Goal: Task Accomplishment & Management: Manage account settings

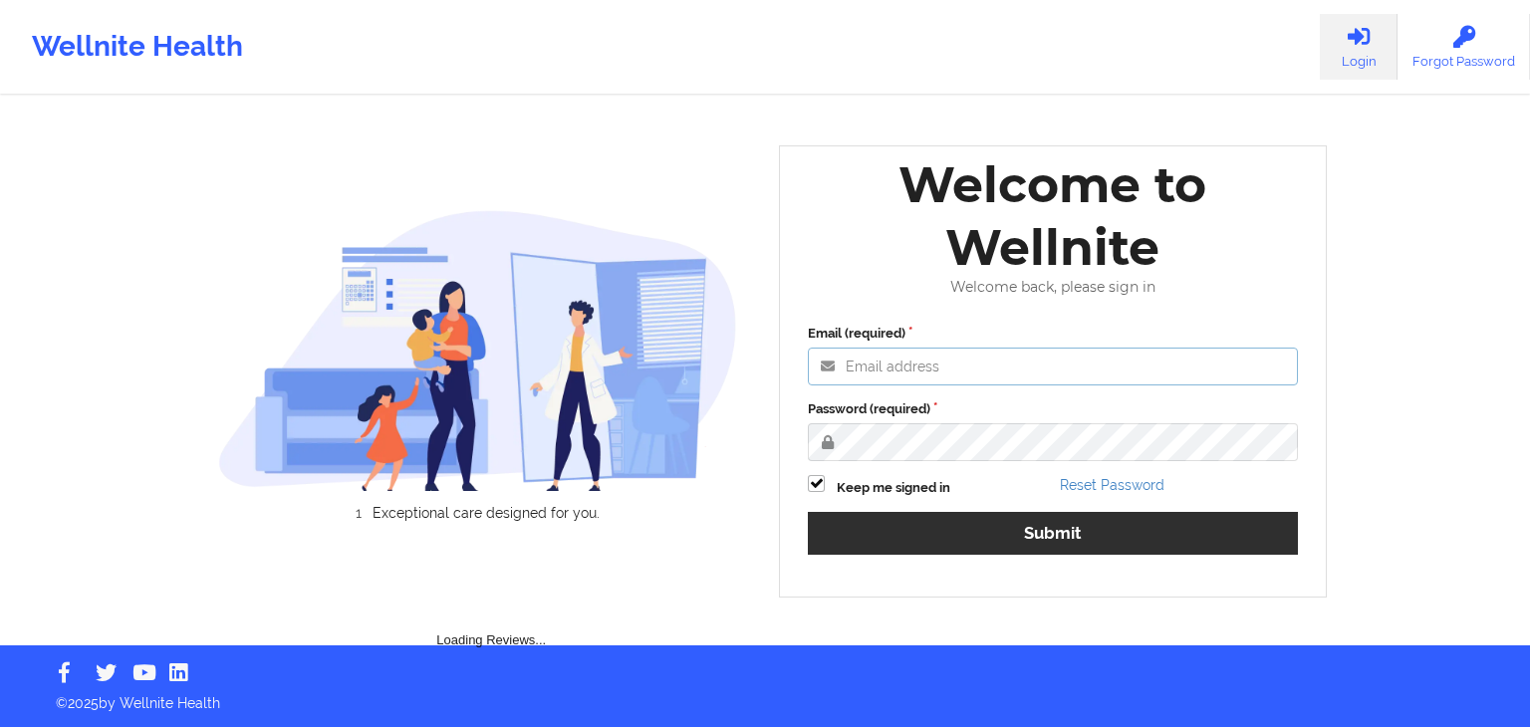
type input "[EMAIL_ADDRESS][DOMAIN_NAME]"
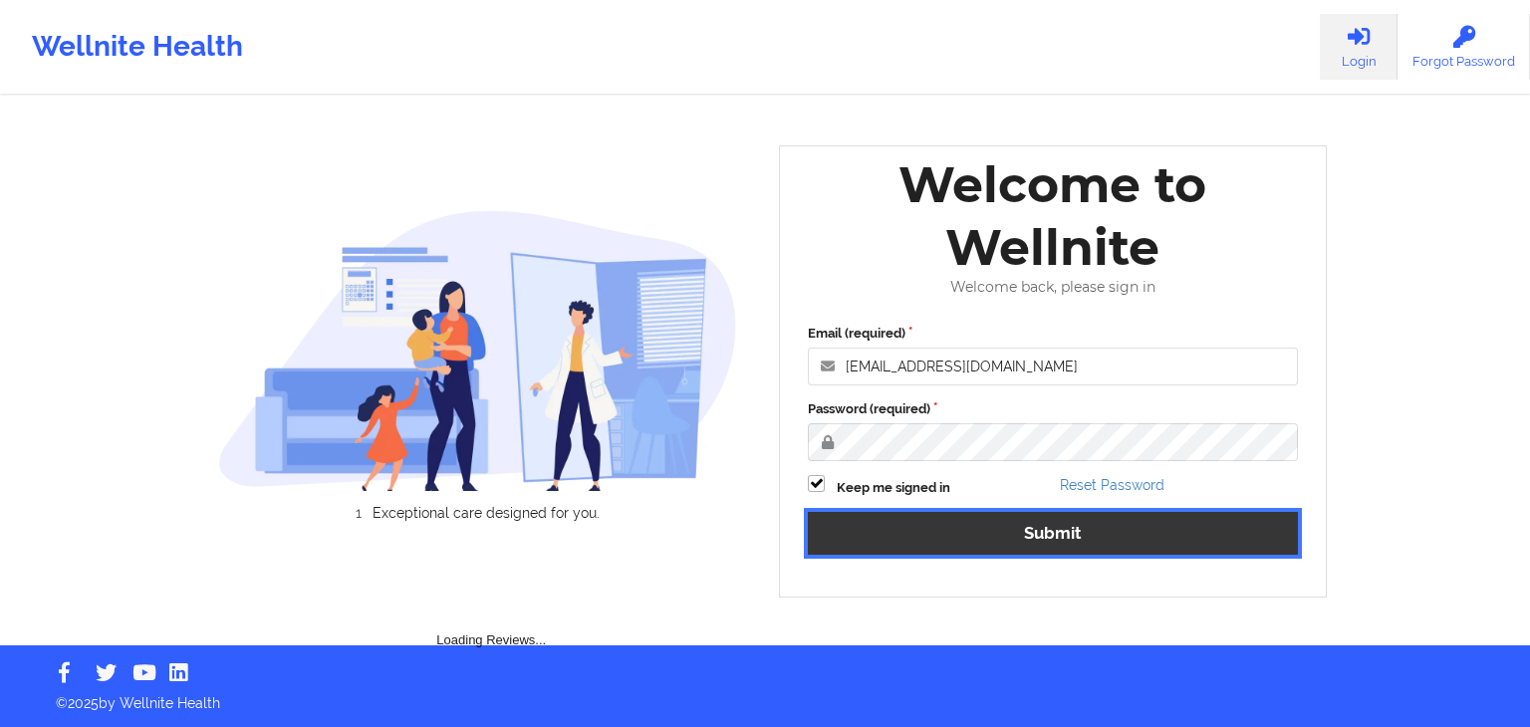
click at [984, 522] on button "Submit" at bounding box center [1053, 533] width 490 height 43
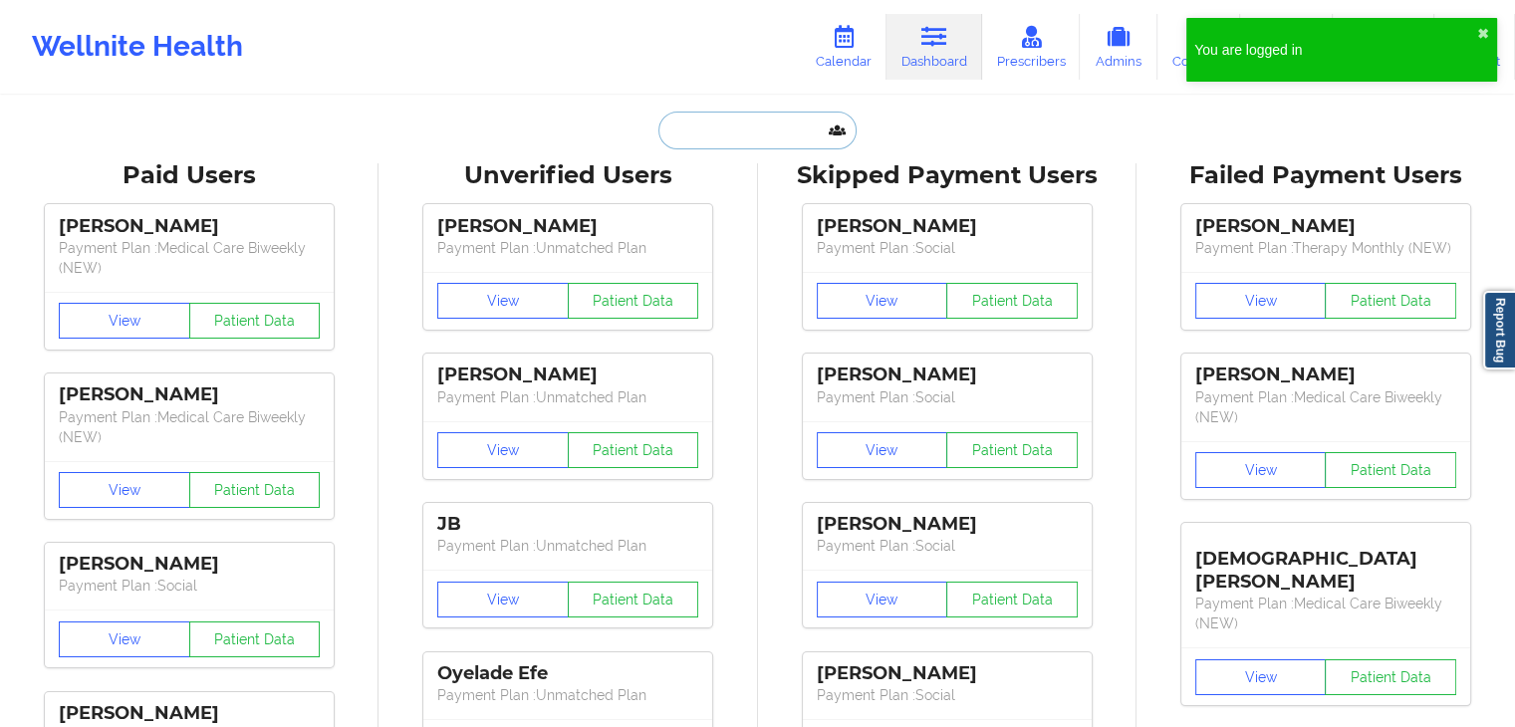
click at [742, 136] on input "text" at bounding box center [756, 131] width 197 height 38
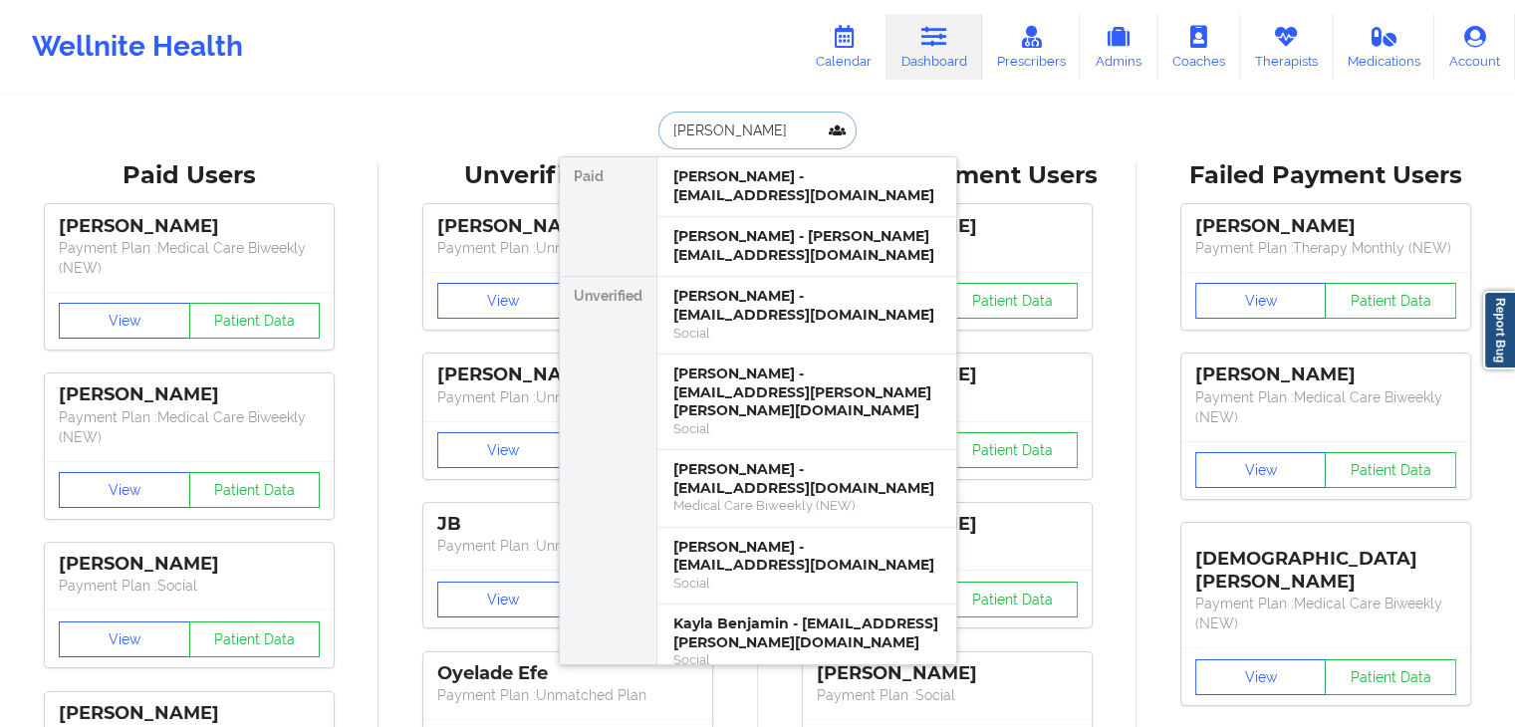
type input "[PERSON_NAME]"
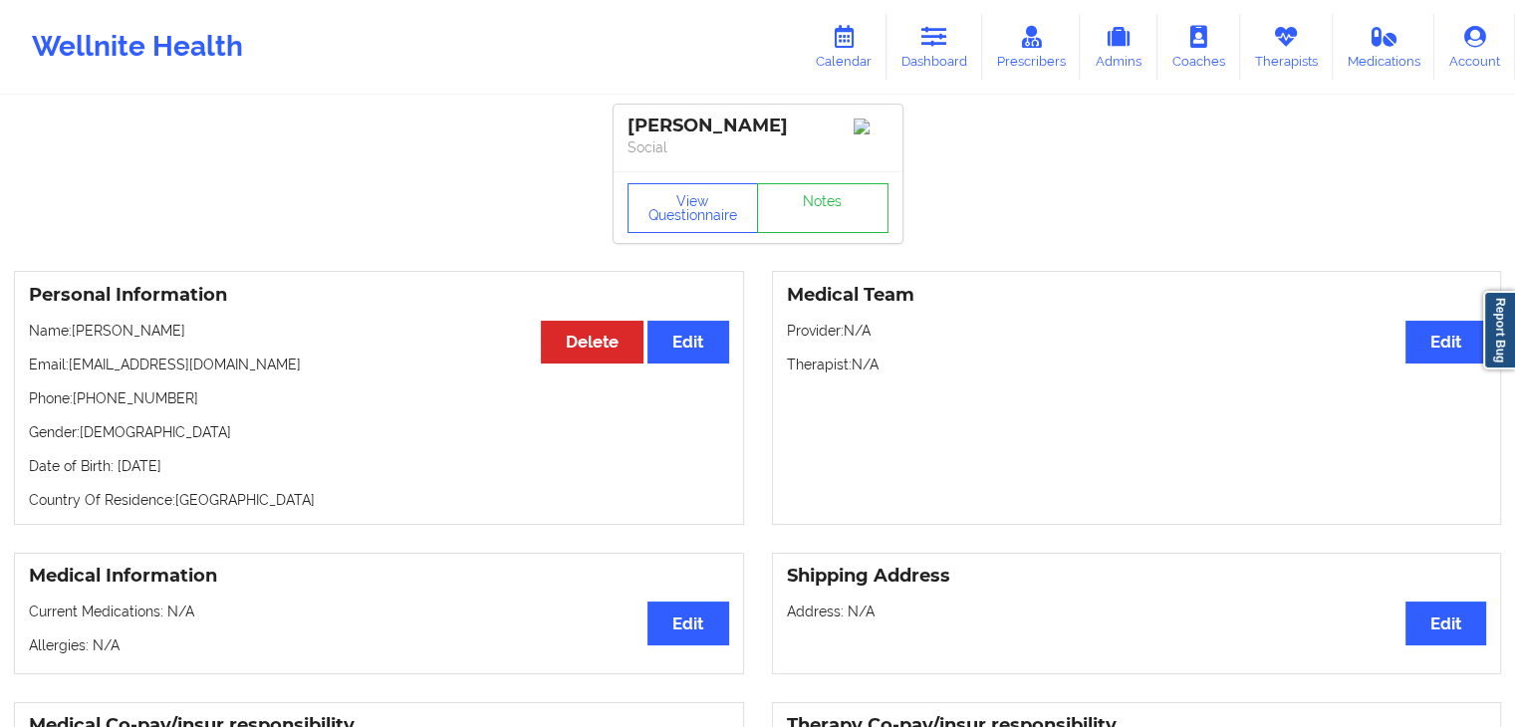
click at [907, 387] on div "Medical Team Edit Provider: N/A Therapist: N/A" at bounding box center [1137, 398] width 730 height 254
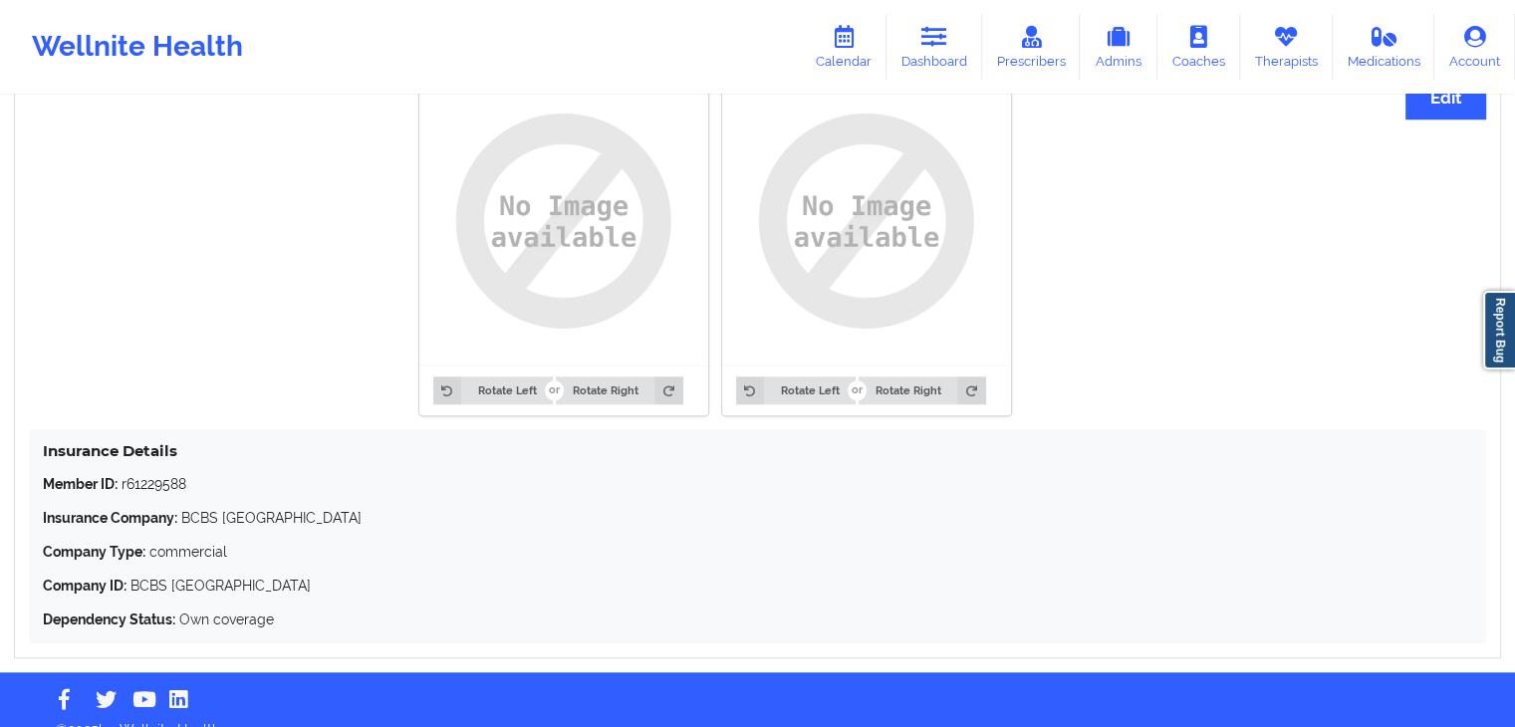
scroll to position [1584, 0]
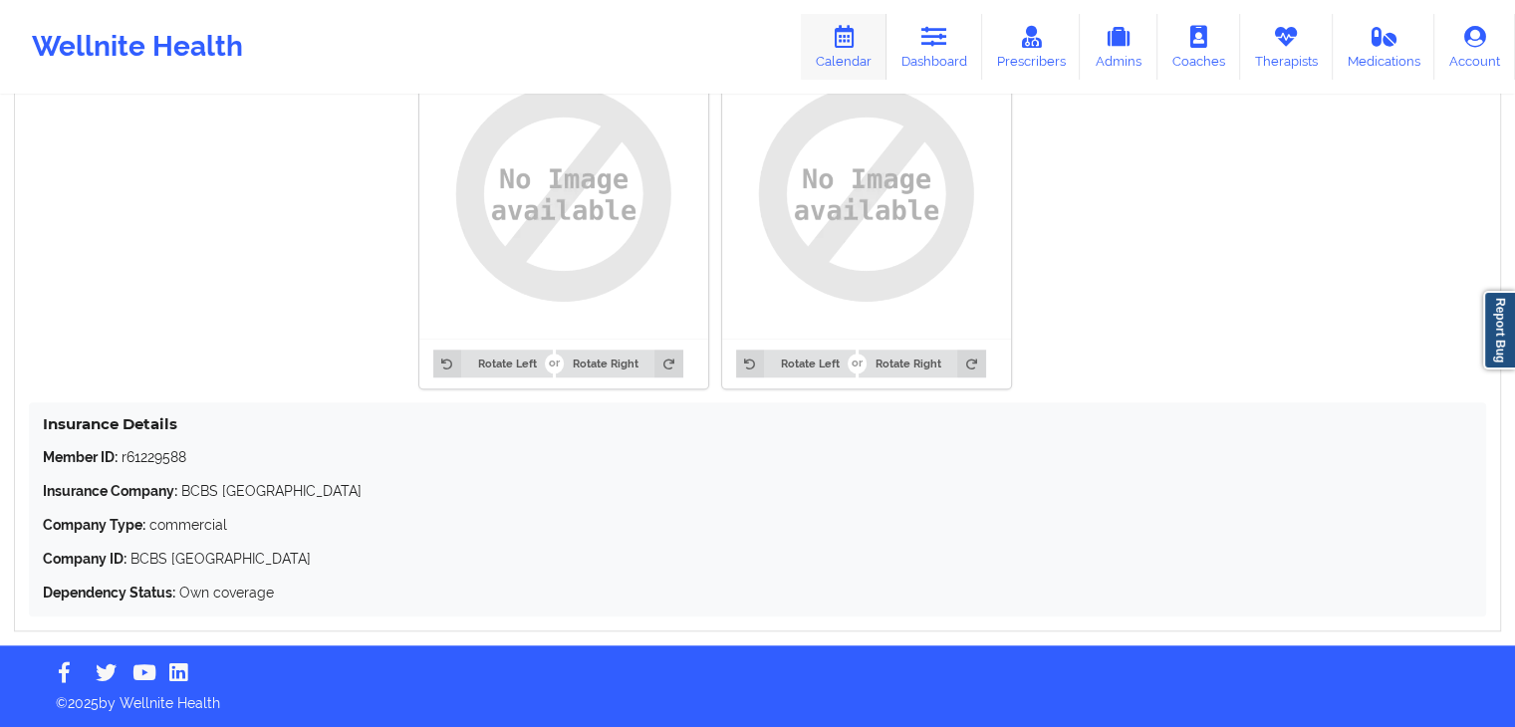
click at [855, 47] on icon at bounding box center [844, 37] width 26 height 22
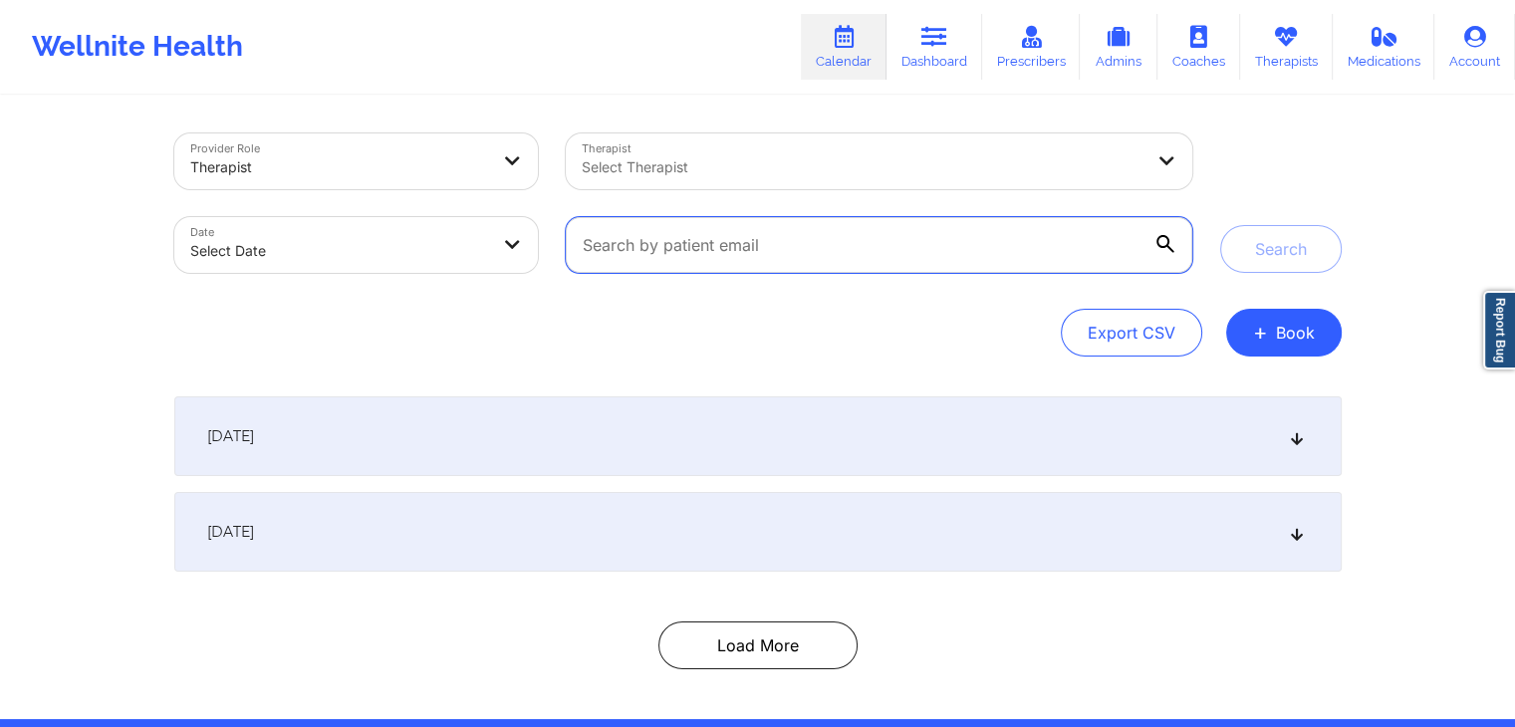
click at [721, 258] on input "text" at bounding box center [878, 245] width 625 height 56
paste input "[EMAIL_ADDRESS][DOMAIN_NAME]"
type input "[EMAIL_ADDRESS][DOMAIN_NAME]"
click at [1220, 225] on button "Search" at bounding box center [1281, 249] width 122 height 48
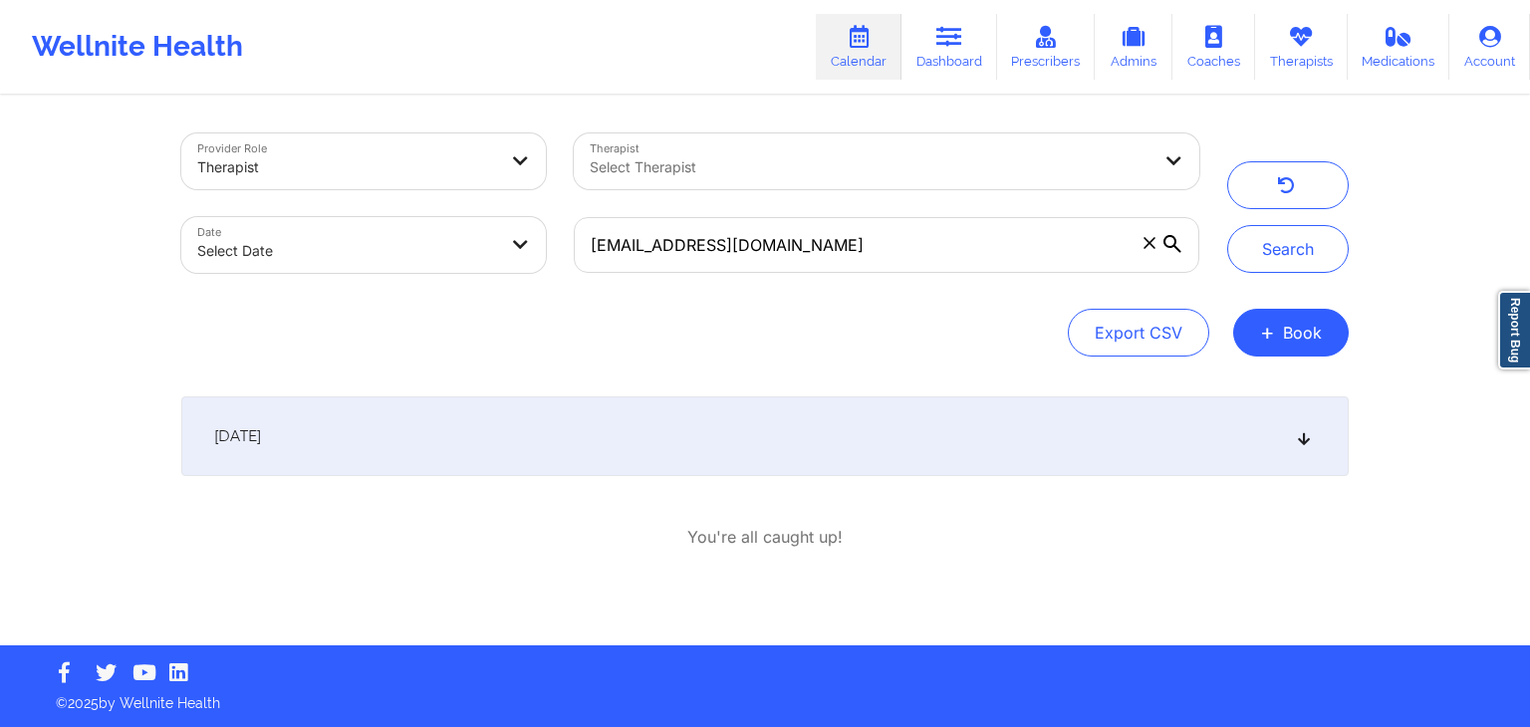
click at [781, 443] on div "[DATE]" at bounding box center [764, 436] width 1167 height 80
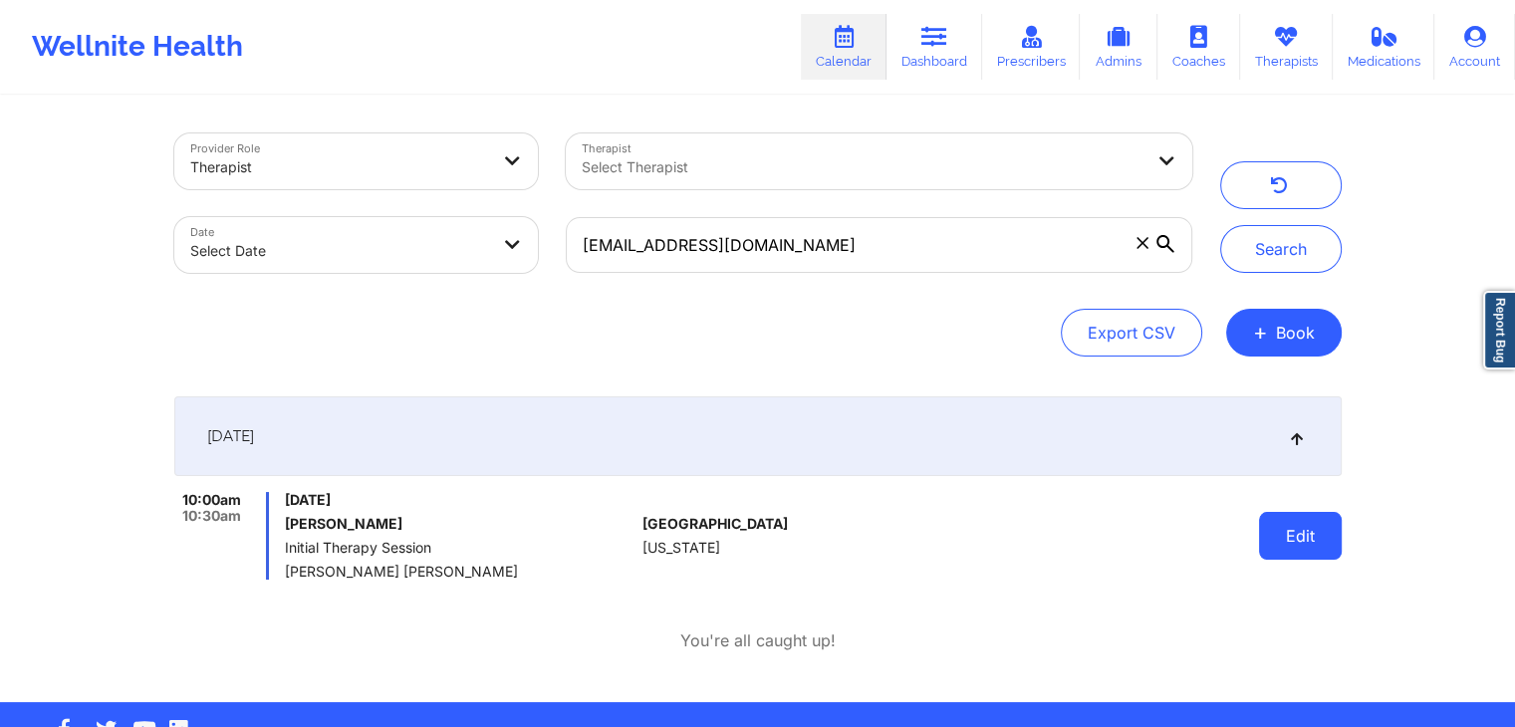
click at [1307, 537] on button "Edit" at bounding box center [1300, 536] width 83 height 48
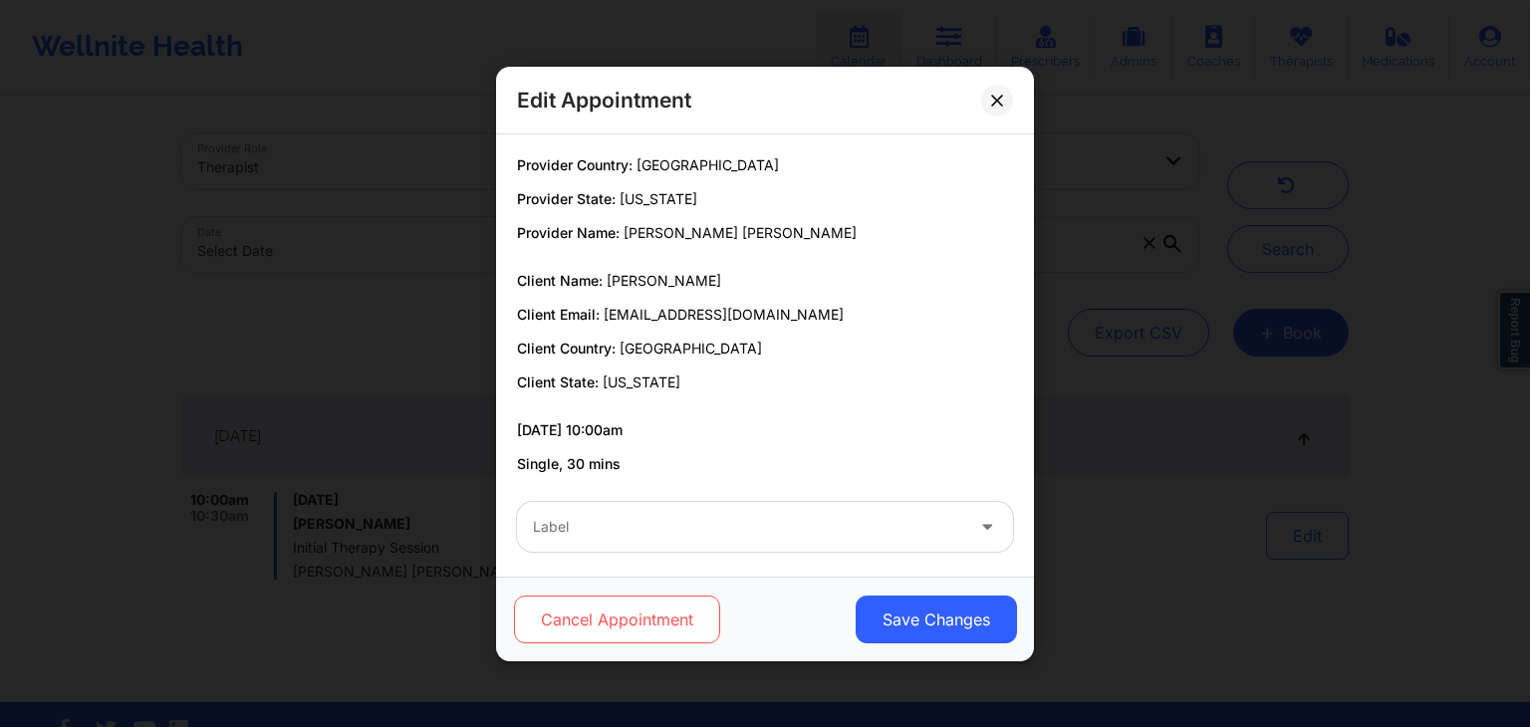
click at [694, 611] on button "Cancel Appointment" at bounding box center [617, 620] width 206 height 48
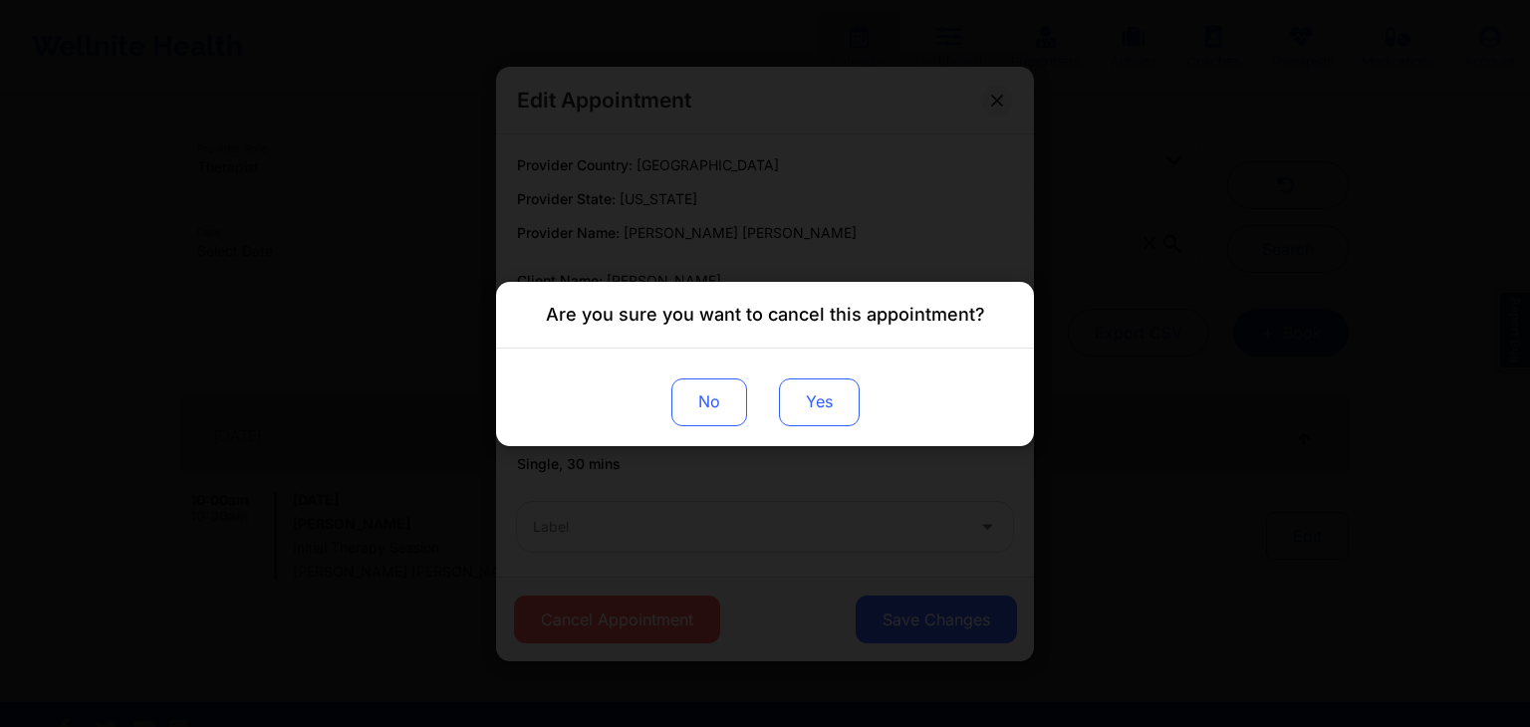
click at [825, 403] on button "Yes" at bounding box center [819, 401] width 81 height 48
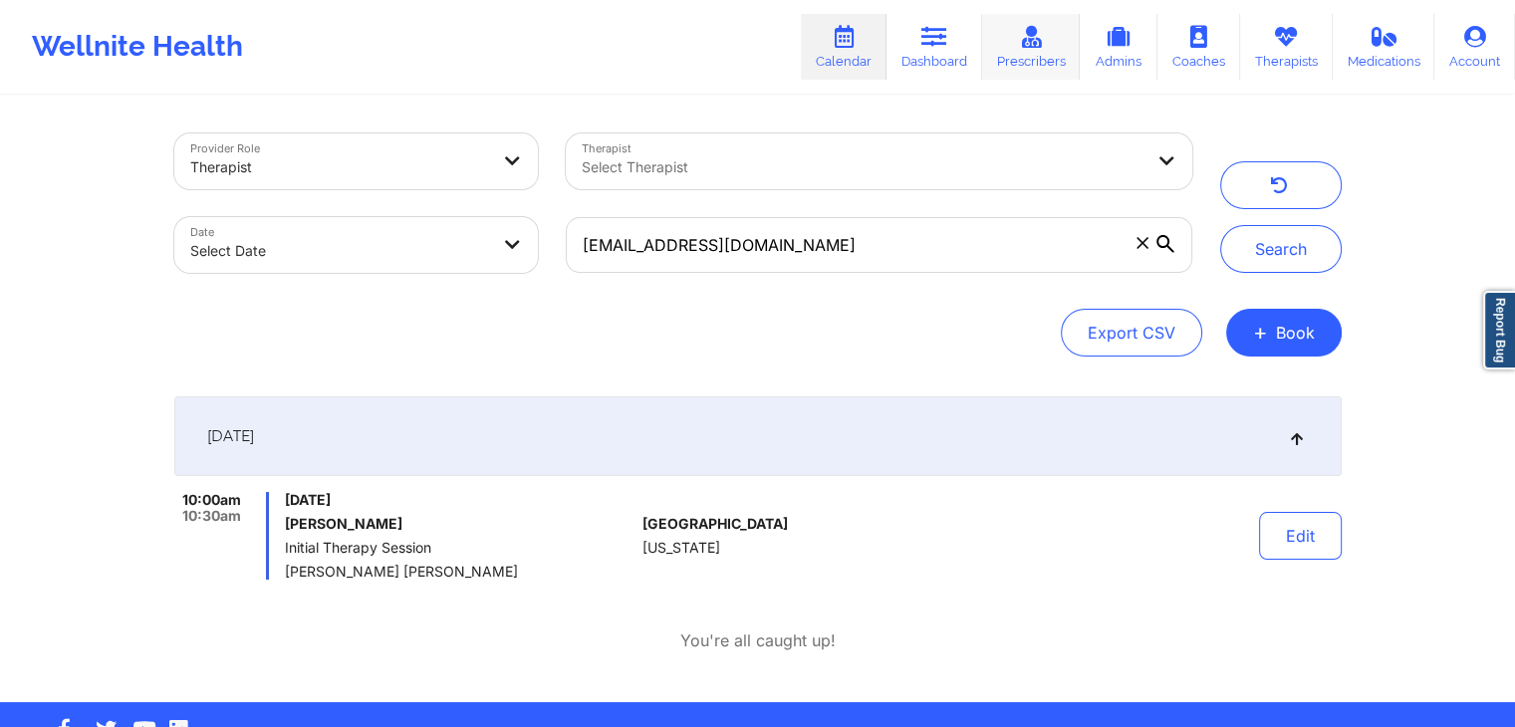
click at [1005, 53] on link "Prescribers" at bounding box center [1031, 47] width 99 height 66
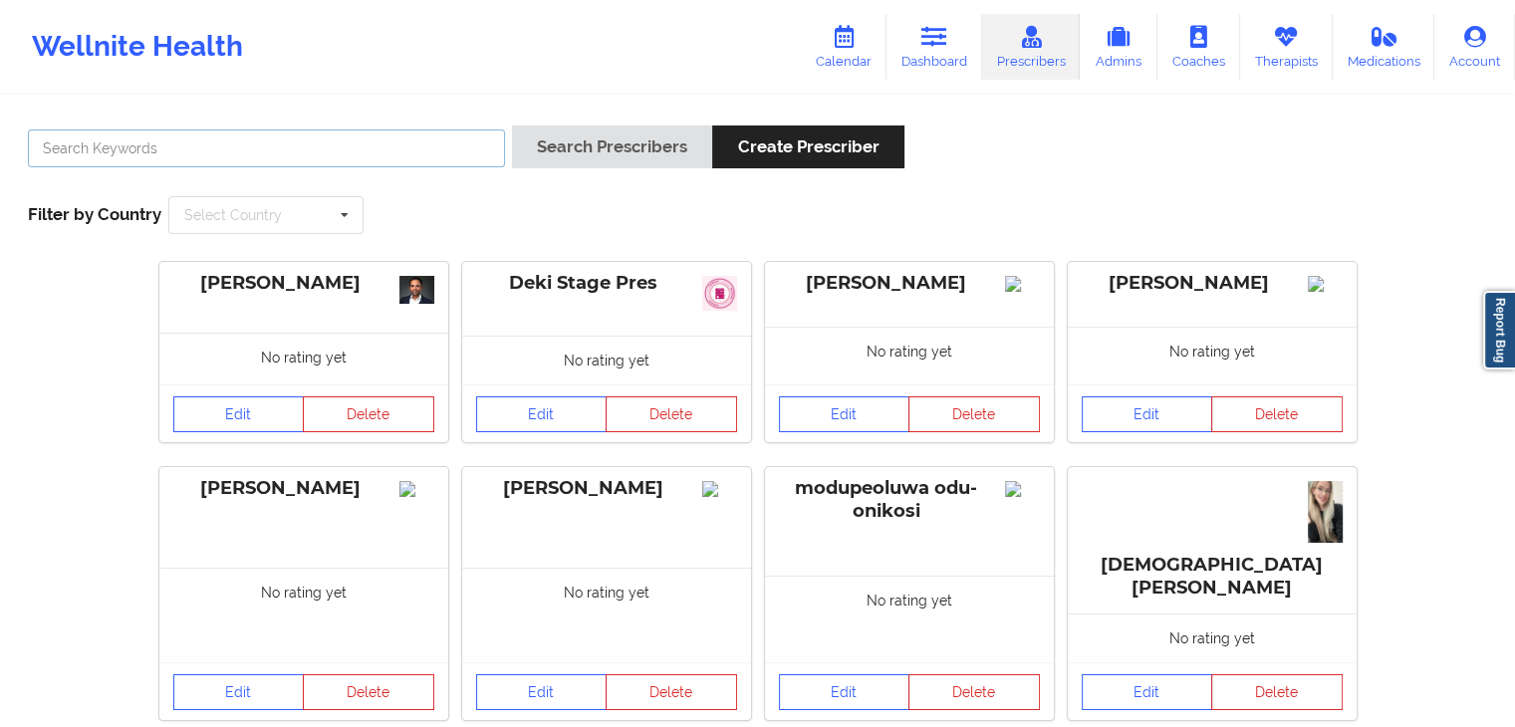
click at [297, 145] on input "text" at bounding box center [266, 148] width 477 height 38
click at [376, 154] on input "text" at bounding box center [266, 148] width 477 height 38
type input "c renee"
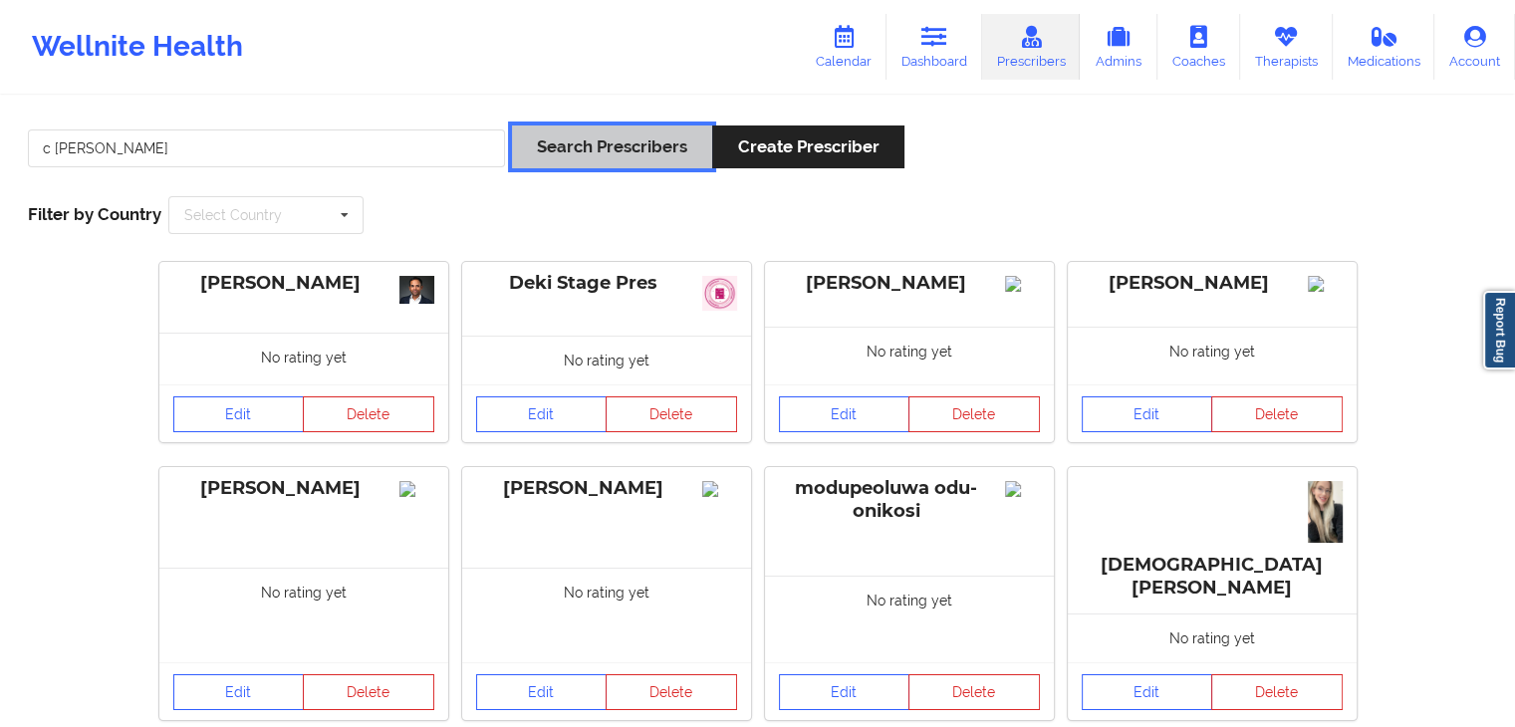
click at [542, 152] on button "Search Prescribers" at bounding box center [612, 146] width 200 height 43
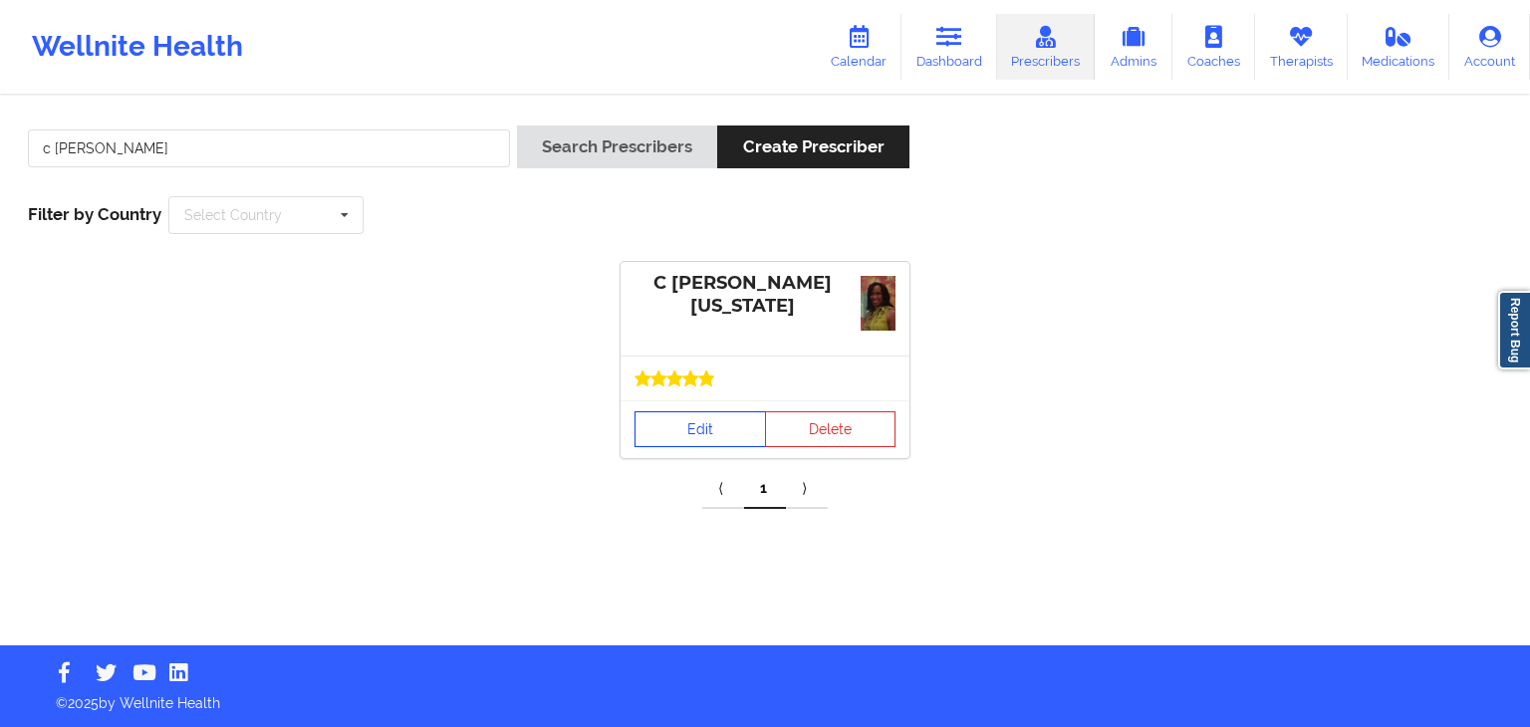
click at [697, 423] on link "Edit" at bounding box center [699, 429] width 131 height 36
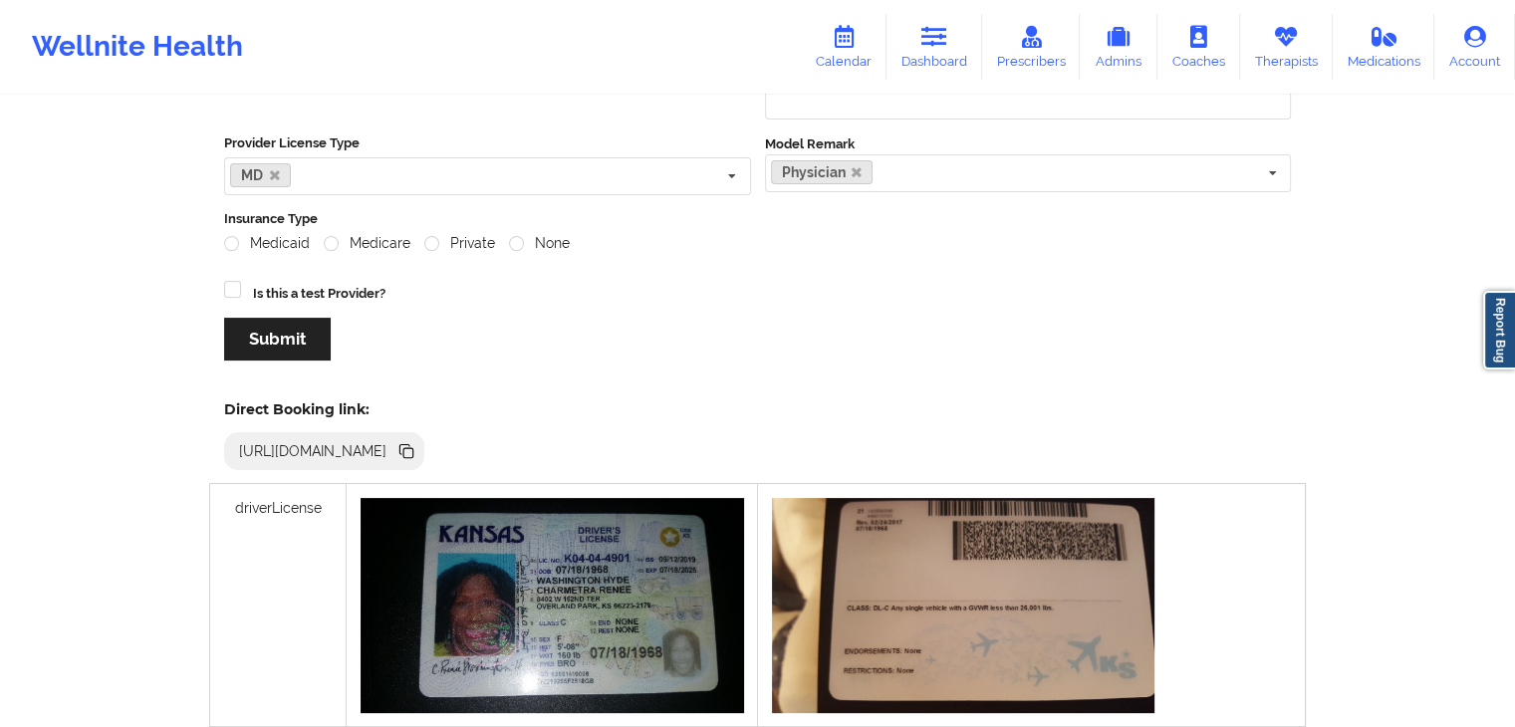
scroll to position [404, 0]
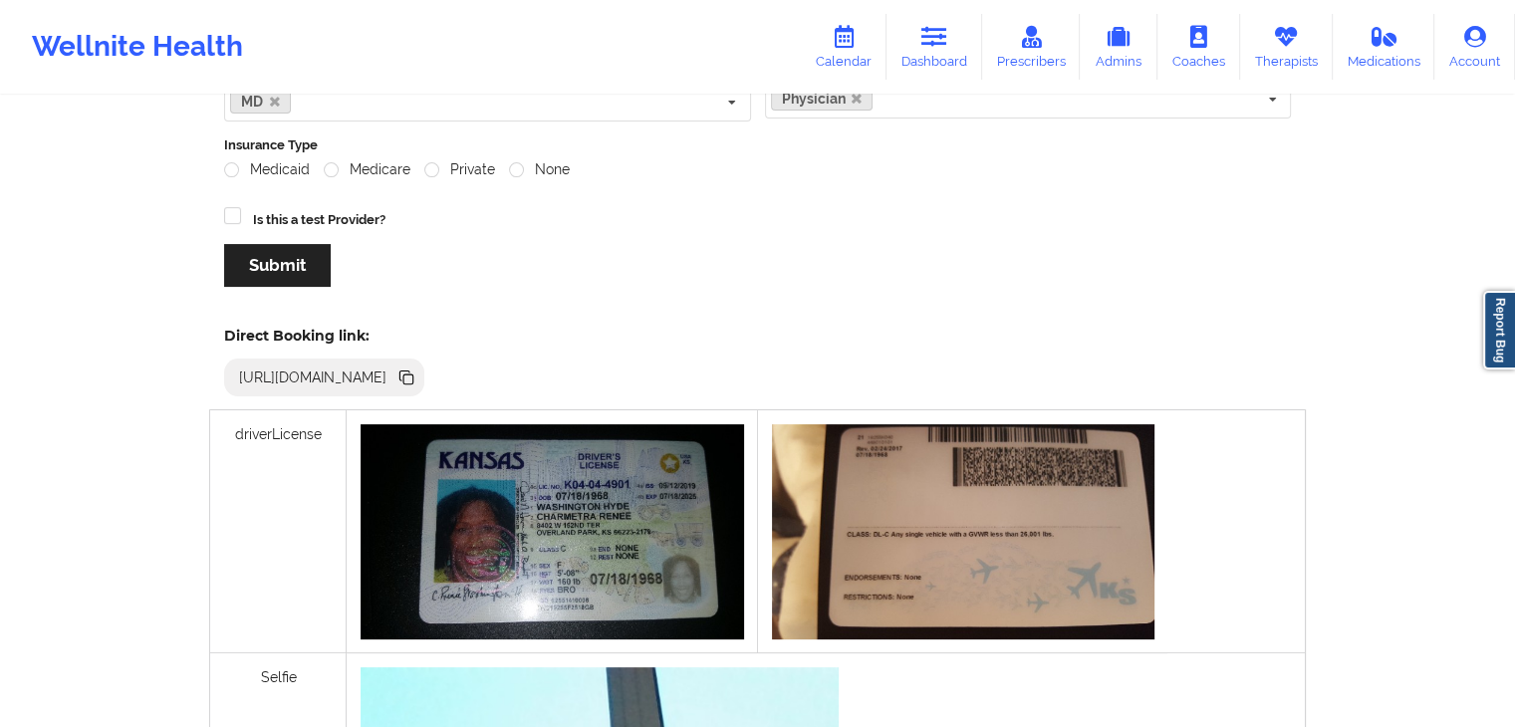
click at [413, 374] on icon at bounding box center [408, 379] width 10 height 10
click at [1031, 53] on link "Prescribers" at bounding box center [1031, 47] width 99 height 66
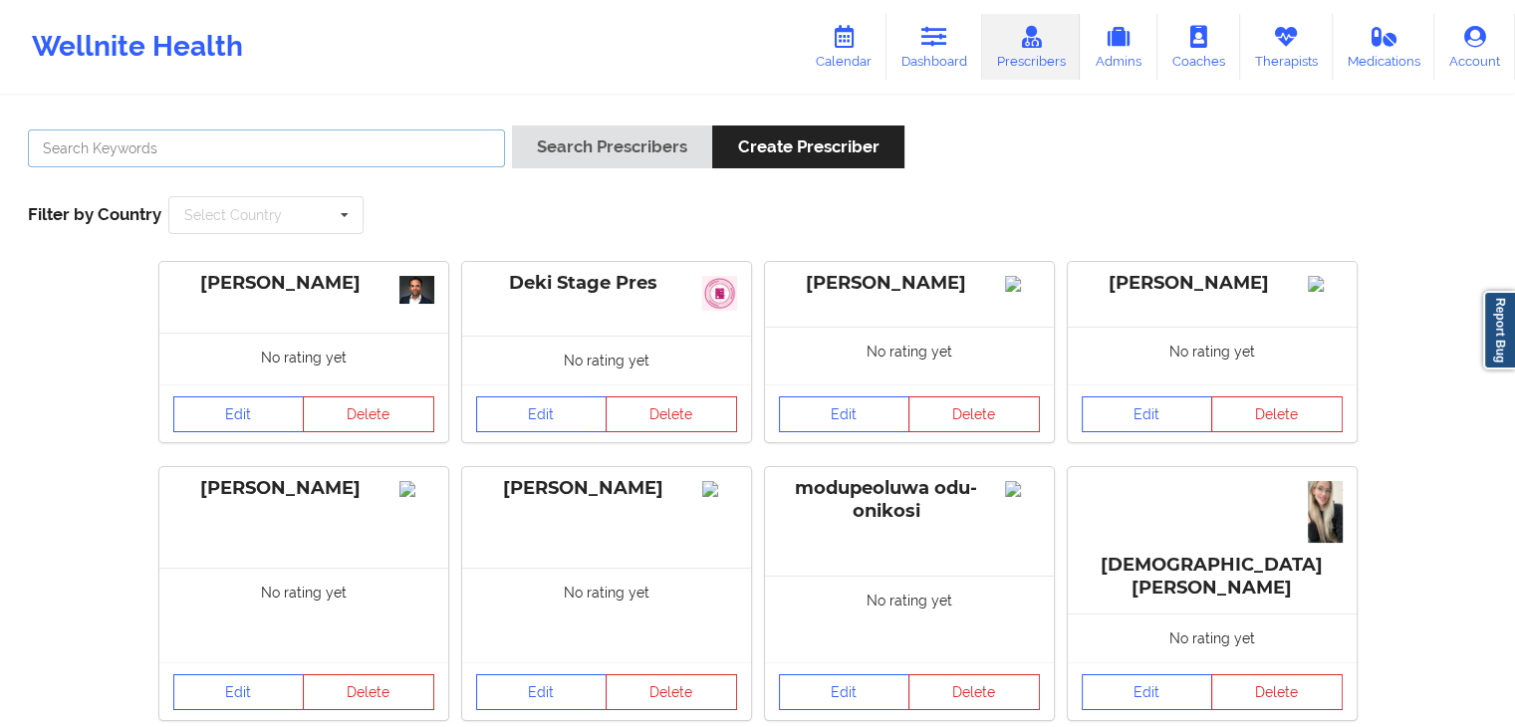
click at [407, 150] on input "text" at bounding box center [266, 148] width 477 height 38
type input "[PERSON_NAME] [PERSON_NAME]"
click at [512, 125] on button "Search Prescribers" at bounding box center [612, 146] width 200 height 43
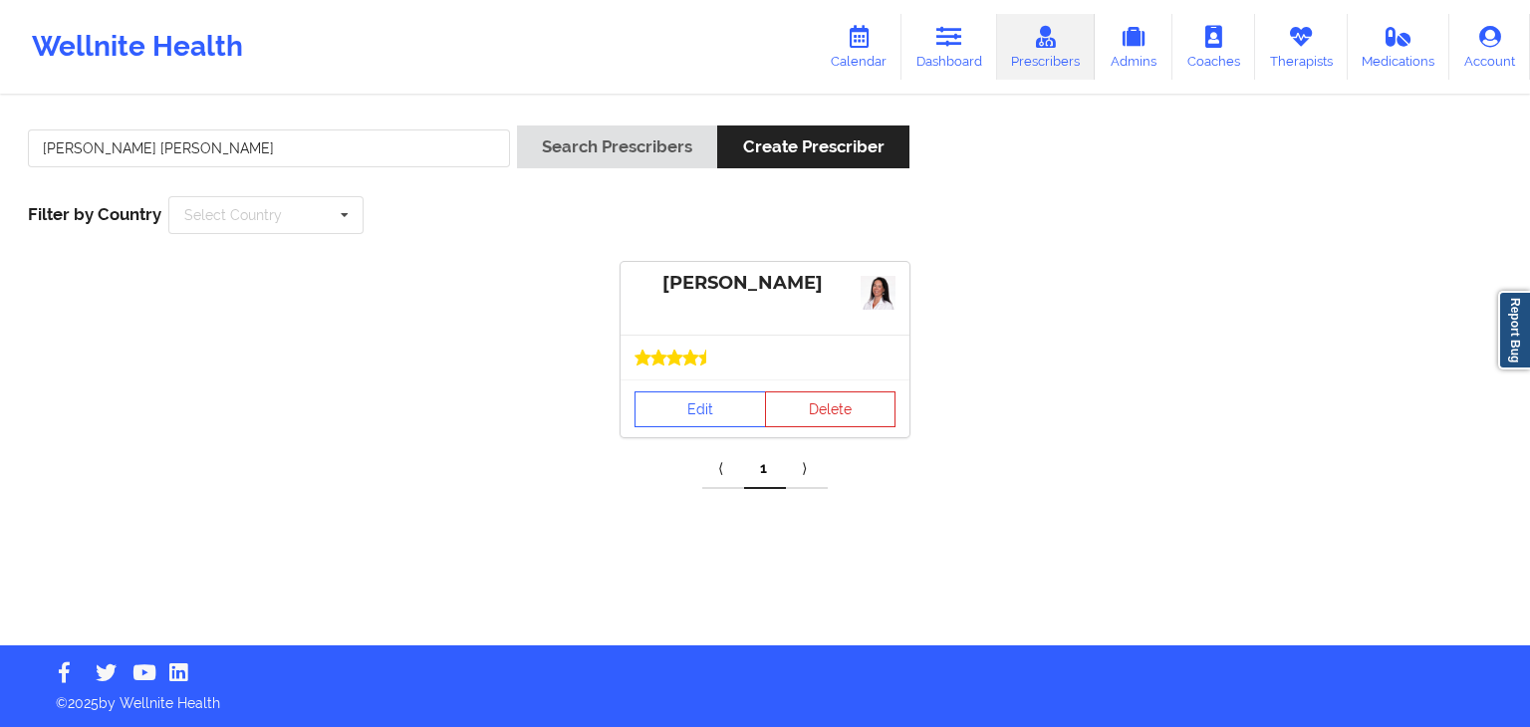
click at [651, 430] on div "Edit Delete" at bounding box center [764, 408] width 289 height 58
click at [696, 408] on link "Edit" at bounding box center [699, 409] width 131 height 36
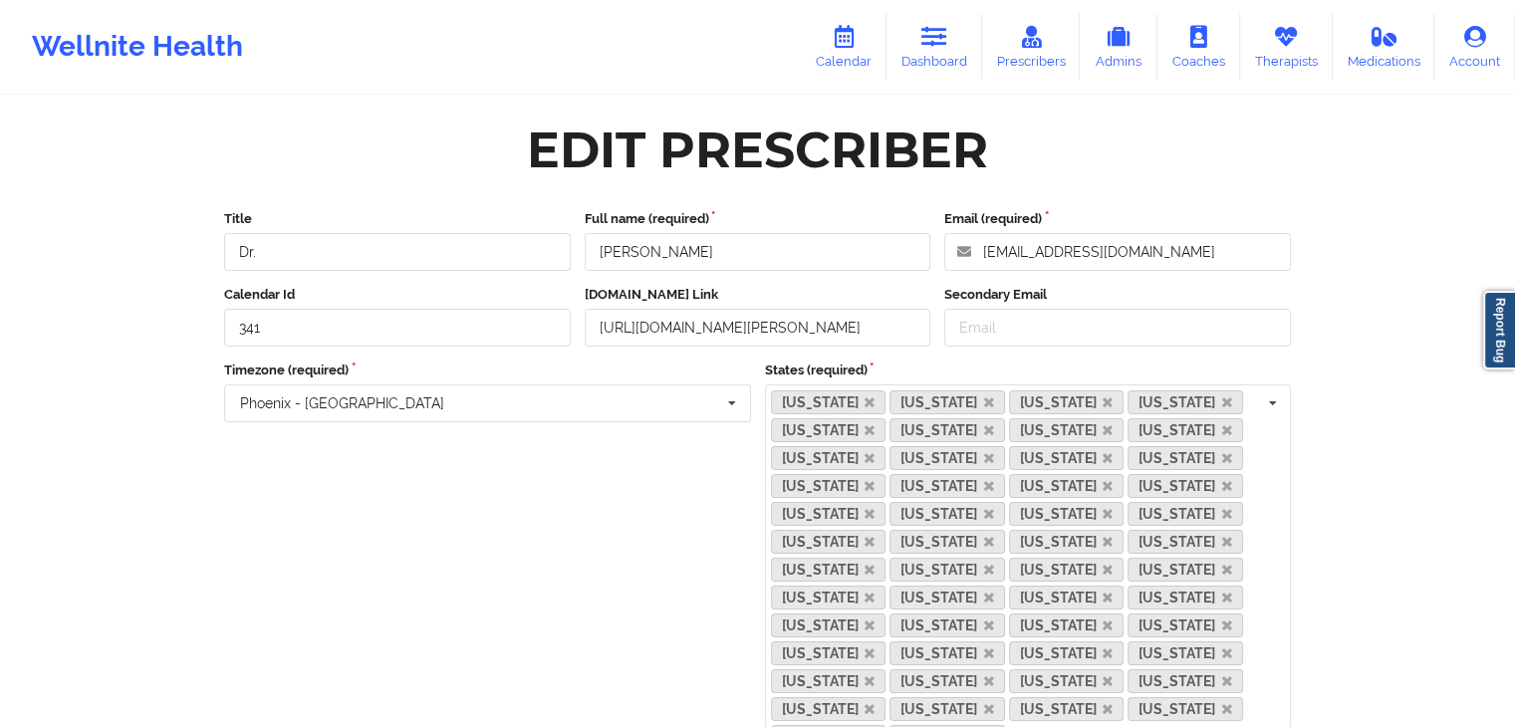
scroll to position [488, 0]
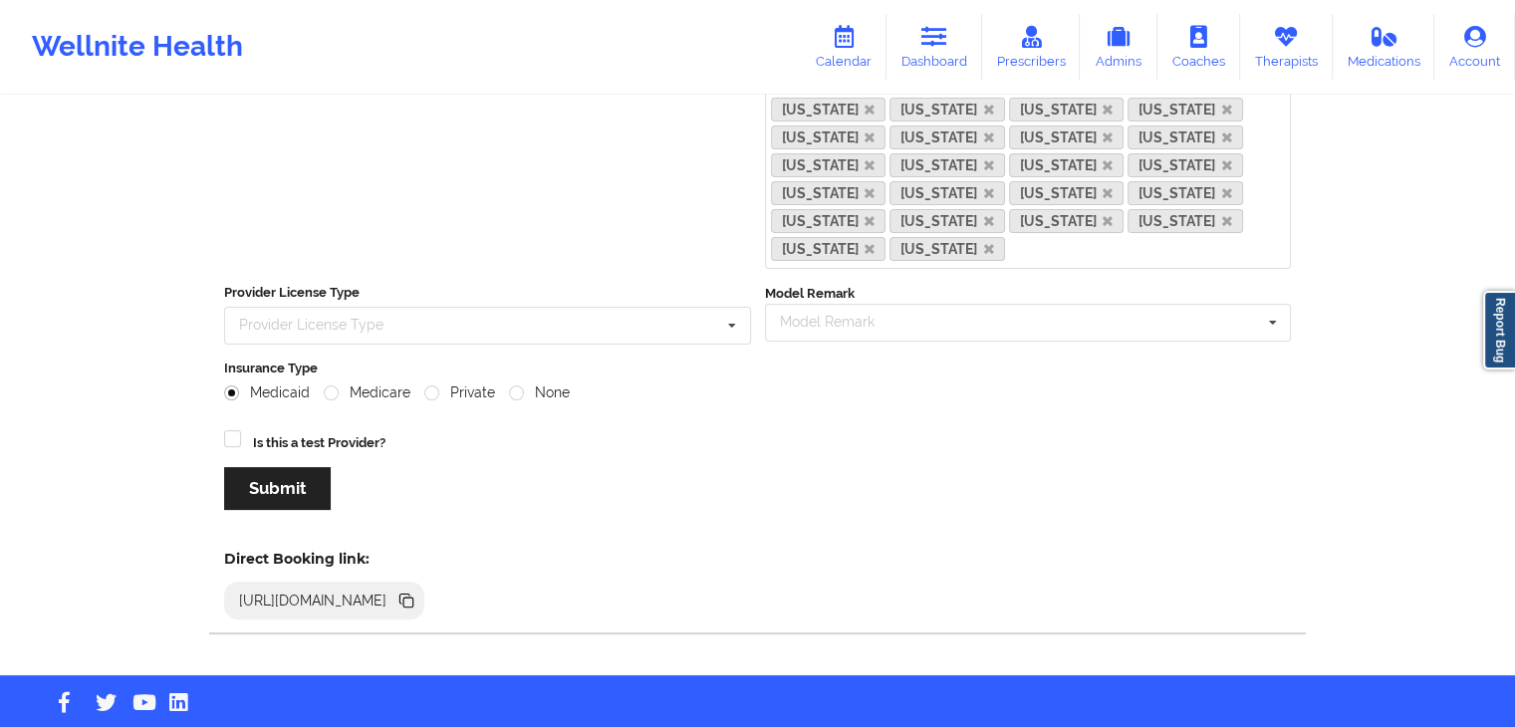
click at [413, 598] on icon at bounding box center [408, 603] width 10 height 10
click at [395, 591] on div "[URL][DOMAIN_NAME]" at bounding box center [313, 601] width 164 height 20
drag, startPoint x: 918, startPoint y: 34, endPoint x: 827, endPoint y: 9, distance: 94.9
click at [918, 34] on link "Dashboard" at bounding box center [934, 47] width 96 height 66
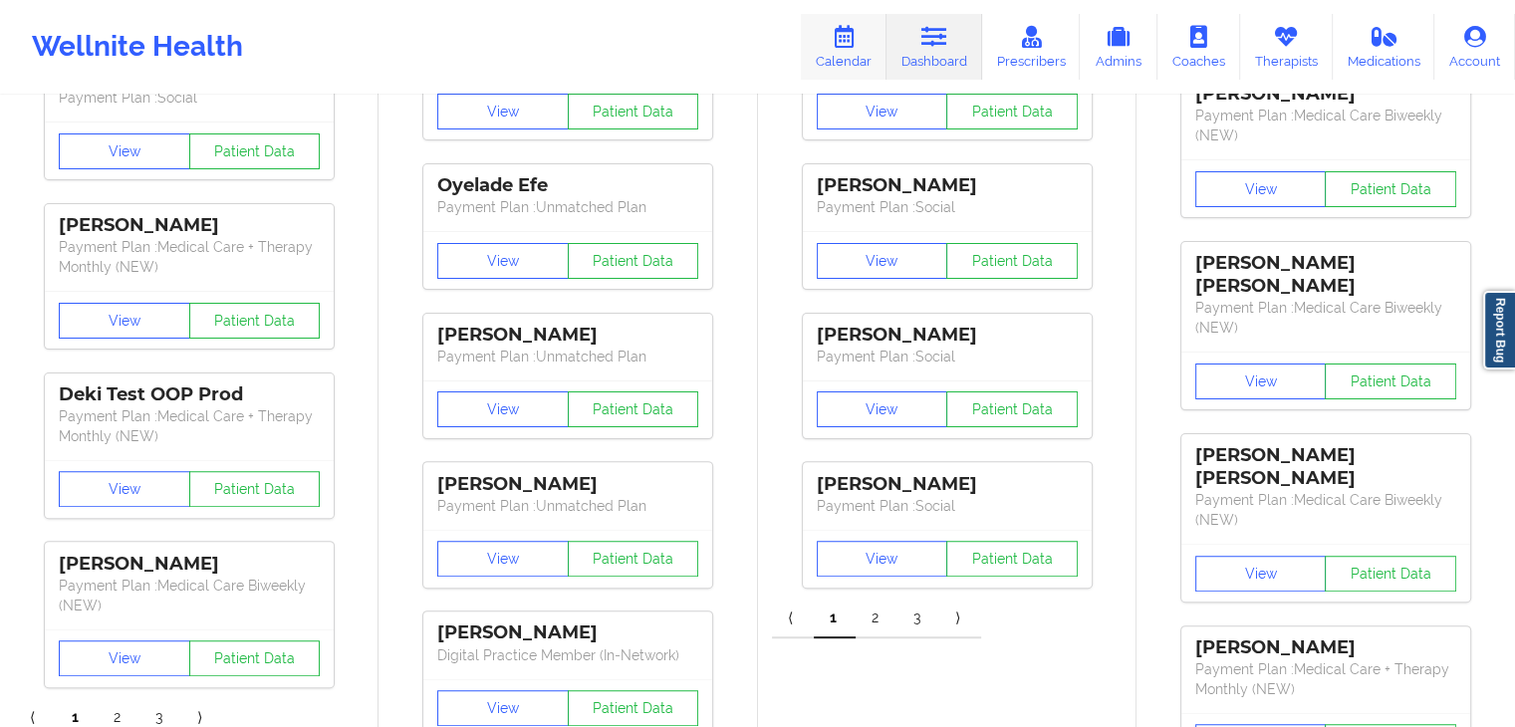
click at [854, 40] on icon at bounding box center [844, 37] width 26 height 22
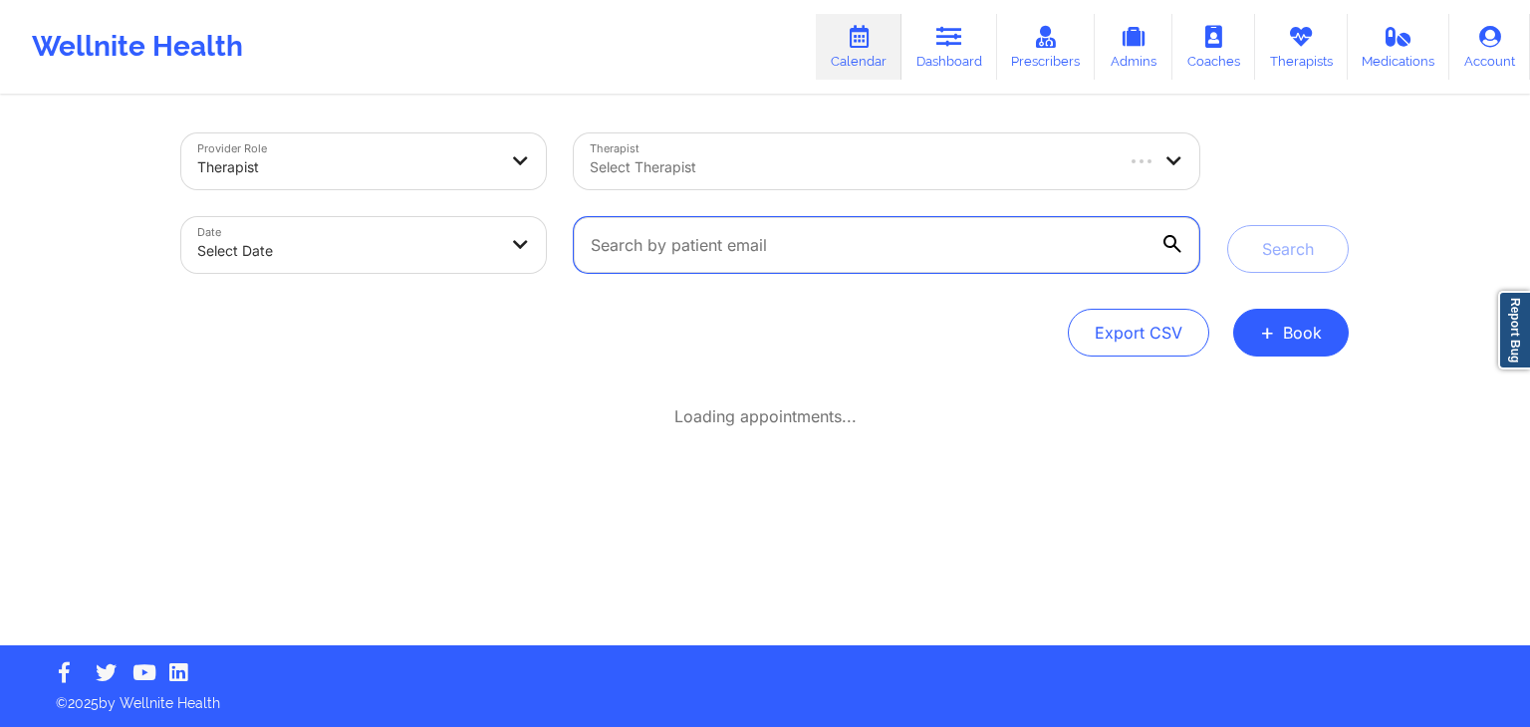
click at [688, 236] on input "text" at bounding box center [886, 245] width 625 height 56
paste input "[PERSON_NAME][EMAIL_ADDRESS][PERSON_NAME][DOMAIN_NAME]"
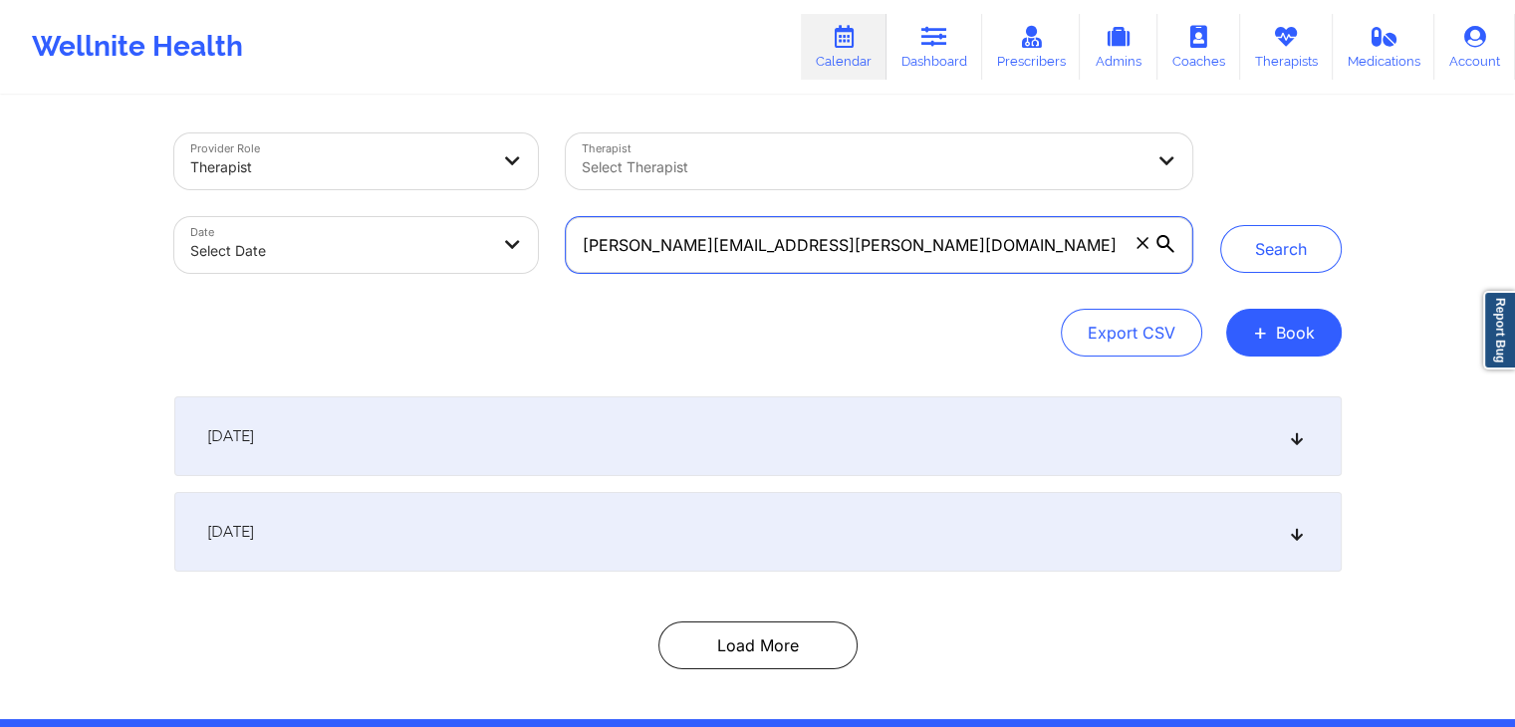
type input "[PERSON_NAME][EMAIL_ADDRESS][PERSON_NAME][DOMAIN_NAME]"
click at [1220, 225] on button "Search" at bounding box center [1281, 249] width 122 height 48
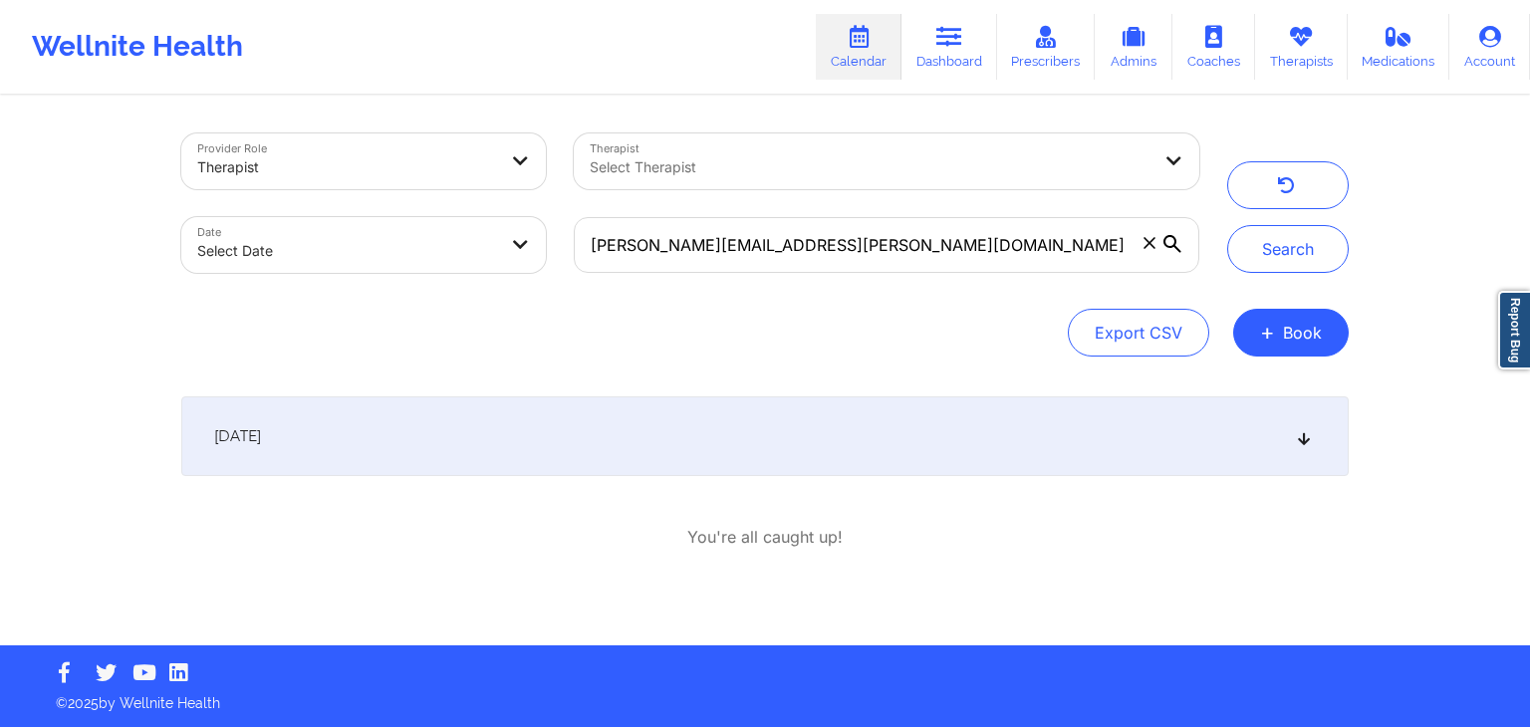
click at [932, 440] on div "[DATE]" at bounding box center [764, 436] width 1167 height 80
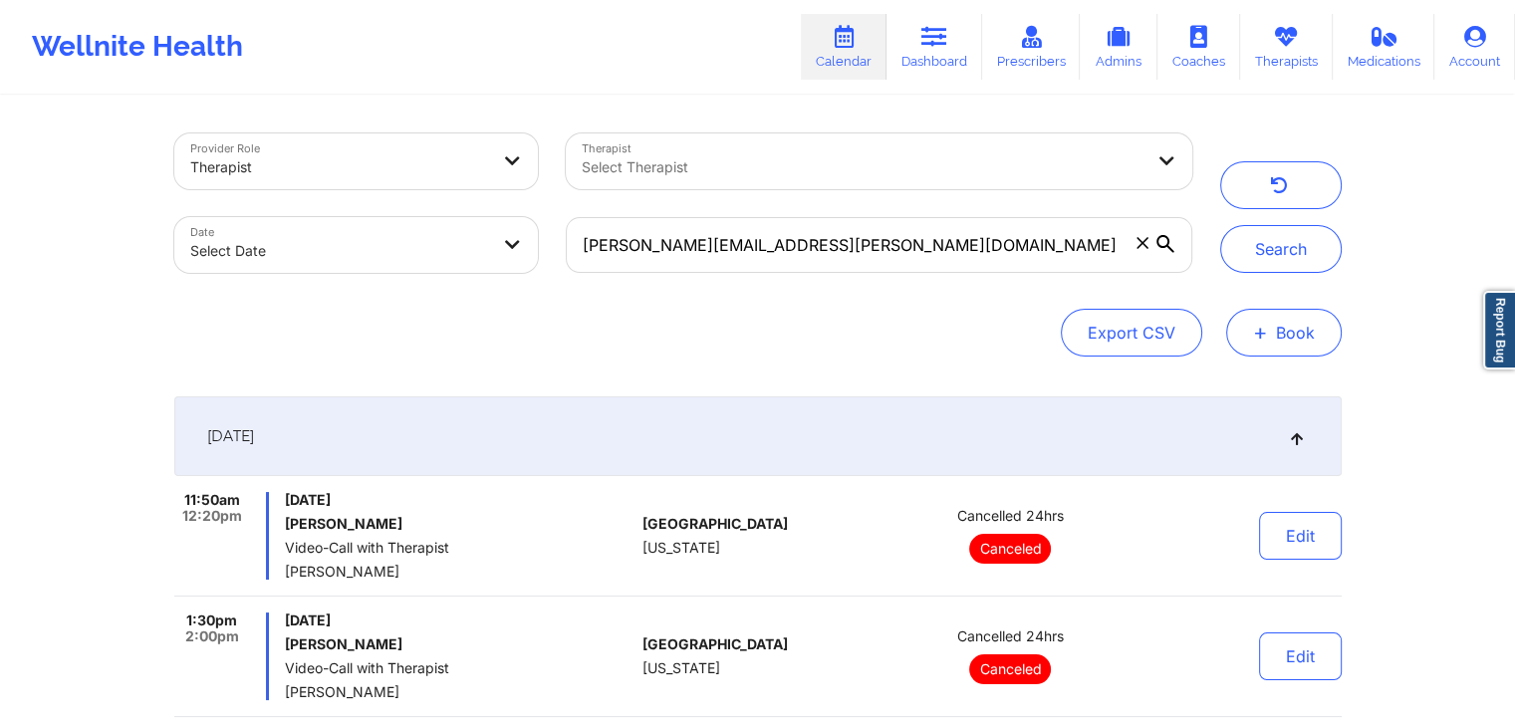
click at [1272, 313] on button "+ Book" at bounding box center [1284, 333] width 116 height 48
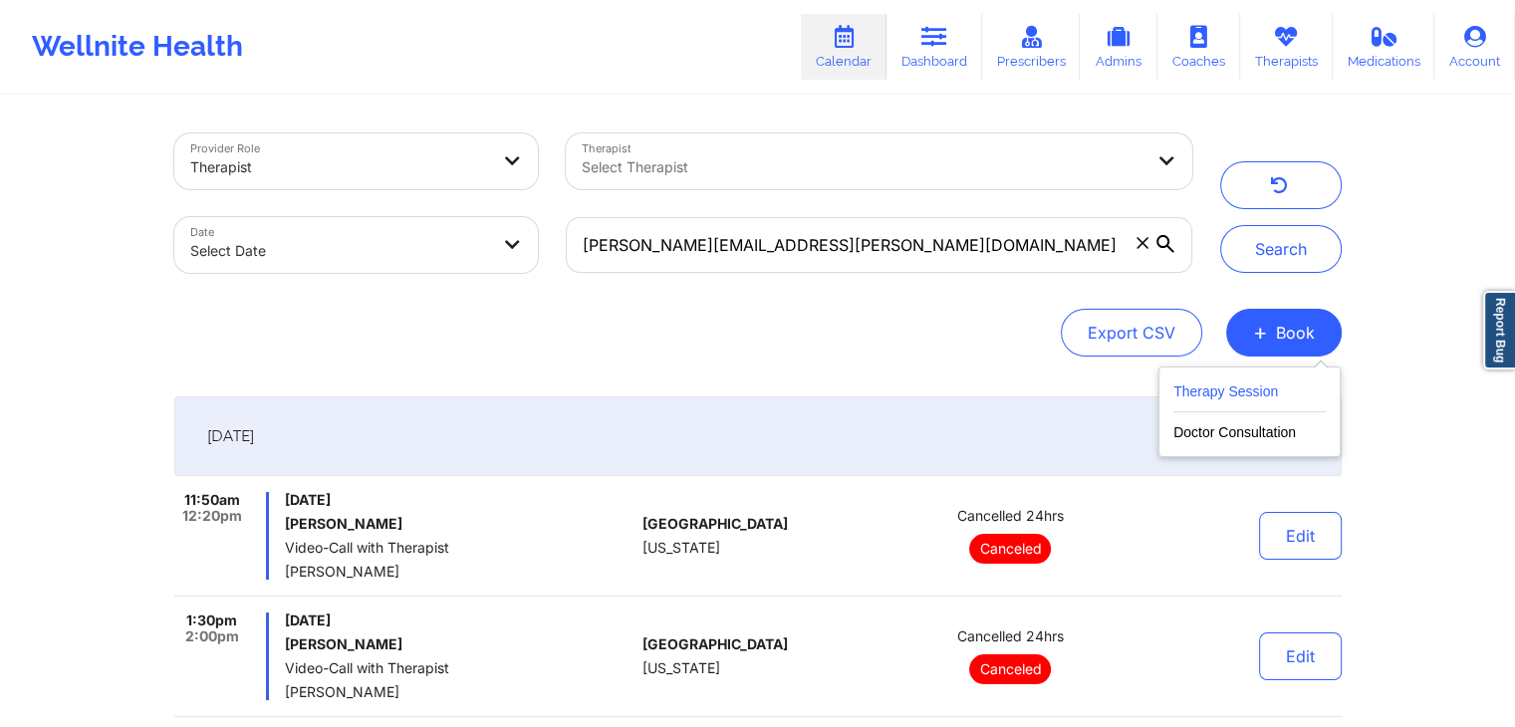
click at [1235, 387] on button "Therapy Session" at bounding box center [1249, 395] width 152 height 33
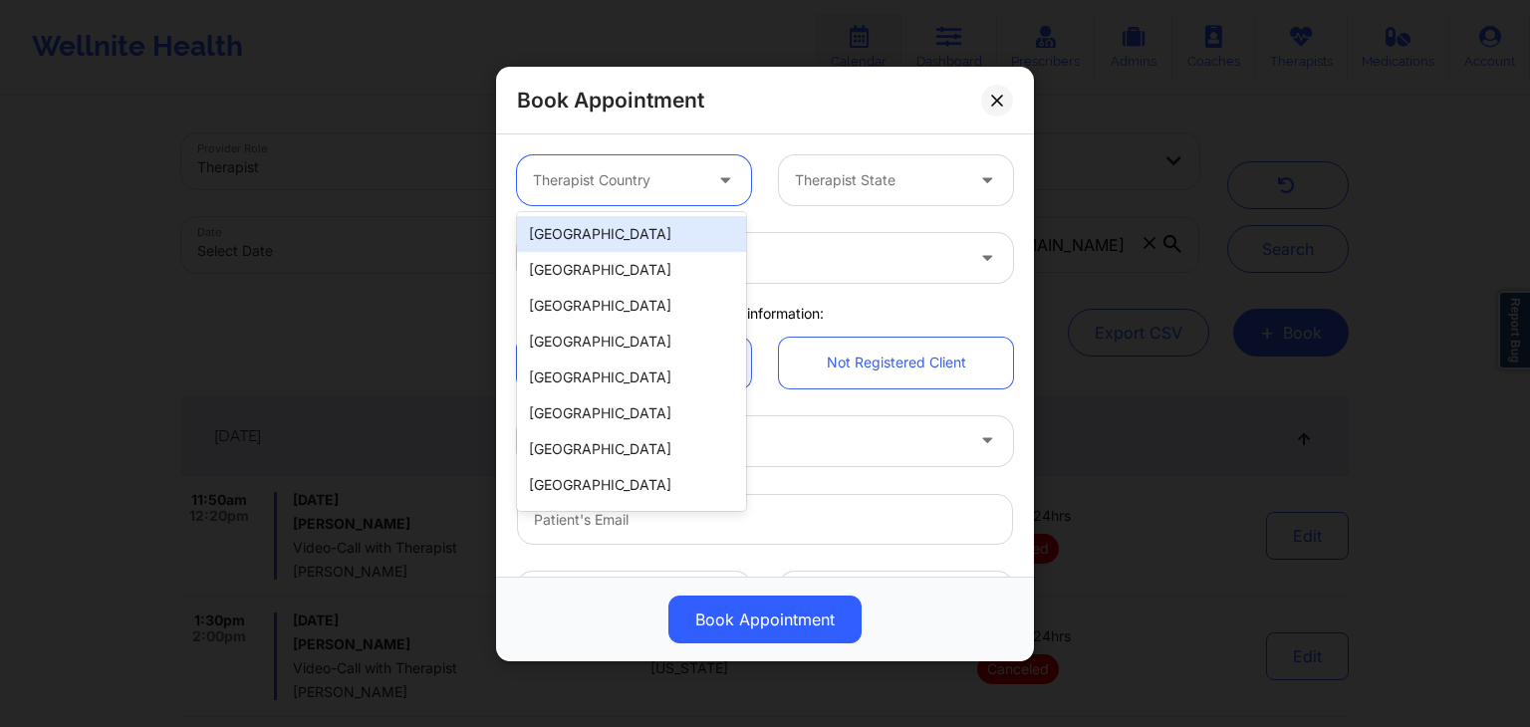
click at [610, 174] on div at bounding box center [617, 180] width 168 height 24
click at [623, 236] on div "[GEOGRAPHIC_DATA]" at bounding box center [631, 234] width 229 height 36
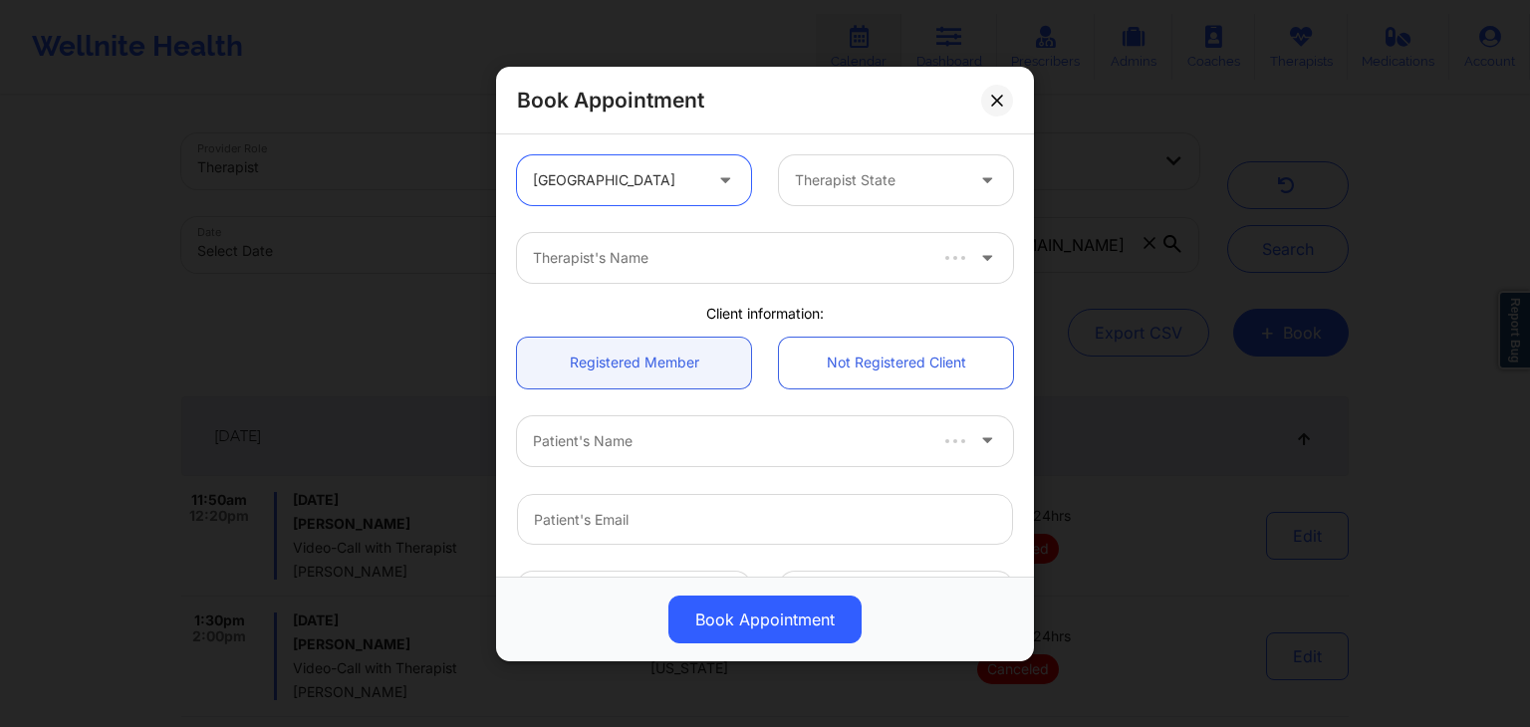
click at [838, 197] on div "Therapist State" at bounding box center [872, 180] width 186 height 50
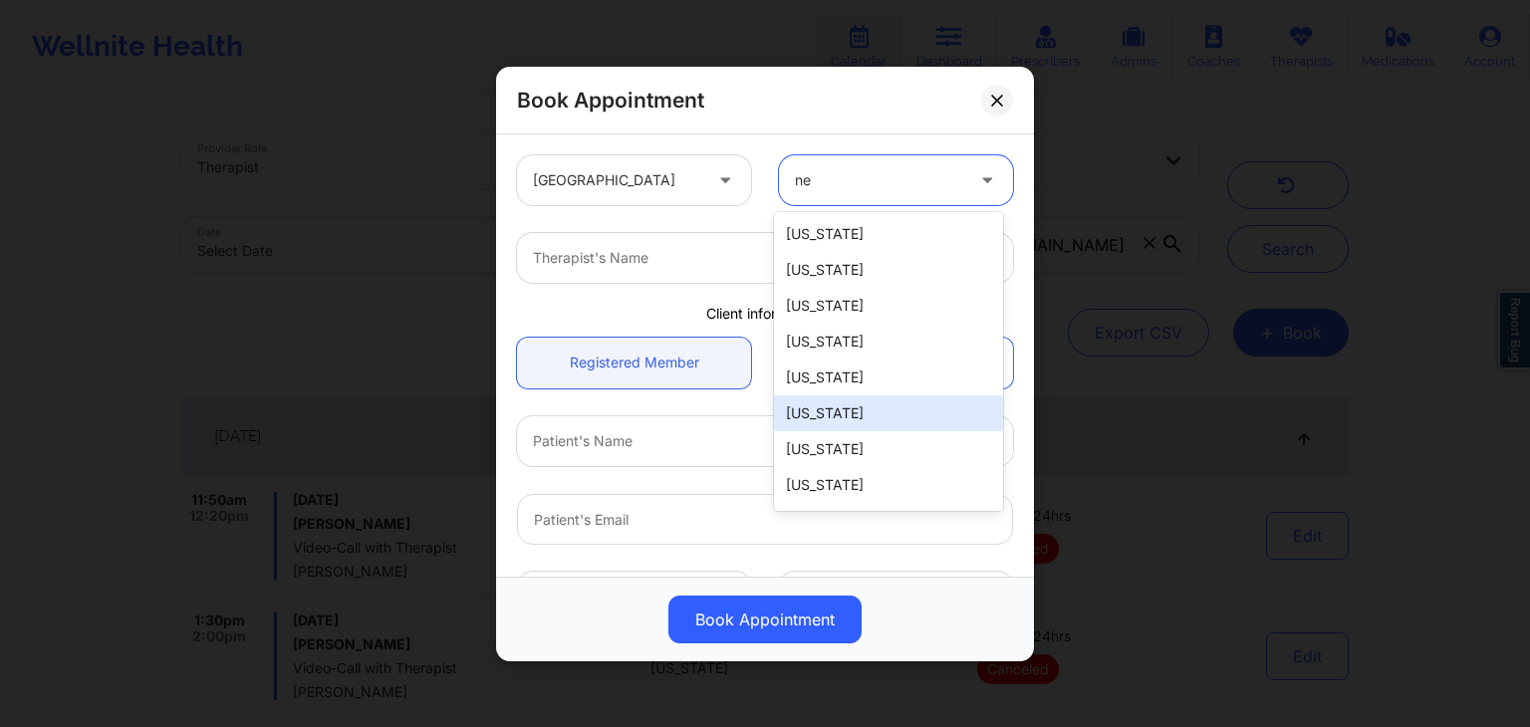
type input "n"
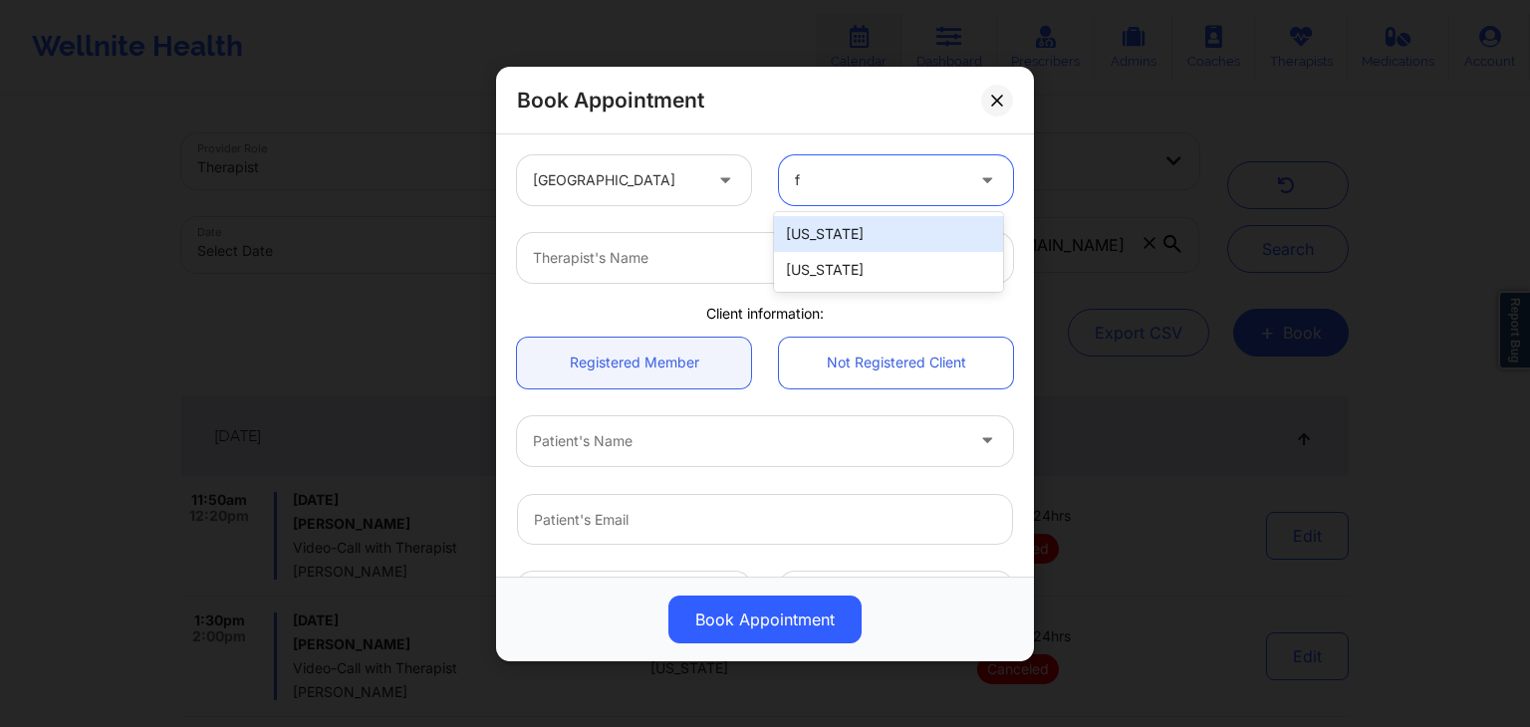
type input "fl"
click at [830, 284] on div "Therapist's Name" at bounding box center [765, 258] width 524 height 78
click at [816, 271] on div "Therapist's Name" at bounding box center [741, 258] width 448 height 50
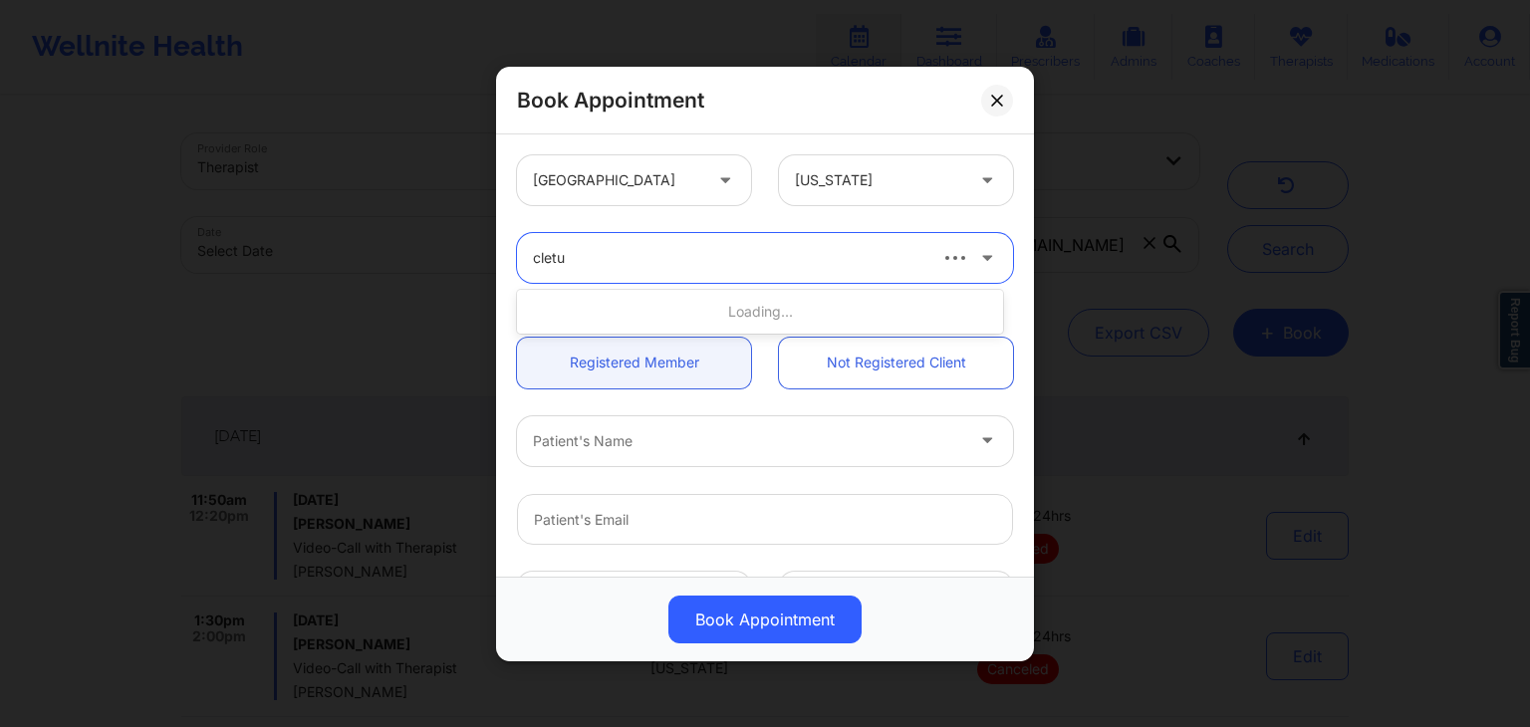
type input "cletus"
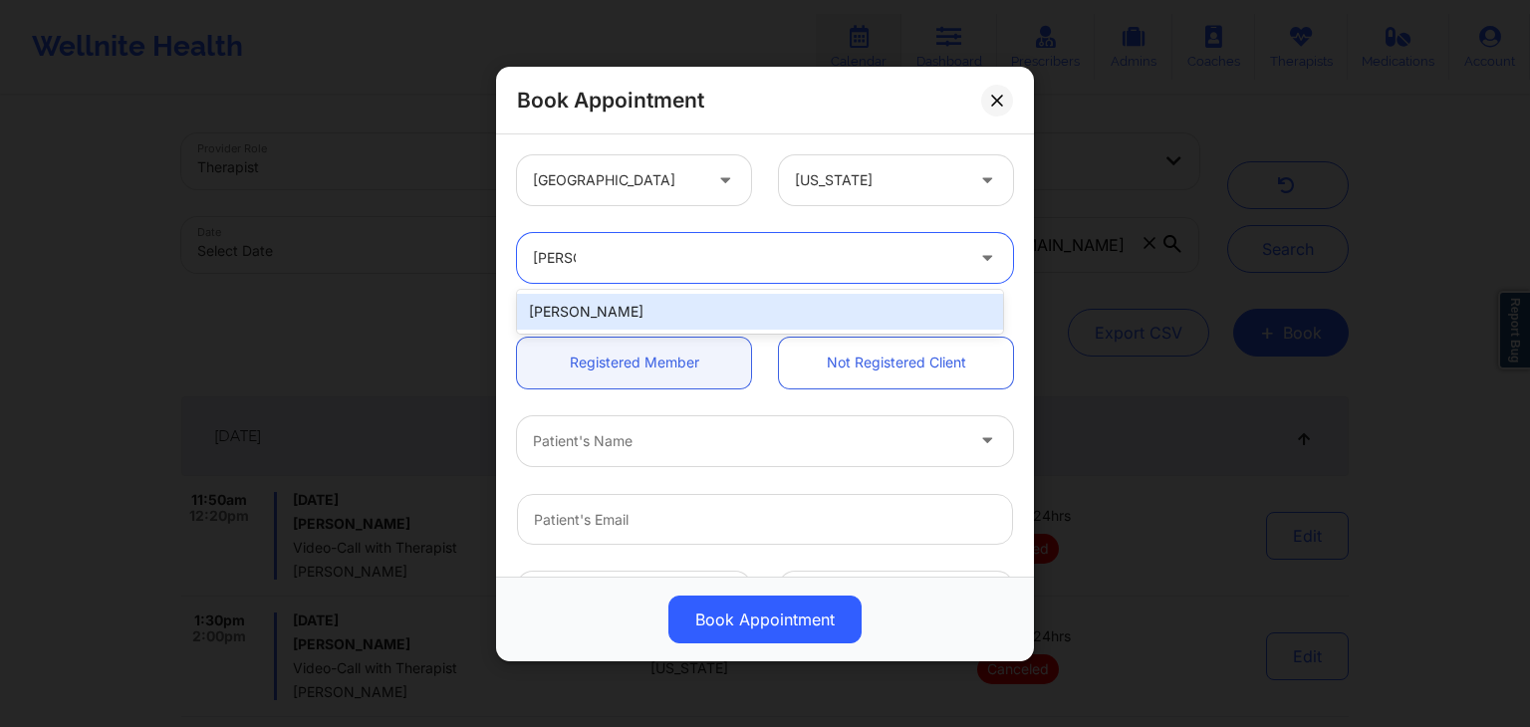
click at [821, 307] on div "cletus deller" at bounding box center [760, 312] width 486 height 36
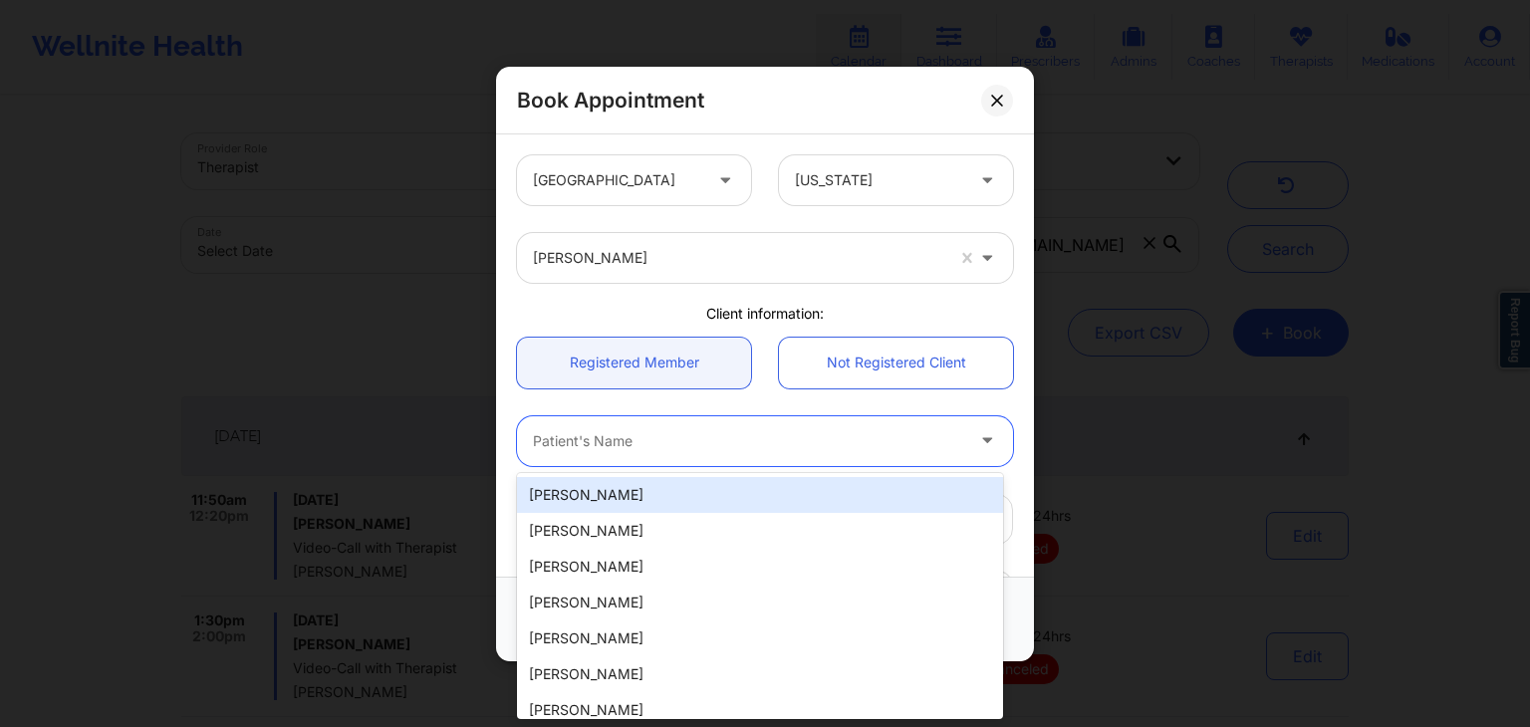
click at [649, 459] on div "Patient's Name" at bounding box center [741, 440] width 448 height 50
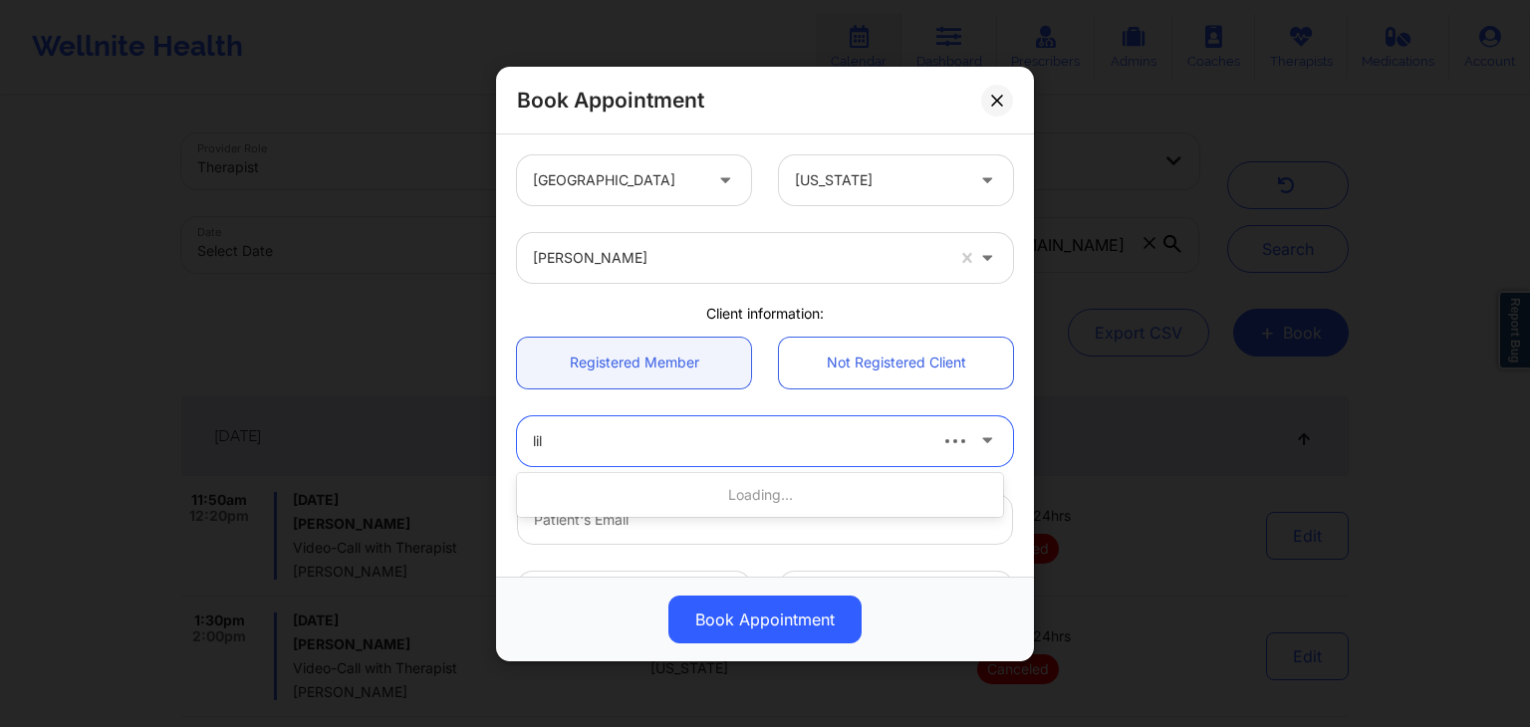
type input "lill"
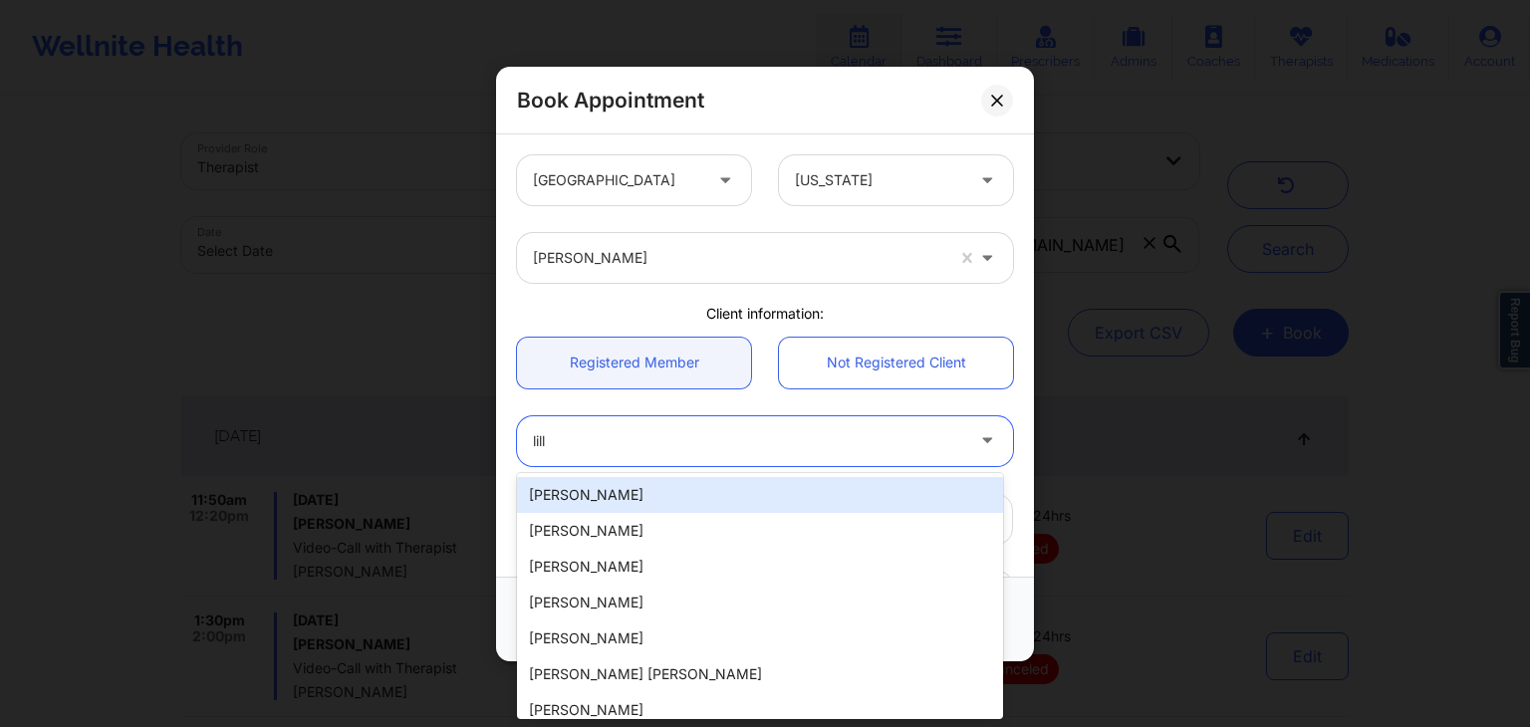
click at [650, 499] on div "Lillia Tramel" at bounding box center [760, 495] width 486 height 36
type input "lillia.tramel@yahoo.com"
type input "+18636042827"
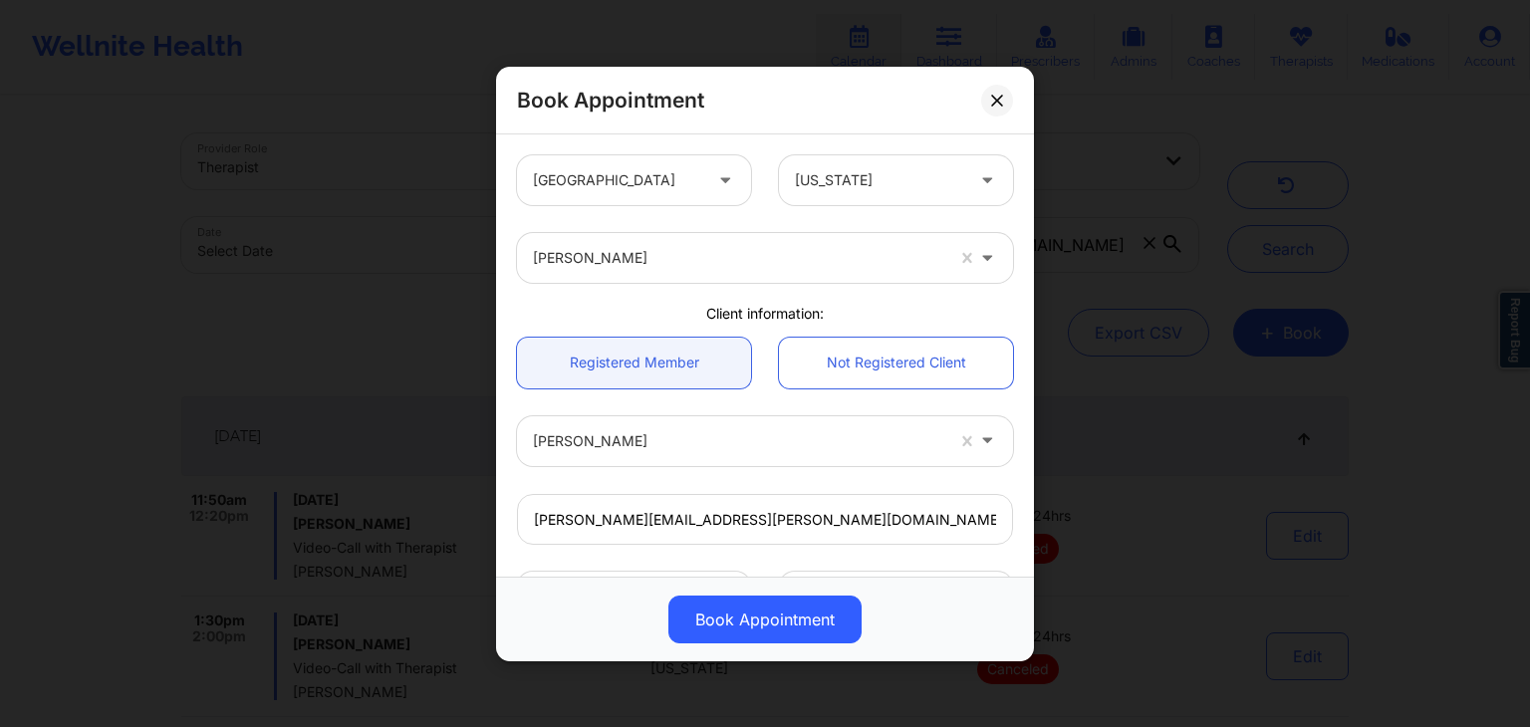
drag, startPoint x: 1036, startPoint y: 375, endPoint x: 1006, endPoint y: 515, distance: 142.6
click at [1006, 539] on div "Book Appointment United States Florida cletus deller Client information: Regist…" at bounding box center [765, 363] width 1530 height 727
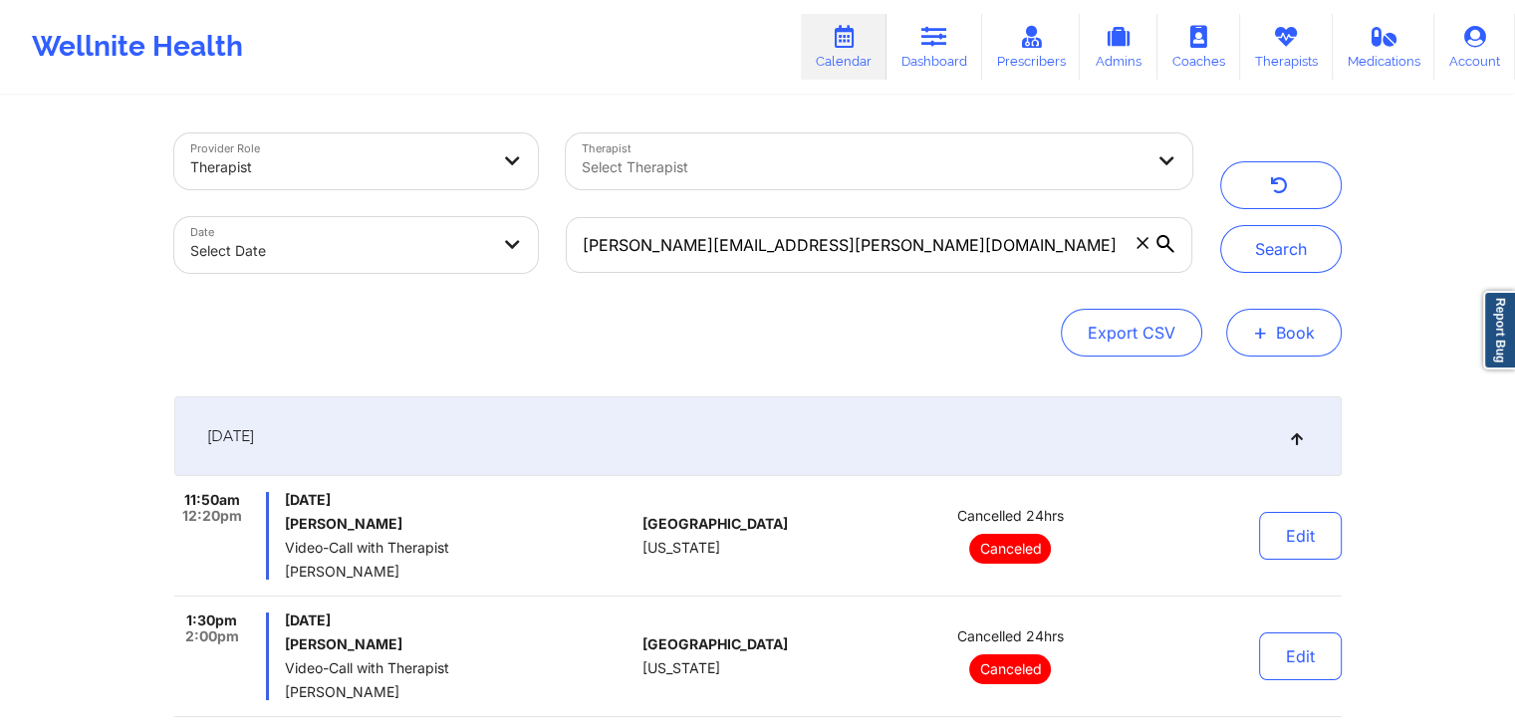
click at [1282, 339] on button "+ Book" at bounding box center [1284, 333] width 116 height 48
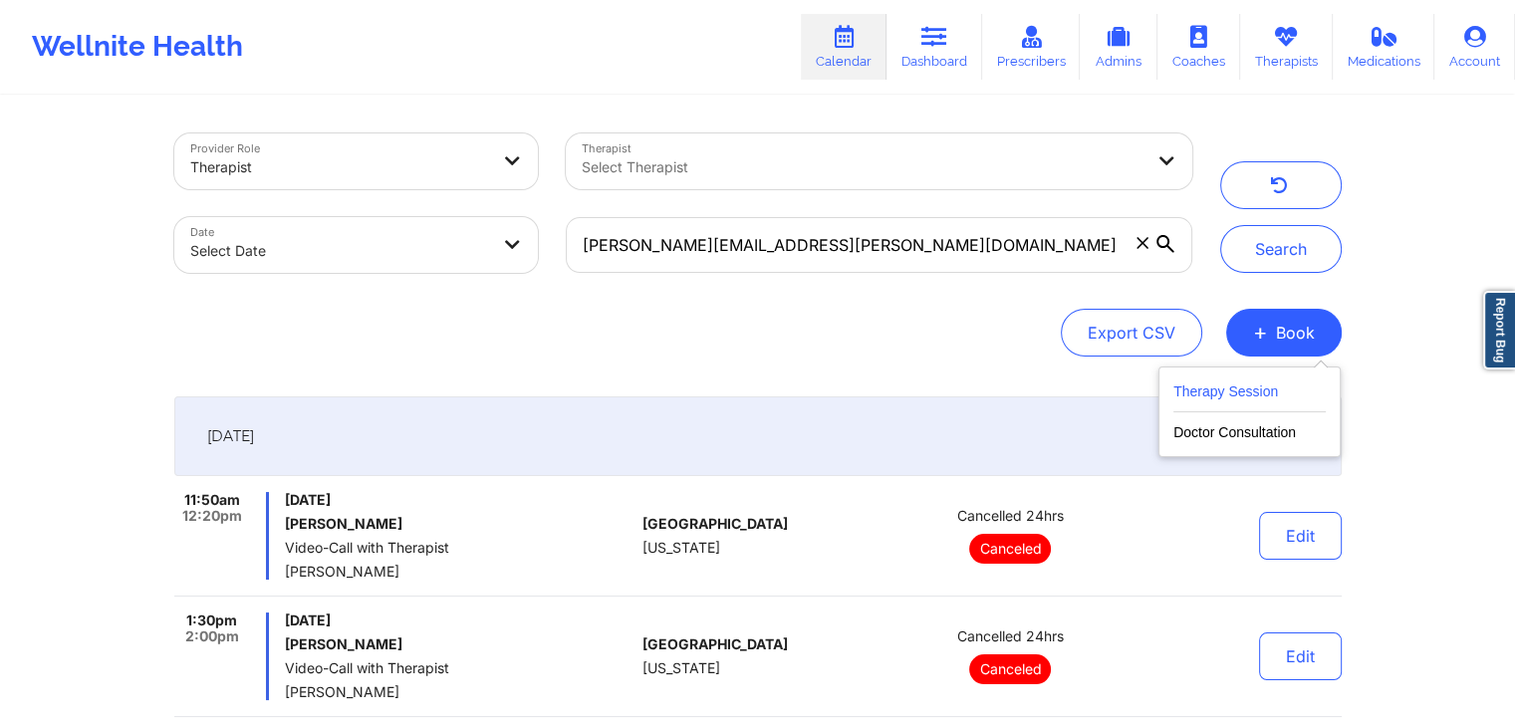
click at [1218, 387] on button "Therapy Session" at bounding box center [1249, 395] width 152 height 33
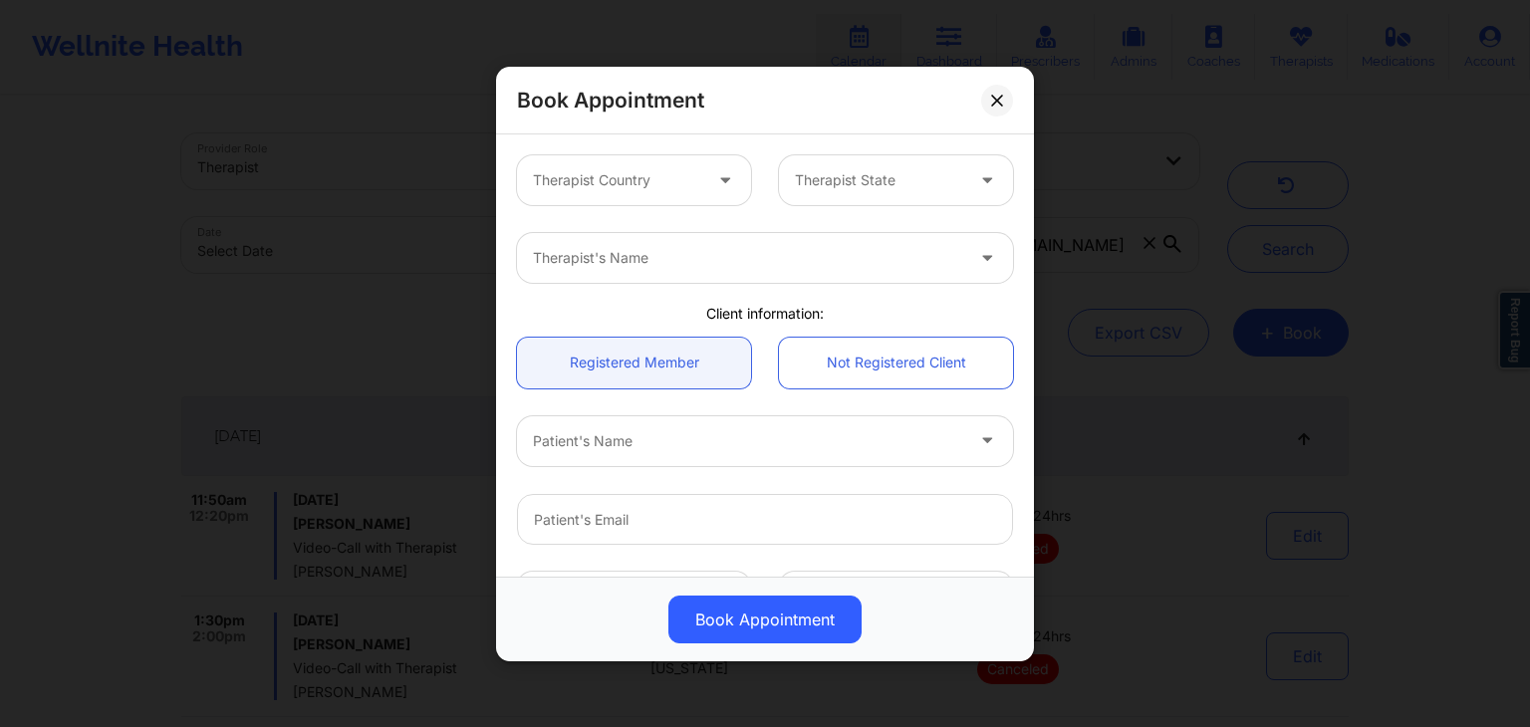
click at [631, 164] on div "Therapist Country" at bounding box center [610, 180] width 186 height 50
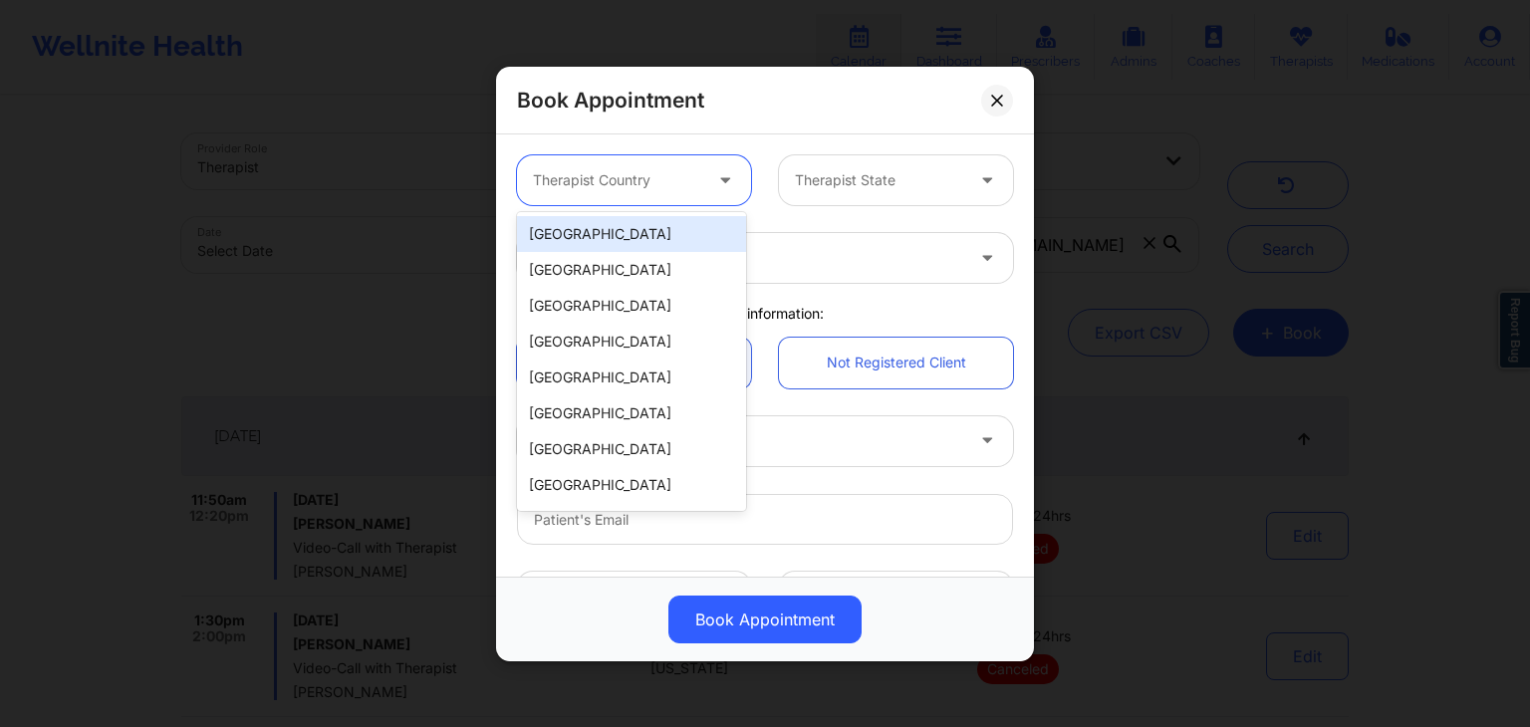
click at [629, 236] on div "[GEOGRAPHIC_DATA]" at bounding box center [631, 234] width 229 height 36
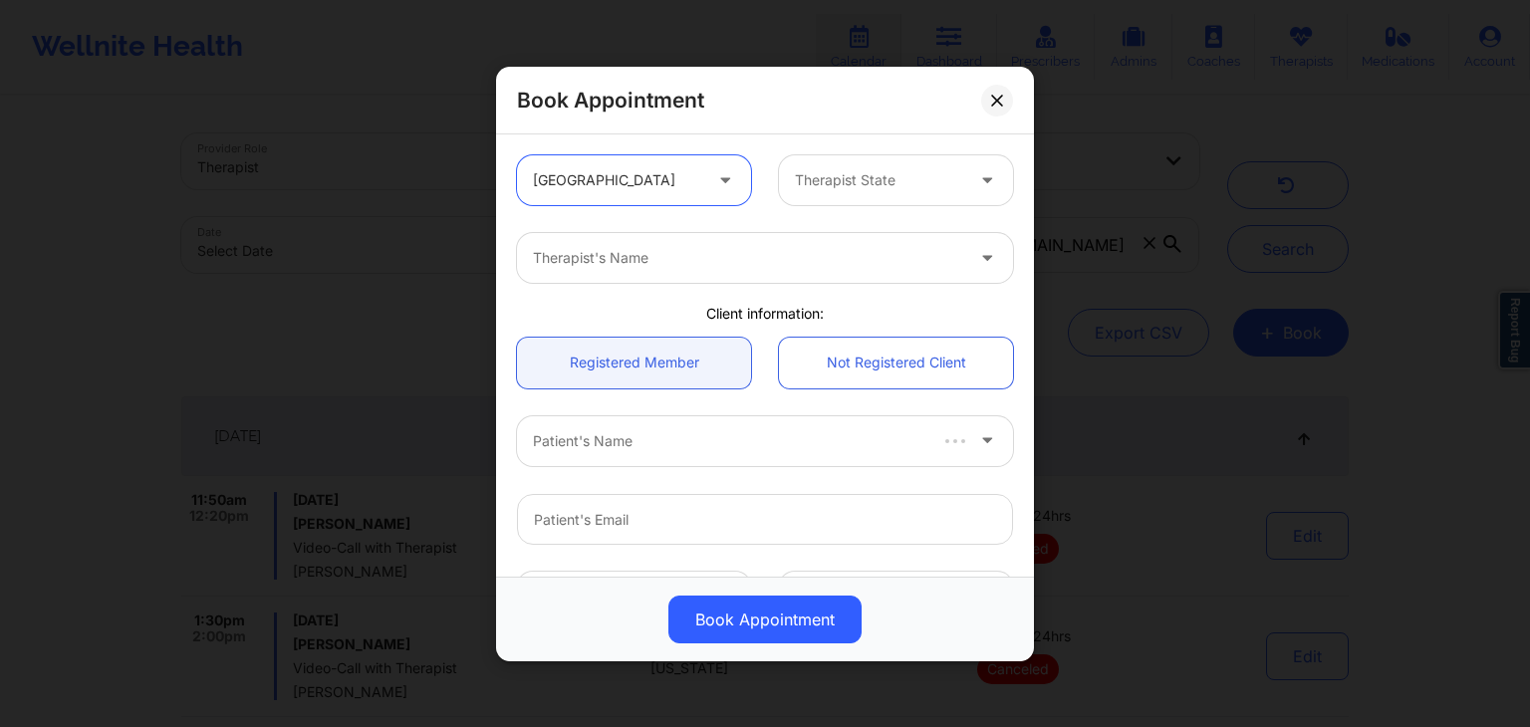
click at [808, 185] on div at bounding box center [879, 180] width 168 height 24
type input "fl"
click at [778, 231] on div "Therapist's Name" at bounding box center [765, 258] width 524 height 78
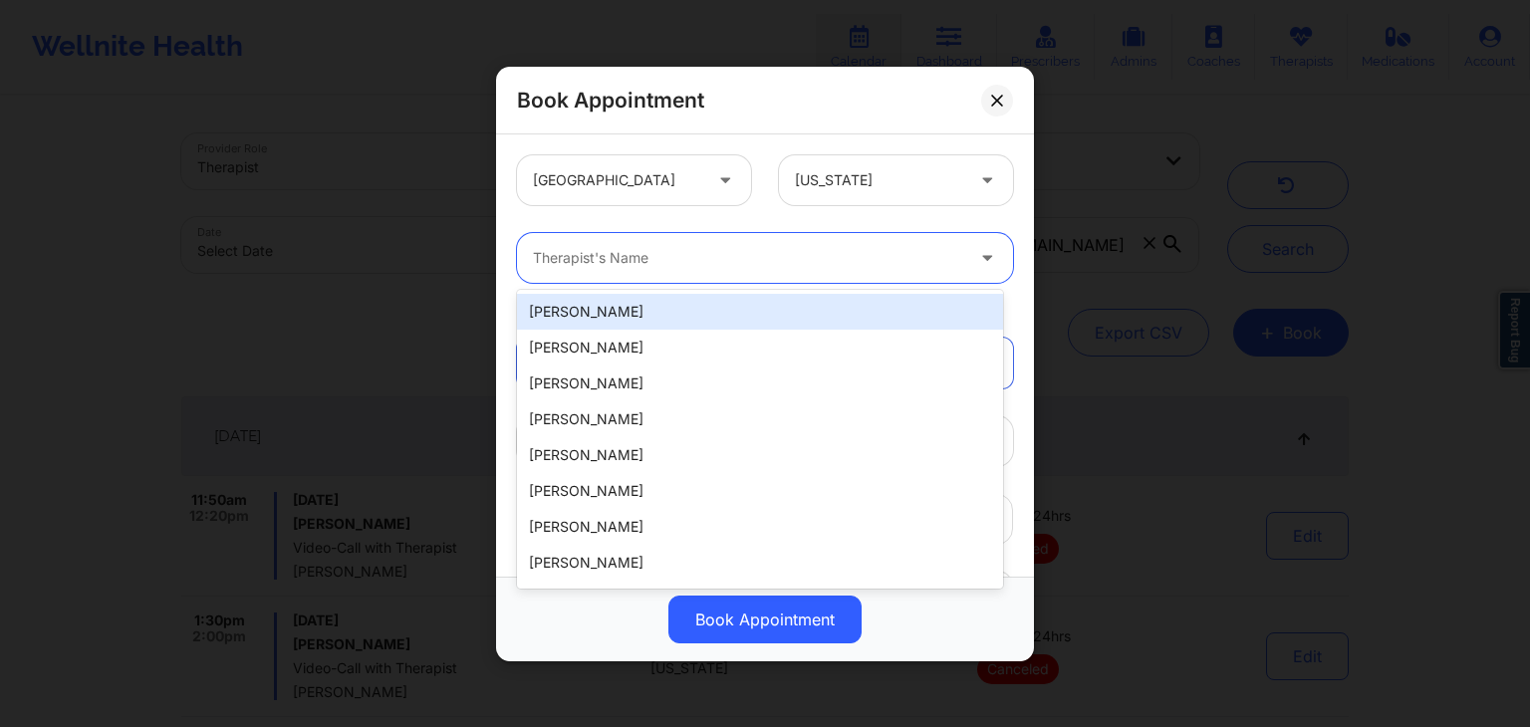
click at [781, 264] on div at bounding box center [748, 258] width 430 height 24
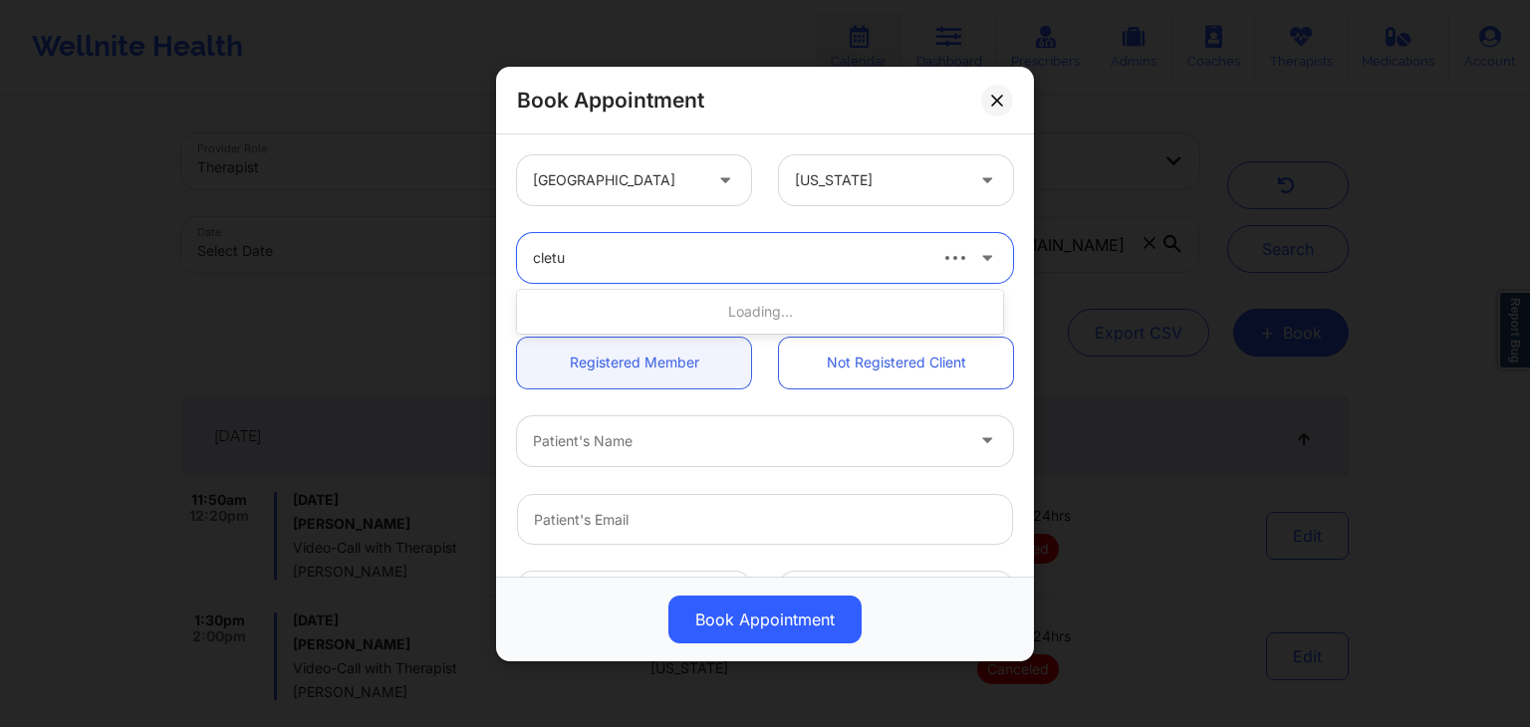
type input "cletus"
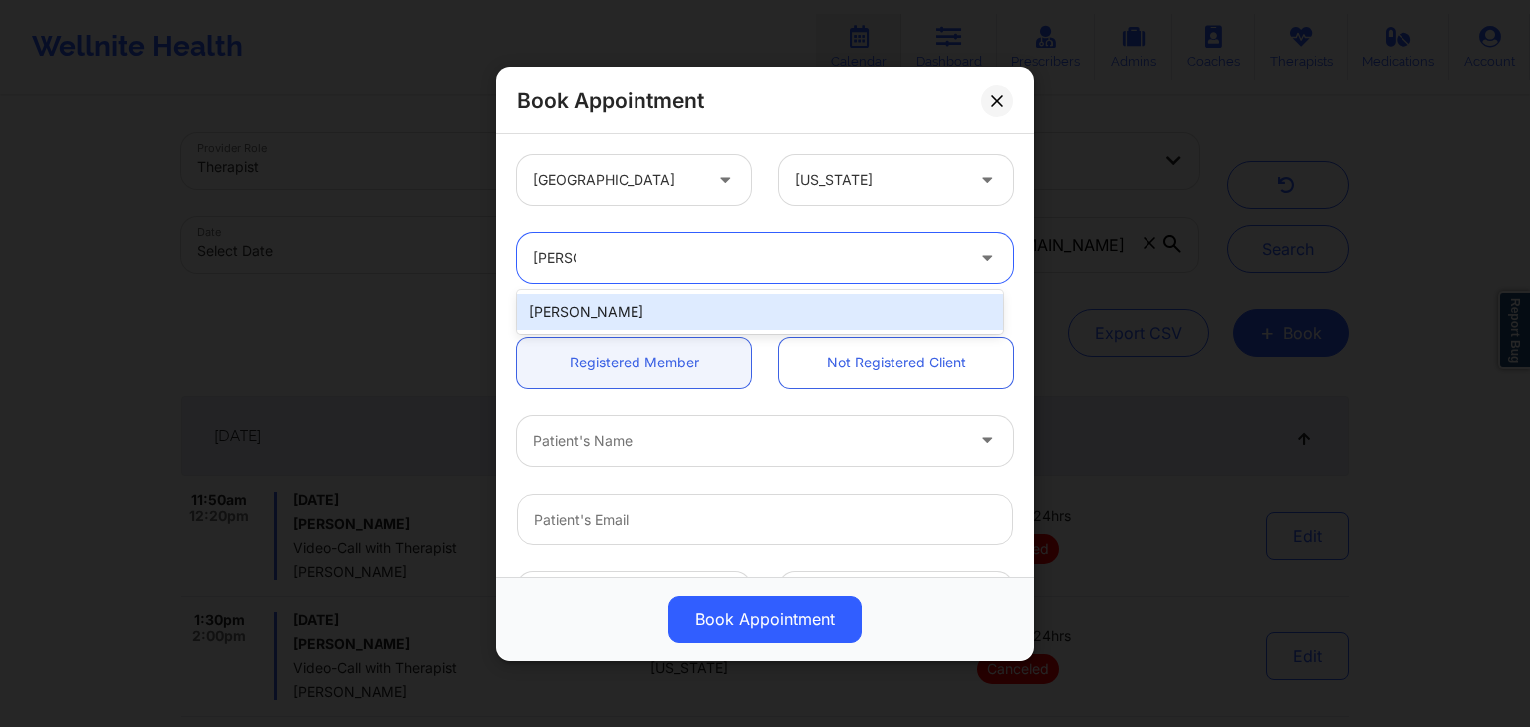
click at [725, 314] on div "cletus deller" at bounding box center [760, 312] width 486 height 36
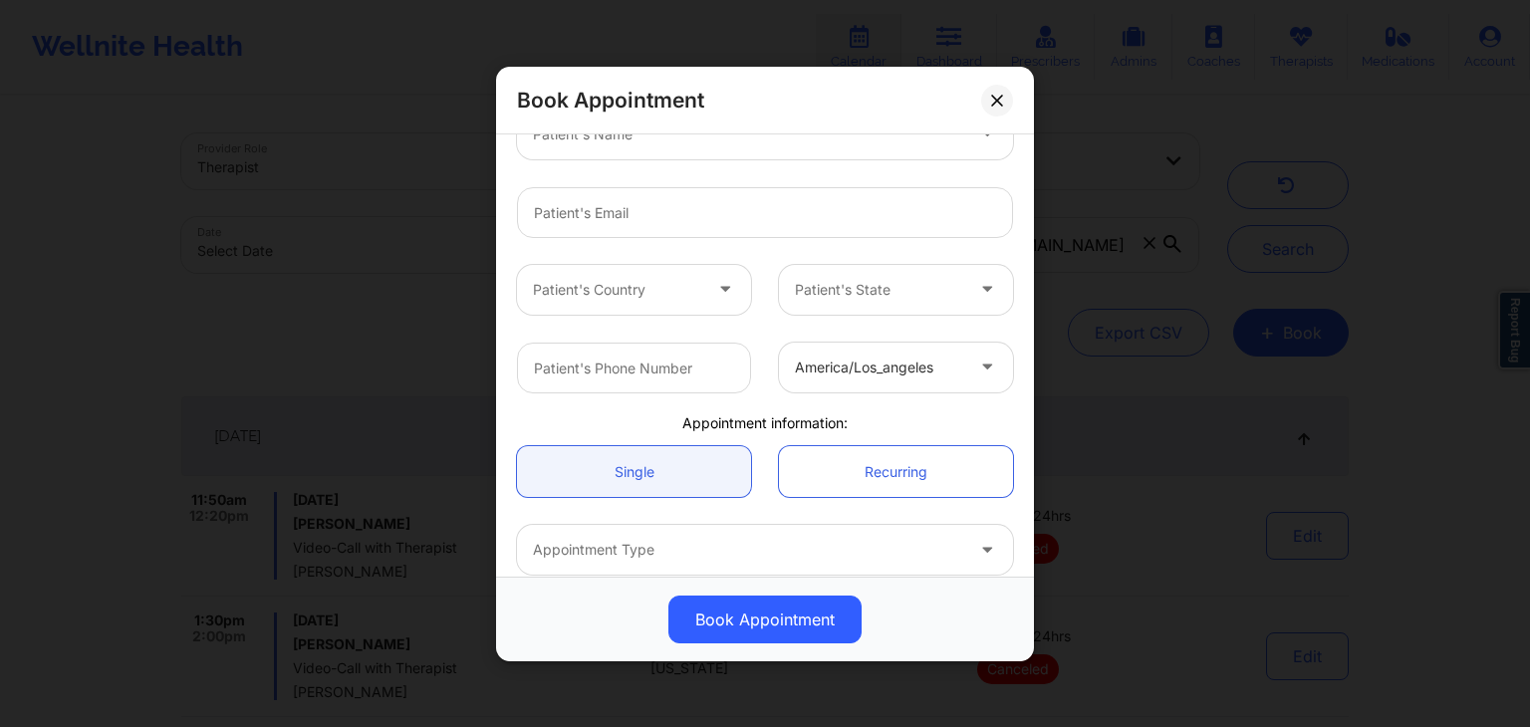
scroll to position [287, 0]
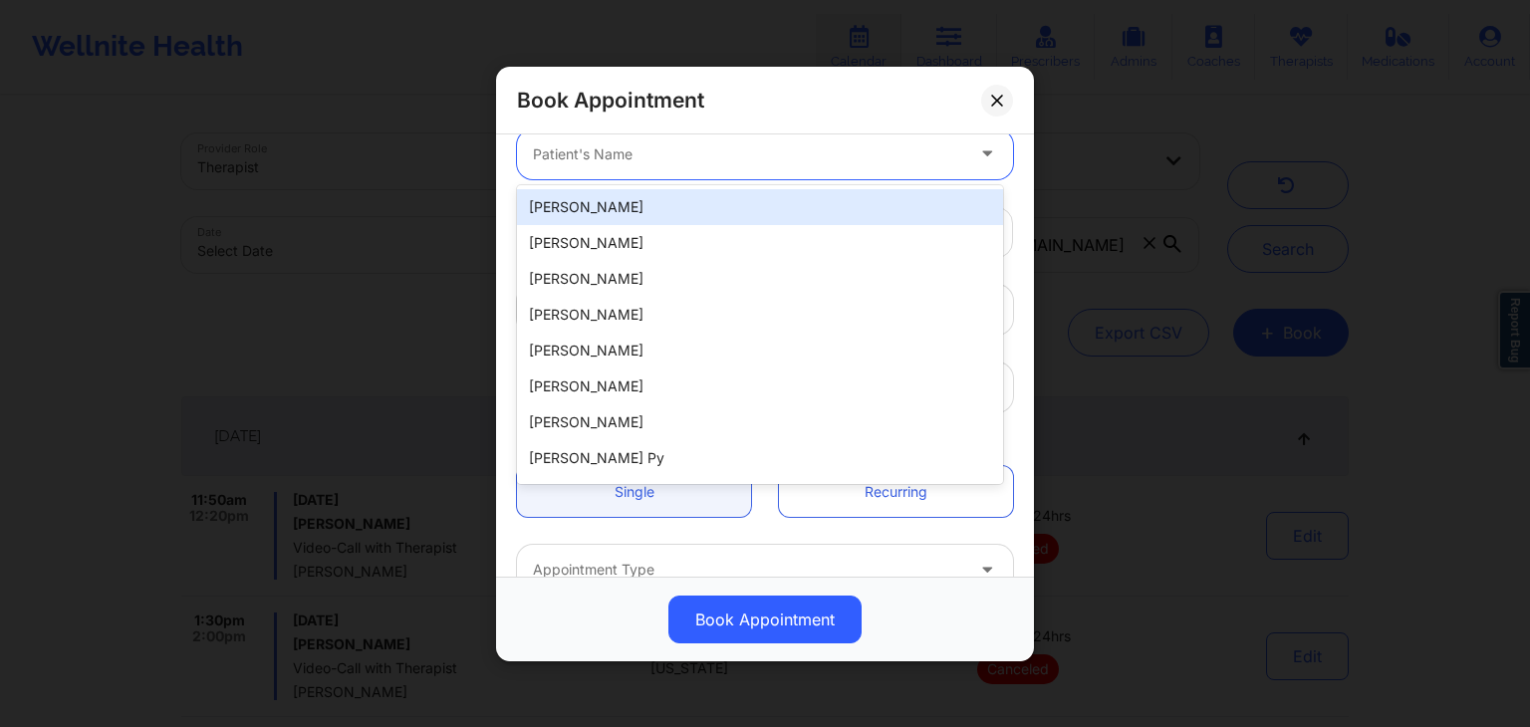
click at [827, 160] on div at bounding box center [748, 153] width 430 height 24
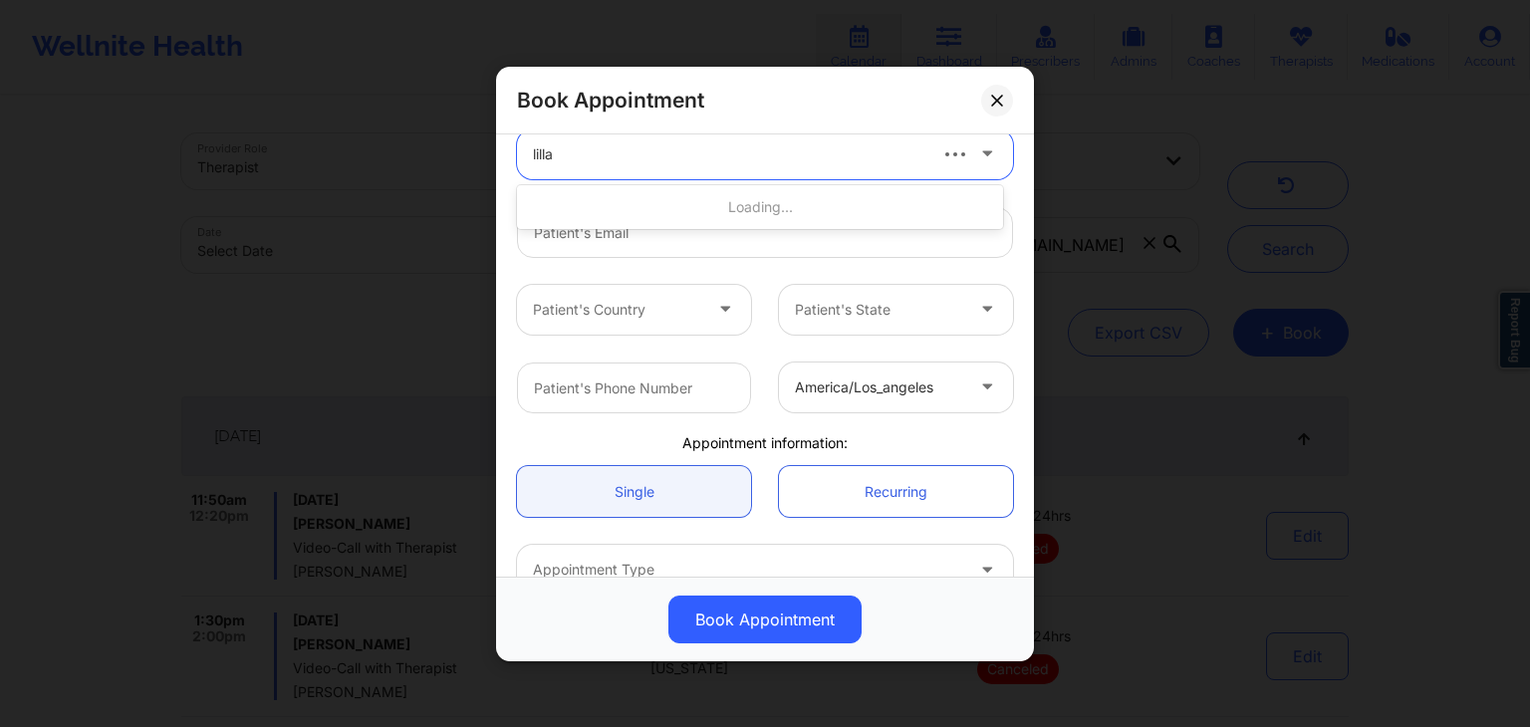
type input "lill"
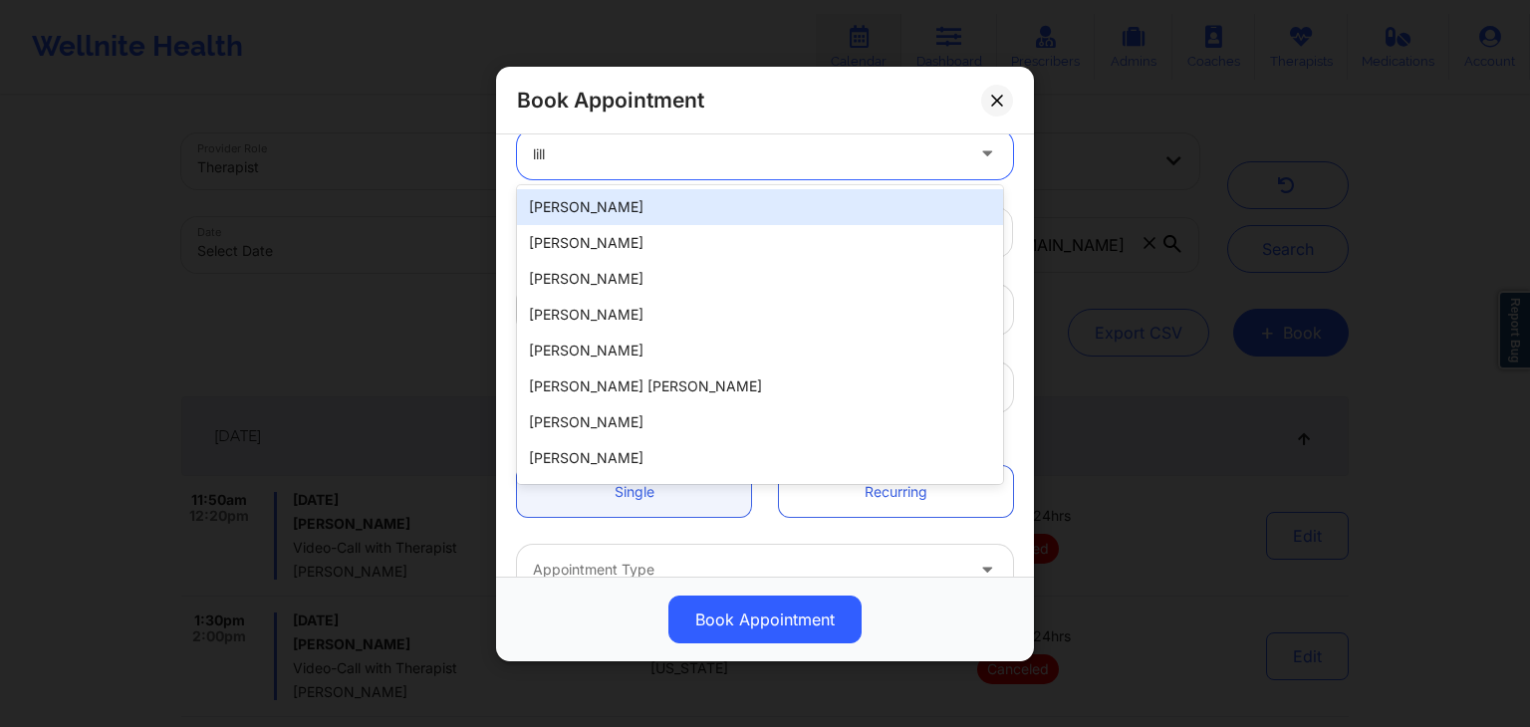
click at [779, 203] on div "Lillia Tramel" at bounding box center [760, 207] width 486 height 36
type input "lillia.tramel@yahoo.com"
type input "+18636042827"
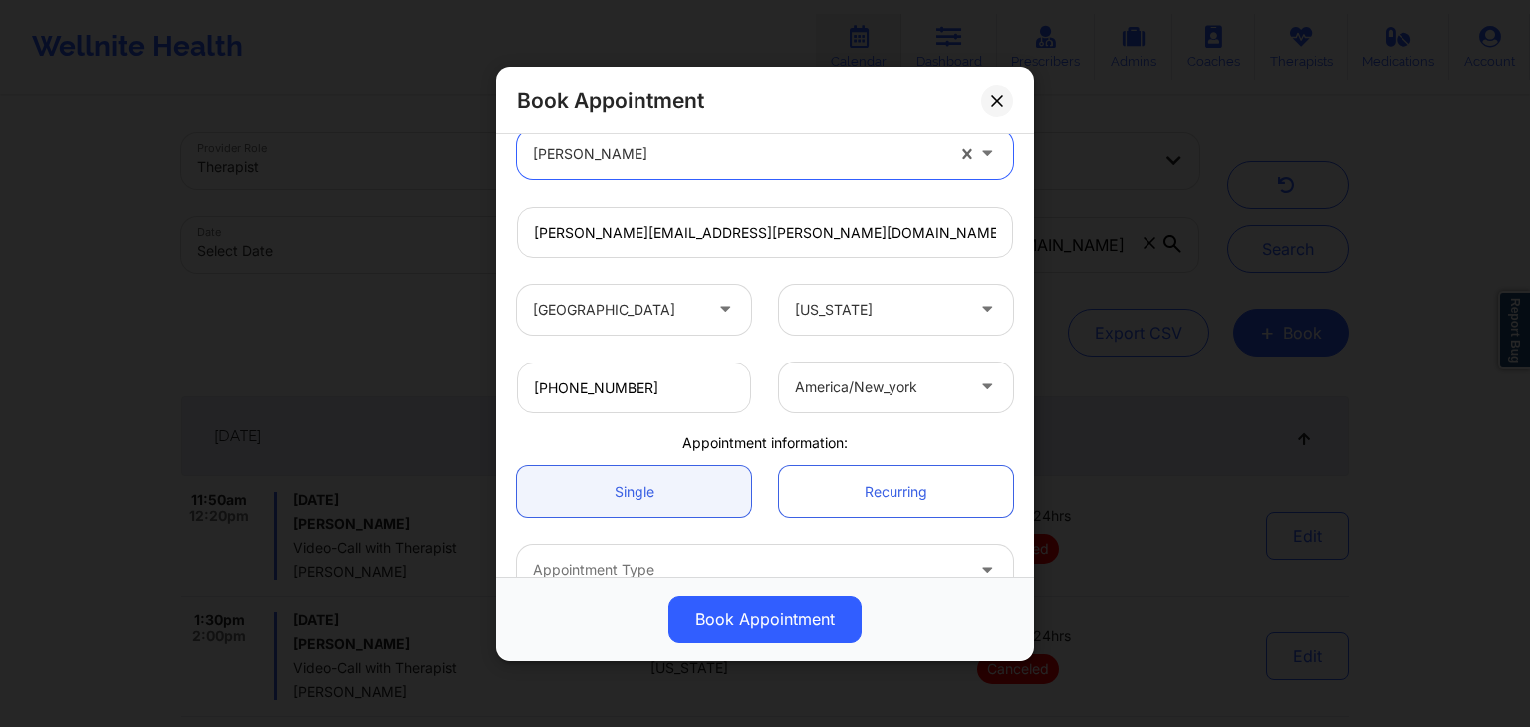
scroll to position [403, 0]
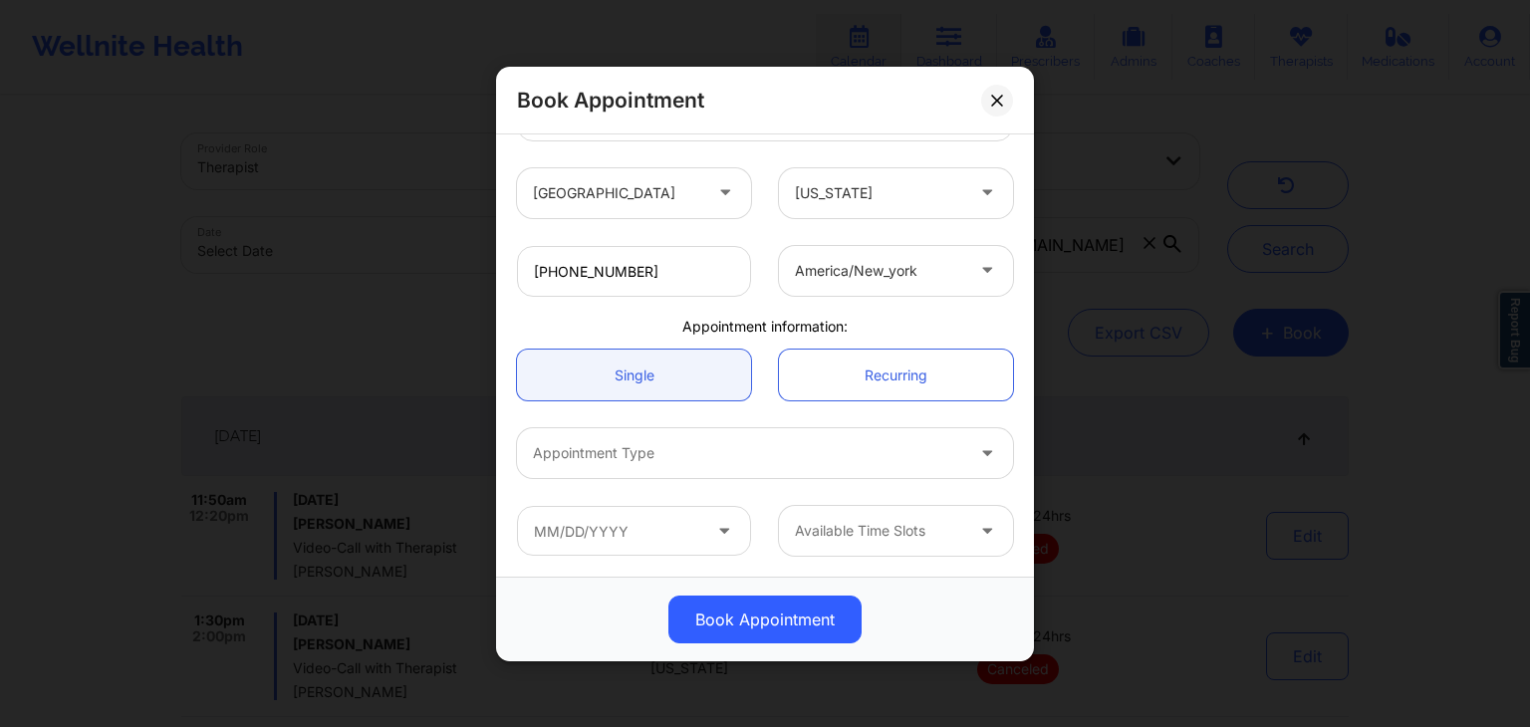
click at [707, 454] on div at bounding box center [748, 453] width 430 height 24
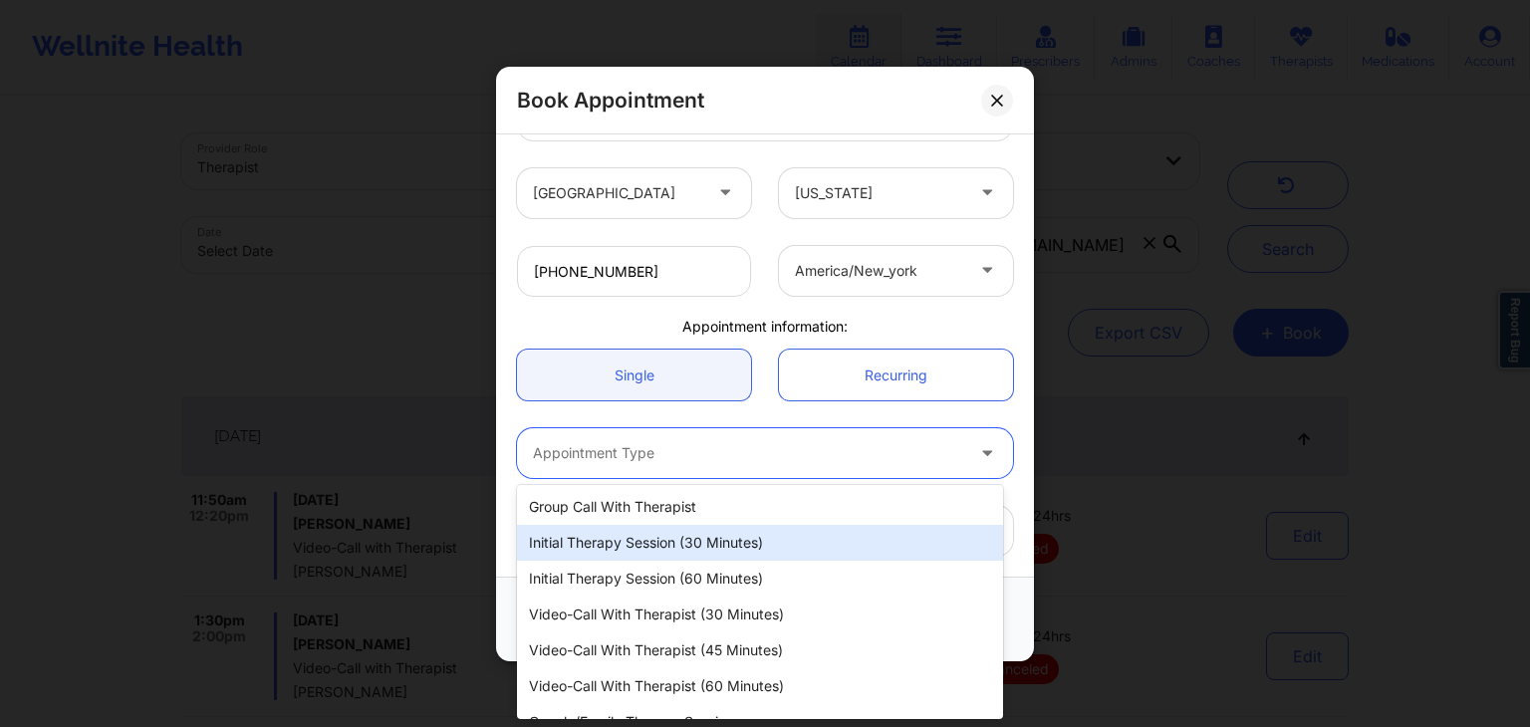
click at [620, 531] on div "Initial Therapy Session (30 minutes)" at bounding box center [760, 543] width 486 height 36
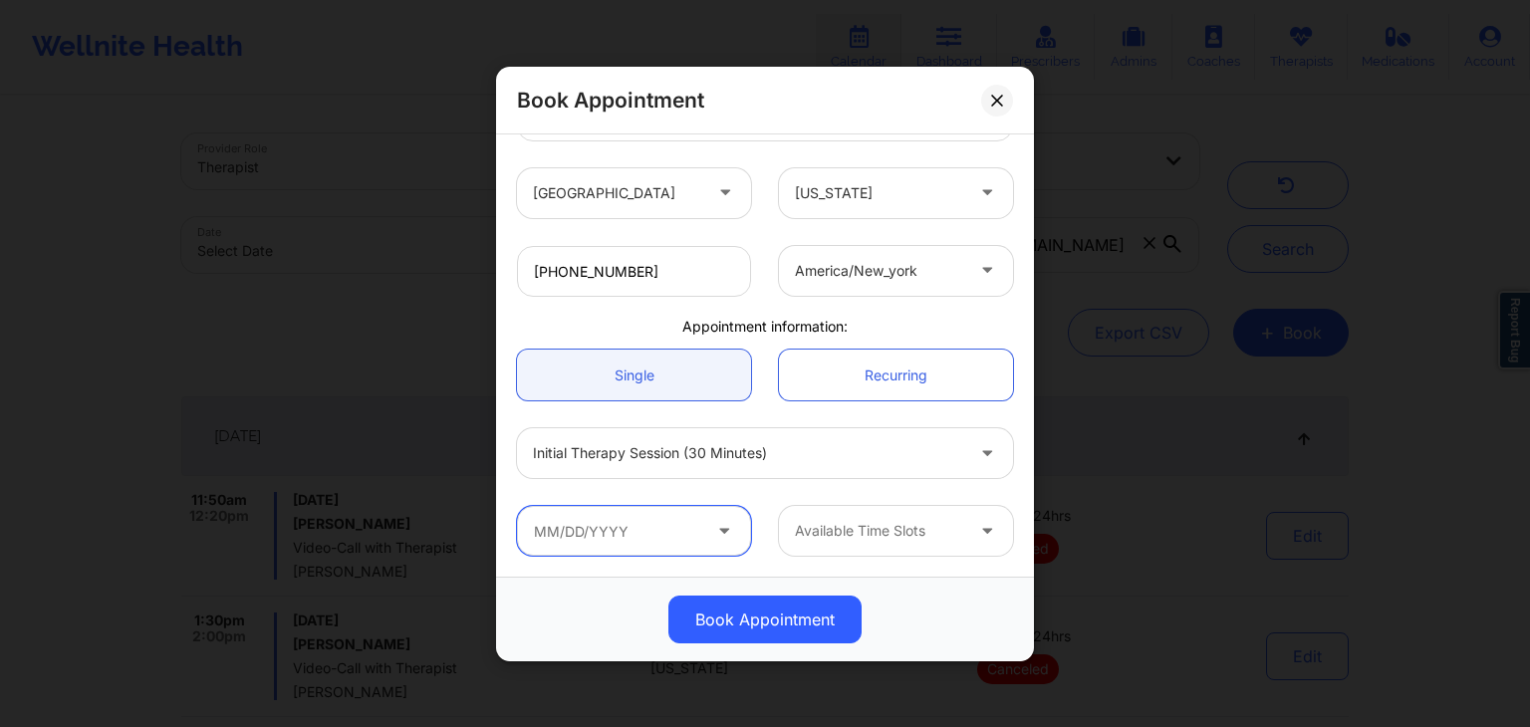
click at [613, 531] on input "text" at bounding box center [634, 531] width 234 height 50
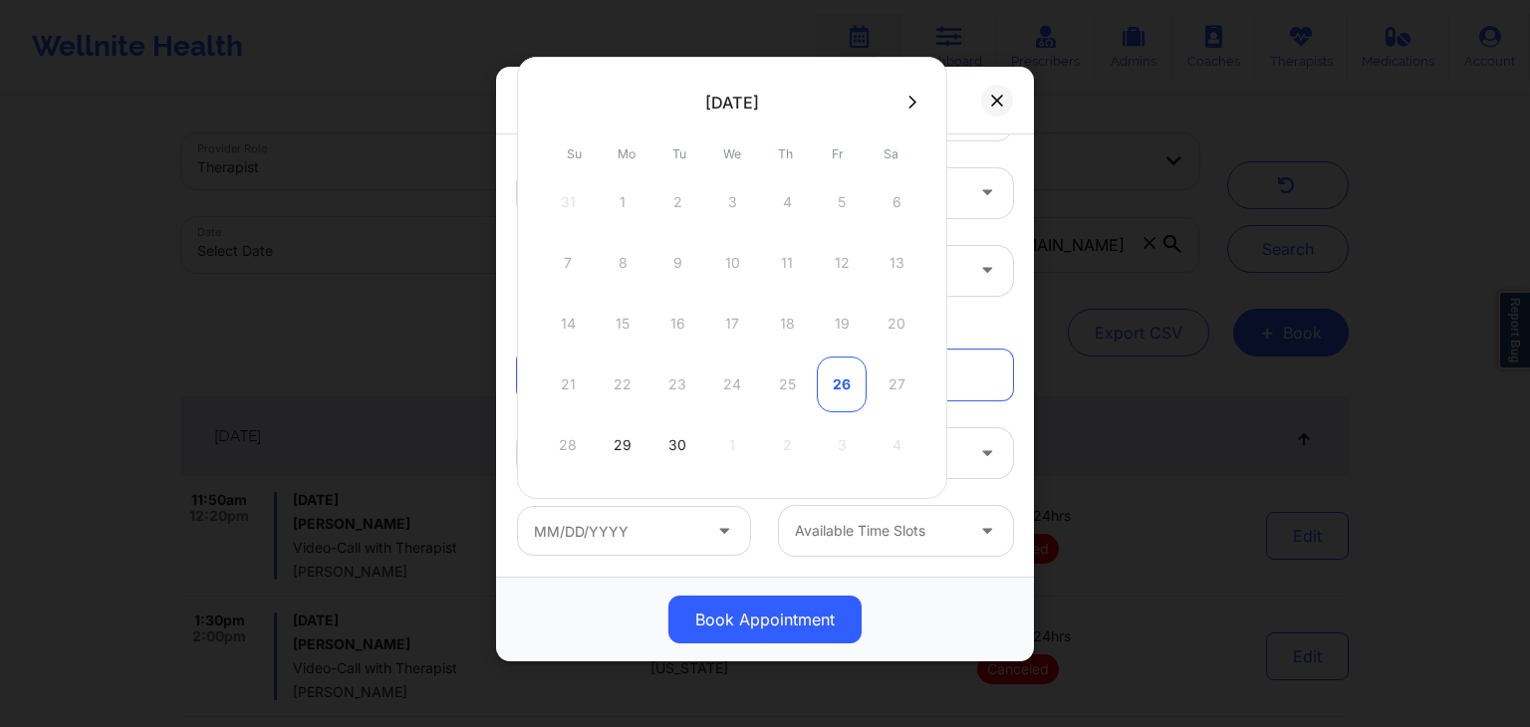
click at [829, 386] on div "26" at bounding box center [842, 385] width 50 height 56
type input "[DATE]"
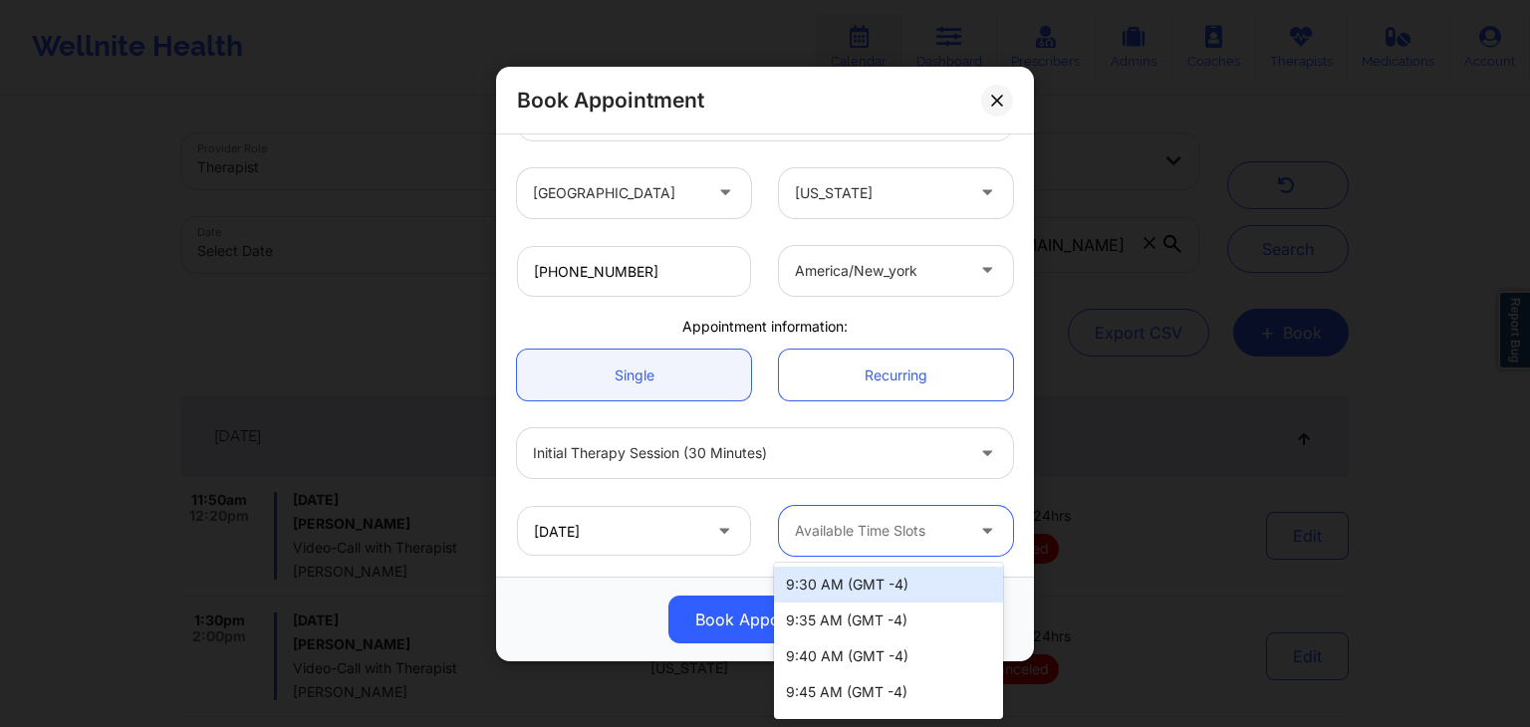
click at [888, 524] on div at bounding box center [879, 531] width 168 height 24
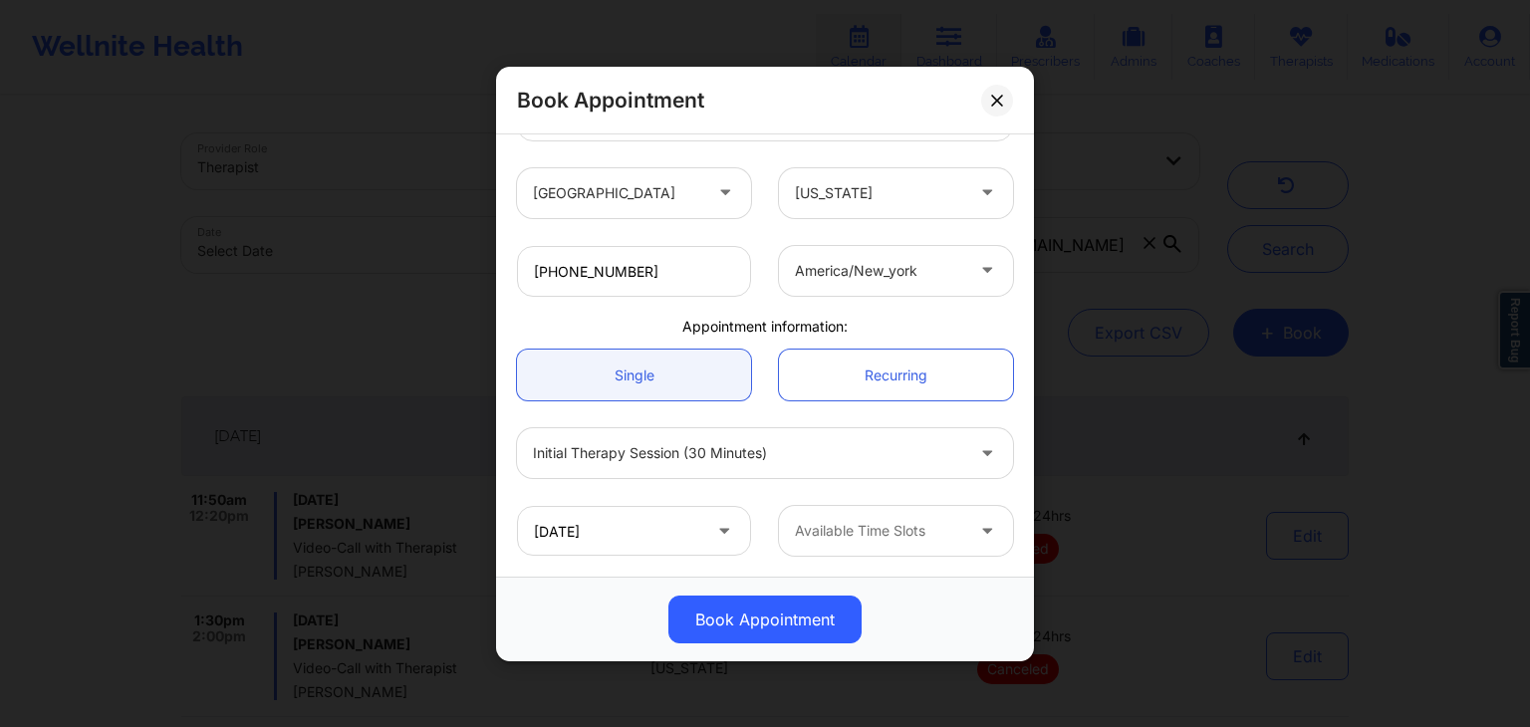
click at [1020, 578] on div "Book Appointment" at bounding box center [765, 619] width 538 height 85
click at [1002, 89] on button at bounding box center [997, 100] width 32 height 32
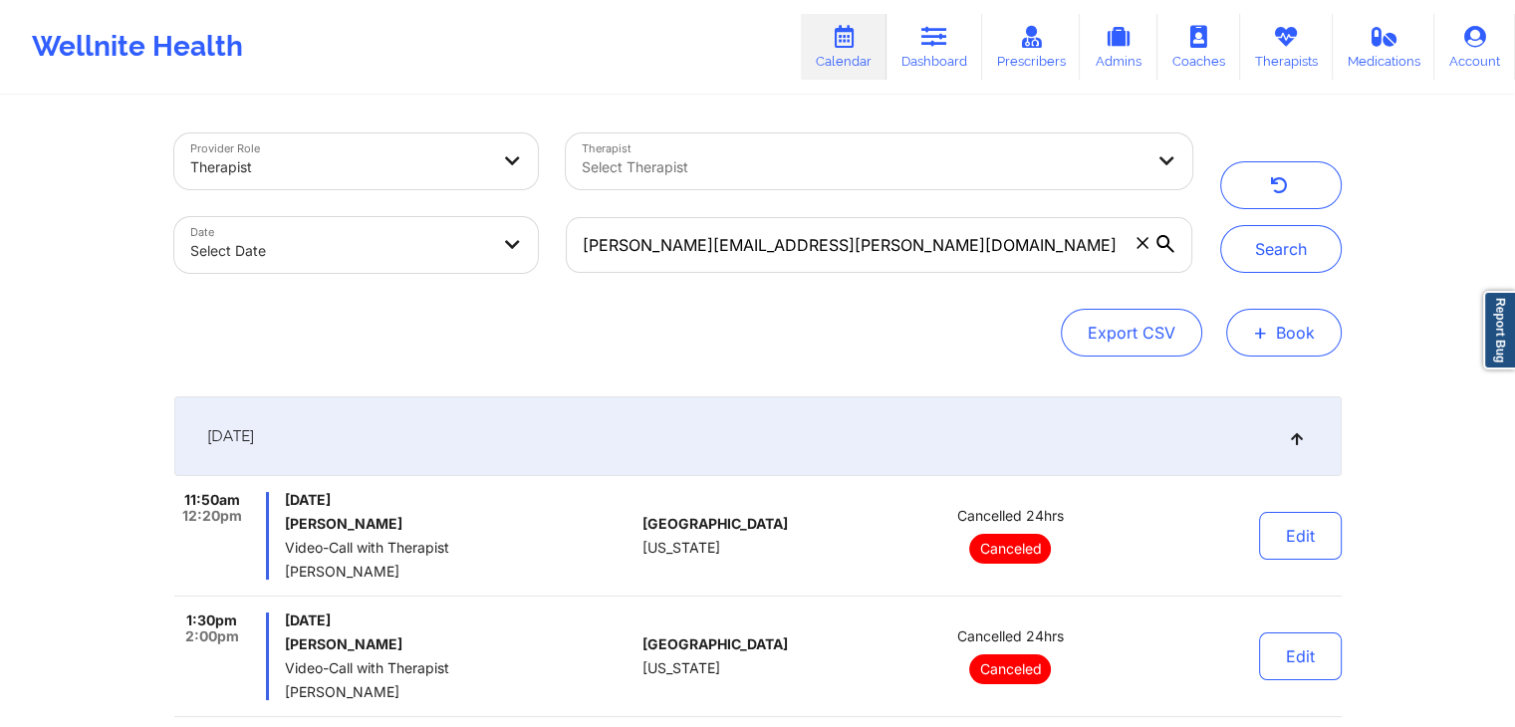
click at [1263, 329] on span "+" at bounding box center [1260, 332] width 15 height 11
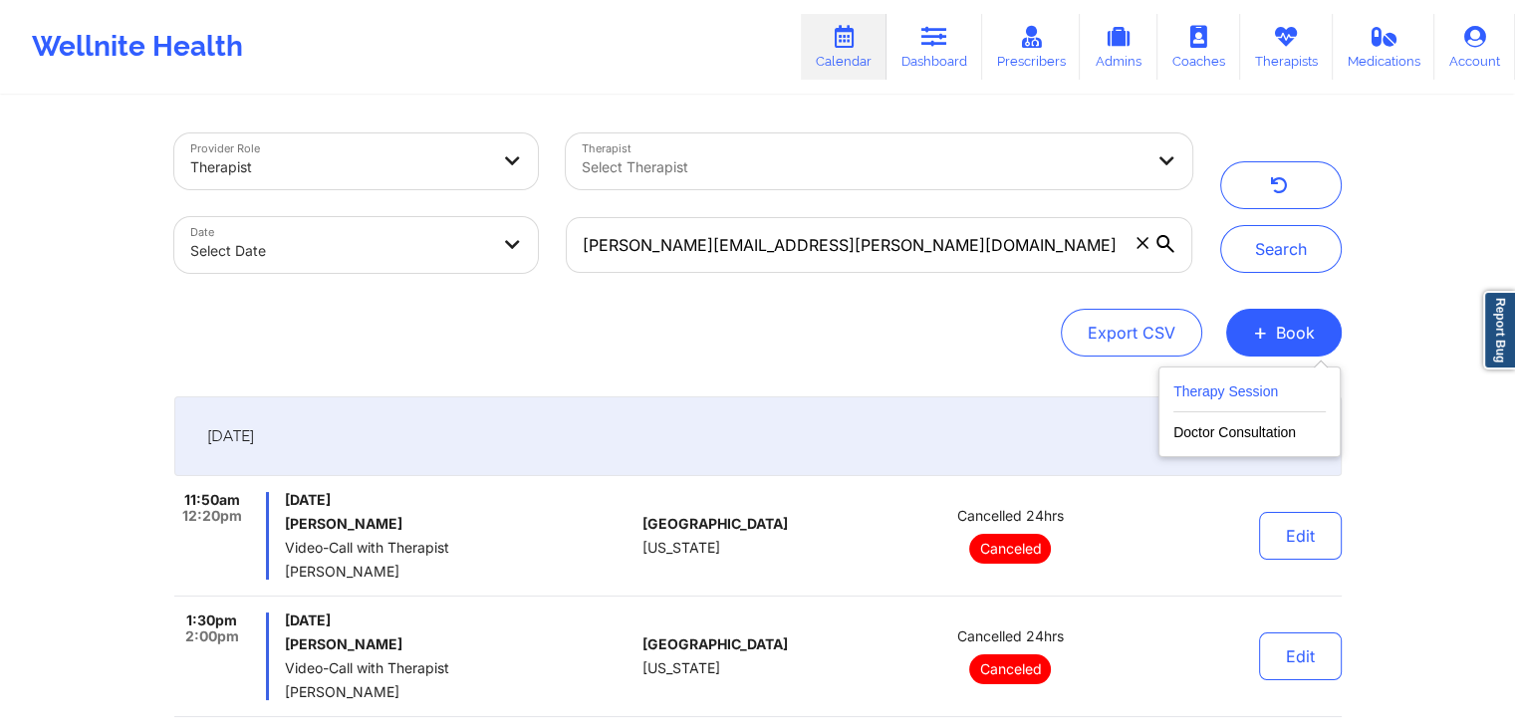
click at [1215, 379] on button "Therapy Session" at bounding box center [1249, 395] width 152 height 33
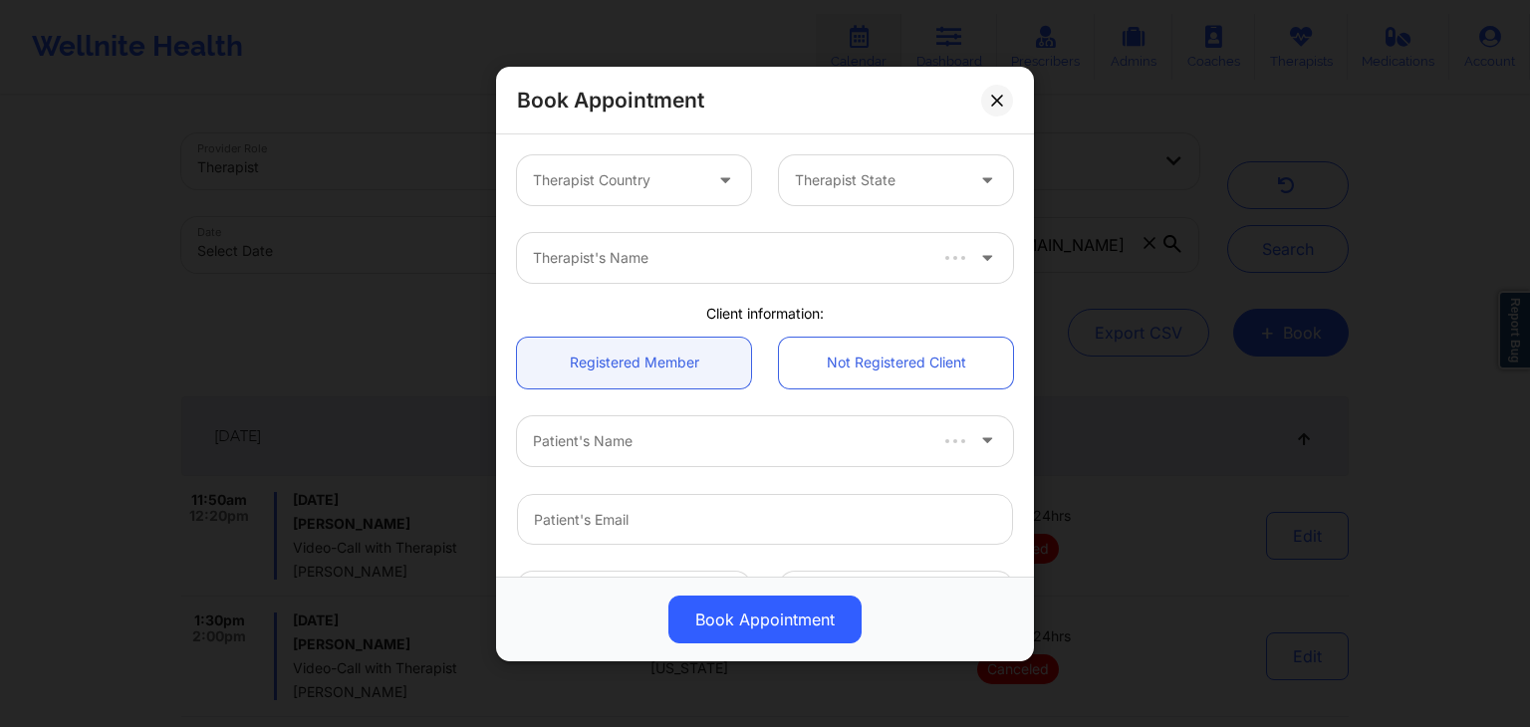
click at [601, 164] on div "Therapist Country" at bounding box center [610, 180] width 186 height 50
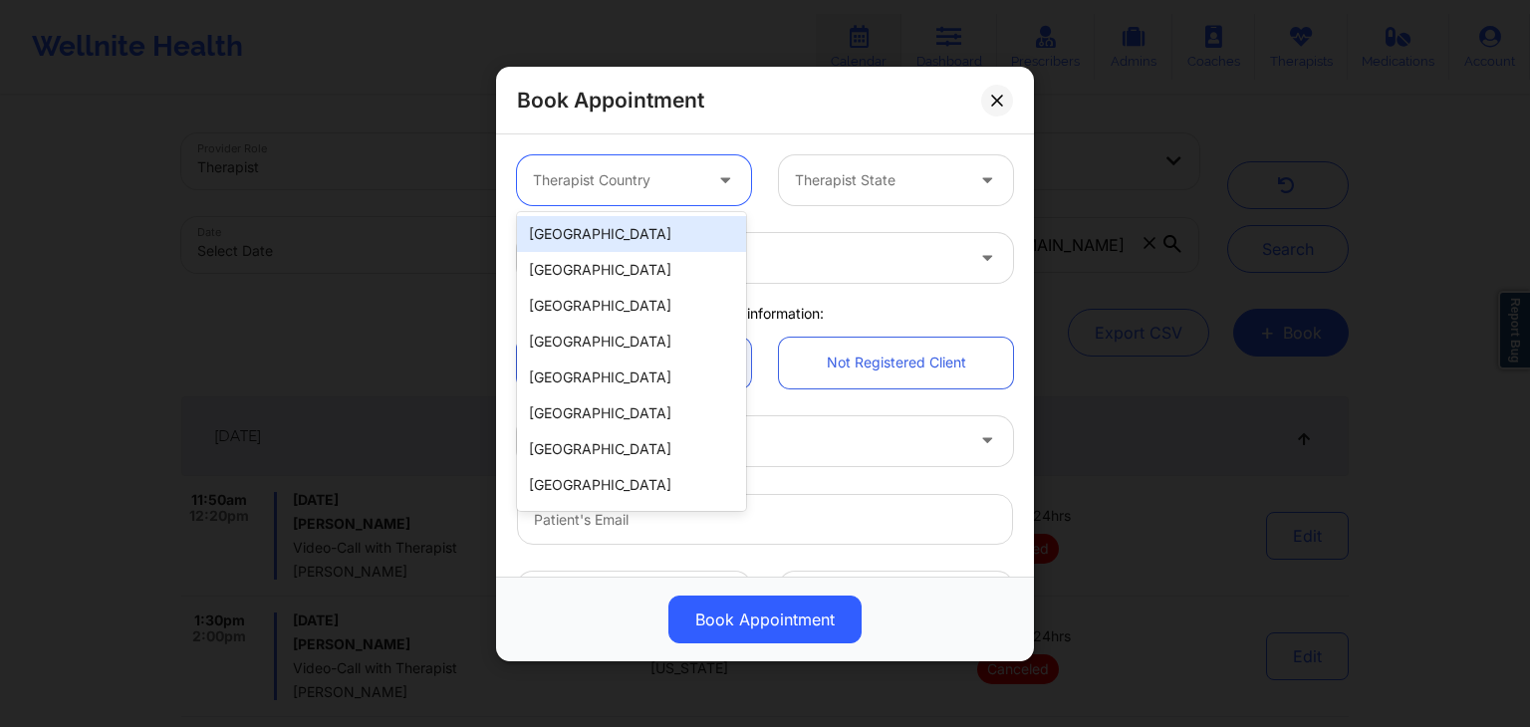
click at [598, 223] on div "[GEOGRAPHIC_DATA]" at bounding box center [631, 234] width 229 height 36
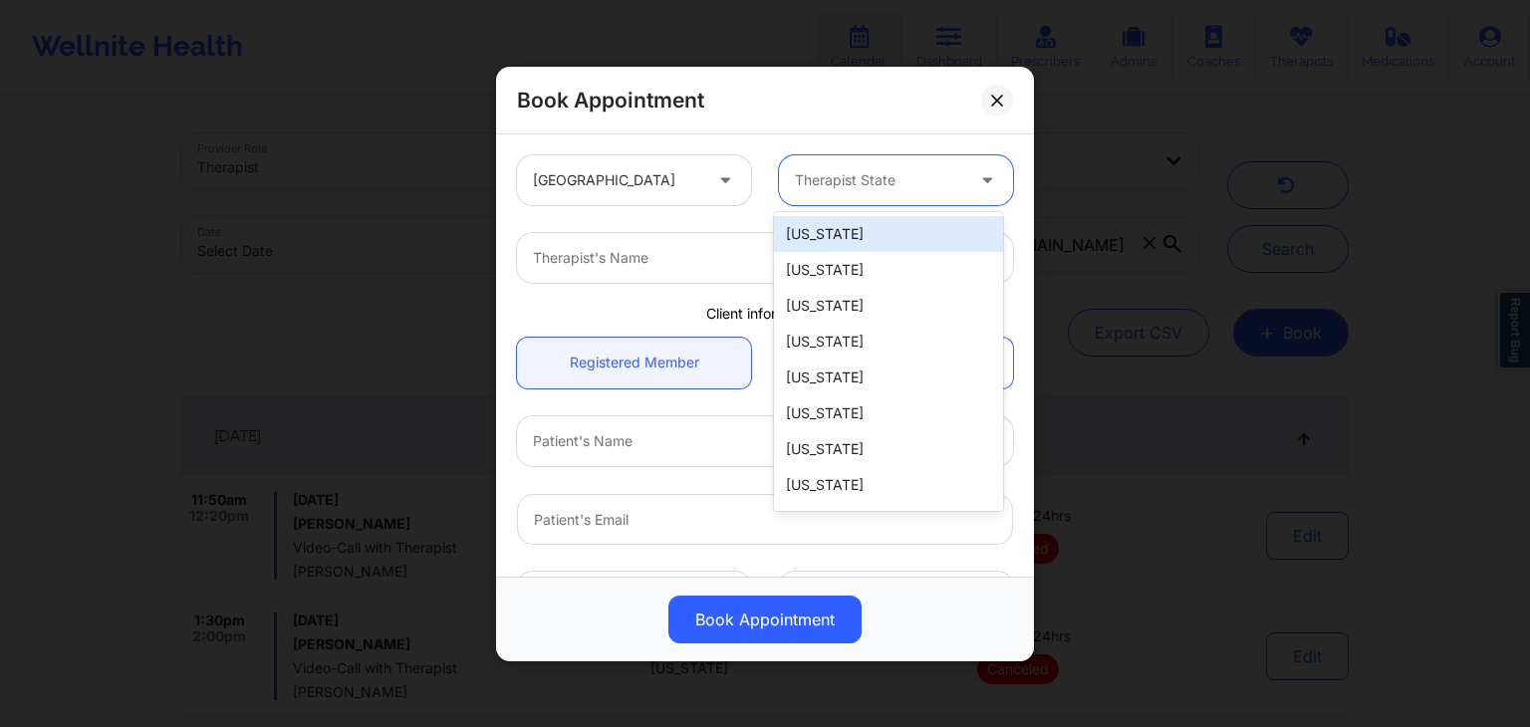
click at [888, 164] on div "Therapist State" at bounding box center [872, 180] width 186 height 50
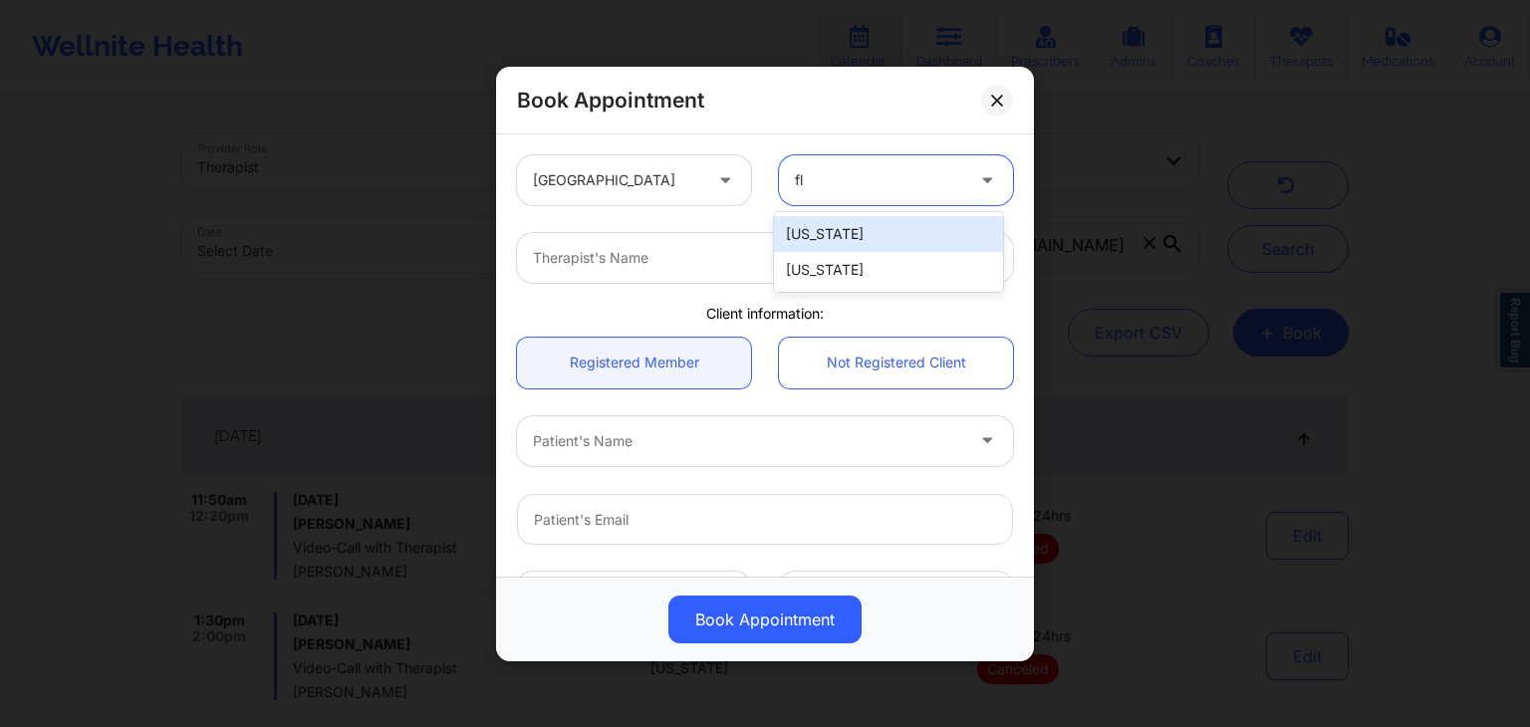
type input "flo"
click at [841, 243] on div "[US_STATE]" at bounding box center [888, 234] width 229 height 36
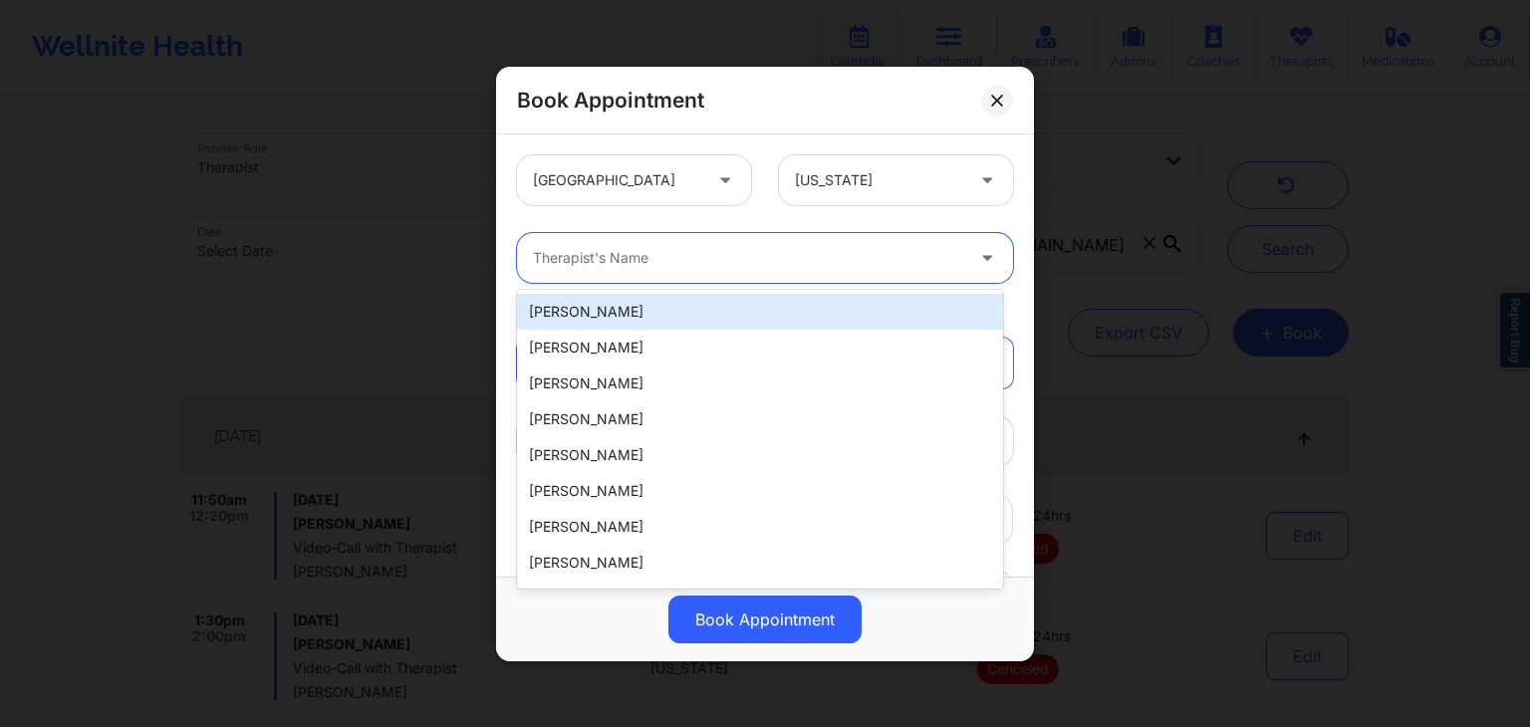
click at [693, 256] on div at bounding box center [748, 258] width 430 height 24
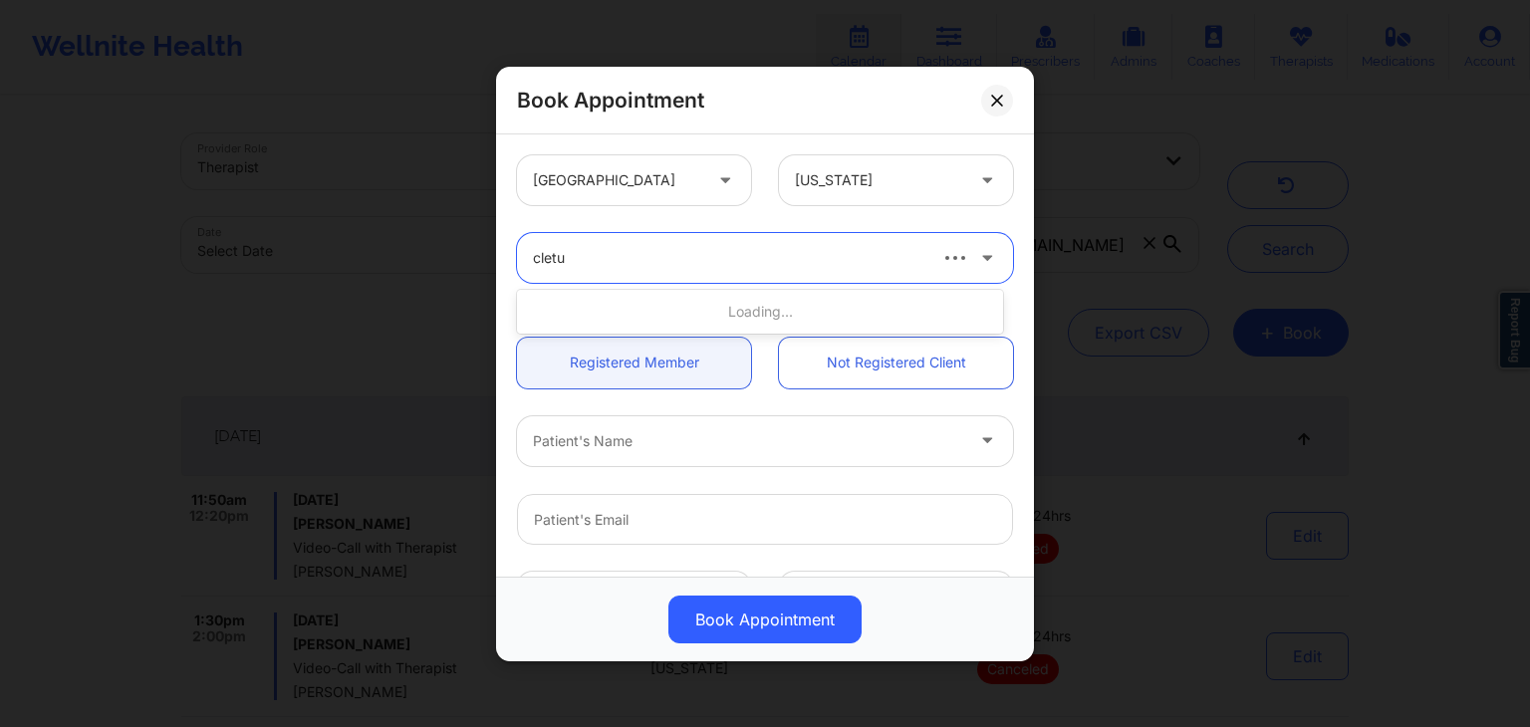
type input "cletus"
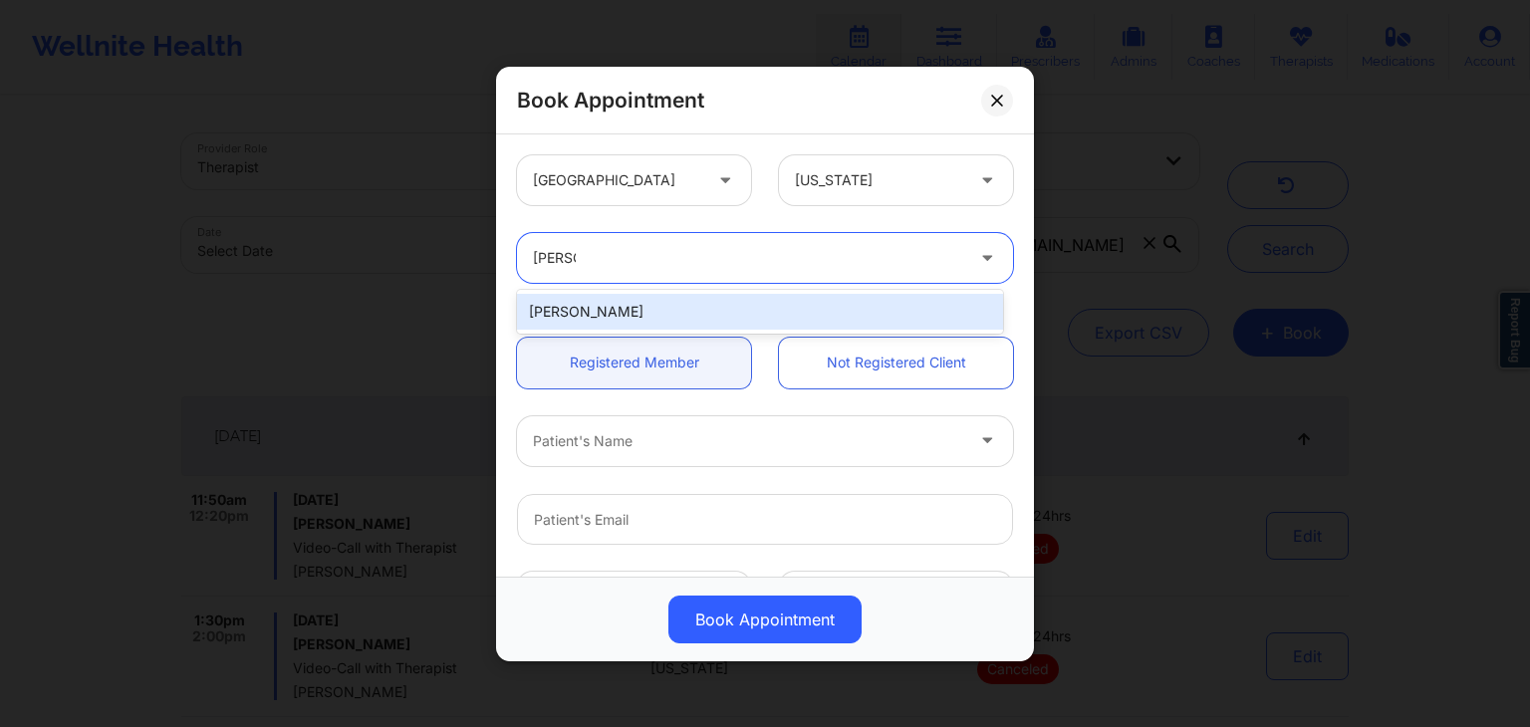
click at [683, 294] on div "cletus deller" at bounding box center [760, 312] width 486 height 36
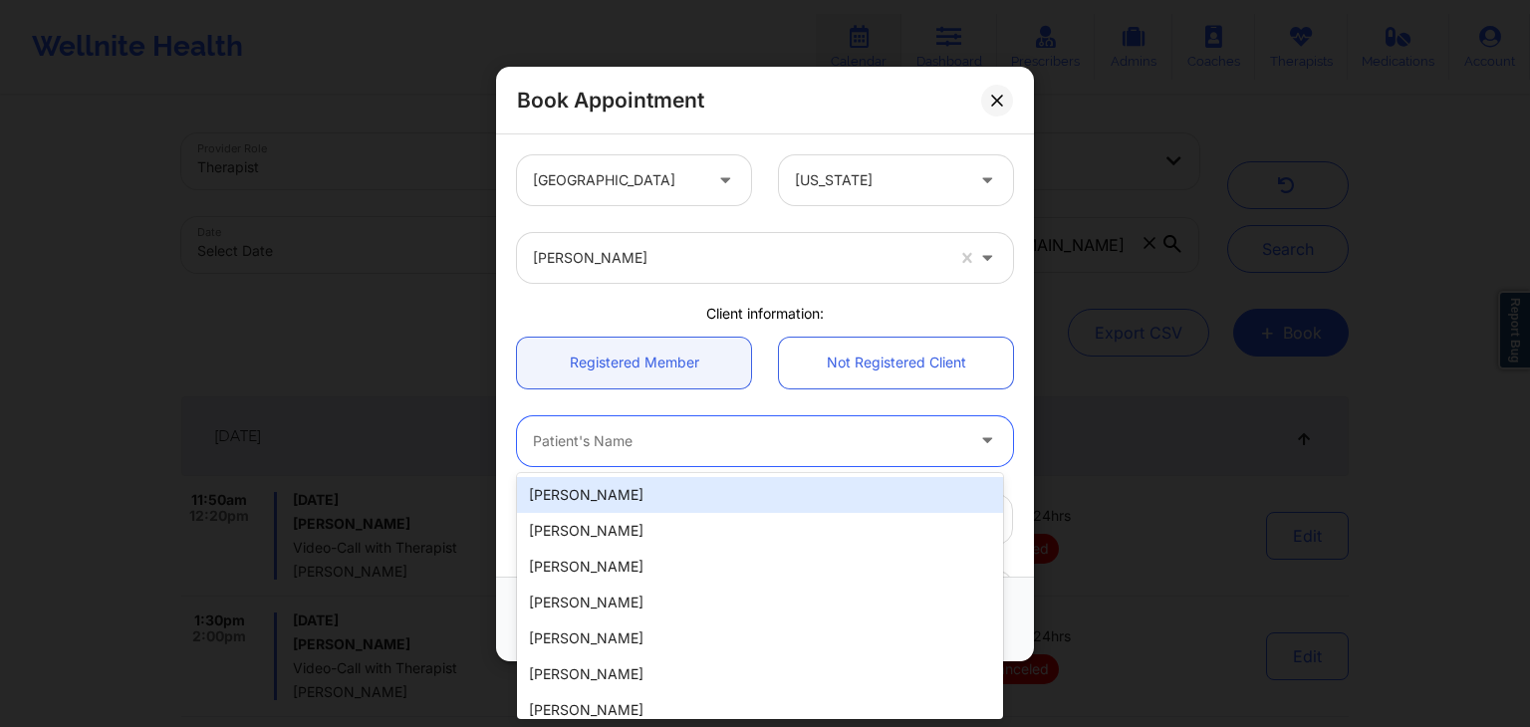
click at [598, 451] on div at bounding box center [748, 440] width 430 height 24
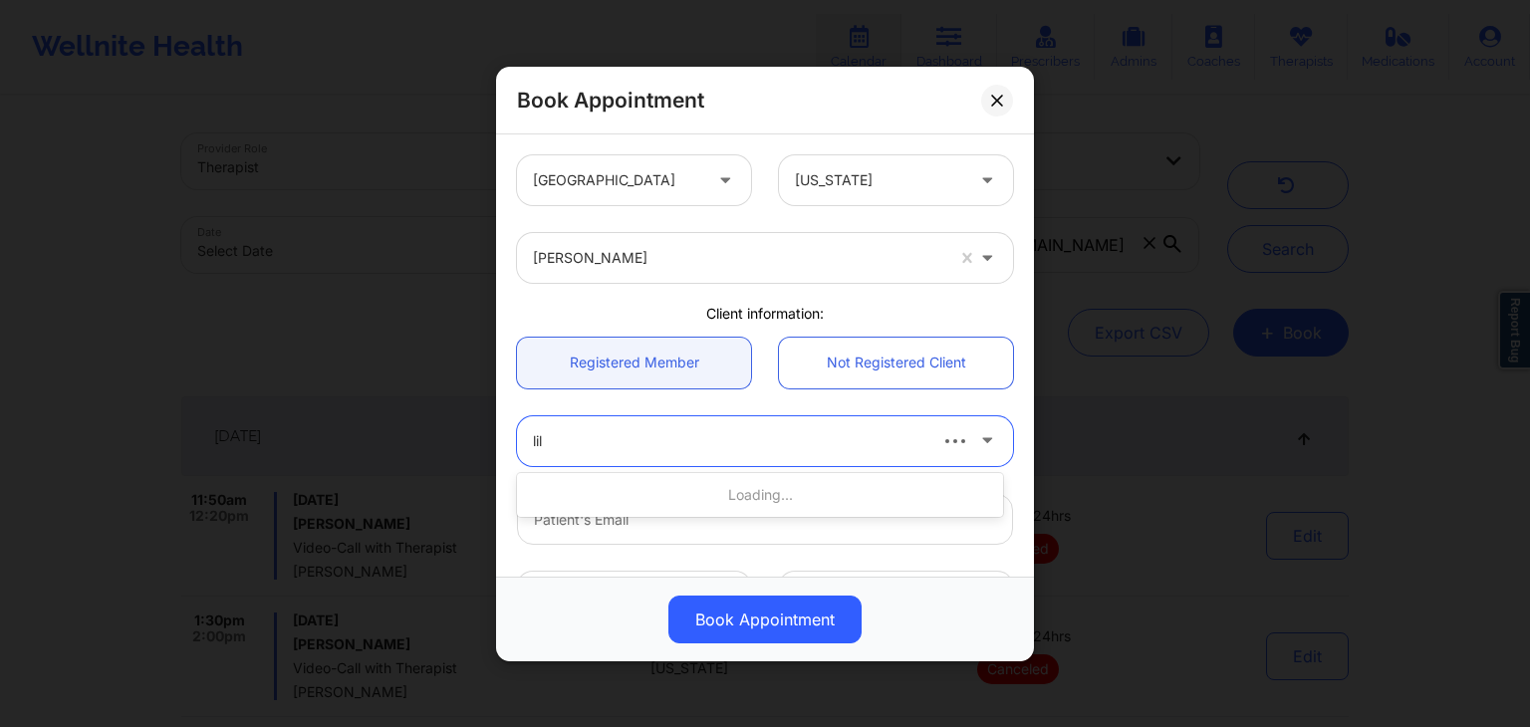
type input "lill"
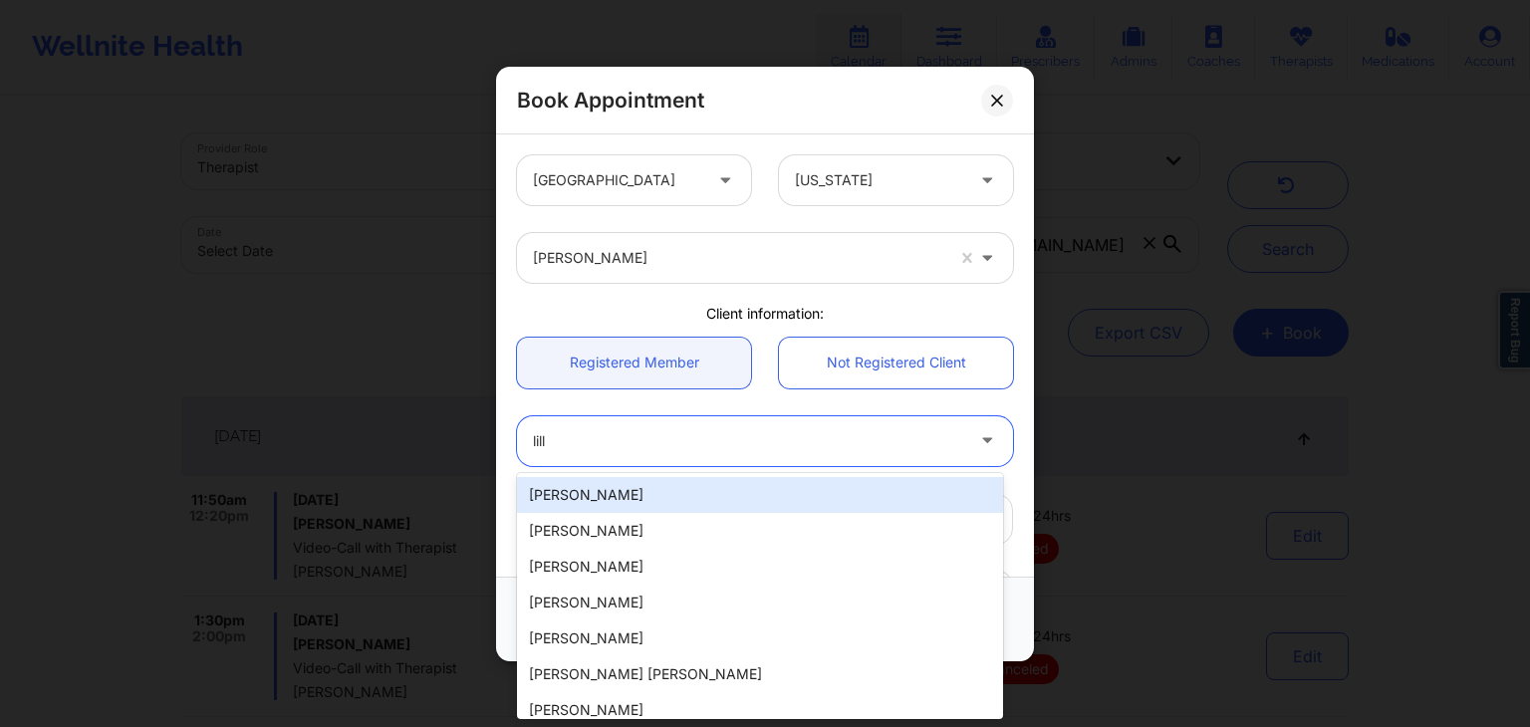
click at [588, 480] on div "Lillia Tramel" at bounding box center [760, 495] width 486 height 36
type input "lillia.tramel@yahoo.com"
type input "+18636042827"
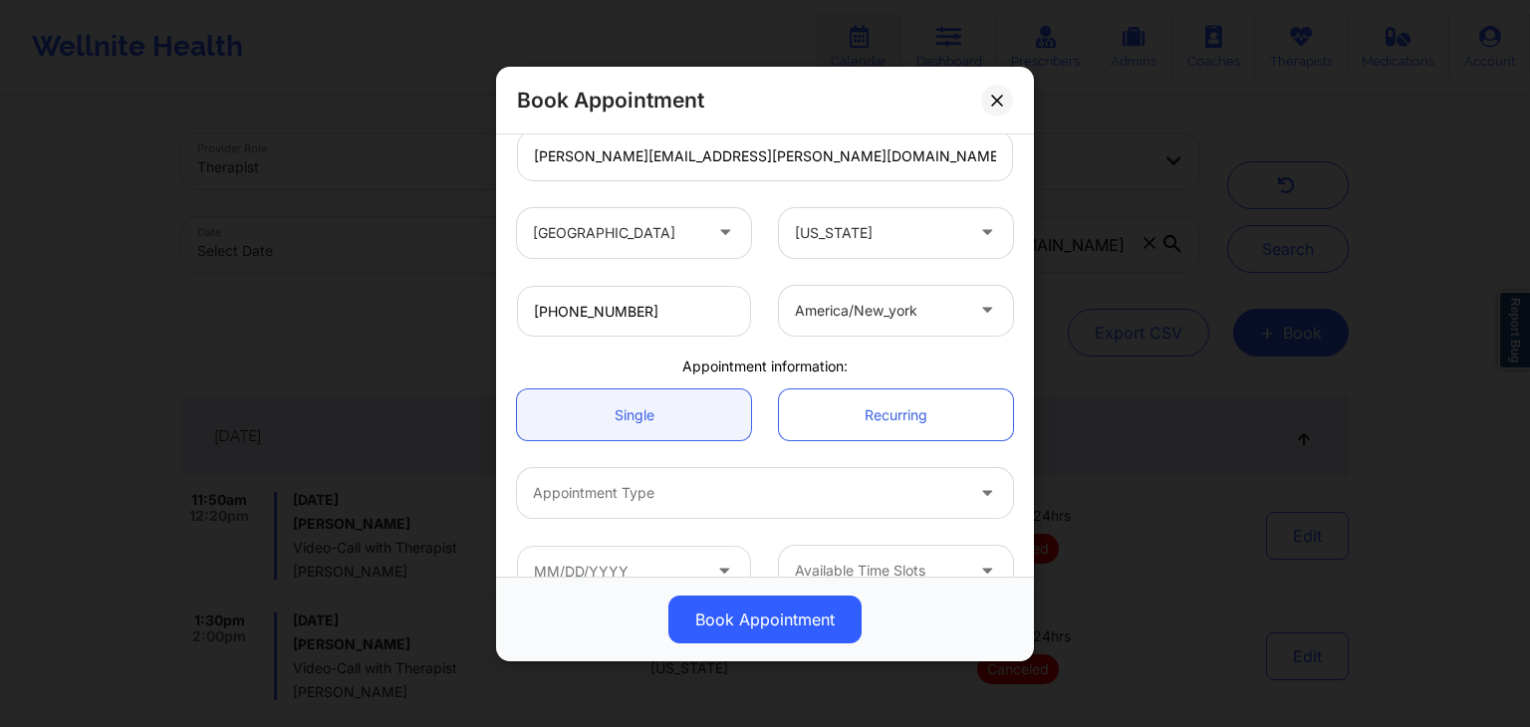
scroll to position [374, 0]
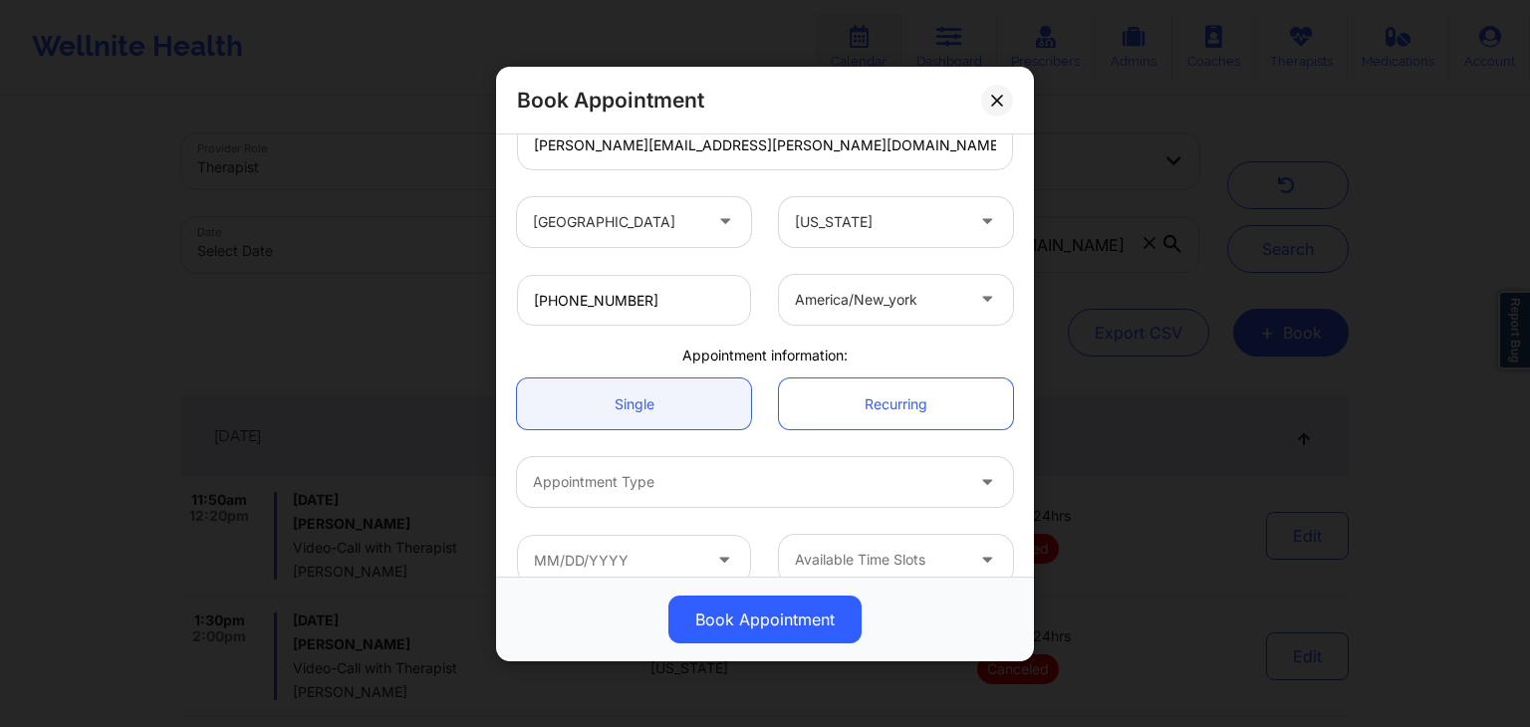
click at [710, 492] on div "Appointment Type" at bounding box center [741, 482] width 448 height 50
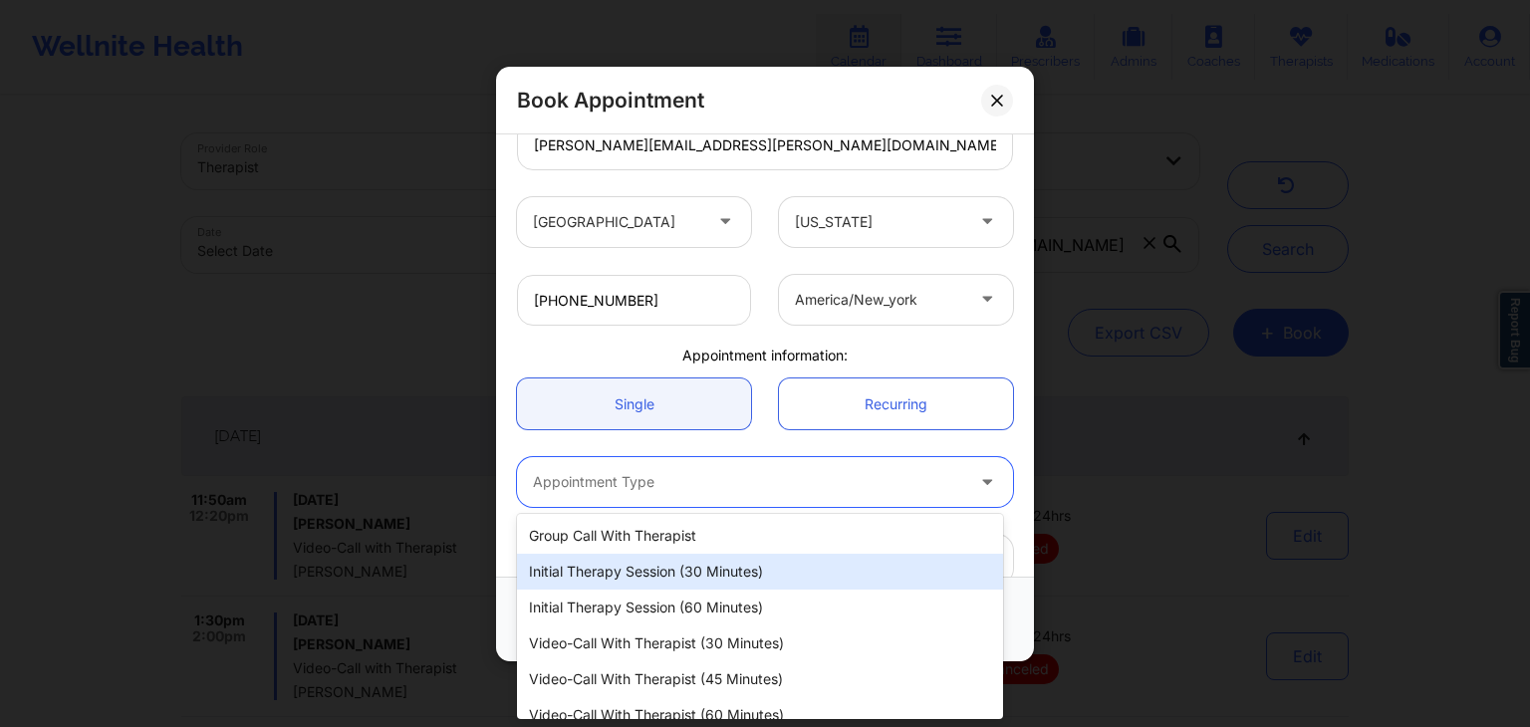
click at [616, 569] on div "Initial Therapy Session (30 minutes)" at bounding box center [760, 572] width 486 height 36
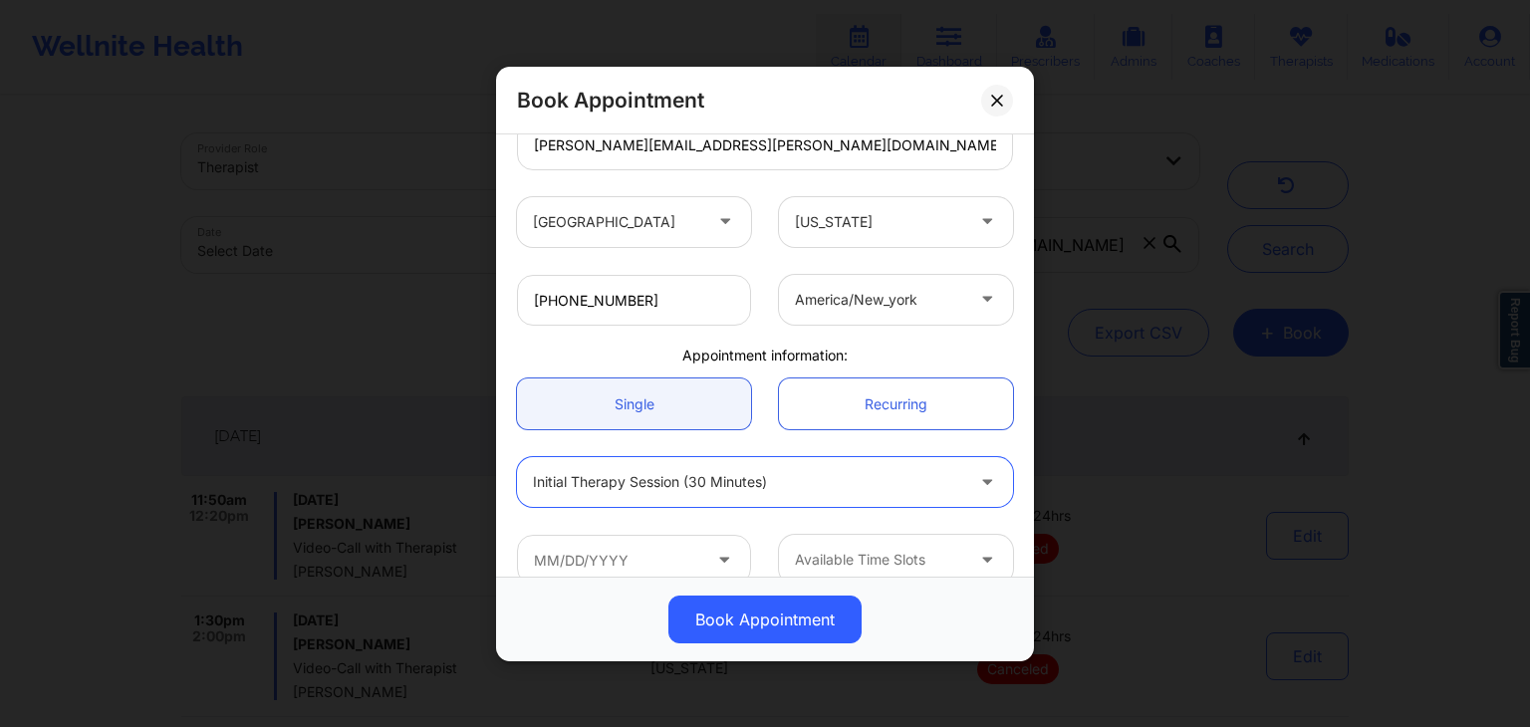
scroll to position [403, 0]
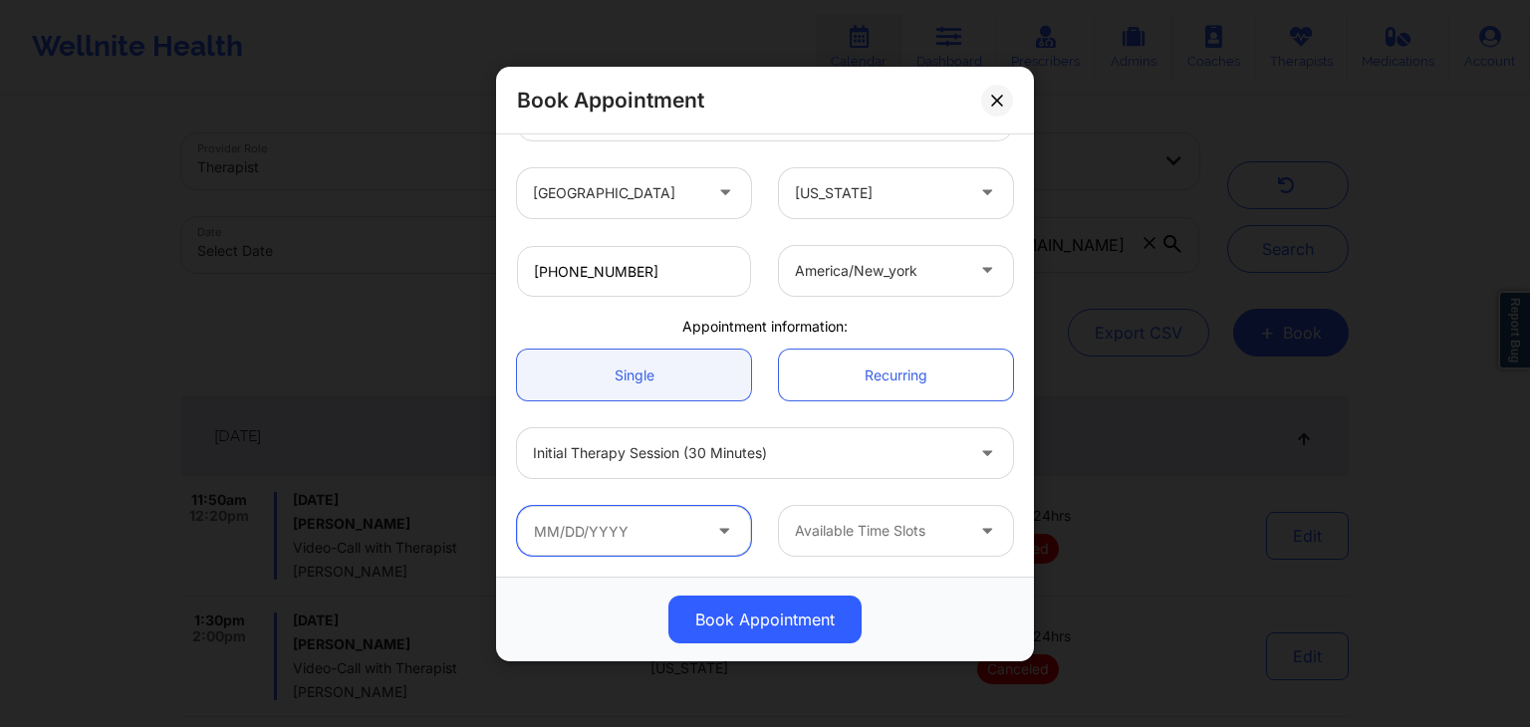
click at [646, 531] on input "text" at bounding box center [634, 531] width 234 height 50
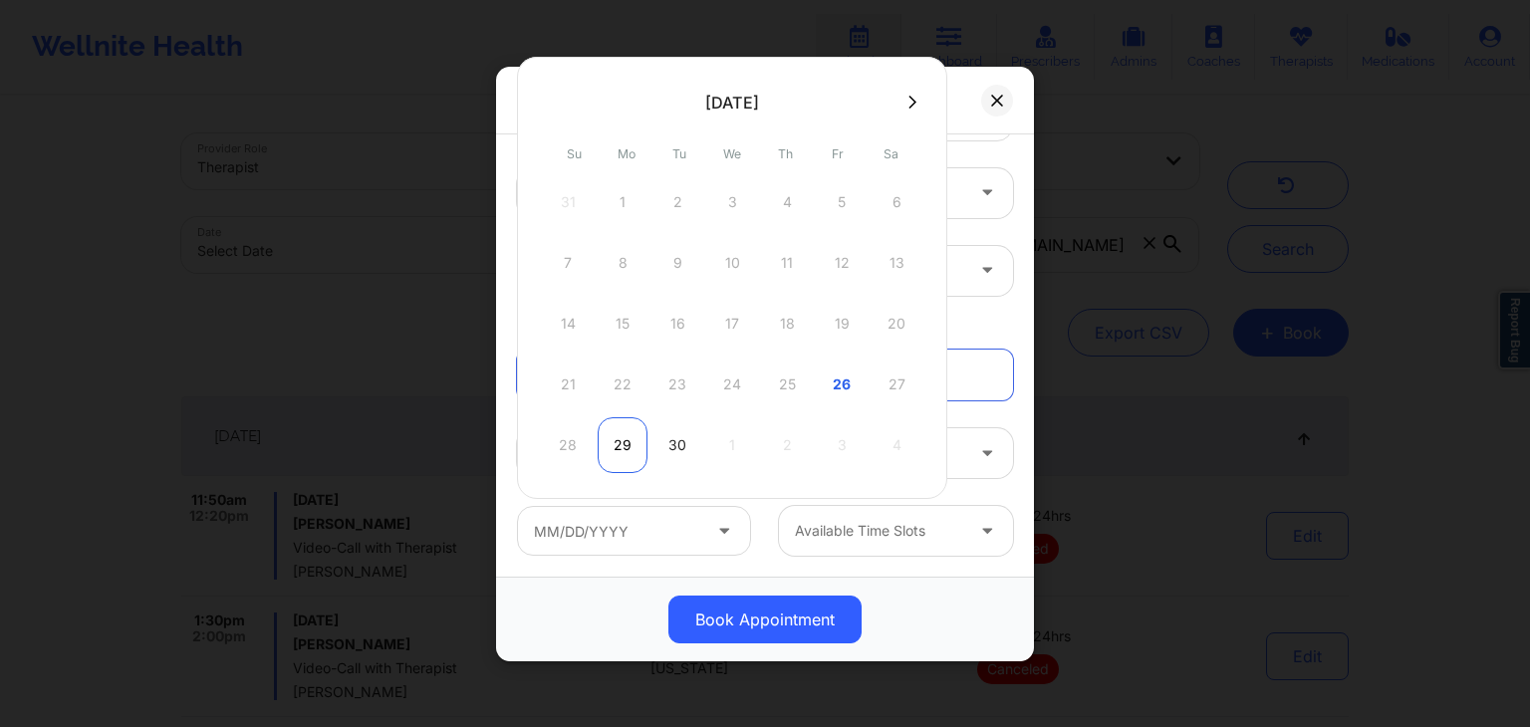
click at [619, 437] on div "29" at bounding box center [623, 445] width 50 height 56
type input "09/29/2025"
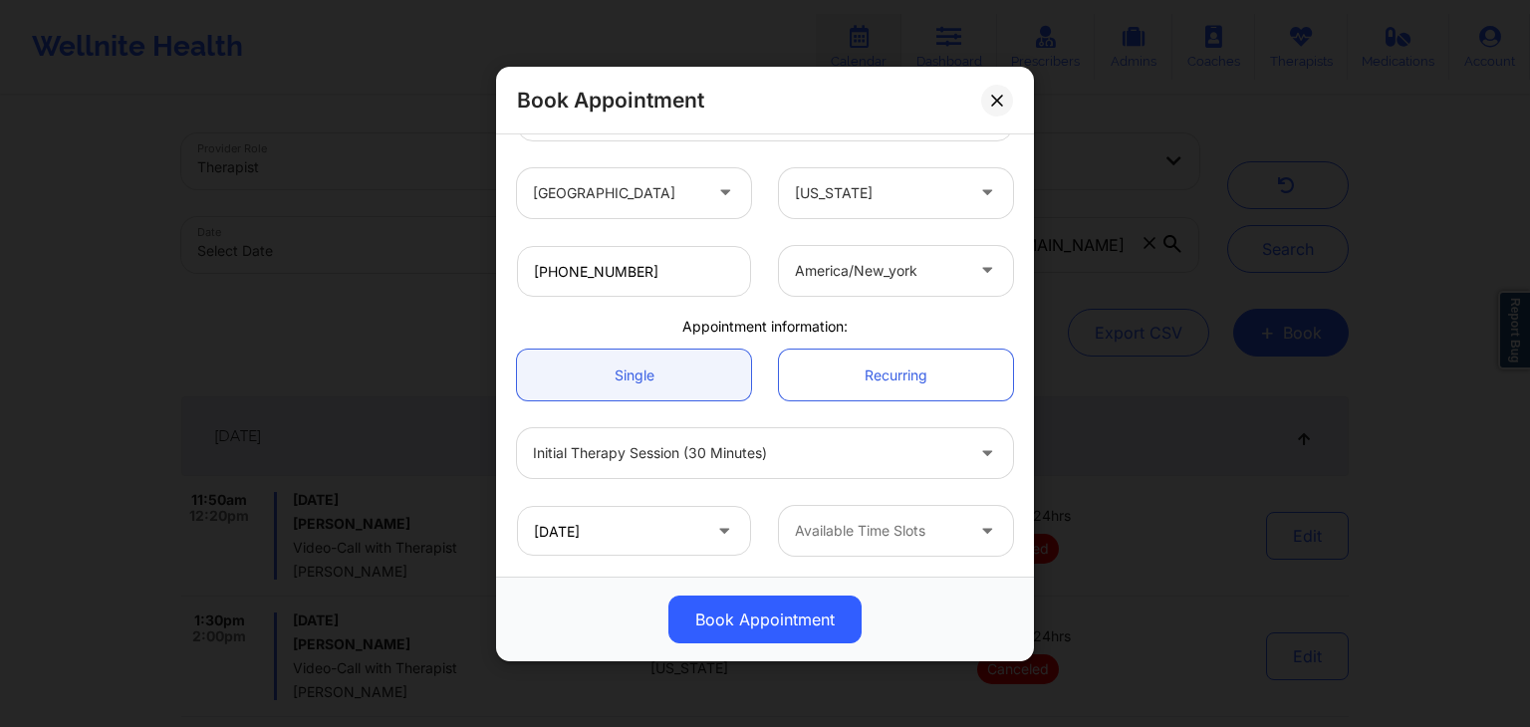
click at [917, 539] on div at bounding box center [879, 531] width 168 height 24
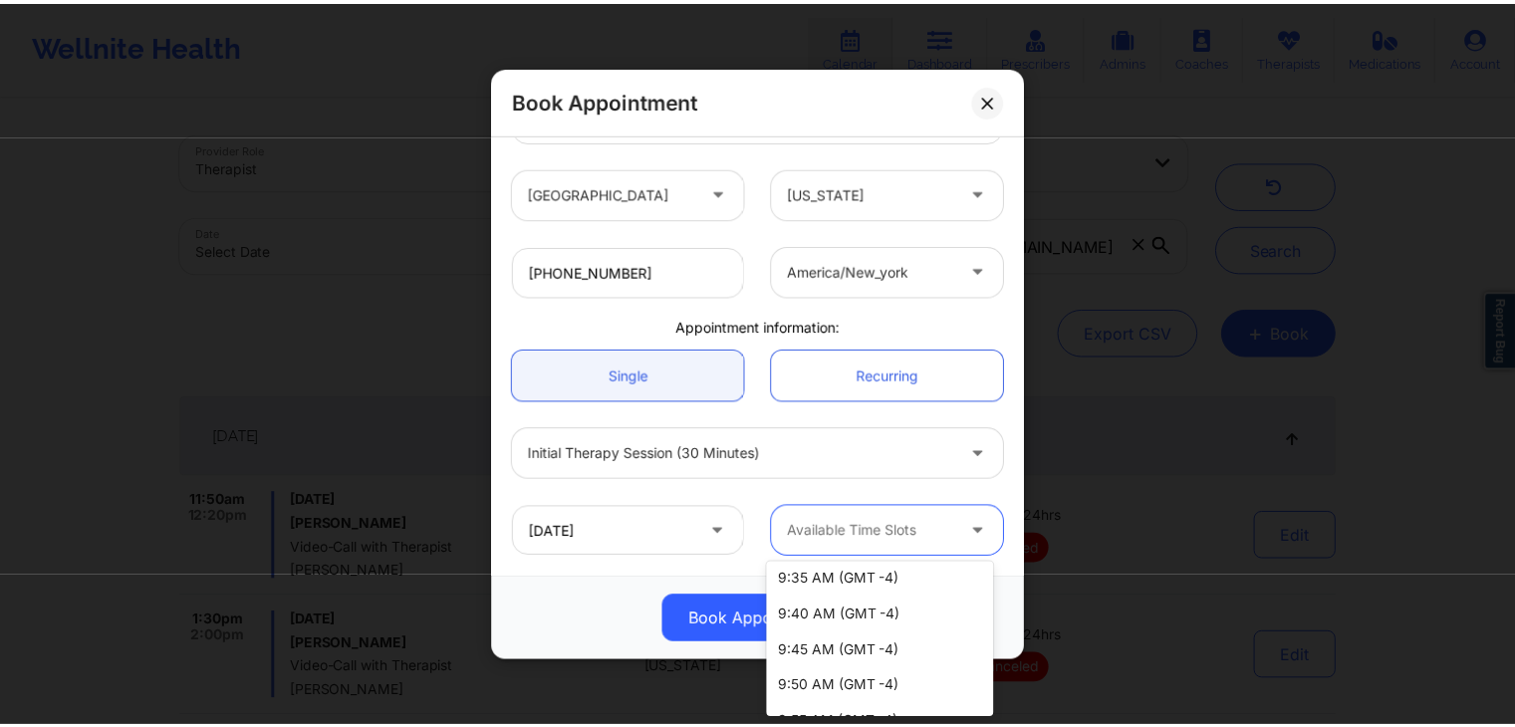
scroll to position [0, 0]
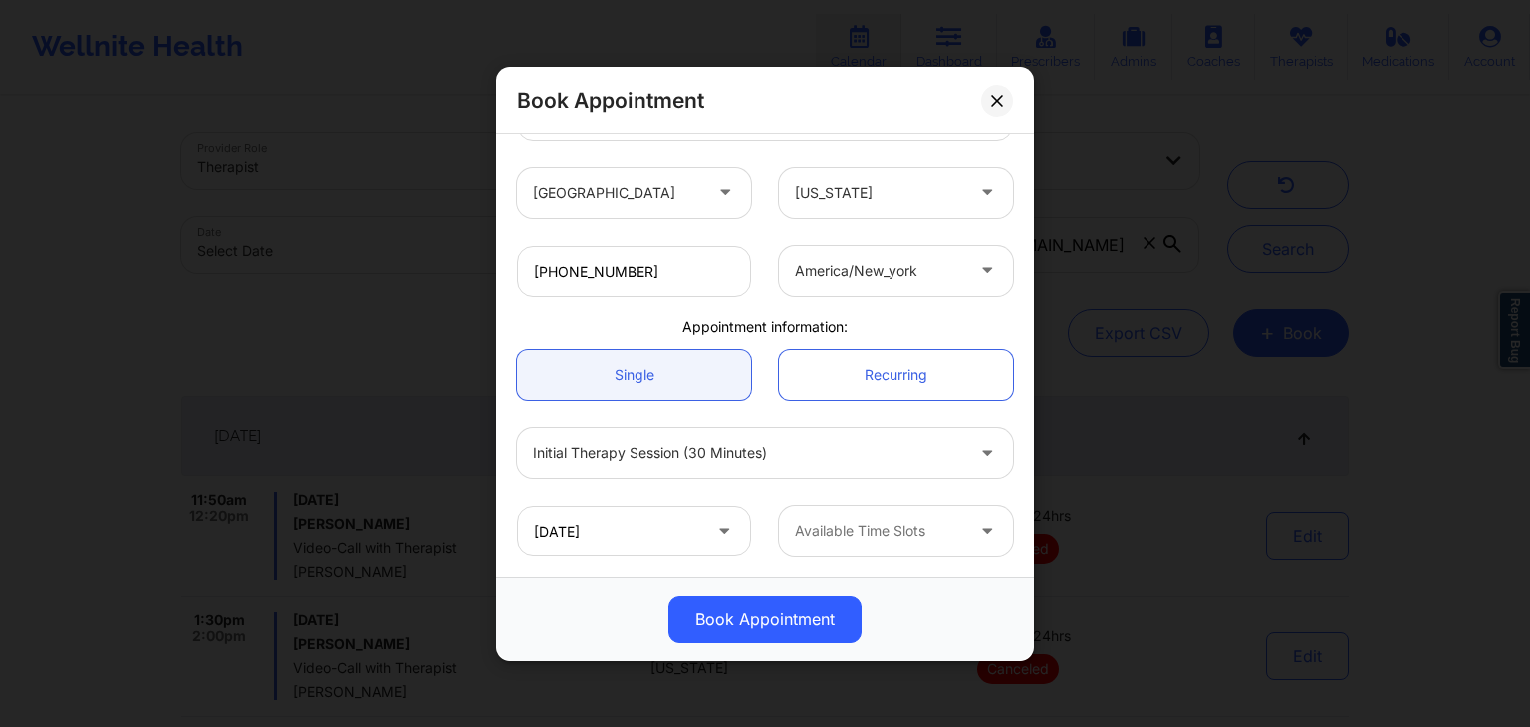
click at [993, 489] on div "Initial Therapy Session (30 minutes)" at bounding box center [765, 453] width 524 height 78
click at [990, 95] on button at bounding box center [997, 100] width 32 height 32
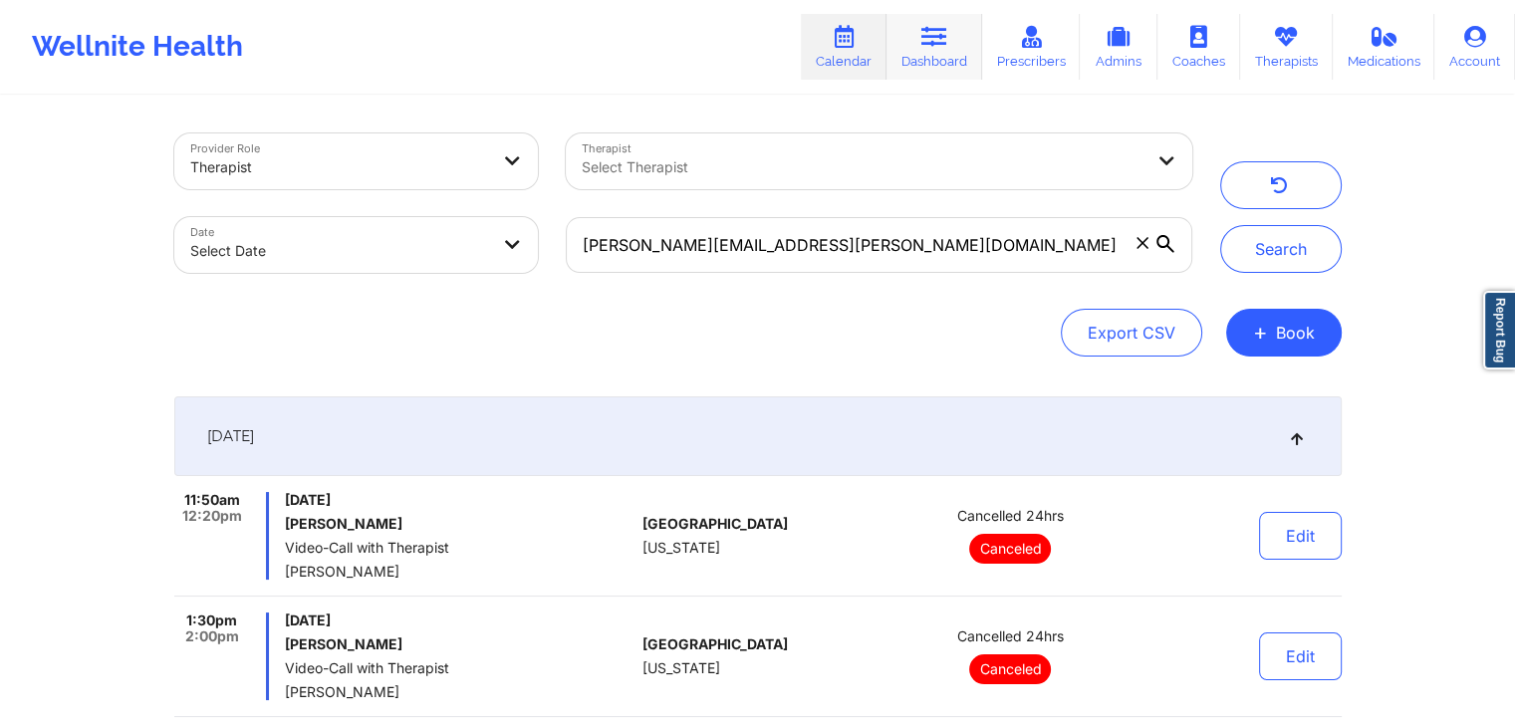
click at [944, 53] on link "Dashboard" at bounding box center [934, 47] width 96 height 66
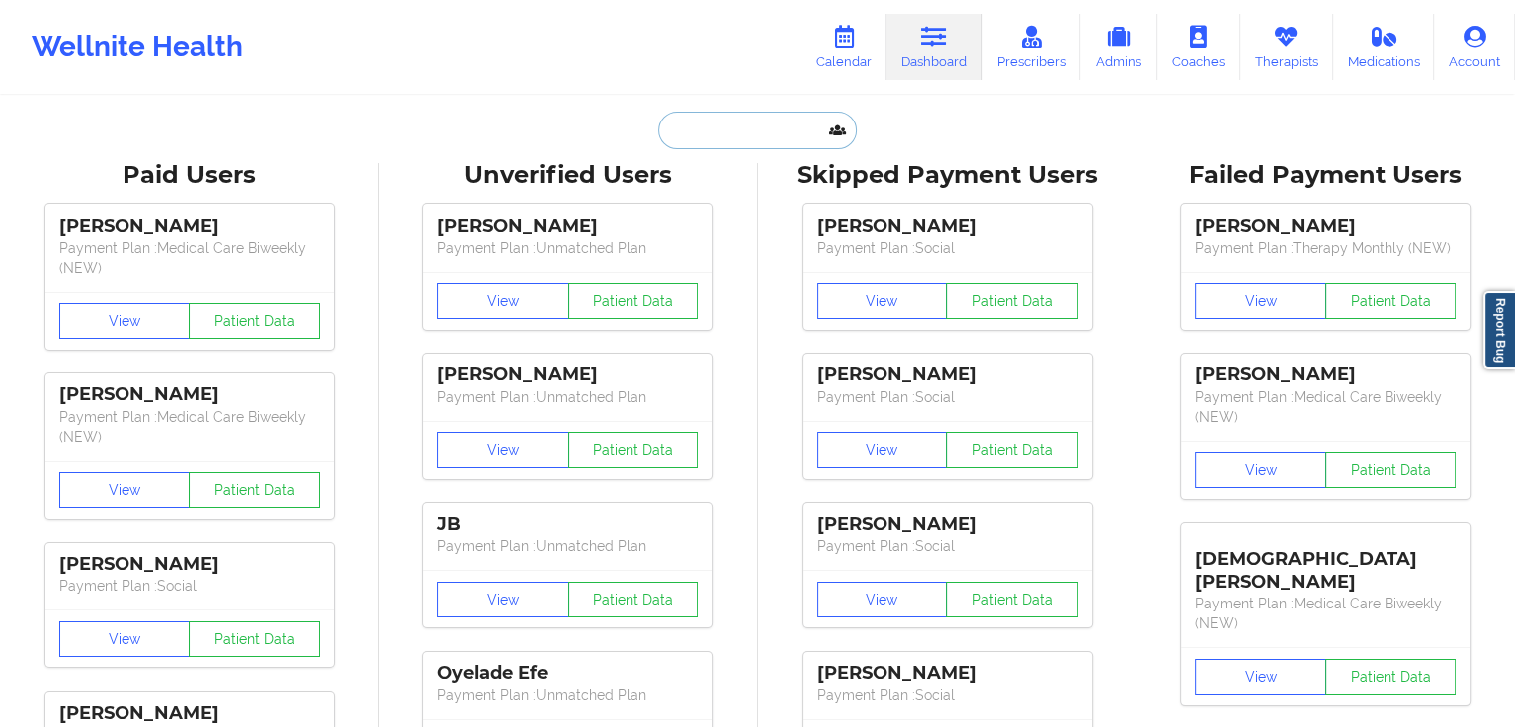
click at [718, 129] on input "text" at bounding box center [756, 131] width 197 height 38
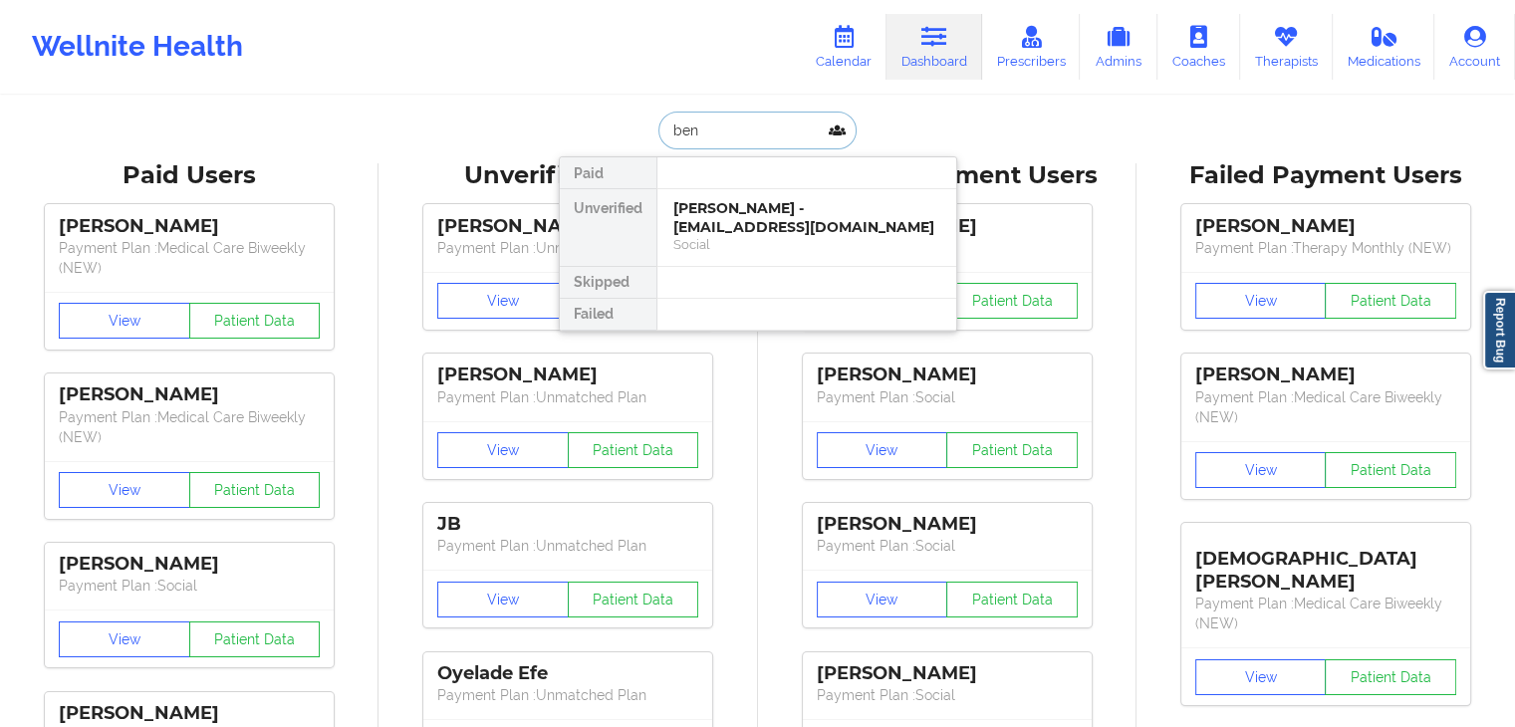
type input "benj"
click at [713, 199] on div "benjamin douglas - brooked2009@gmail.com" at bounding box center [806, 217] width 267 height 37
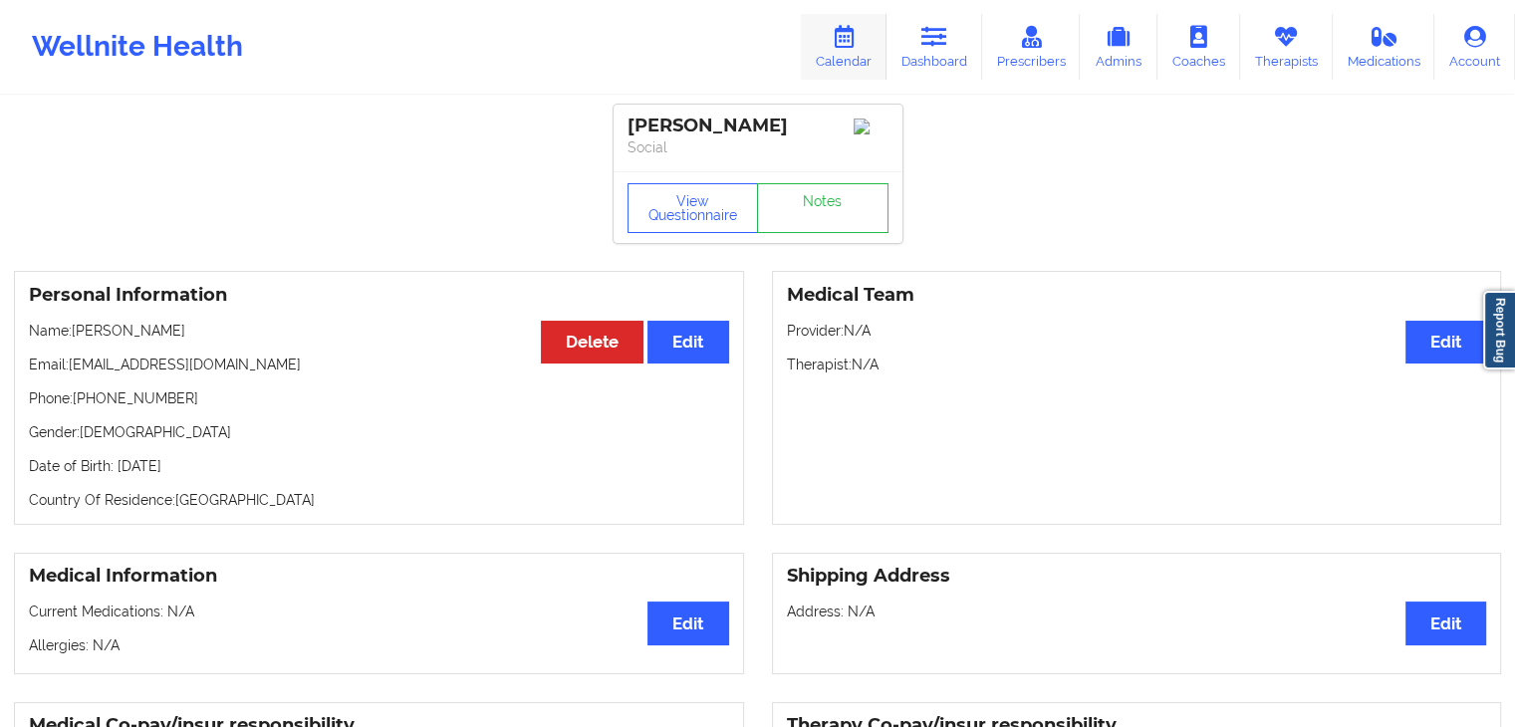
click at [835, 31] on icon at bounding box center [844, 37] width 26 height 22
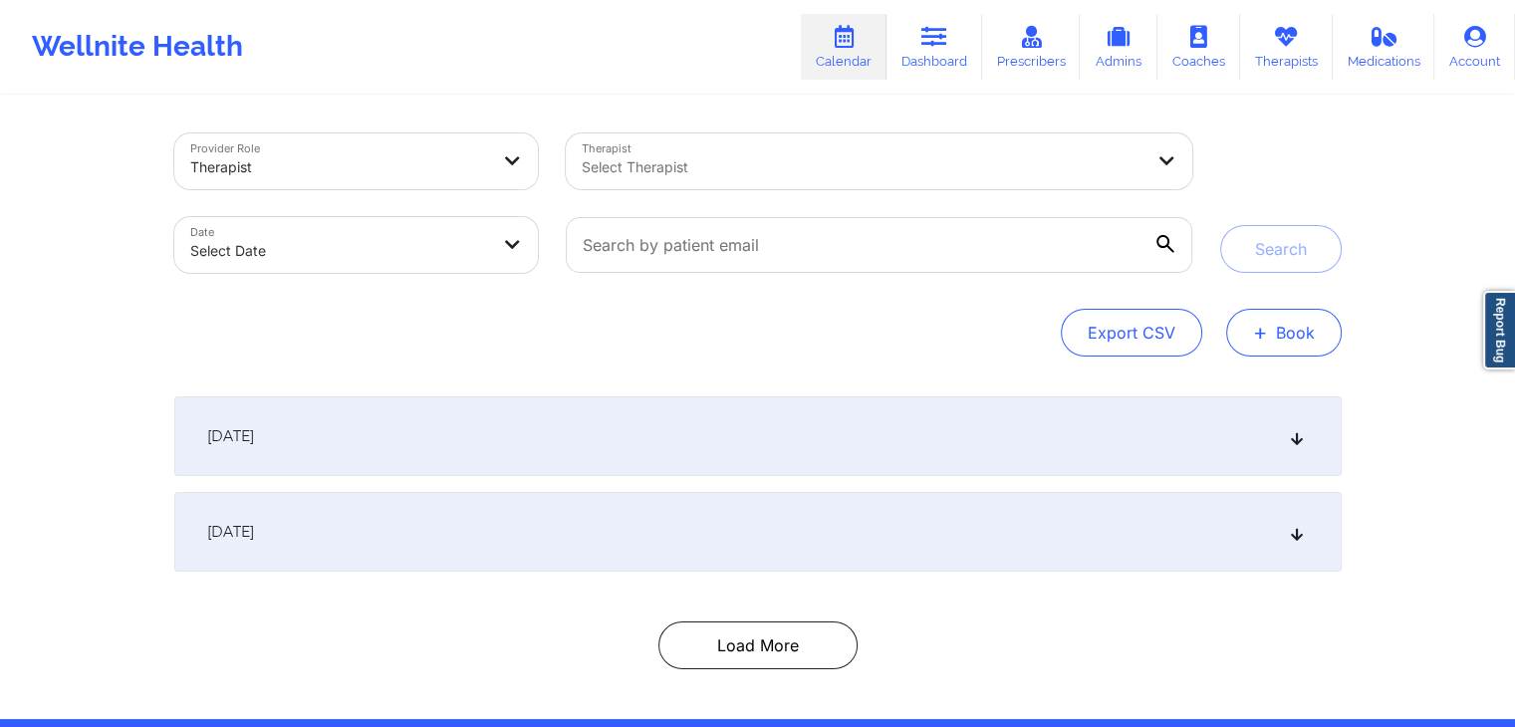
click at [1277, 329] on button "+ Book" at bounding box center [1284, 333] width 116 height 48
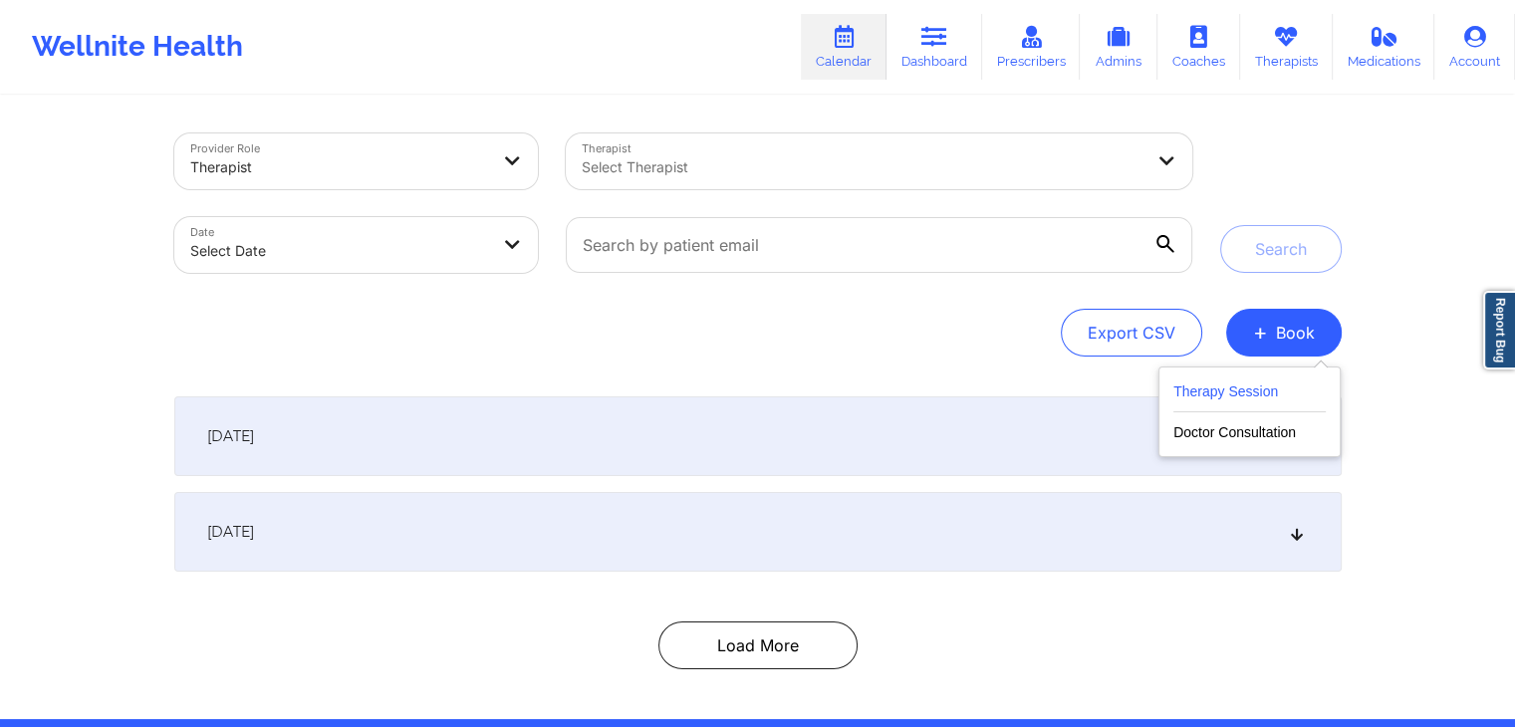
click at [1236, 393] on button "Therapy Session" at bounding box center [1249, 395] width 152 height 33
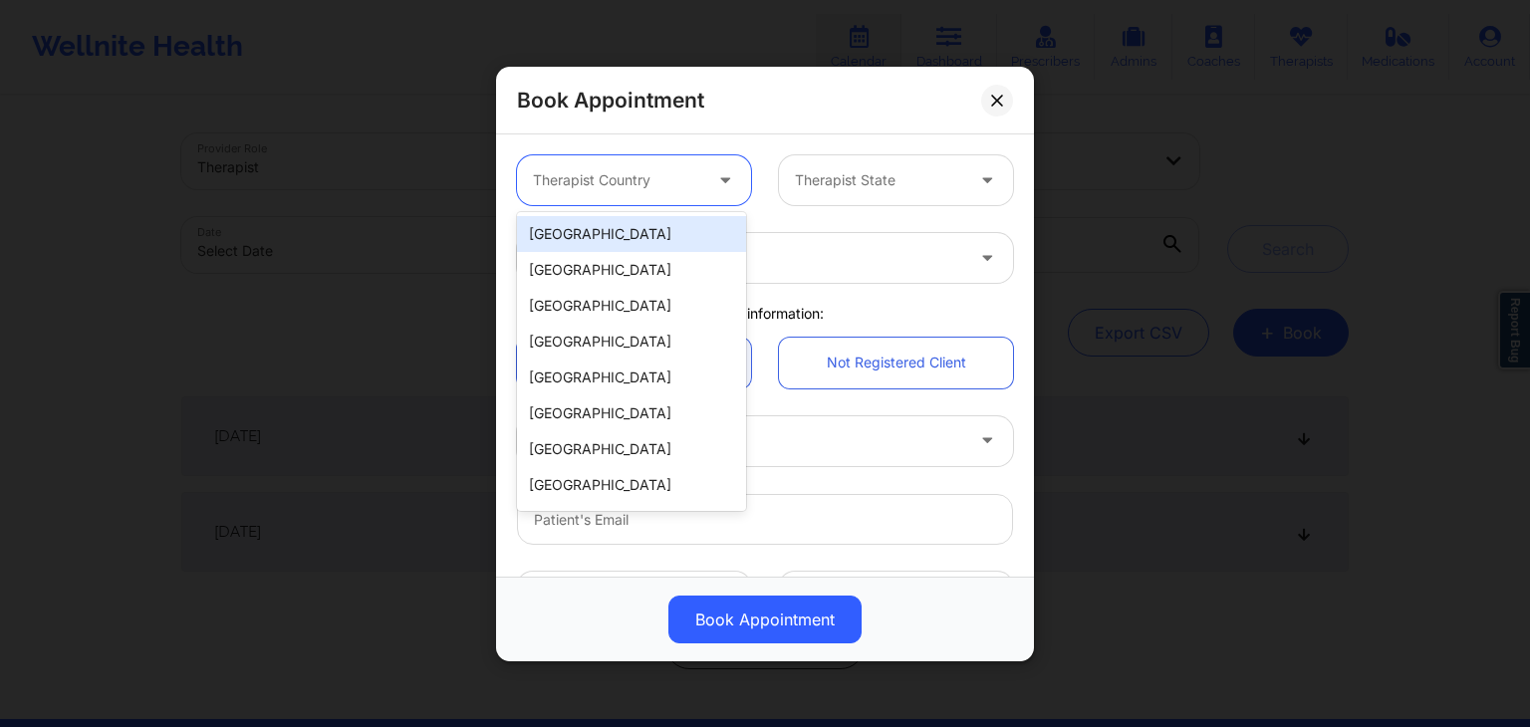
click at [673, 172] on div at bounding box center [617, 180] width 168 height 24
click at [637, 239] on div "[GEOGRAPHIC_DATA]" at bounding box center [631, 234] width 229 height 36
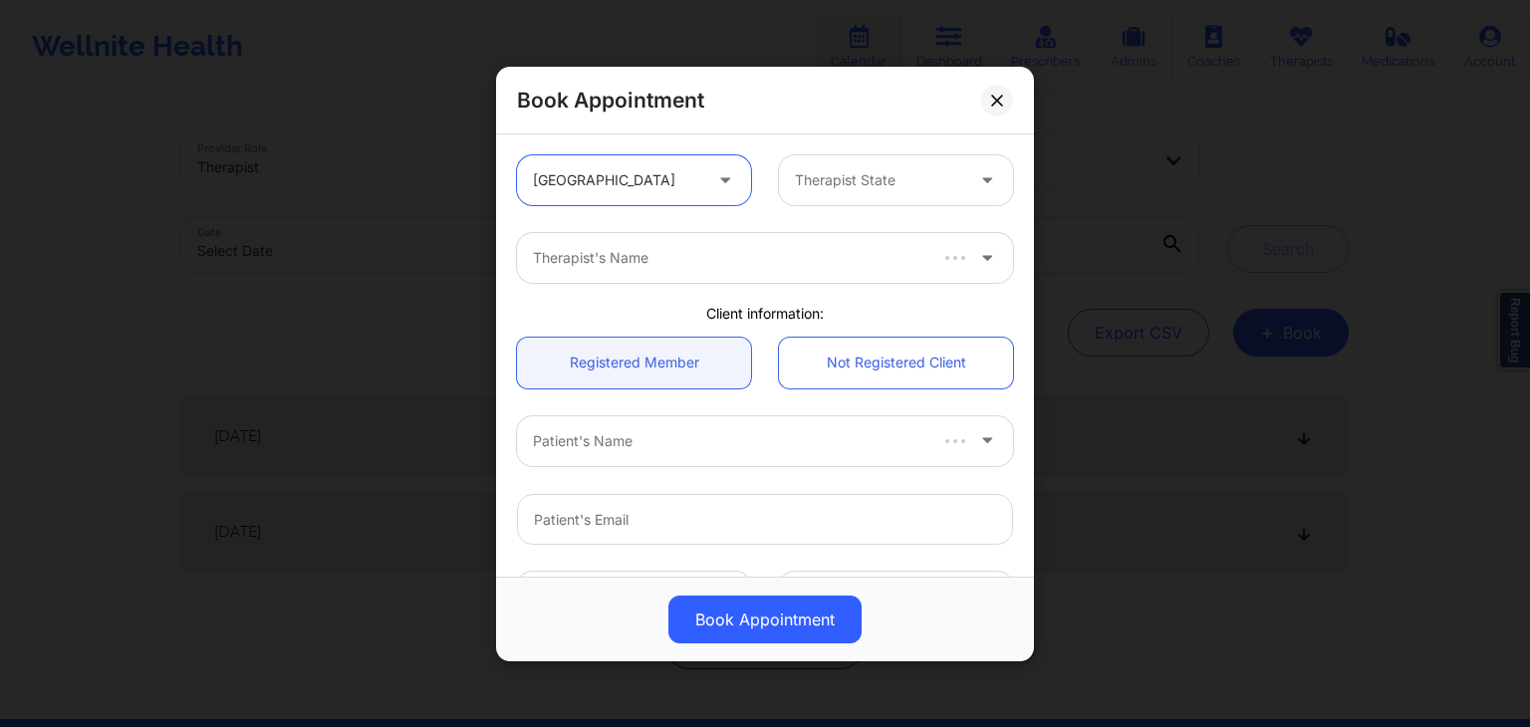
click at [904, 179] on div at bounding box center [879, 180] width 168 height 24
type input "tex"
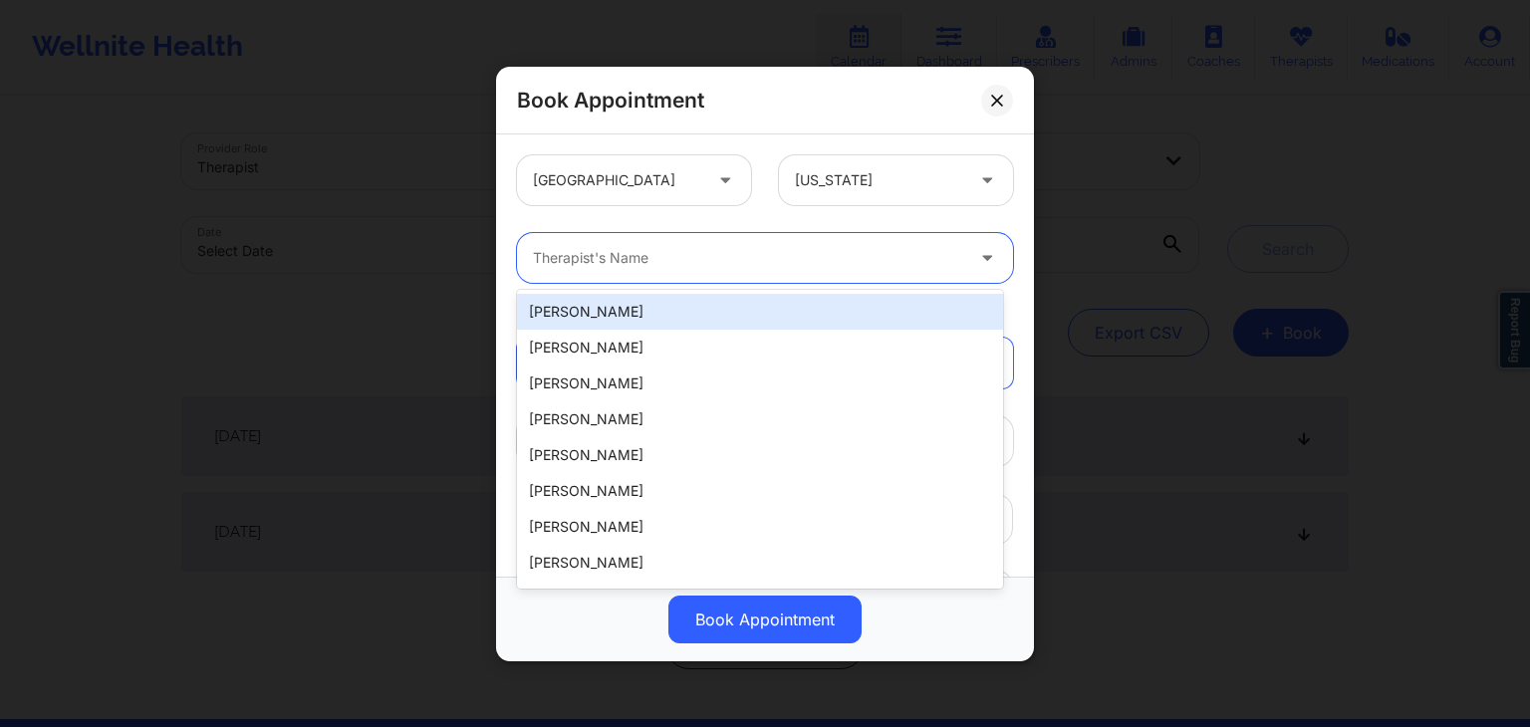
click at [891, 238] on div "Therapist's Name" at bounding box center [741, 258] width 448 height 50
type input "gailbr"
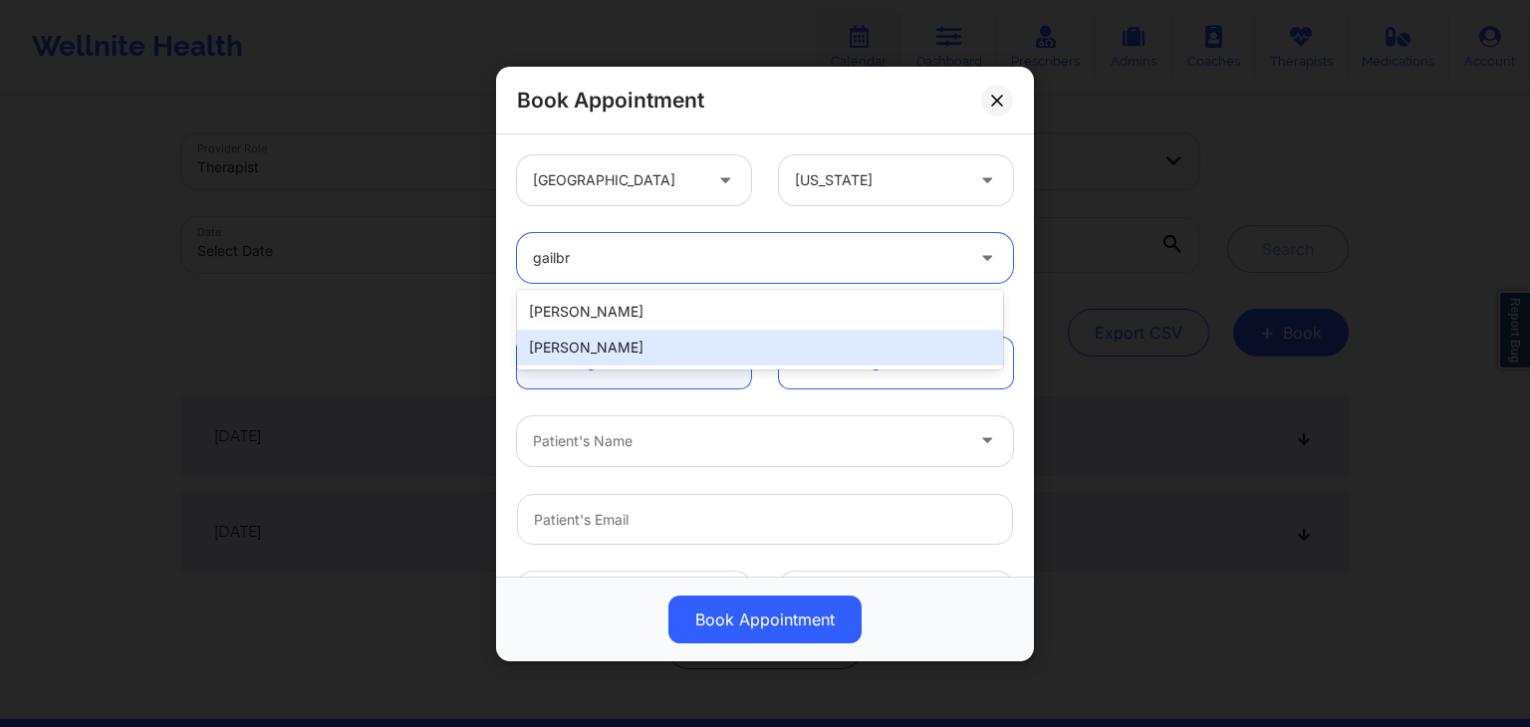
click at [704, 359] on div "Gailbriel Jenkins" at bounding box center [760, 348] width 486 height 36
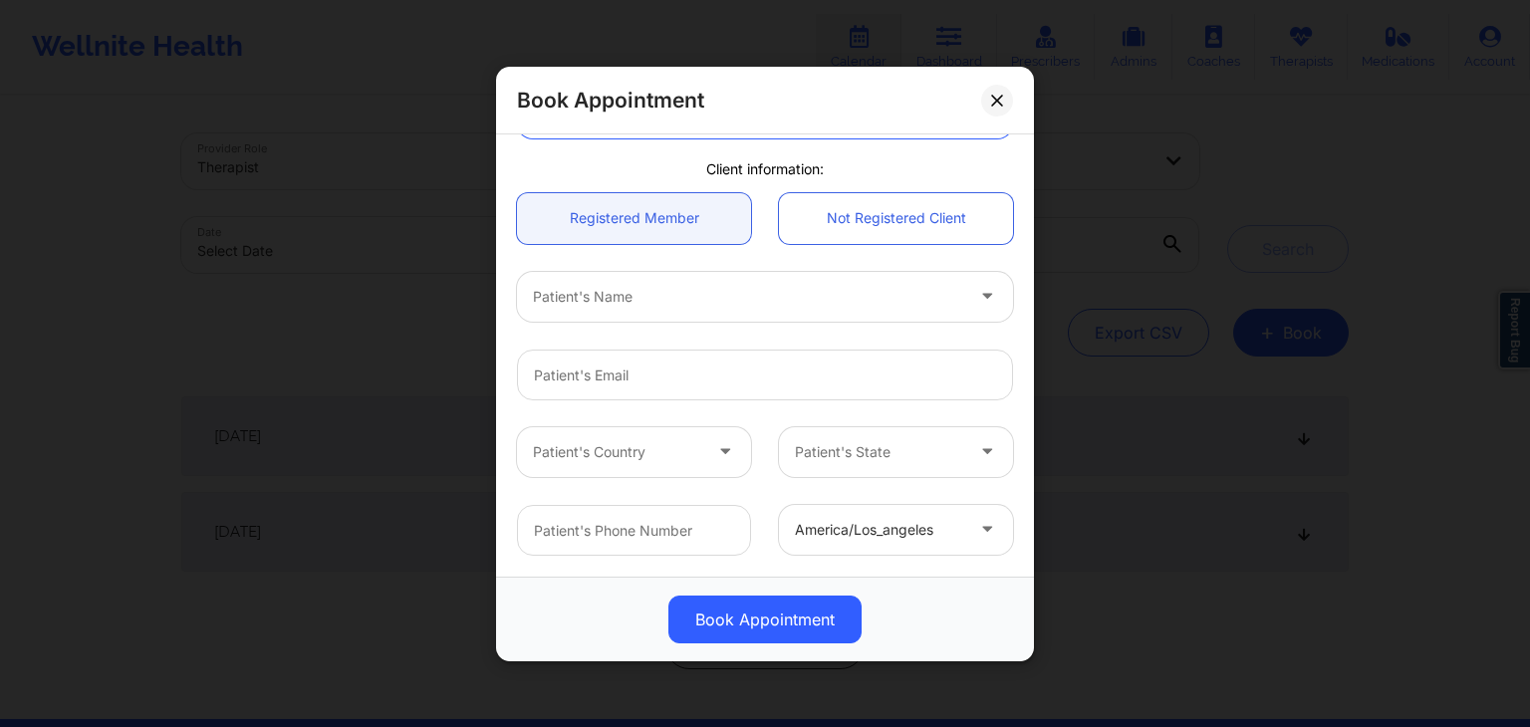
scroll to position [144, 0]
click at [649, 312] on div "Patient's Name" at bounding box center [741, 296] width 448 height 50
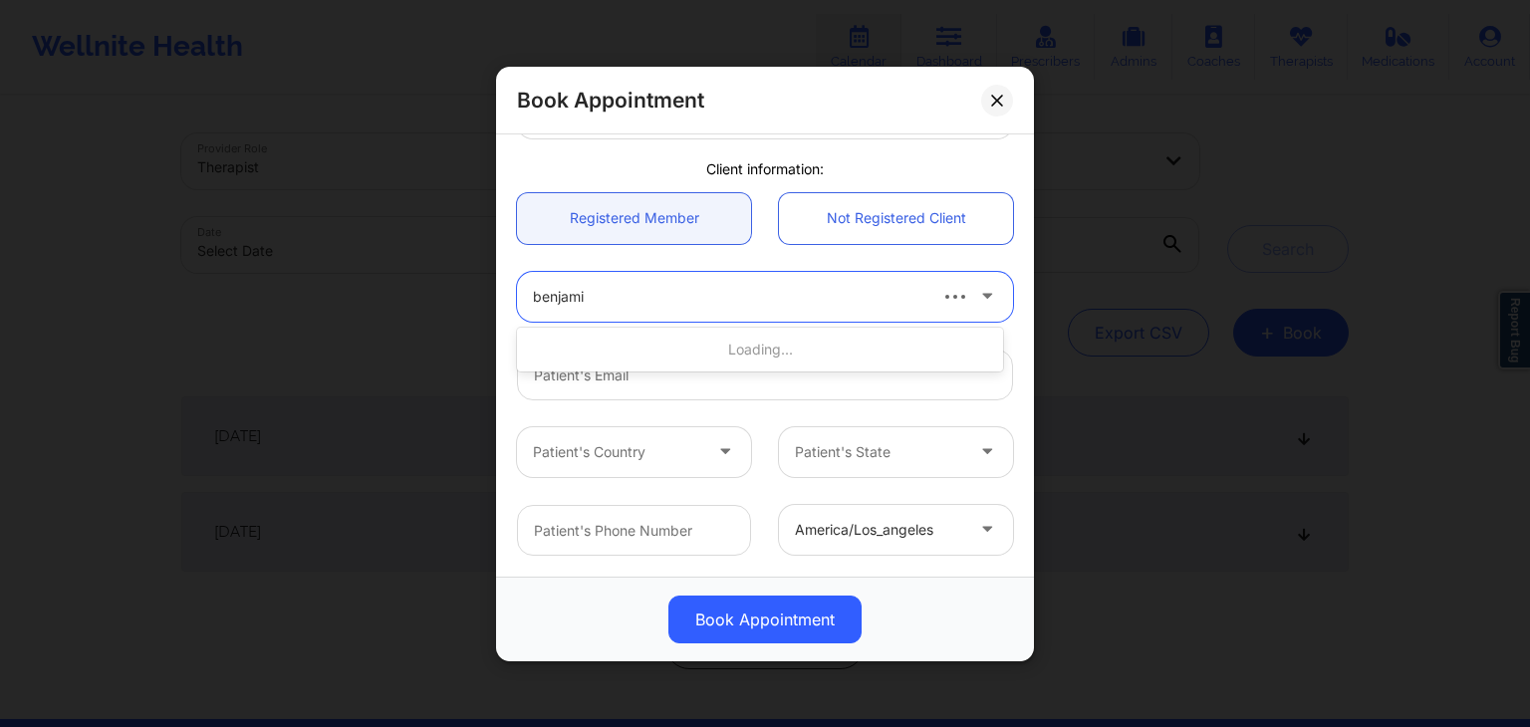
type input "[PERSON_NAME]"
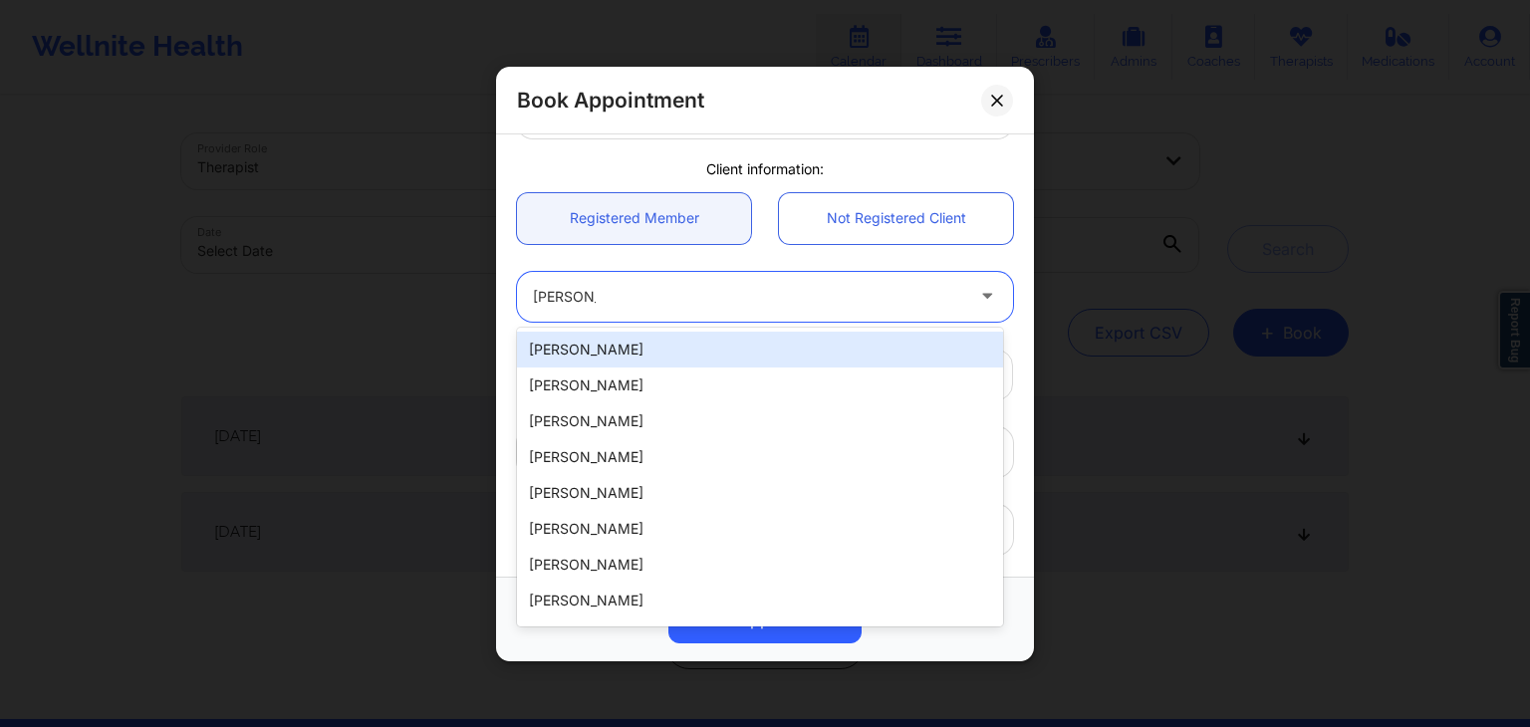
click at [643, 348] on div "[PERSON_NAME]" at bounding box center [760, 350] width 486 height 36
type input "[EMAIL_ADDRESS][DOMAIN_NAME]"
type input "[PHONE_NUMBER]"
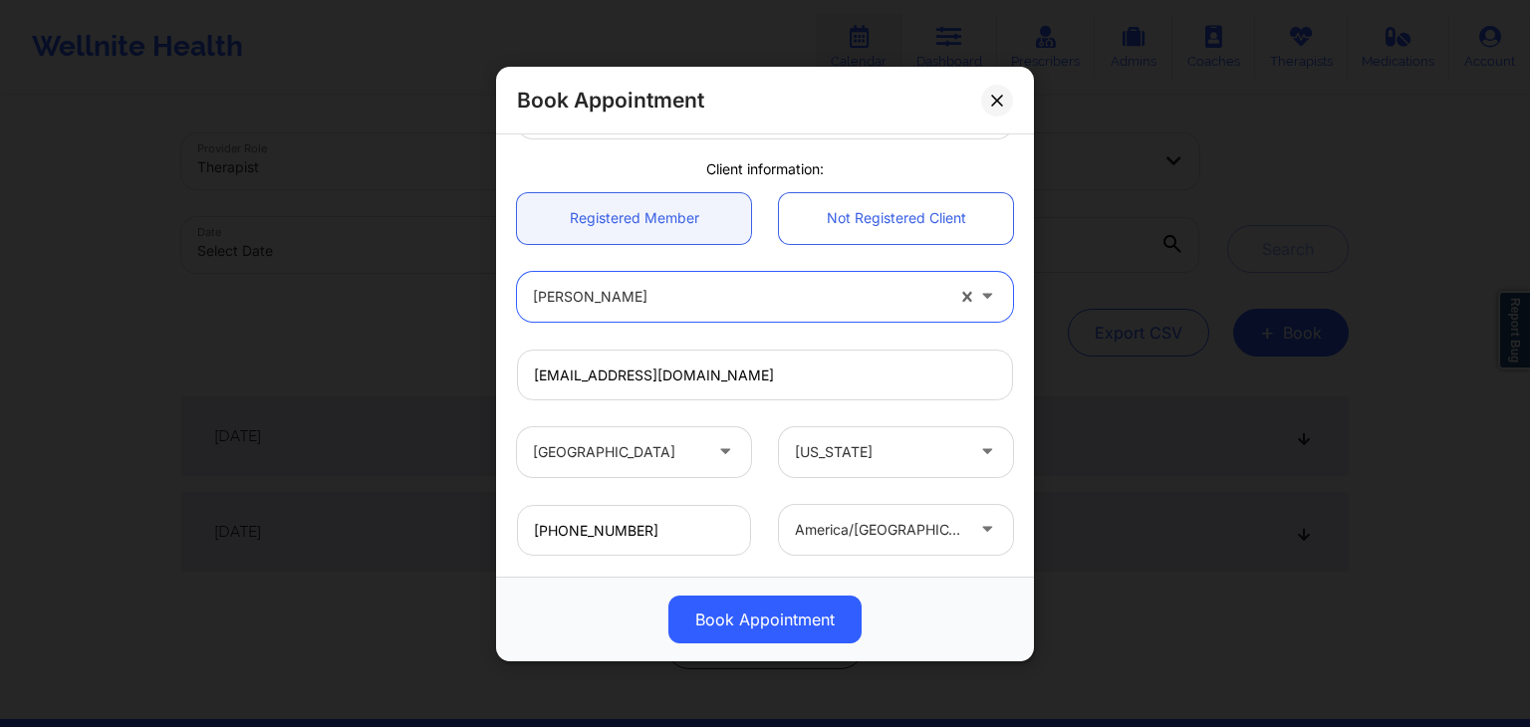
scroll to position [403, 0]
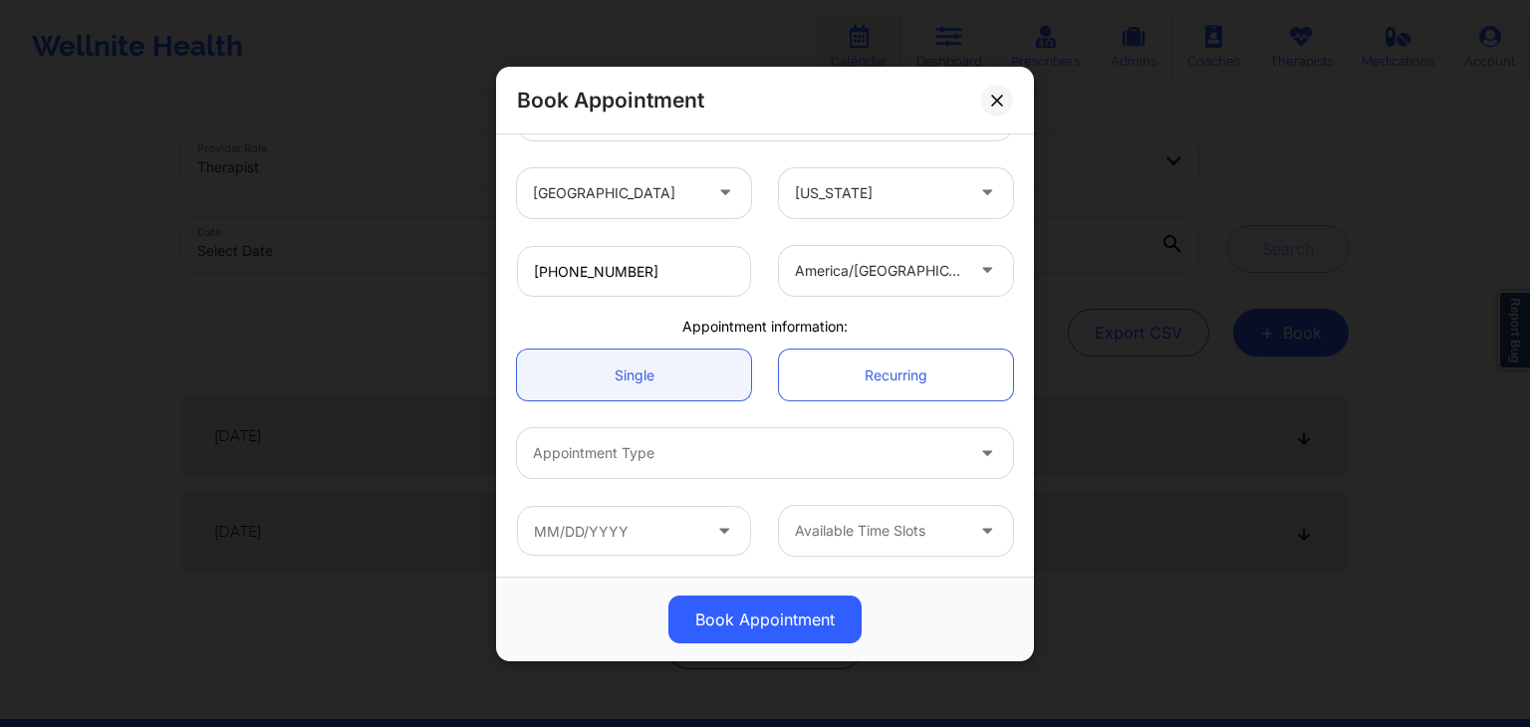
click at [612, 441] on div at bounding box center [748, 453] width 430 height 24
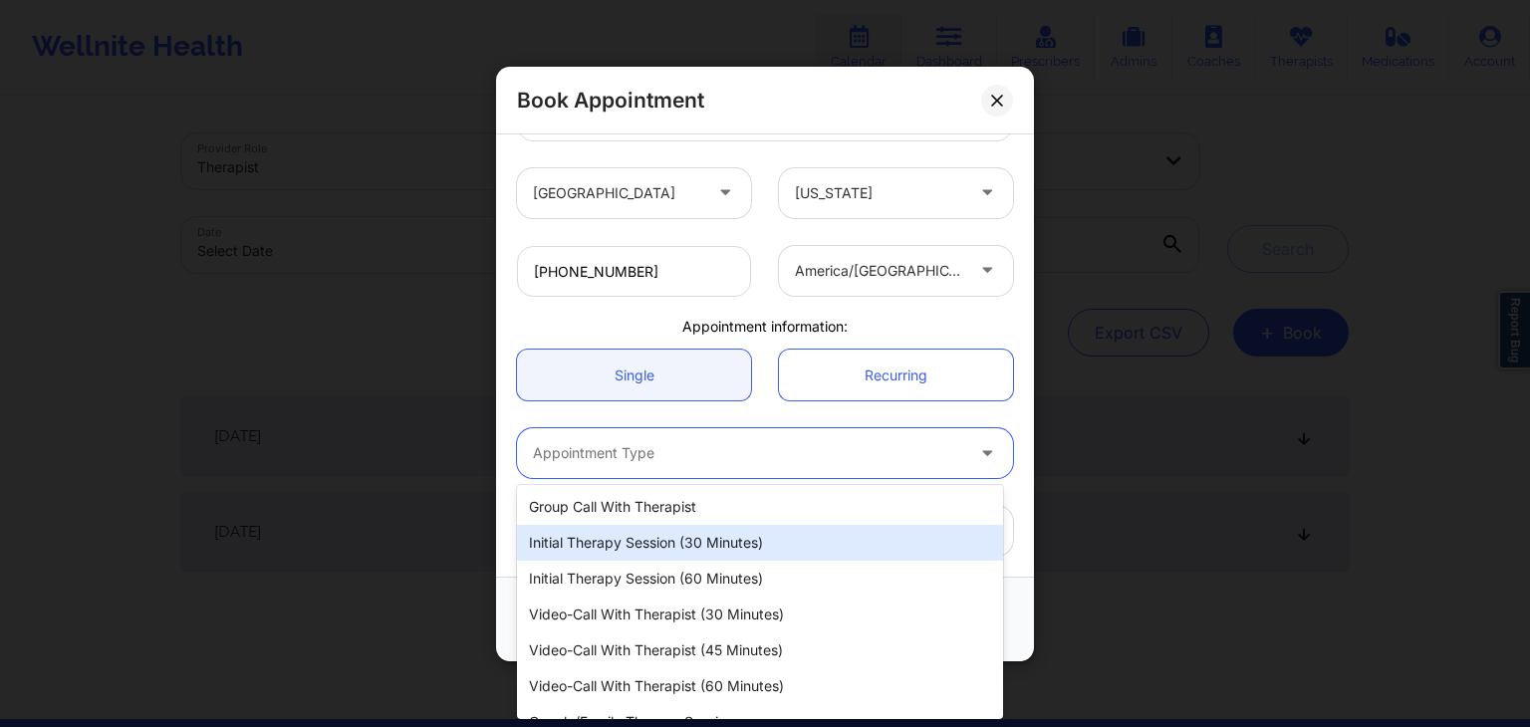
click at [636, 559] on div "Initial Therapy Session (30 minutes)" at bounding box center [760, 543] width 486 height 36
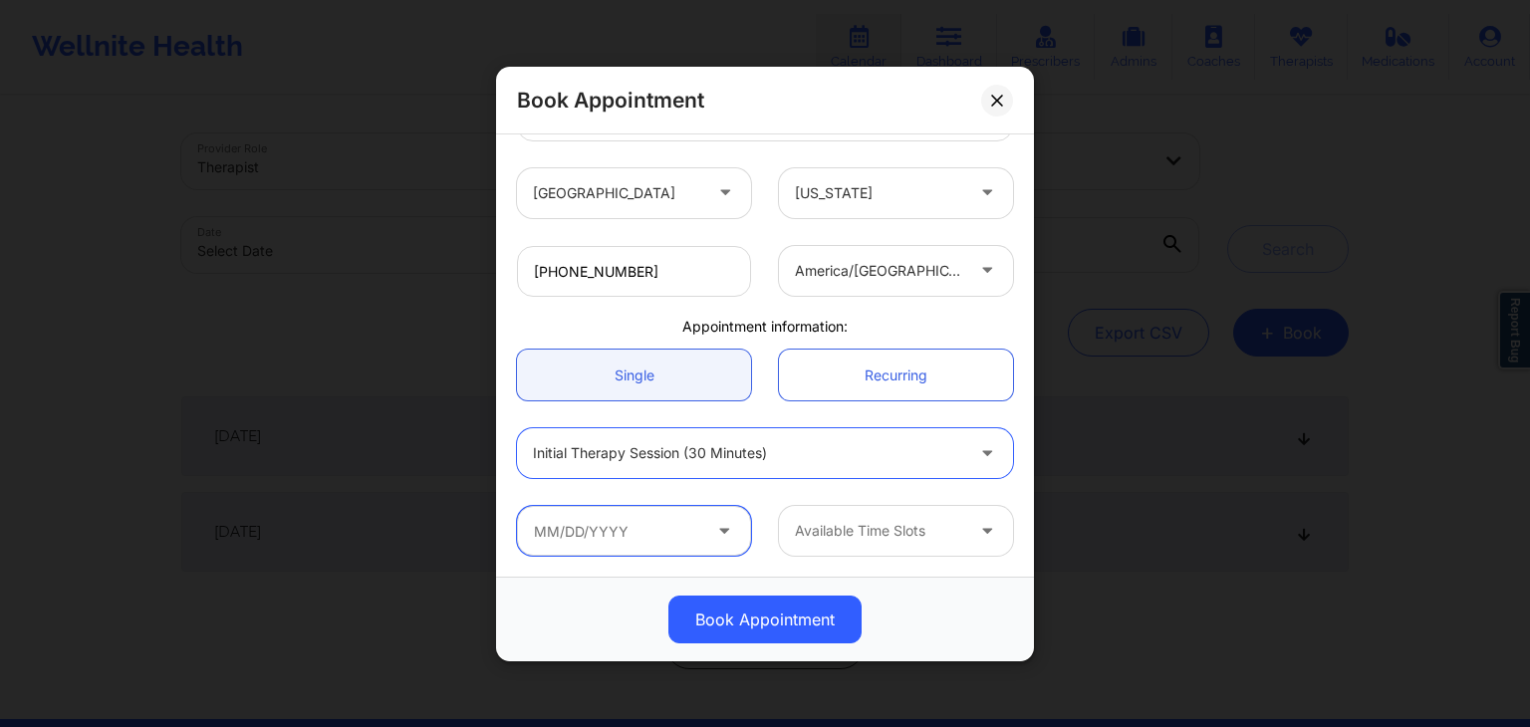
click at [626, 544] on input "text" at bounding box center [634, 531] width 234 height 50
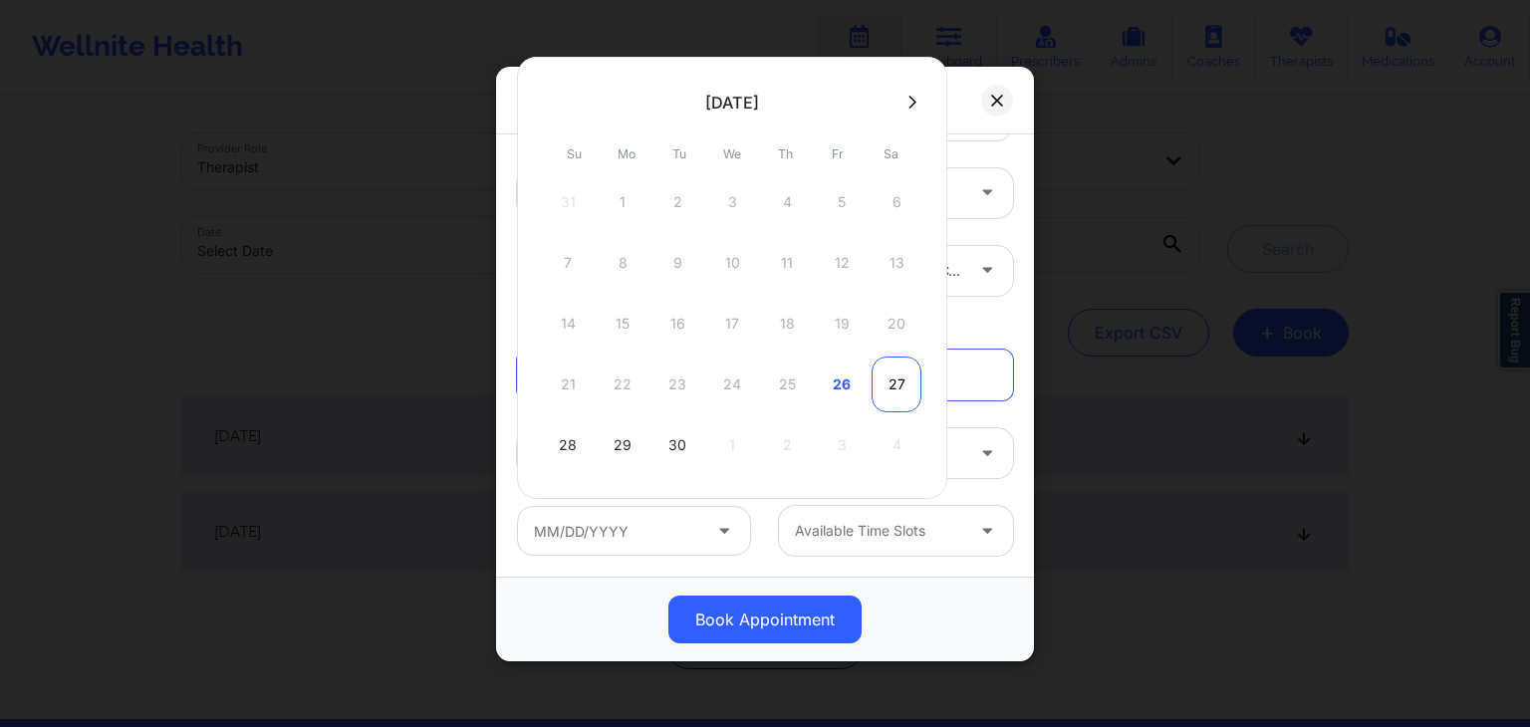
click at [887, 385] on div "27" at bounding box center [896, 385] width 50 height 56
type input "[DATE]"
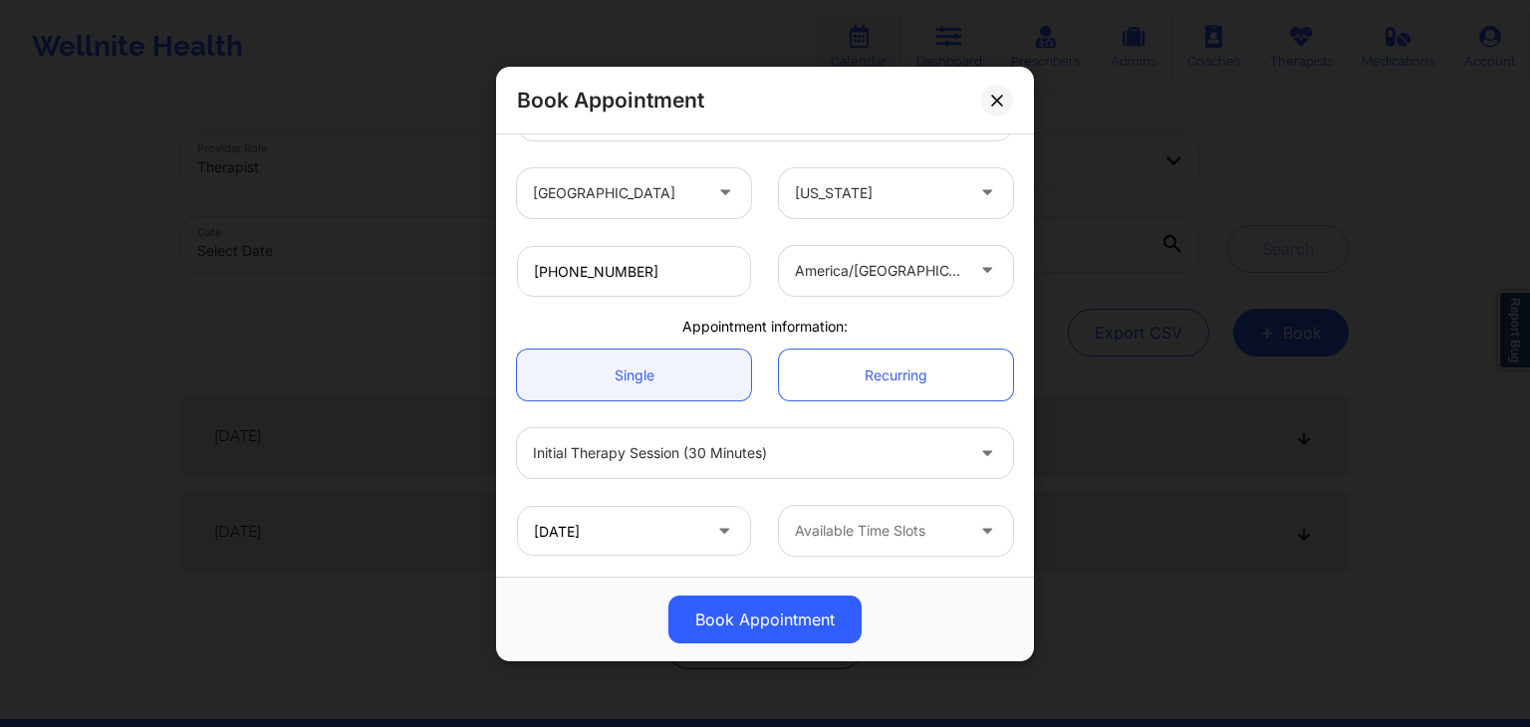
click at [876, 524] on div at bounding box center [879, 531] width 168 height 24
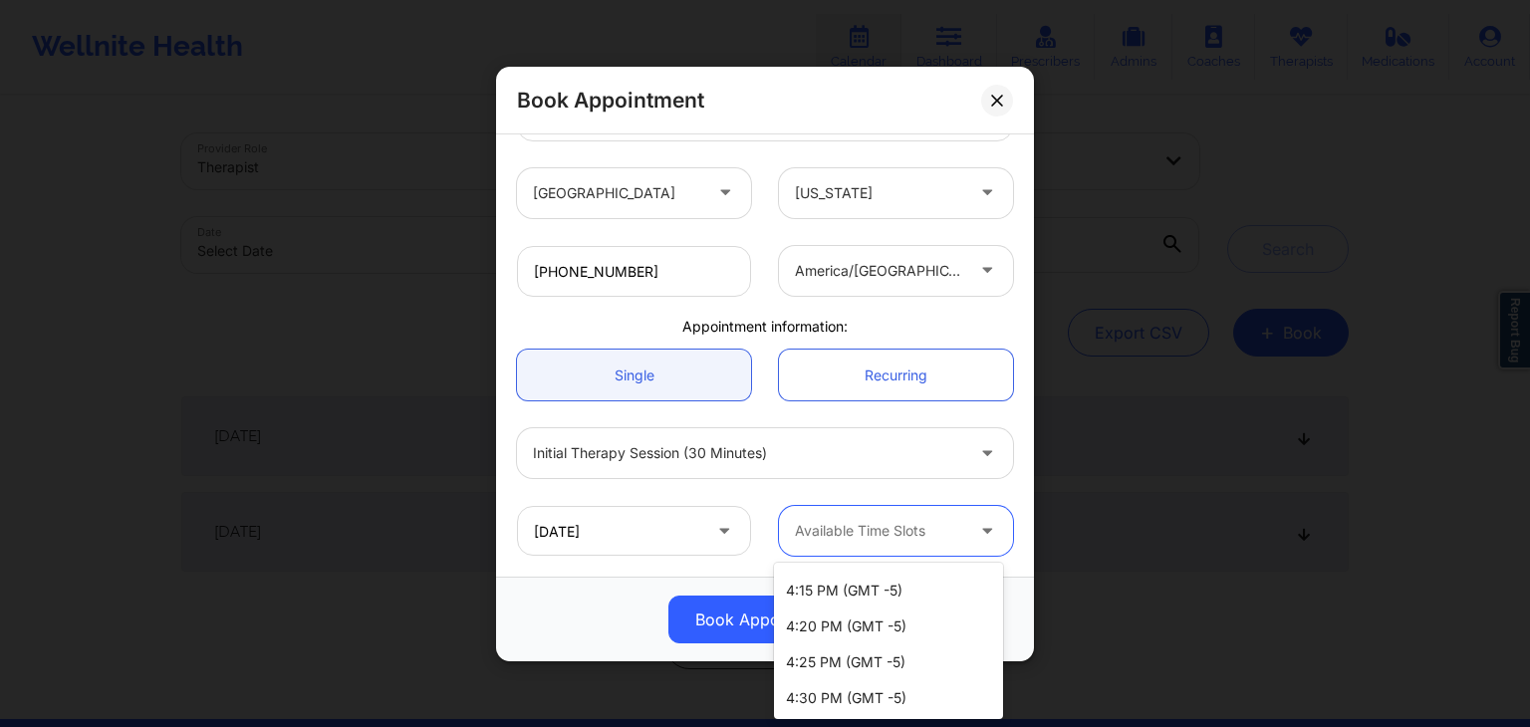
scroll to position [2681, 0]
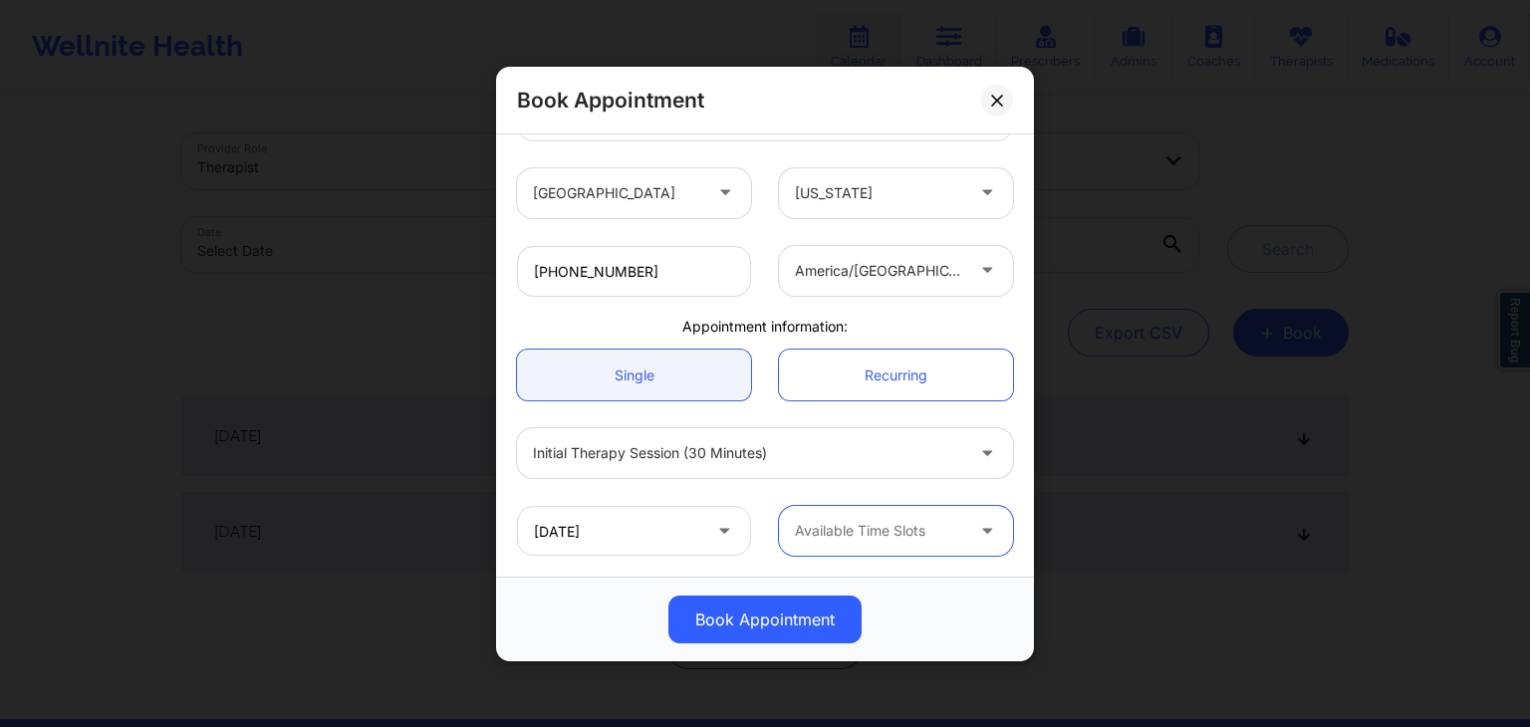
click at [965, 535] on div at bounding box center [989, 531] width 48 height 50
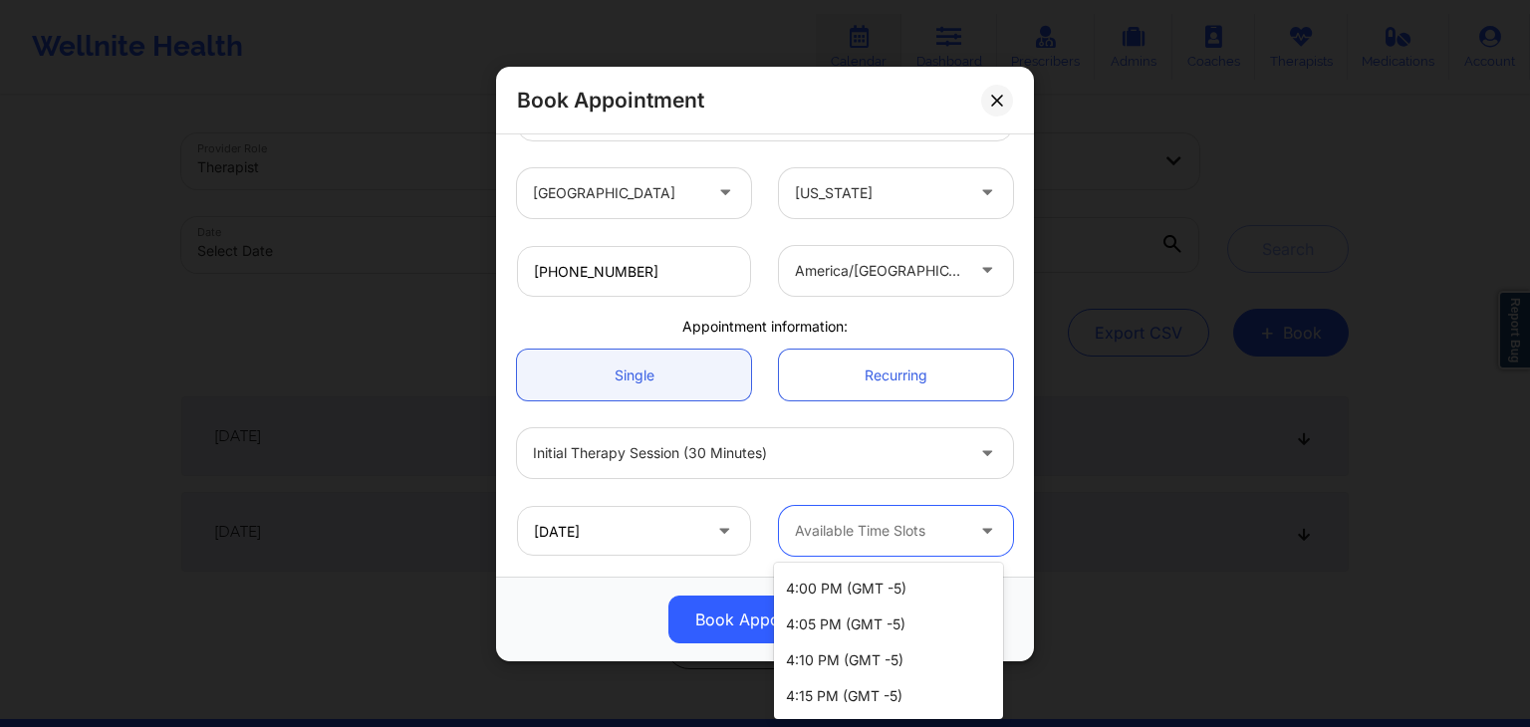
scroll to position [2719, 0]
click at [836, 542] on div "Available Time Slots" at bounding box center [872, 531] width 186 height 50
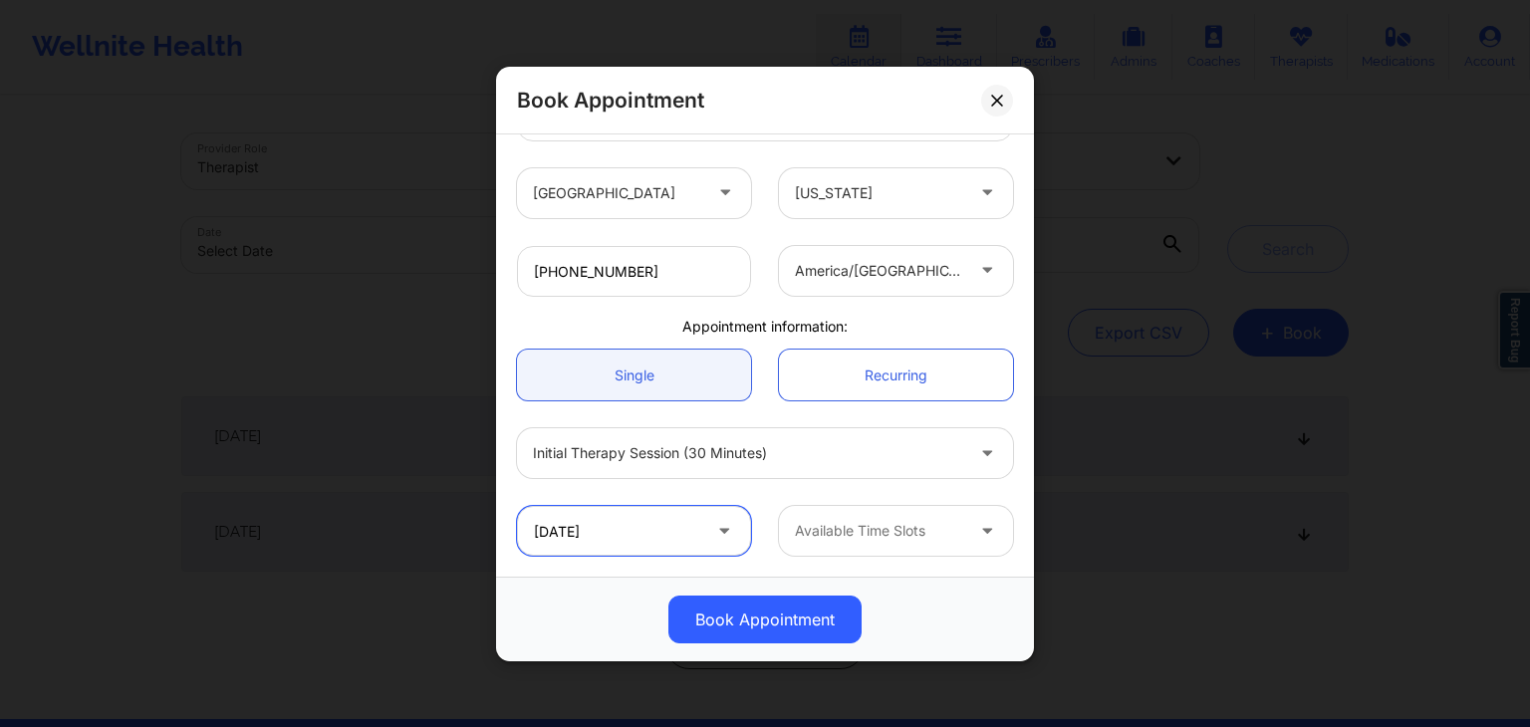
click at [576, 536] on input "[DATE]" at bounding box center [634, 531] width 234 height 50
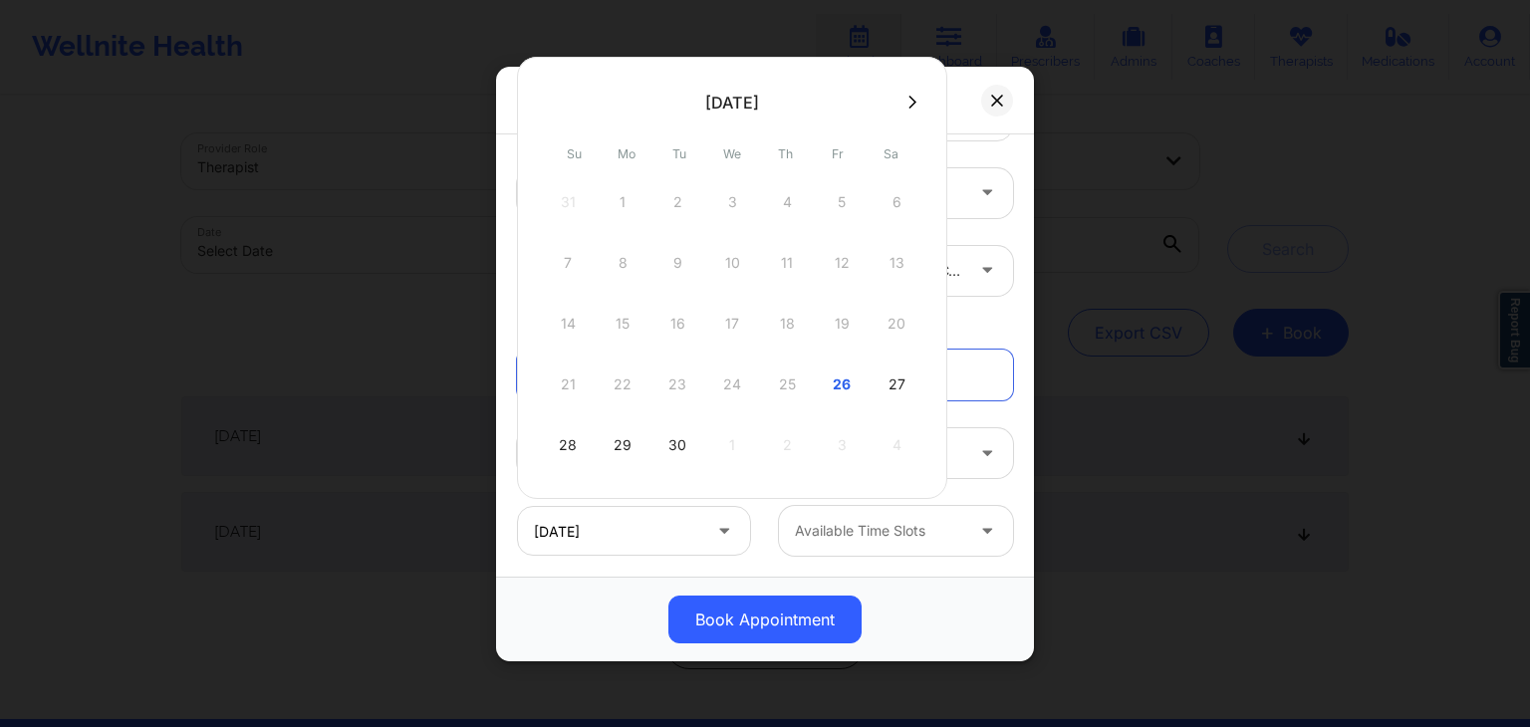
click at [987, 85] on div "Book Appointment" at bounding box center [765, 101] width 538 height 68
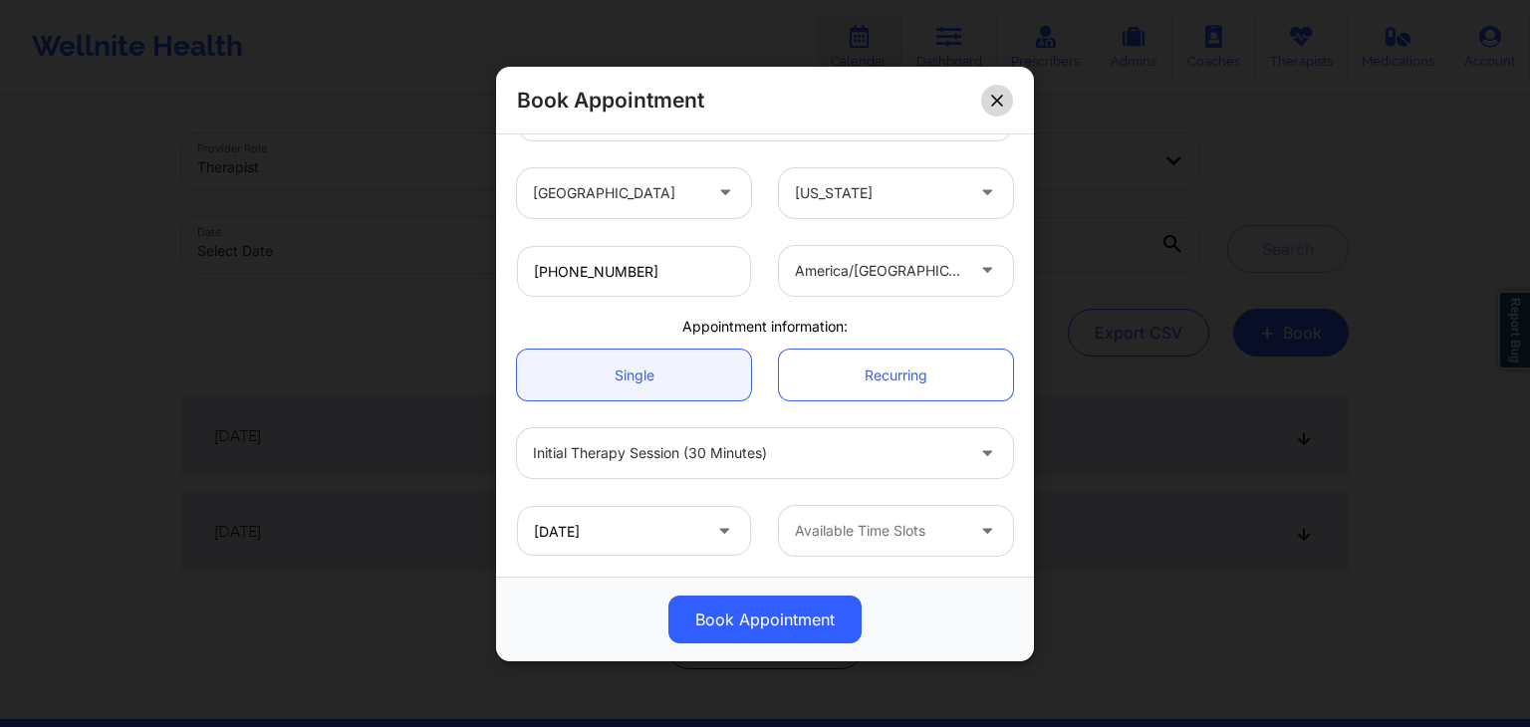
click at [1000, 103] on icon at bounding box center [996, 99] width 11 height 11
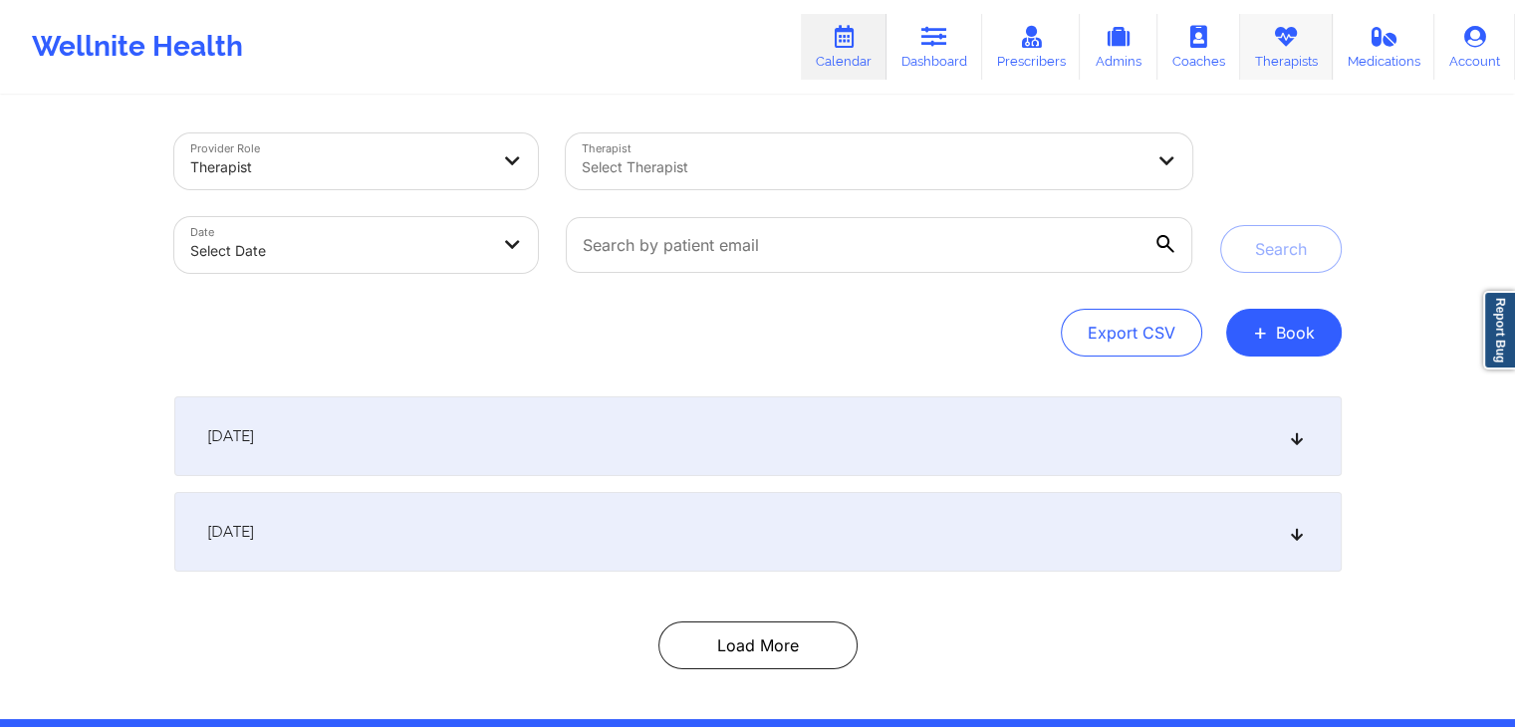
click at [1030, 63] on link "Therapists" at bounding box center [1286, 47] width 93 height 66
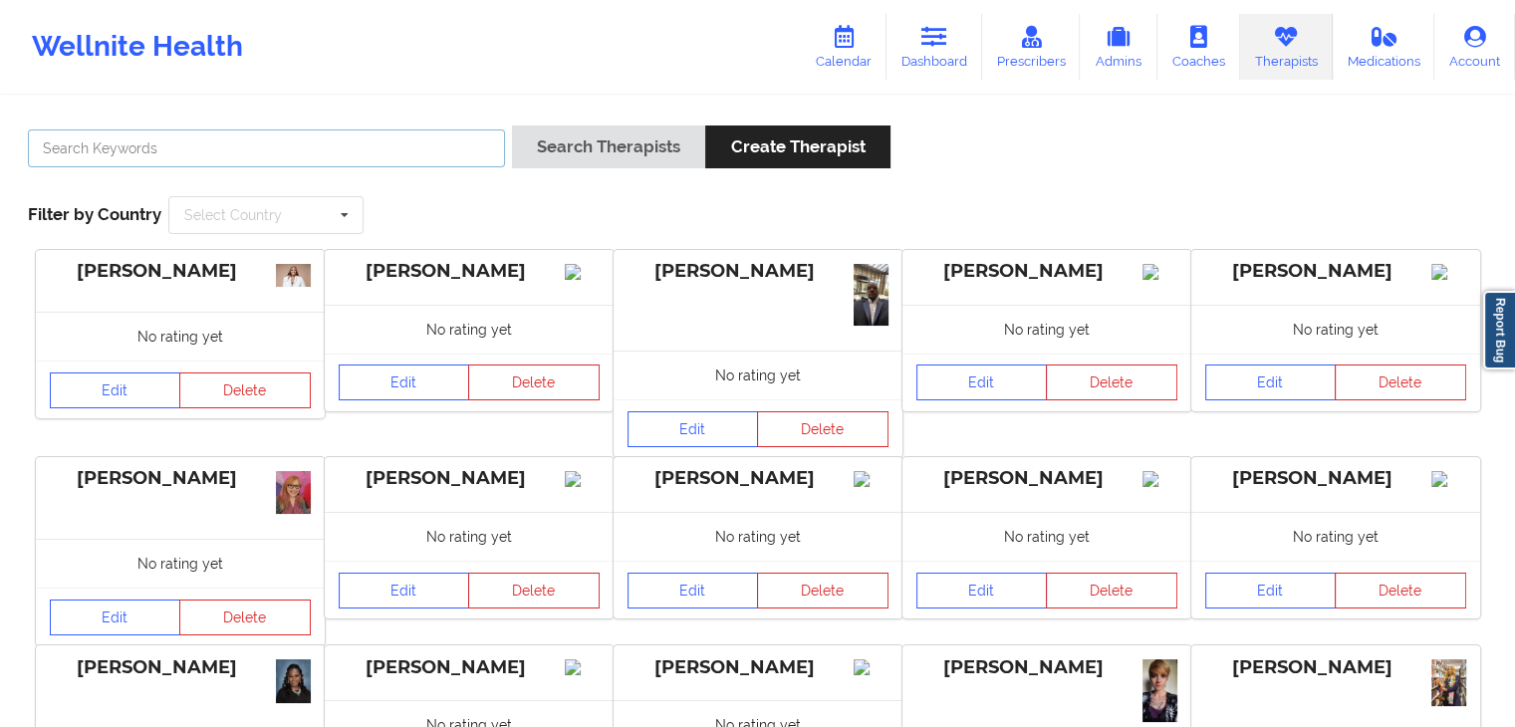
click at [239, 146] on input "text" at bounding box center [266, 148] width 477 height 38
type input "n"
click at [512, 125] on button "Search Therapists" at bounding box center [608, 146] width 193 height 43
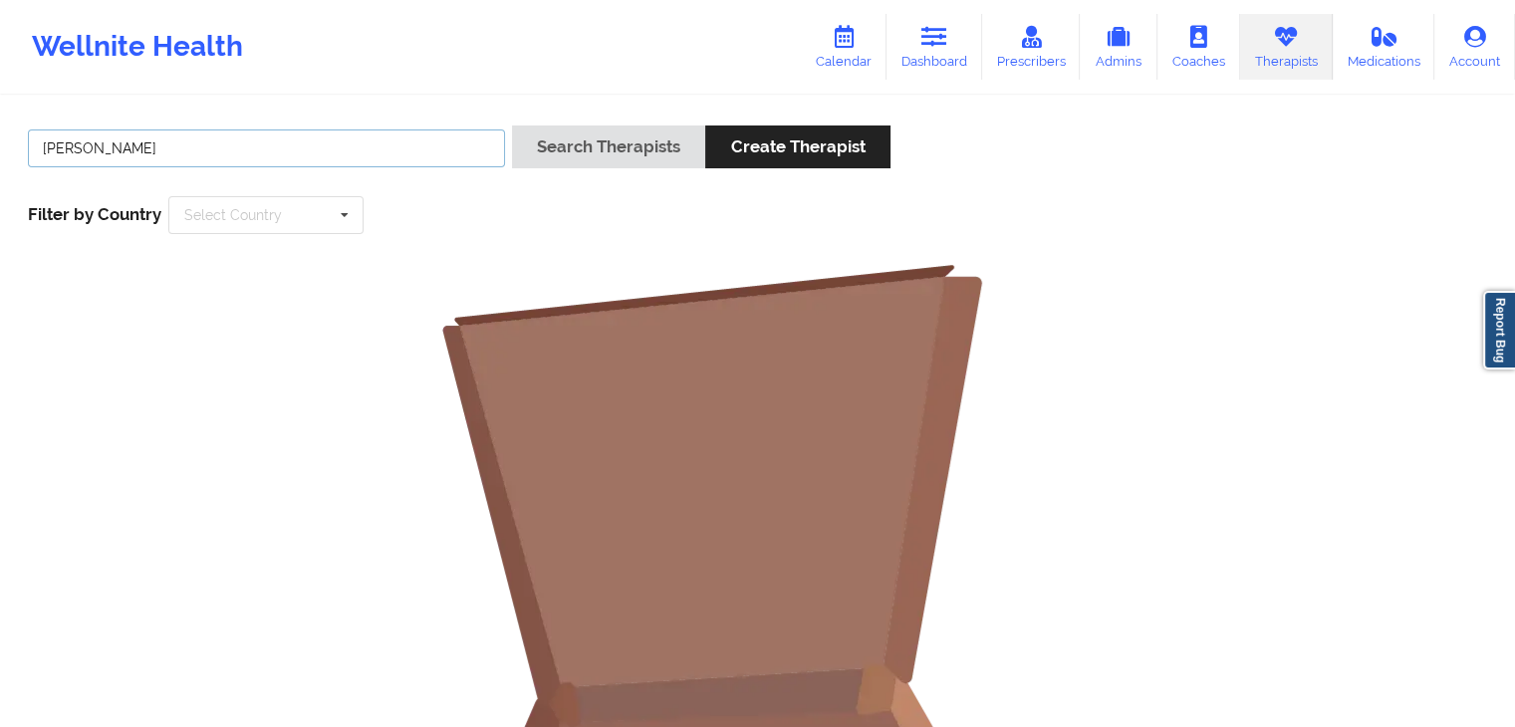
type input "marchita"
click at [512, 125] on button "Search Therapists" at bounding box center [608, 146] width 193 height 43
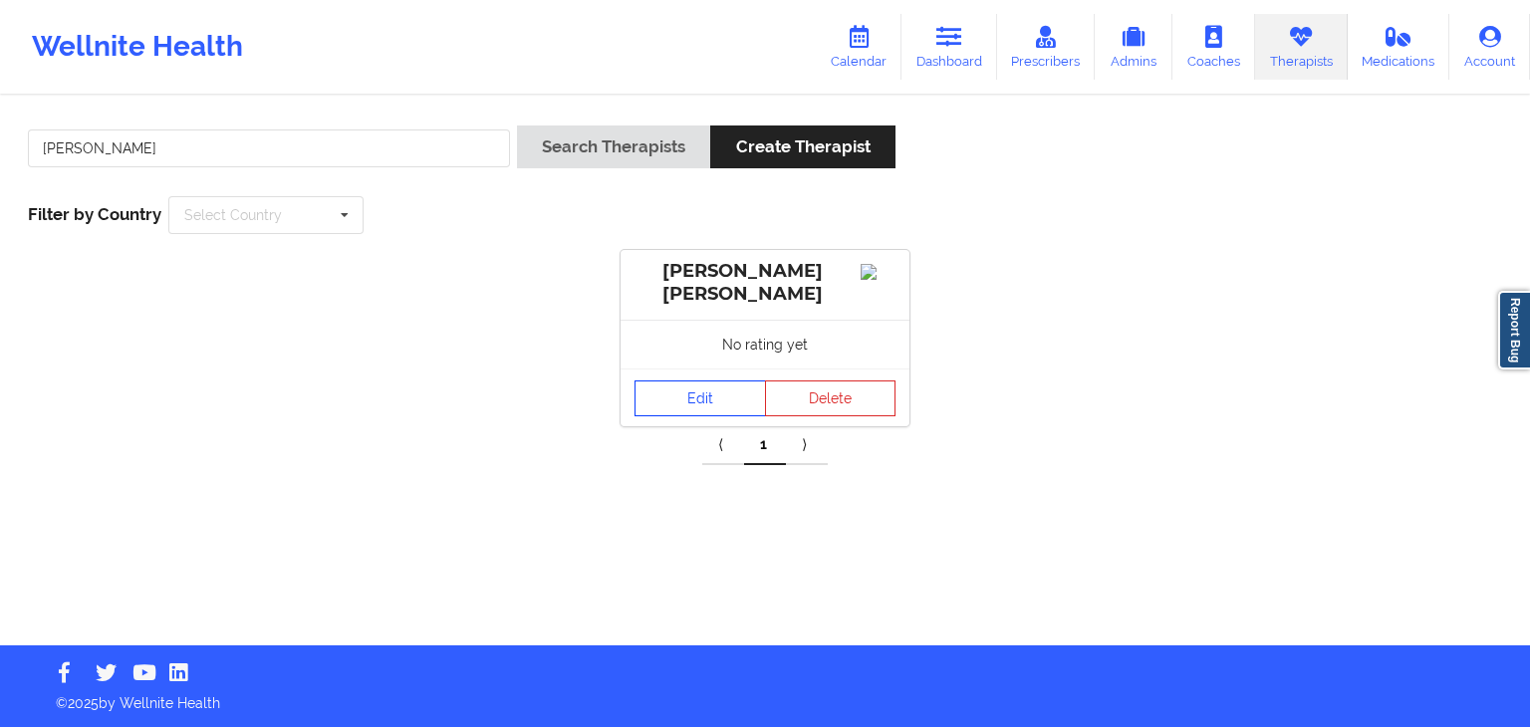
click at [671, 395] on link "Edit" at bounding box center [699, 398] width 131 height 36
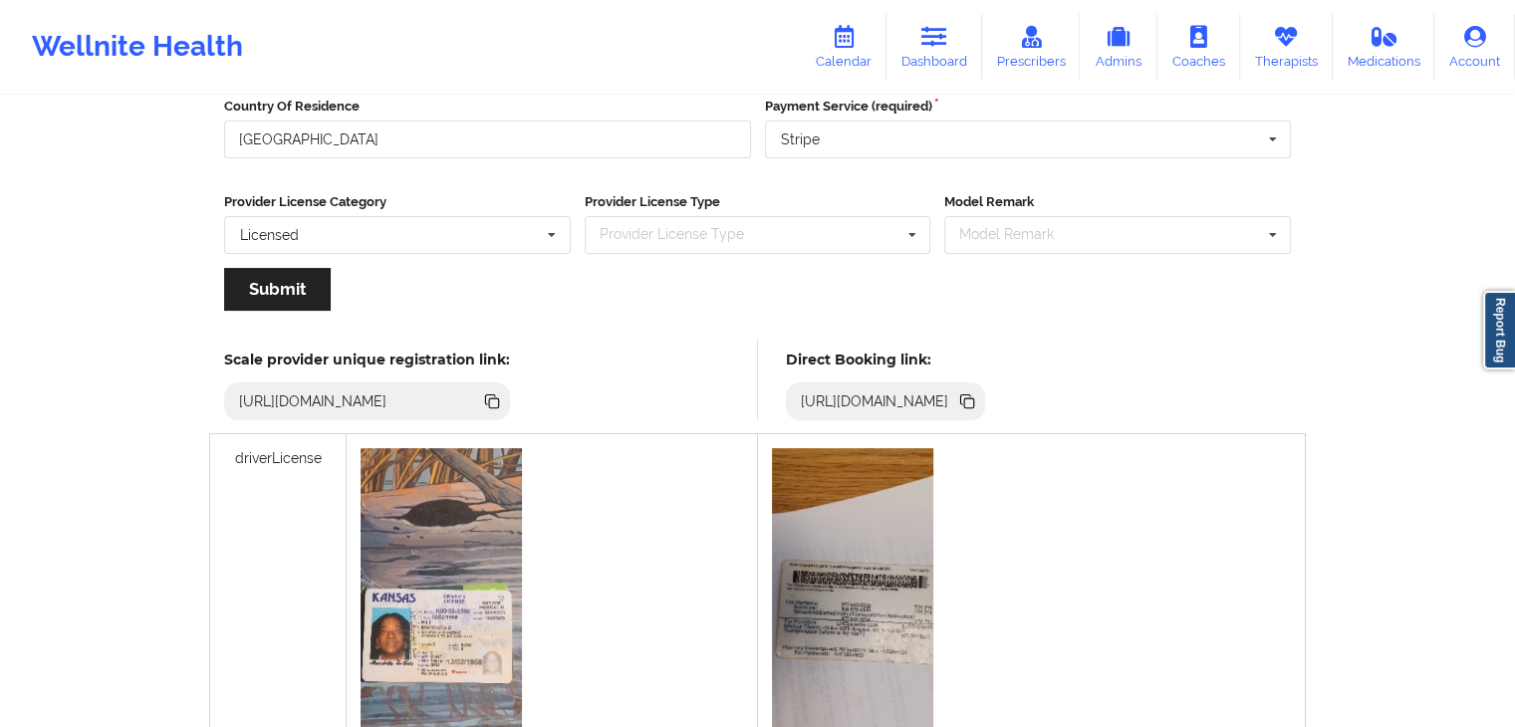
scroll to position [332, 0]
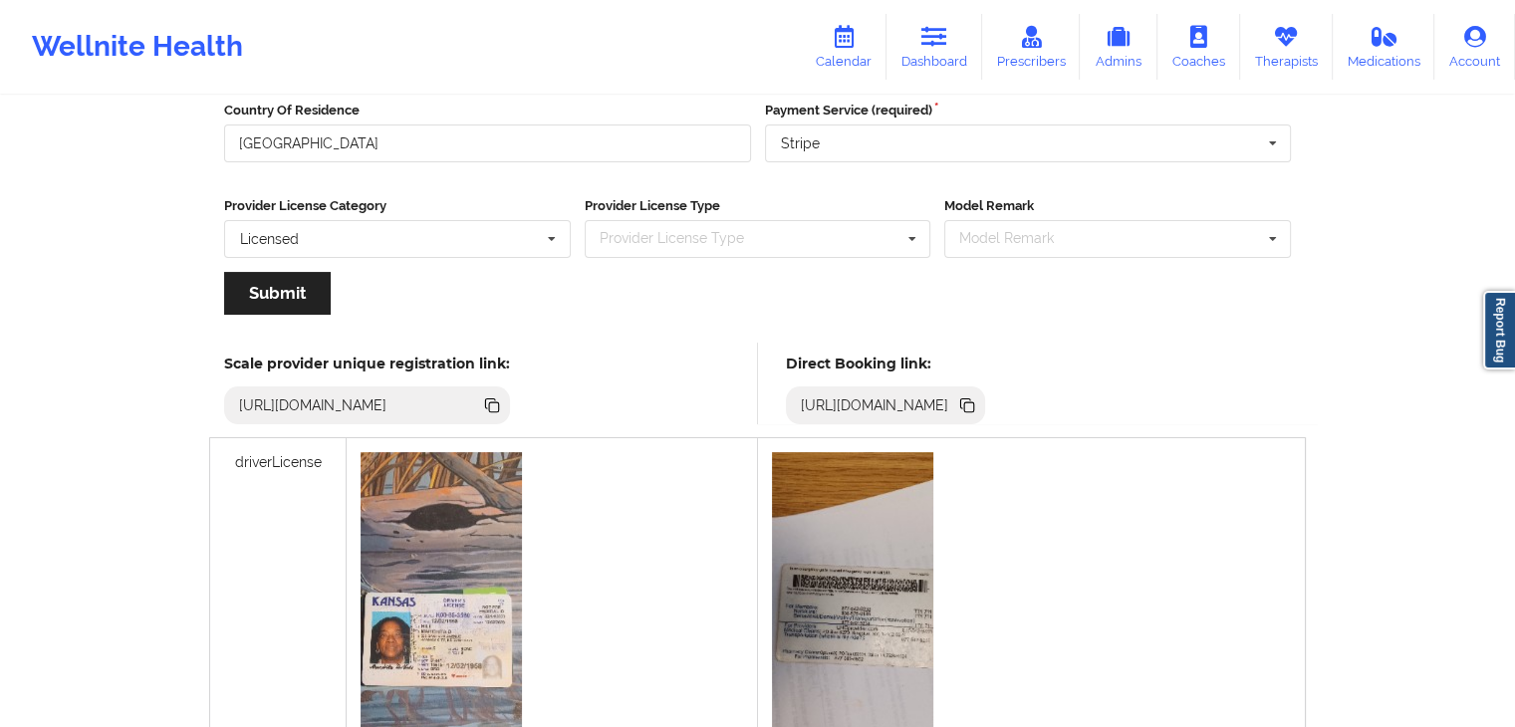
click at [974, 403] on icon at bounding box center [969, 407] width 10 height 10
click at [872, 29] on link "Calendar" at bounding box center [844, 47] width 86 height 66
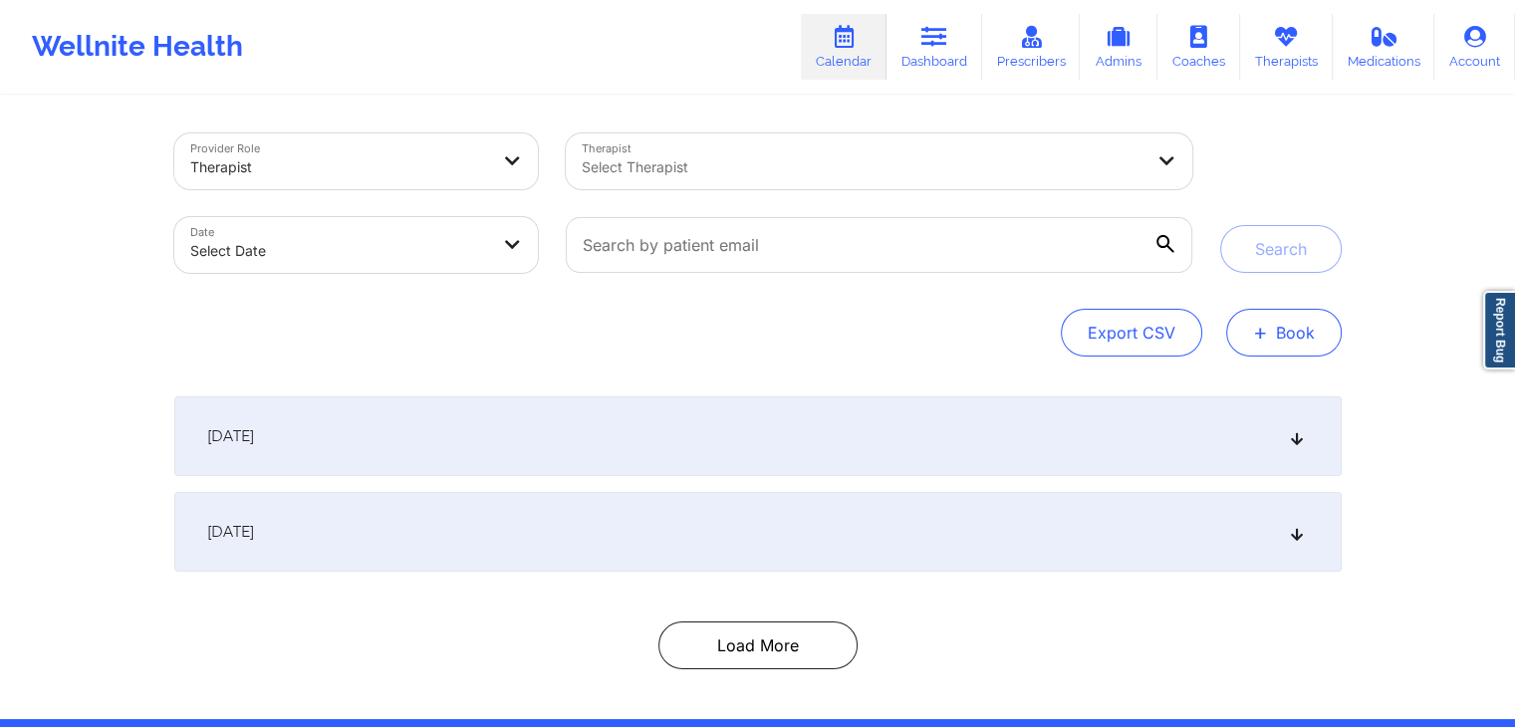
click at [1030, 331] on span "+" at bounding box center [1260, 332] width 15 height 11
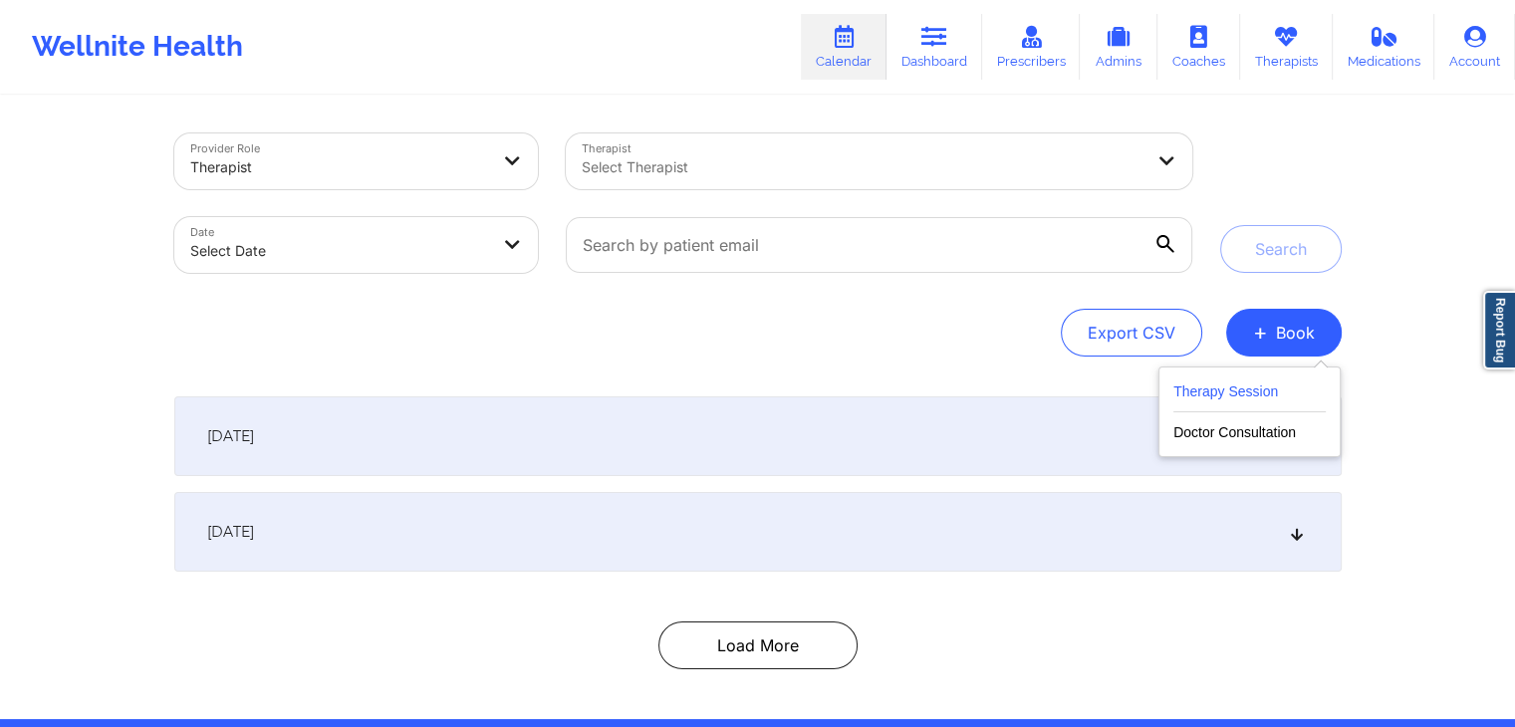
click at [1030, 385] on button "Therapy Session" at bounding box center [1249, 395] width 152 height 33
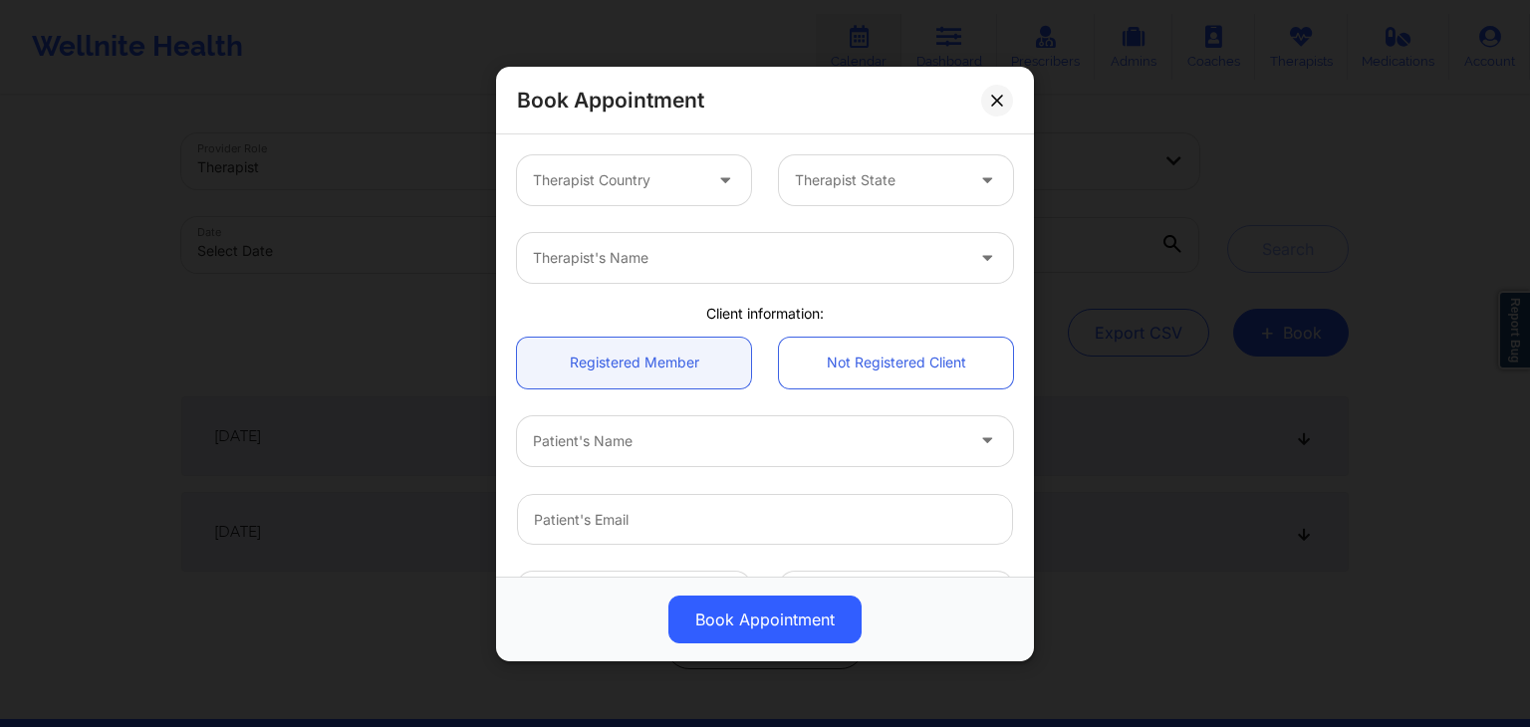
click at [697, 169] on div at bounding box center [617, 180] width 168 height 24
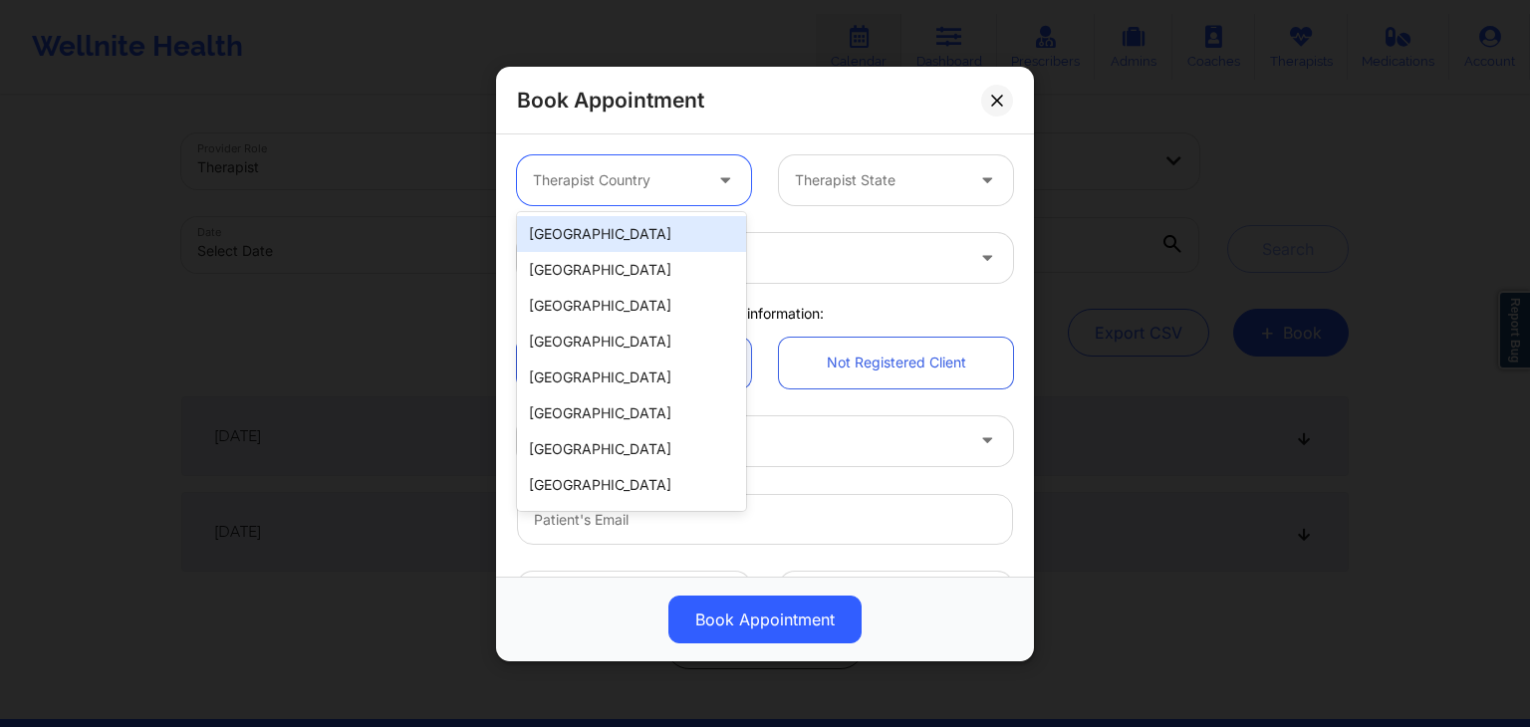
click at [665, 235] on div "[GEOGRAPHIC_DATA]" at bounding box center [631, 234] width 229 height 36
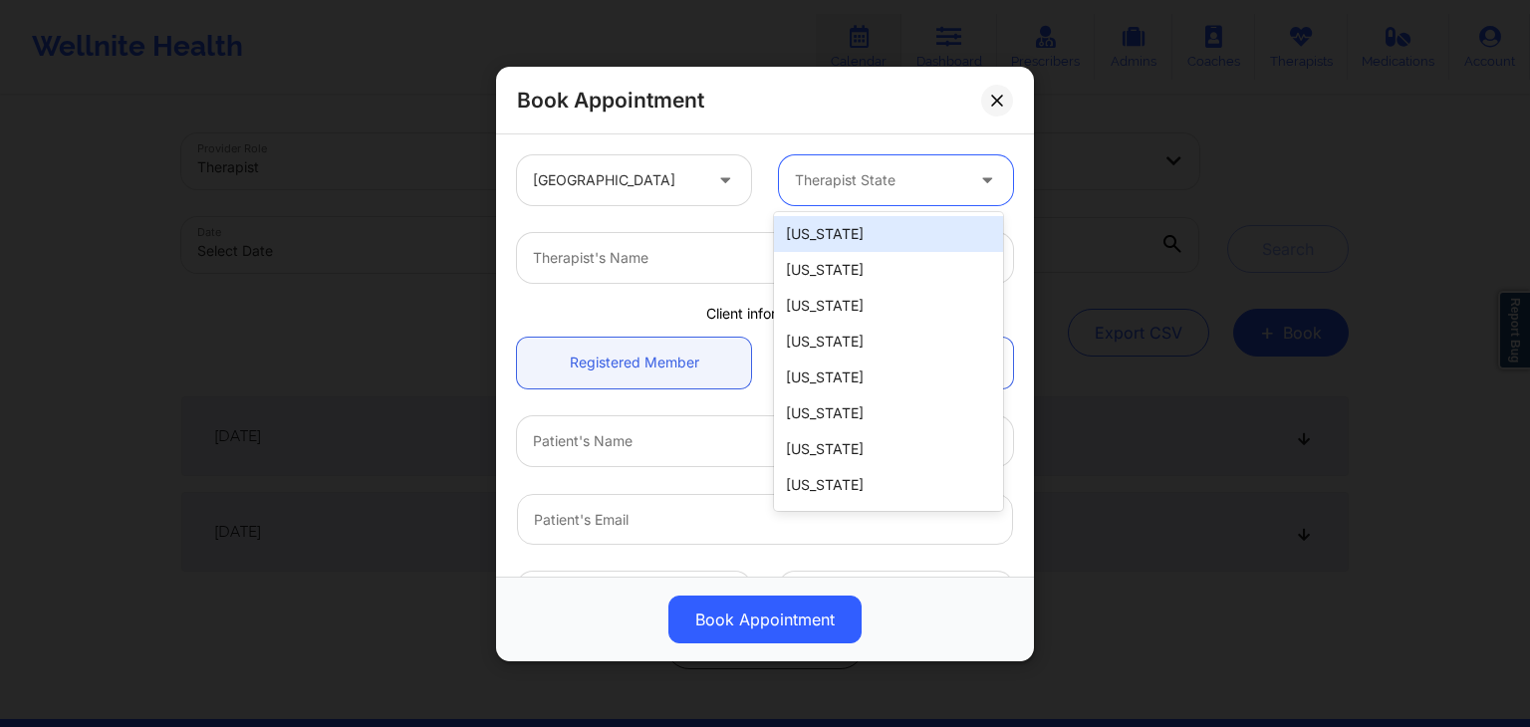
click at [889, 184] on div at bounding box center [879, 180] width 168 height 24
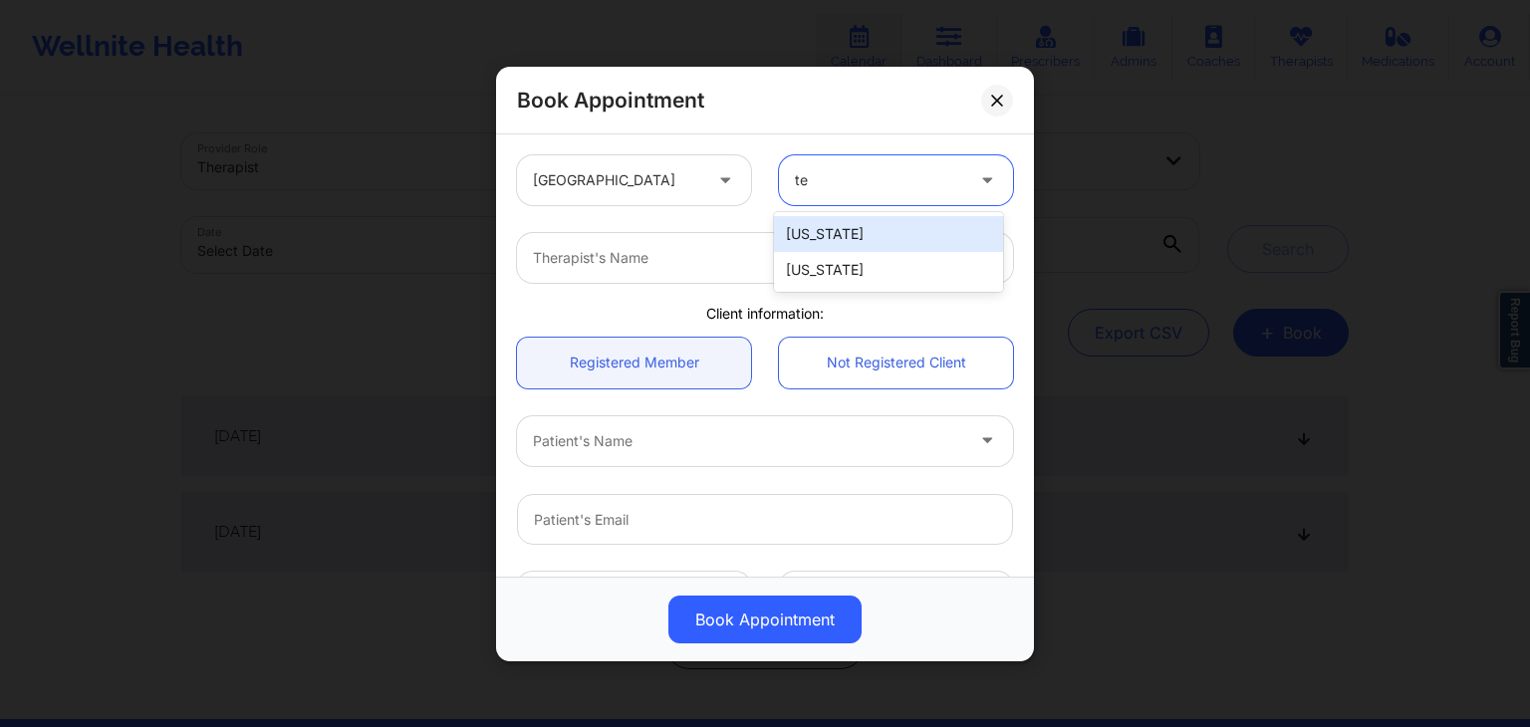
type input "tex"
click at [815, 246] on div at bounding box center [748, 258] width 430 height 24
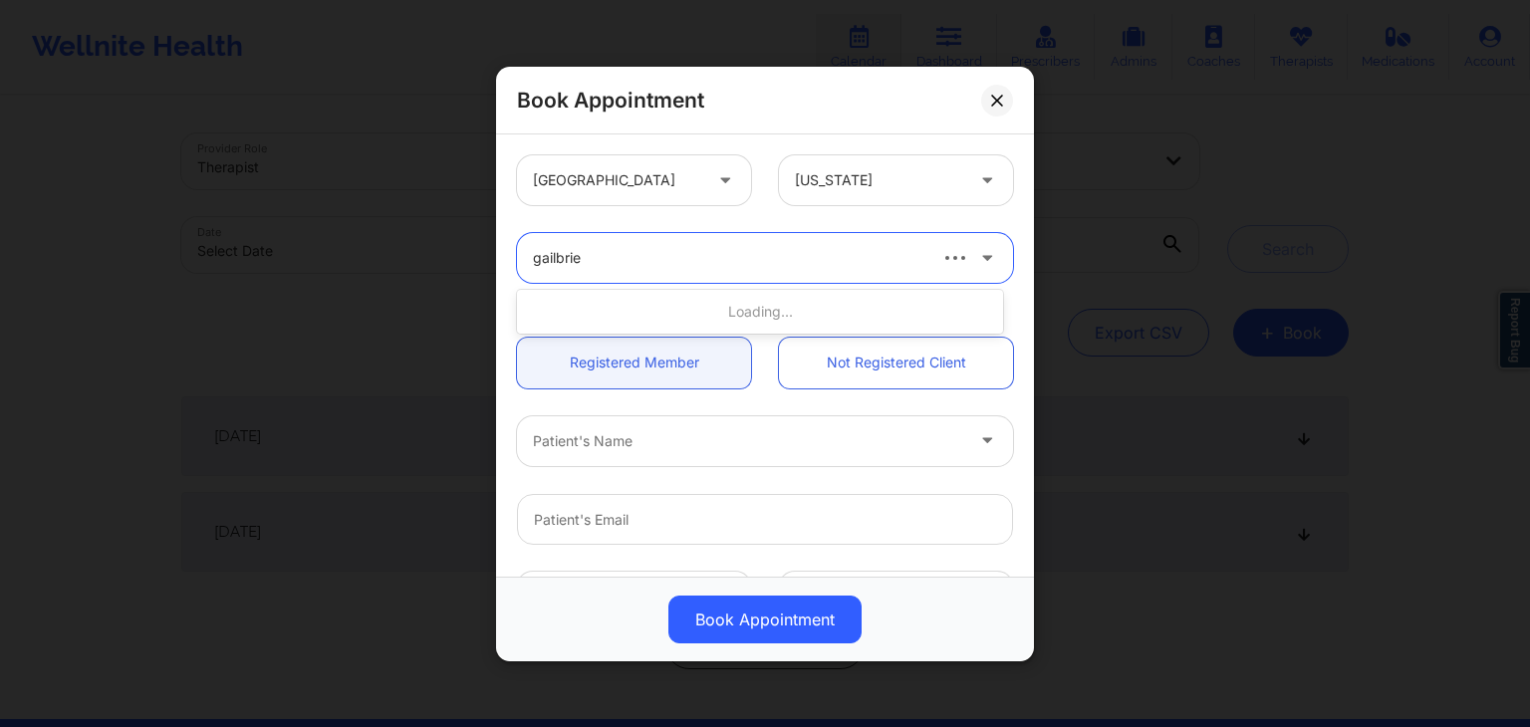
type input "gailbriel"
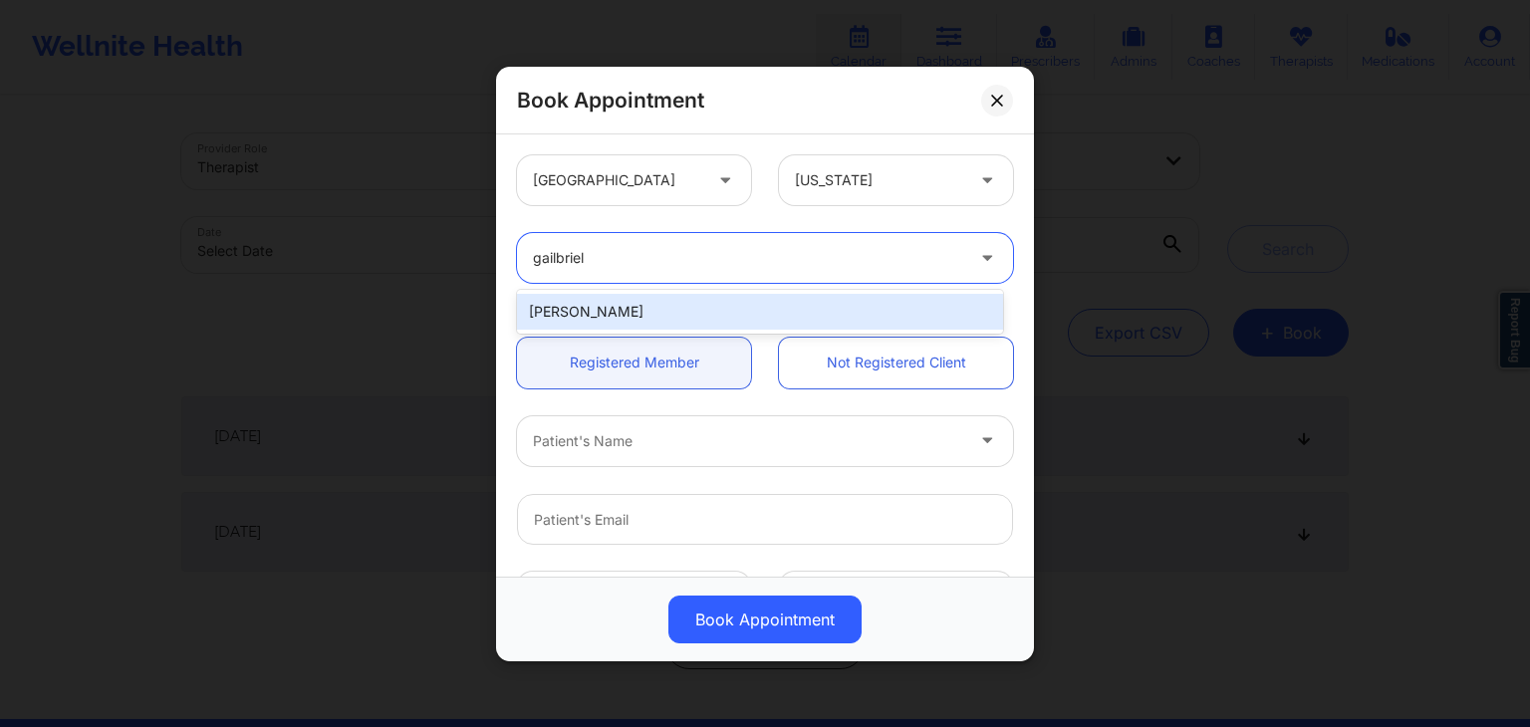
click at [705, 312] on div "Gailbriel Jenkins" at bounding box center [760, 312] width 486 height 36
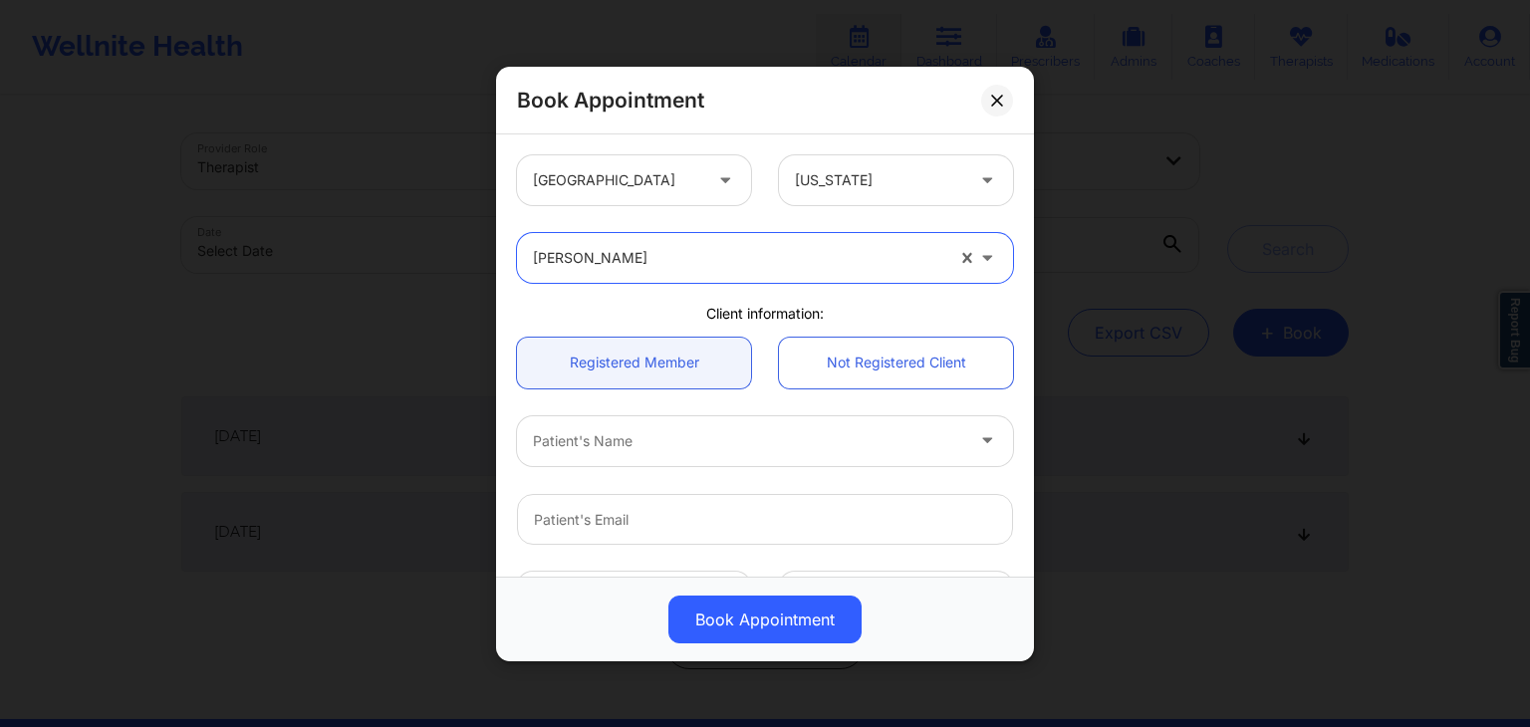
click at [704, 451] on div at bounding box center [748, 440] width 430 height 24
type input "benjamin"
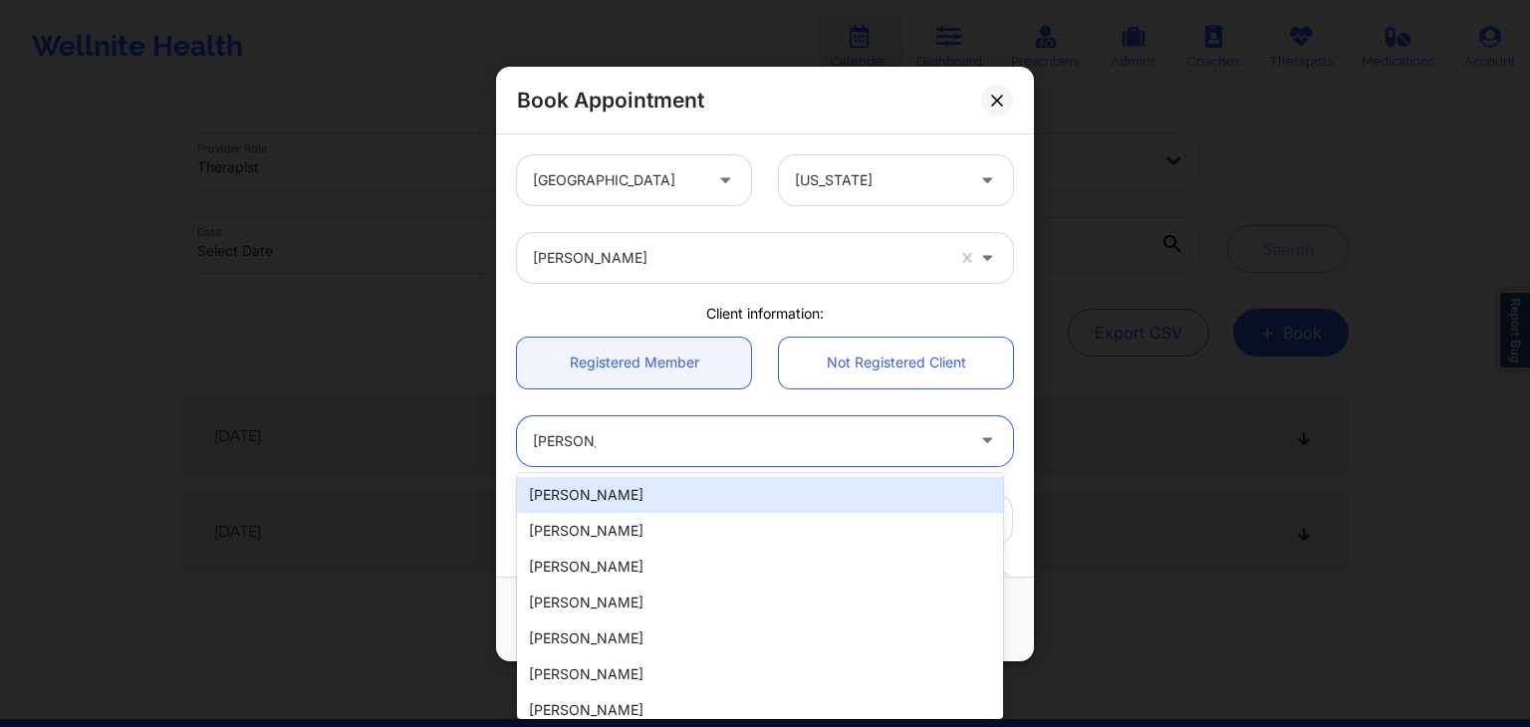
click at [645, 495] on div "benjamin douglas" at bounding box center [760, 495] width 486 height 36
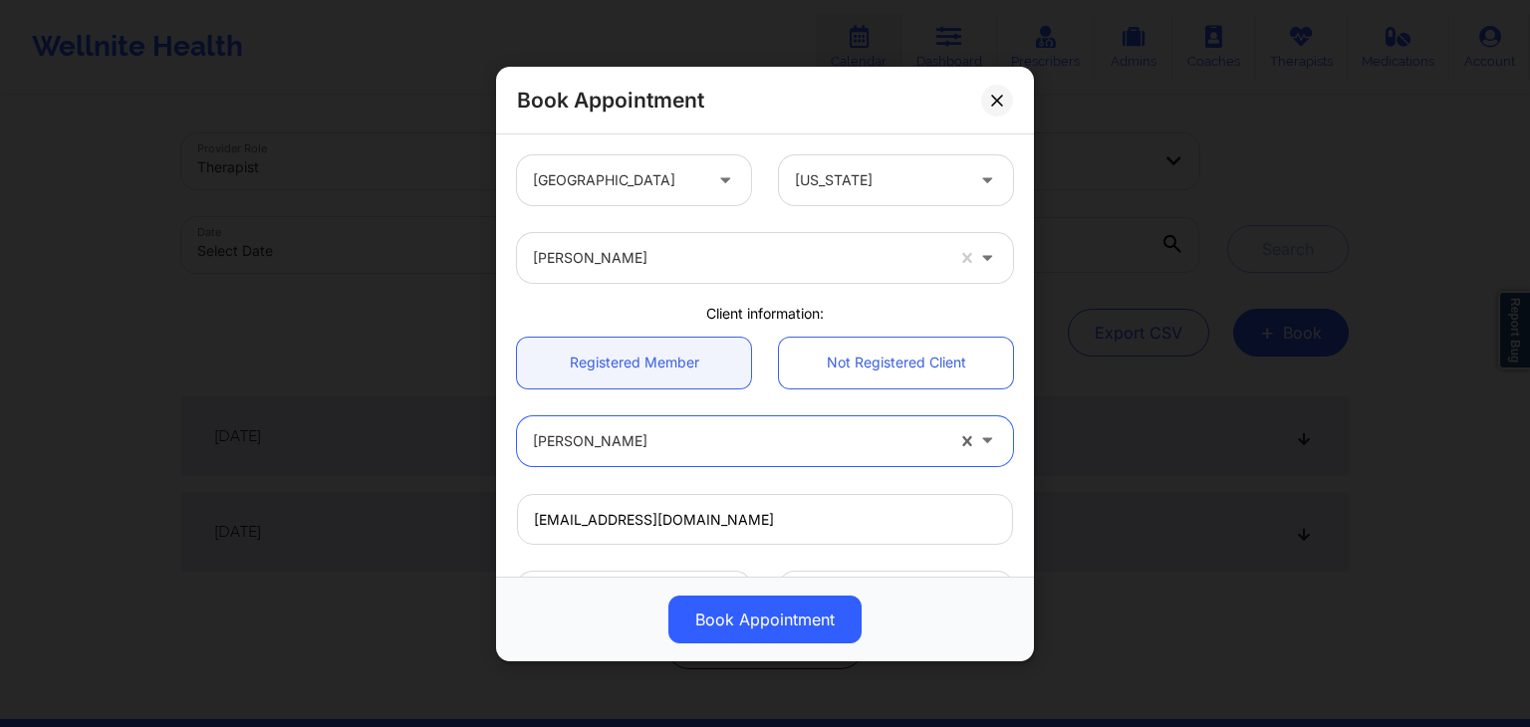
type input "brooked2009@gmail.com"
type input "+18328895613"
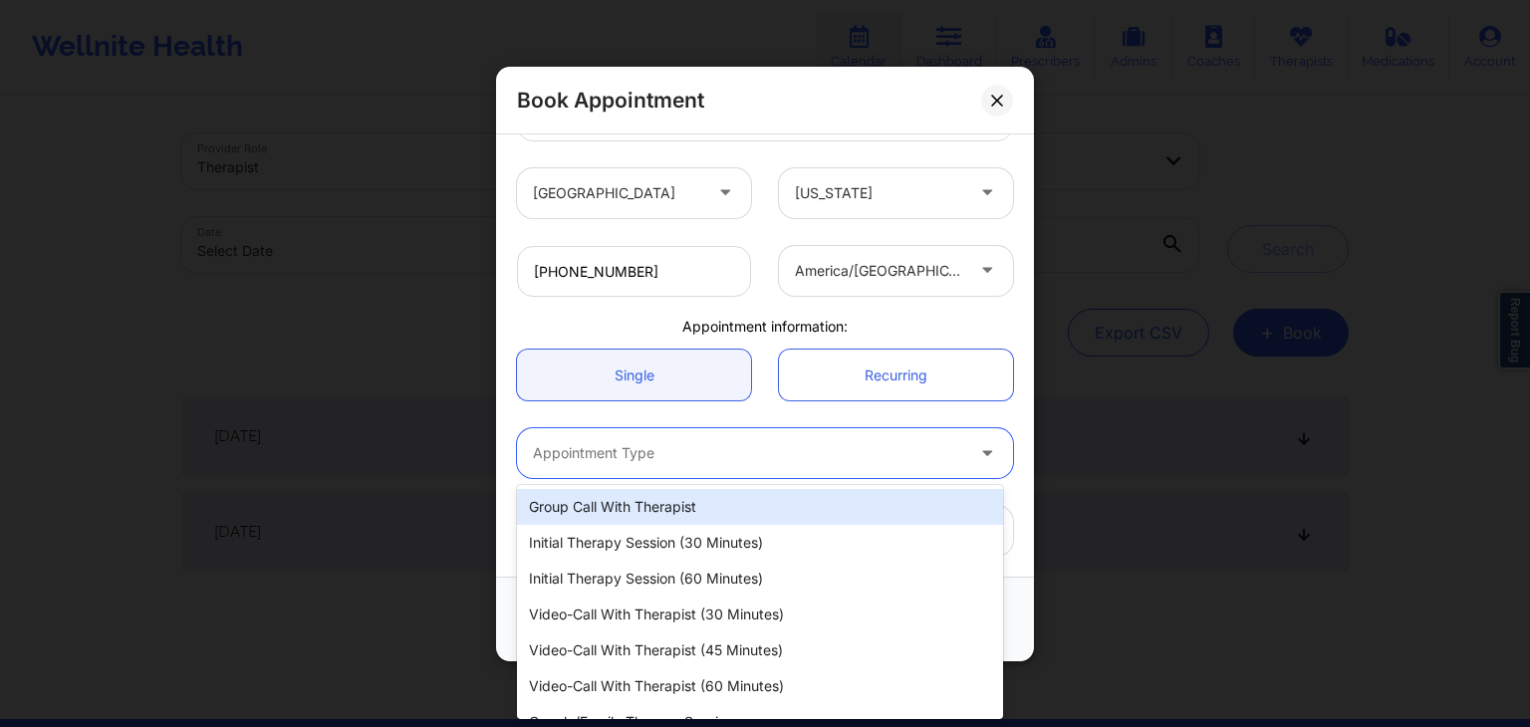
click at [653, 434] on div "Appointment Type" at bounding box center [741, 453] width 448 height 50
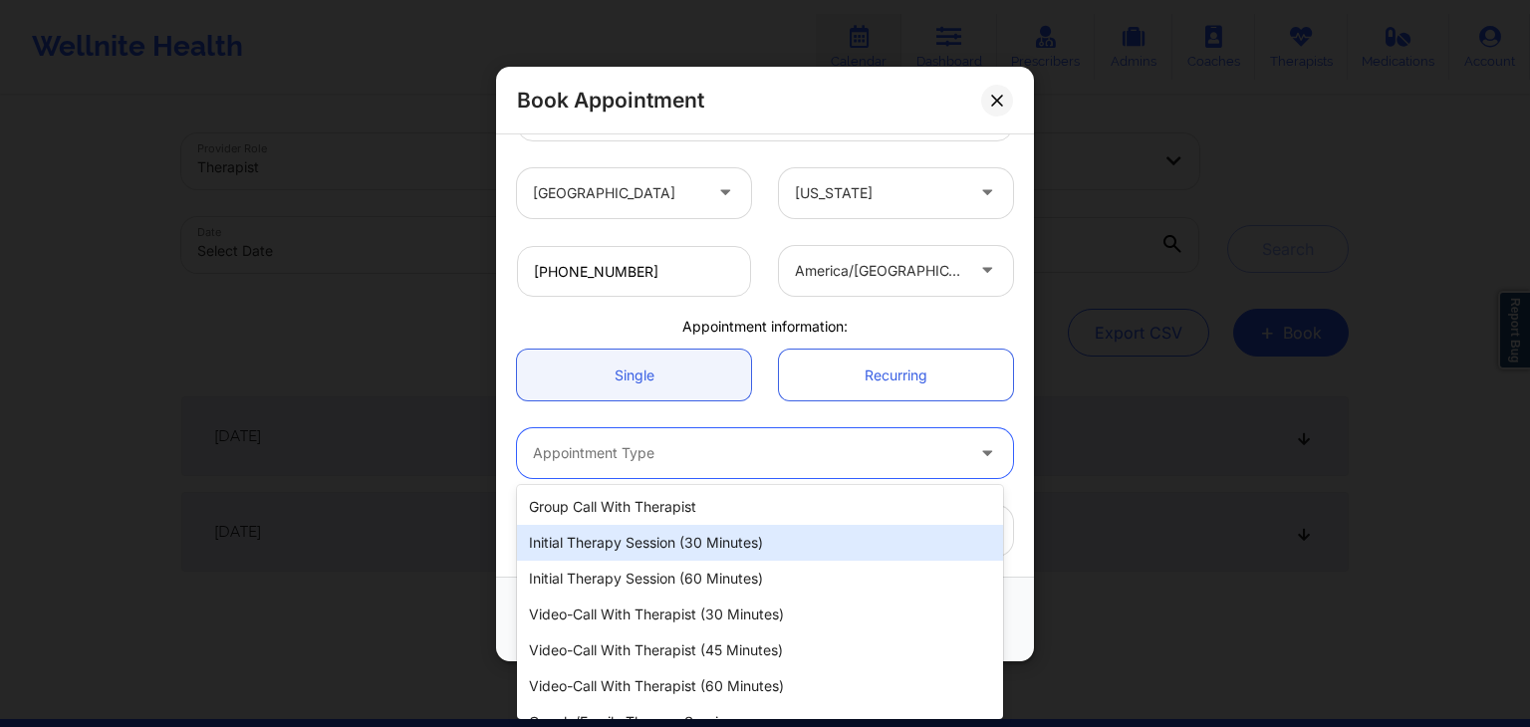
click at [643, 547] on div "Initial Therapy Session (30 minutes)" at bounding box center [760, 543] width 486 height 36
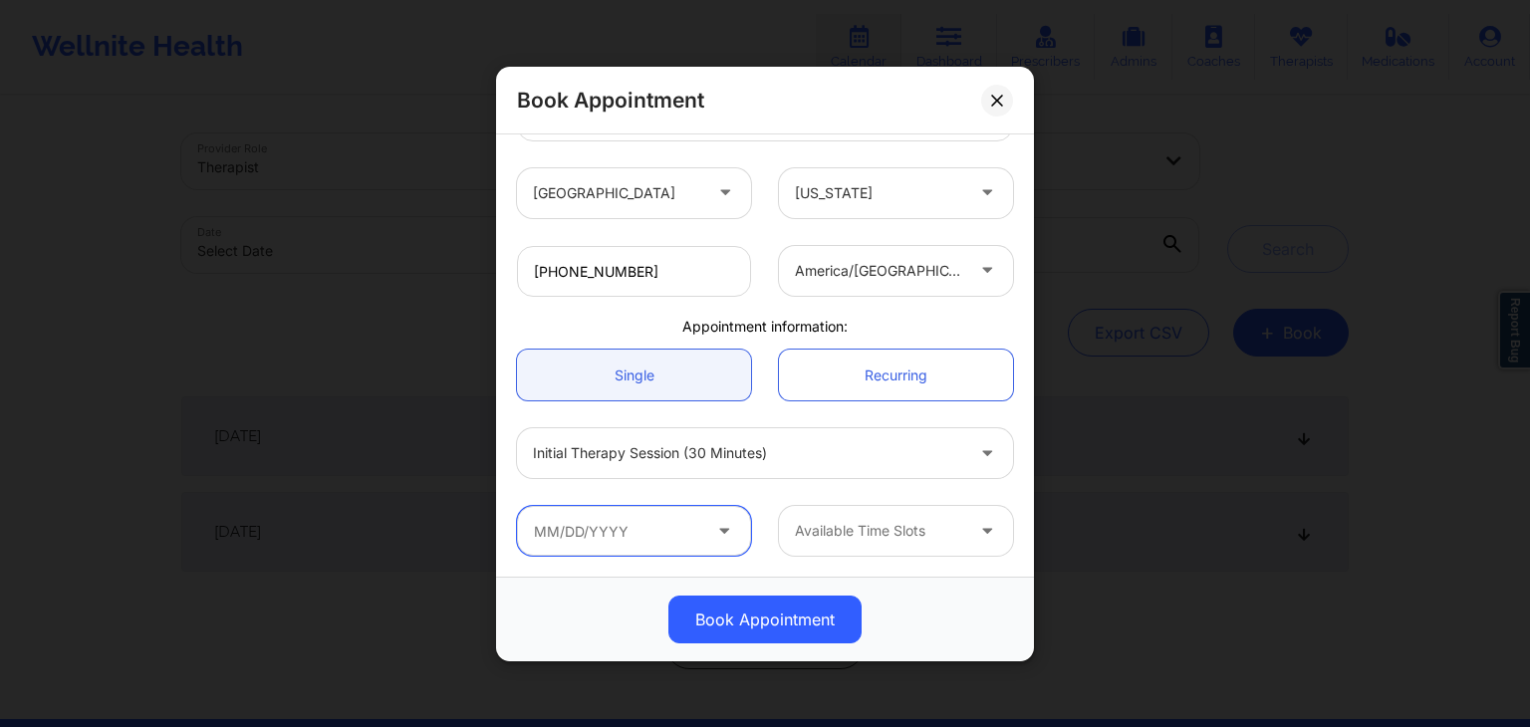
click at [613, 531] on input "text" at bounding box center [634, 531] width 234 height 50
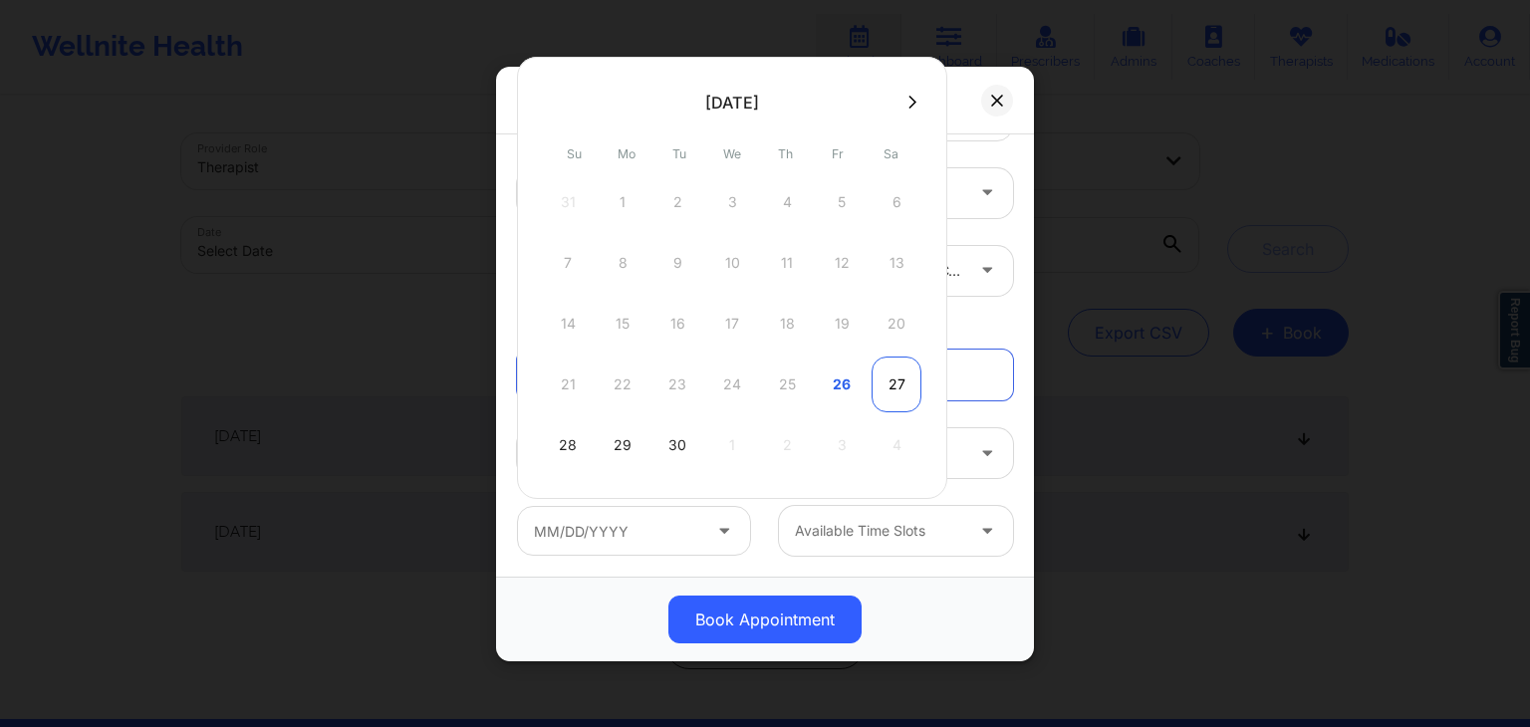
click at [881, 387] on div "27" at bounding box center [896, 385] width 50 height 56
type input "09/27/2025"
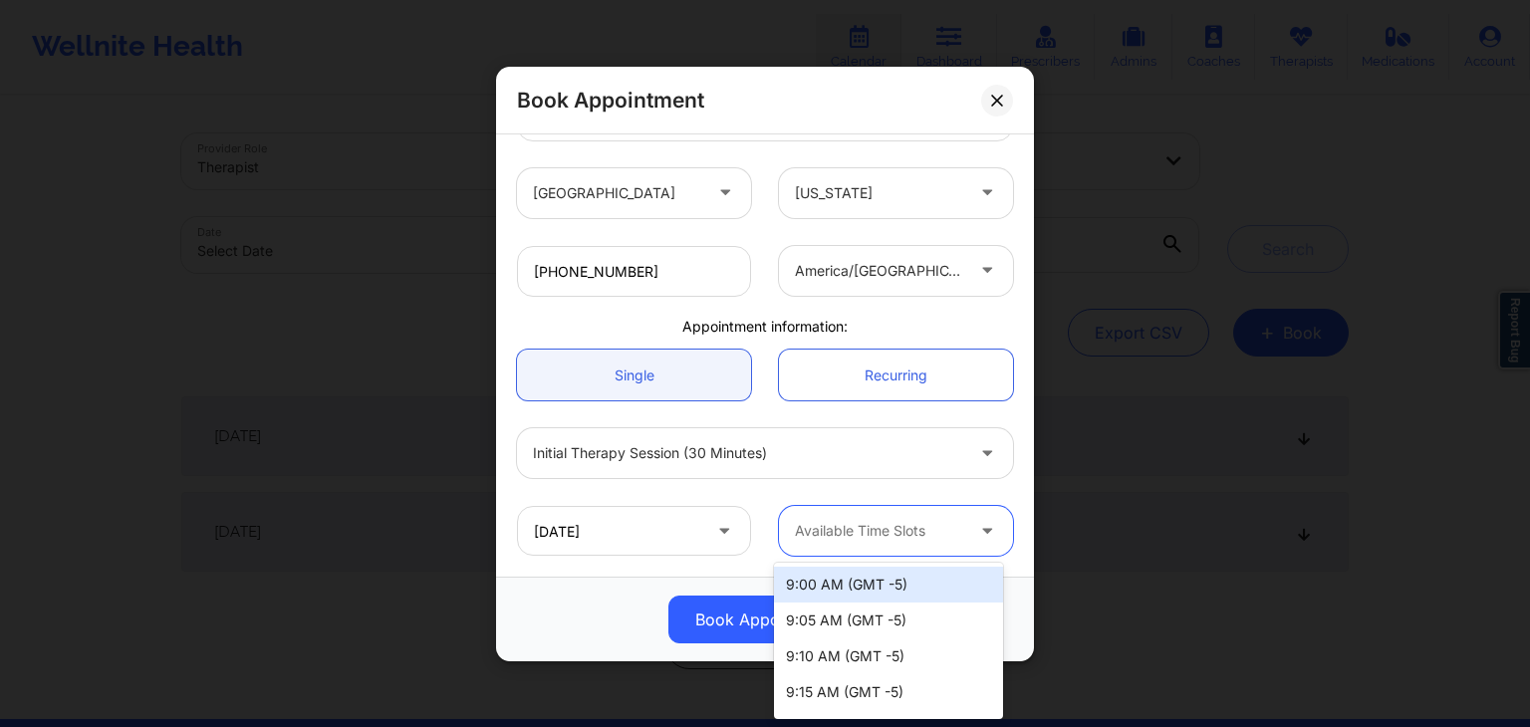
click at [880, 511] on div "Available Time Slots" at bounding box center [872, 531] width 186 height 50
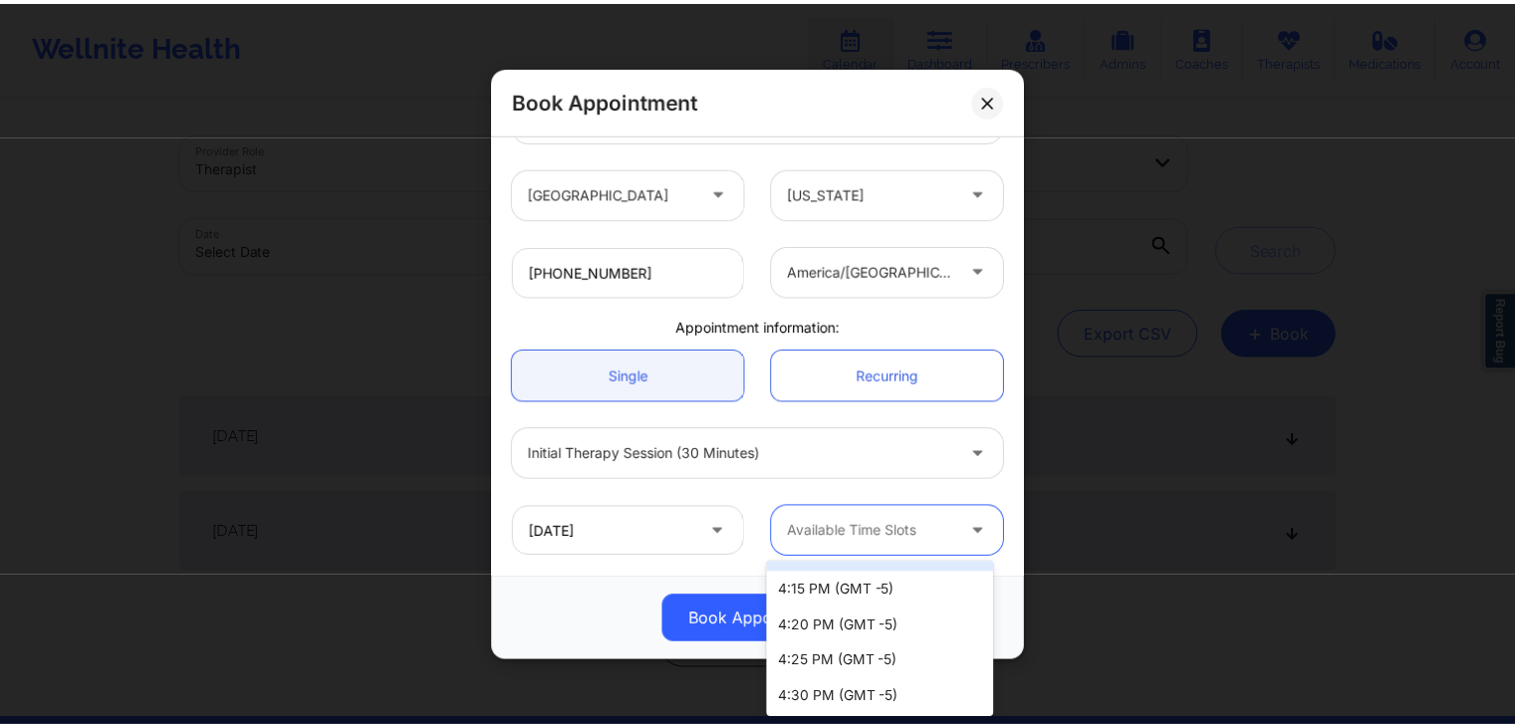
scroll to position [2720, 0]
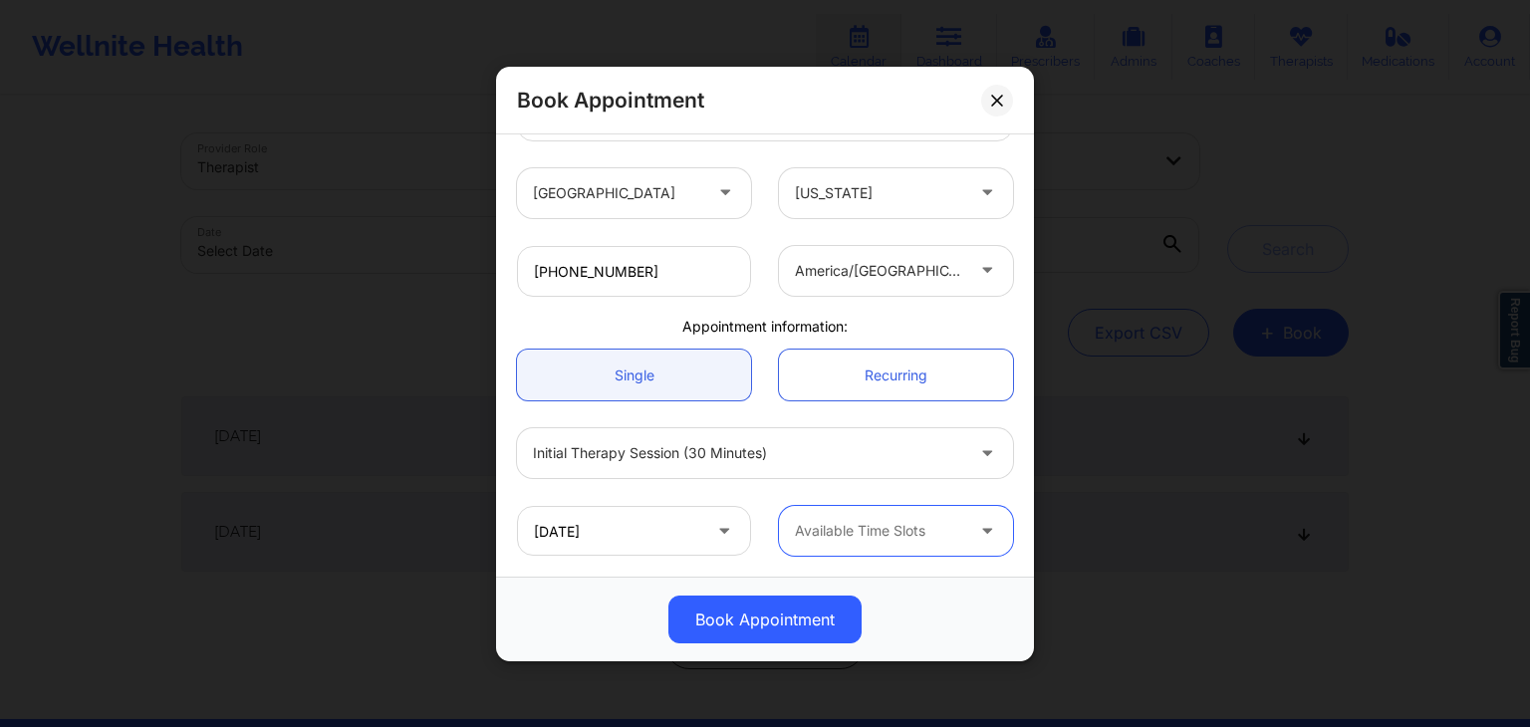
click at [979, 108] on div "Book Appointment" at bounding box center [765, 101] width 538 height 68
click at [989, 105] on button at bounding box center [997, 100] width 32 height 32
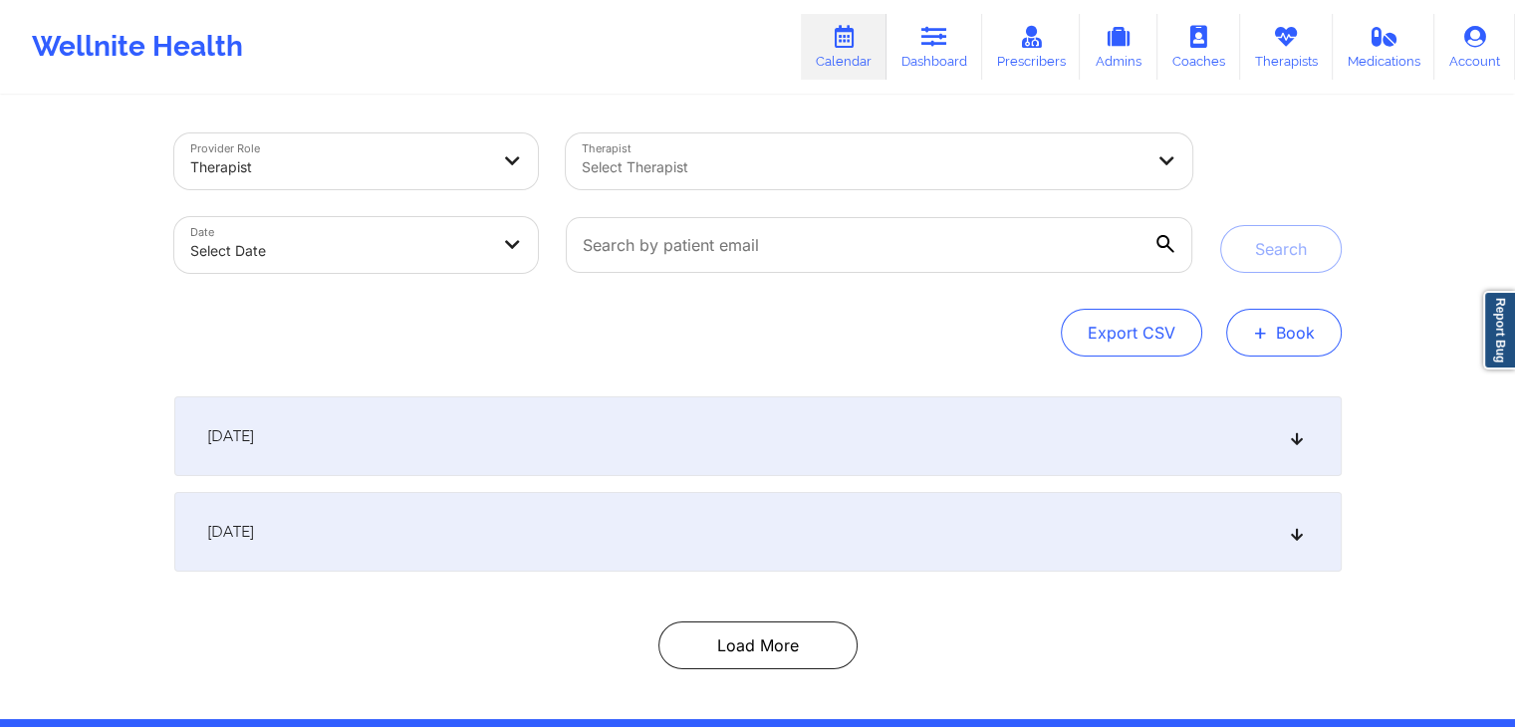
click at [1286, 348] on button "+ Book" at bounding box center [1284, 333] width 116 height 48
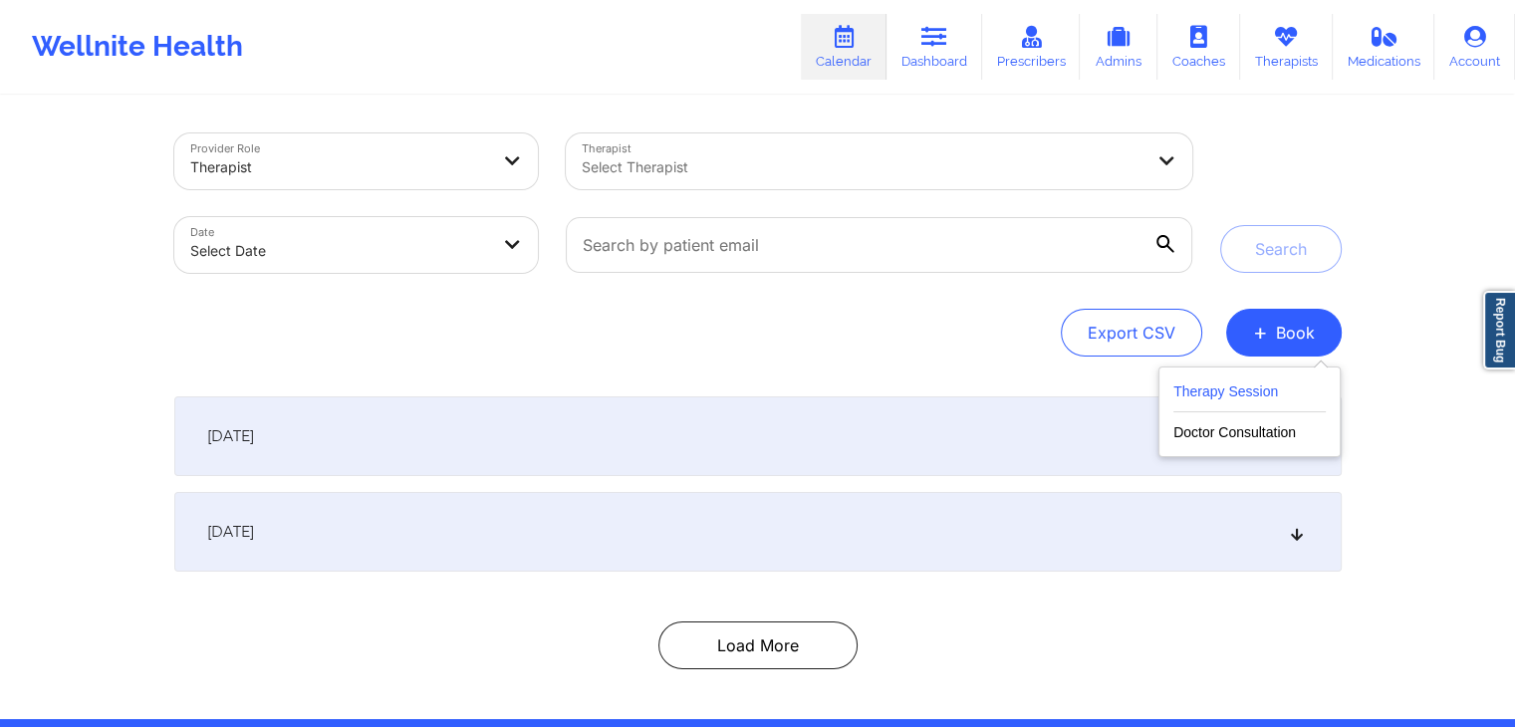
click at [1200, 400] on button "Therapy Session" at bounding box center [1249, 395] width 152 height 33
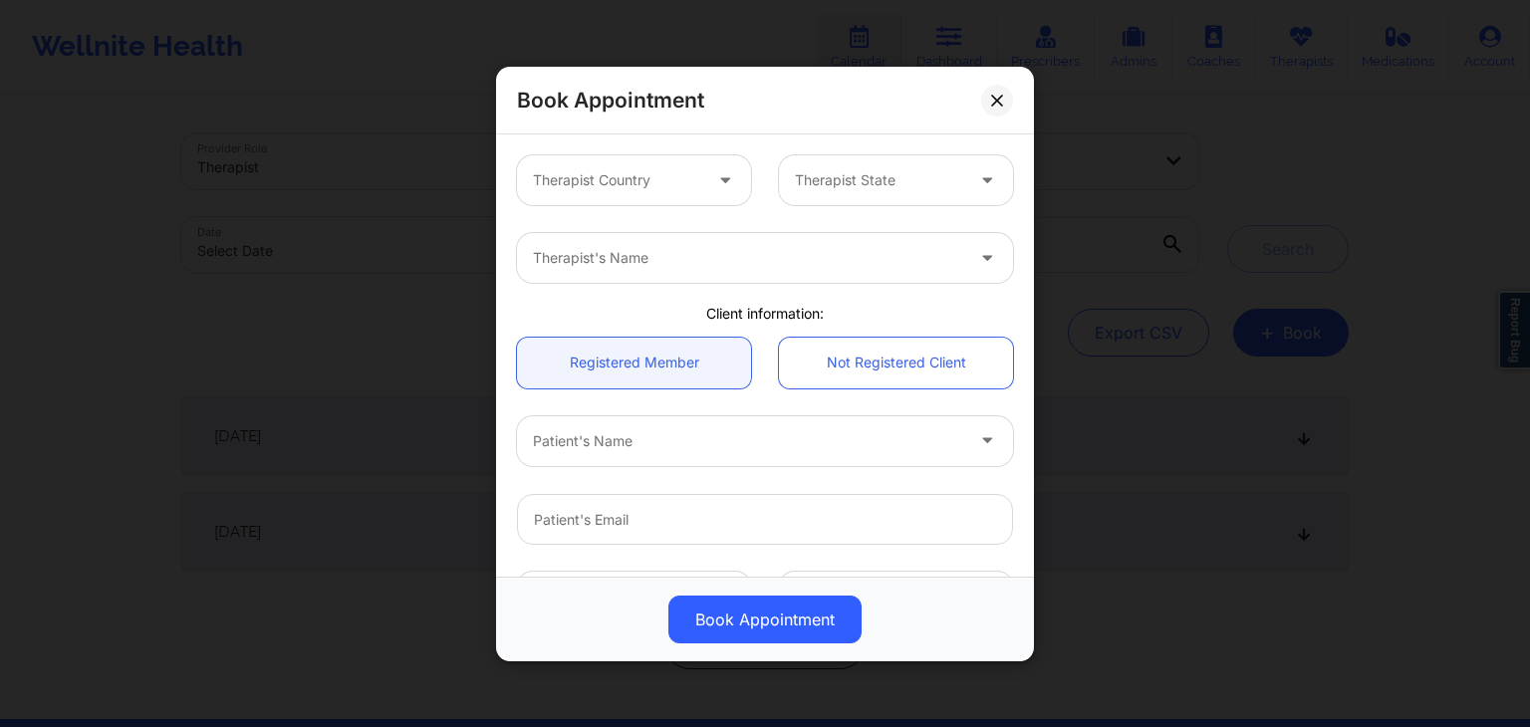
click at [653, 192] on div "Therapist Country" at bounding box center [610, 180] width 186 height 50
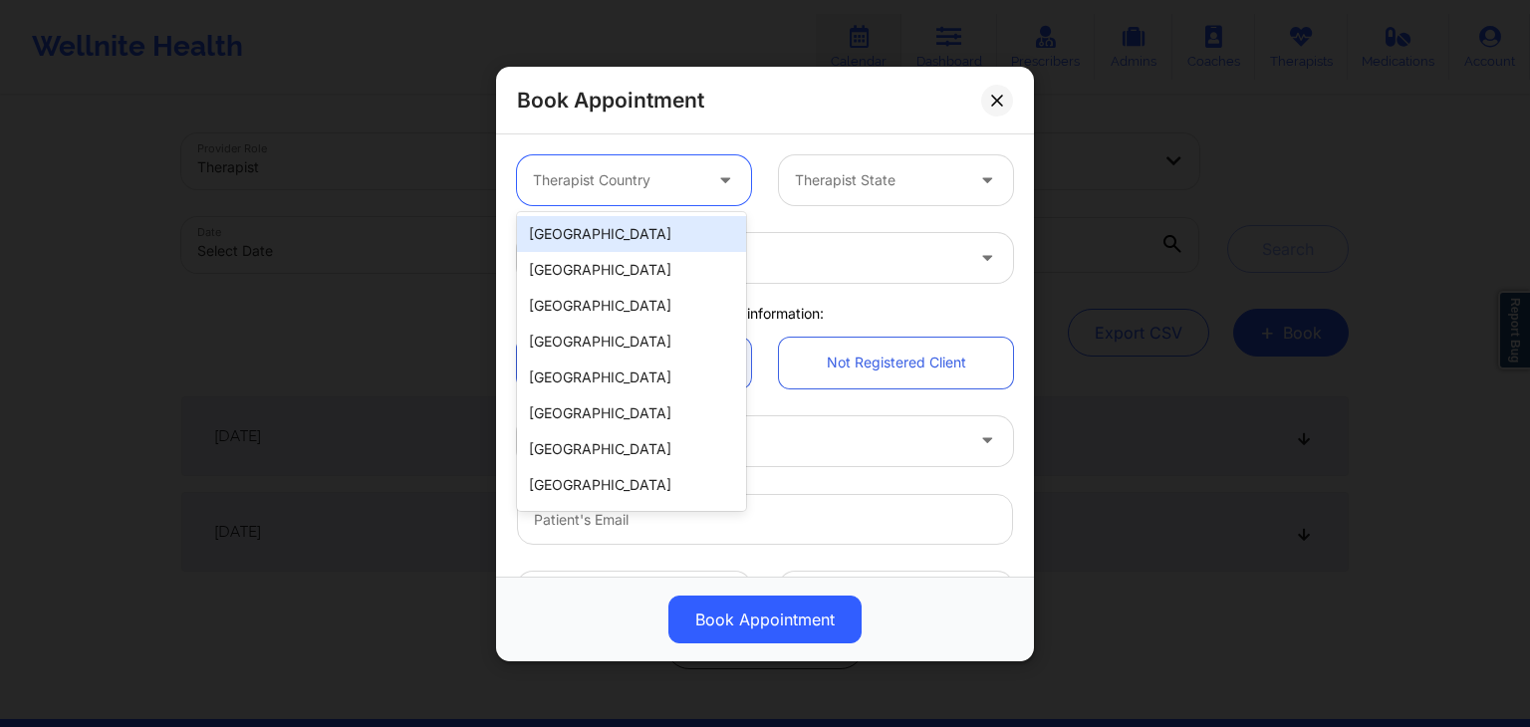
click at [641, 237] on div "[GEOGRAPHIC_DATA]" at bounding box center [631, 234] width 229 height 36
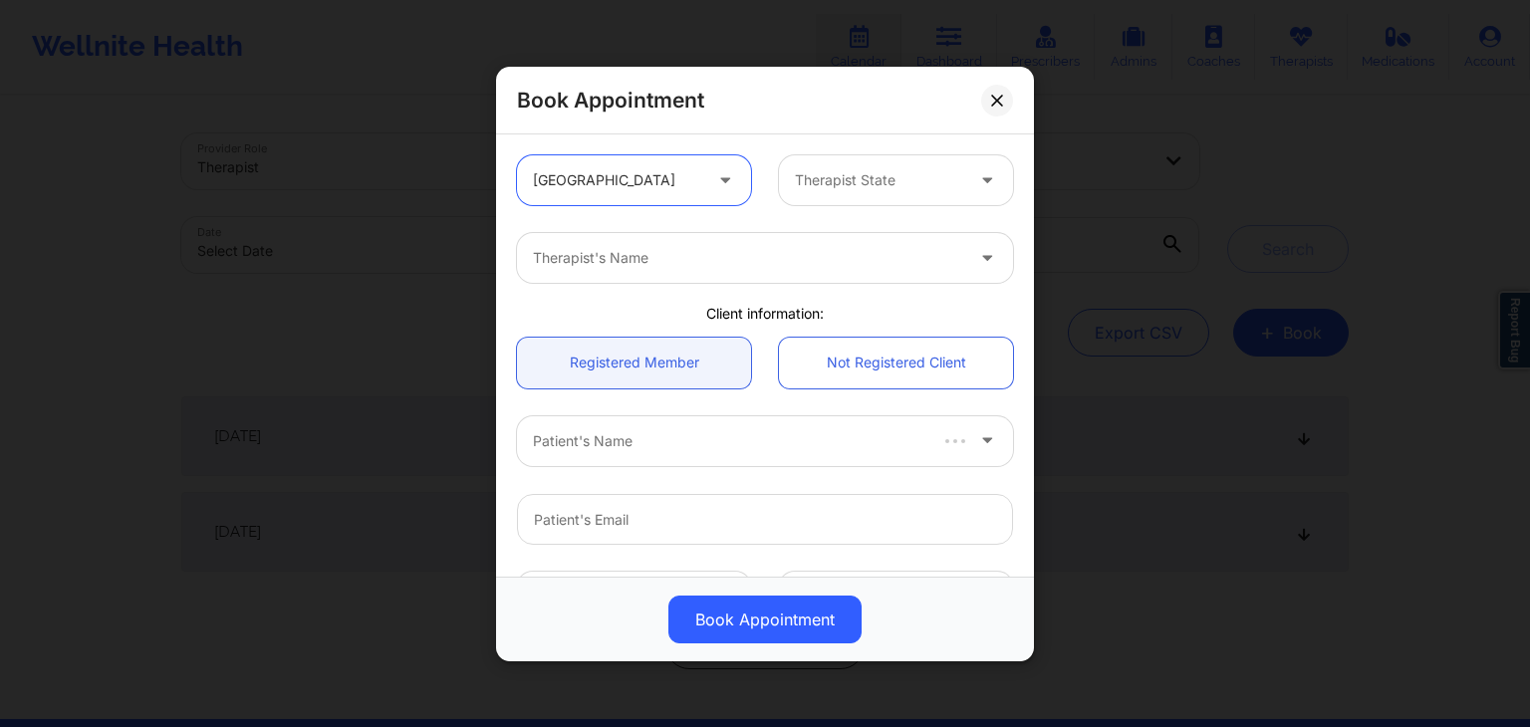
click at [923, 172] on div at bounding box center [879, 180] width 168 height 24
type input "flo"
click at [742, 265] on div at bounding box center [748, 258] width 430 height 24
type input "[PERSON_NAME] del"
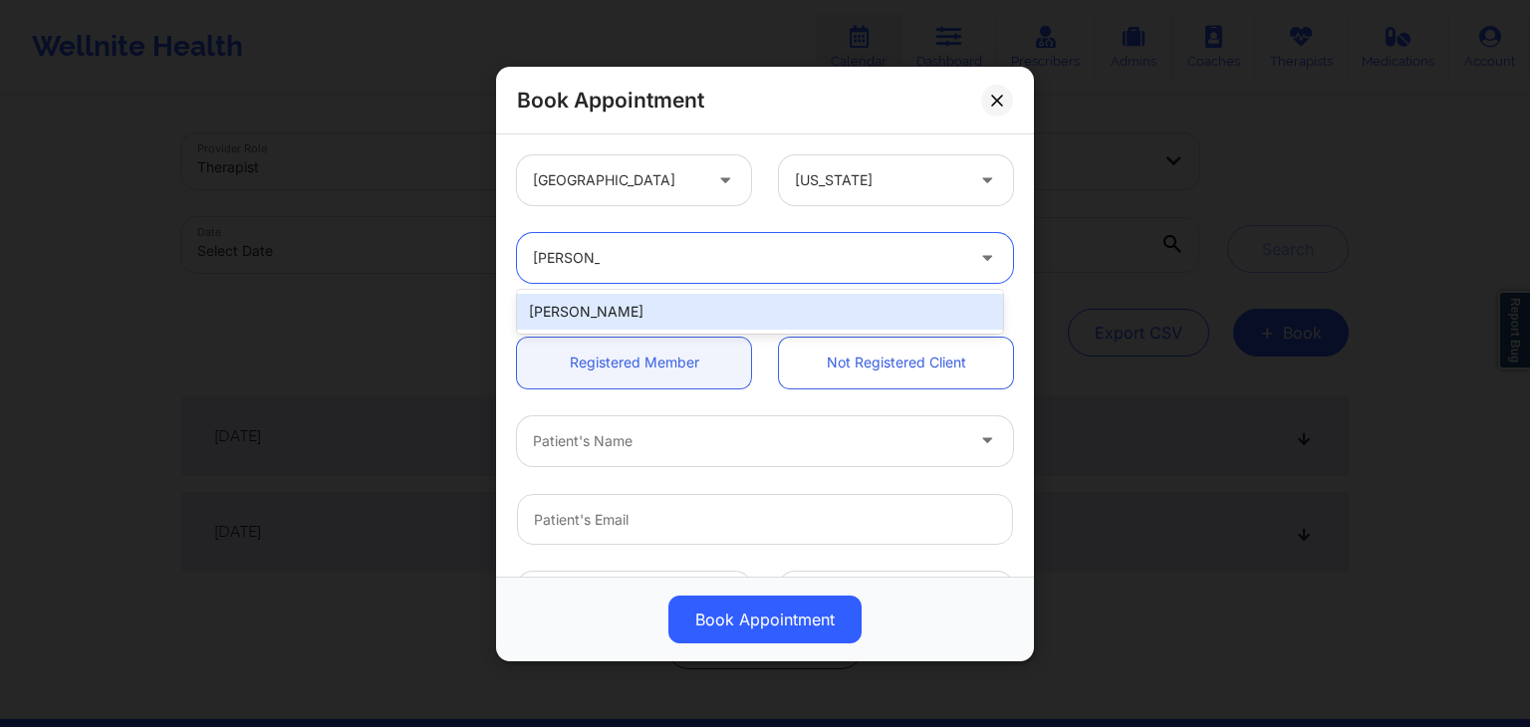
click at [710, 307] on div "[PERSON_NAME]" at bounding box center [760, 312] width 486 height 36
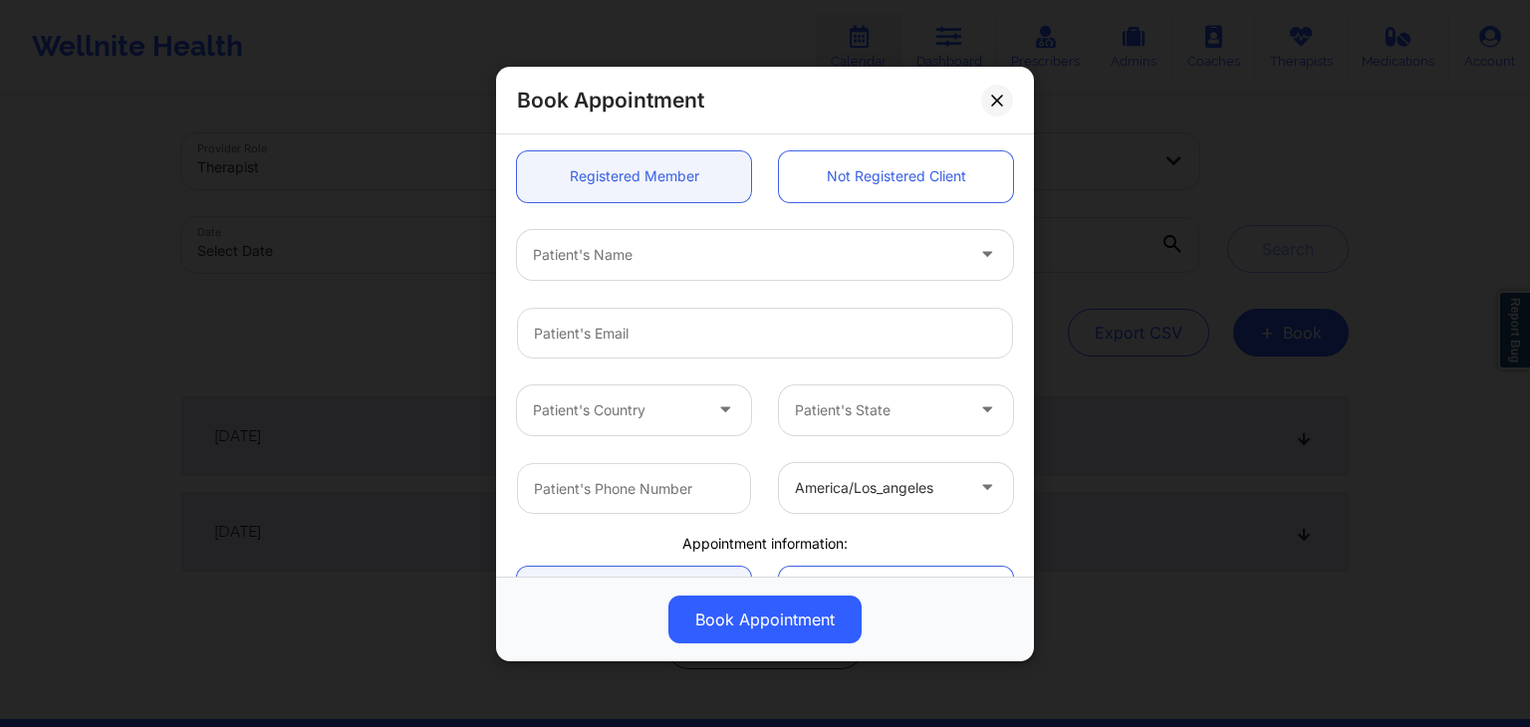
scroll to position [202, 0]
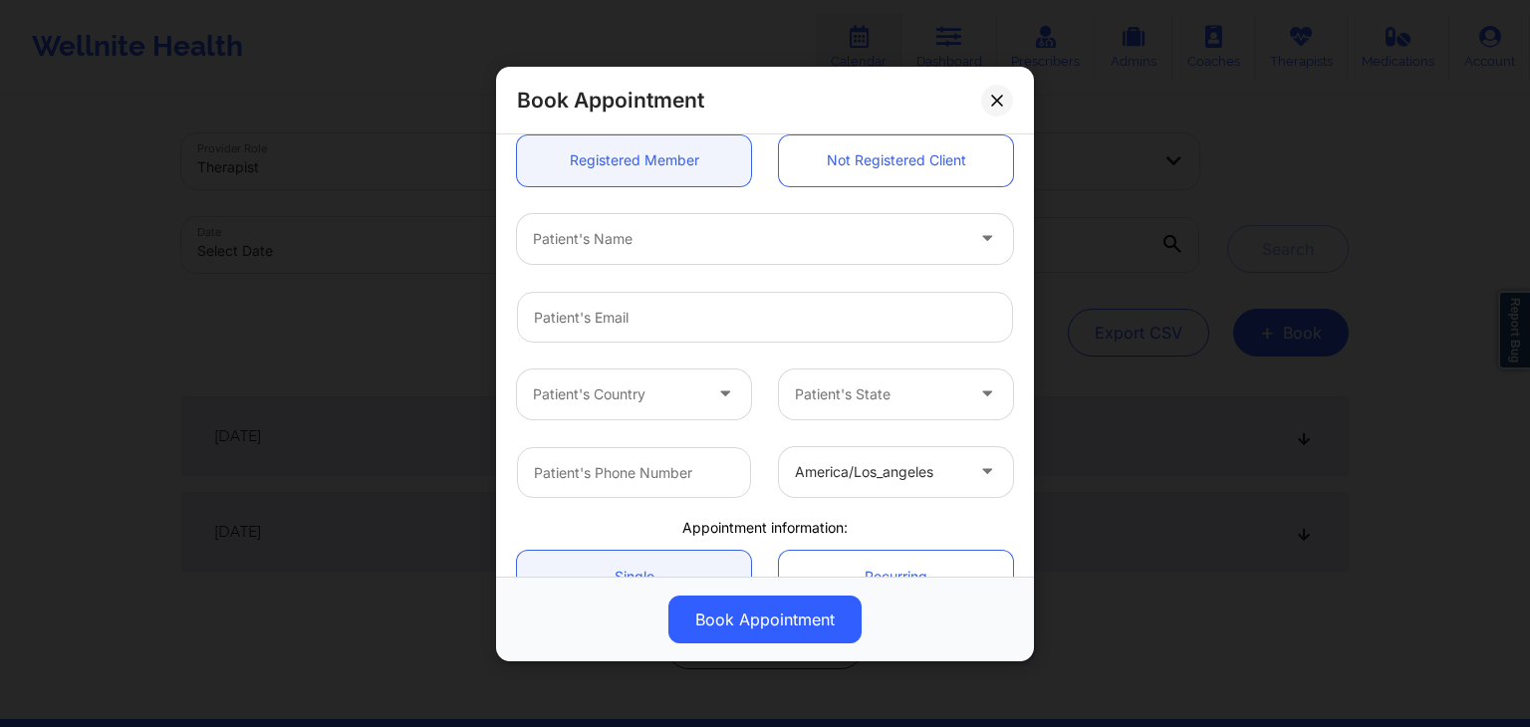
click at [587, 244] on div at bounding box center [748, 238] width 430 height 24
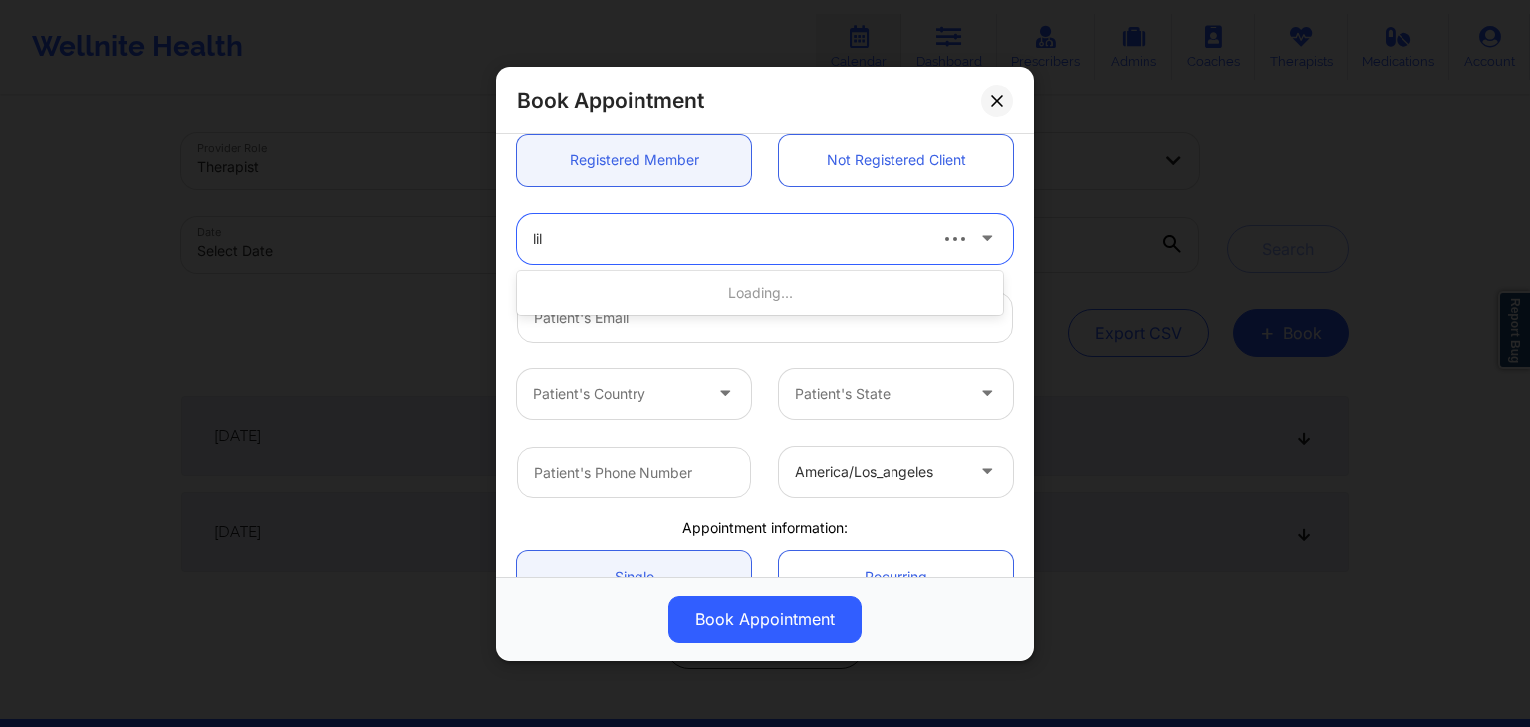
type input "lill"
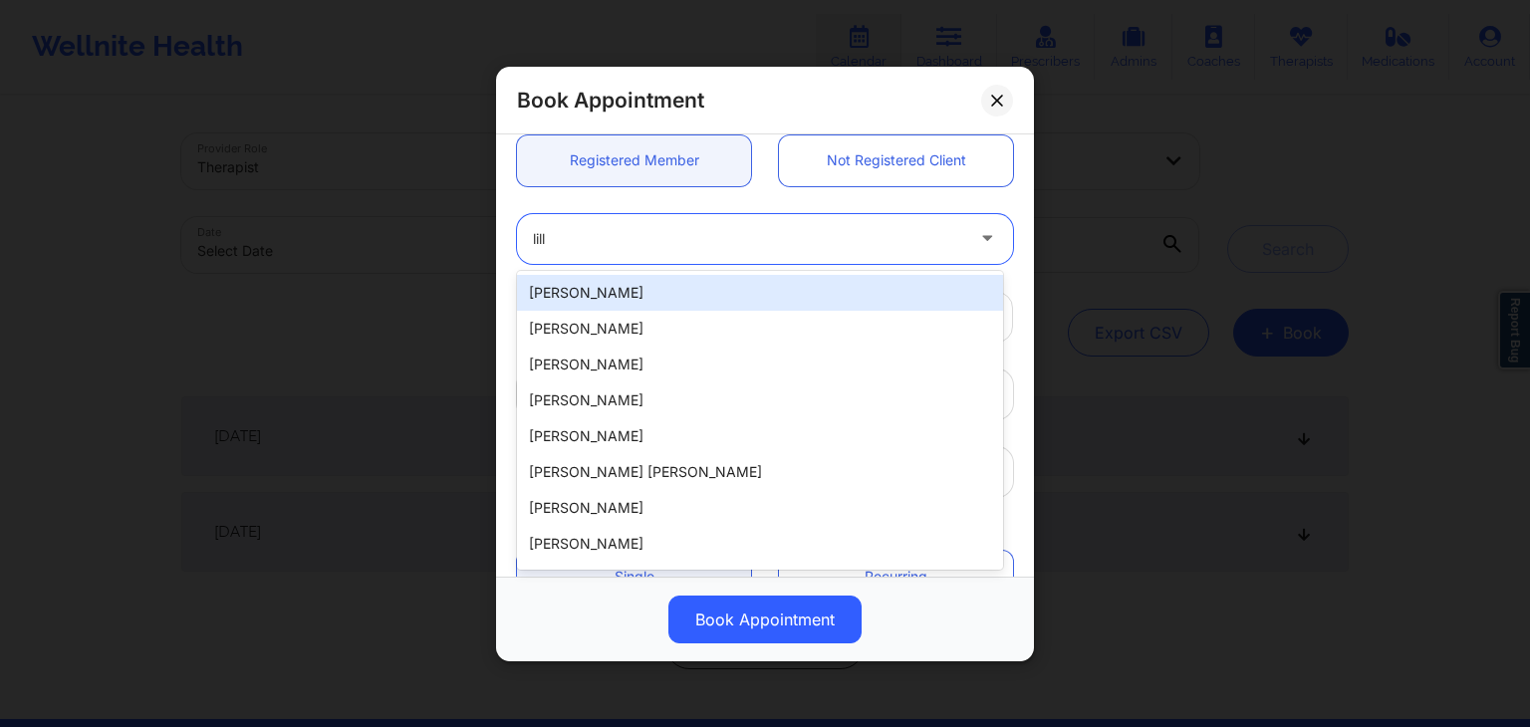
click at [588, 296] on div "[PERSON_NAME]" at bounding box center [760, 293] width 486 height 36
type input "[PERSON_NAME][EMAIL_ADDRESS][PERSON_NAME][DOMAIN_NAME]"
type input "[PHONE_NUMBER]"
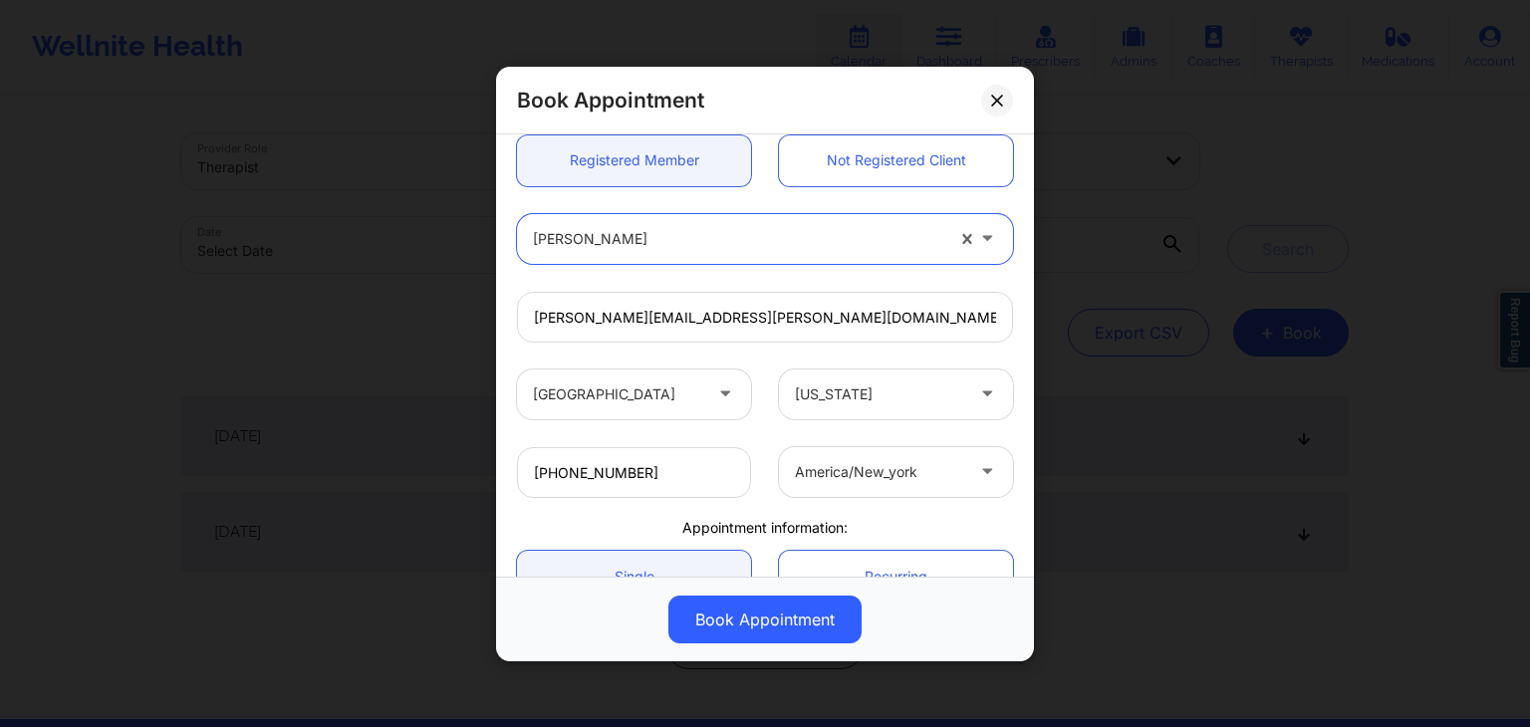
scroll to position [403, 0]
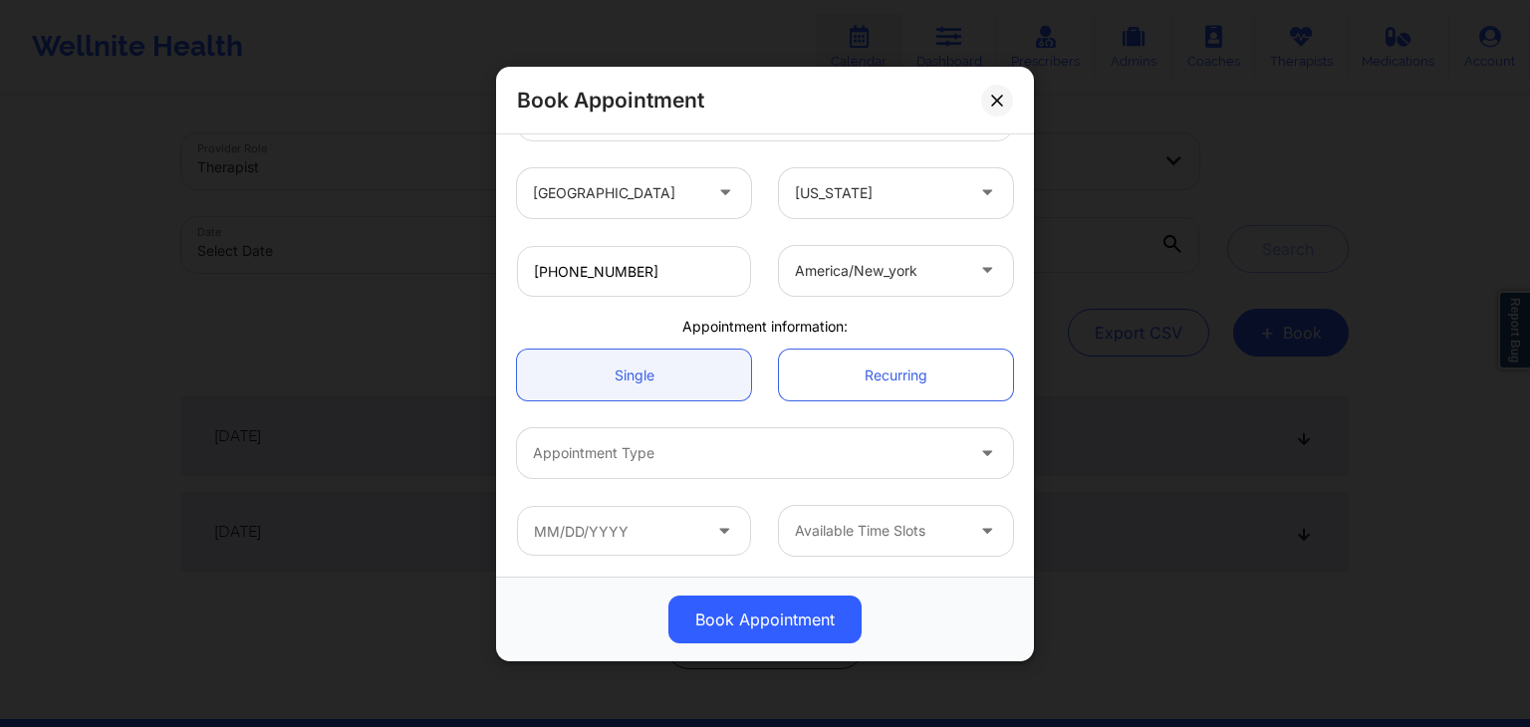
click at [666, 443] on div at bounding box center [748, 453] width 430 height 24
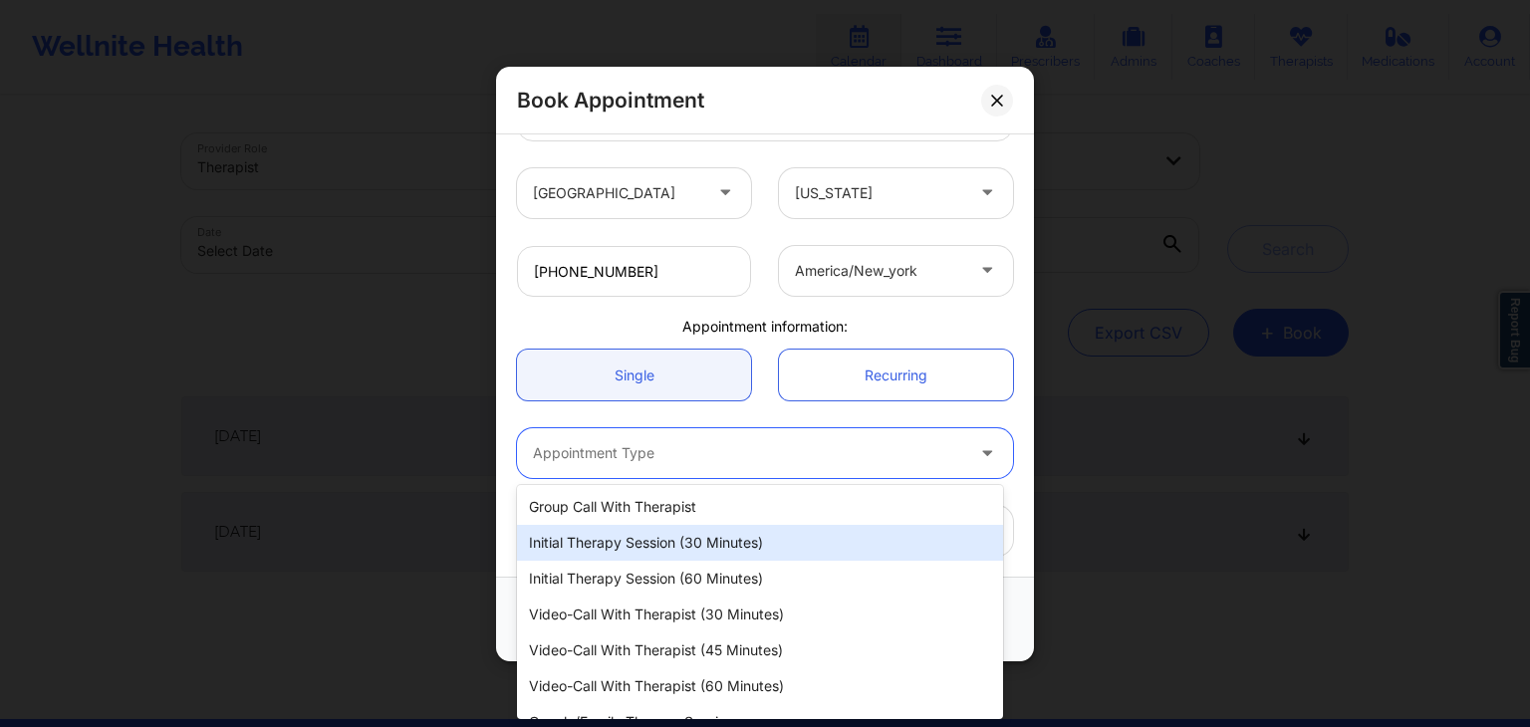
click at [660, 541] on div "Initial Therapy Session (30 minutes)" at bounding box center [760, 543] width 486 height 36
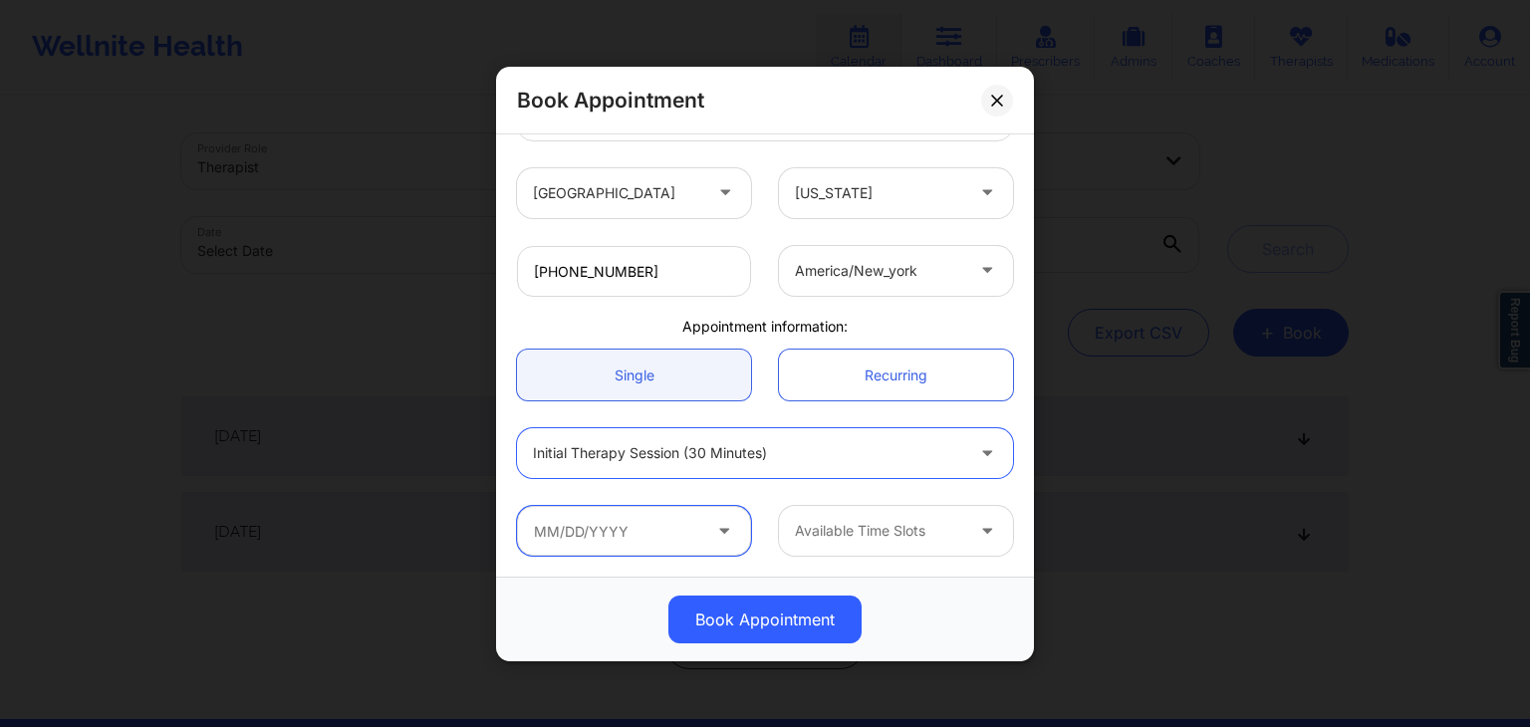
click at [620, 520] on input "text" at bounding box center [634, 531] width 234 height 50
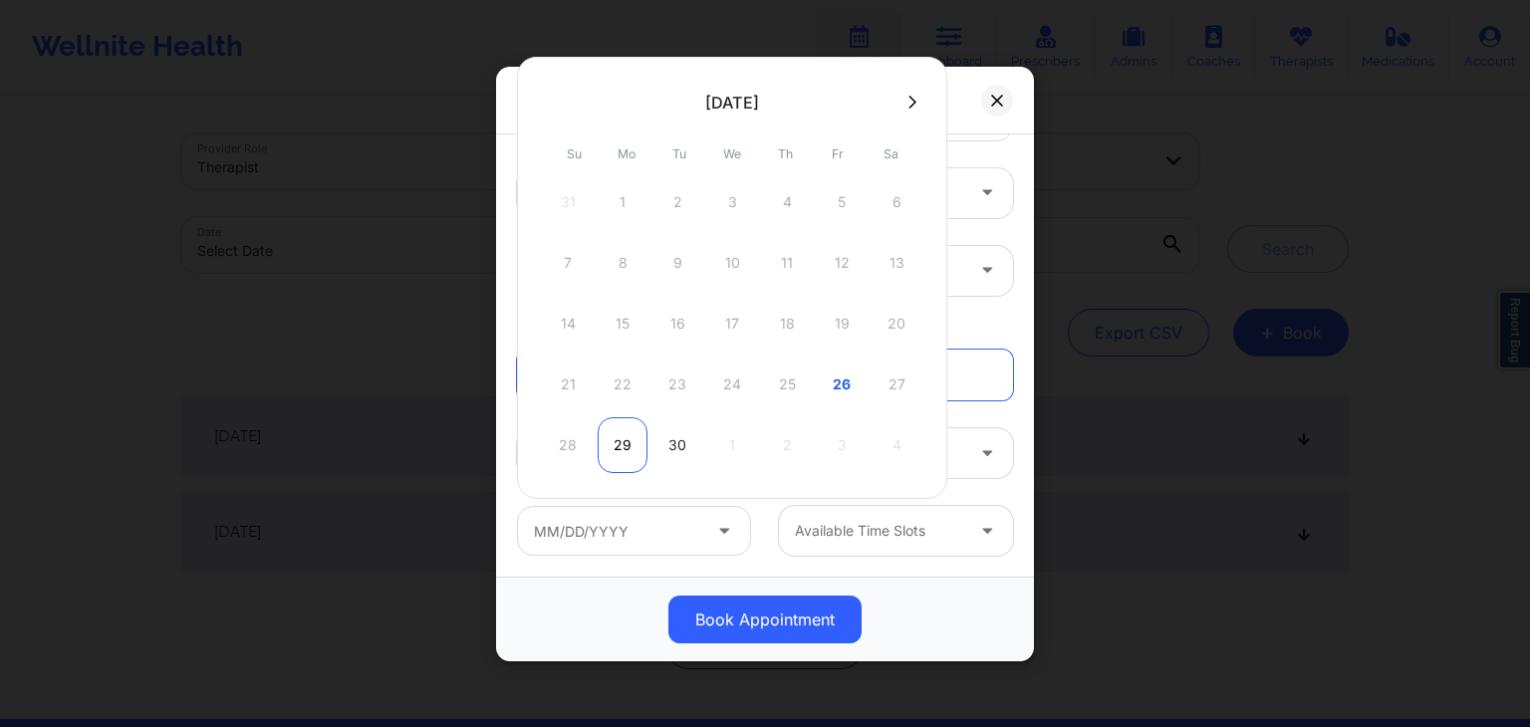
click at [612, 442] on div "29" at bounding box center [623, 445] width 50 height 56
type input "09/29/2025"
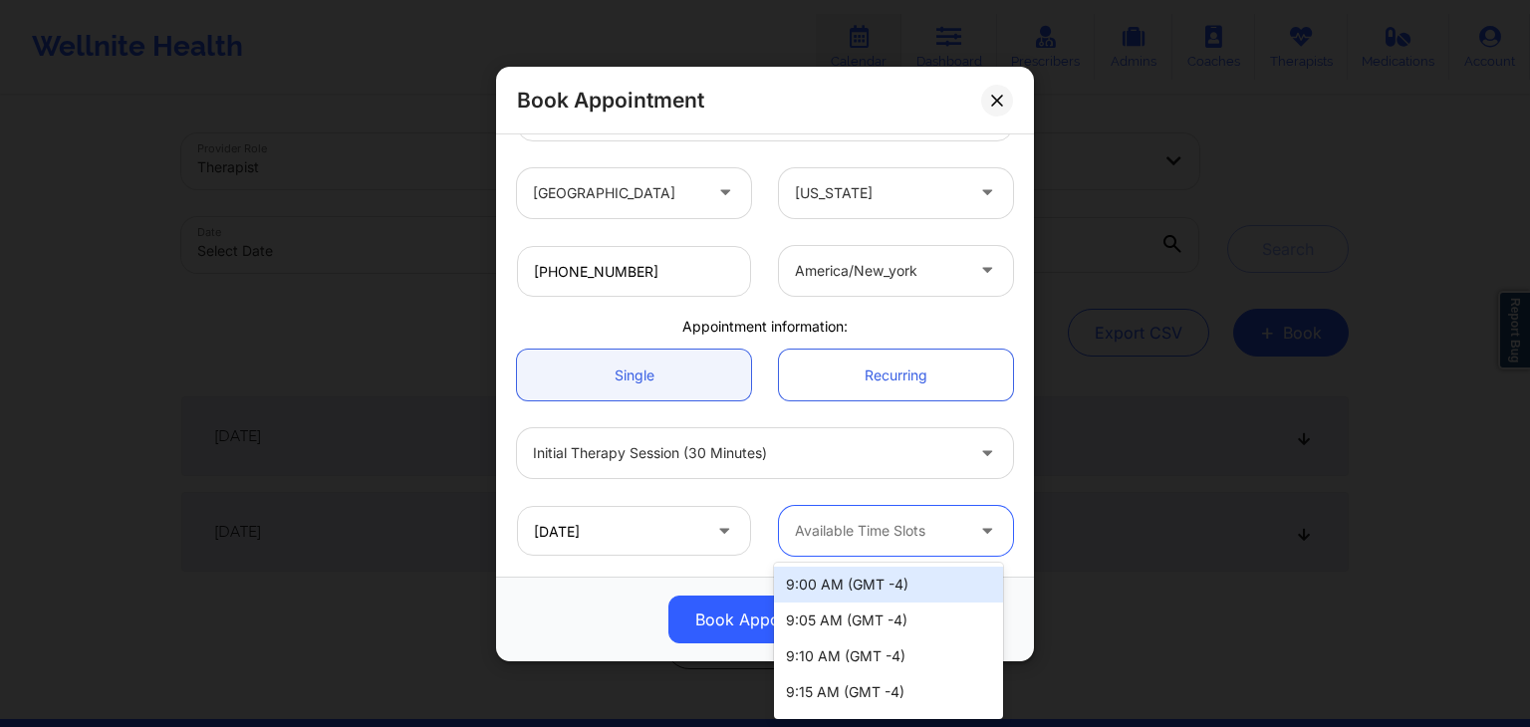
click at [859, 539] on div at bounding box center [879, 531] width 168 height 24
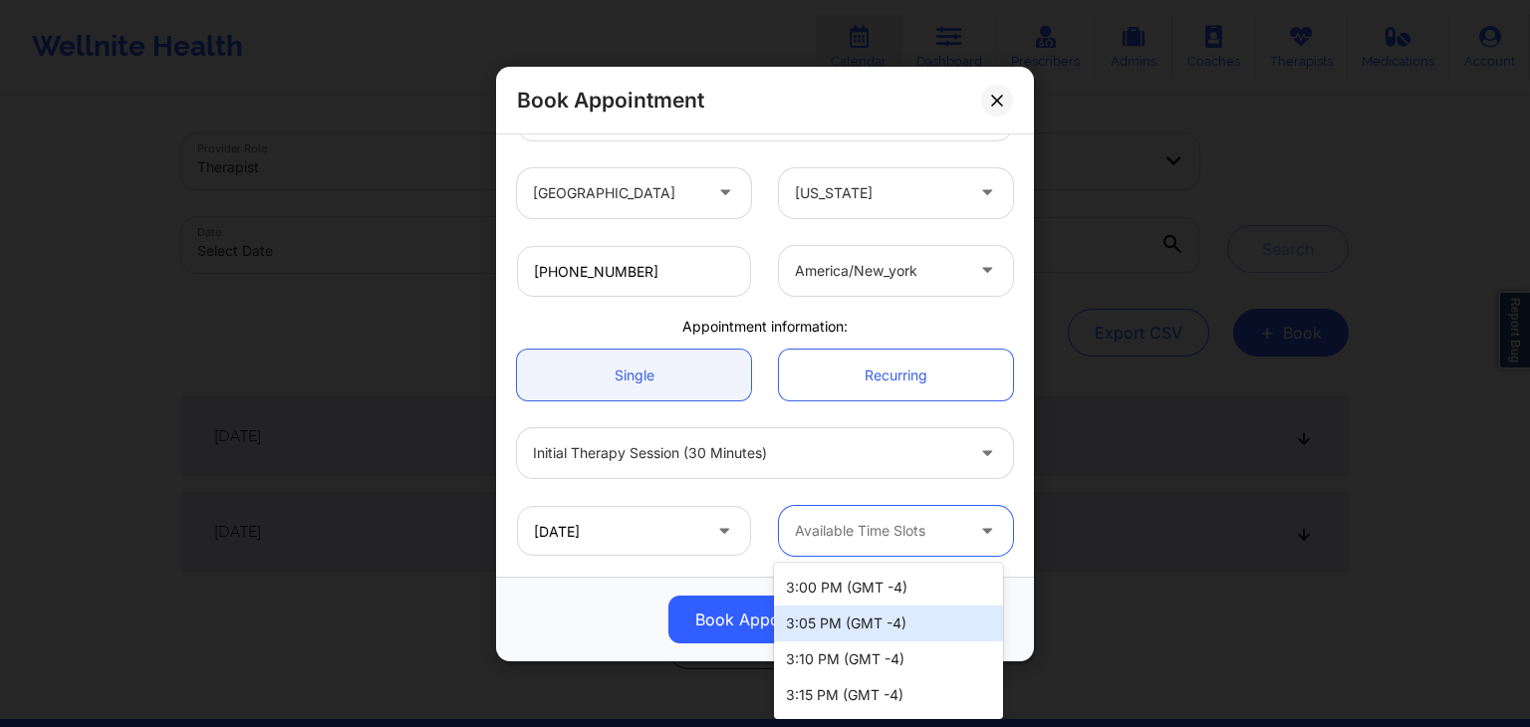
scroll to position [2584, 0]
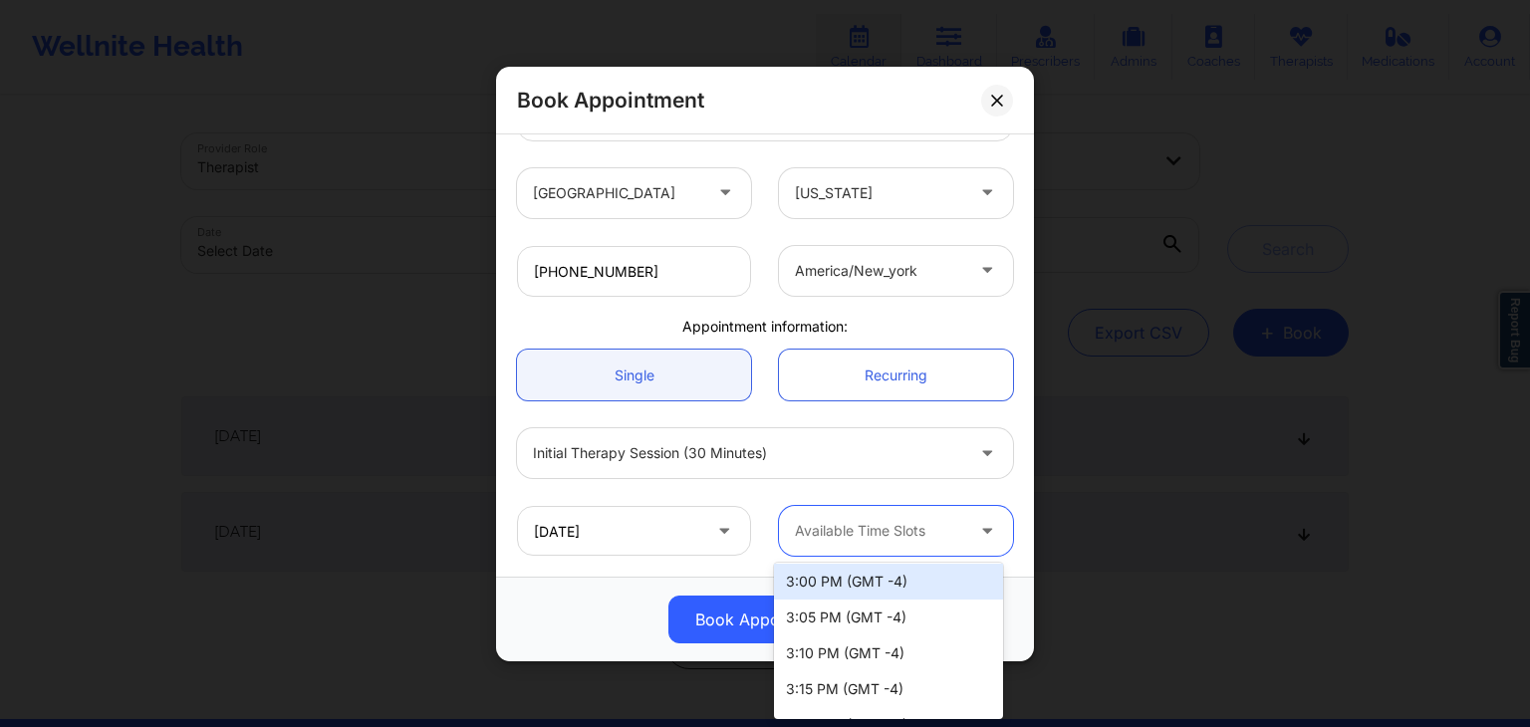
click at [873, 585] on div "3:00 PM (GMT -4)" at bounding box center [888, 582] width 229 height 36
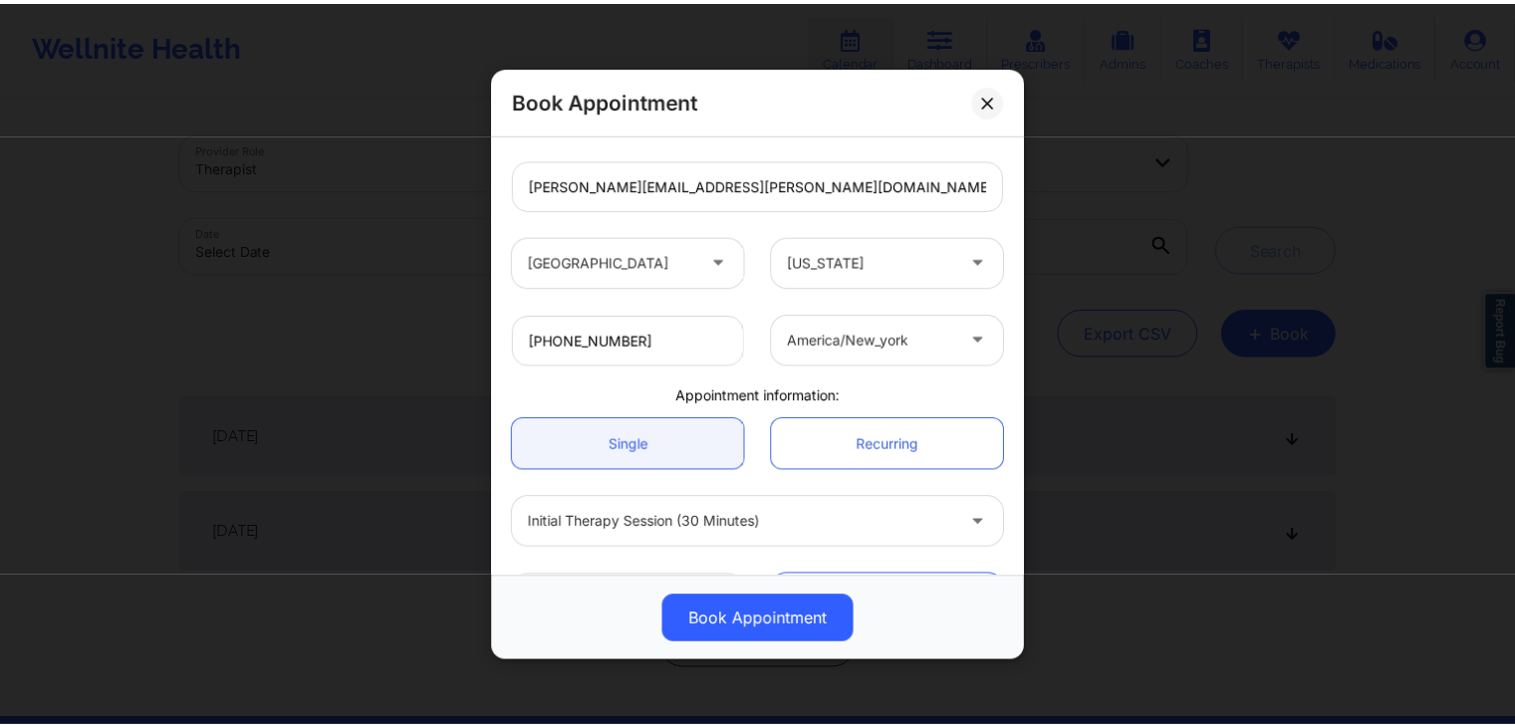
scroll to position [403, 0]
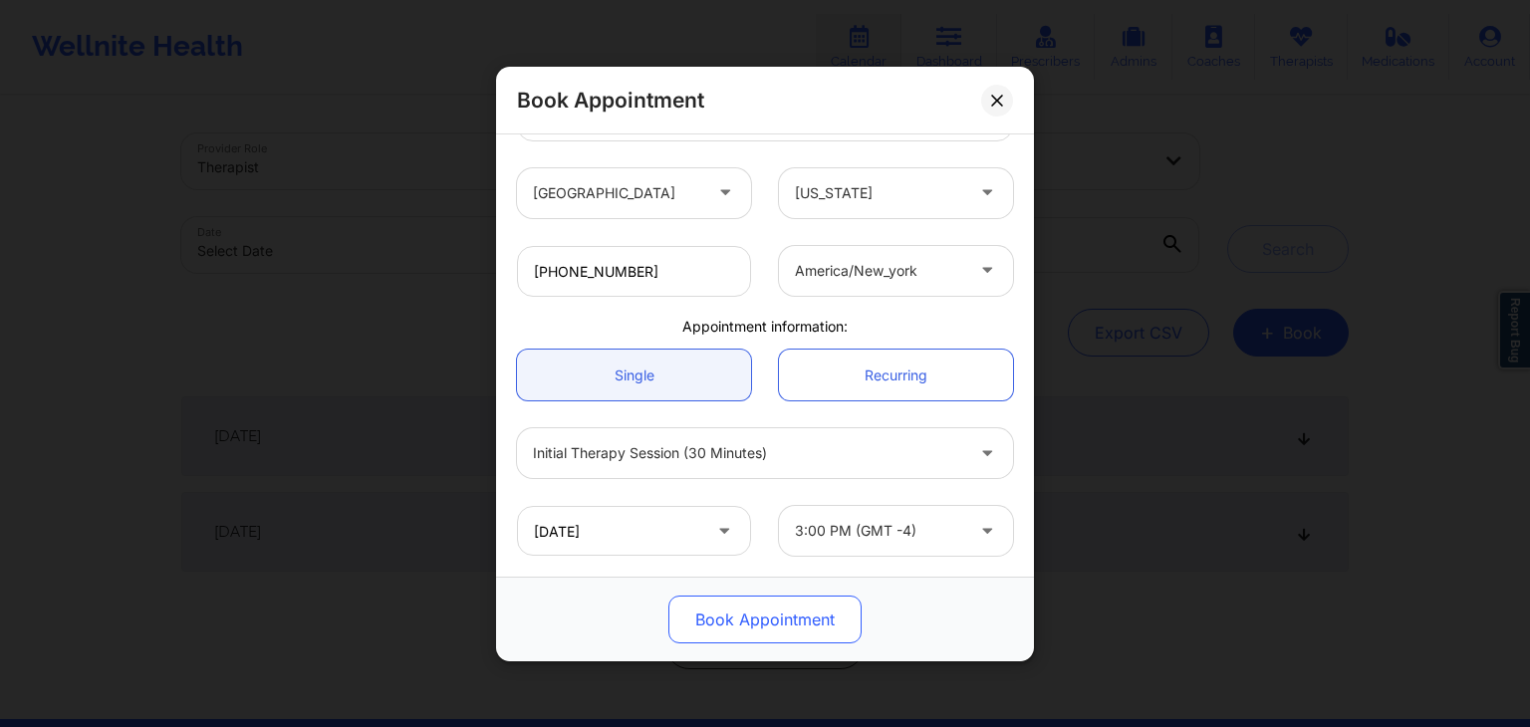
click at [795, 621] on button "Book Appointment" at bounding box center [764, 620] width 193 height 48
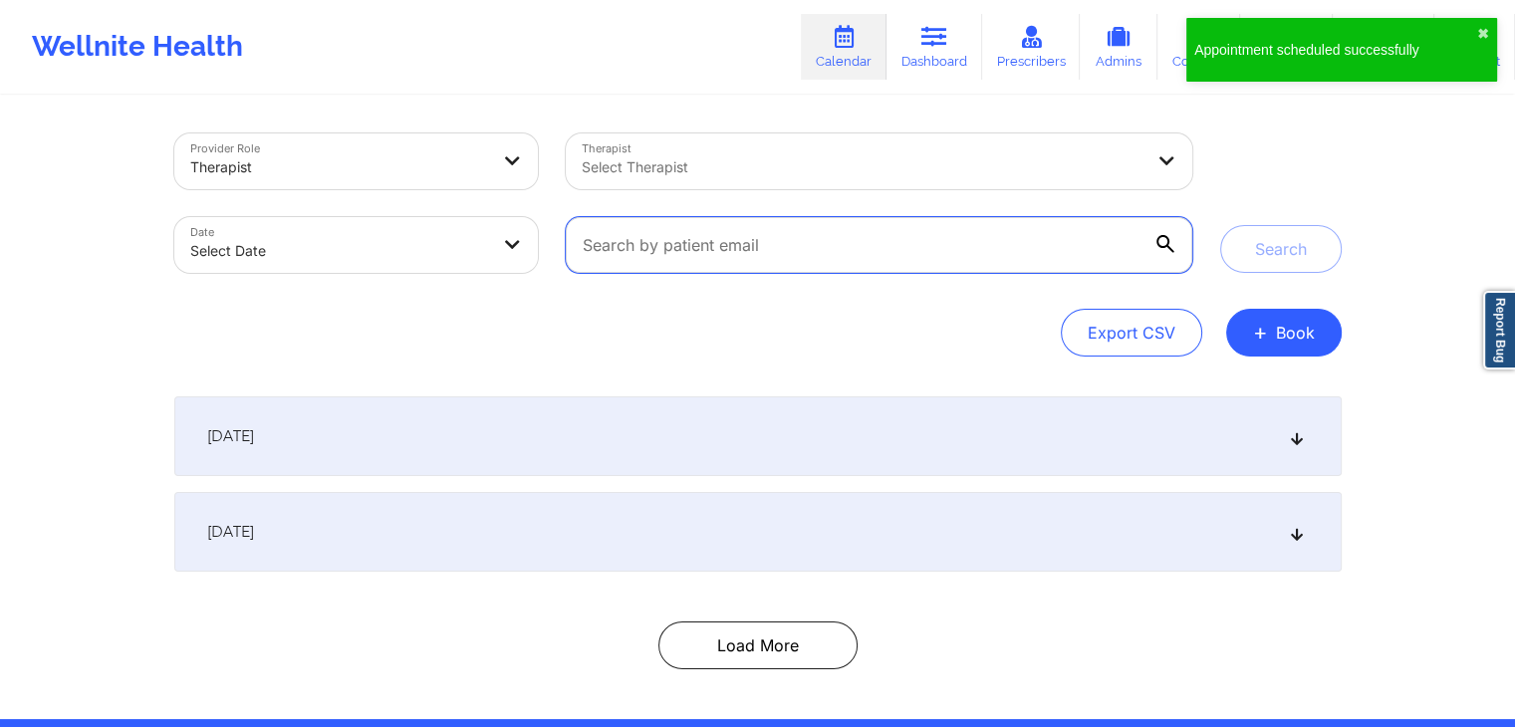
click at [712, 221] on input "text" at bounding box center [878, 245] width 625 height 56
paste input "lillia.tramel@yahoo.com"
type input "lillia.tramel@yahoo.com"
click at [1220, 225] on button "Search" at bounding box center [1281, 249] width 122 height 48
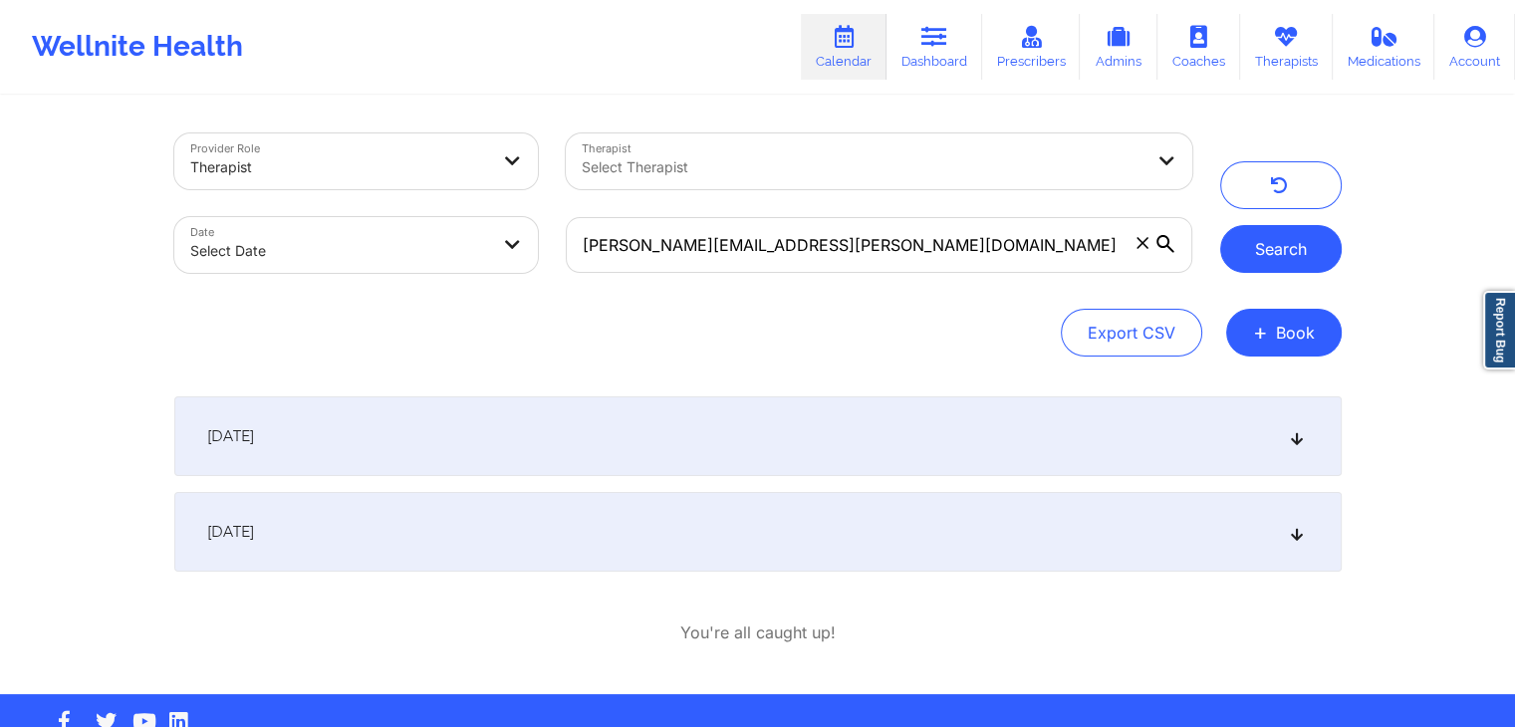
click at [1260, 244] on button "Search" at bounding box center [1281, 249] width 122 height 48
click at [989, 444] on div "[DATE]" at bounding box center [757, 436] width 1167 height 80
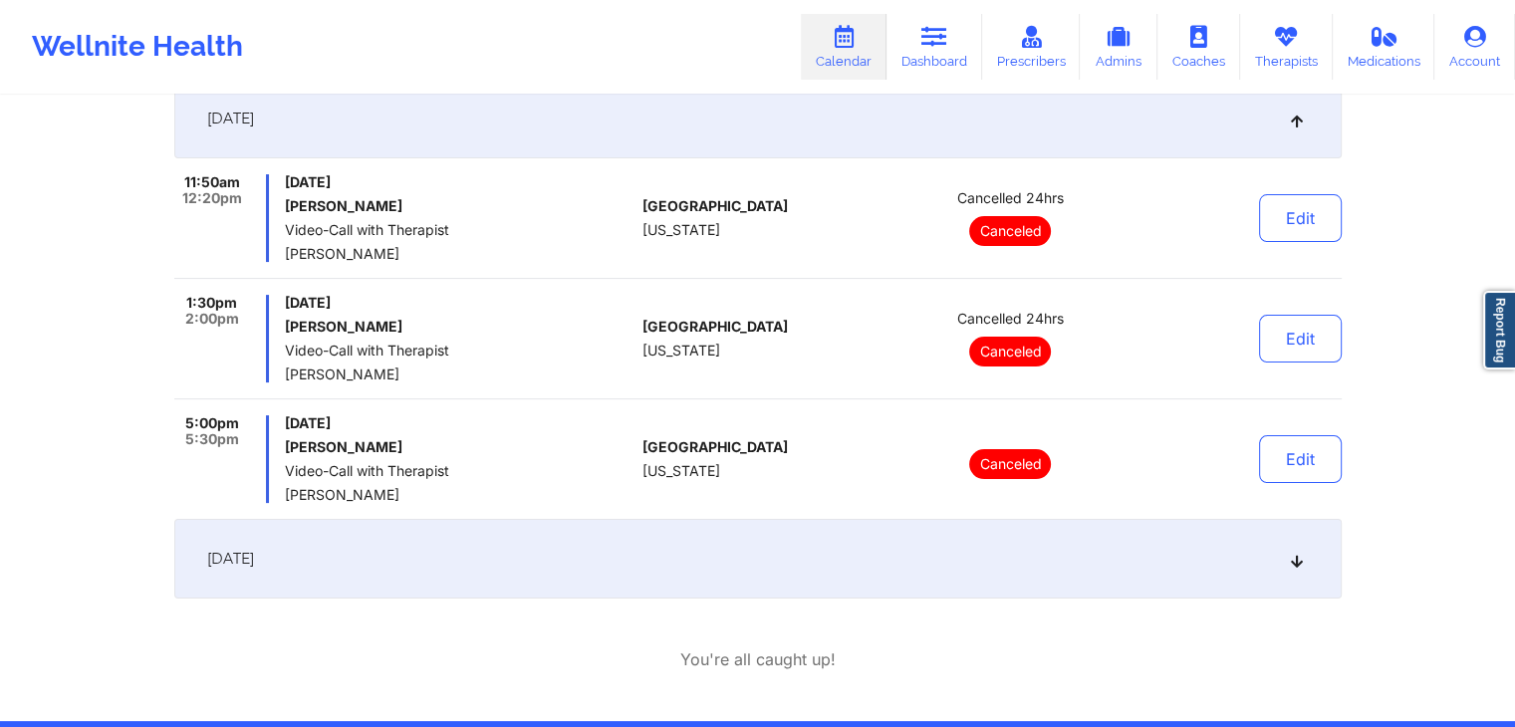
scroll to position [321, 0]
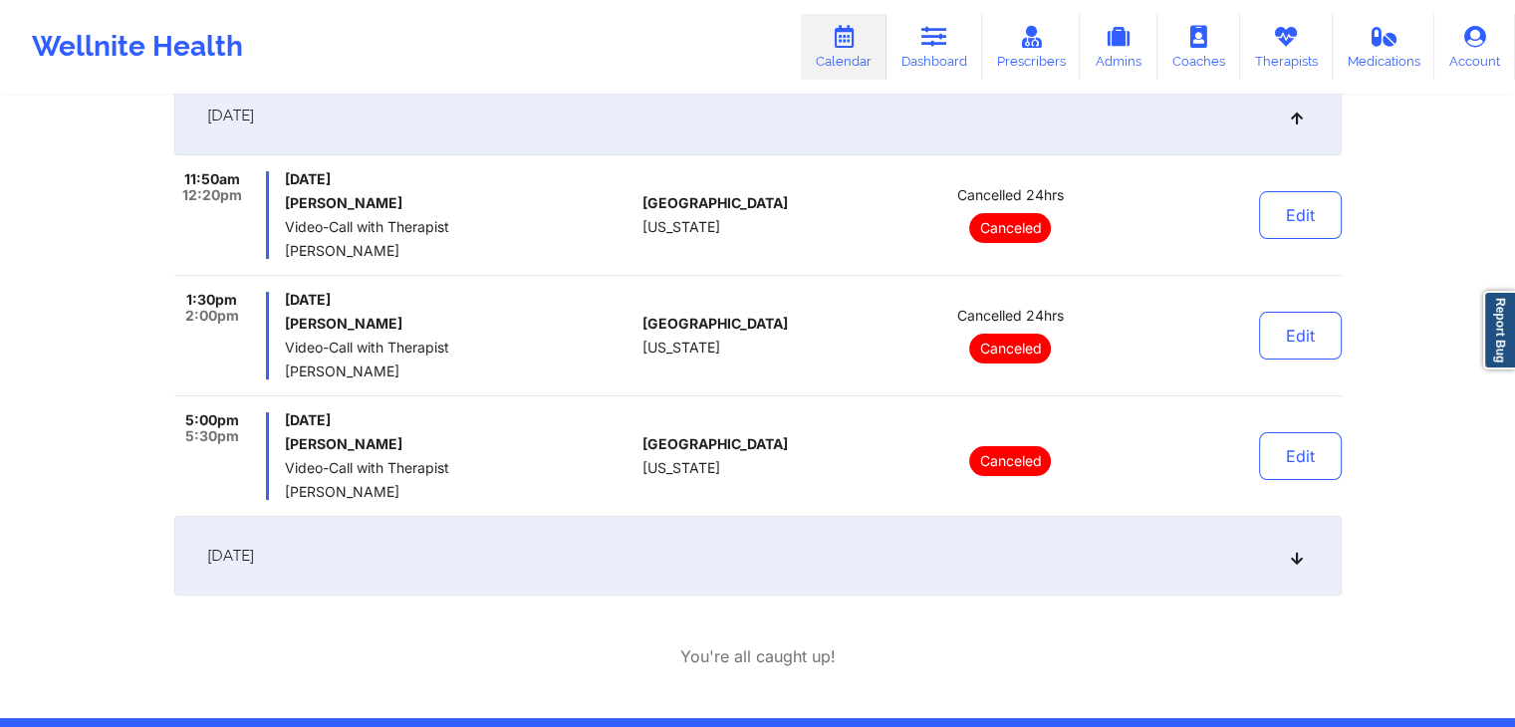
click at [675, 571] on div "September 29, 2025" at bounding box center [757, 556] width 1167 height 80
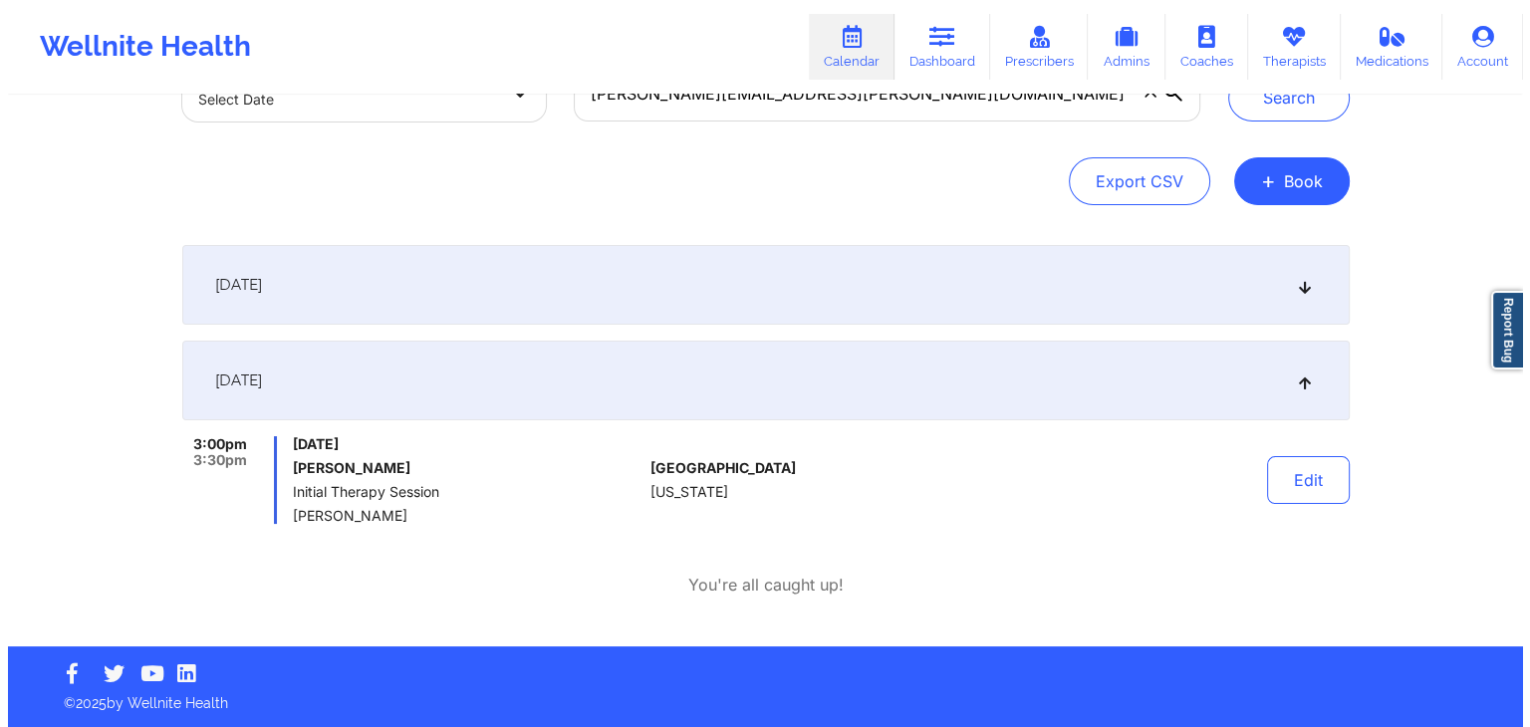
scroll to position [151, 0]
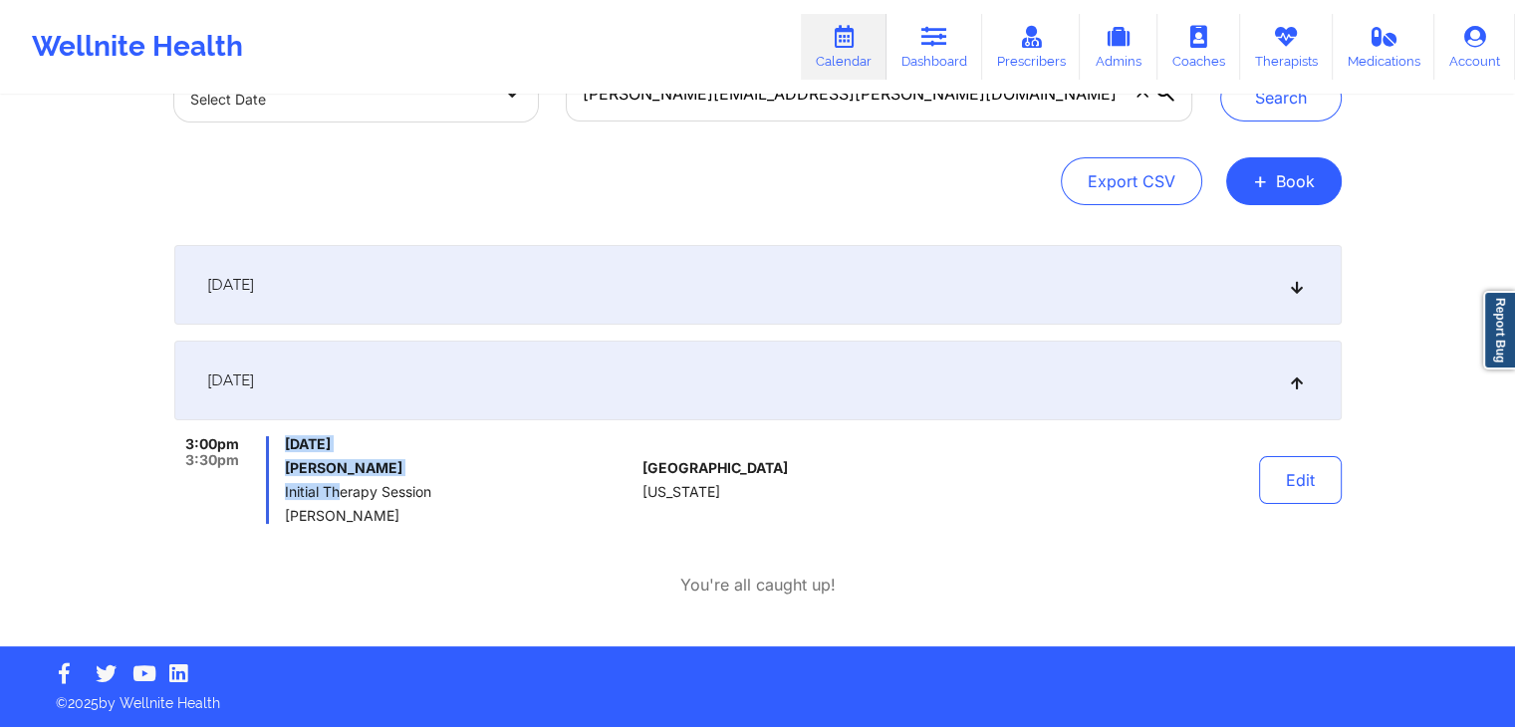
drag, startPoint x: 283, startPoint y: 444, endPoint x: 343, endPoint y: 489, distance: 74.7
click at [343, 489] on div "3:00pm 3:30pm Monday, September 29, 2025 Lillia Tramel Initial Therapy Session …" at bounding box center [404, 480] width 461 height 88
click at [1249, 189] on button "+ Book" at bounding box center [1284, 181] width 116 height 48
click at [1192, 247] on button "Therapy Session" at bounding box center [1249, 244] width 152 height 33
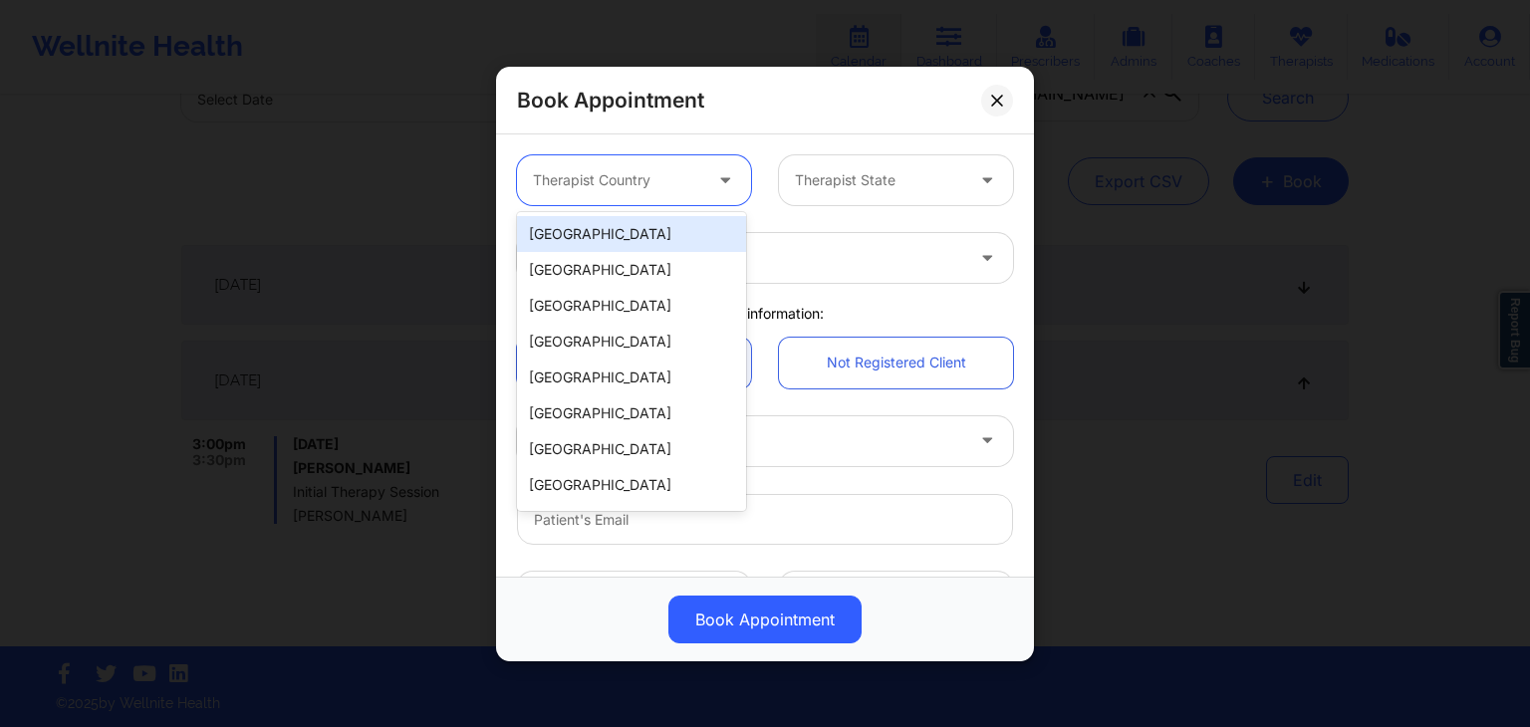
click at [638, 193] on div "Therapist Country" at bounding box center [610, 180] width 186 height 50
click at [624, 245] on div "[GEOGRAPHIC_DATA]" at bounding box center [631, 234] width 229 height 36
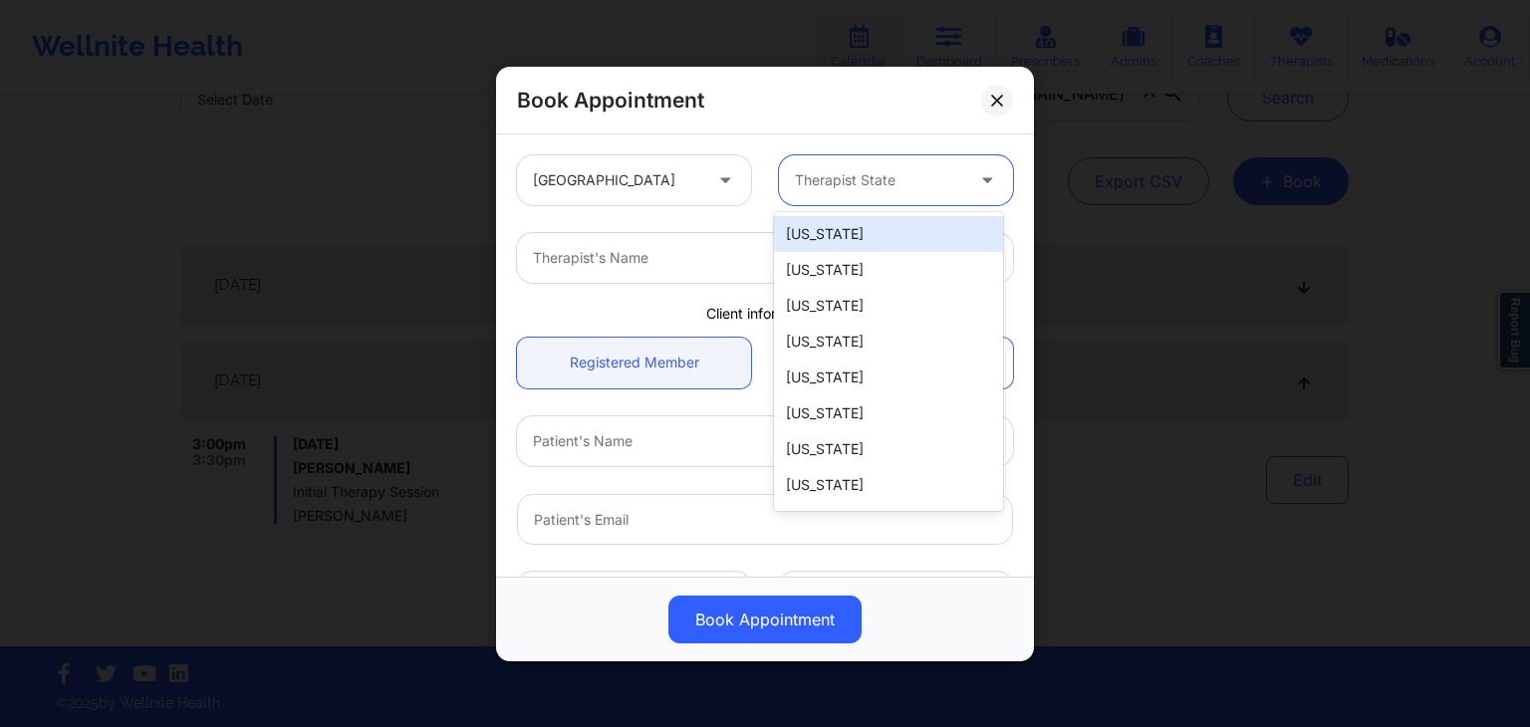
click at [864, 161] on div "Therapist State" at bounding box center [872, 180] width 186 height 50
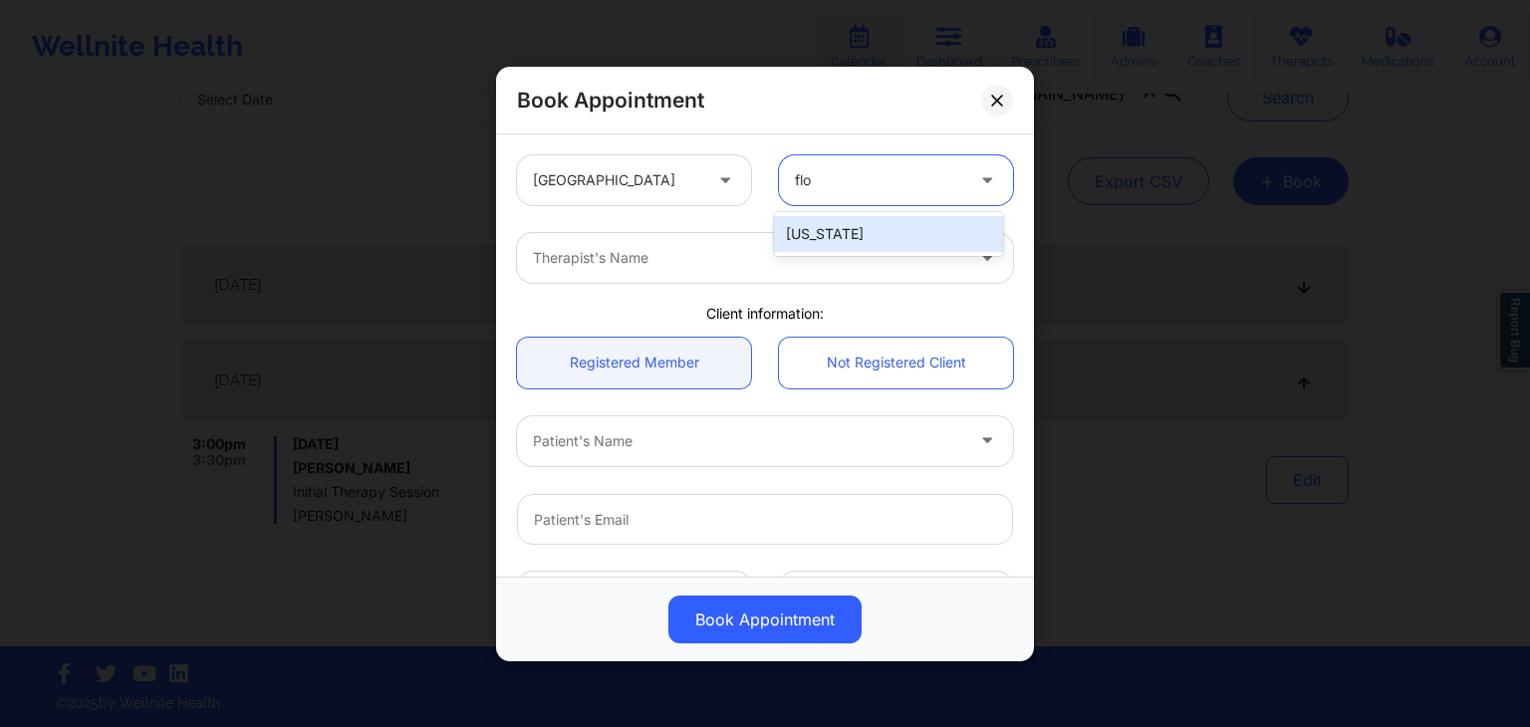
type input "flor"
click at [681, 260] on div at bounding box center [748, 258] width 430 height 24
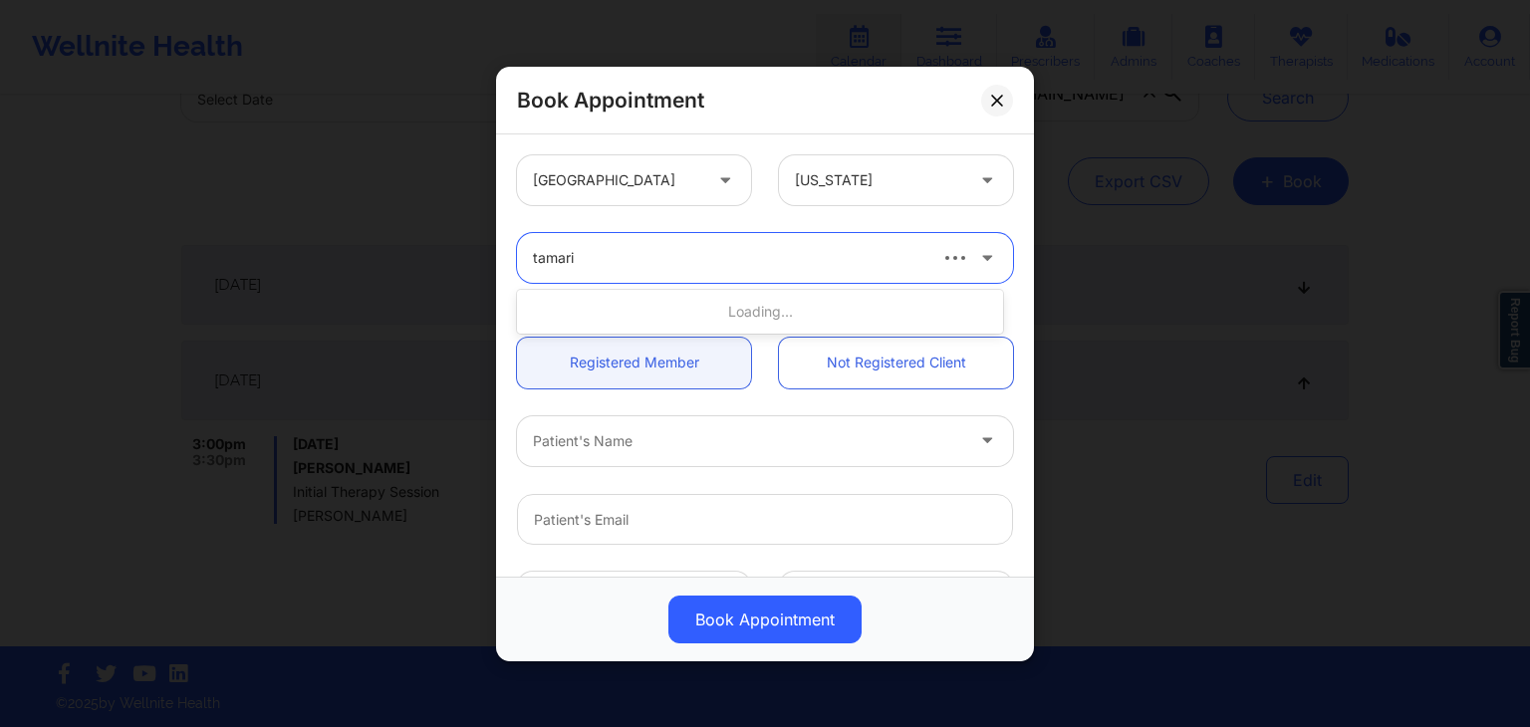
type input "tamarie"
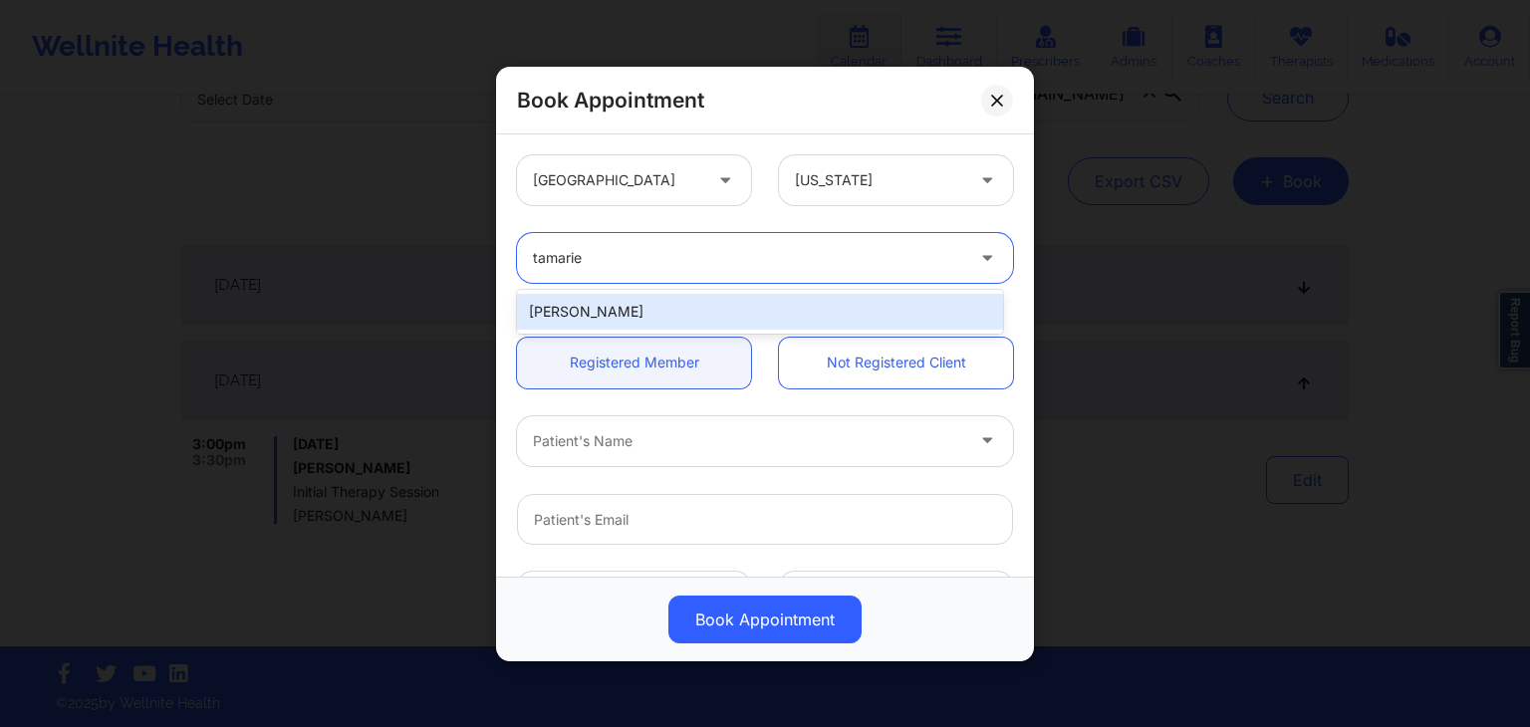
click at [650, 321] on div "Tamarie Steen" at bounding box center [760, 312] width 486 height 36
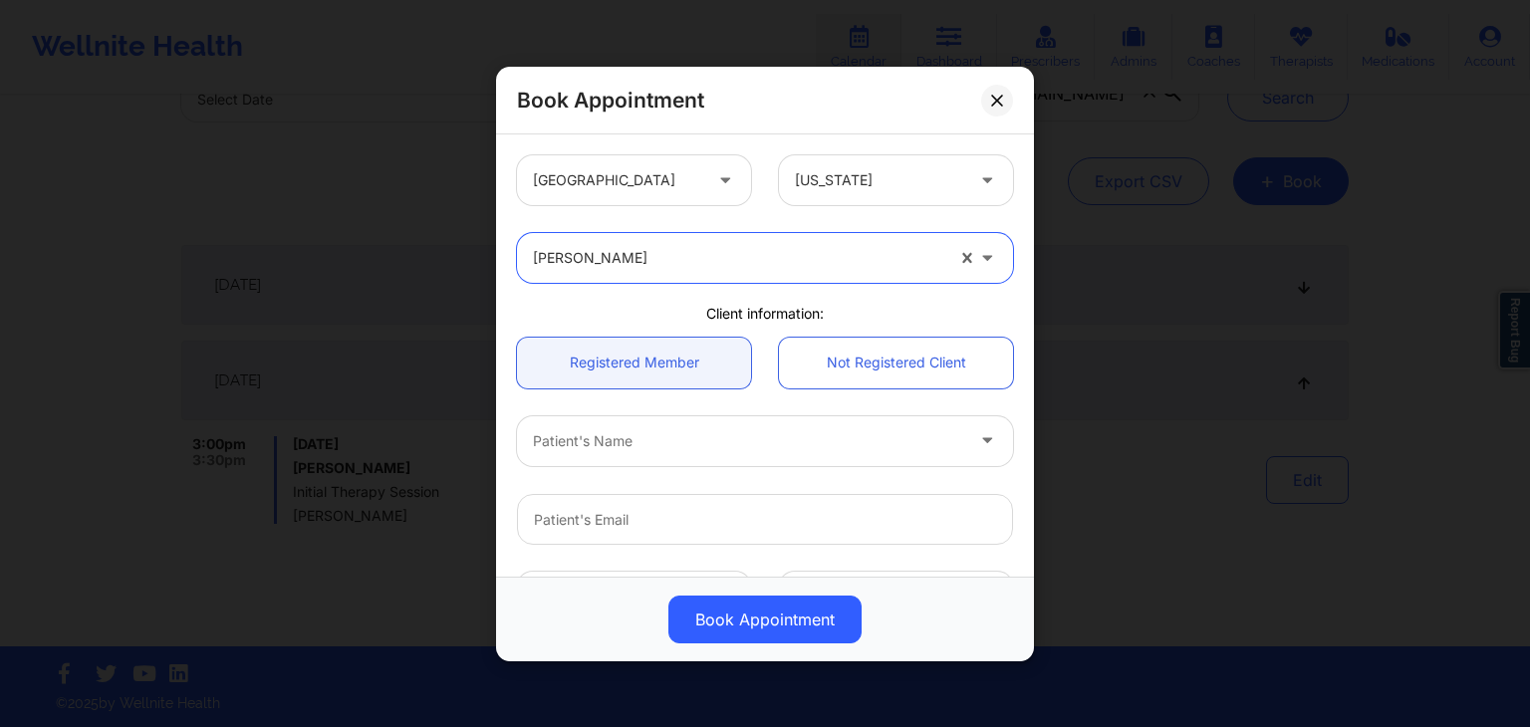
click at [613, 438] on div at bounding box center [748, 440] width 430 height 24
type input "hannah"
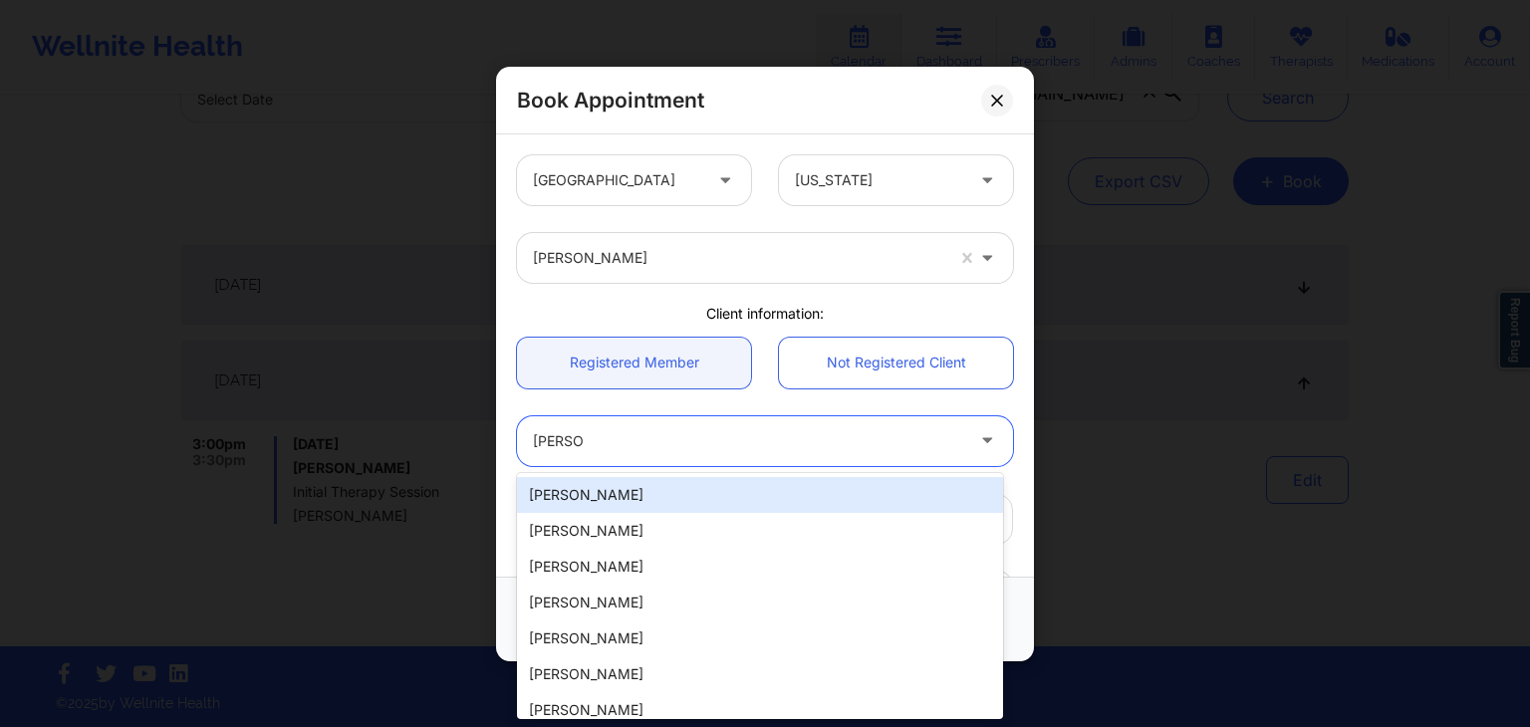
click at [630, 491] on div "Duane S Frank" at bounding box center [760, 495] width 486 height 36
type input "frankhannah4@gmail.com"
type input "+17406101649"
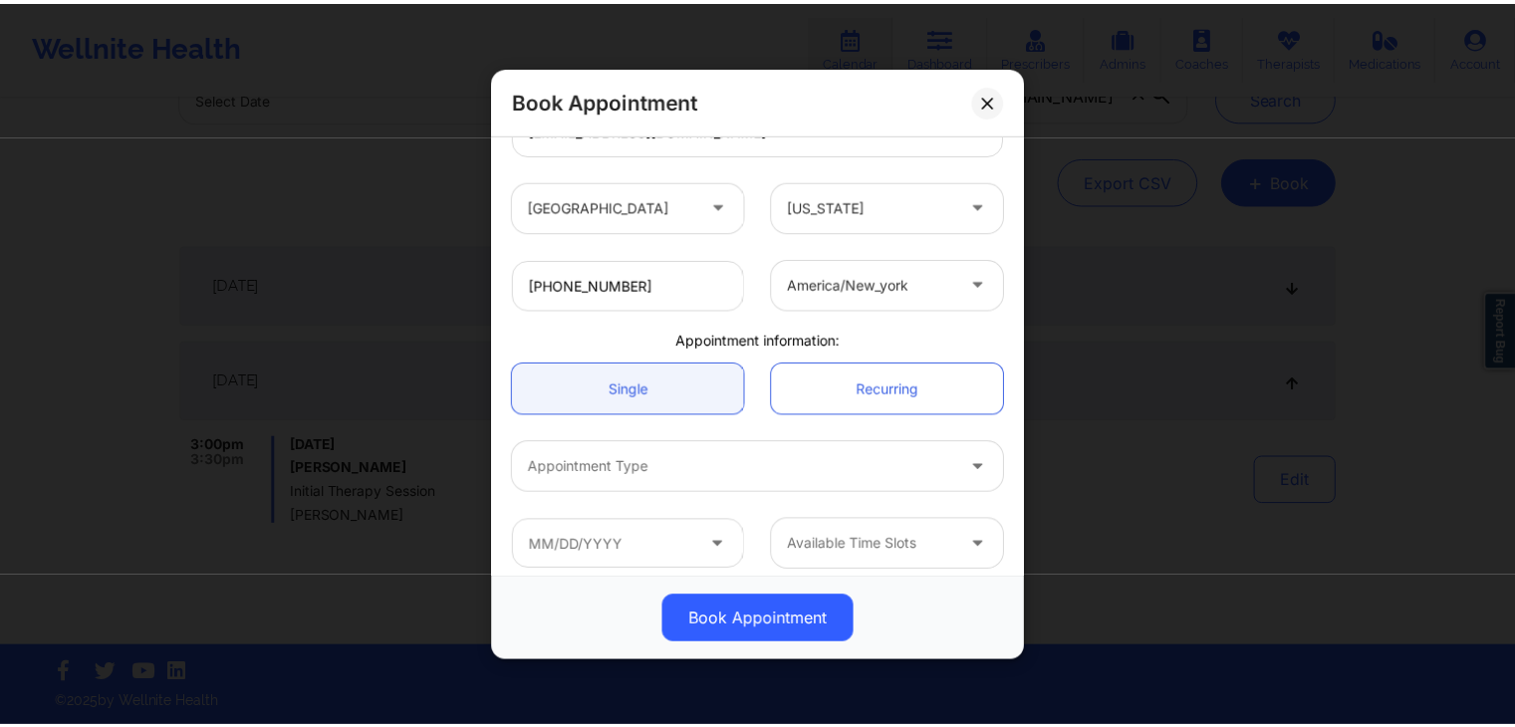
scroll to position [403, 0]
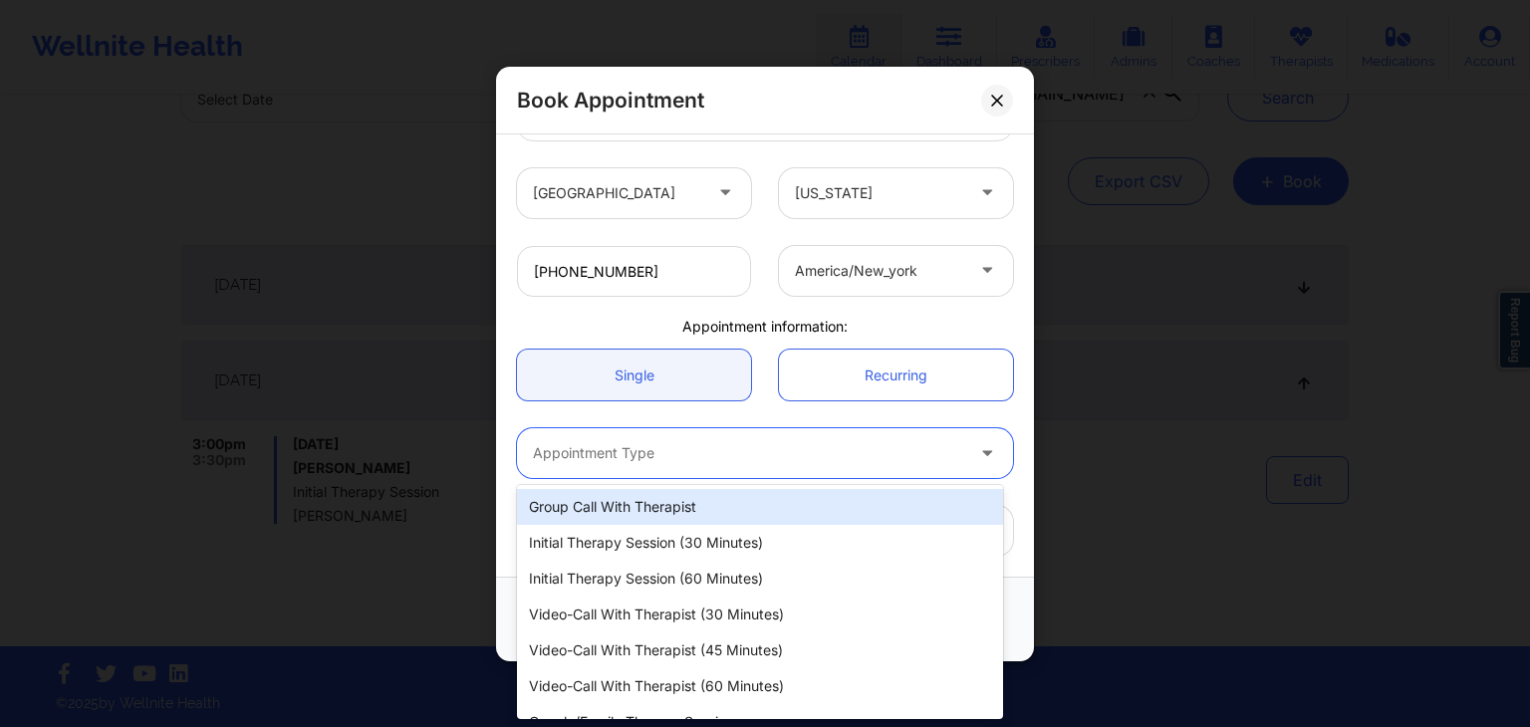
click at [587, 459] on div at bounding box center [748, 453] width 430 height 24
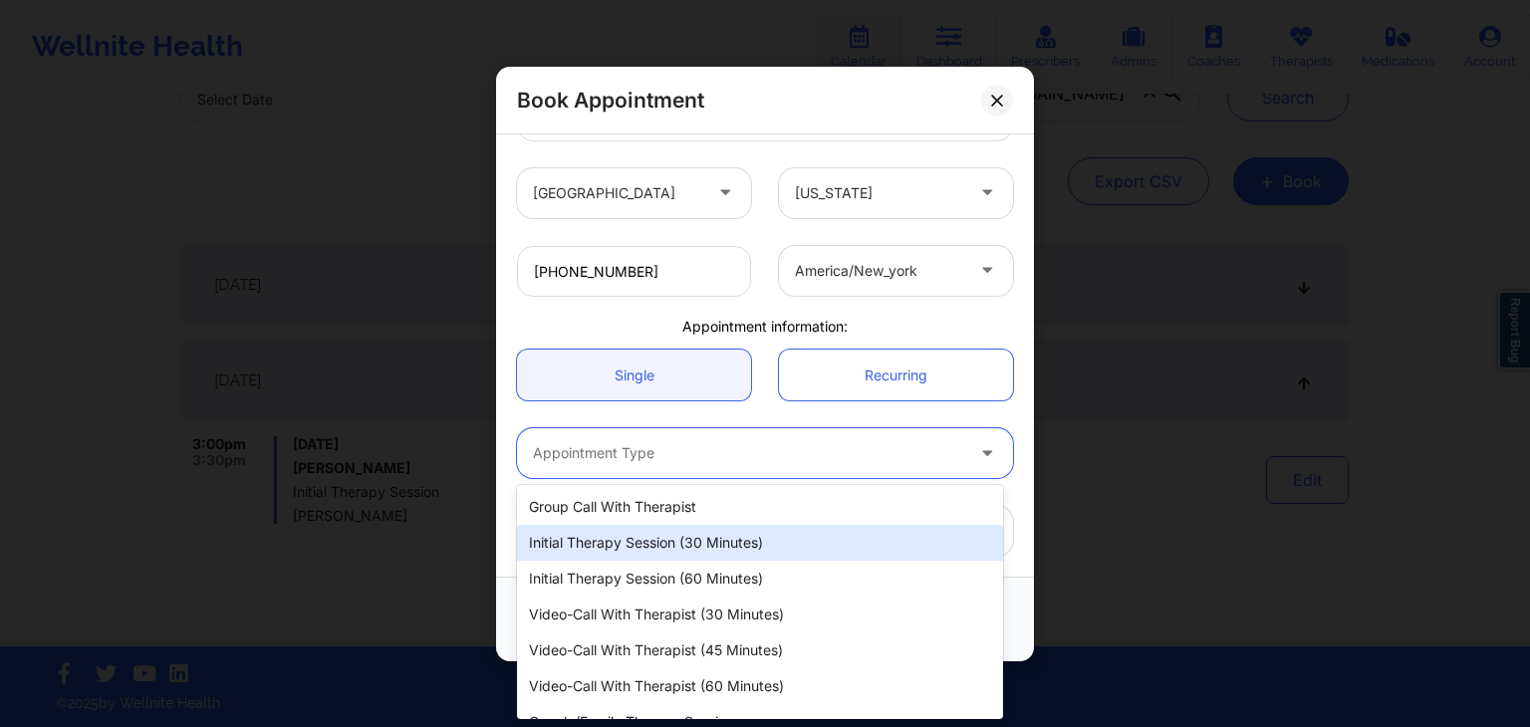
click at [637, 542] on div "Initial Therapy Session (30 minutes)" at bounding box center [760, 543] width 486 height 36
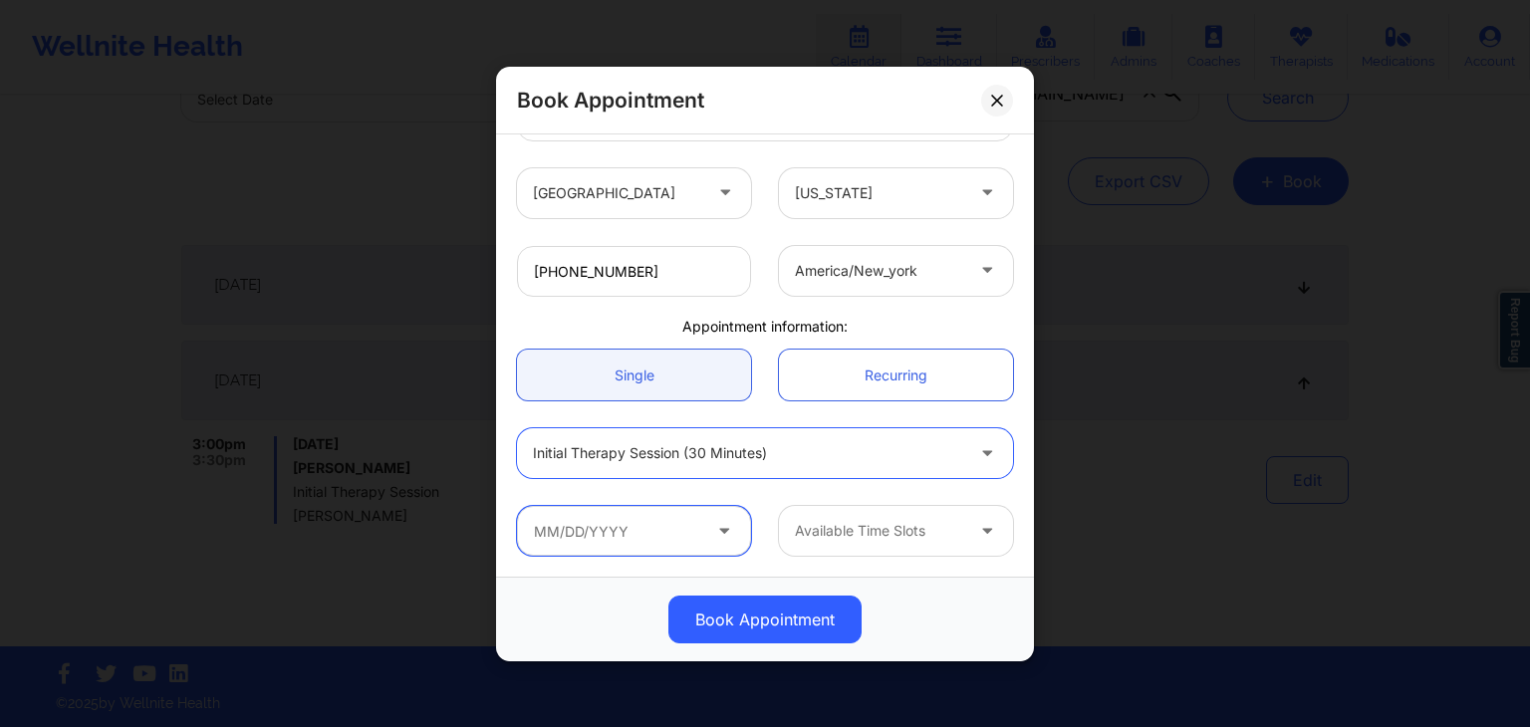
click at [642, 521] on input "text" at bounding box center [634, 531] width 234 height 50
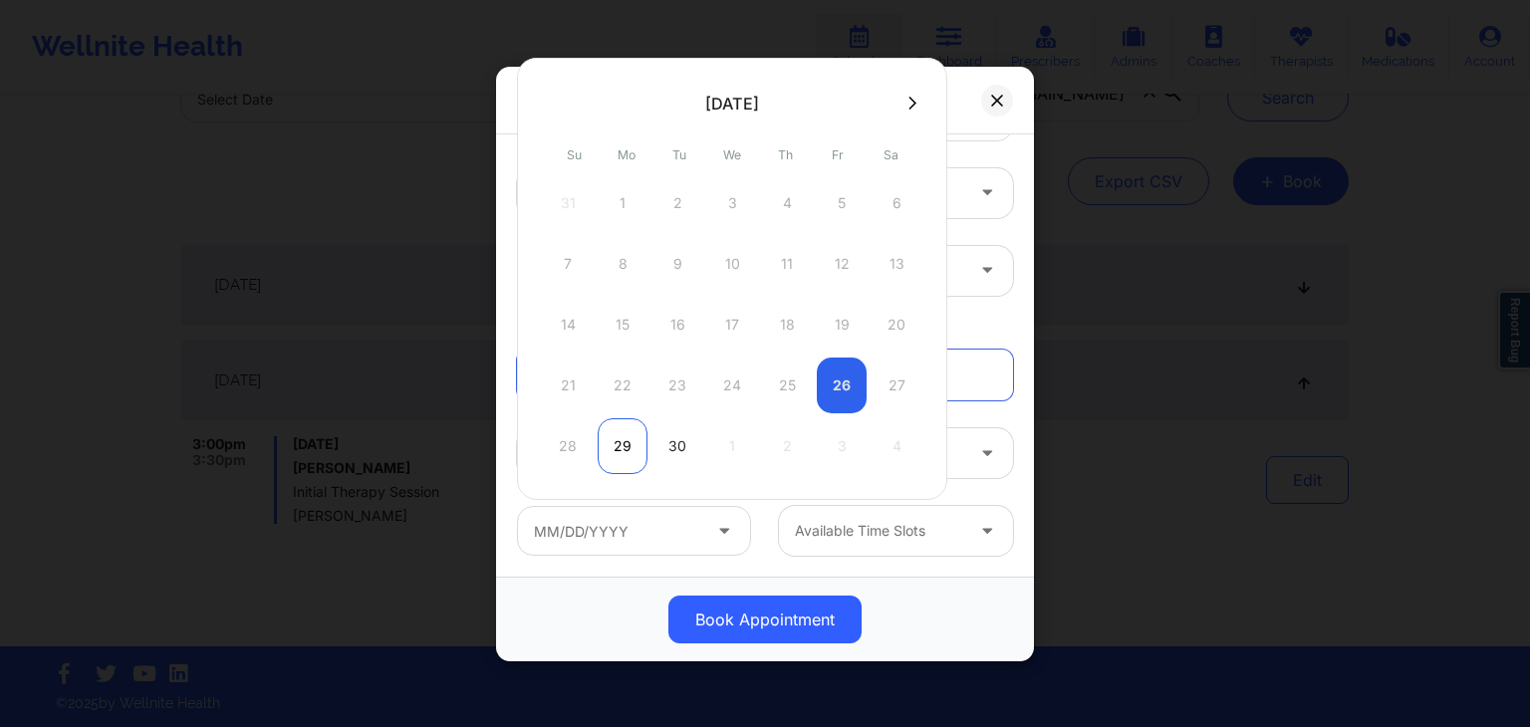
click at [611, 434] on div "29" at bounding box center [623, 446] width 50 height 56
type input "09/29/2025"
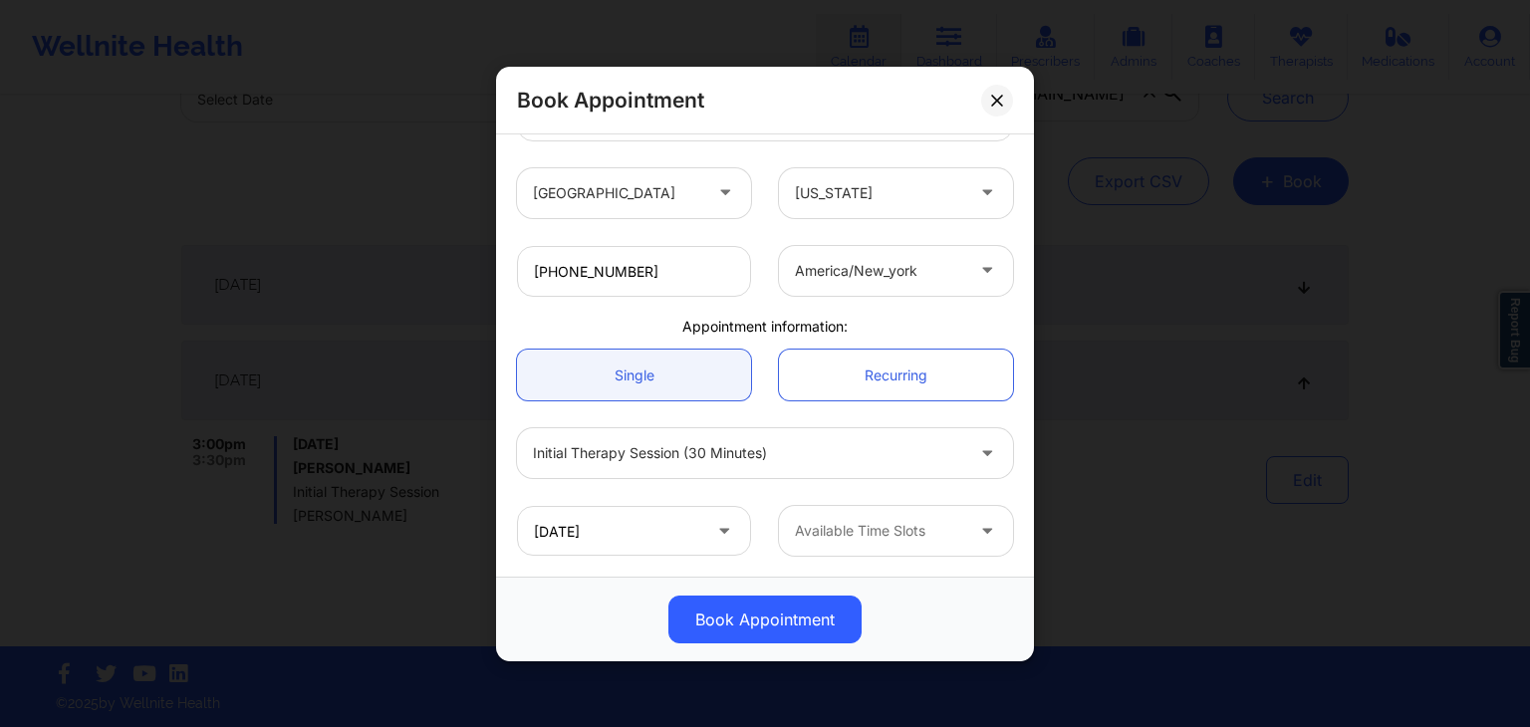
click at [896, 524] on div at bounding box center [879, 531] width 168 height 24
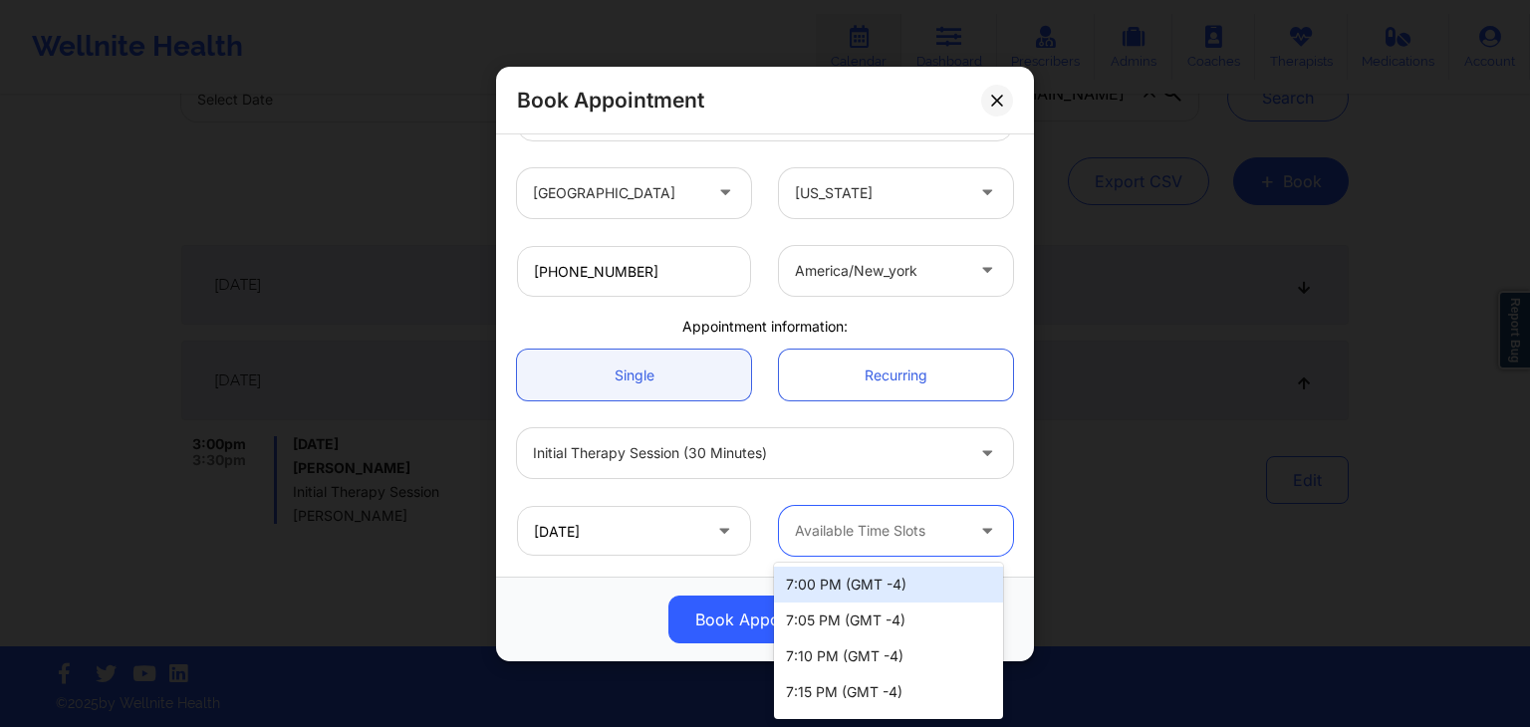
click at [928, 576] on div "7:00 PM (GMT -4)" at bounding box center [888, 585] width 229 height 36
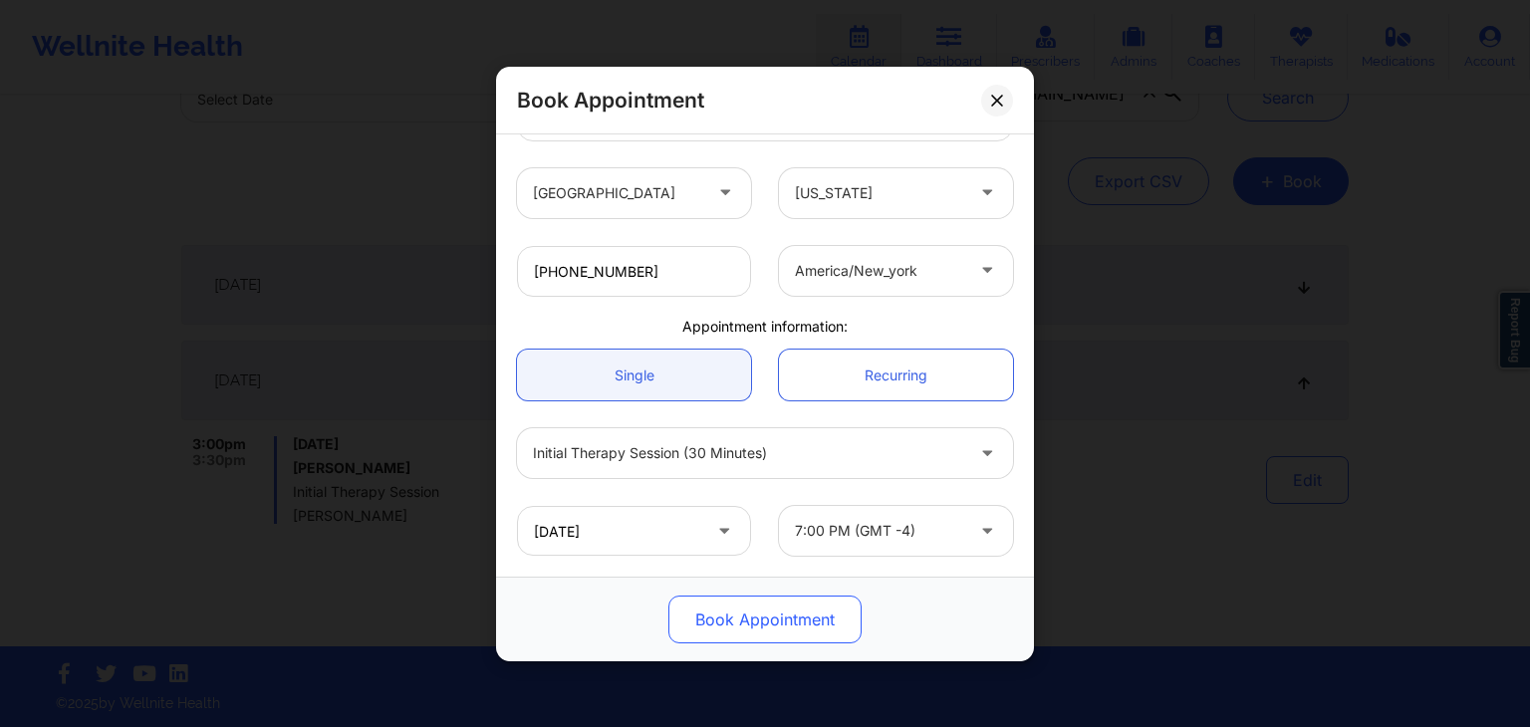
click at [734, 624] on button "Book Appointment" at bounding box center [764, 620] width 193 height 48
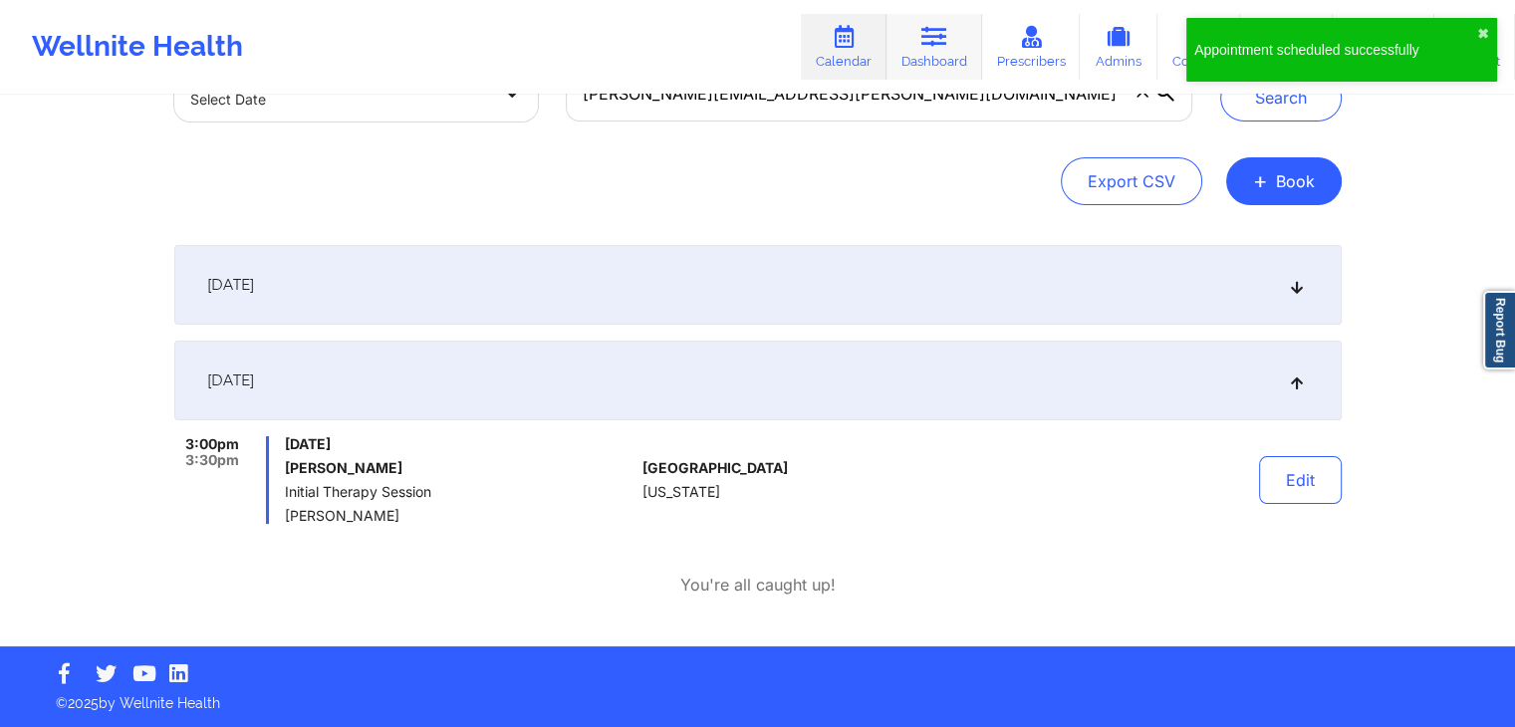
click at [967, 56] on link "Dashboard" at bounding box center [934, 47] width 96 height 66
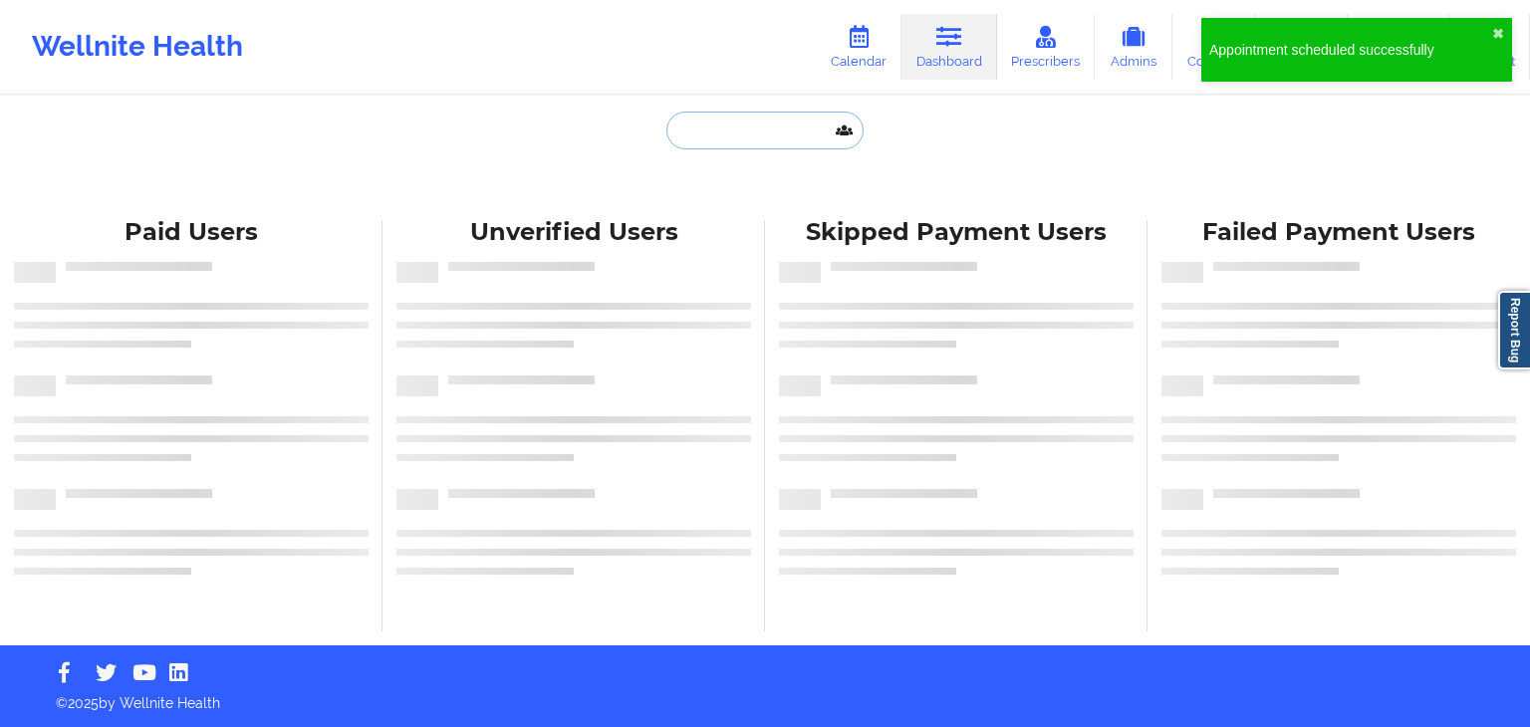
click at [720, 138] on input "text" at bounding box center [764, 131] width 197 height 38
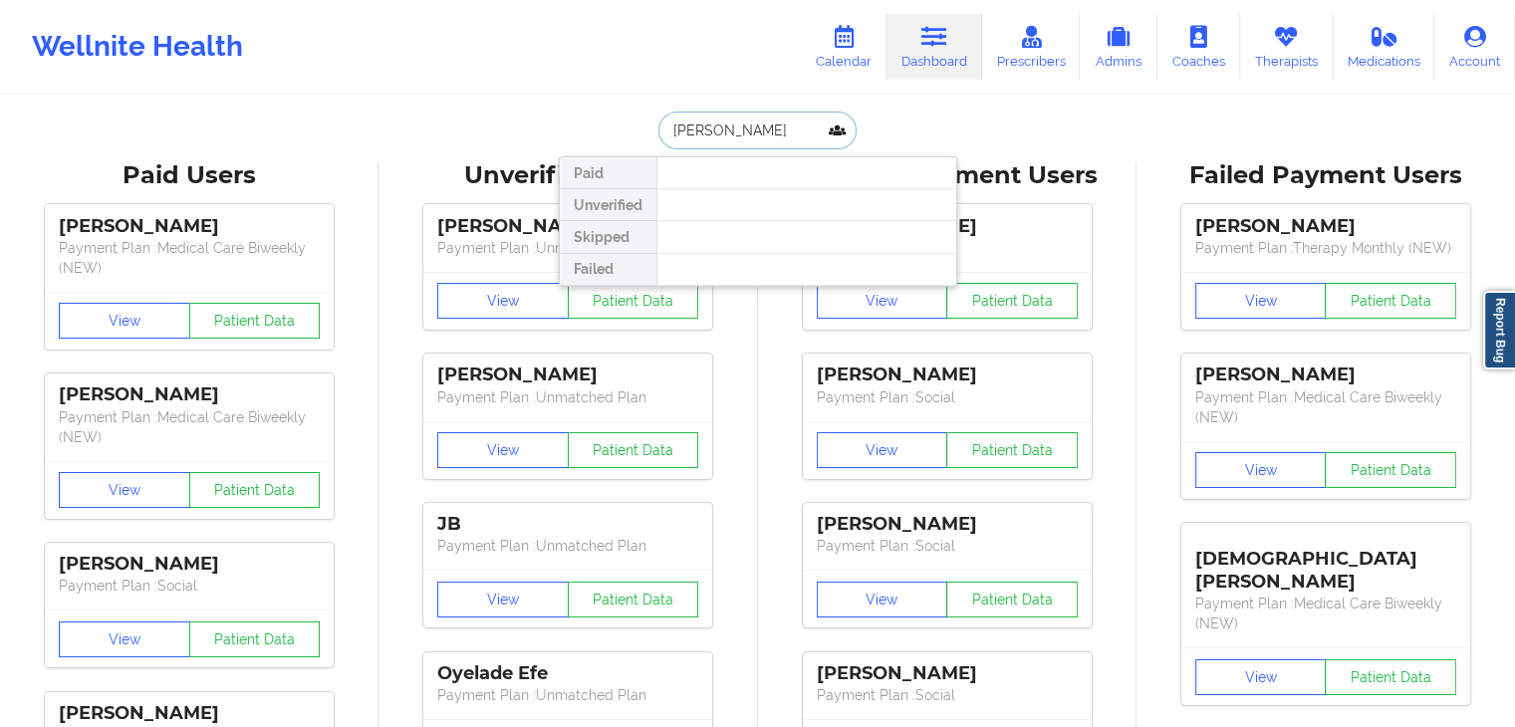
type input "duane"
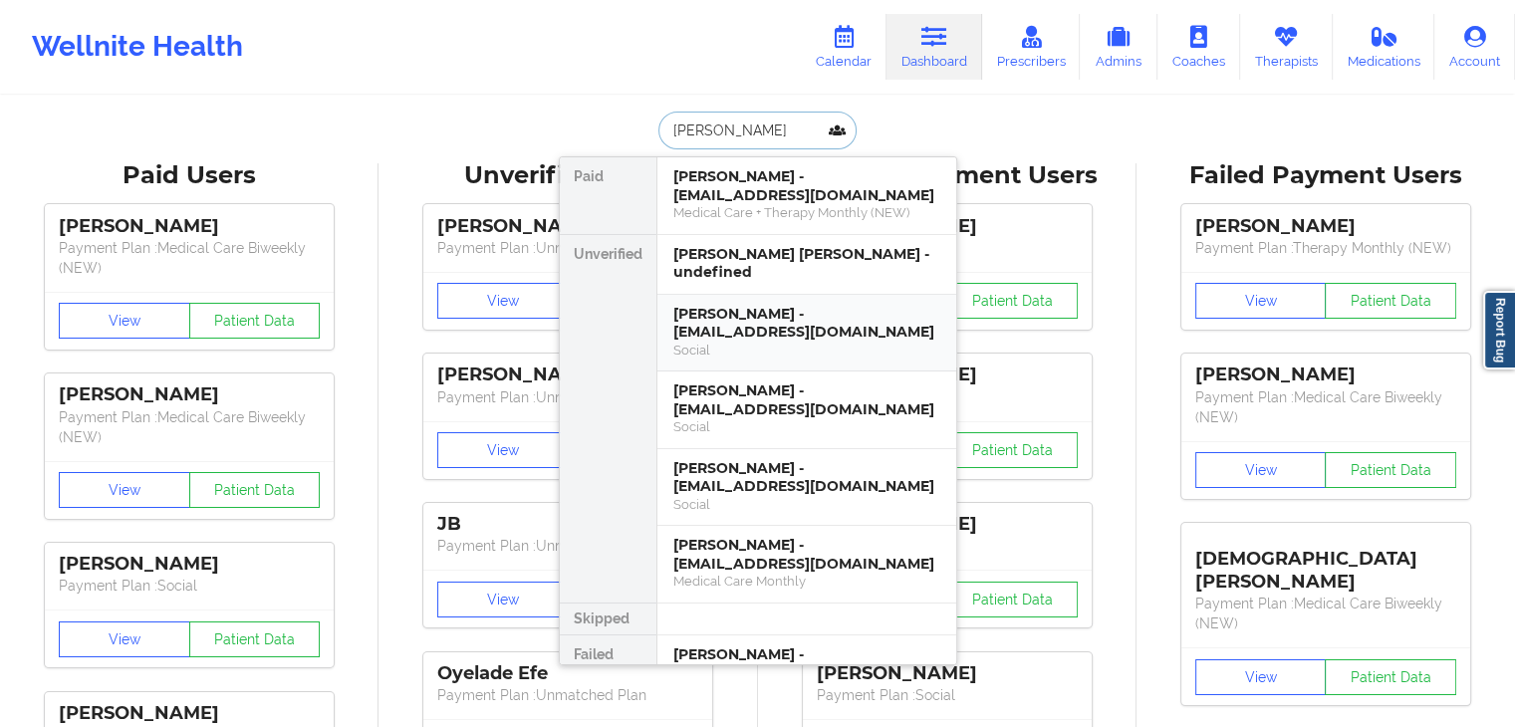
click at [746, 323] on div "Duane S Frank - frankhannah4@gmail.com" at bounding box center [806, 323] width 267 height 37
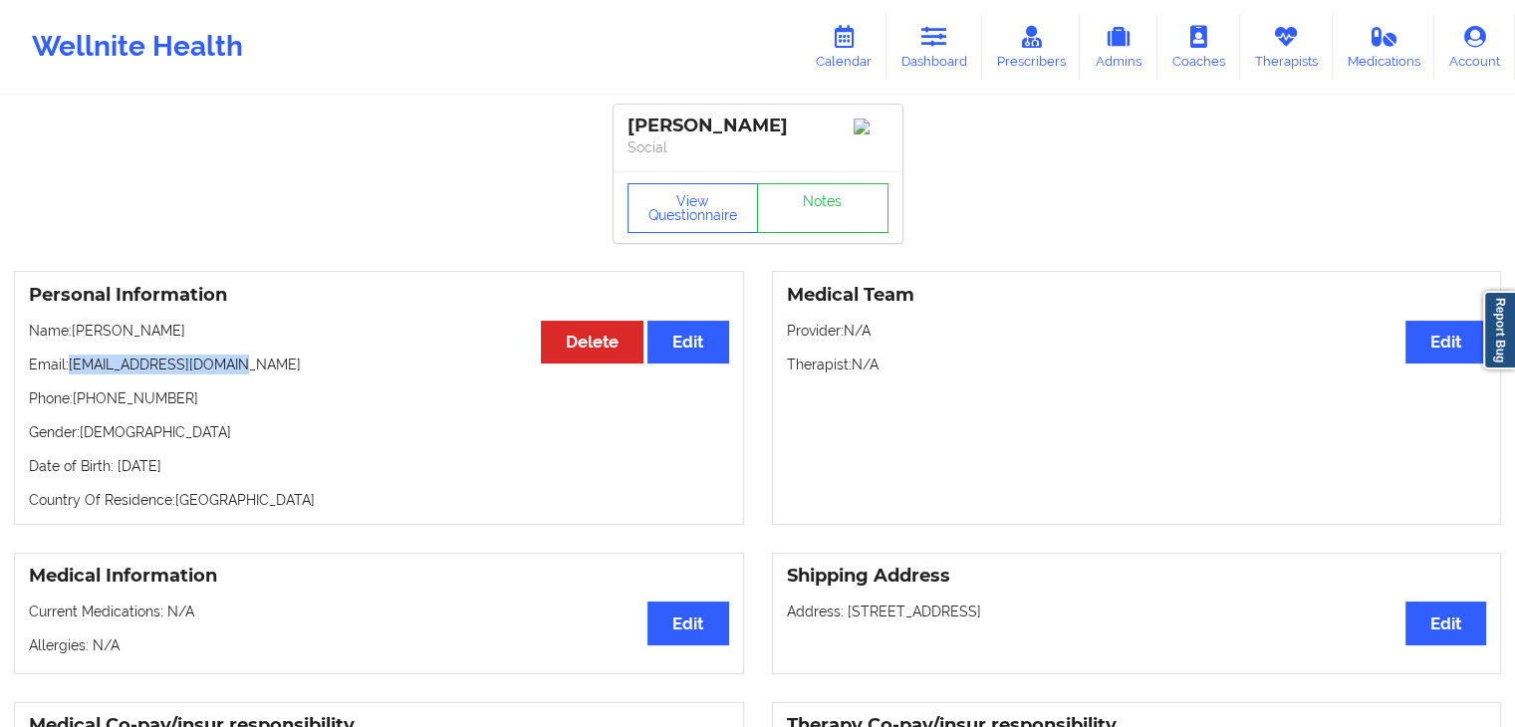
drag, startPoint x: 236, startPoint y: 371, endPoint x: 66, endPoint y: 365, distance: 170.4
click at [66, 365] on p "Email: frankhannah4@gmail.com" at bounding box center [379, 365] width 700 height 20
copy p "frankhannah4@gmail.com"
click at [706, 352] on button "Edit" at bounding box center [687, 342] width 81 height 43
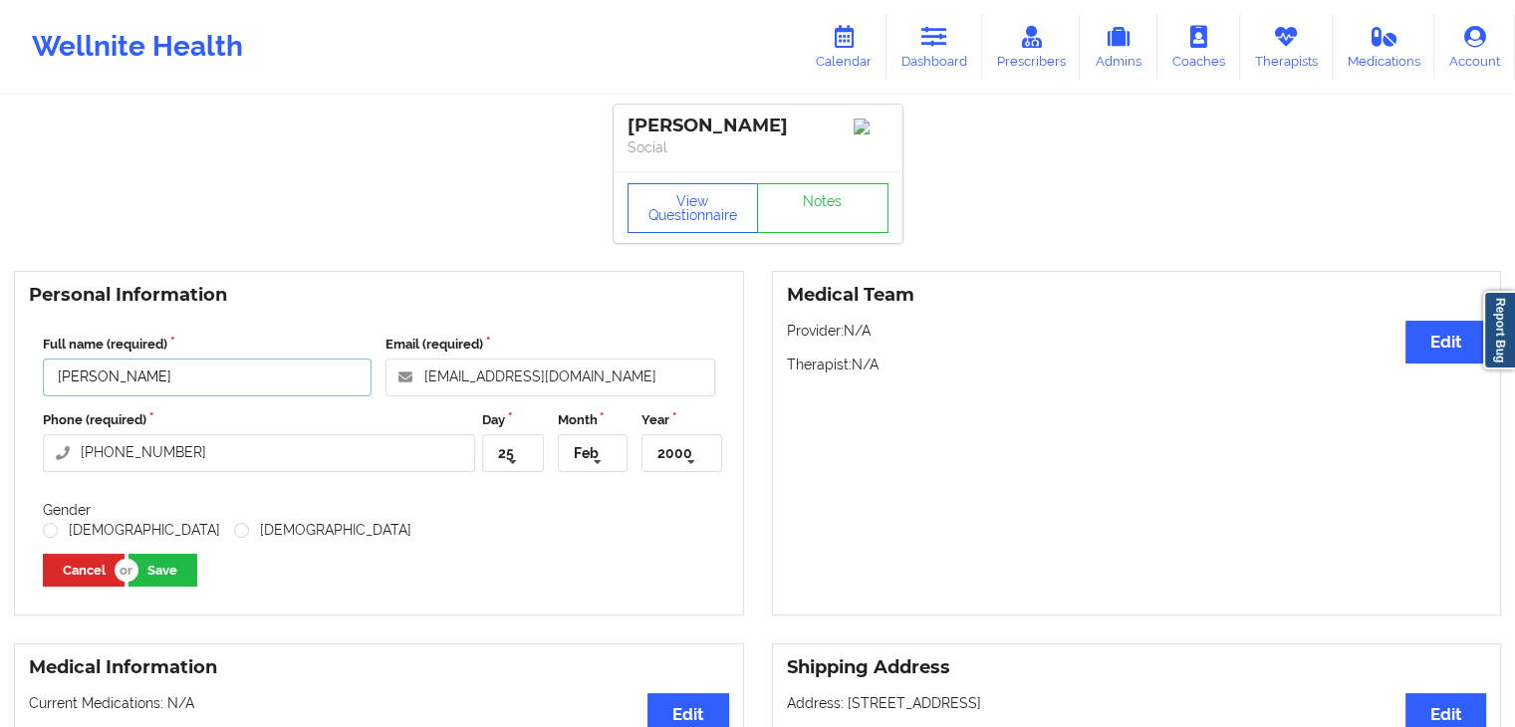
drag, startPoint x: 154, startPoint y: 383, endPoint x: 49, endPoint y: 382, distance: 105.6
click at [49, 382] on input "Duane S Frank" at bounding box center [207, 378] width 329 height 38
type input "Hannah Frank"
click at [234, 531] on label "Female" at bounding box center [322, 530] width 177 height 17
click at [234, 531] on input "Female" at bounding box center [242, 530] width 17 height 17
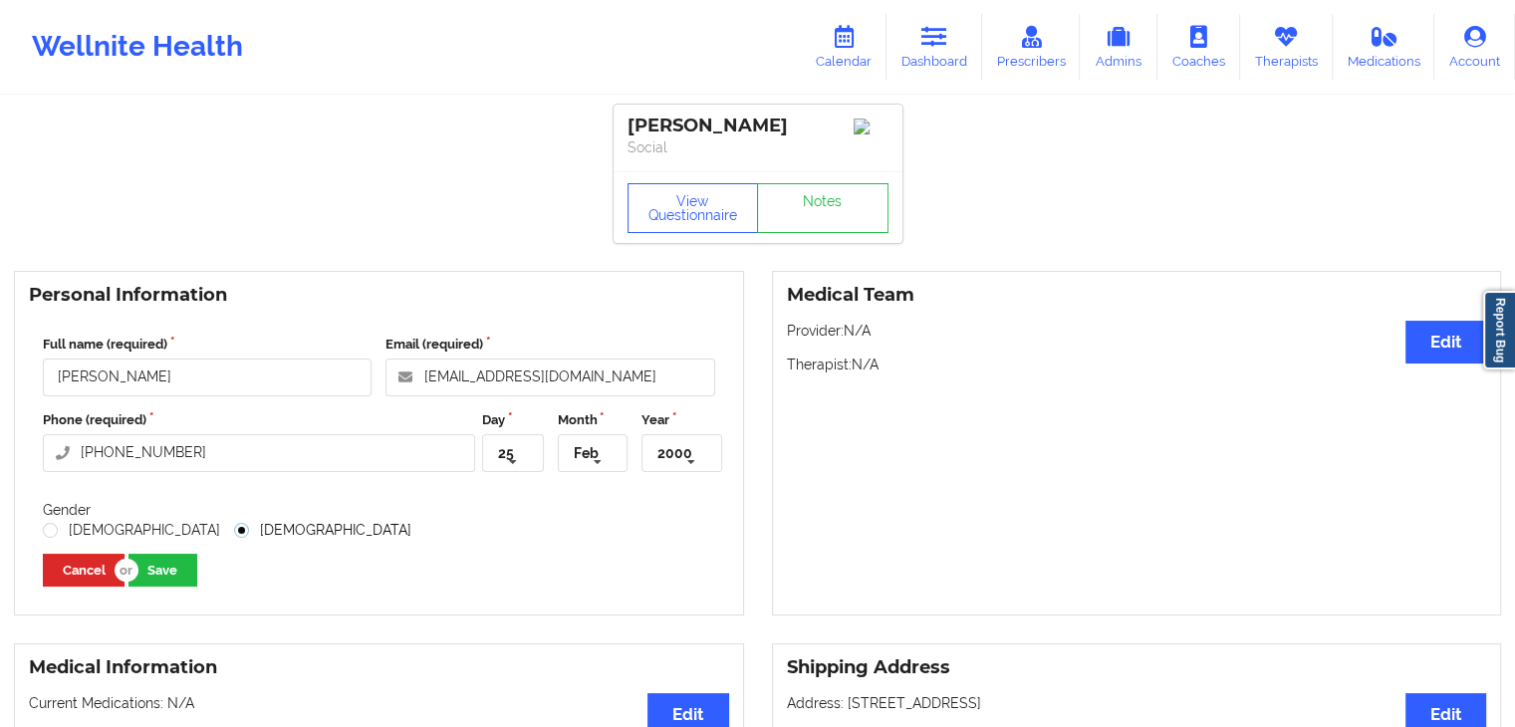
radio input "true"
click at [162, 576] on button "Save" at bounding box center [162, 570] width 69 height 33
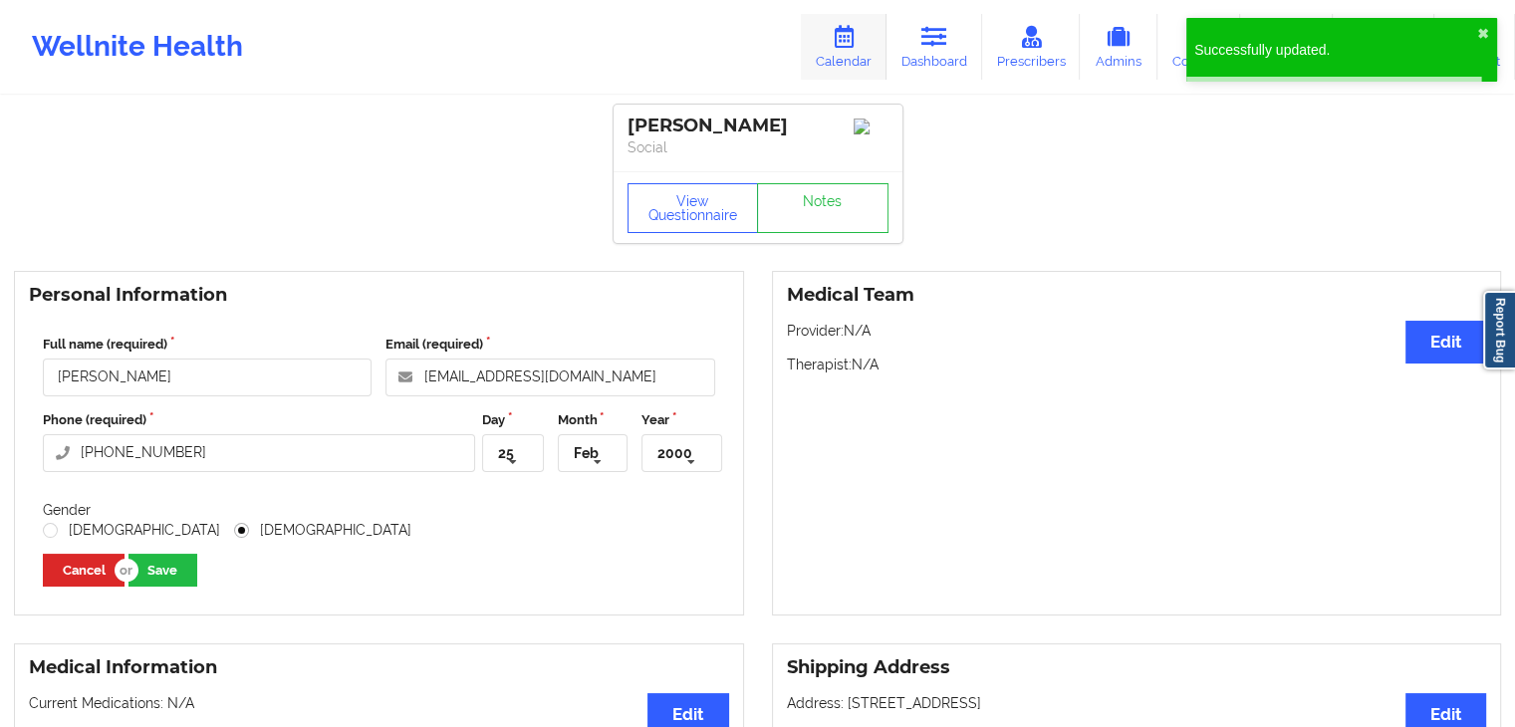
click at [861, 57] on link "Calendar" at bounding box center [844, 47] width 86 height 66
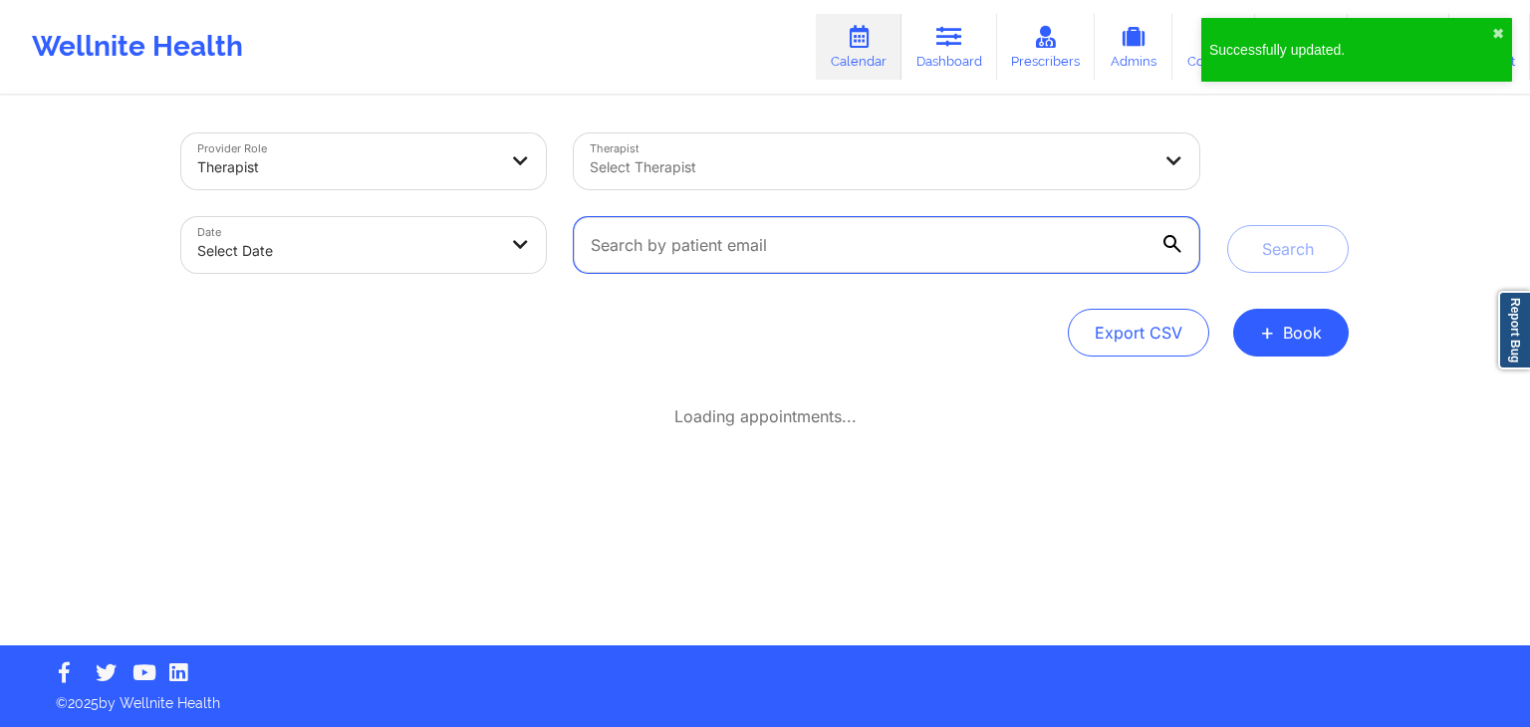
click at [654, 256] on input "text" at bounding box center [886, 245] width 625 height 56
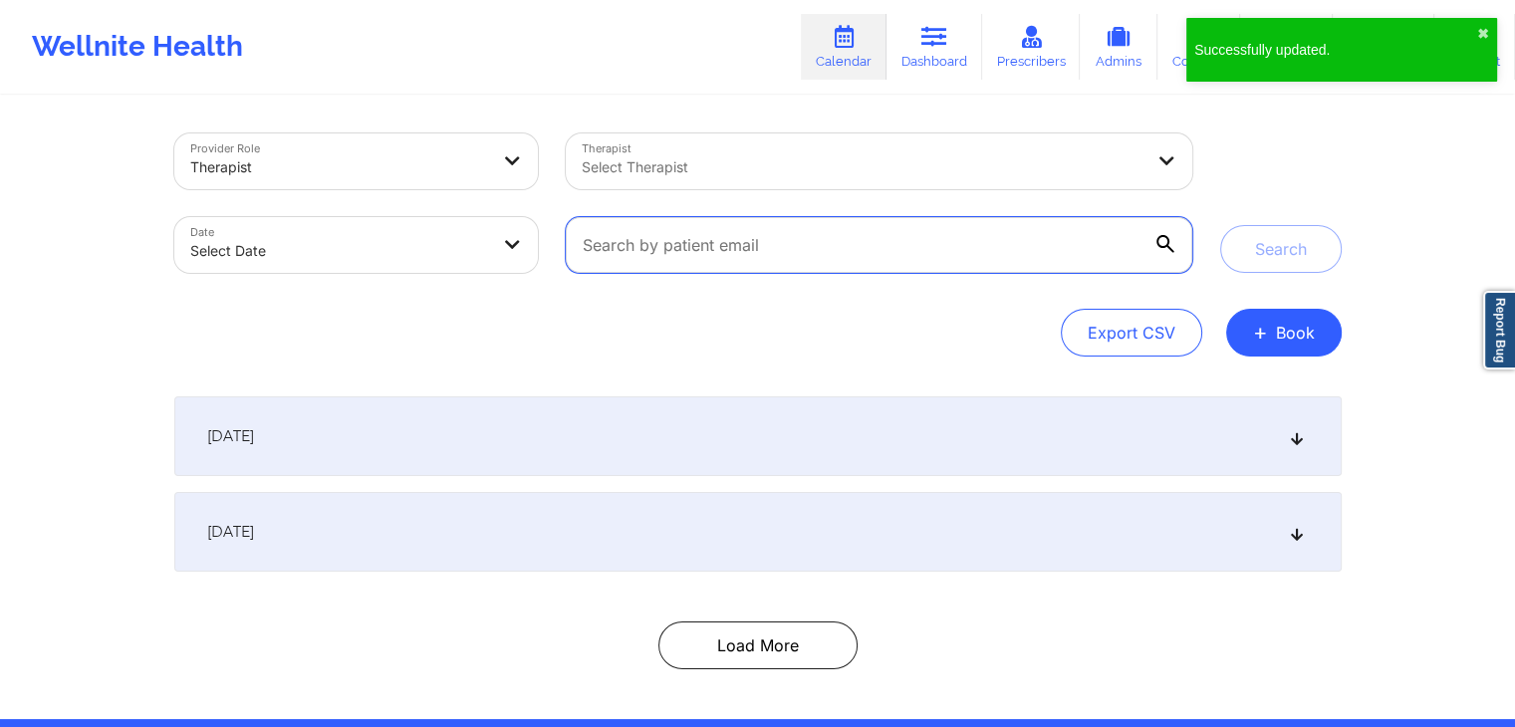
paste input "frankhannah4@gmail.com"
type input "frankhannah4@gmail.com"
click at [1220, 225] on button "Search" at bounding box center [1281, 249] width 122 height 48
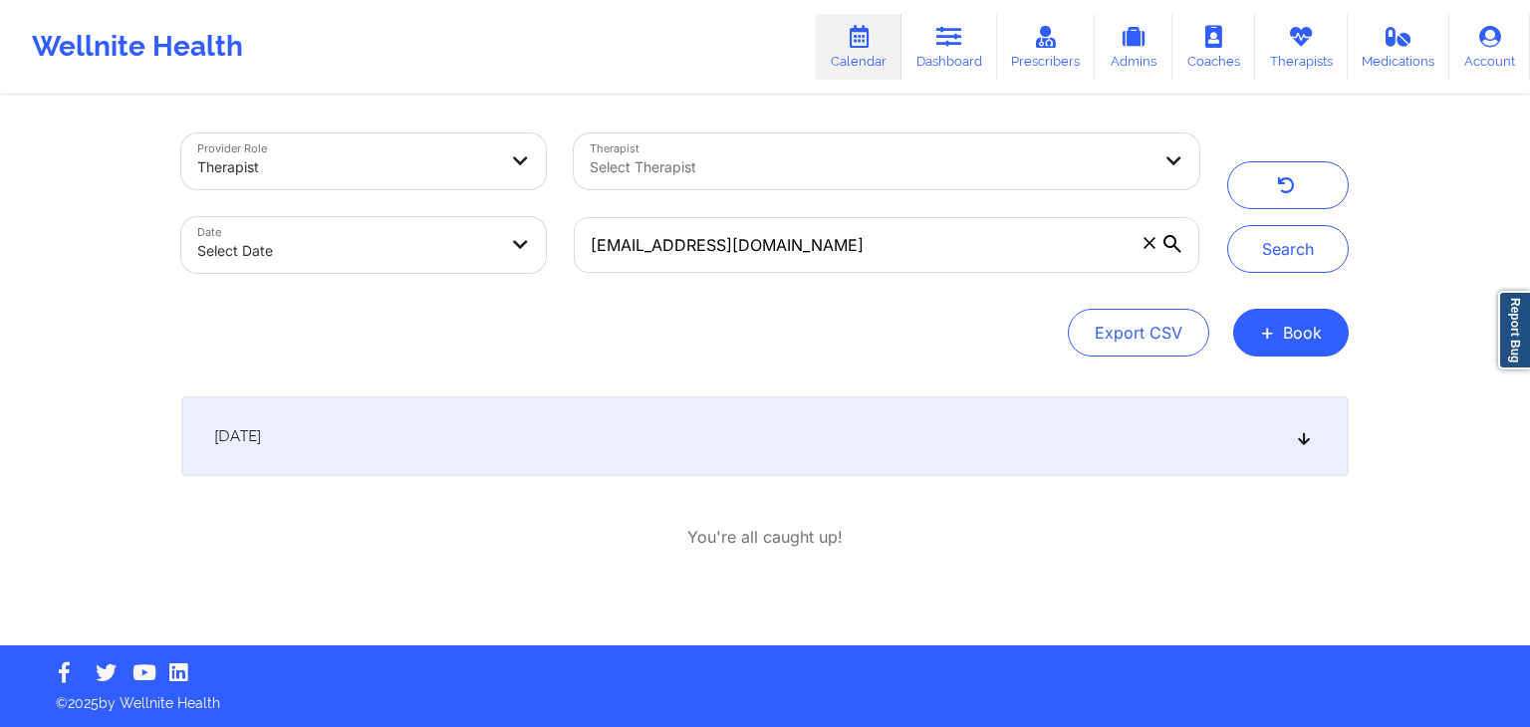
click at [988, 435] on div "September 29, 2025" at bounding box center [764, 436] width 1167 height 80
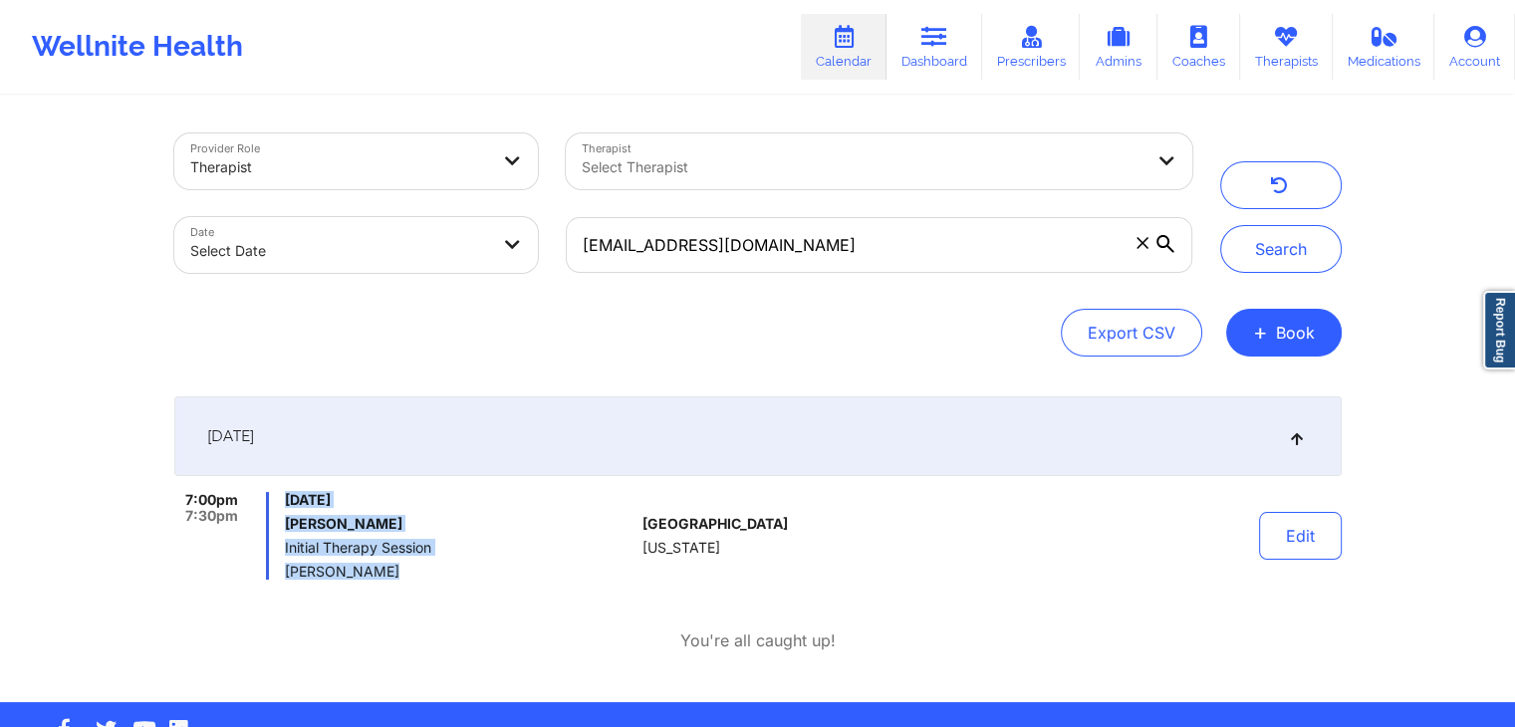
drag, startPoint x: 282, startPoint y: 495, endPoint x: 402, endPoint y: 569, distance: 141.3
click at [402, 569] on div "7:00pm 7:30pm Monday, September 29, 2025 Hannah Frank Initial Therapy Session T…" at bounding box center [404, 536] width 461 height 88
copy div "Monday, September 29, 2025 Hannah Frank Initial Therapy Session Tamarie Steen"
click at [954, 42] on link "Dashboard" at bounding box center [934, 47] width 96 height 66
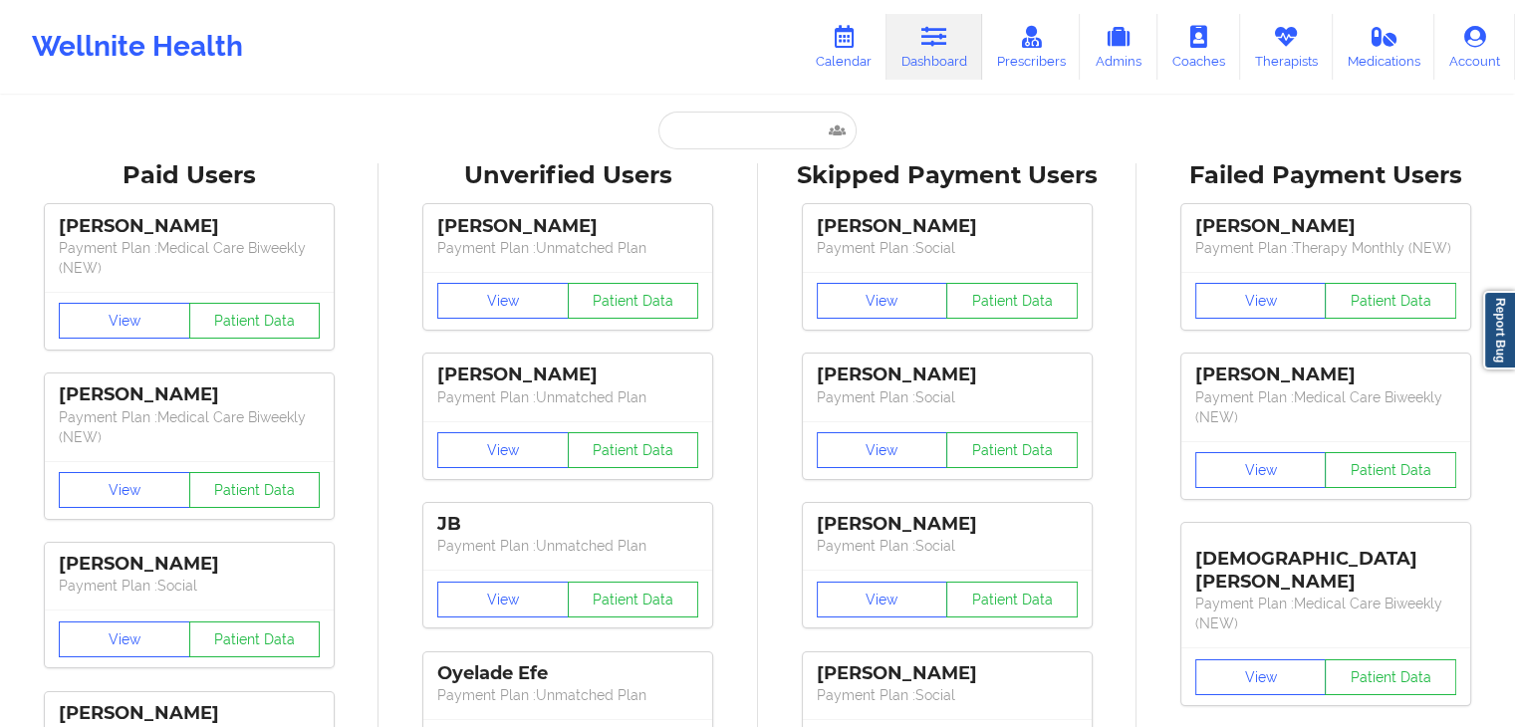
click at [691, 147] on input "text" at bounding box center [756, 131] width 197 height 38
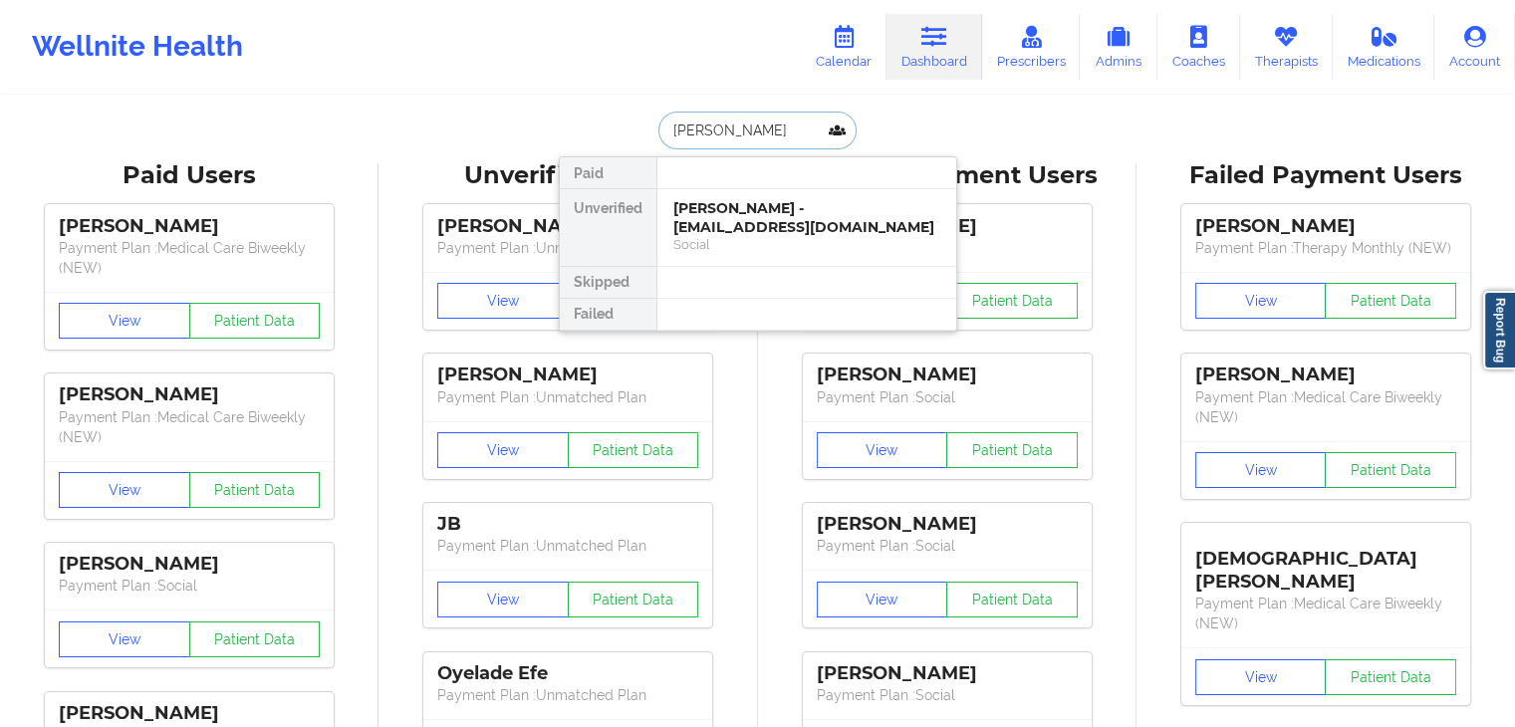
type input "hannah fran"
click at [735, 244] on div "Social" at bounding box center [806, 244] width 267 height 17
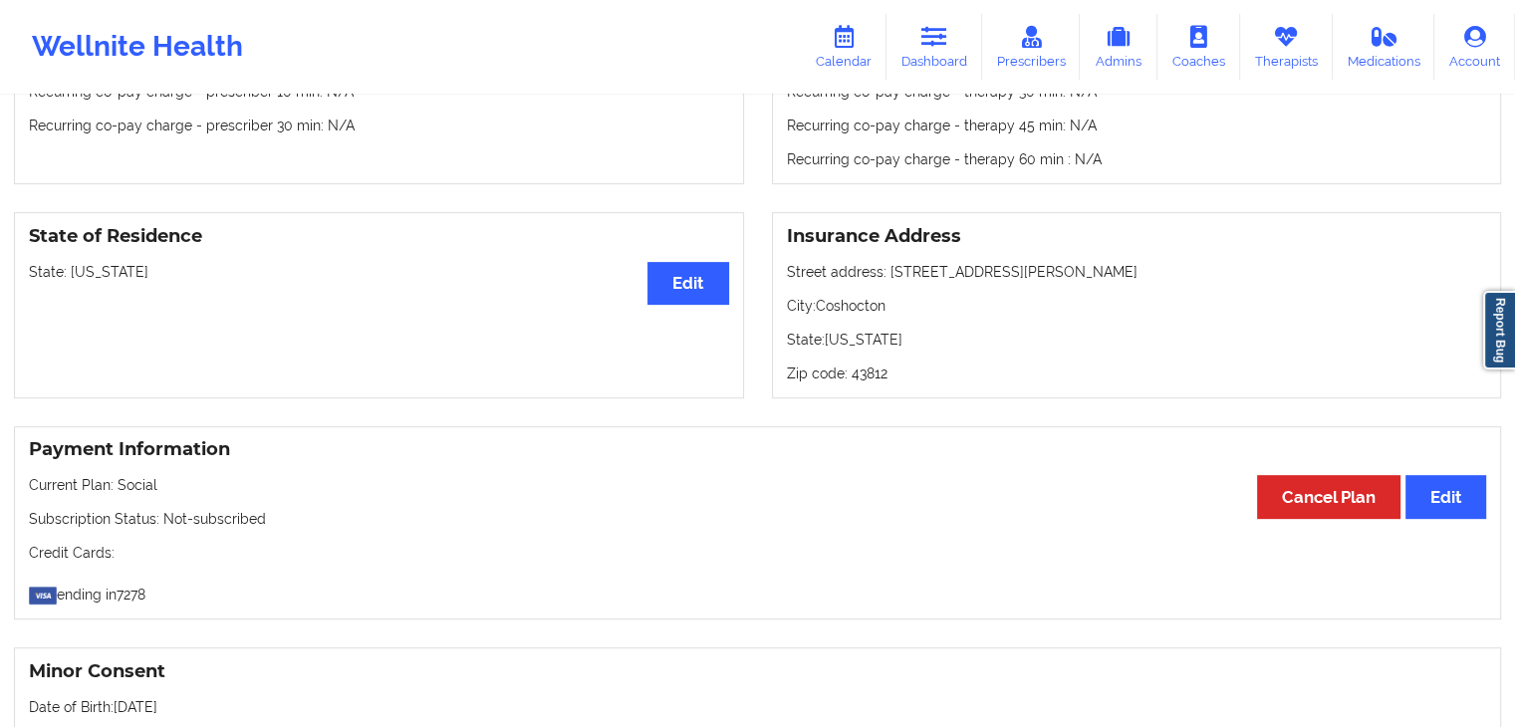
scroll to position [739, 0]
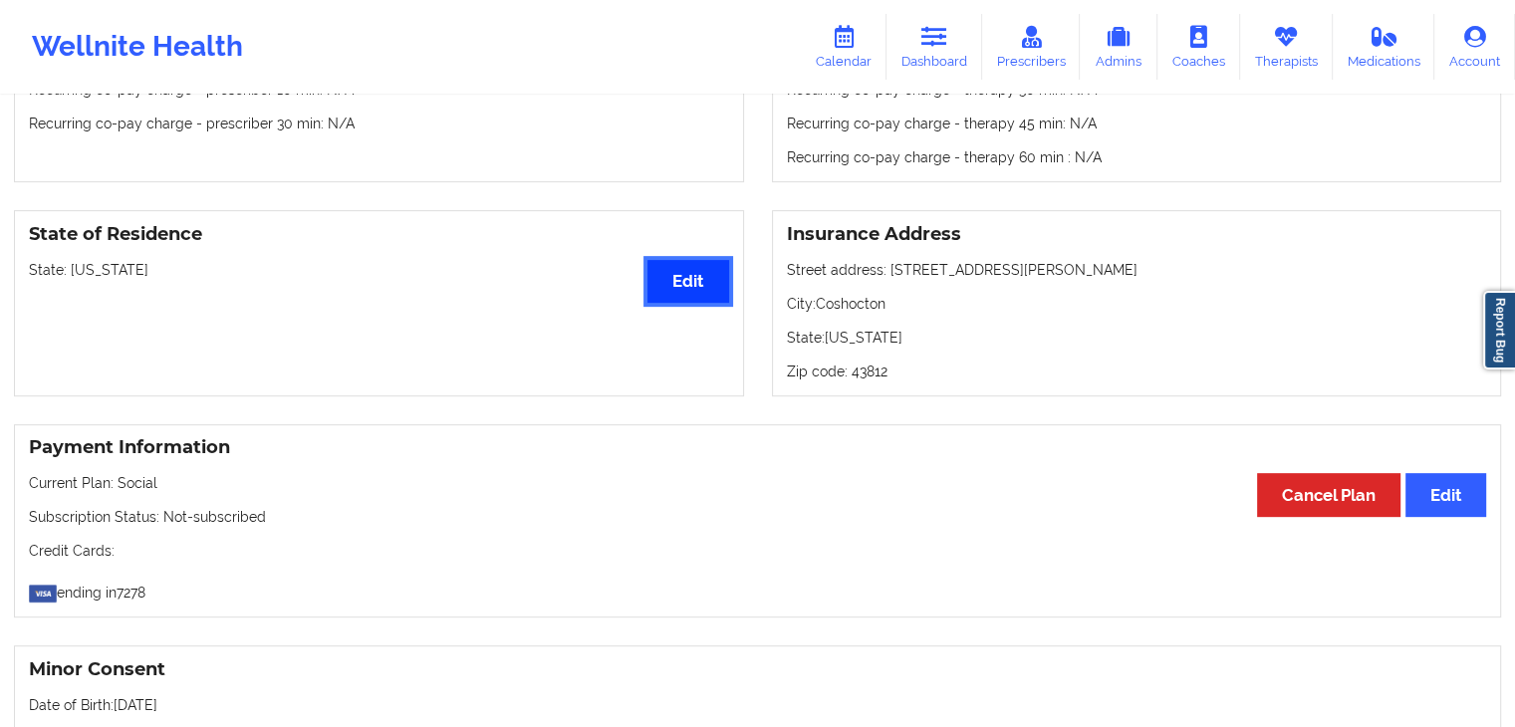
click at [685, 275] on button "Edit" at bounding box center [687, 281] width 81 height 43
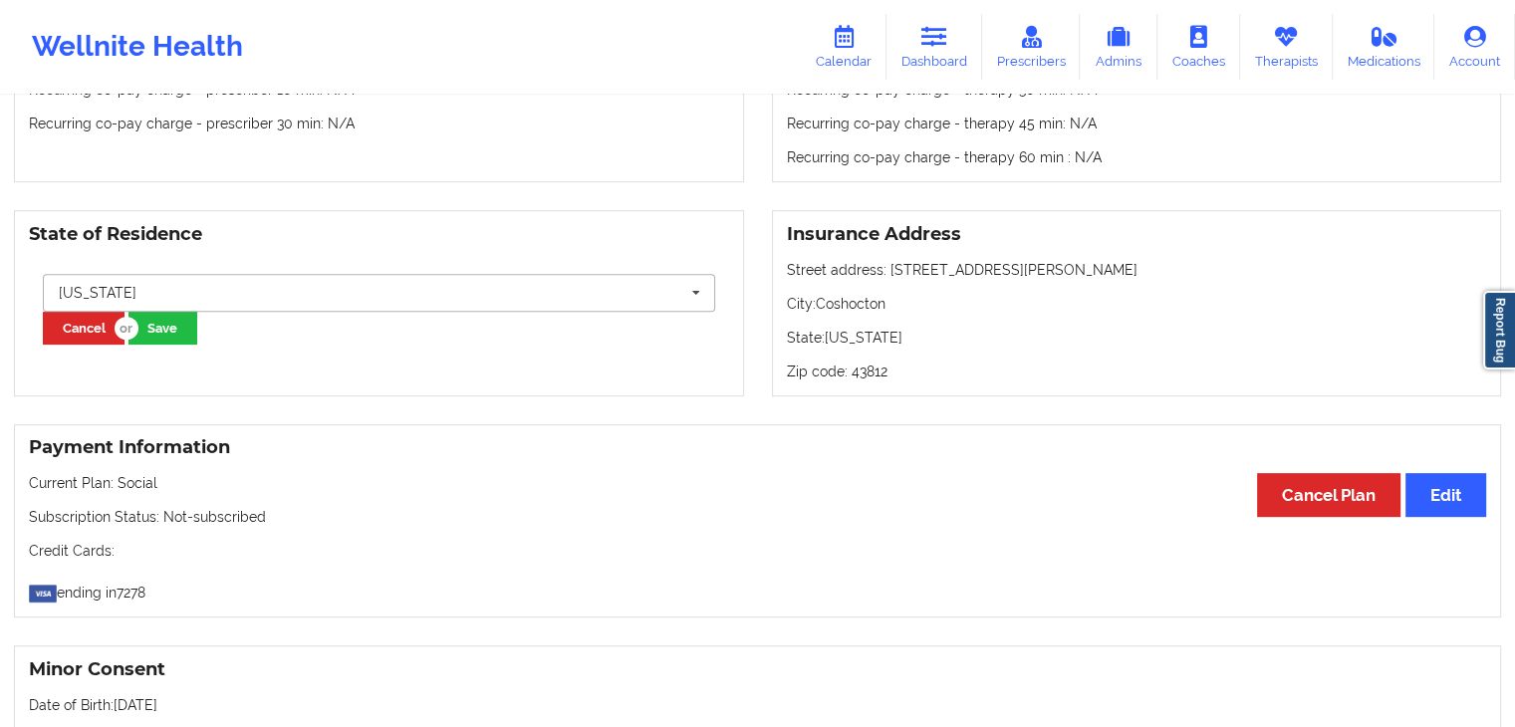
drag, startPoint x: 94, startPoint y: 295, endPoint x: 70, endPoint y: 293, distance: 24.0
click at [70, 293] on div "Ohio Alabama Alaska Arizona Arkansas California Colorado Connecticut Delaware W…" at bounding box center [379, 293] width 672 height 38
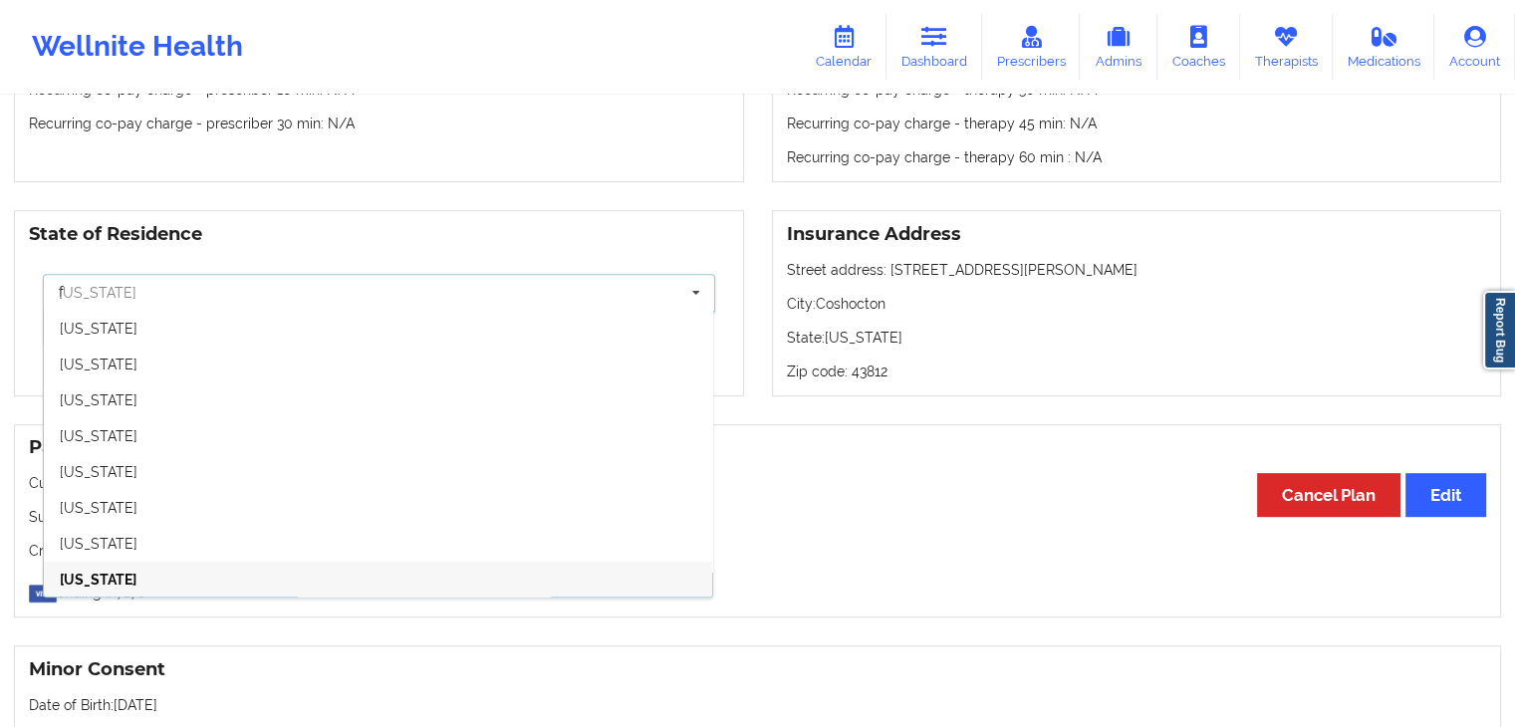
scroll to position [0, 0]
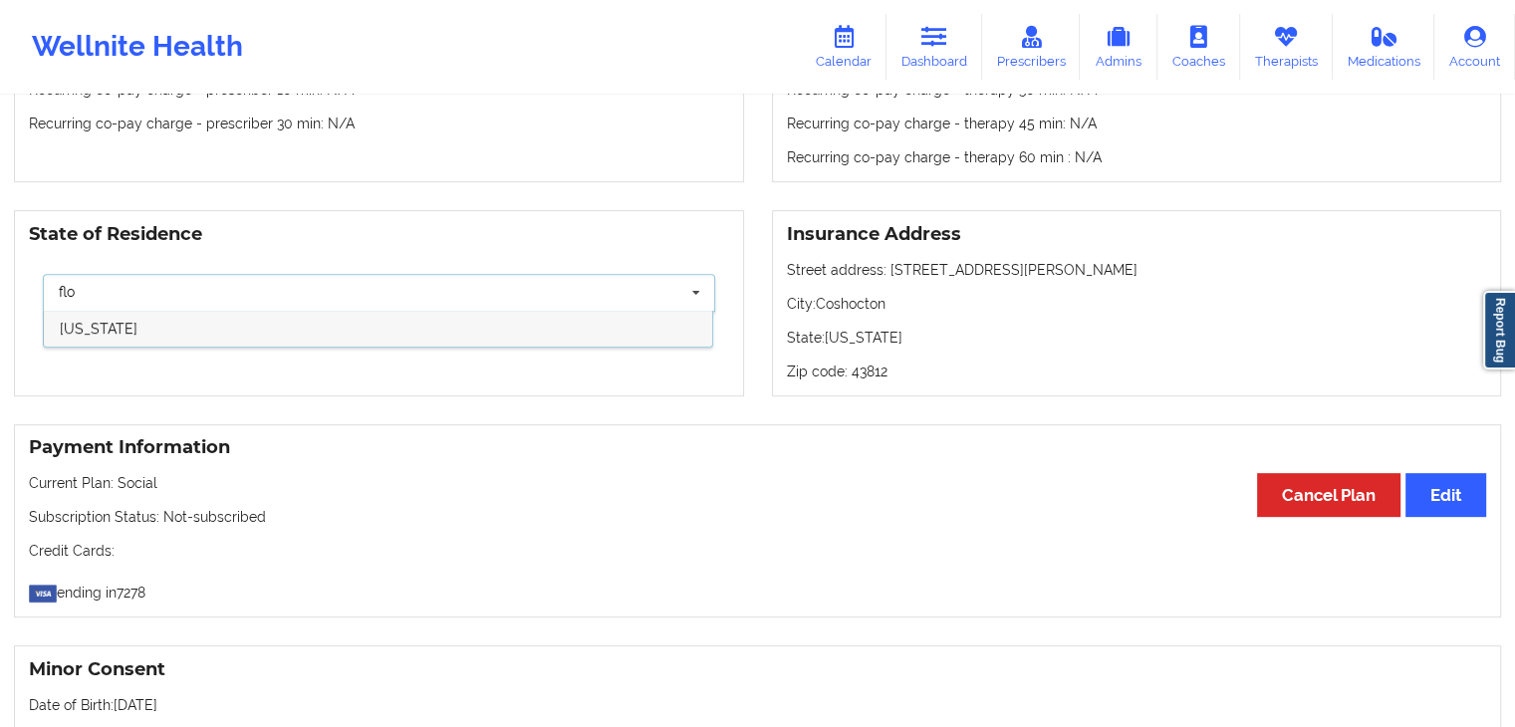
type input "flor"
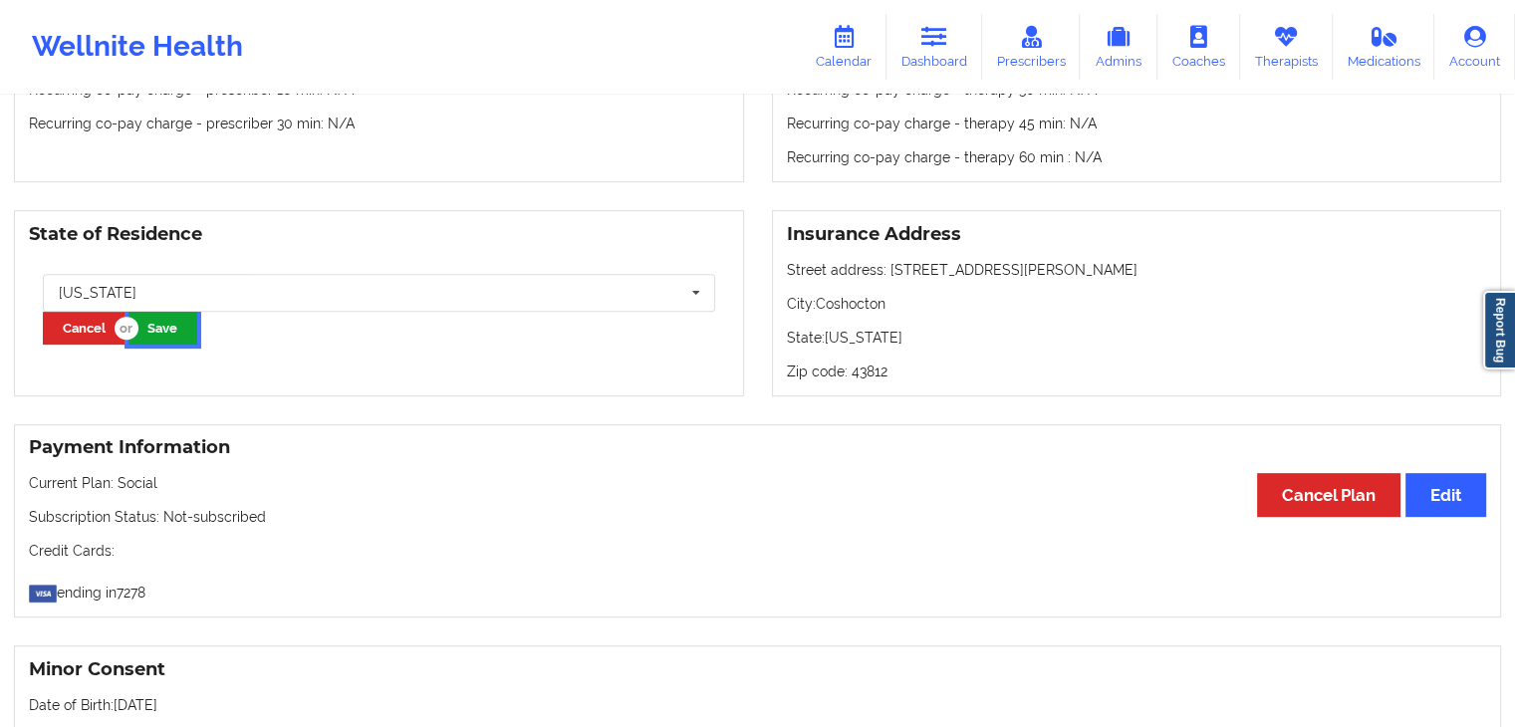
click at [154, 332] on button "Save" at bounding box center [162, 328] width 69 height 33
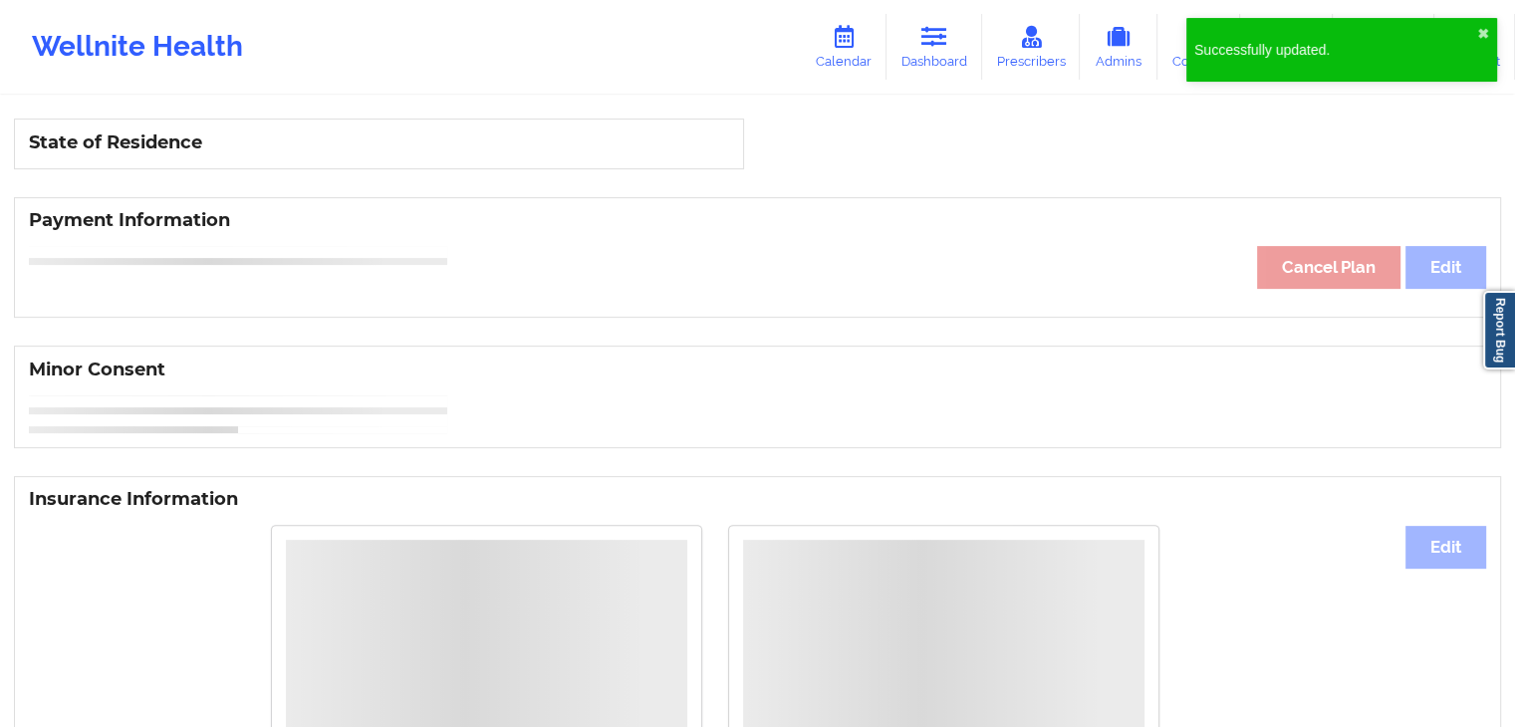
scroll to position [739, 0]
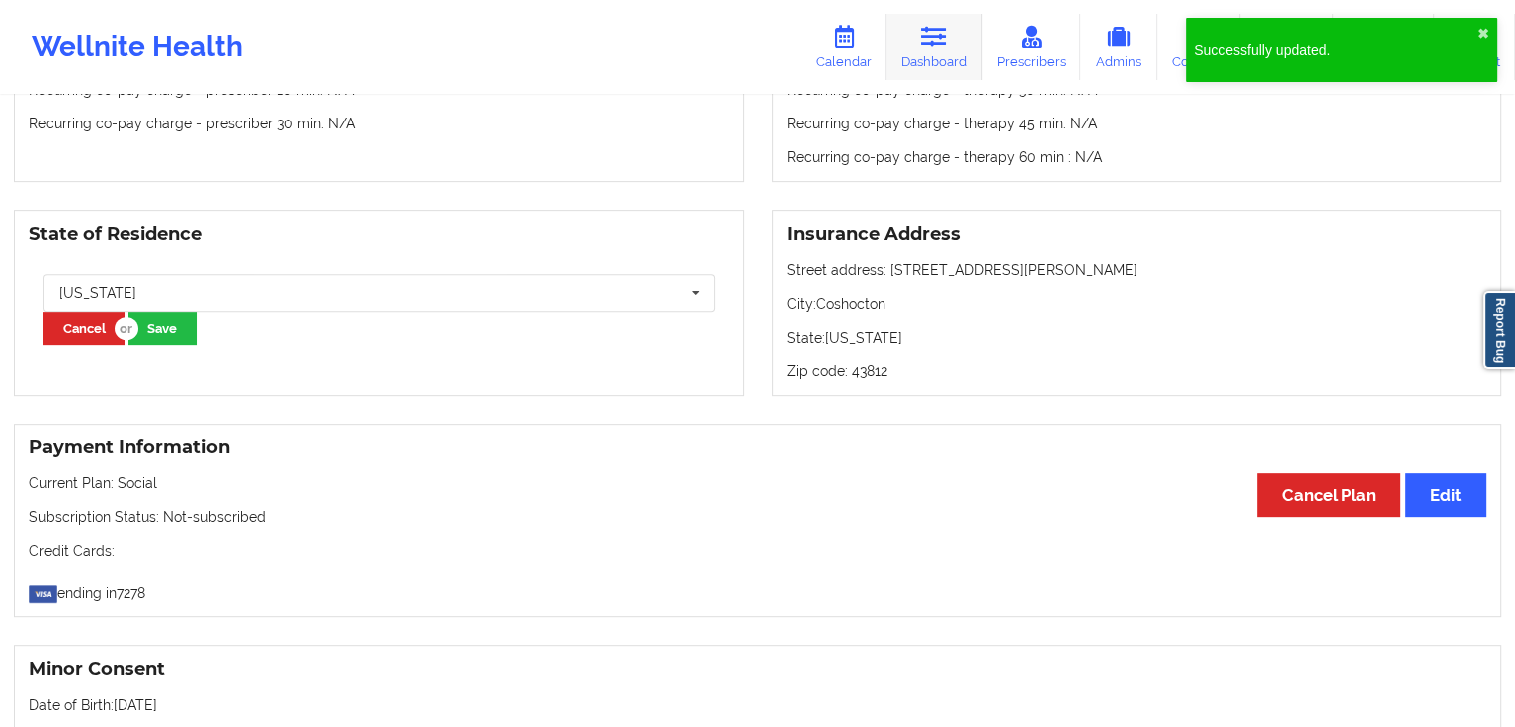
click at [922, 52] on link "Dashboard" at bounding box center [934, 47] width 96 height 66
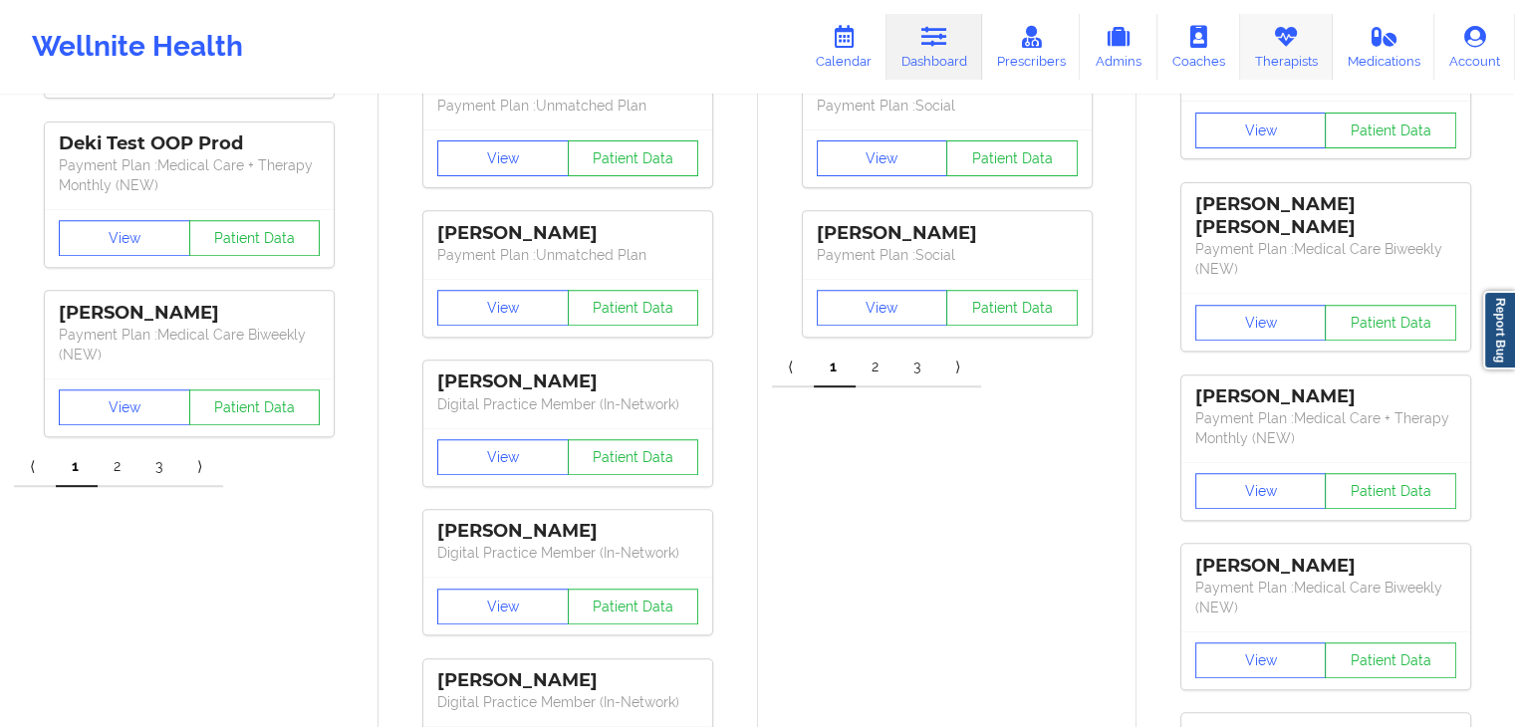
click at [1255, 34] on link "Therapists" at bounding box center [1286, 47] width 93 height 66
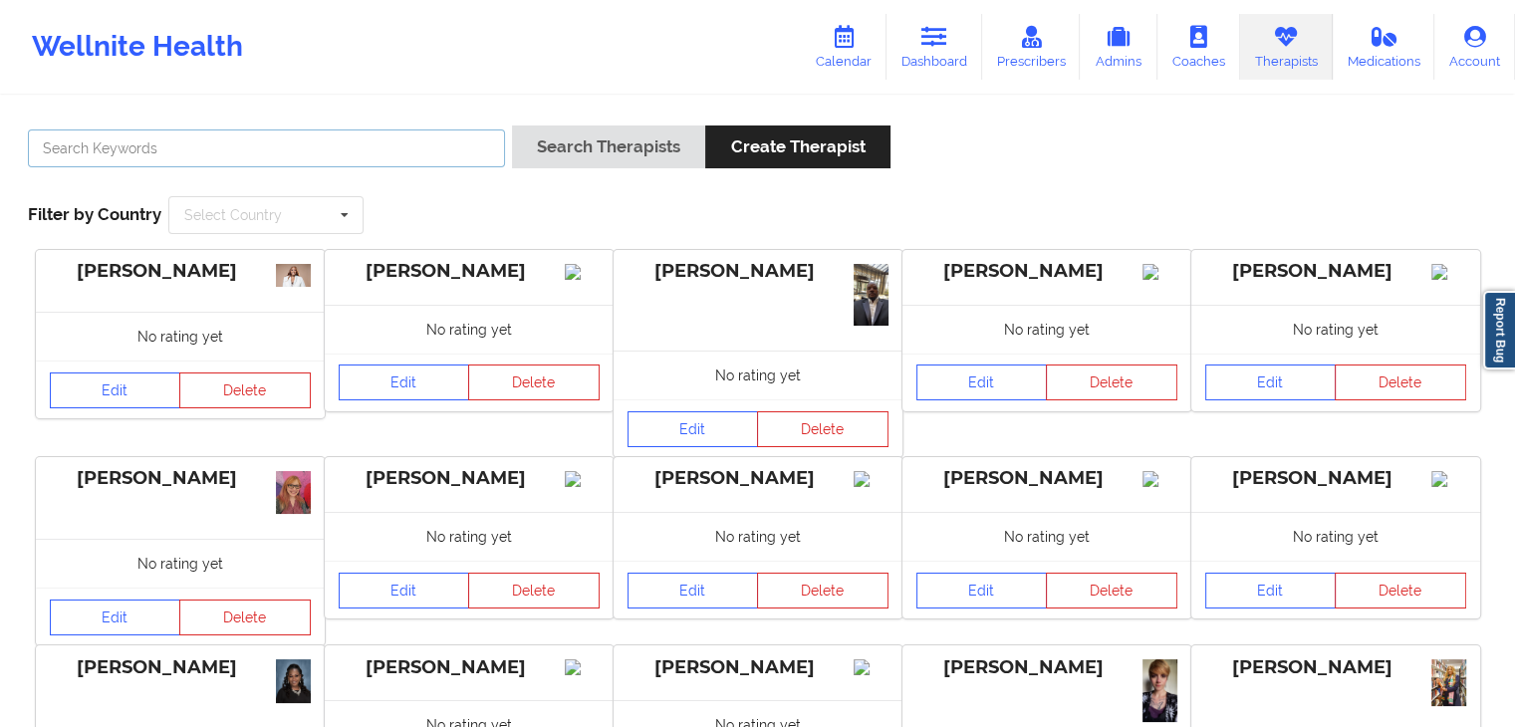
click at [302, 165] on input "text" at bounding box center [266, 148] width 477 height 38
click at [512, 125] on button "Search Therapists" at bounding box center [608, 146] width 193 height 43
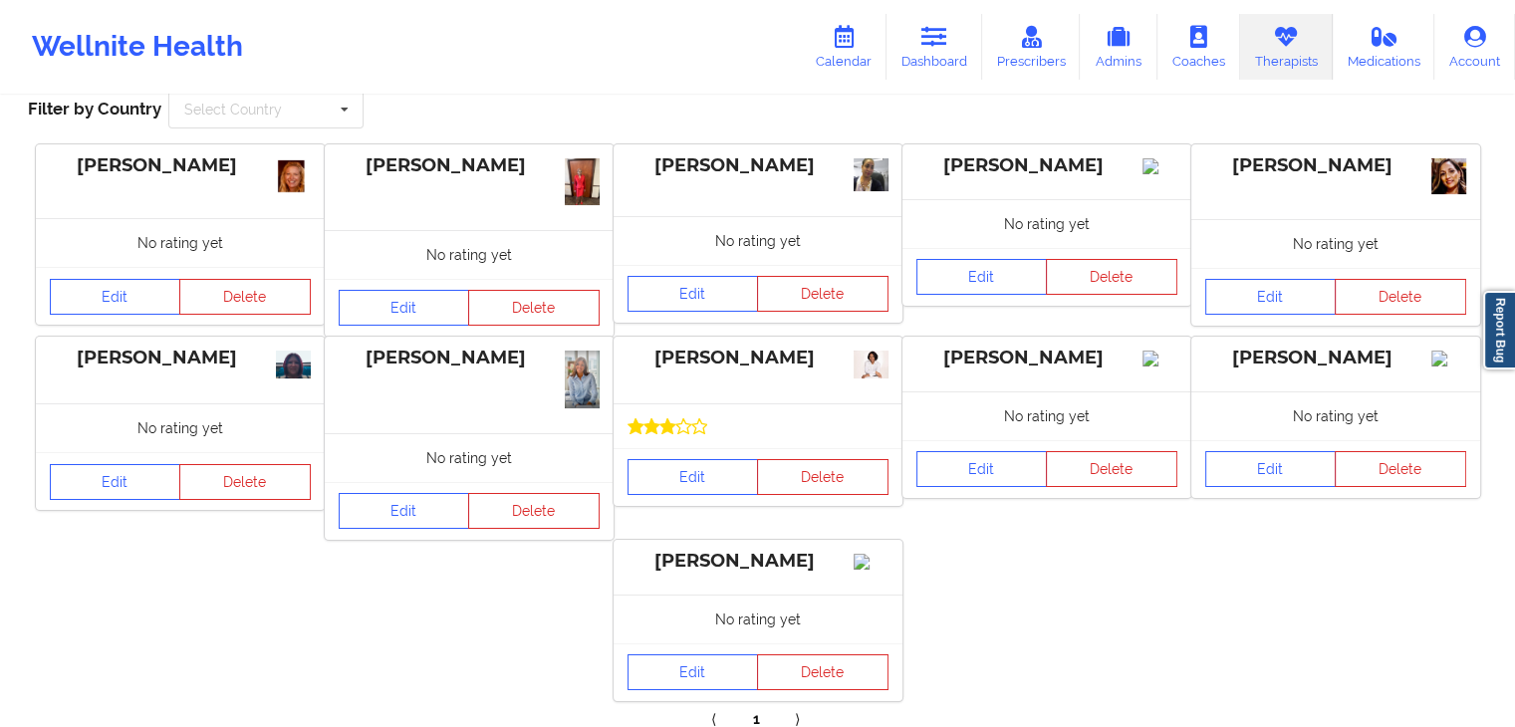
scroll to position [17, 0]
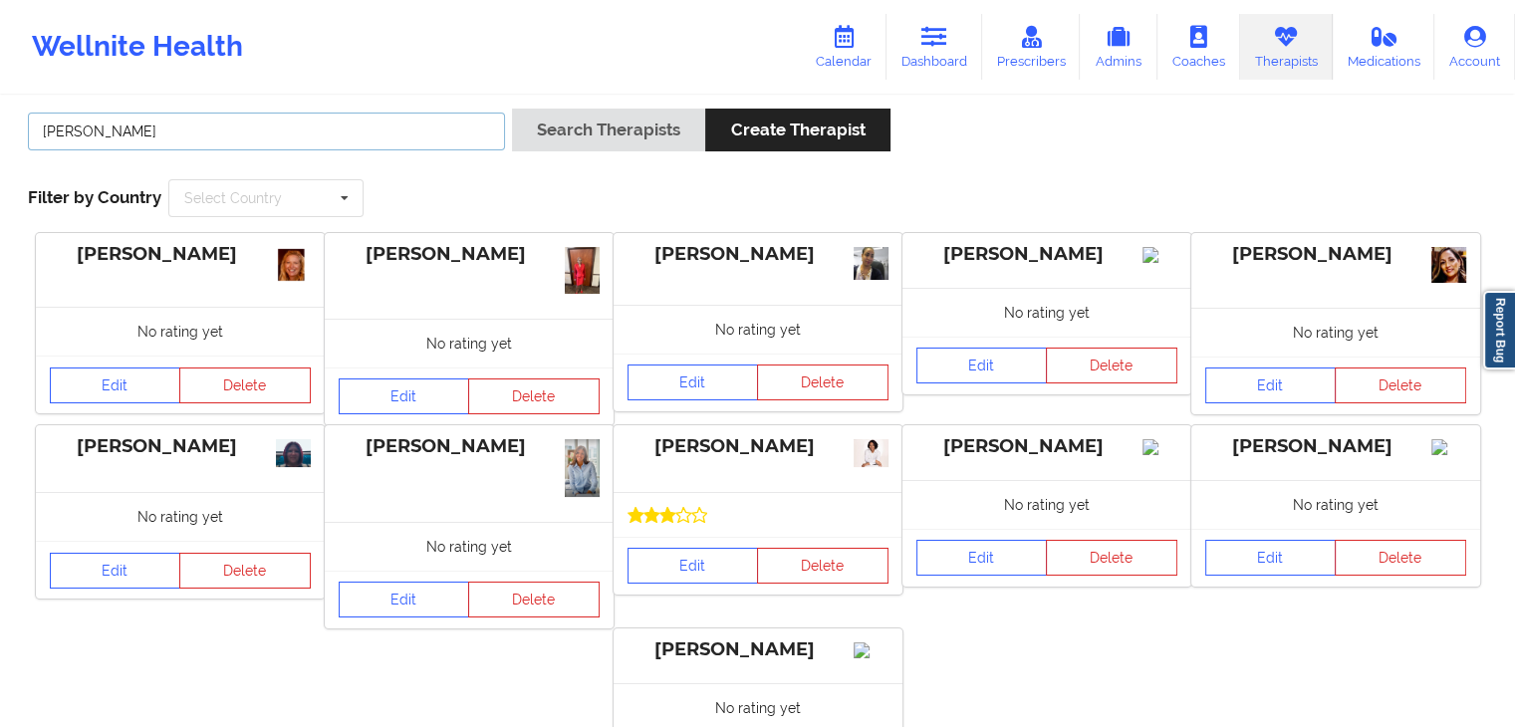
click at [277, 131] on input "charlene" at bounding box center [266, 132] width 477 height 38
type input "c"
type input "ivory brooks"
click at [512, 109] on button "Search Therapists" at bounding box center [608, 130] width 193 height 43
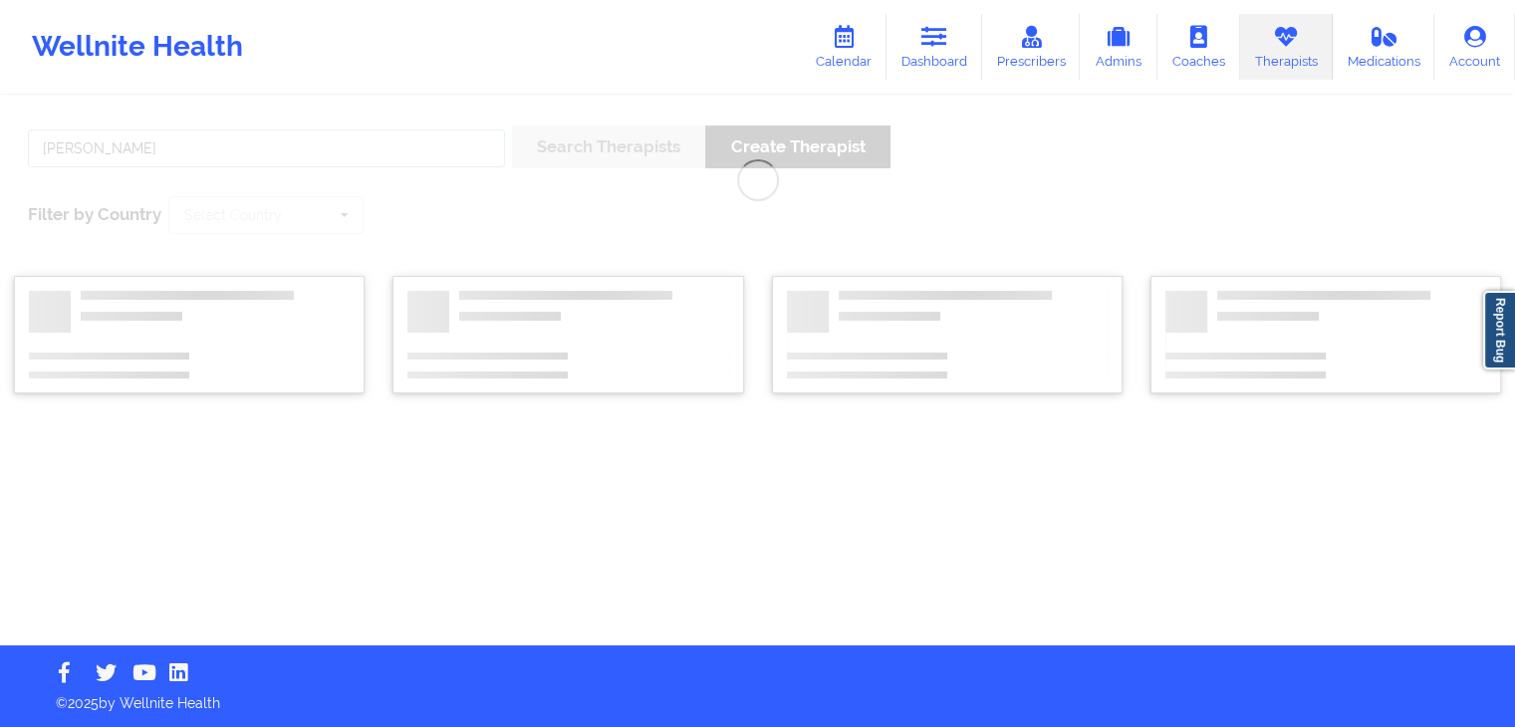
scroll to position [0, 0]
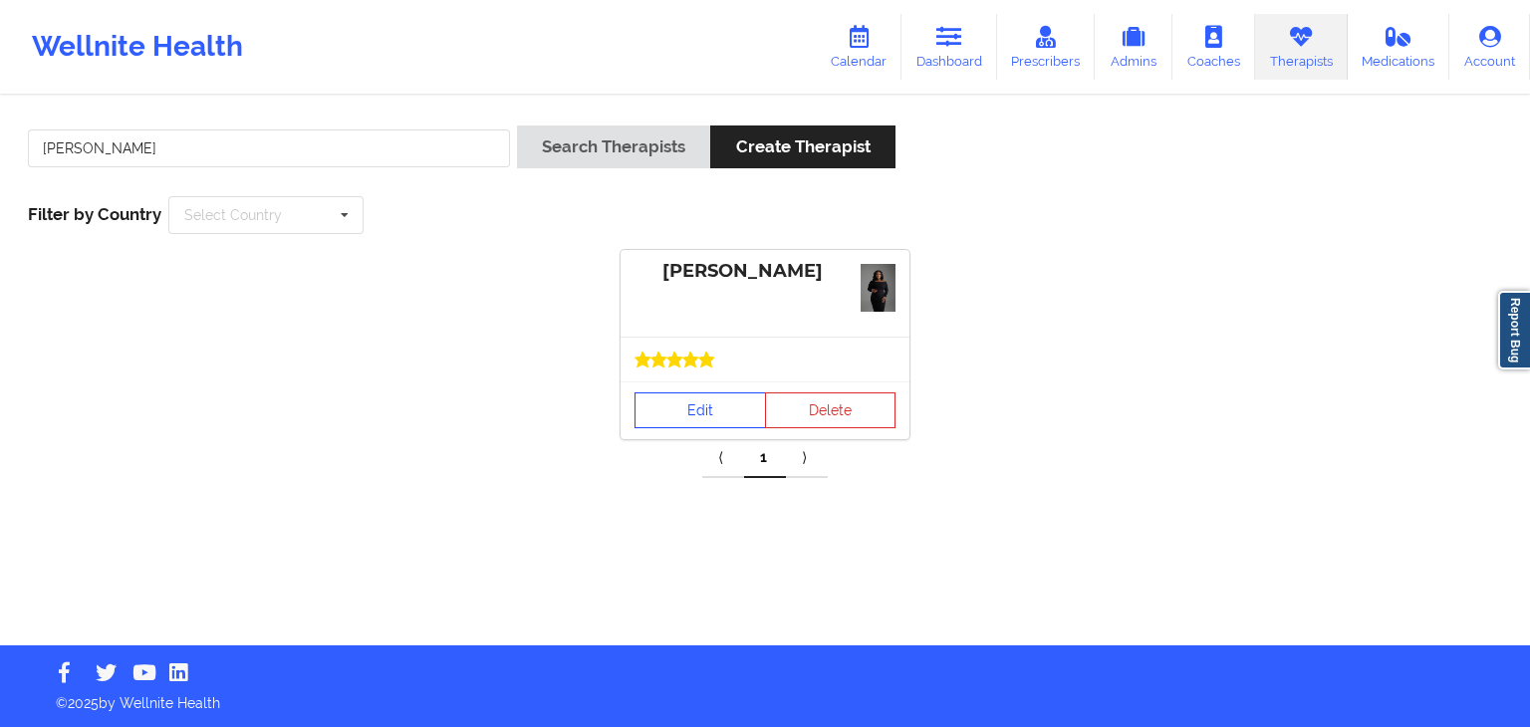
click at [647, 383] on div "Edit Delete" at bounding box center [764, 410] width 289 height 58
click at [662, 413] on link "Edit" at bounding box center [699, 410] width 131 height 36
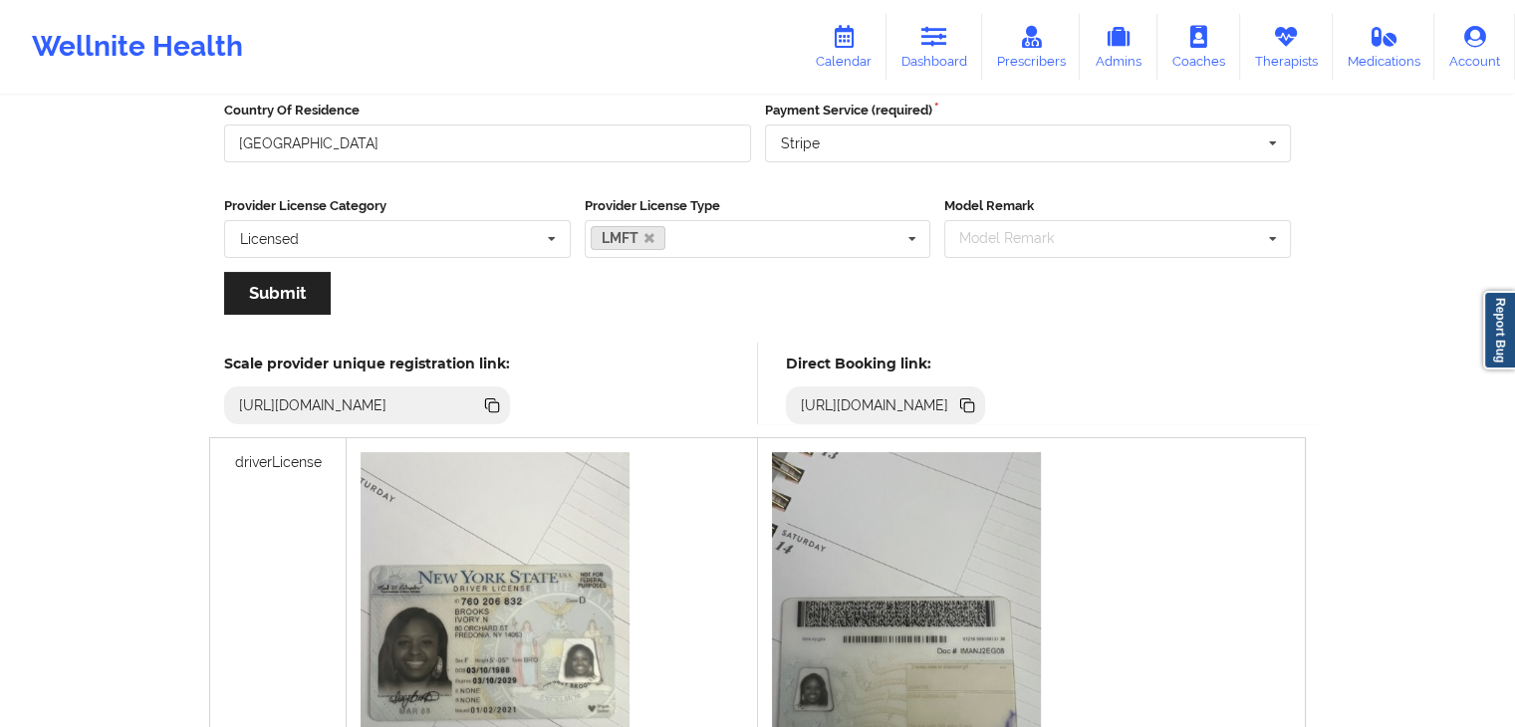
scroll to position [452, 0]
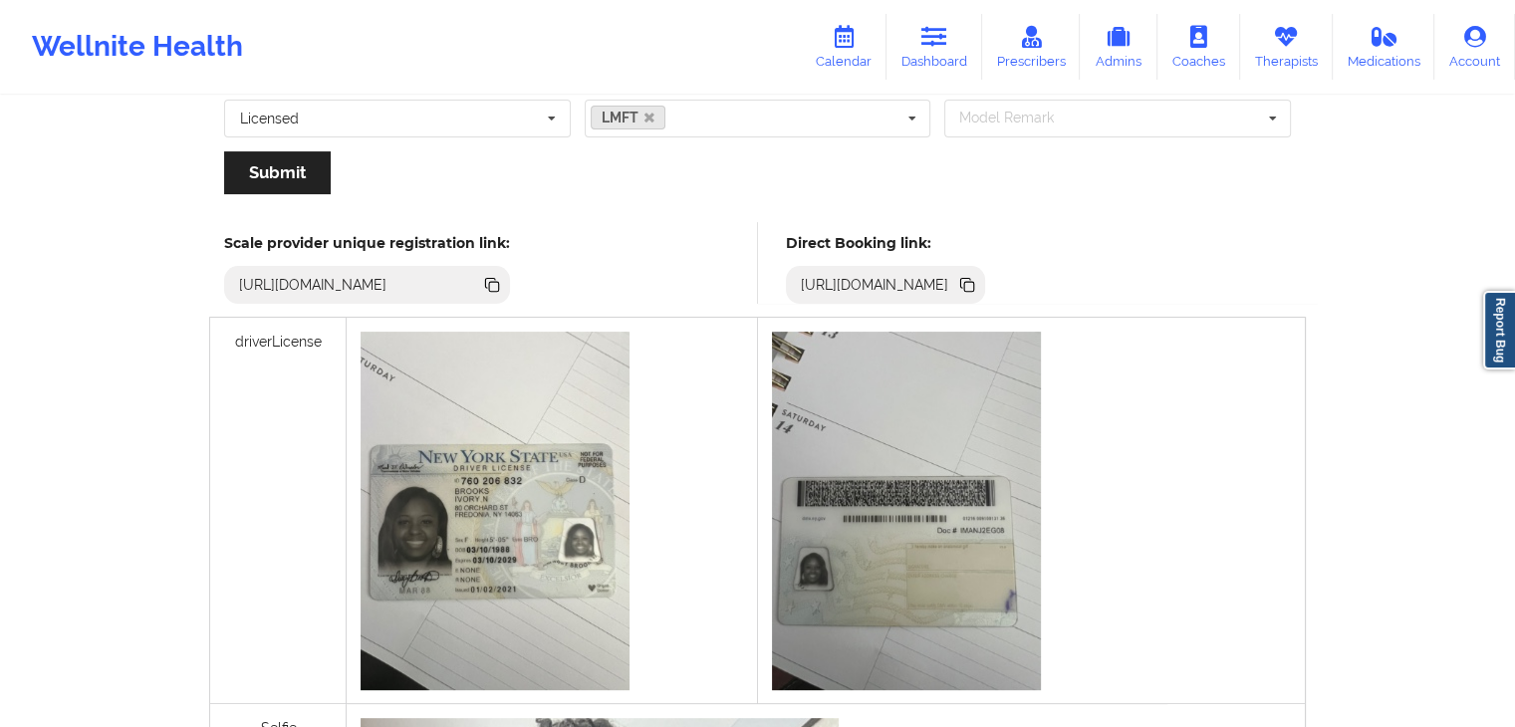
click at [974, 284] on icon at bounding box center [969, 287] width 10 height 10
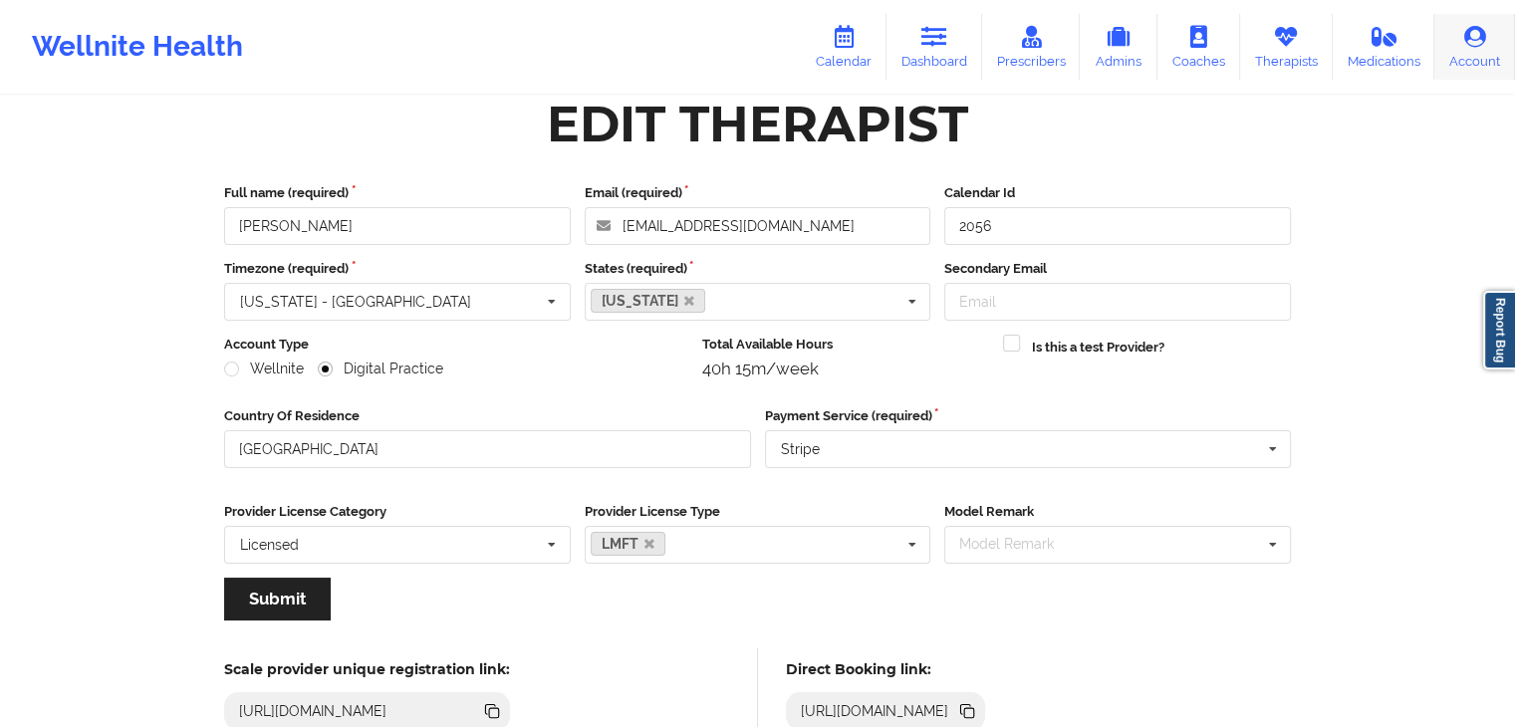
scroll to position [55, 0]
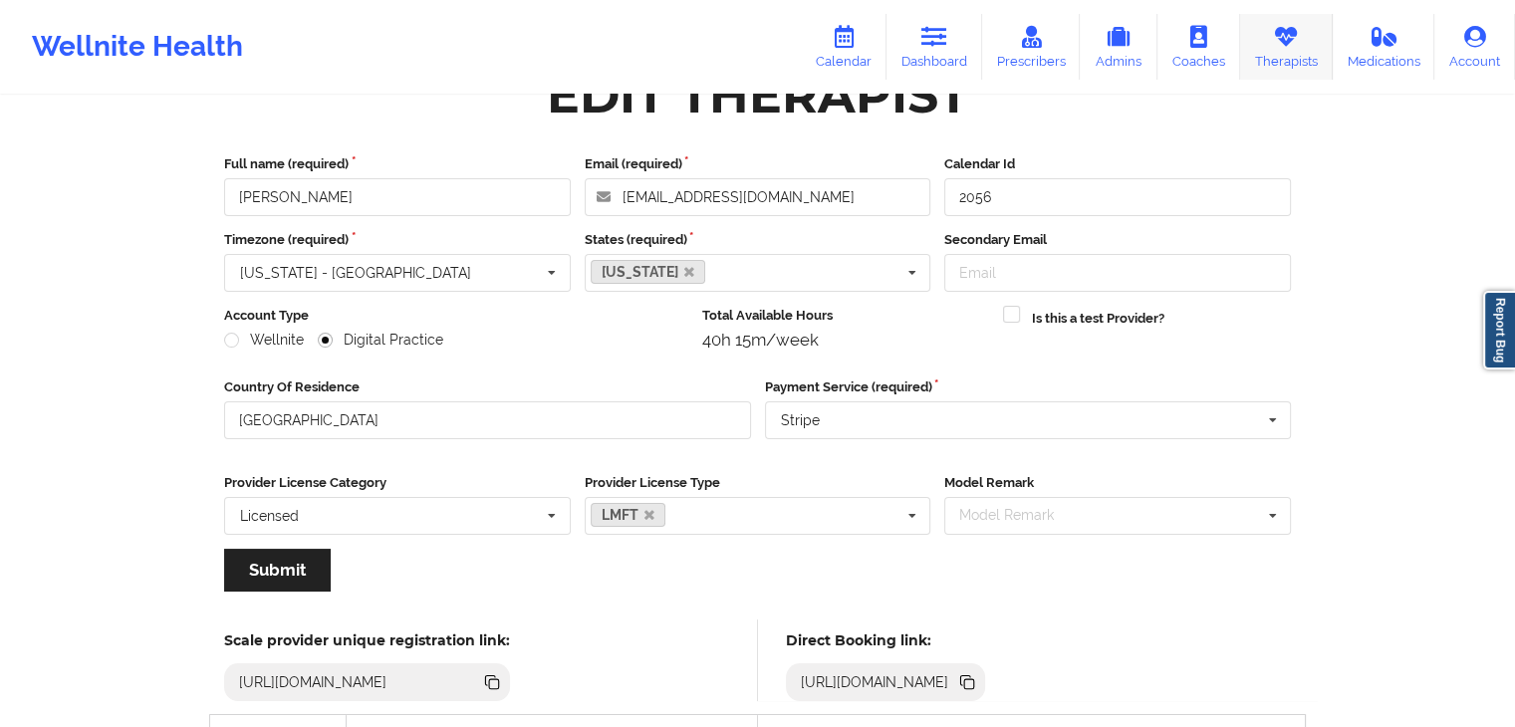
click at [1274, 40] on icon at bounding box center [1286, 37] width 26 height 22
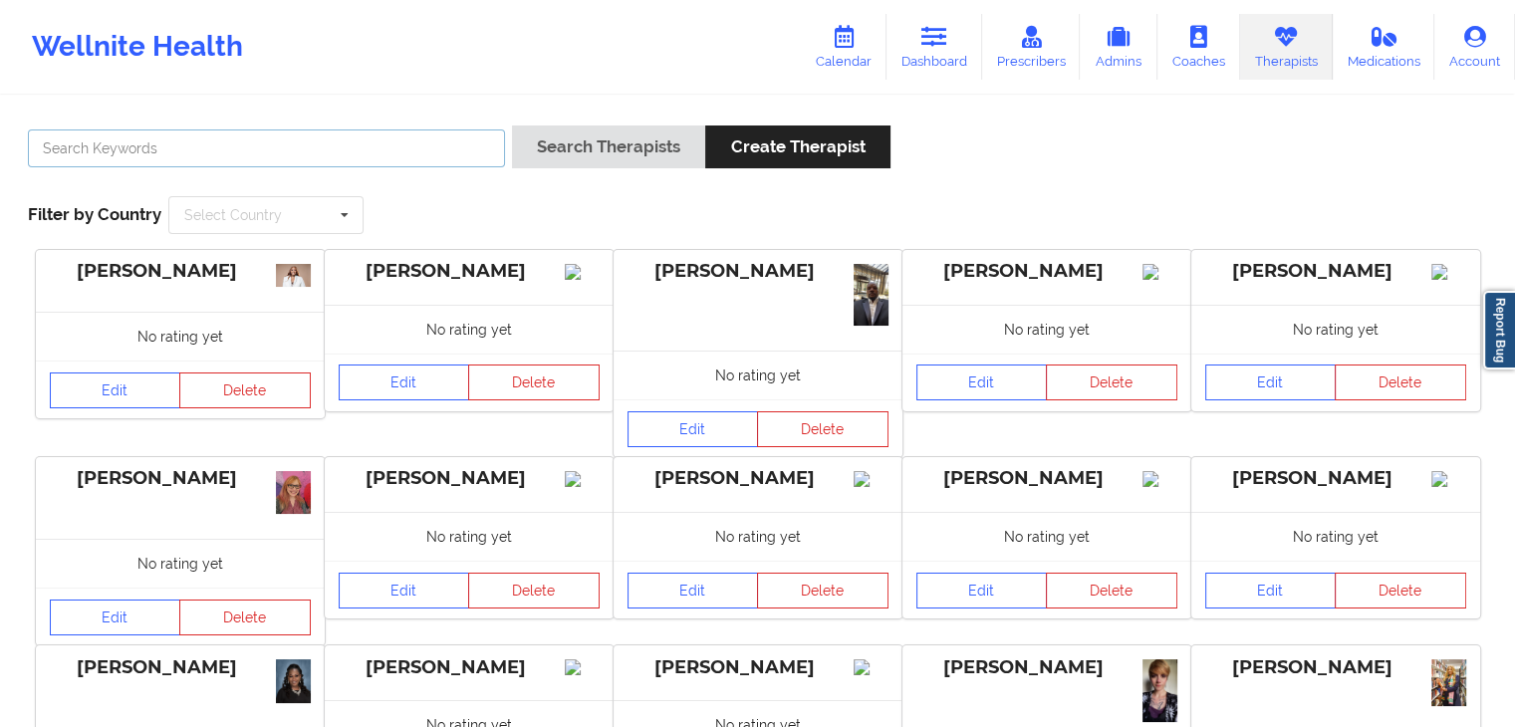
click at [198, 148] on input "text" at bounding box center [266, 148] width 477 height 38
type input "charlene"
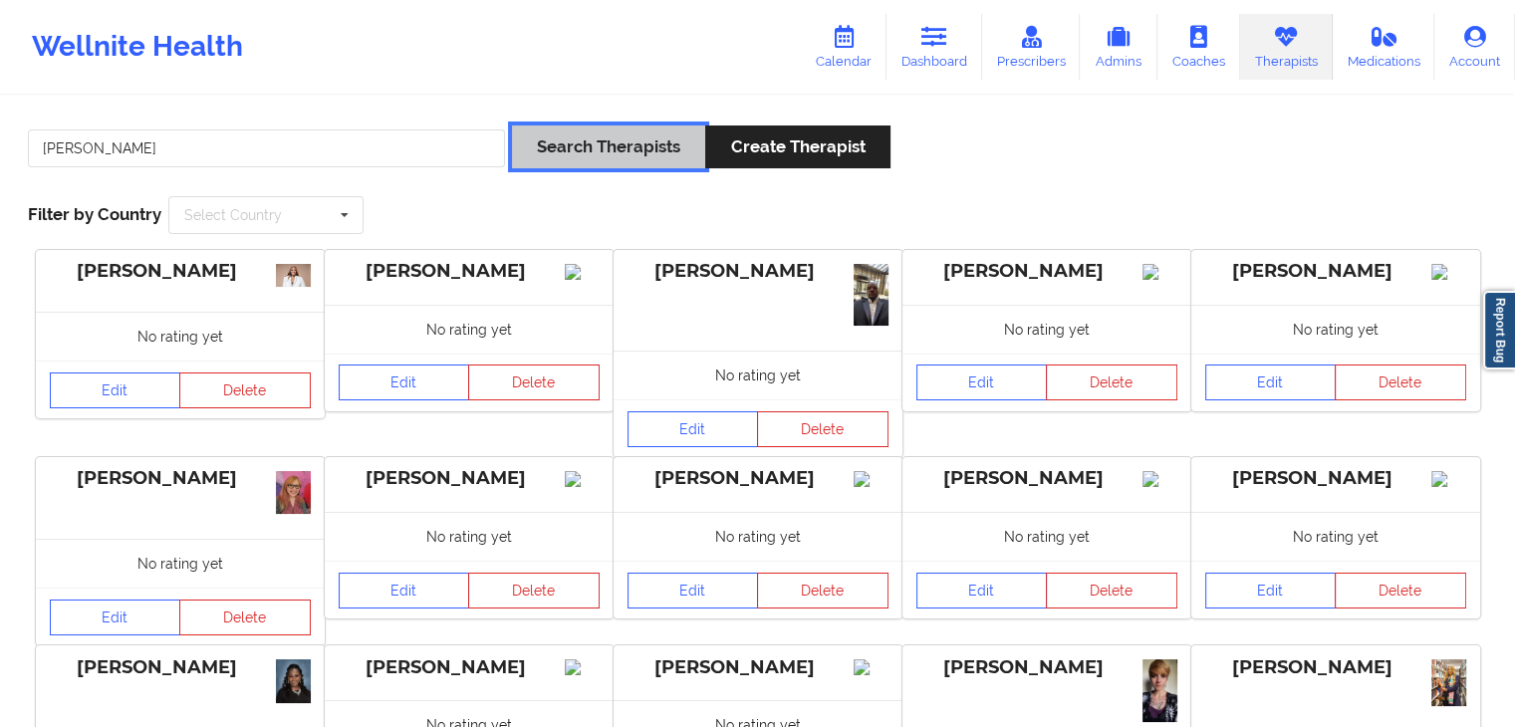
click at [542, 149] on button "Search Therapists" at bounding box center [608, 146] width 193 height 43
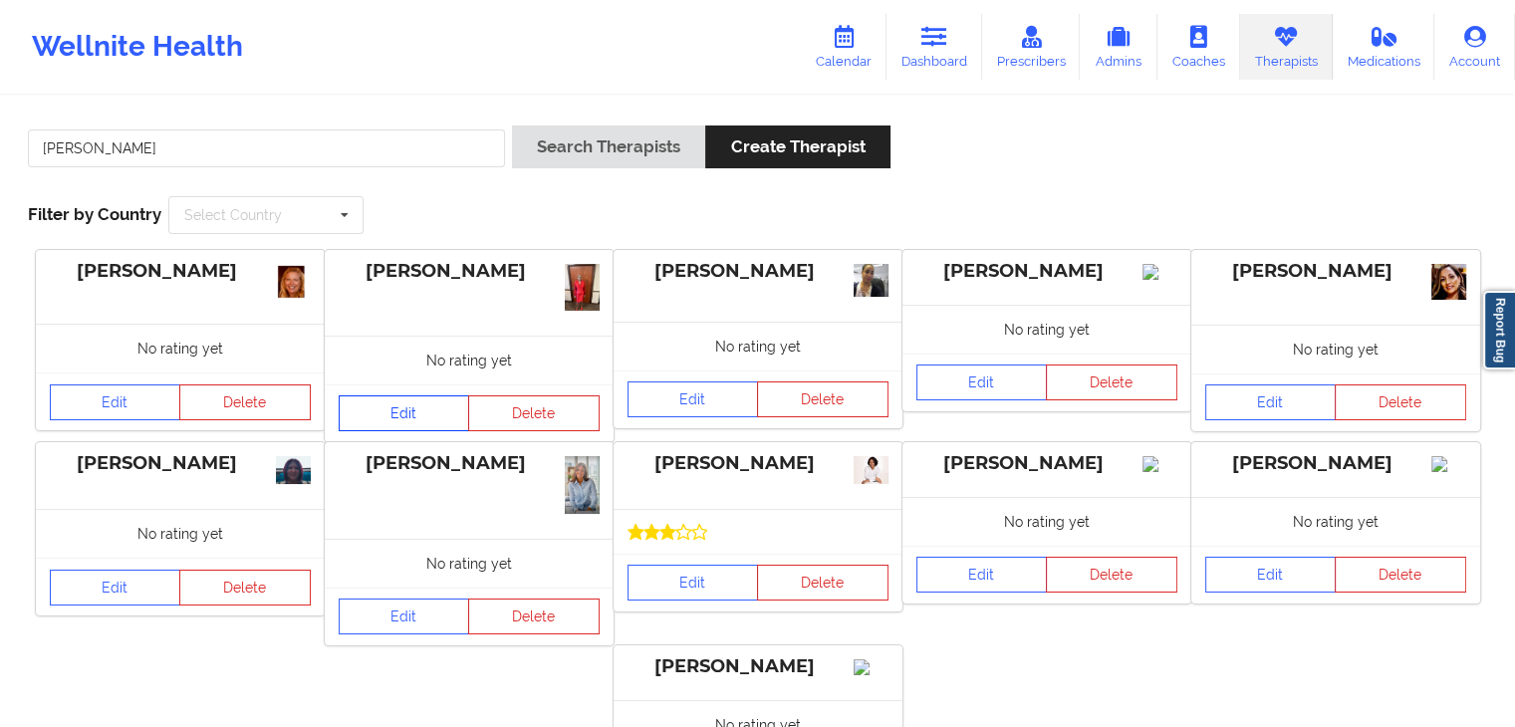
click at [383, 413] on link "Edit" at bounding box center [404, 413] width 131 height 36
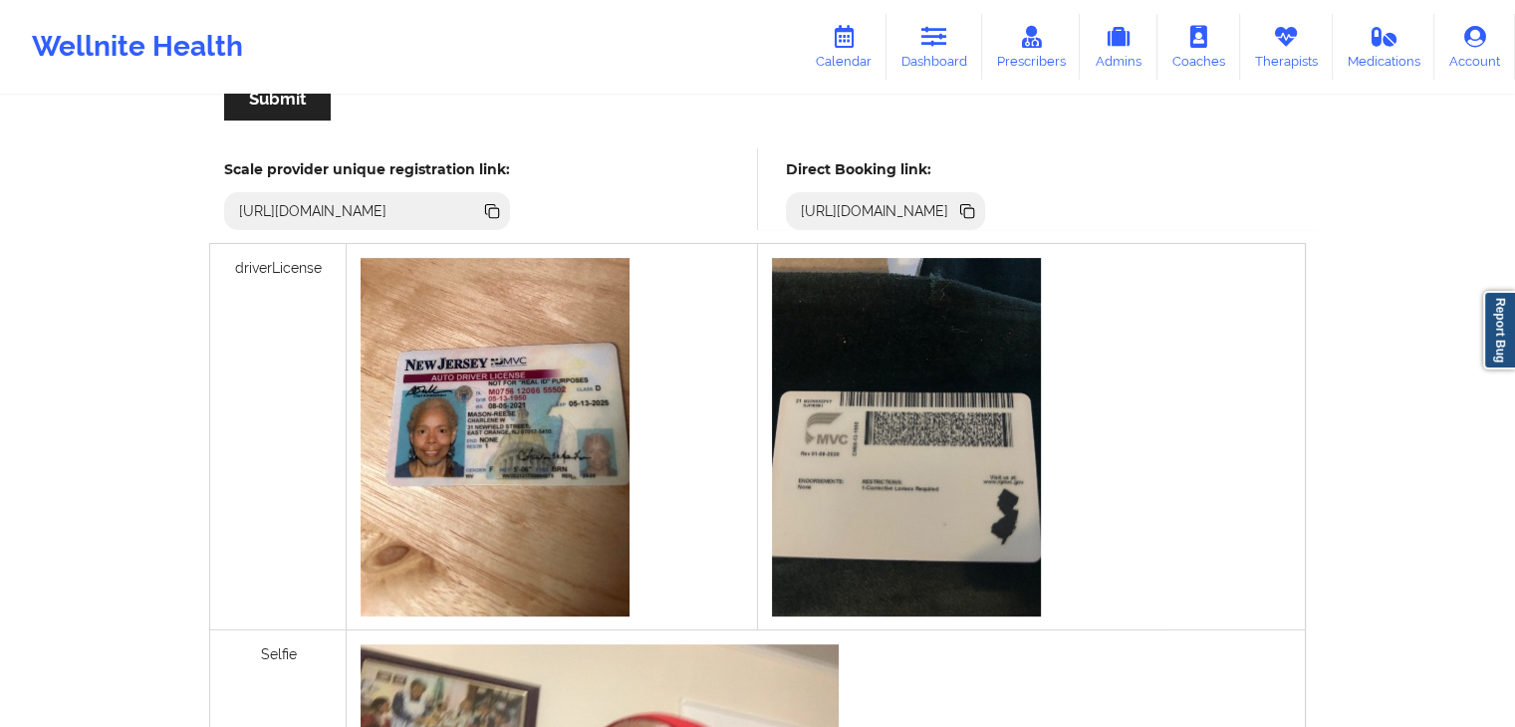
scroll to position [503, 0]
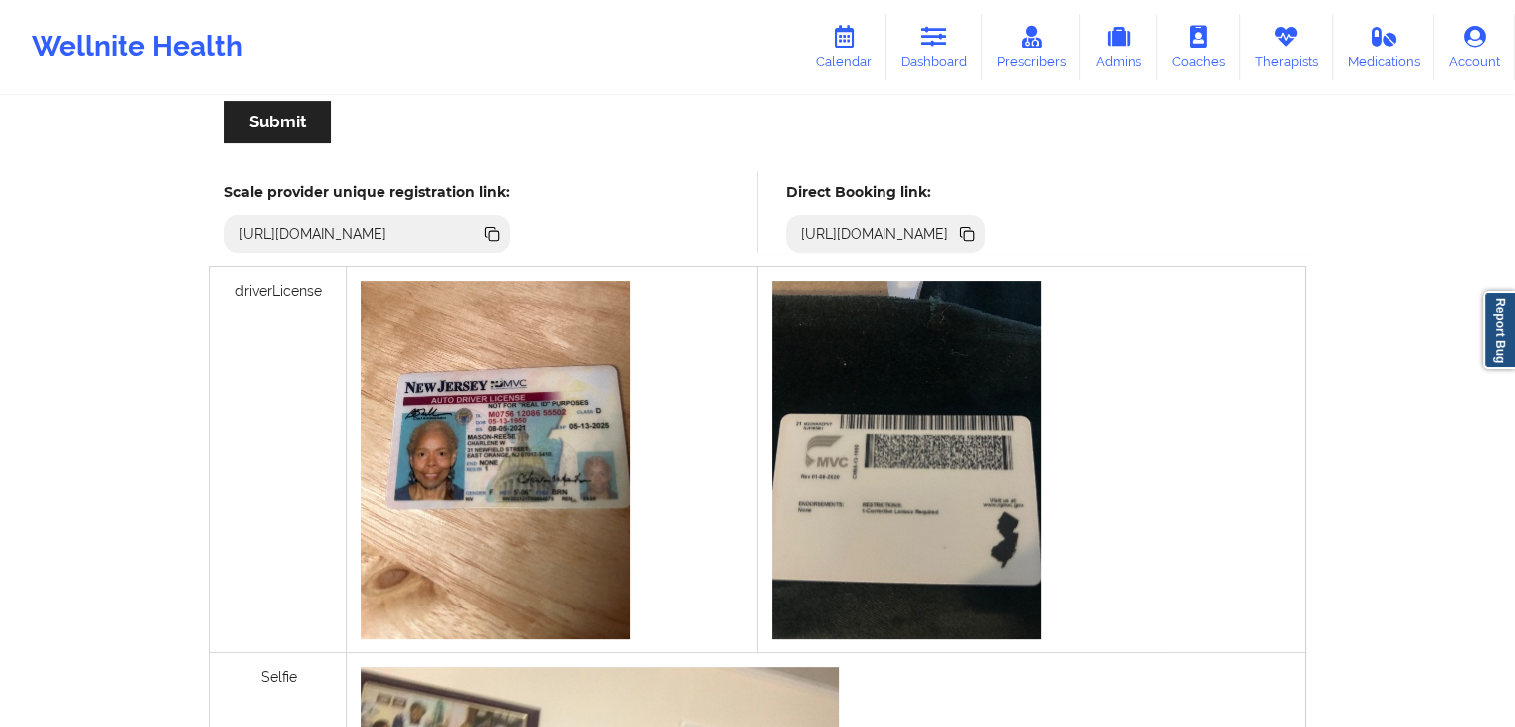
click at [978, 226] on icon at bounding box center [967, 234] width 22 height 22
click at [1278, 69] on link "Therapists" at bounding box center [1286, 47] width 93 height 66
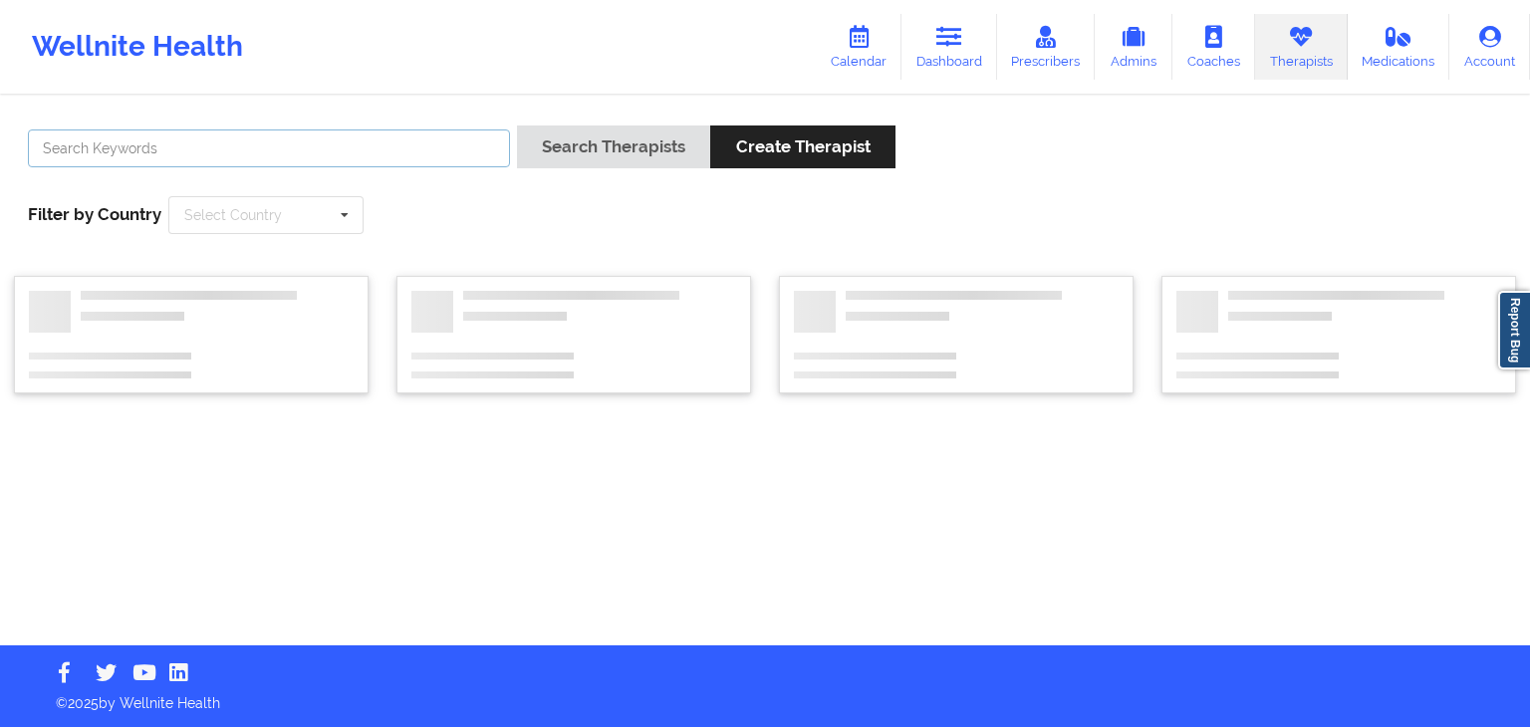
click at [374, 153] on input "text" at bounding box center [269, 148] width 482 height 38
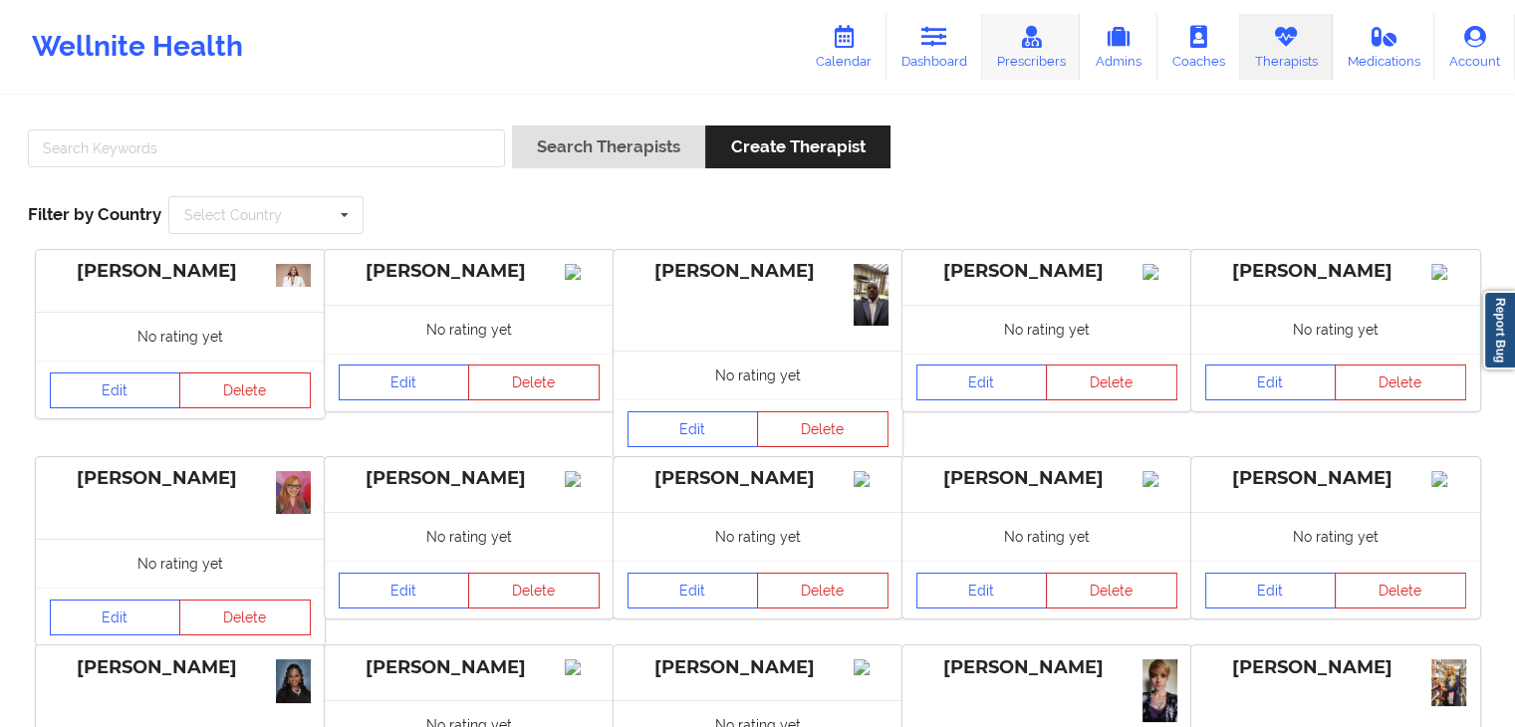
click at [1033, 58] on link "Prescribers" at bounding box center [1031, 47] width 99 height 66
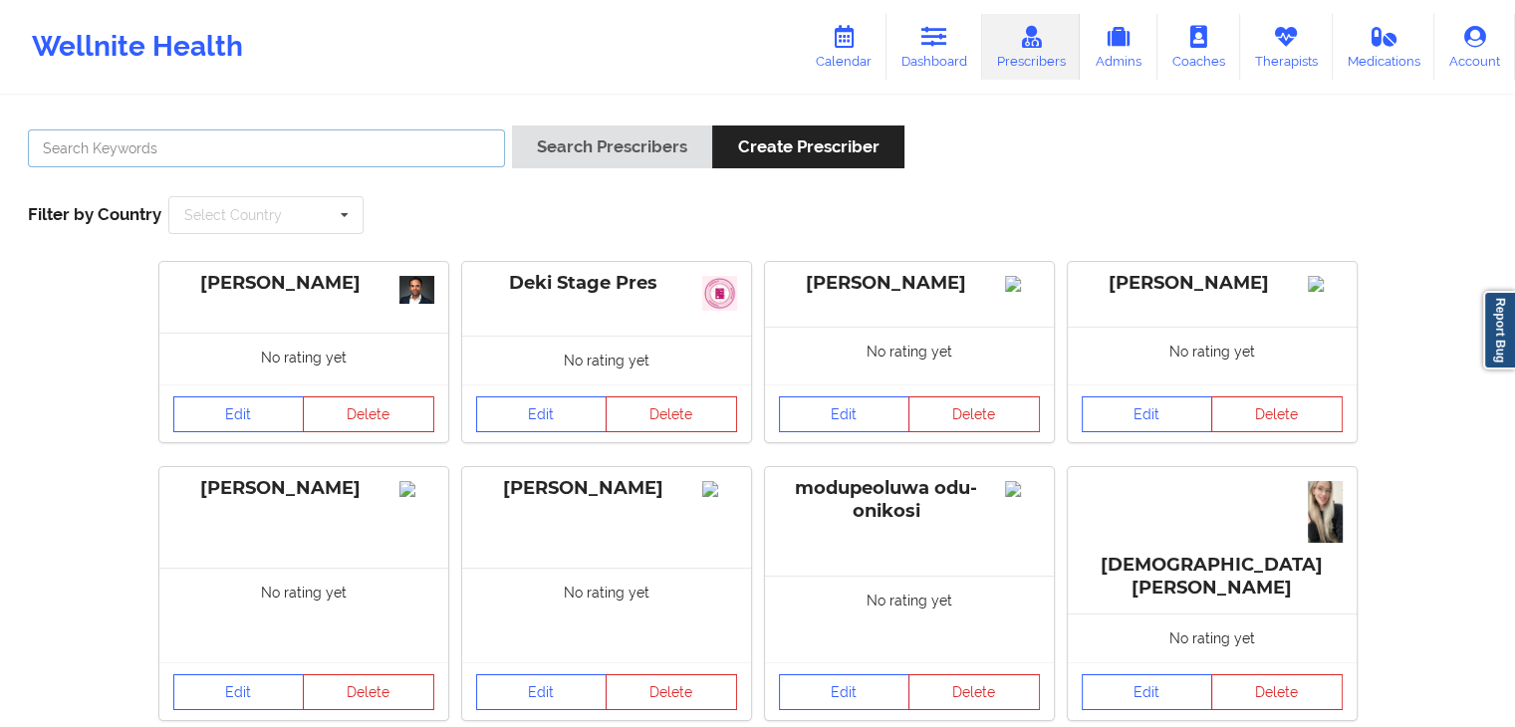
click at [410, 142] on input "text" at bounding box center [266, 148] width 477 height 38
type input "[PERSON_NAME] [PERSON_NAME]"
click at [512, 125] on button "Search Prescribers" at bounding box center [612, 146] width 200 height 43
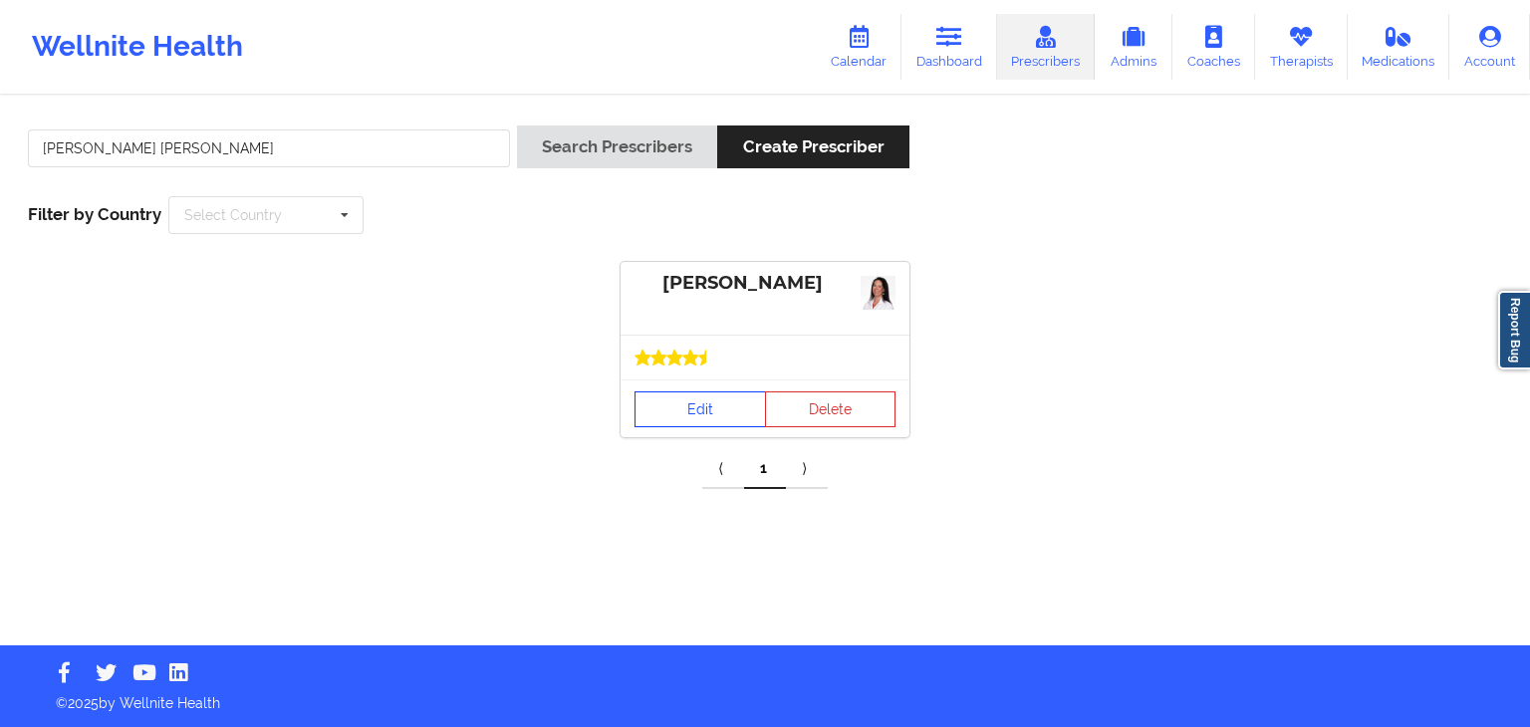
click at [731, 409] on link "Edit" at bounding box center [699, 409] width 131 height 36
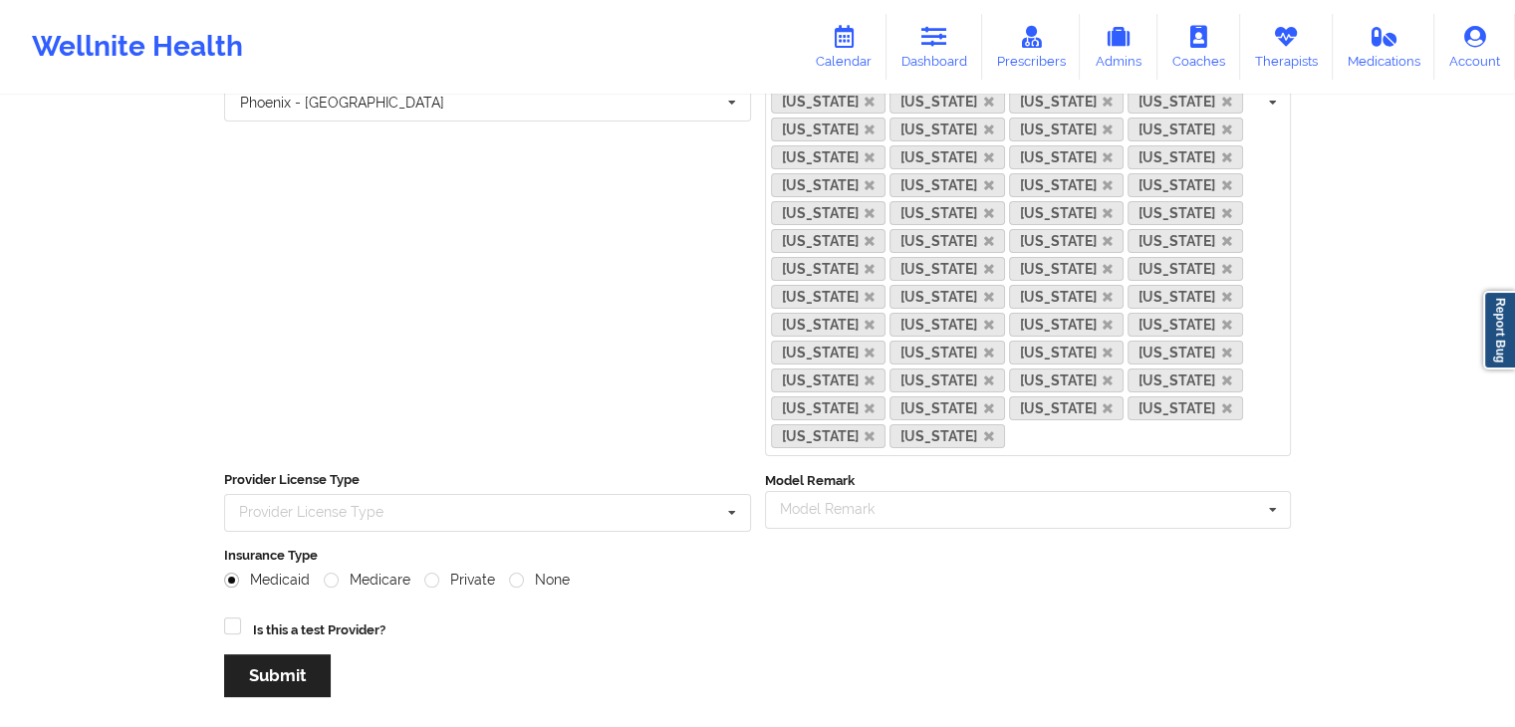
scroll to position [488, 0]
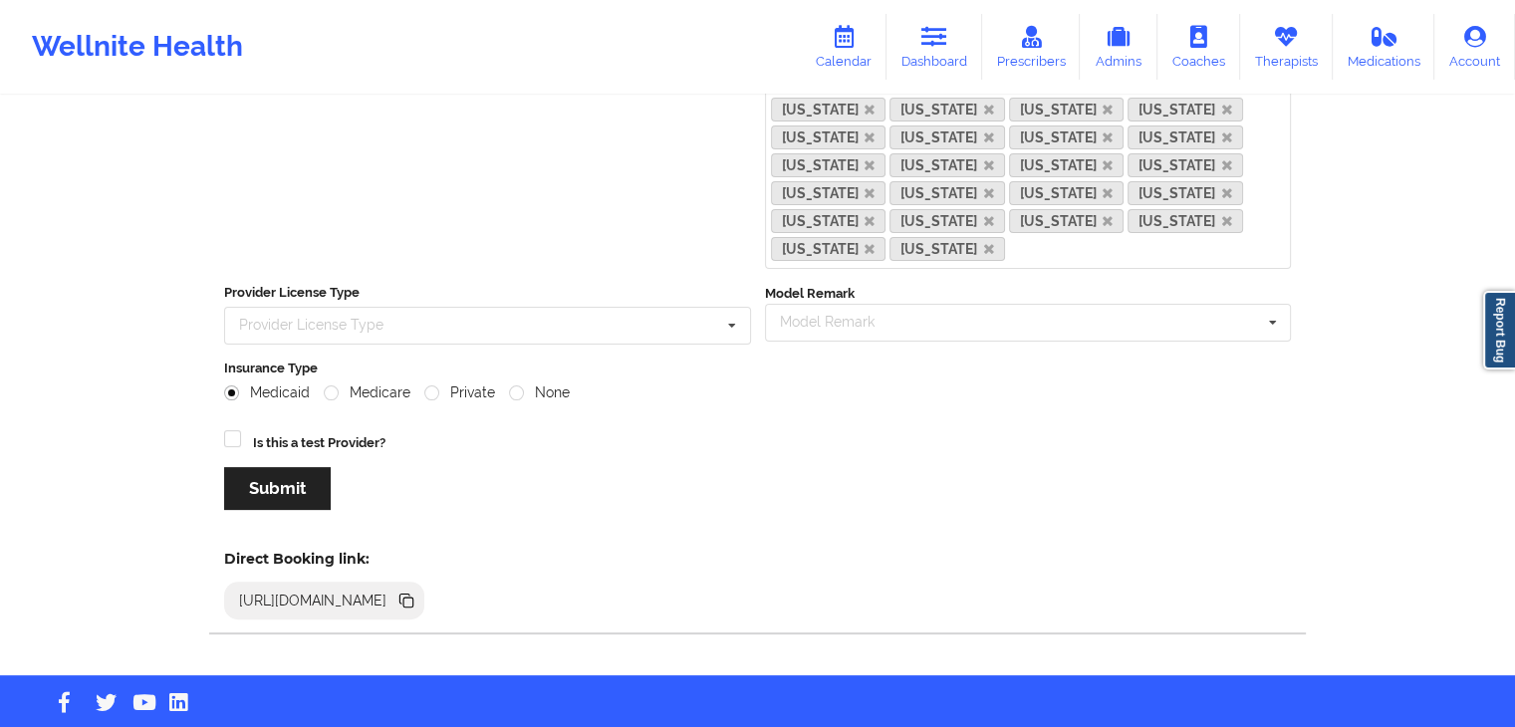
click at [413, 598] on icon at bounding box center [408, 603] width 10 height 10
click at [914, 48] on link "Dashboard" at bounding box center [934, 47] width 96 height 66
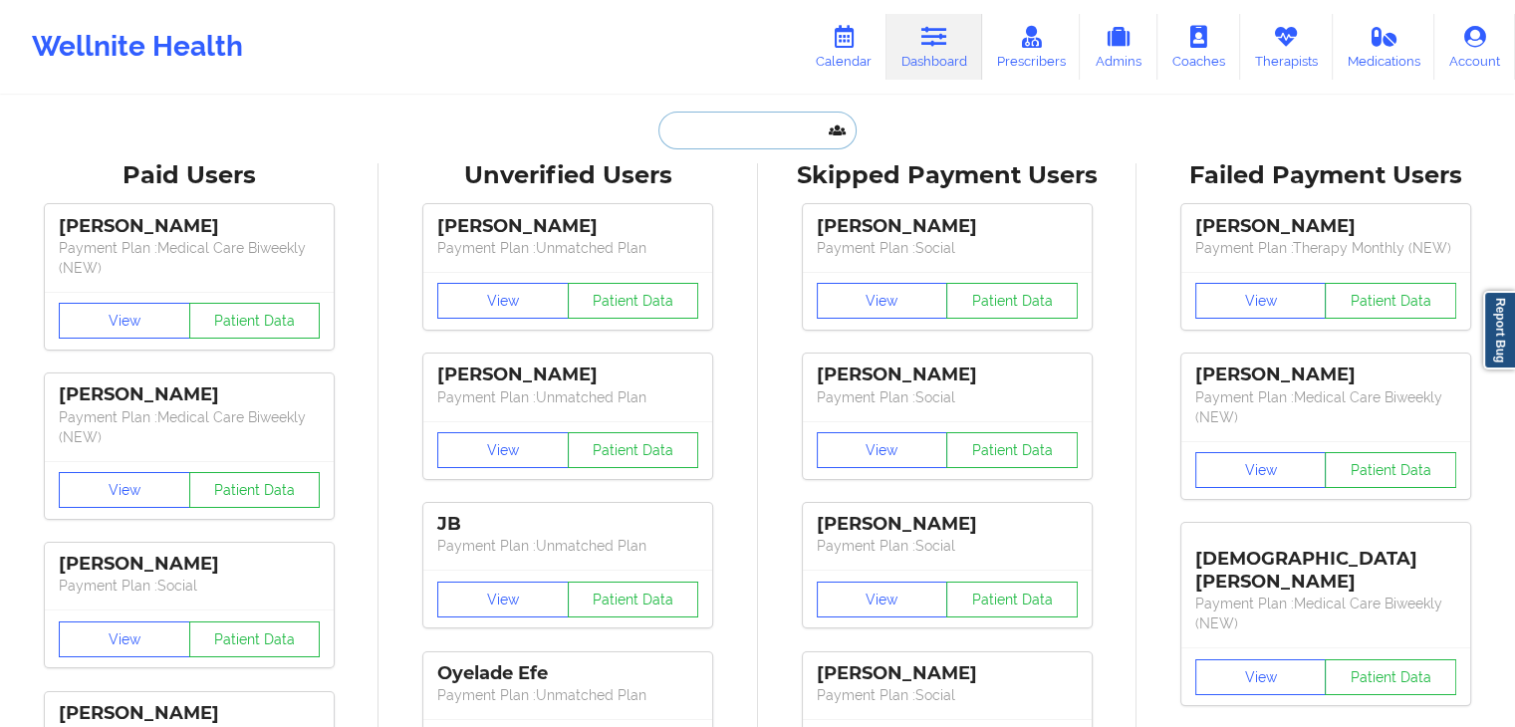
click at [788, 117] on input "text" at bounding box center [756, 131] width 197 height 38
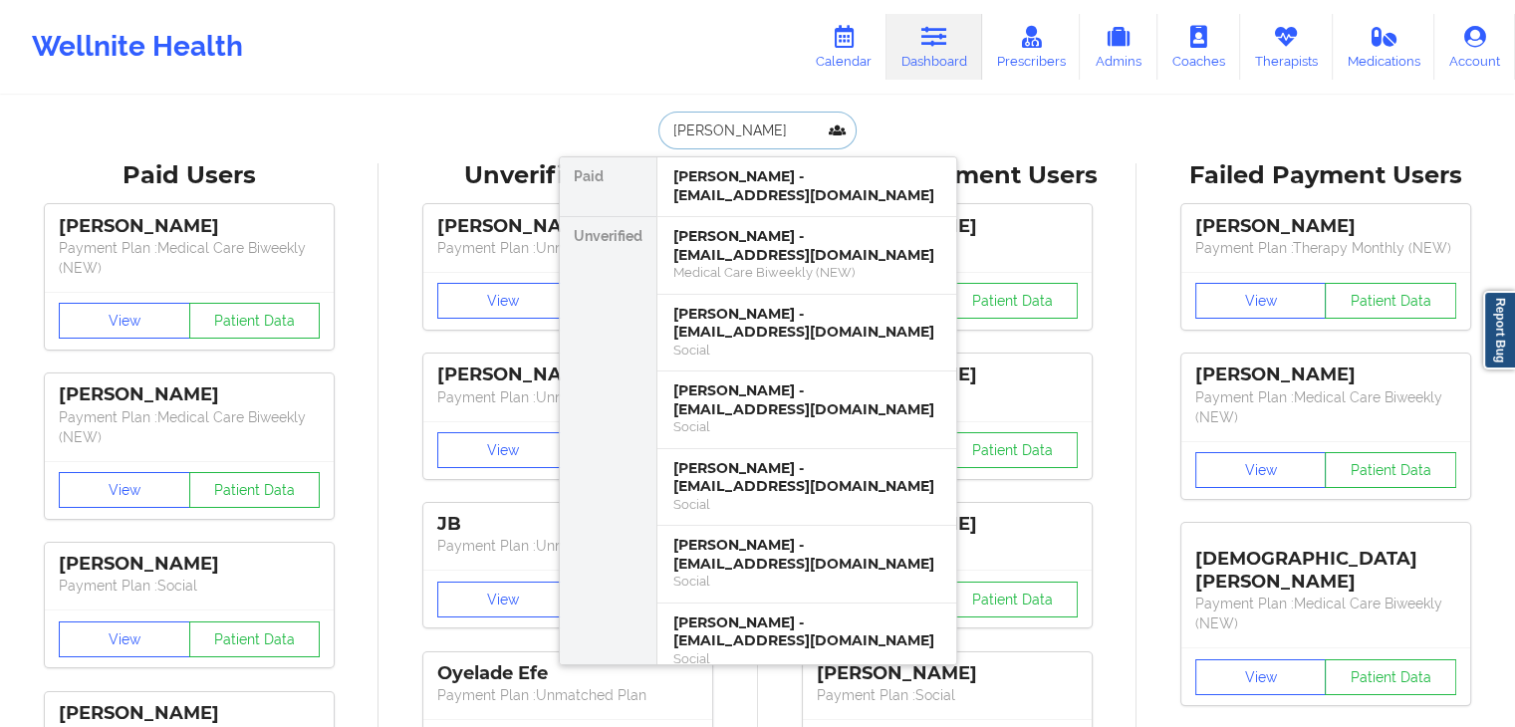
type input "heather road"
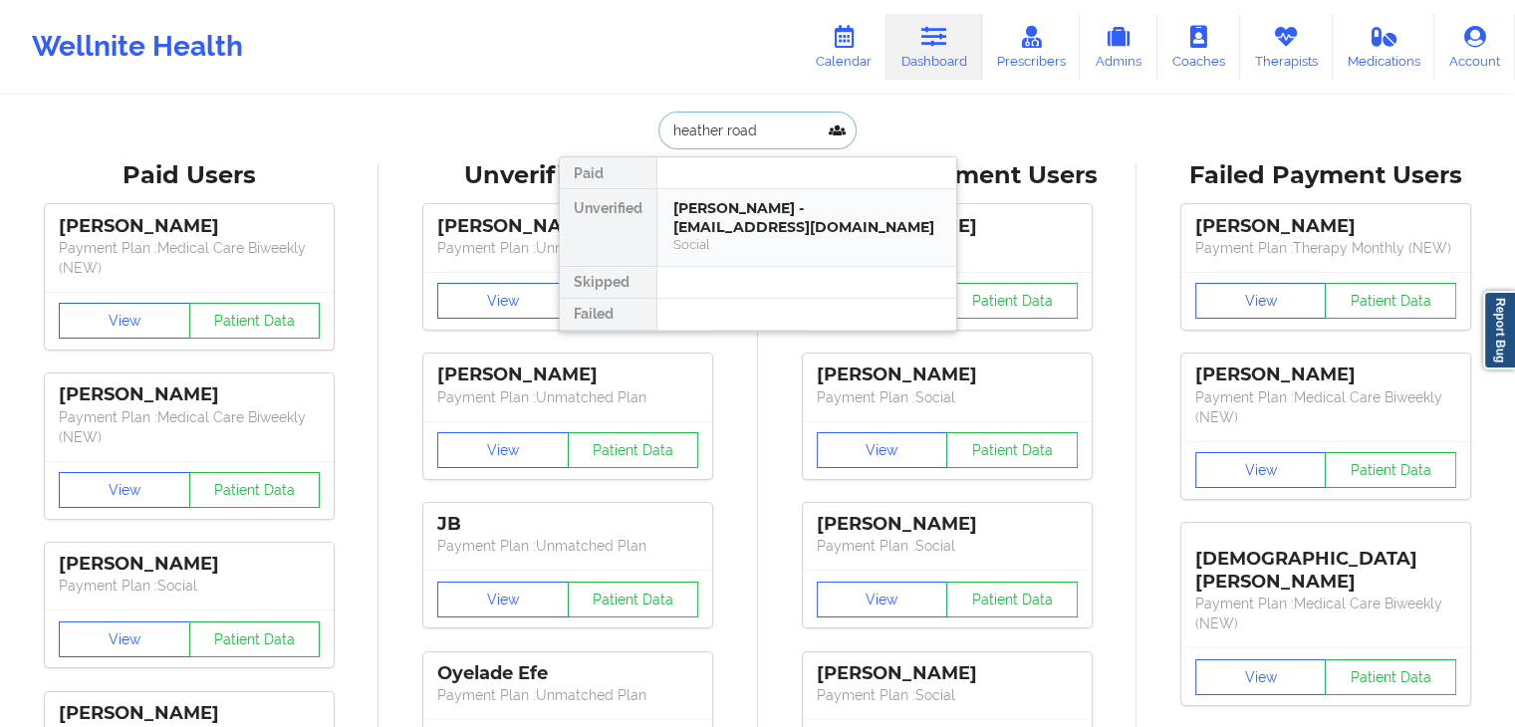
click at [801, 209] on div "Heather Roadarmel - heazy73@gmail.com" at bounding box center [806, 217] width 267 height 37
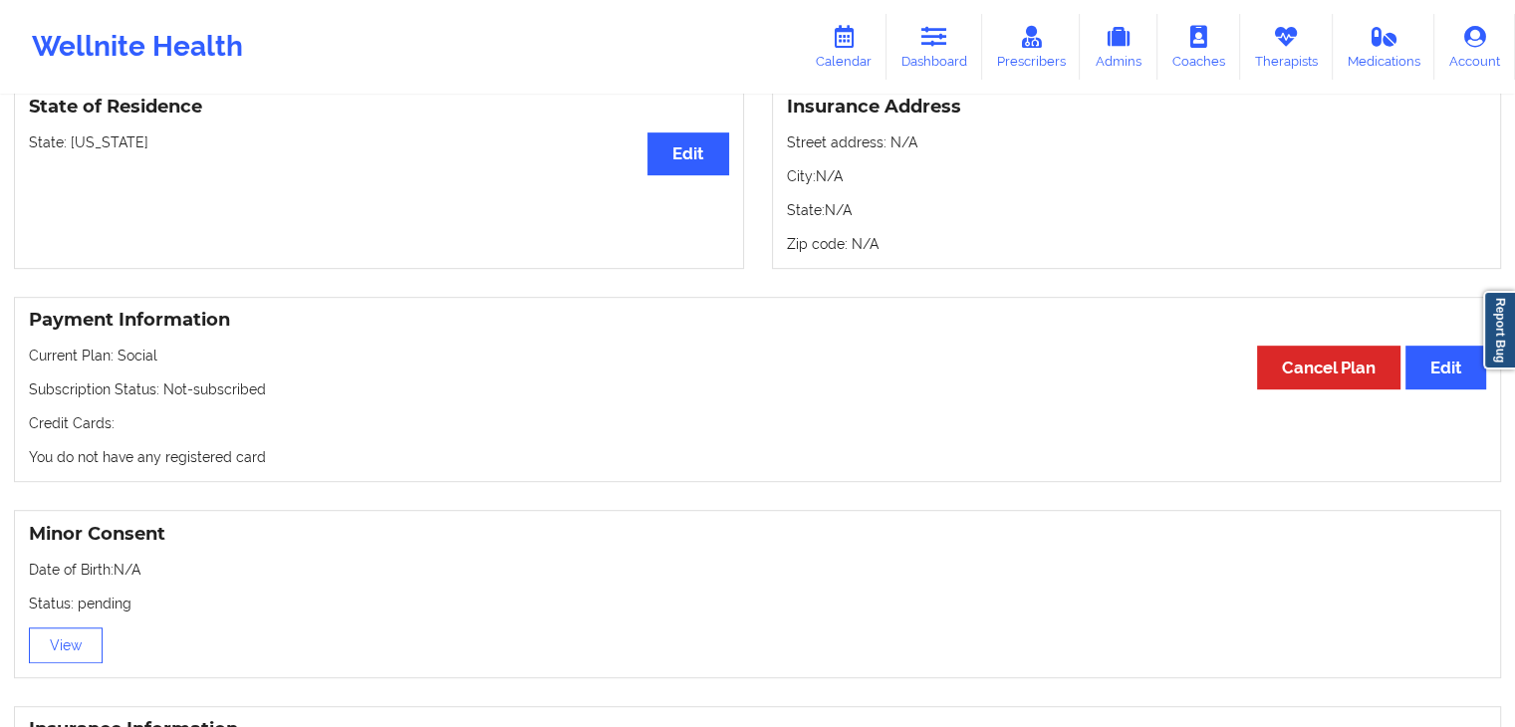
scroll to position [1420, 0]
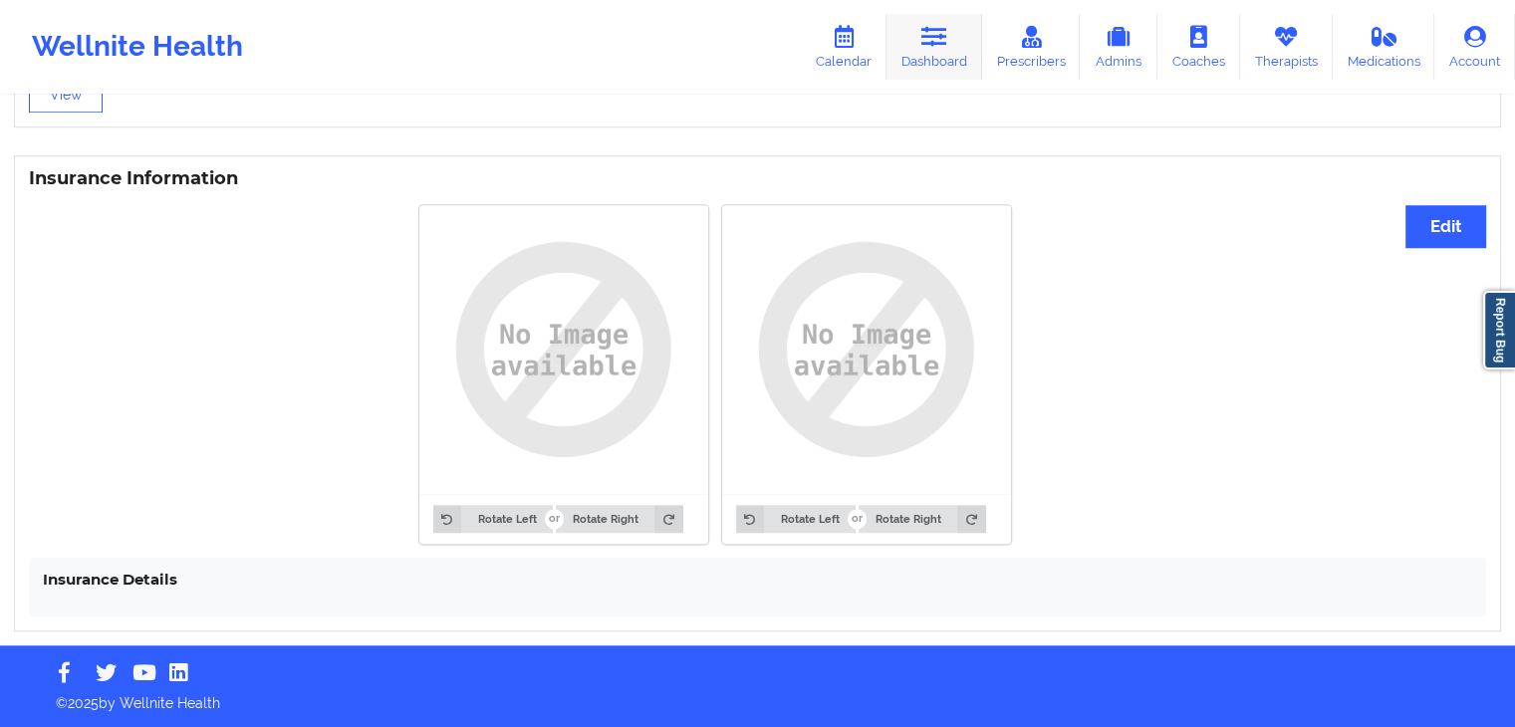
click at [937, 64] on link "Dashboard" at bounding box center [934, 47] width 96 height 66
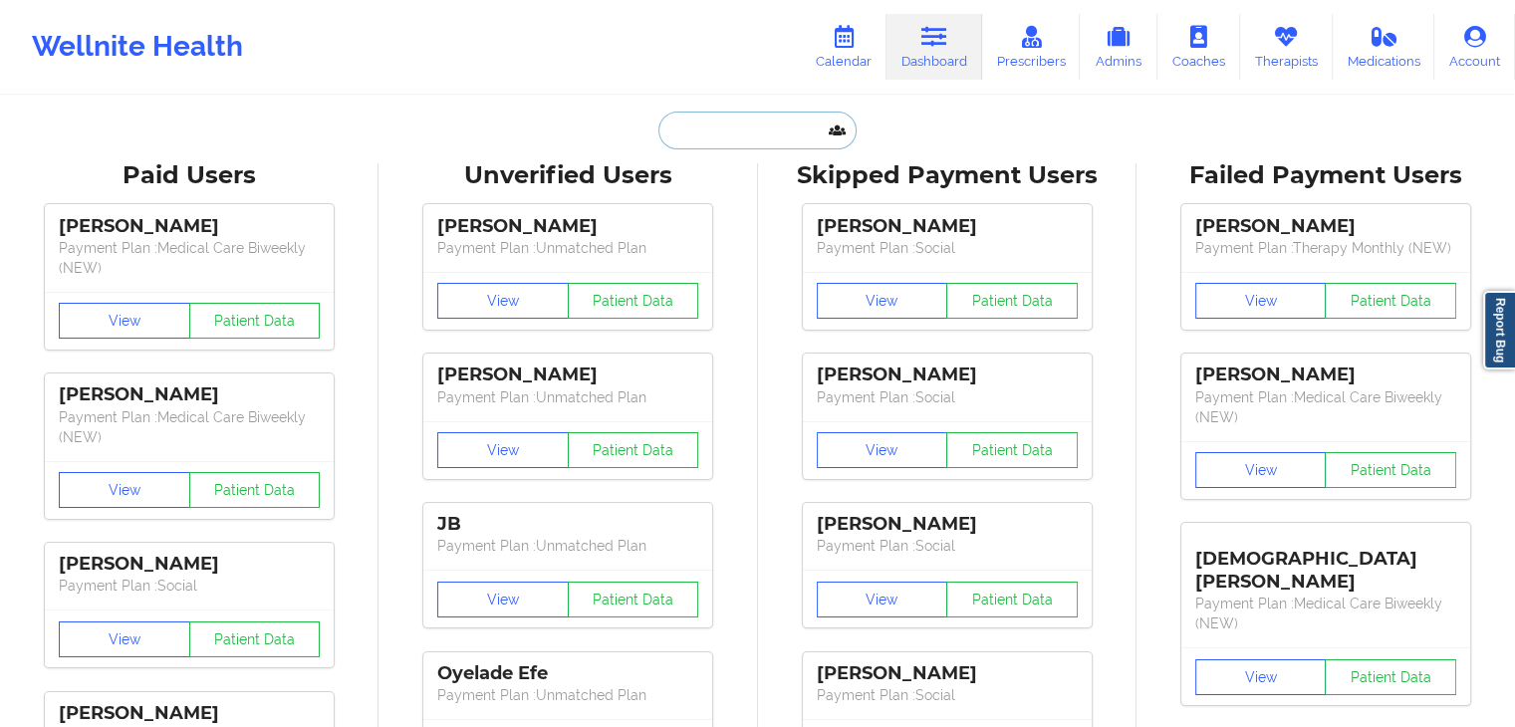
click at [729, 135] on input "text" at bounding box center [756, 131] width 197 height 38
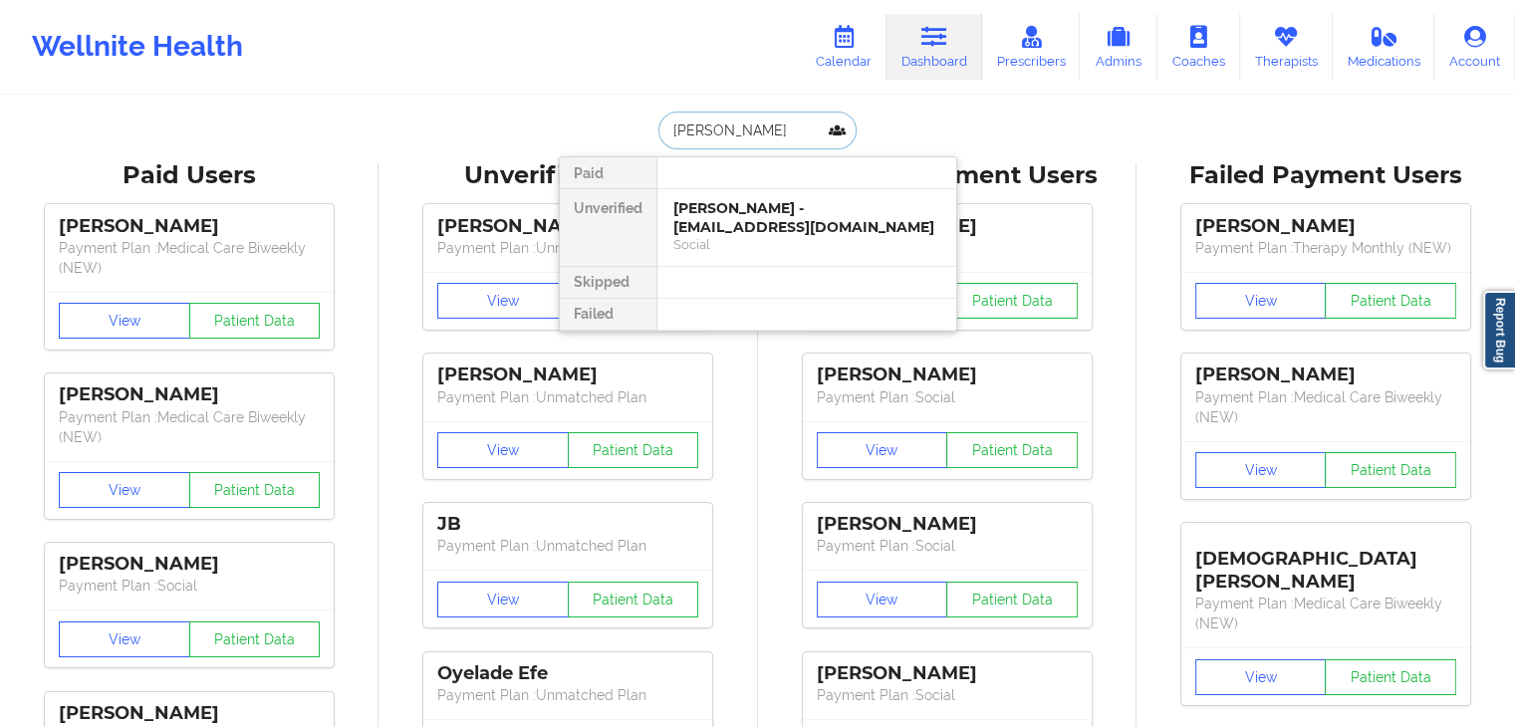
type input "ALEXANDER J"
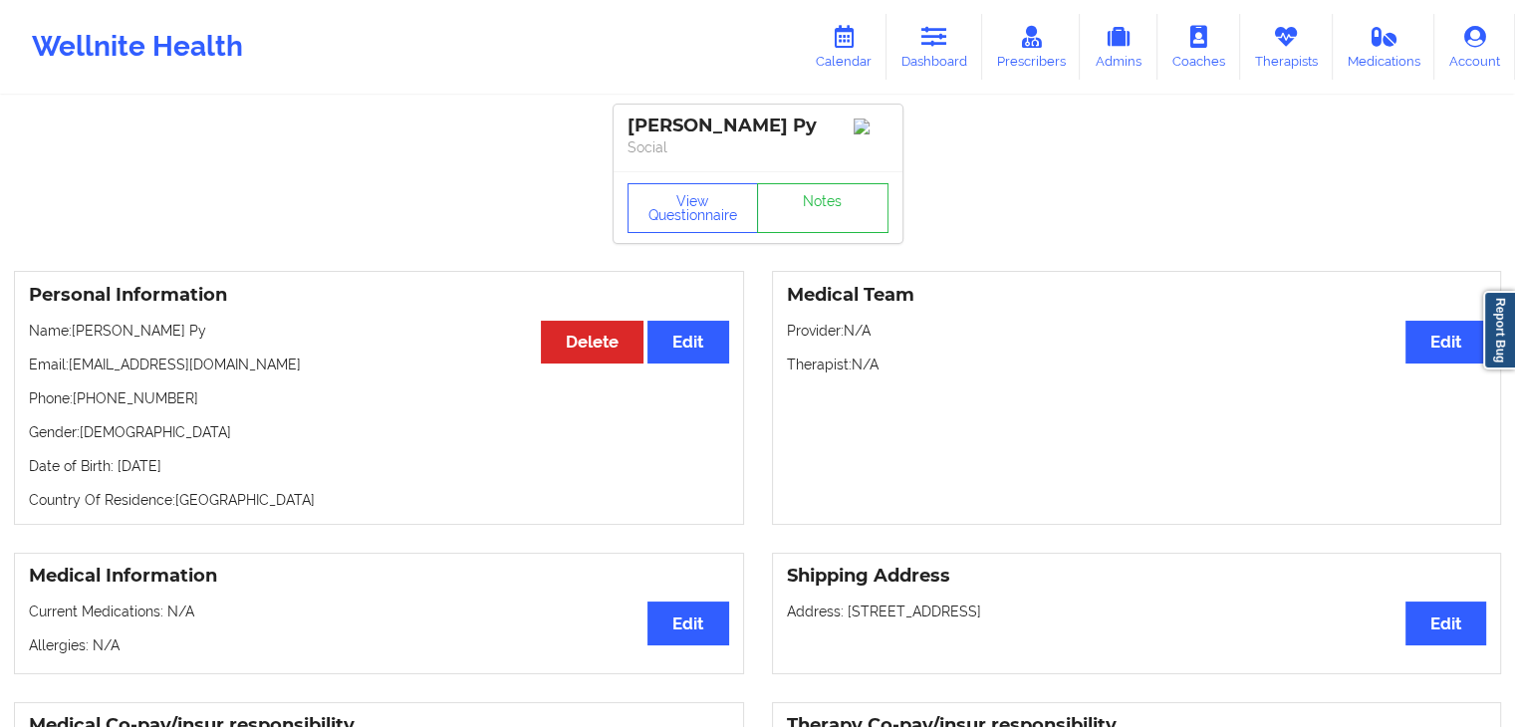
click at [319, 507] on p "Country Of Residence: United States" at bounding box center [379, 500] width 700 height 20
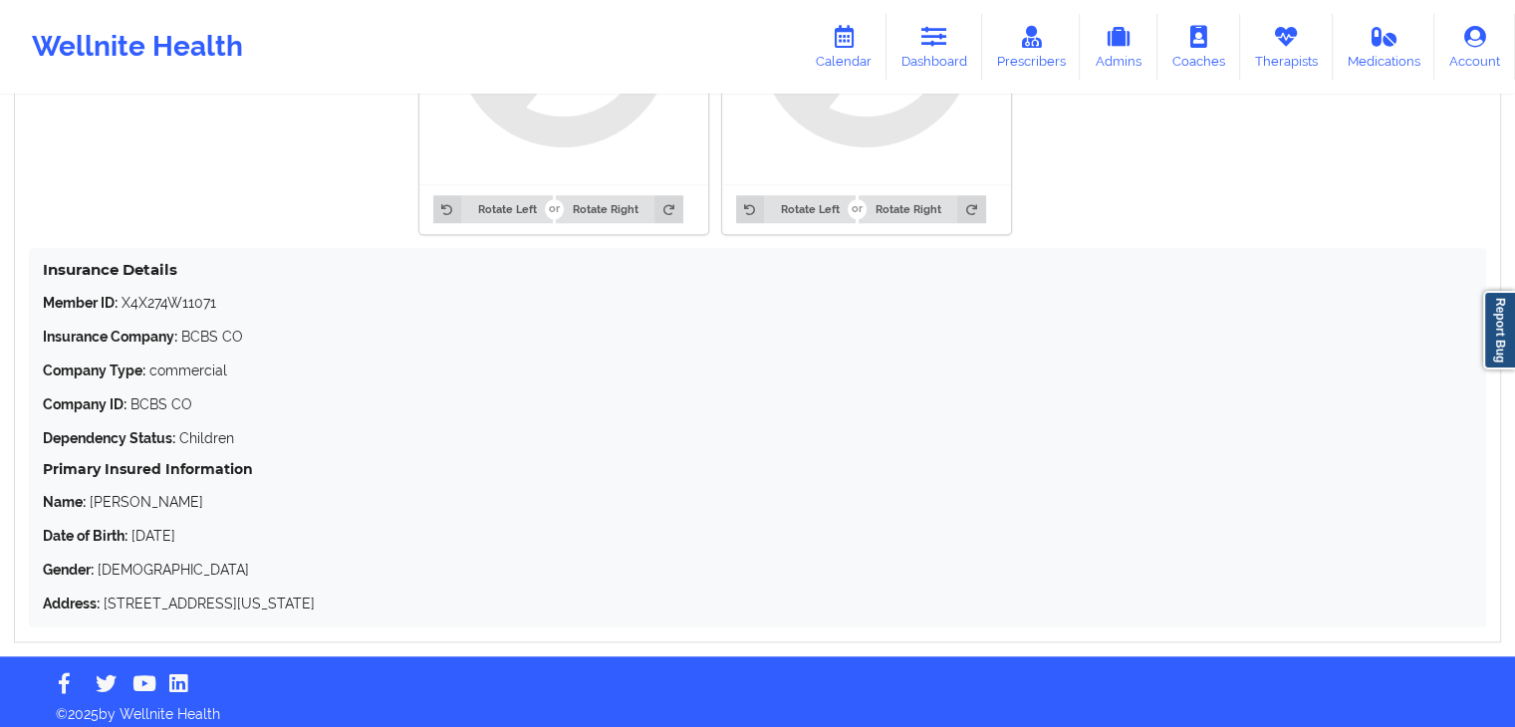
scroll to position [1749, 0]
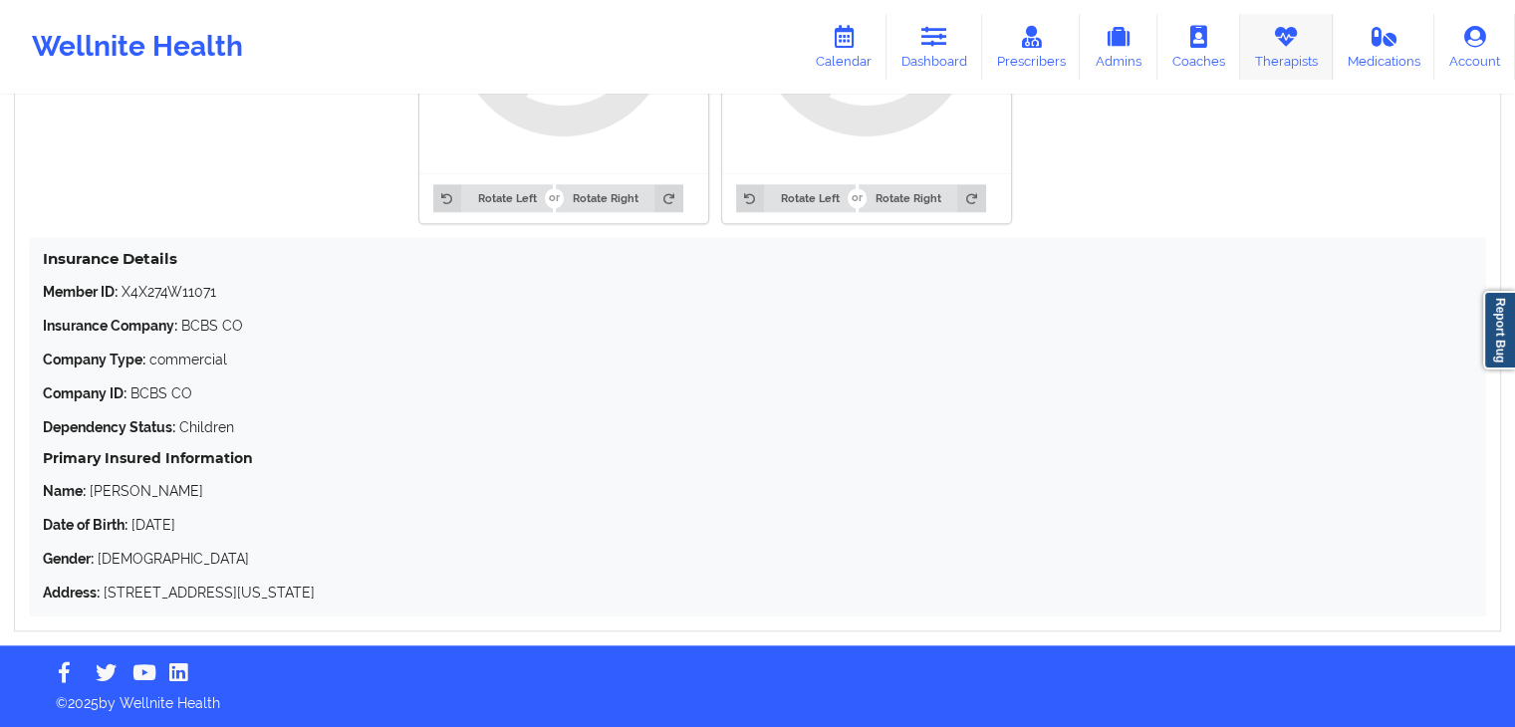
click at [1274, 57] on link "Therapists" at bounding box center [1286, 47] width 93 height 66
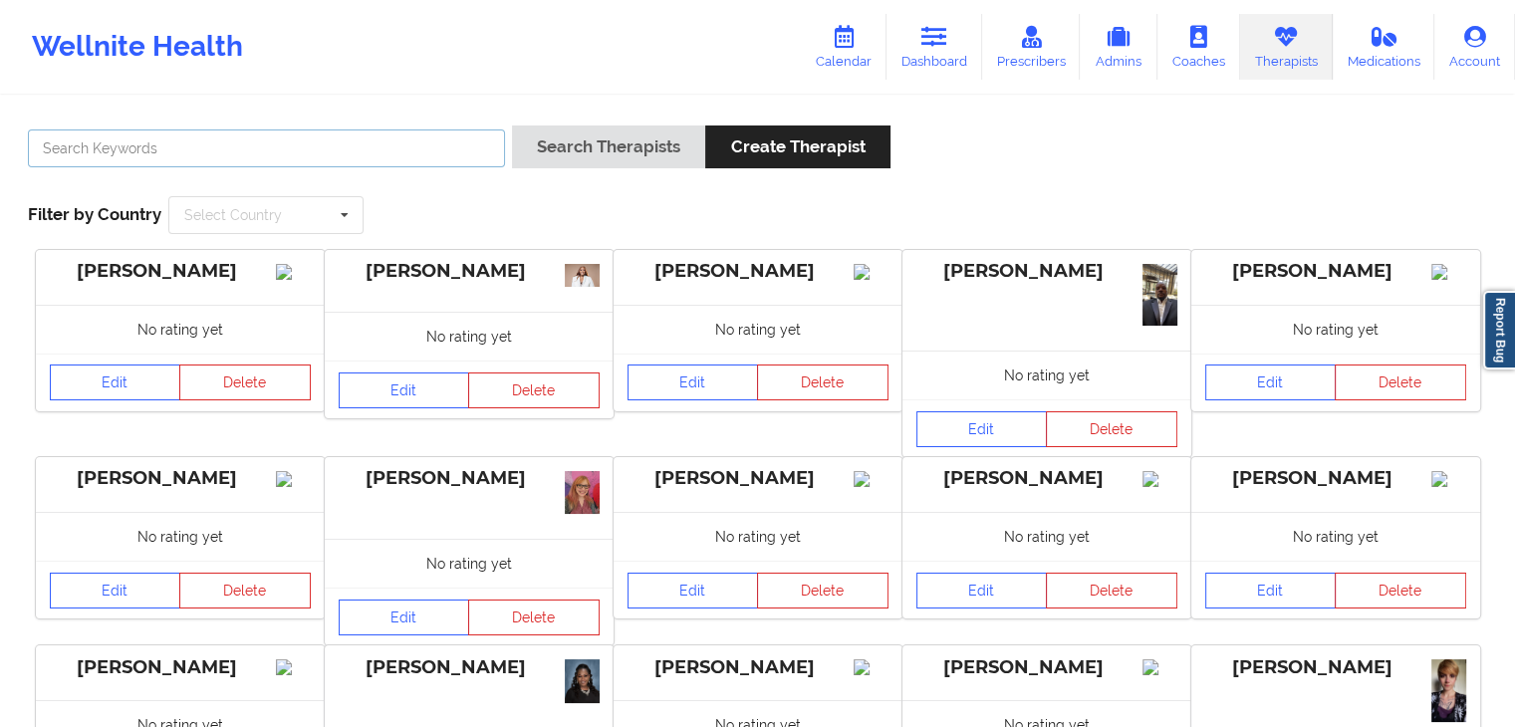
click at [122, 150] on input "text" at bounding box center [266, 148] width 477 height 38
type input "kellyn"
click at [512, 125] on button "Search Therapists" at bounding box center [608, 146] width 193 height 43
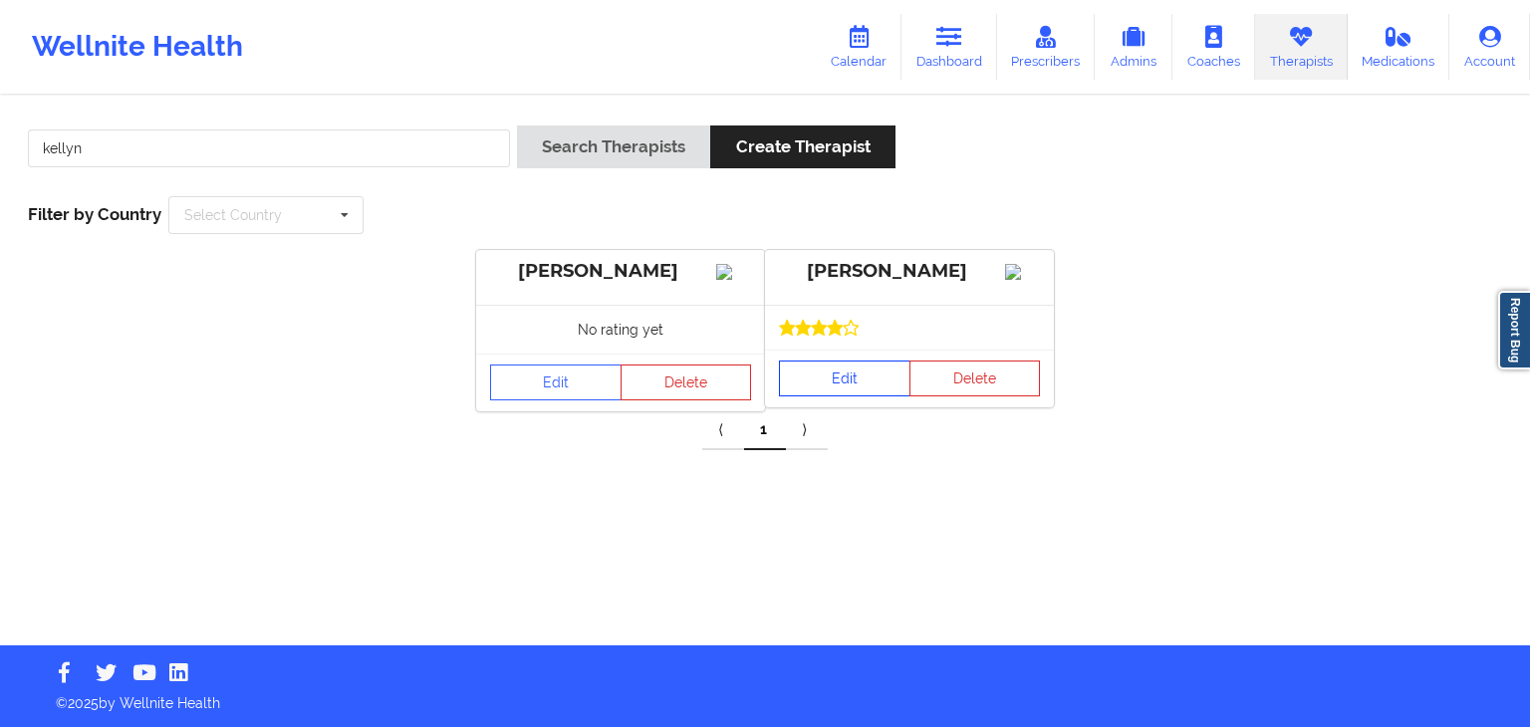
click at [872, 390] on link "Edit" at bounding box center [844, 379] width 131 height 36
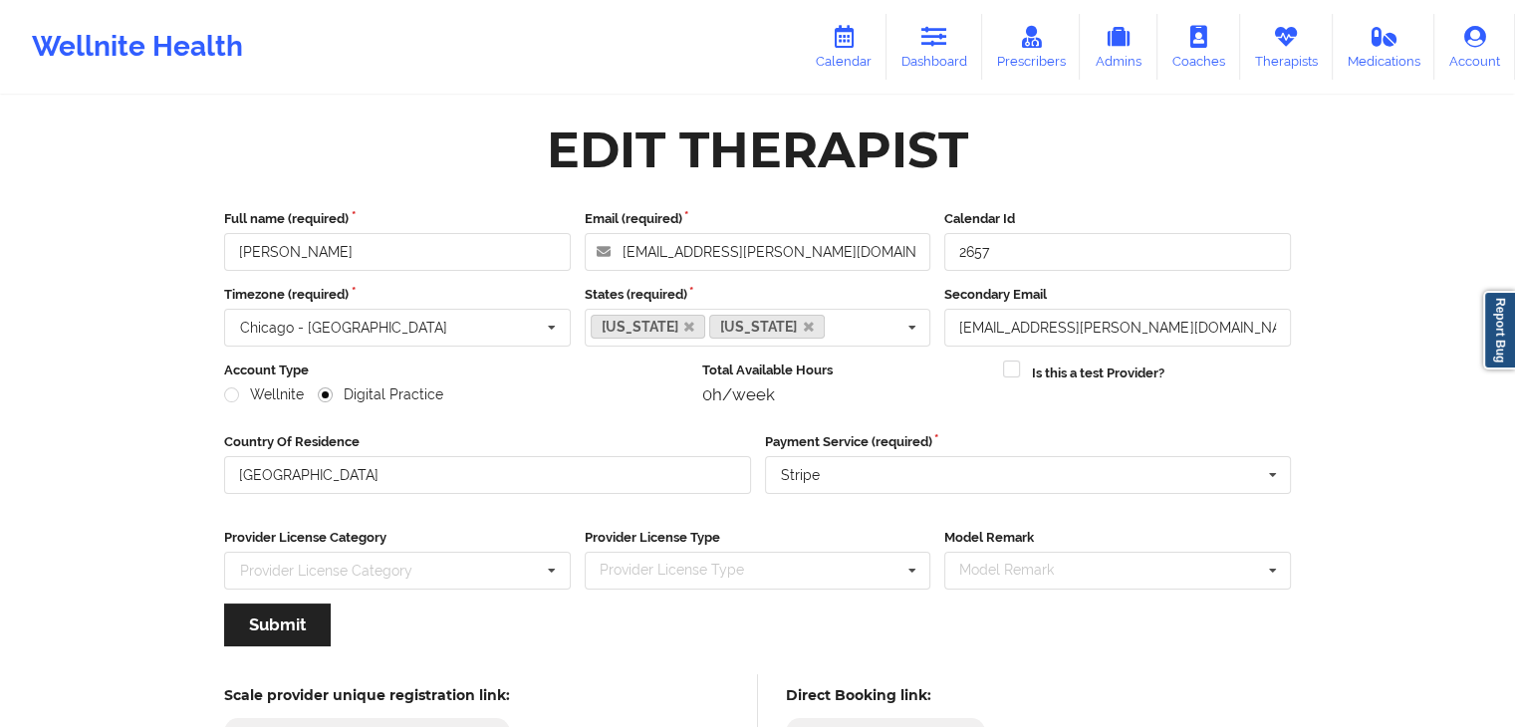
scroll to position [165, 0]
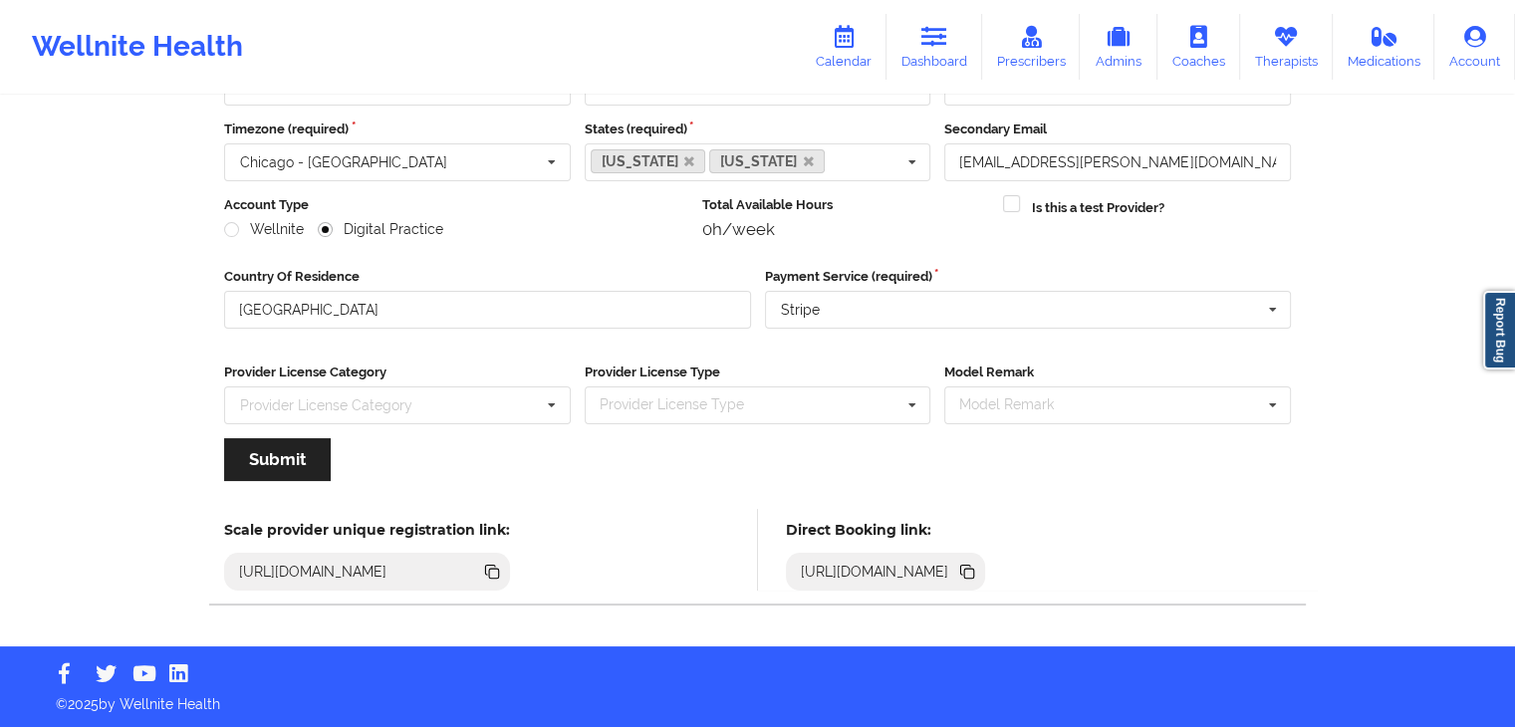
click at [978, 563] on icon at bounding box center [967, 572] width 22 height 22
click at [946, 30] on icon at bounding box center [934, 37] width 26 height 22
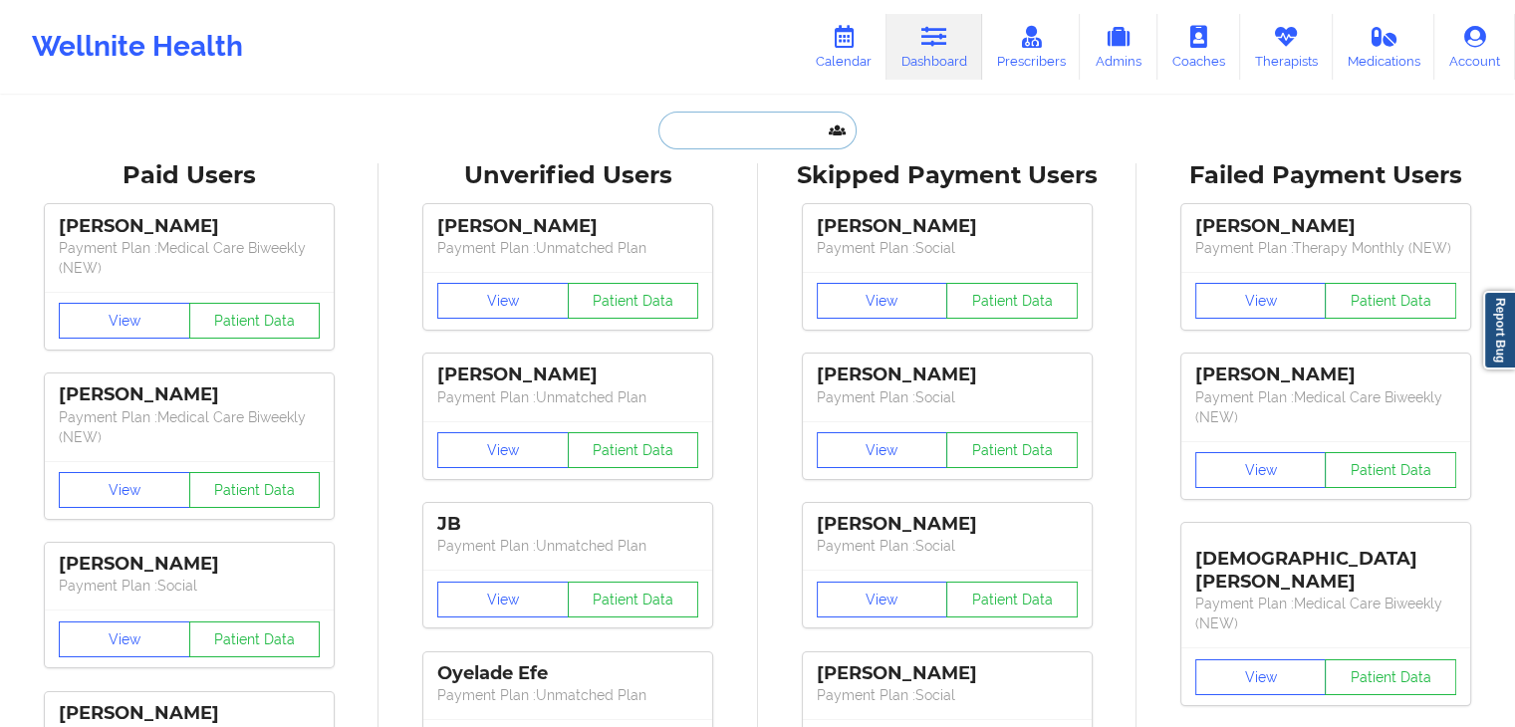
click at [738, 123] on input "text" at bounding box center [756, 131] width 197 height 38
type input "R"
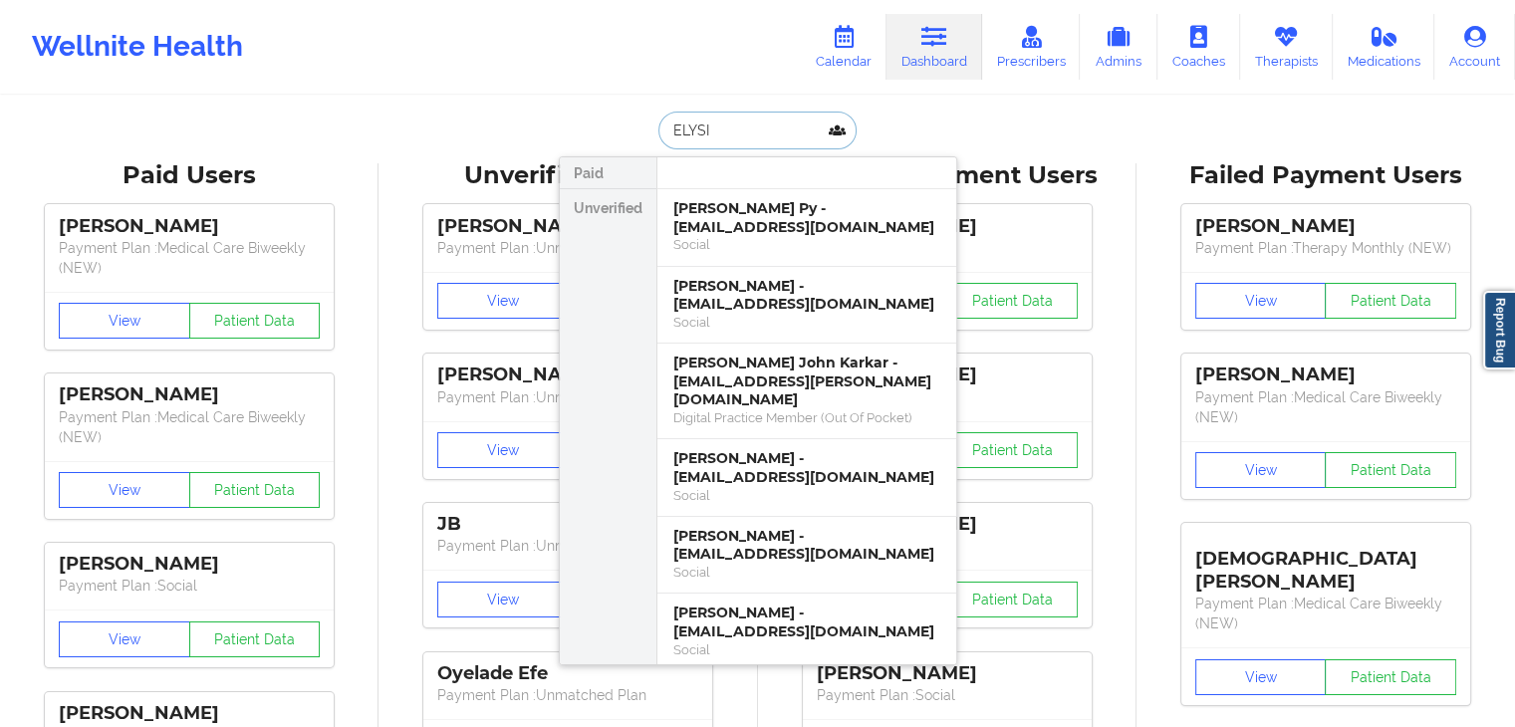
type input "ELYSIA"
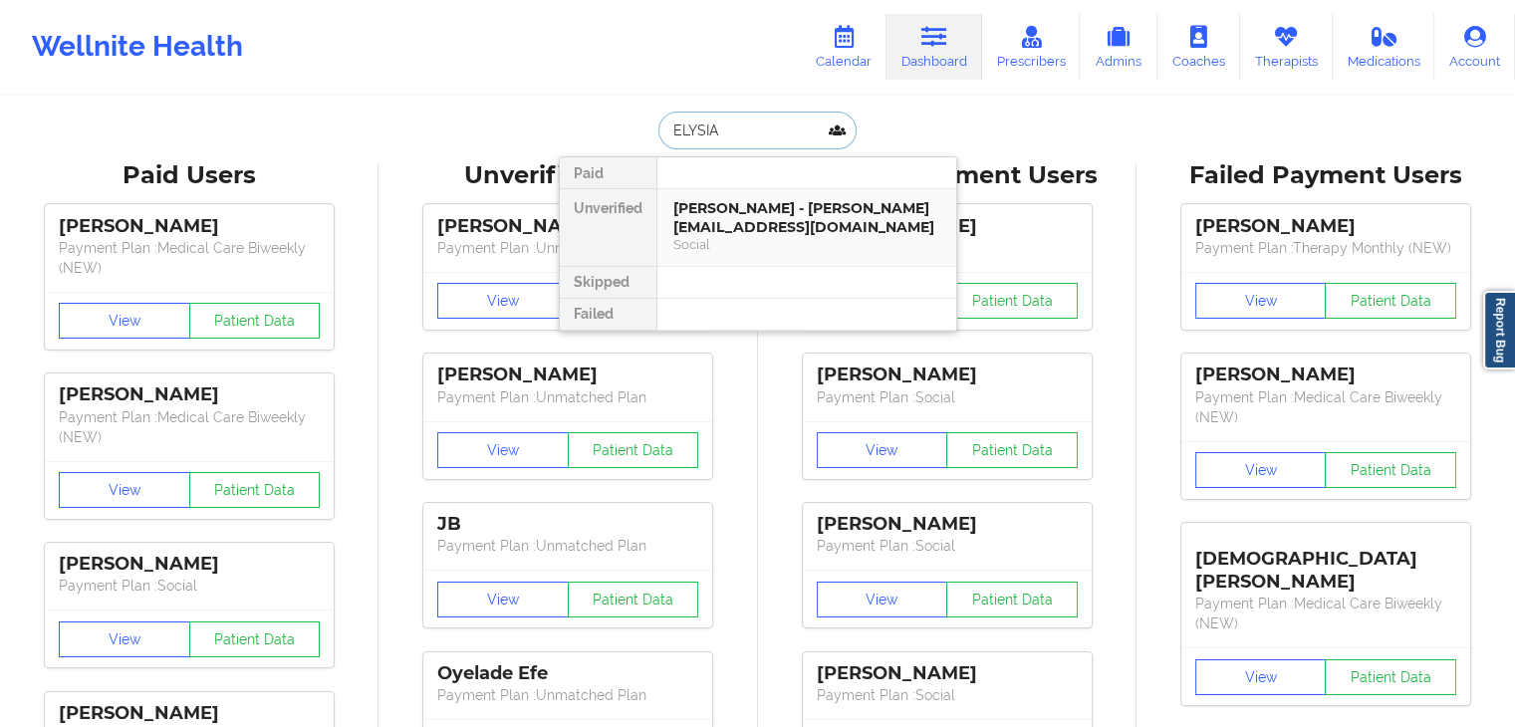
click at [764, 213] on div "[PERSON_NAME] - [PERSON_NAME][EMAIL_ADDRESS][DOMAIN_NAME]" at bounding box center [806, 217] width 267 height 37
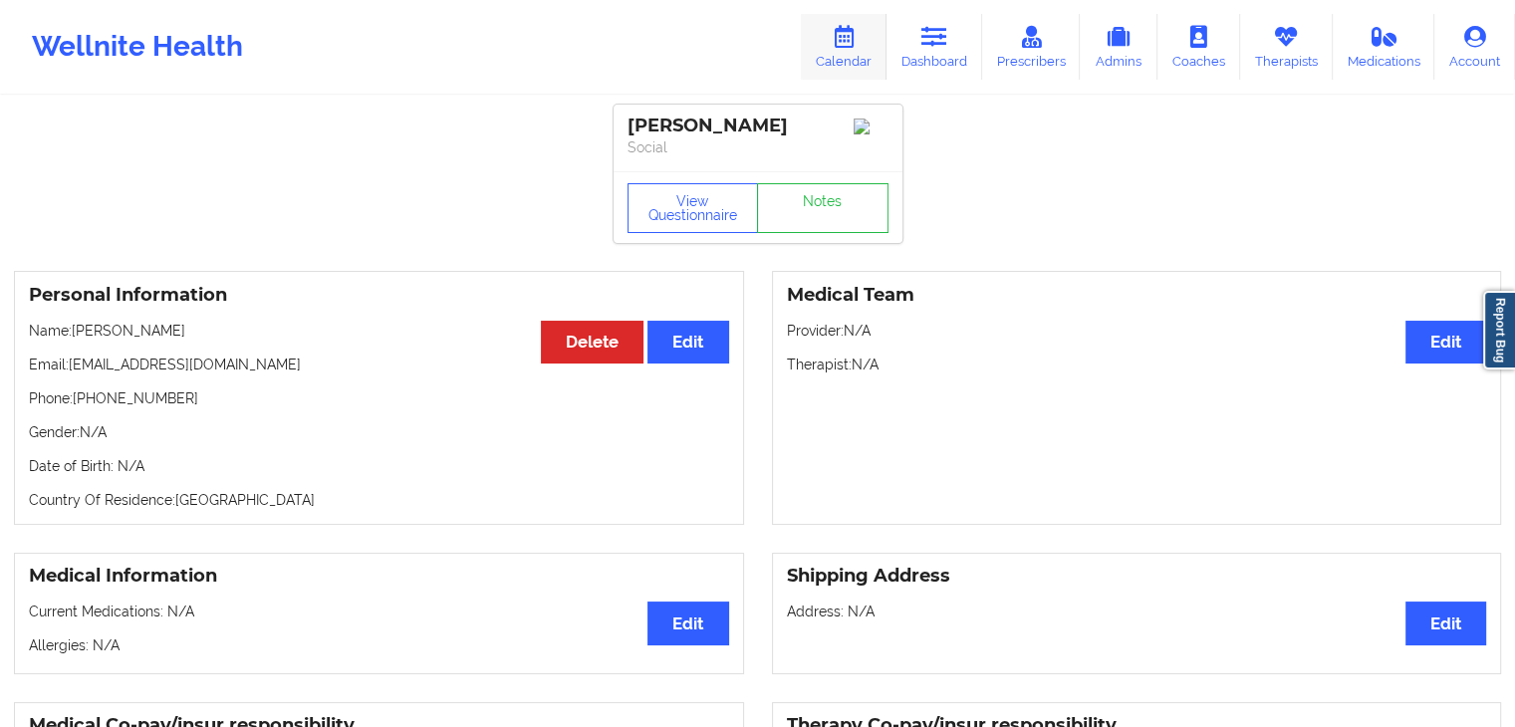
click at [864, 37] on link "Calendar" at bounding box center [844, 47] width 86 height 66
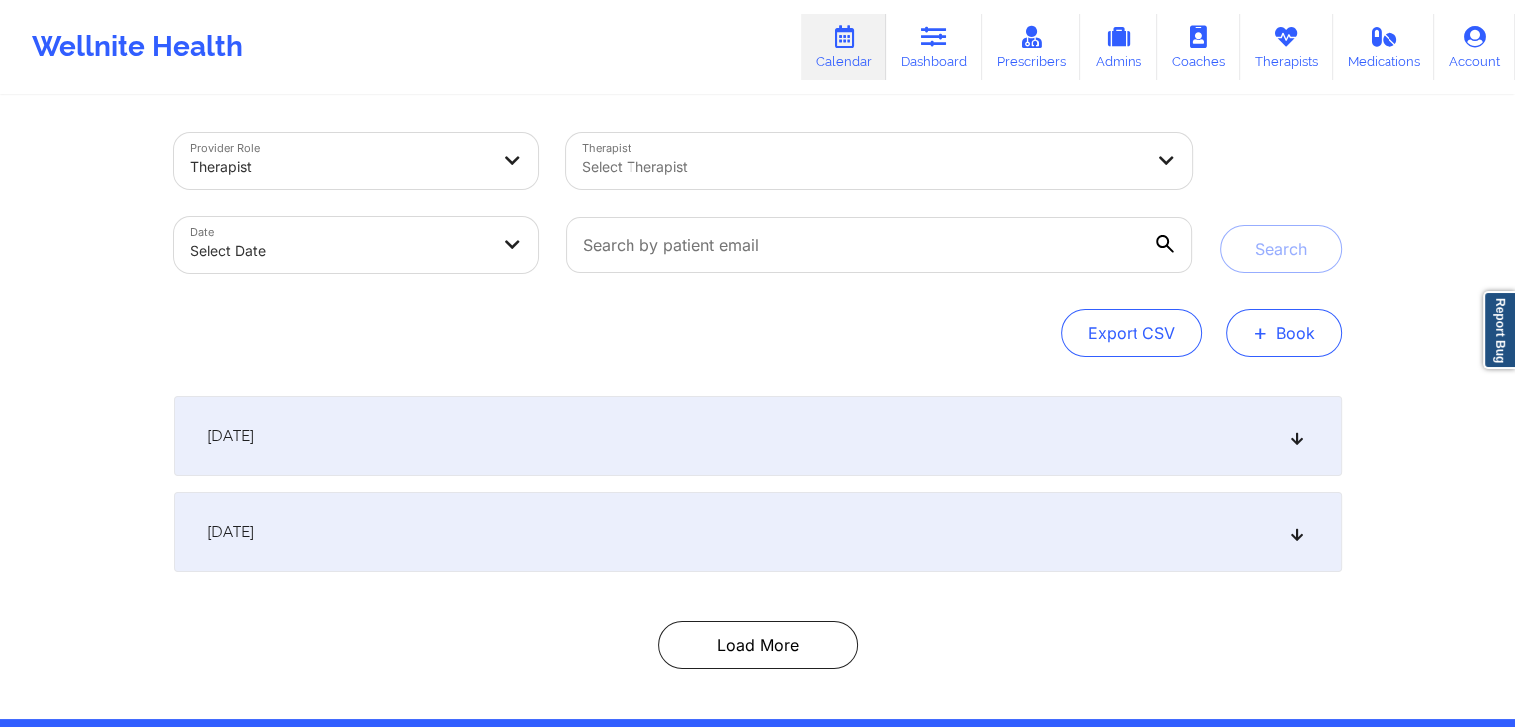
click at [1277, 327] on button "+ Book" at bounding box center [1284, 333] width 116 height 48
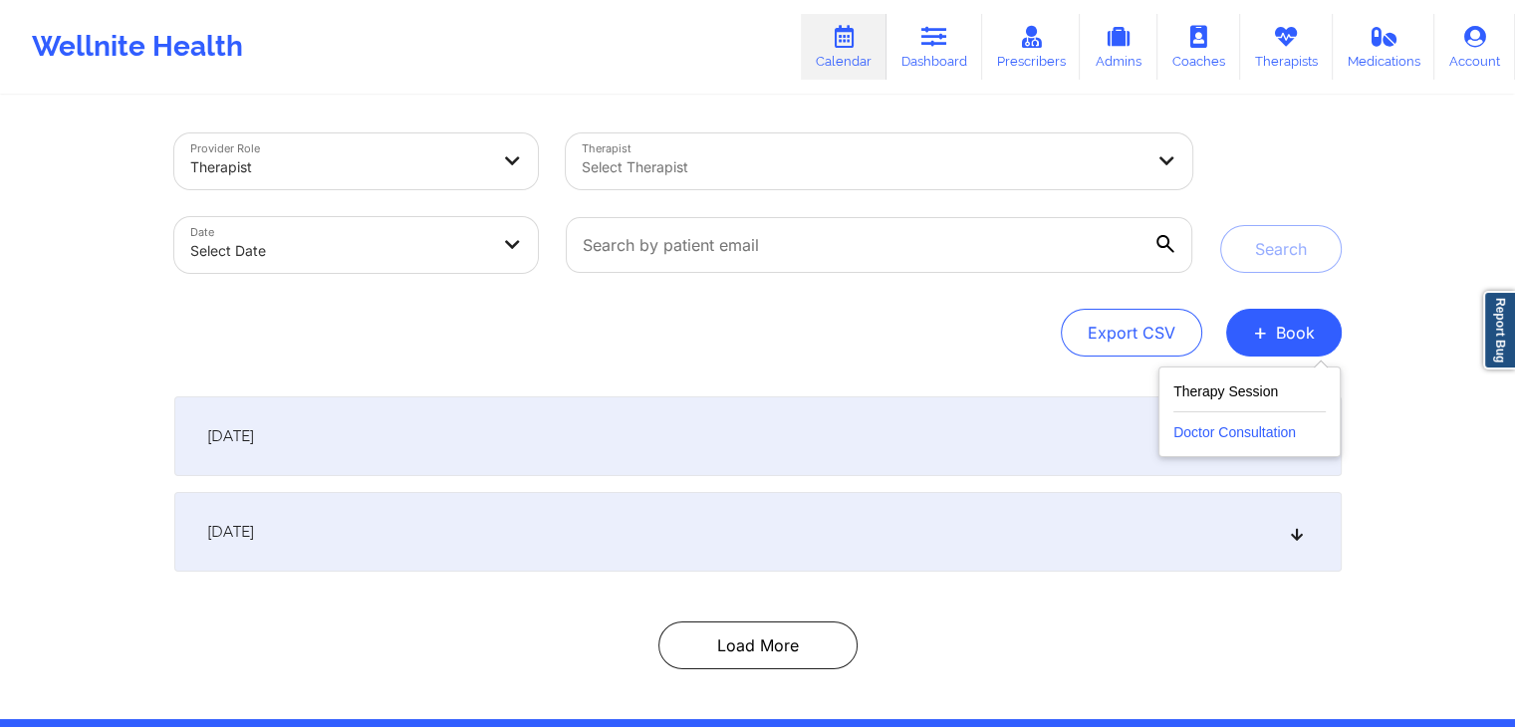
click at [1190, 424] on button "Doctor Consultation" at bounding box center [1249, 428] width 152 height 32
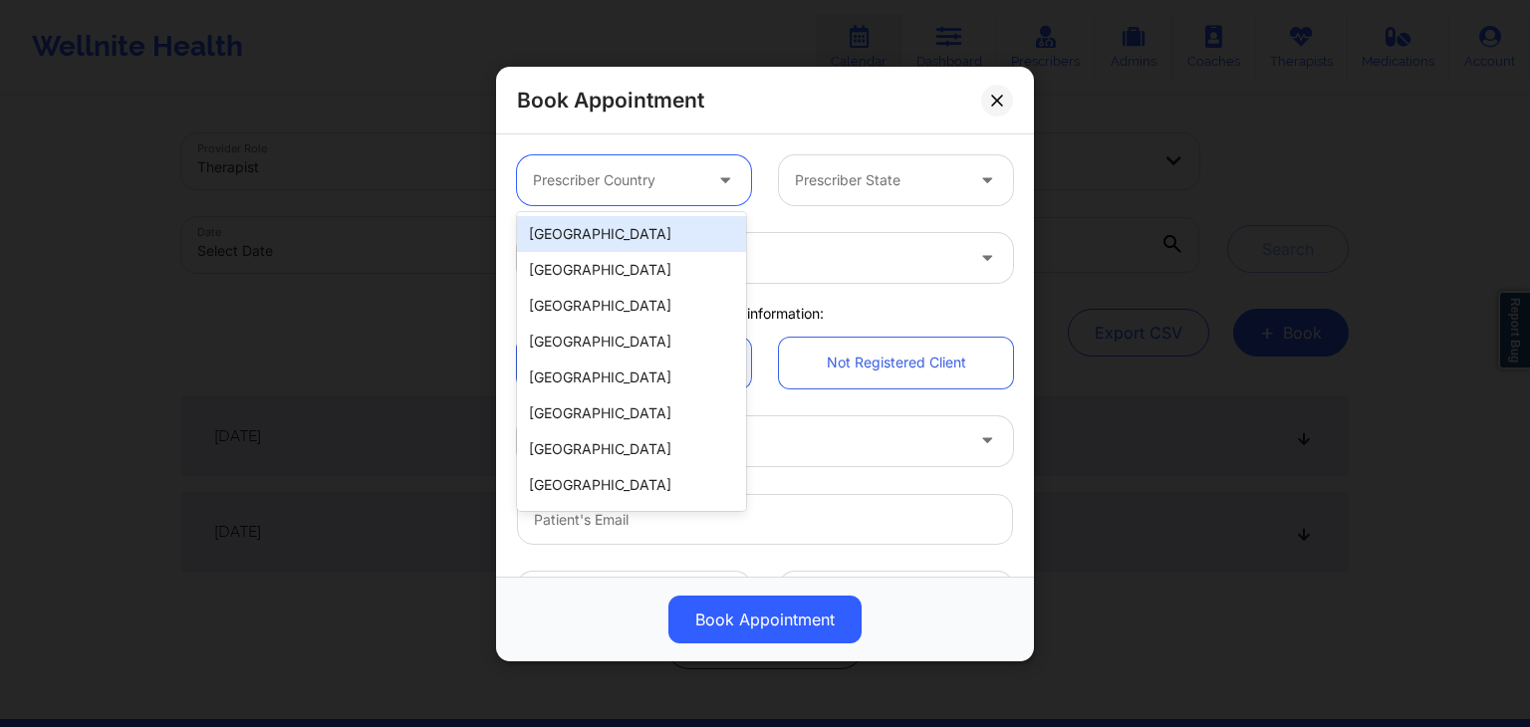
click at [661, 177] on div at bounding box center [617, 180] width 168 height 24
click at [650, 240] on div "[GEOGRAPHIC_DATA]" at bounding box center [631, 234] width 229 height 36
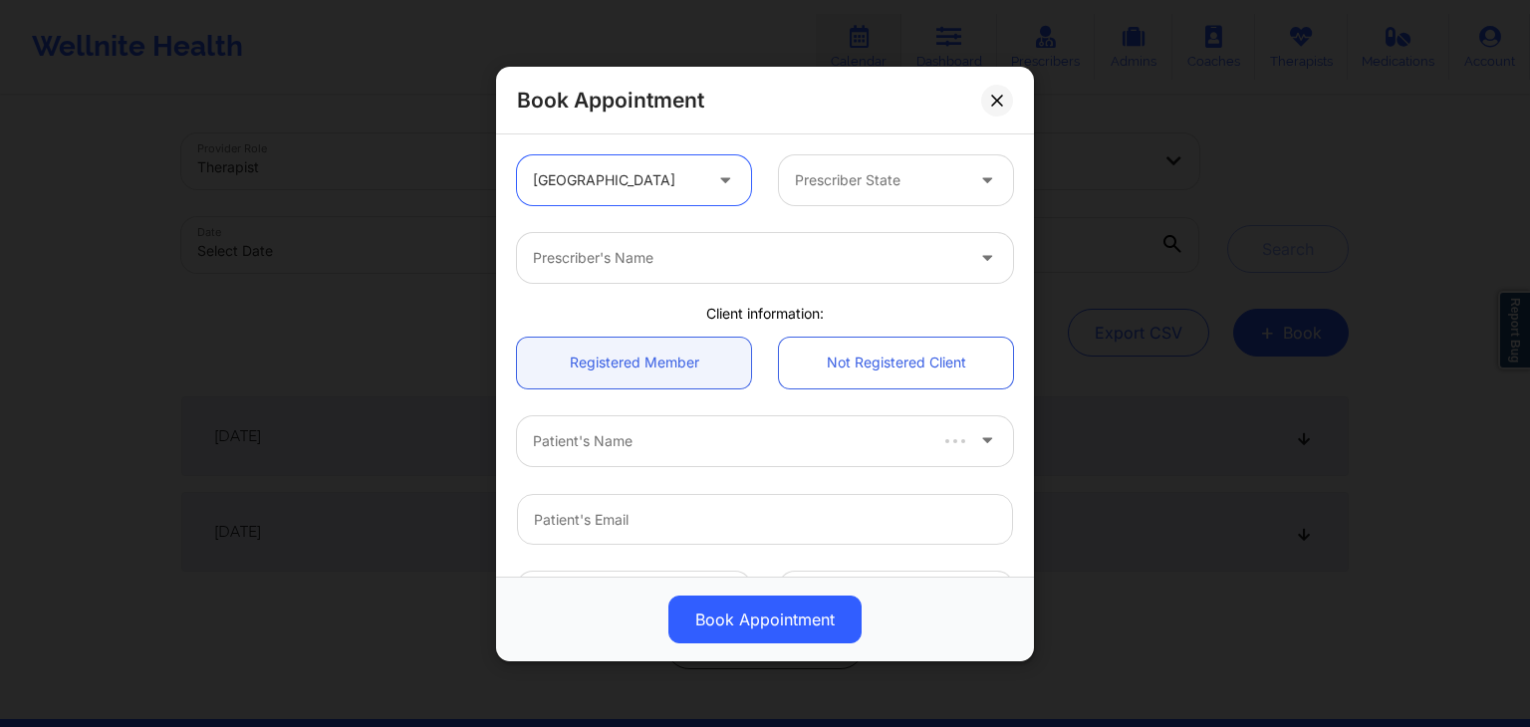
click at [876, 164] on div "Prescriber State" at bounding box center [872, 180] width 186 height 50
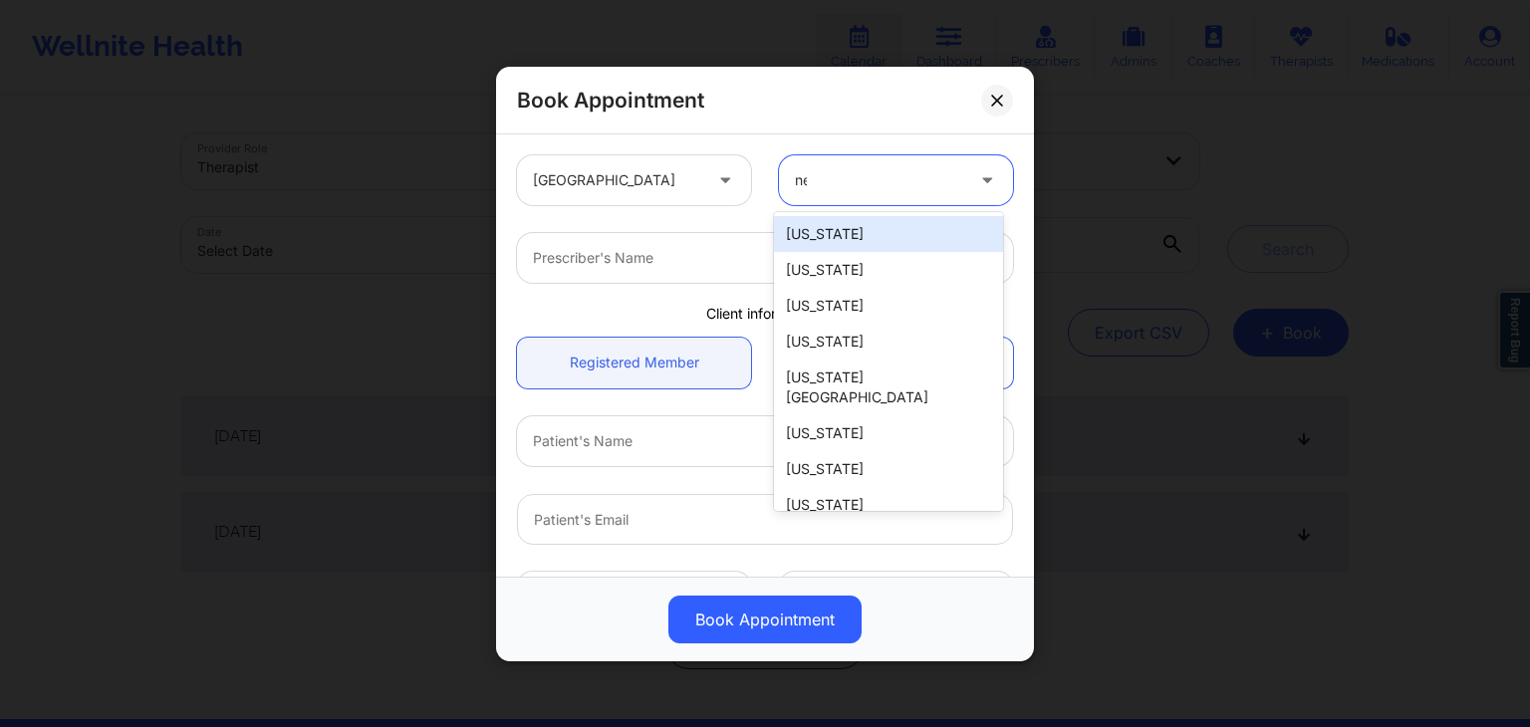
type input "new"
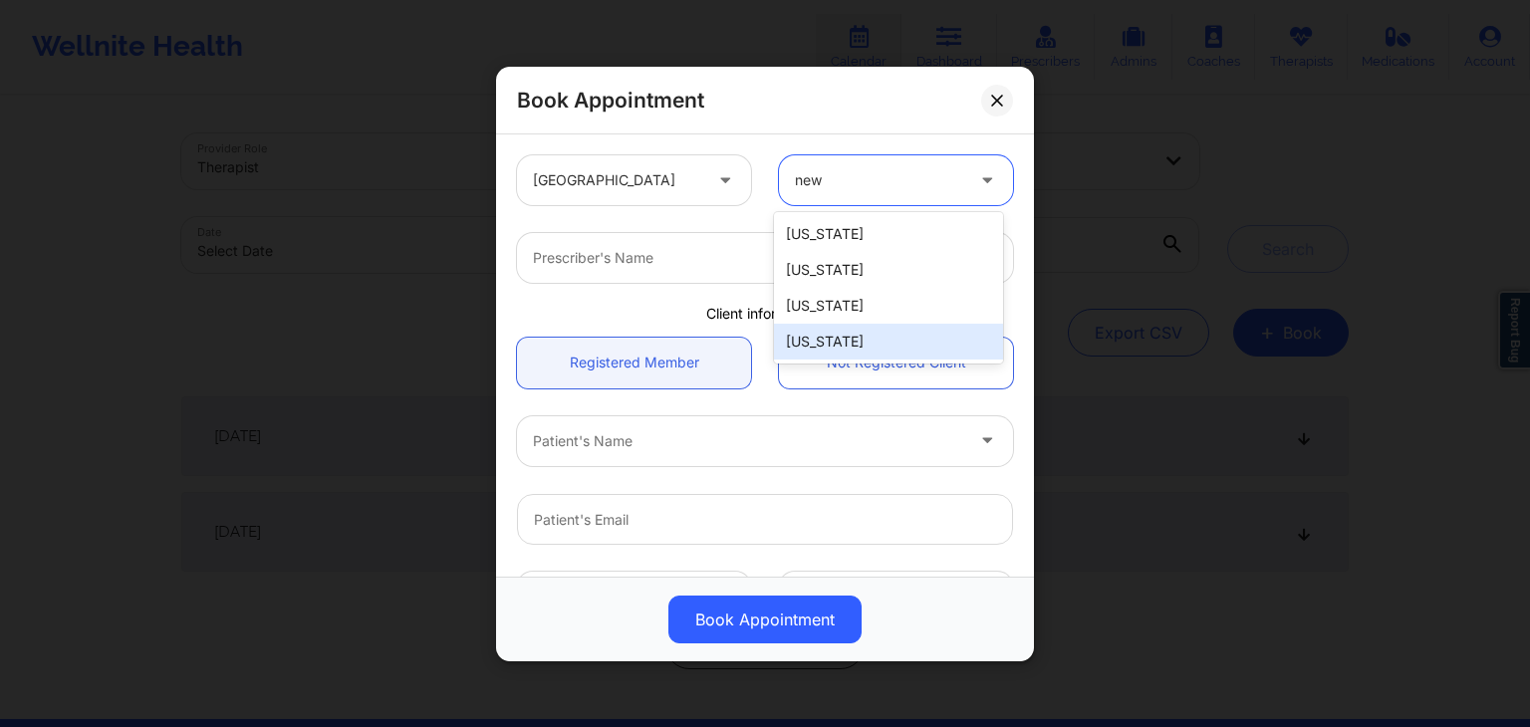
click at [861, 342] on div "[US_STATE]" at bounding box center [888, 342] width 229 height 36
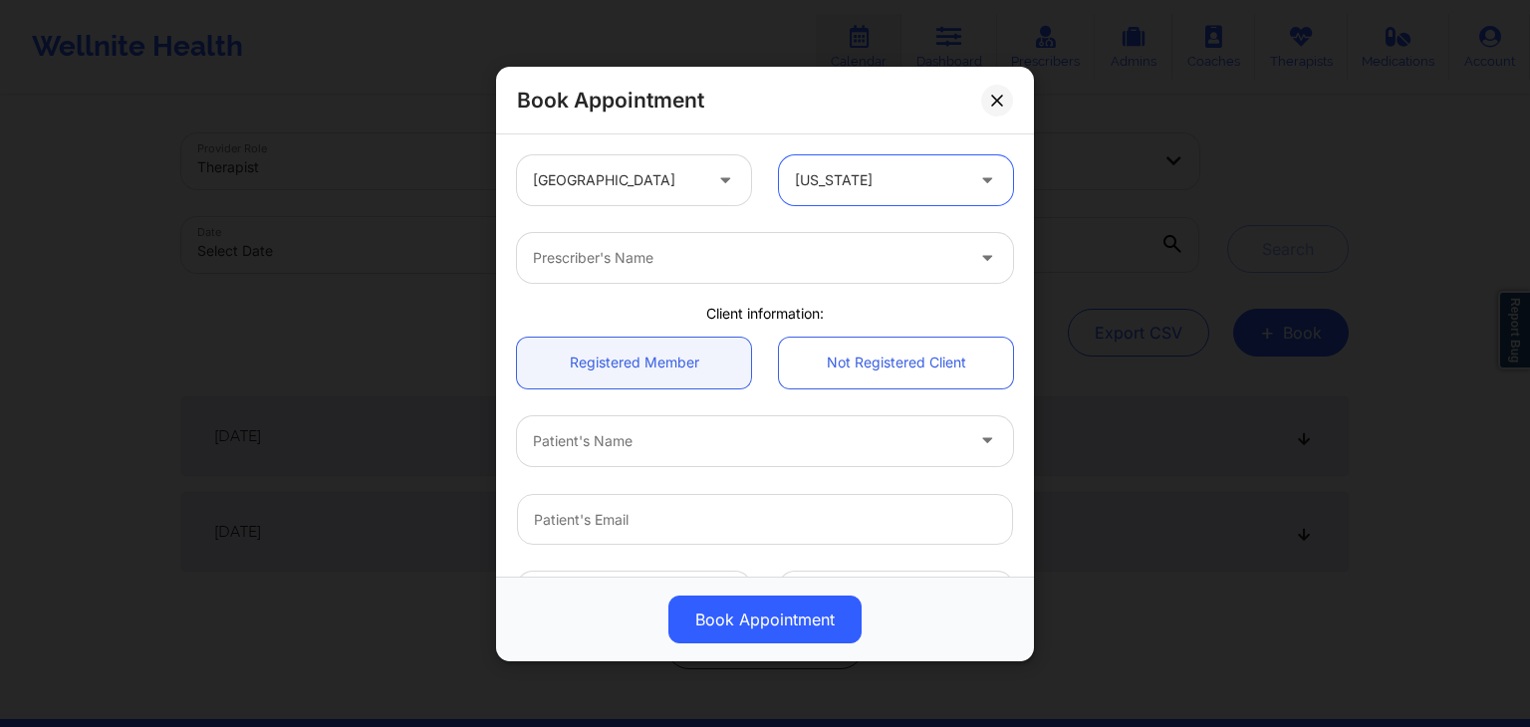
click at [648, 236] on div "Prescriber's Name" at bounding box center [741, 258] width 448 height 50
type input "[PERSON_NAME] [PERSON_NAME]"
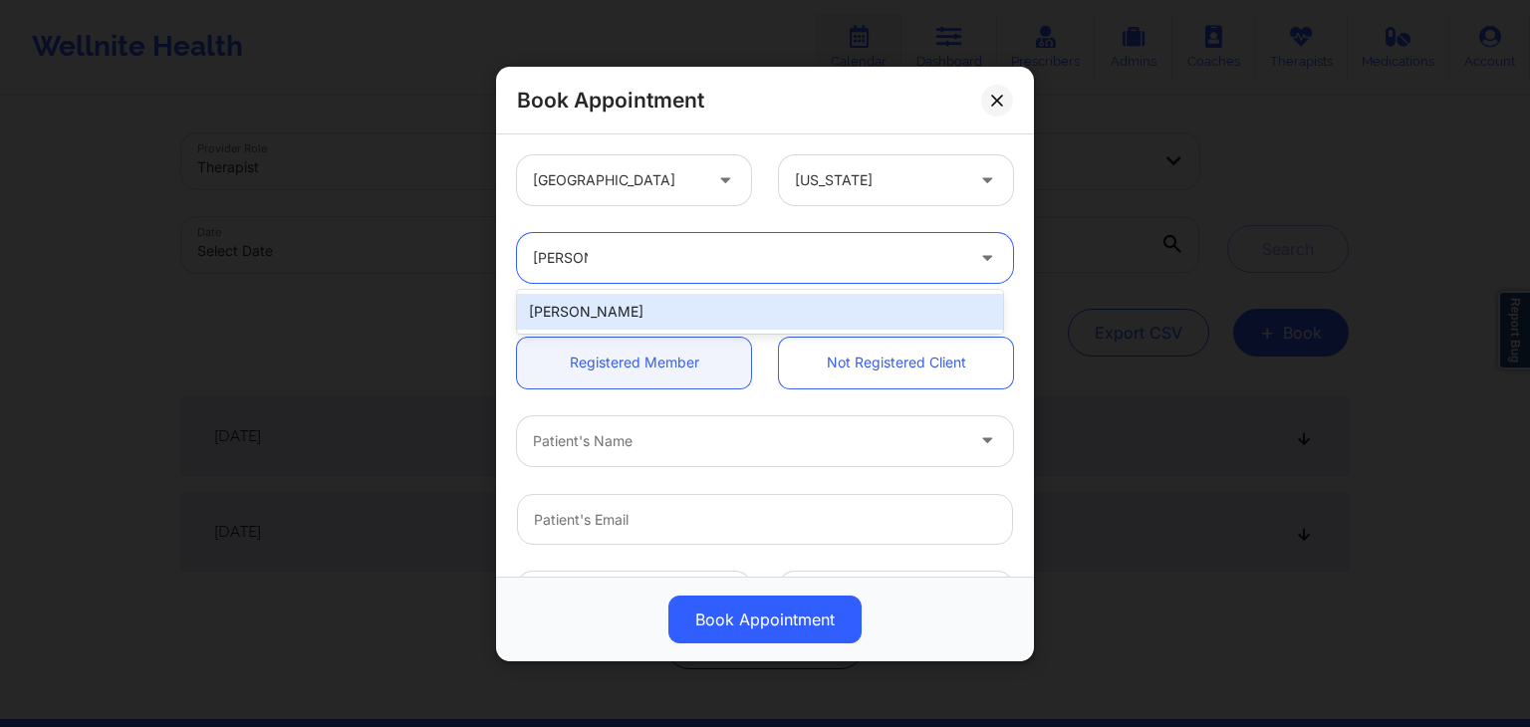
click at [636, 308] on div "[PERSON_NAME]" at bounding box center [760, 312] width 486 height 36
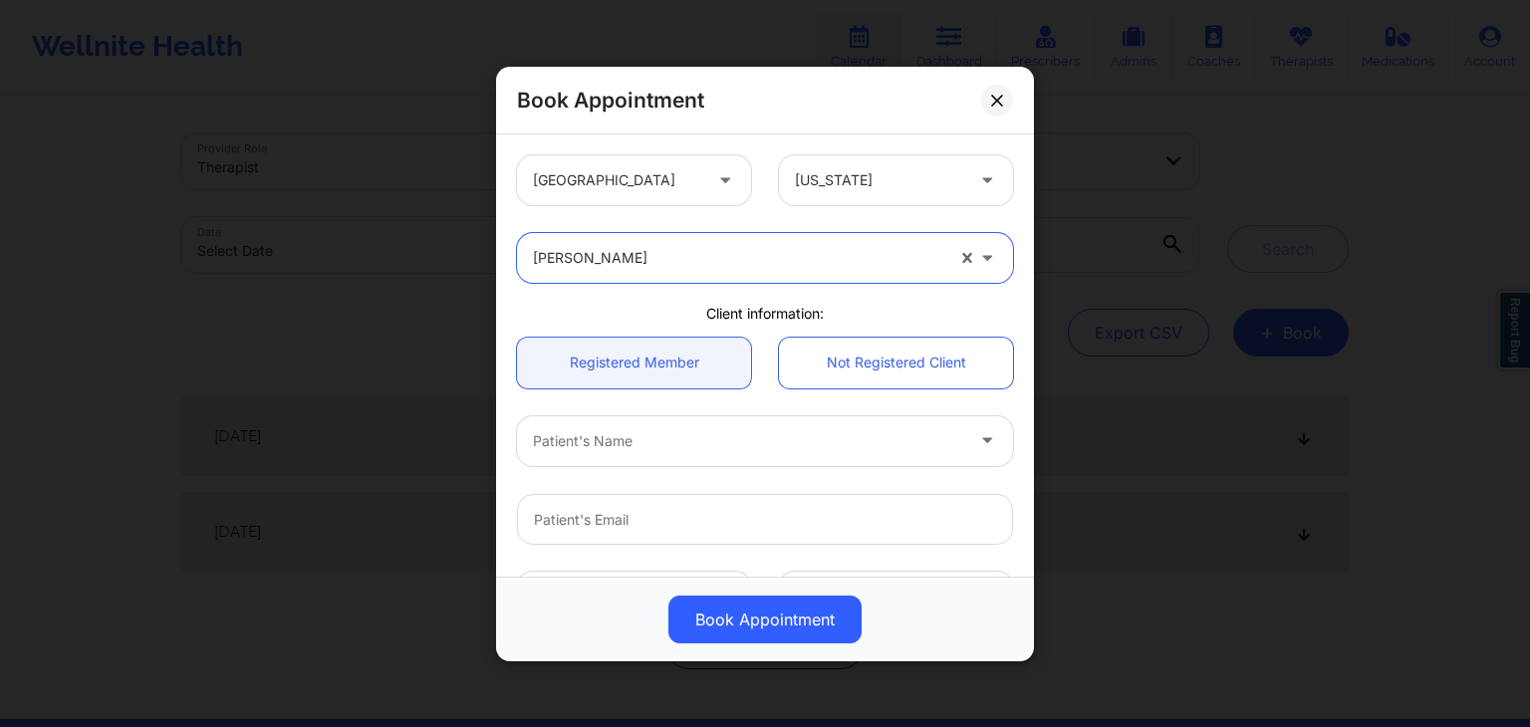
click at [660, 442] on div at bounding box center [748, 440] width 430 height 24
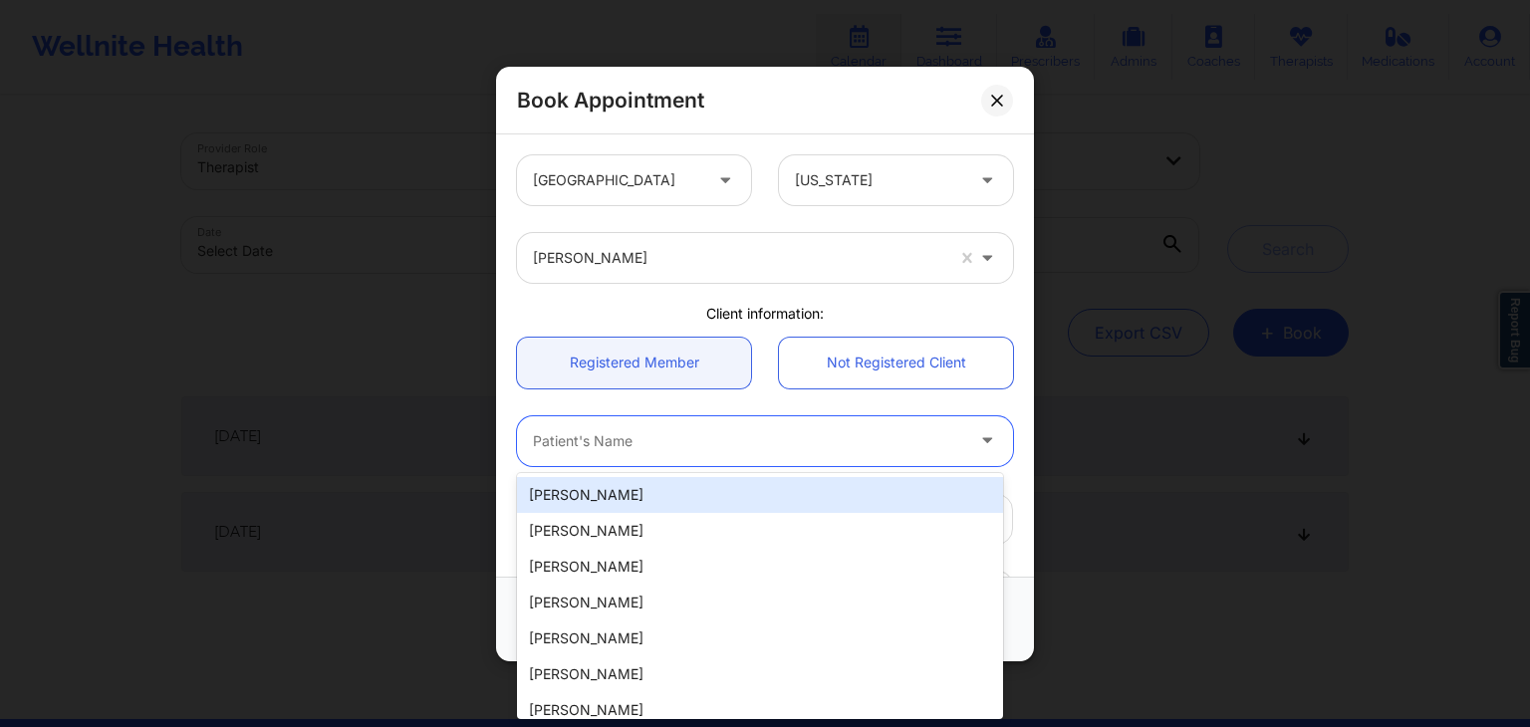
click at [659, 495] on div "[PERSON_NAME]" at bounding box center [760, 495] width 486 height 36
type input "[EMAIL_ADDRESS][DOMAIN_NAME]"
type input "[PHONE_NUMBER]"
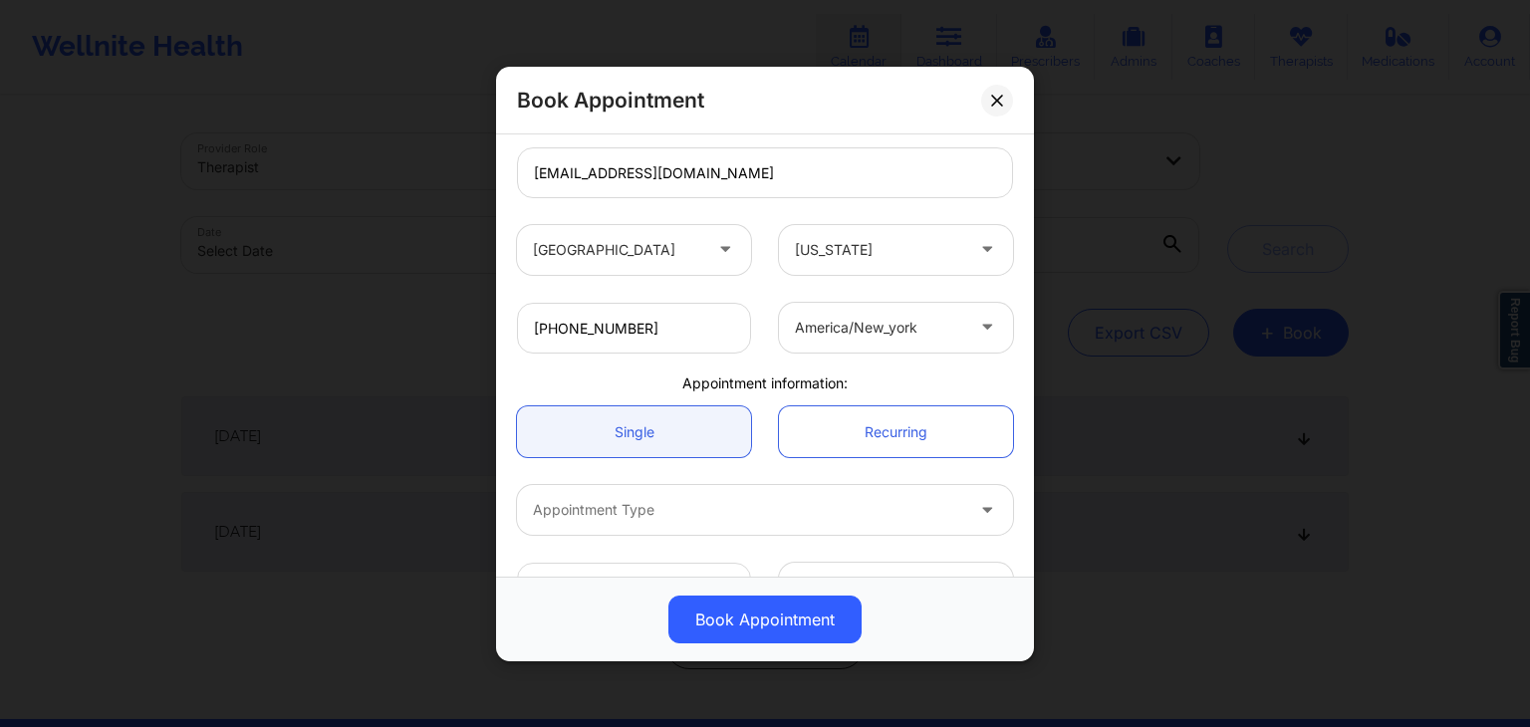
scroll to position [403, 0]
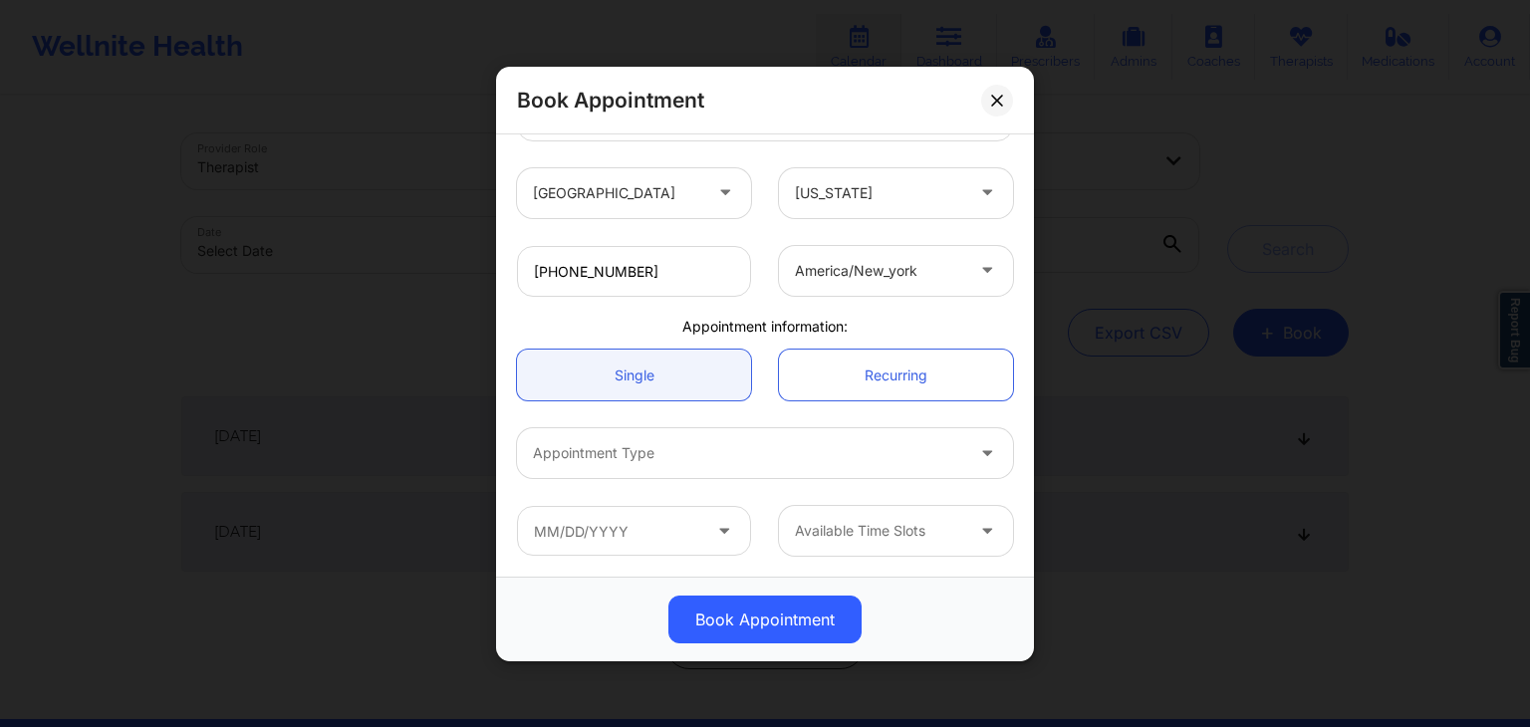
click at [699, 449] on div at bounding box center [748, 453] width 430 height 24
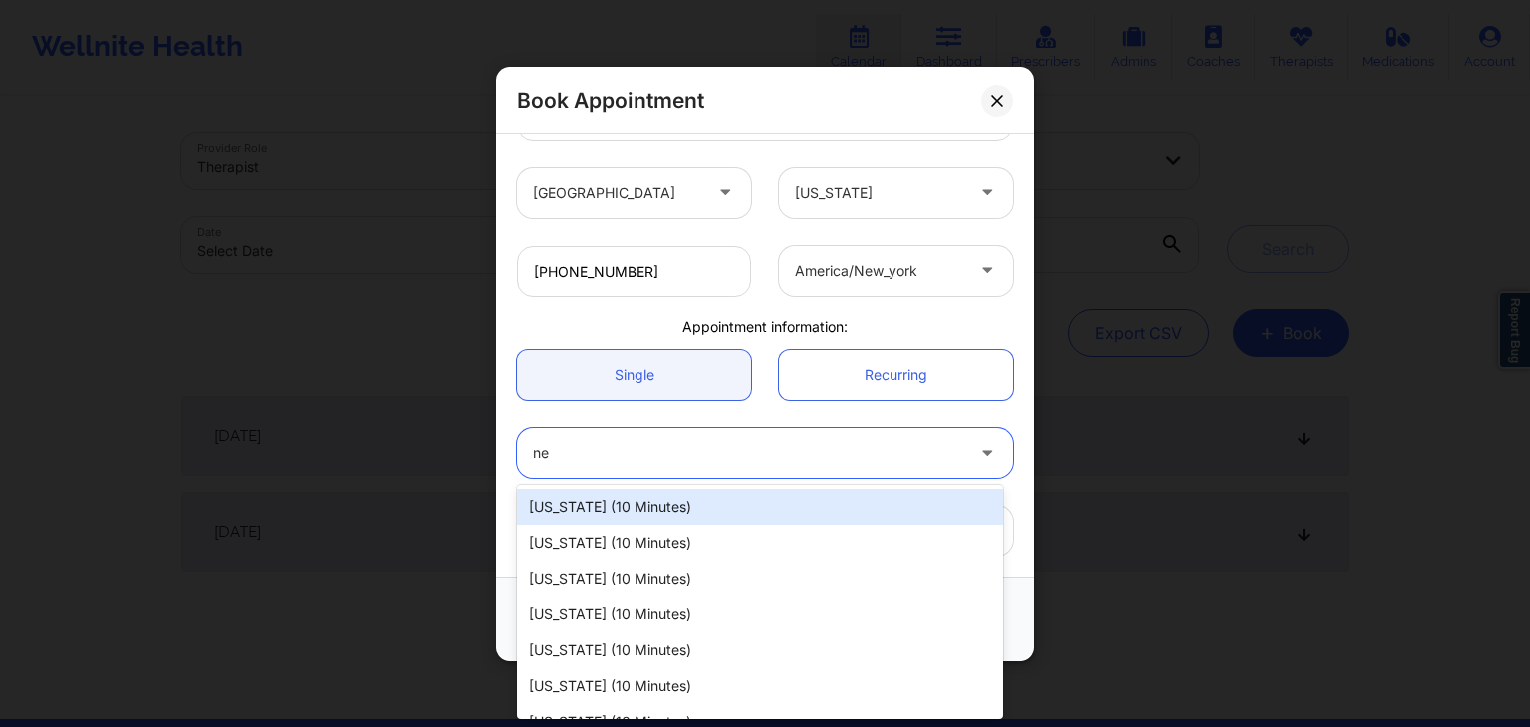
type input "new"
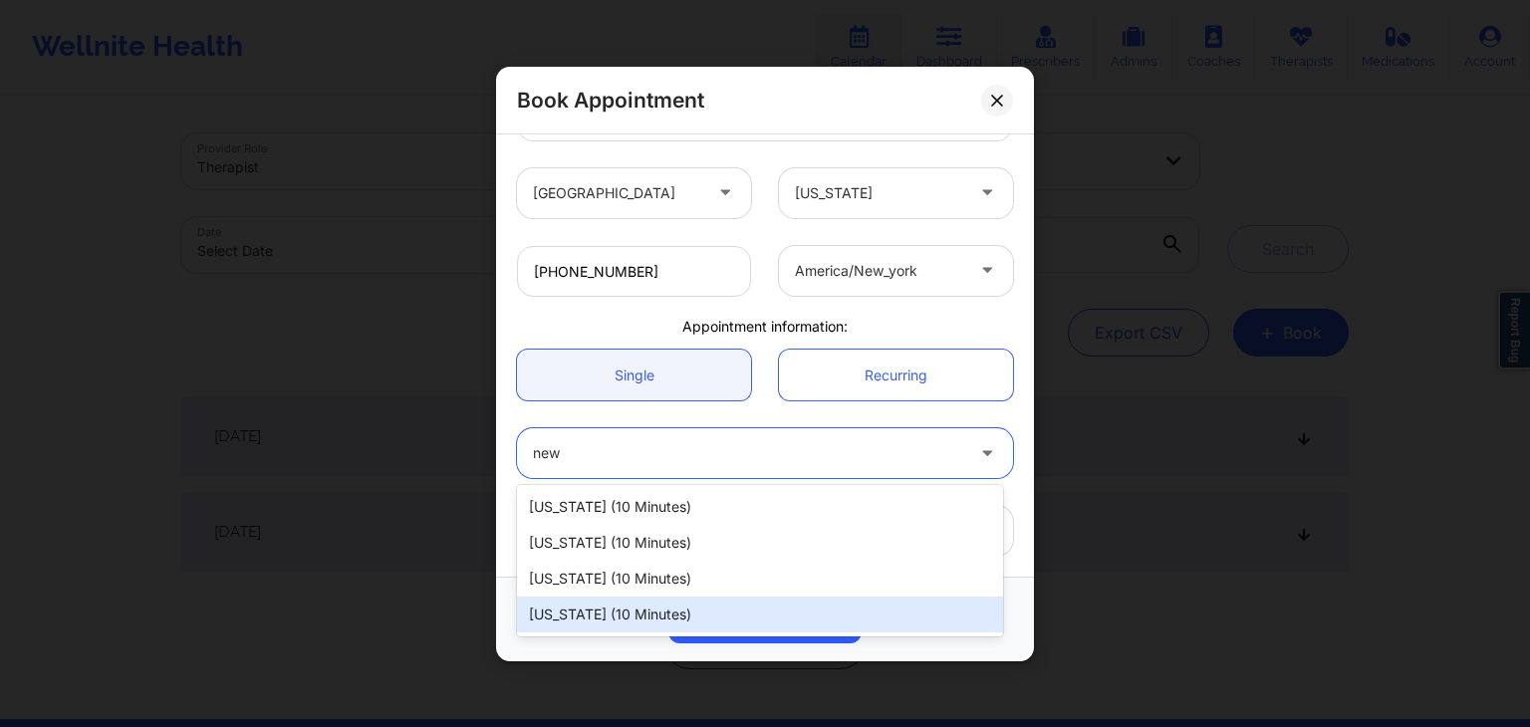
click at [610, 607] on div "[US_STATE] (10 minutes)" at bounding box center [760, 615] width 486 height 36
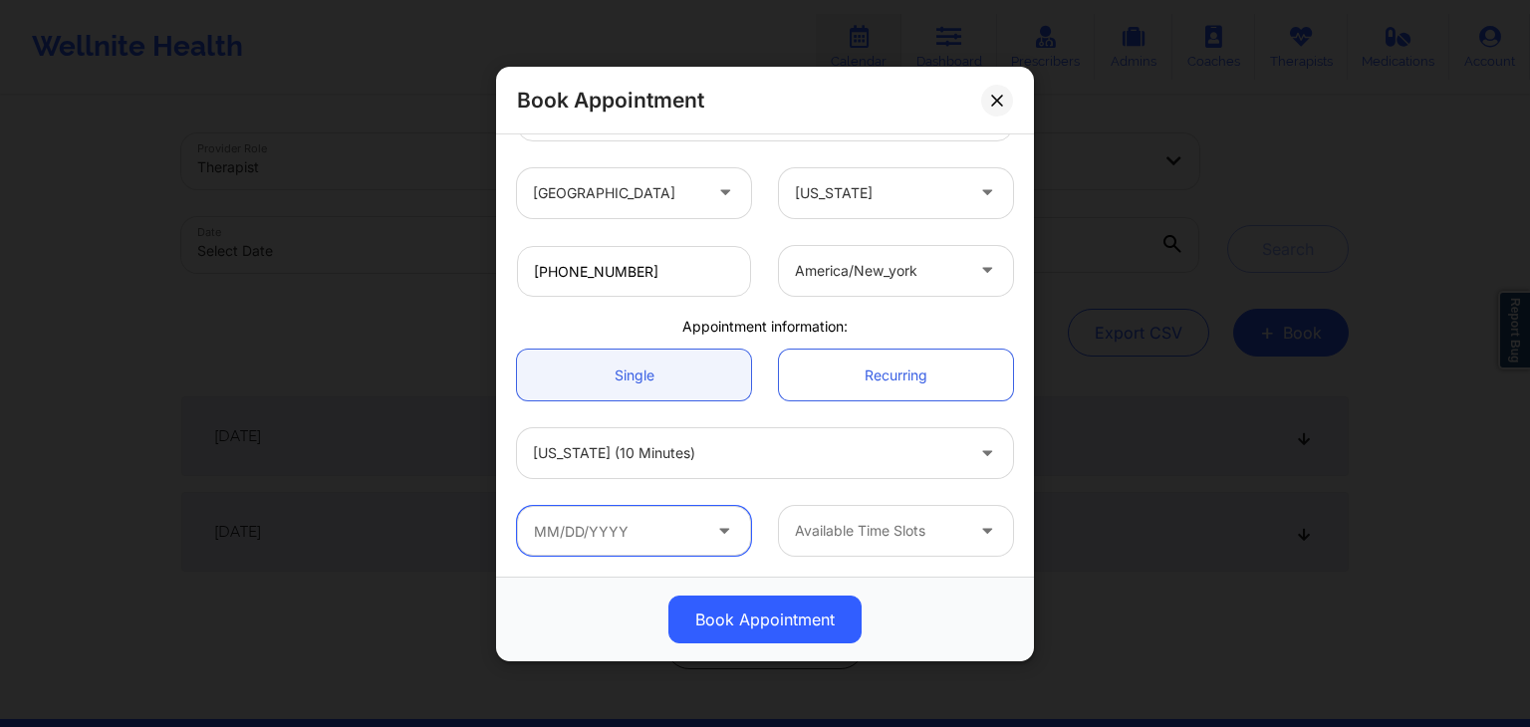
click at [602, 515] on input "text" at bounding box center [634, 531] width 234 height 50
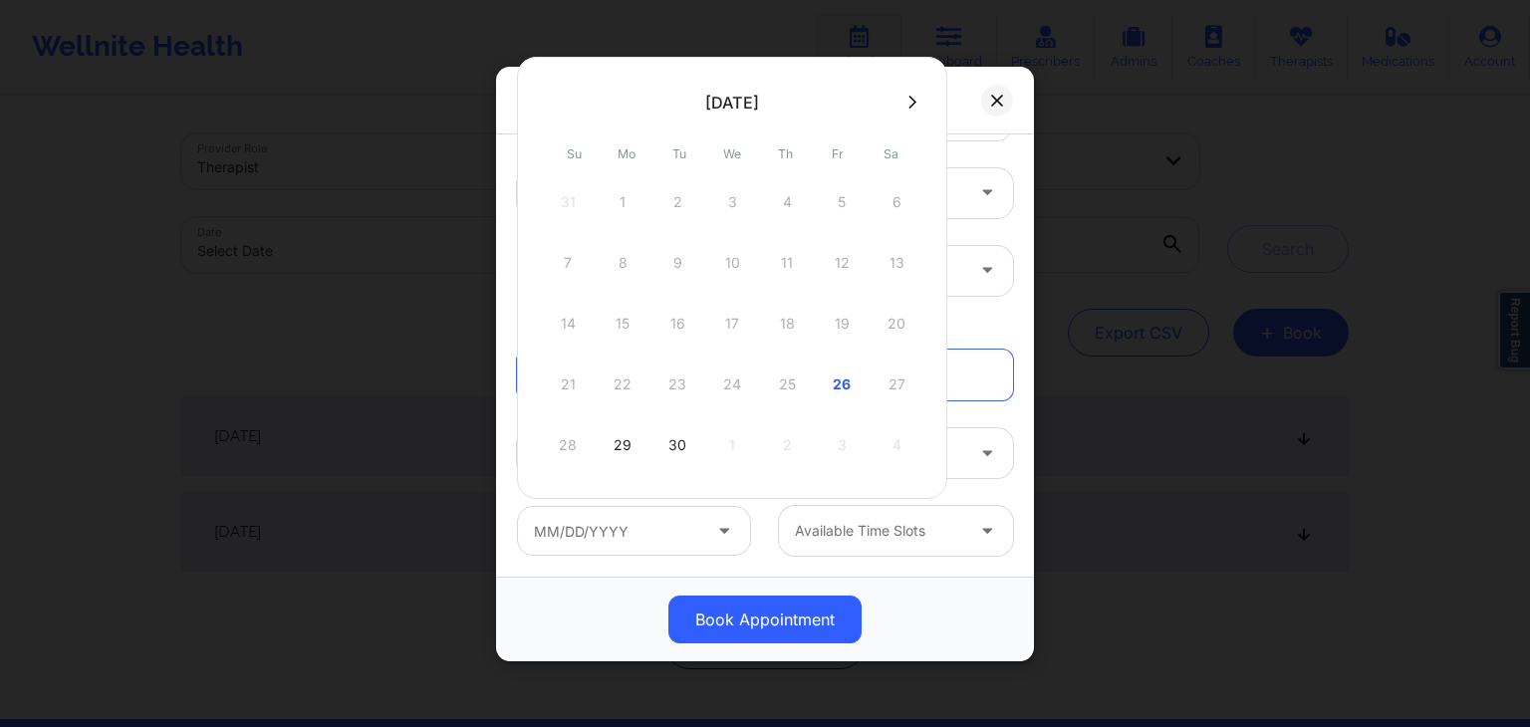
click at [776, 446] on div "28 29 30 1 2 3 4" at bounding box center [732, 445] width 378 height 56
click at [908, 98] on icon at bounding box center [912, 102] width 8 height 13
click at [779, 212] on div "2" at bounding box center [787, 202] width 50 height 56
type input "[DATE]"
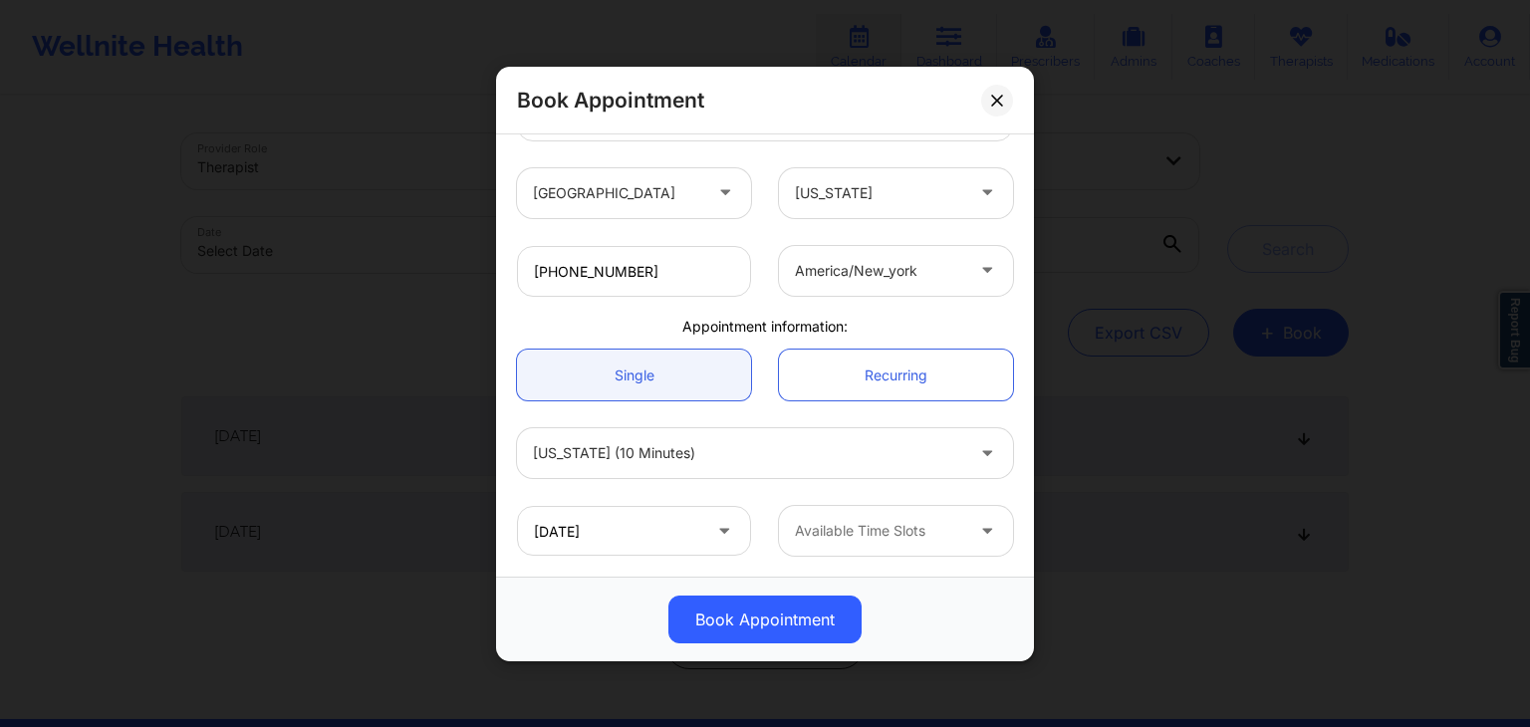
click at [829, 529] on div at bounding box center [879, 531] width 168 height 24
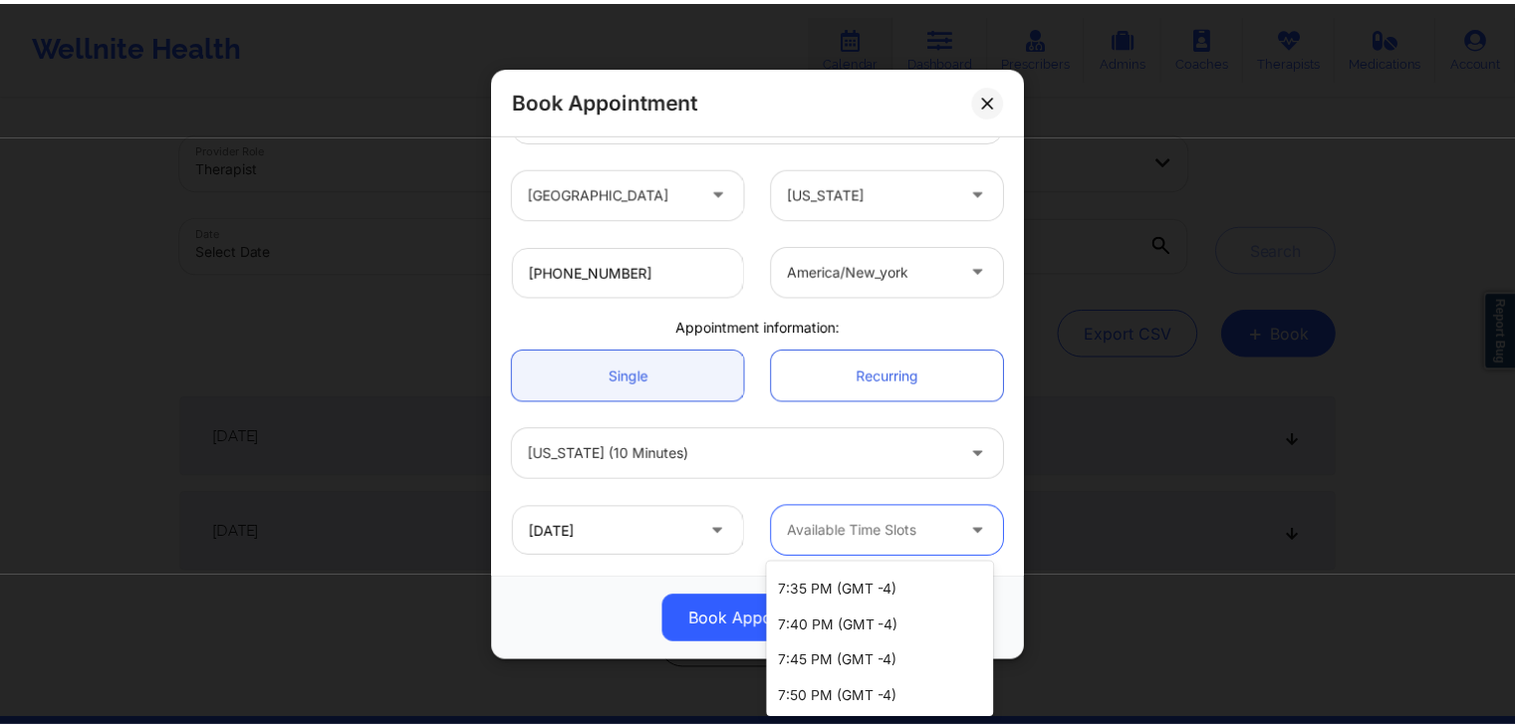
scroll to position [3401, 0]
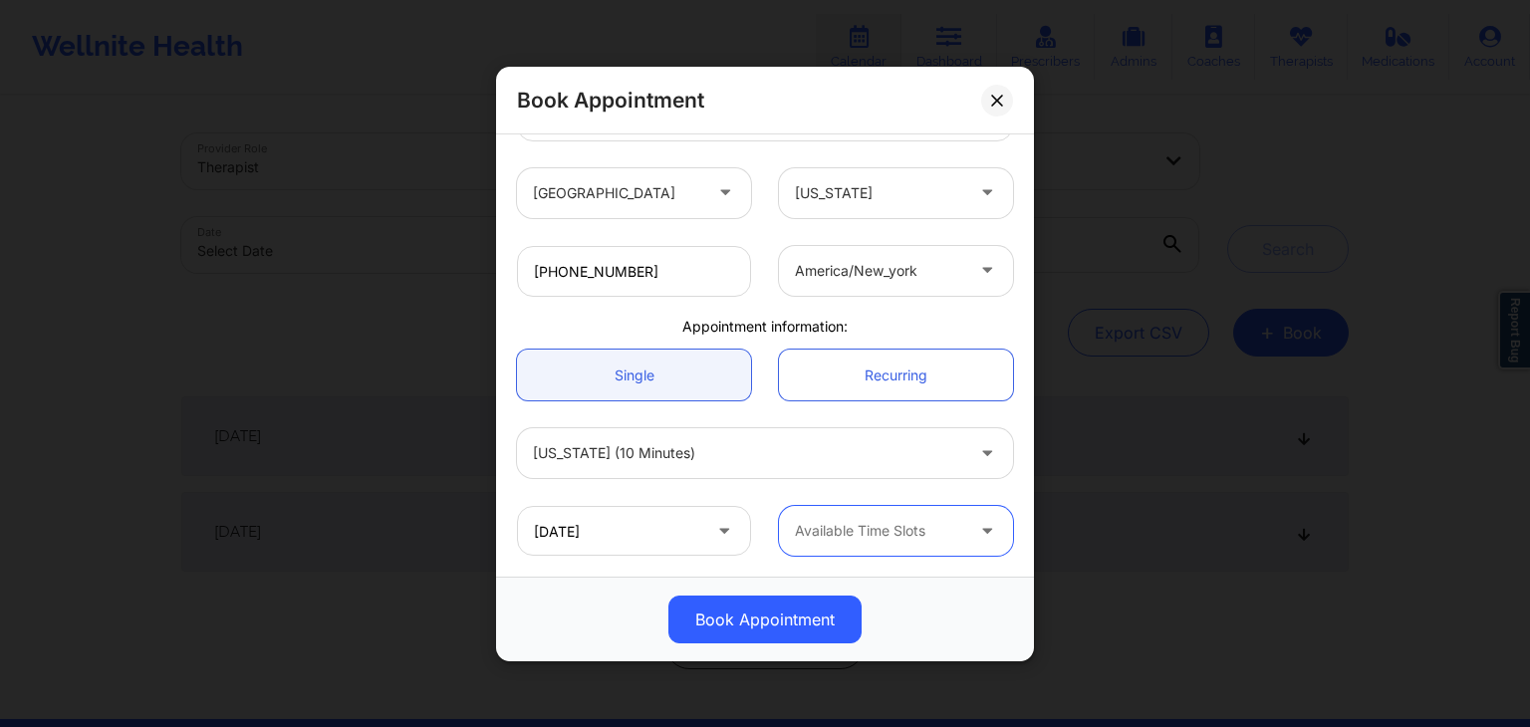
click at [867, 526] on div at bounding box center [879, 531] width 168 height 24
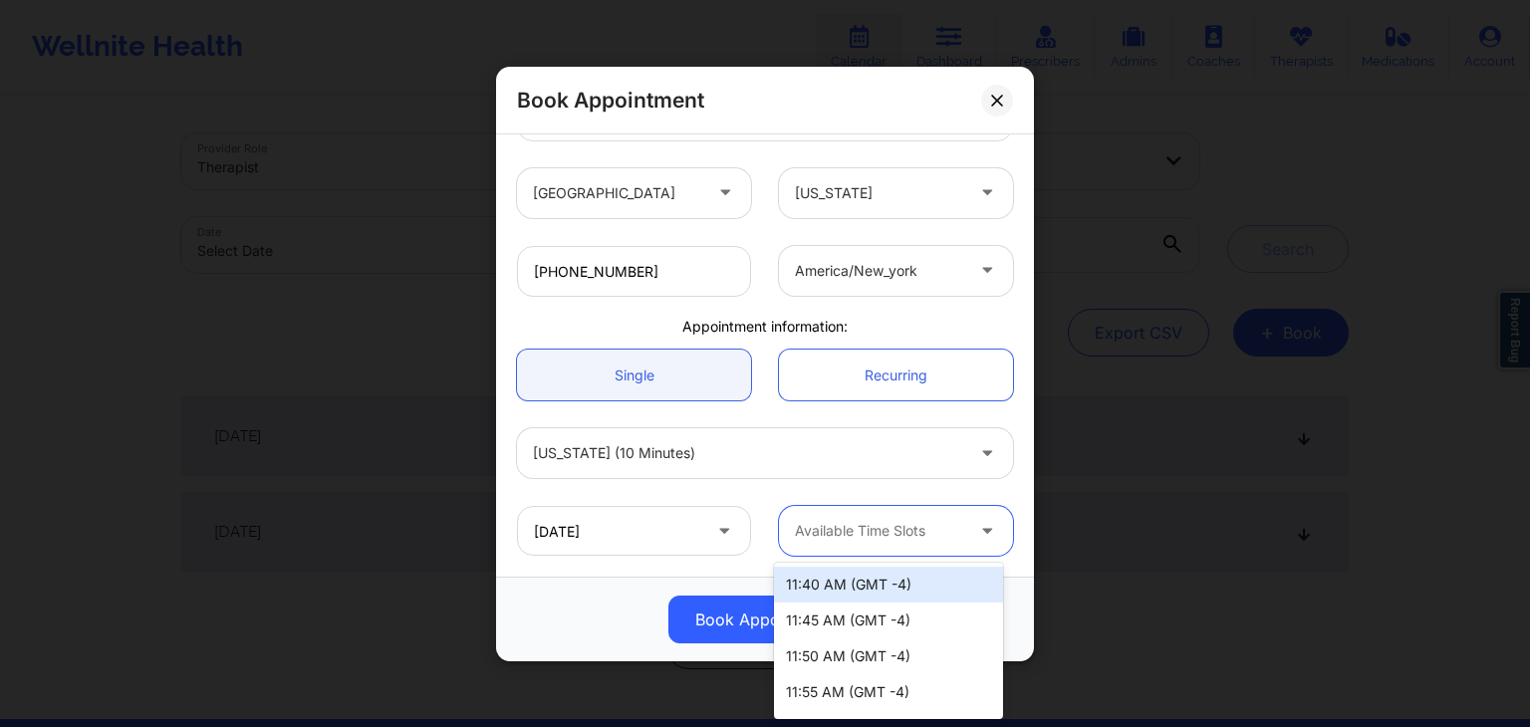
click at [973, 580] on div "11:40 AM (GMT -4)" at bounding box center [888, 585] width 229 height 36
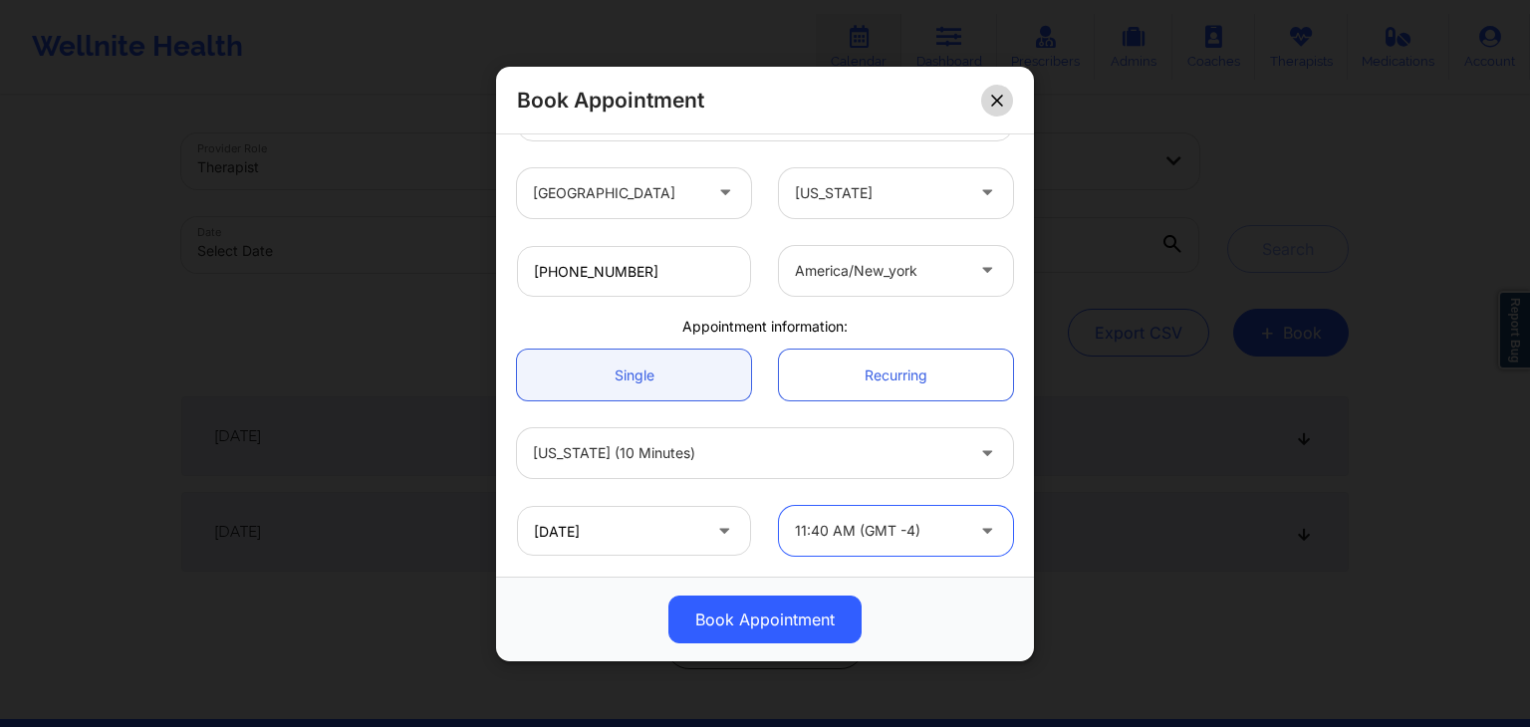
click at [988, 105] on button at bounding box center [997, 100] width 32 height 32
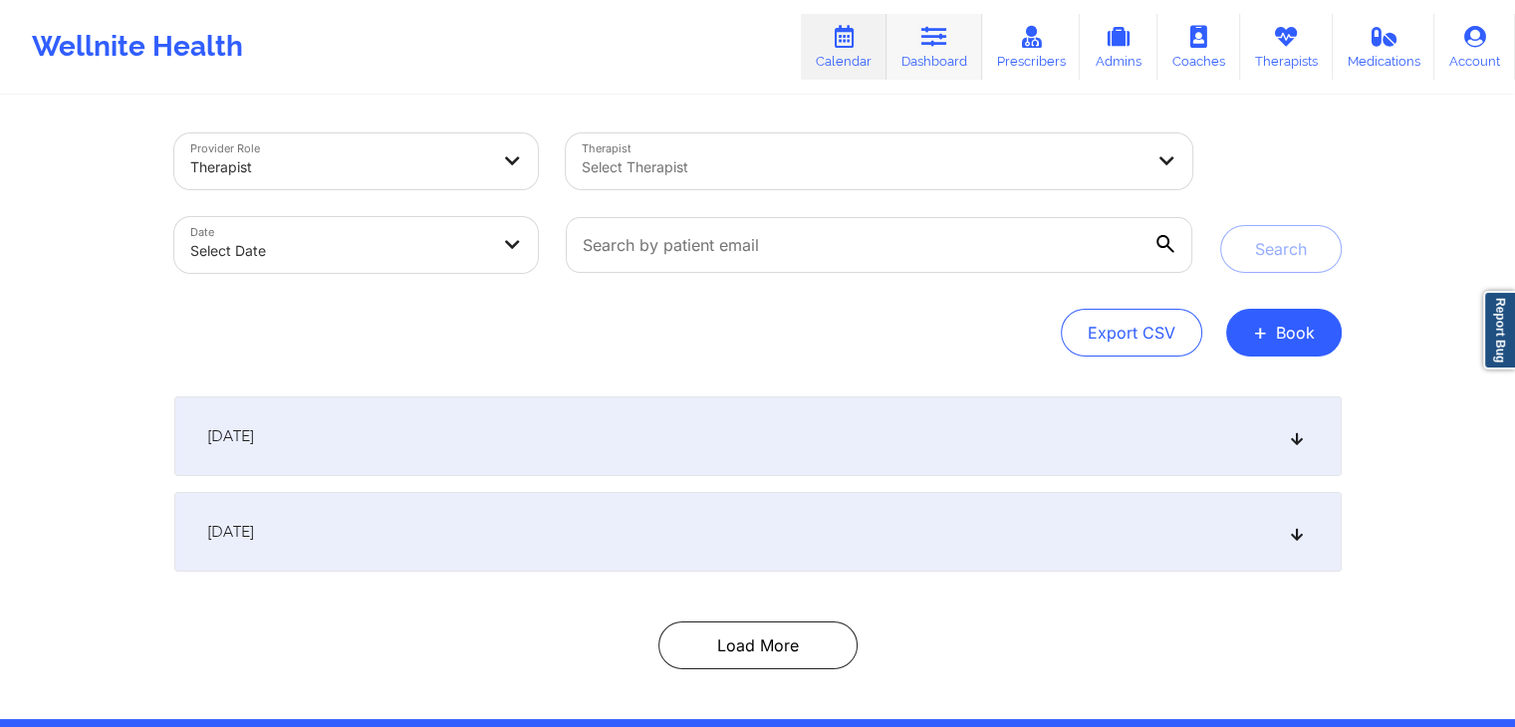
click at [925, 41] on icon at bounding box center [934, 37] width 26 height 22
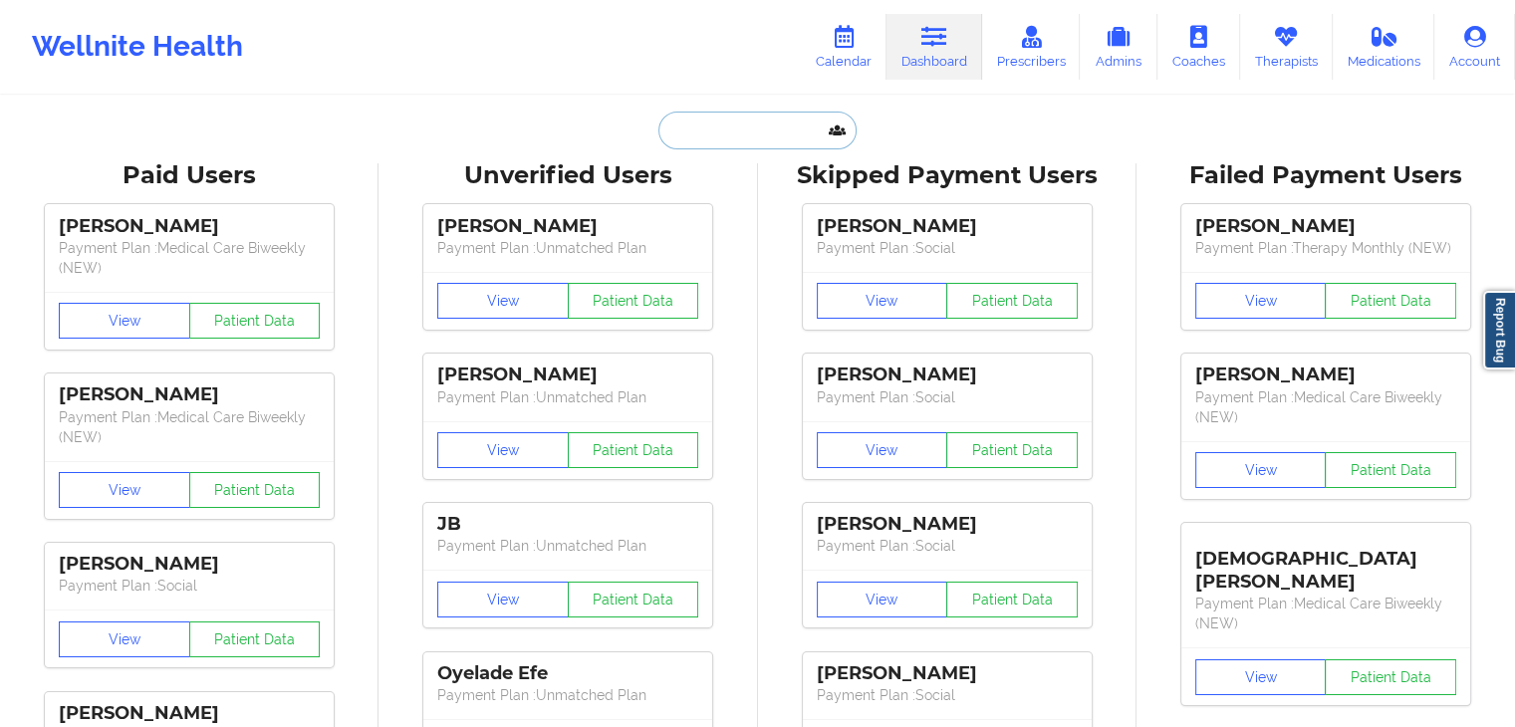
click at [673, 129] on input "text" at bounding box center [756, 131] width 197 height 38
paste input "christinasoftball@icloud.com"
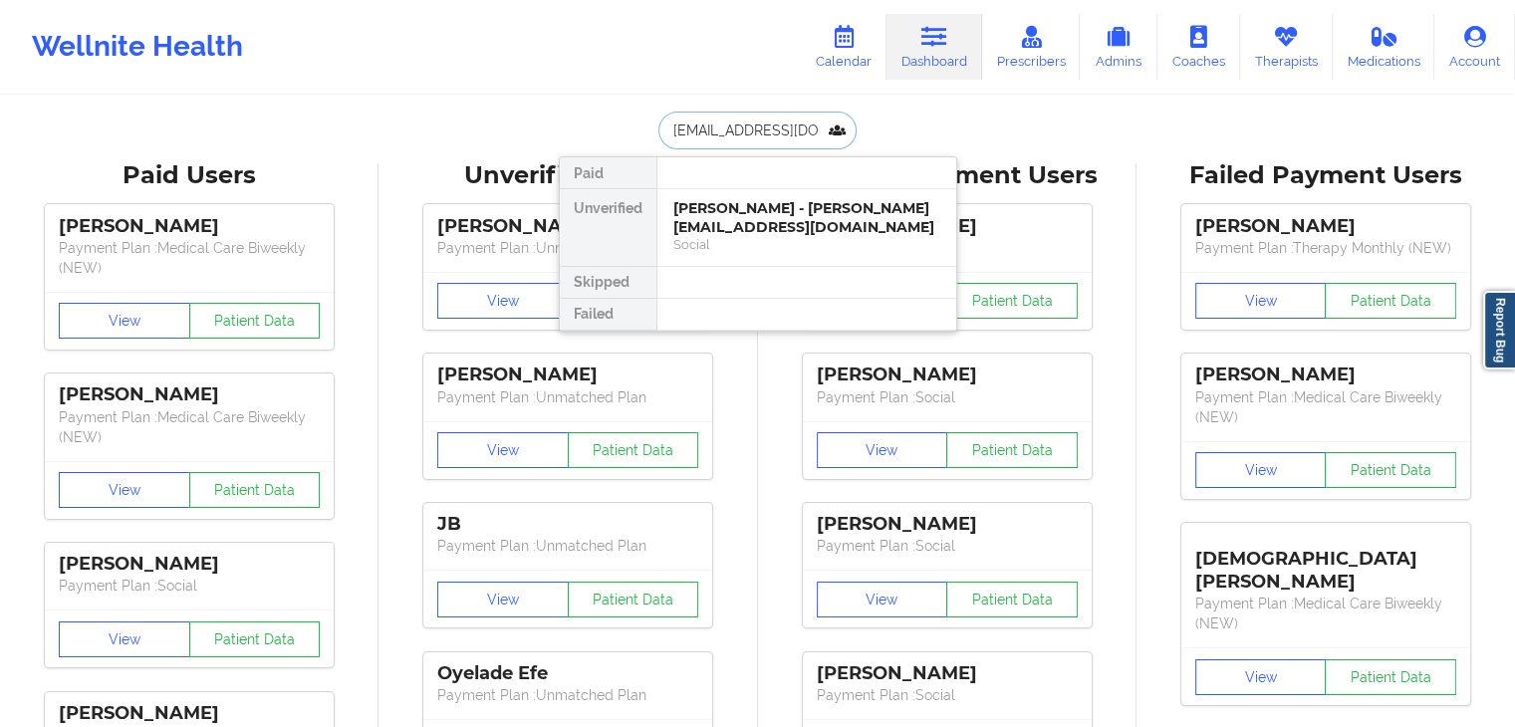
scroll to position [0, 27]
type input "christinasoftball@icloud.com"
click at [789, 216] on div "Christina L Skelton - christinasoftball@icloud.com" at bounding box center [806, 217] width 267 height 37
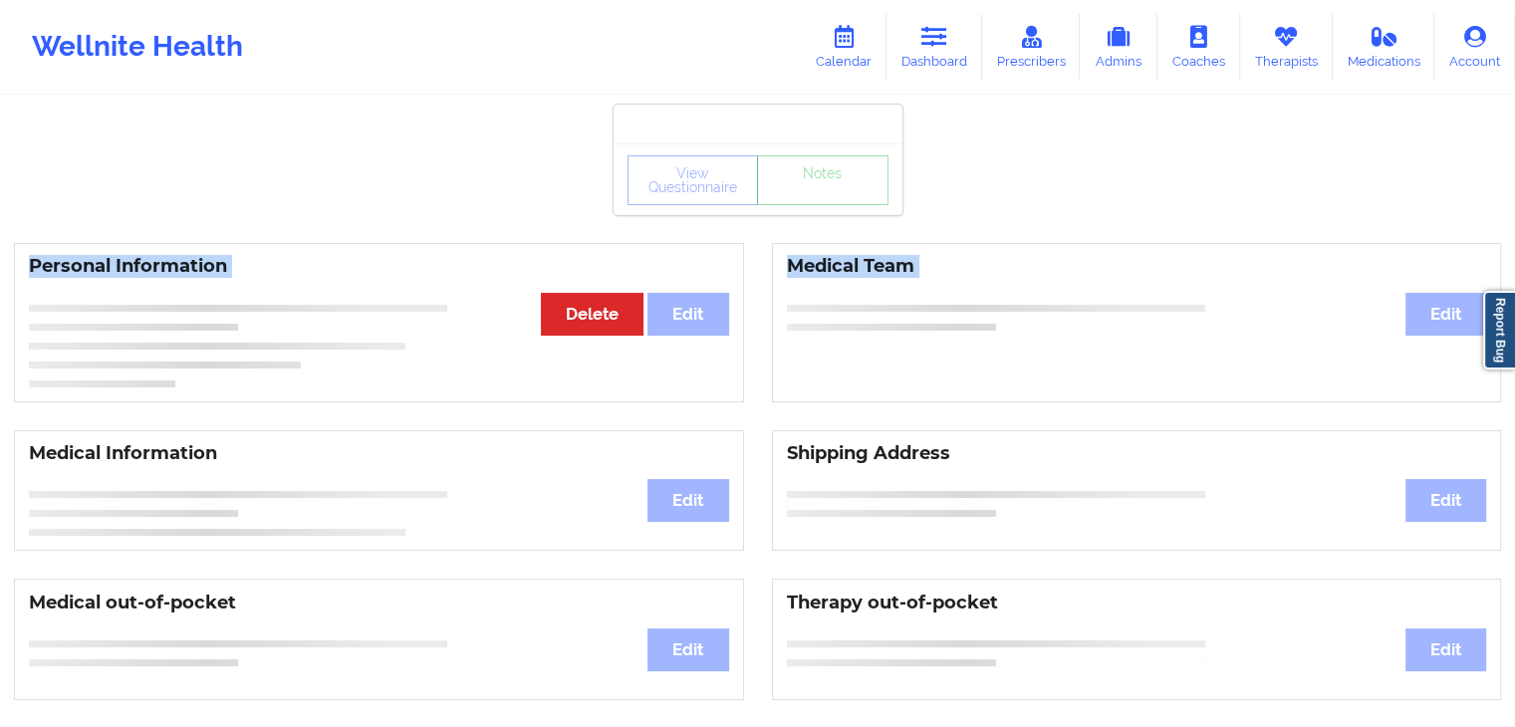
drag, startPoint x: 789, startPoint y: 216, endPoint x: 1095, endPoint y: 552, distance: 454.0
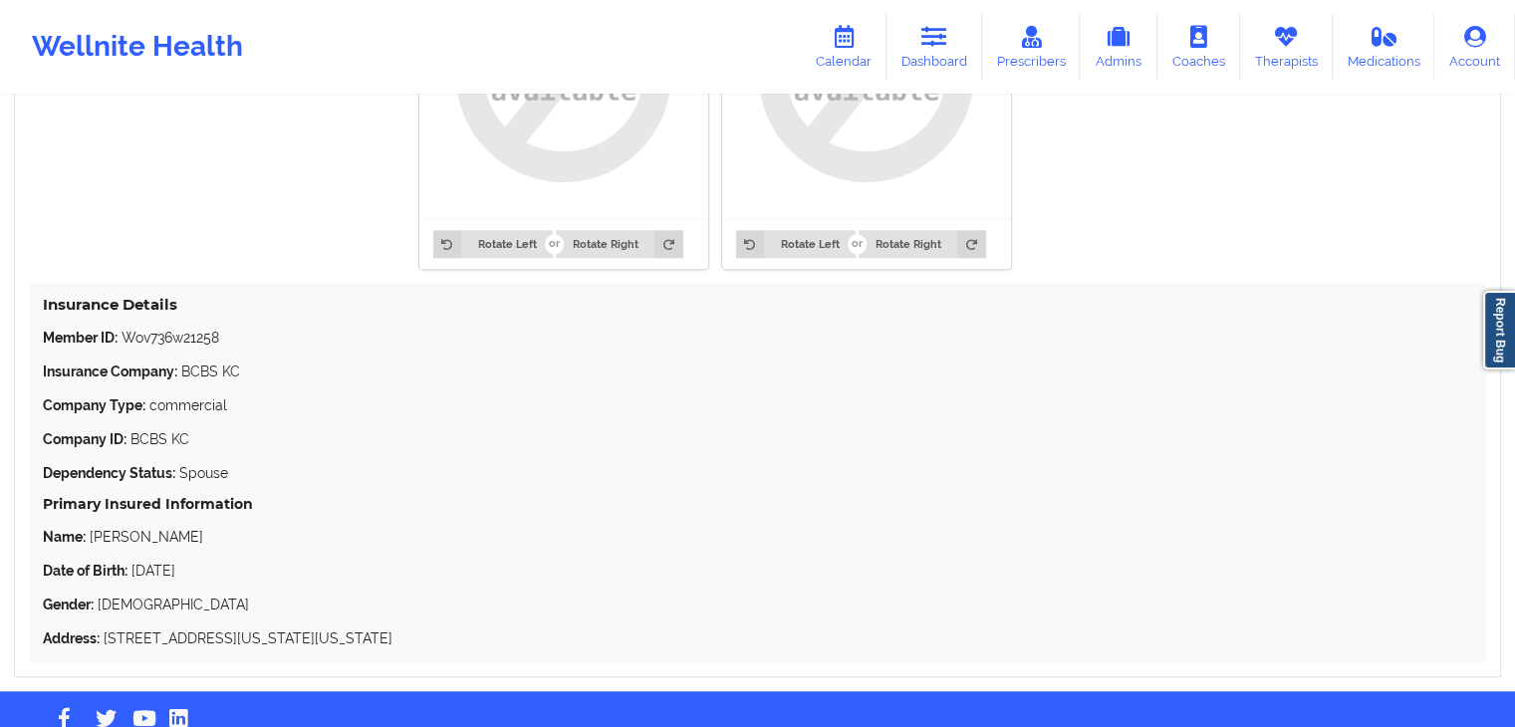
scroll to position [1749, 0]
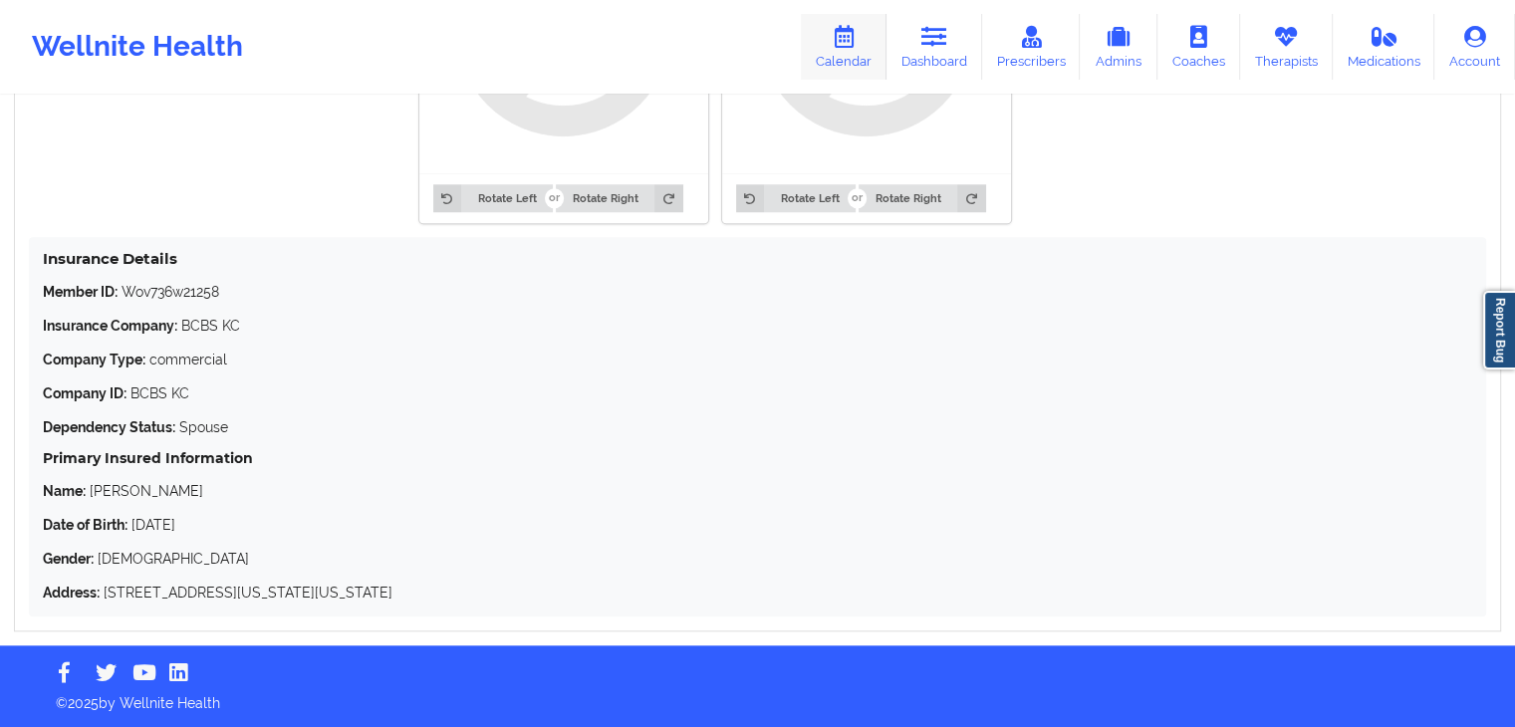
click at [829, 32] on link "Calendar" at bounding box center [844, 47] width 86 height 66
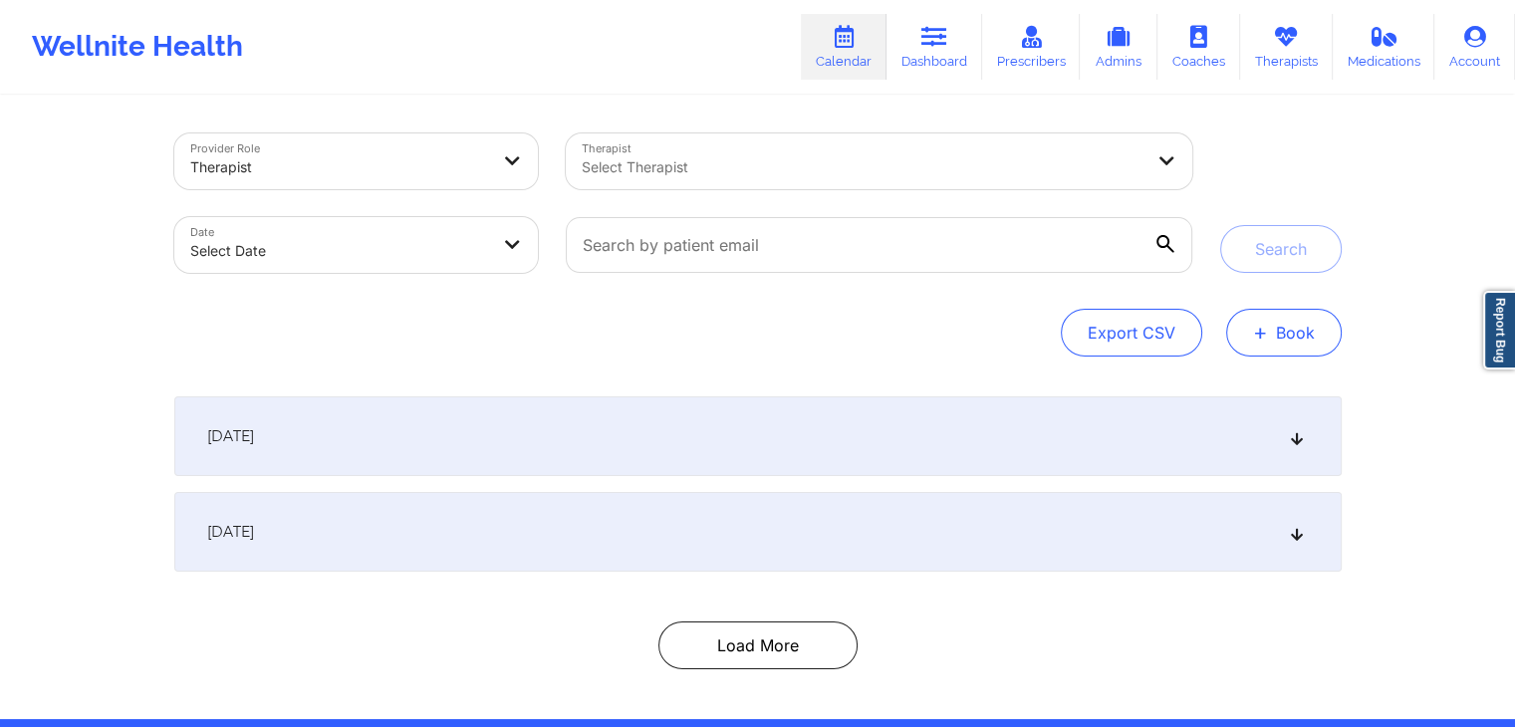
click at [1244, 340] on button "+ Book" at bounding box center [1284, 333] width 116 height 48
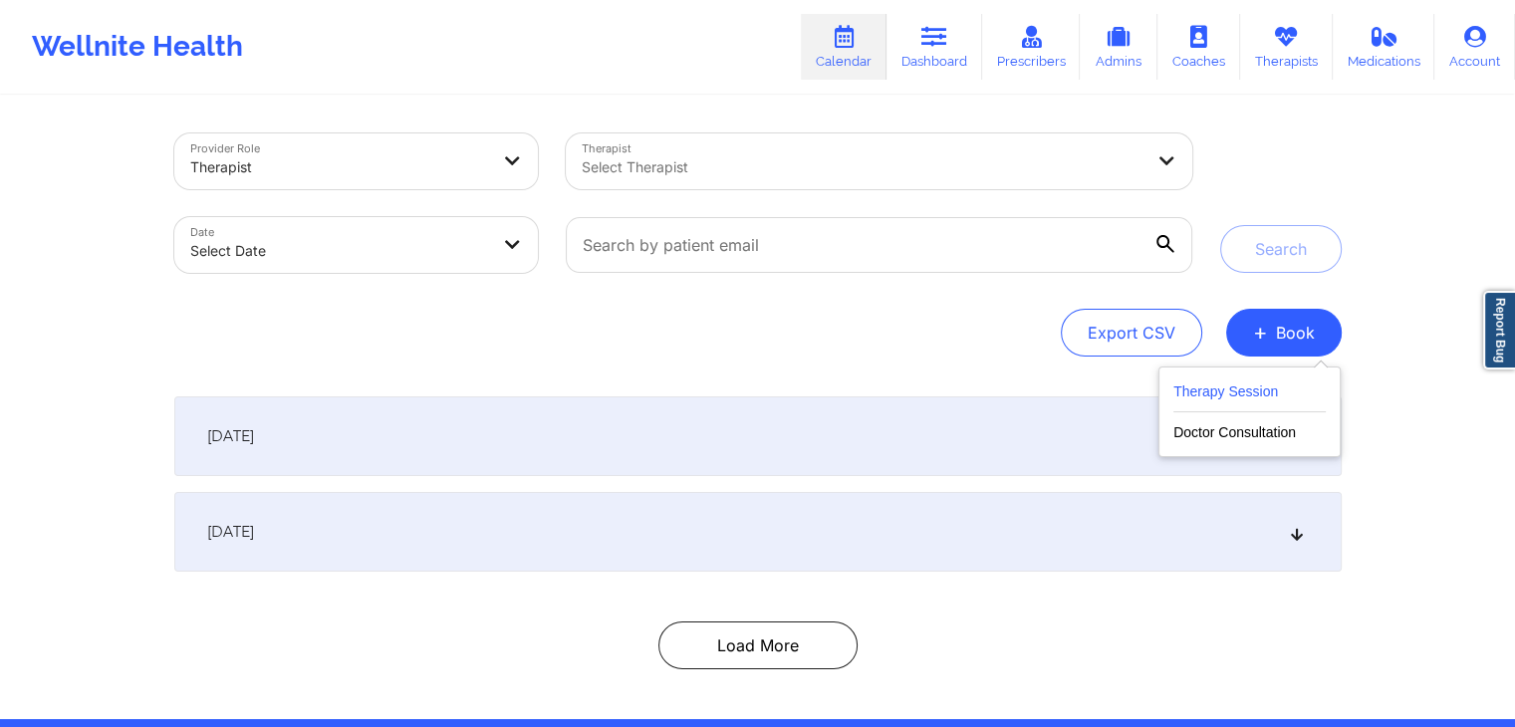
click at [1175, 391] on button "Therapy Session" at bounding box center [1249, 395] width 152 height 33
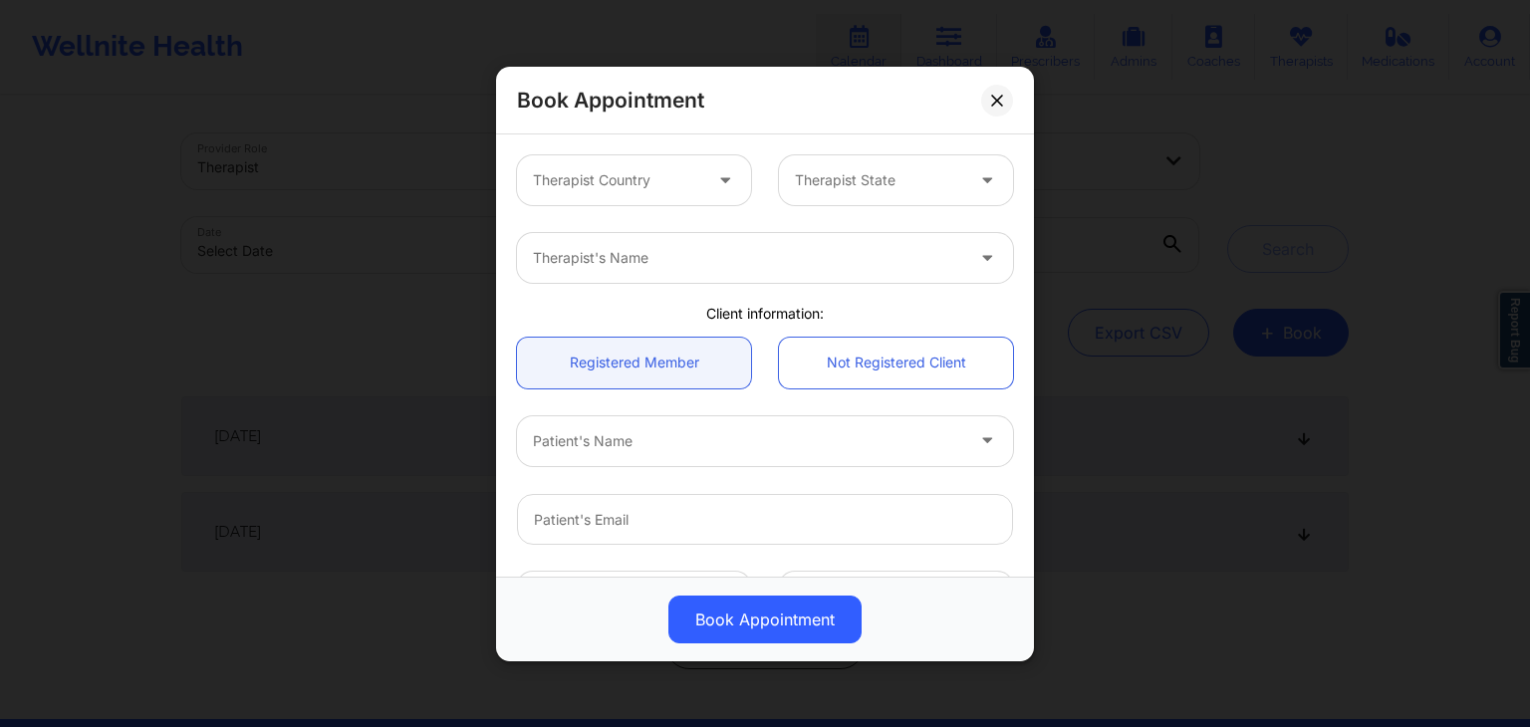
click at [668, 165] on div "Therapist Country" at bounding box center [610, 180] width 186 height 50
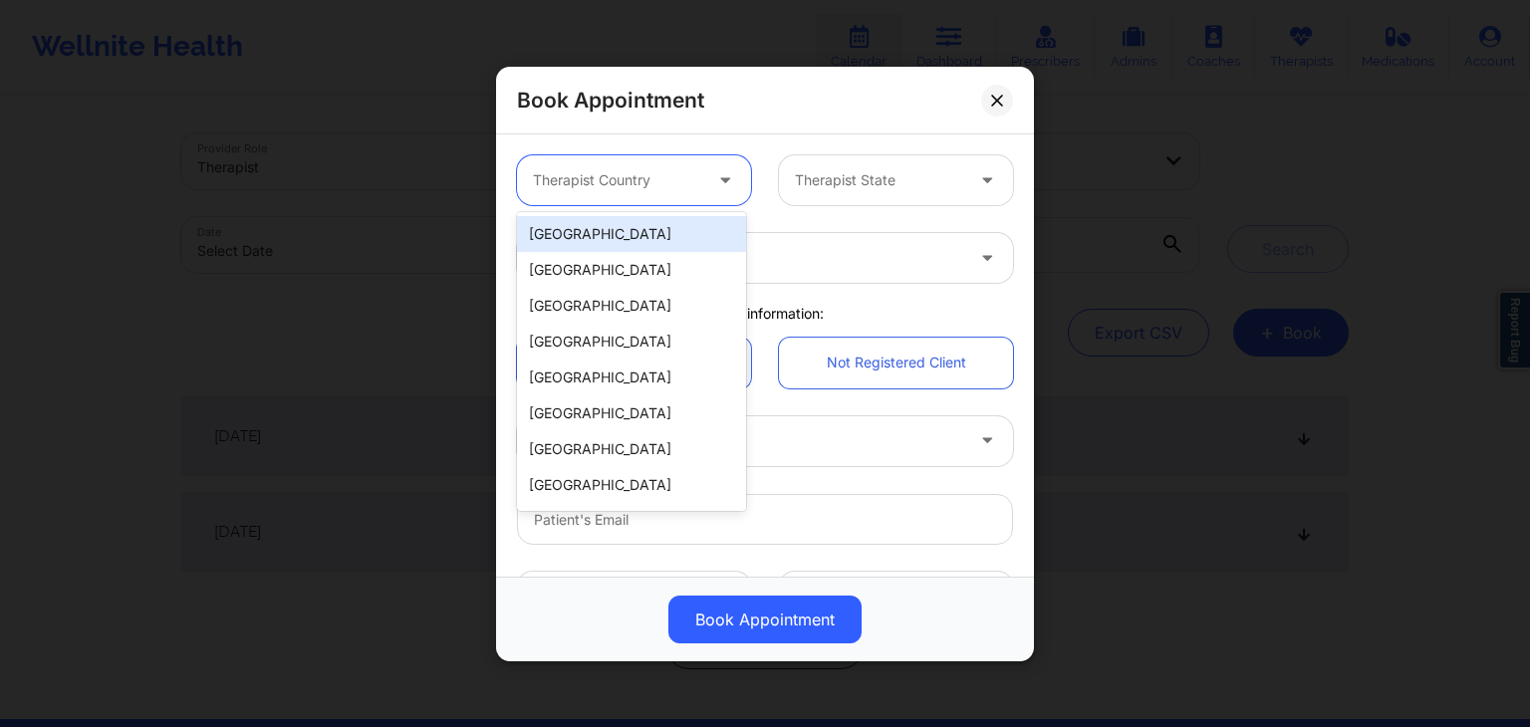
click at [637, 235] on div "[GEOGRAPHIC_DATA]" at bounding box center [631, 234] width 229 height 36
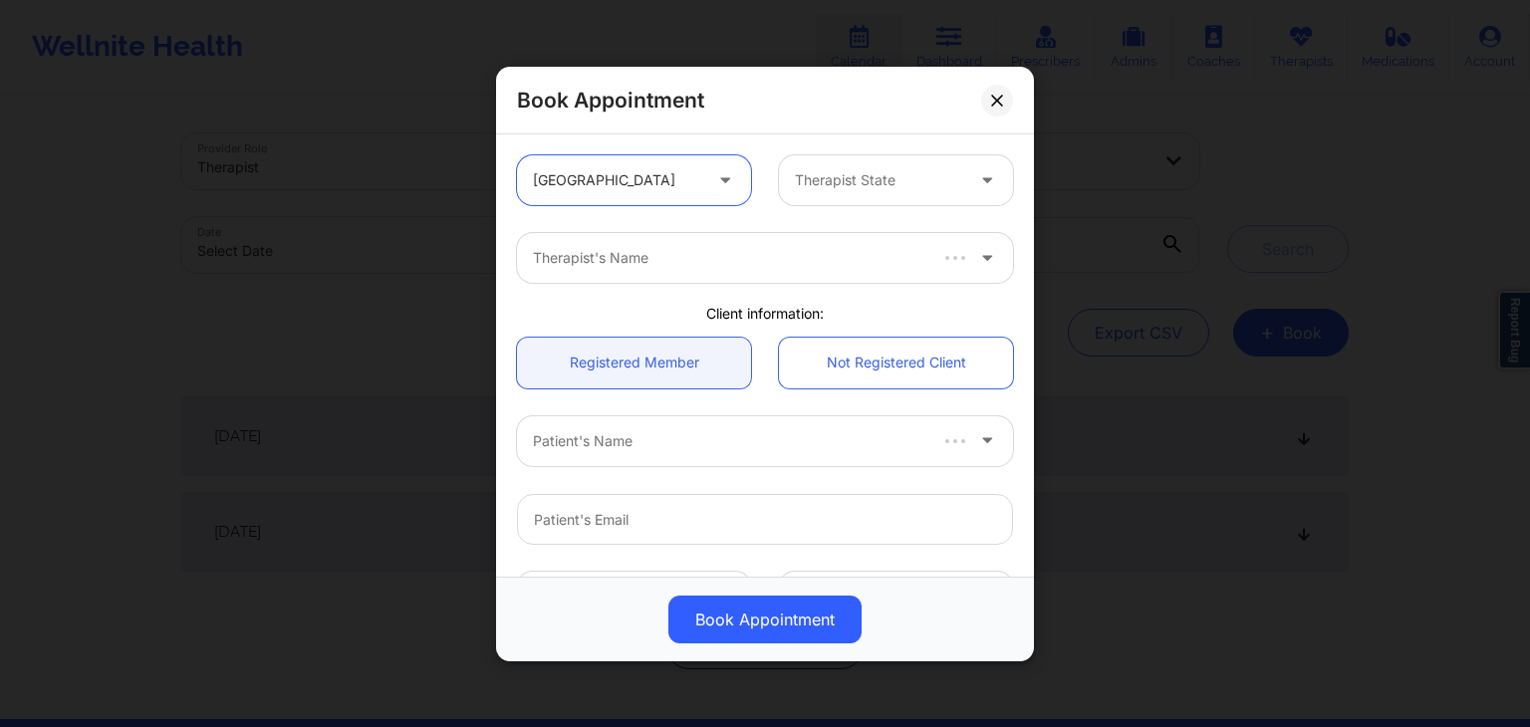
click at [845, 183] on div at bounding box center [879, 180] width 168 height 24
type input "tex"
click at [813, 269] on div "Therapist's Name" at bounding box center [741, 258] width 448 height 50
type input "gailbriel"
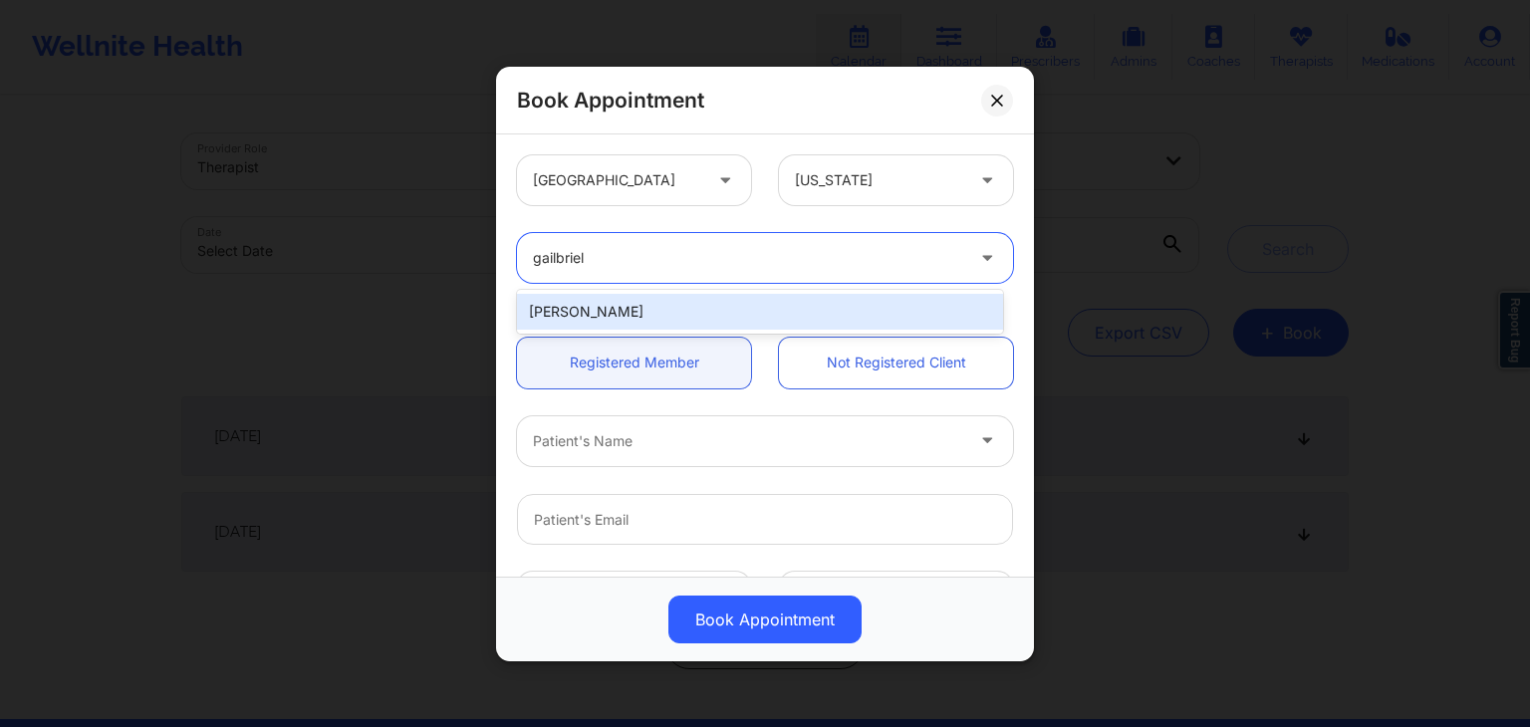
click at [785, 299] on div "Gailbriel Jenkins" at bounding box center [760, 312] width 486 height 36
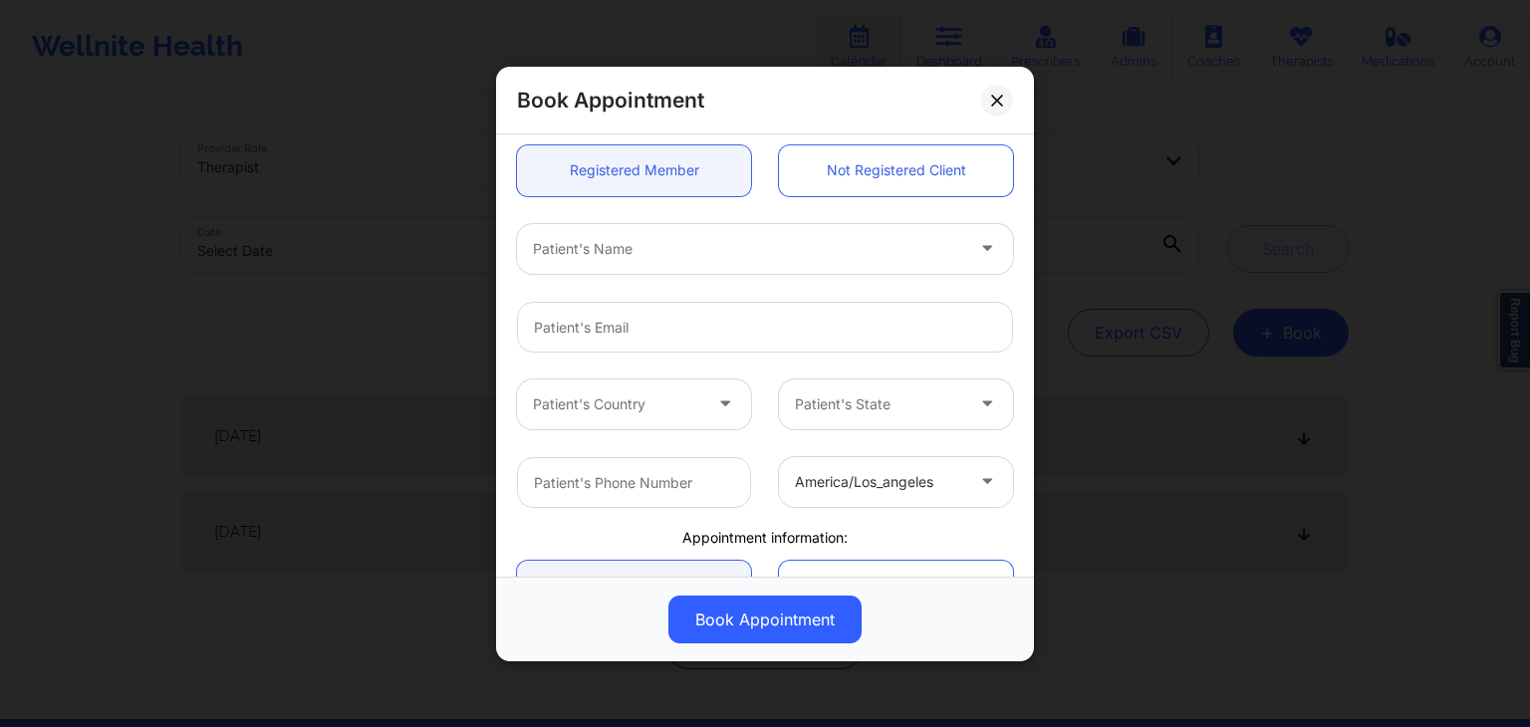
scroll to position [195, 0]
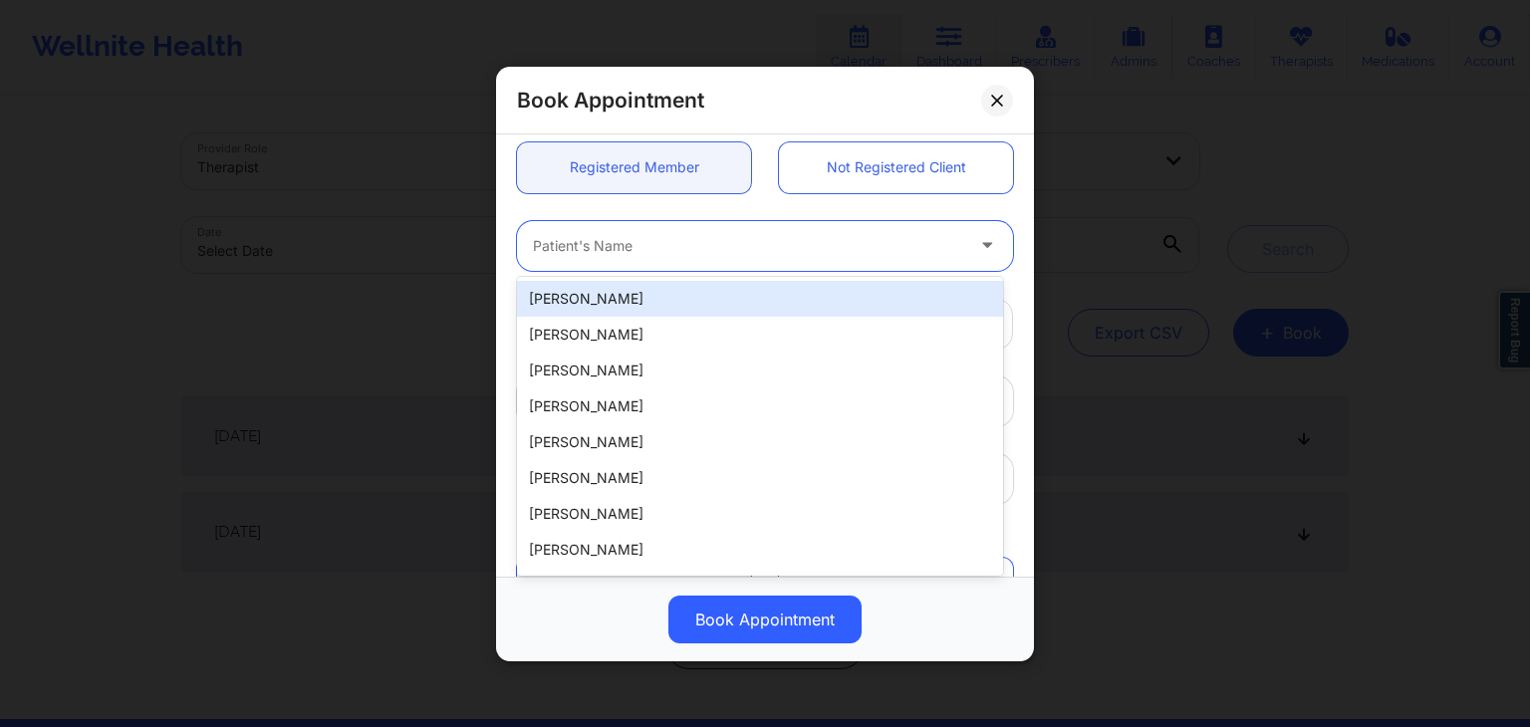
click at [667, 249] on div at bounding box center [748, 245] width 430 height 24
type input "ben"
click at [684, 298] on div "benjamin douglas" at bounding box center [760, 299] width 486 height 36
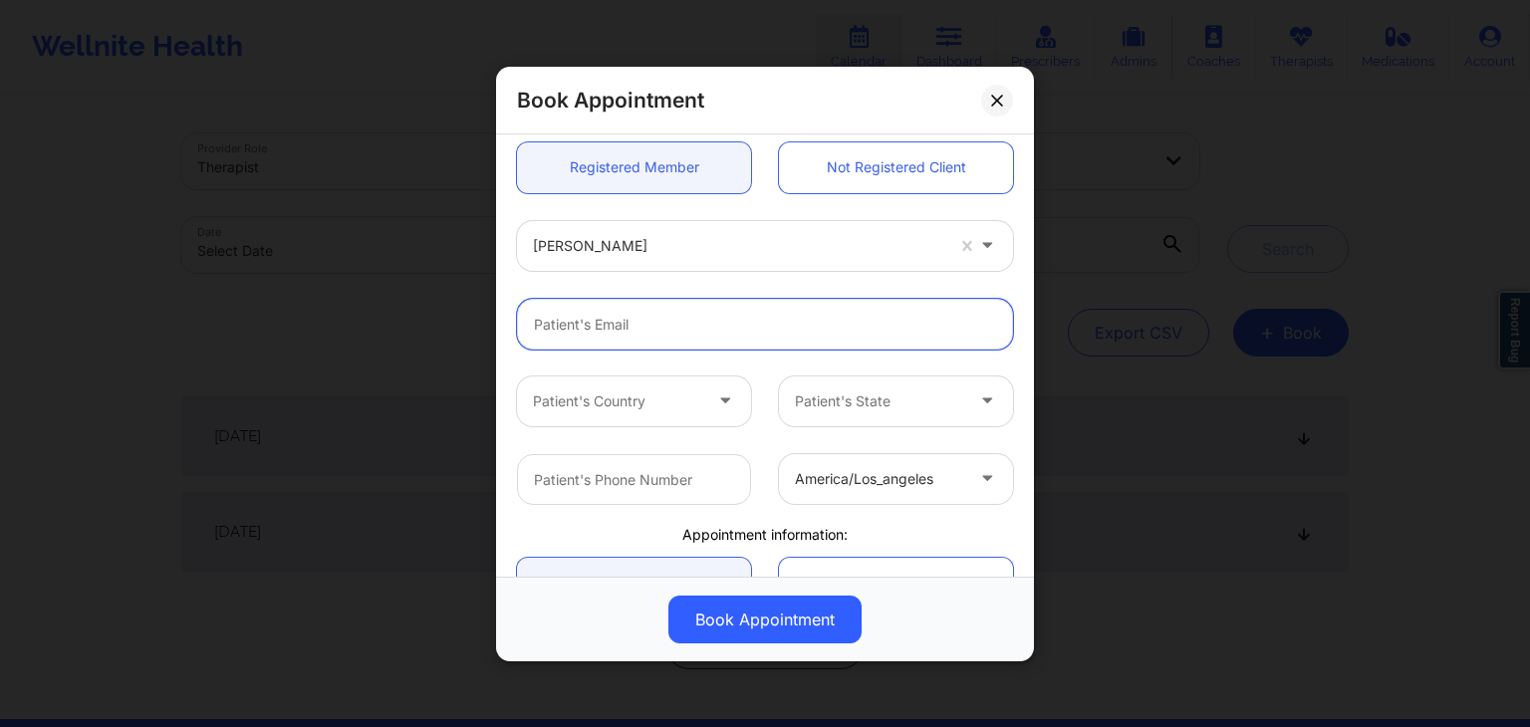
click at [916, 320] on input "email" at bounding box center [765, 323] width 496 height 51
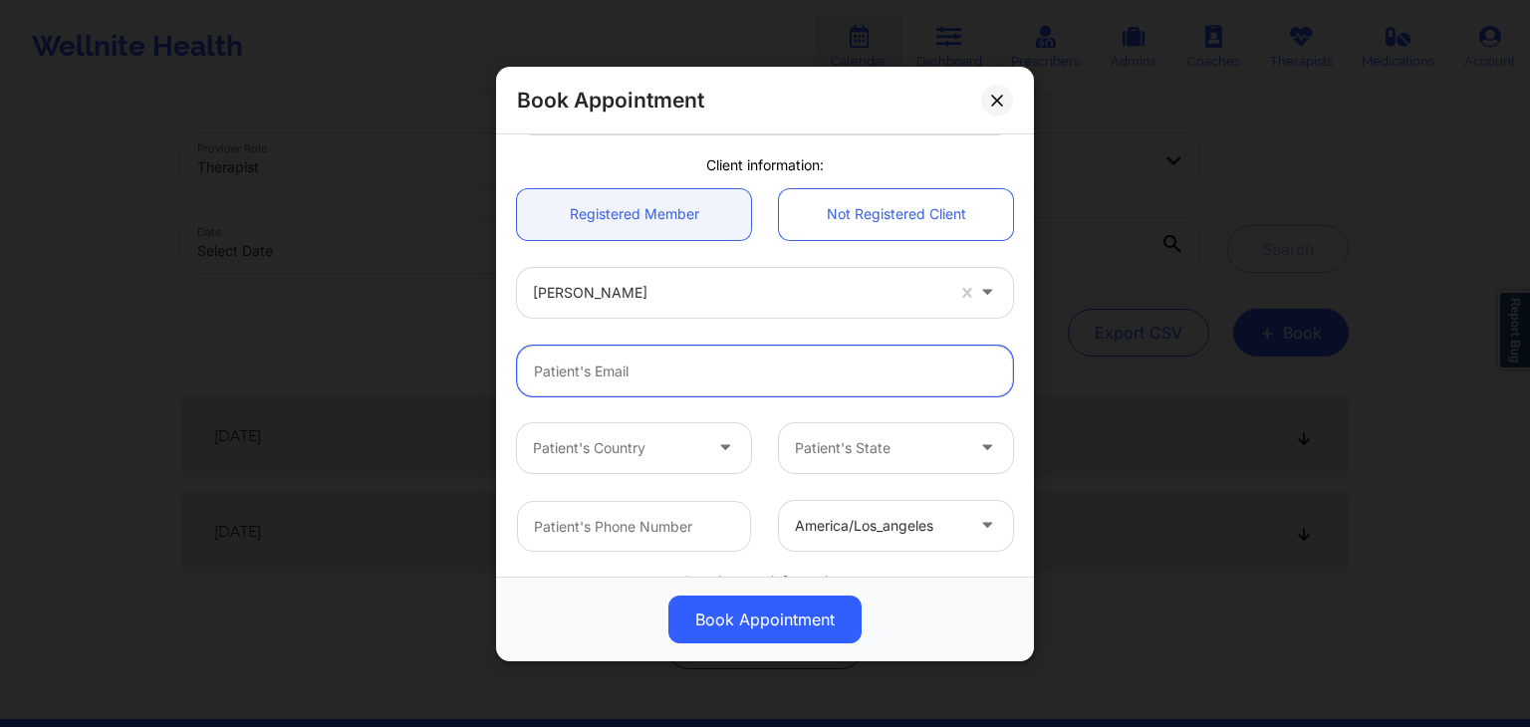
scroll to position [101, 0]
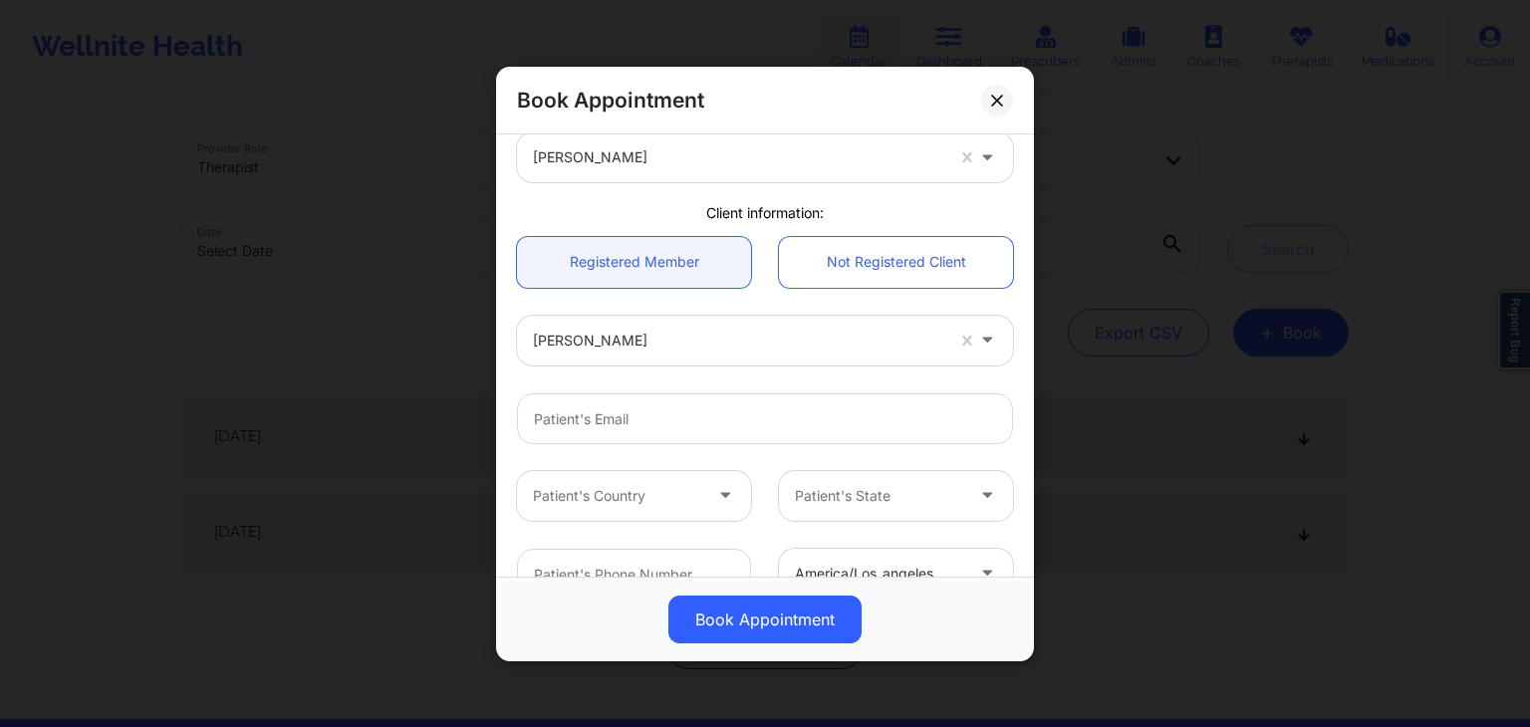
click at [653, 233] on div "Registered Member Not Registered Client" at bounding box center [765, 261] width 524 height 79
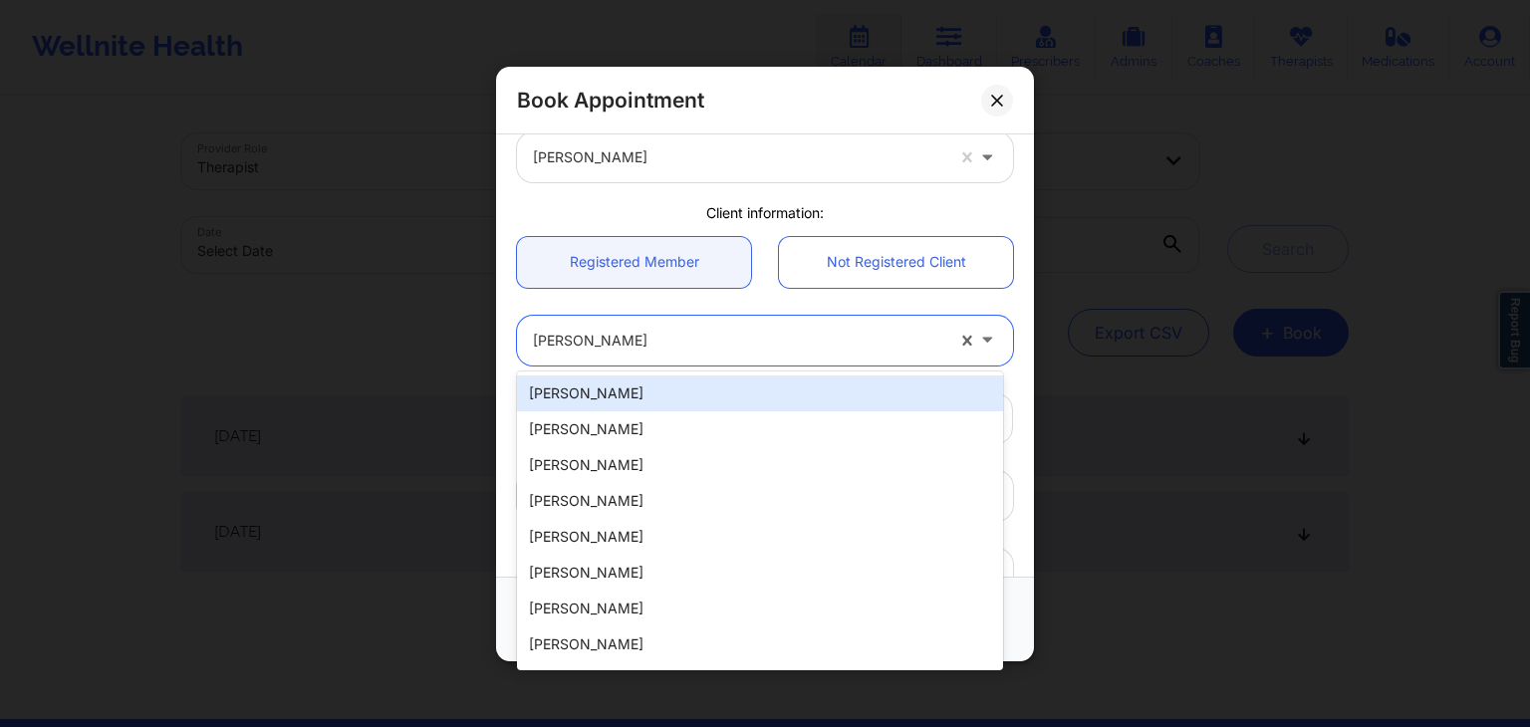
click at [759, 344] on div at bounding box center [738, 340] width 410 height 24
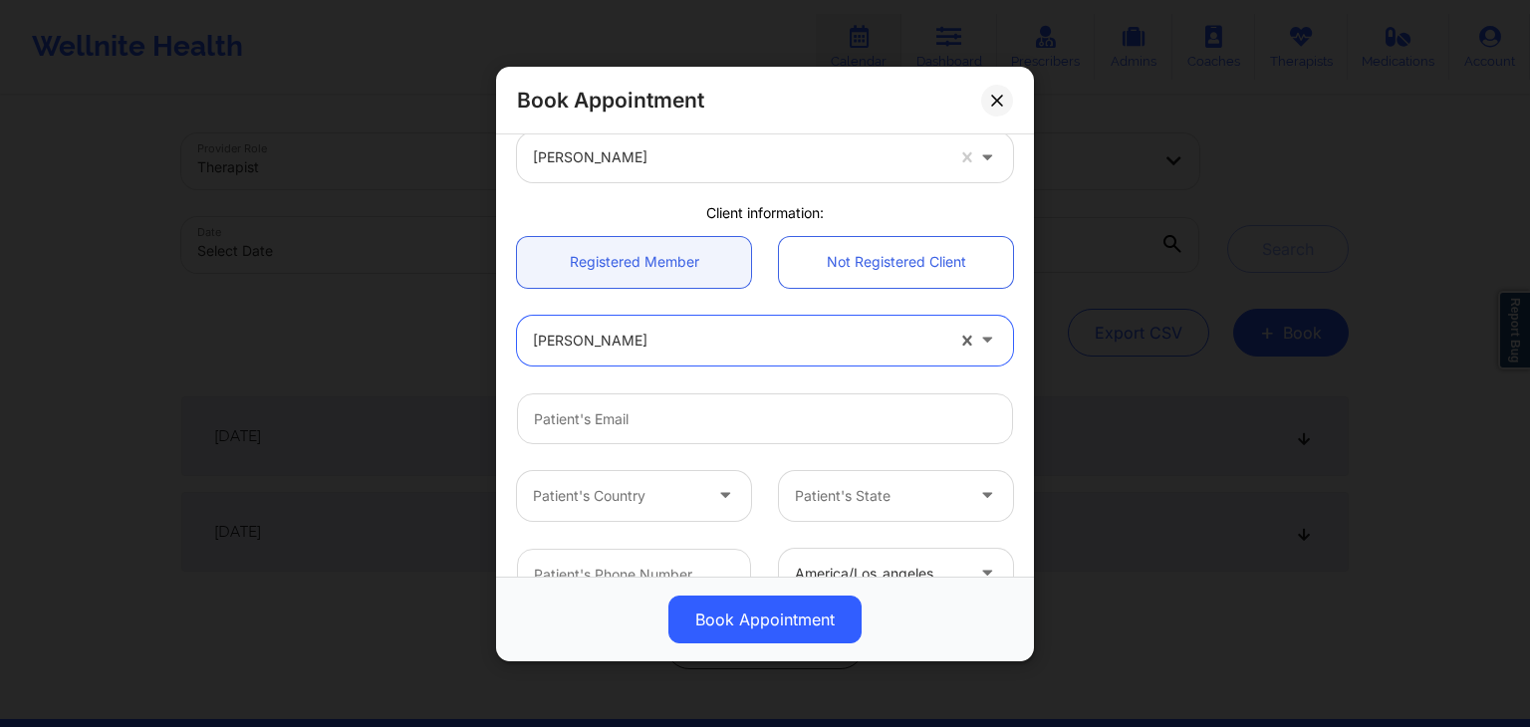
click at [668, 339] on div at bounding box center [738, 340] width 410 height 24
type input "benjamin"
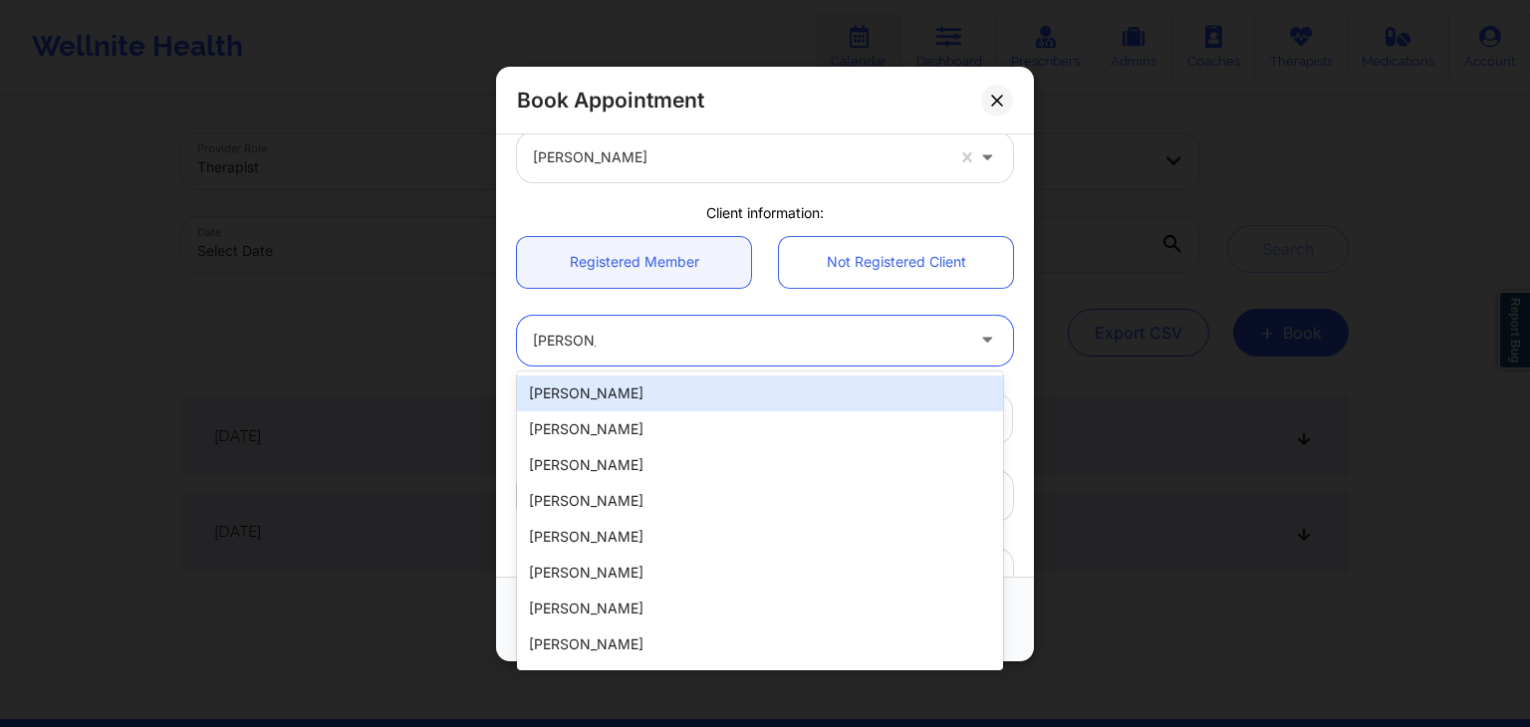
click at [652, 377] on div "benjamin douglas" at bounding box center [760, 393] width 486 height 36
type input "brooked2009@gmail.com"
type input "+18328895613"
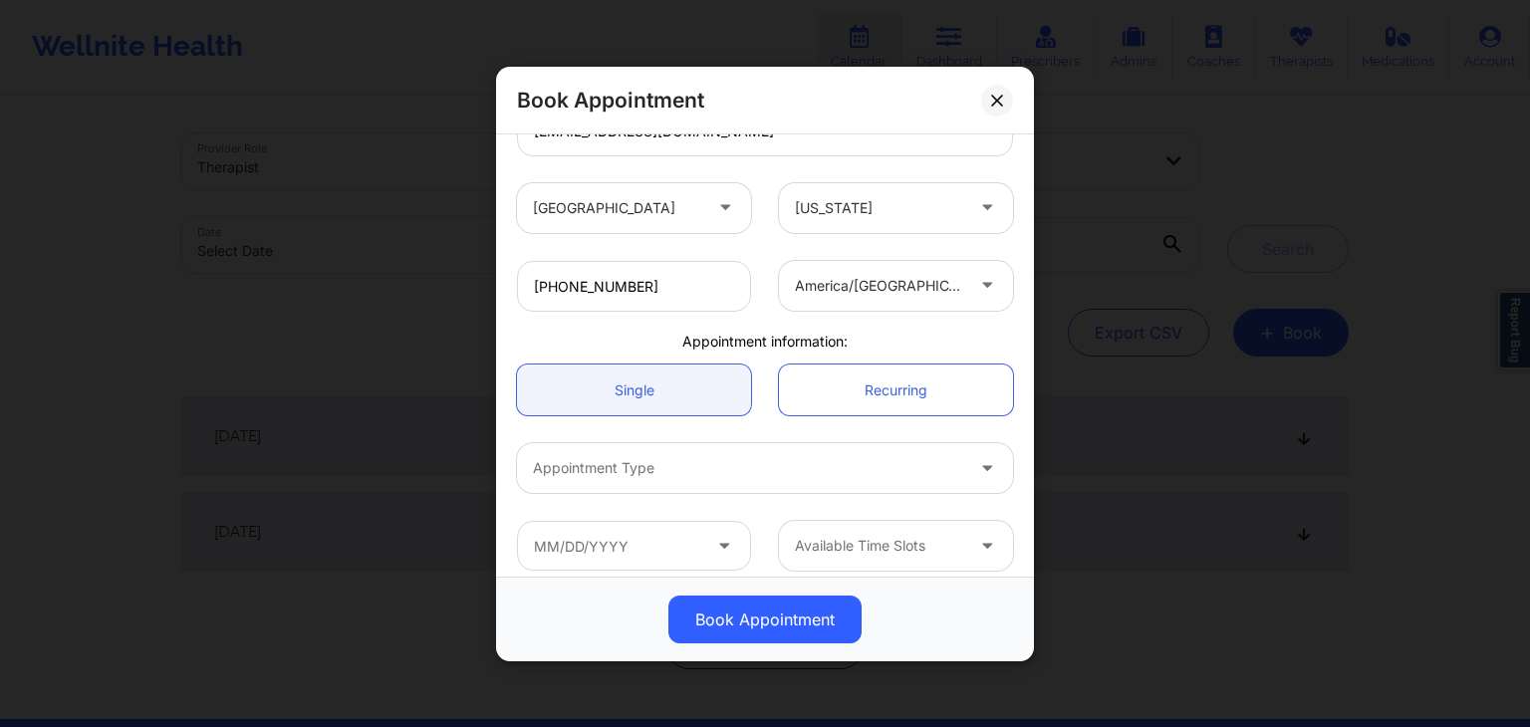
scroll to position [372, 0]
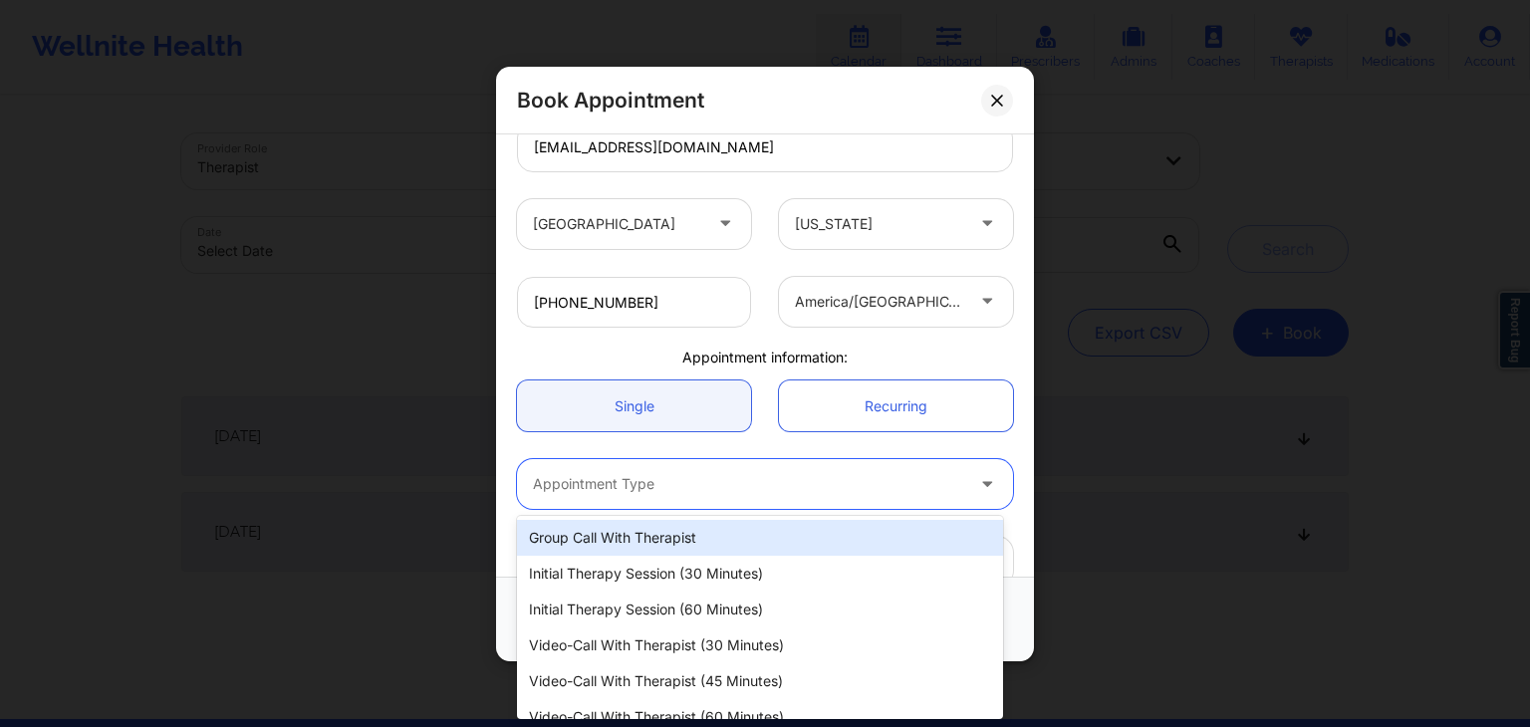
click at [635, 482] on div at bounding box center [748, 484] width 430 height 24
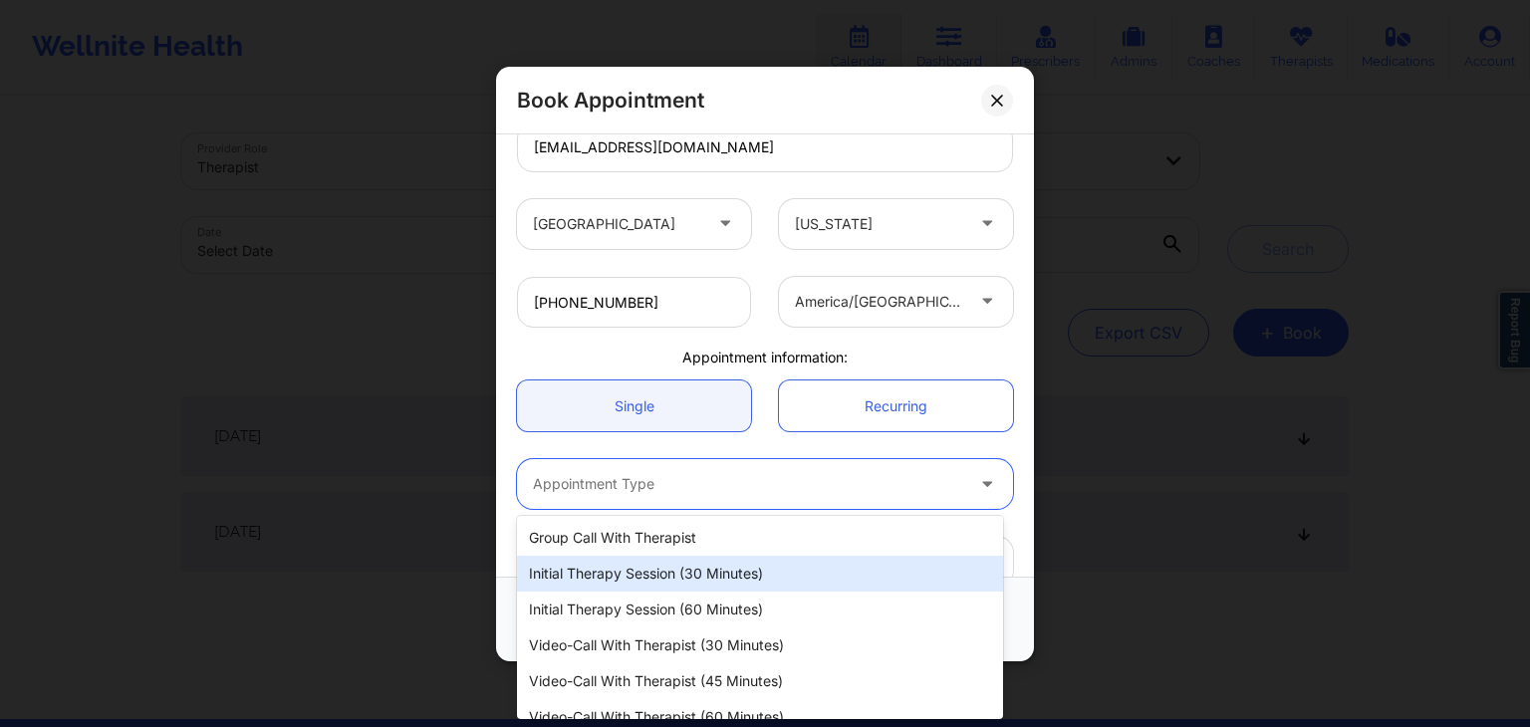
click at [686, 573] on div "Initial Therapy Session (30 minutes)" at bounding box center [760, 574] width 486 height 36
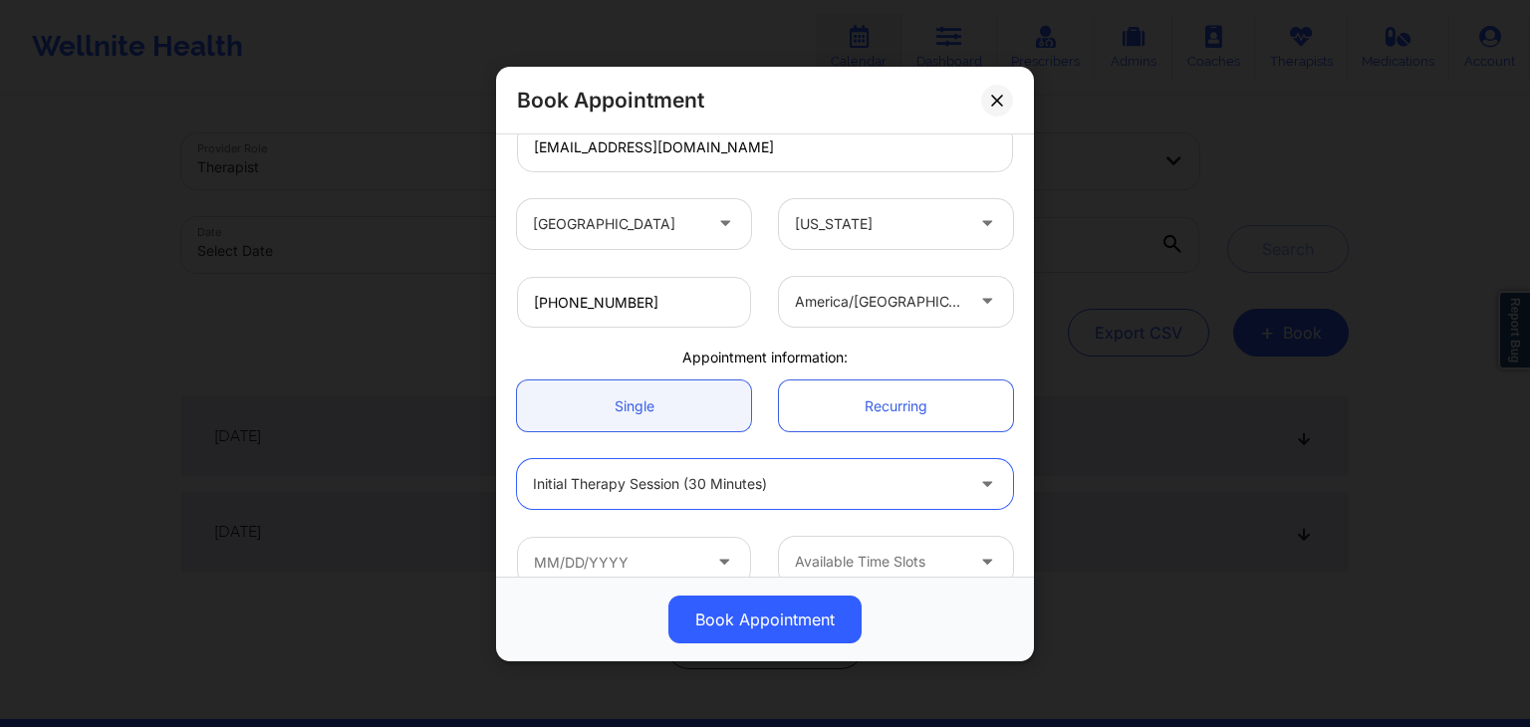
scroll to position [403, 0]
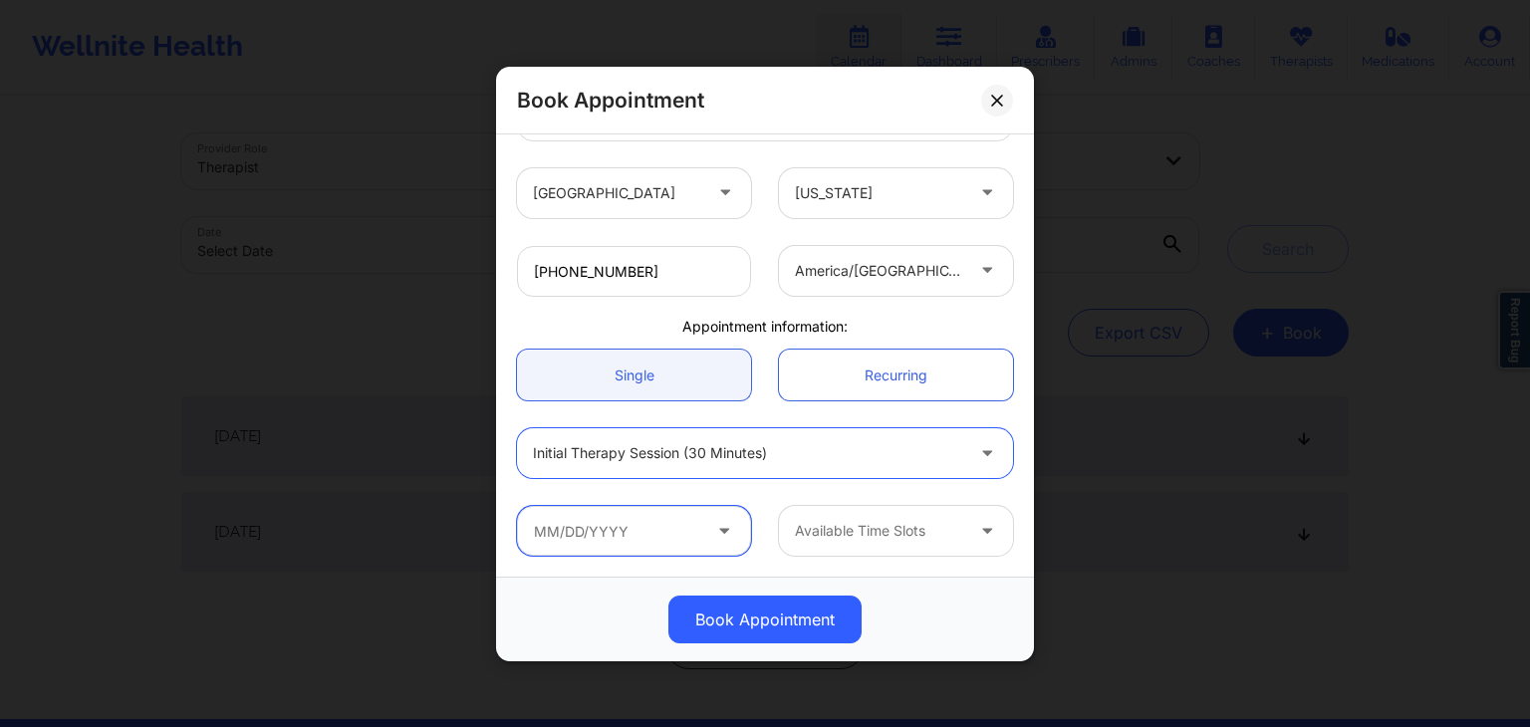
click at [681, 518] on input "text" at bounding box center [634, 531] width 234 height 50
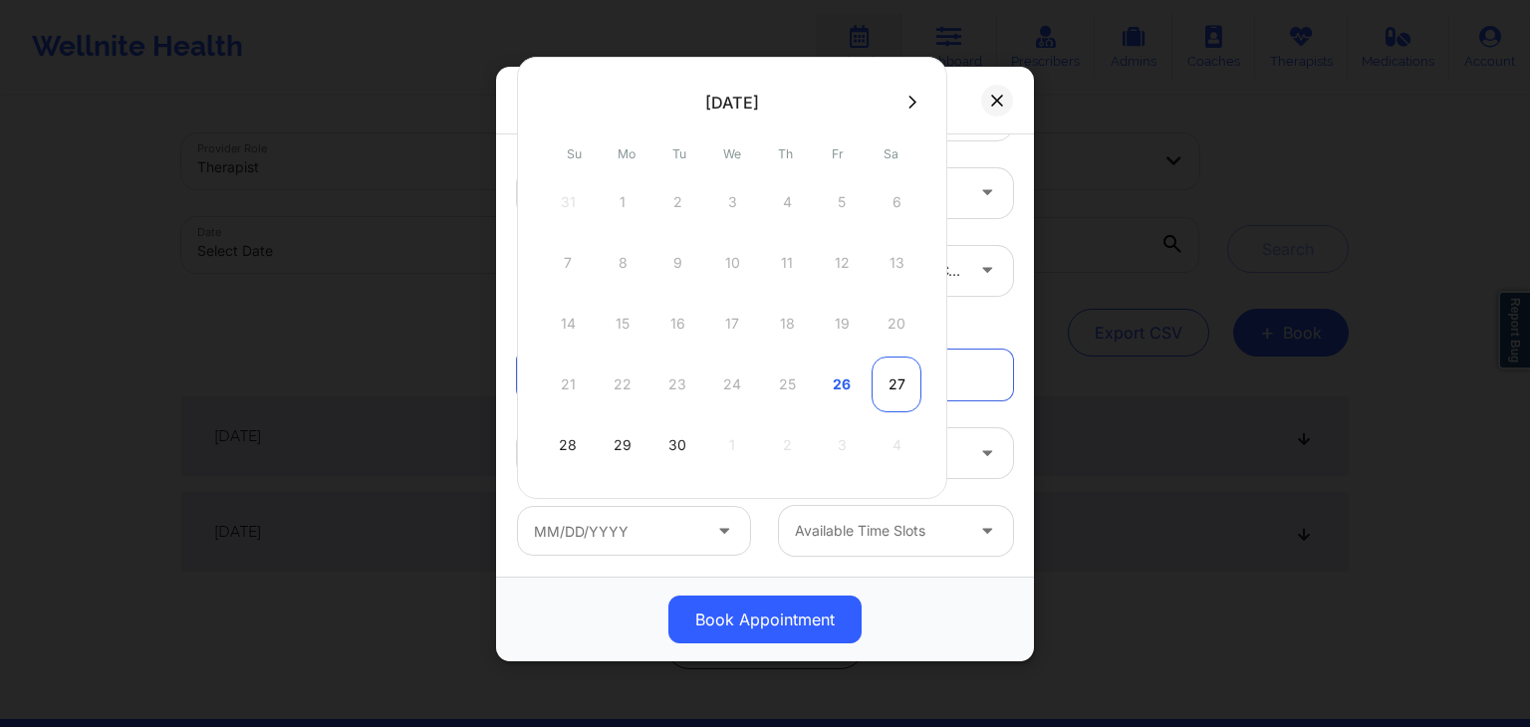
click at [882, 379] on div "27" at bounding box center [896, 385] width 50 height 56
type input "09/27/2025"
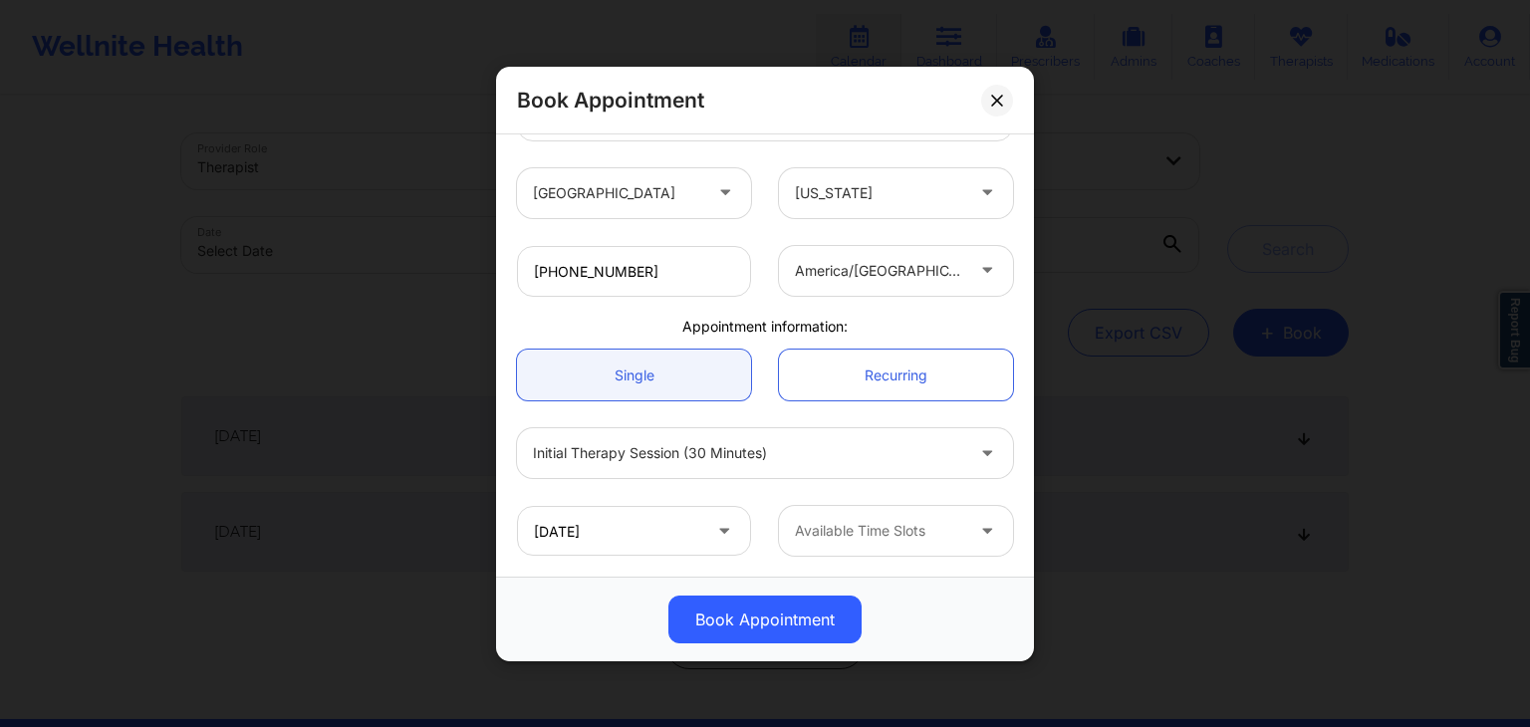
click at [880, 523] on div at bounding box center [879, 531] width 168 height 24
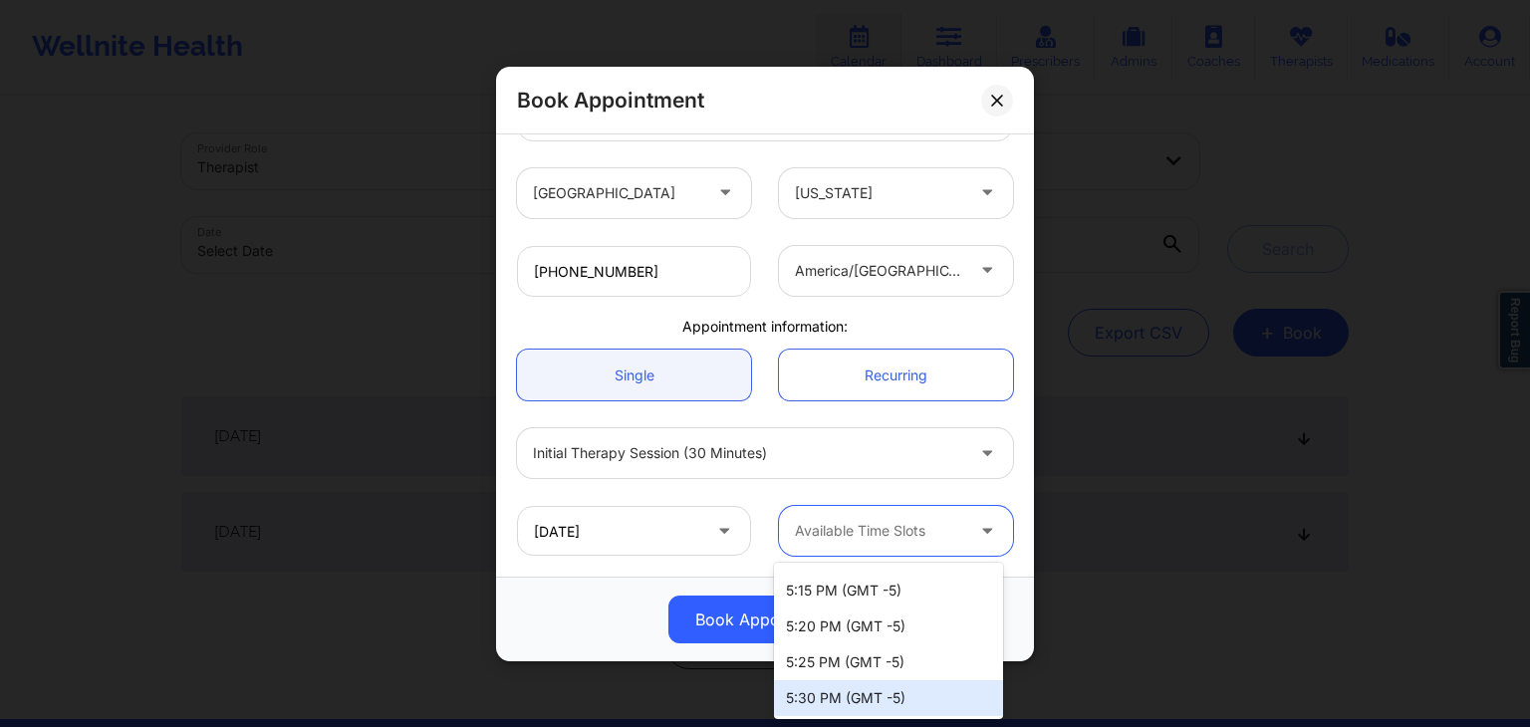
scroll to position [3150, 0]
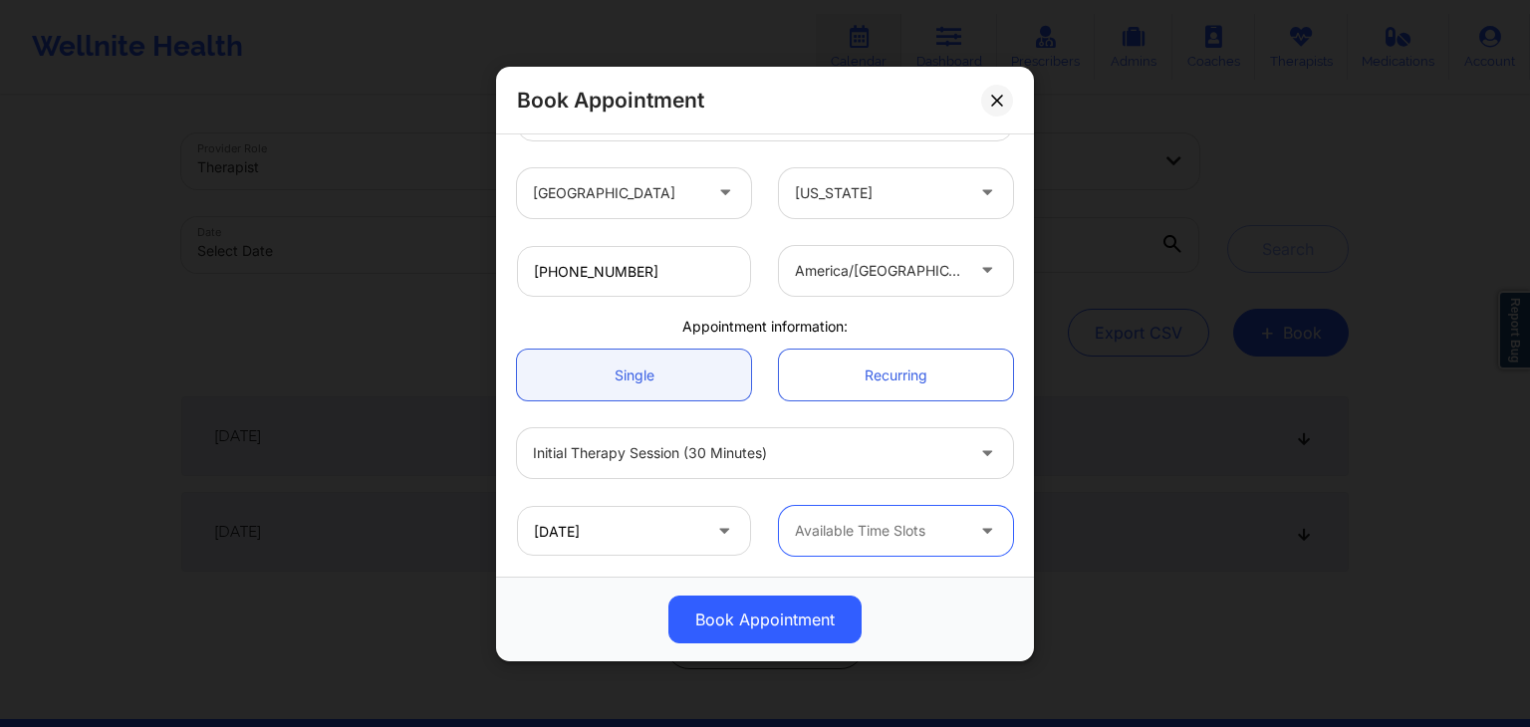
click at [977, 539] on div at bounding box center [989, 530] width 24 height 25
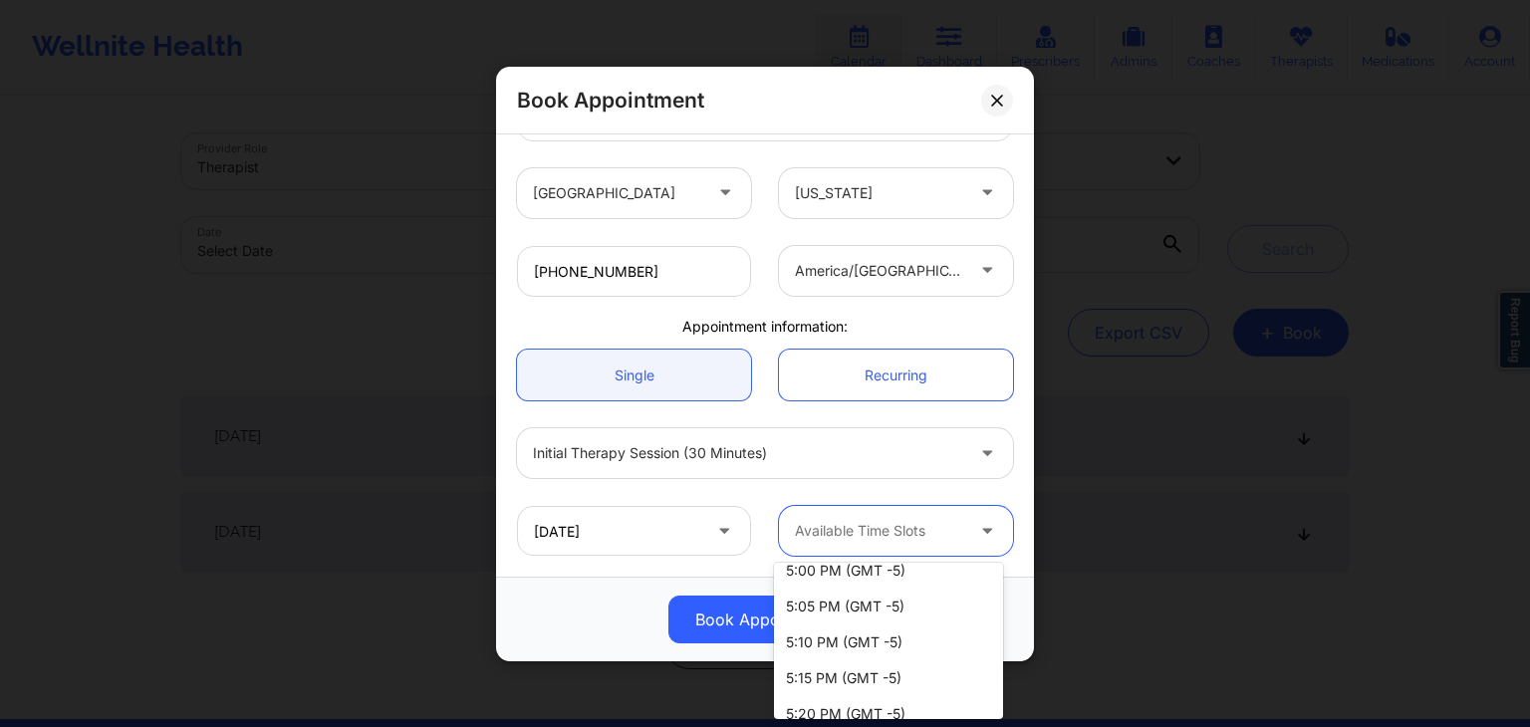
scroll to position [3149, 0]
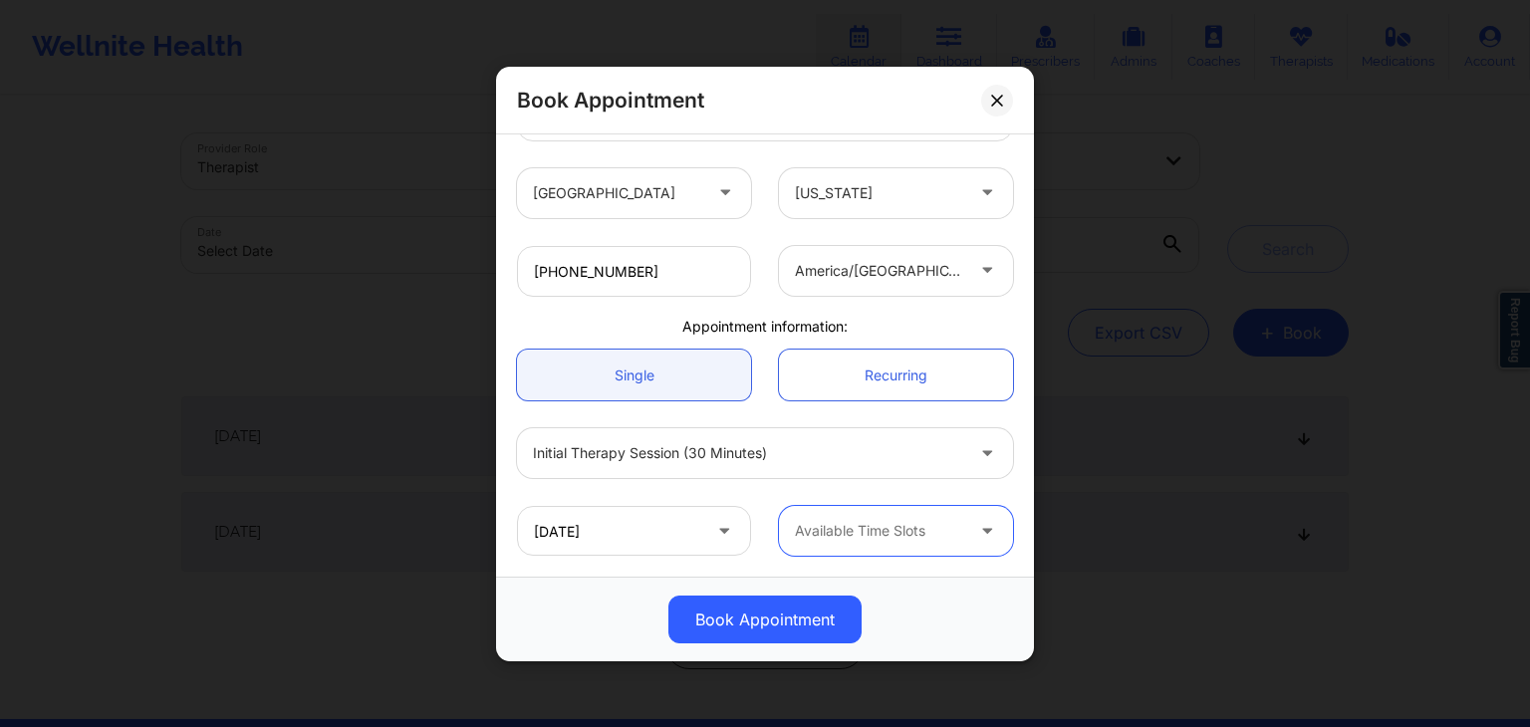
click at [927, 534] on div at bounding box center [879, 531] width 168 height 24
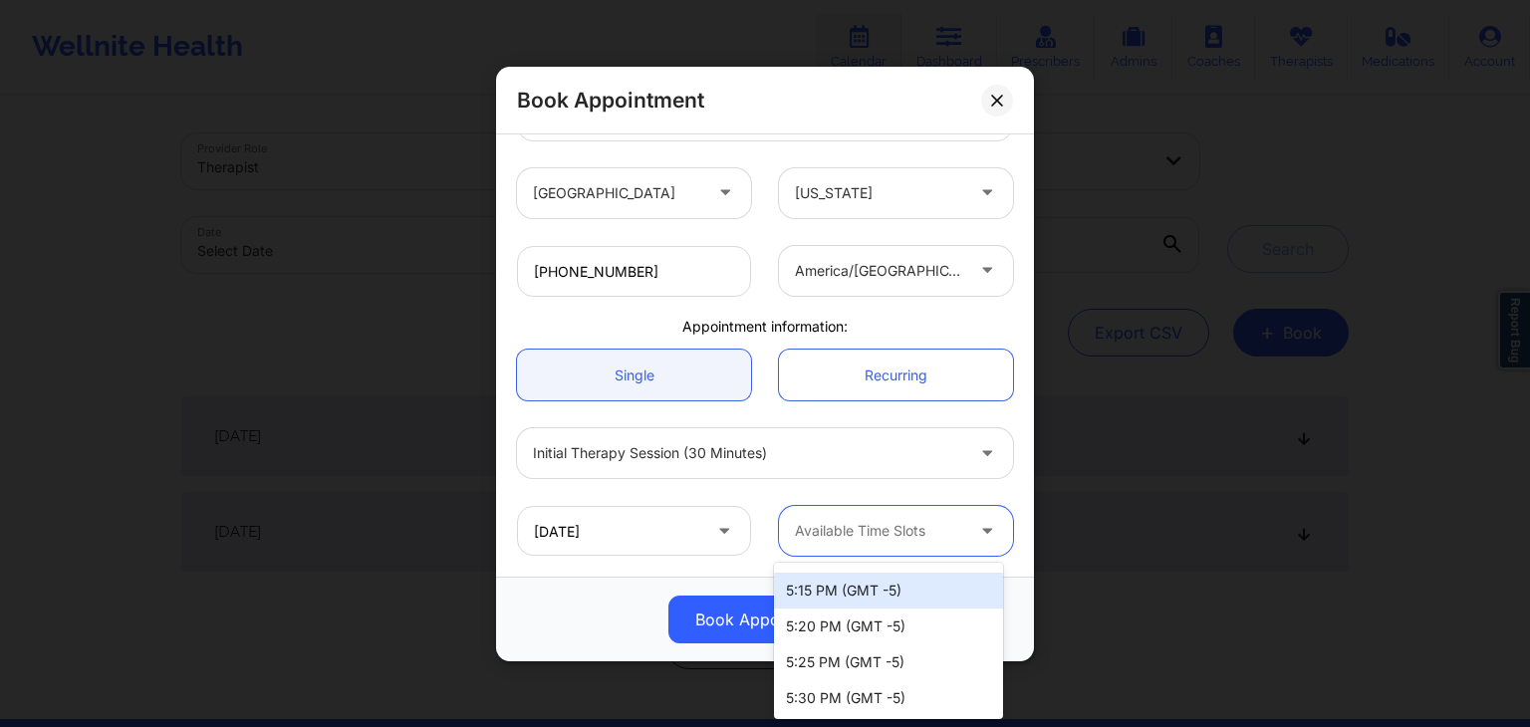
scroll to position [3150, 0]
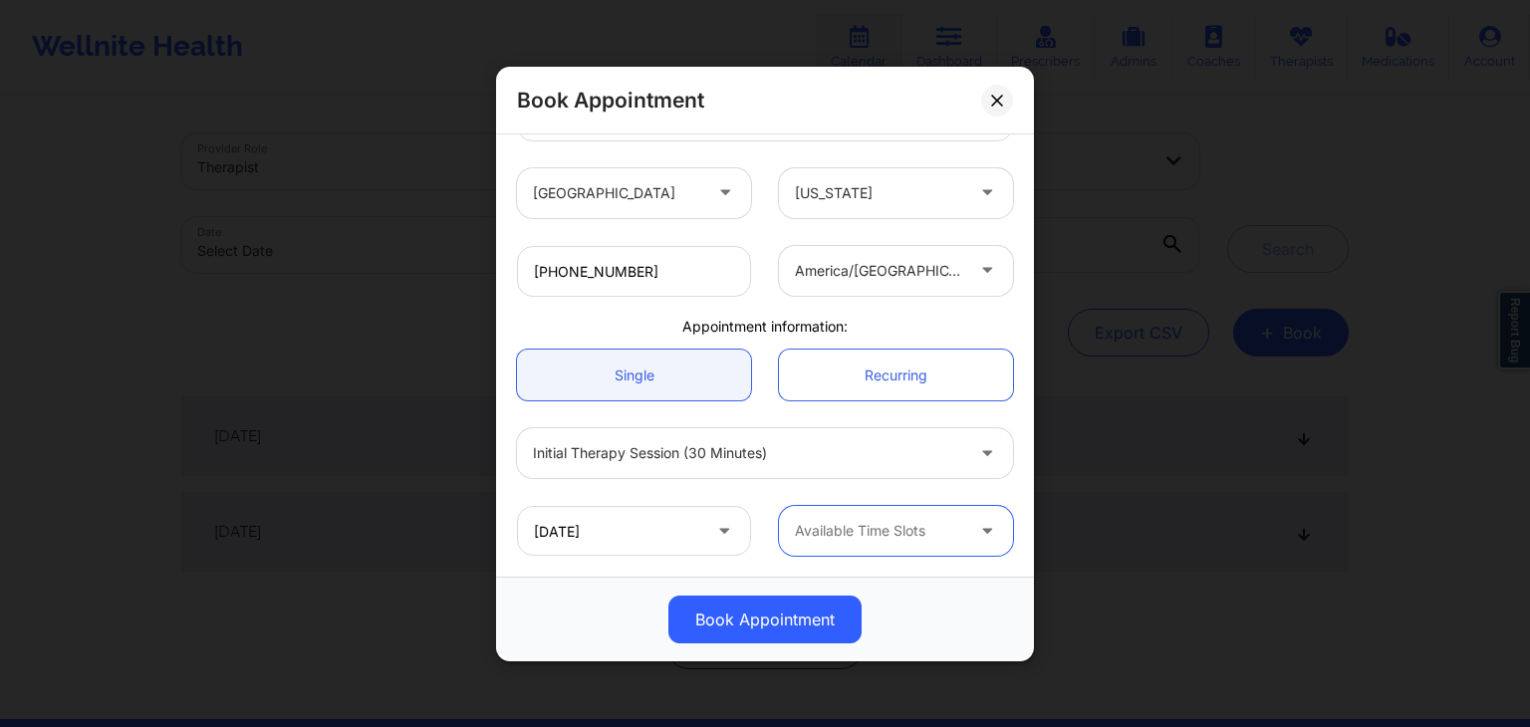
click at [971, 543] on div at bounding box center [989, 531] width 48 height 50
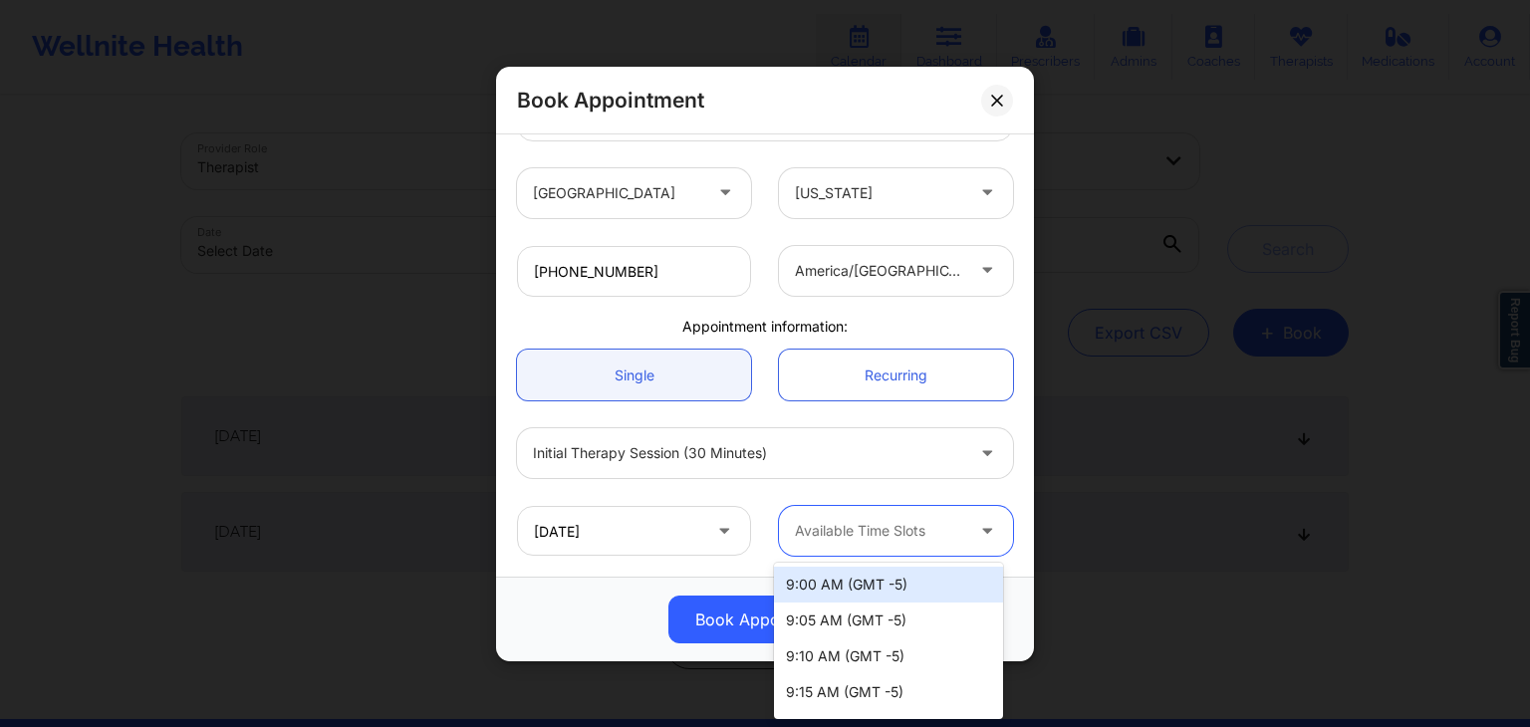
drag, startPoint x: 1002, startPoint y: 568, endPoint x: 1006, endPoint y: 700, distance: 132.5
click at [1006, 700] on body "Wellnite Health Calendar Dashboard Prescribers Admins Coaches Therapists Medica…" at bounding box center [765, 363] width 1530 height 727
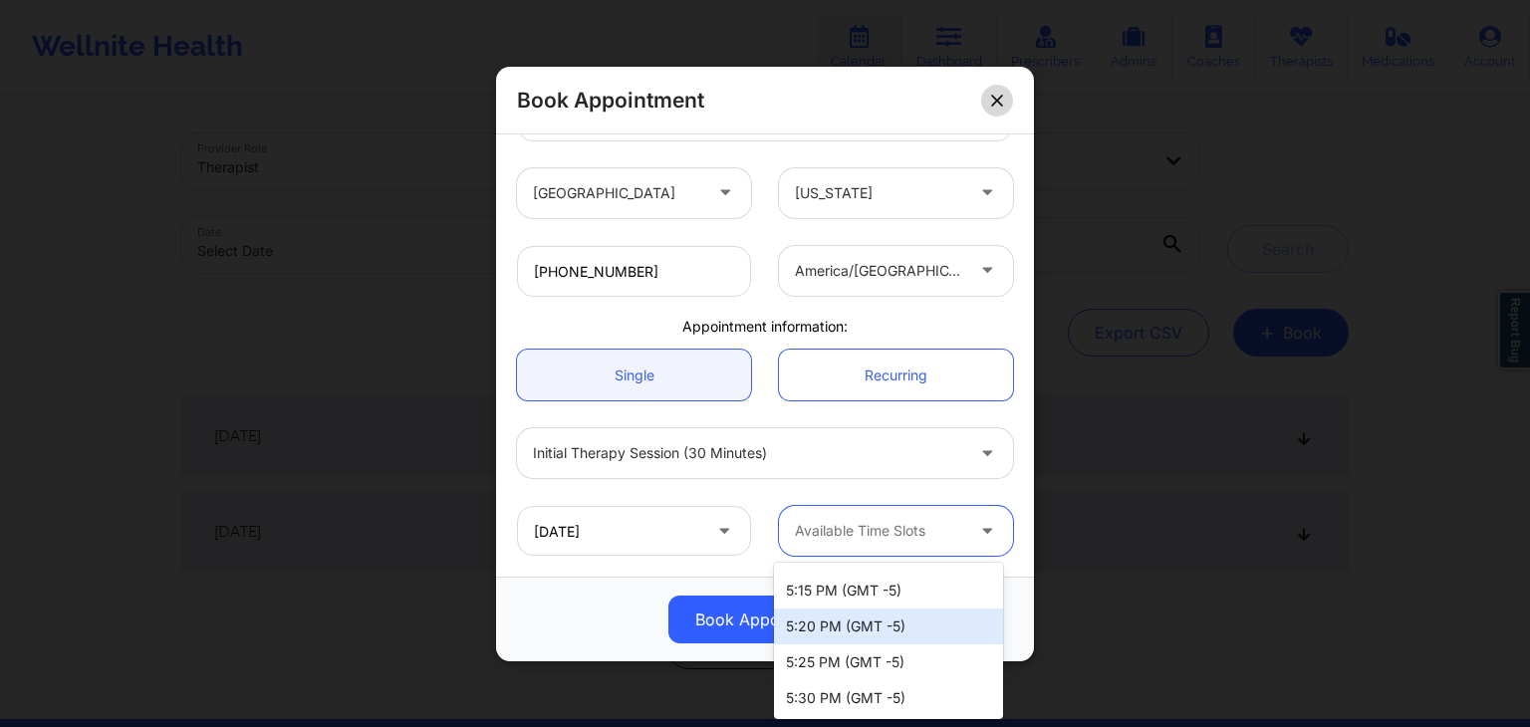
click at [992, 108] on button at bounding box center [997, 100] width 32 height 32
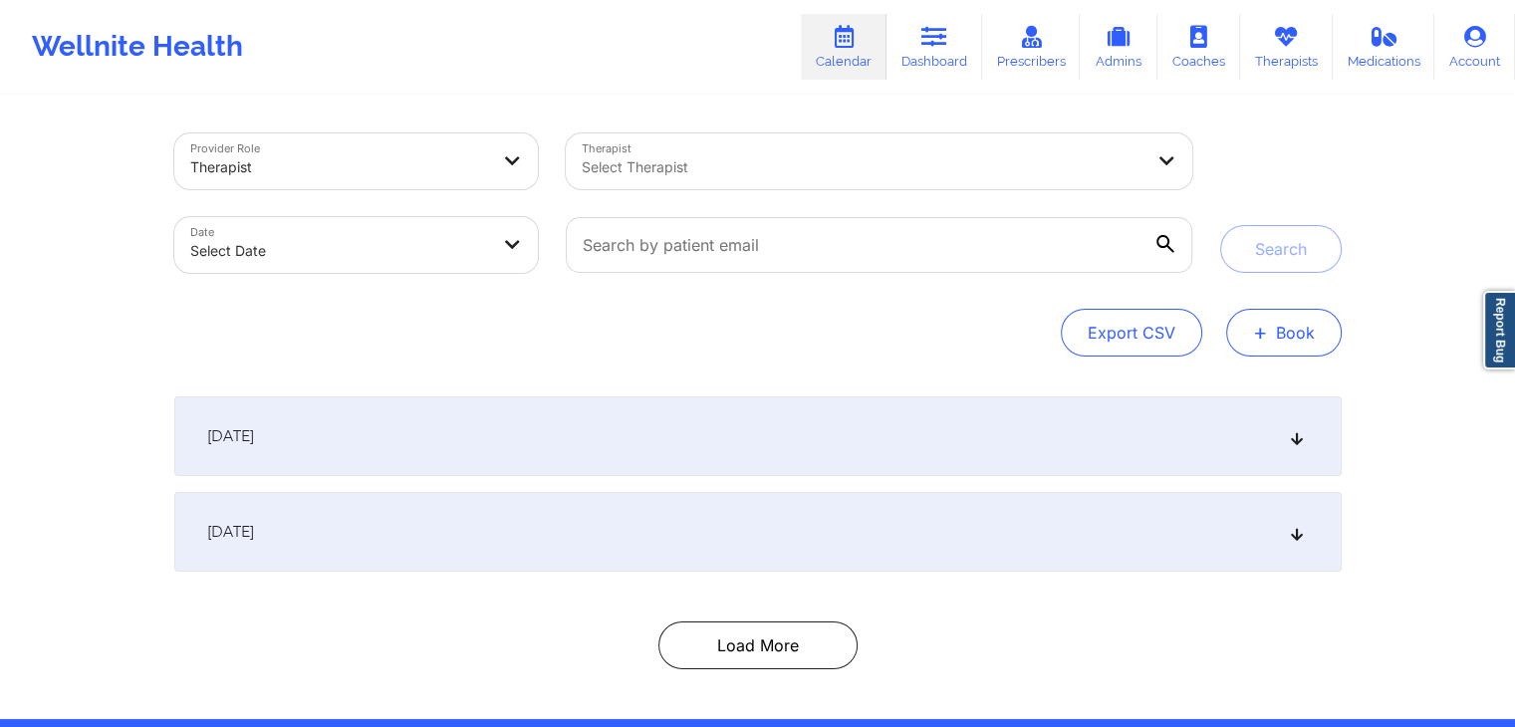
click at [1261, 332] on span "+" at bounding box center [1260, 332] width 15 height 11
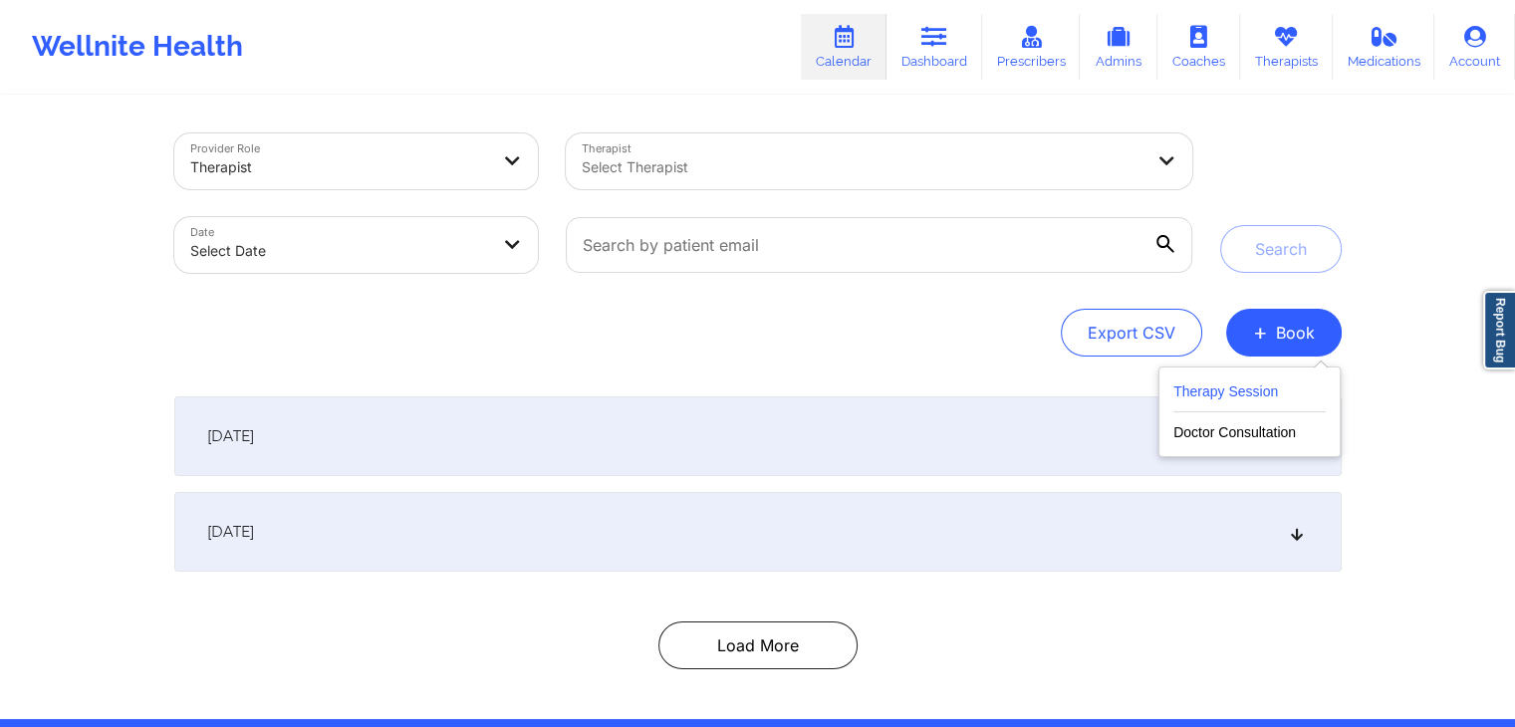
click at [1216, 386] on button "Therapy Session" at bounding box center [1249, 395] width 152 height 33
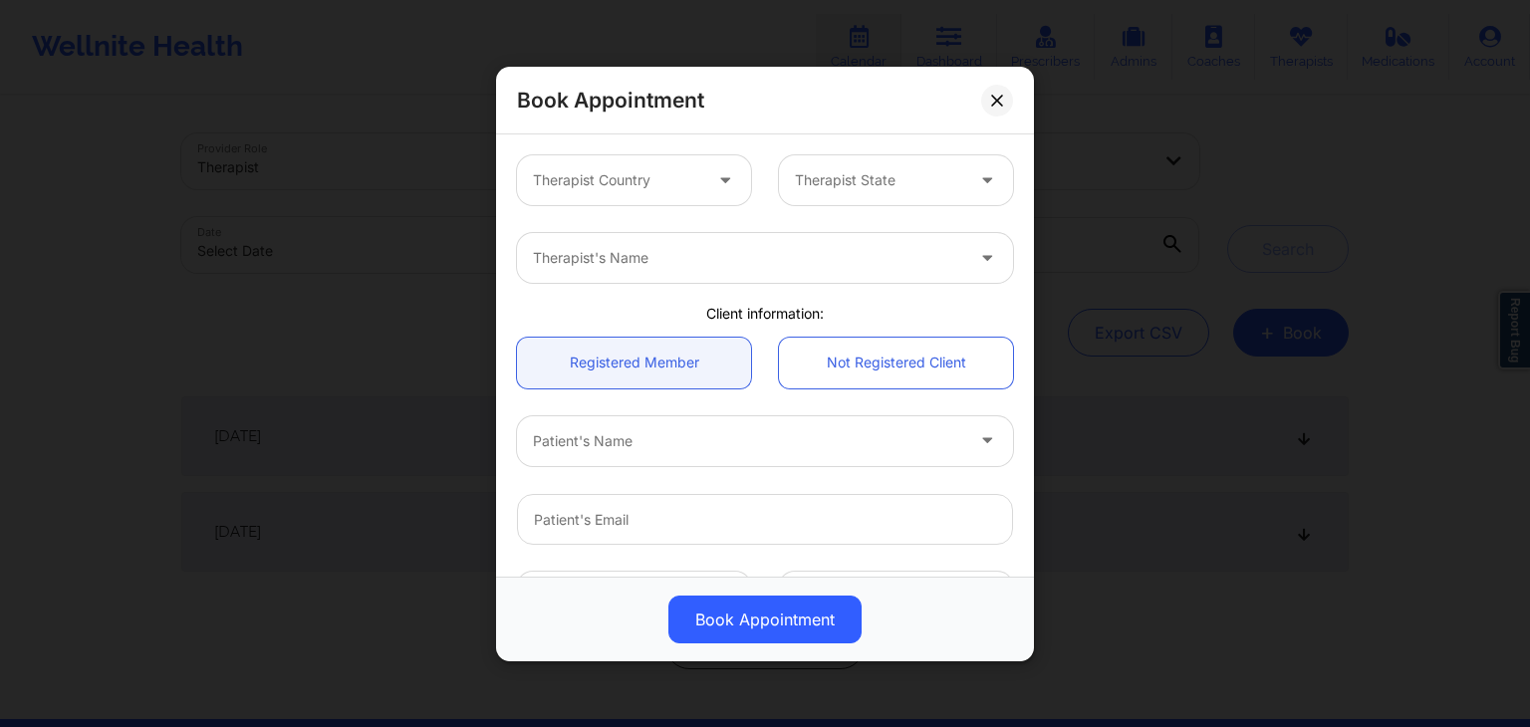
click at [683, 173] on div at bounding box center [617, 180] width 168 height 24
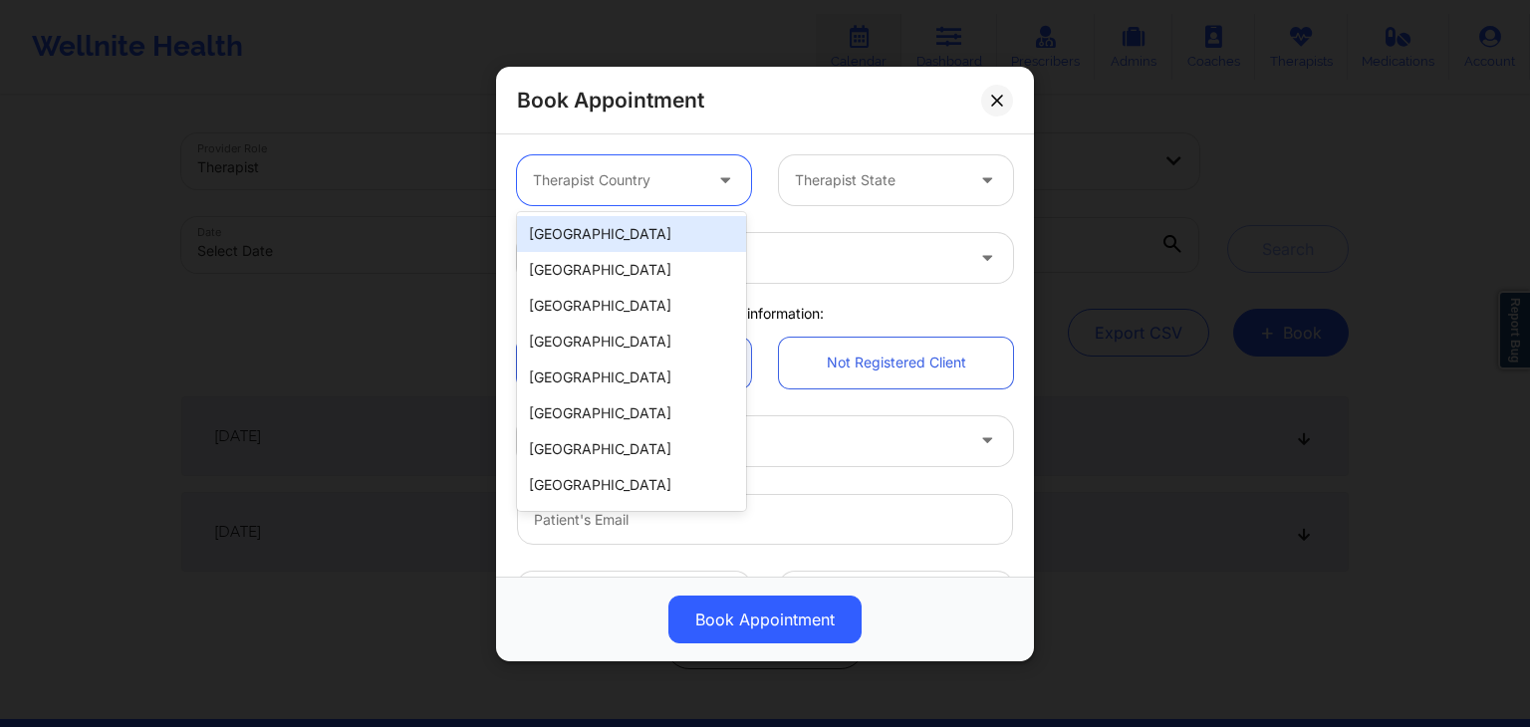
click at [657, 228] on div "[GEOGRAPHIC_DATA]" at bounding box center [631, 234] width 229 height 36
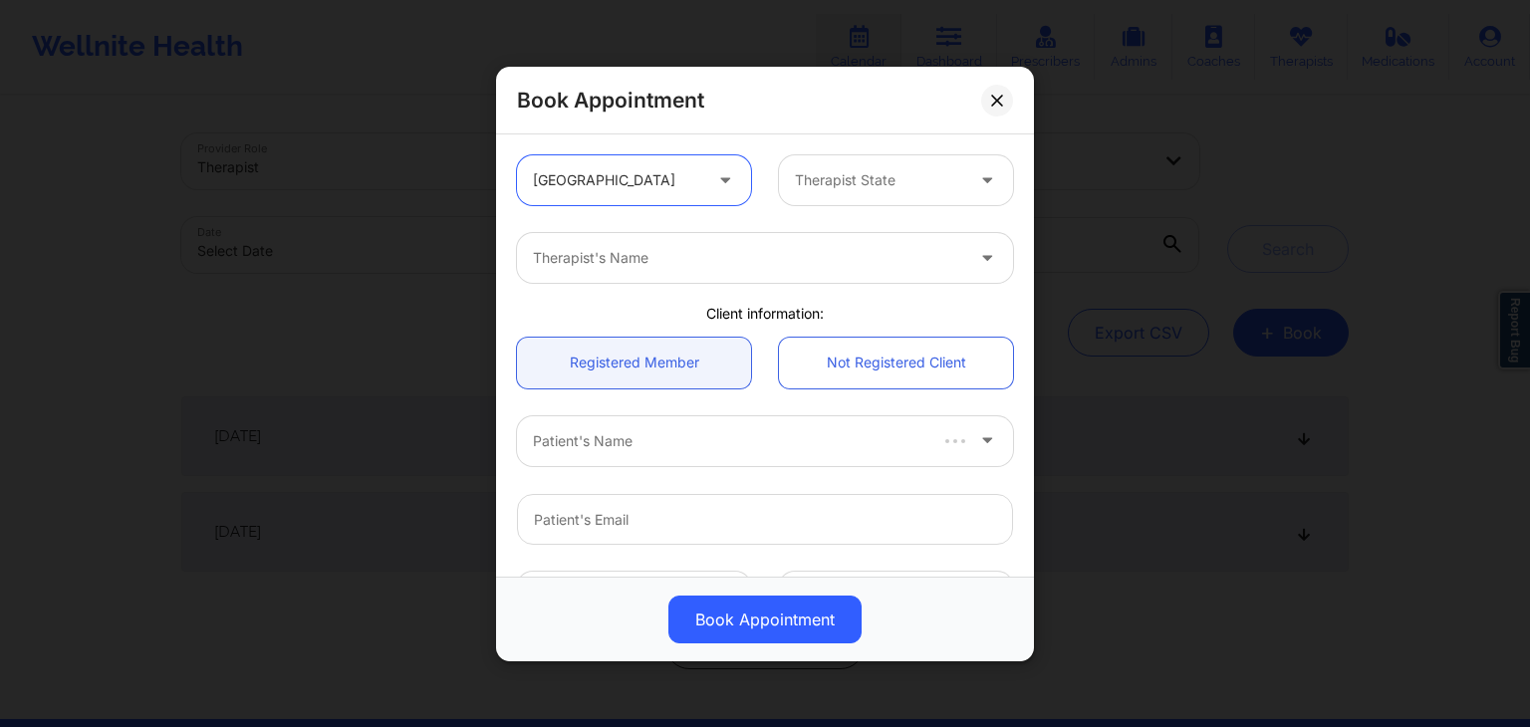
click at [849, 189] on div at bounding box center [879, 180] width 168 height 24
type input "TEXA"
click at [807, 246] on div at bounding box center [748, 258] width 430 height 24
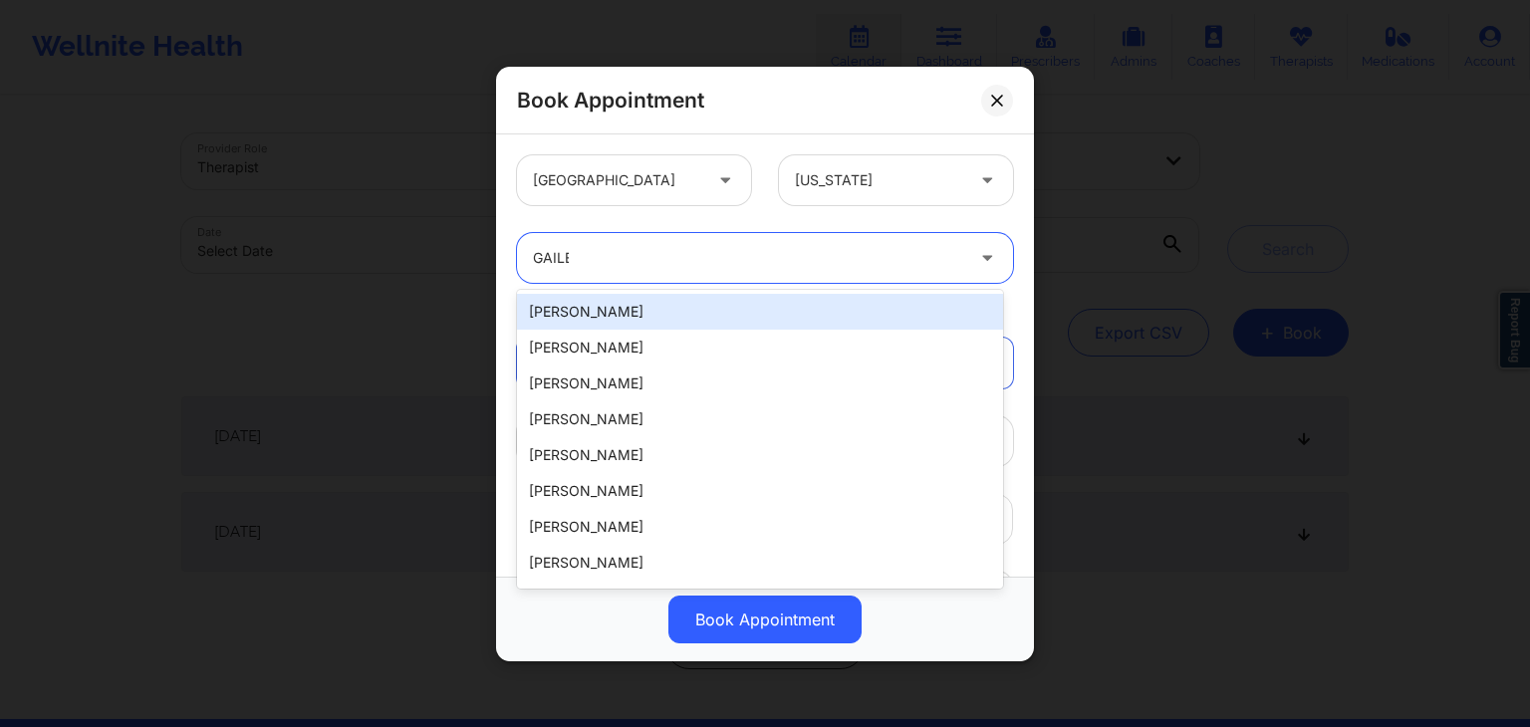
type input "GAILBR"
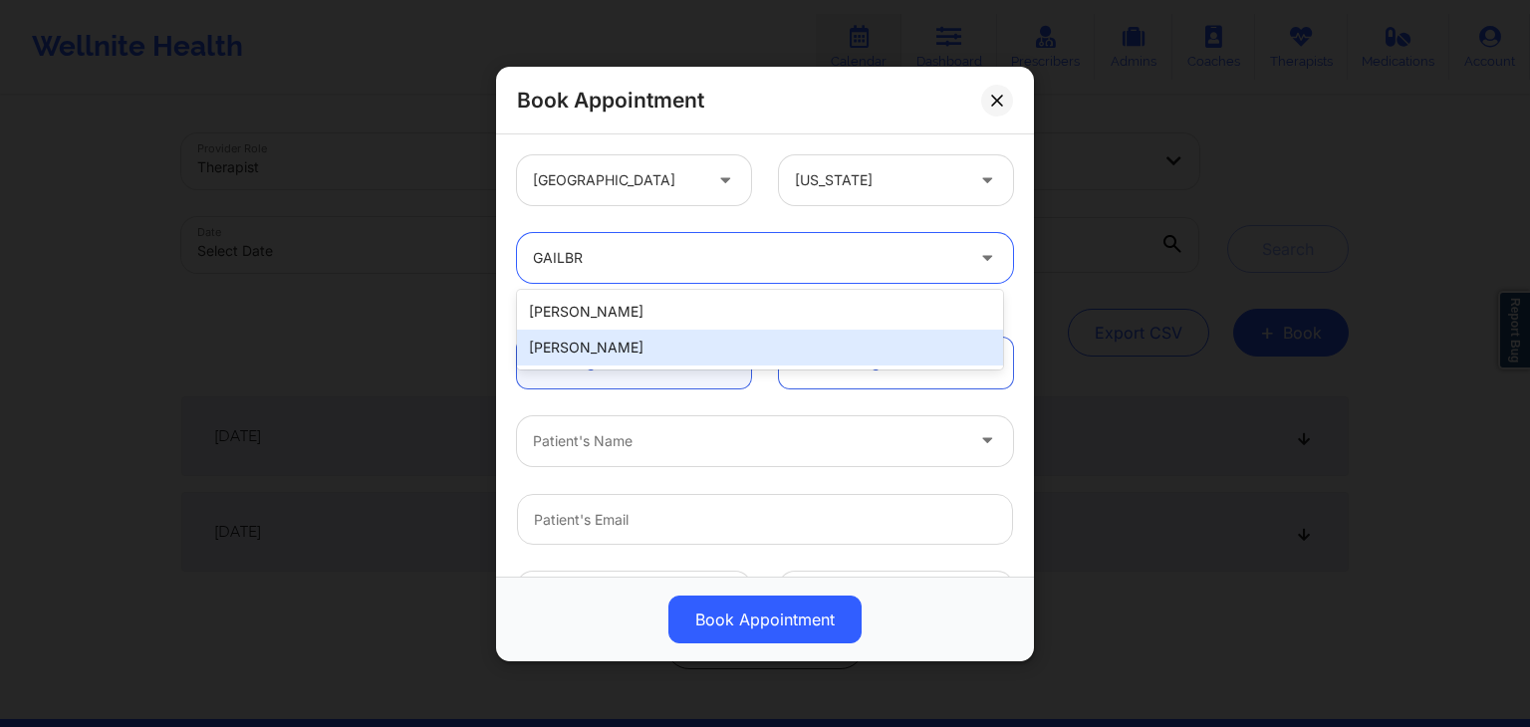
click at [648, 346] on div "Gailbriel Jenkins" at bounding box center [760, 348] width 486 height 36
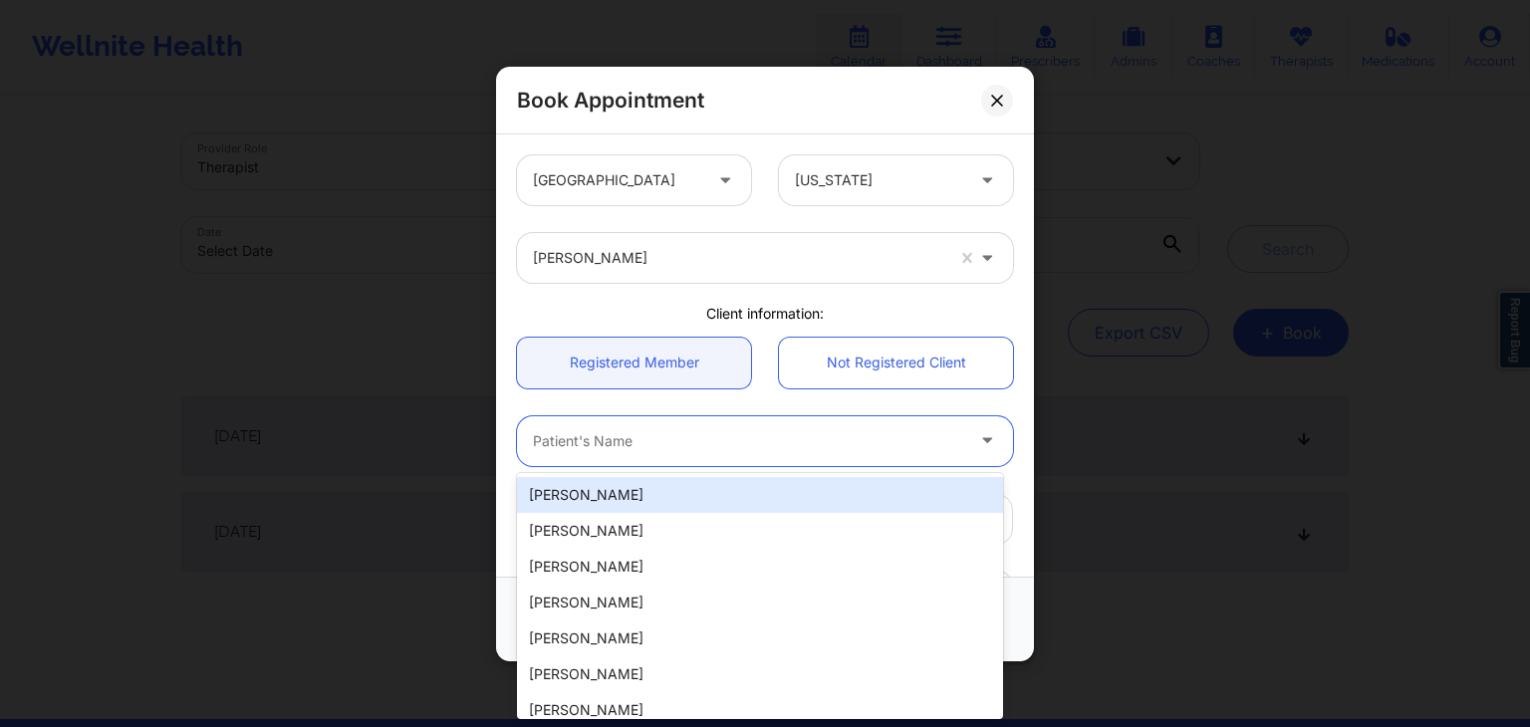
click at [664, 434] on div at bounding box center [748, 440] width 430 height 24
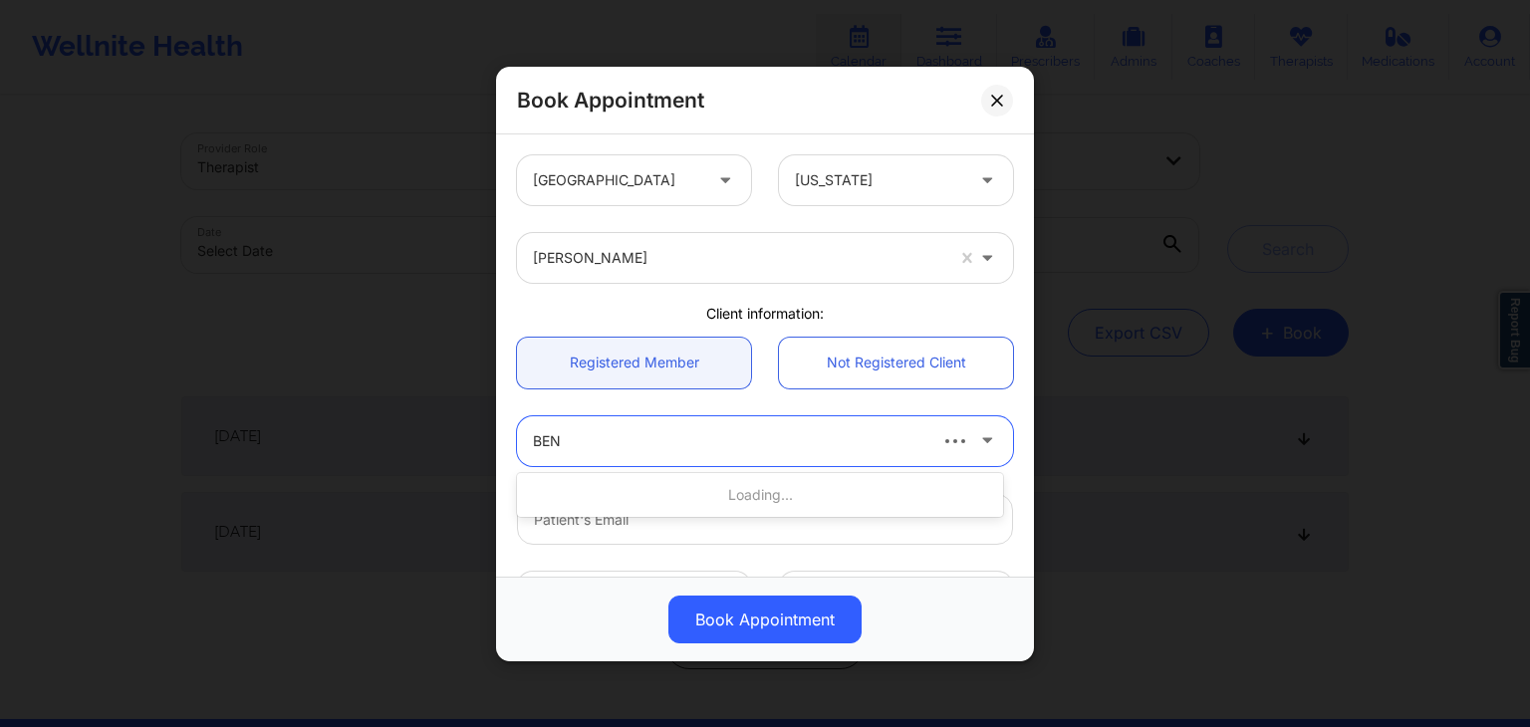
type input "BENJ"
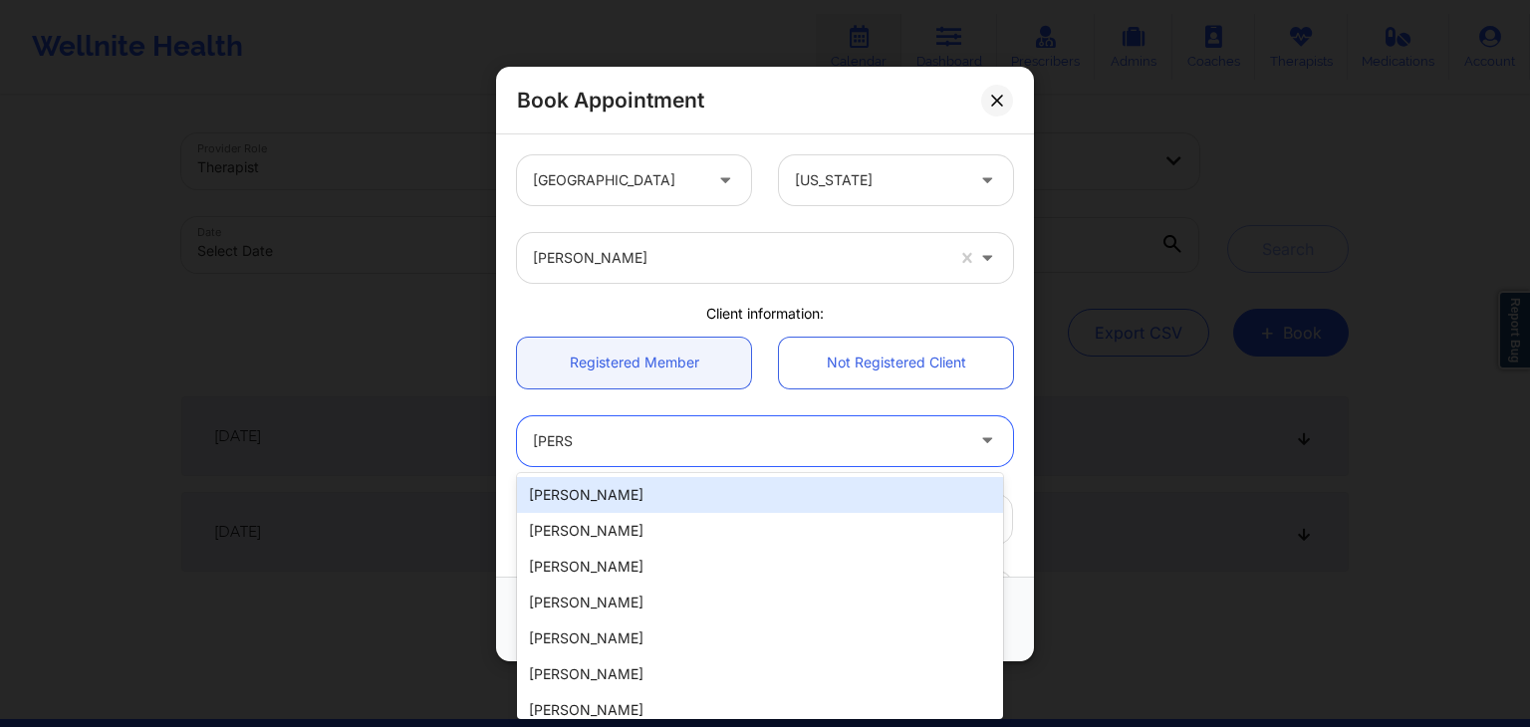
click at [621, 495] on div "benjamin douglas" at bounding box center [760, 495] width 486 height 36
type input "brooked2009@gmail.com"
type input "+18328895613"
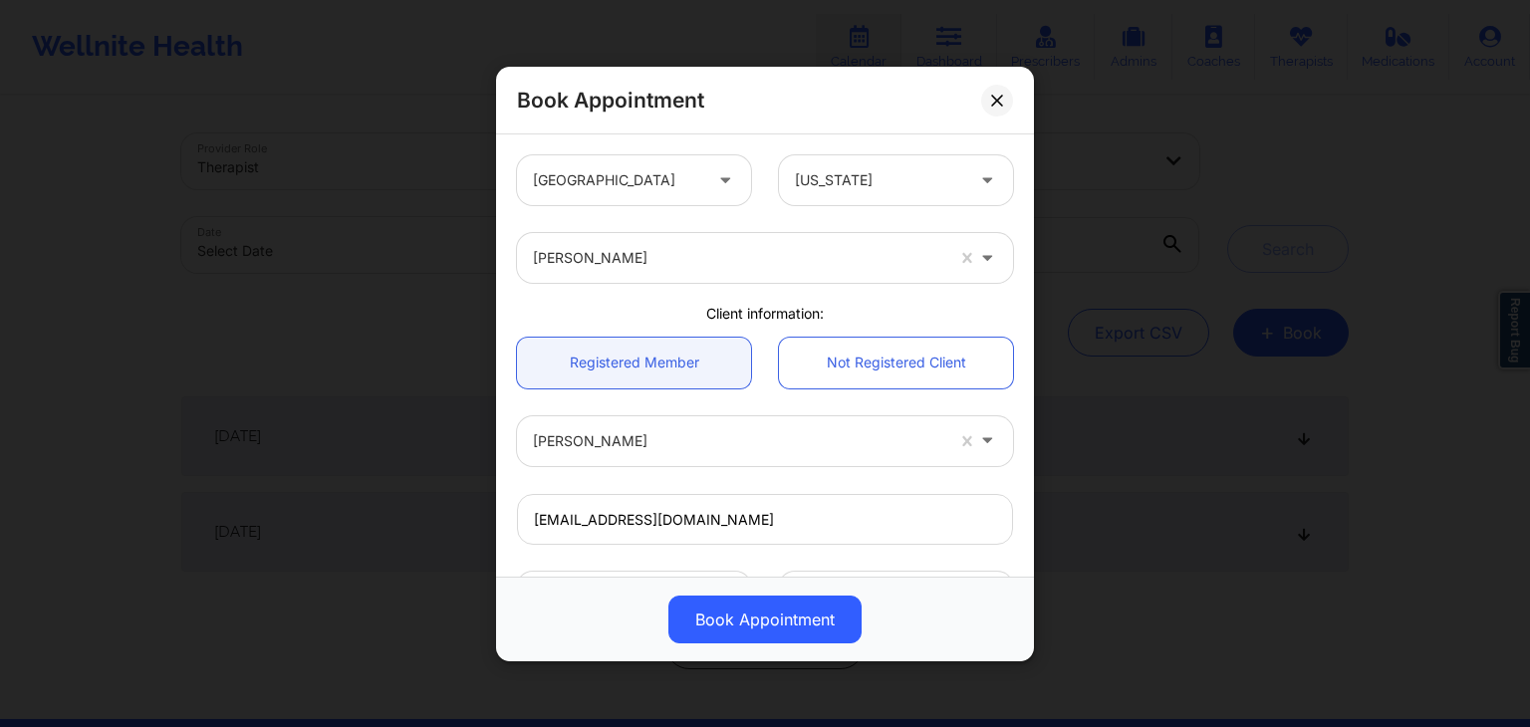
drag, startPoint x: 1024, startPoint y: 332, endPoint x: 1026, endPoint y: 379, distance: 47.8
click at [1026, 379] on div "United States Texas Gailbriel Jenkins Client information: Registered Member Not…" at bounding box center [765, 355] width 538 height 442
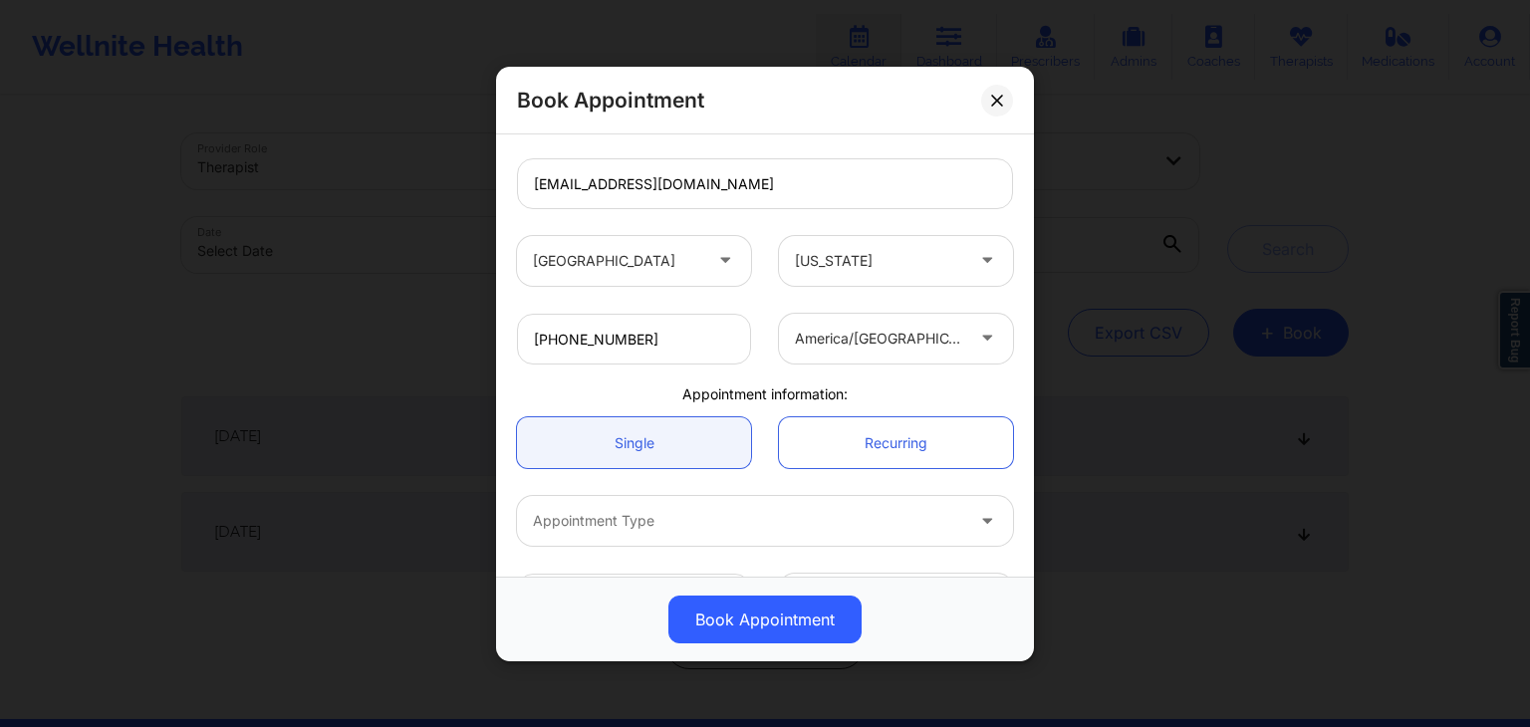
scroll to position [403, 0]
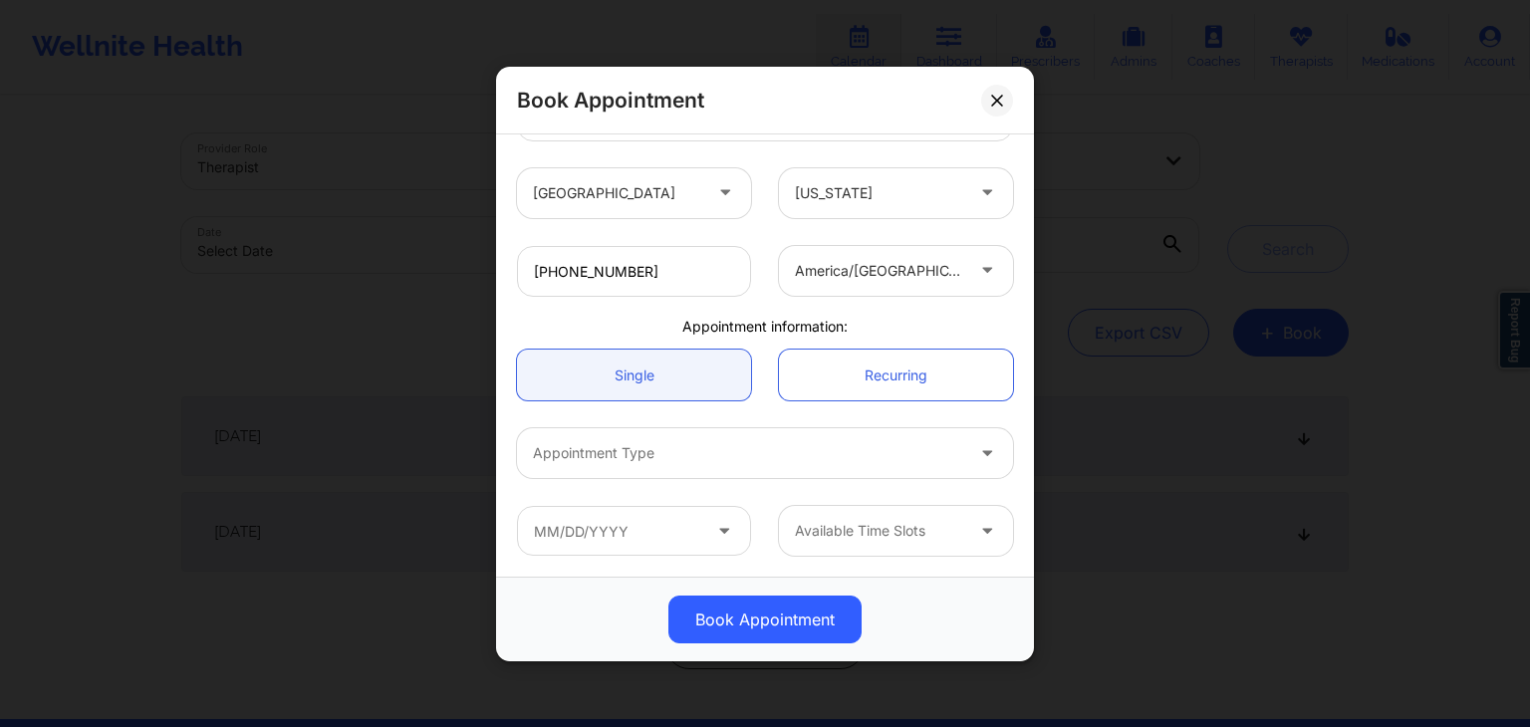
click at [545, 449] on div at bounding box center [748, 453] width 430 height 24
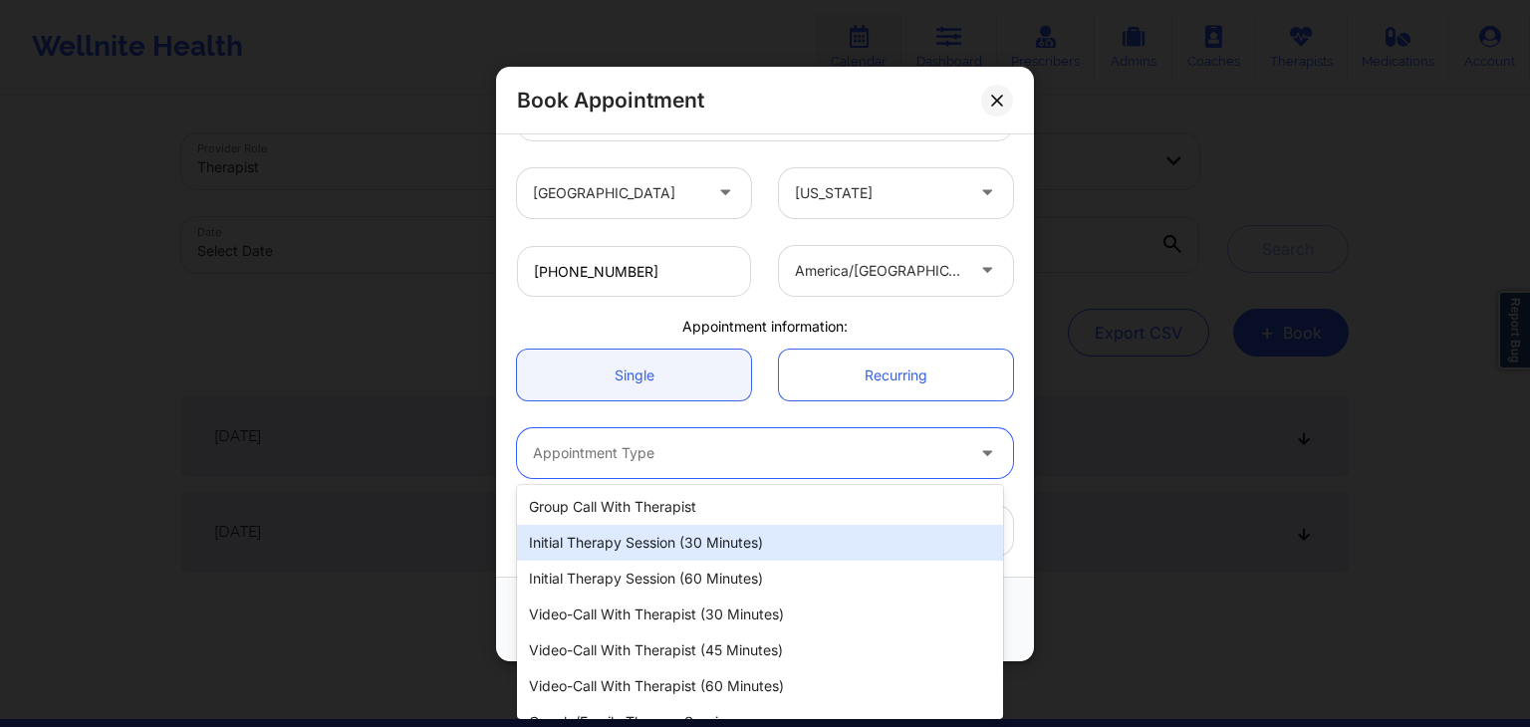
click at [597, 552] on div "Initial Therapy Session (30 minutes)" at bounding box center [760, 543] width 486 height 36
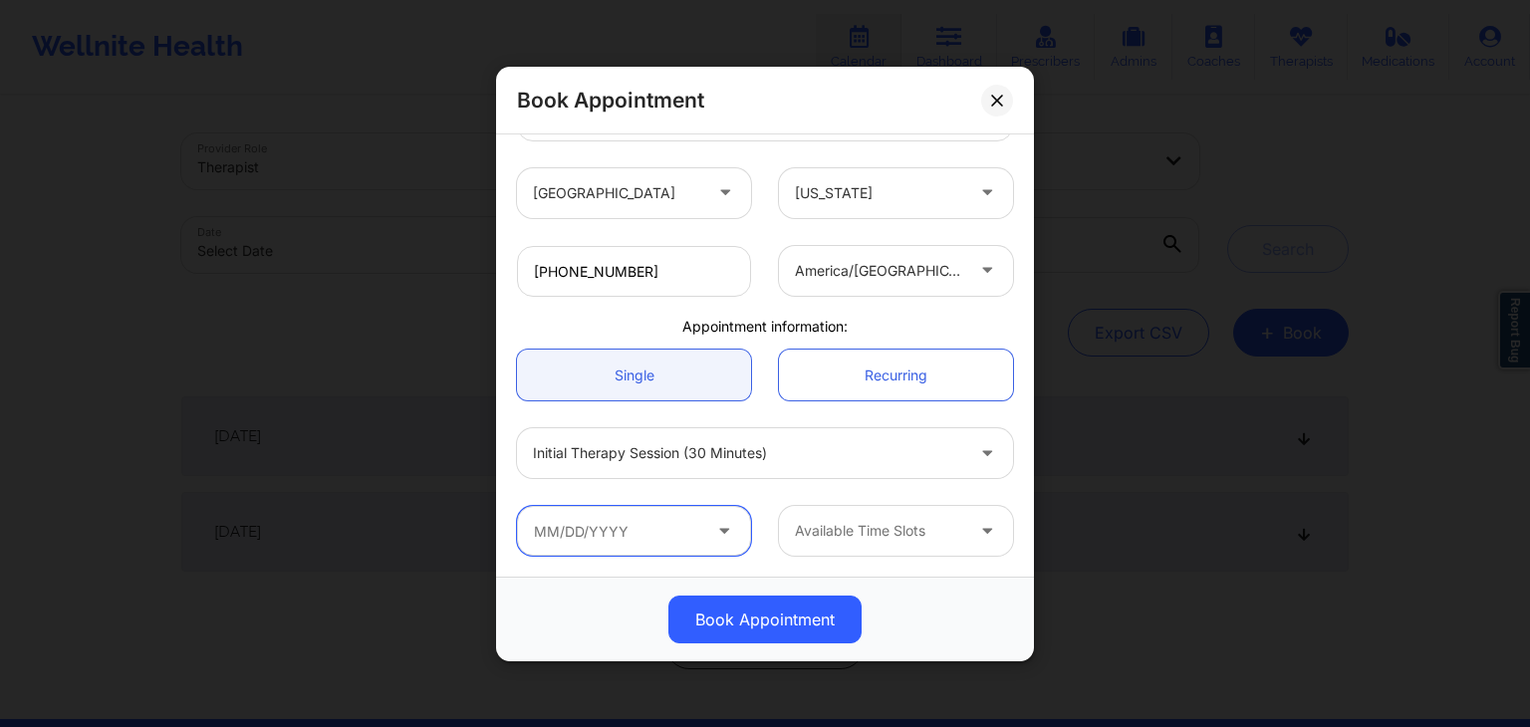
click at [600, 540] on input "text" at bounding box center [634, 531] width 234 height 50
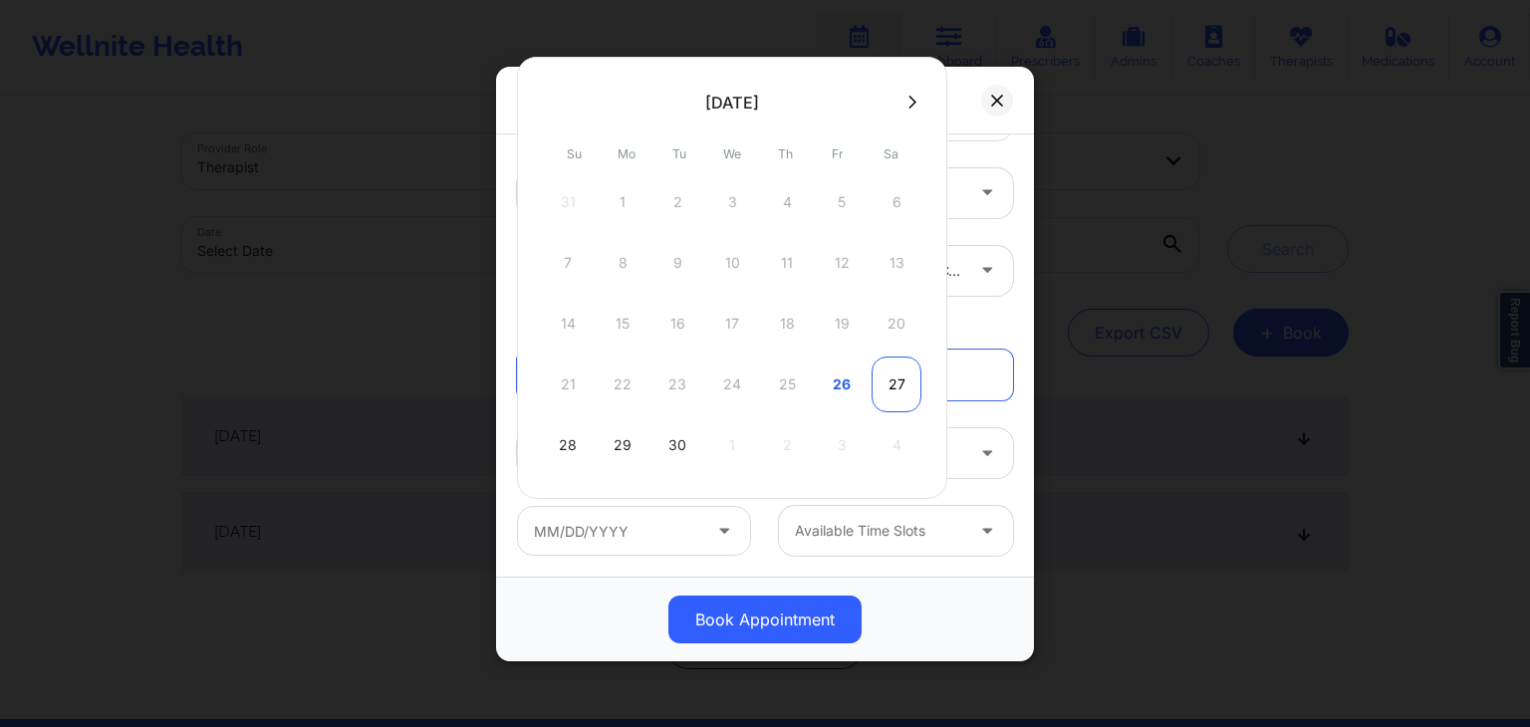
click at [892, 388] on div "27" at bounding box center [896, 385] width 50 height 56
type input "09/27/2025"
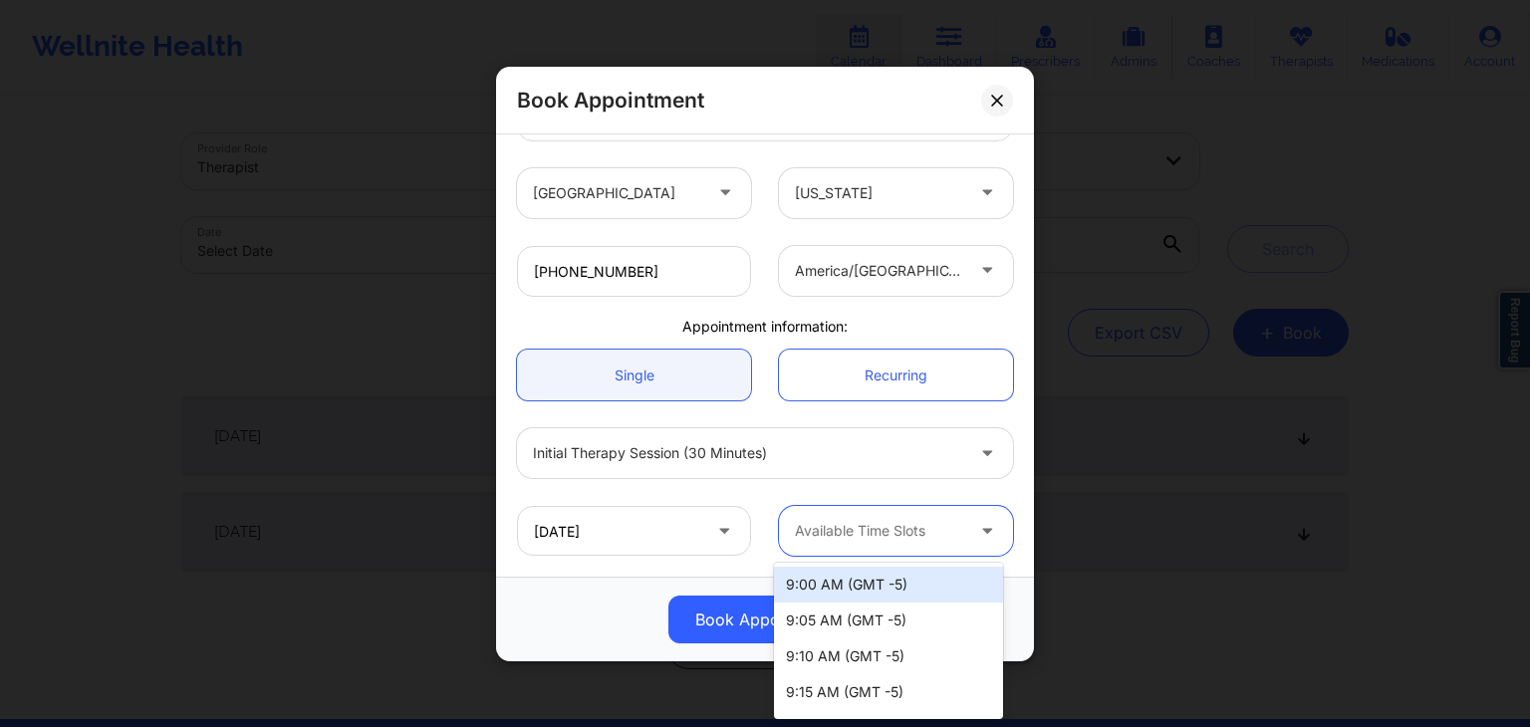
click at [900, 524] on div at bounding box center [879, 531] width 168 height 24
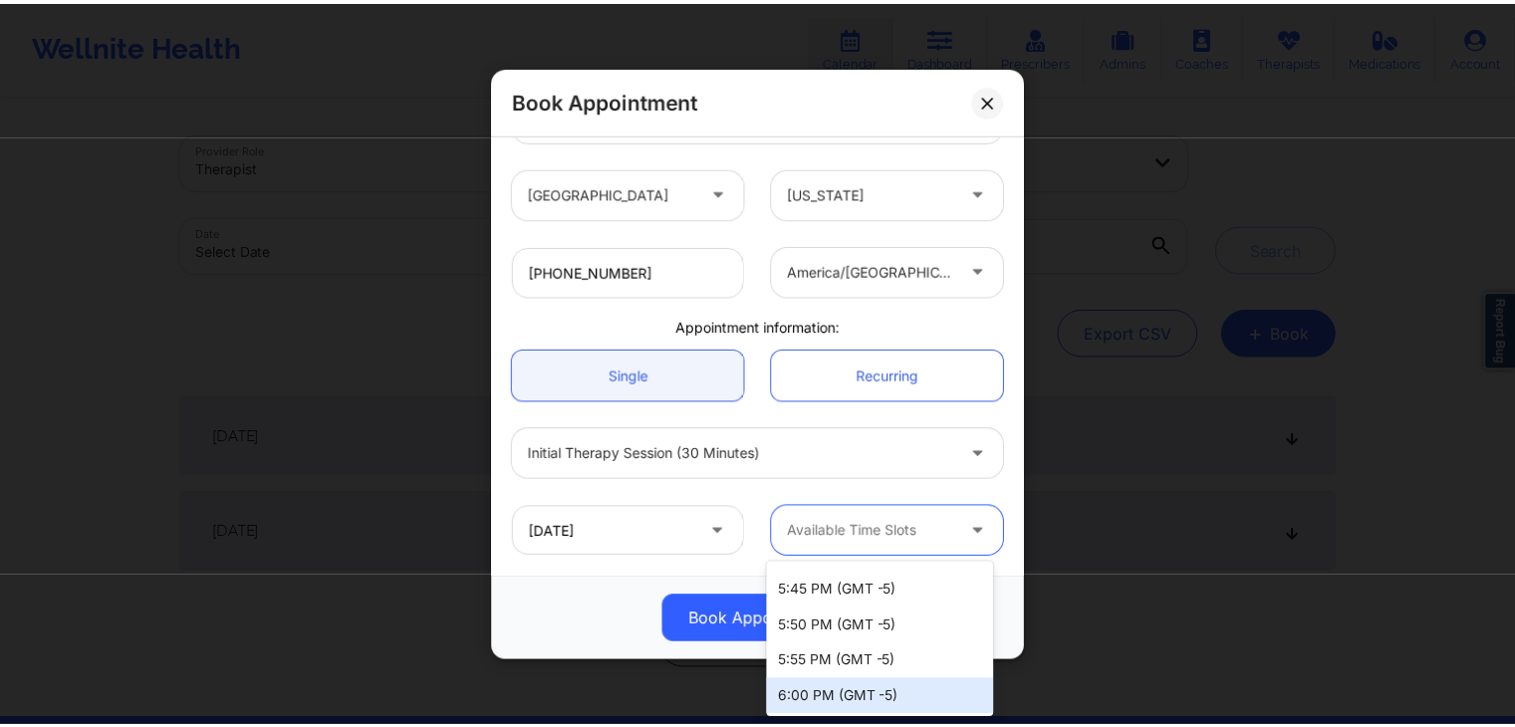
scroll to position [3365, 0]
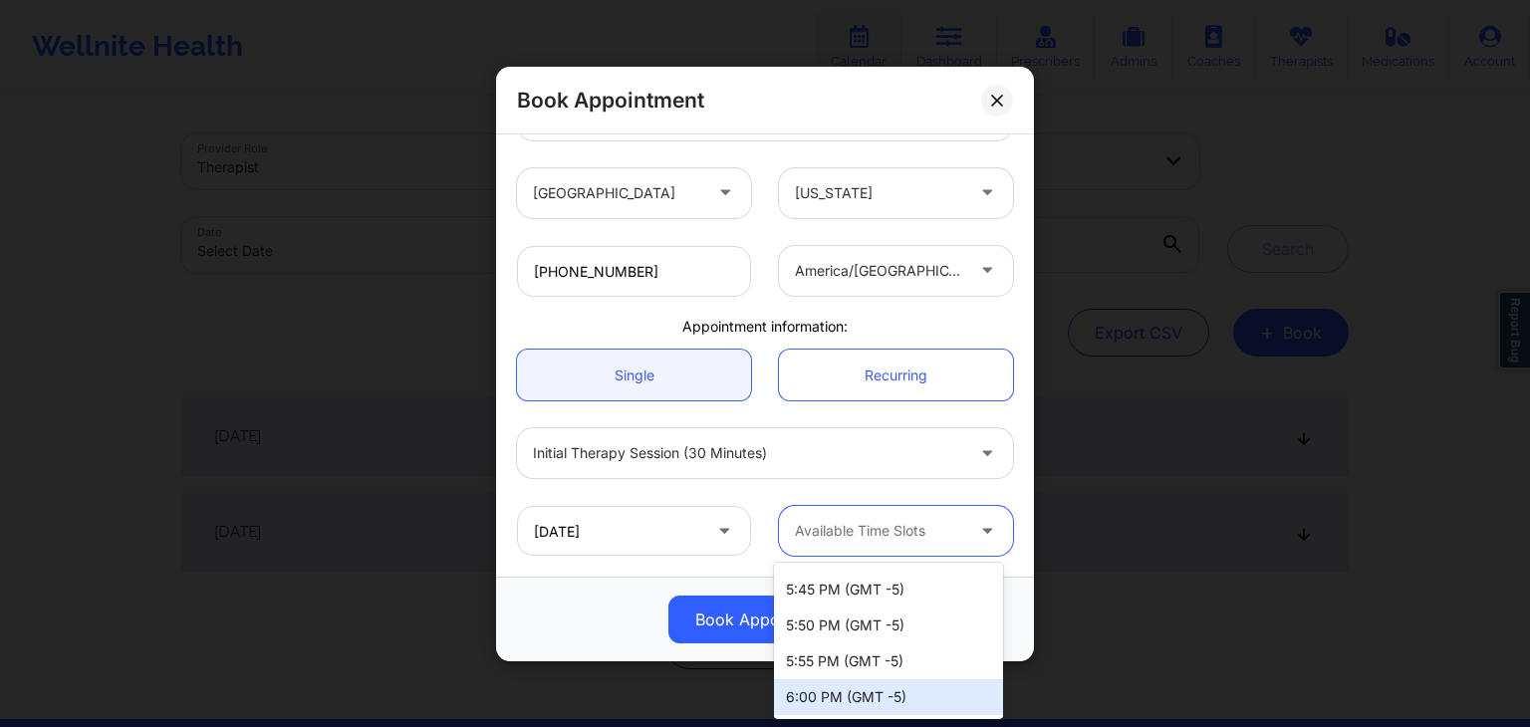
click at [891, 690] on div "6:00 PM (GMT -5)" at bounding box center [888, 697] width 229 height 36
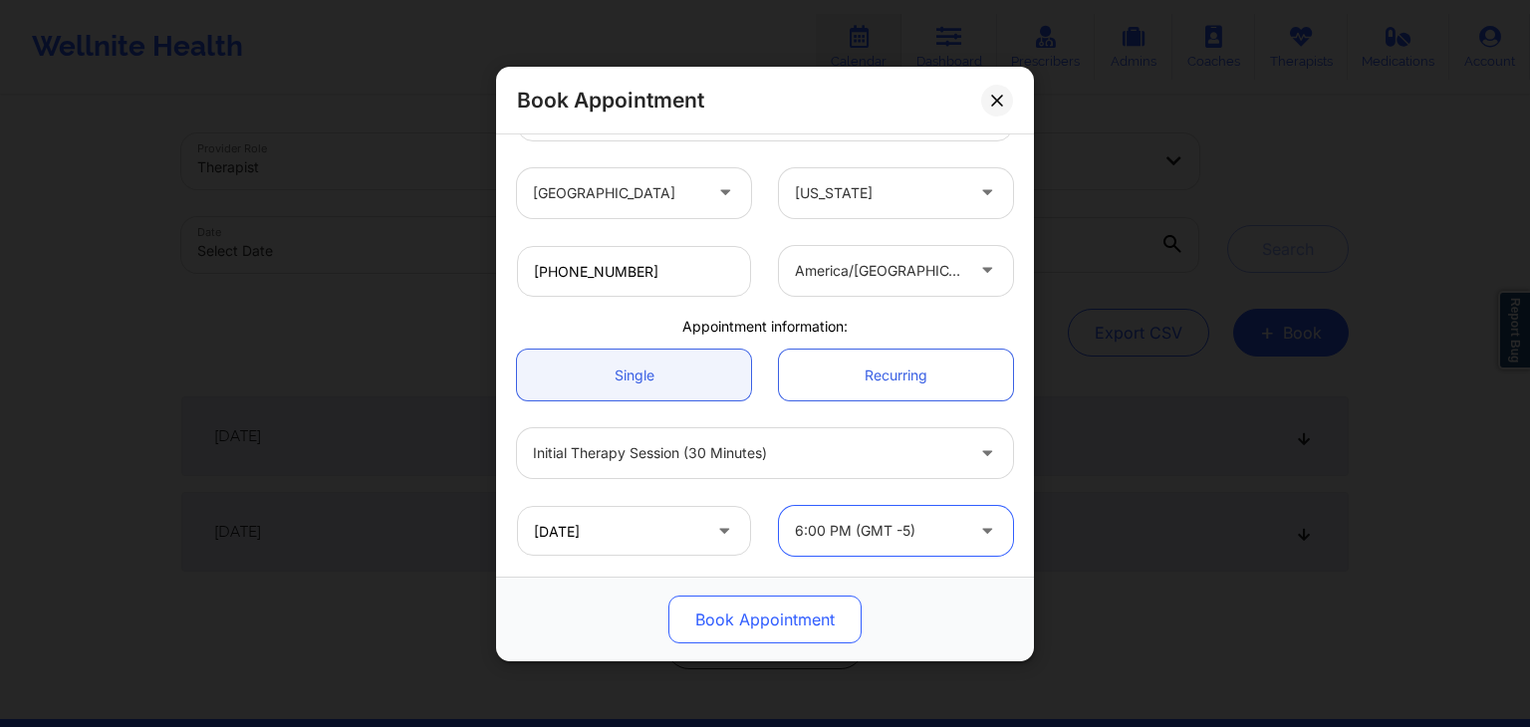
click at [741, 611] on button "Book Appointment" at bounding box center [764, 620] width 193 height 48
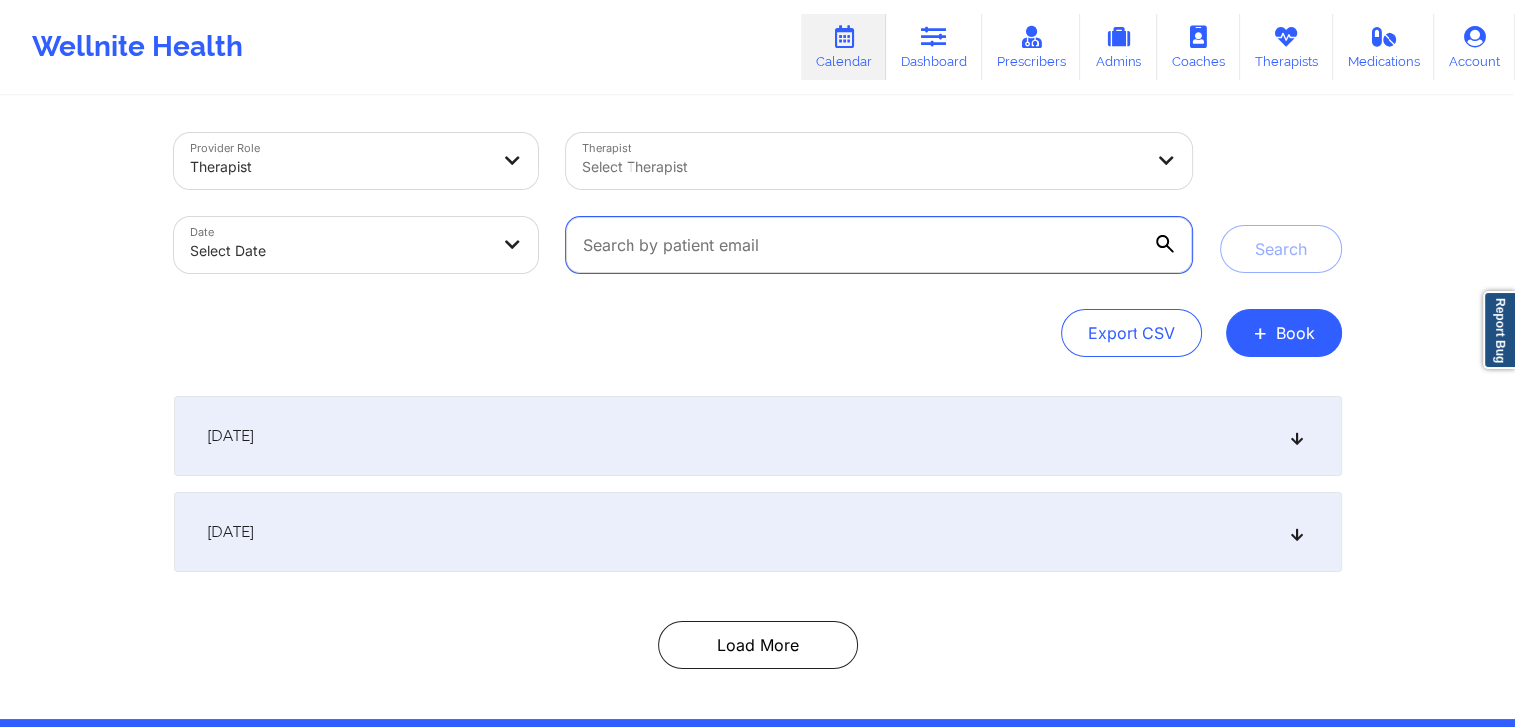
click at [773, 241] on input "text" at bounding box center [878, 245] width 625 height 56
paste input "brooked2009@gmail.com"
type input "brooked2009@gmail.com"
click at [1220, 225] on button "Search" at bounding box center [1281, 249] width 122 height 48
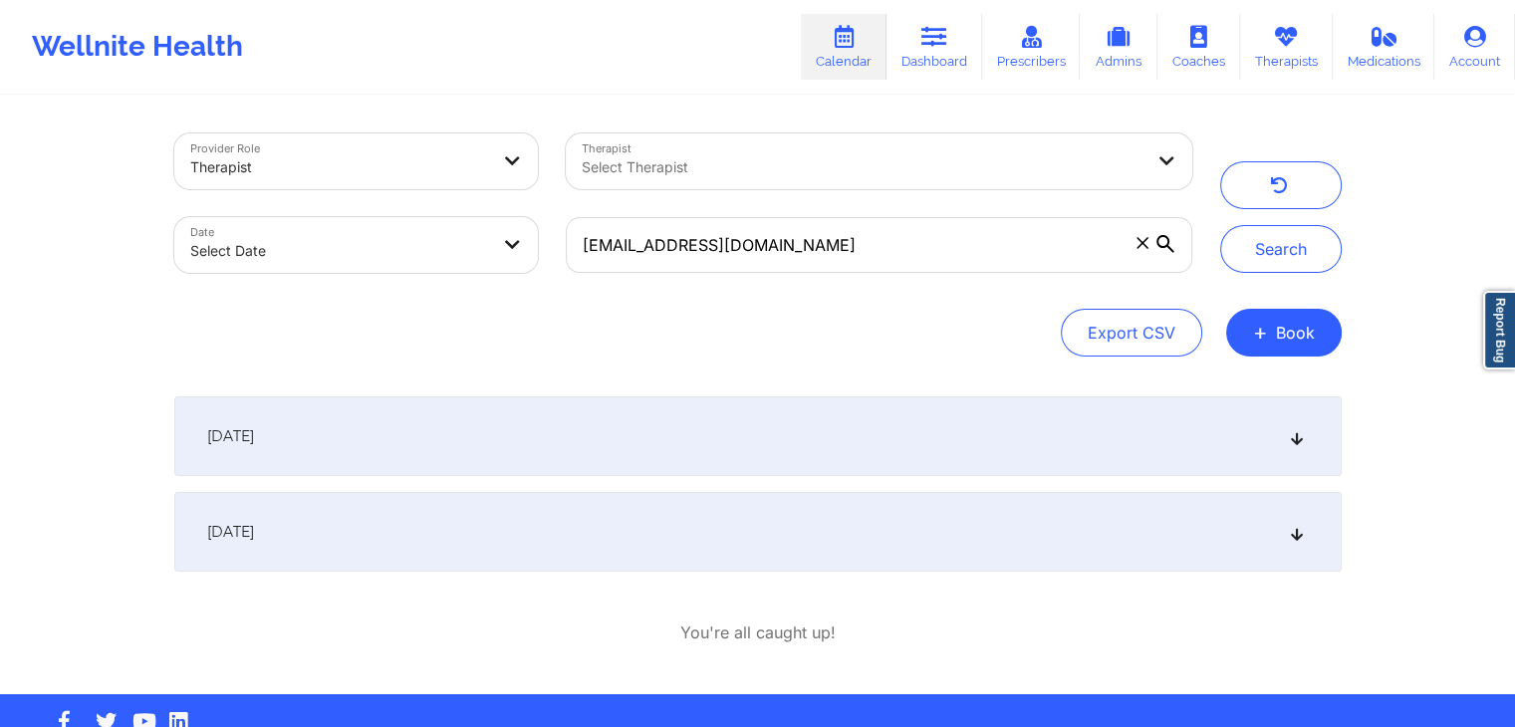
click at [793, 450] on div "September 27, 2025" at bounding box center [757, 436] width 1167 height 80
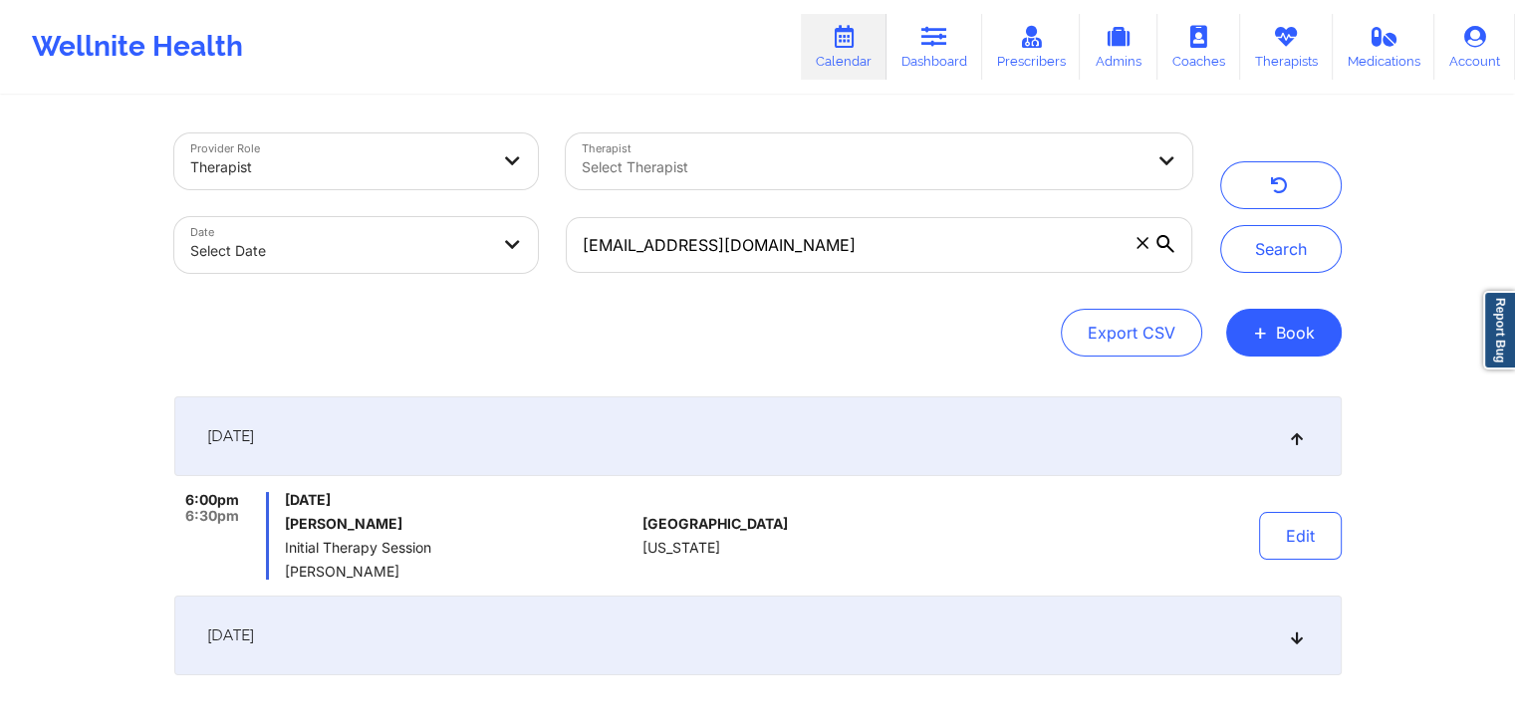
drag, startPoint x: 285, startPoint y: 491, endPoint x: 492, endPoint y: 506, distance: 207.7
click at [492, 506] on span "Saturday, September 27, 2025" at bounding box center [460, 500] width 350 height 16
copy span "Saturday, September 27, 2025"
click at [907, 52] on link "Dashboard" at bounding box center [934, 47] width 96 height 66
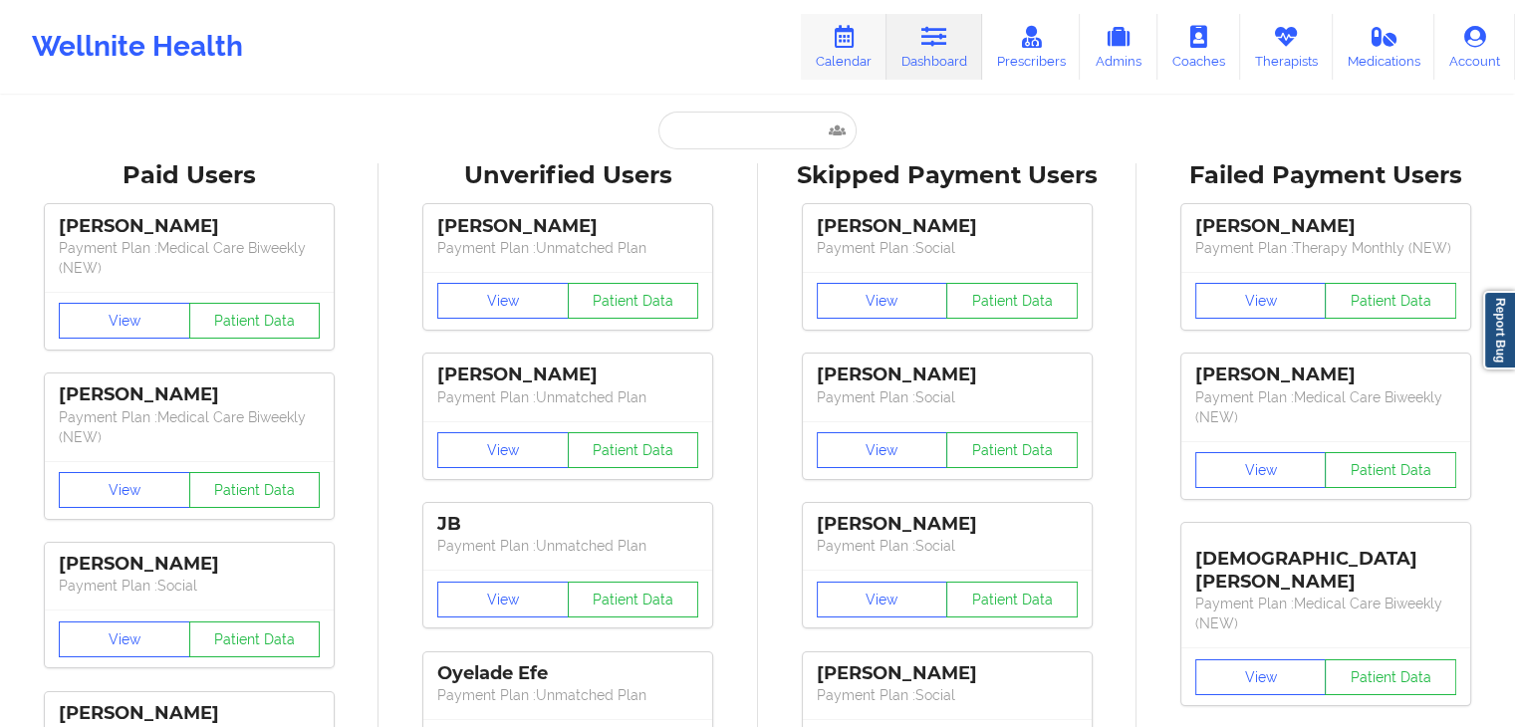
click at [813, 49] on link "Calendar" at bounding box center [844, 47] width 86 height 66
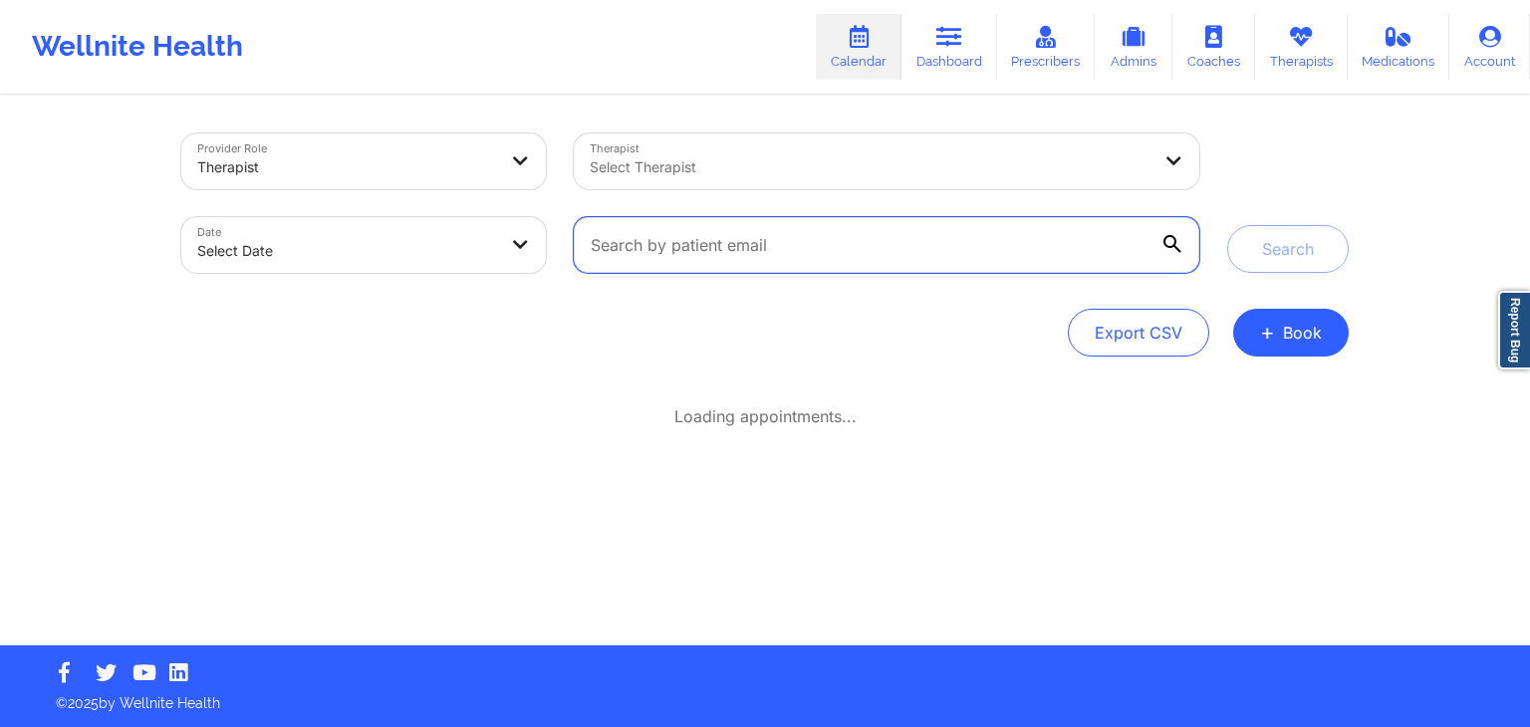
click at [693, 264] on input "text" at bounding box center [886, 245] width 625 height 56
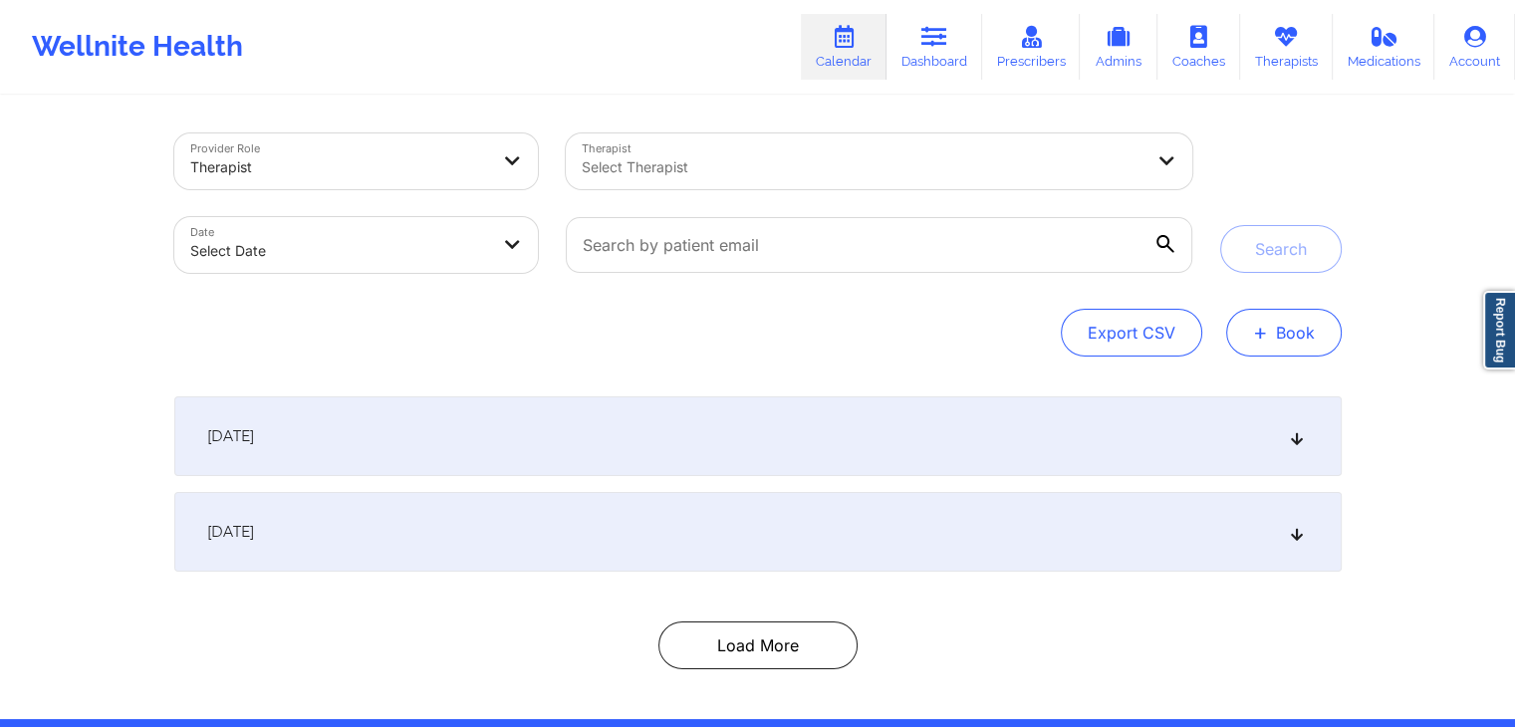
click at [1257, 327] on span "+" at bounding box center [1260, 332] width 15 height 11
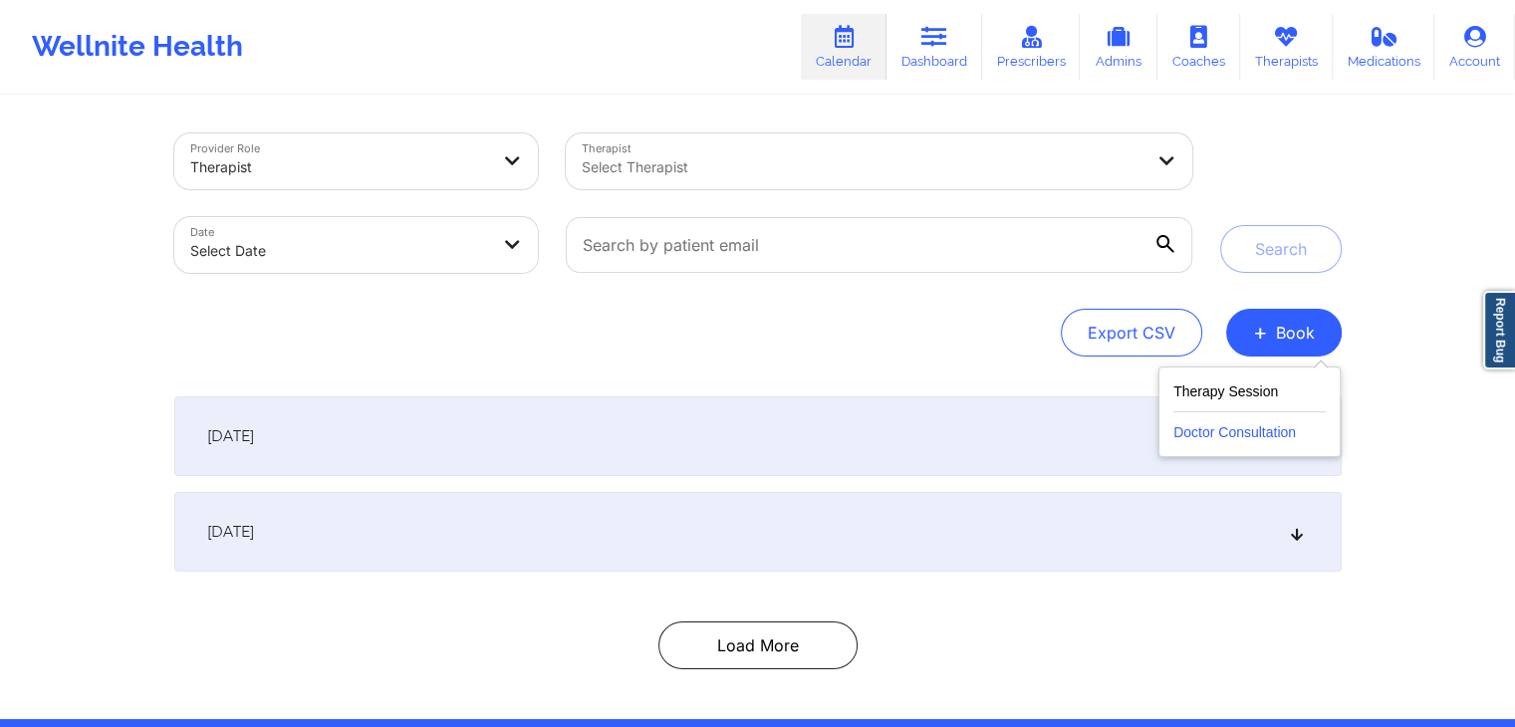
click at [1245, 418] on button "Doctor Consultation" at bounding box center [1249, 428] width 152 height 32
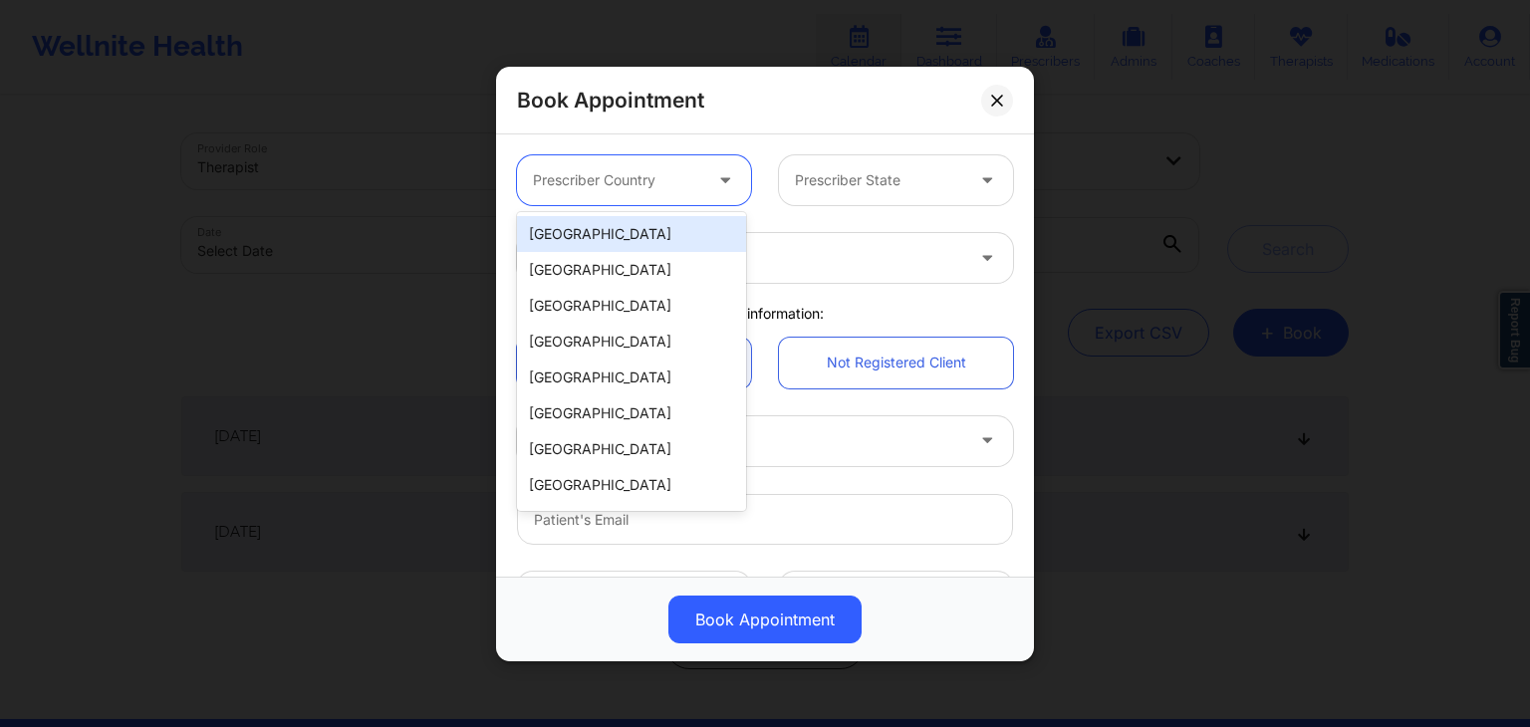
click at [657, 184] on div at bounding box center [617, 180] width 168 height 24
click at [685, 240] on div "[GEOGRAPHIC_DATA]" at bounding box center [631, 234] width 229 height 36
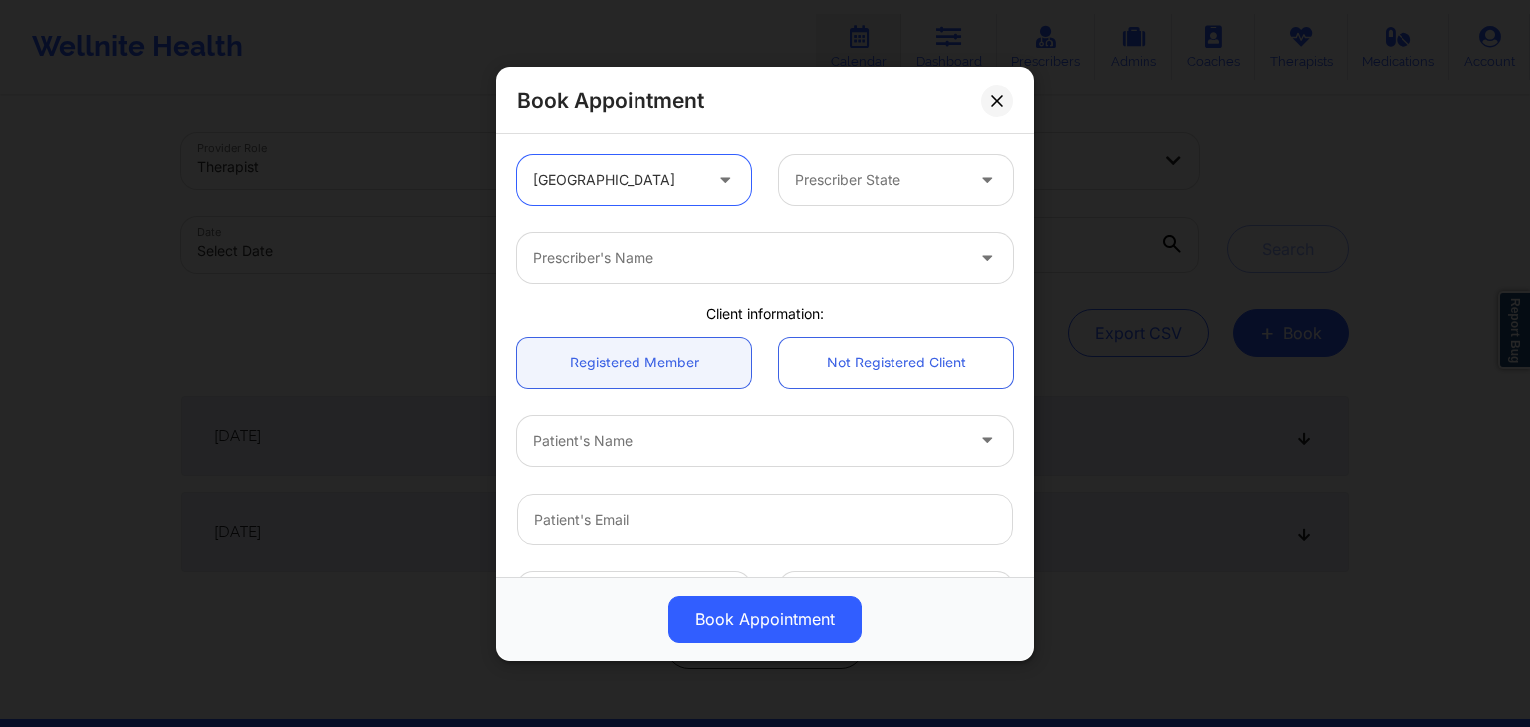
click at [855, 186] on div at bounding box center [879, 180] width 168 height 24
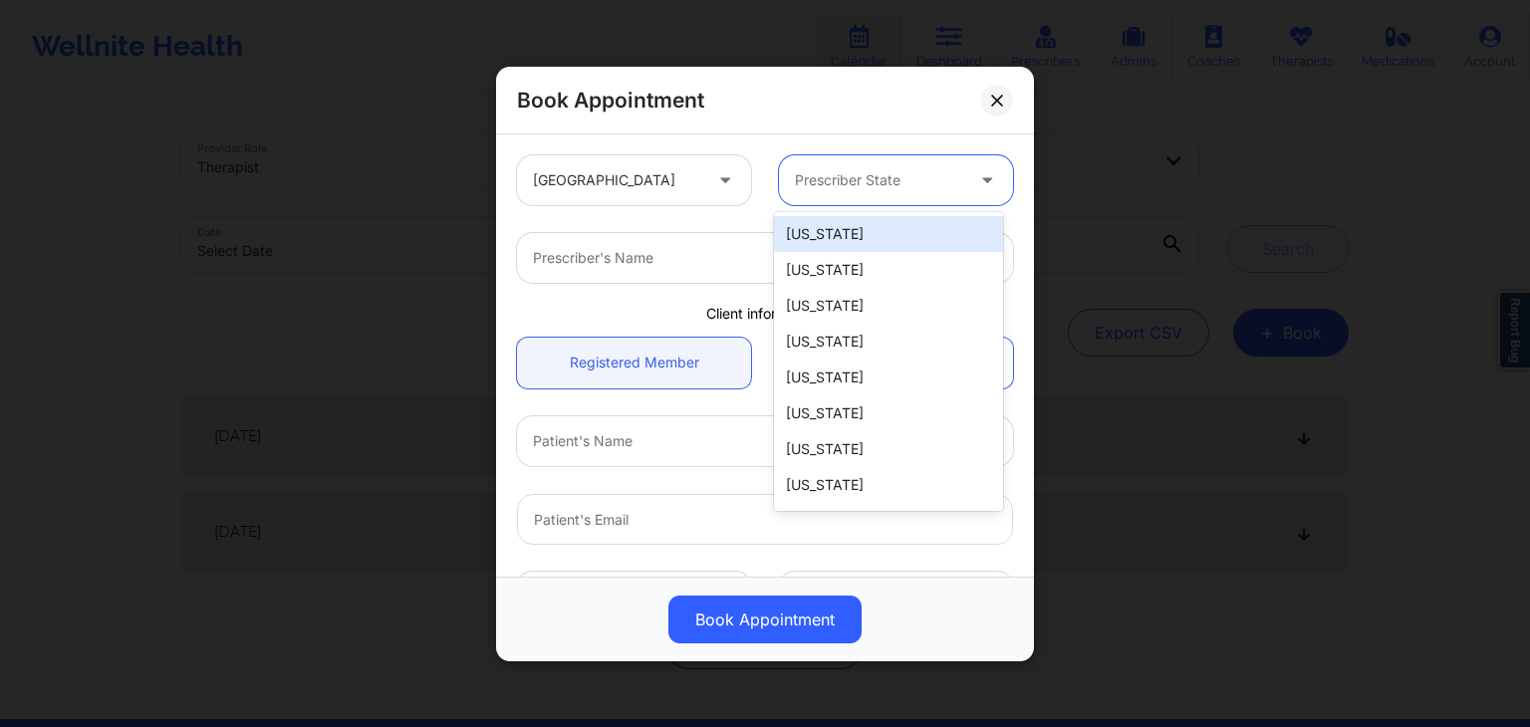
click at [838, 186] on div at bounding box center [879, 180] width 168 height 24
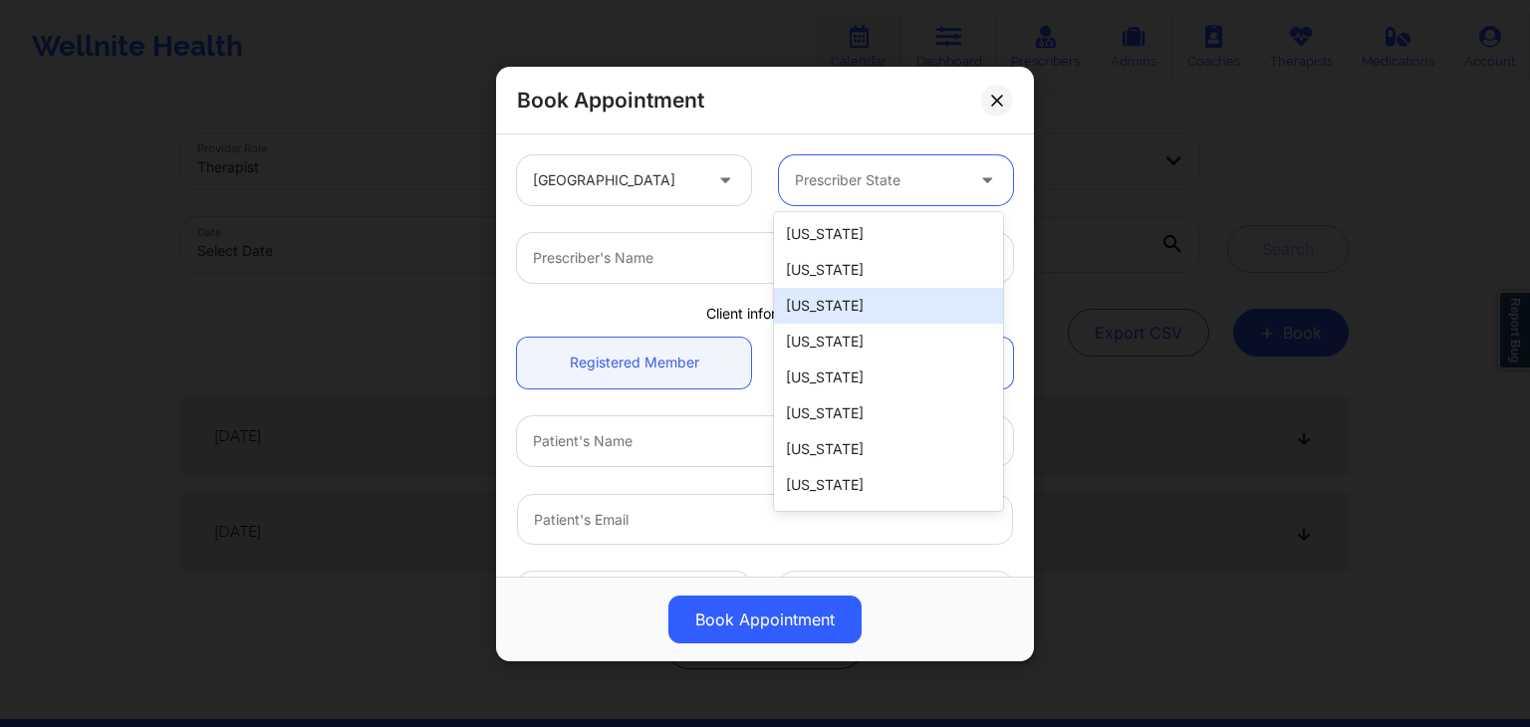
click at [837, 305] on div "[US_STATE]" at bounding box center [888, 306] width 229 height 36
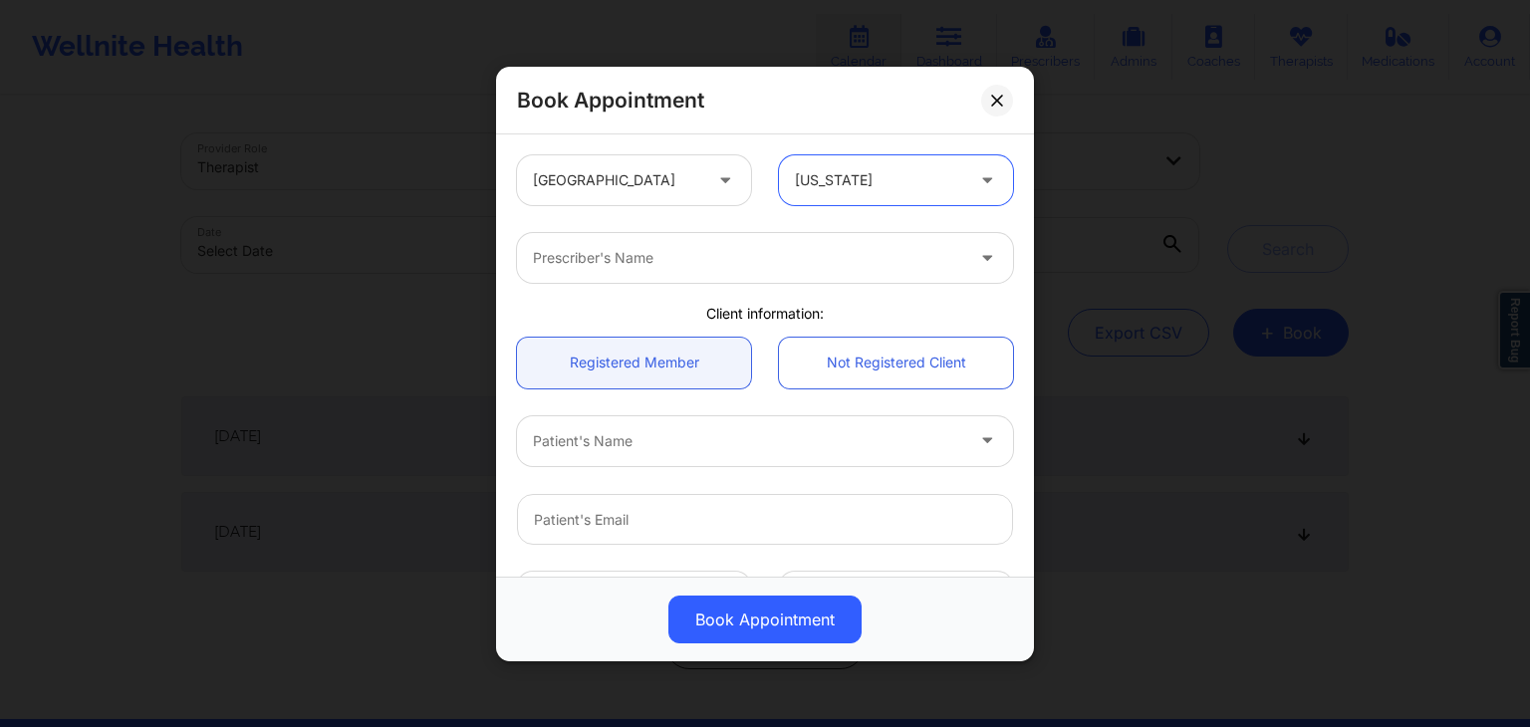
click at [722, 265] on div at bounding box center [748, 258] width 430 height 24
type input "[PERSON_NAME]"
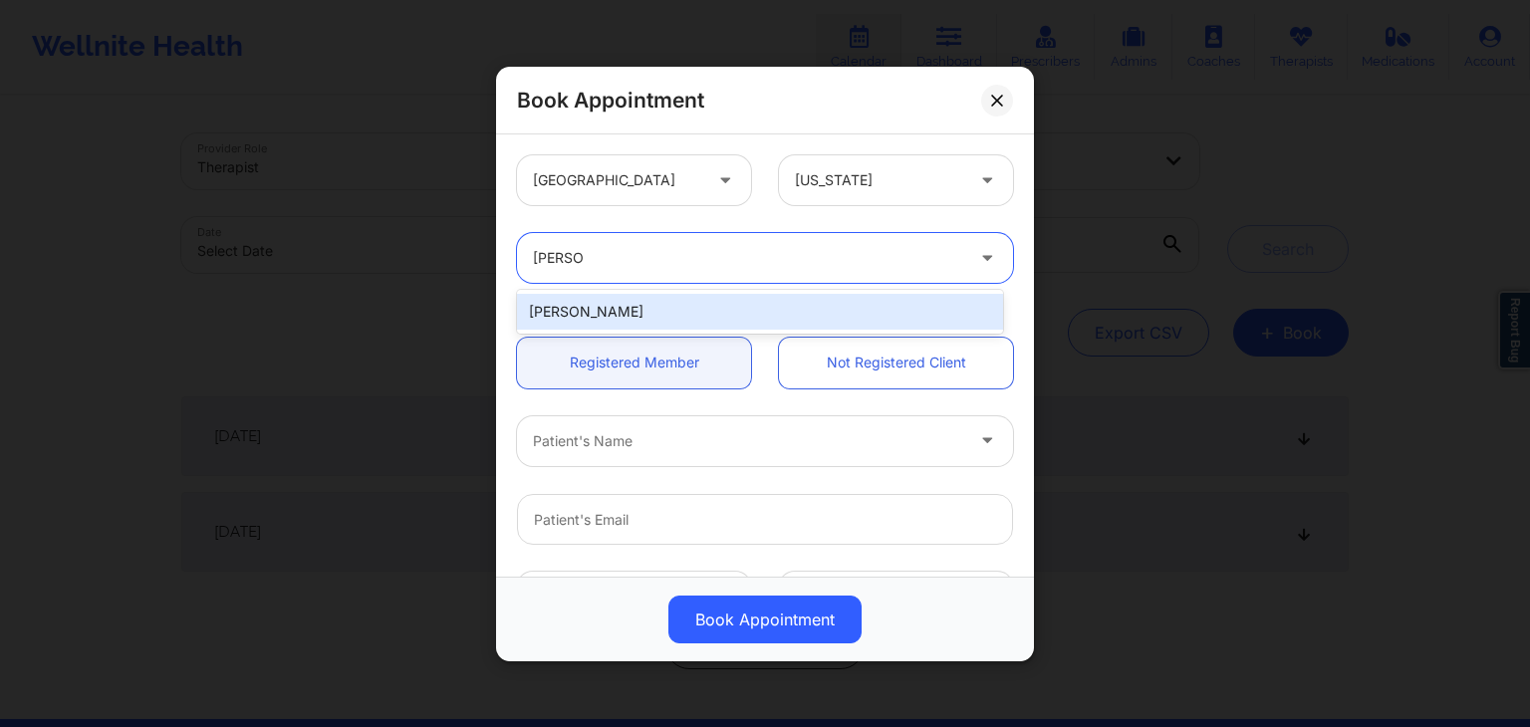
click at [726, 304] on div "[PERSON_NAME]" at bounding box center [760, 312] width 486 height 36
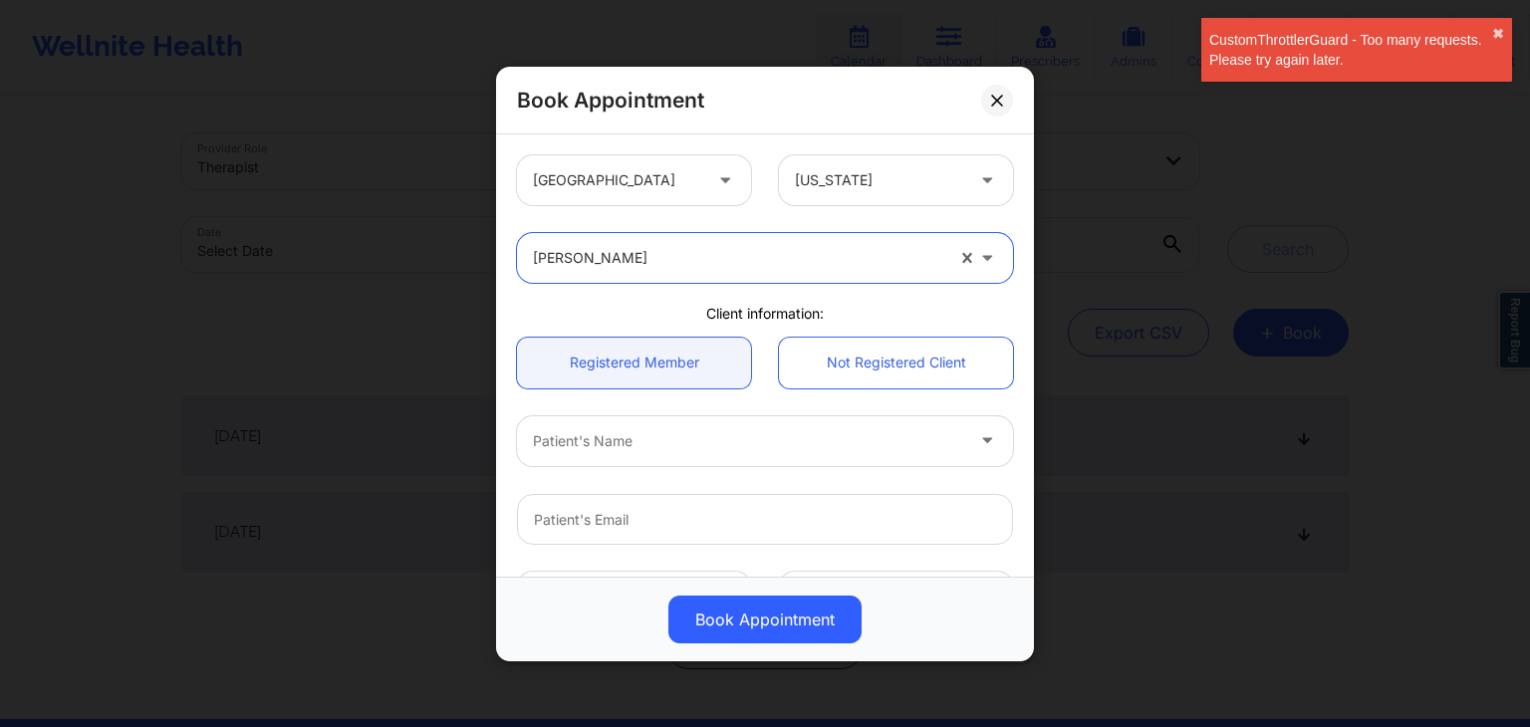
scroll to position [7, 0]
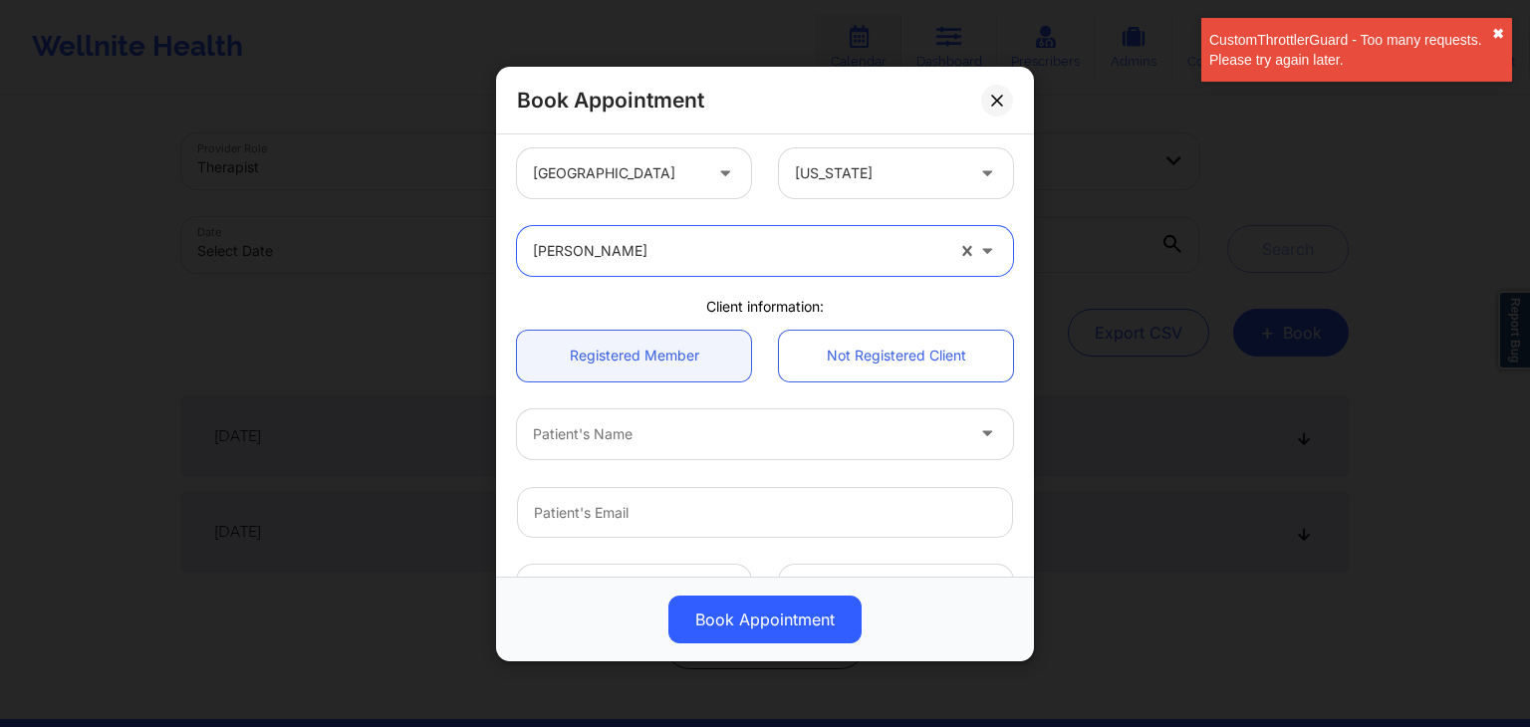
click at [1497, 29] on button "✖︎" at bounding box center [1498, 34] width 12 height 16
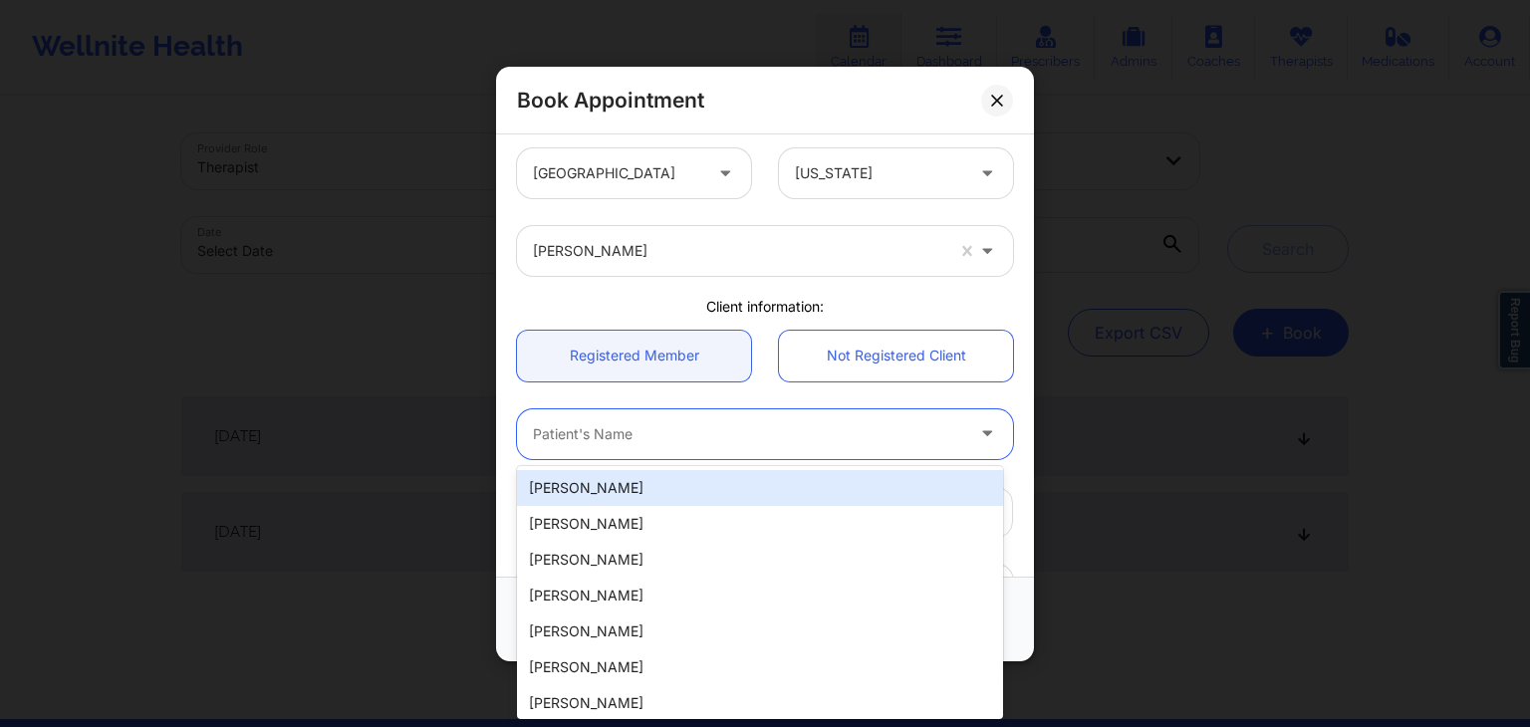
click at [647, 430] on div at bounding box center [748, 433] width 430 height 24
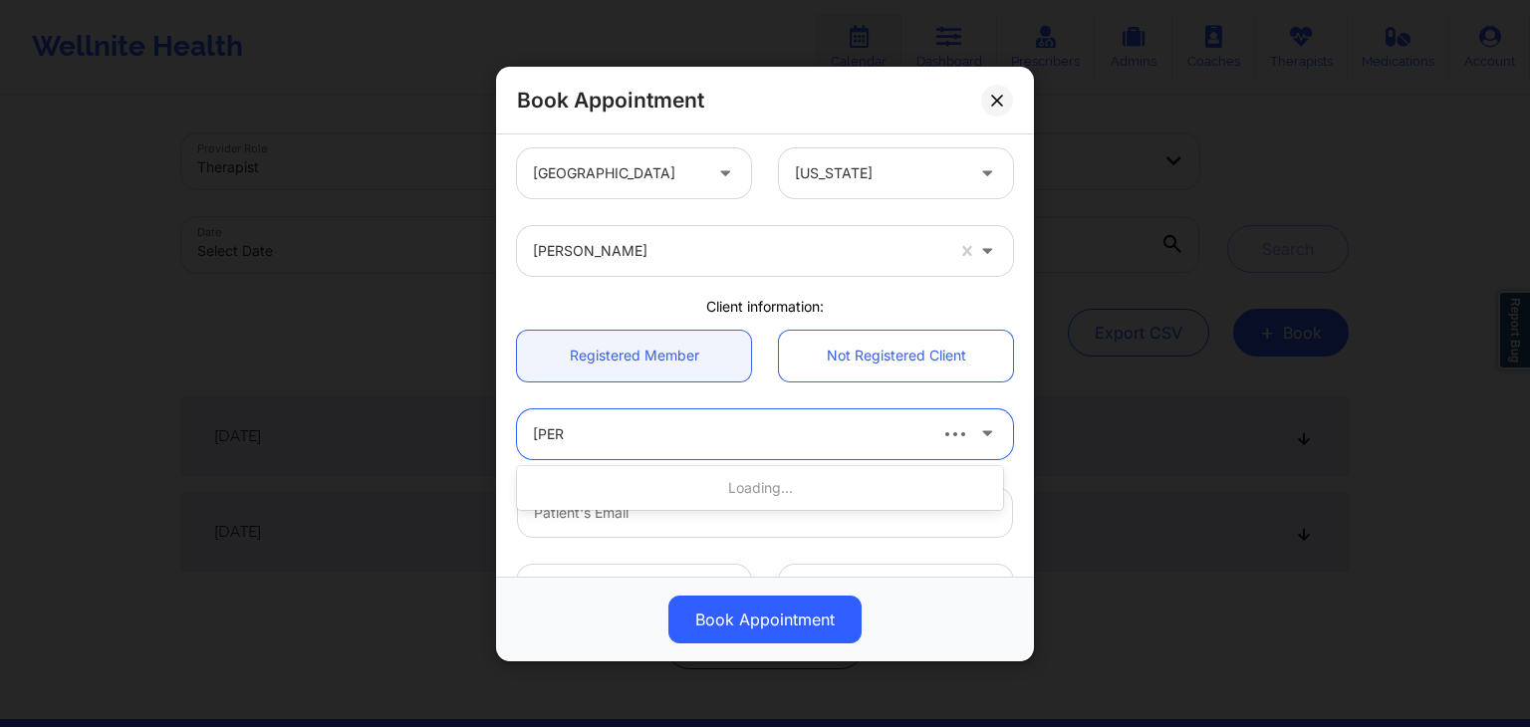
type input "[PERSON_NAME]"
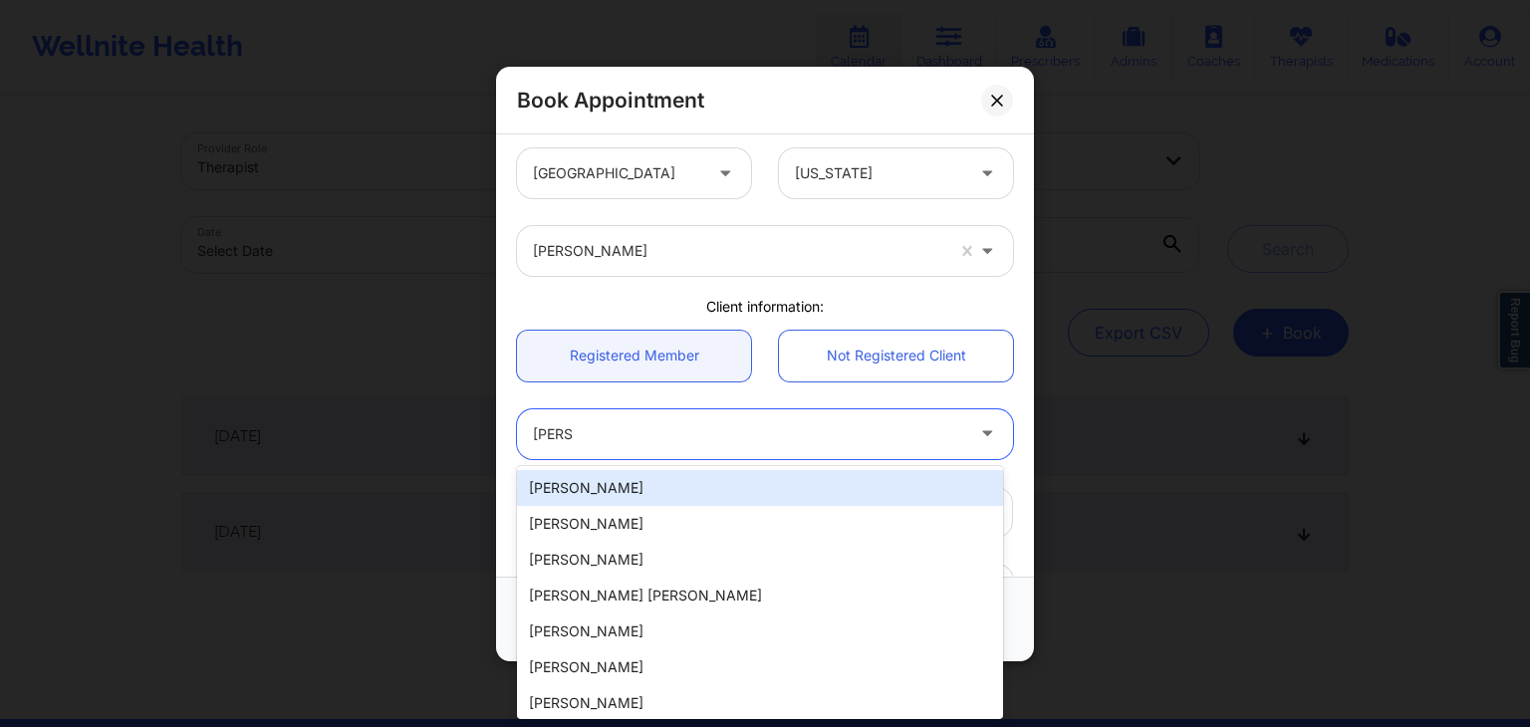
click at [672, 500] on div "[PERSON_NAME]" at bounding box center [760, 488] width 486 height 36
type input "[EMAIL_ADDRESS][DOMAIN_NAME]"
type input "[PHONE_NUMBER]"
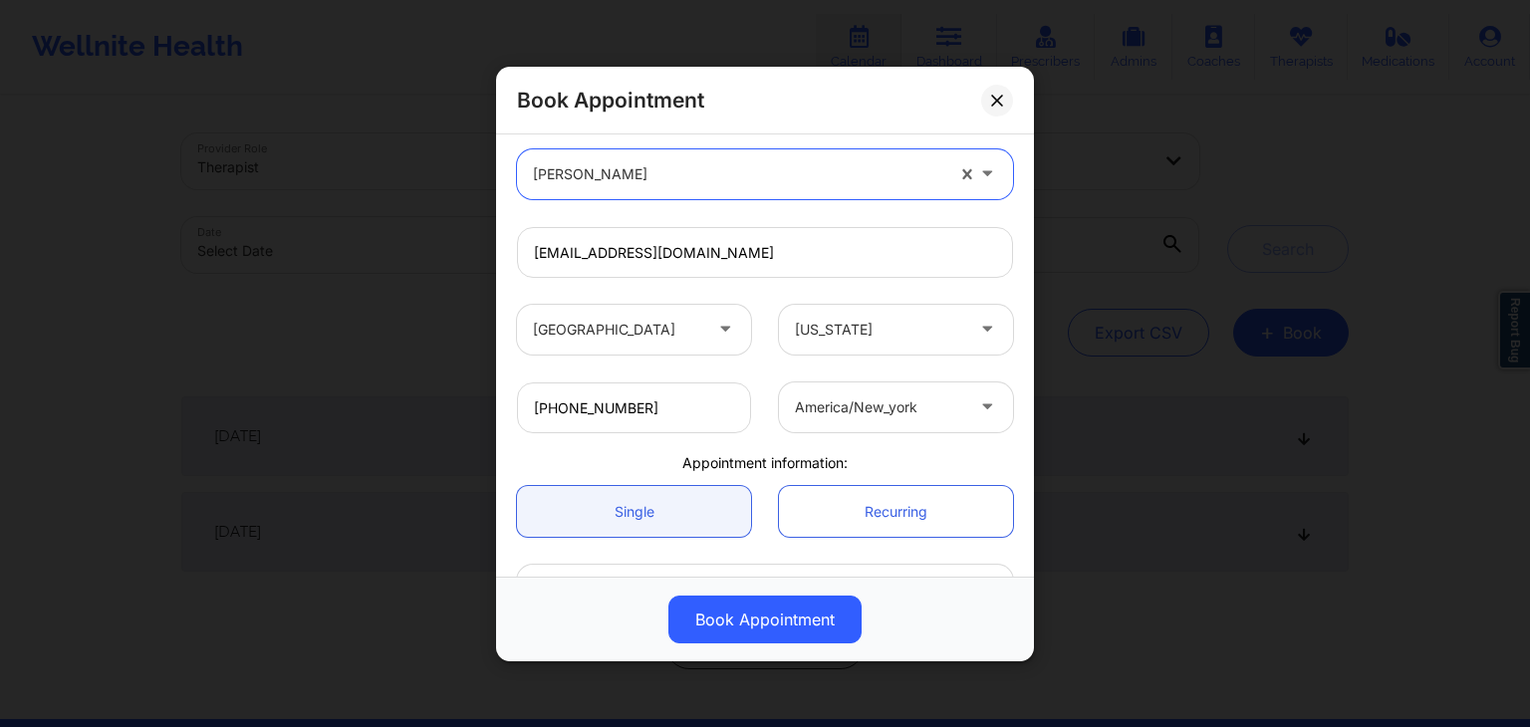
scroll to position [403, 0]
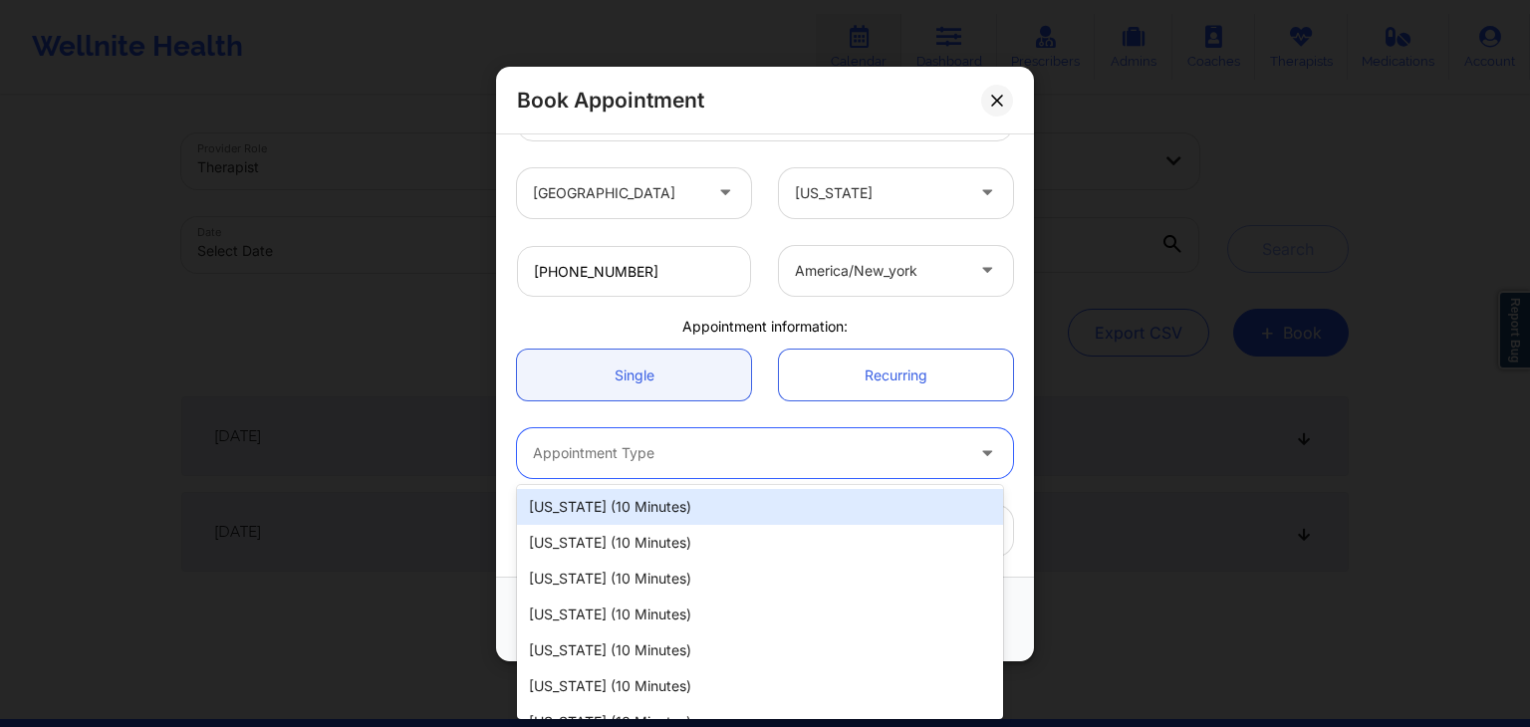
click at [602, 454] on div at bounding box center [748, 453] width 430 height 24
type input "new"
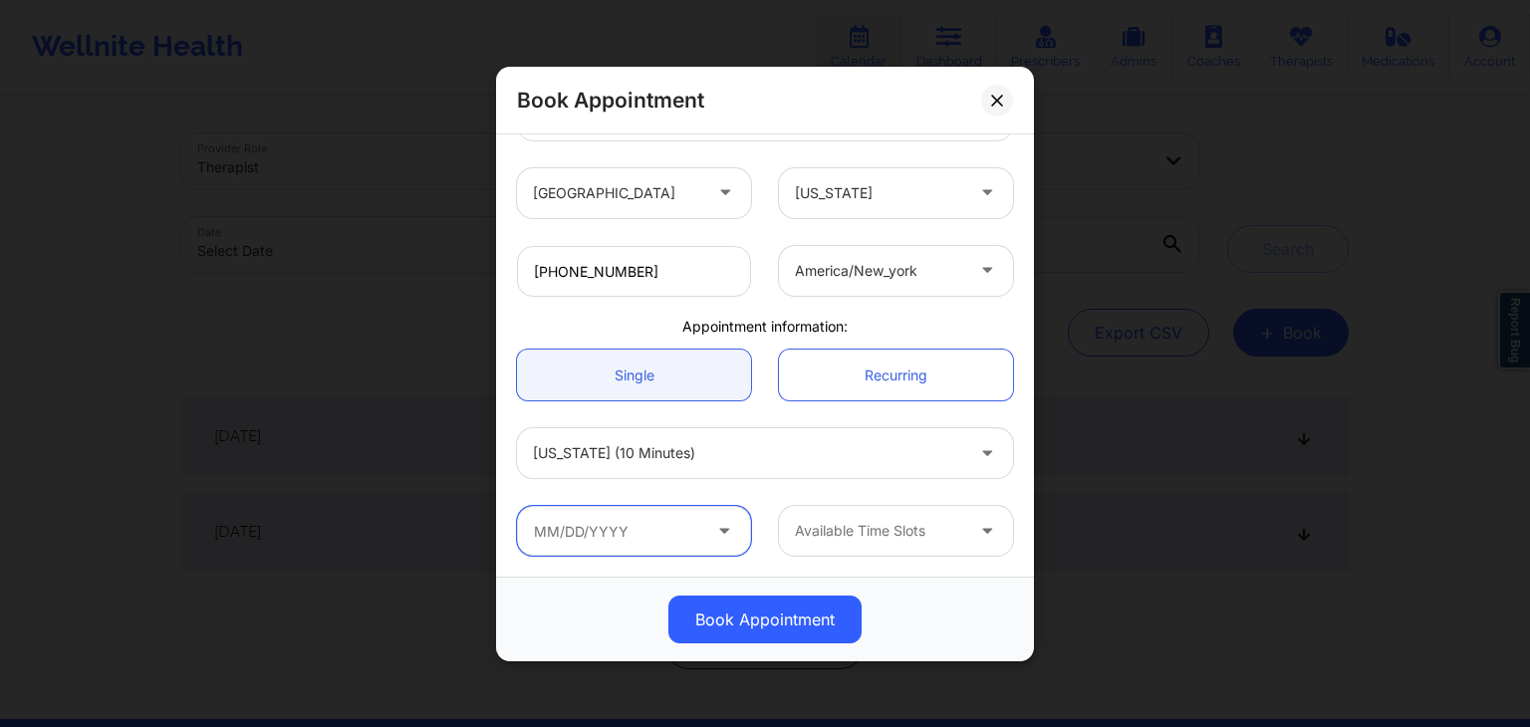
click at [636, 524] on input "text" at bounding box center [634, 531] width 234 height 50
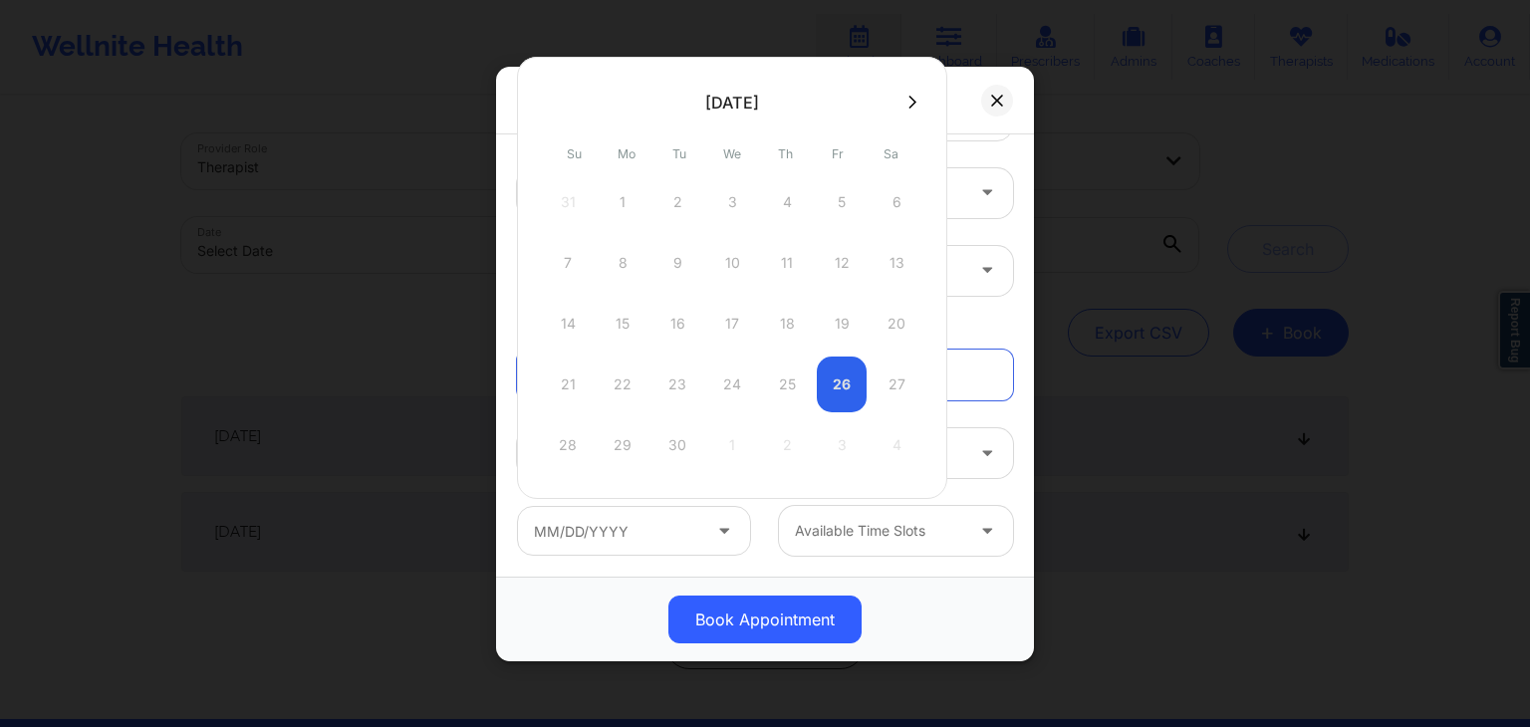
click at [900, 112] on div at bounding box center [732, 102] width 430 height 30
click at [908, 105] on icon at bounding box center [912, 102] width 8 height 15
click at [788, 200] on div "2" at bounding box center [787, 202] width 50 height 56
type input "[DATE]"
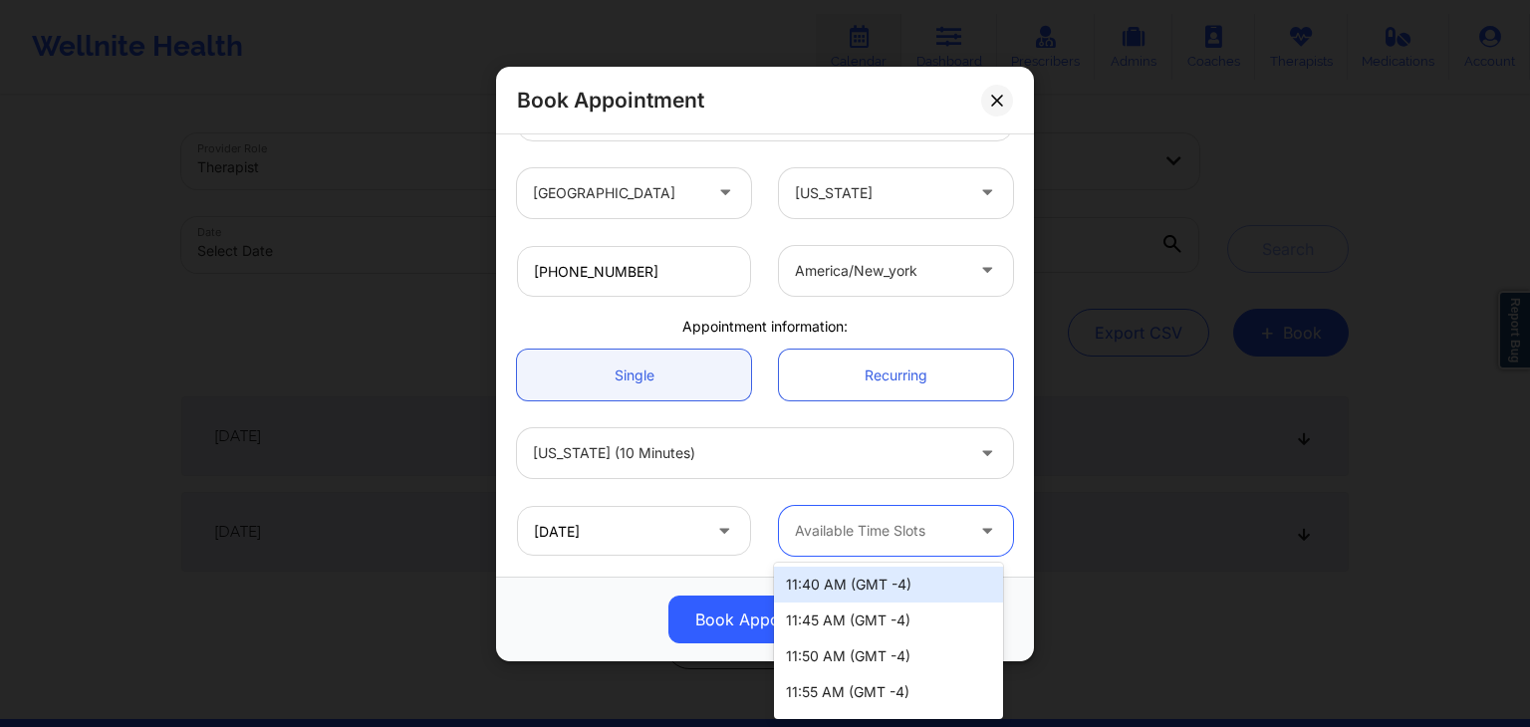
click at [860, 524] on div at bounding box center [879, 531] width 168 height 24
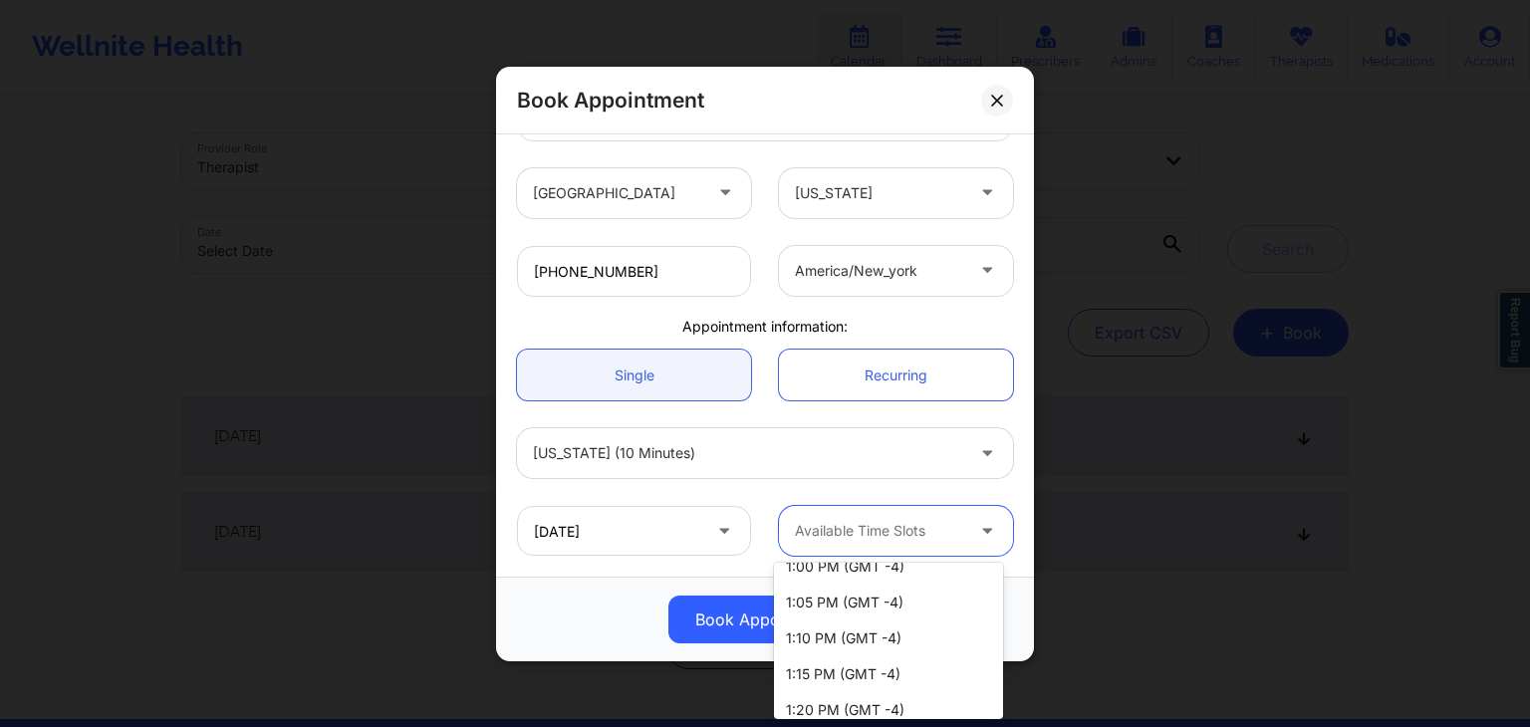
scroll to position [554, 0]
click at [882, 602] on div "1:00 PM (GMT -4)" at bounding box center [888, 605] width 229 height 36
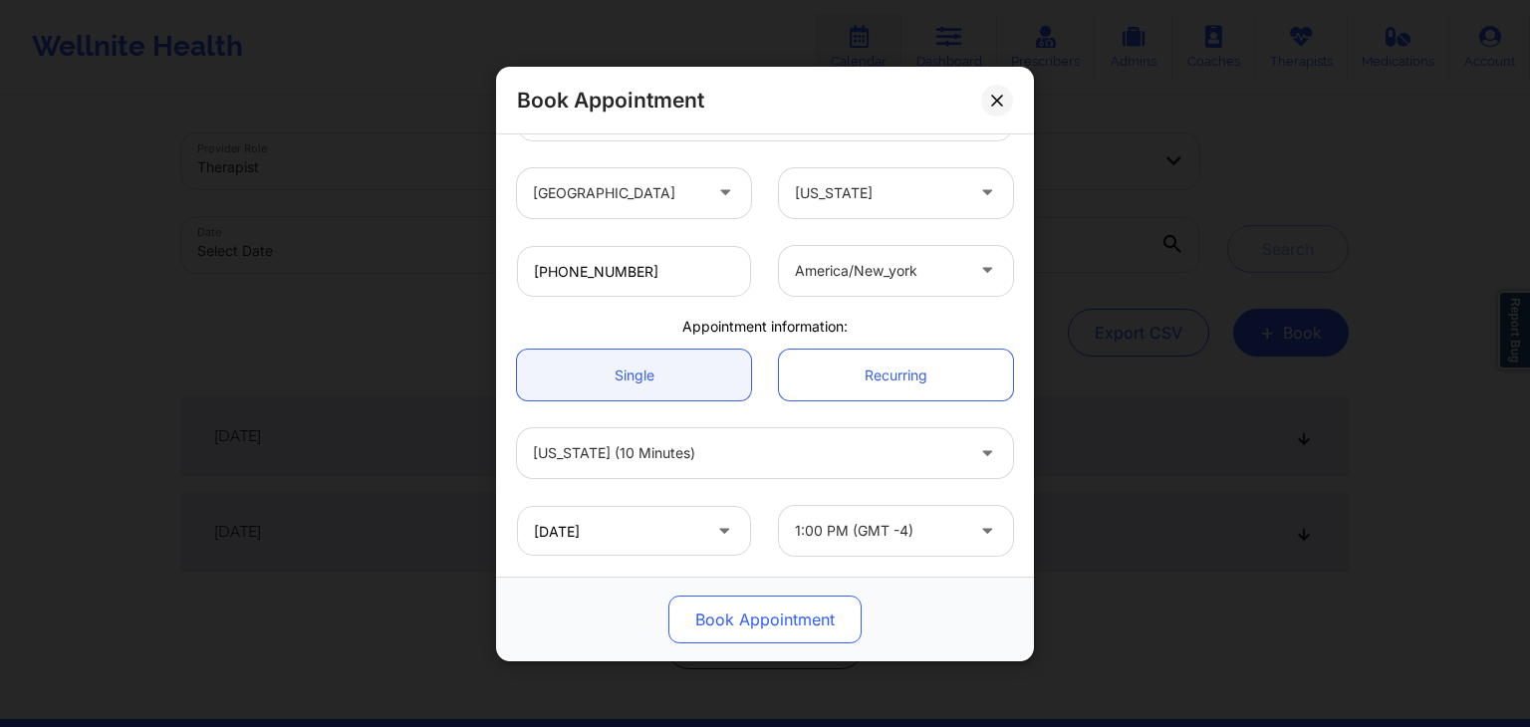
click at [743, 617] on button "Book Appointment" at bounding box center [764, 620] width 193 height 48
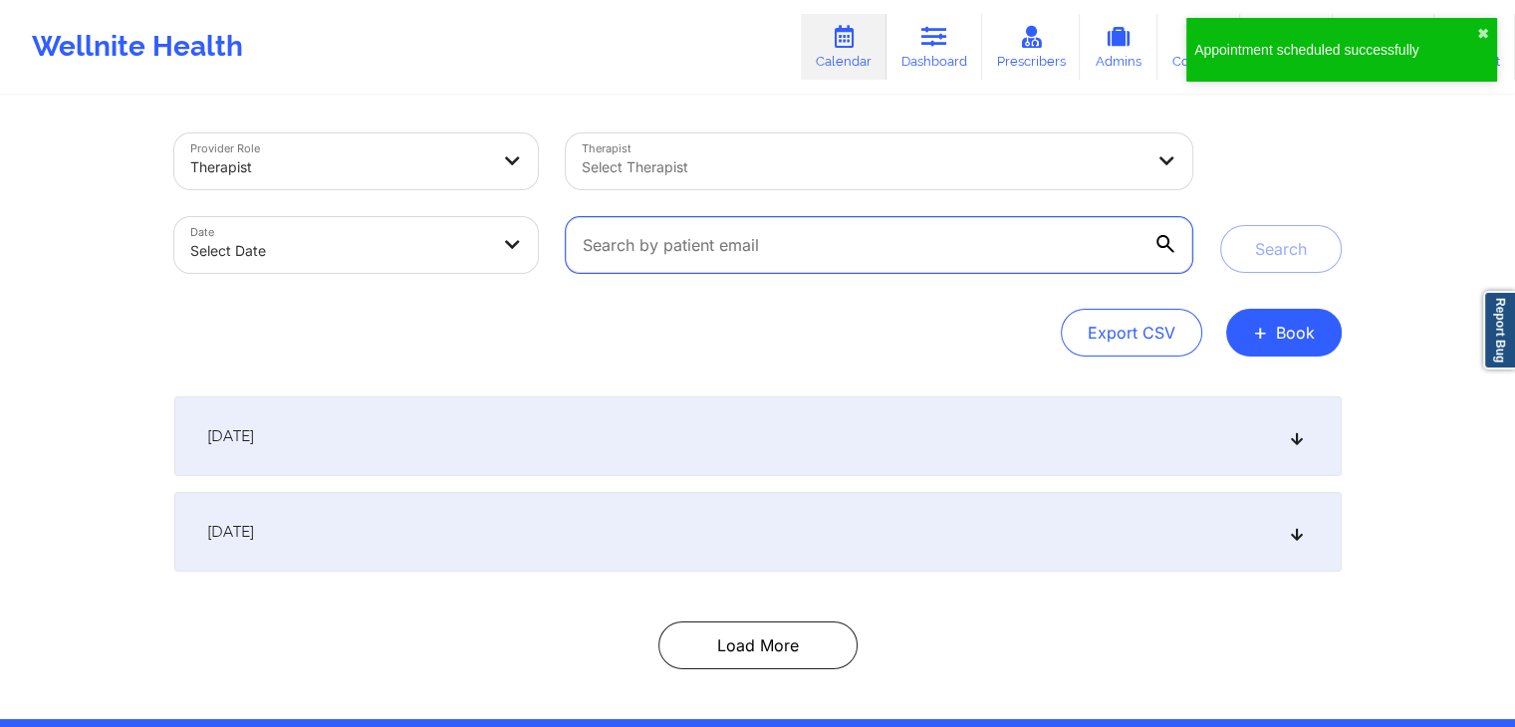
click at [723, 254] on input "text" at bounding box center [878, 245] width 625 height 56
paste input "[EMAIL_ADDRESS][DOMAIN_NAME]"
type input "[EMAIL_ADDRESS][DOMAIN_NAME]"
click at [1220, 225] on button "Search" at bounding box center [1281, 249] width 122 height 48
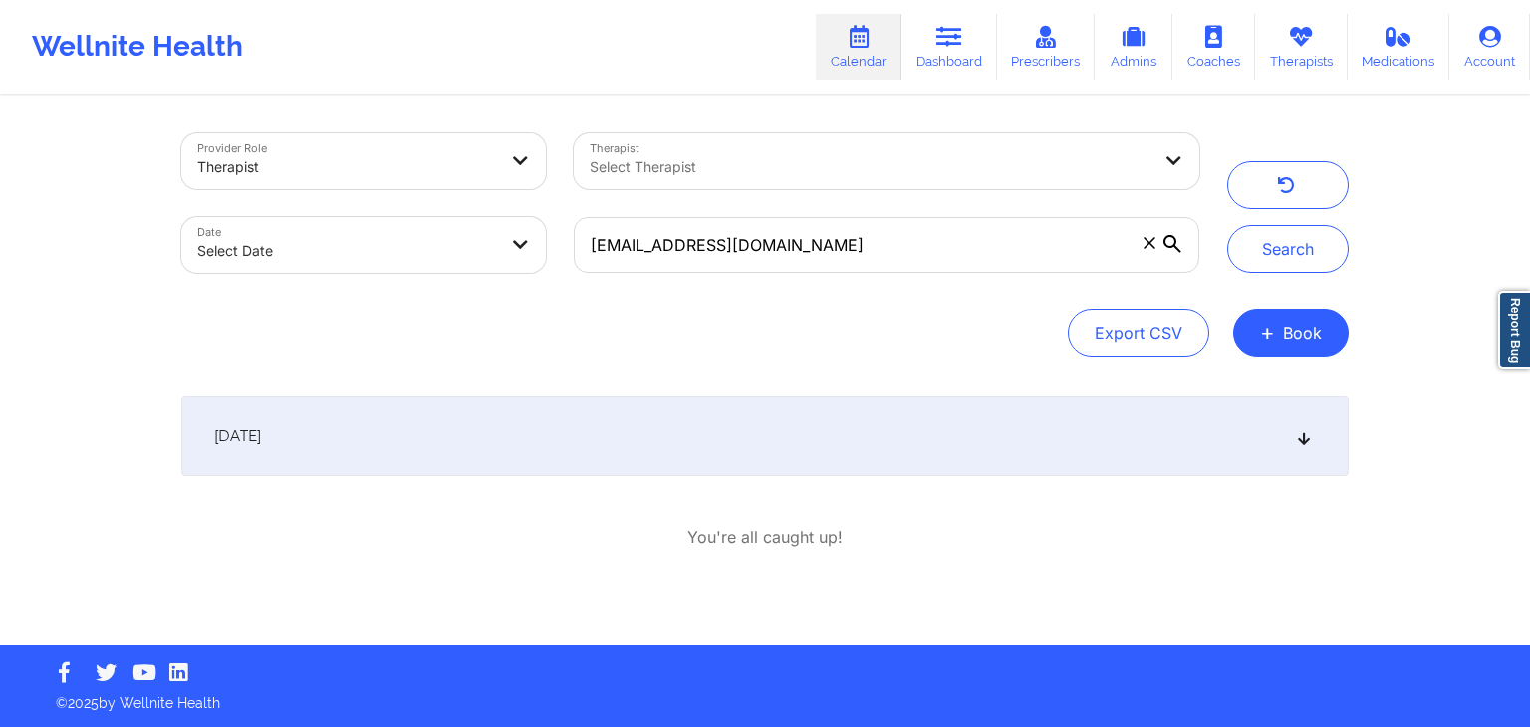
click at [748, 431] on div "[DATE]" at bounding box center [764, 436] width 1167 height 80
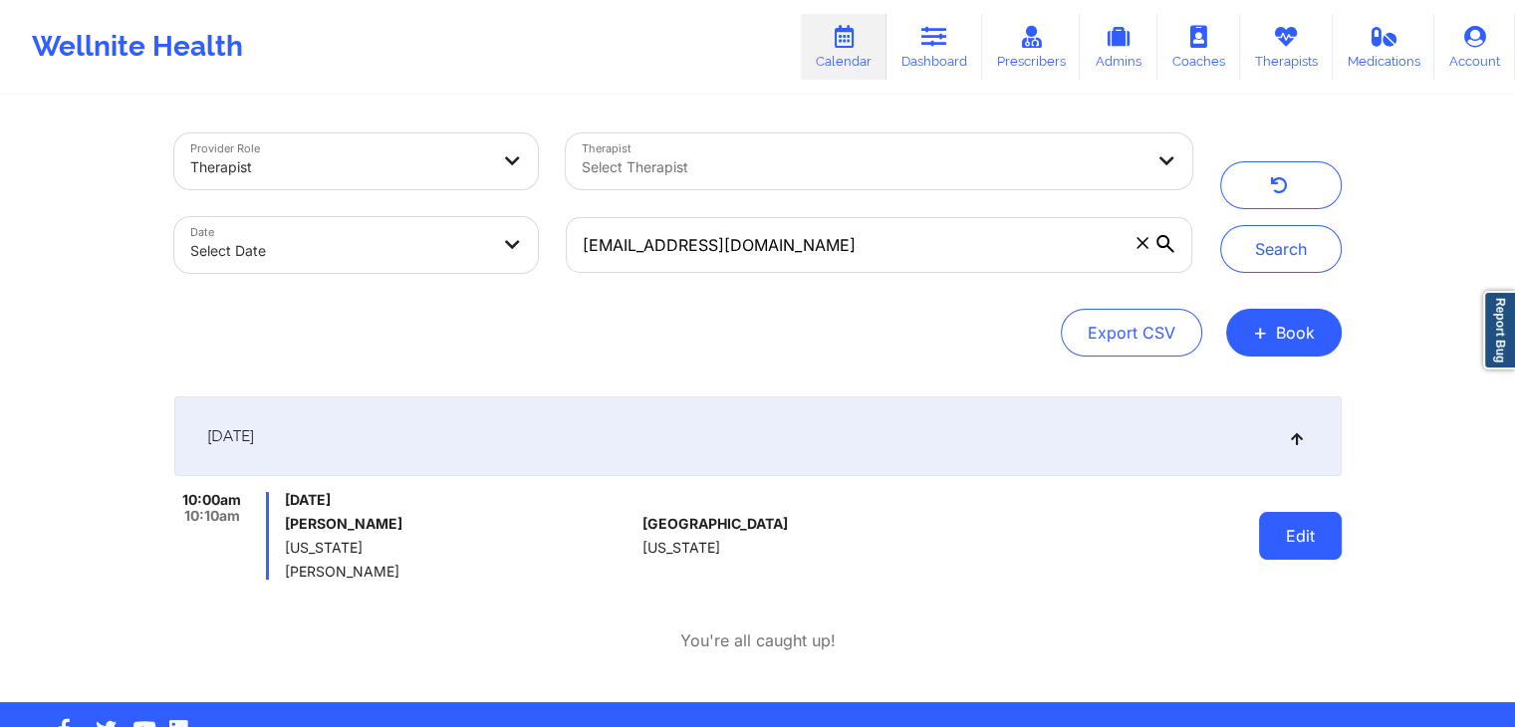
click at [1266, 535] on button "Edit" at bounding box center [1300, 536] width 83 height 48
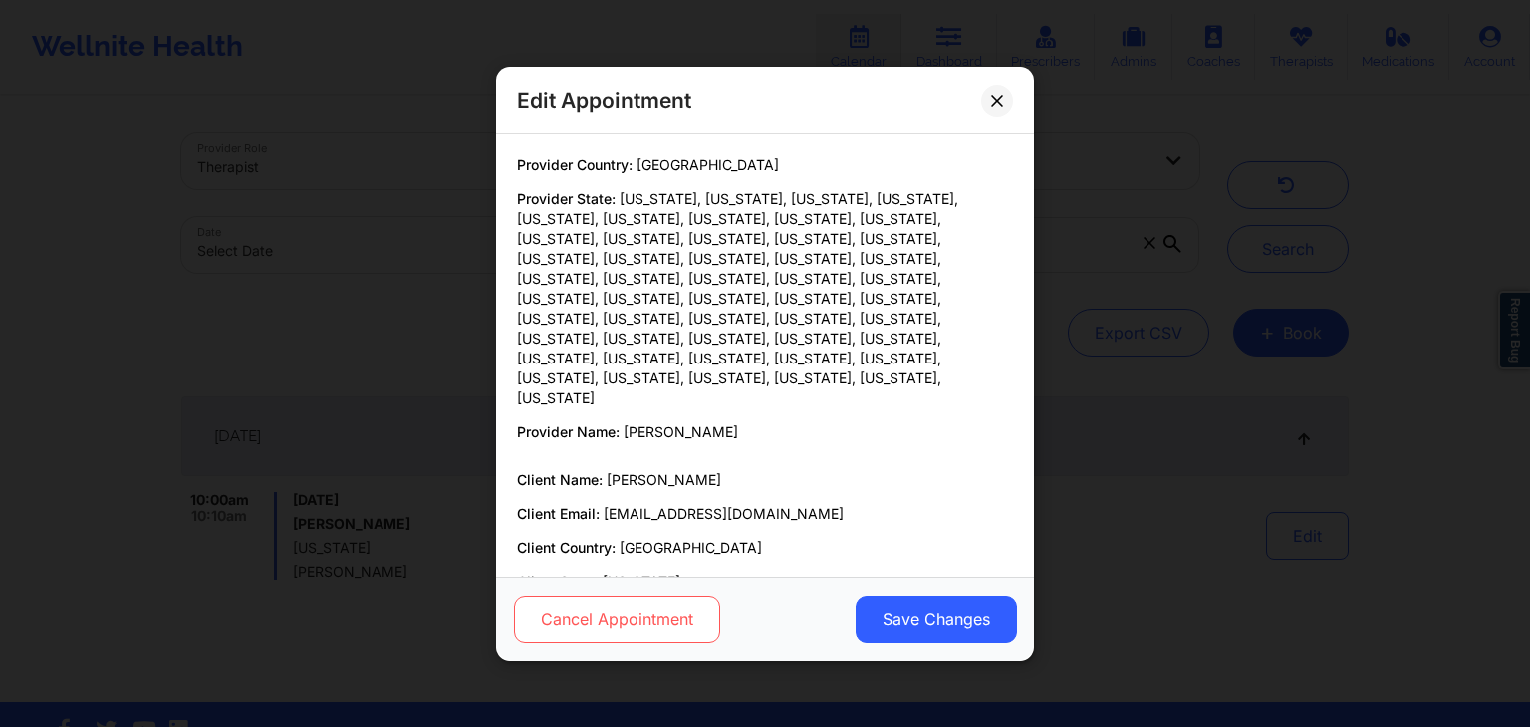
click at [686, 614] on button "Cancel Appointment" at bounding box center [617, 620] width 206 height 48
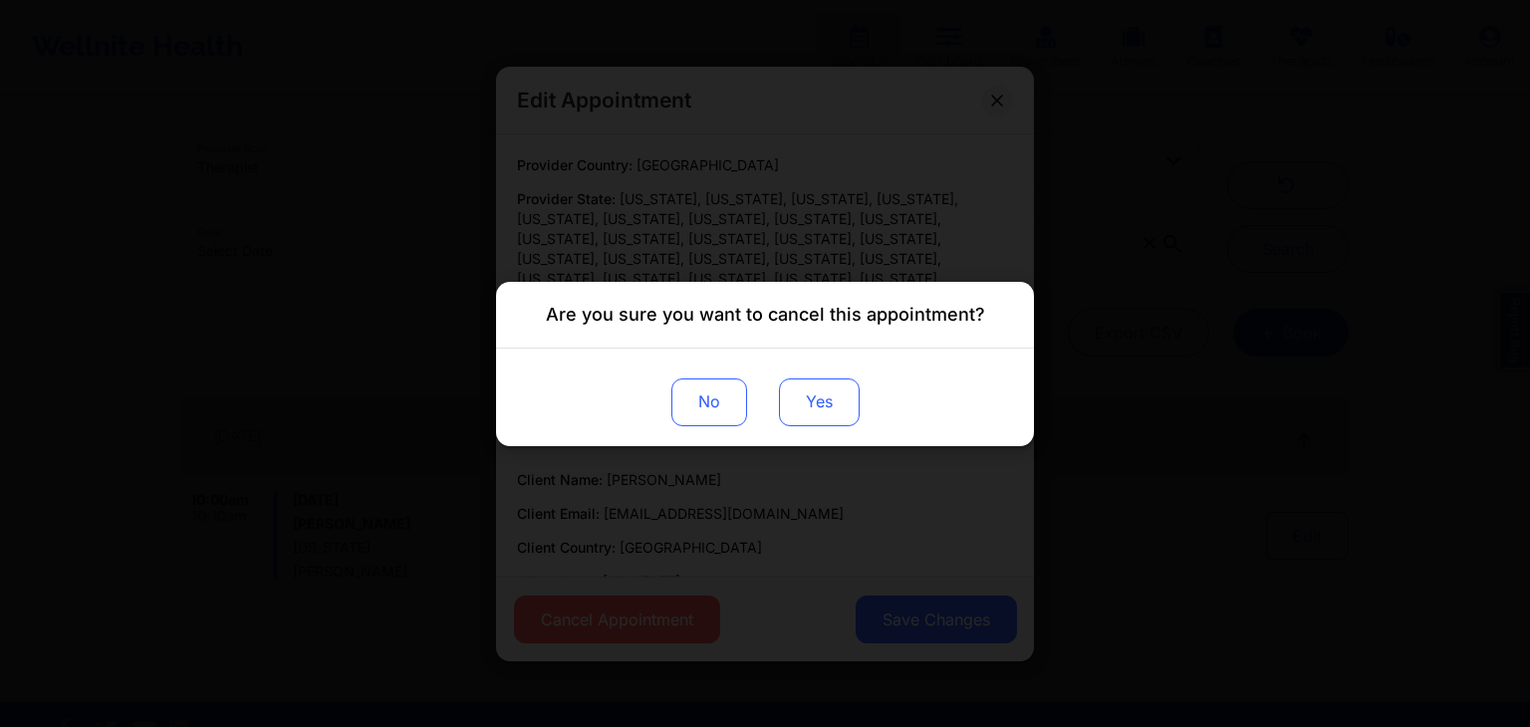
click at [813, 404] on button "Yes" at bounding box center [819, 401] width 81 height 48
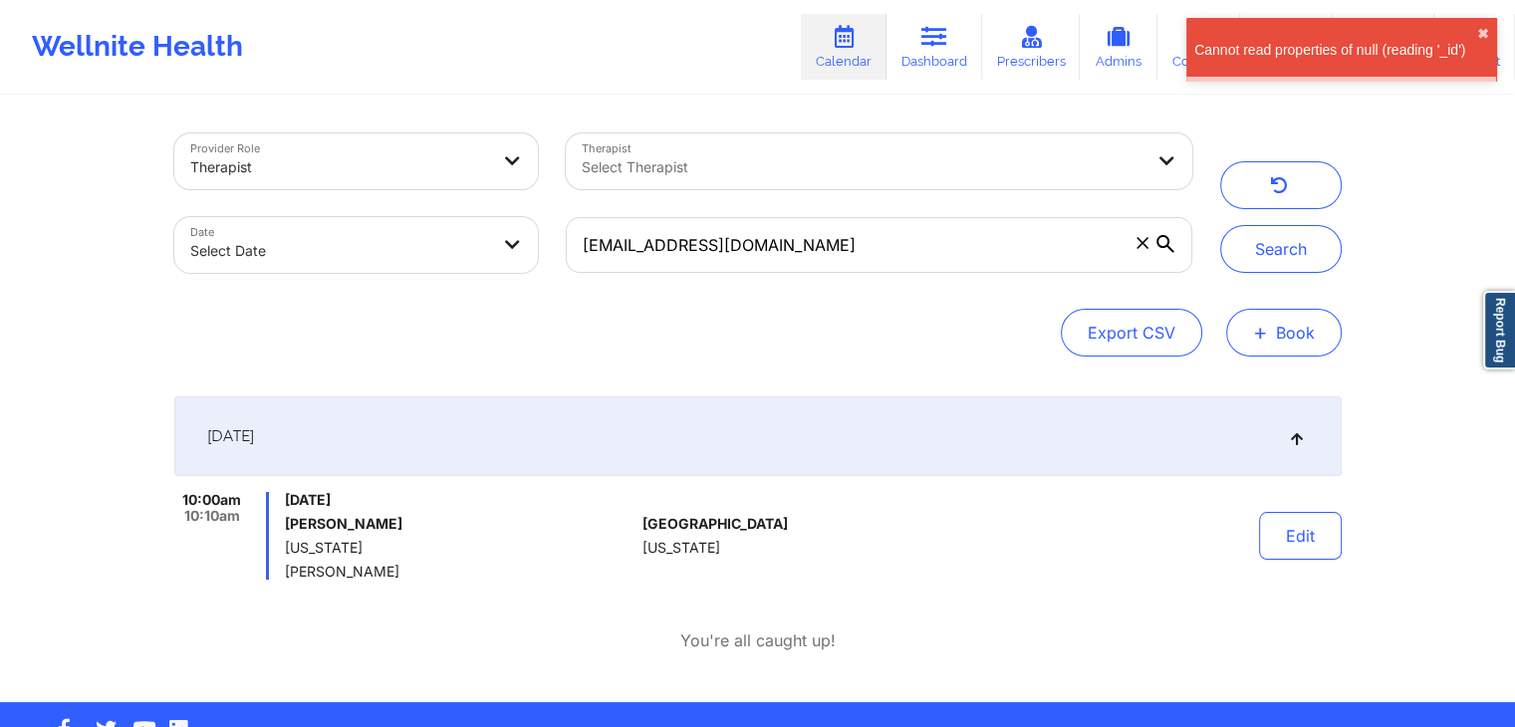
click at [1275, 352] on button "+ Book" at bounding box center [1284, 333] width 116 height 48
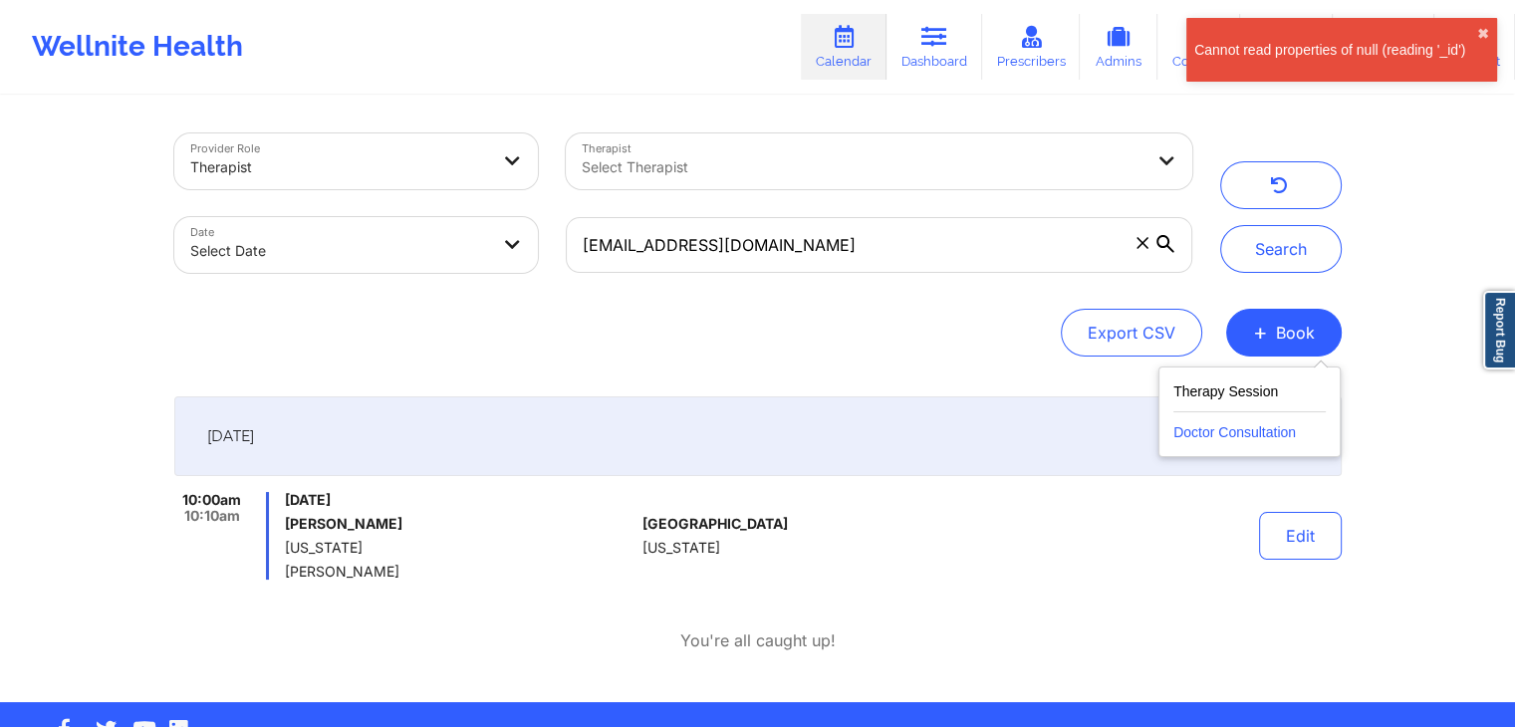
click at [1243, 438] on button "Doctor Consultation" at bounding box center [1249, 428] width 152 height 32
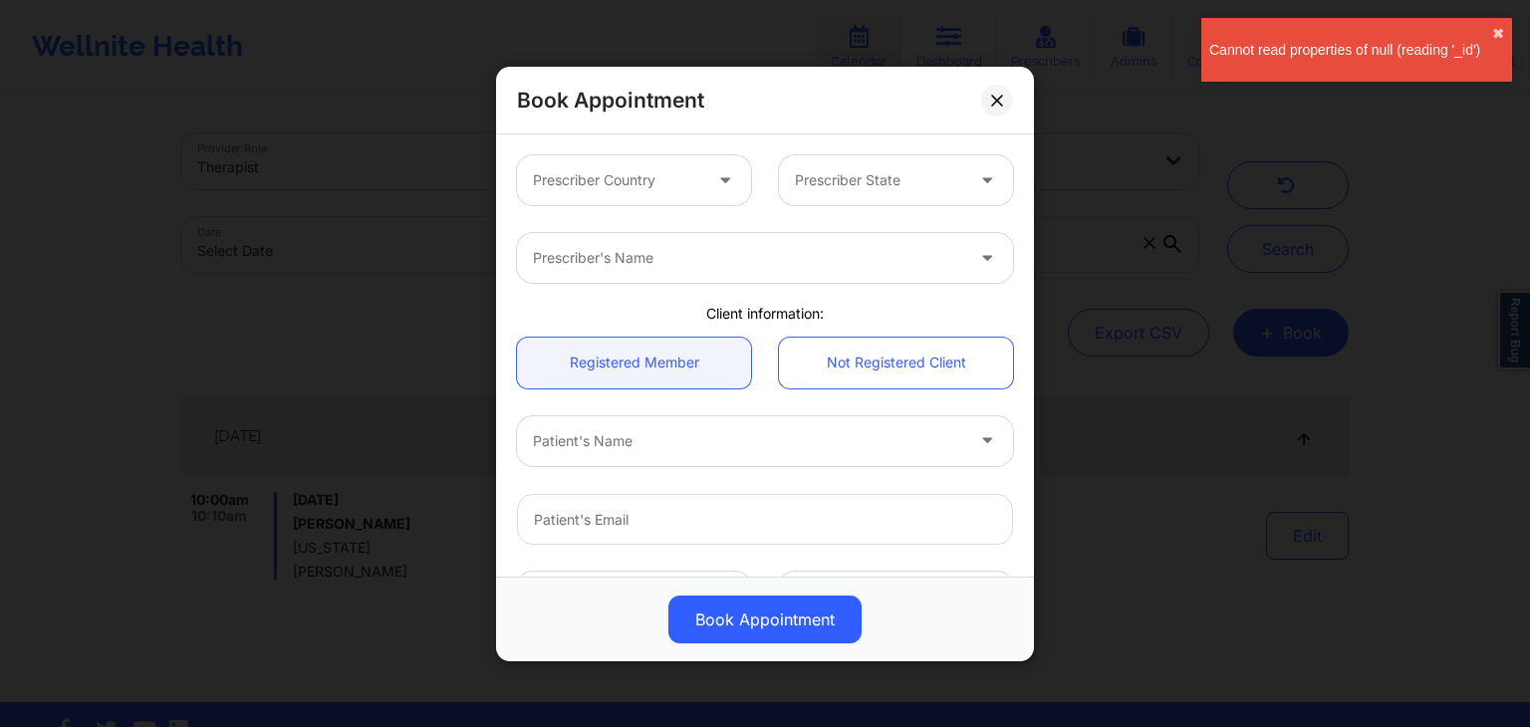
click at [598, 181] on div at bounding box center [617, 180] width 168 height 24
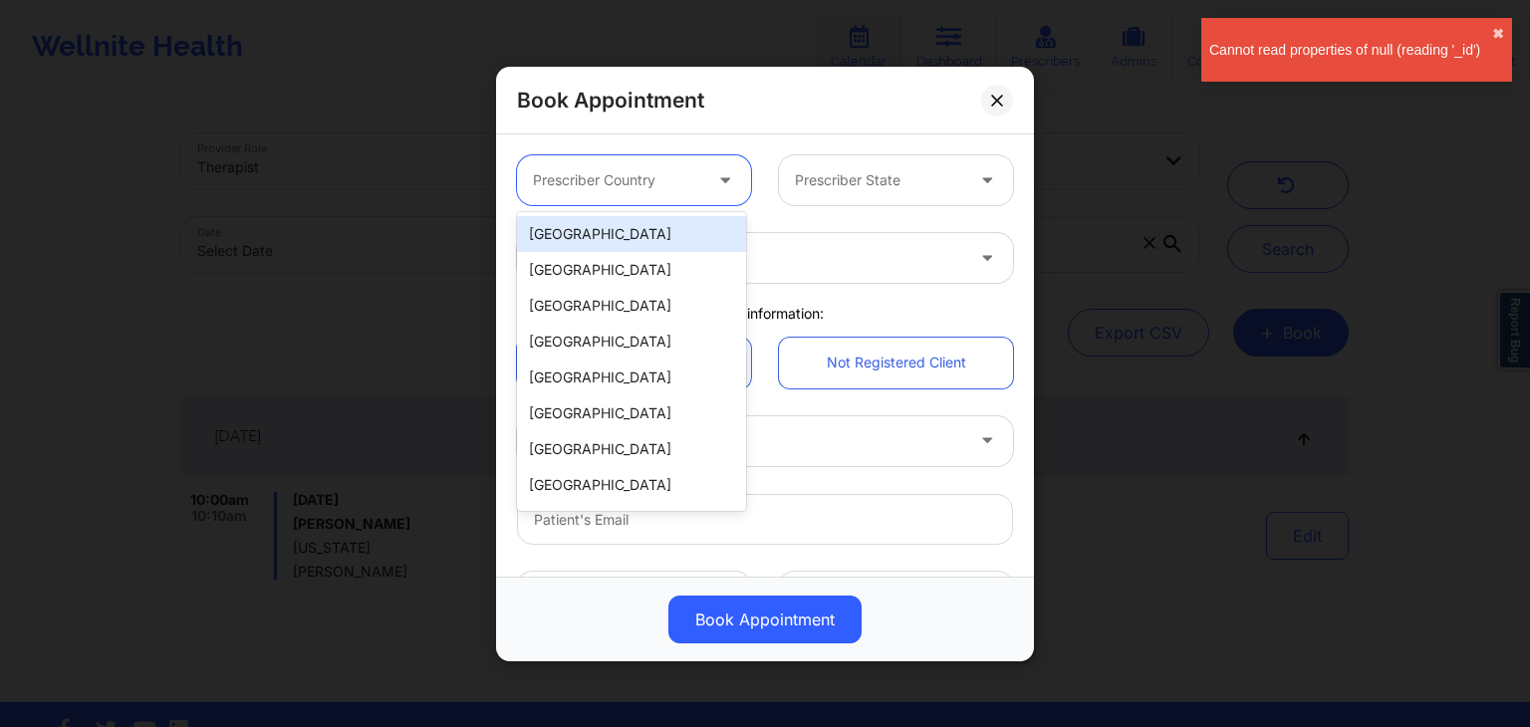
click at [619, 229] on div "[GEOGRAPHIC_DATA]" at bounding box center [631, 234] width 229 height 36
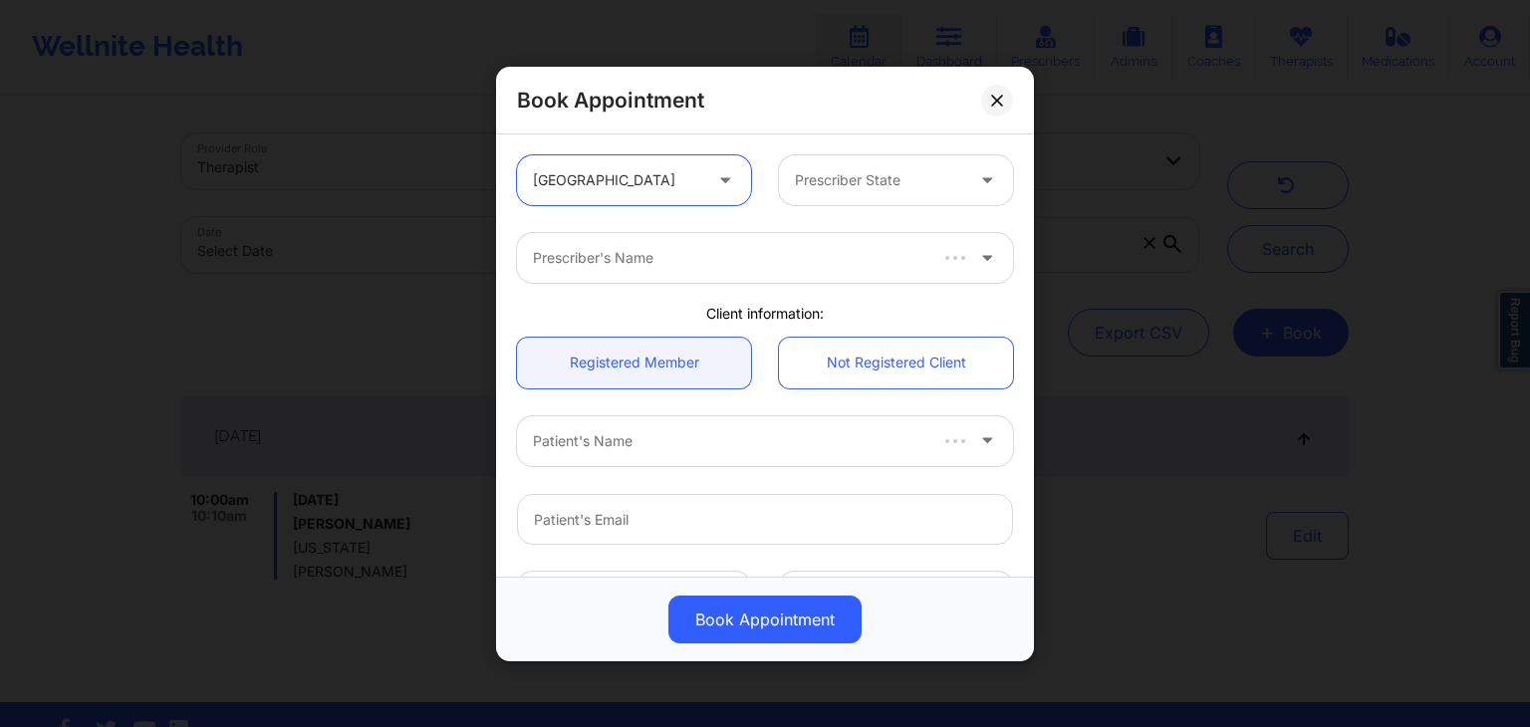
click at [874, 160] on div "Prescriber State" at bounding box center [872, 180] width 186 height 50
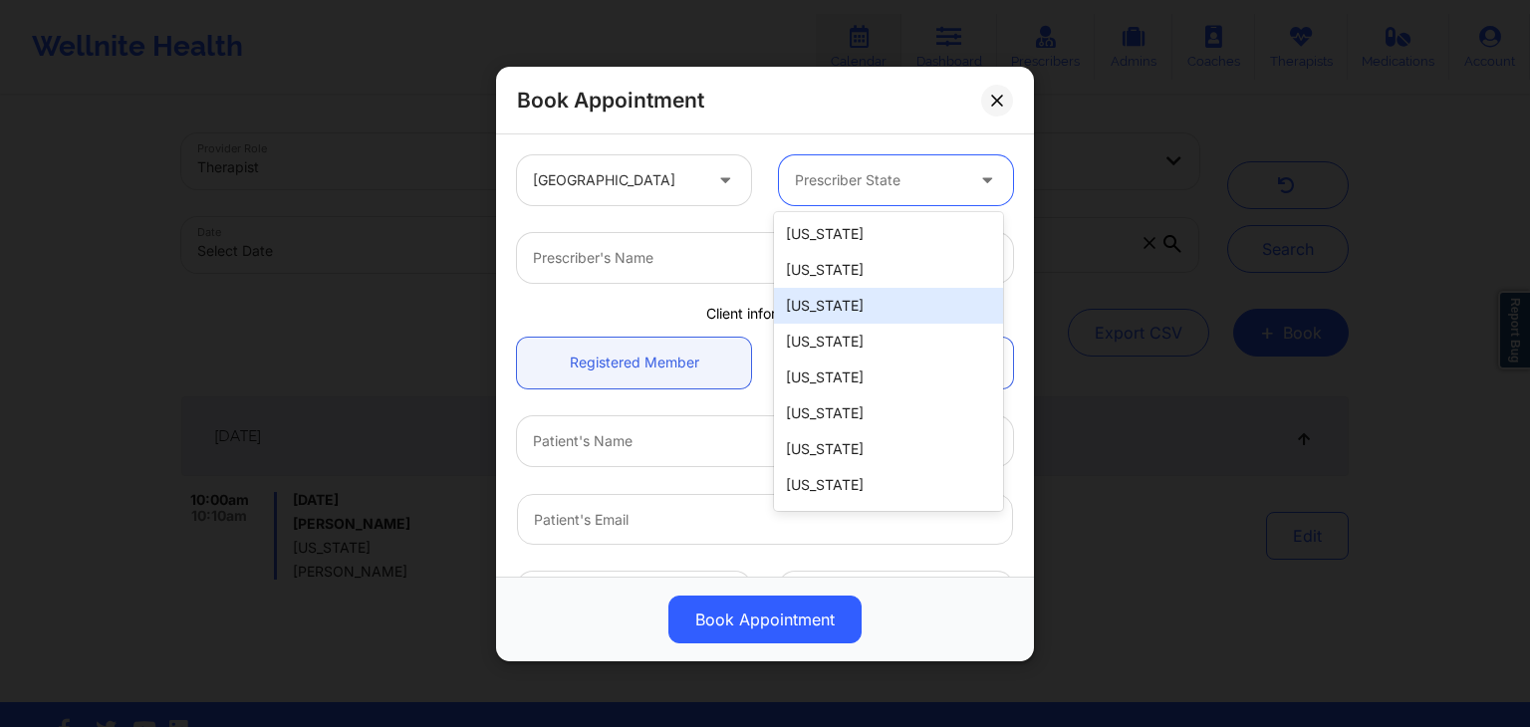
click at [848, 303] on div "[US_STATE]" at bounding box center [888, 306] width 229 height 36
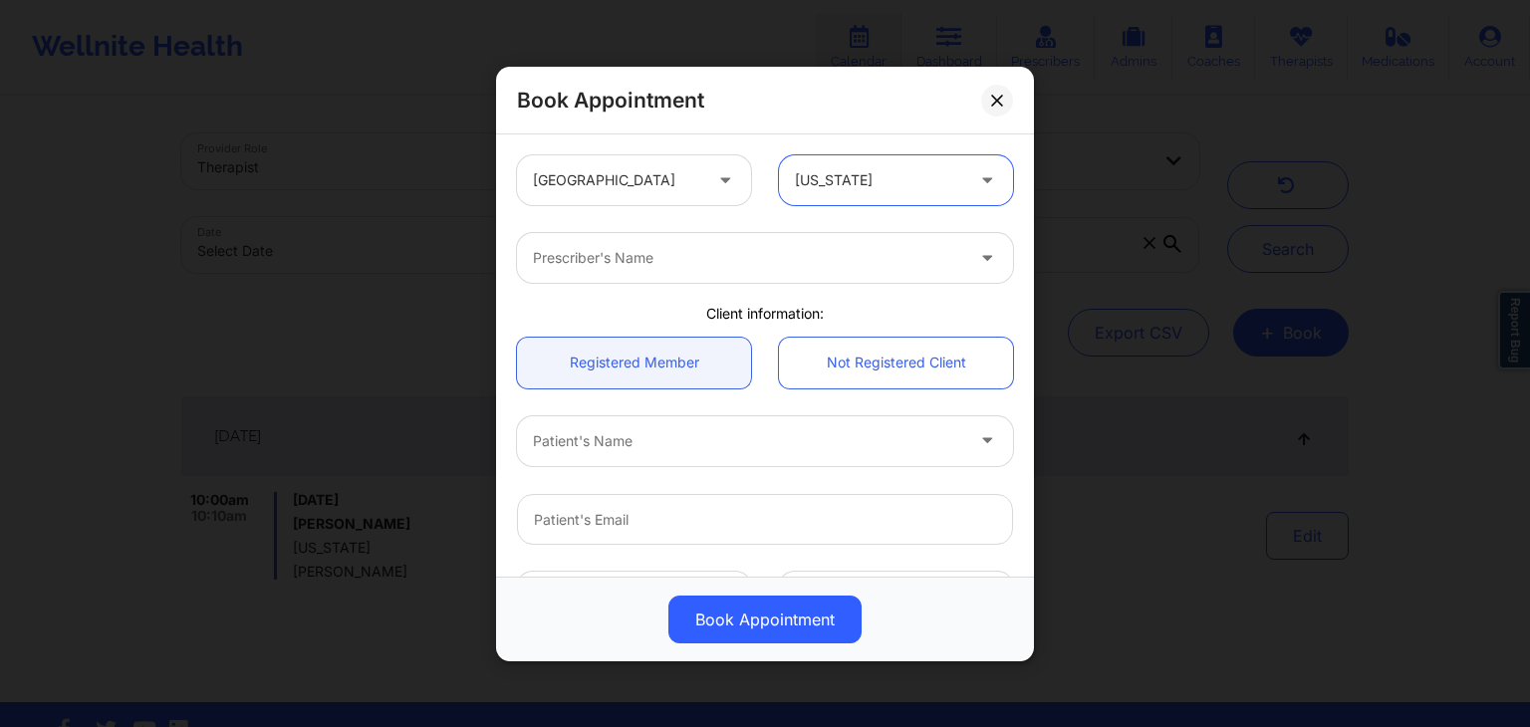
click at [753, 284] on div "Prescriber's Name" at bounding box center [765, 258] width 524 height 78
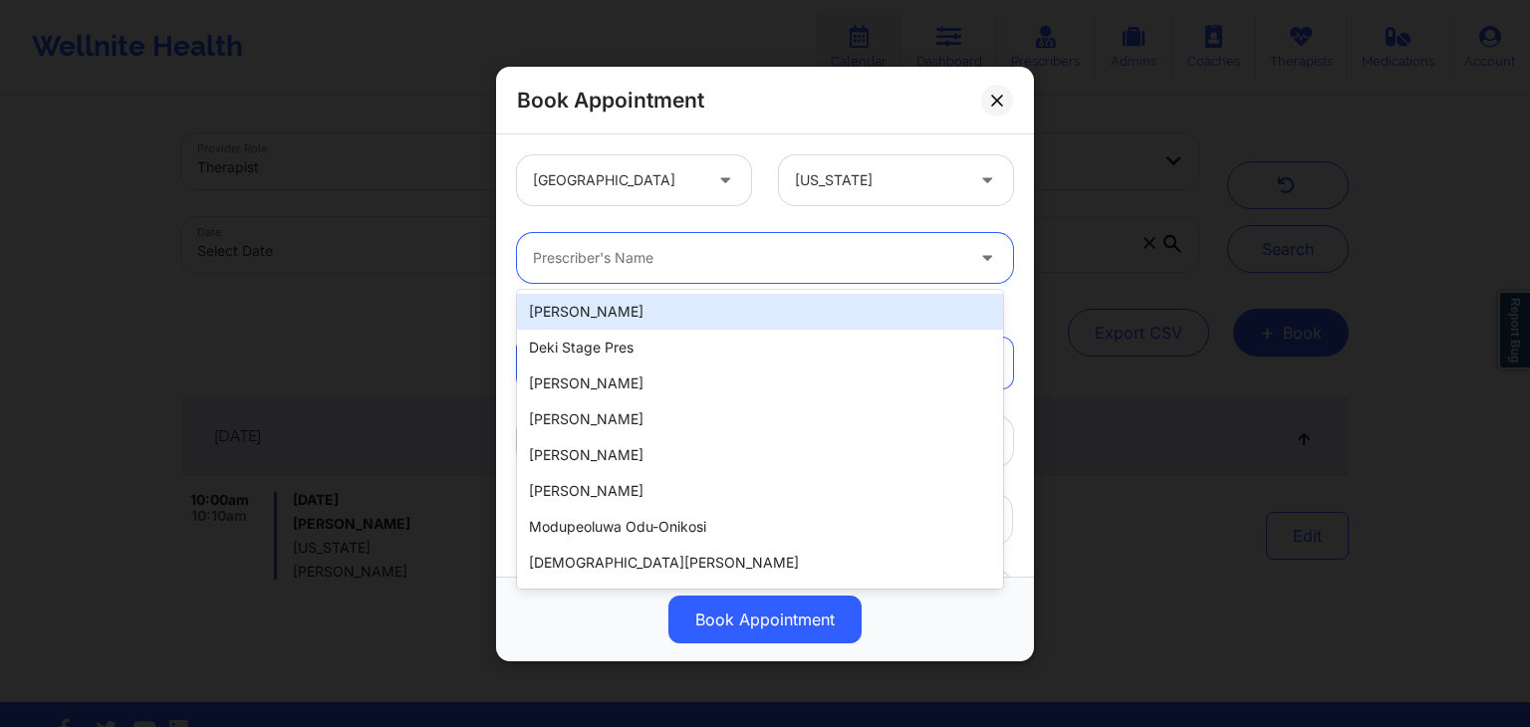
click at [699, 252] on div at bounding box center [748, 258] width 430 height 24
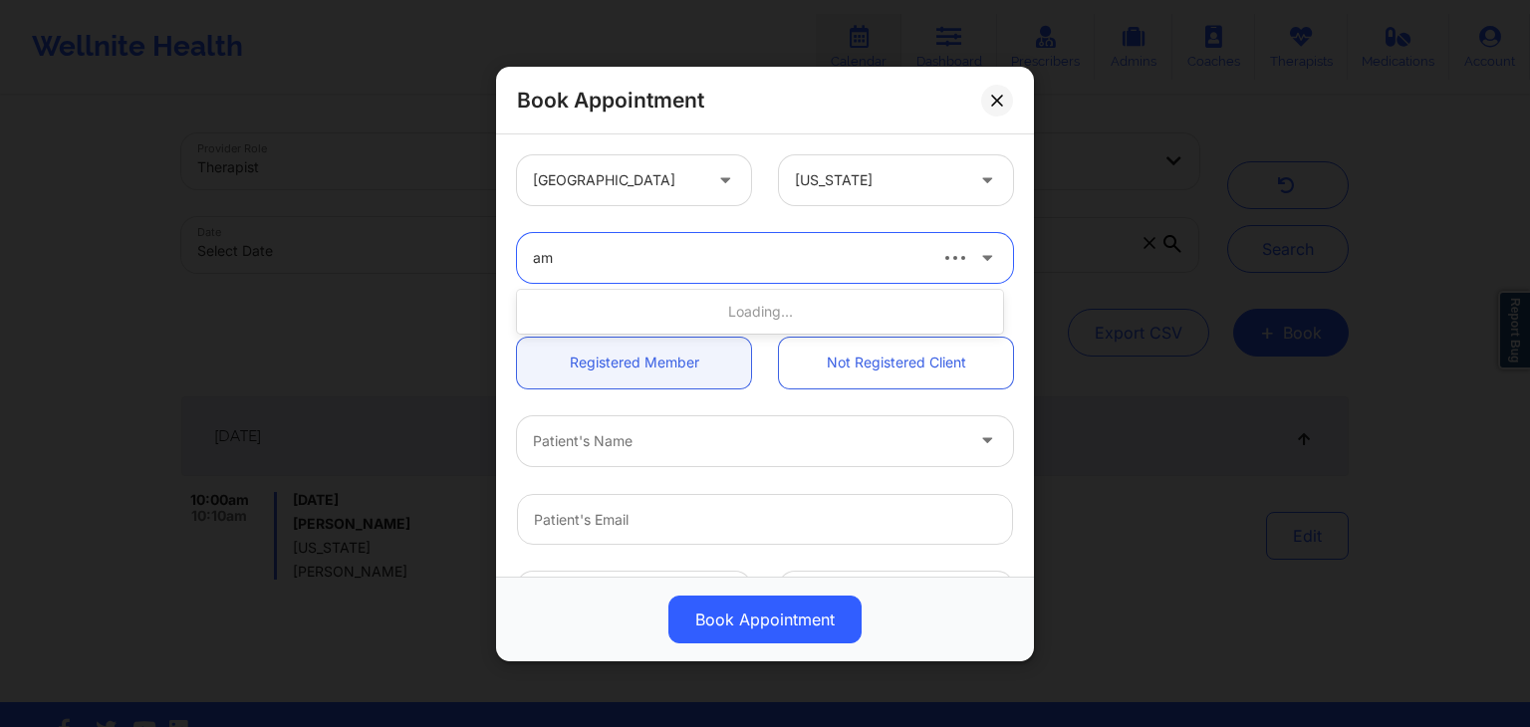
type input "[PERSON_NAME]"
click at [647, 428] on div at bounding box center [748, 440] width 430 height 24
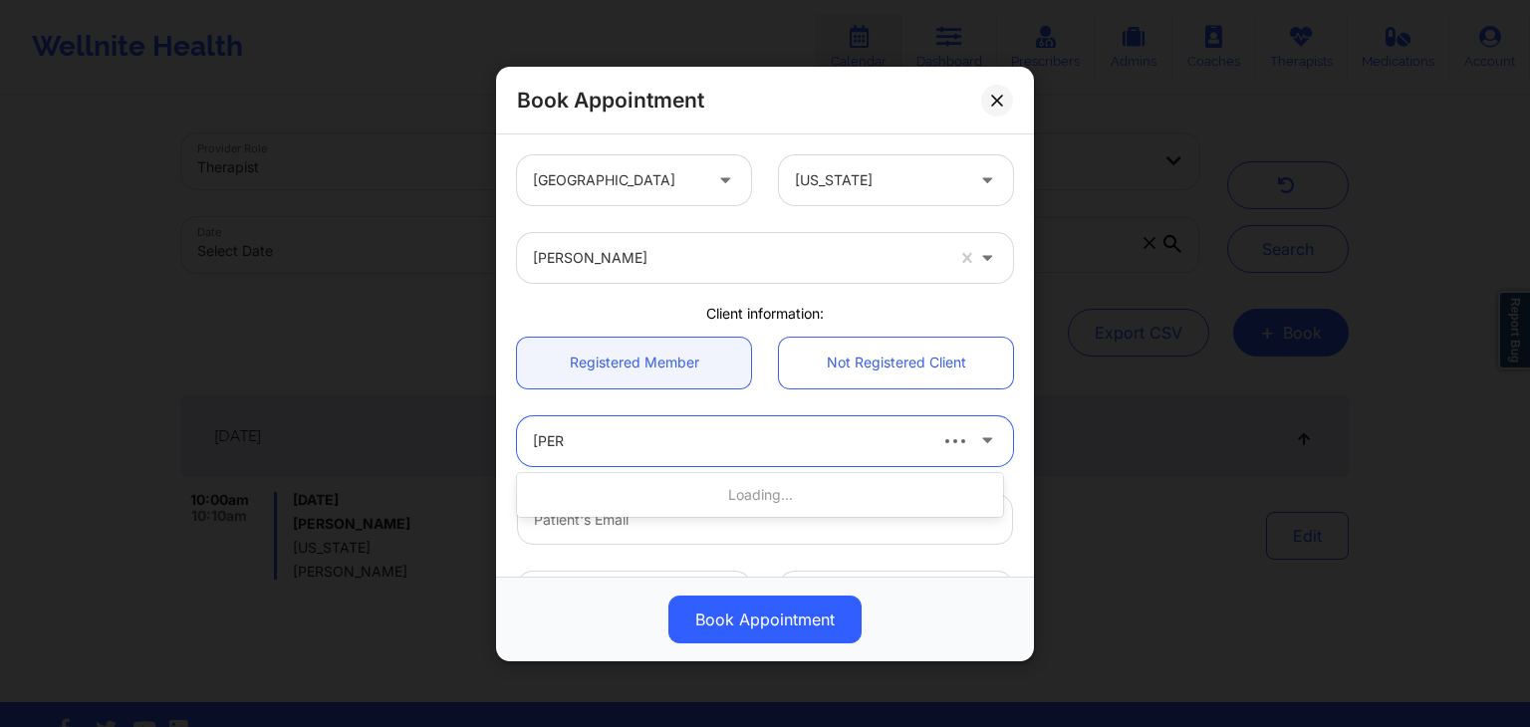
type input "[PERSON_NAME]"
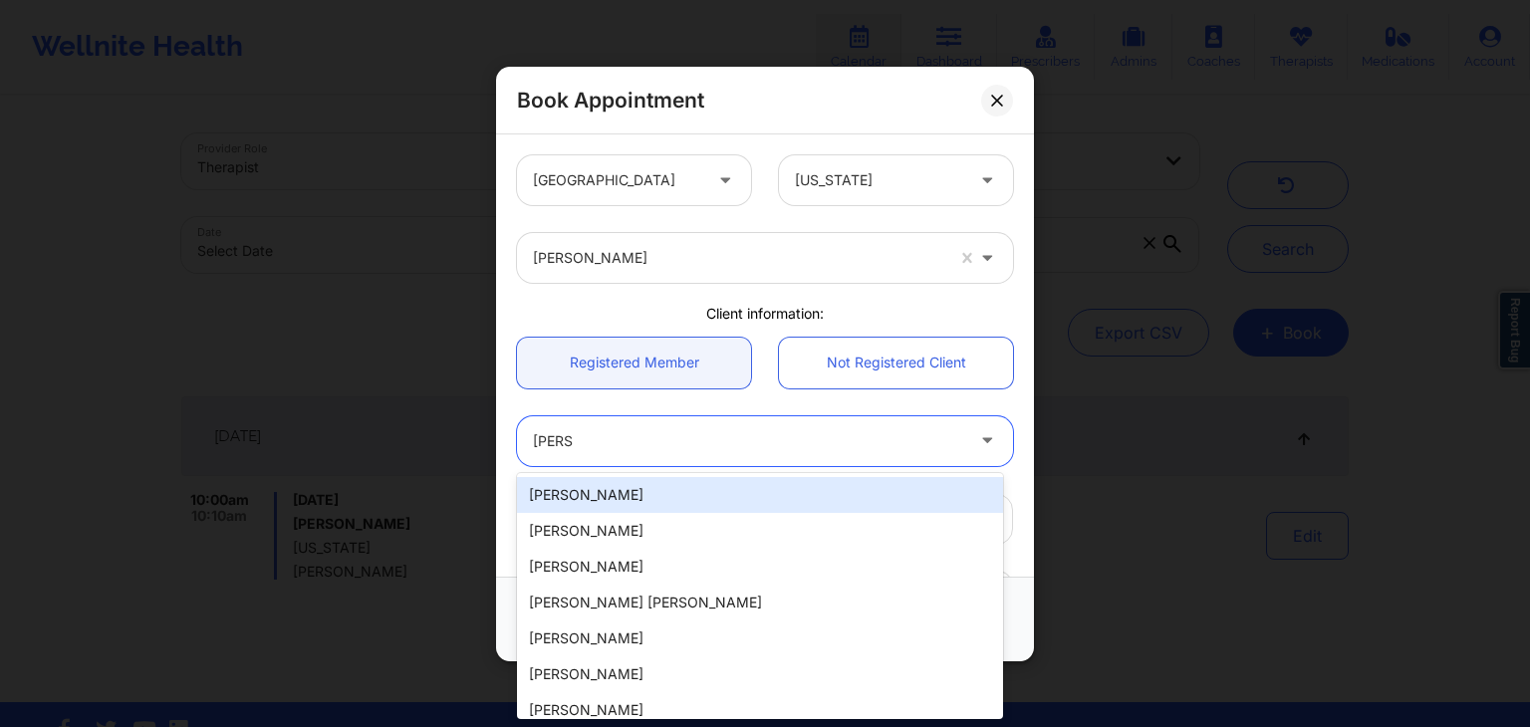
click at [669, 486] on div "[PERSON_NAME]" at bounding box center [760, 495] width 486 height 36
type input "[EMAIL_ADDRESS][DOMAIN_NAME]"
type input "[PHONE_NUMBER]"
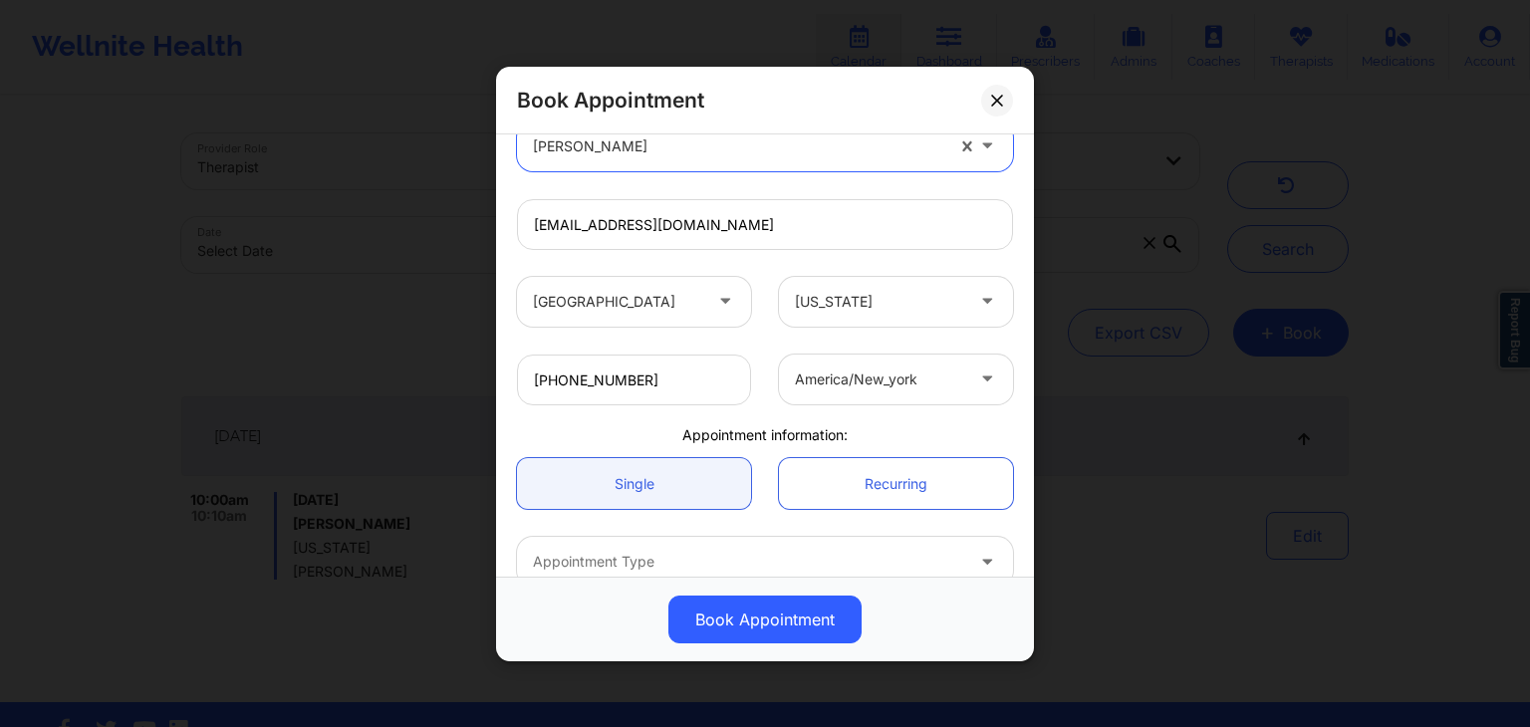
scroll to position [385, 0]
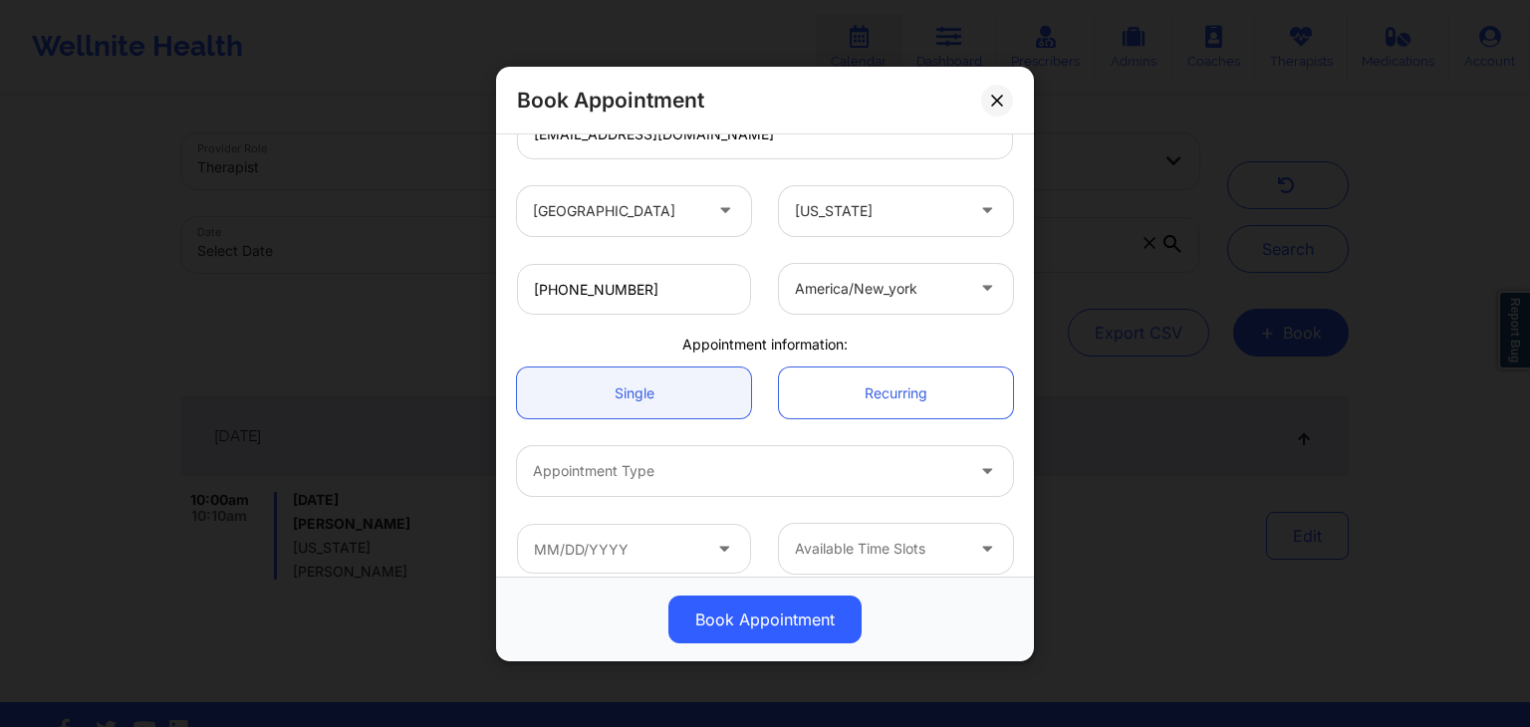
click at [793, 463] on div at bounding box center [748, 471] width 430 height 24
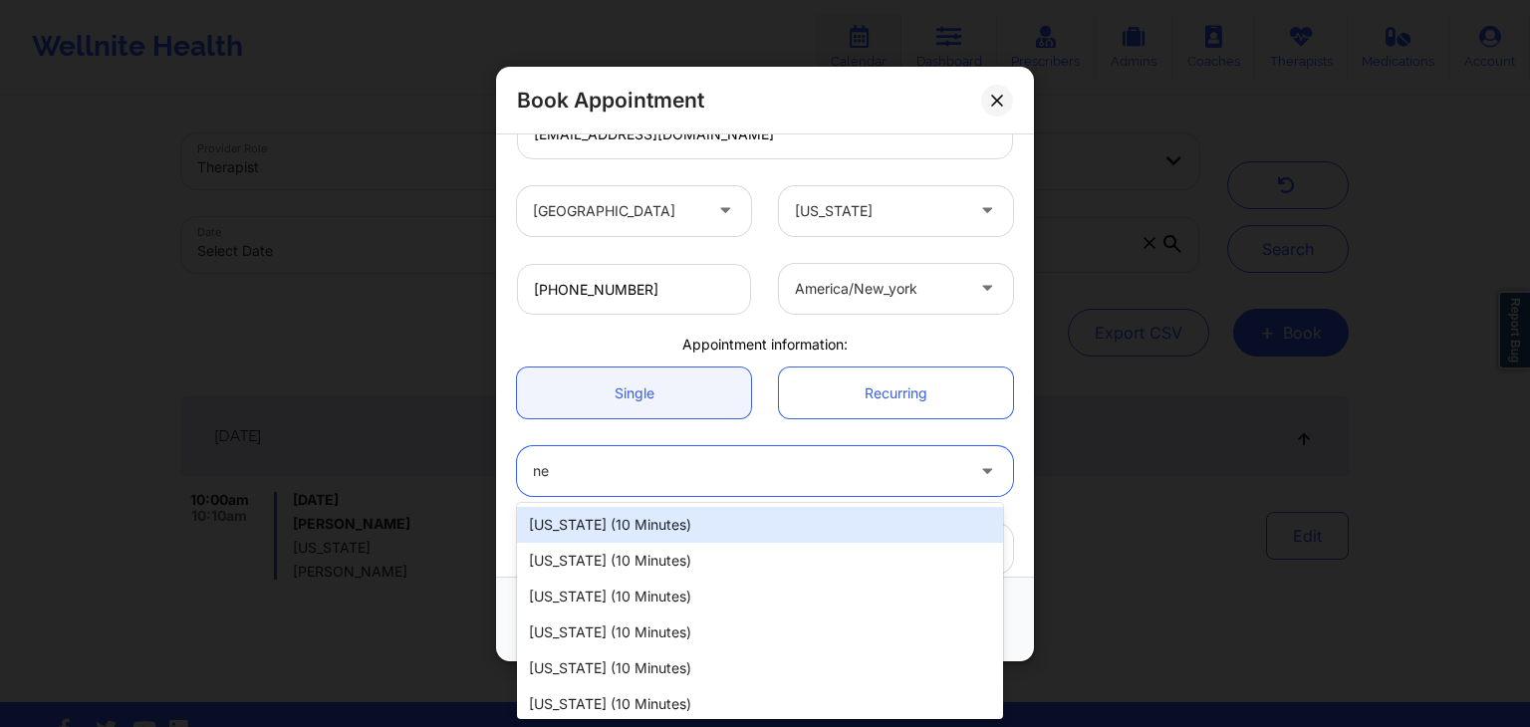
type input "new"
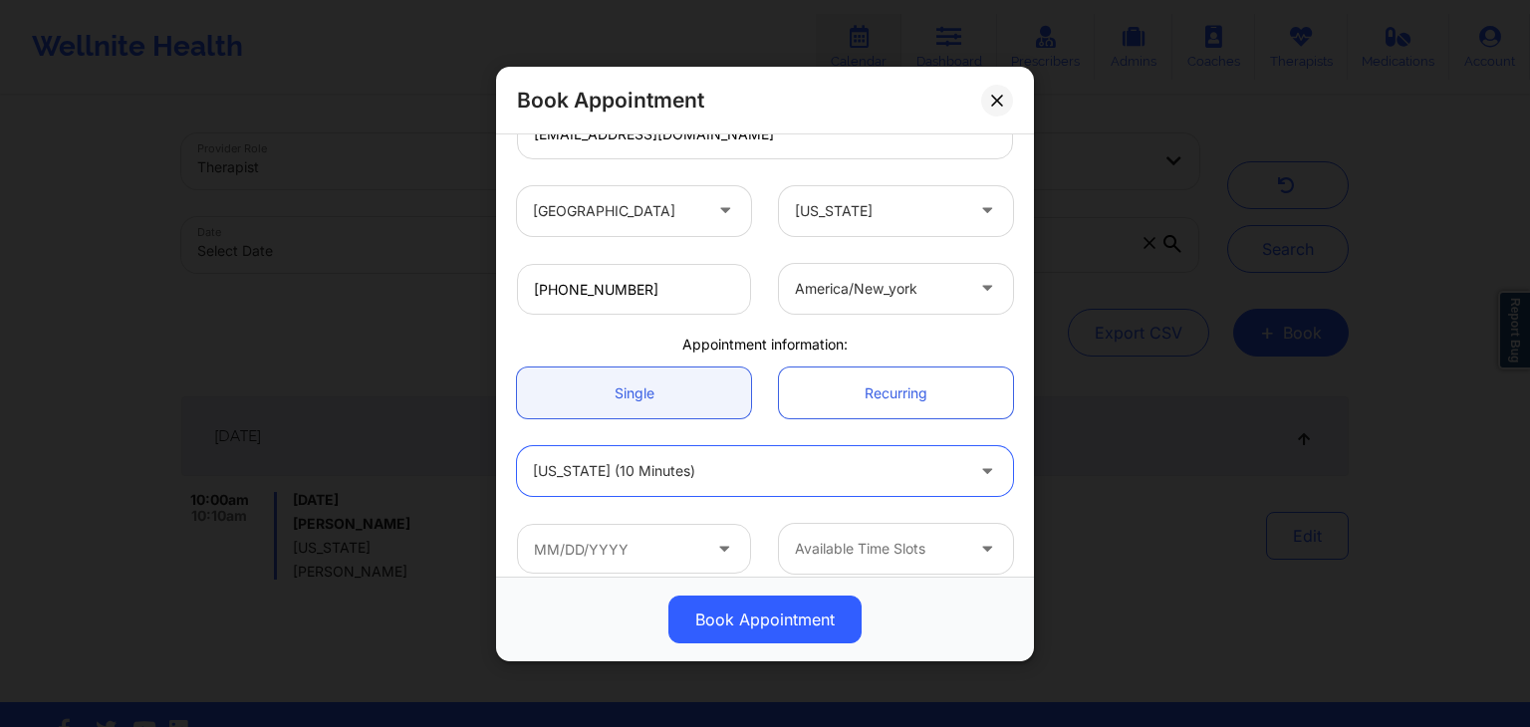
scroll to position [403, 0]
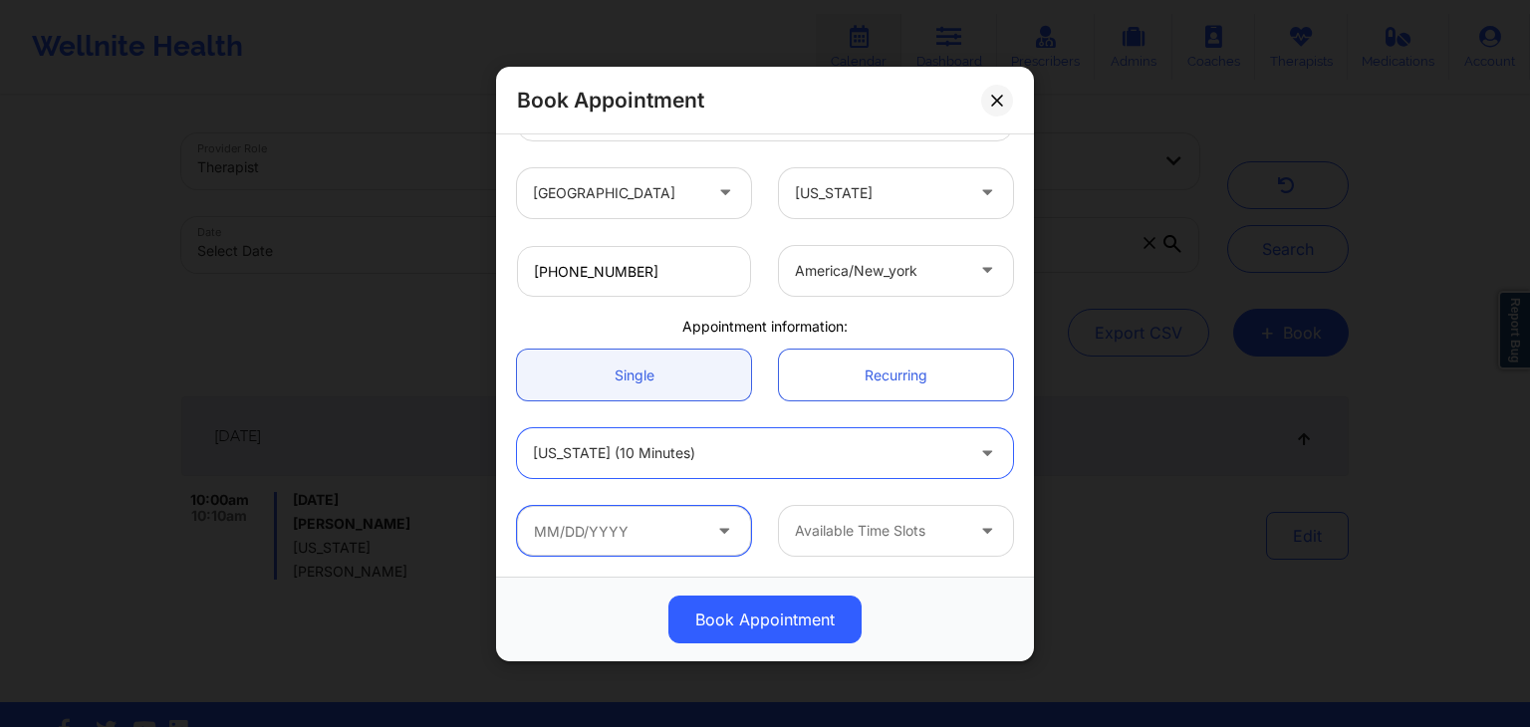
click at [604, 541] on input "text" at bounding box center [634, 531] width 234 height 50
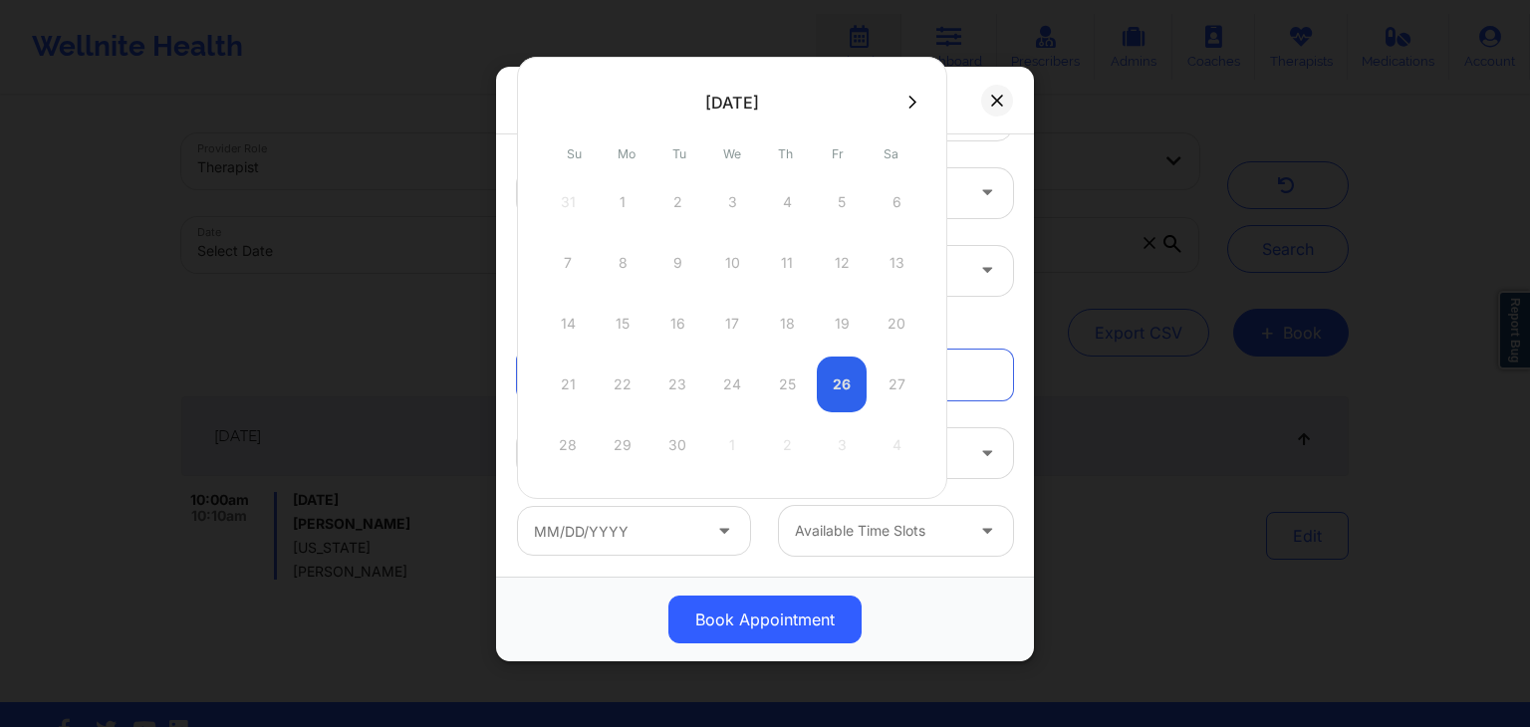
click at [894, 113] on div at bounding box center [732, 102] width 430 height 30
click at [904, 94] on button at bounding box center [912, 102] width 20 height 17
click at [774, 206] on div "2" at bounding box center [787, 202] width 50 height 56
type input "[DATE]"
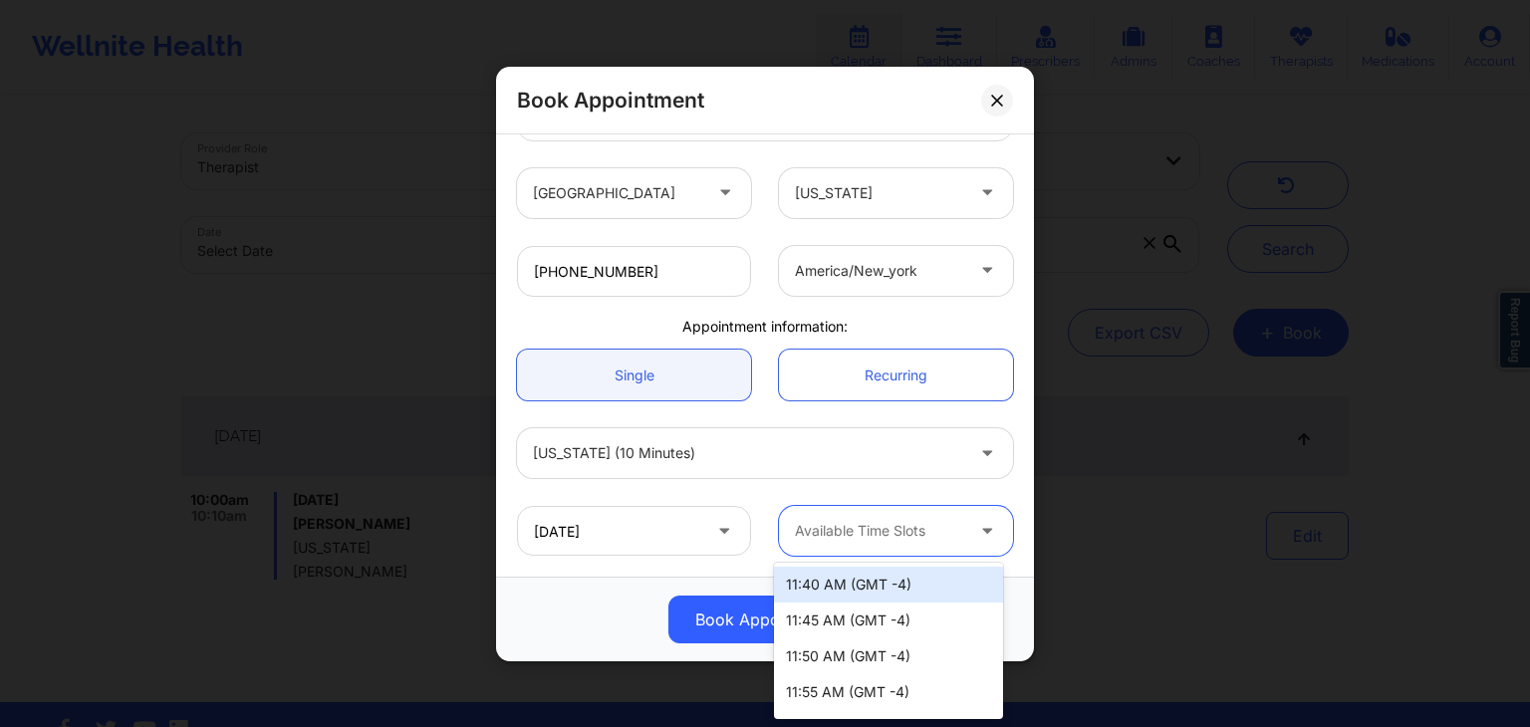
click at [941, 523] on div at bounding box center [879, 531] width 168 height 24
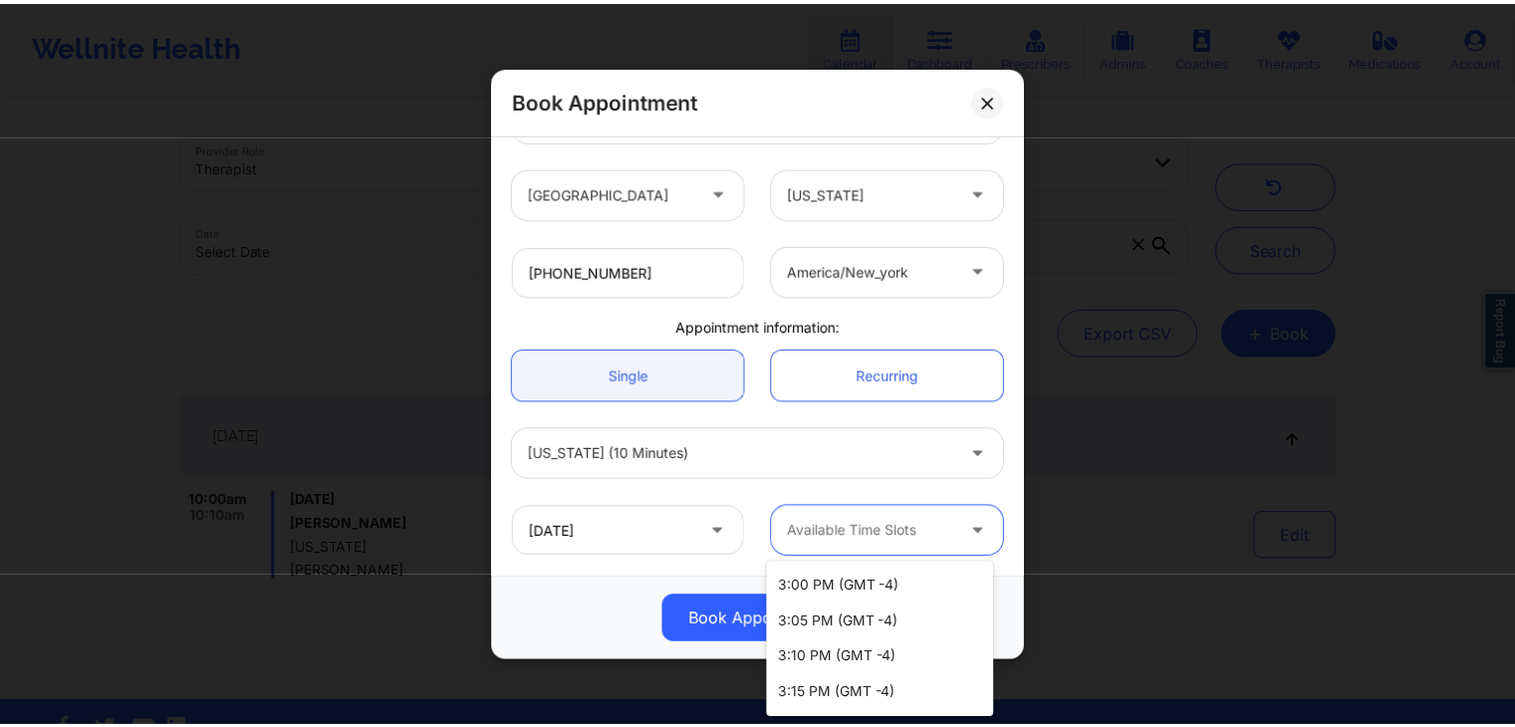
scroll to position [1375, 0]
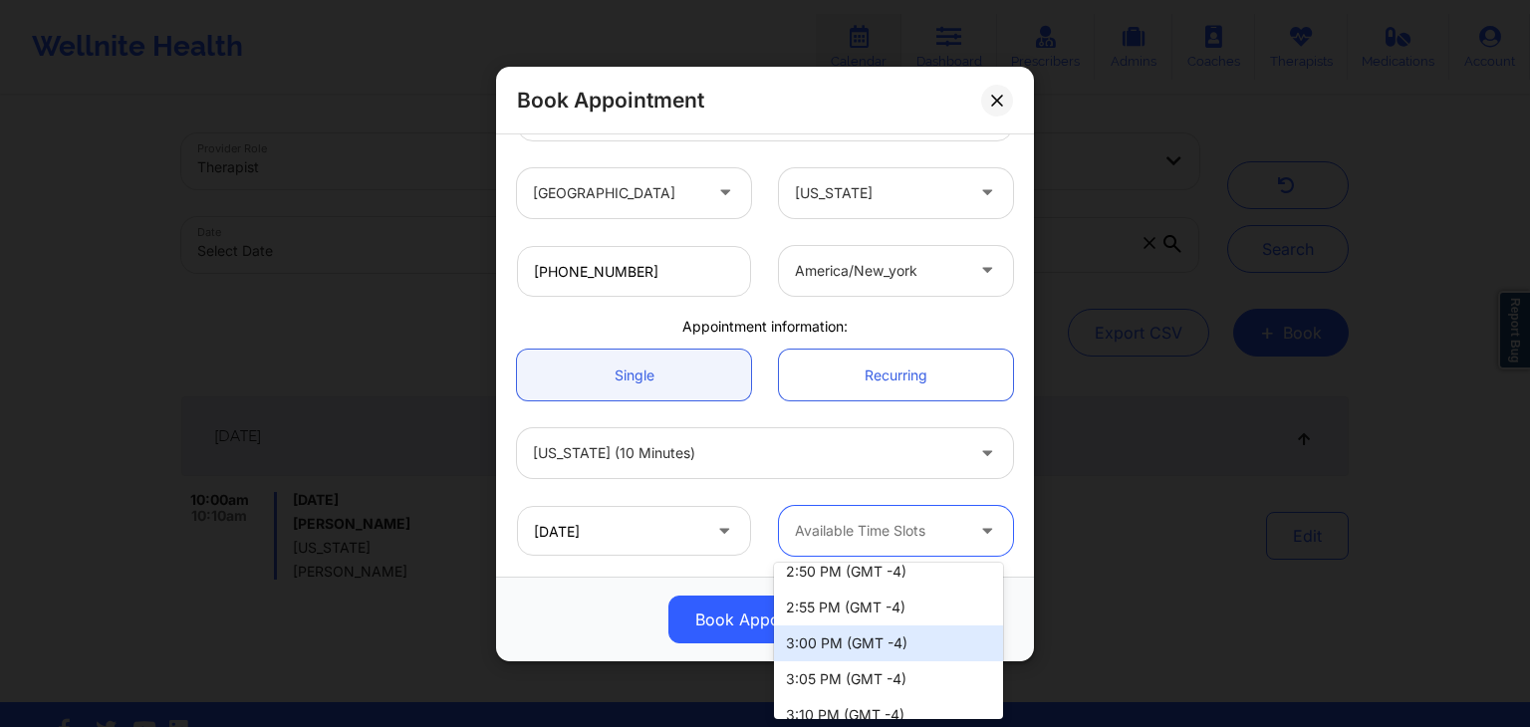
click at [857, 644] on div "3:00 PM (GMT -4)" at bounding box center [888, 643] width 229 height 36
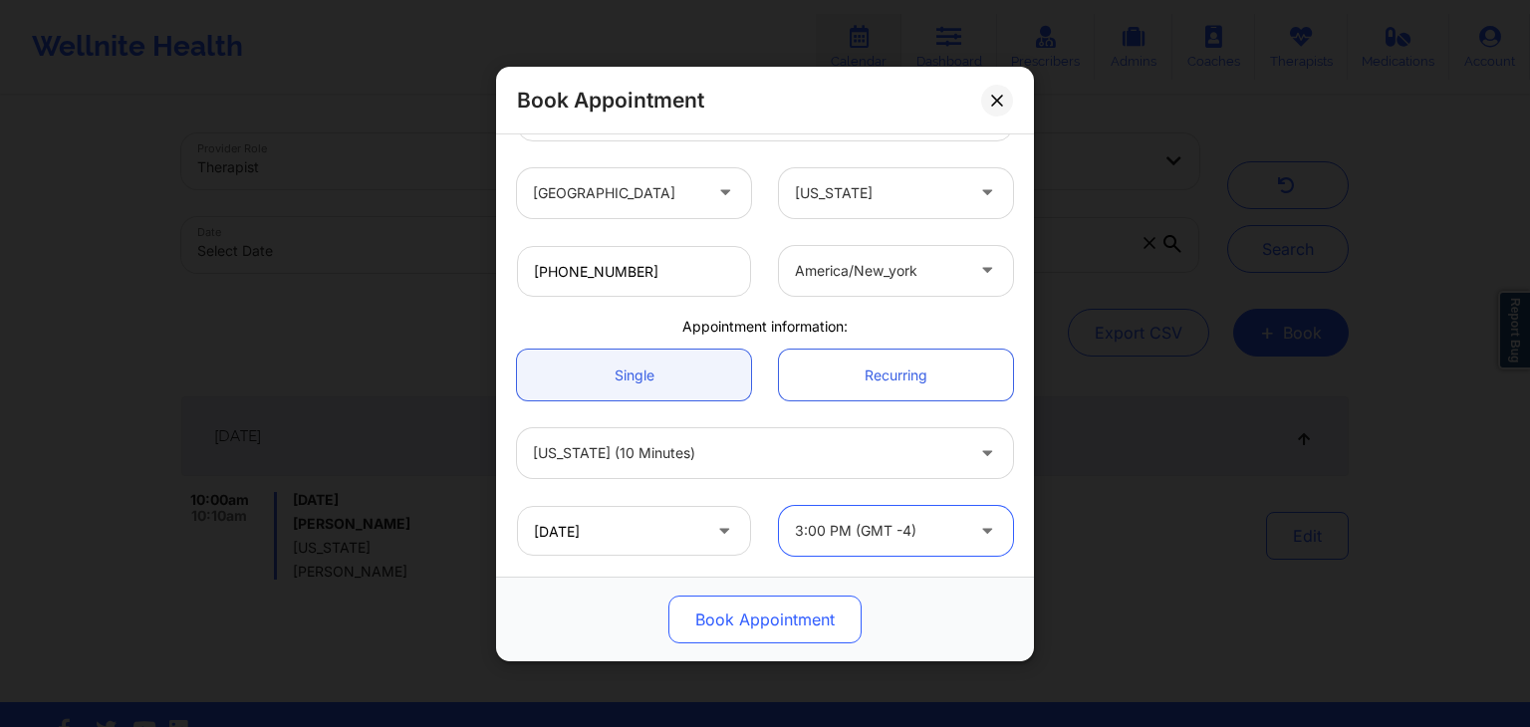
click at [769, 617] on button "Book Appointment" at bounding box center [764, 620] width 193 height 48
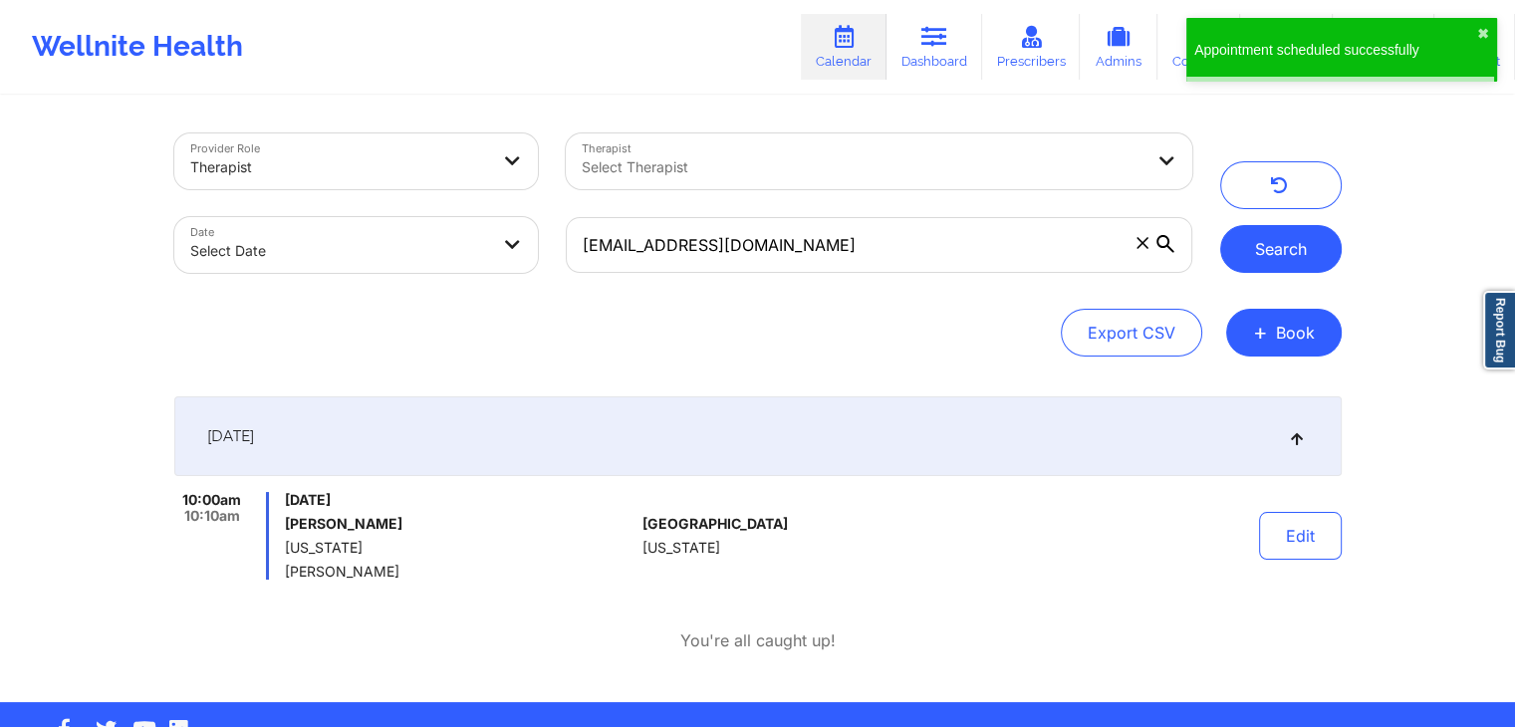
click at [1255, 246] on button "Search" at bounding box center [1281, 249] width 122 height 48
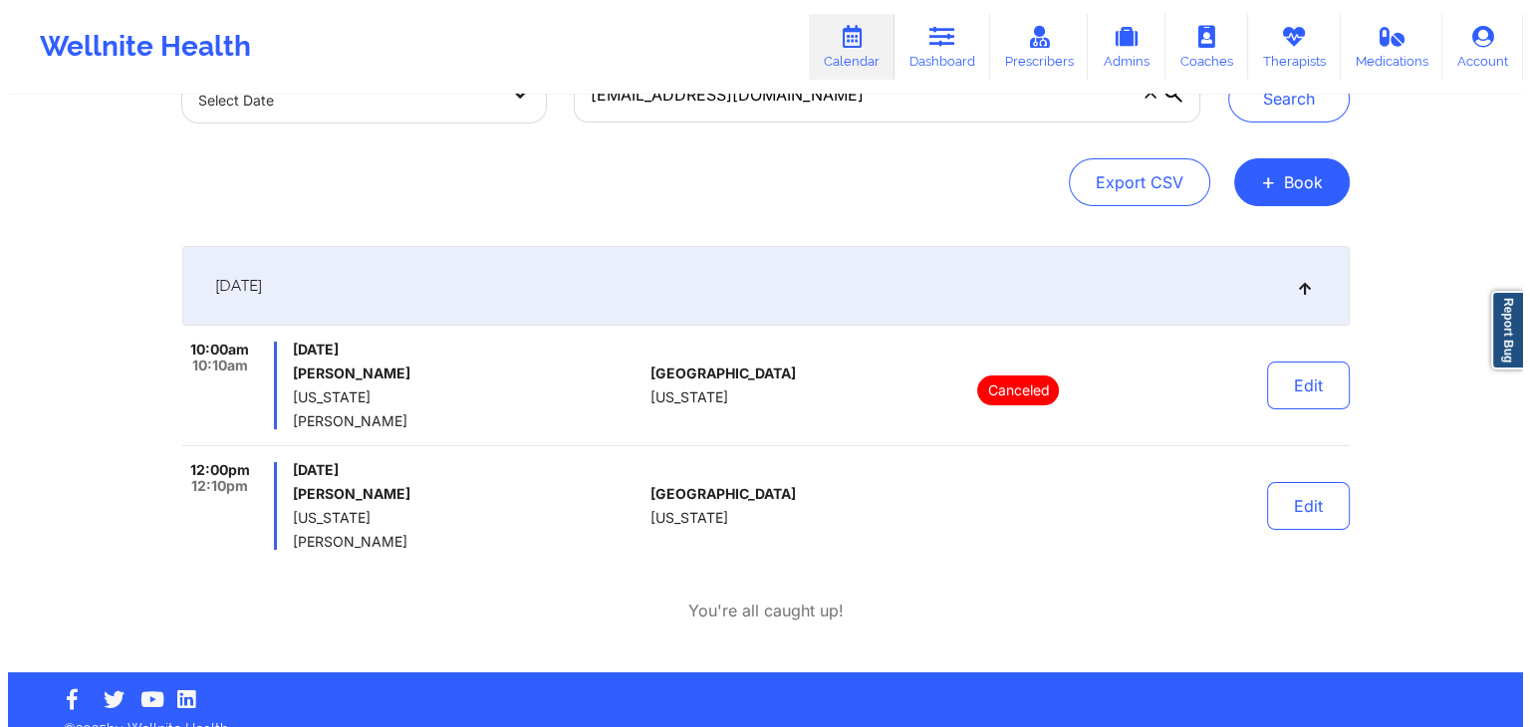
scroll to position [176, 0]
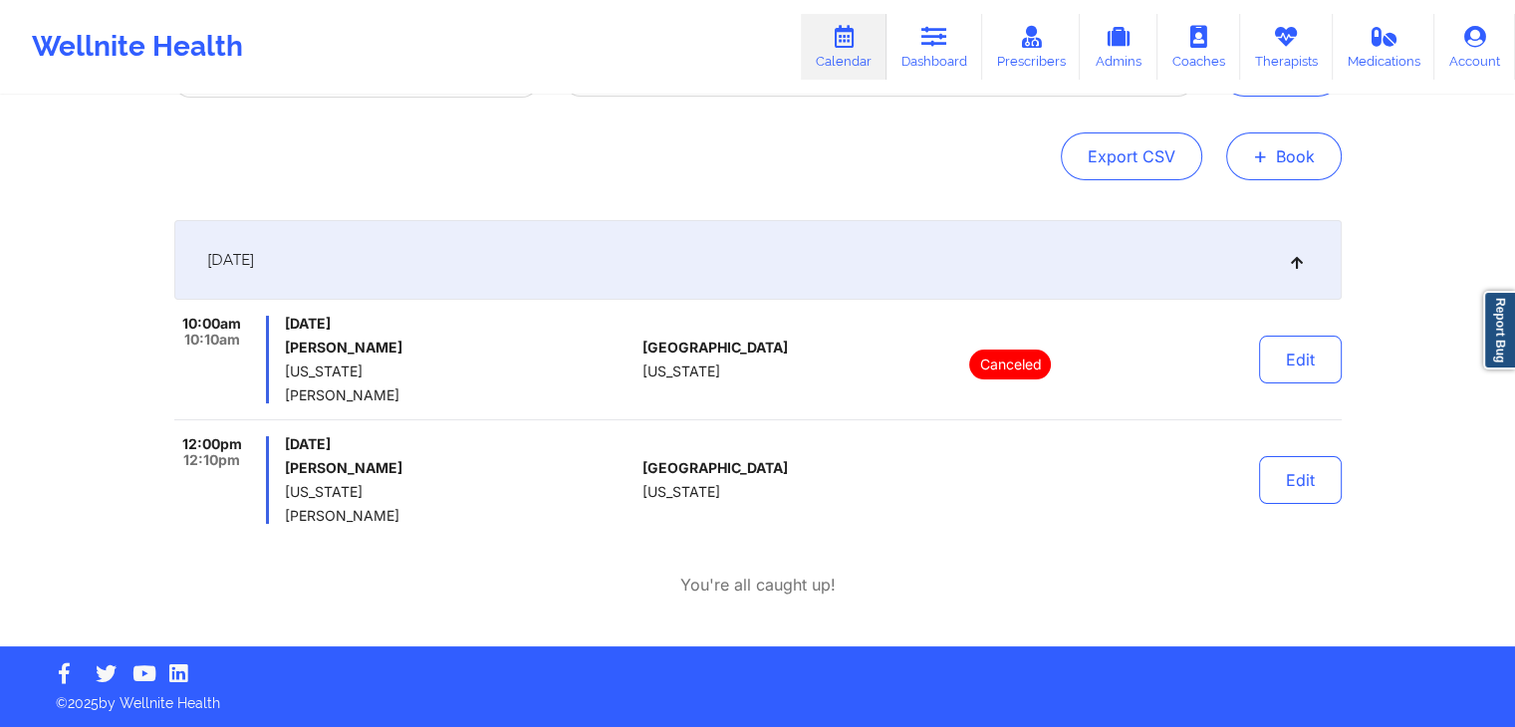
click at [1304, 172] on button "+ Book" at bounding box center [1284, 156] width 116 height 48
click at [1241, 250] on button "Doctor Consultation" at bounding box center [1249, 252] width 152 height 32
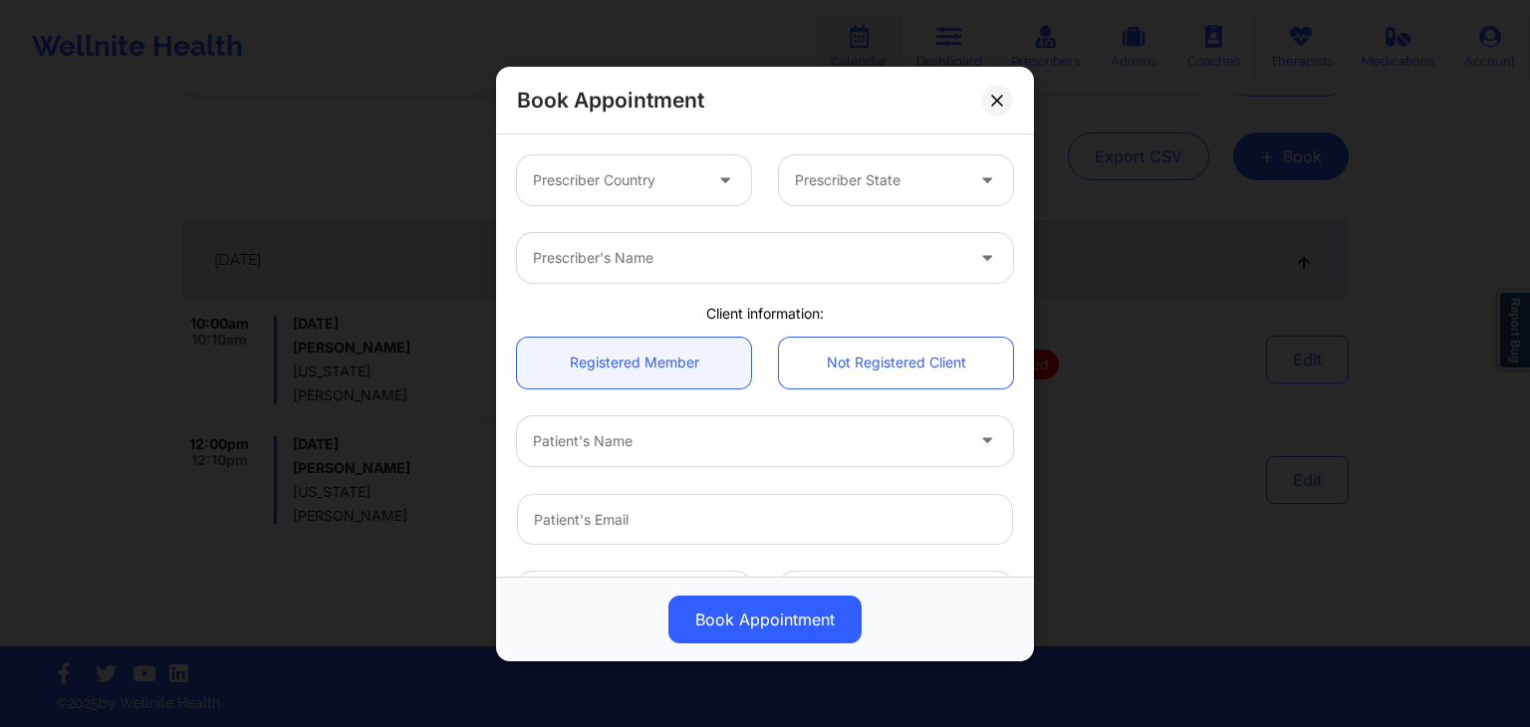
click at [566, 168] on div at bounding box center [617, 180] width 168 height 24
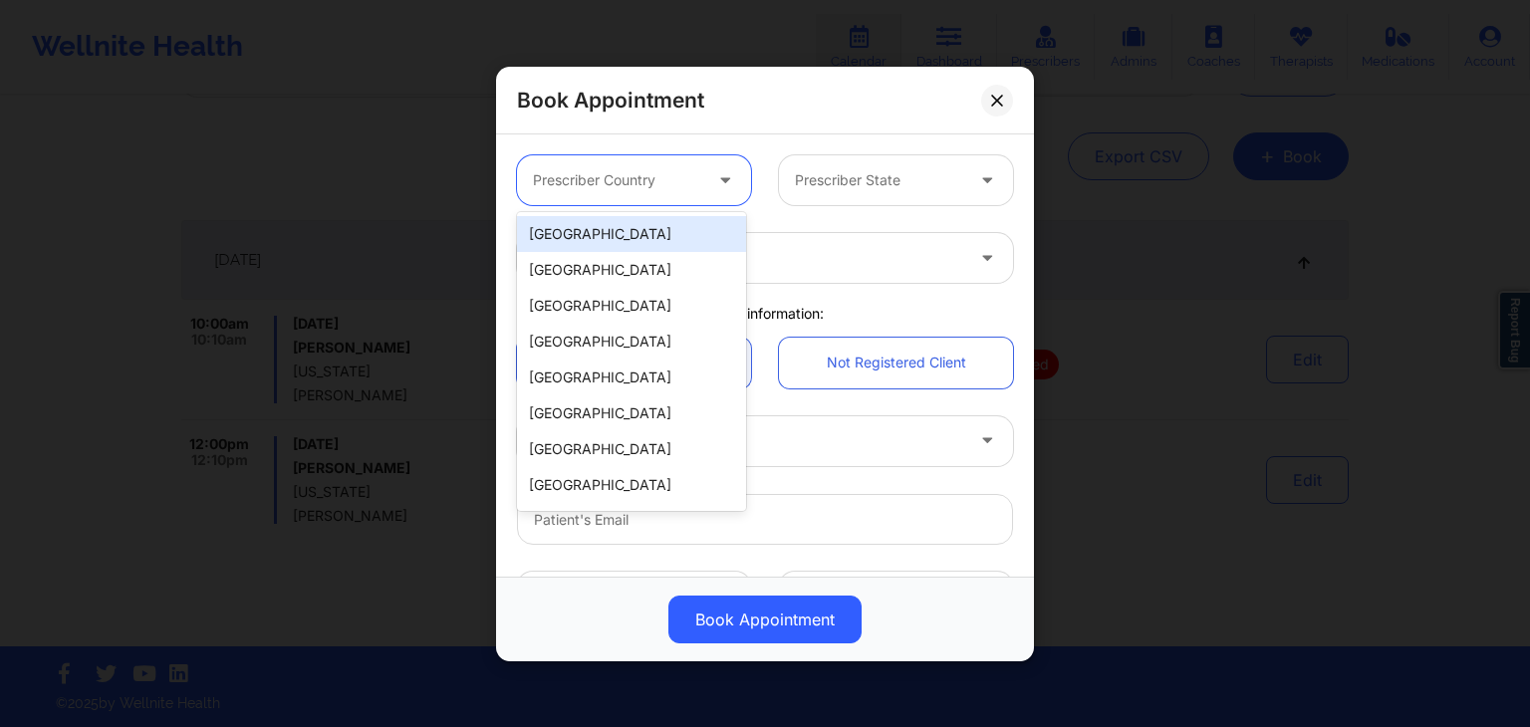
click at [592, 227] on div "[GEOGRAPHIC_DATA]" at bounding box center [631, 234] width 229 height 36
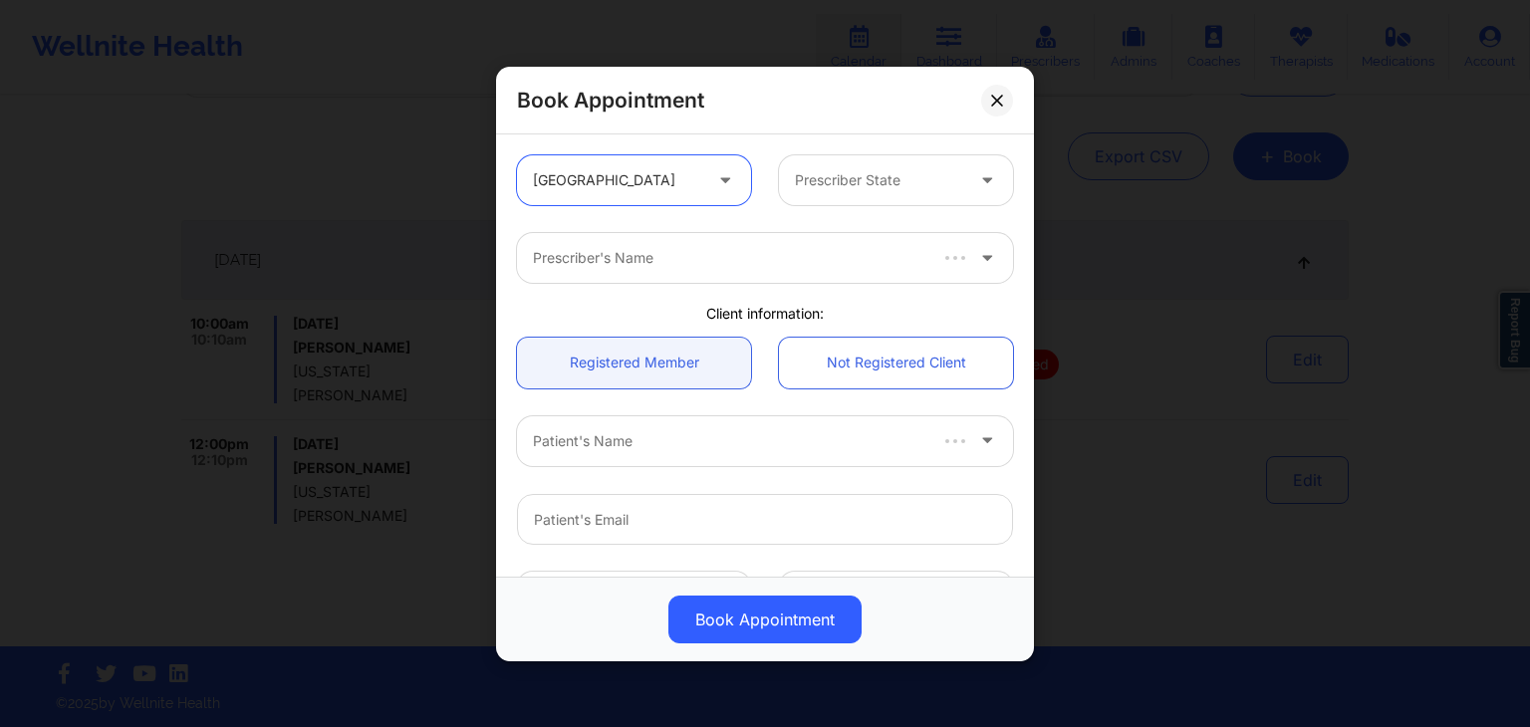
click at [825, 168] on div at bounding box center [879, 180] width 168 height 24
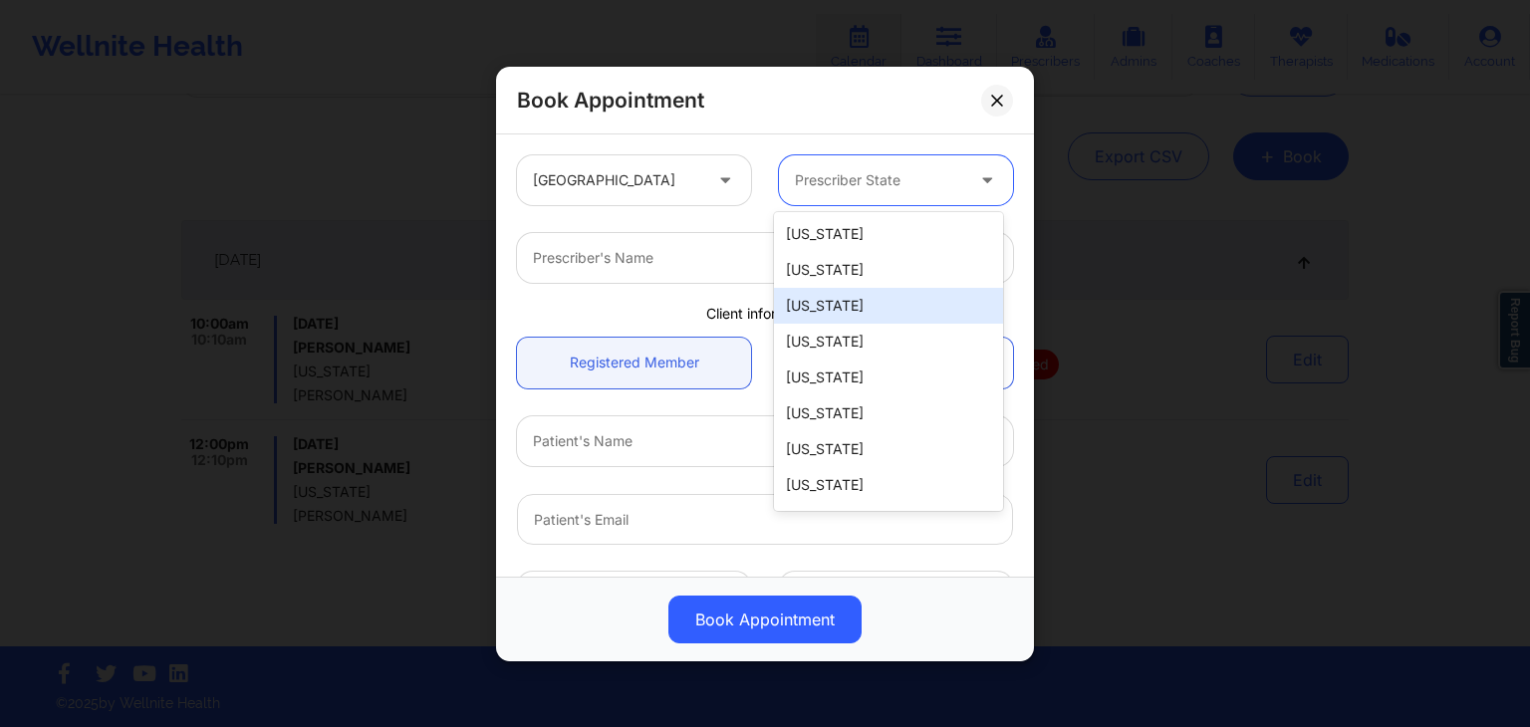
click at [850, 298] on div "[US_STATE]" at bounding box center [888, 306] width 229 height 36
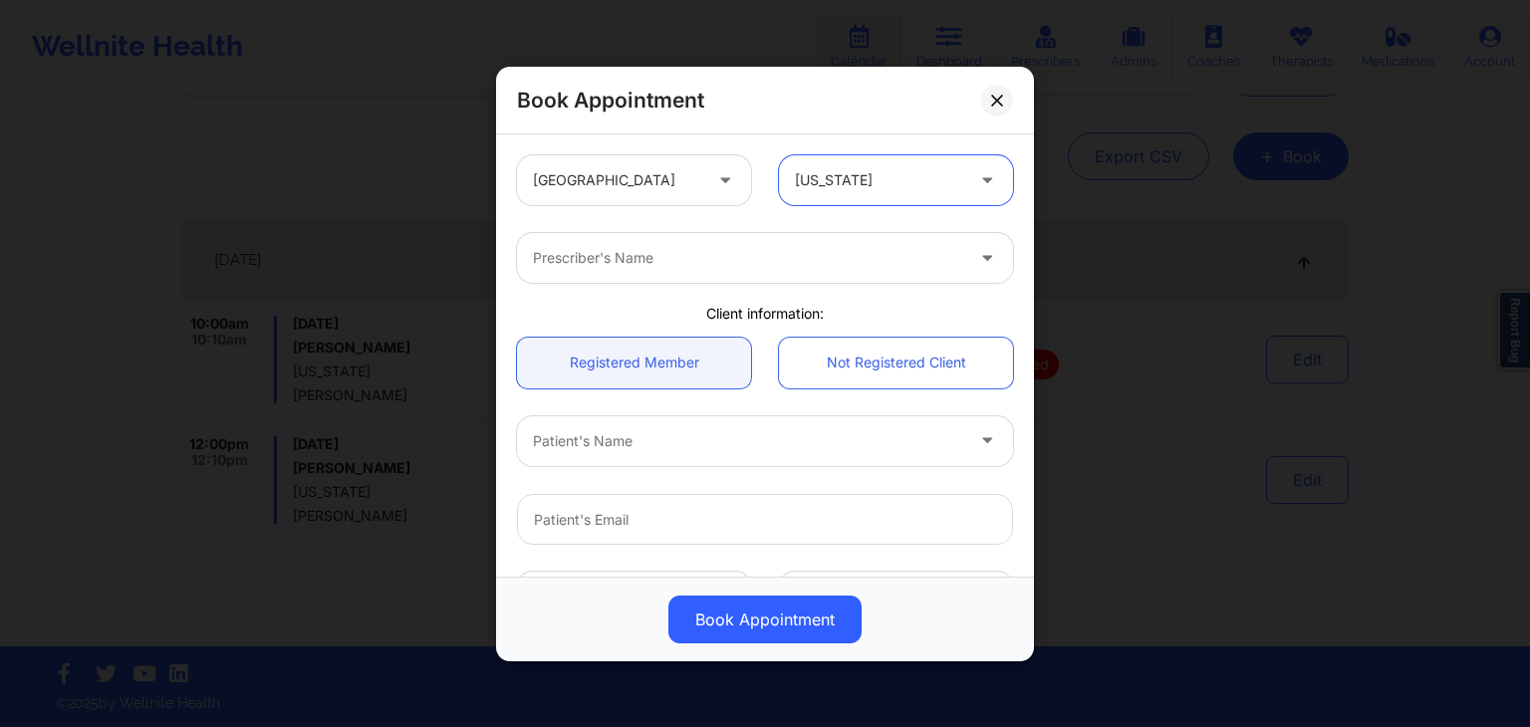
click at [677, 276] on div "Prescriber's Name" at bounding box center [741, 258] width 448 height 50
type input "[PERSON_NAME] [PERSON_NAME]"
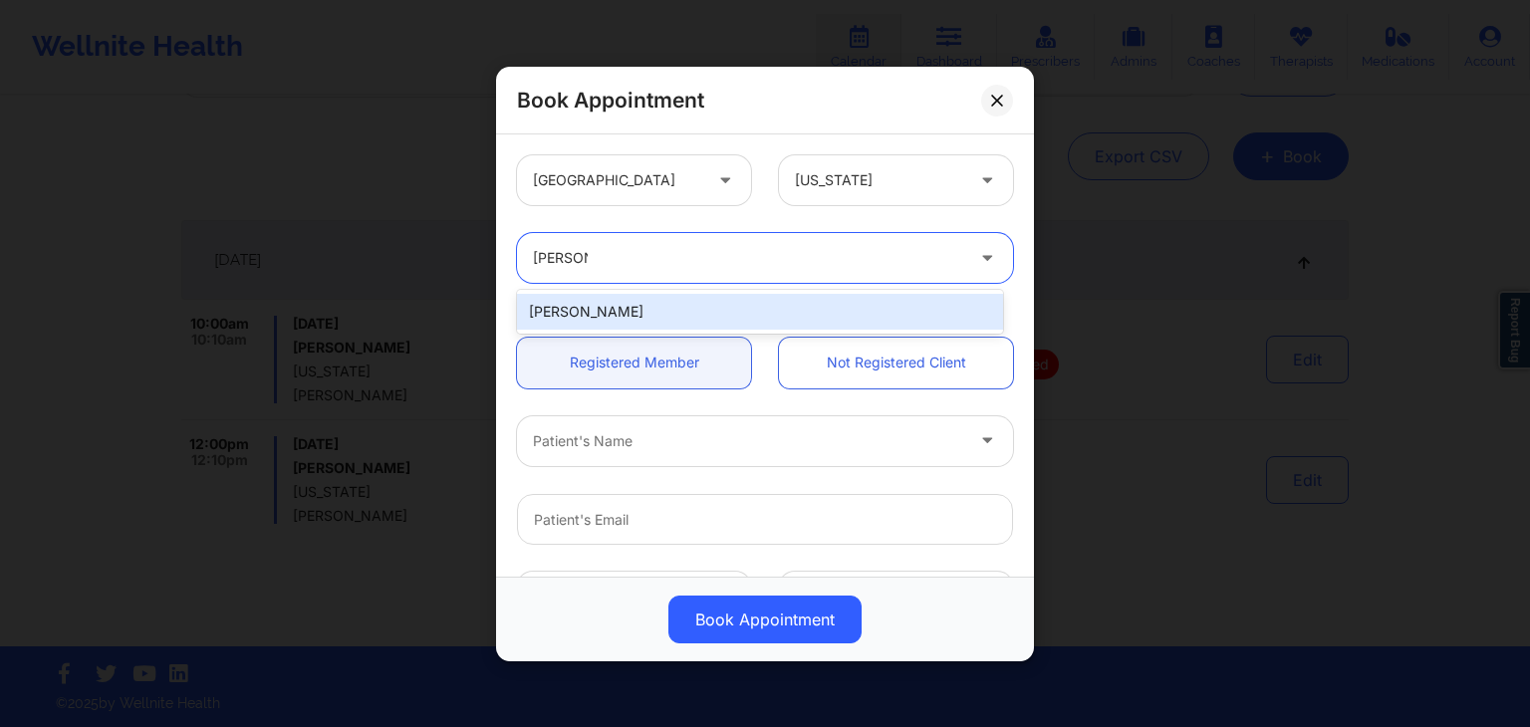
click at [677, 313] on div "[PERSON_NAME]" at bounding box center [760, 312] width 486 height 36
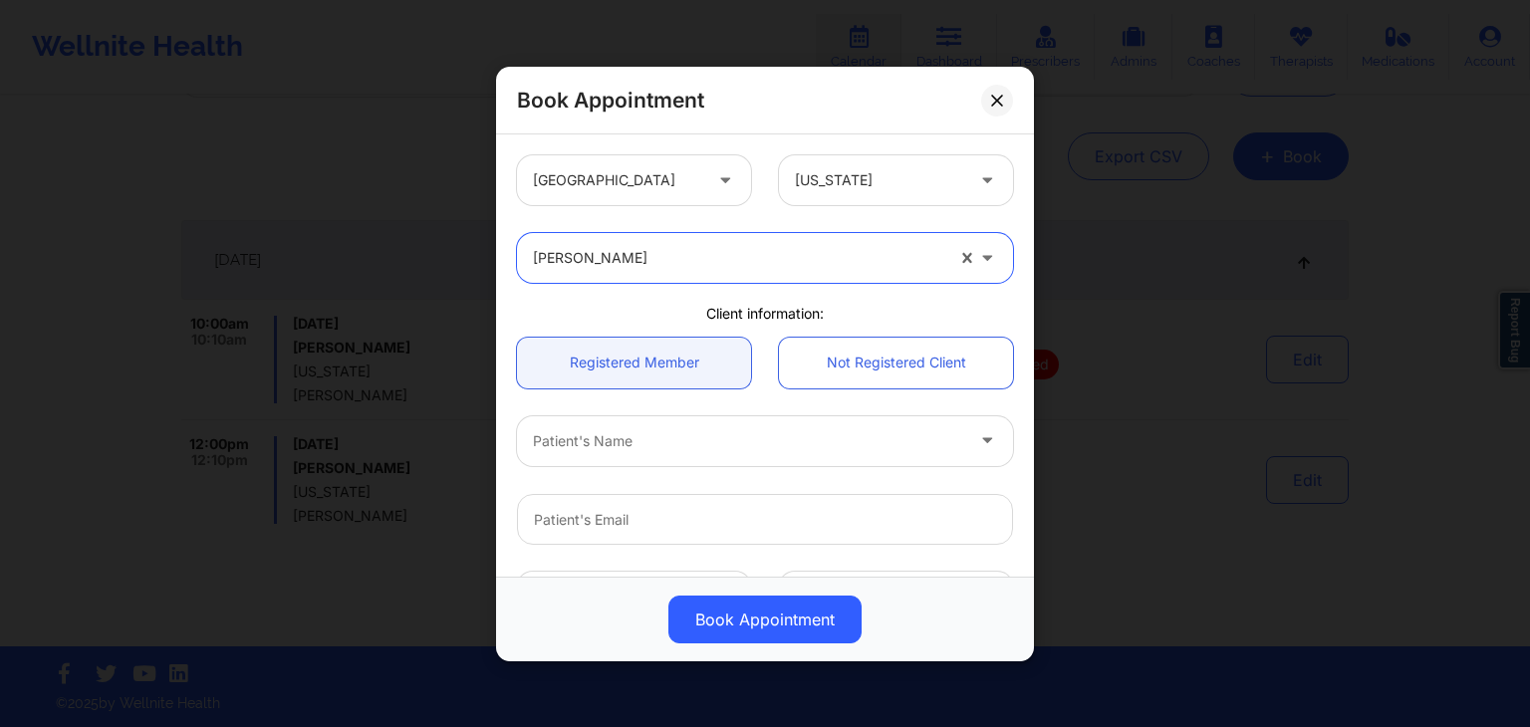
click at [673, 445] on div at bounding box center [748, 440] width 430 height 24
type input "[PERSON_NAME]"
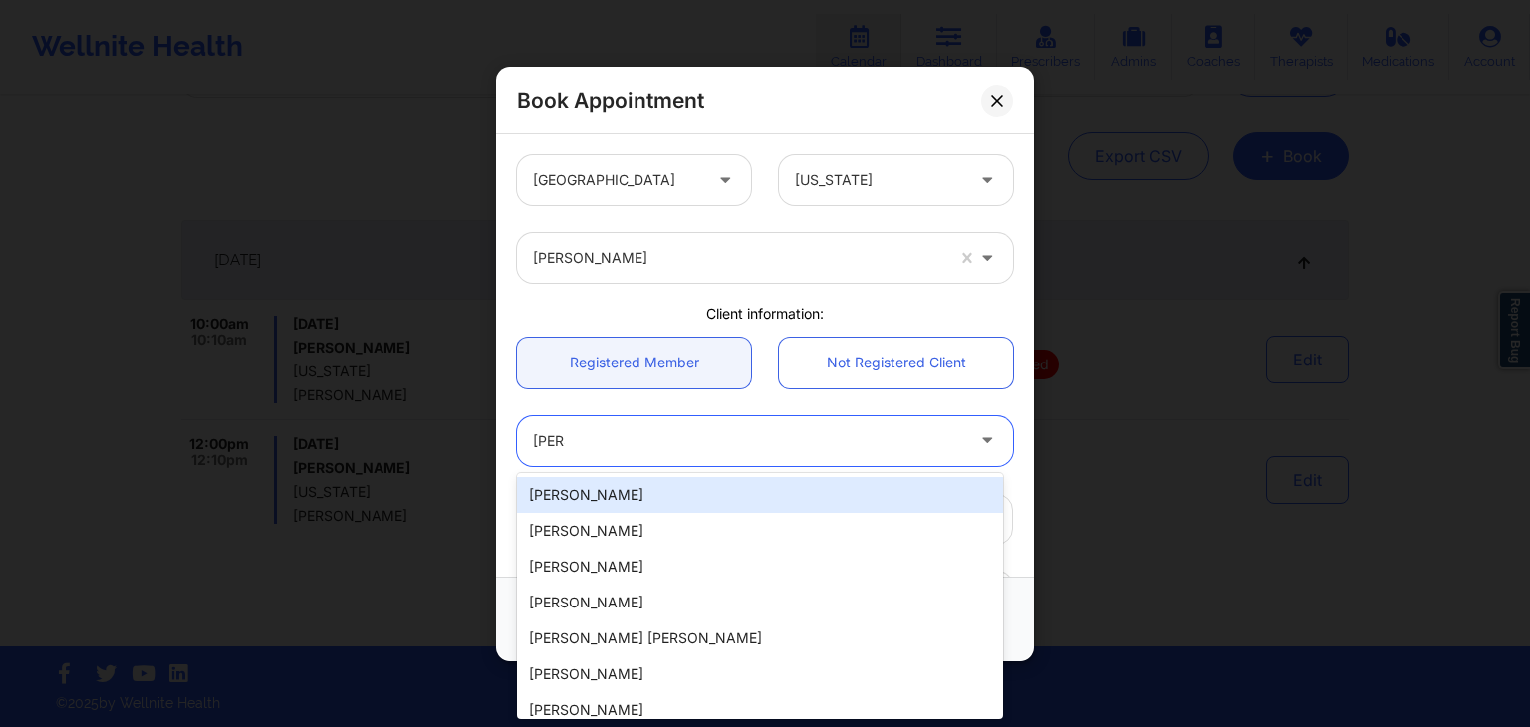
click at [658, 500] on div "[PERSON_NAME]" at bounding box center [760, 495] width 486 height 36
type input "[EMAIL_ADDRESS][DOMAIN_NAME]"
type input "[PHONE_NUMBER]"
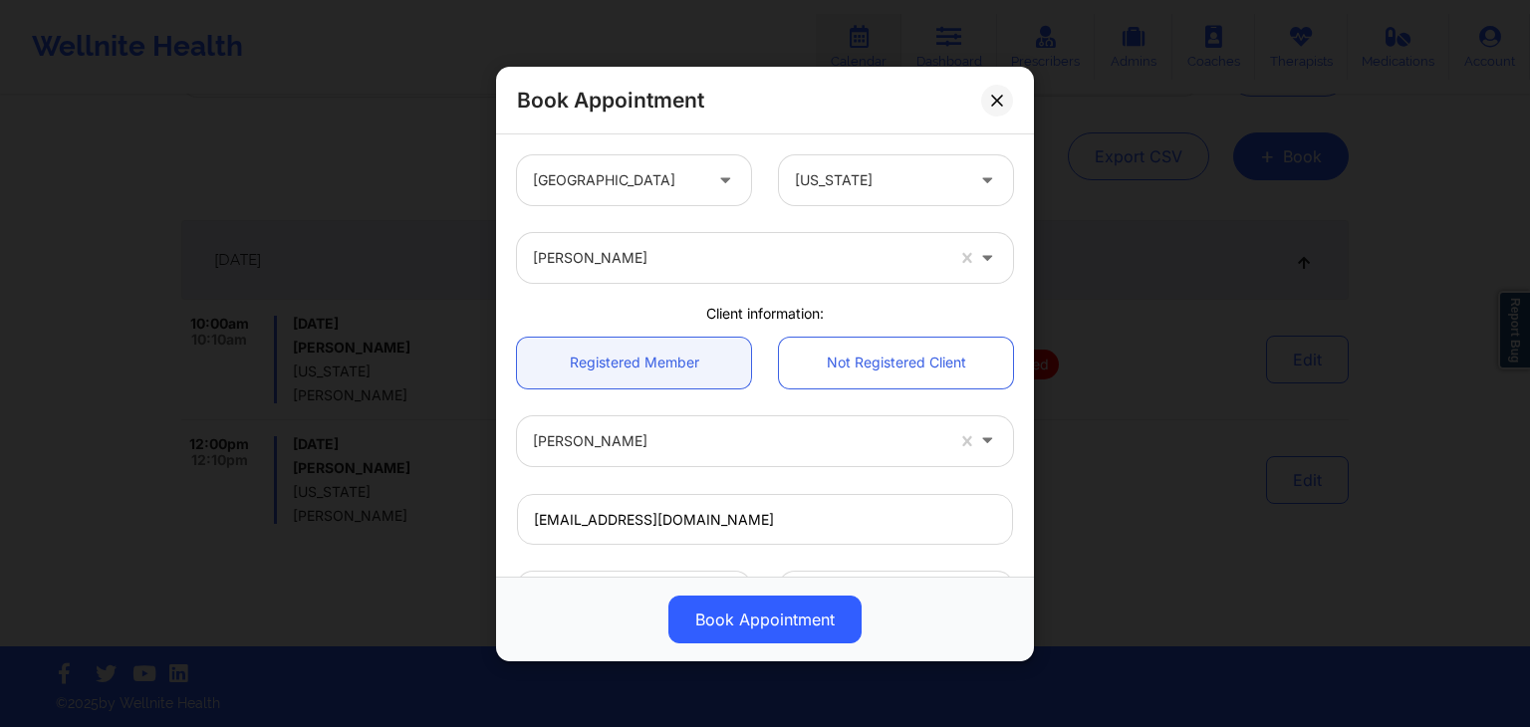
drag, startPoint x: 1035, startPoint y: 299, endPoint x: 1014, endPoint y: 411, distance: 114.5
click at [1014, 411] on div "Book Appointment [GEOGRAPHIC_DATA] [US_STATE] [PERSON_NAME] Client information:…" at bounding box center [765, 363] width 1530 height 727
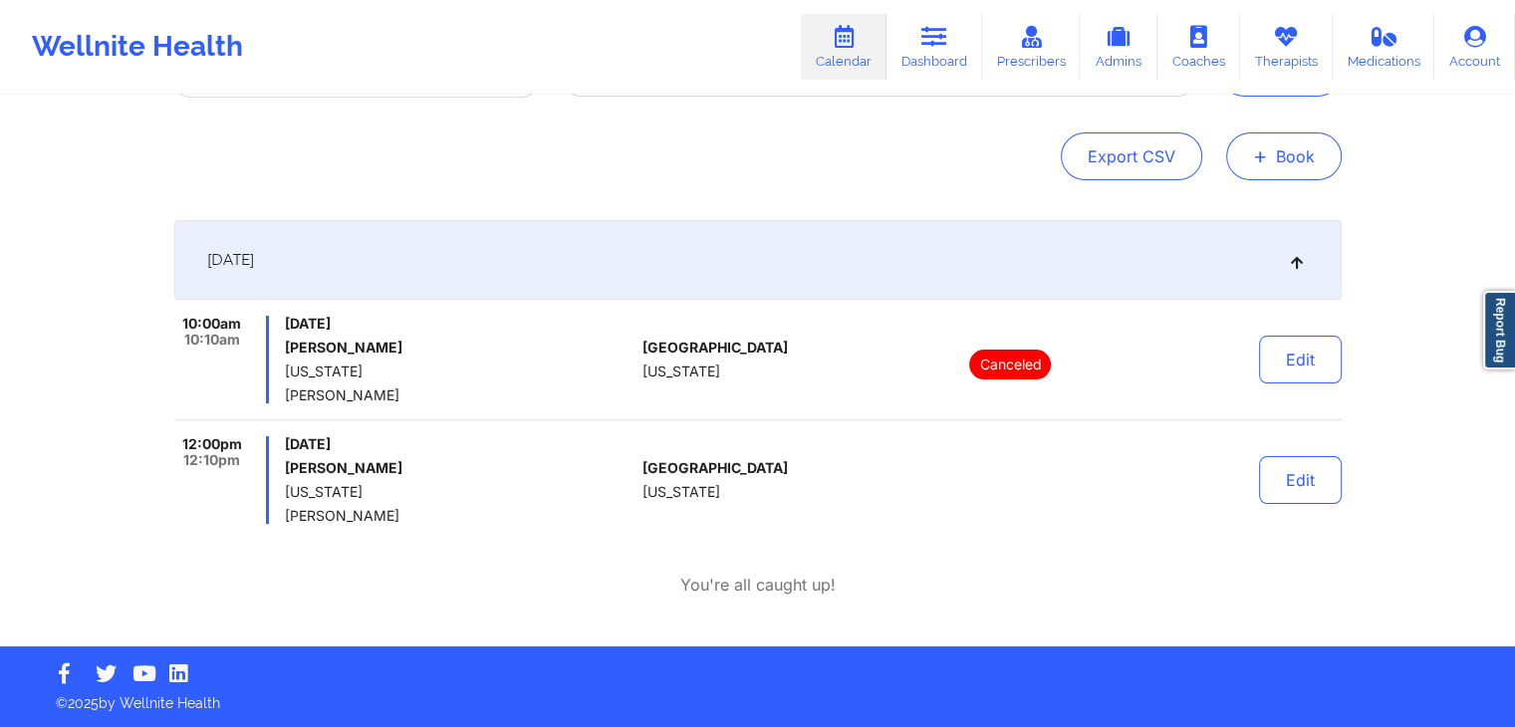
click at [1271, 151] on button "+ Book" at bounding box center [1284, 156] width 116 height 48
click at [1254, 248] on button "Doctor Consultation" at bounding box center [1249, 252] width 152 height 32
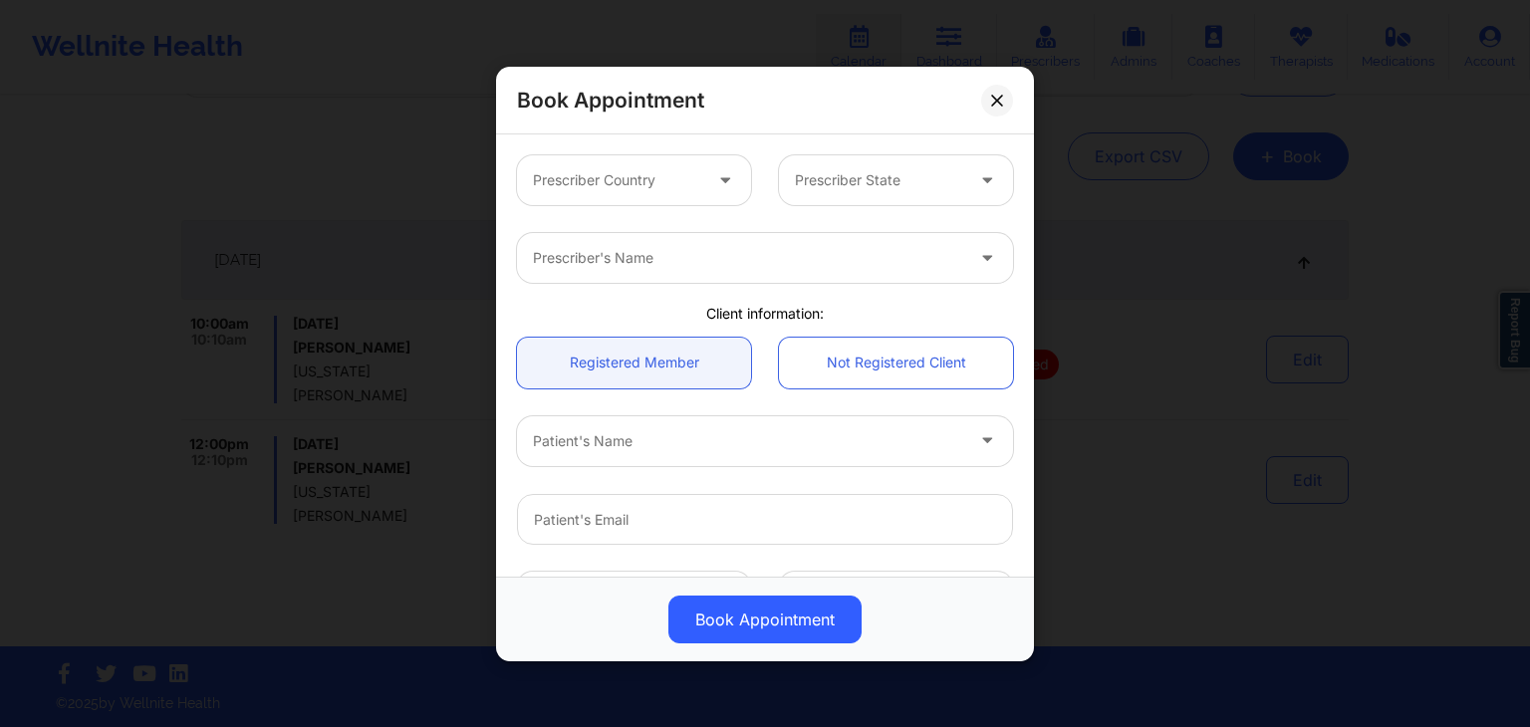
click at [655, 168] on div at bounding box center [617, 180] width 168 height 24
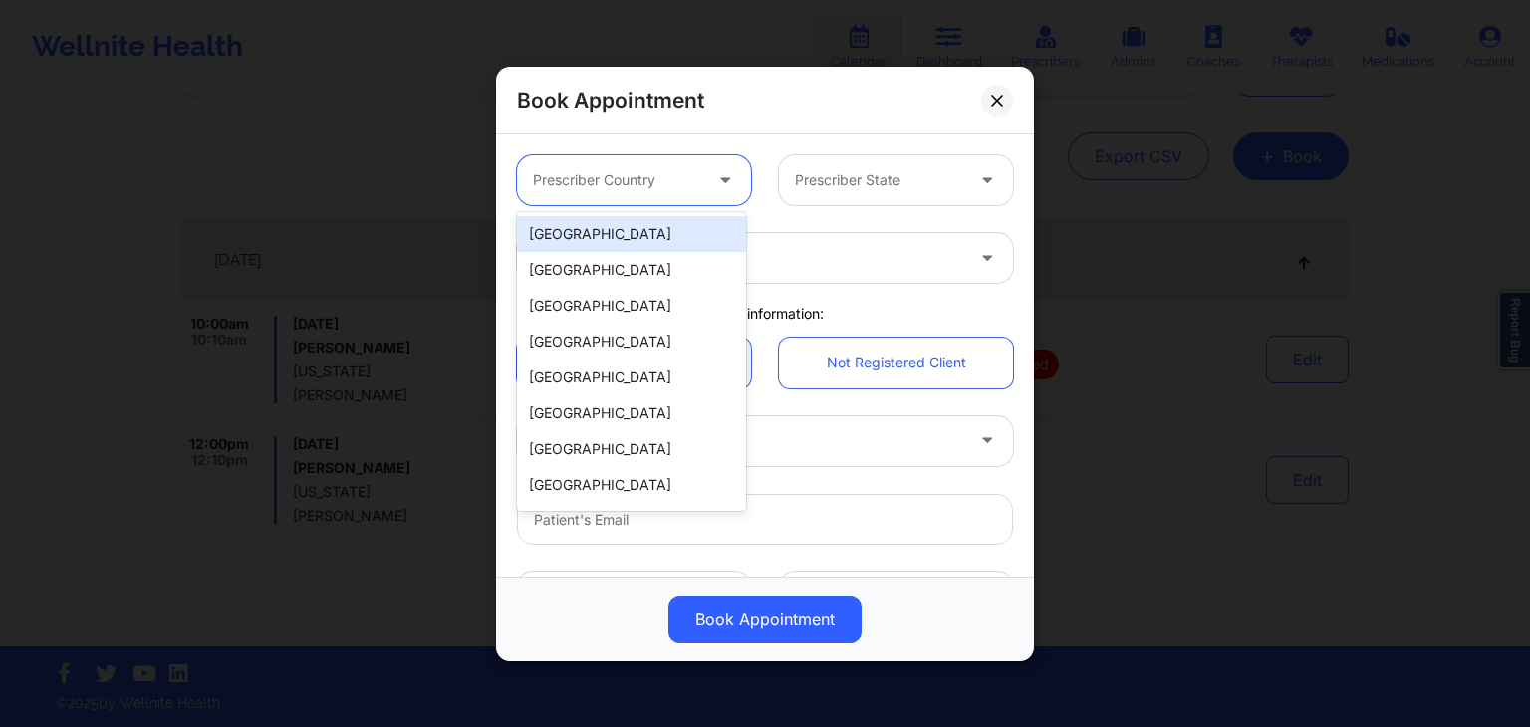
click at [636, 240] on div "[GEOGRAPHIC_DATA]" at bounding box center [631, 234] width 229 height 36
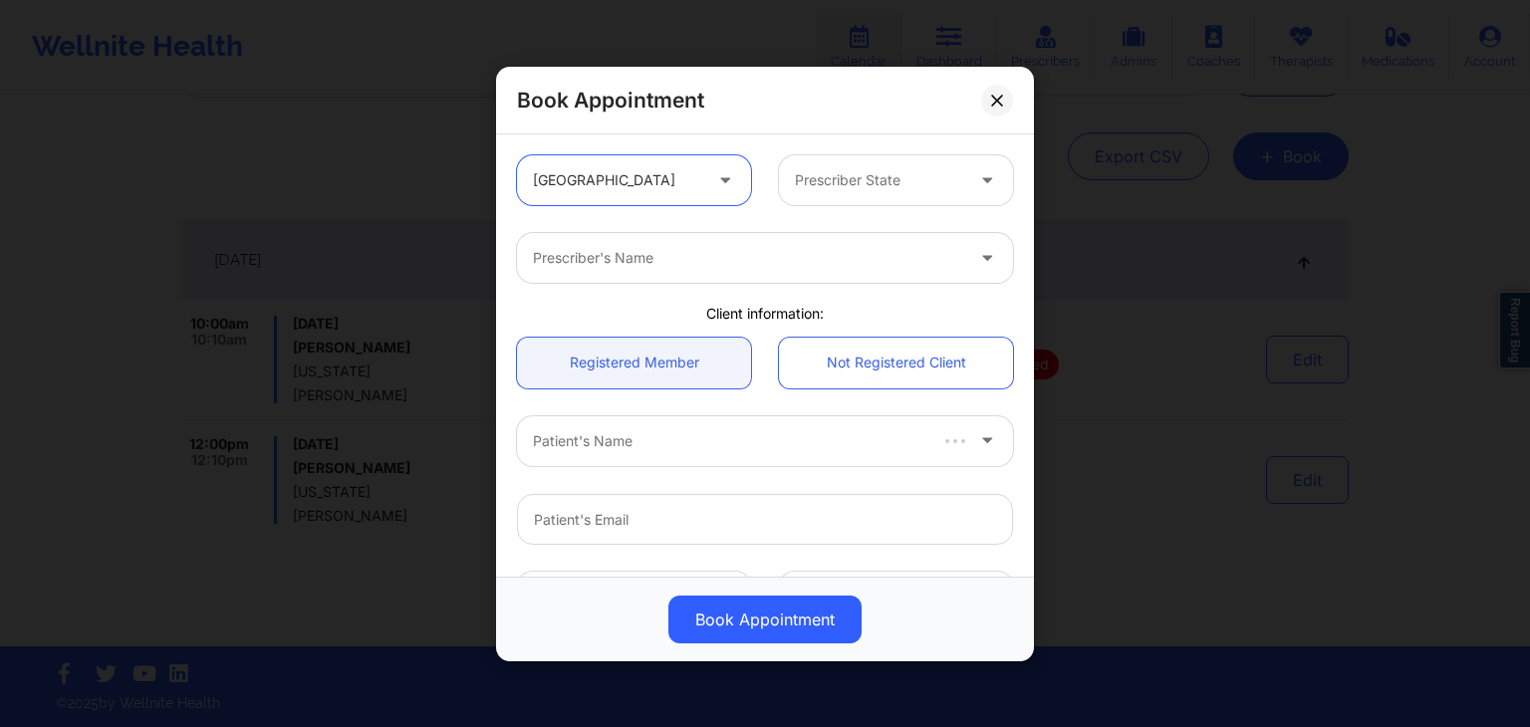
click at [874, 155] on div "Prescriber State" at bounding box center [872, 180] width 186 height 50
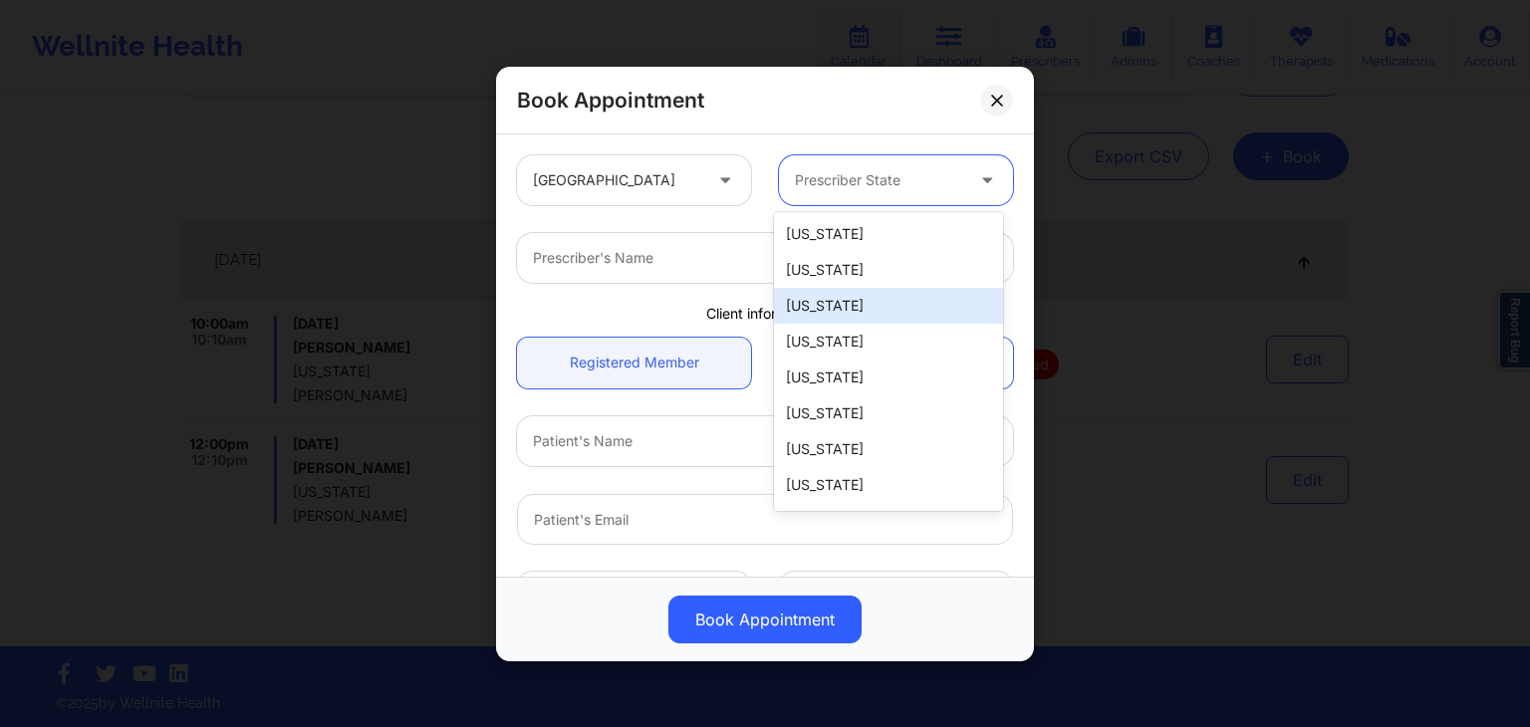
click at [857, 300] on div "[US_STATE]" at bounding box center [888, 306] width 229 height 36
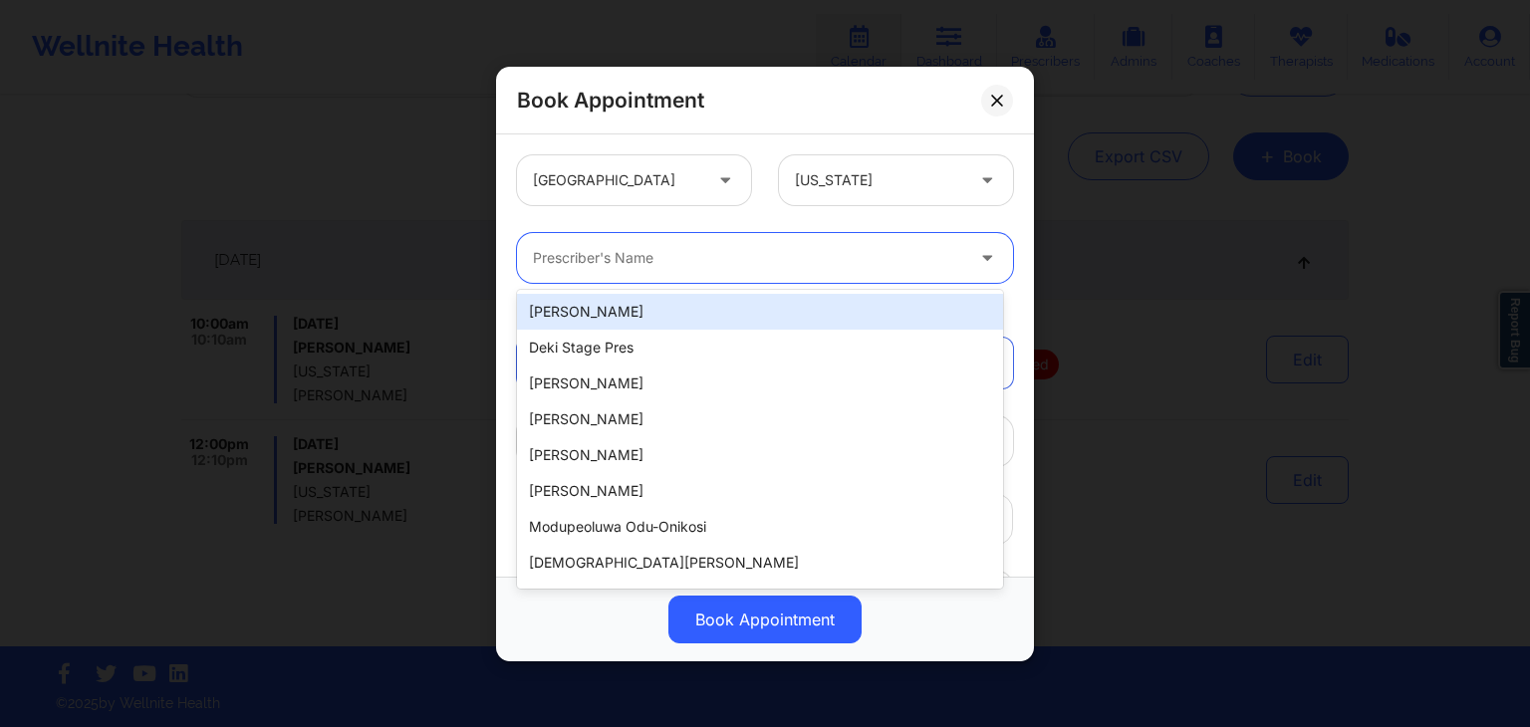
click at [684, 268] on div at bounding box center [748, 258] width 430 height 24
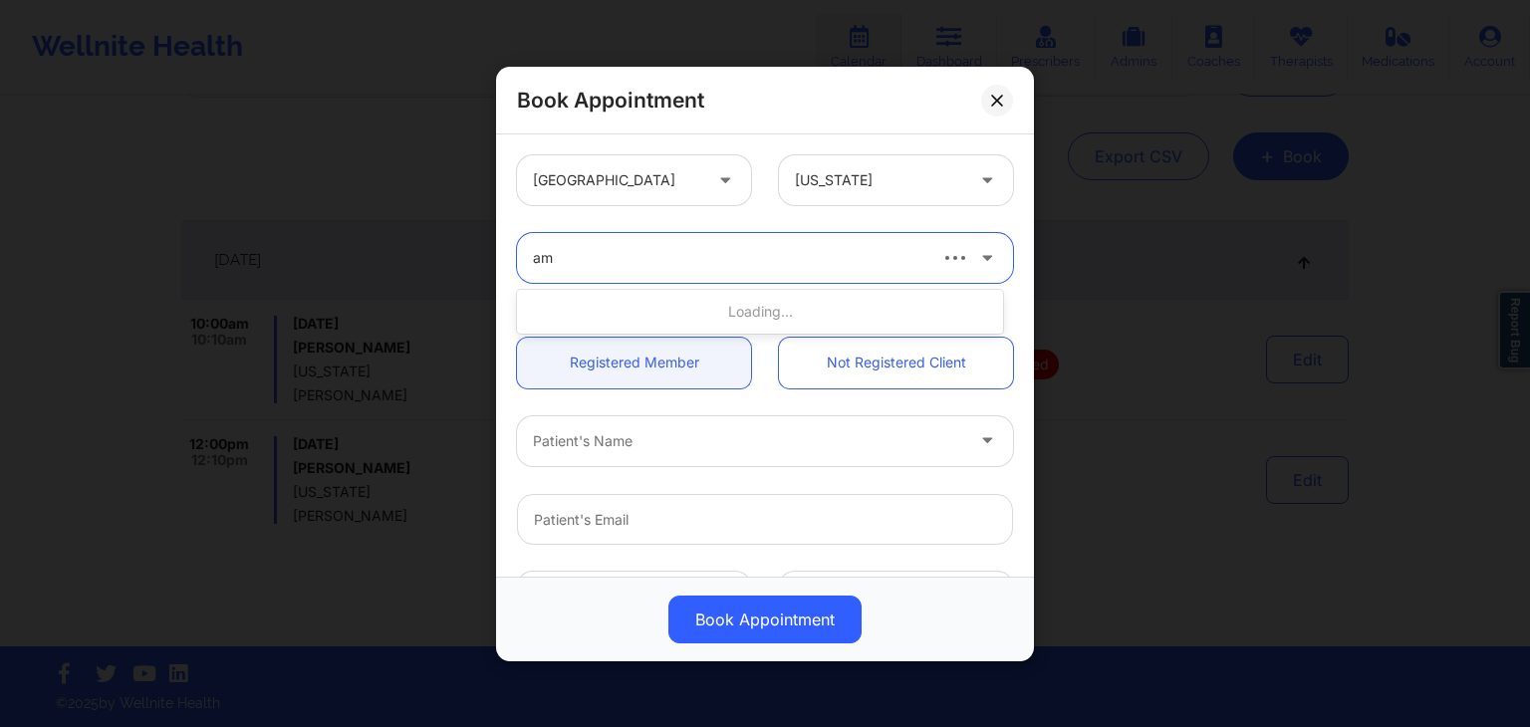
type input "[PERSON_NAME]"
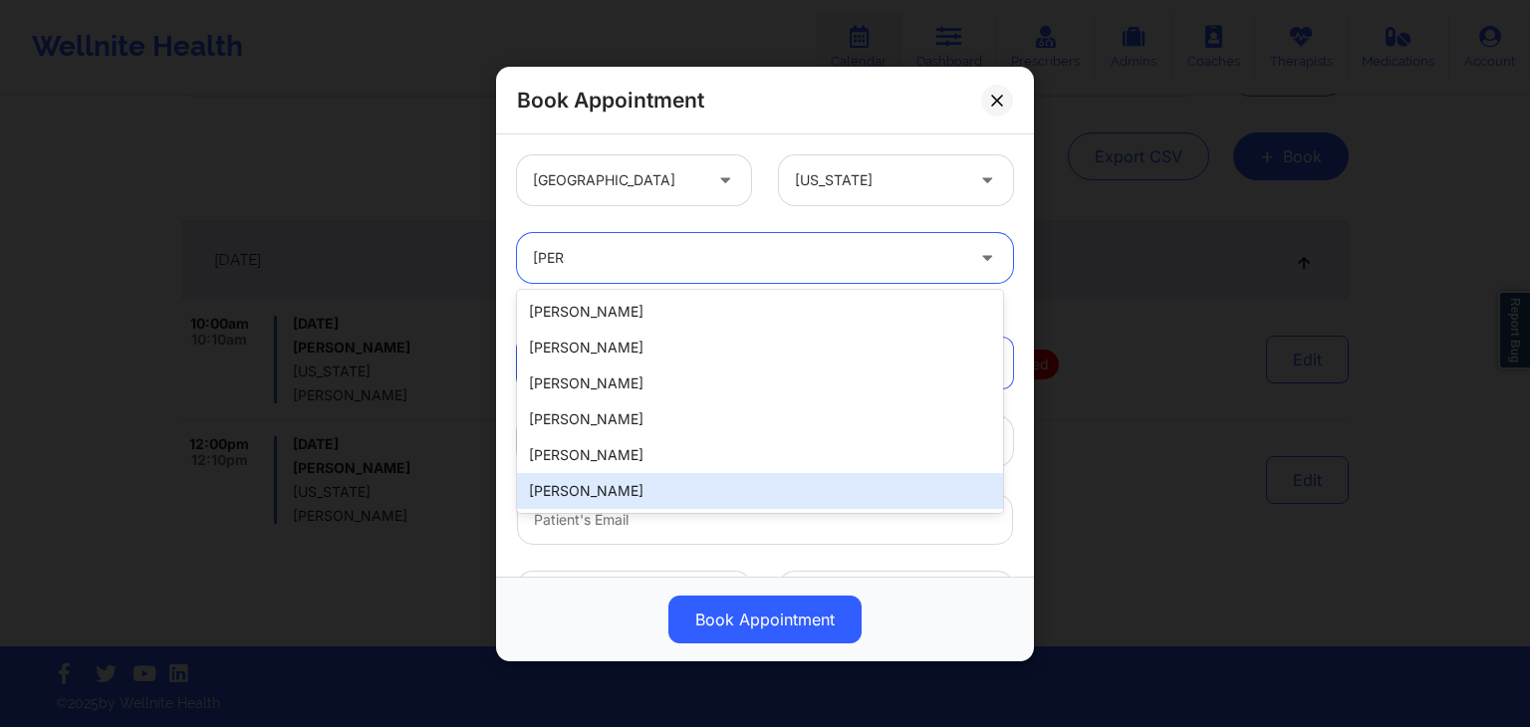
click at [625, 493] on div "[PERSON_NAME]" at bounding box center [760, 491] width 486 height 36
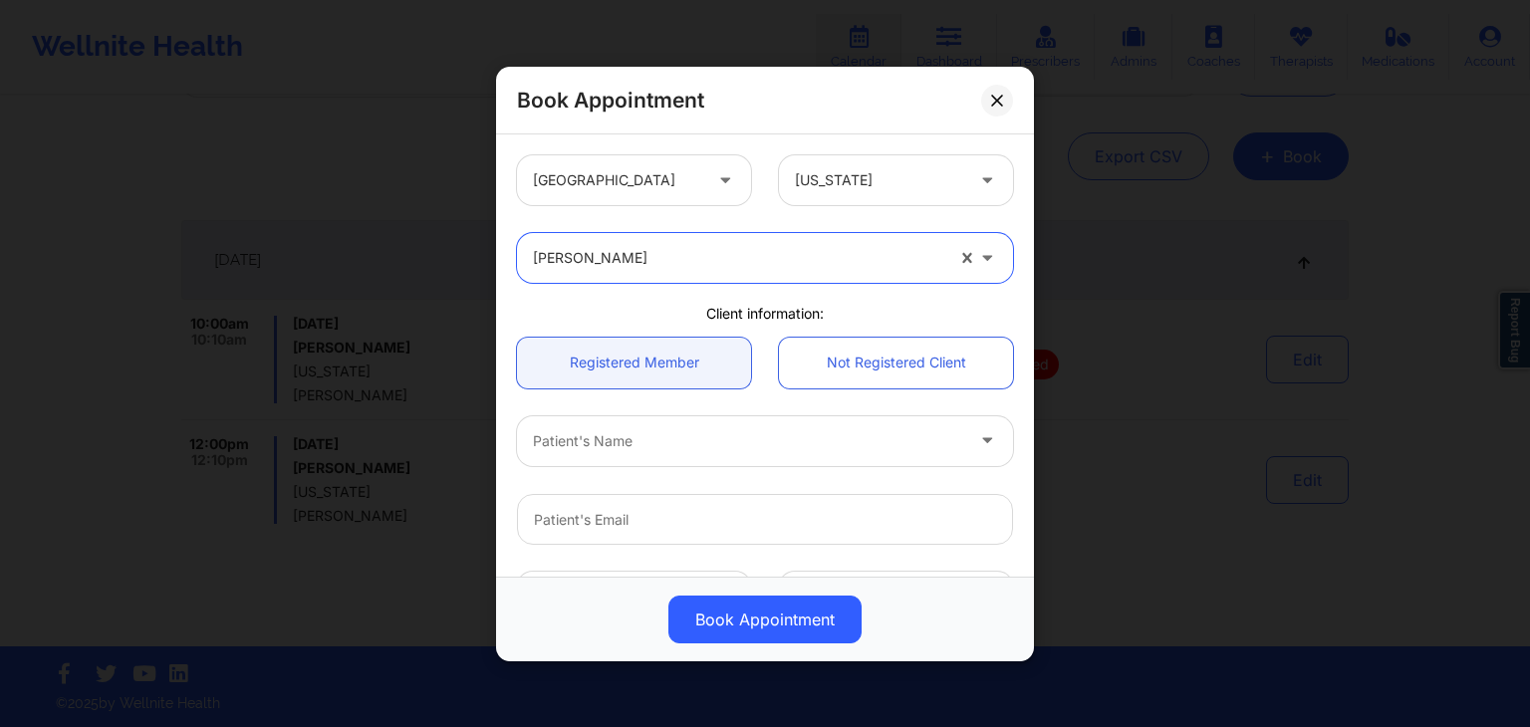
click at [606, 434] on div at bounding box center [748, 440] width 430 height 24
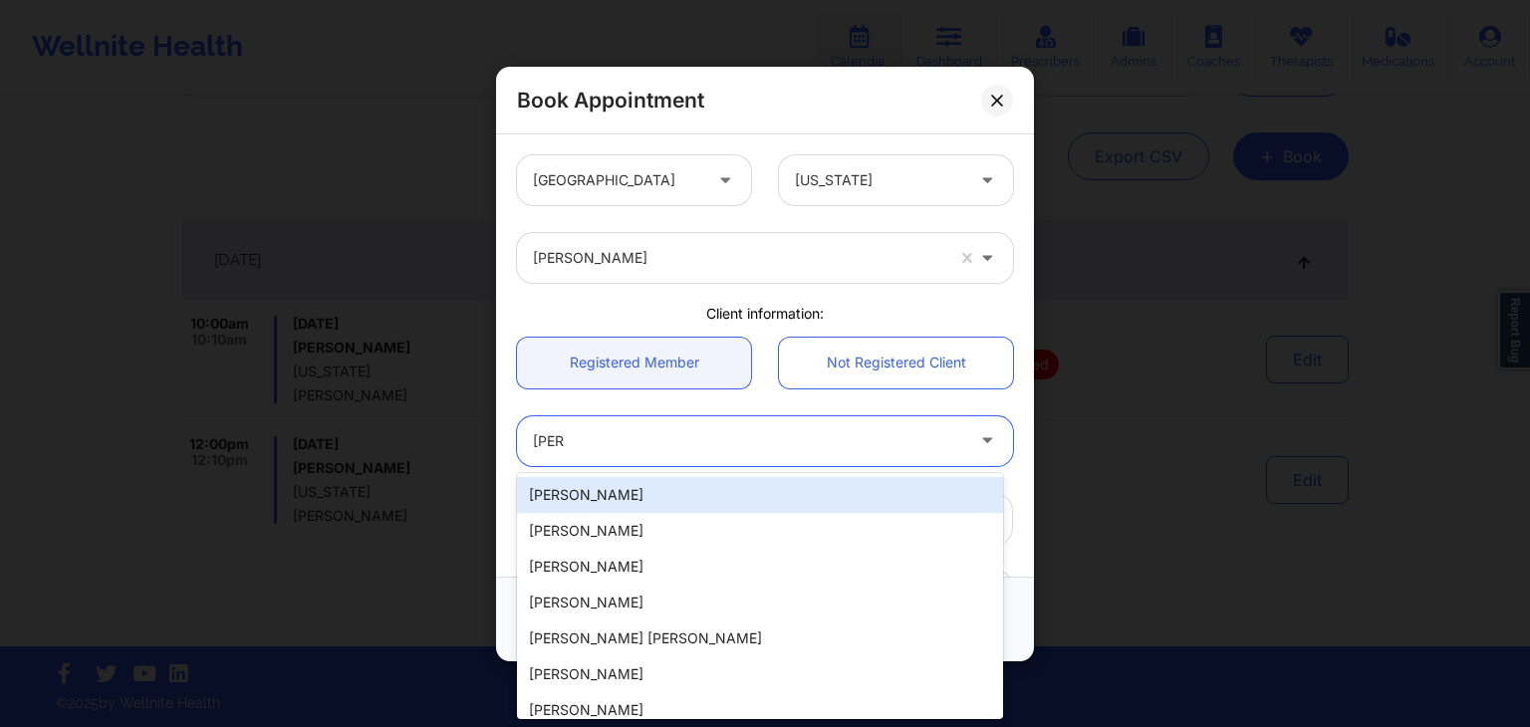
type input "[PERSON_NAME]"
click at [631, 491] on div "[PERSON_NAME]" at bounding box center [760, 495] width 486 height 36
type input "[EMAIL_ADDRESS][DOMAIN_NAME]"
type input "[PHONE_NUMBER]"
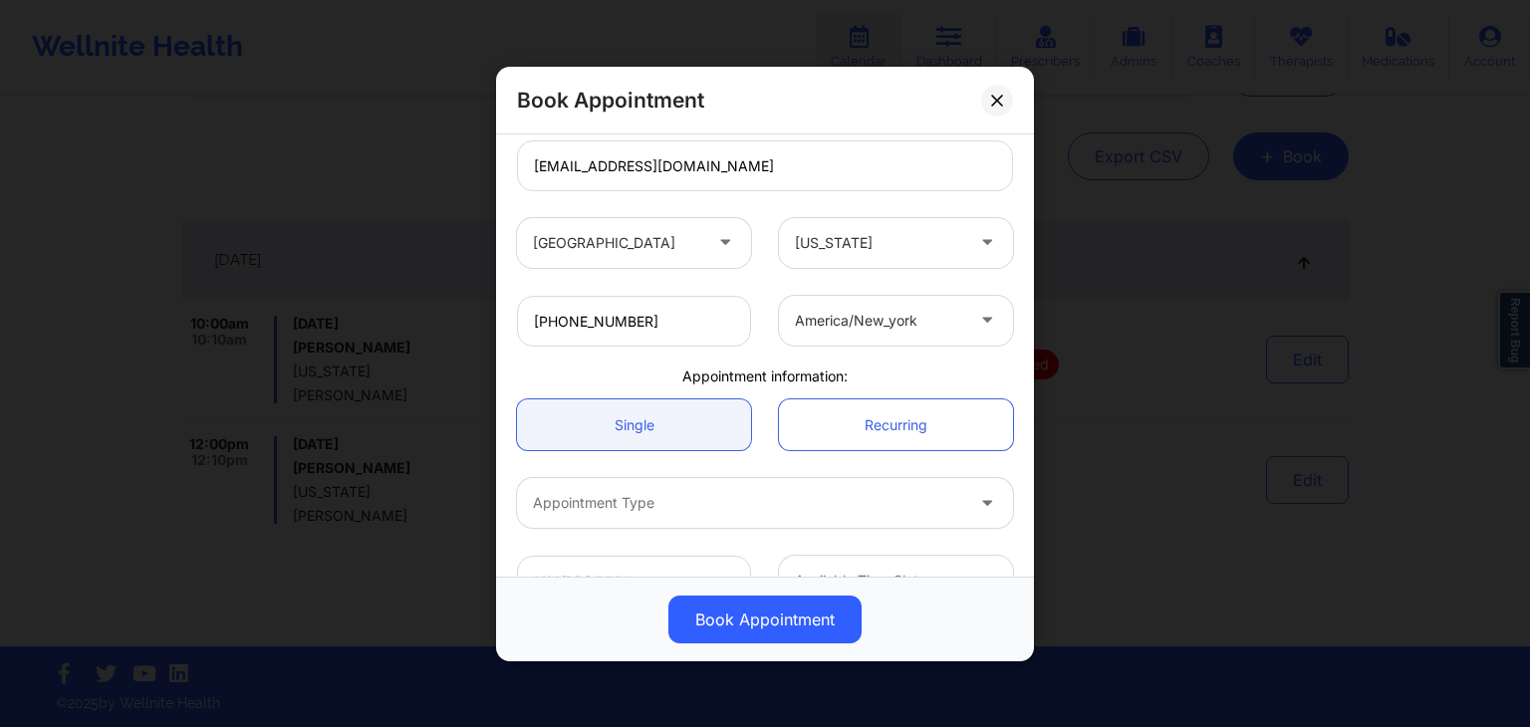
scroll to position [403, 0]
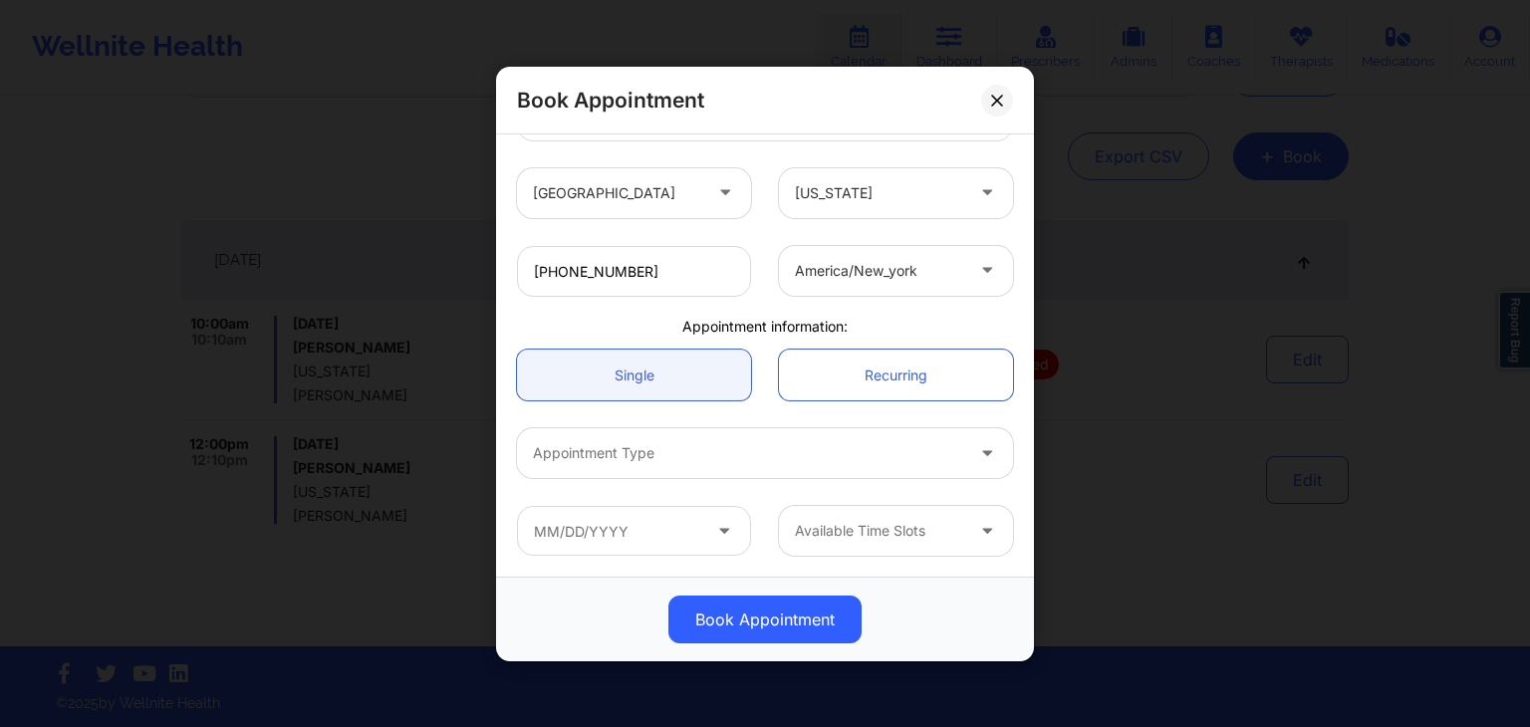
click at [785, 470] on div "Appointment Type" at bounding box center [741, 453] width 448 height 50
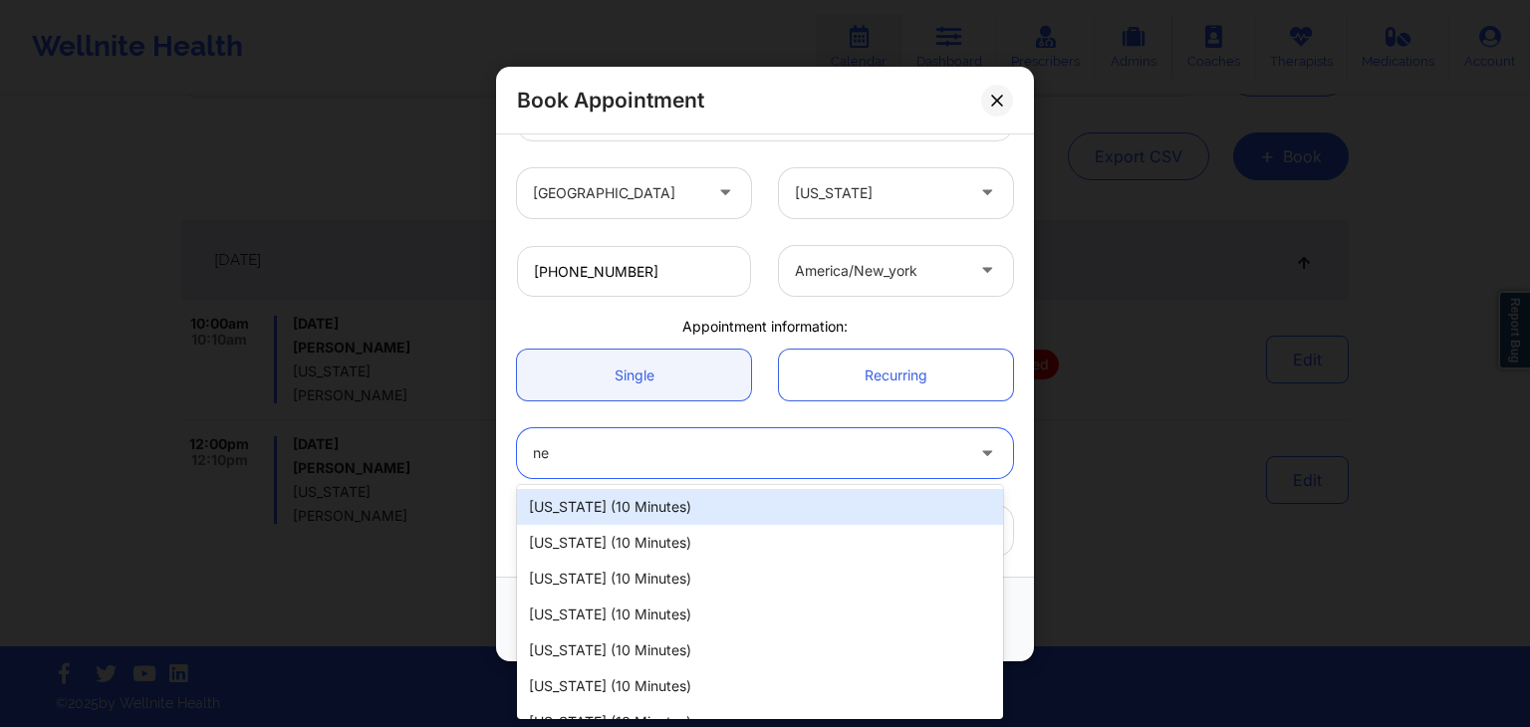
type input "new"
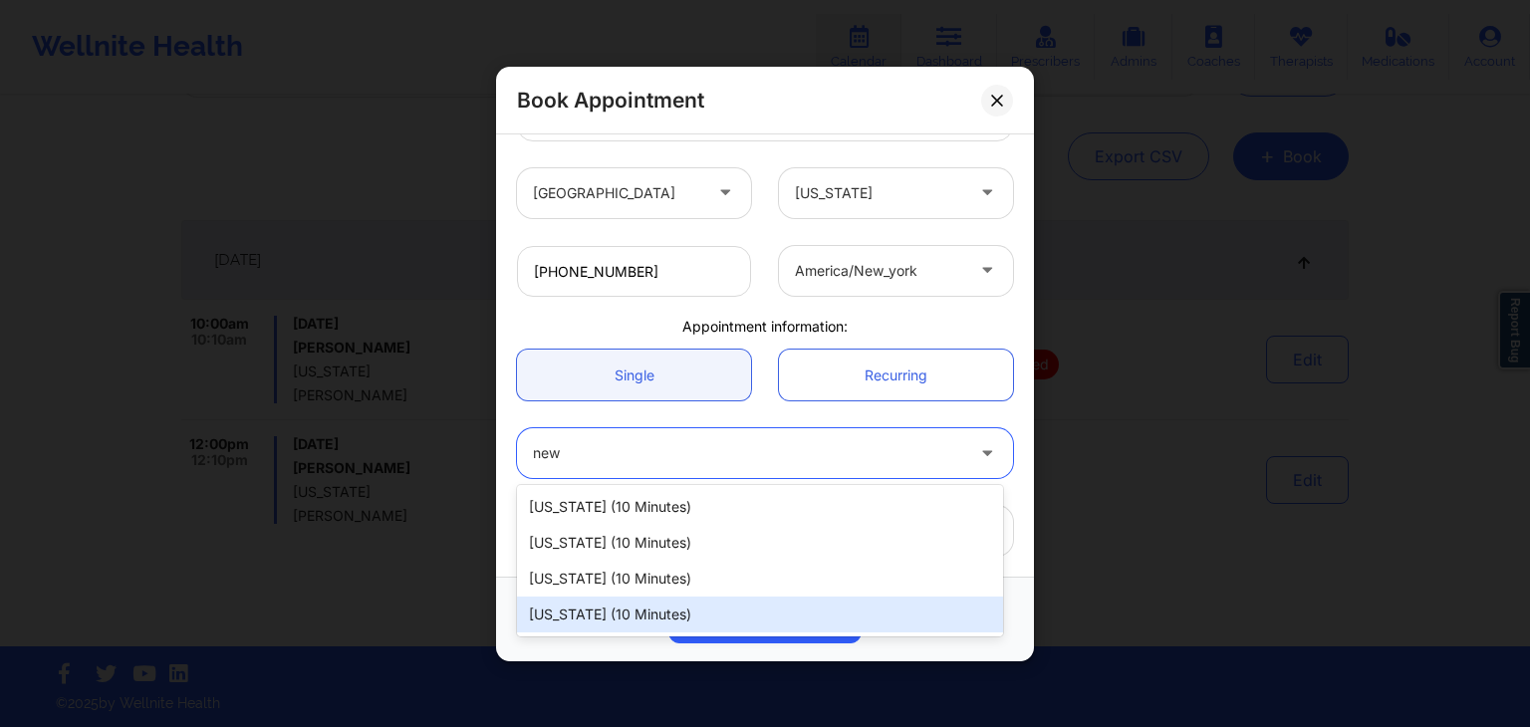
click at [656, 607] on div "[US_STATE] (10 minutes)" at bounding box center [760, 615] width 486 height 36
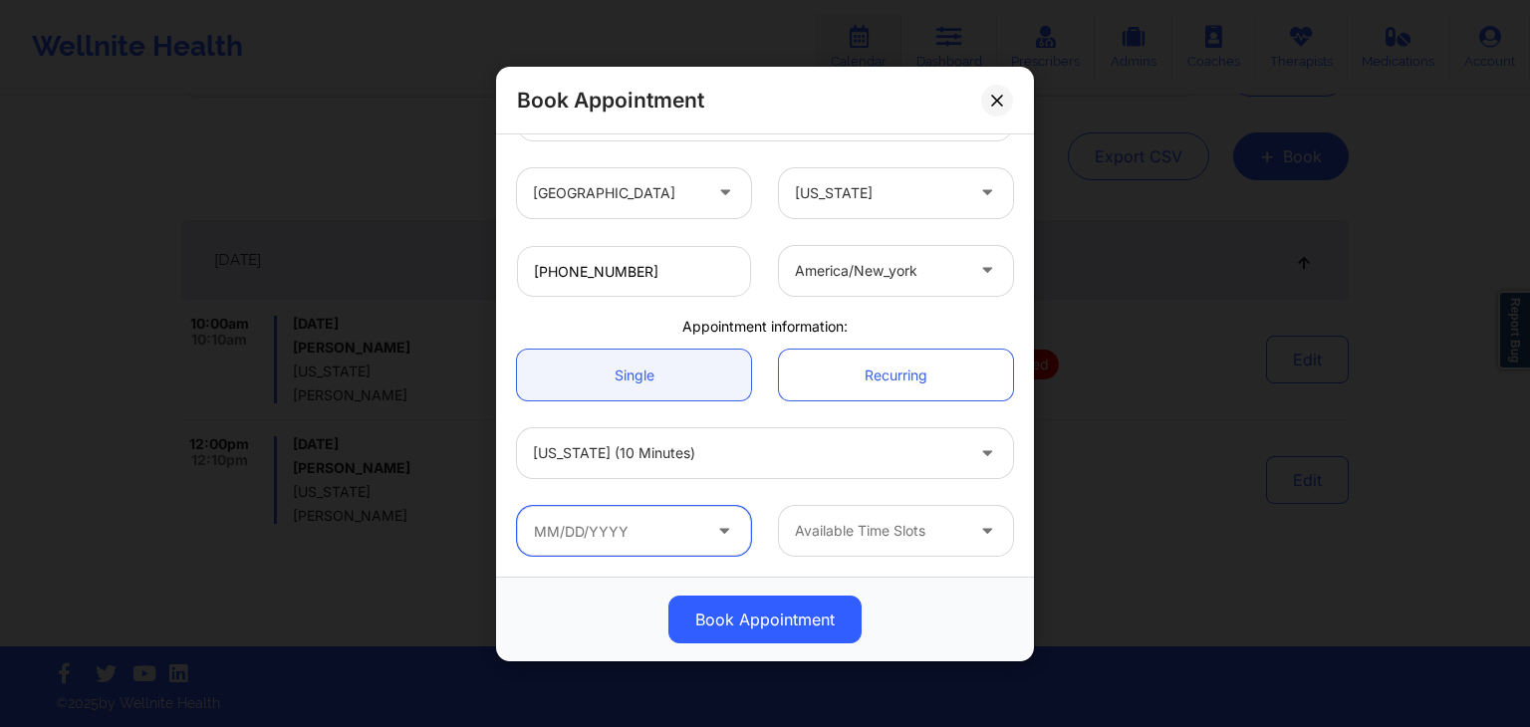
click at [637, 540] on input "text" at bounding box center [634, 531] width 234 height 50
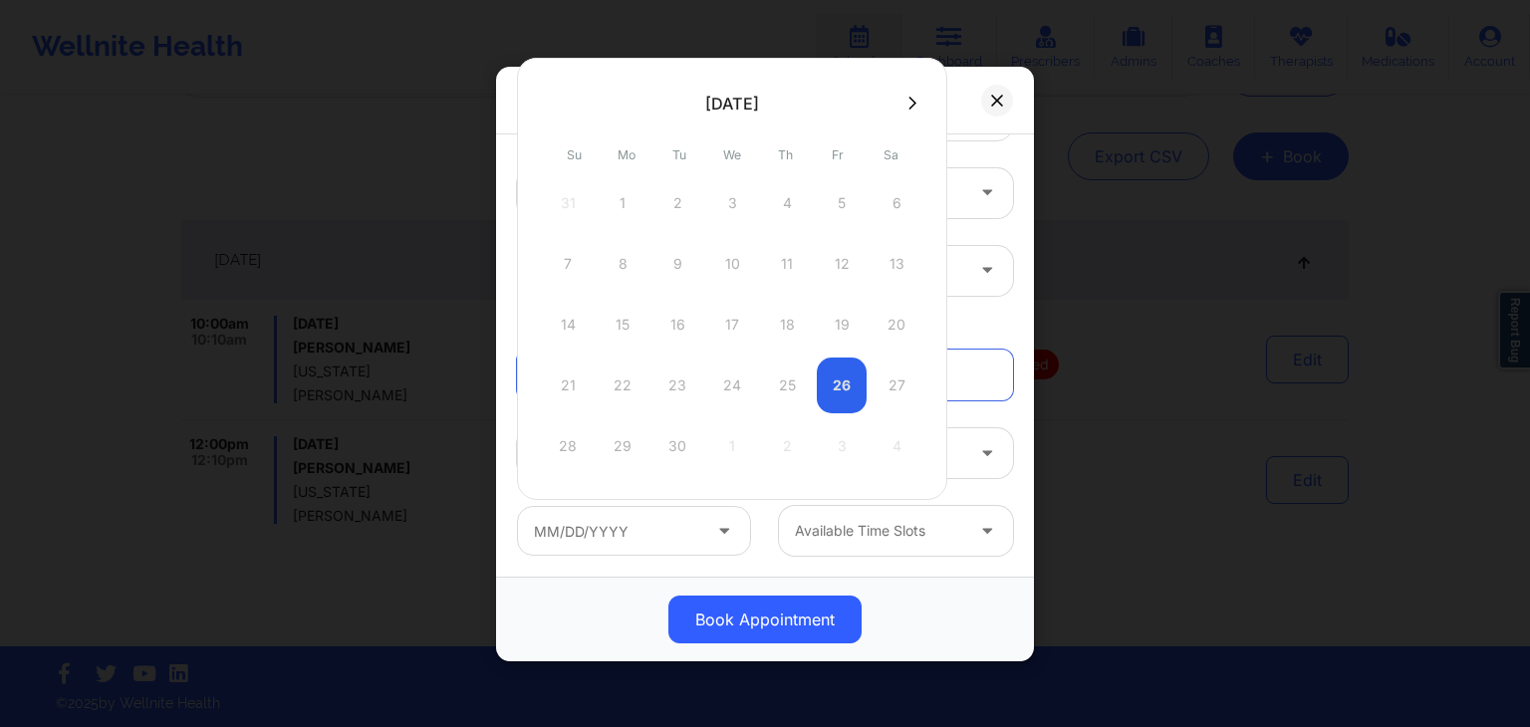
click at [913, 108] on button at bounding box center [912, 103] width 20 height 17
click at [780, 200] on div "2" at bounding box center [787, 203] width 50 height 56
type input "[DATE]"
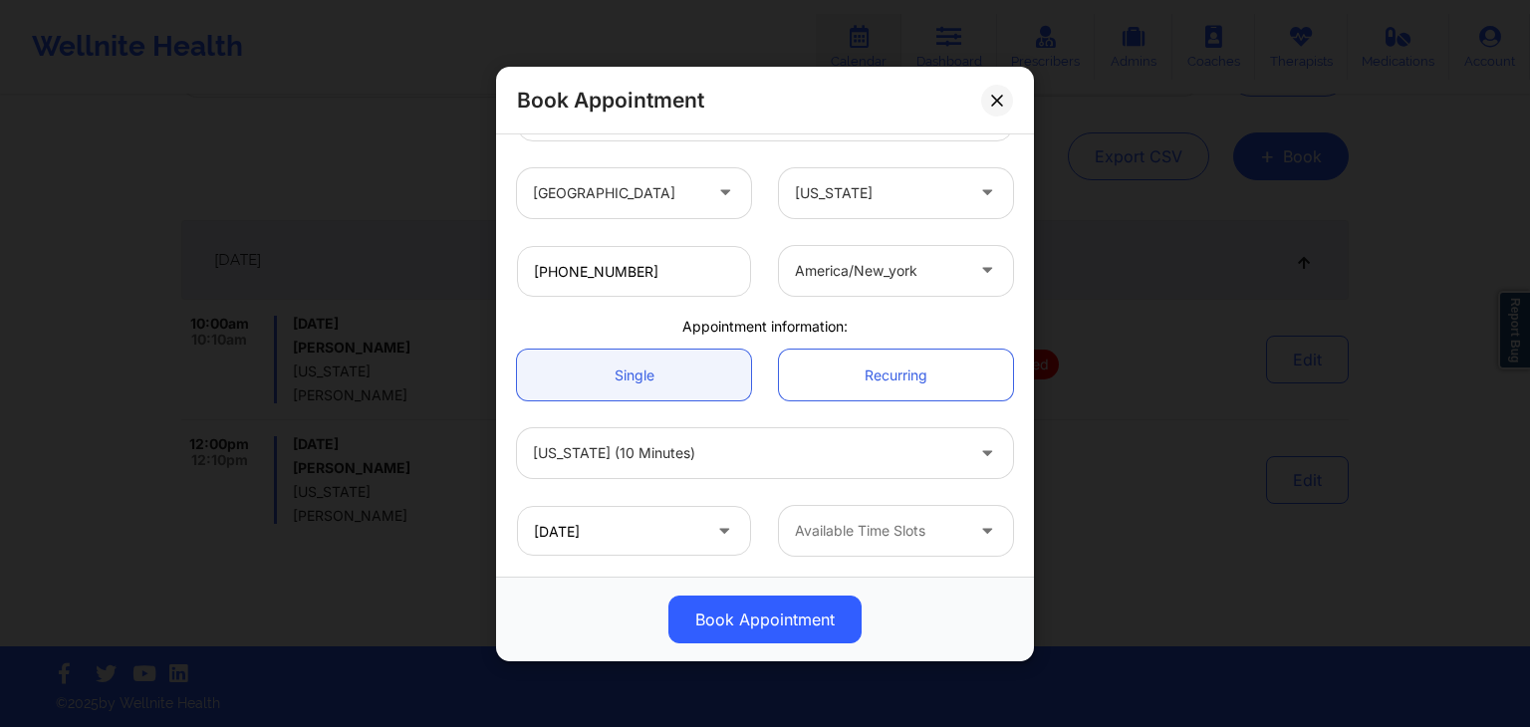
click at [927, 521] on div at bounding box center [879, 531] width 168 height 24
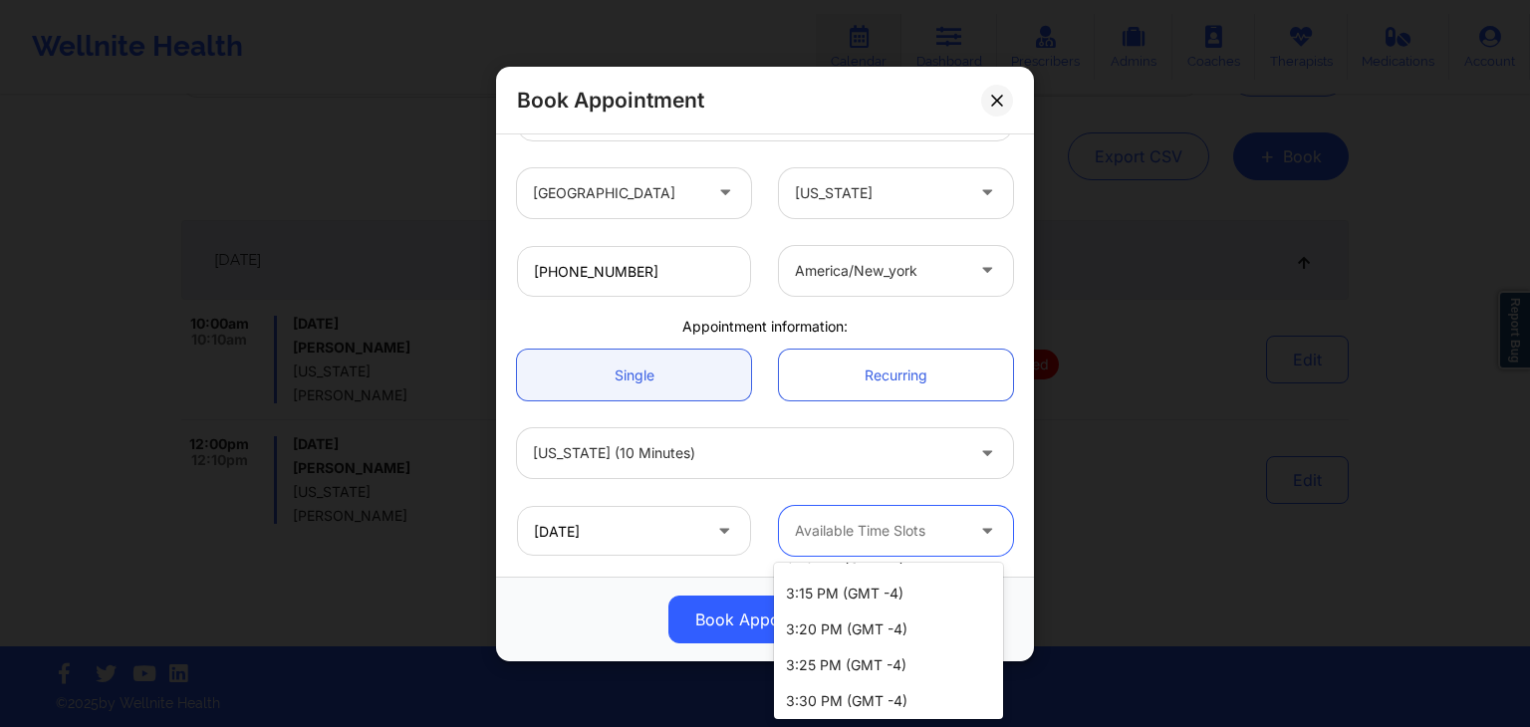
scroll to position [1406, 0]
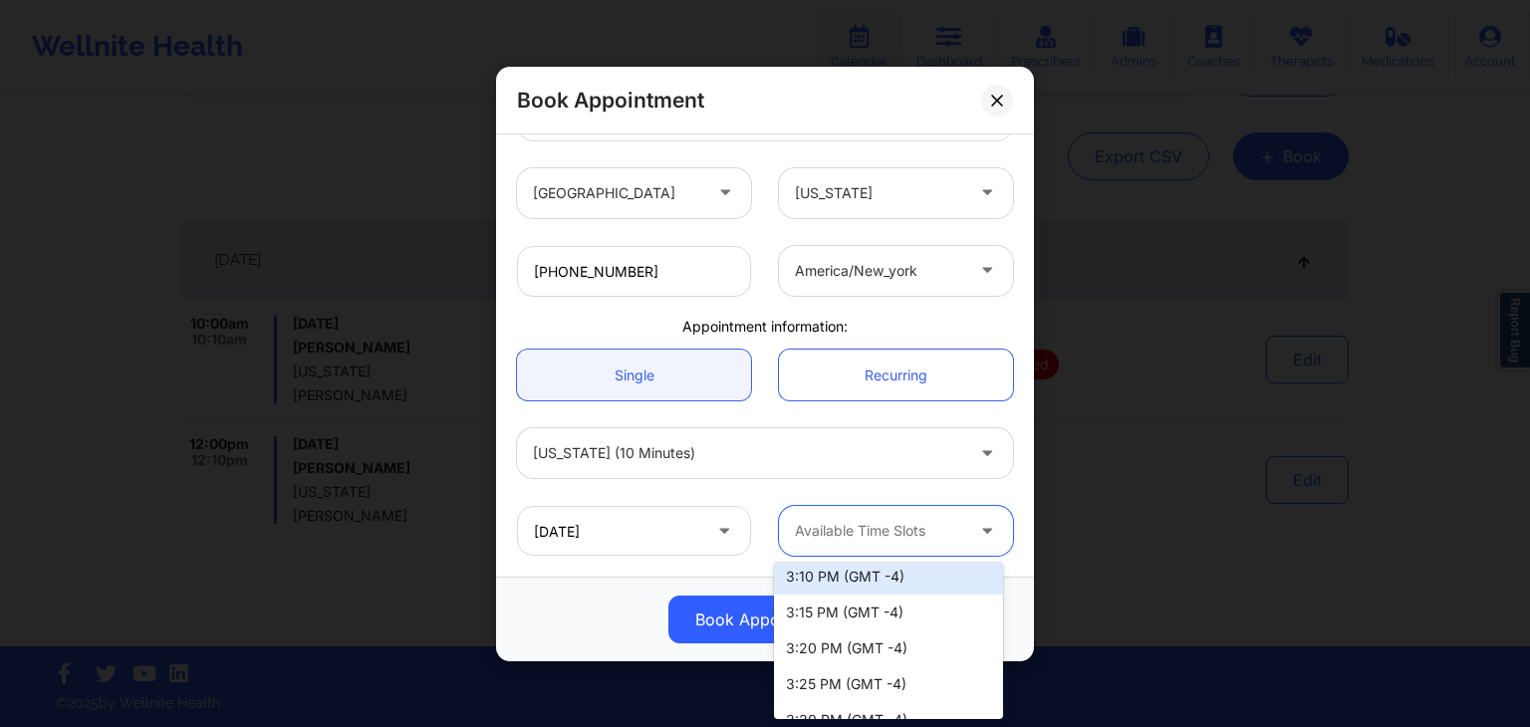
click at [903, 583] on div "3:10 PM (GMT -4)" at bounding box center [888, 577] width 229 height 36
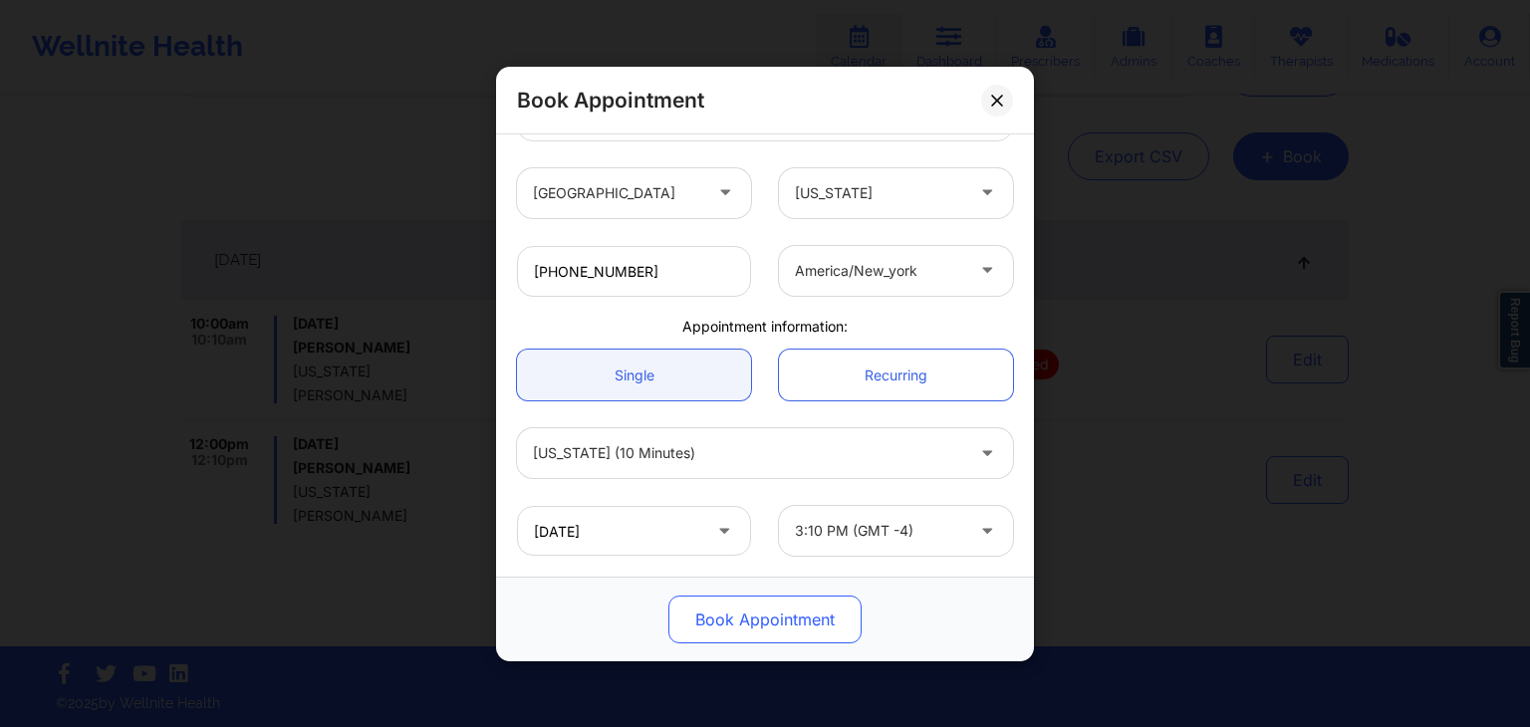
click at [802, 622] on button "Book Appointment" at bounding box center [764, 620] width 193 height 48
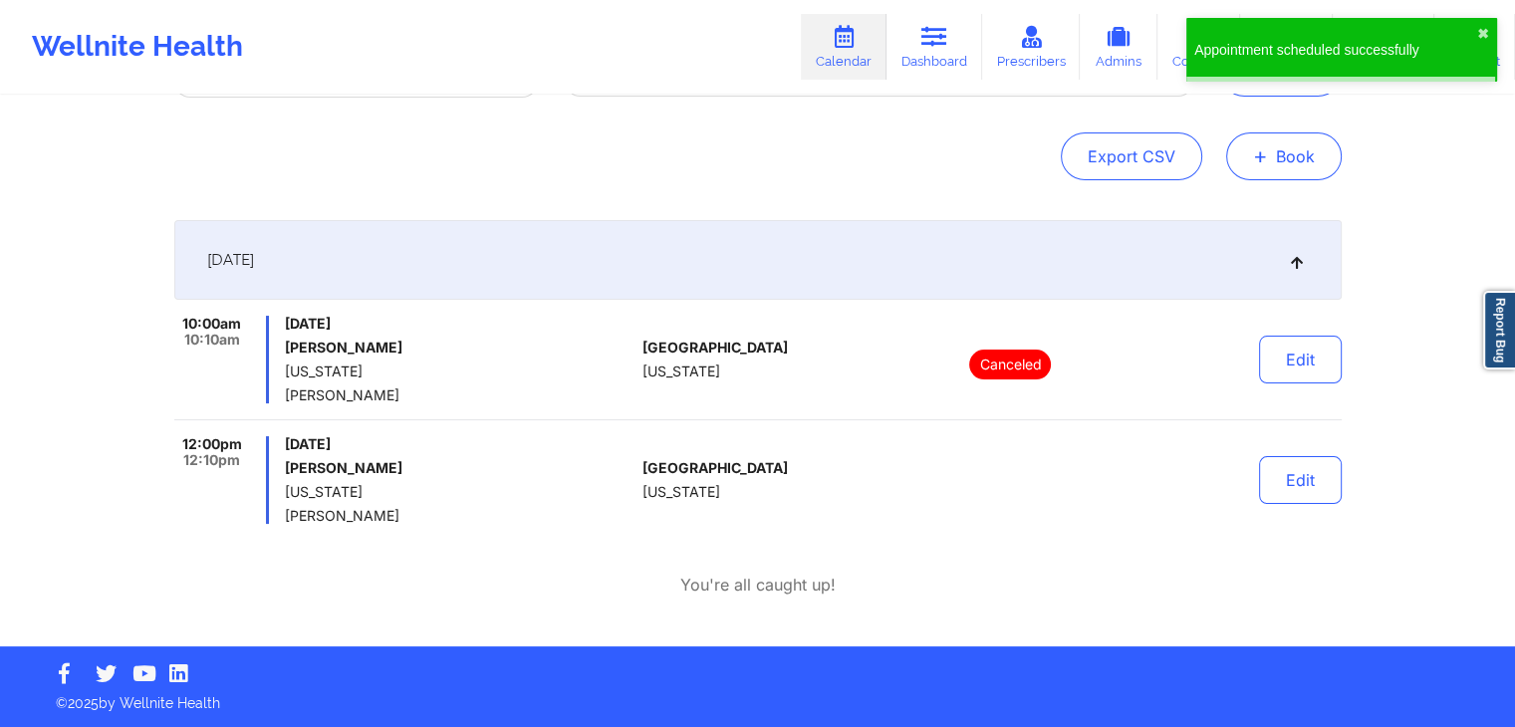
click at [1286, 171] on button "+ Book" at bounding box center [1284, 156] width 116 height 48
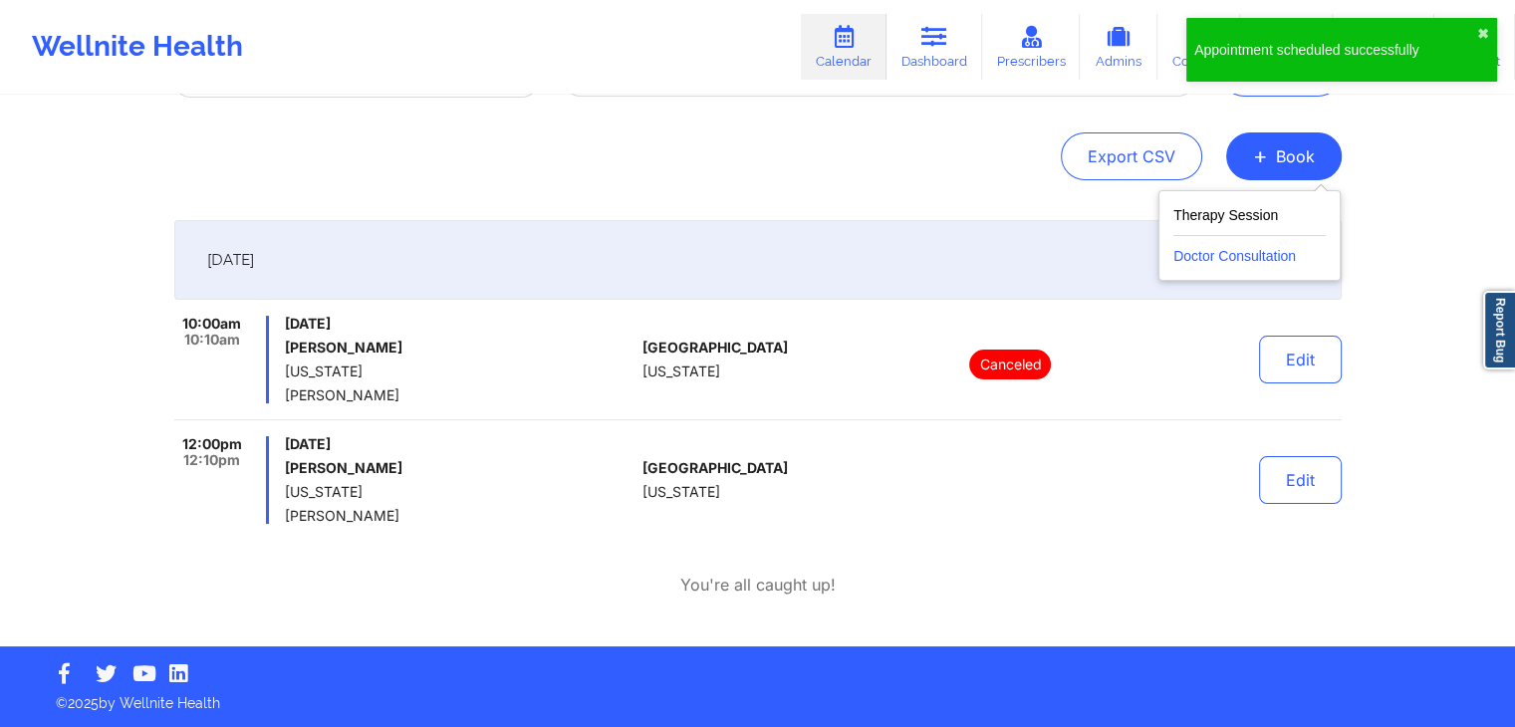
click at [1231, 257] on button "Doctor Consultation" at bounding box center [1249, 252] width 152 height 32
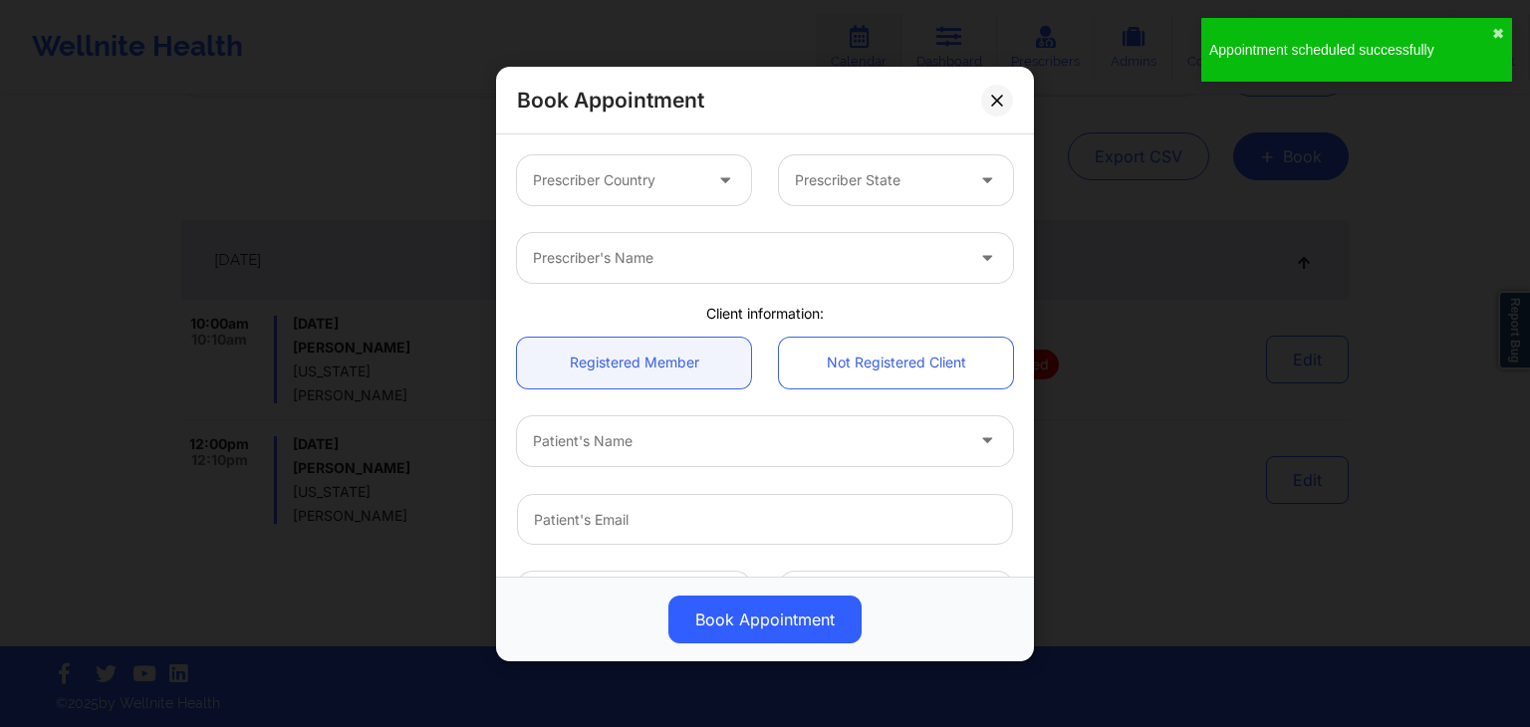
click at [645, 182] on div at bounding box center [617, 180] width 168 height 24
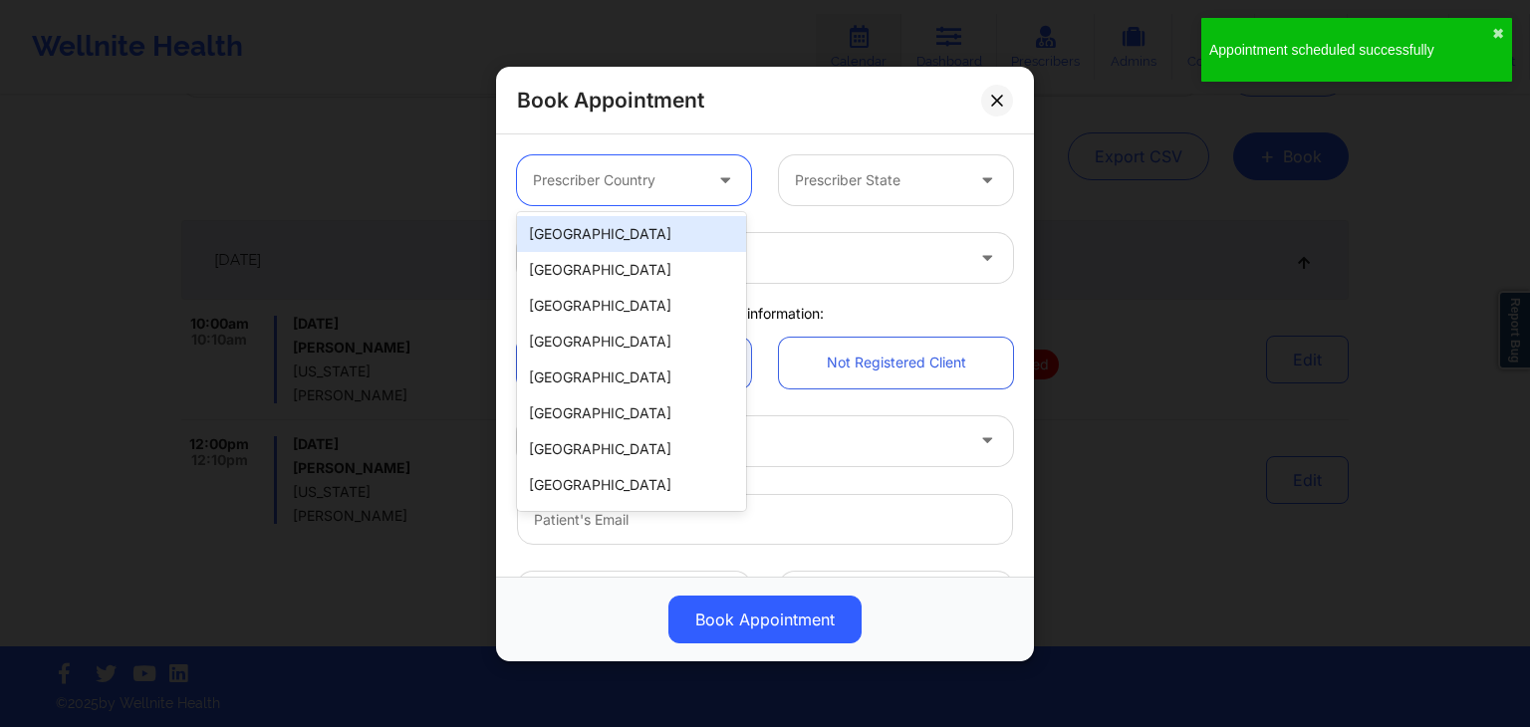
click at [610, 236] on div "[GEOGRAPHIC_DATA]" at bounding box center [631, 234] width 229 height 36
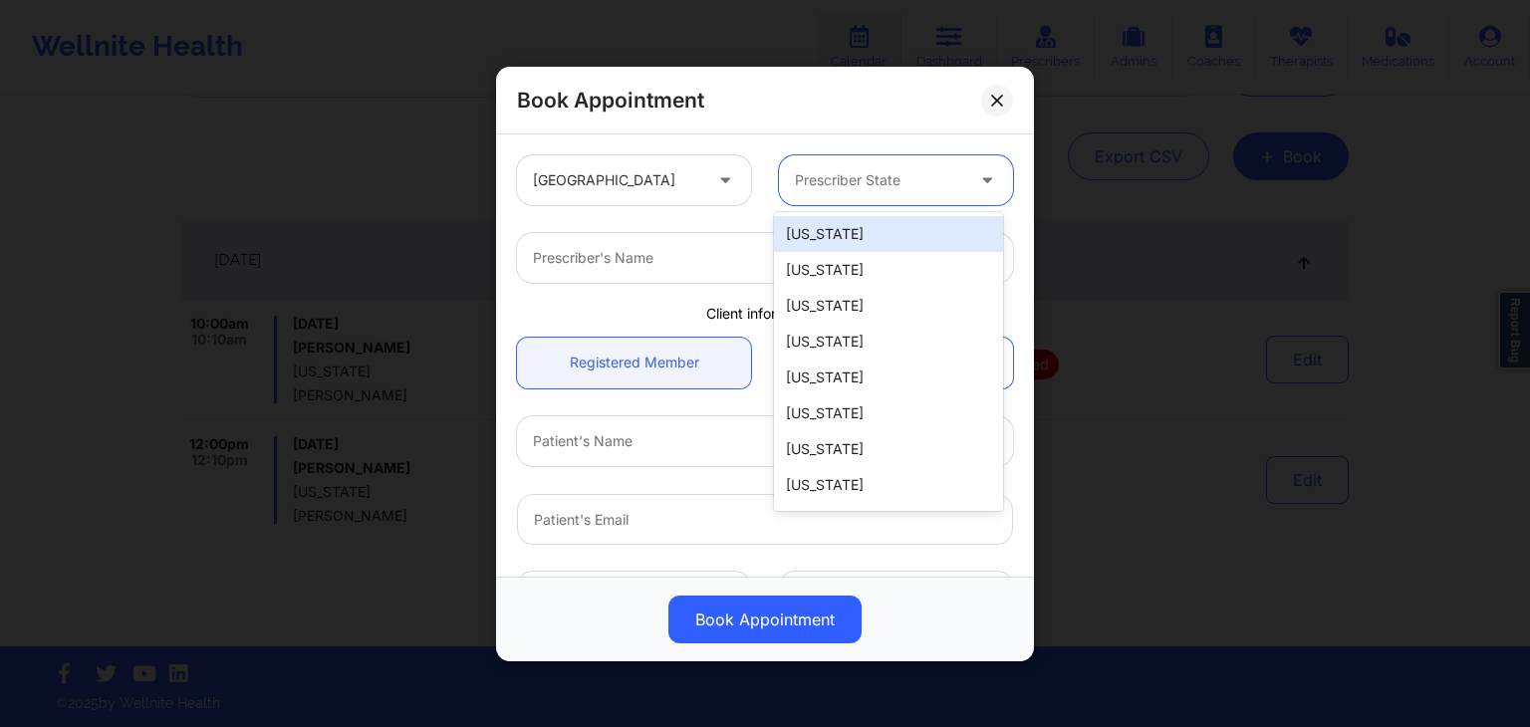
click at [861, 175] on div at bounding box center [879, 180] width 168 height 24
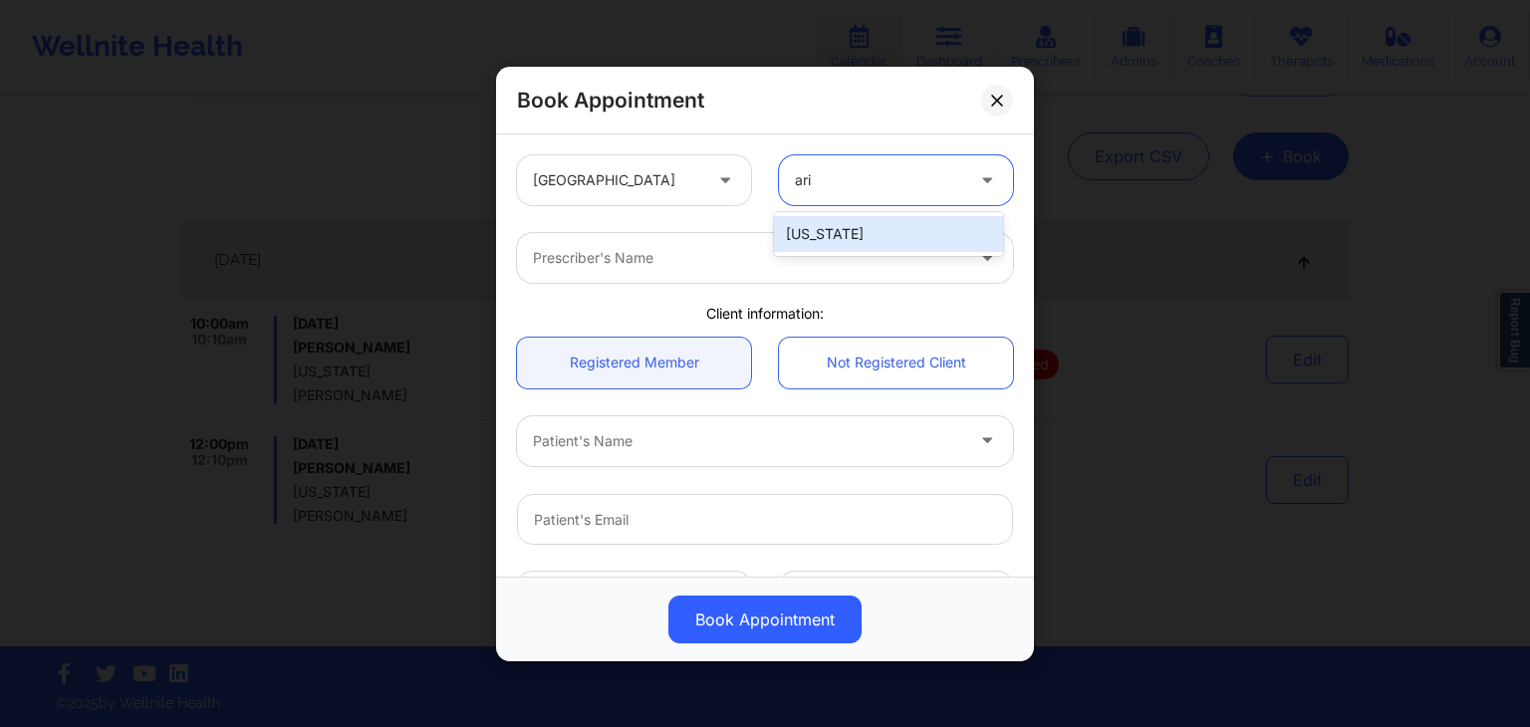
type input "ariz"
click at [833, 235] on div "[US_STATE]" at bounding box center [888, 234] width 229 height 36
click at [685, 274] on div "Prescriber's Name" at bounding box center [741, 258] width 448 height 50
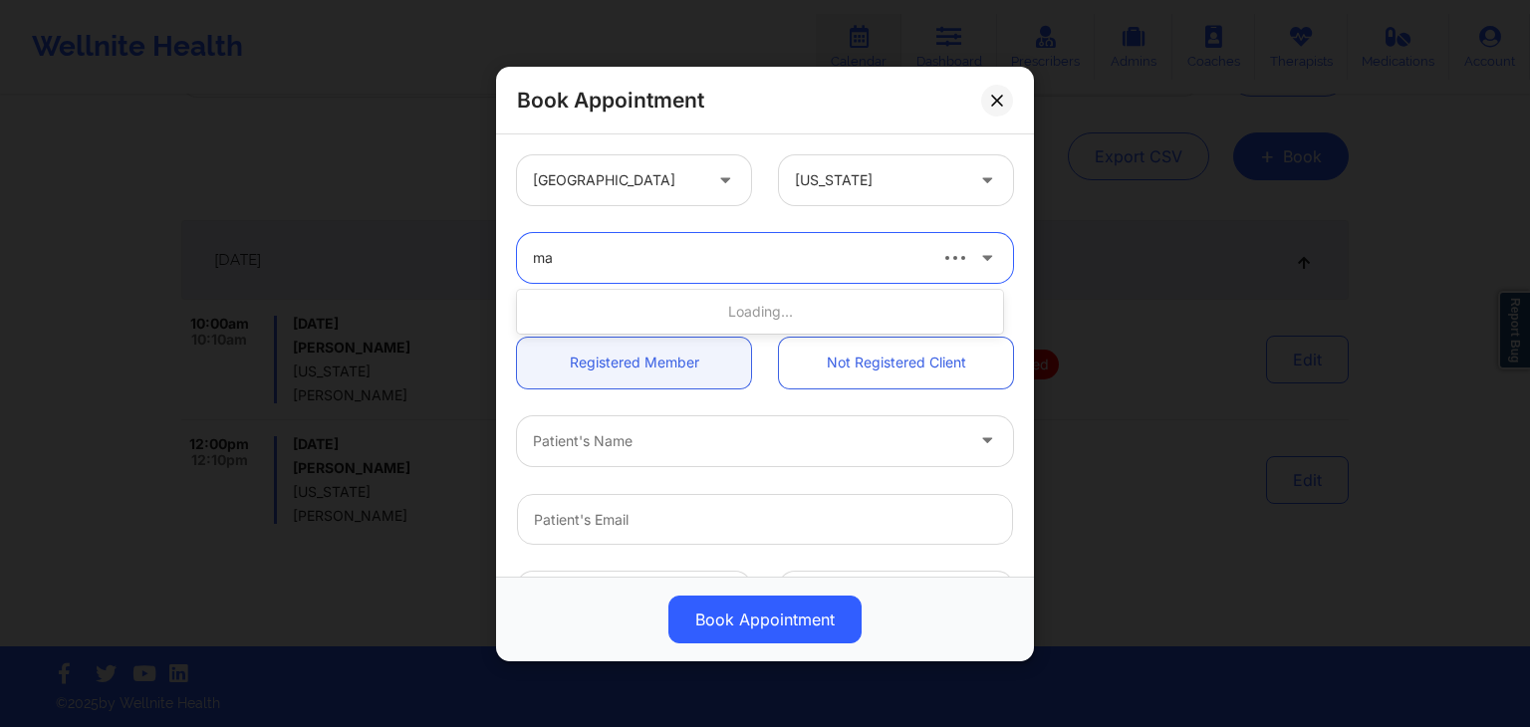
type input "m"
type input "[PERSON_NAME]"
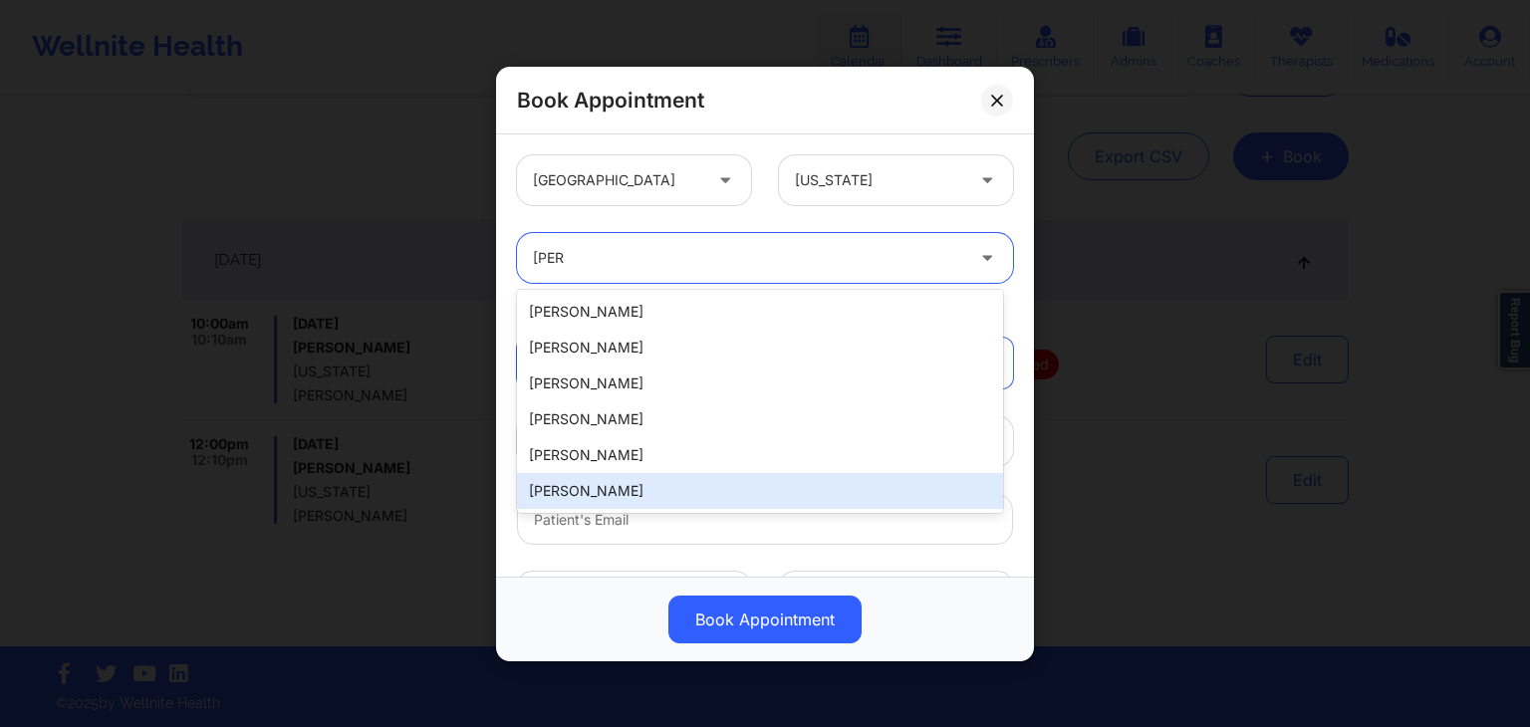
click at [604, 491] on div "[PERSON_NAME]" at bounding box center [760, 491] width 486 height 36
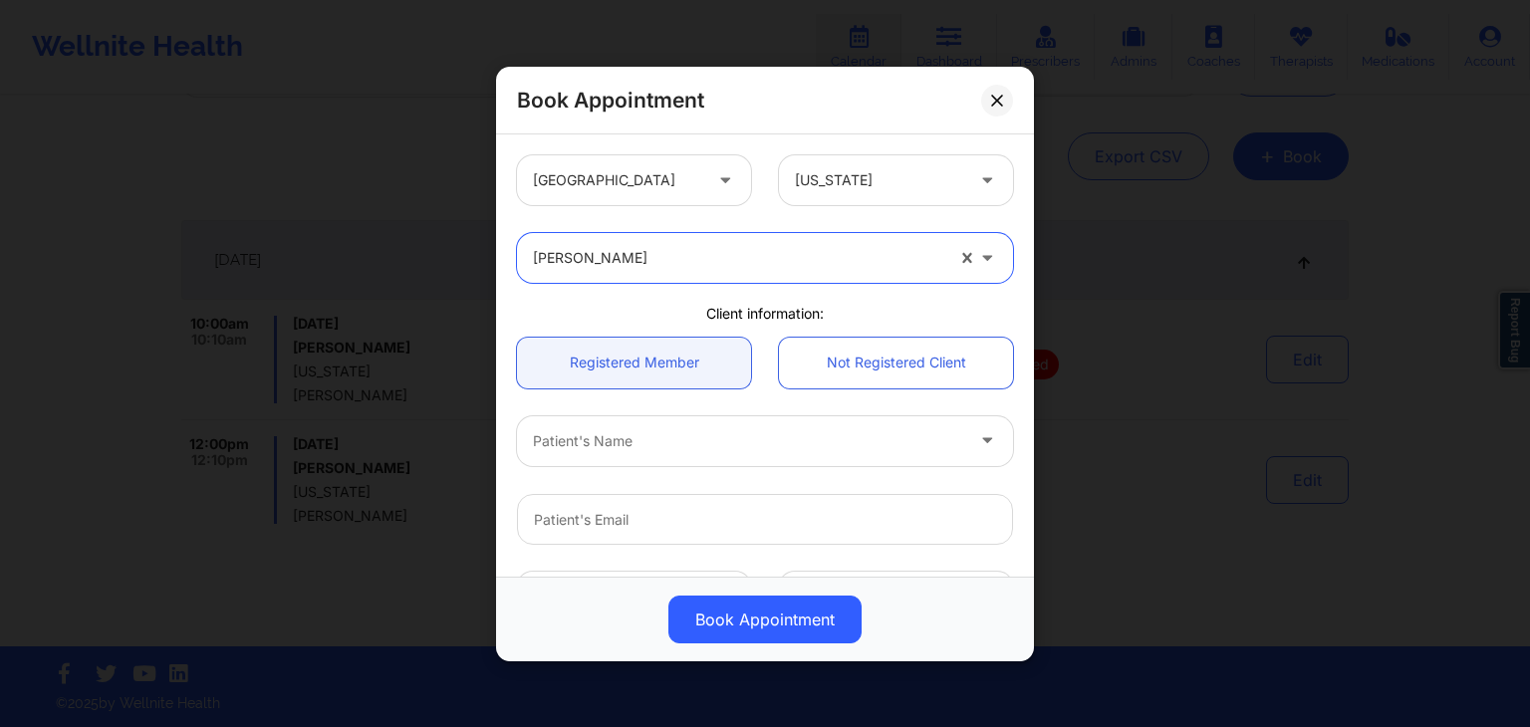
click at [594, 435] on div at bounding box center [748, 440] width 430 height 24
type input "[PERSON_NAME]"
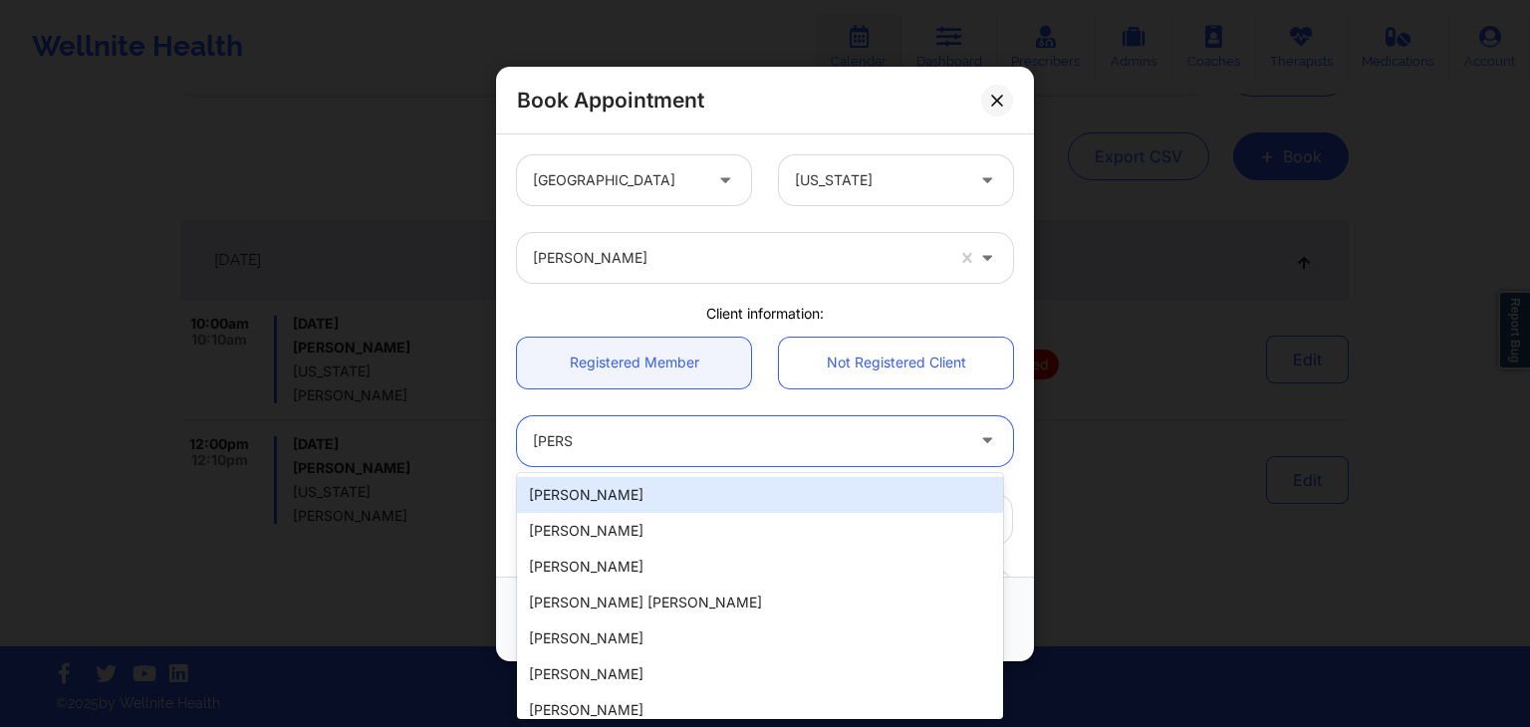
click at [630, 492] on div "[PERSON_NAME]" at bounding box center [760, 495] width 486 height 36
type input "[EMAIL_ADDRESS][DOMAIN_NAME]"
type input "[PHONE_NUMBER]"
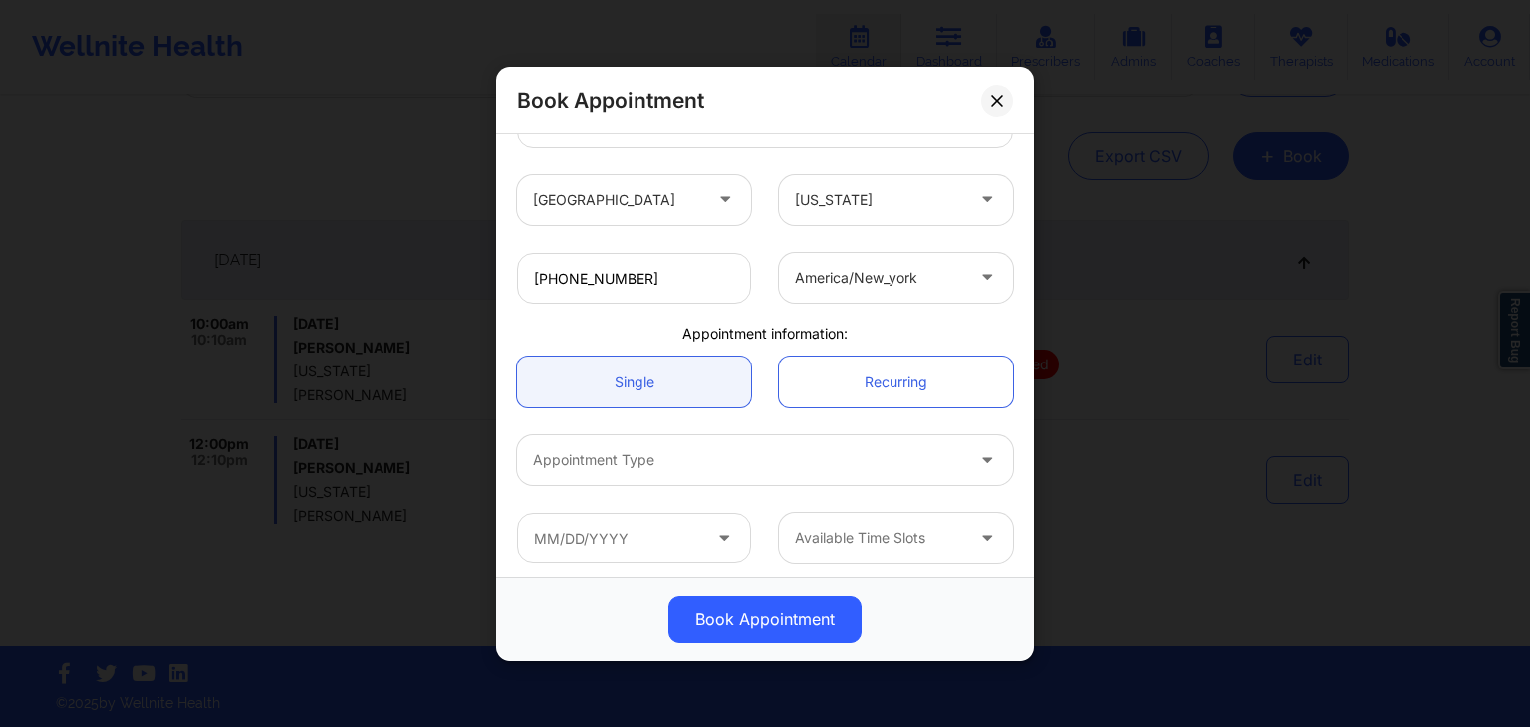
scroll to position [403, 0]
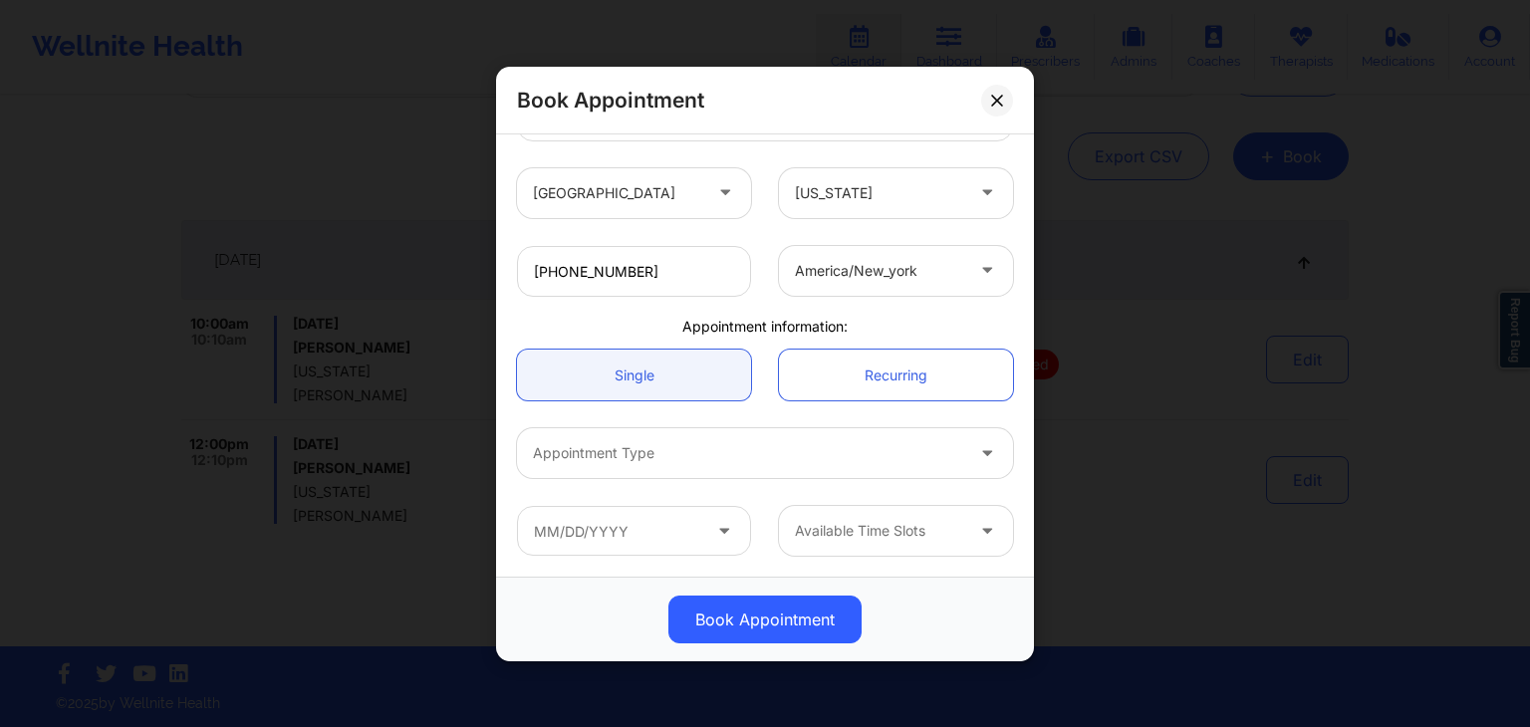
click at [711, 449] on div at bounding box center [748, 453] width 430 height 24
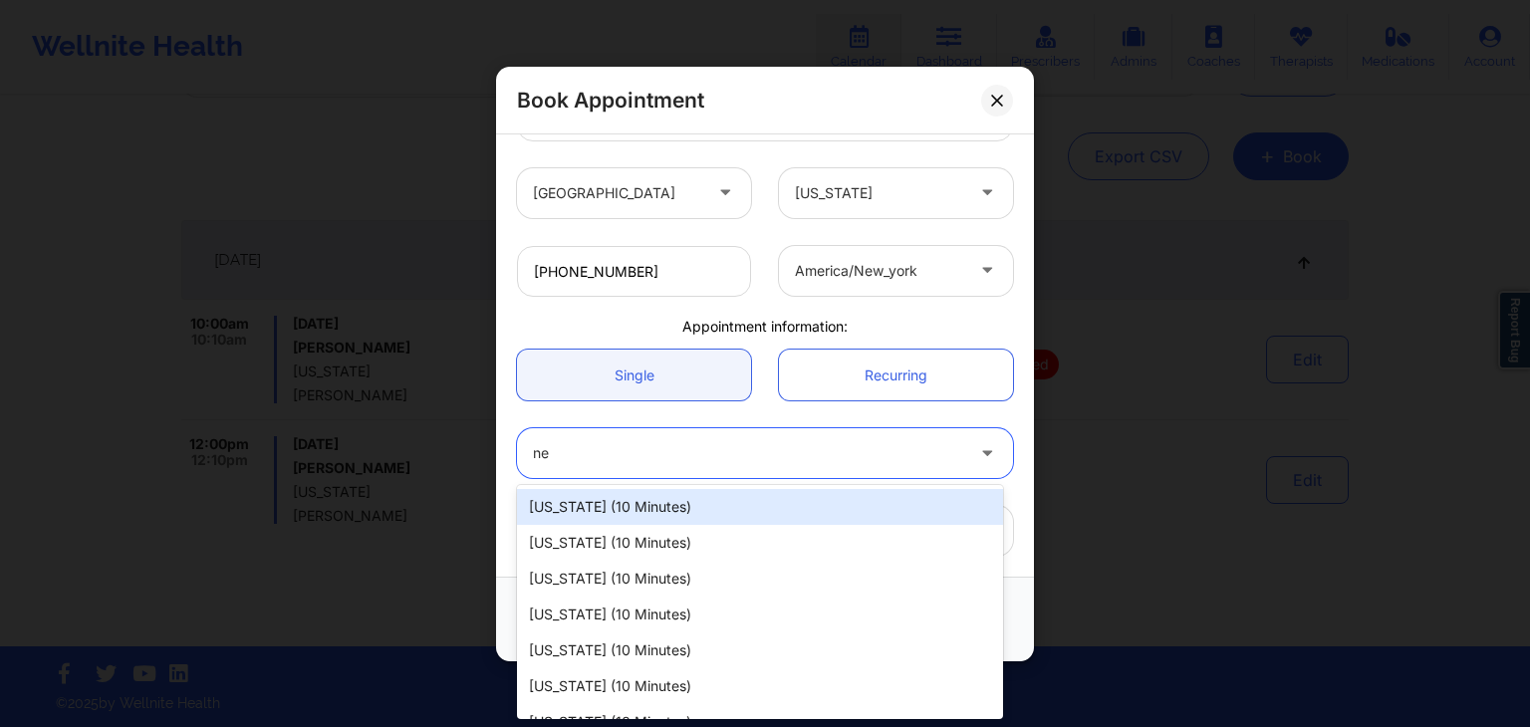
type input "new"
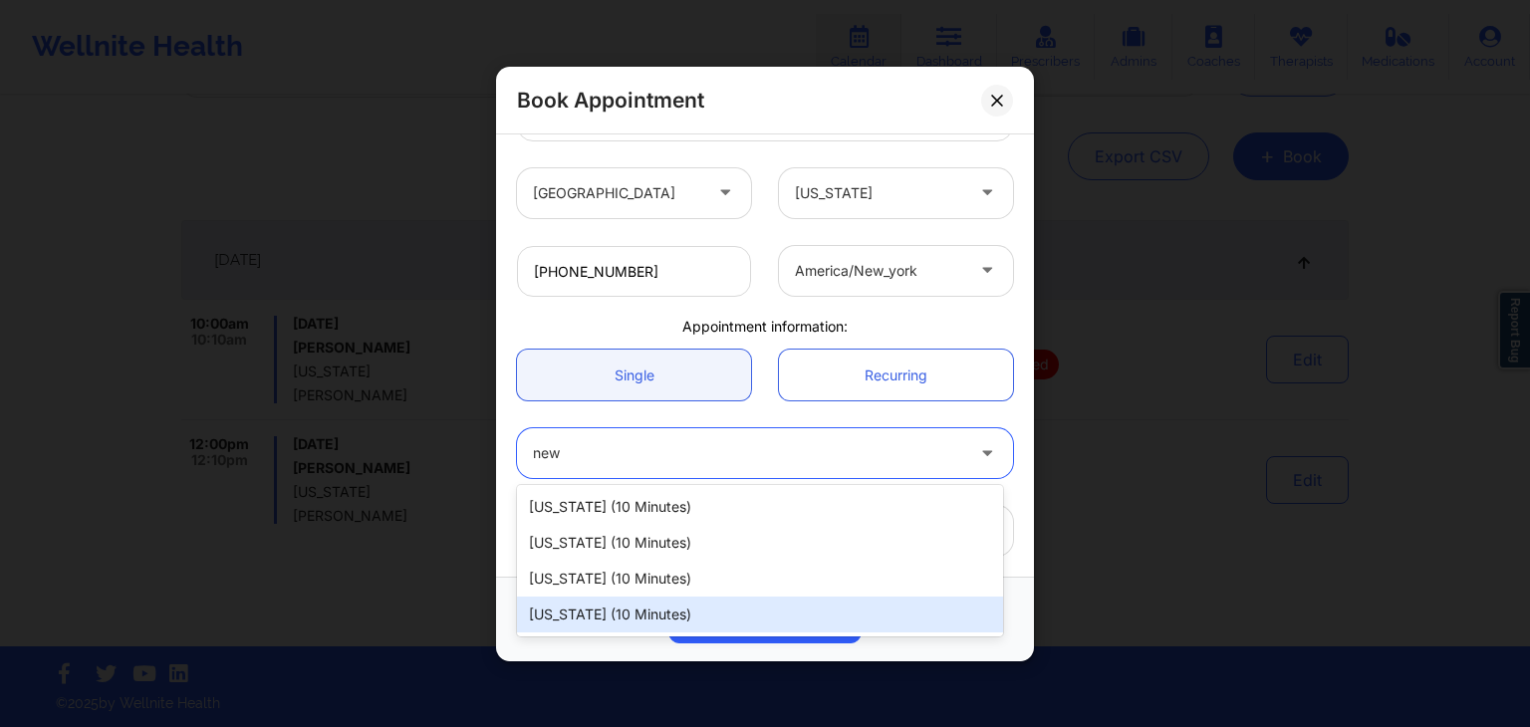
click at [656, 621] on div "[US_STATE] (10 minutes)" at bounding box center [760, 615] width 486 height 36
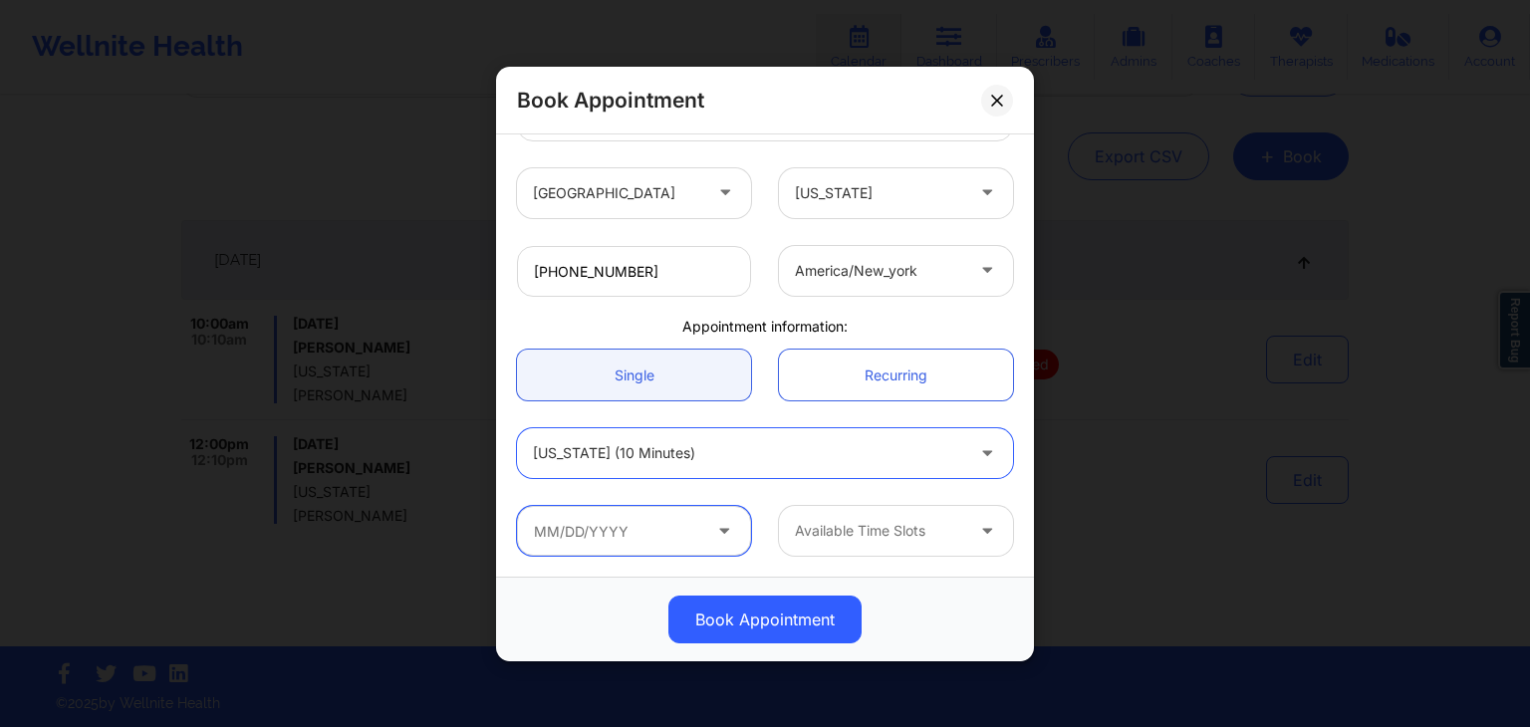
click at [671, 526] on input "text" at bounding box center [634, 531] width 234 height 50
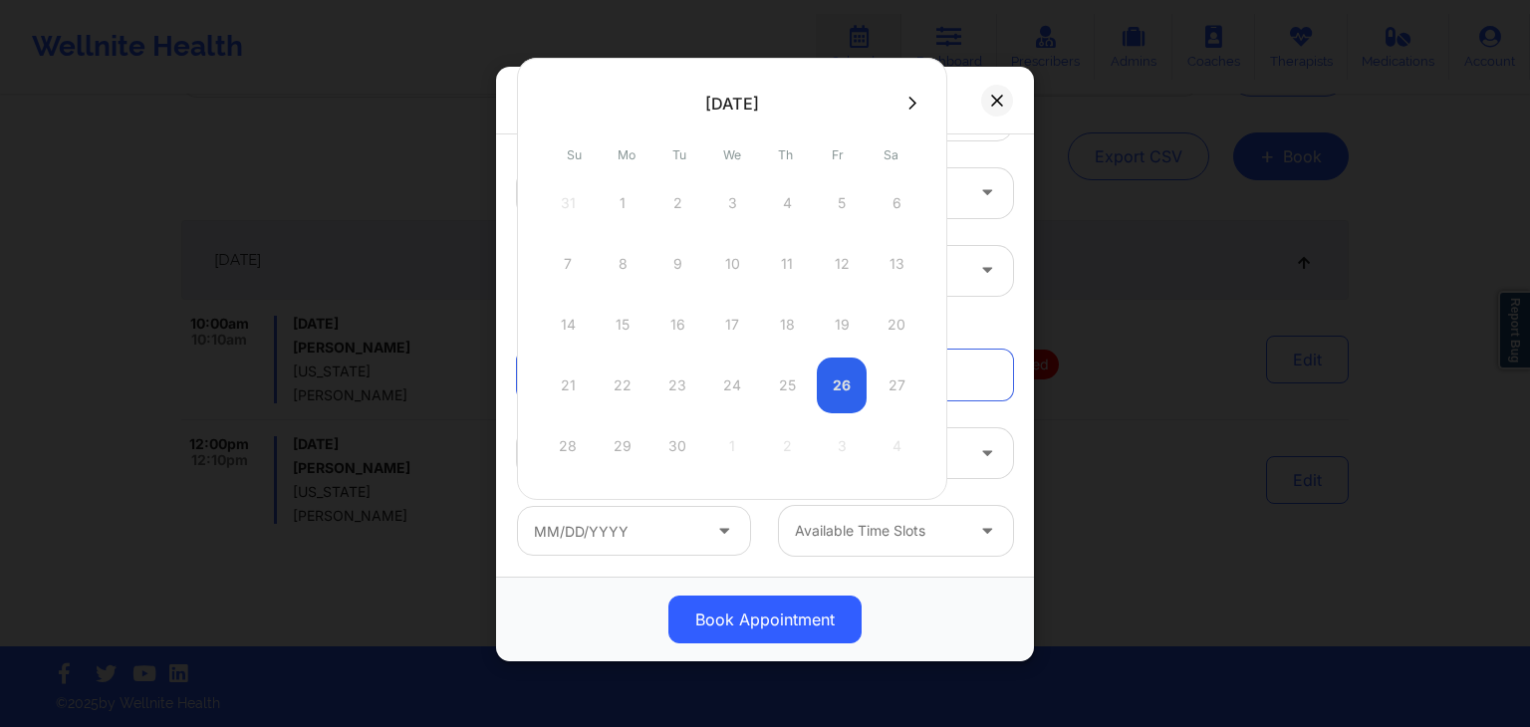
click at [915, 102] on button at bounding box center [912, 103] width 20 height 17
click at [781, 200] on div "2" at bounding box center [787, 203] width 50 height 56
type input "[DATE]"
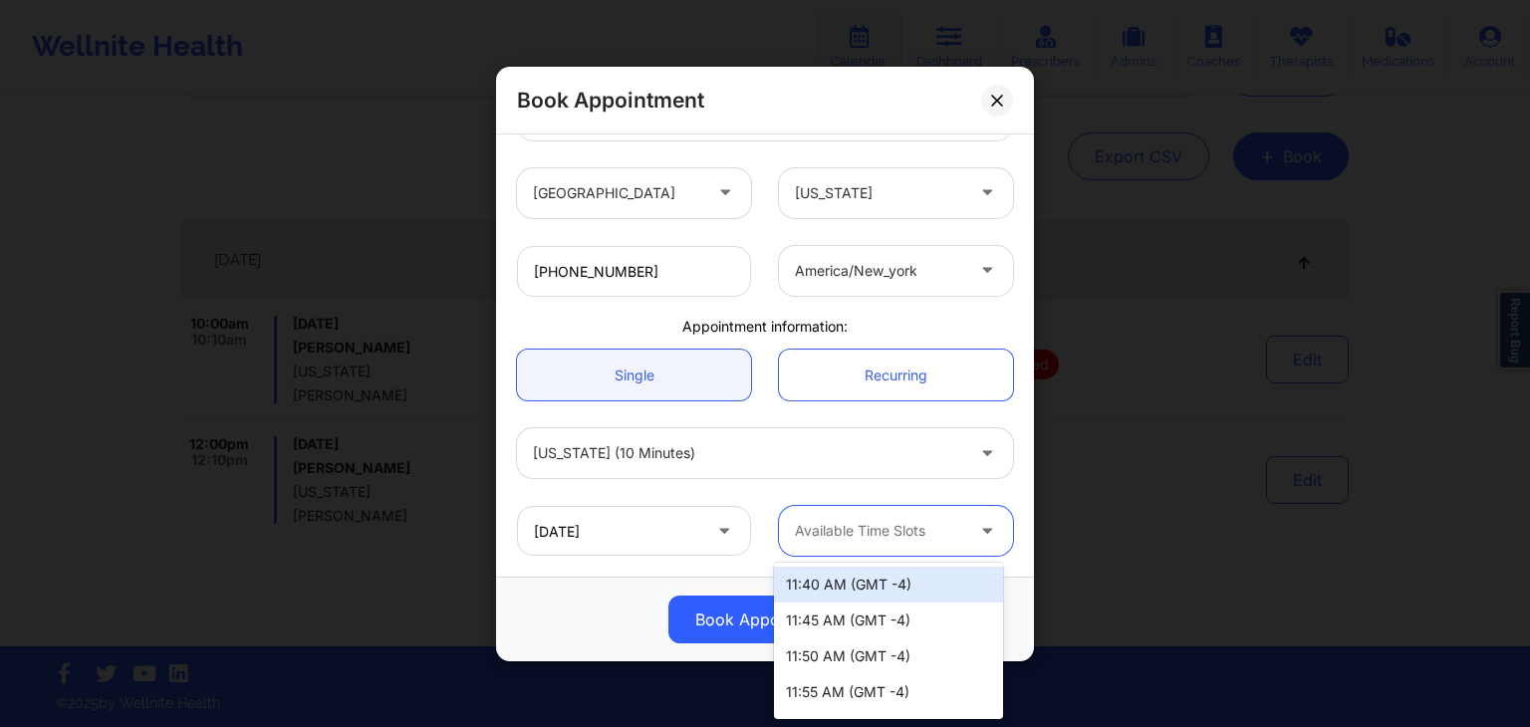
click at [864, 520] on div at bounding box center [879, 531] width 168 height 24
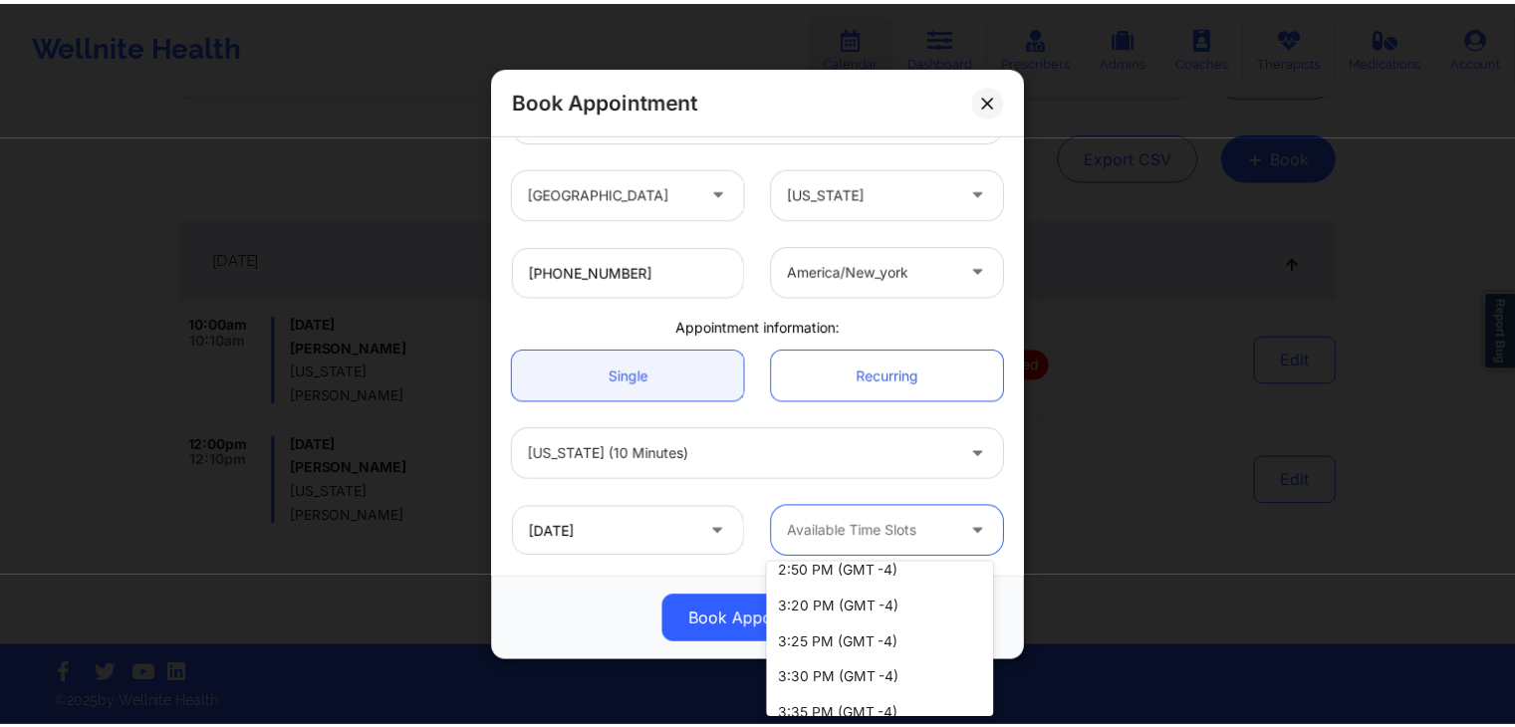
scroll to position [1357, 0]
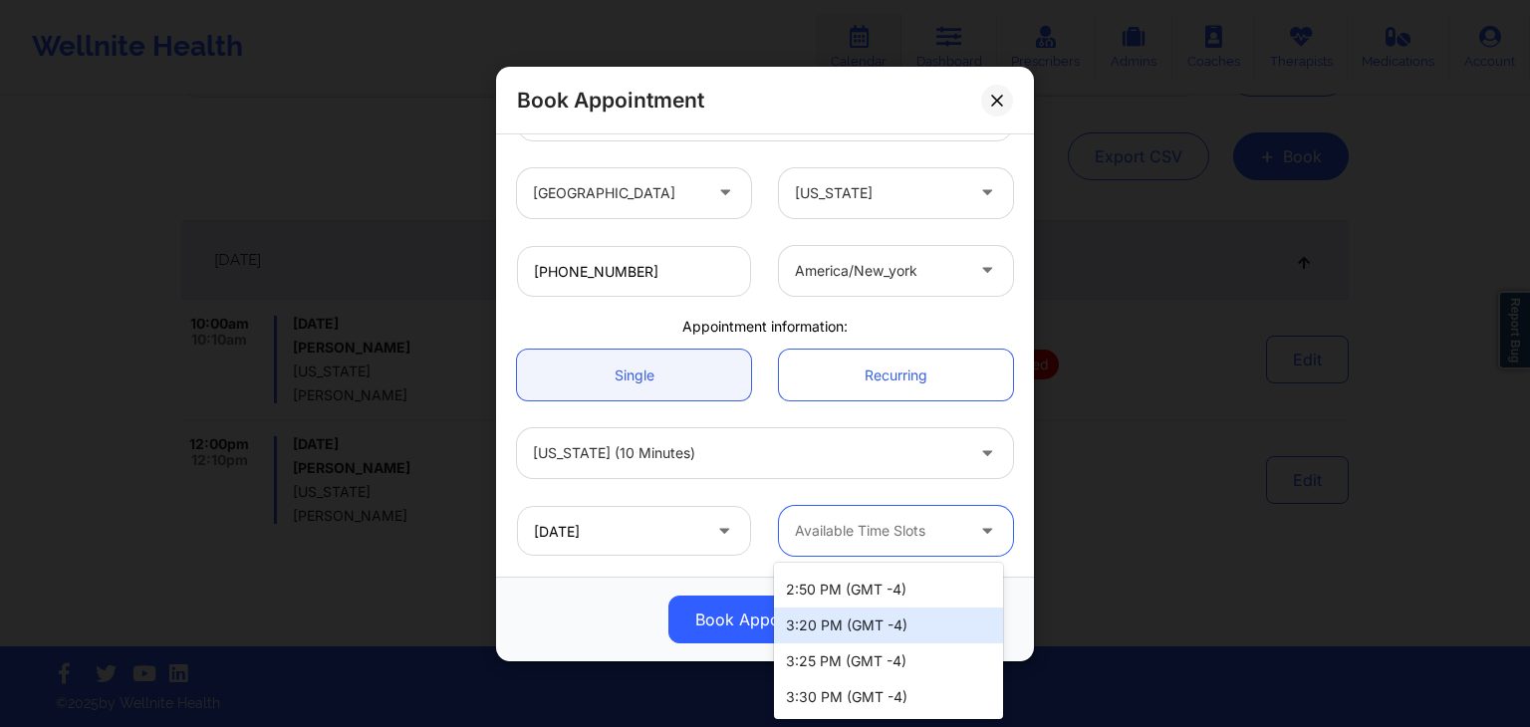
click at [927, 627] on div "3:20 PM (GMT -4)" at bounding box center [888, 626] width 229 height 36
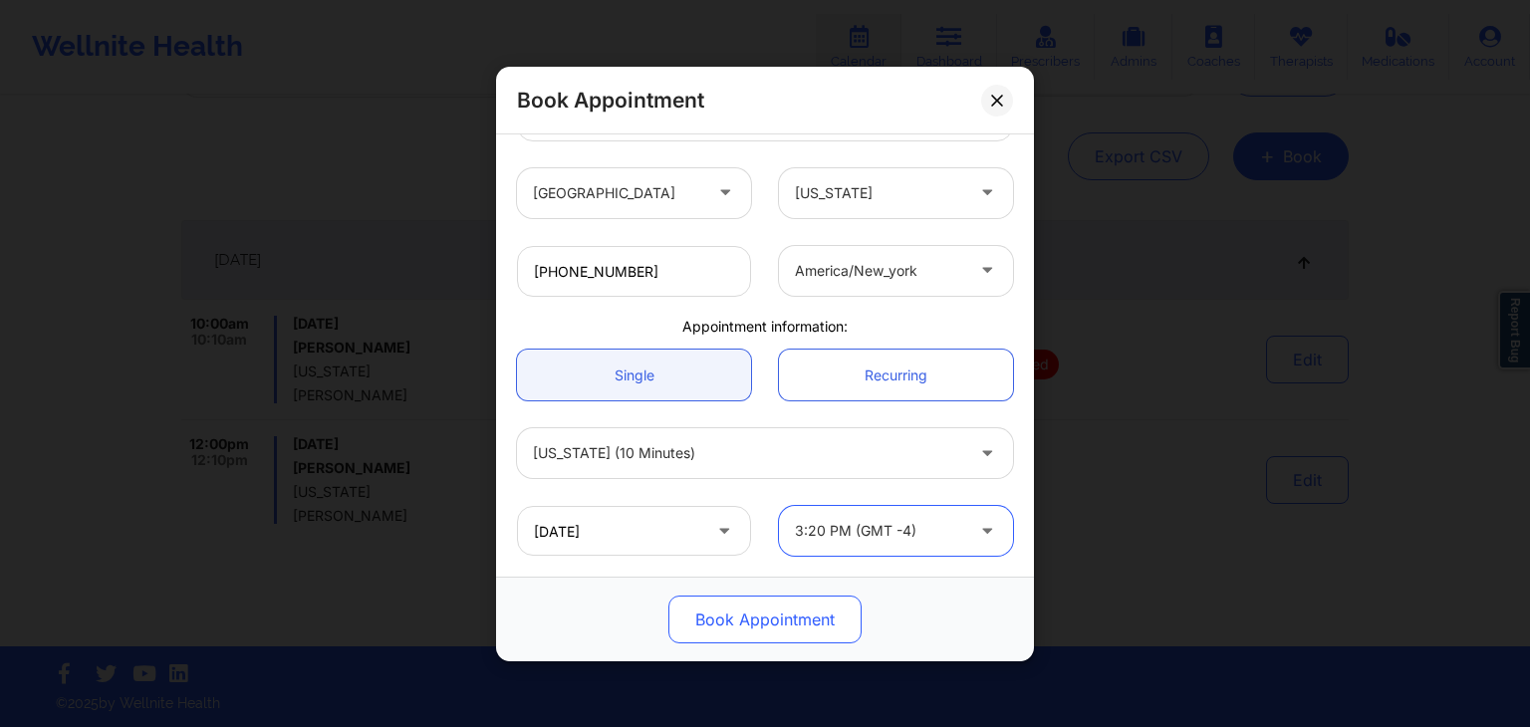
click at [802, 611] on button "Book Appointment" at bounding box center [764, 620] width 193 height 48
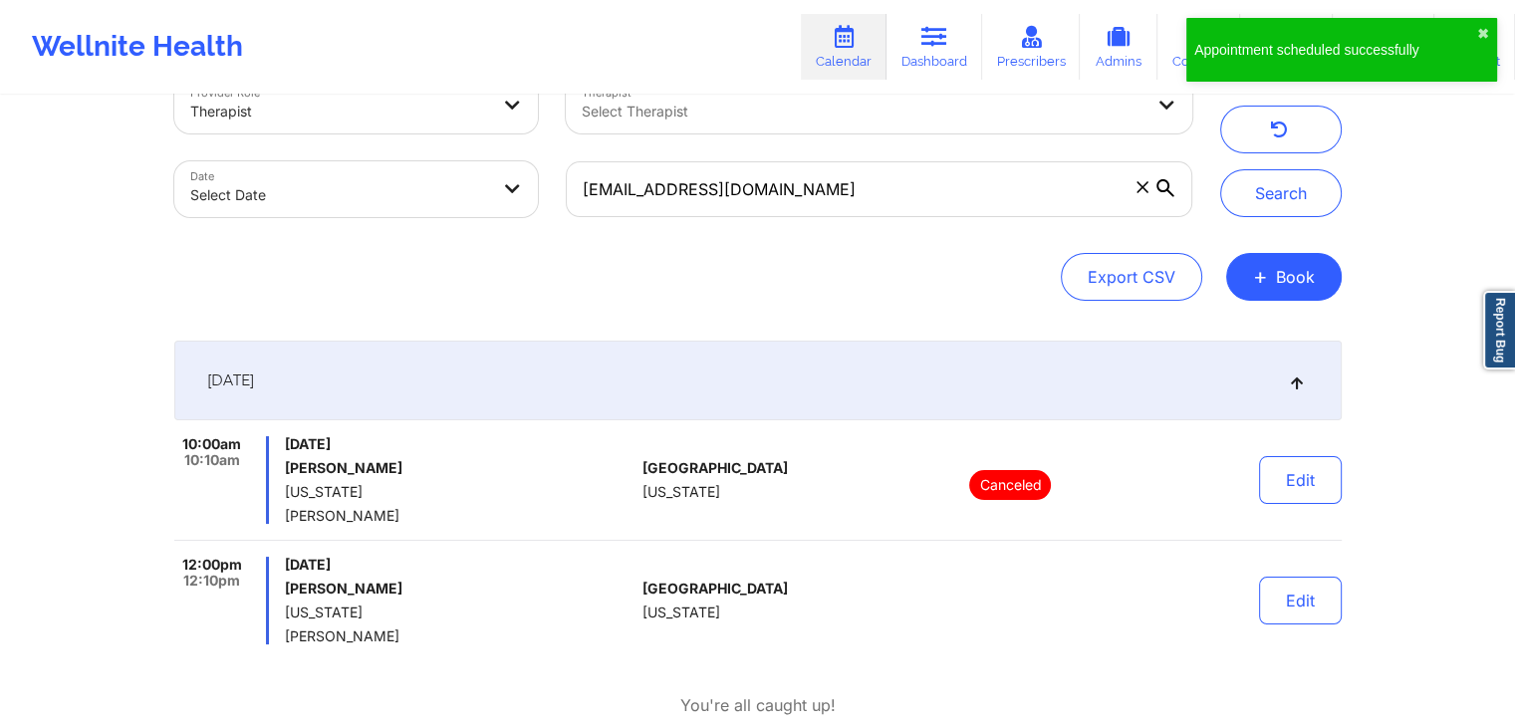
scroll to position [0, 0]
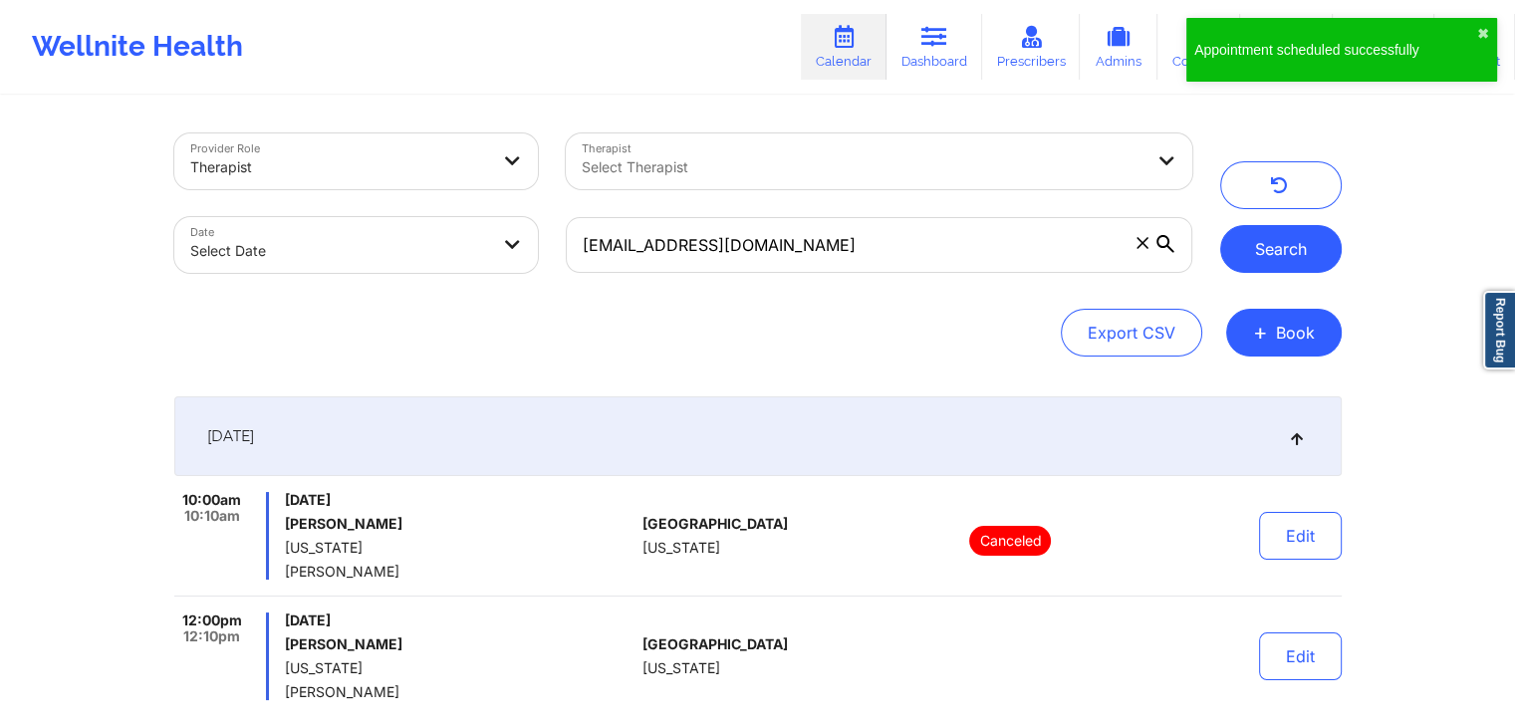
click at [1284, 244] on button "Search" at bounding box center [1281, 249] width 122 height 48
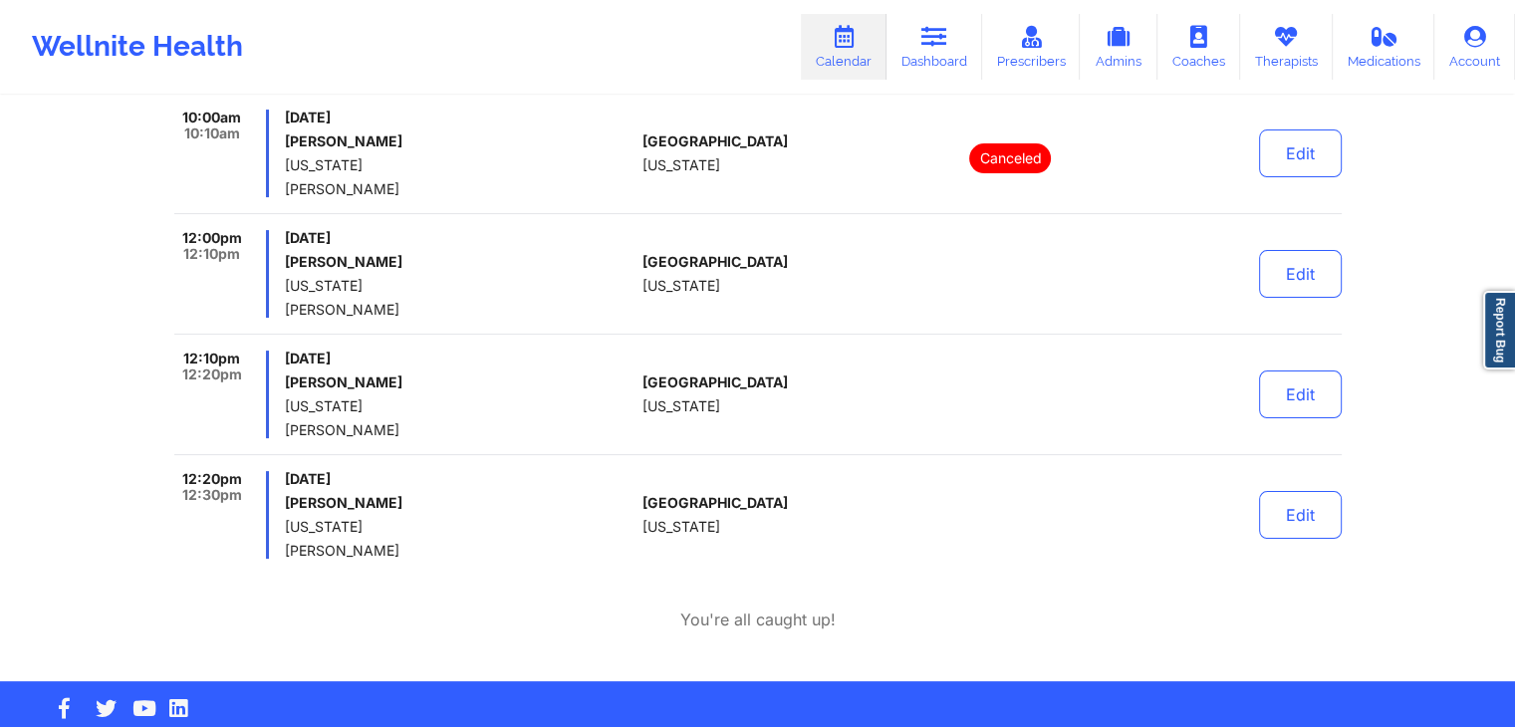
scroll to position [386, 0]
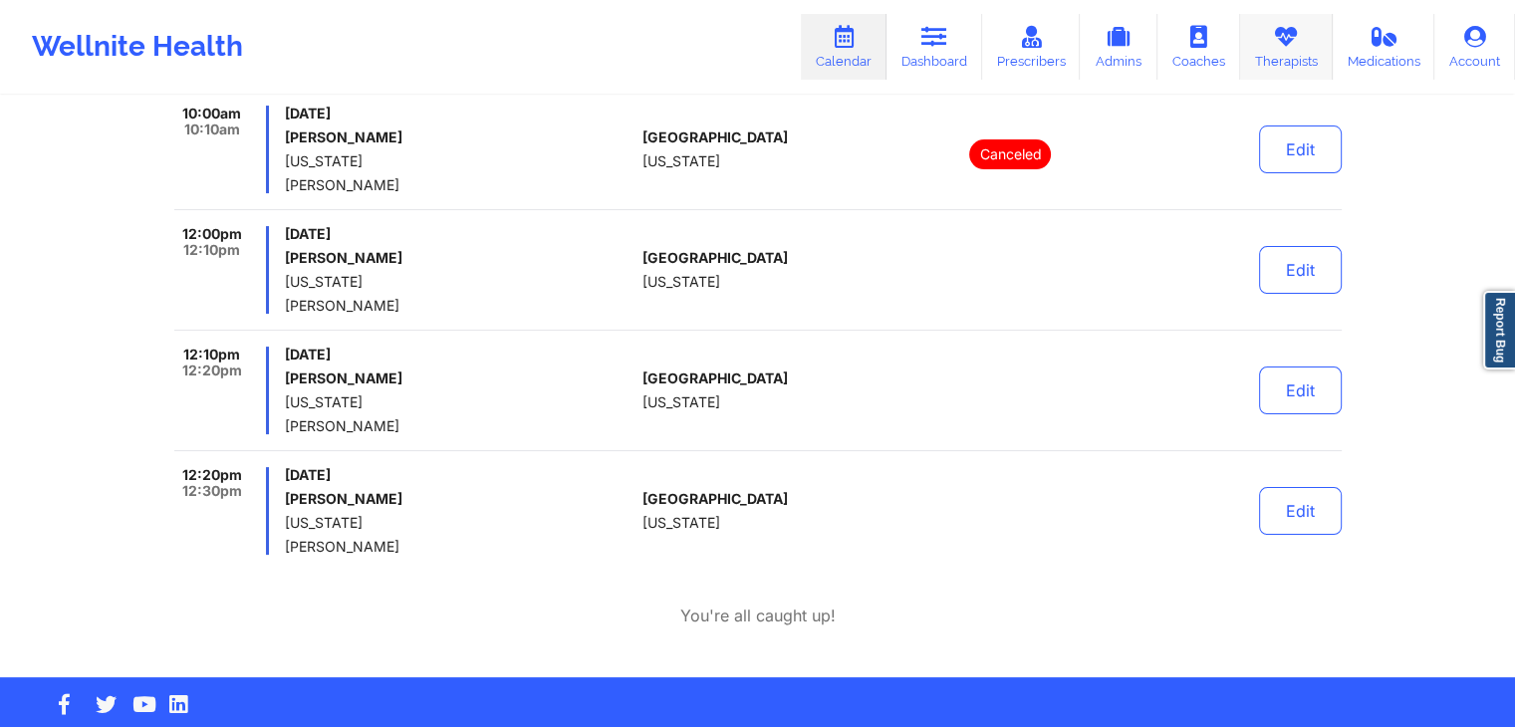
click at [1266, 76] on link "Therapists" at bounding box center [1286, 47] width 93 height 66
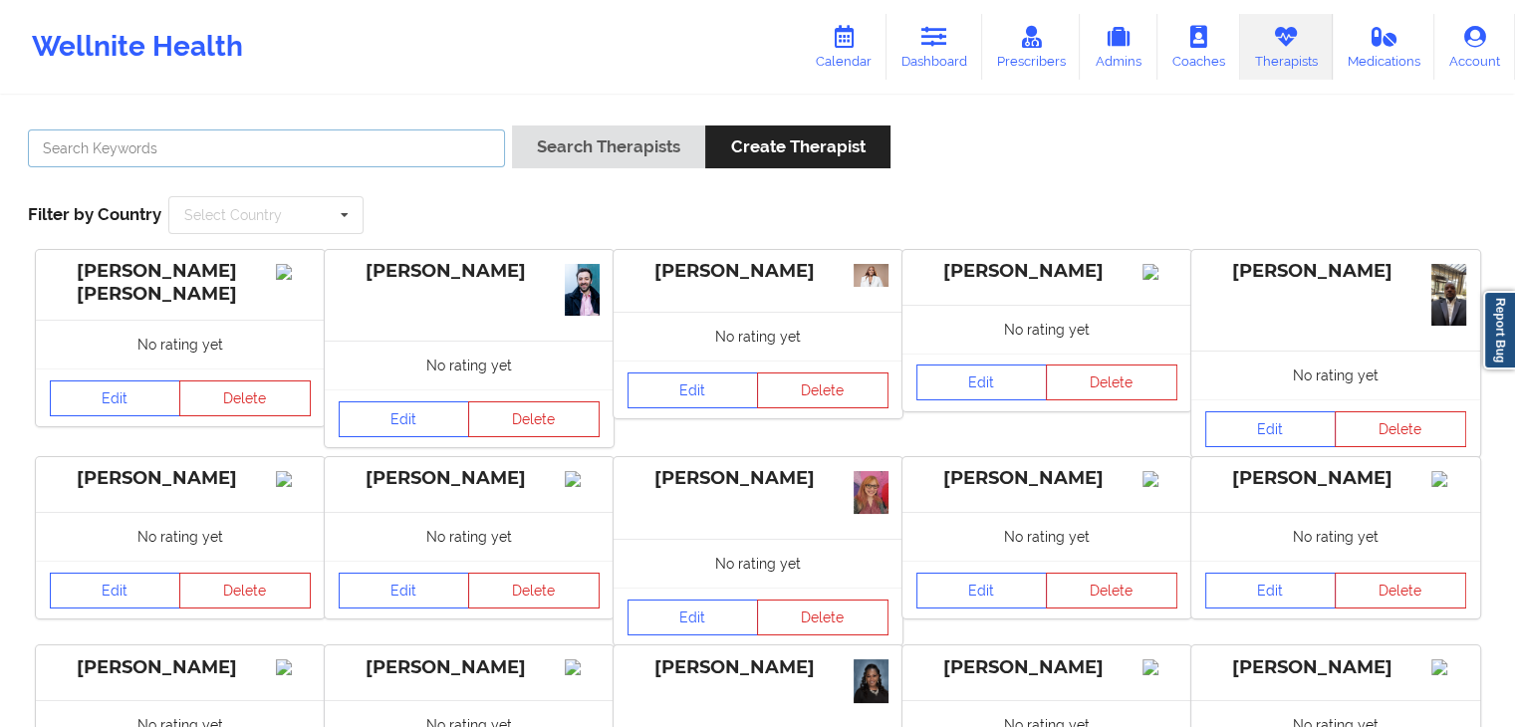
click at [446, 152] on input "text" at bounding box center [266, 148] width 477 height 38
type input "[PERSON_NAME]"
click at [512, 125] on button "Search Therapists" at bounding box center [608, 146] width 193 height 43
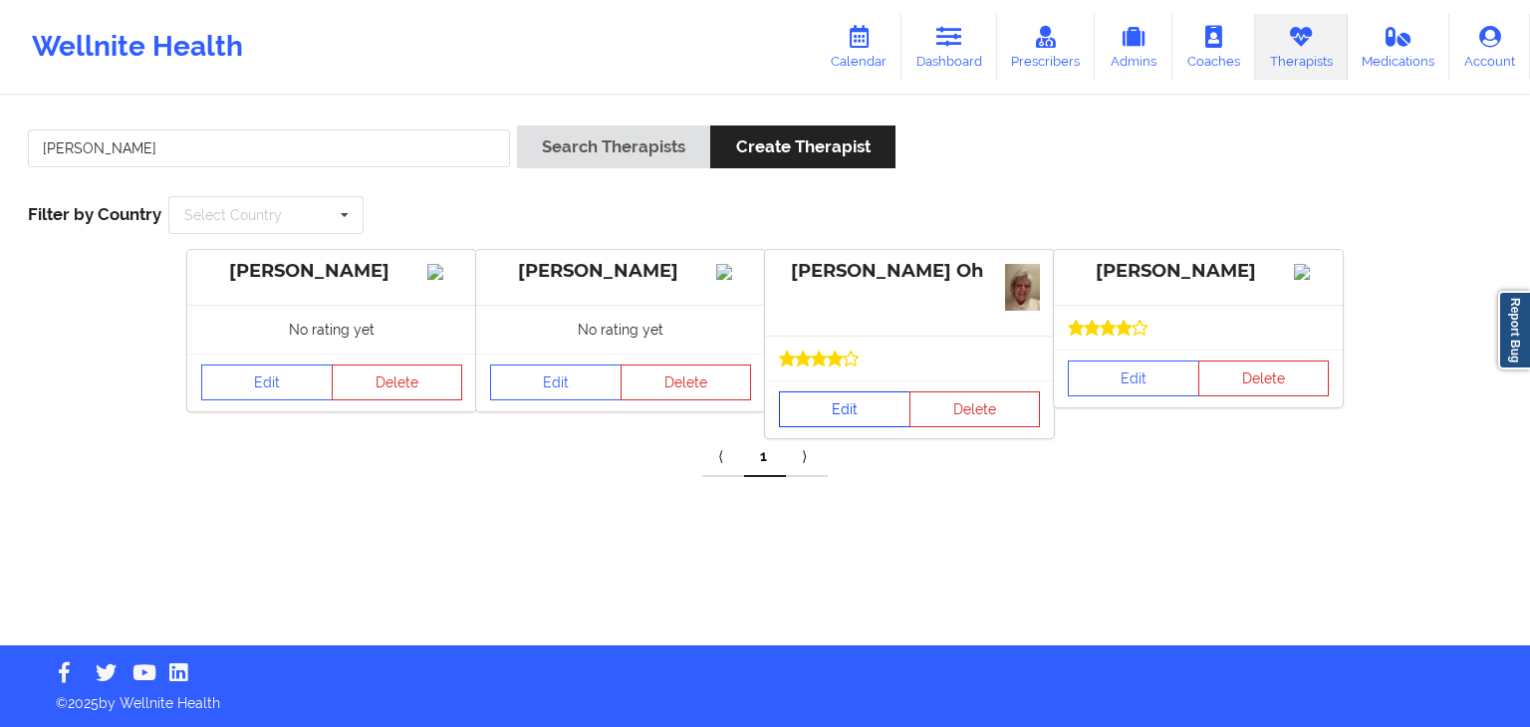
click at [837, 417] on link "Edit" at bounding box center [844, 409] width 131 height 36
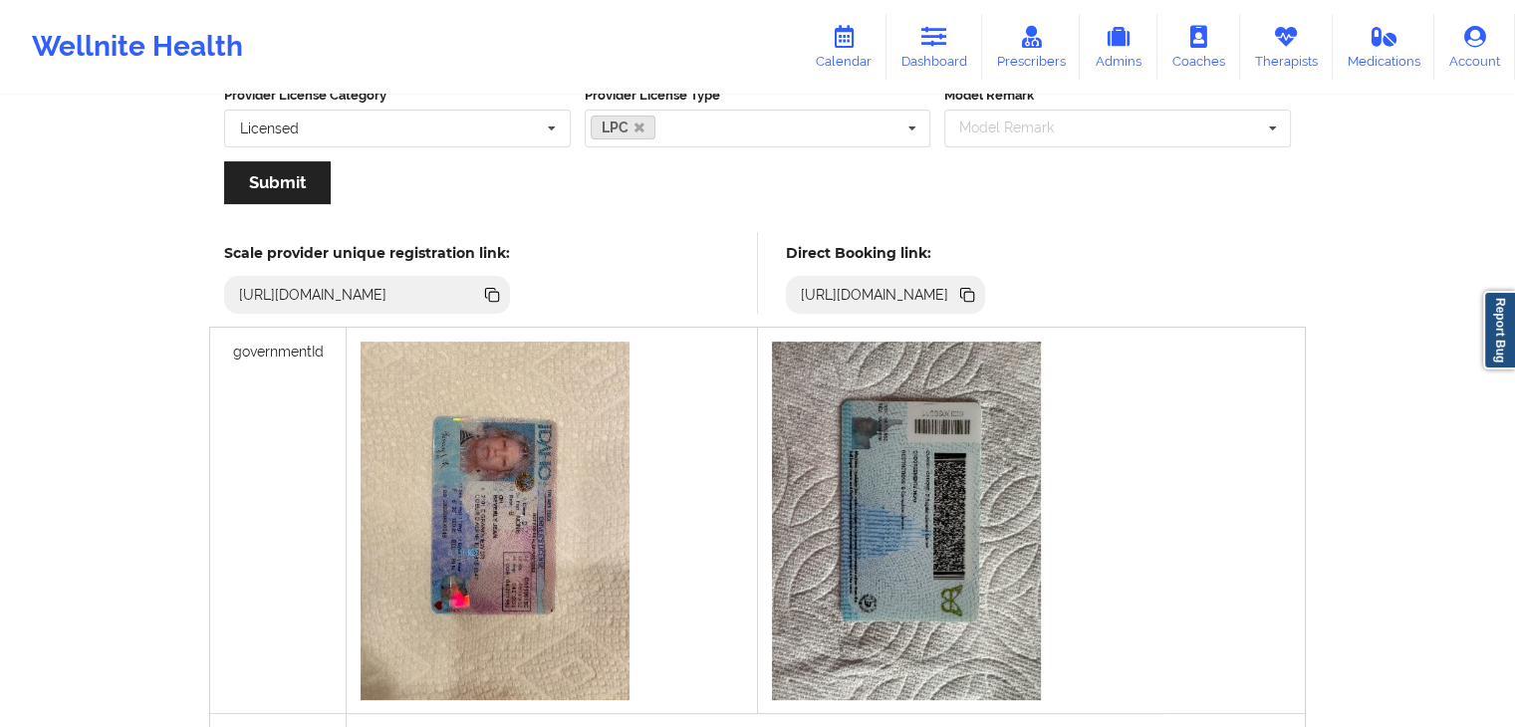
scroll to position [422, 0]
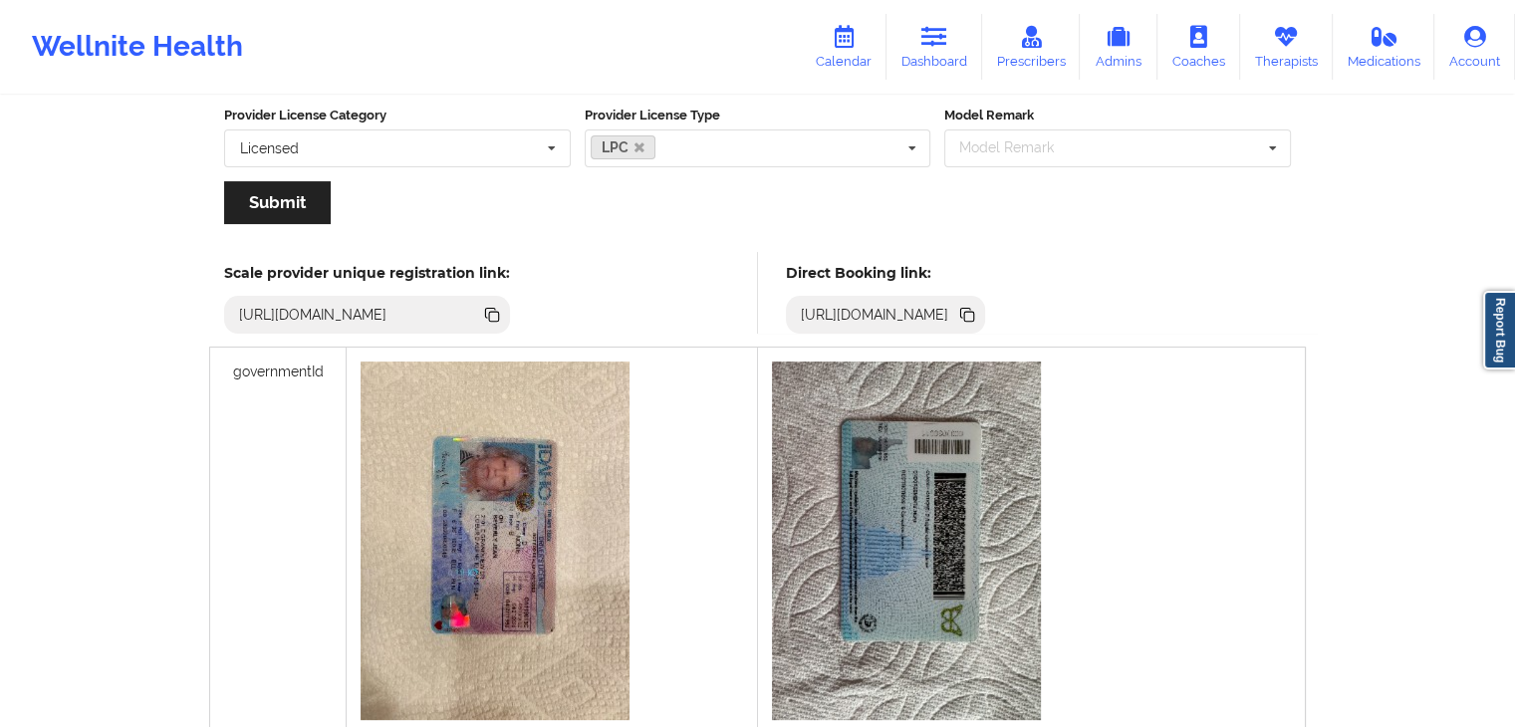
click at [971, 315] on icon at bounding box center [966, 313] width 10 height 10
click at [1265, 35] on link "Therapists" at bounding box center [1286, 47] width 93 height 66
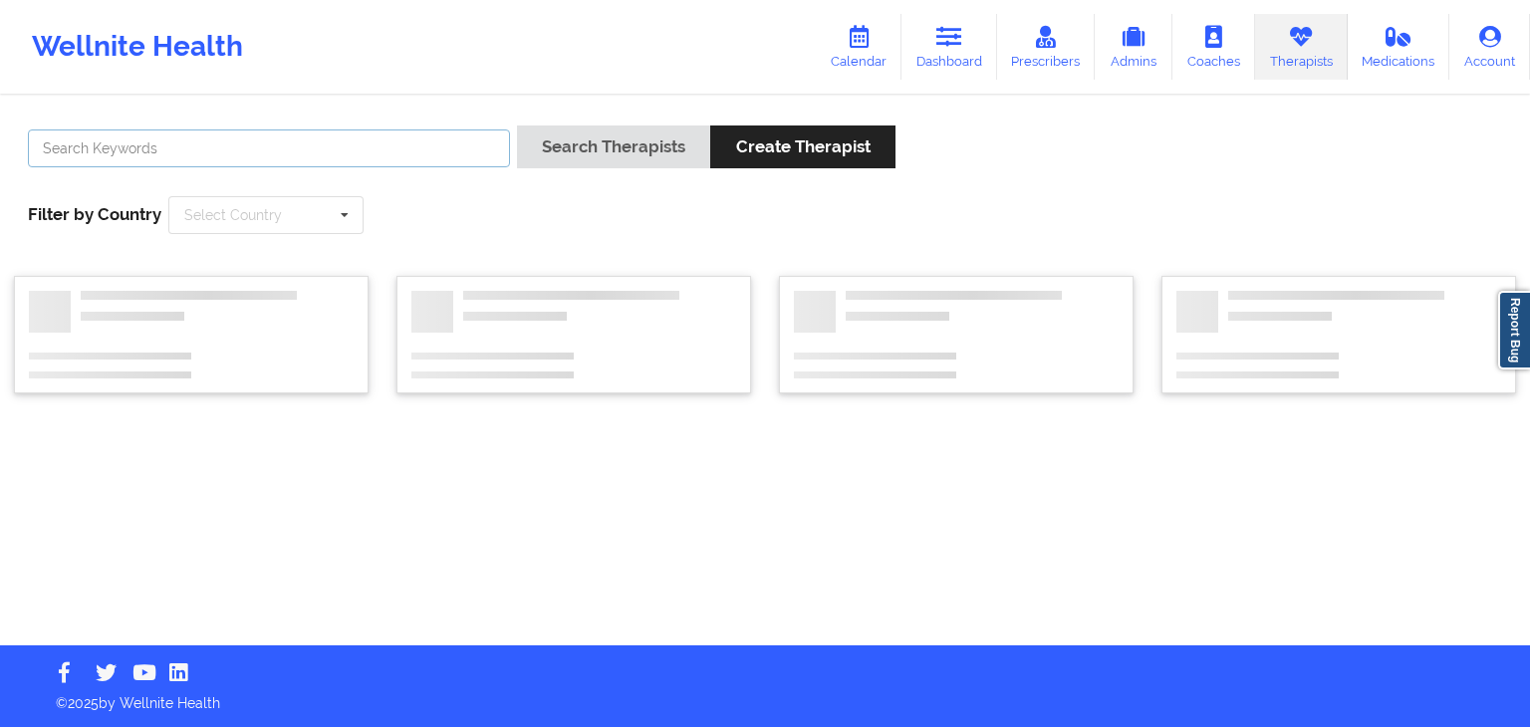
click at [339, 157] on input "text" at bounding box center [269, 148] width 482 height 38
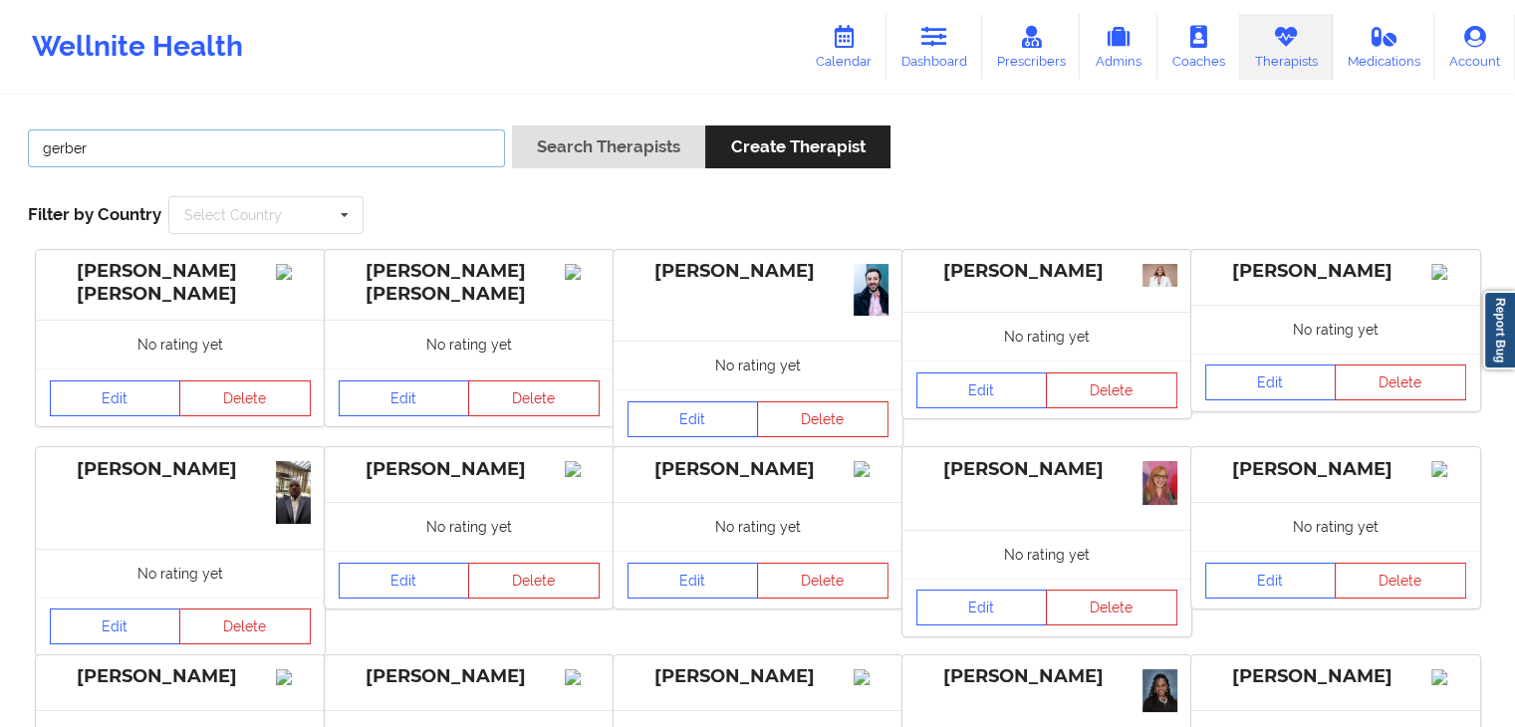
type input "gerber"
click at [512, 125] on button "Search Therapists" at bounding box center [608, 146] width 193 height 43
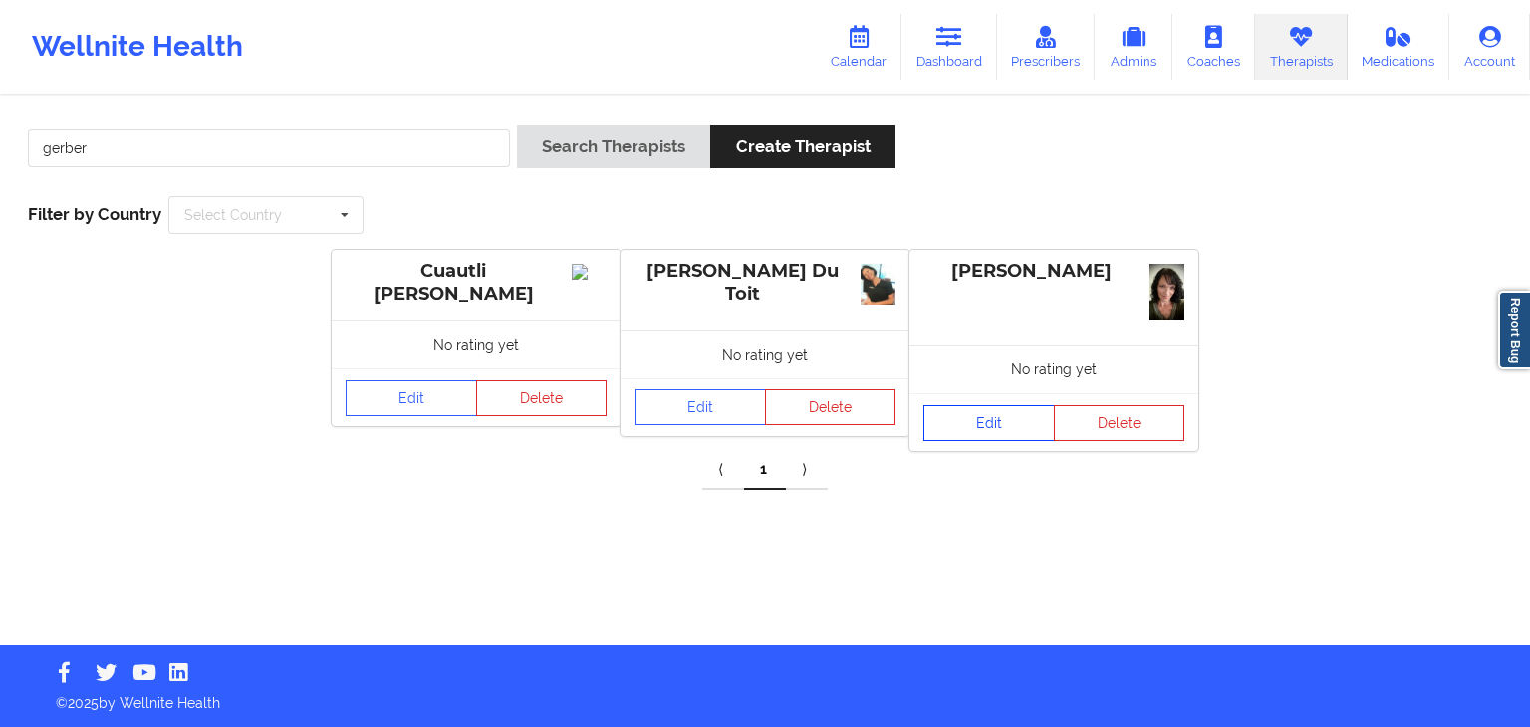
click at [965, 421] on link "Edit" at bounding box center [988, 423] width 131 height 36
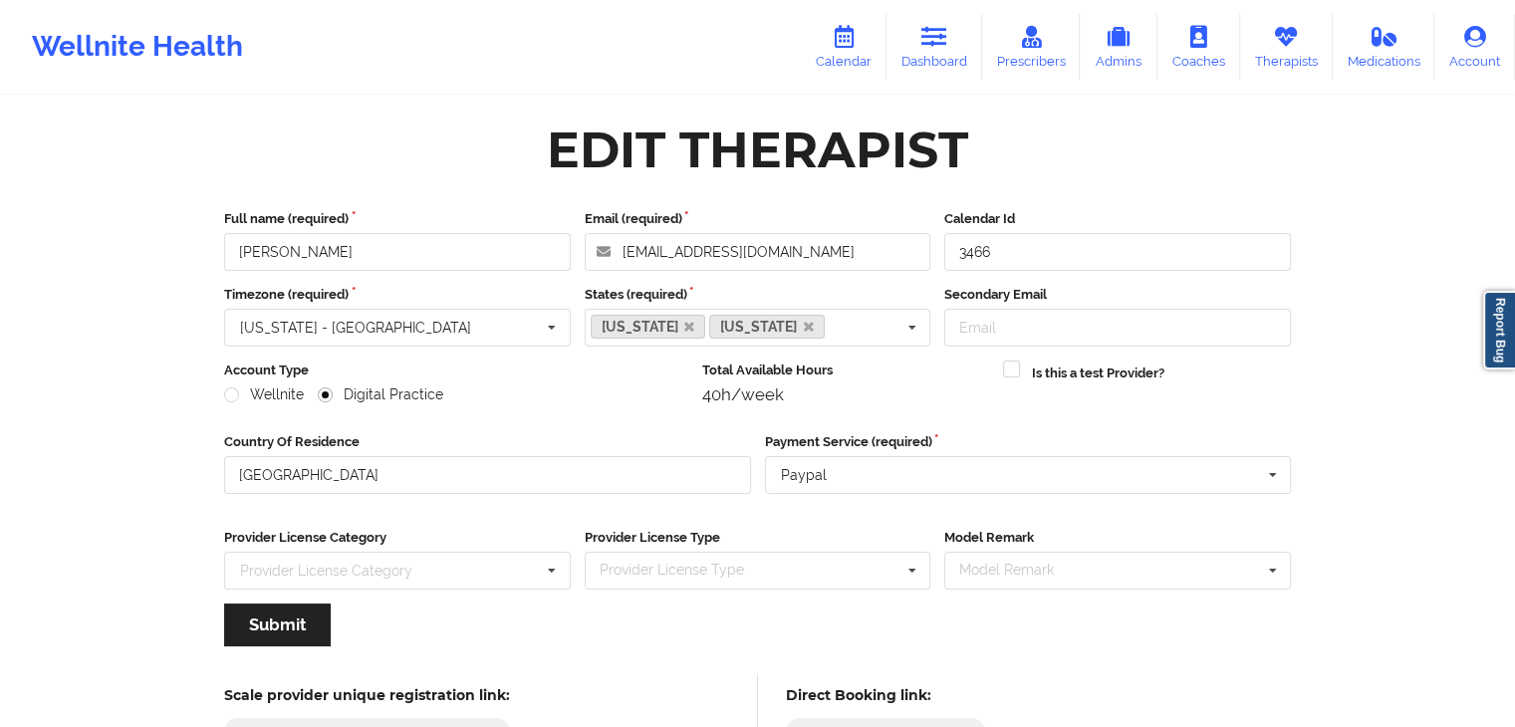
scroll to position [165, 0]
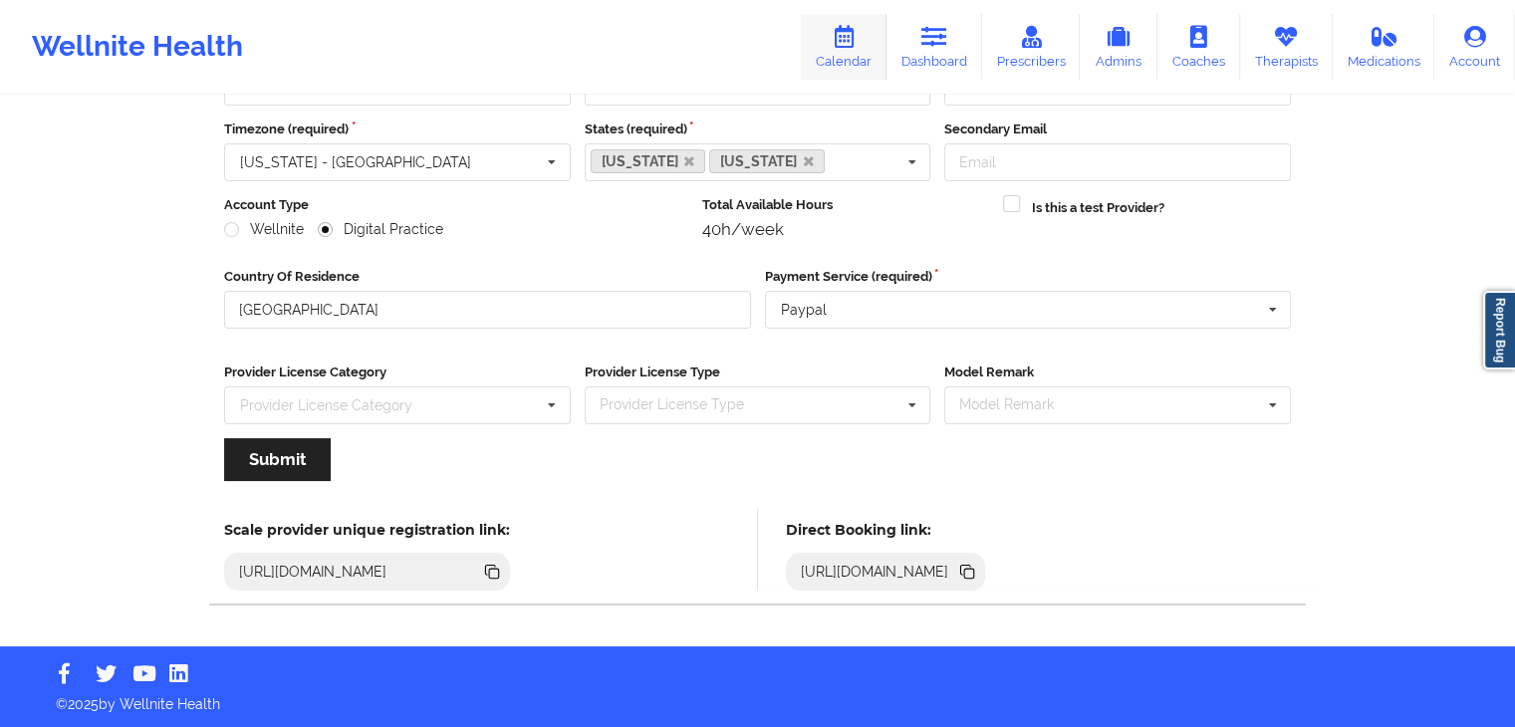
click at [857, 45] on icon at bounding box center [844, 37] width 26 height 22
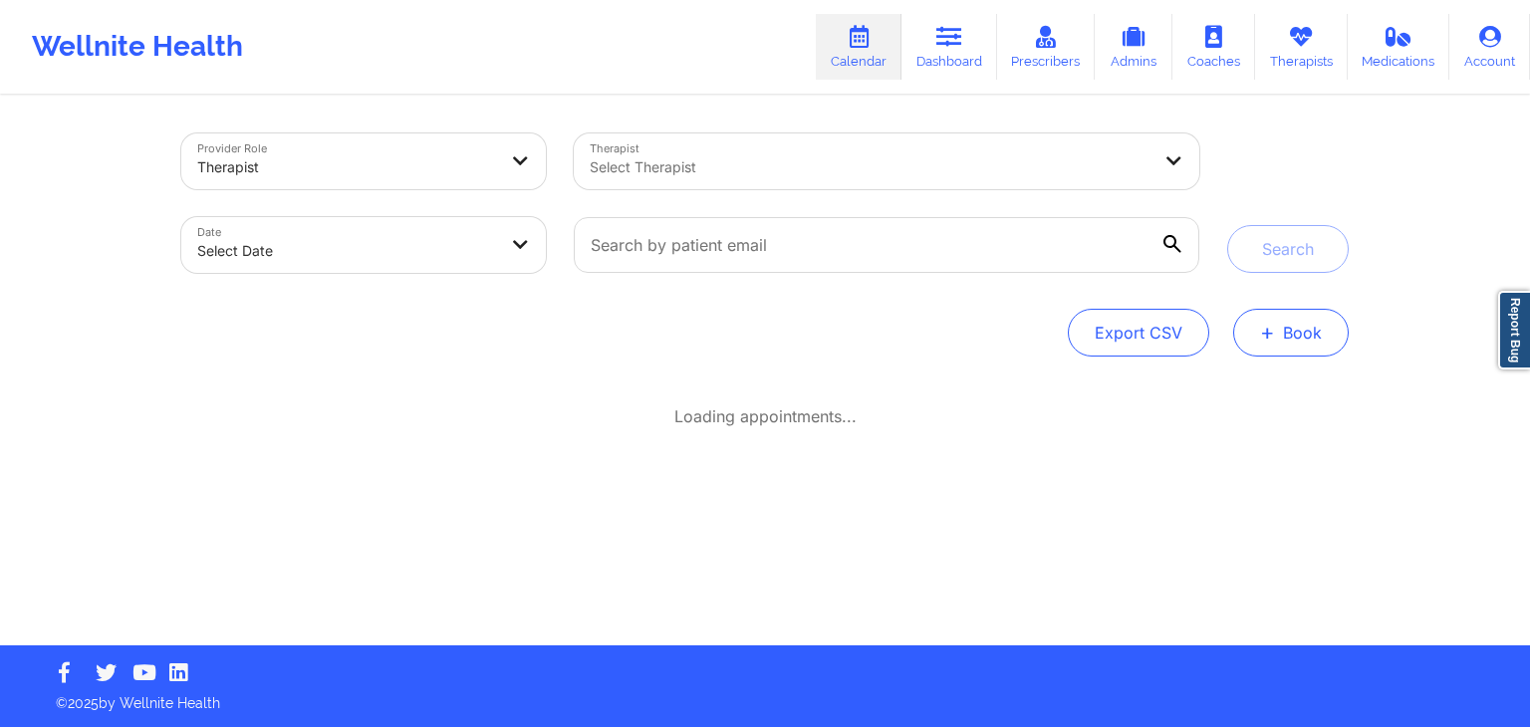
click at [1268, 327] on span "+" at bounding box center [1267, 332] width 15 height 11
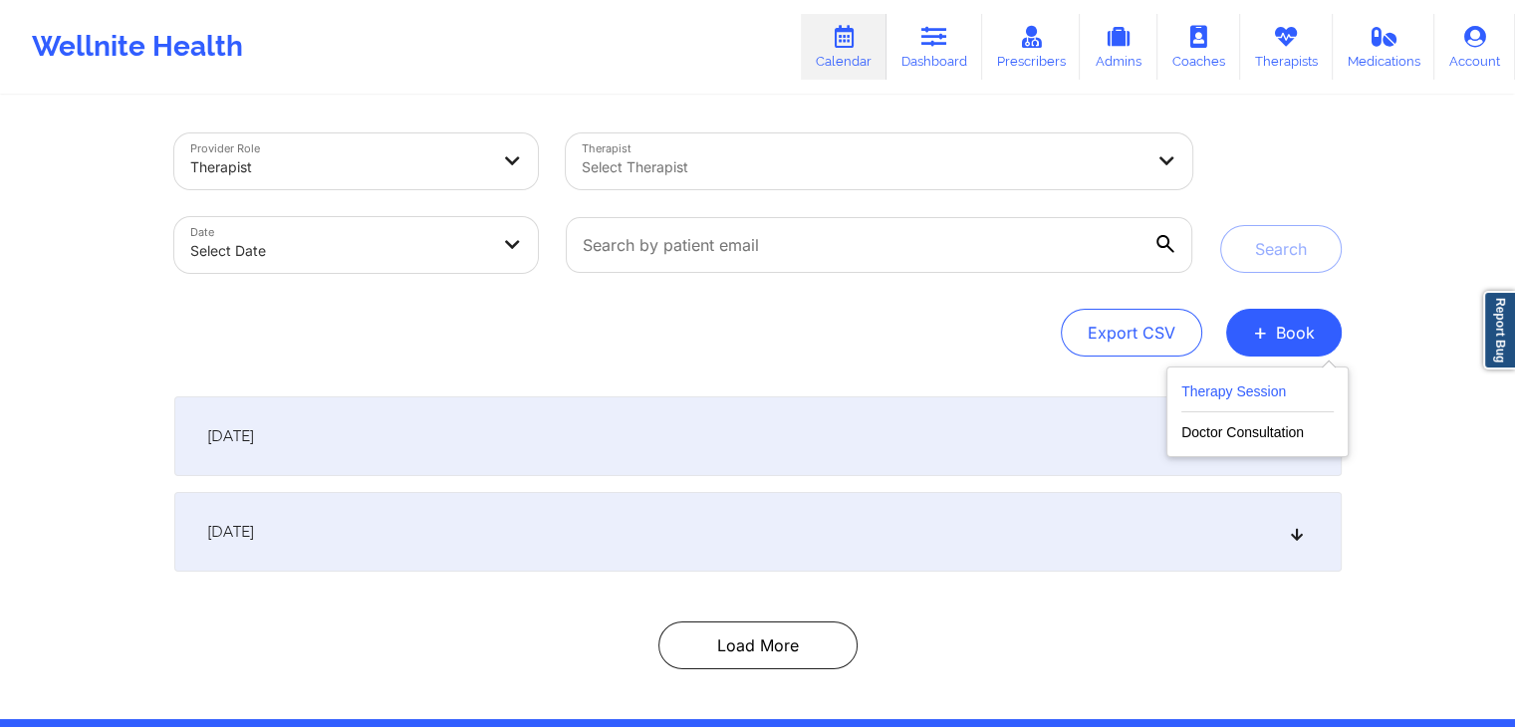
click at [1210, 380] on button "Therapy Session" at bounding box center [1257, 395] width 152 height 33
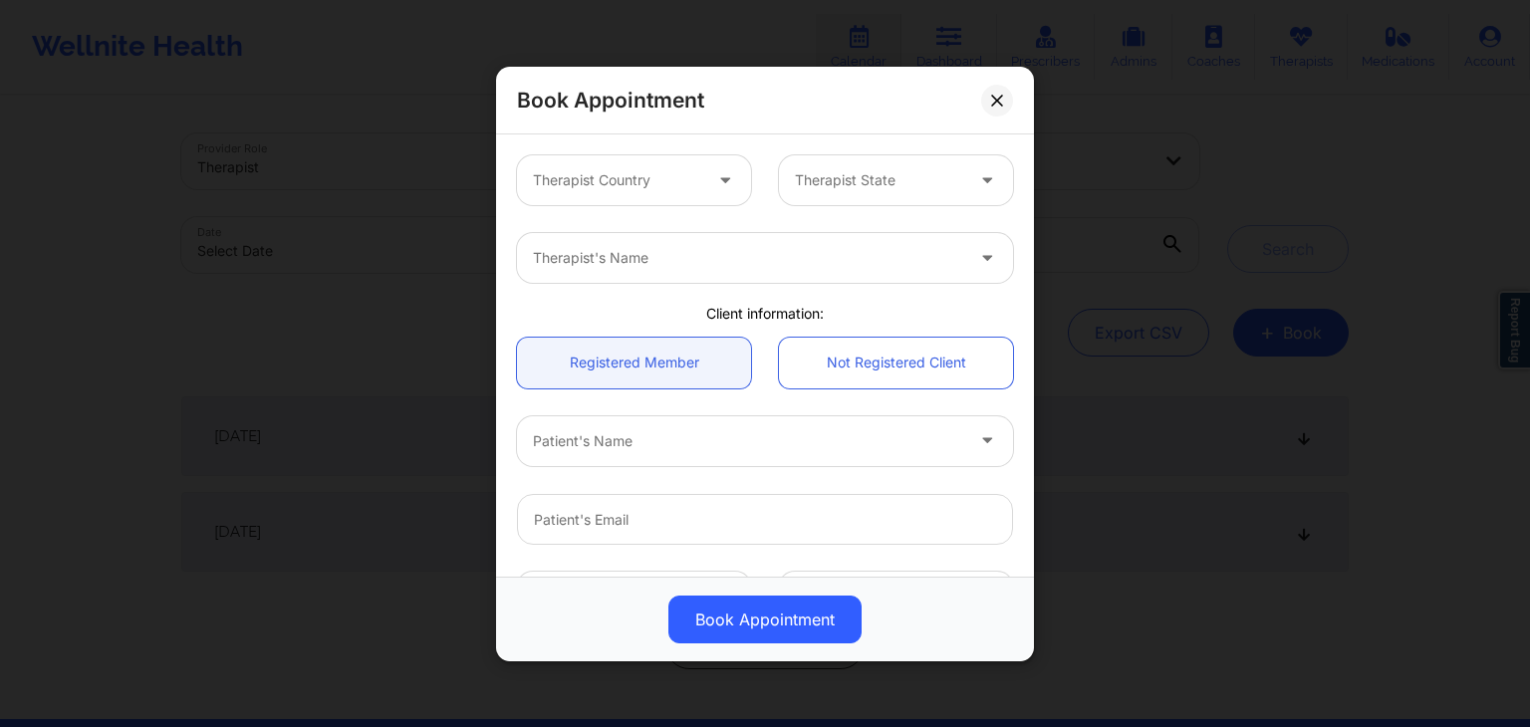
click at [665, 172] on div at bounding box center [617, 180] width 168 height 24
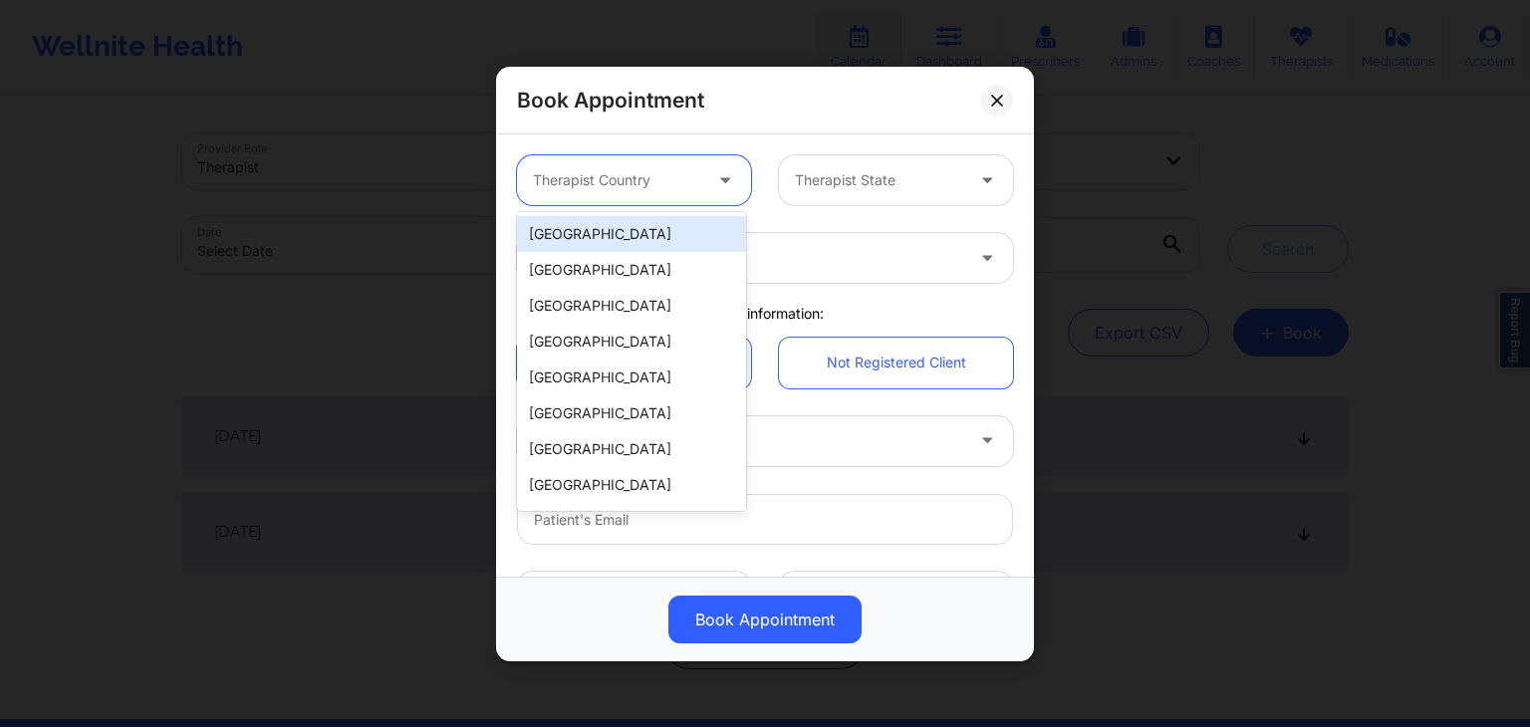
click at [665, 242] on div "[GEOGRAPHIC_DATA]" at bounding box center [631, 234] width 229 height 36
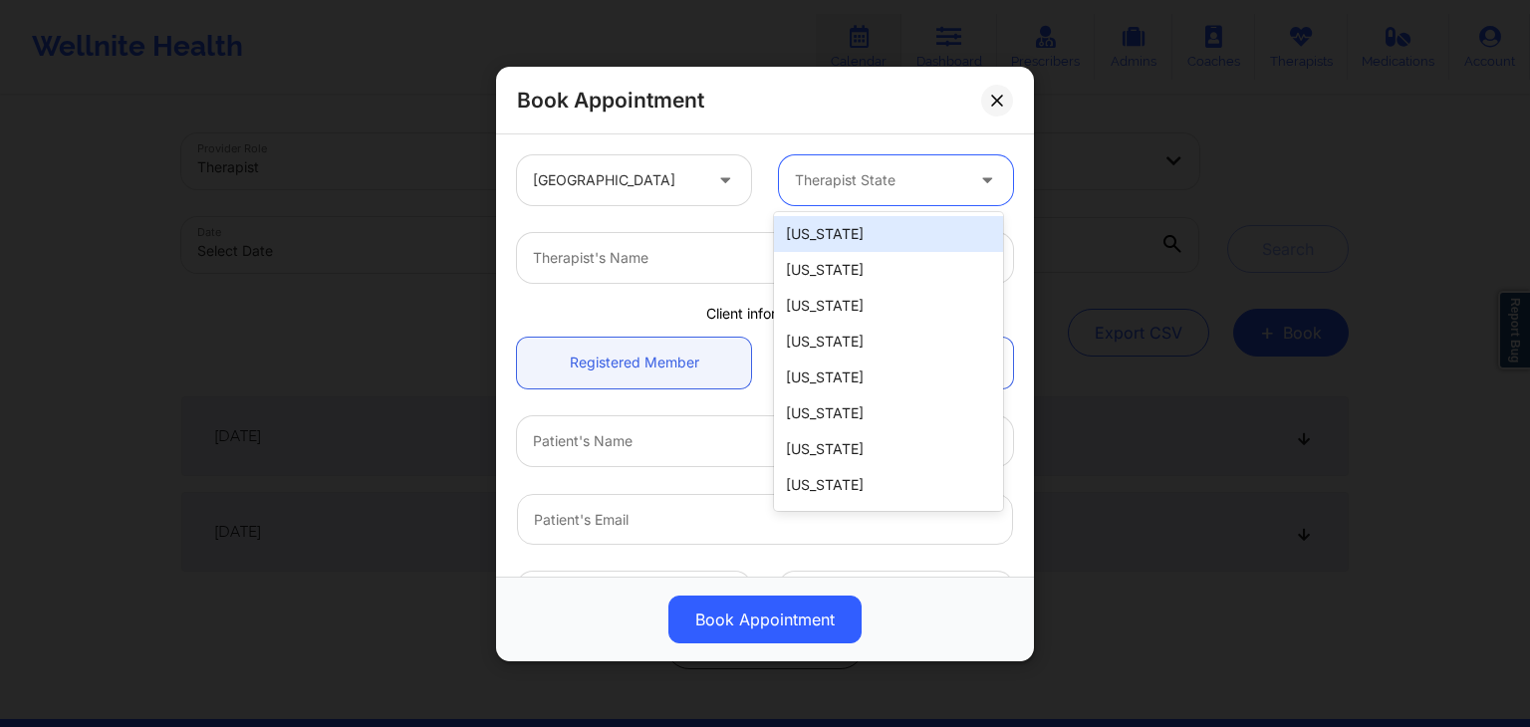
click at [840, 188] on div at bounding box center [879, 180] width 168 height 24
type input "sout"
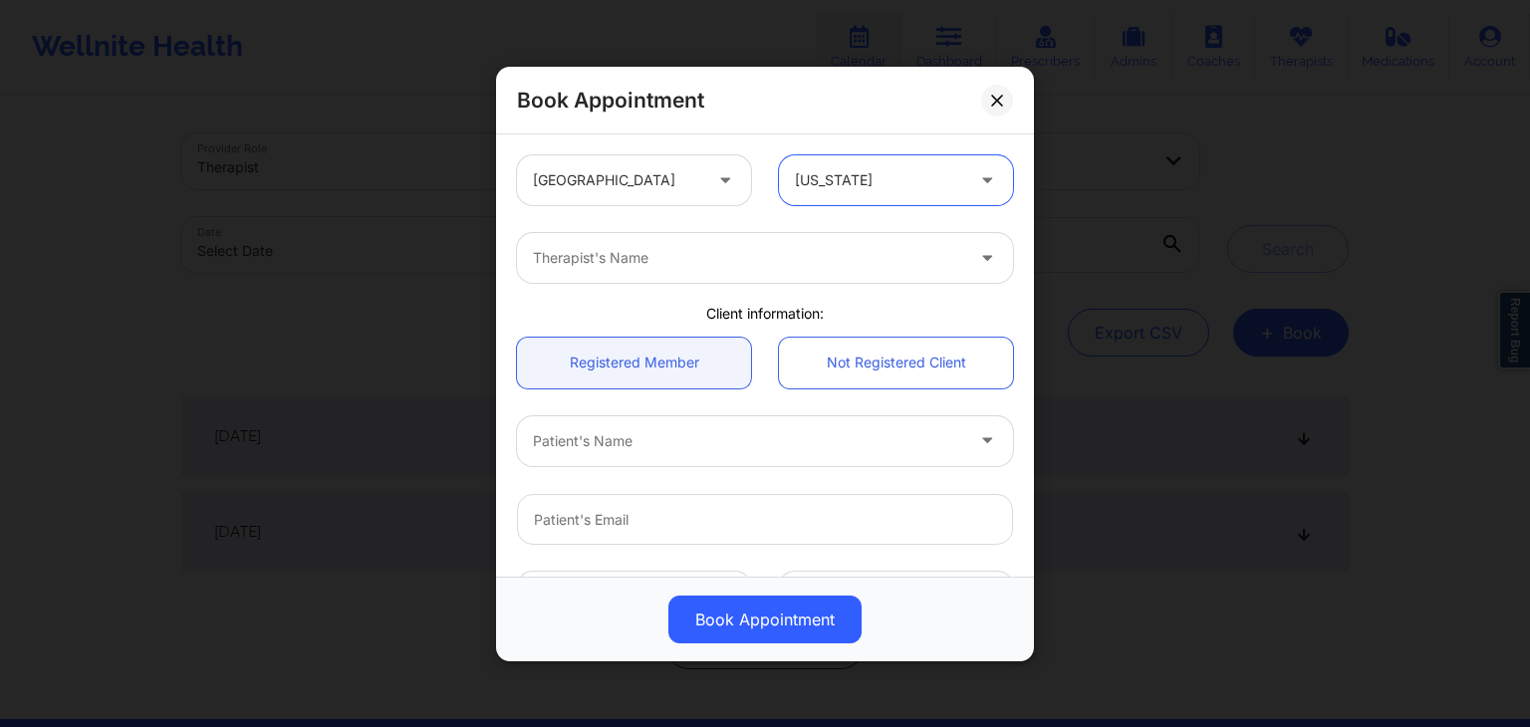
click at [760, 264] on div at bounding box center [748, 258] width 430 height 24
type input "[PERSON_NAME]"
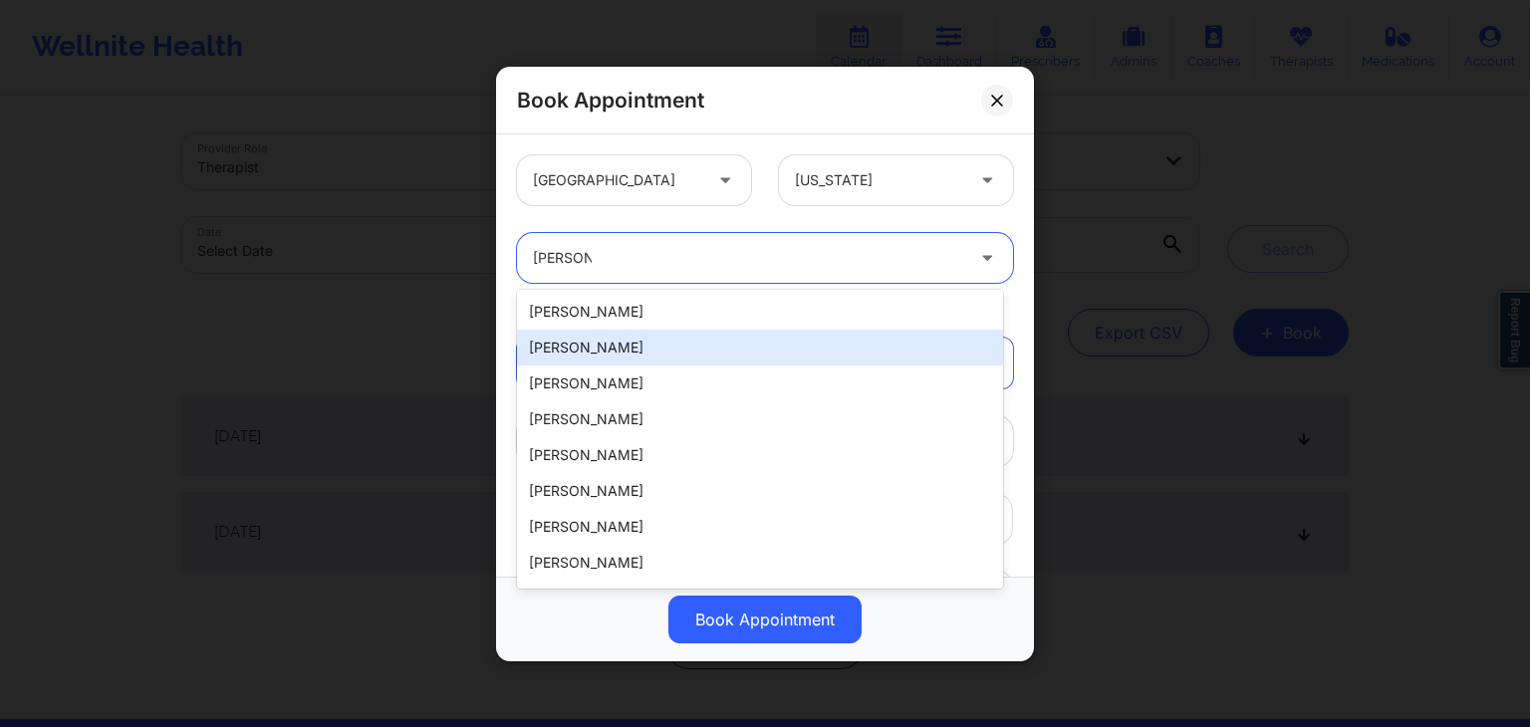
click at [733, 340] on div "[PERSON_NAME]" at bounding box center [760, 348] width 486 height 36
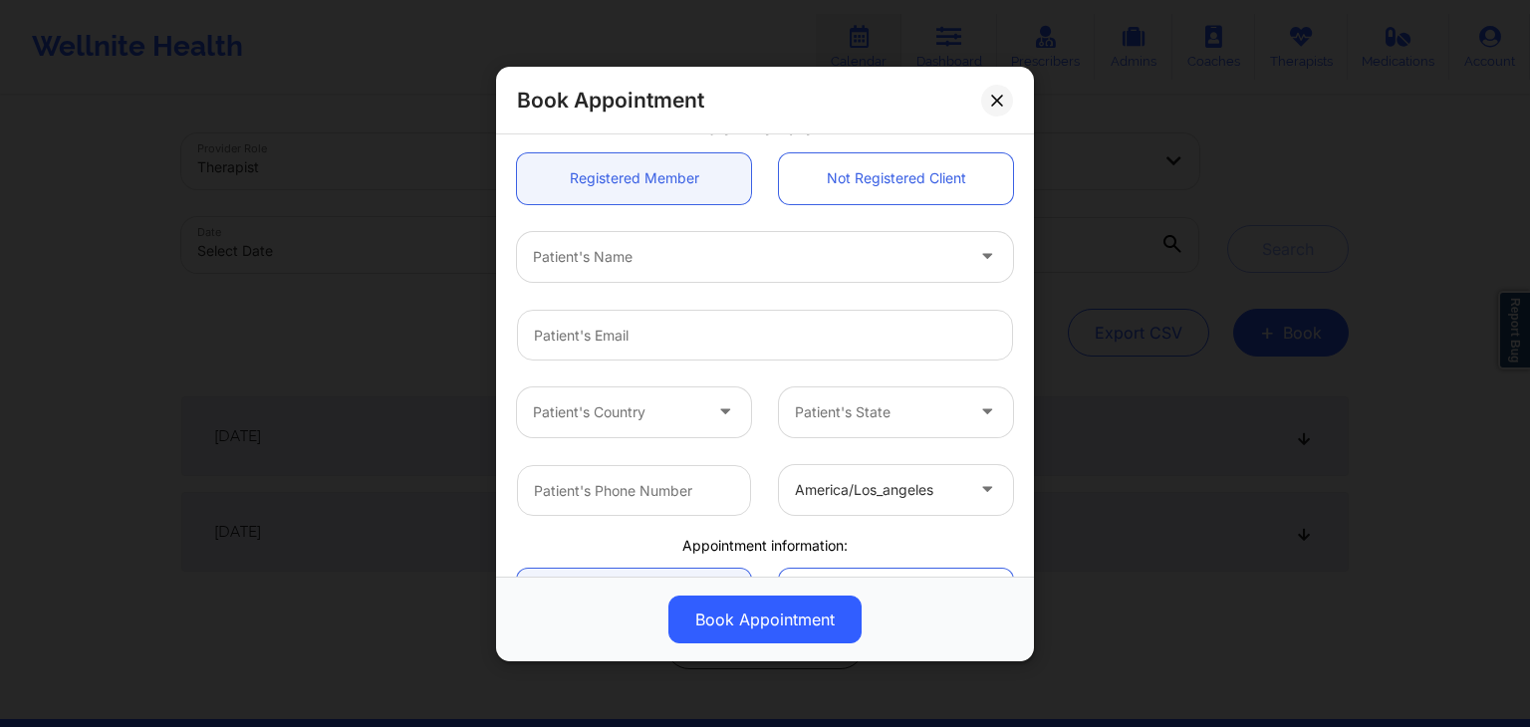
scroll to position [187, 0]
click at [663, 251] on div at bounding box center [748, 253] width 430 height 24
type input "[PERSON_NAME]"
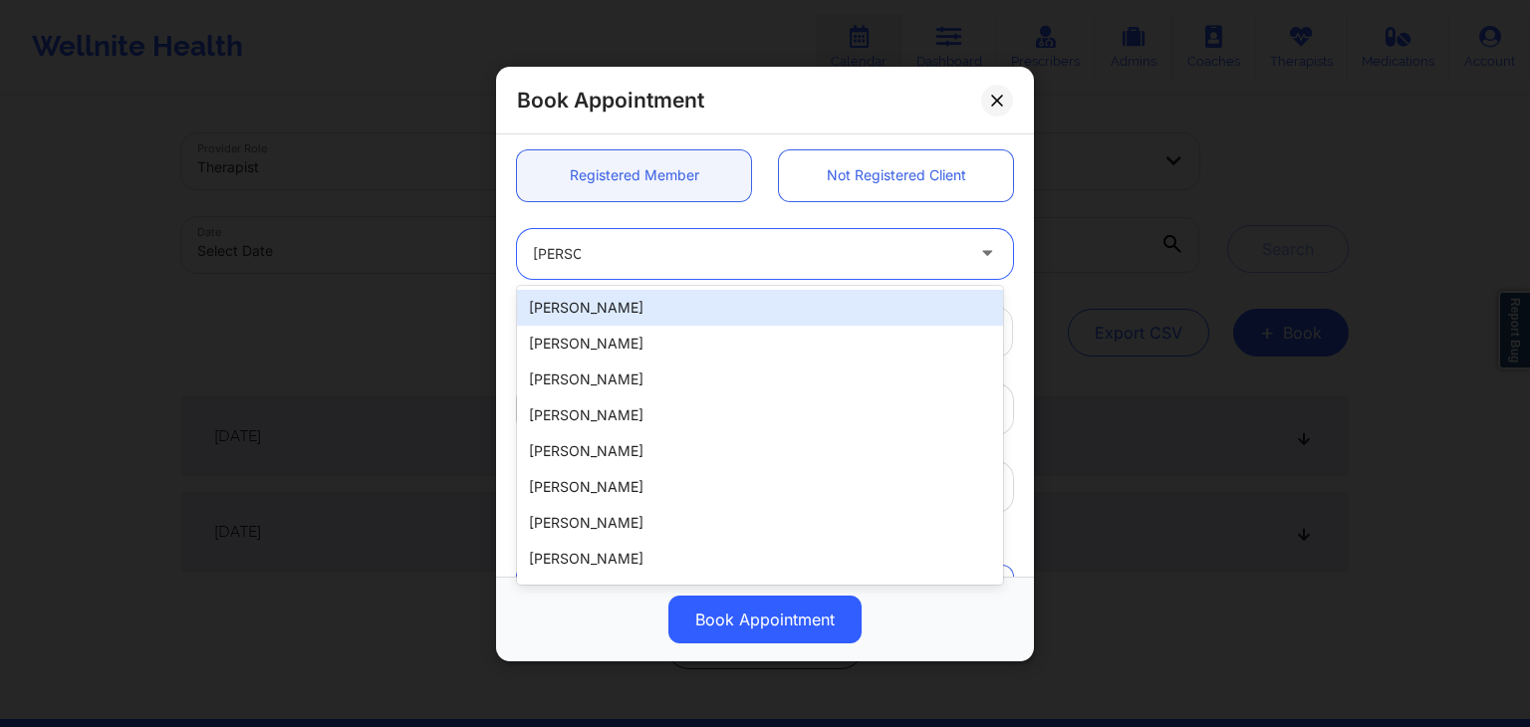
type input "[EMAIL_ADDRESS][DOMAIN_NAME]"
type input "[PHONE_NUMBER]"
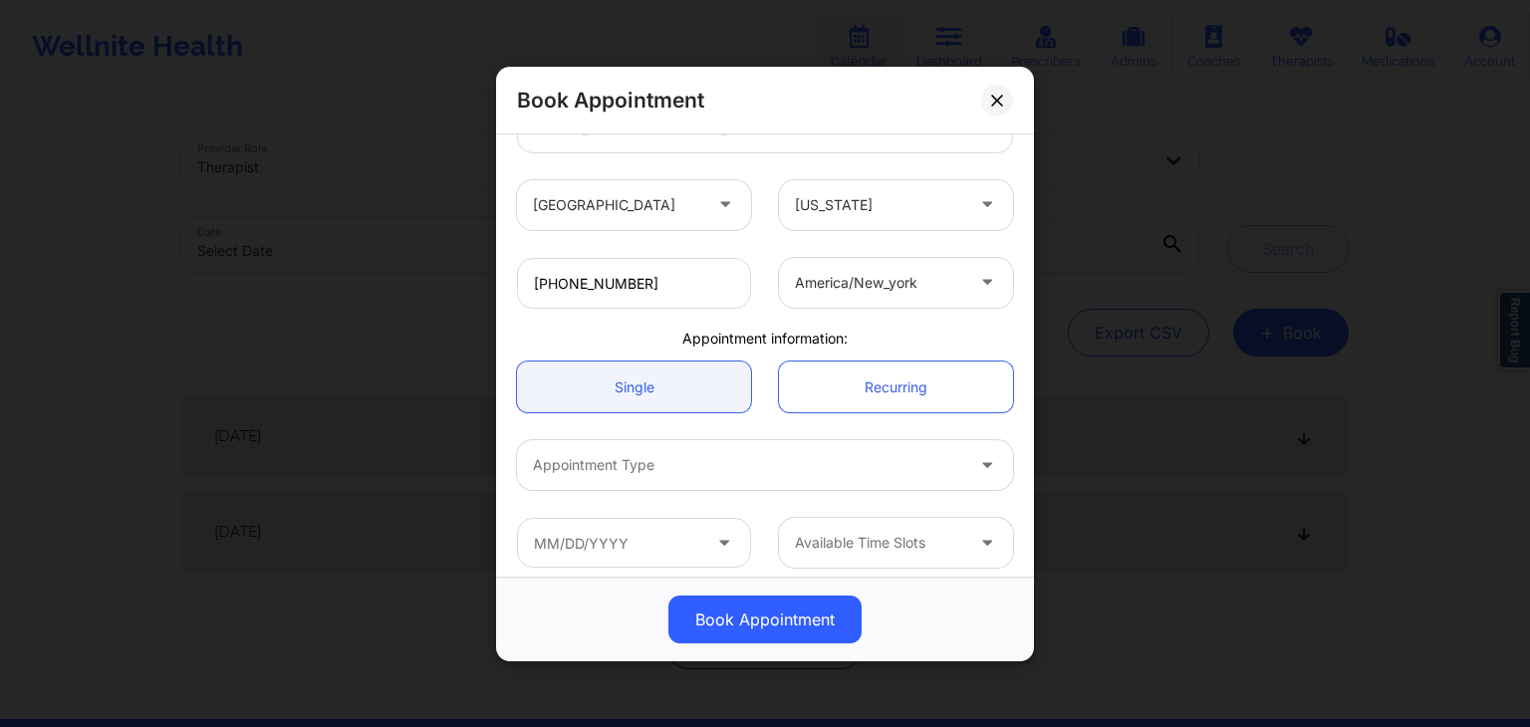
scroll to position [403, 0]
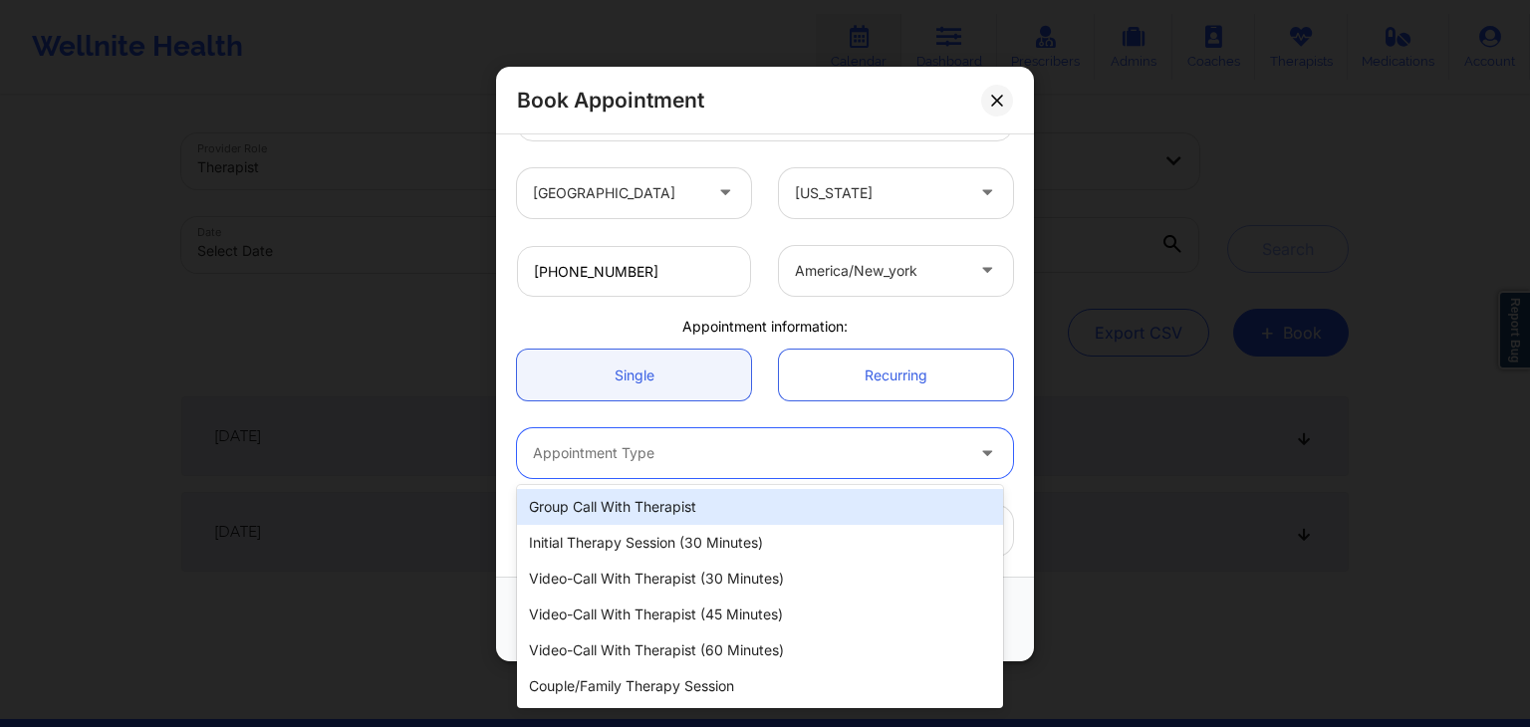
click at [637, 447] on div at bounding box center [748, 453] width 430 height 24
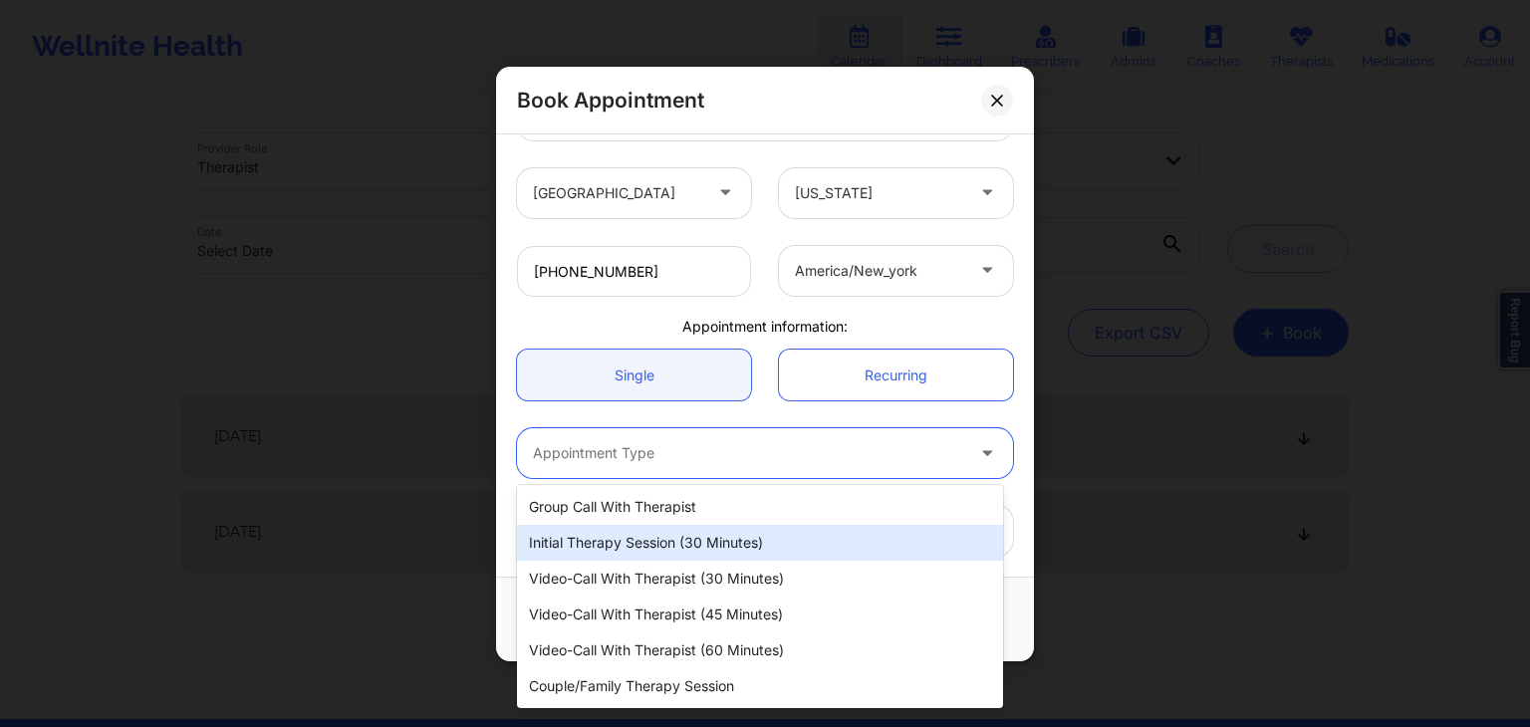
click at [649, 535] on div "Initial Therapy Session (30 minutes)" at bounding box center [760, 543] width 486 height 36
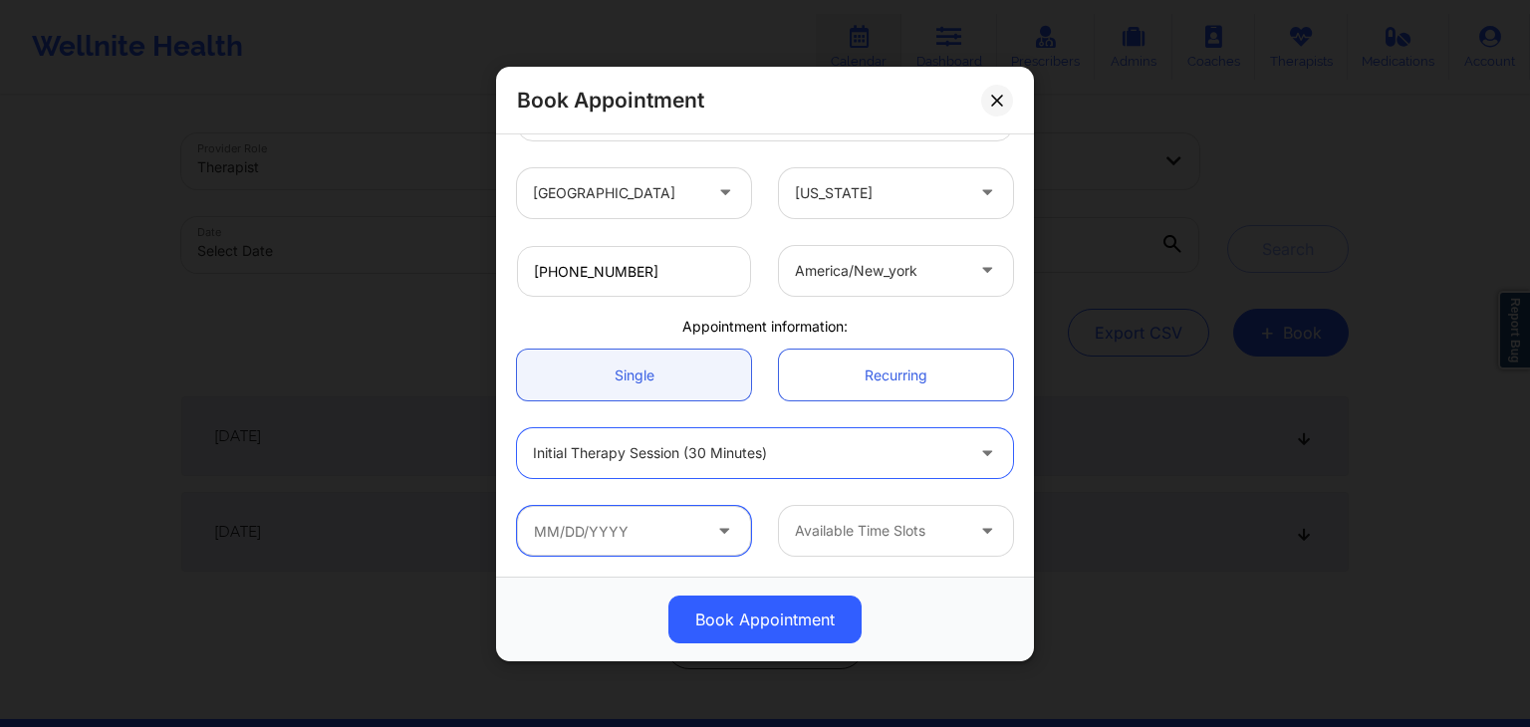
click at [725, 506] on input "text" at bounding box center [634, 531] width 234 height 50
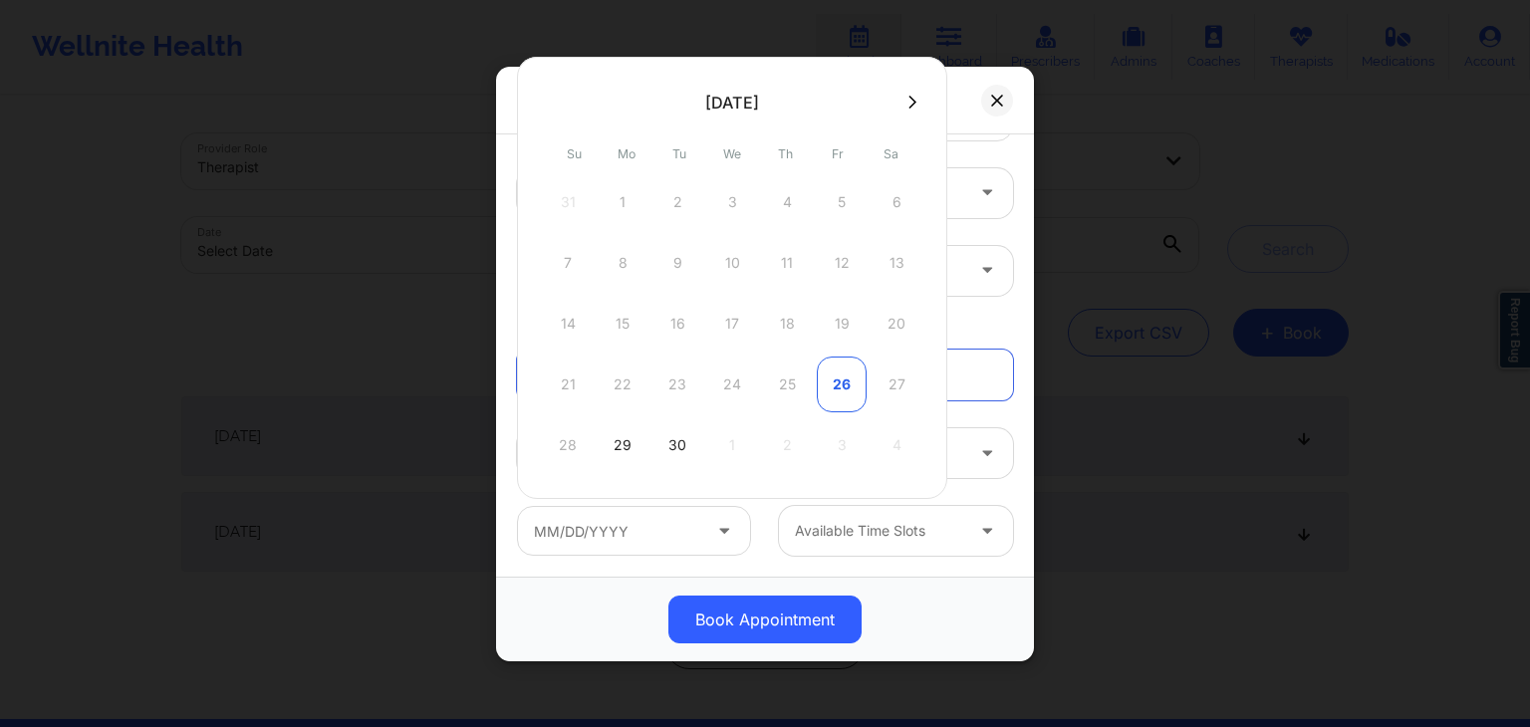
click at [841, 391] on div "26" at bounding box center [842, 385] width 50 height 56
type input "[DATE]"
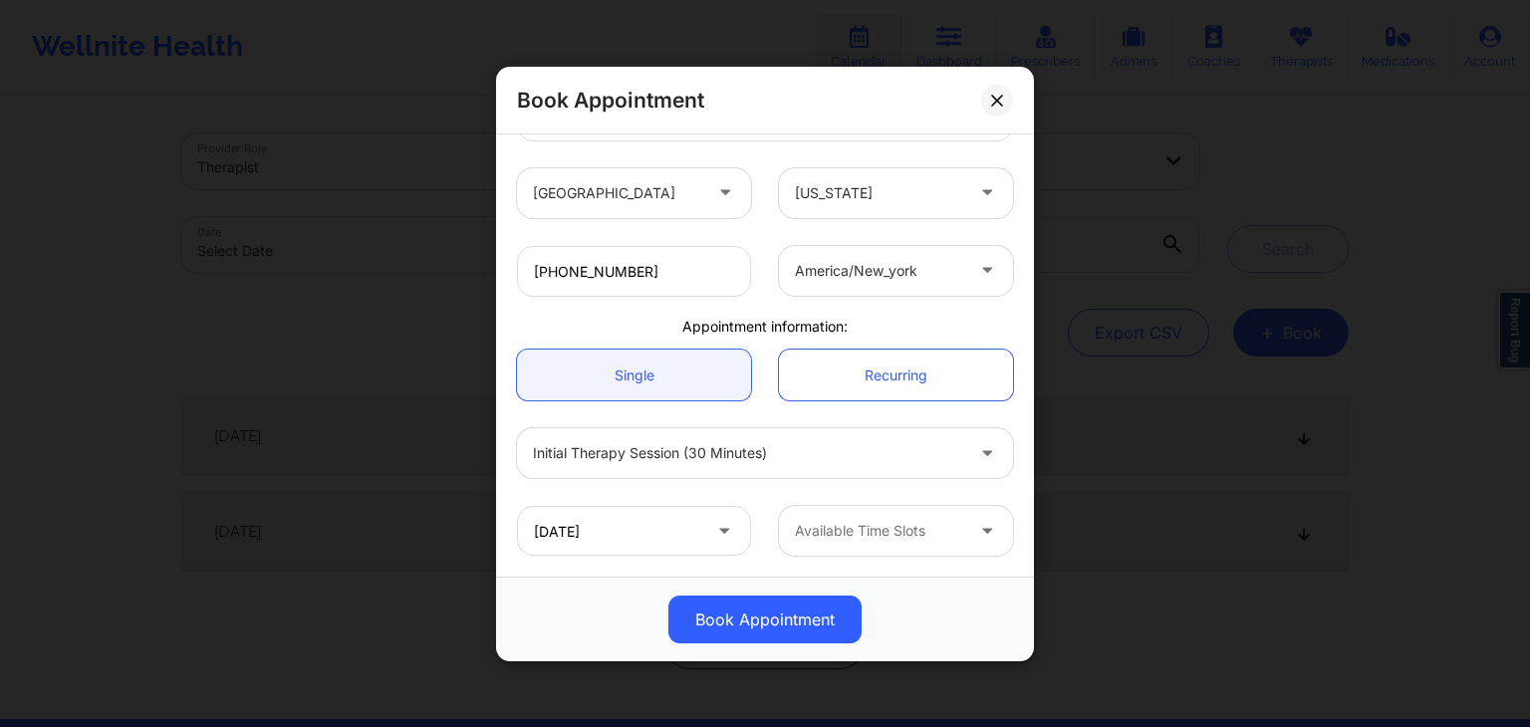
click at [882, 527] on div at bounding box center [879, 531] width 168 height 24
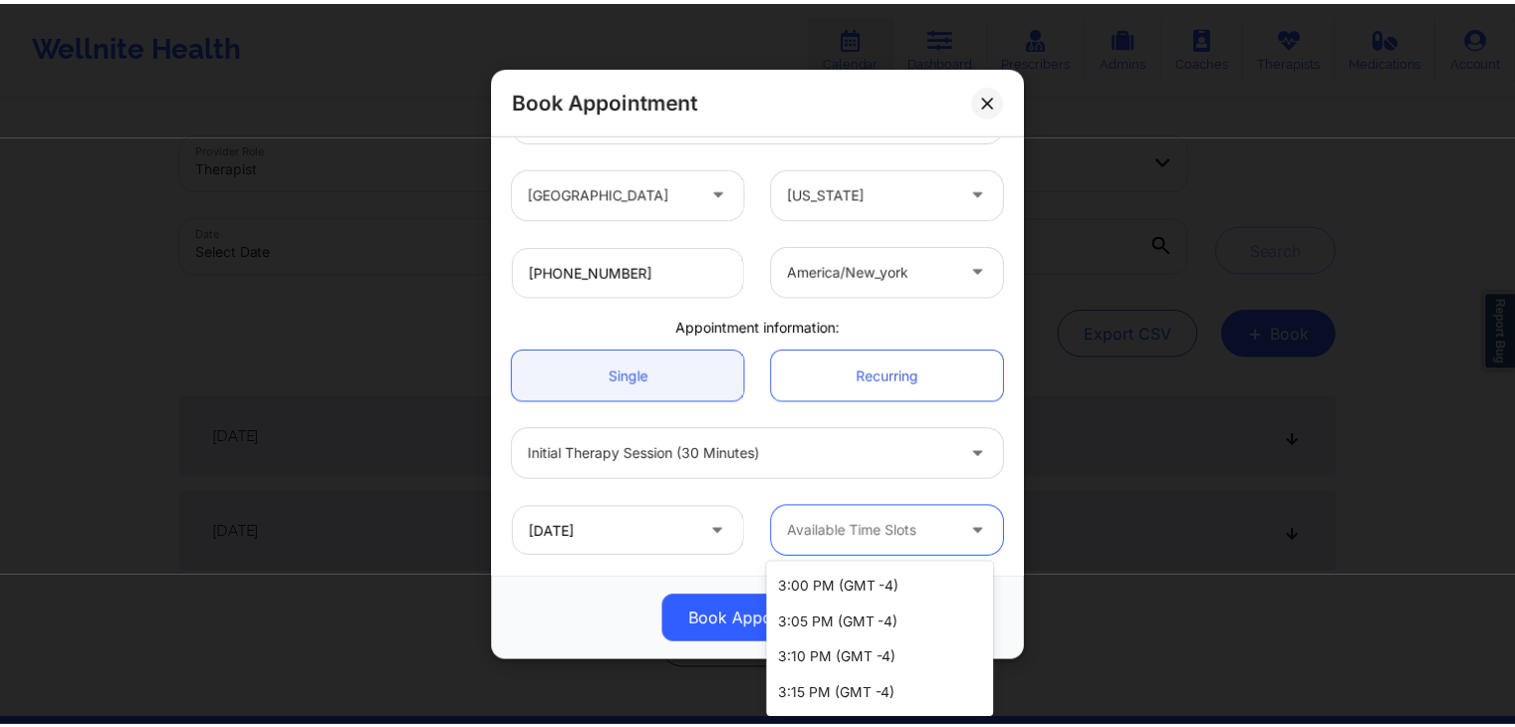
scroll to position [827, 0]
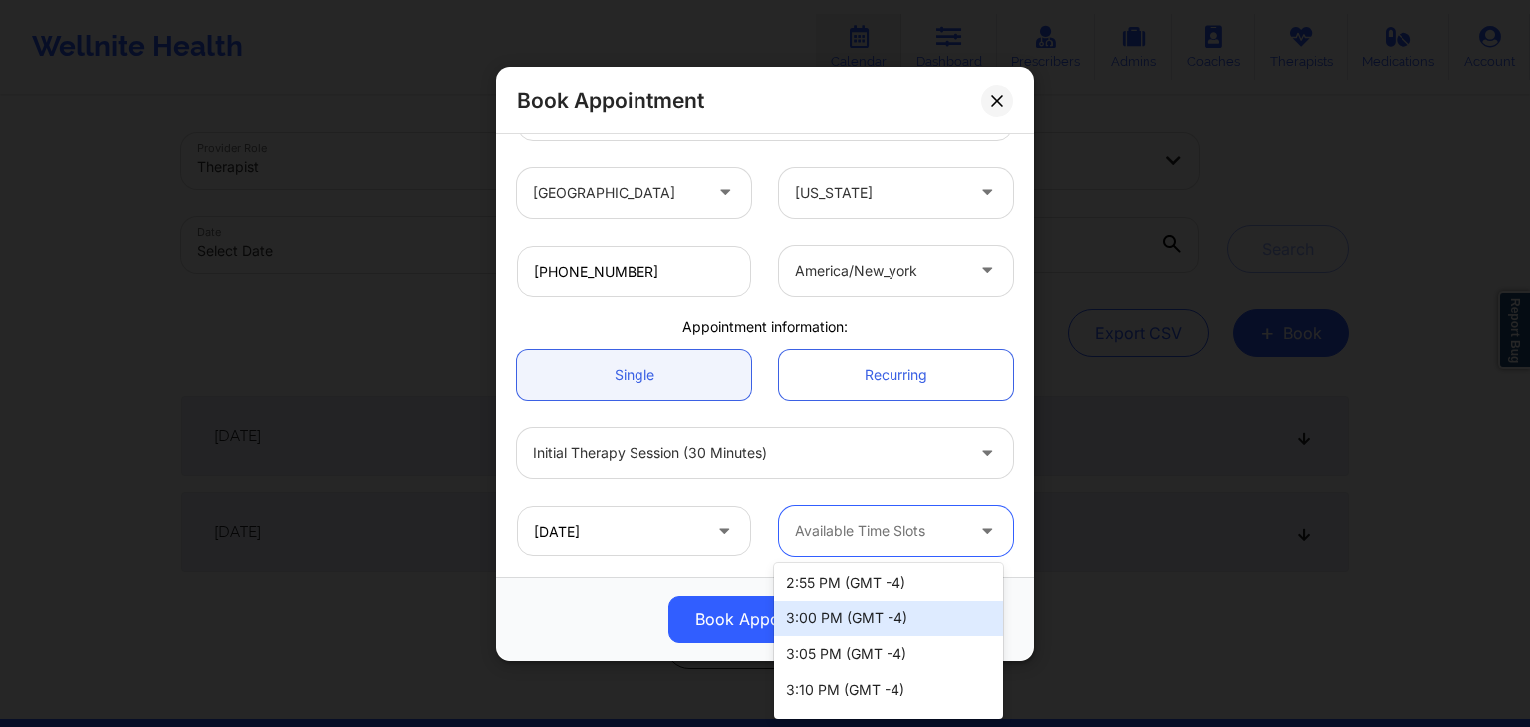
click at [956, 623] on div "3:00 PM (GMT -4)" at bounding box center [888, 619] width 229 height 36
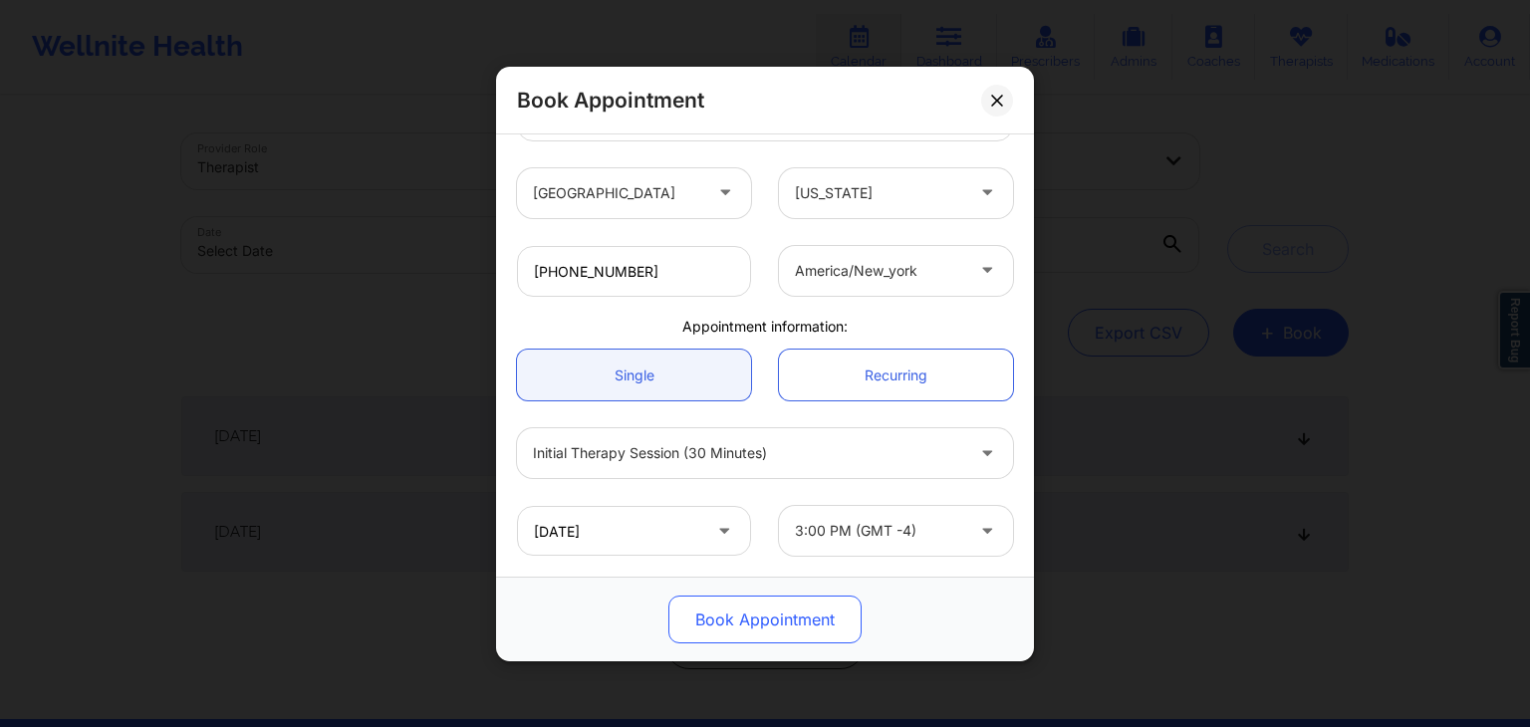
click at [723, 627] on button "Book Appointment" at bounding box center [764, 620] width 193 height 48
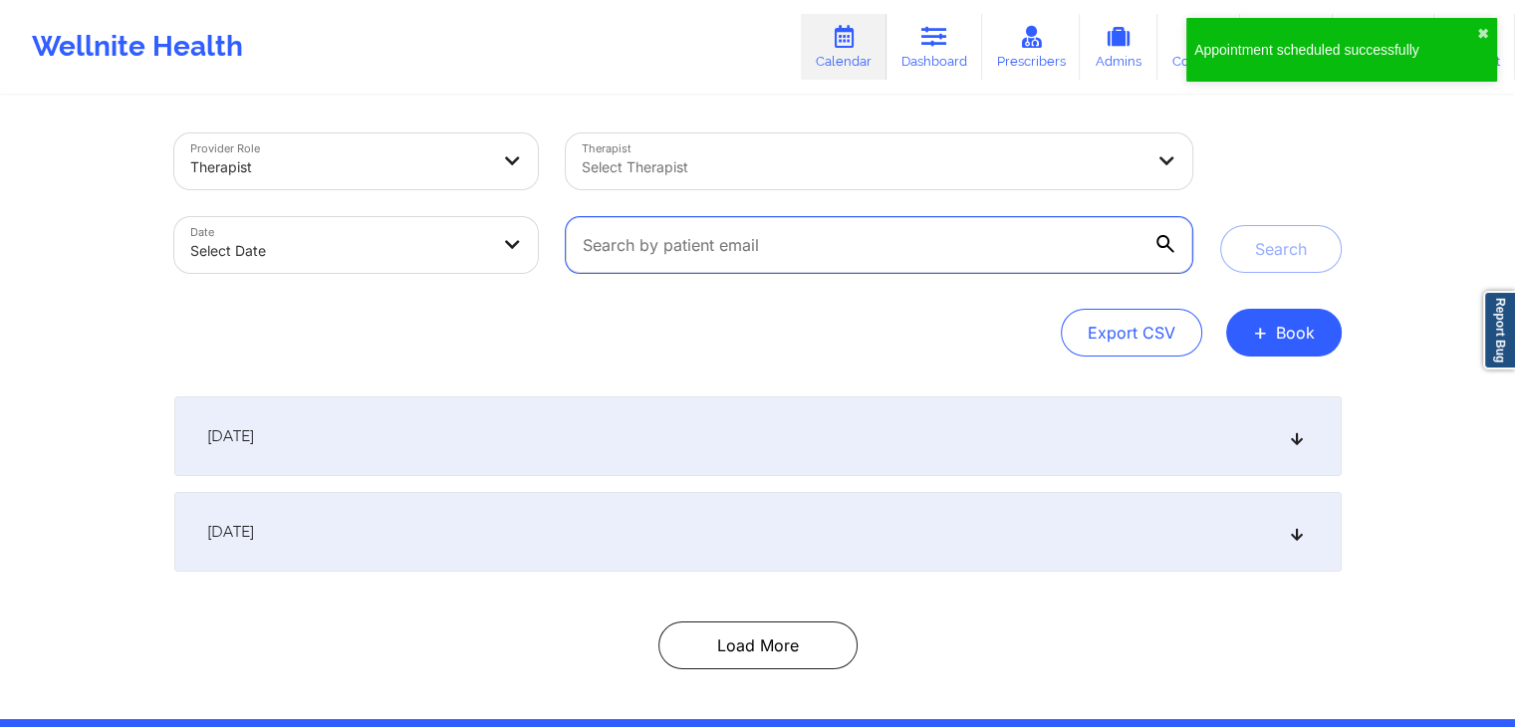
click at [688, 240] on input "text" at bounding box center [878, 245] width 625 height 56
paste input "[EMAIL_ADDRESS][DOMAIN_NAME]"
type input "[EMAIL_ADDRESS][DOMAIN_NAME]"
click at [1220, 225] on button "Search" at bounding box center [1281, 249] width 122 height 48
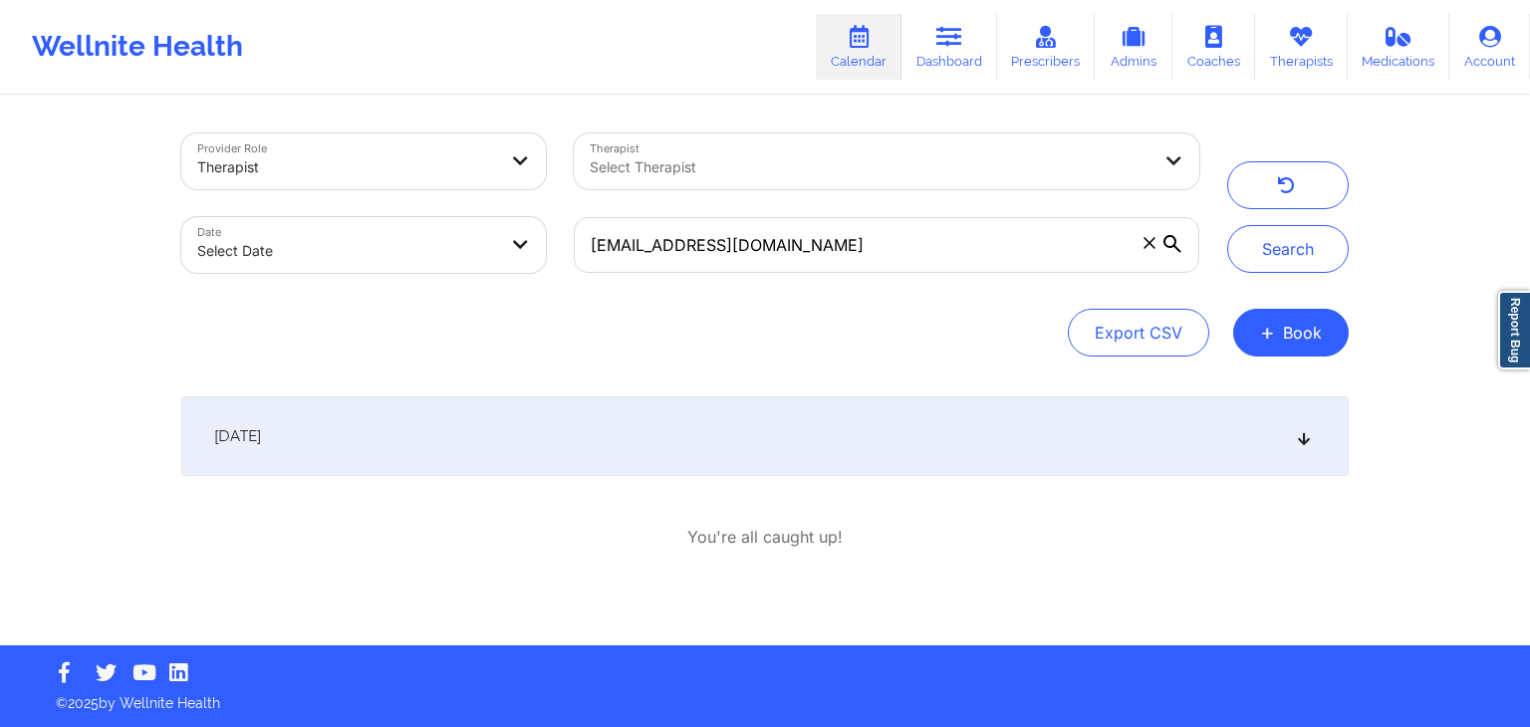
click at [697, 443] on div "[DATE]" at bounding box center [764, 436] width 1167 height 80
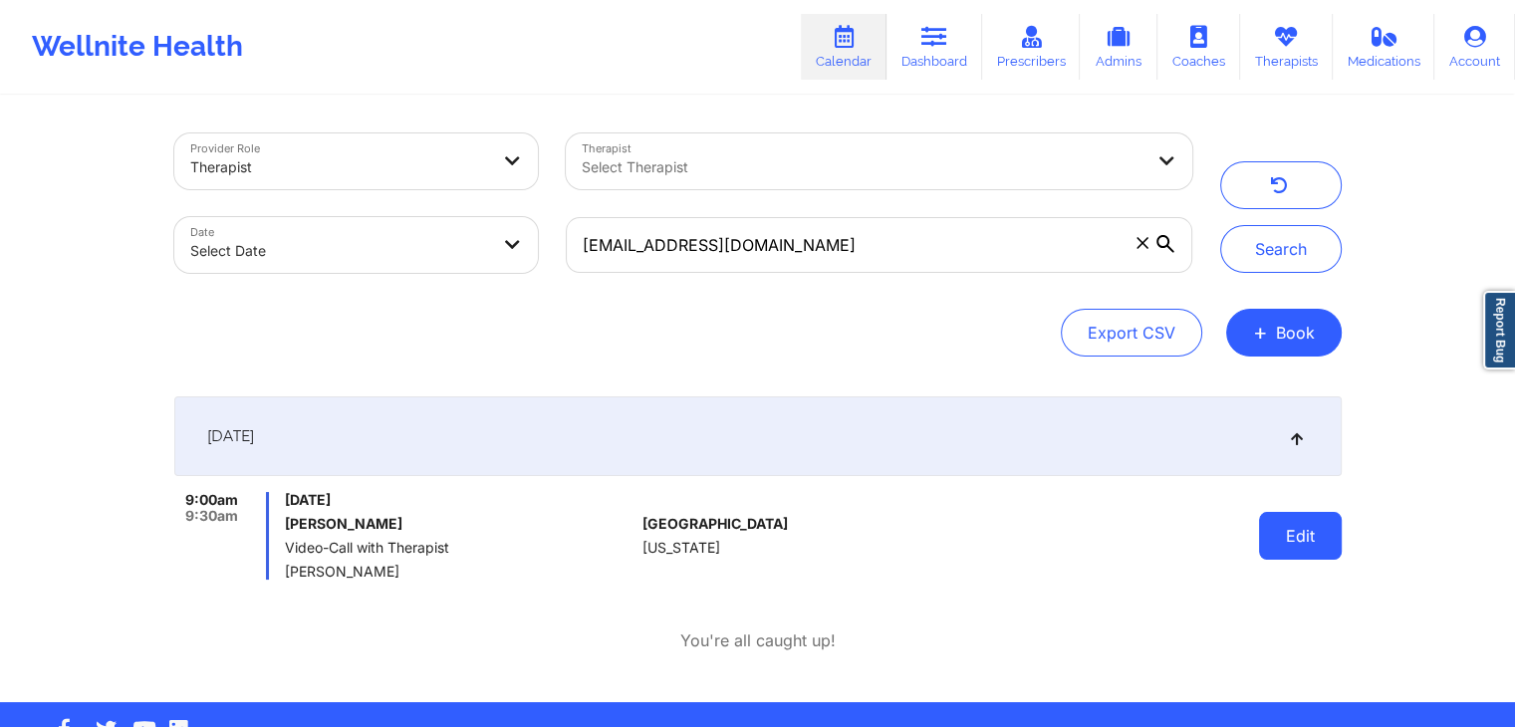
click at [1279, 542] on button "Edit" at bounding box center [1300, 536] width 83 height 48
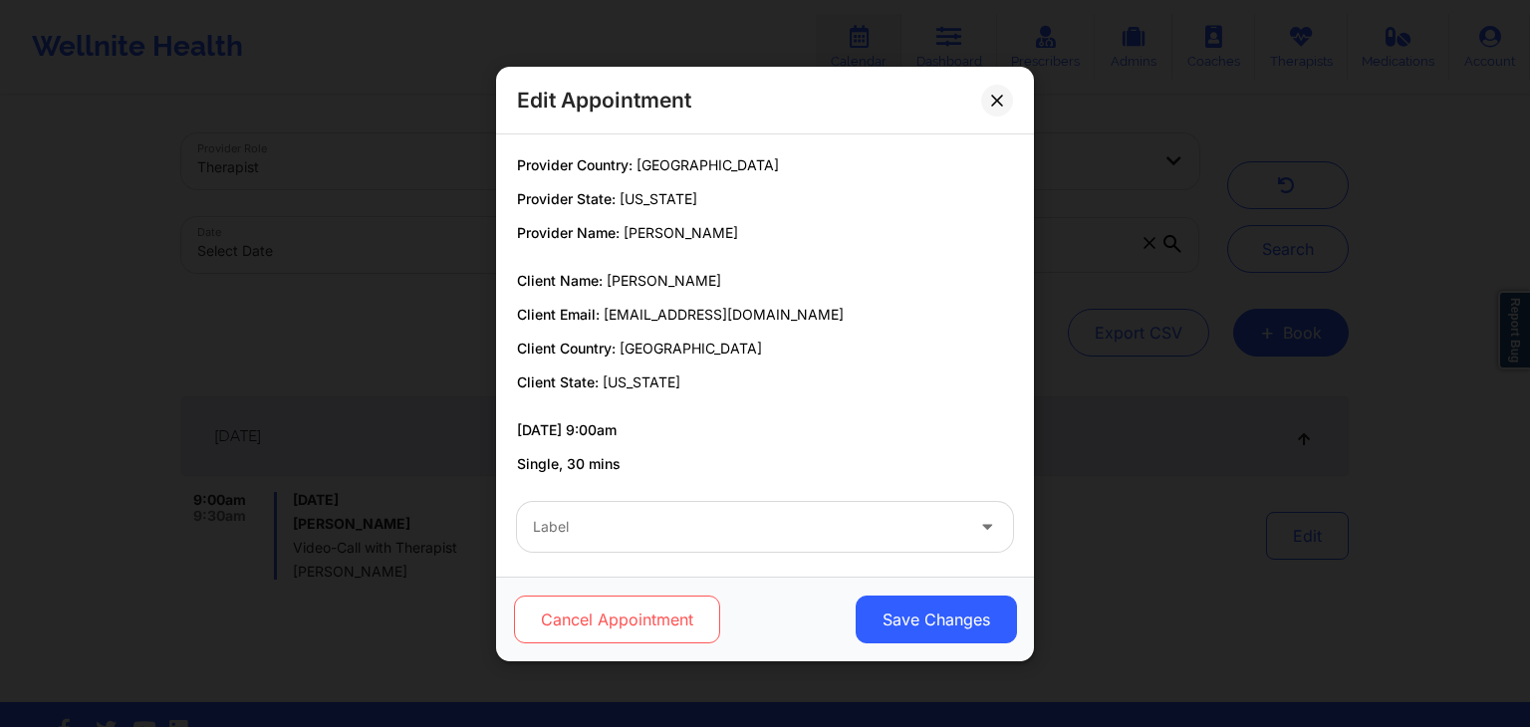
click at [689, 609] on button "Cancel Appointment" at bounding box center [617, 620] width 206 height 48
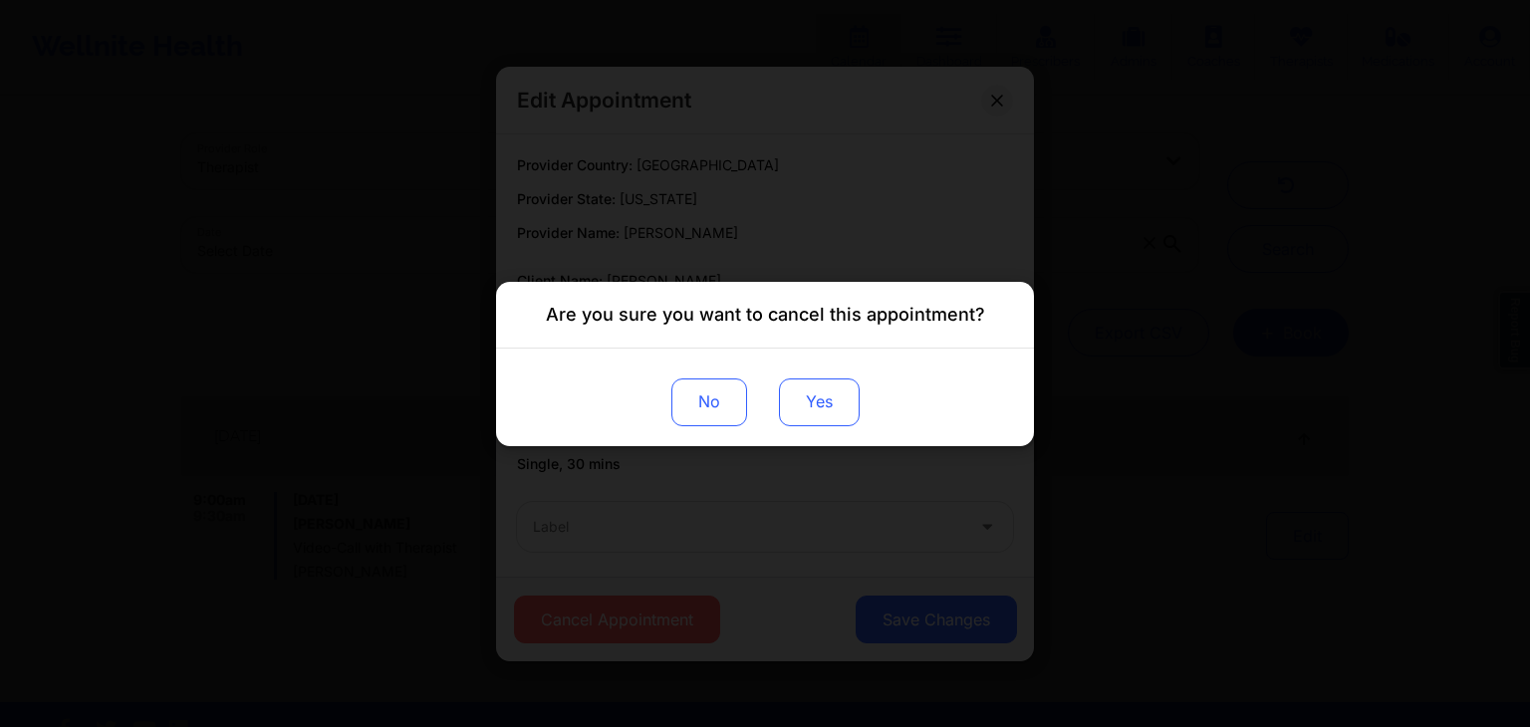
click at [803, 406] on button "Yes" at bounding box center [819, 401] width 81 height 48
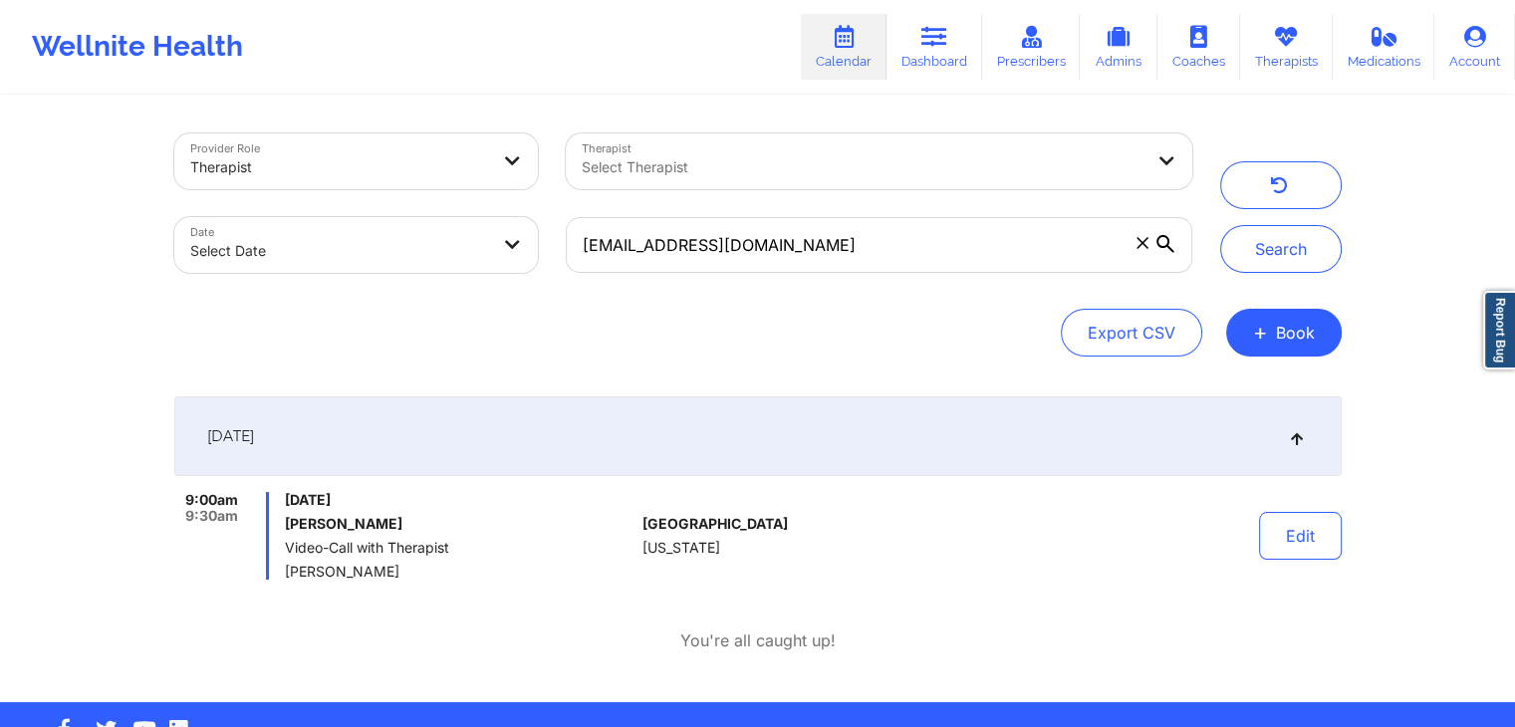
click at [1056, 442] on div "[DATE]" at bounding box center [757, 436] width 1167 height 80
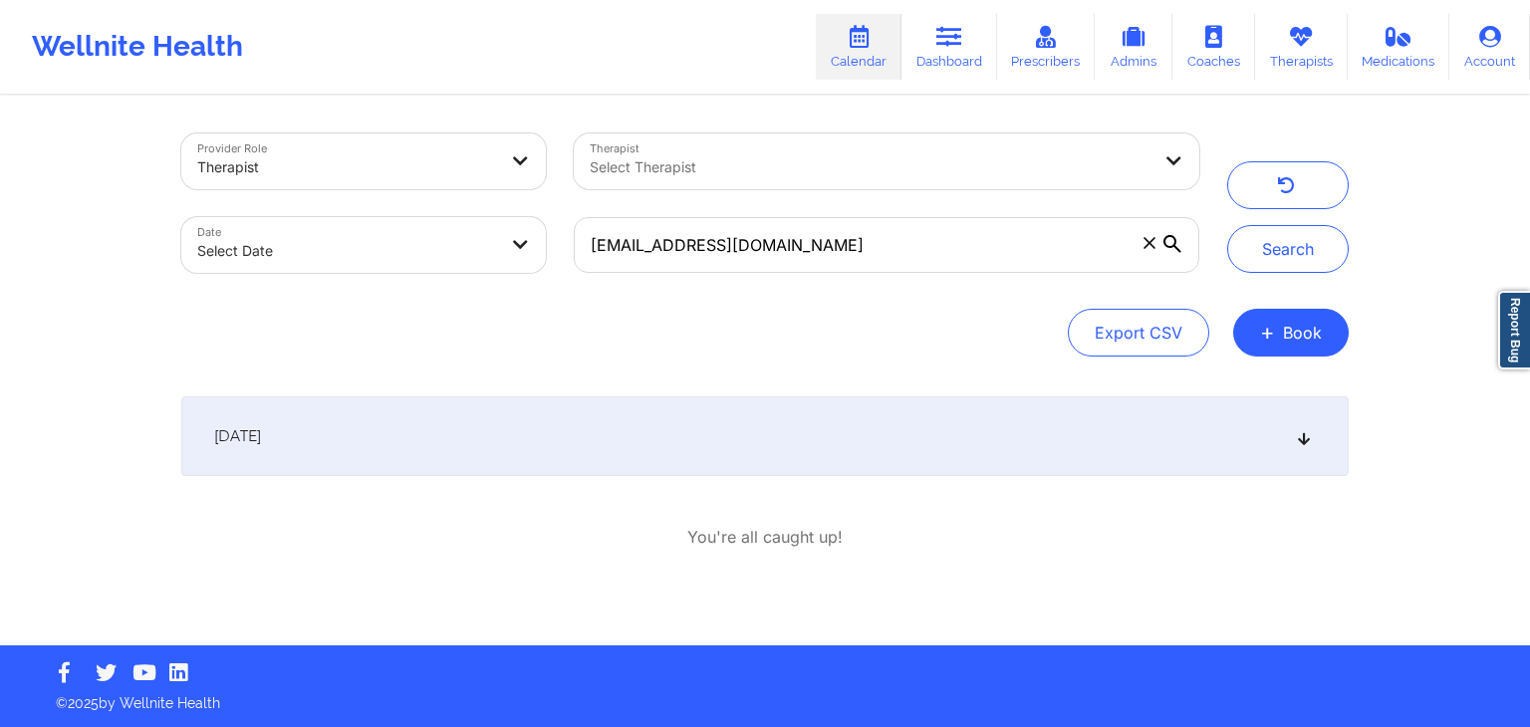
click at [1049, 455] on div "[DATE]" at bounding box center [764, 436] width 1167 height 80
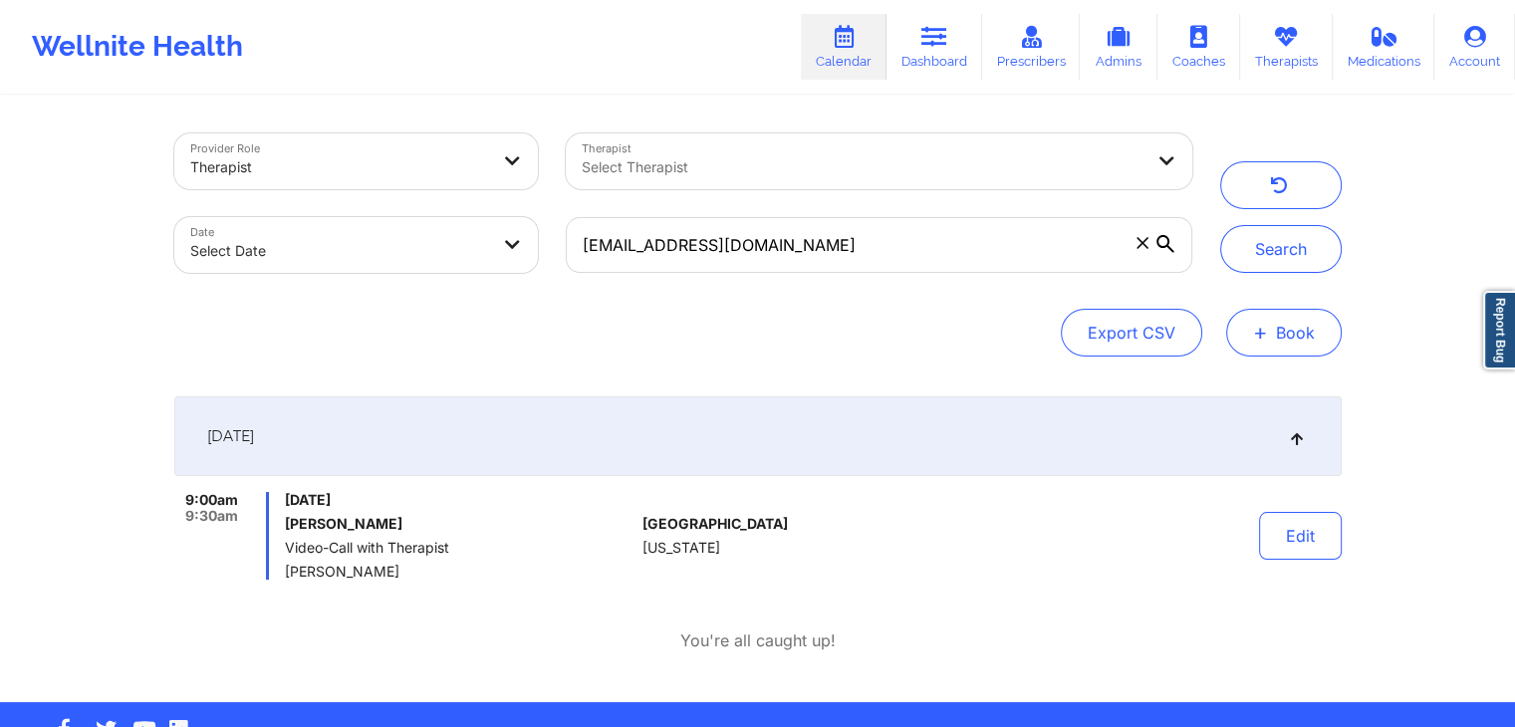
click at [1245, 345] on button "+ Book" at bounding box center [1284, 333] width 116 height 48
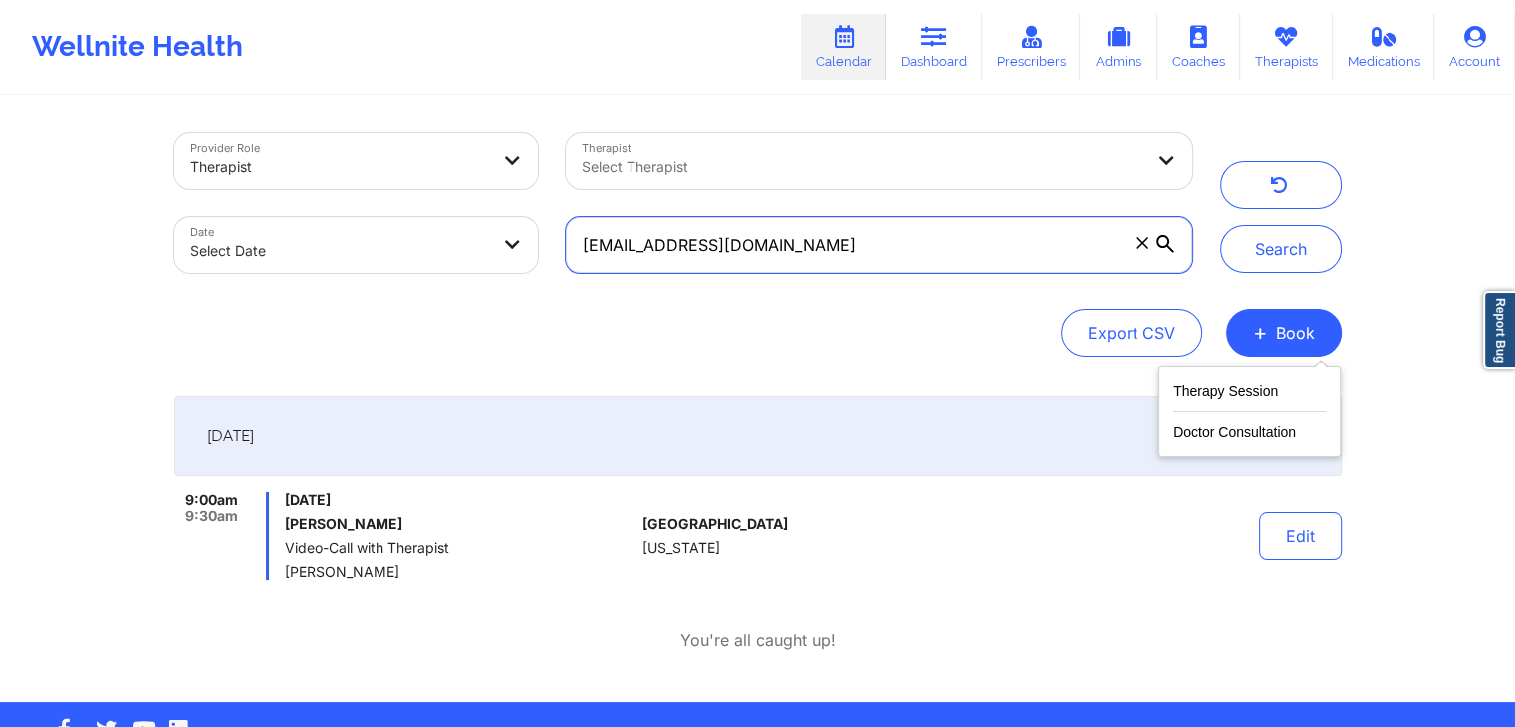
click at [917, 239] on input "[EMAIL_ADDRESS][DOMAIN_NAME]" at bounding box center [878, 245] width 625 height 56
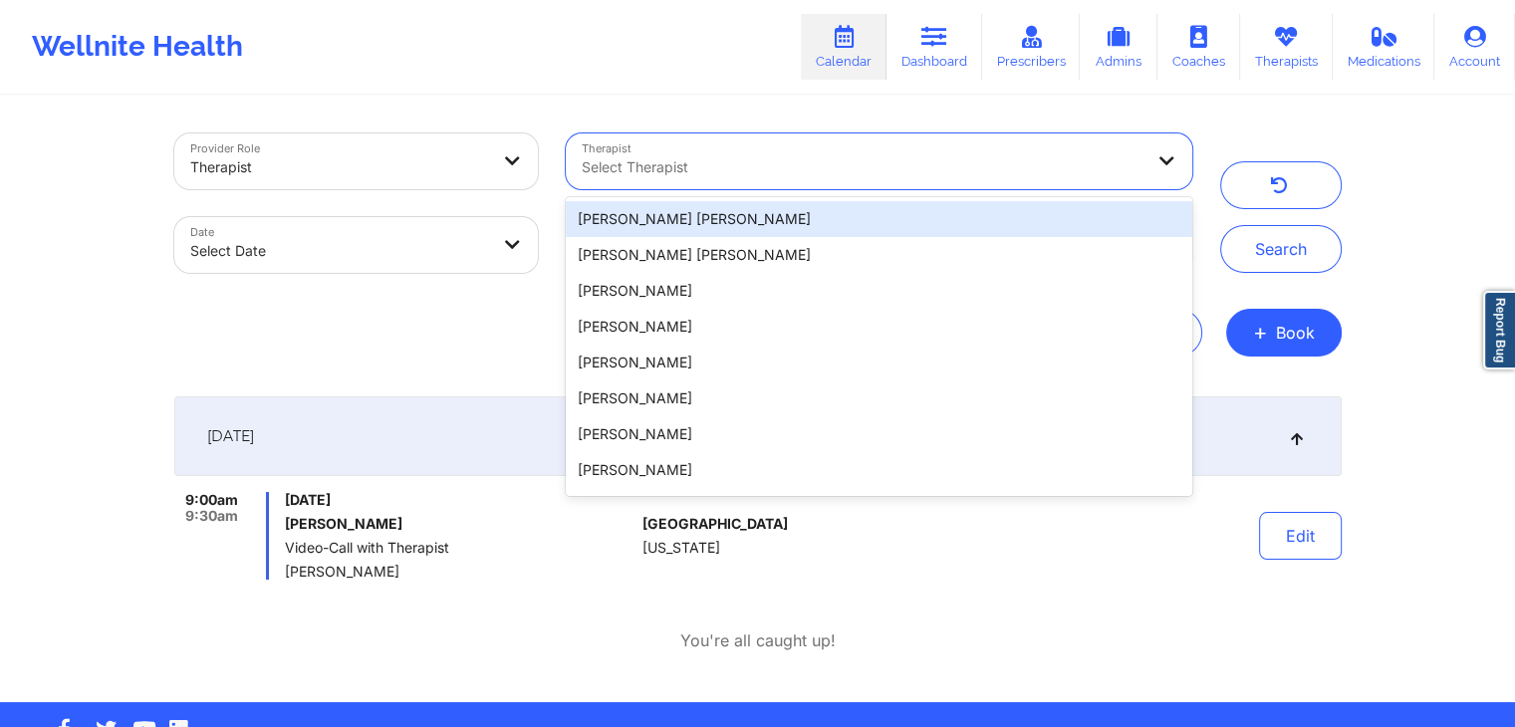
click at [1039, 168] on div at bounding box center [862, 167] width 561 height 24
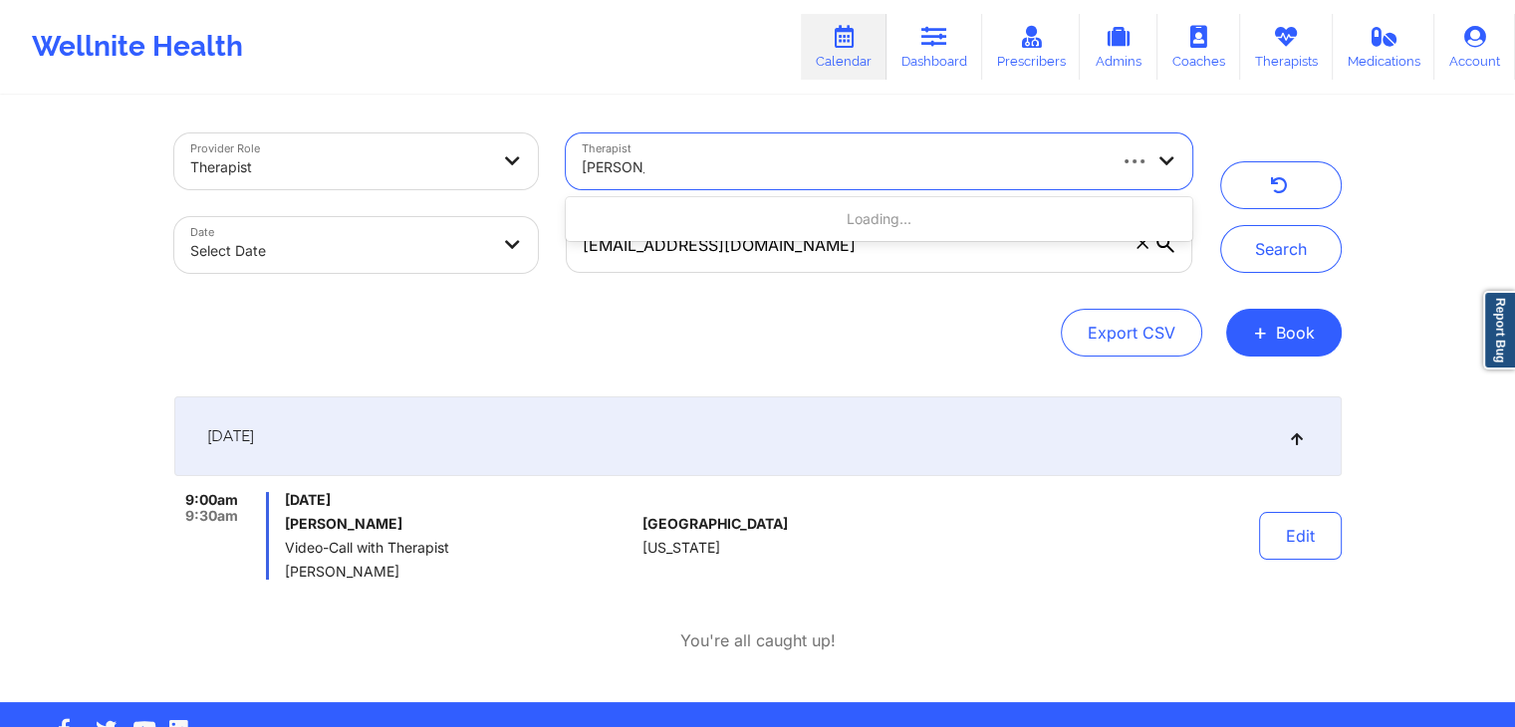
type input "[PERSON_NAME]"
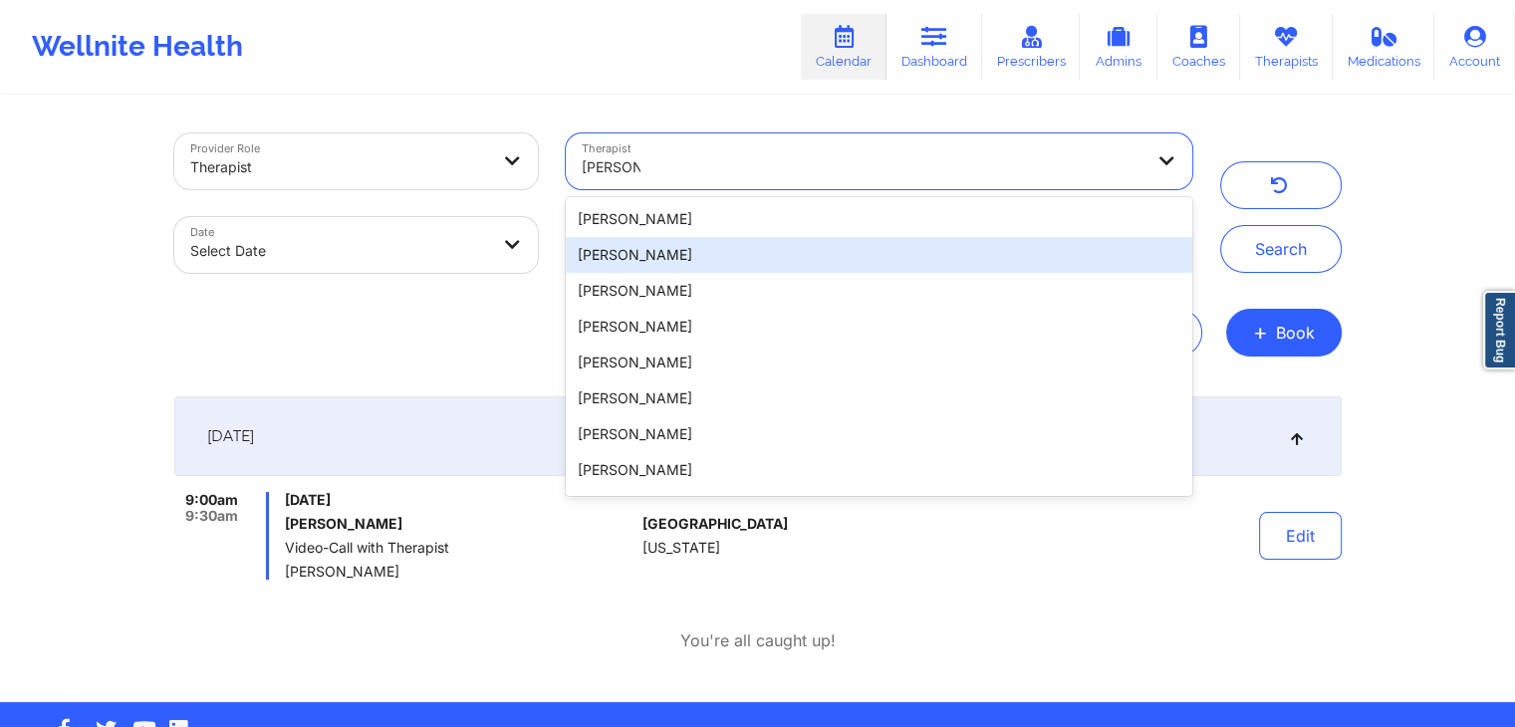
click at [793, 239] on div "[PERSON_NAME]" at bounding box center [878, 255] width 625 height 36
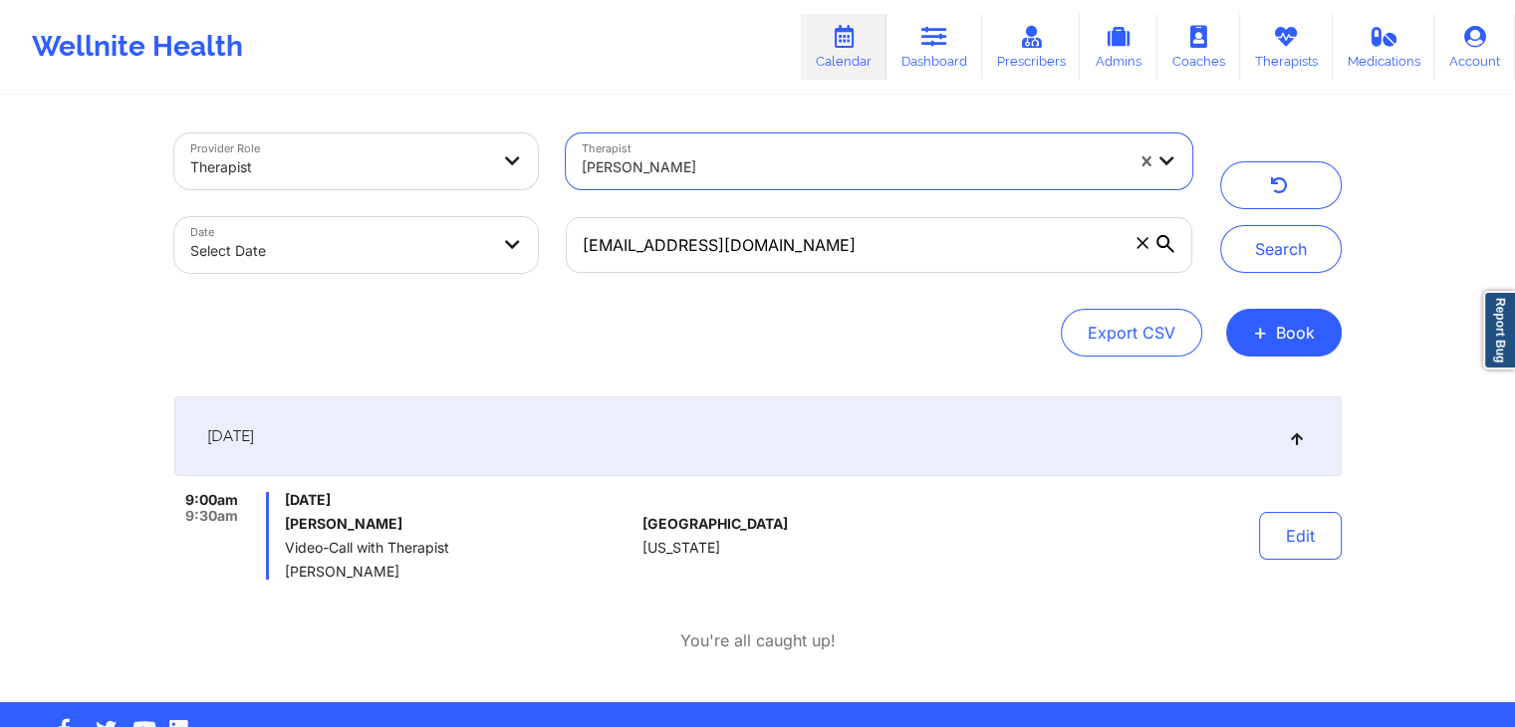
click at [1072, 153] on div "[PERSON_NAME]" at bounding box center [852, 167] width 541 height 44
click at [1000, 167] on div at bounding box center [852, 167] width 541 height 24
click at [1143, 244] on icon at bounding box center [1142, 243] width 12 height 12
click at [1143, 244] on input "[EMAIL_ADDRESS][DOMAIN_NAME]" at bounding box center [878, 245] width 625 height 56
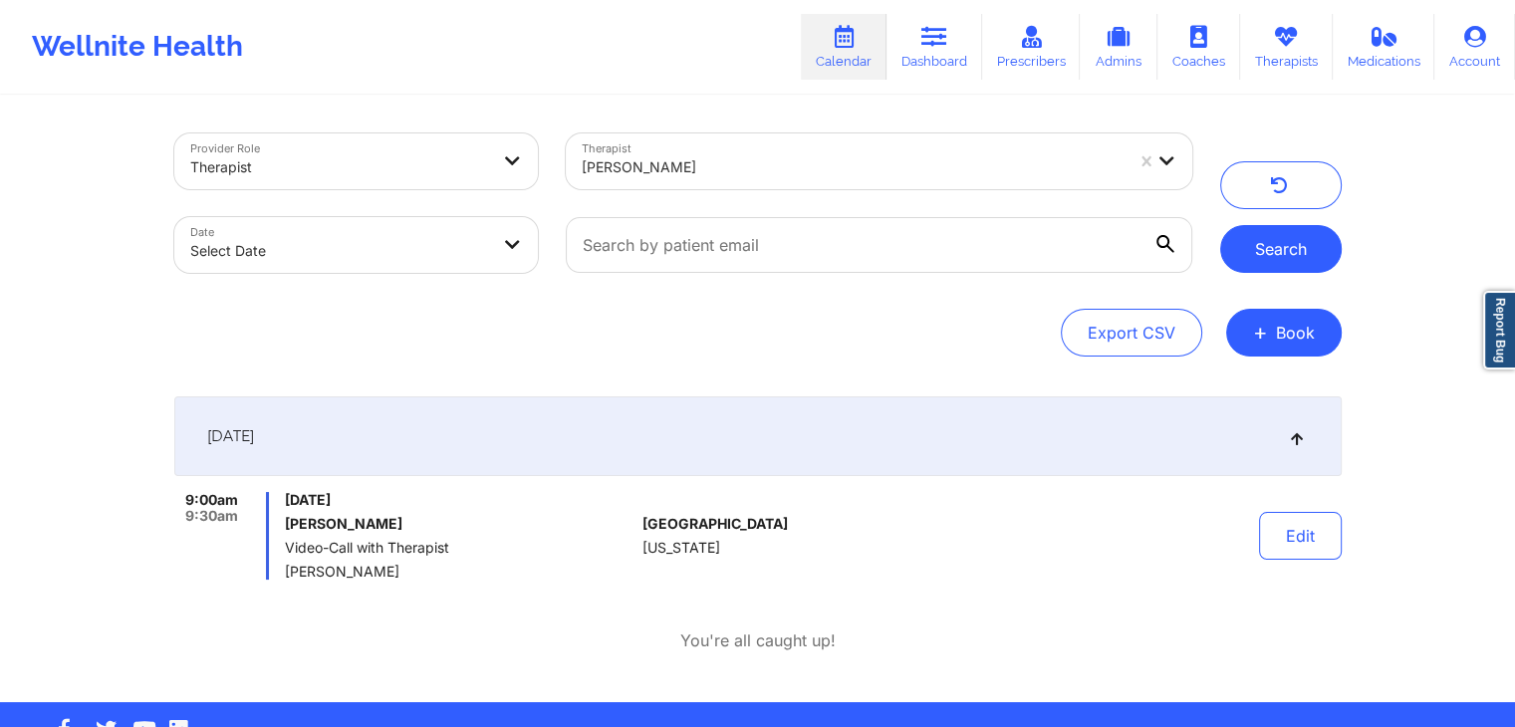
click at [1249, 246] on button "Search" at bounding box center [1281, 249] width 122 height 48
click at [1275, 552] on button "Edit" at bounding box center [1300, 536] width 83 height 48
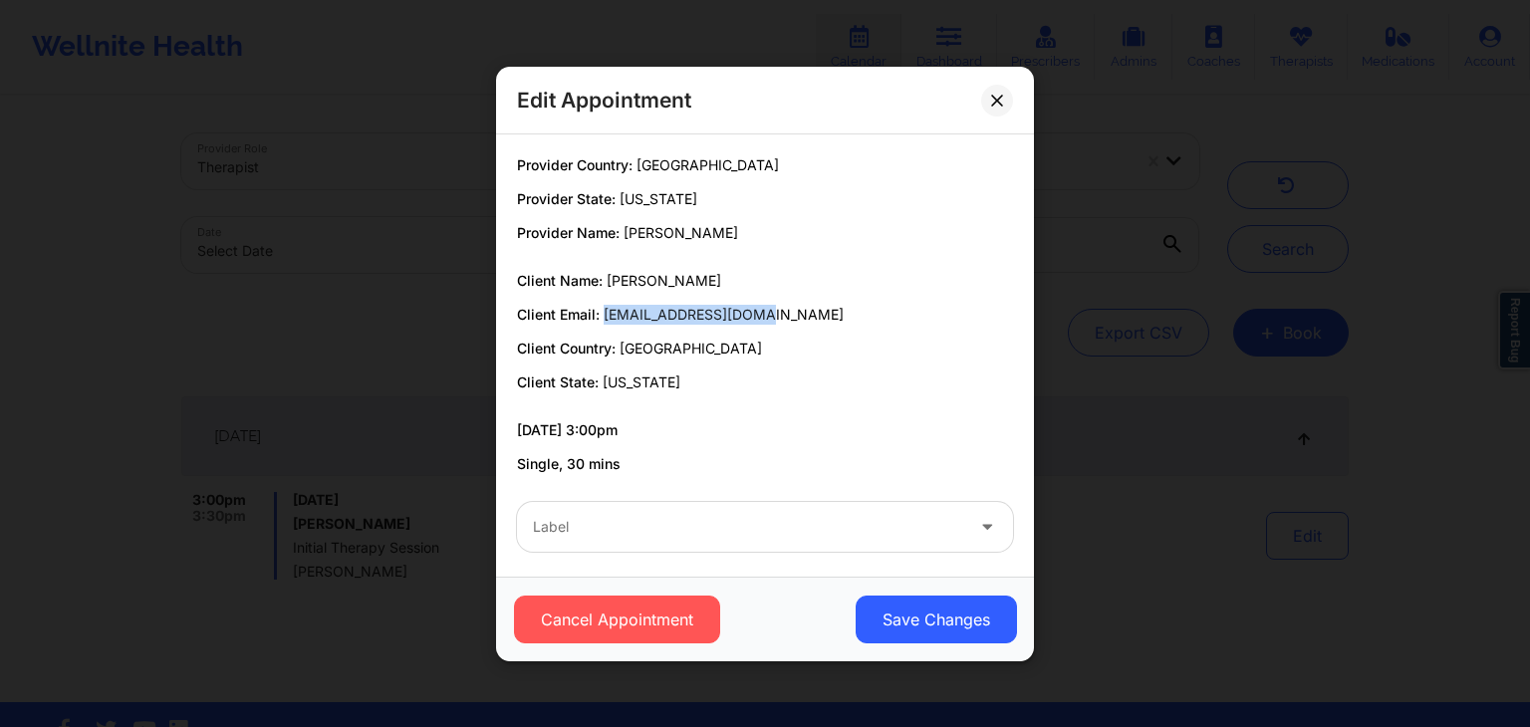
drag, startPoint x: 603, startPoint y: 311, endPoint x: 762, endPoint y: 322, distance: 159.7
click at [762, 322] on p "Client Email: [EMAIL_ADDRESS][DOMAIN_NAME]" at bounding box center [765, 315] width 496 height 20
copy span "[EMAIL_ADDRESS][DOMAIN_NAME]"
click at [1008, 104] on button at bounding box center [997, 100] width 32 height 32
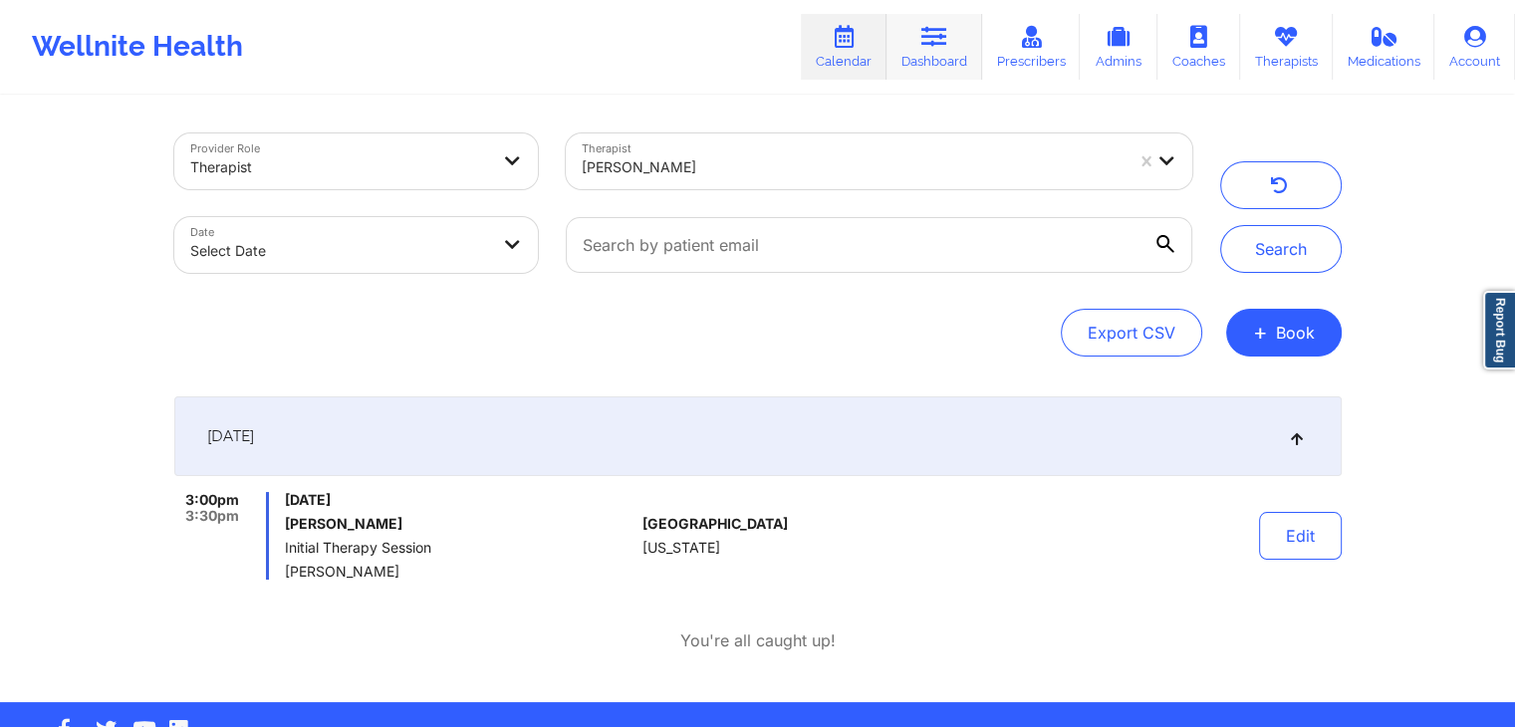
click at [944, 60] on link "Dashboard" at bounding box center [934, 47] width 96 height 66
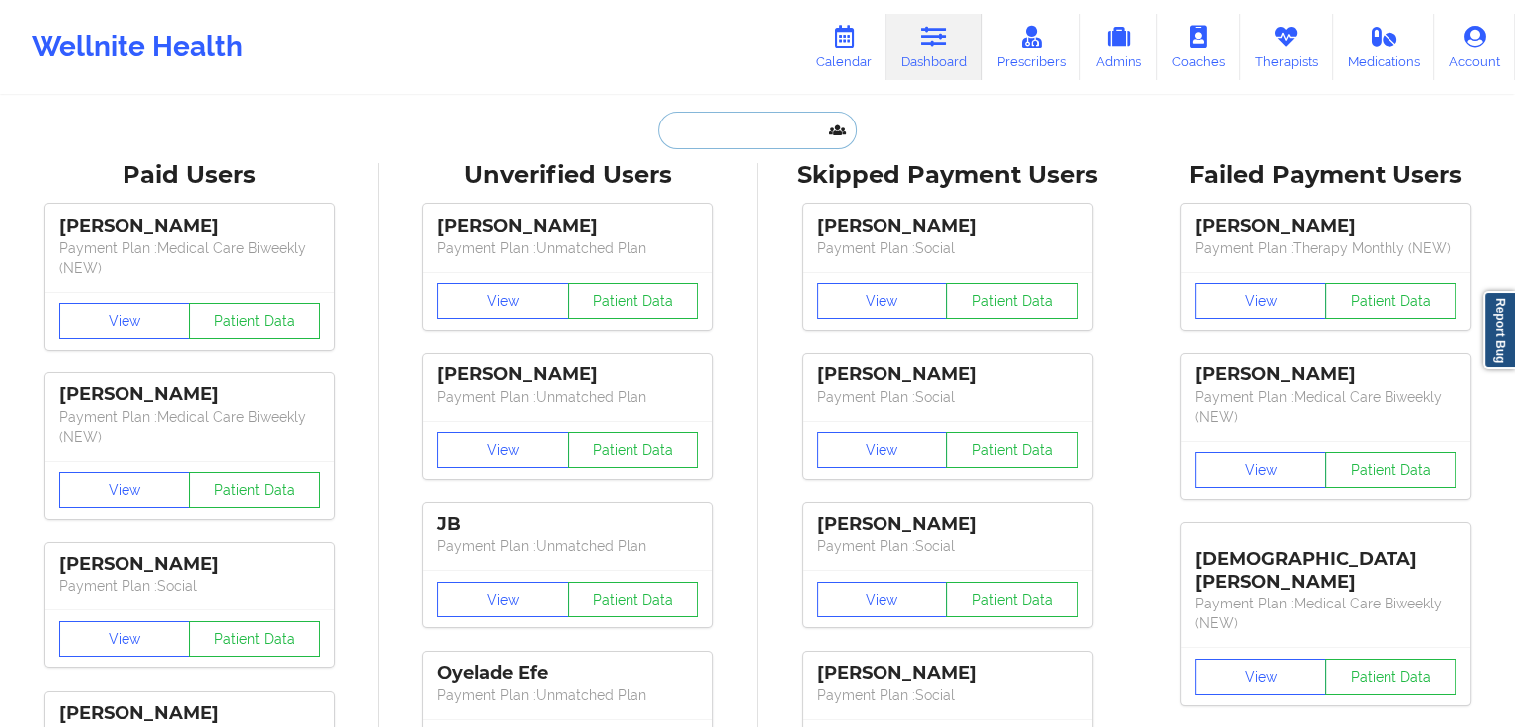
click at [738, 122] on input "text" at bounding box center [756, 131] width 197 height 38
paste input "[EMAIL_ADDRESS][DOMAIN_NAME]"
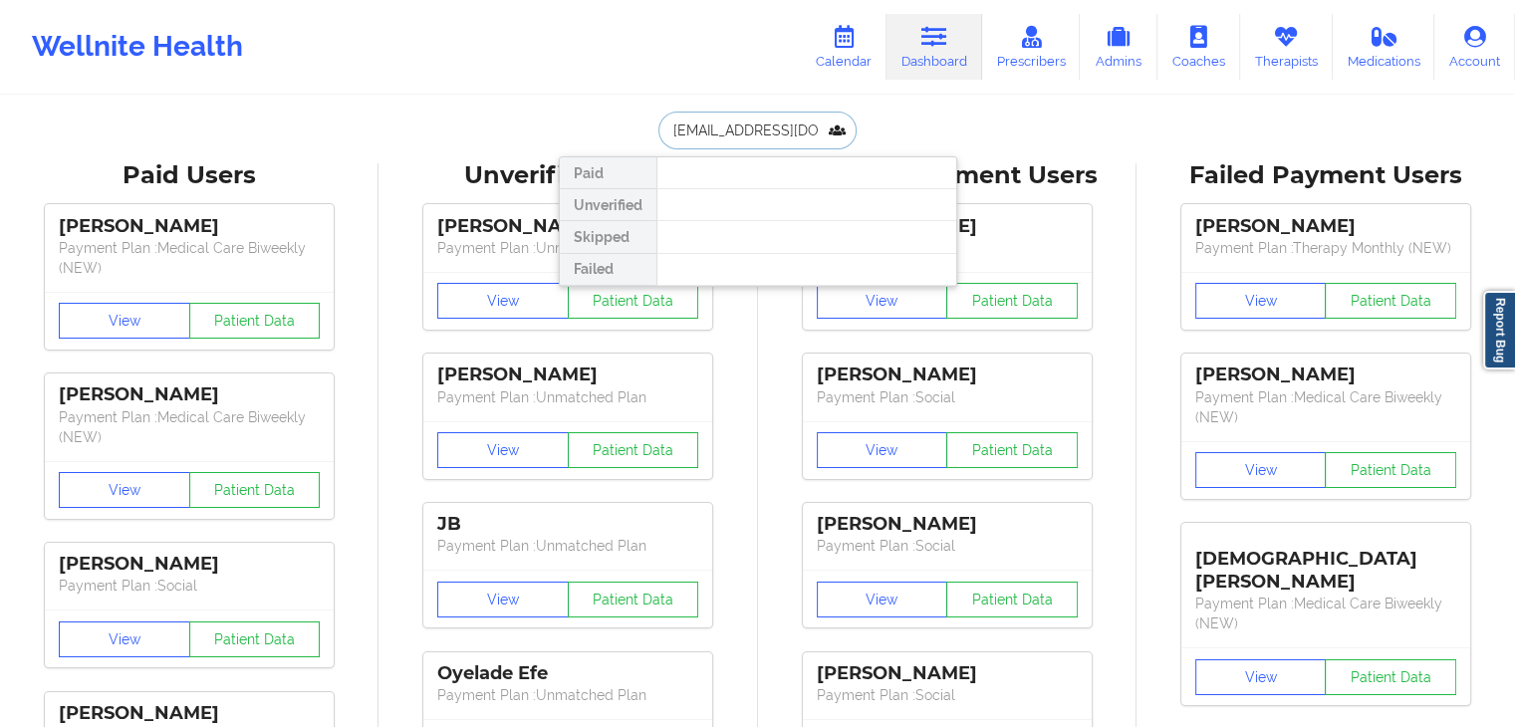
type input "[EMAIL_ADDRESS][DOMAIN_NAME]"
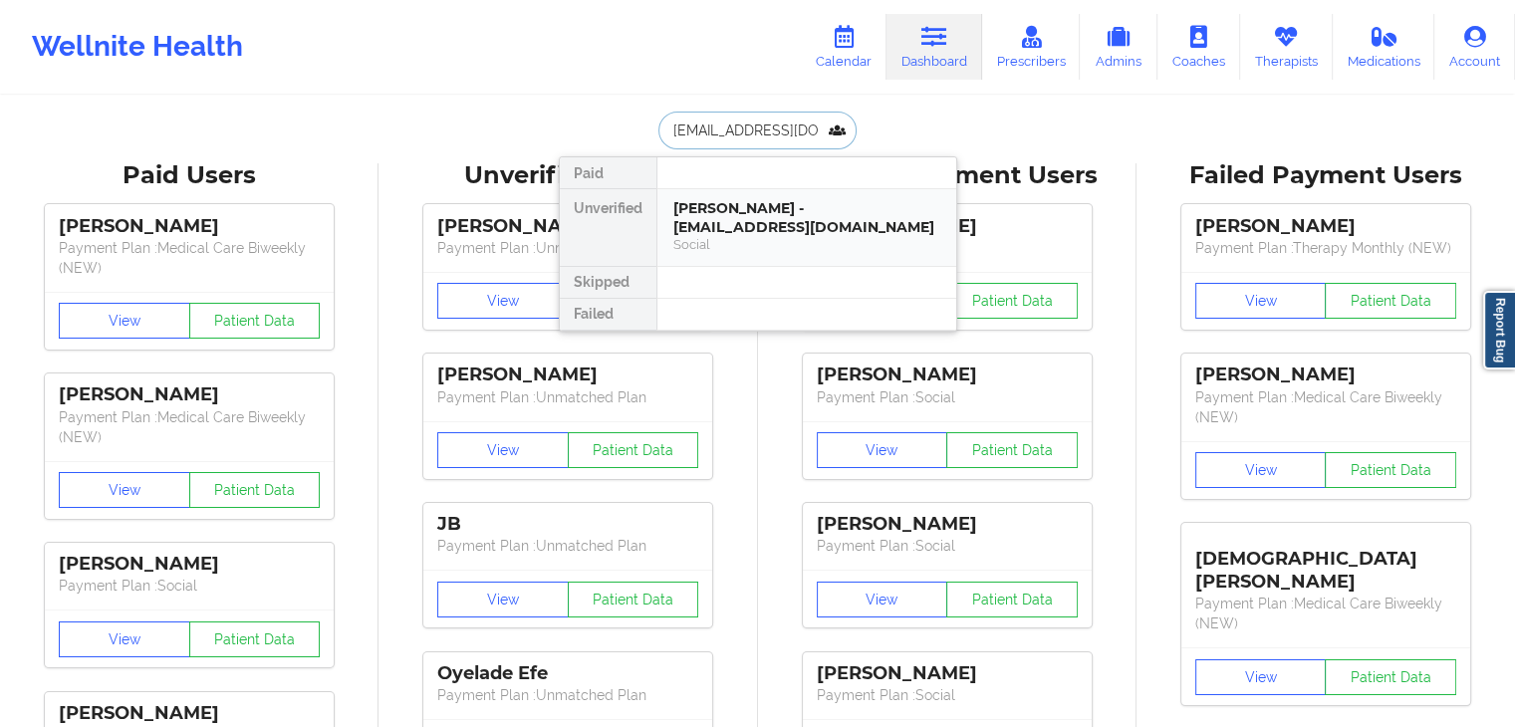
click at [745, 207] on div "[PERSON_NAME] - [EMAIL_ADDRESS][DOMAIN_NAME]" at bounding box center [806, 217] width 267 height 37
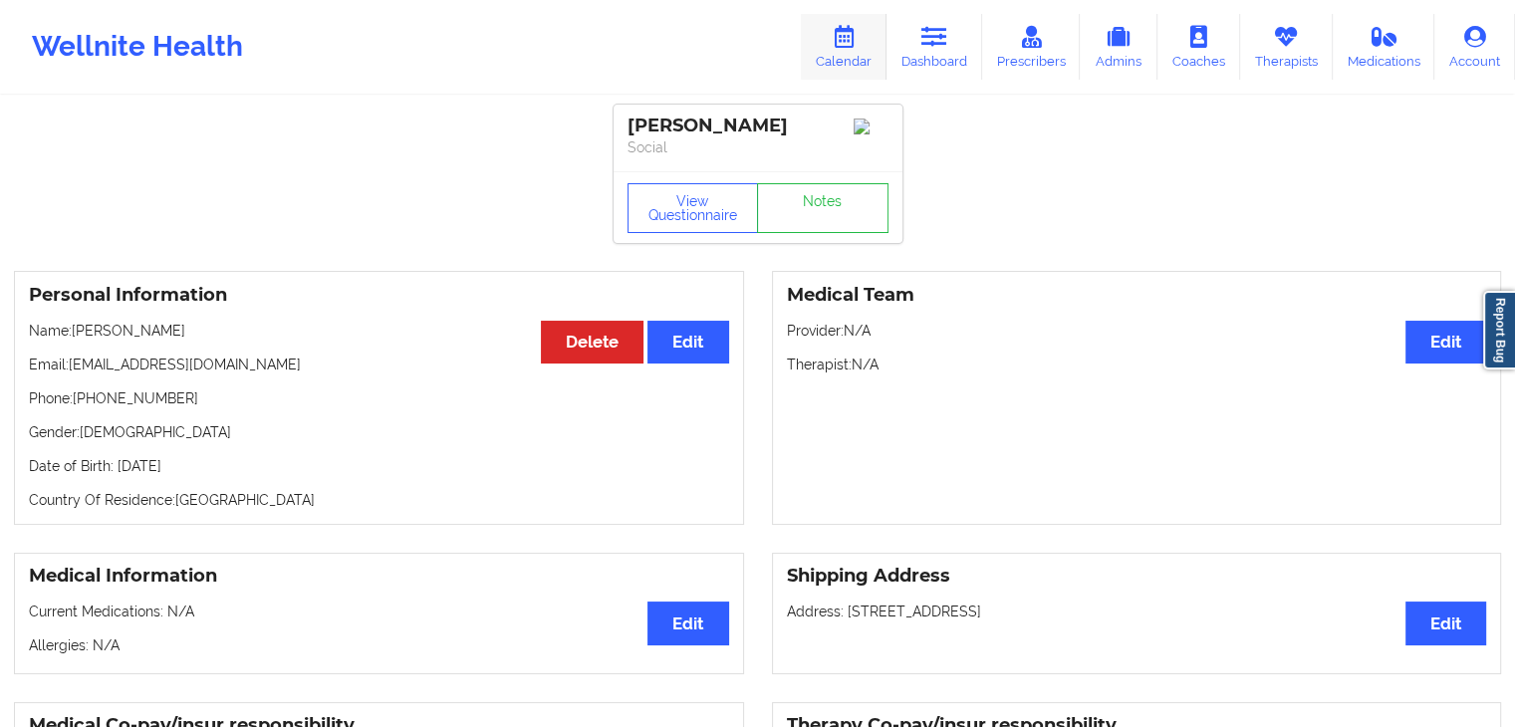
click at [857, 53] on link "Calendar" at bounding box center [844, 47] width 86 height 66
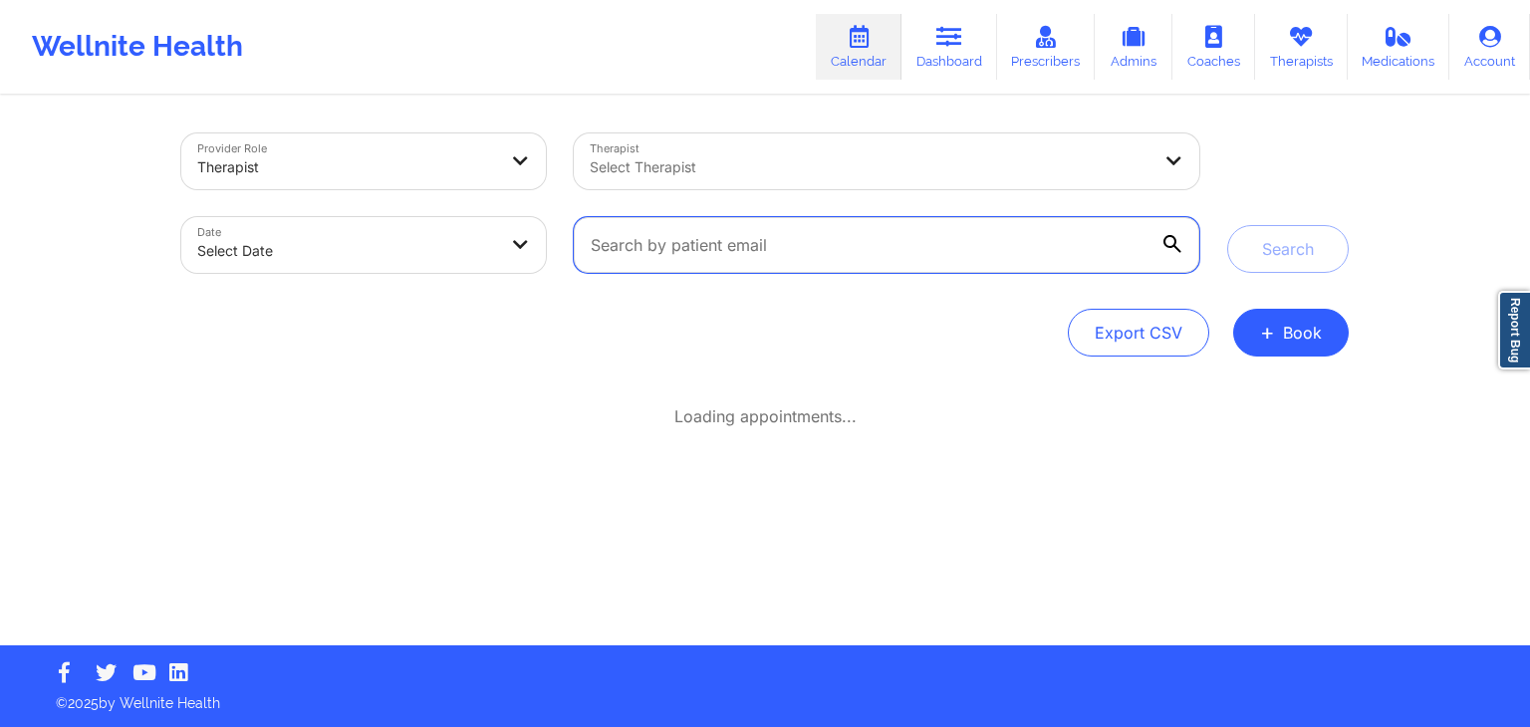
click at [761, 231] on input "text" at bounding box center [886, 245] width 625 height 56
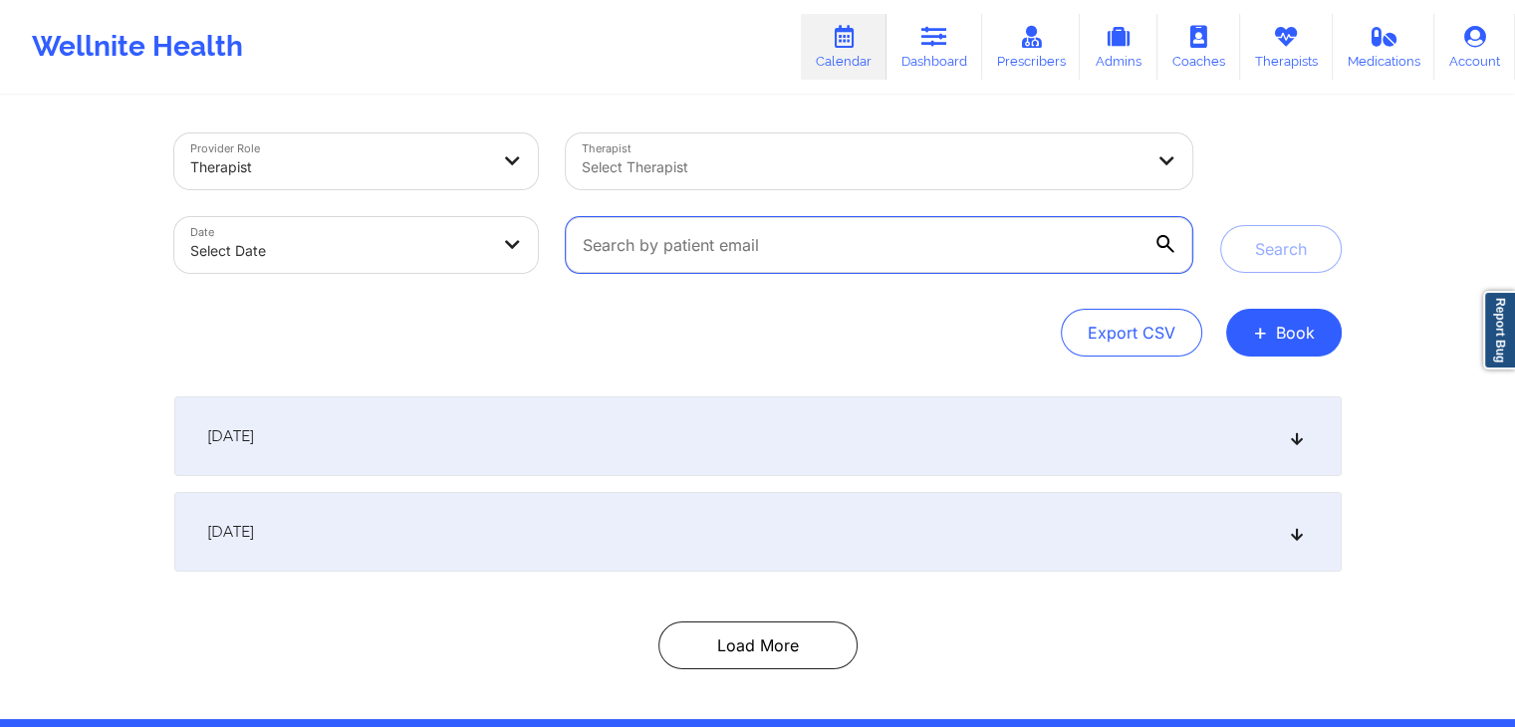
paste input "[EMAIL_ADDRESS][DOMAIN_NAME]"
type input "[EMAIL_ADDRESS][DOMAIN_NAME]"
click at [1220, 225] on button "Search" at bounding box center [1281, 249] width 122 height 48
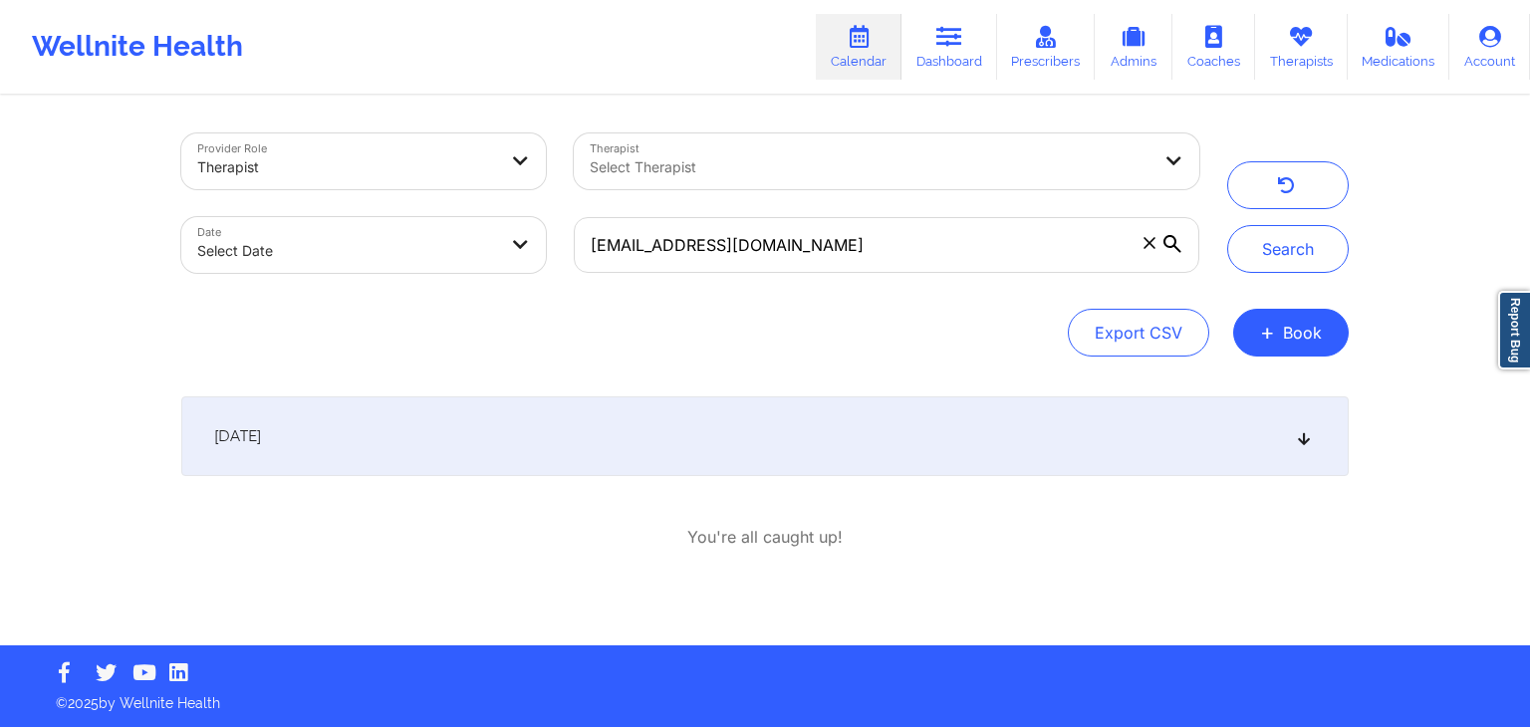
click at [722, 435] on div "[DATE]" at bounding box center [764, 436] width 1167 height 80
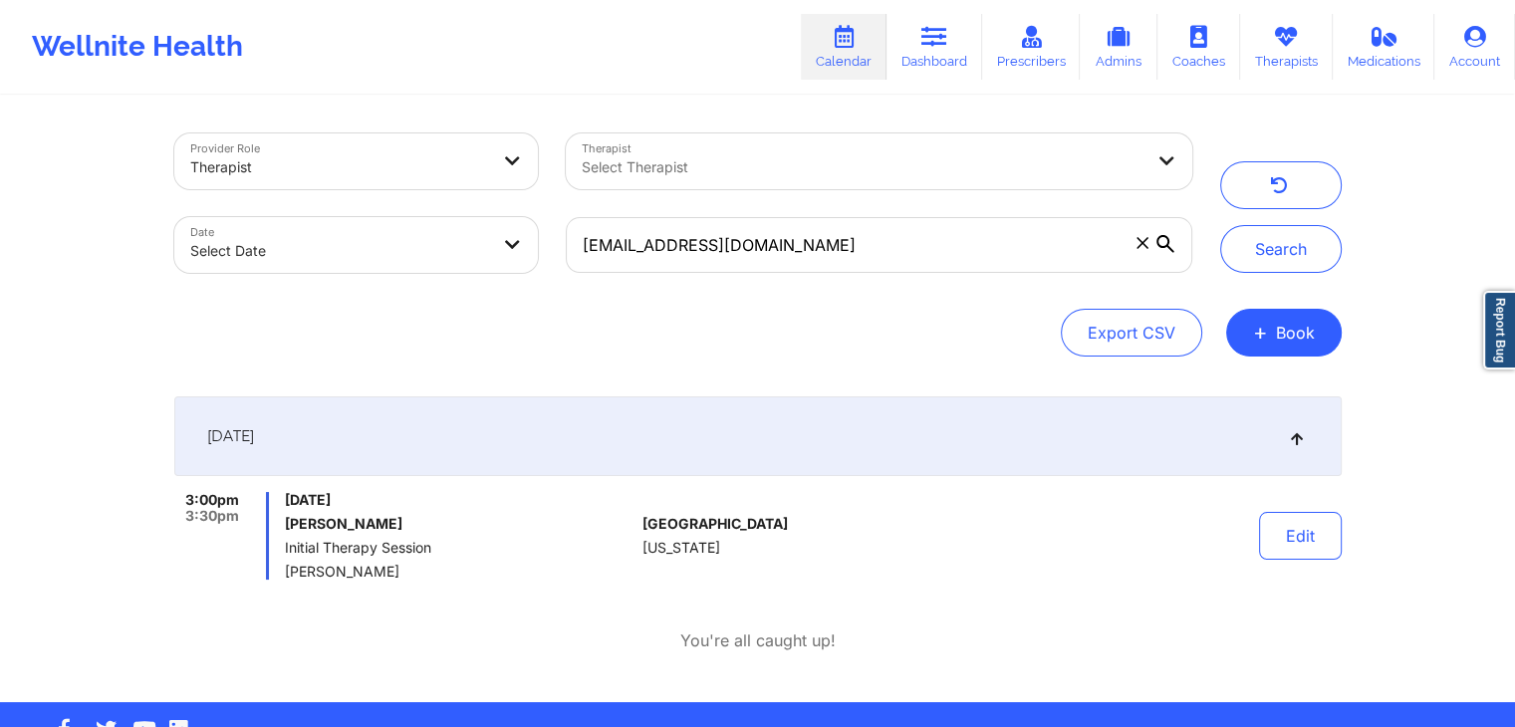
click at [857, 172] on div at bounding box center [862, 167] width 561 height 24
click at [1283, 332] on button "+ Book" at bounding box center [1284, 333] width 116 height 48
click at [1226, 389] on button "Therapy Session" at bounding box center [1249, 395] width 152 height 33
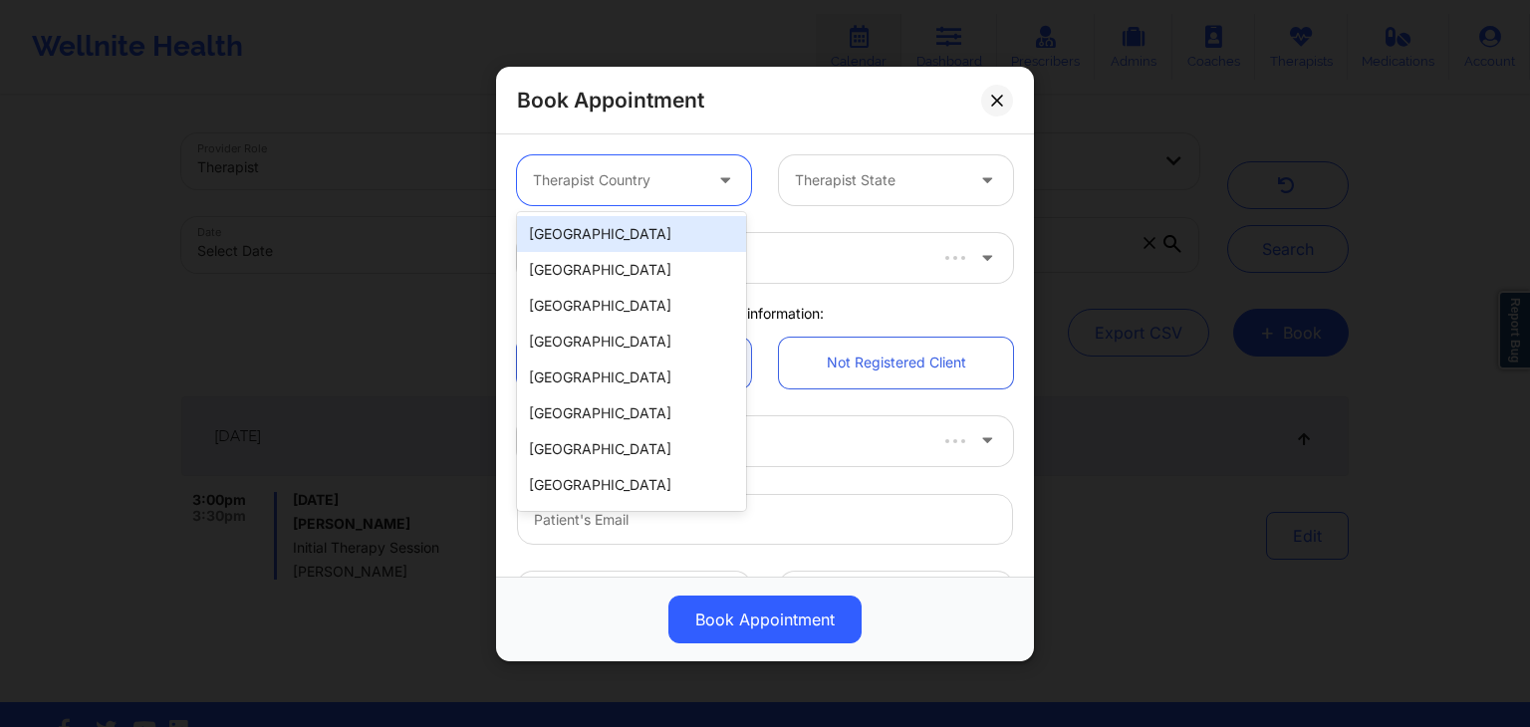
click at [608, 184] on div at bounding box center [617, 180] width 168 height 24
click at [606, 230] on div "[GEOGRAPHIC_DATA]" at bounding box center [631, 234] width 229 height 36
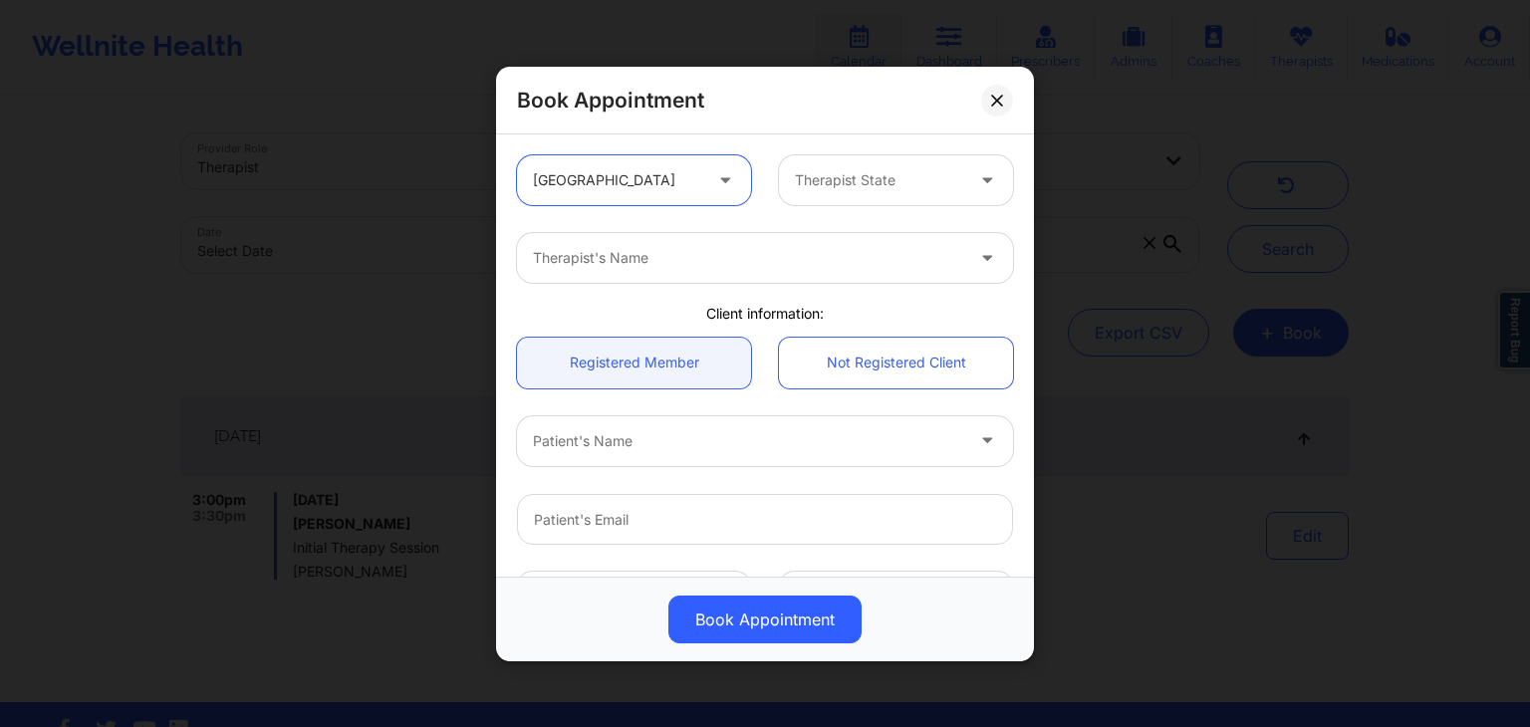
click at [884, 184] on div at bounding box center [879, 180] width 168 height 24
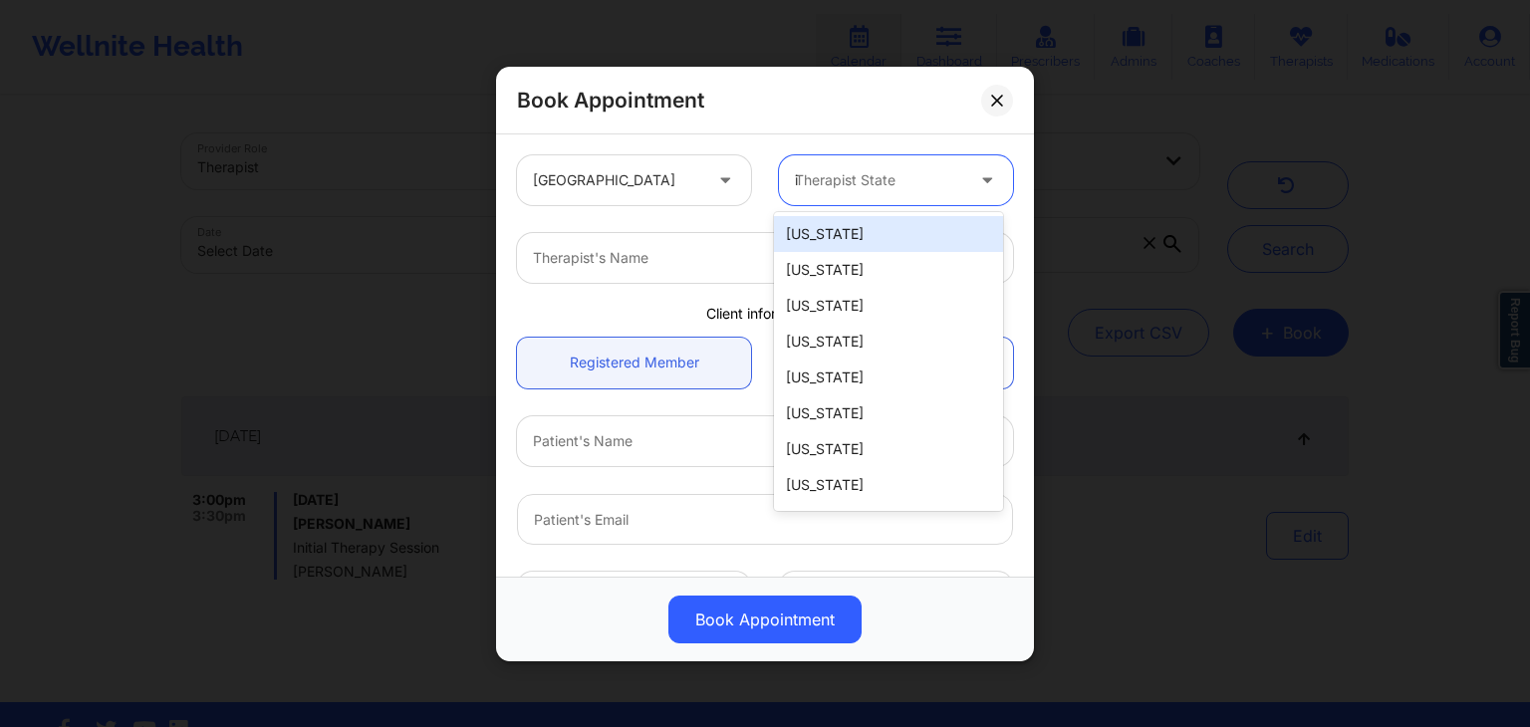
type input "id"
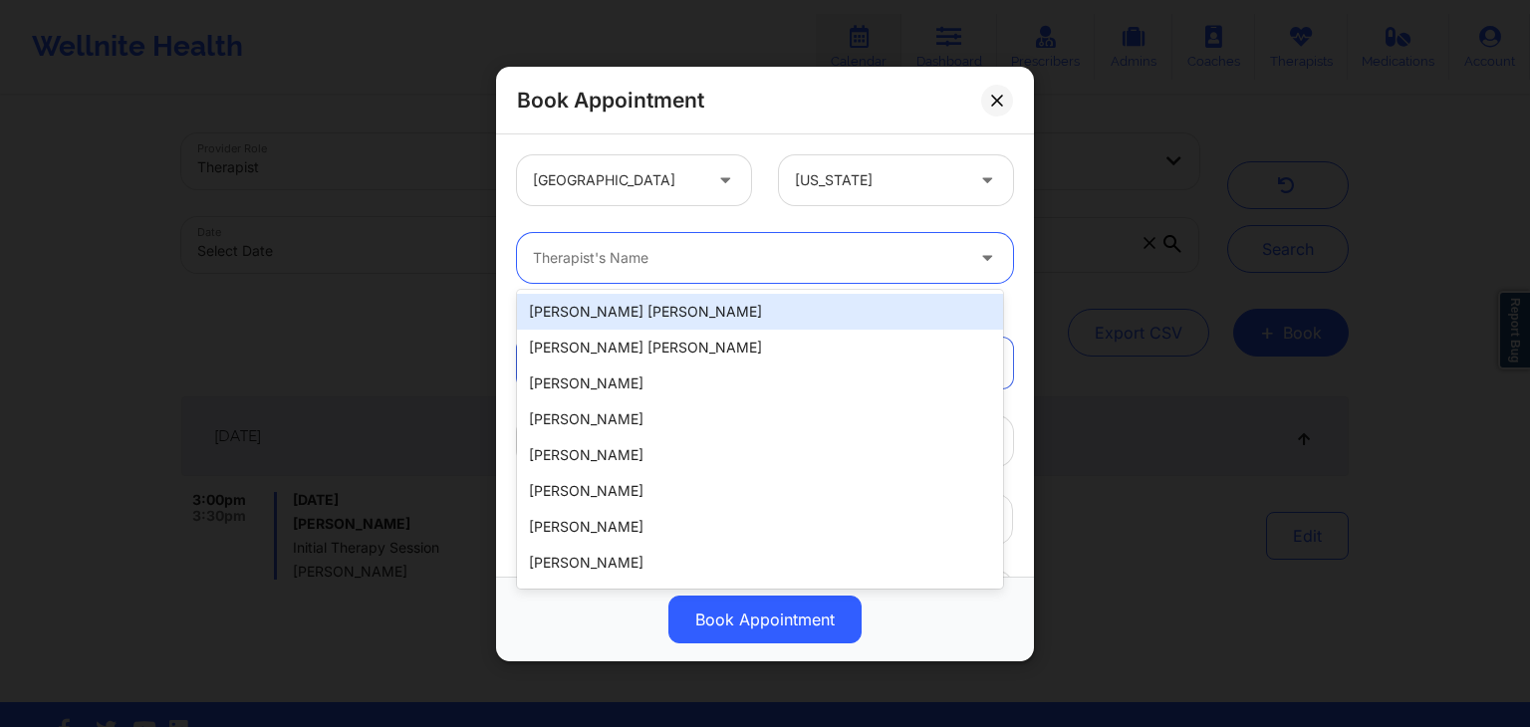
click at [840, 246] on div at bounding box center [748, 258] width 430 height 24
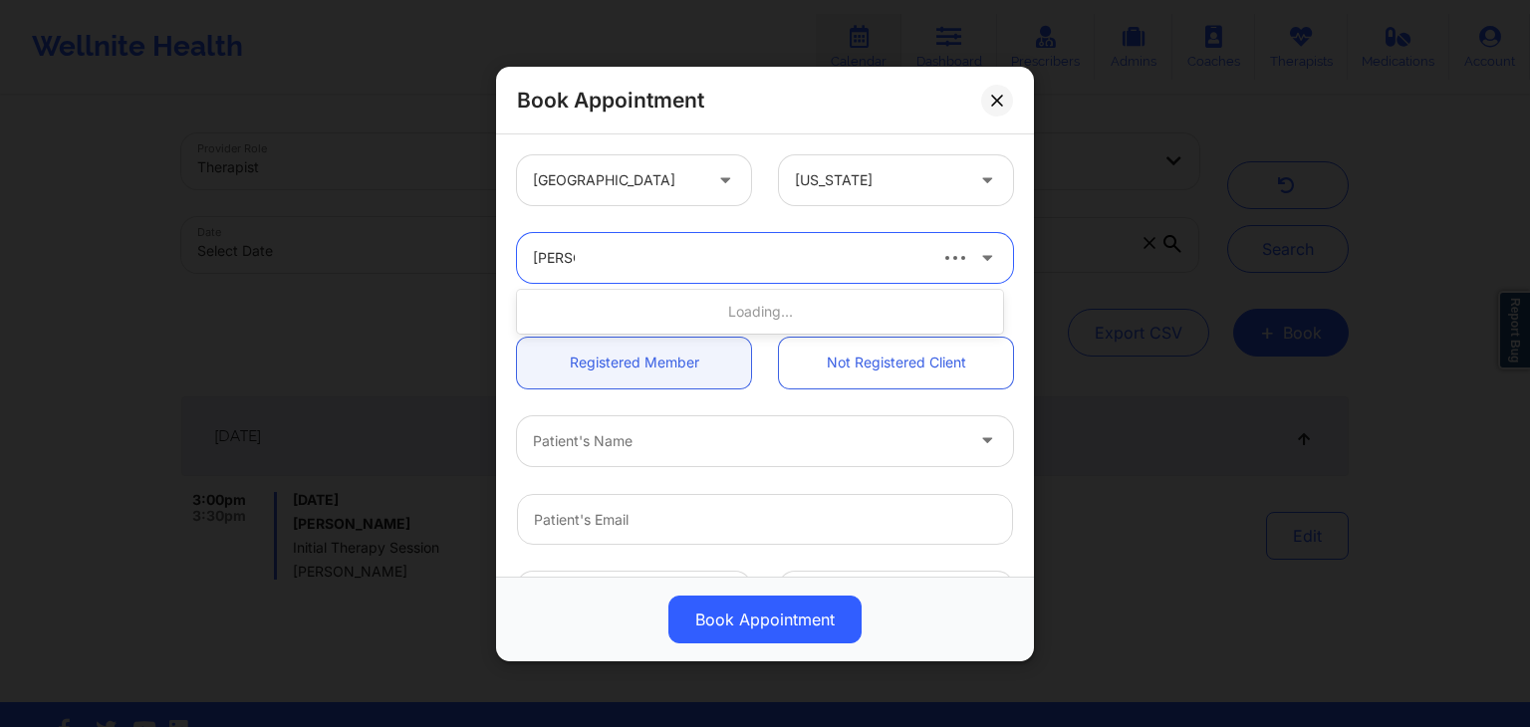
type input "beverl"
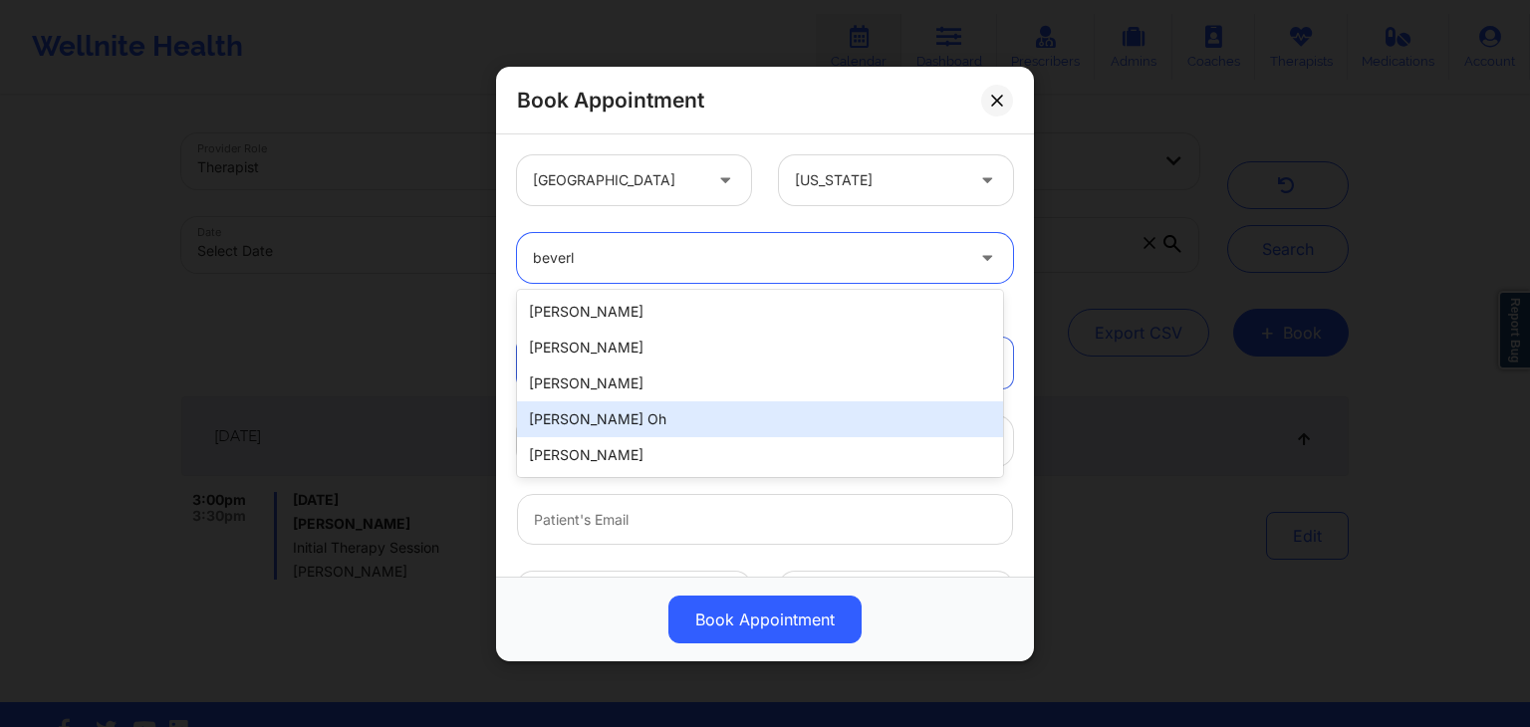
click at [656, 412] on div "[PERSON_NAME] Oh" at bounding box center [760, 419] width 486 height 36
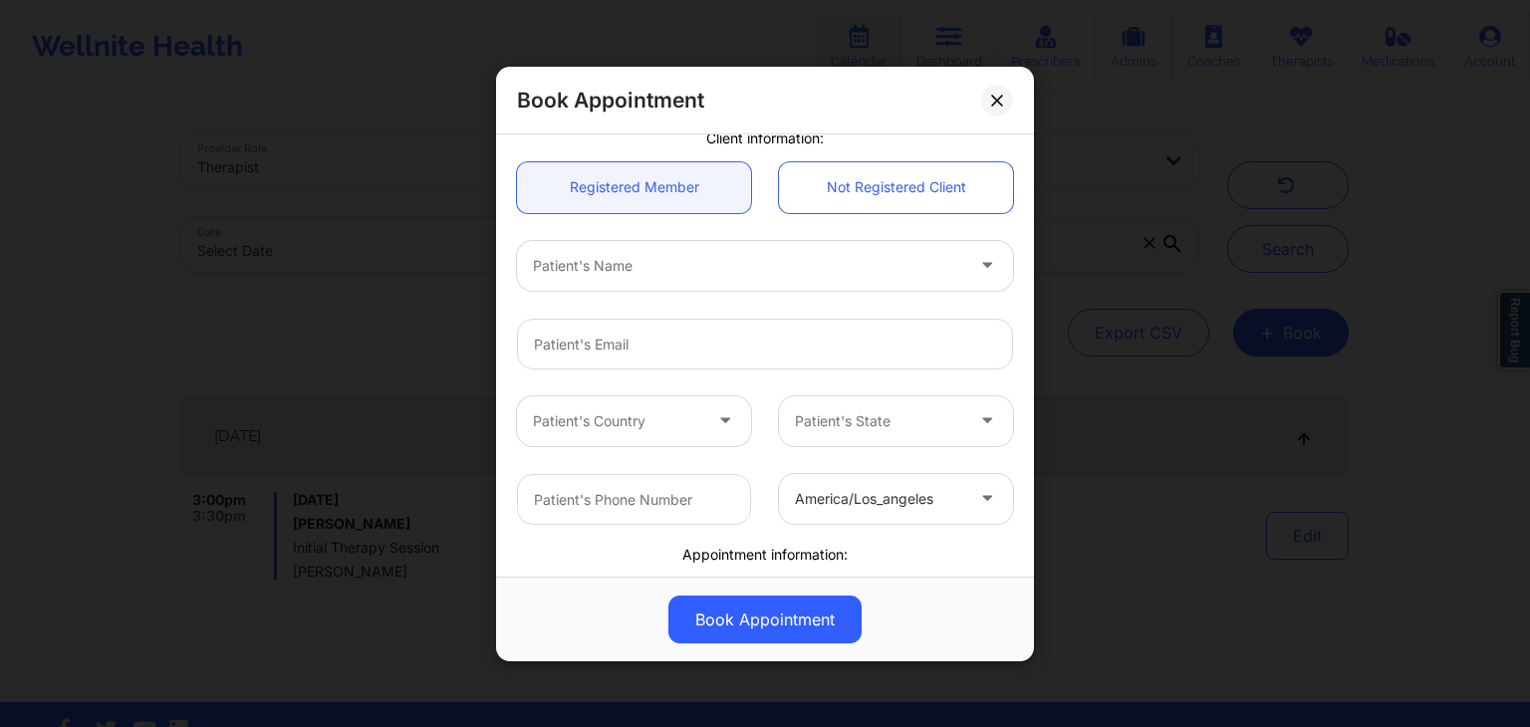
scroll to position [115, 0]
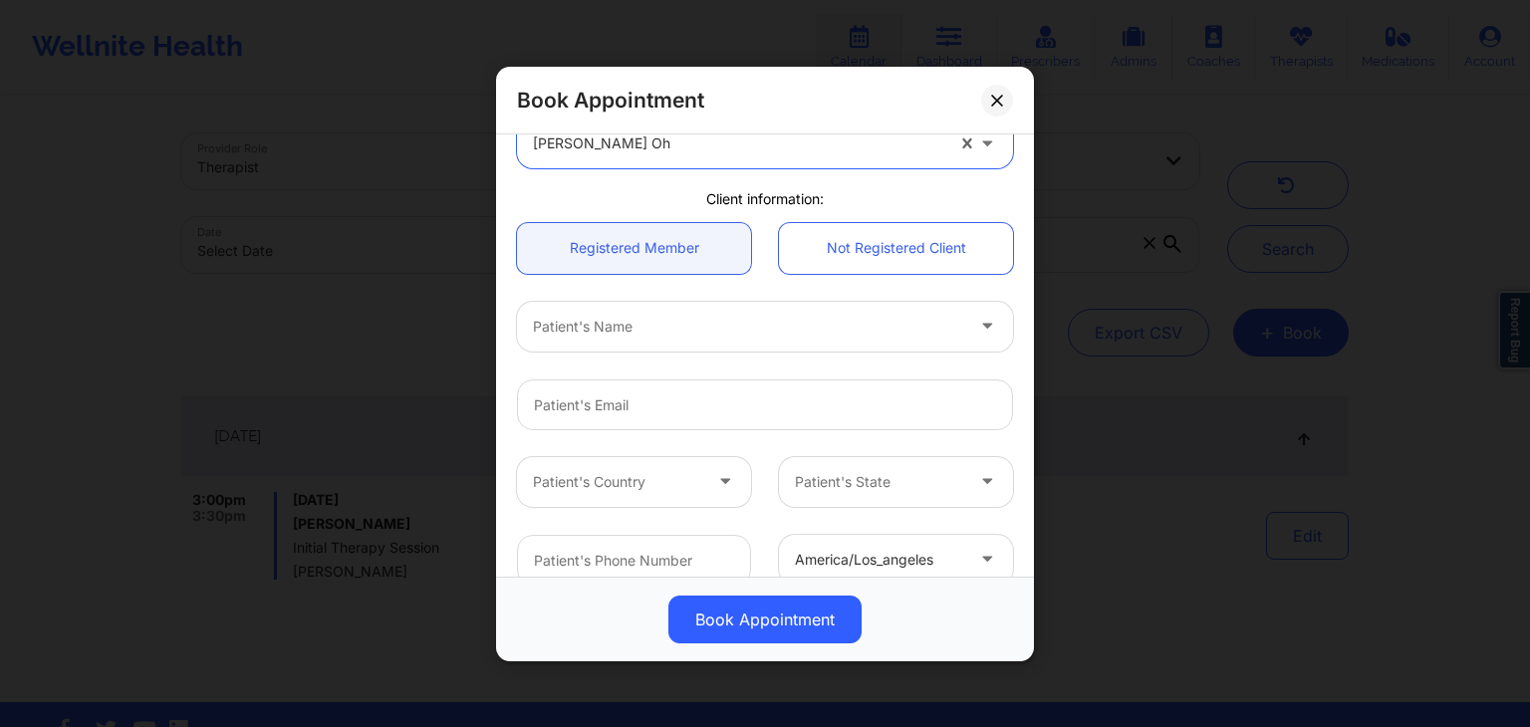
click at [731, 321] on div at bounding box center [748, 326] width 430 height 24
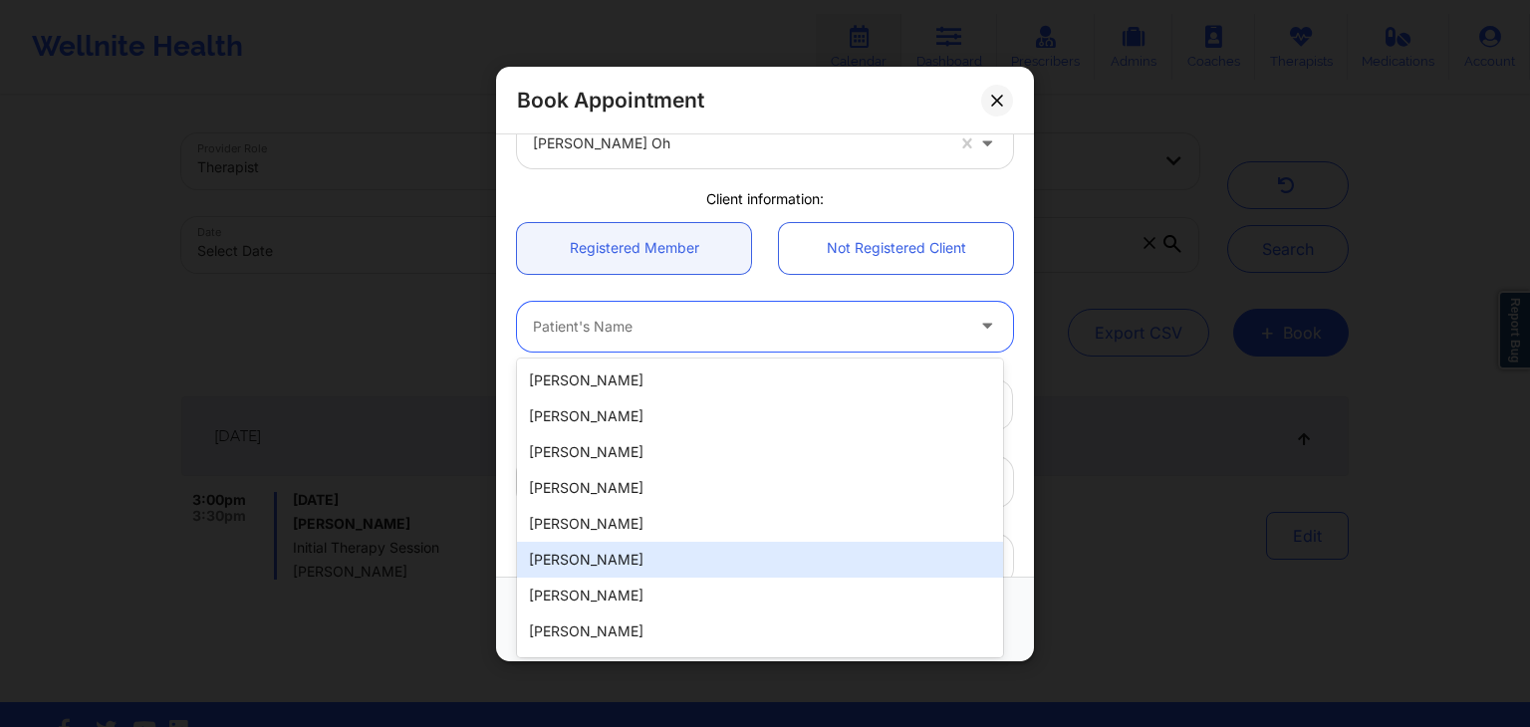
click at [613, 557] on div "[PERSON_NAME]" at bounding box center [760, 560] width 486 height 36
type input "[EMAIL_ADDRESS][DOMAIN_NAME]"
type input "[PHONE_NUMBER]"
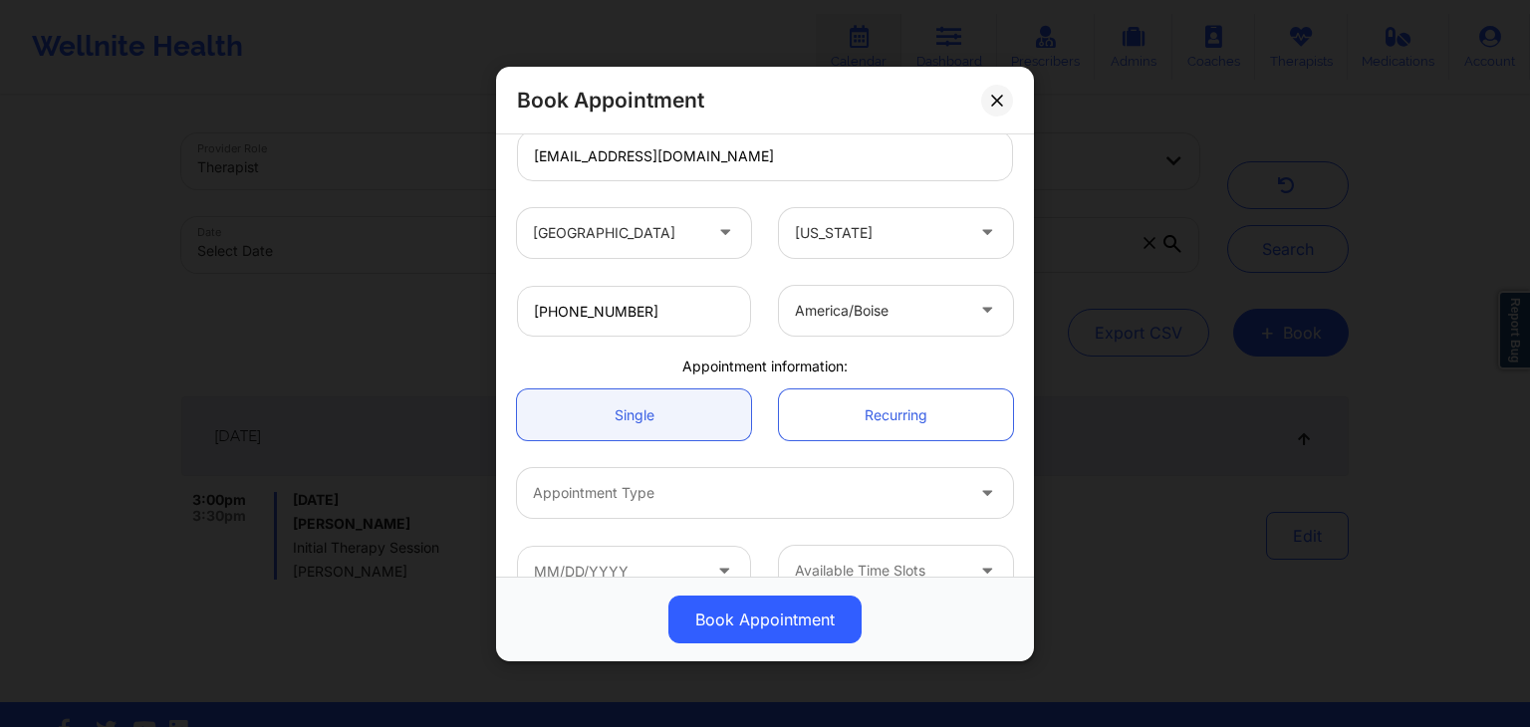
scroll to position [403, 0]
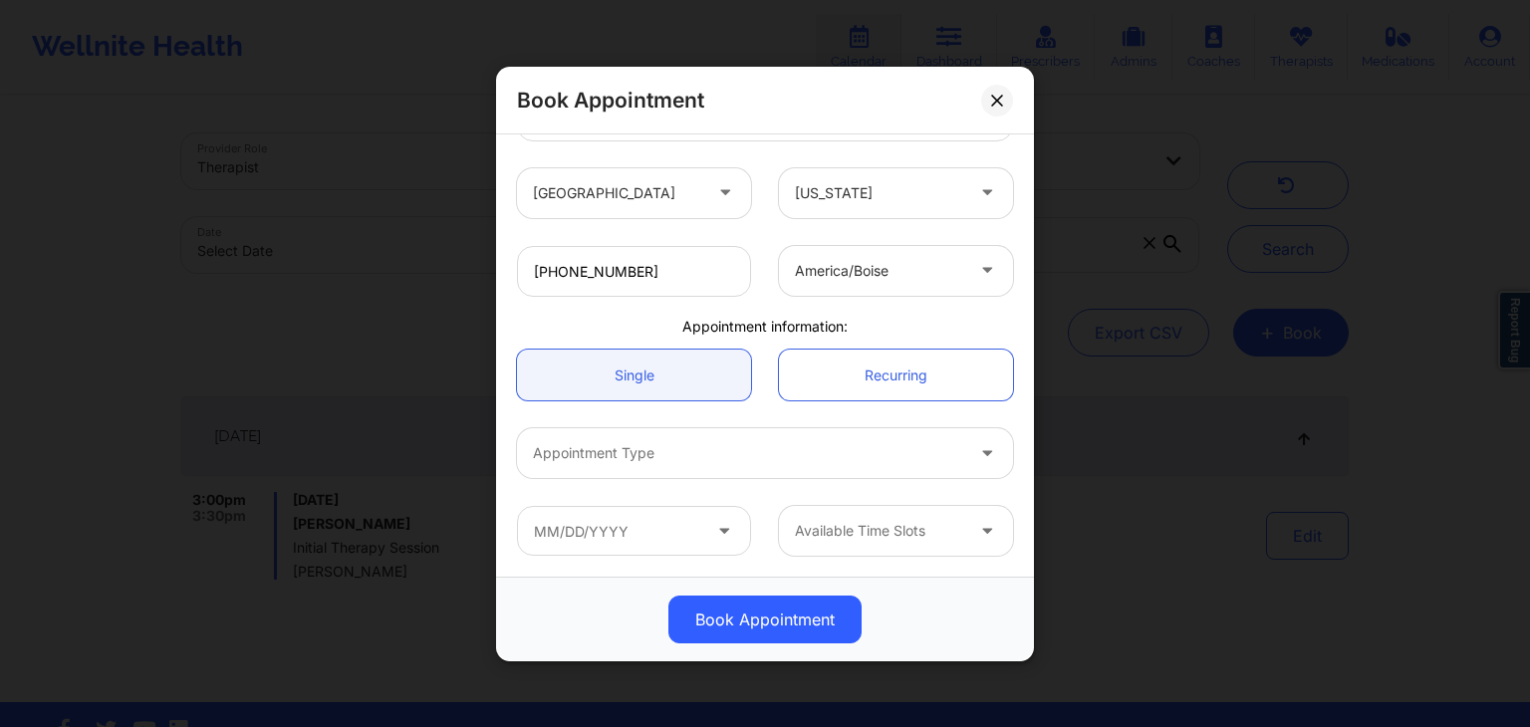
click at [659, 434] on div "Appointment Type" at bounding box center [741, 453] width 448 height 50
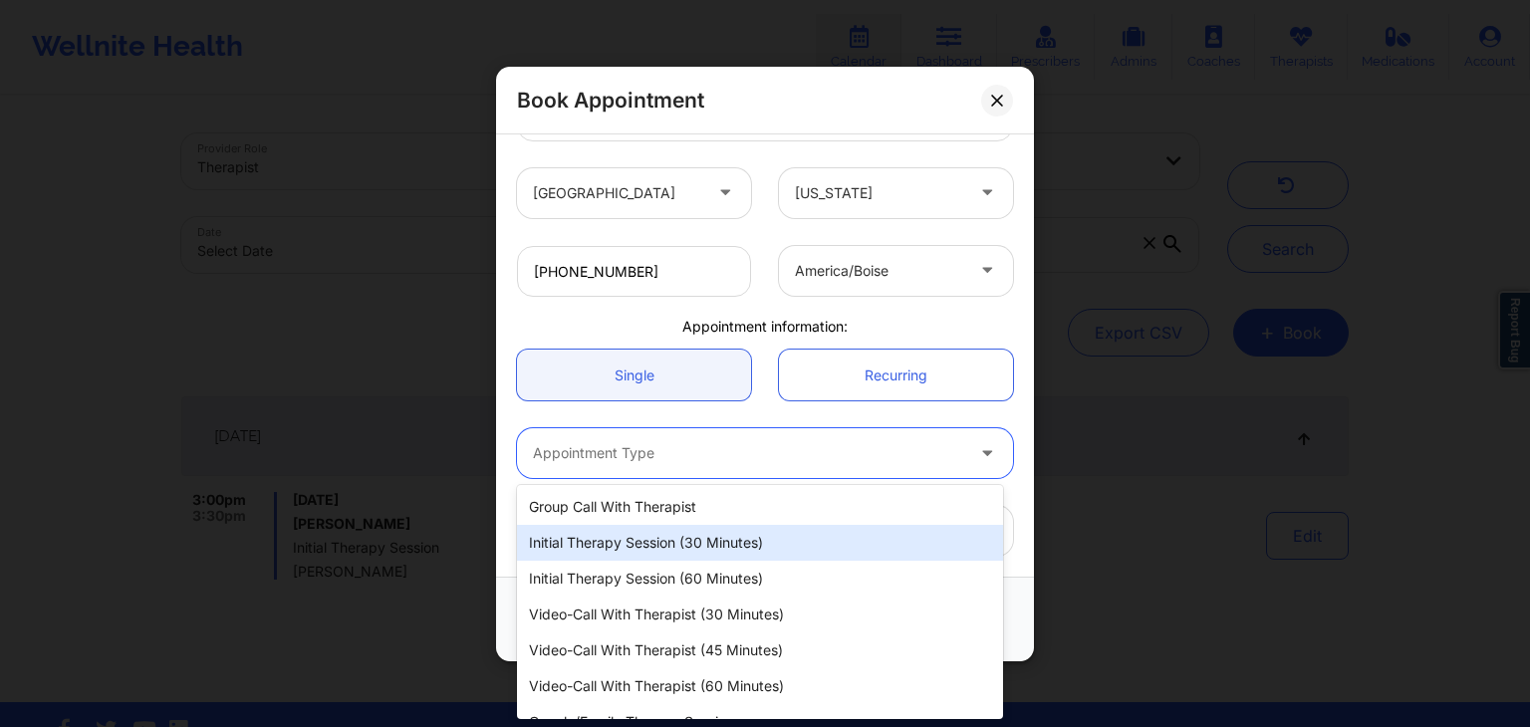
click at [659, 536] on div "Initial Therapy Session (30 minutes)" at bounding box center [760, 543] width 486 height 36
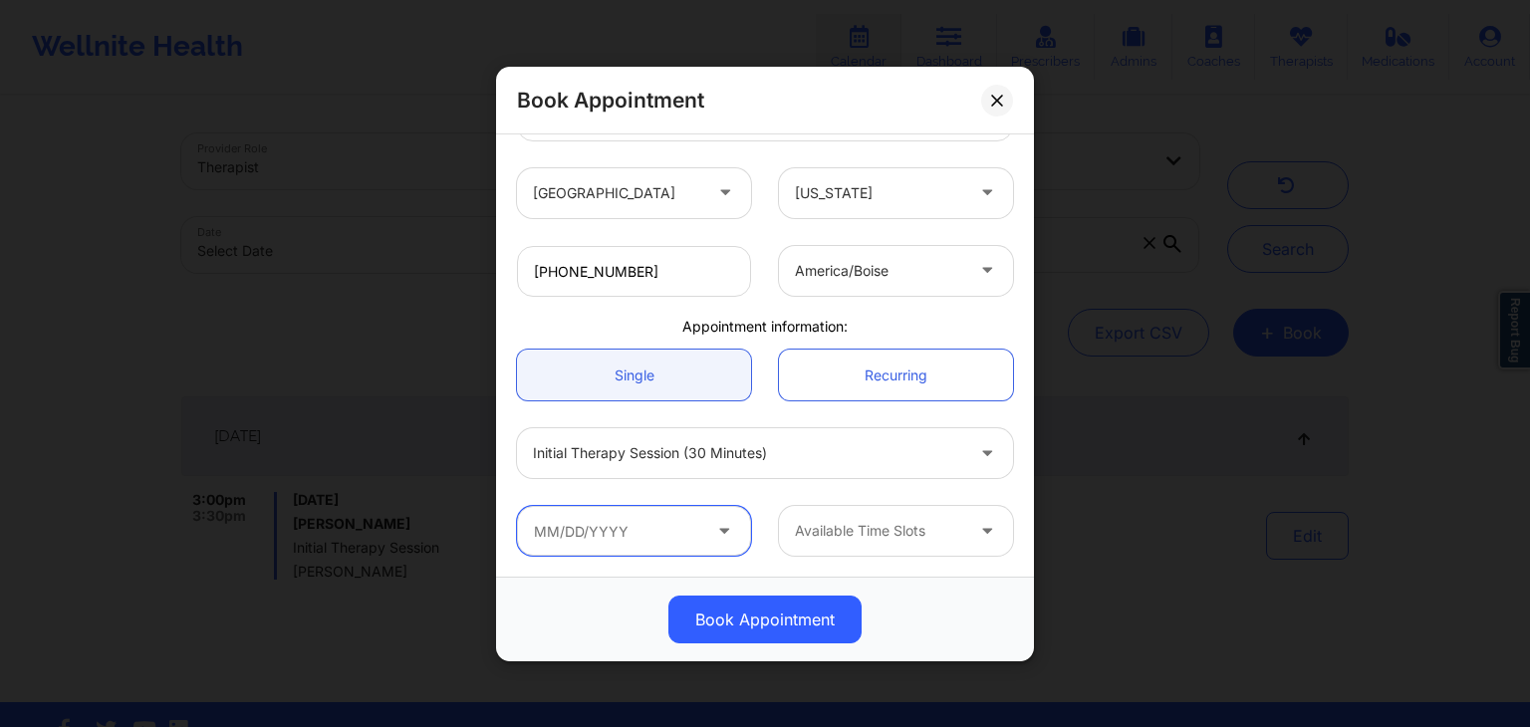
click at [629, 527] on input "text" at bounding box center [634, 531] width 234 height 50
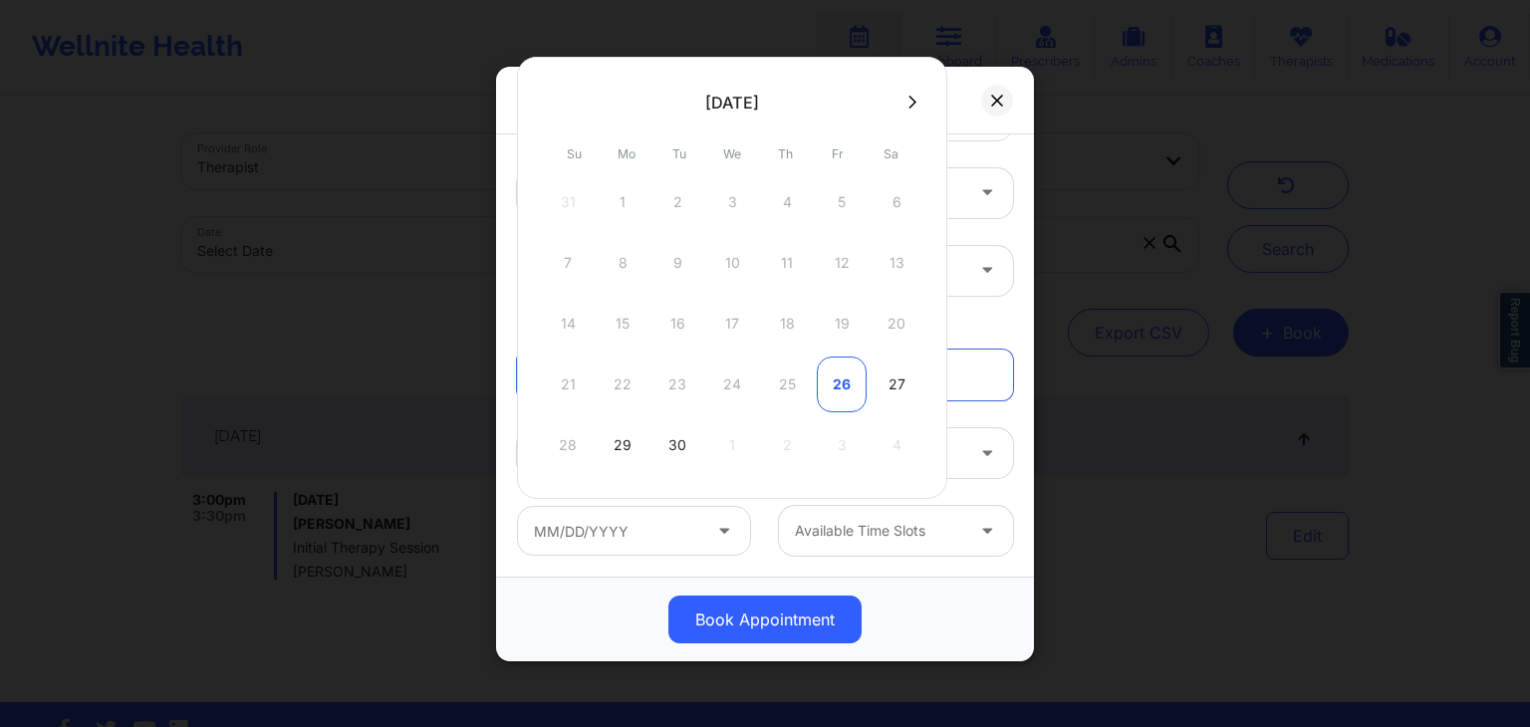
click at [844, 378] on div "26" at bounding box center [842, 385] width 50 height 56
type input "[DATE]"
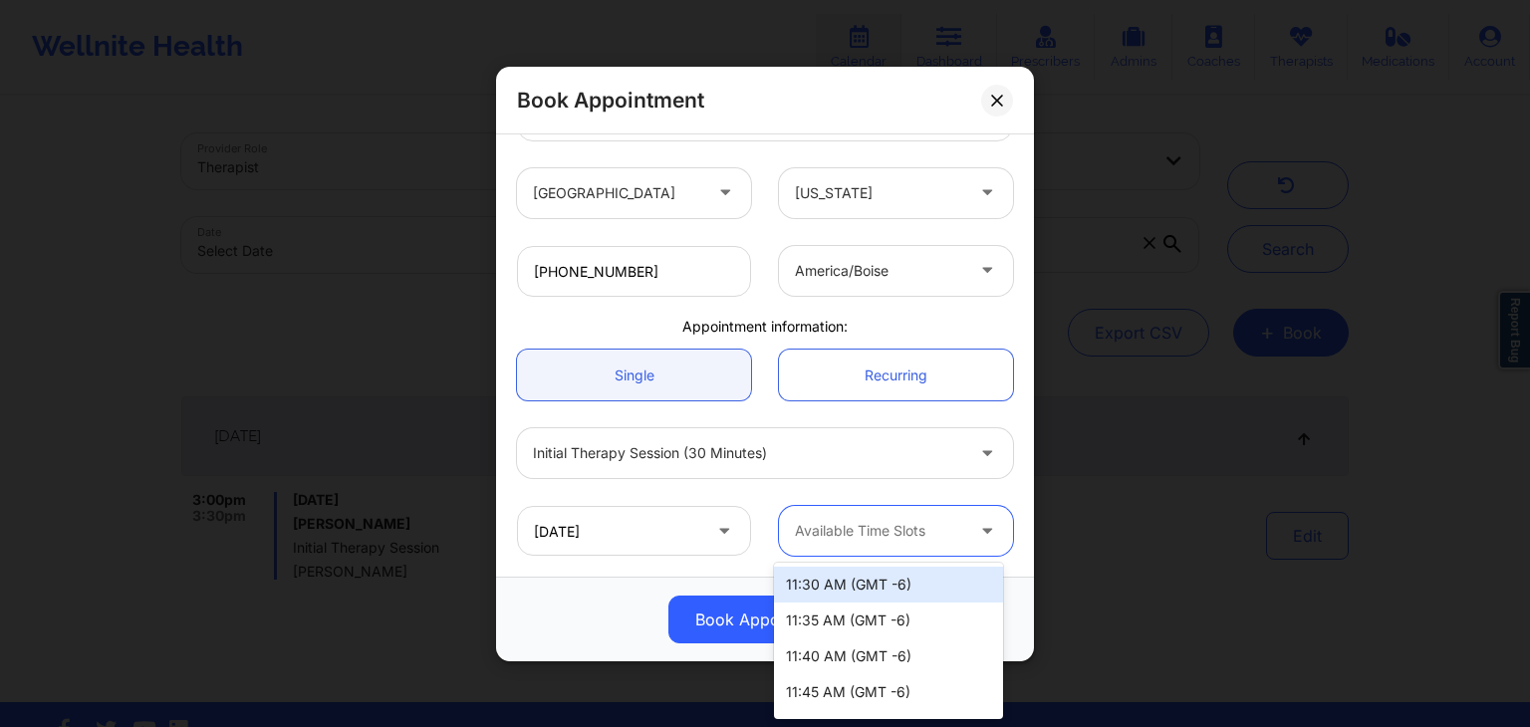
click at [853, 519] on div at bounding box center [879, 531] width 168 height 24
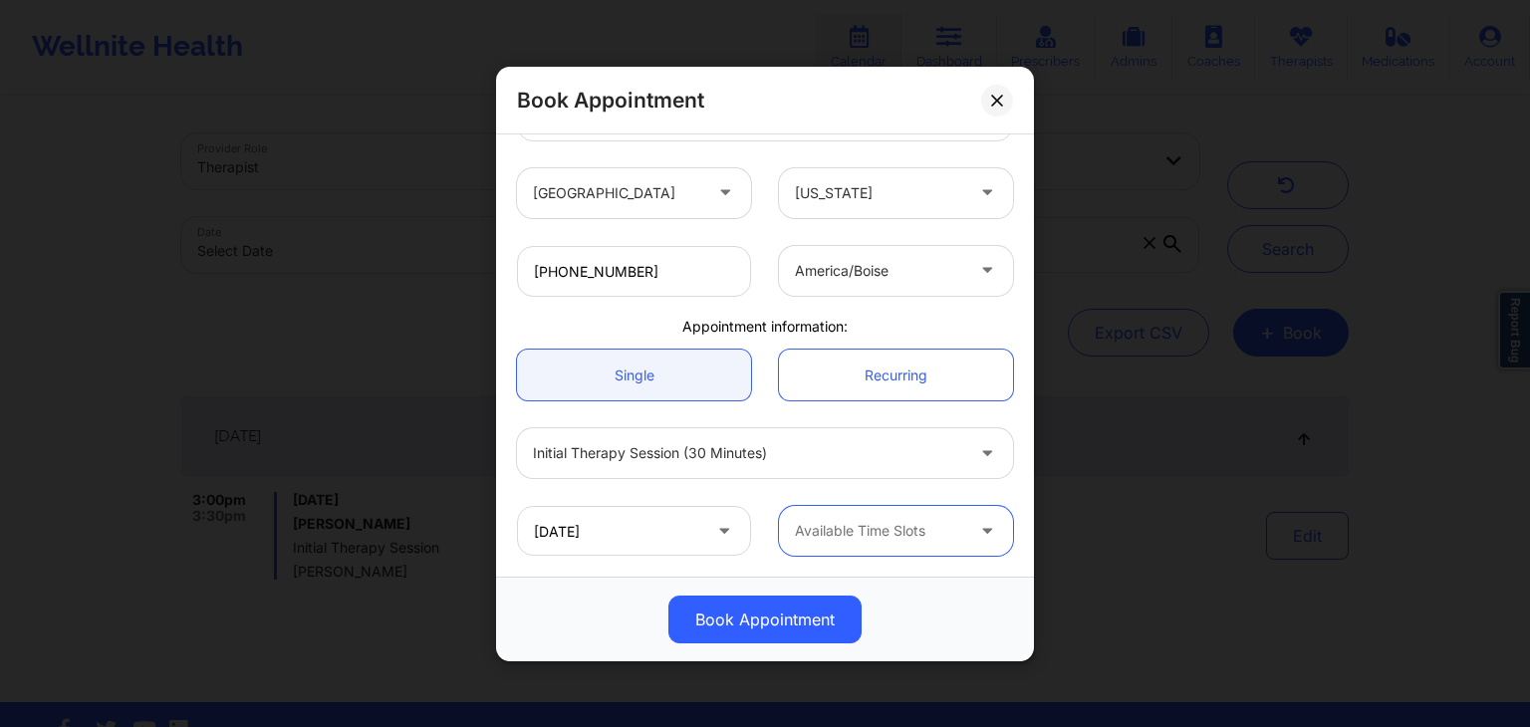
click at [965, 530] on div at bounding box center [989, 531] width 48 height 50
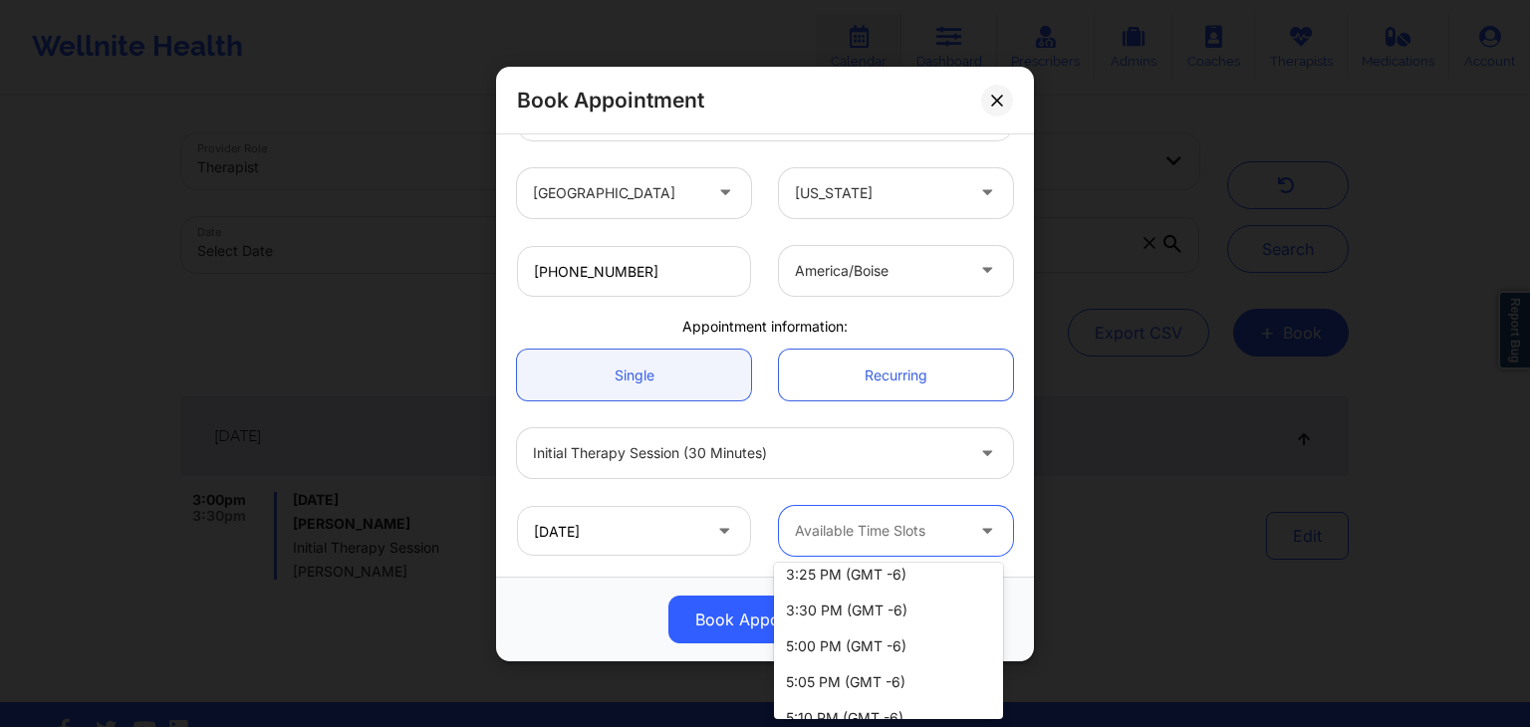
scroll to position [1113, 0]
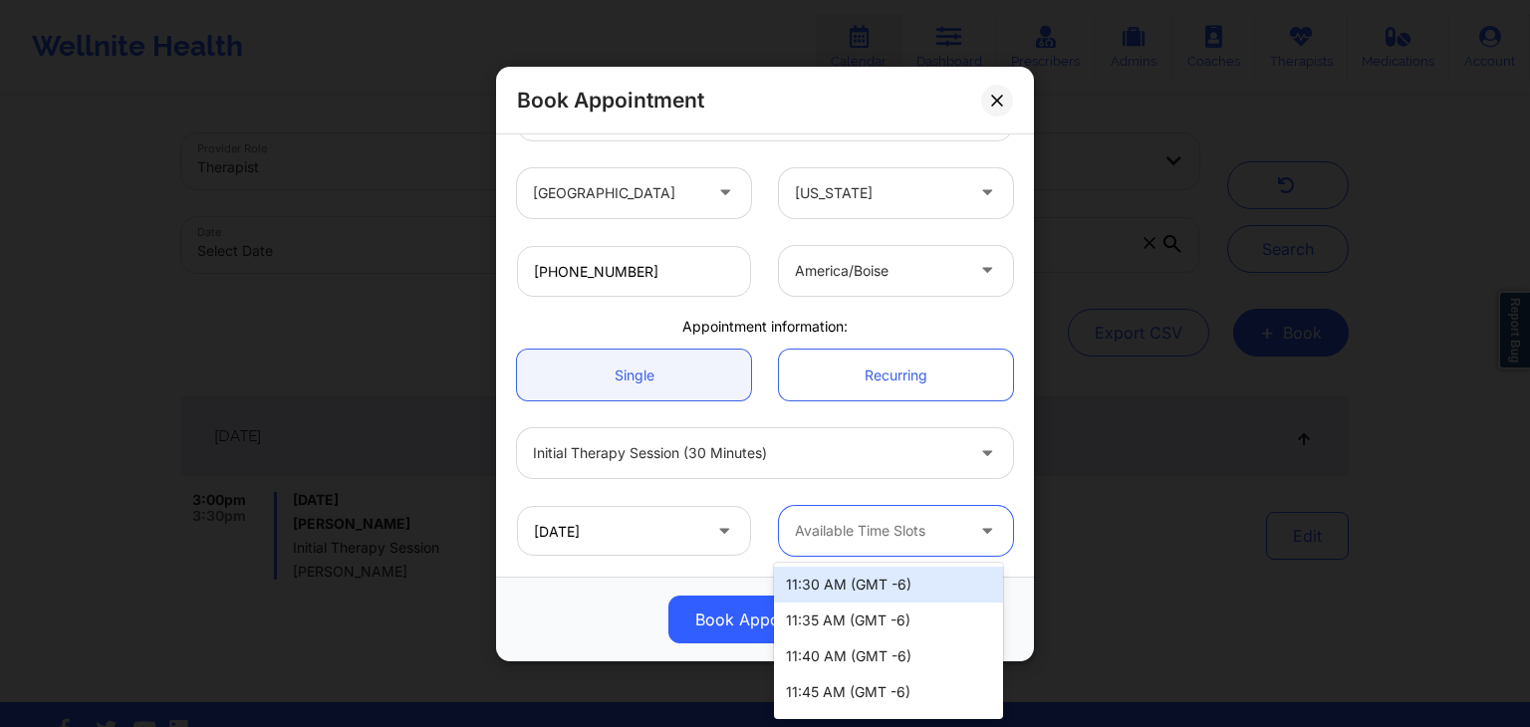
click at [868, 526] on div at bounding box center [879, 531] width 168 height 24
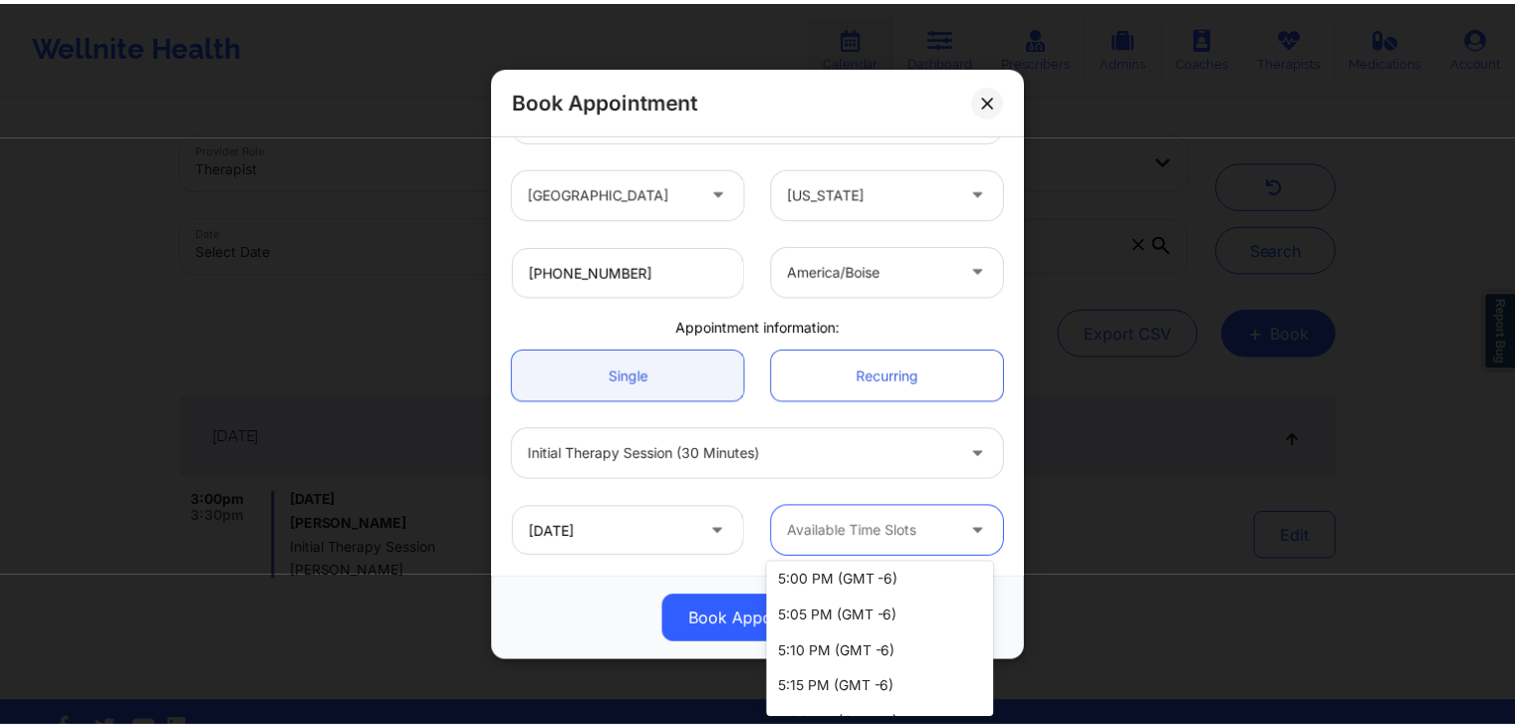
scroll to position [1141, 0]
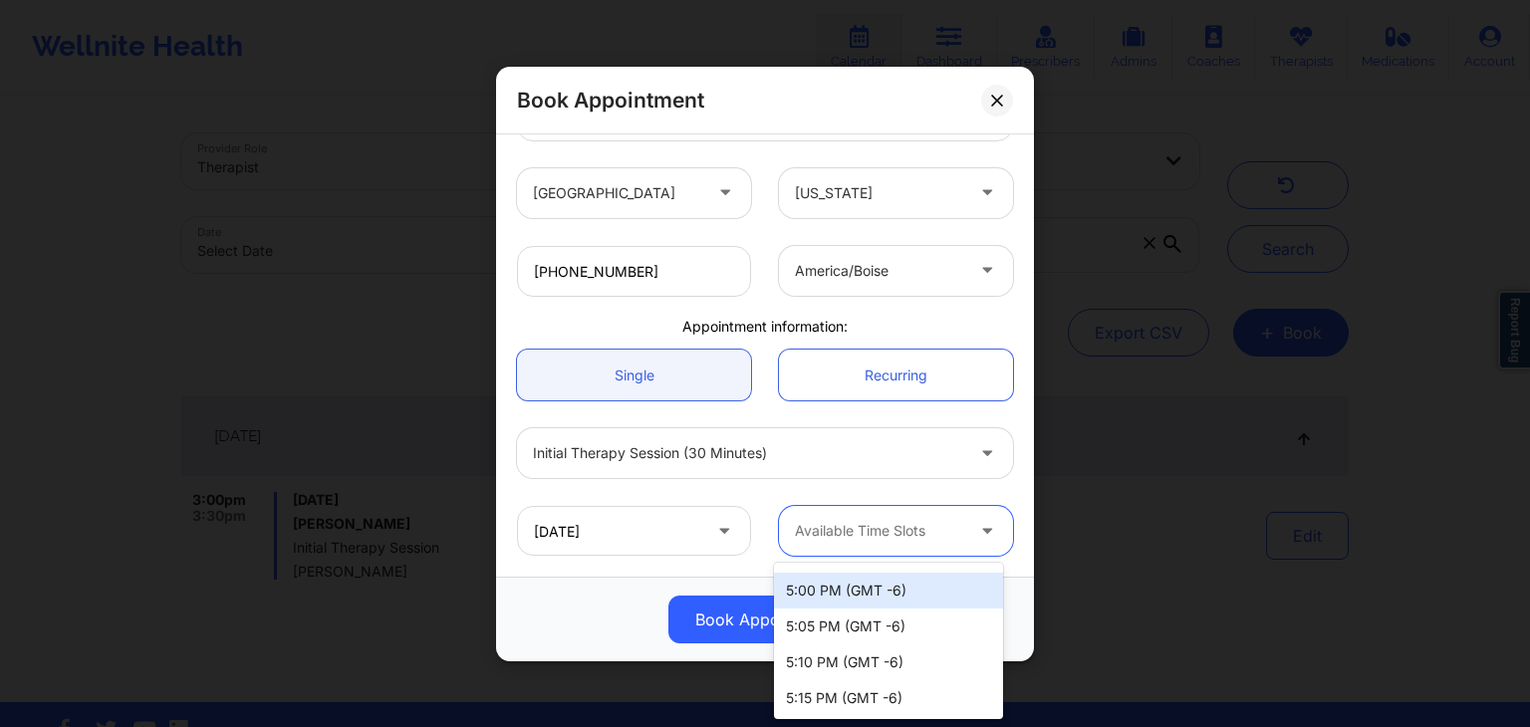
click at [885, 596] on div "5:00 PM (GMT -6)" at bounding box center [888, 591] width 229 height 36
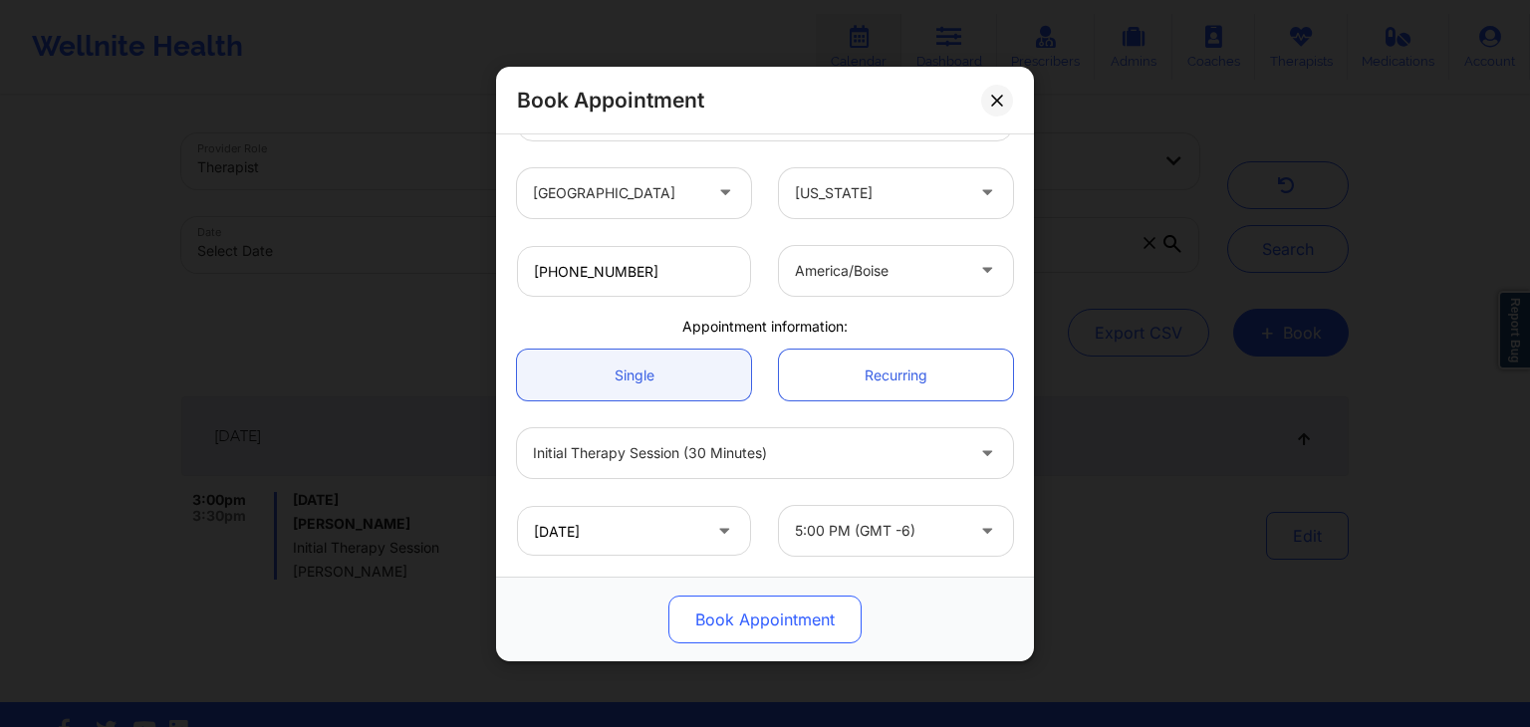
click at [748, 622] on button "Book Appointment" at bounding box center [764, 620] width 193 height 48
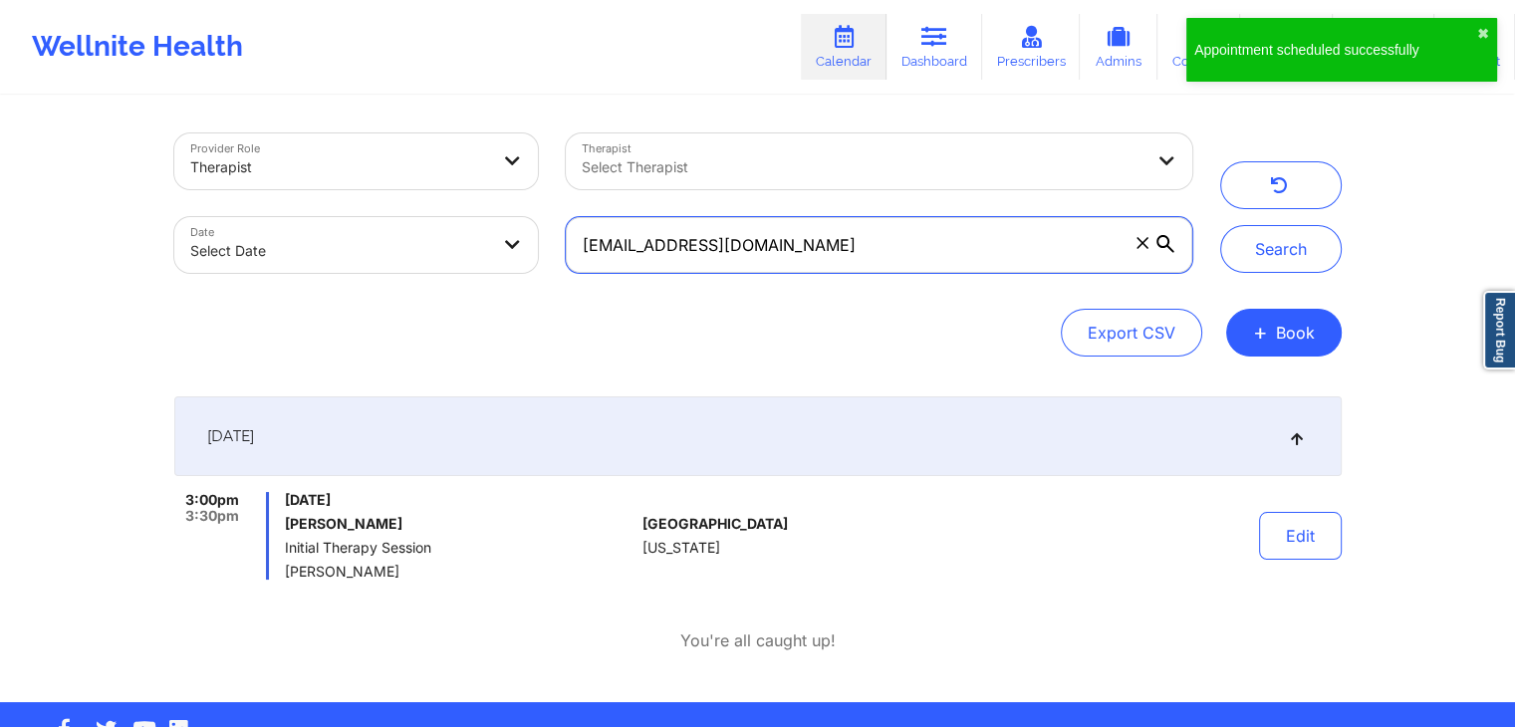
drag, startPoint x: 782, startPoint y: 241, endPoint x: 578, endPoint y: 250, distance: 204.4
click at [578, 250] on input "[EMAIL_ADDRESS][DOMAIN_NAME]" at bounding box center [878, 245] width 625 height 56
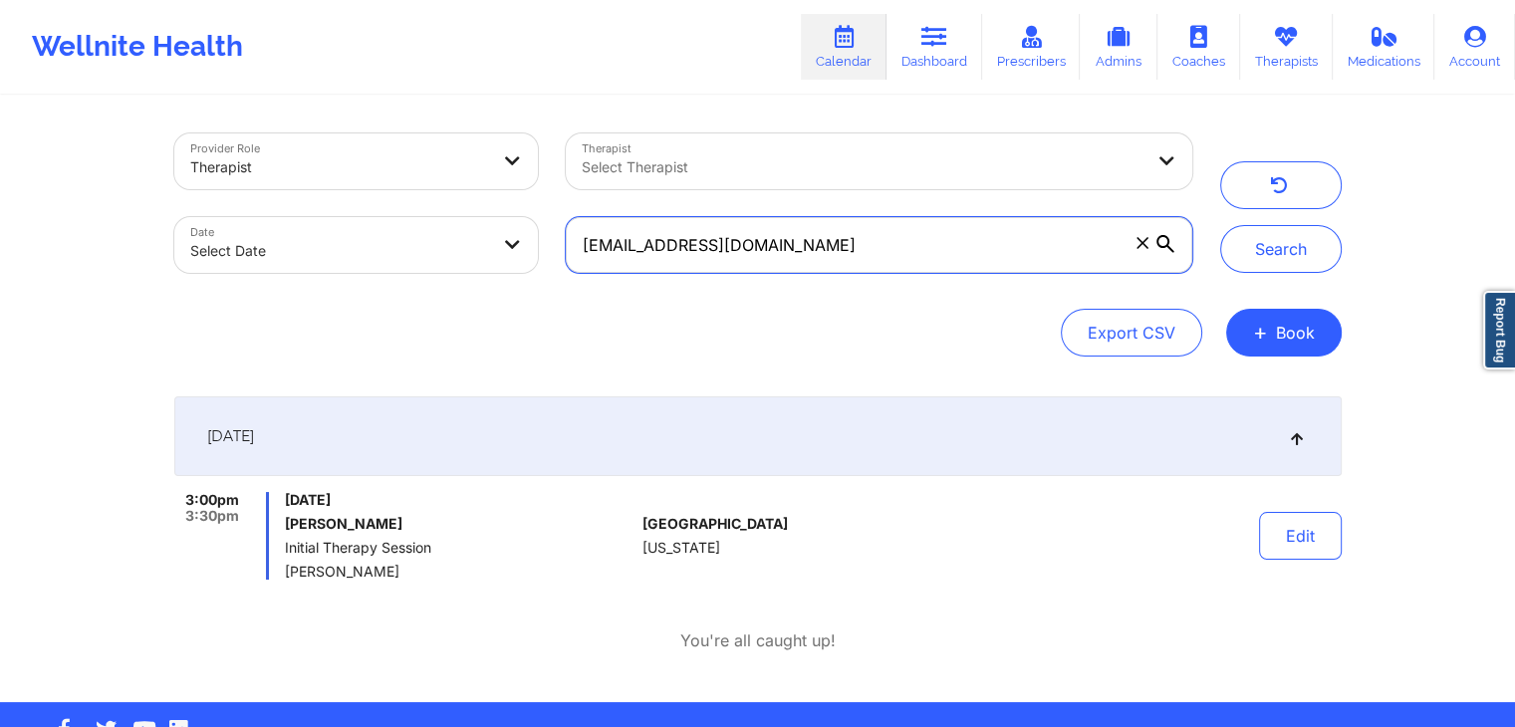
paste input "loraelys"
type input "[EMAIL_ADDRESS][DOMAIN_NAME]"
click at [1220, 225] on button "Search" at bounding box center [1281, 249] width 122 height 48
click at [928, 46] on icon at bounding box center [934, 37] width 26 height 22
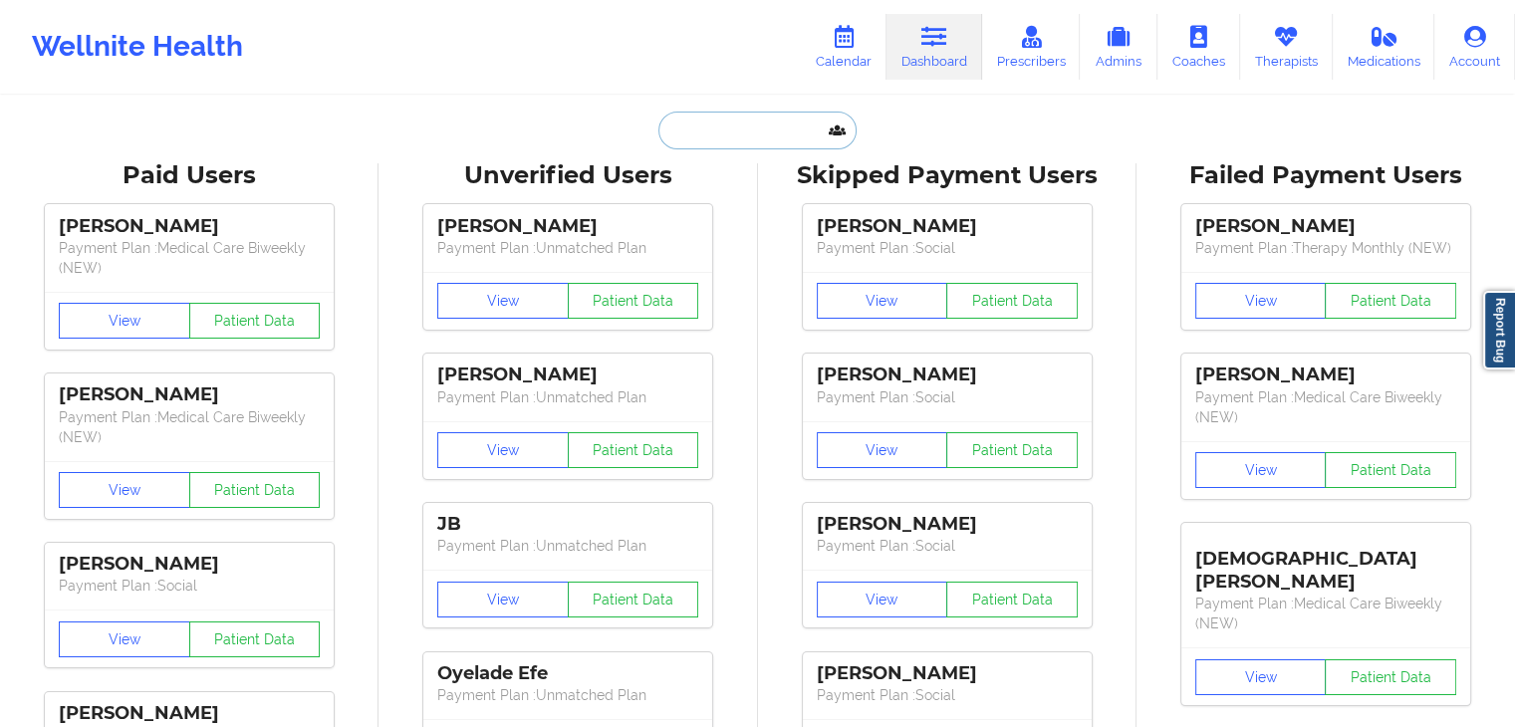
click at [727, 128] on input "text" at bounding box center [756, 131] width 197 height 38
paste input "[EMAIL_ADDRESS][DOMAIN_NAME]"
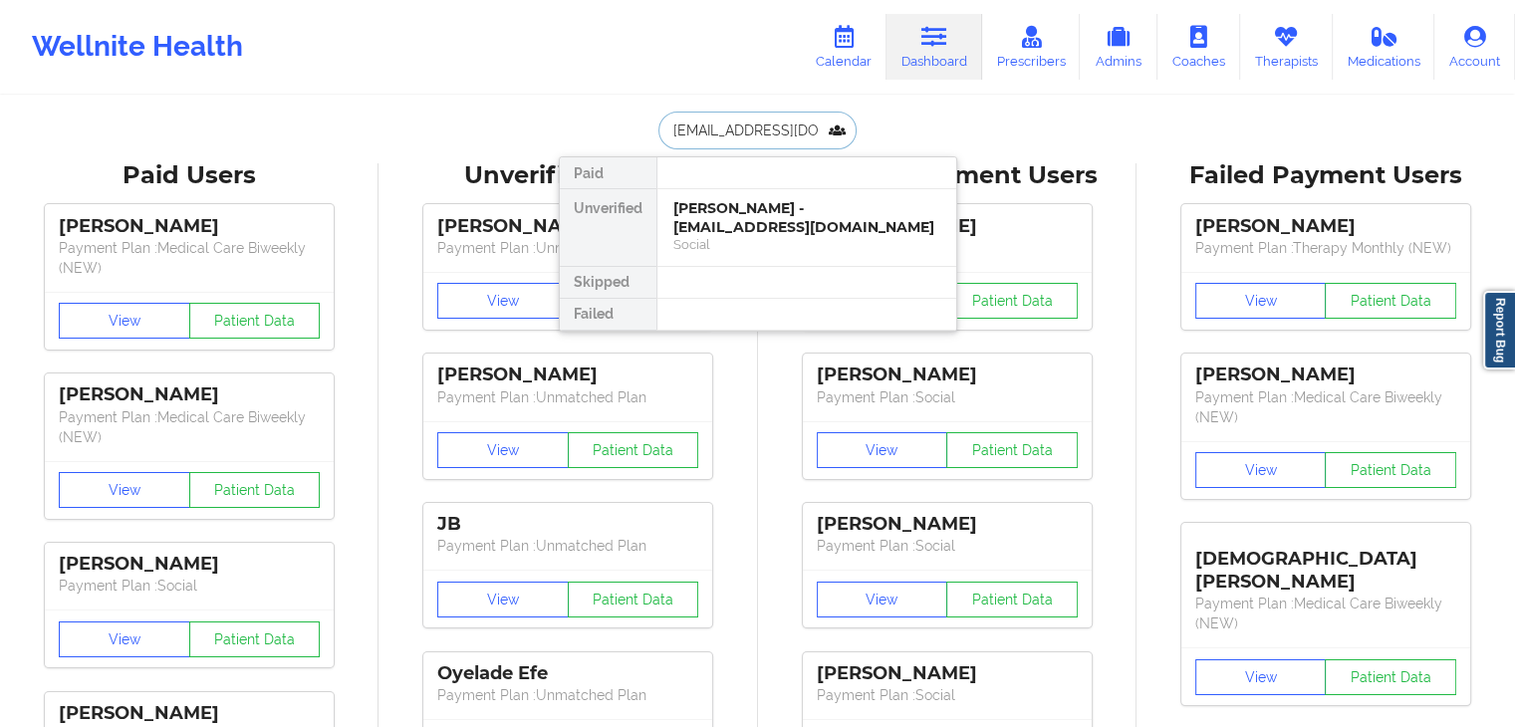
type input "[EMAIL_ADDRESS][DOMAIN_NAME]"
click at [762, 236] on div "Social" at bounding box center [806, 244] width 267 height 17
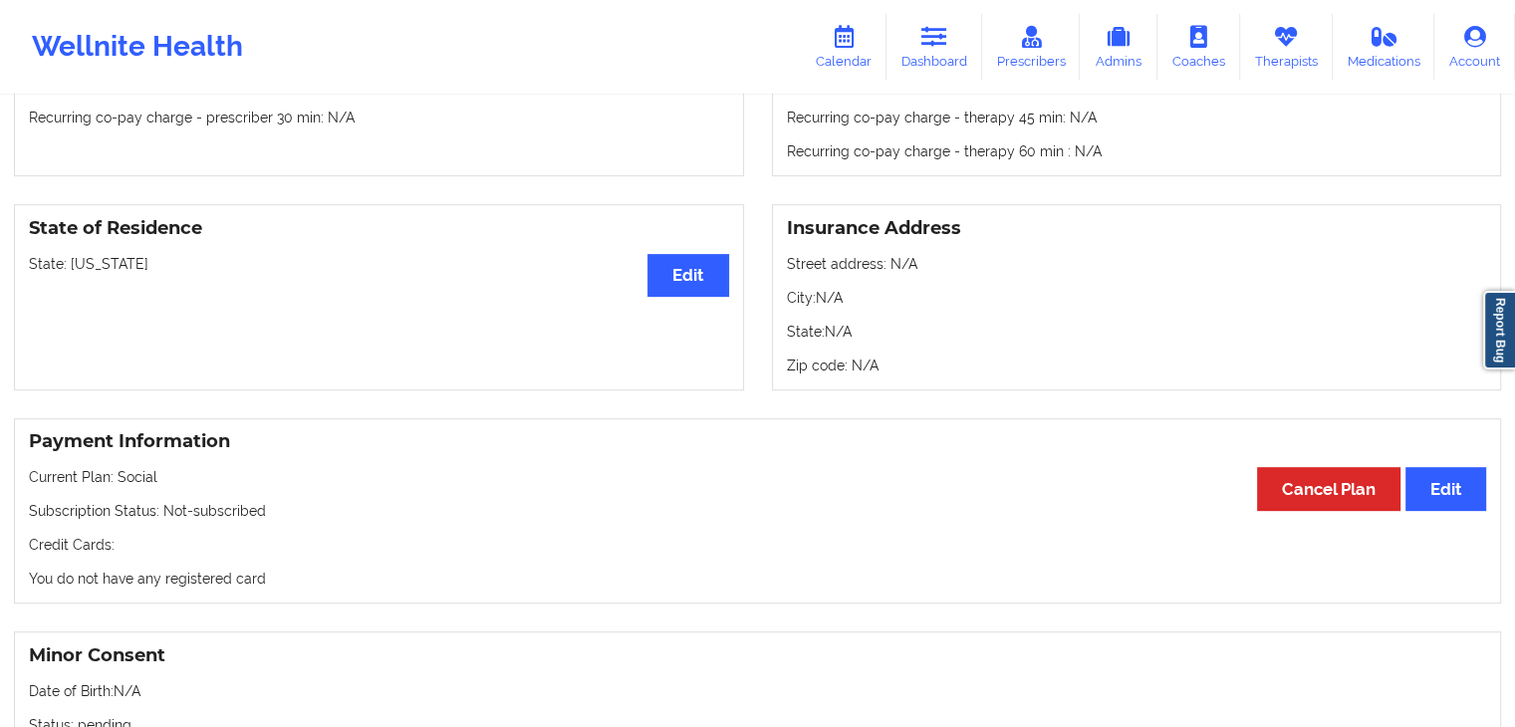
scroll to position [859, 0]
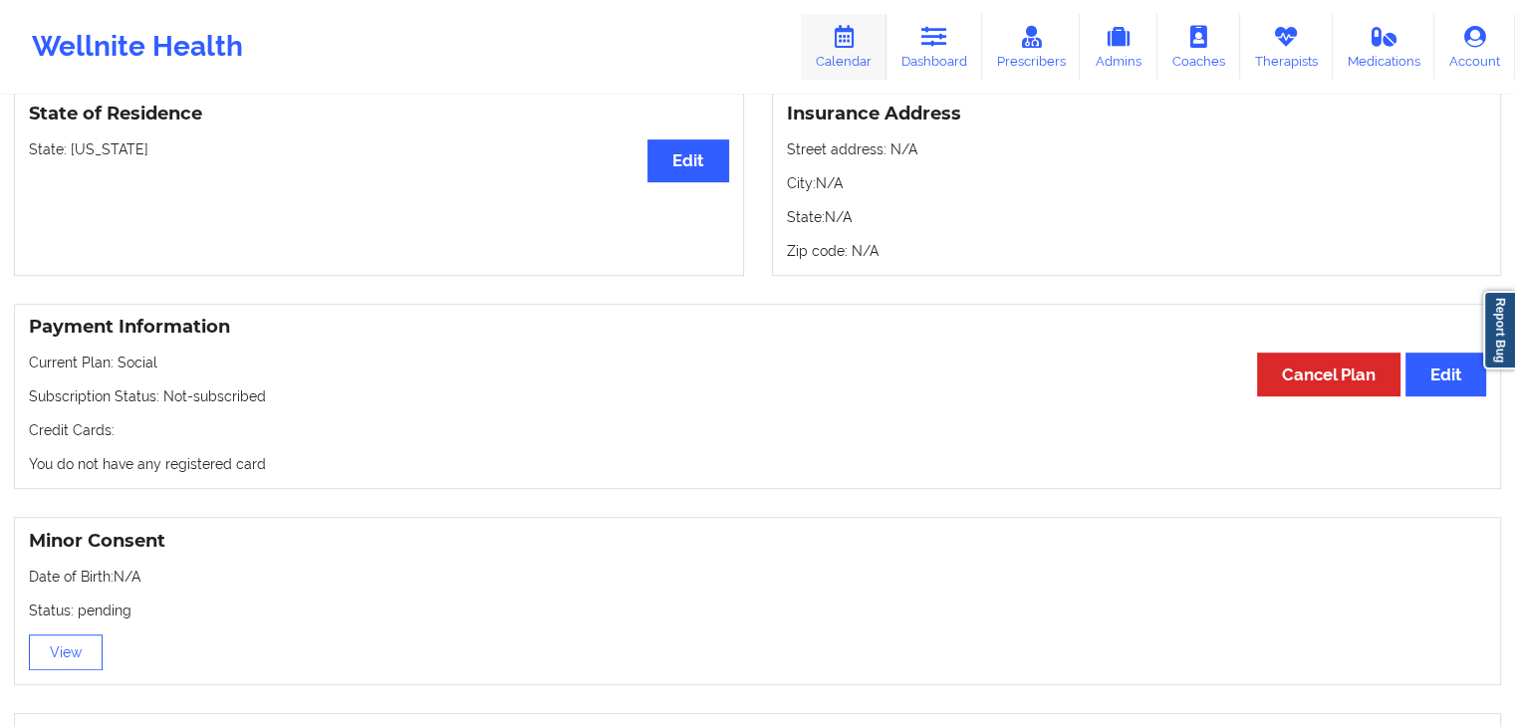
click at [857, 53] on link "Calendar" at bounding box center [844, 47] width 86 height 66
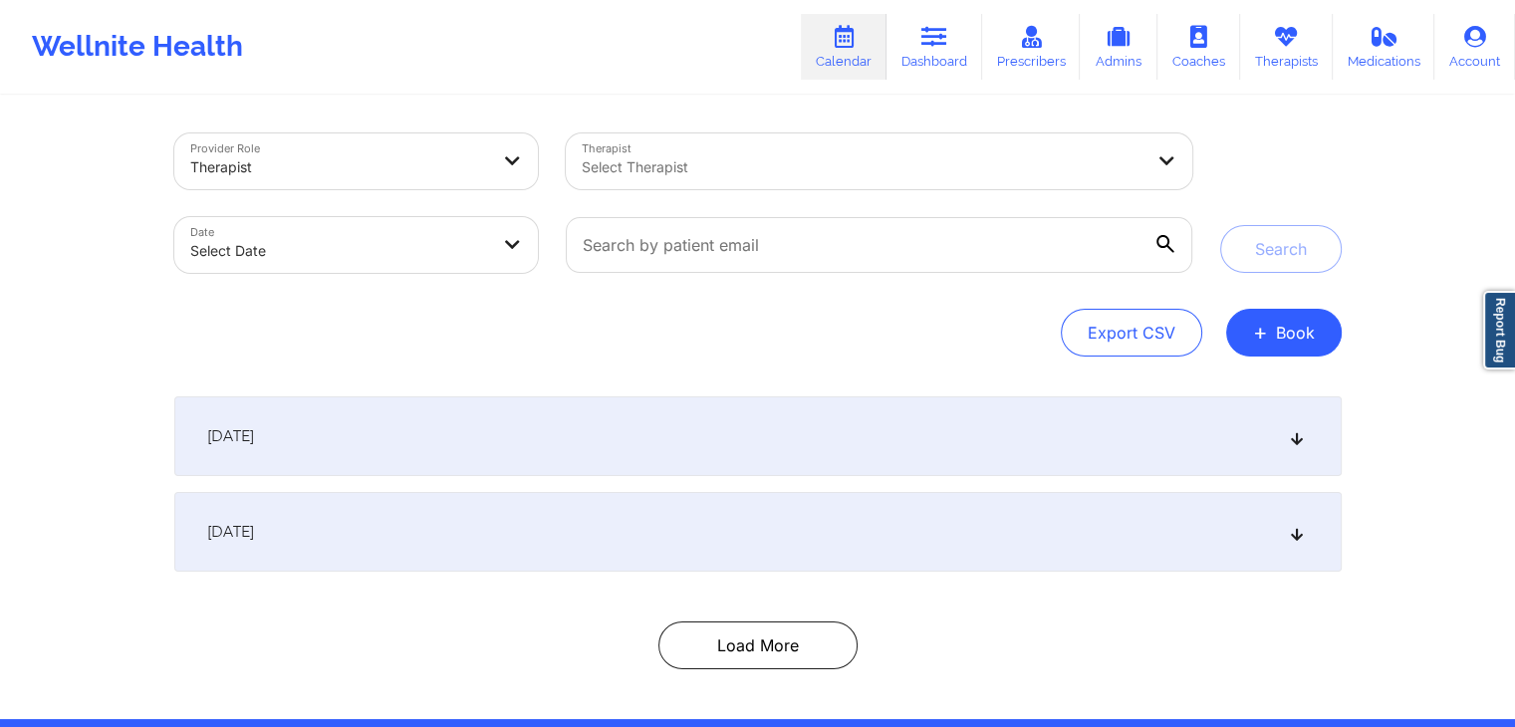
click at [731, 549] on div "[DATE]" at bounding box center [757, 532] width 1167 height 80
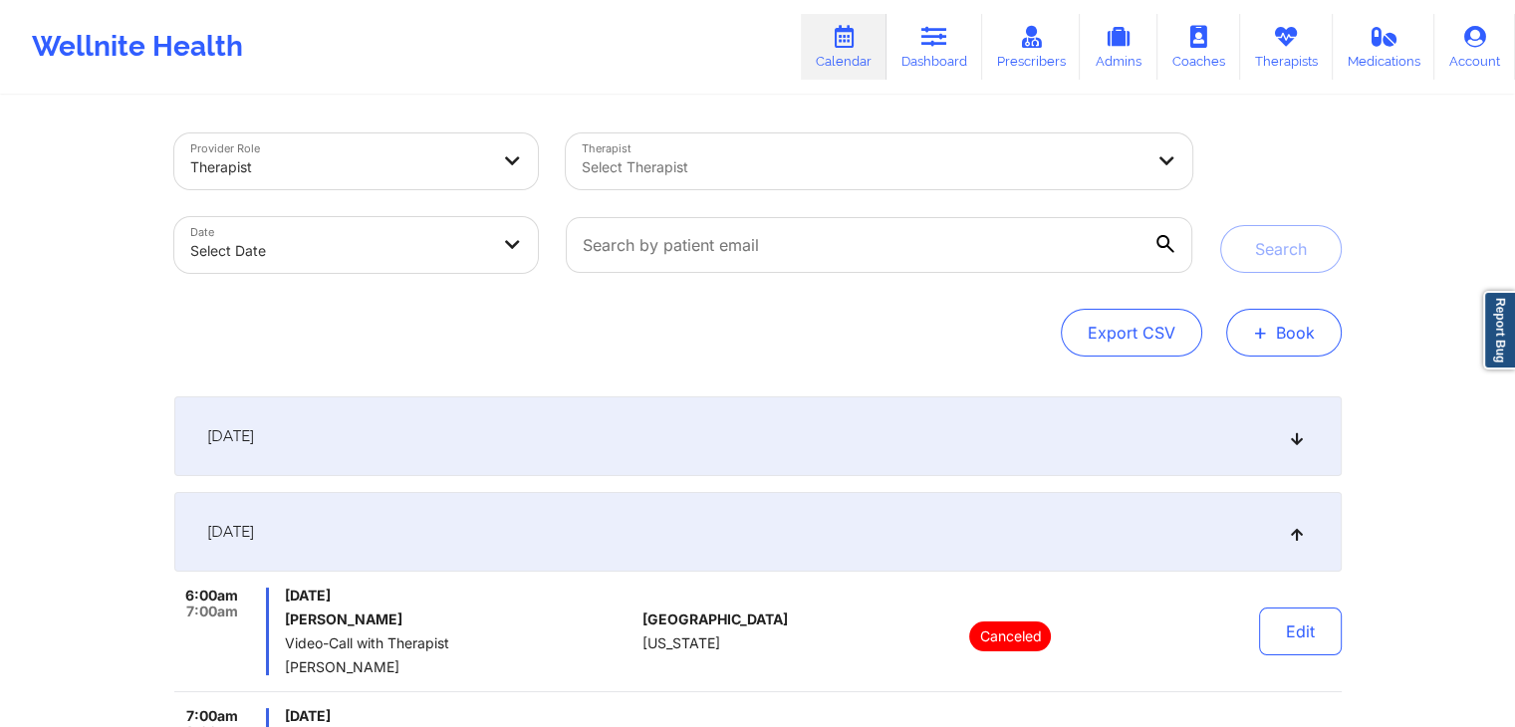
click at [1271, 352] on button "+ Book" at bounding box center [1284, 333] width 116 height 48
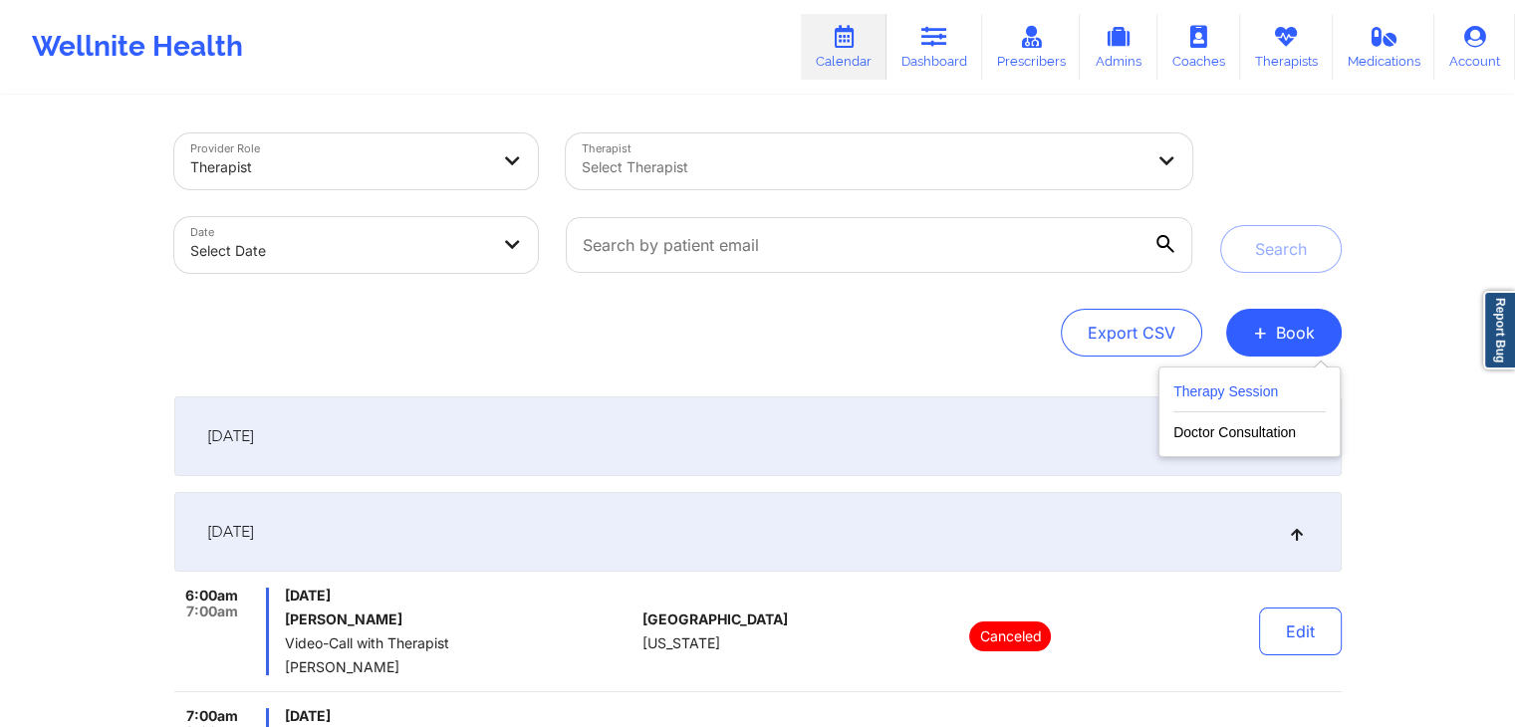
click at [1206, 391] on button "Therapy Session" at bounding box center [1249, 395] width 152 height 33
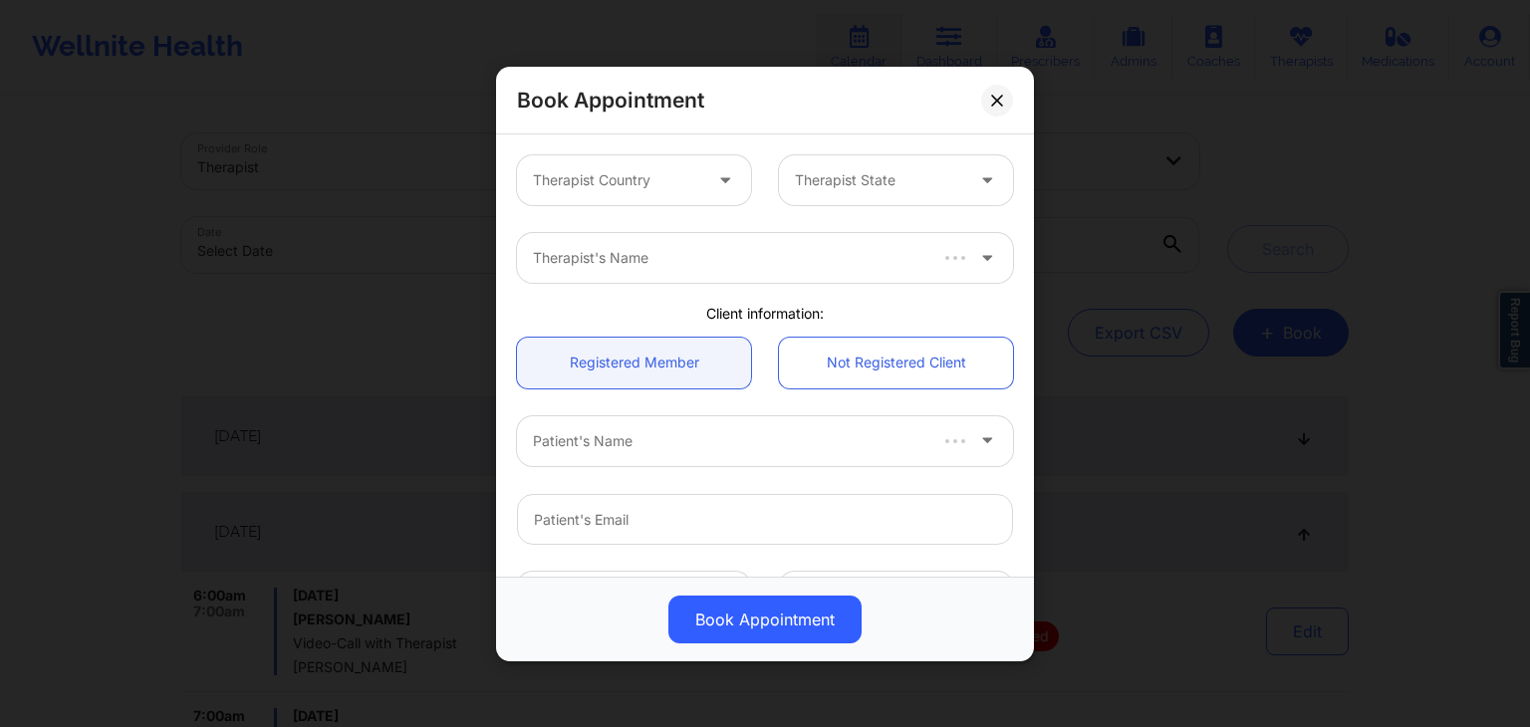
click at [654, 174] on div at bounding box center [617, 180] width 168 height 24
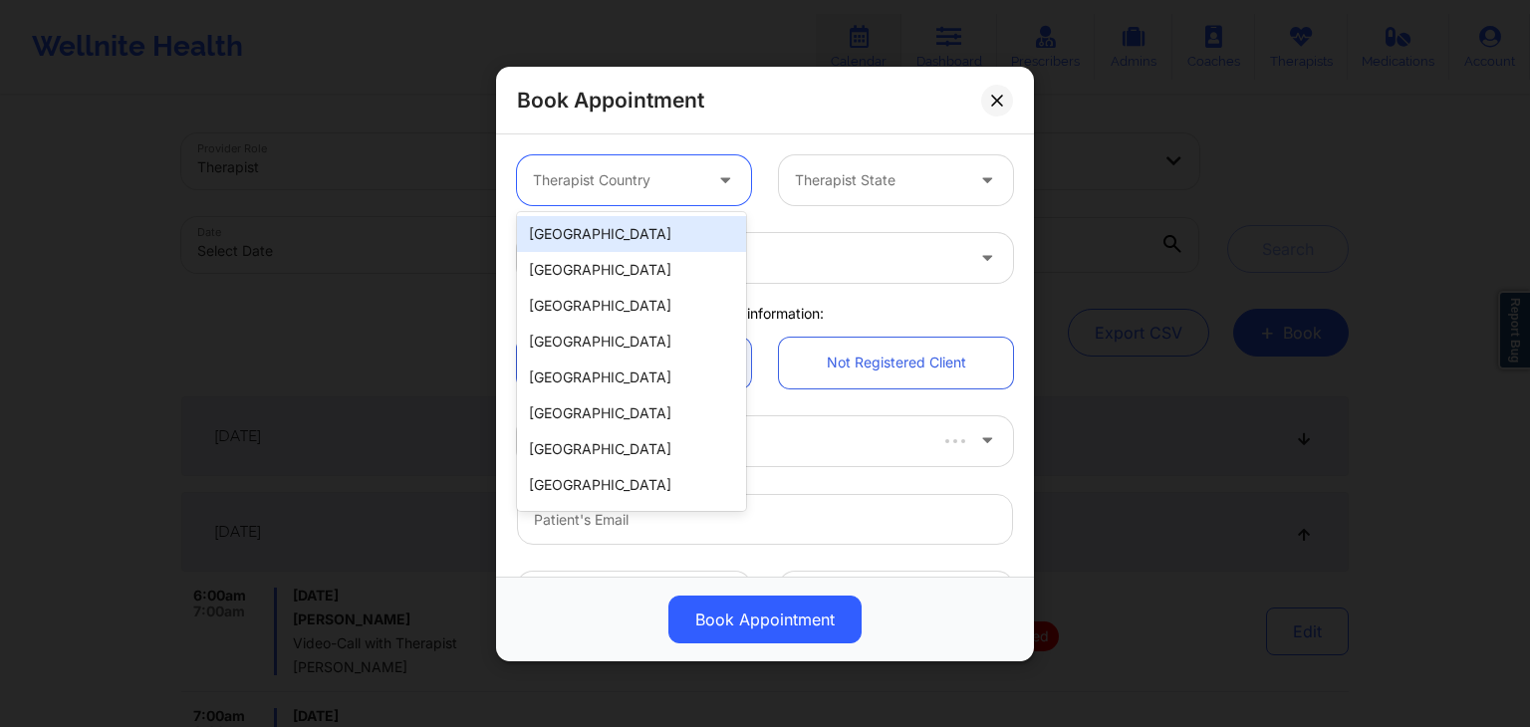
click at [636, 235] on div "[GEOGRAPHIC_DATA]" at bounding box center [631, 234] width 229 height 36
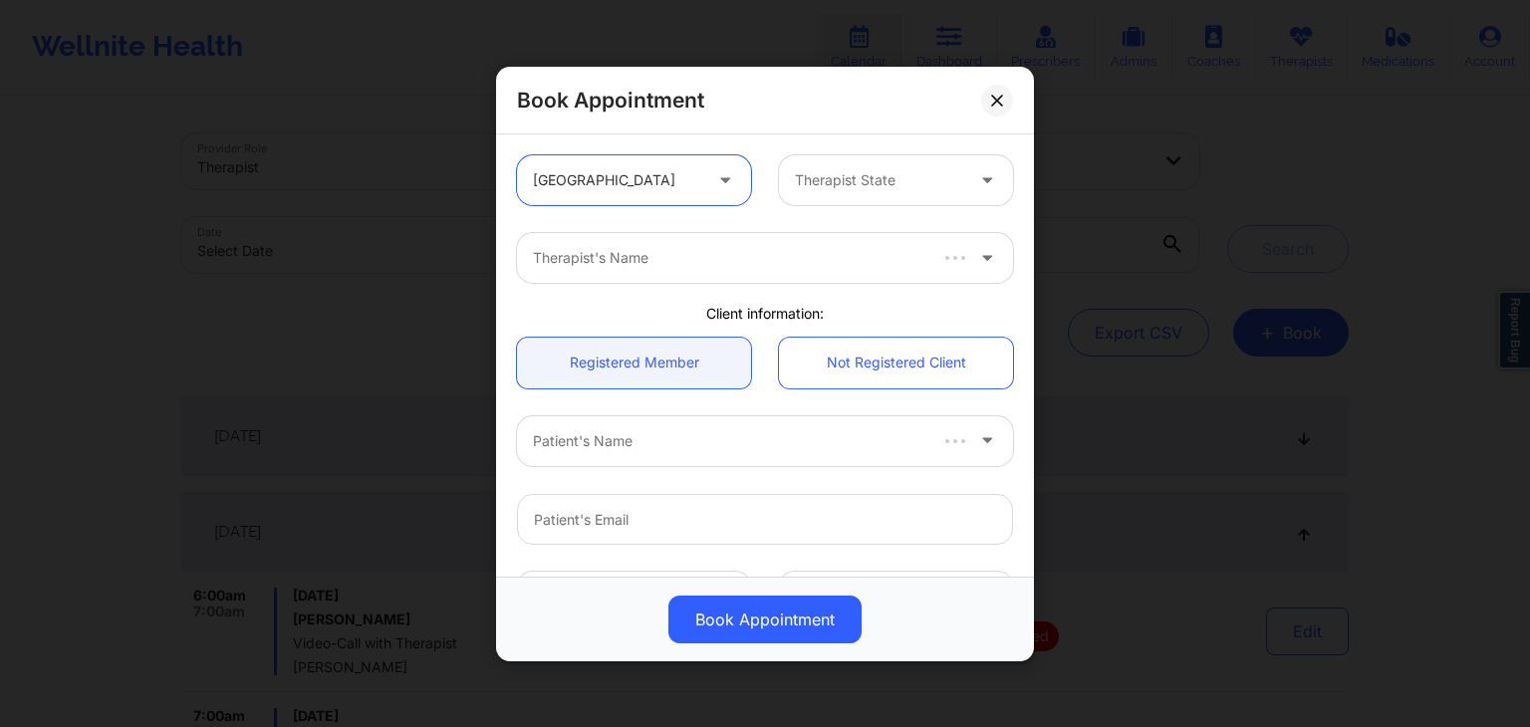
click at [872, 173] on div at bounding box center [879, 180] width 168 height 24
type input "south"
click at [848, 186] on div at bounding box center [879, 180] width 168 height 24
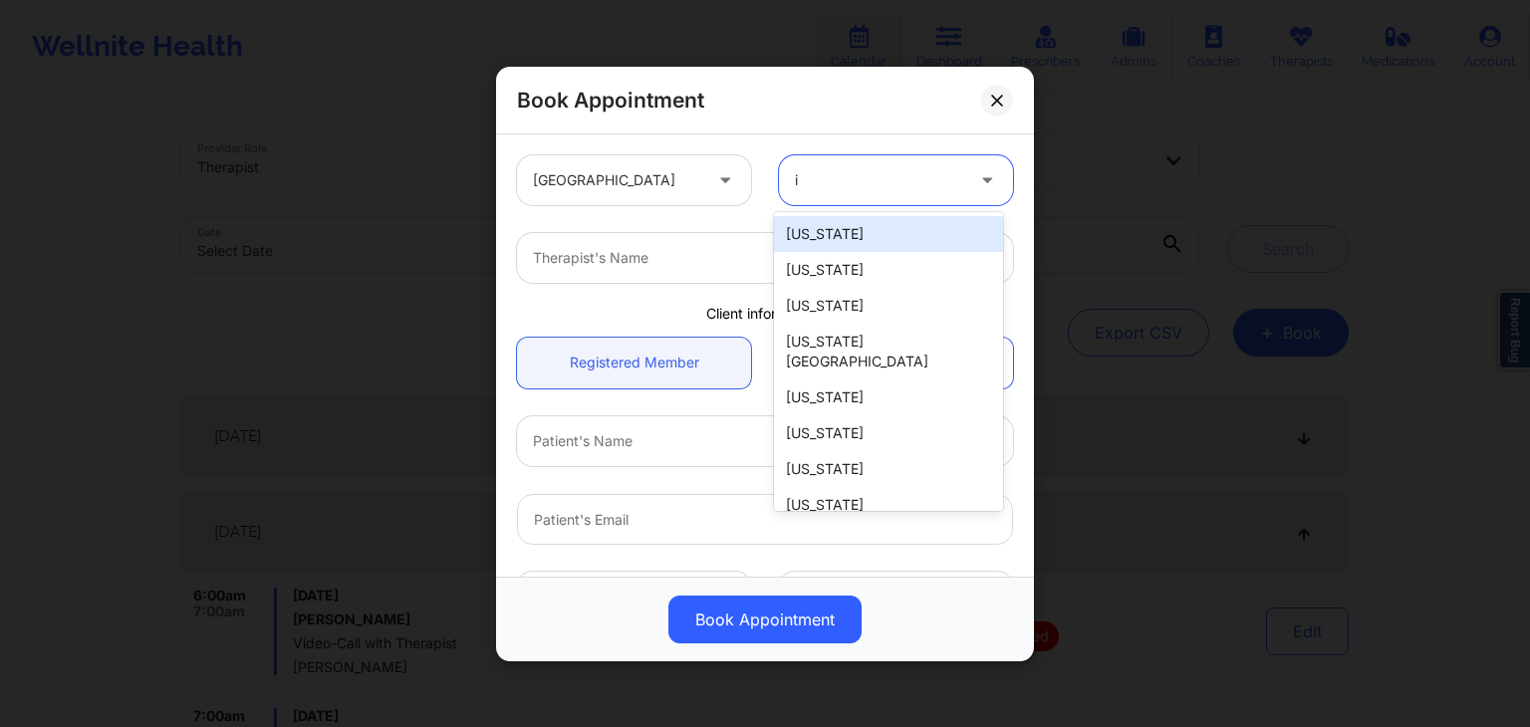
type input "id"
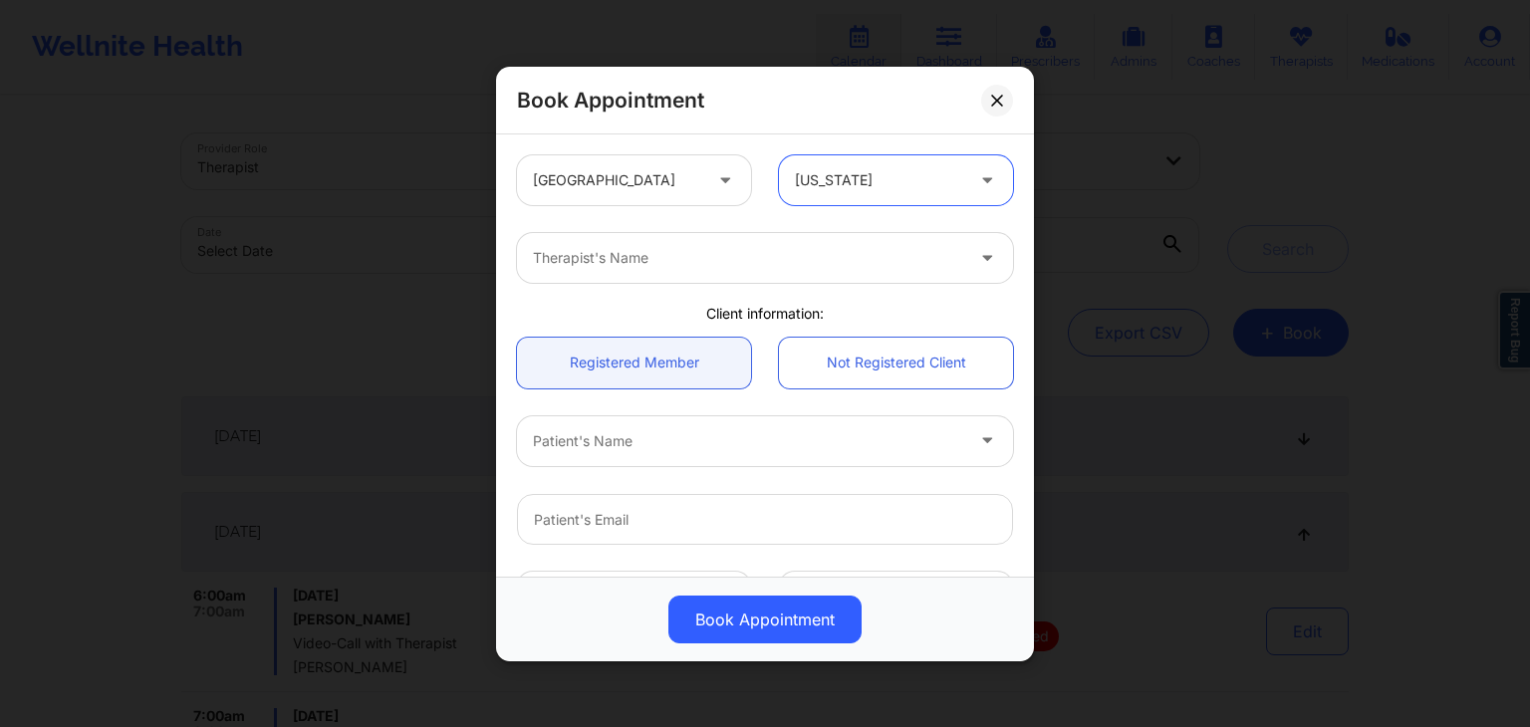
click at [775, 258] on div at bounding box center [748, 258] width 430 height 24
type input "beve"
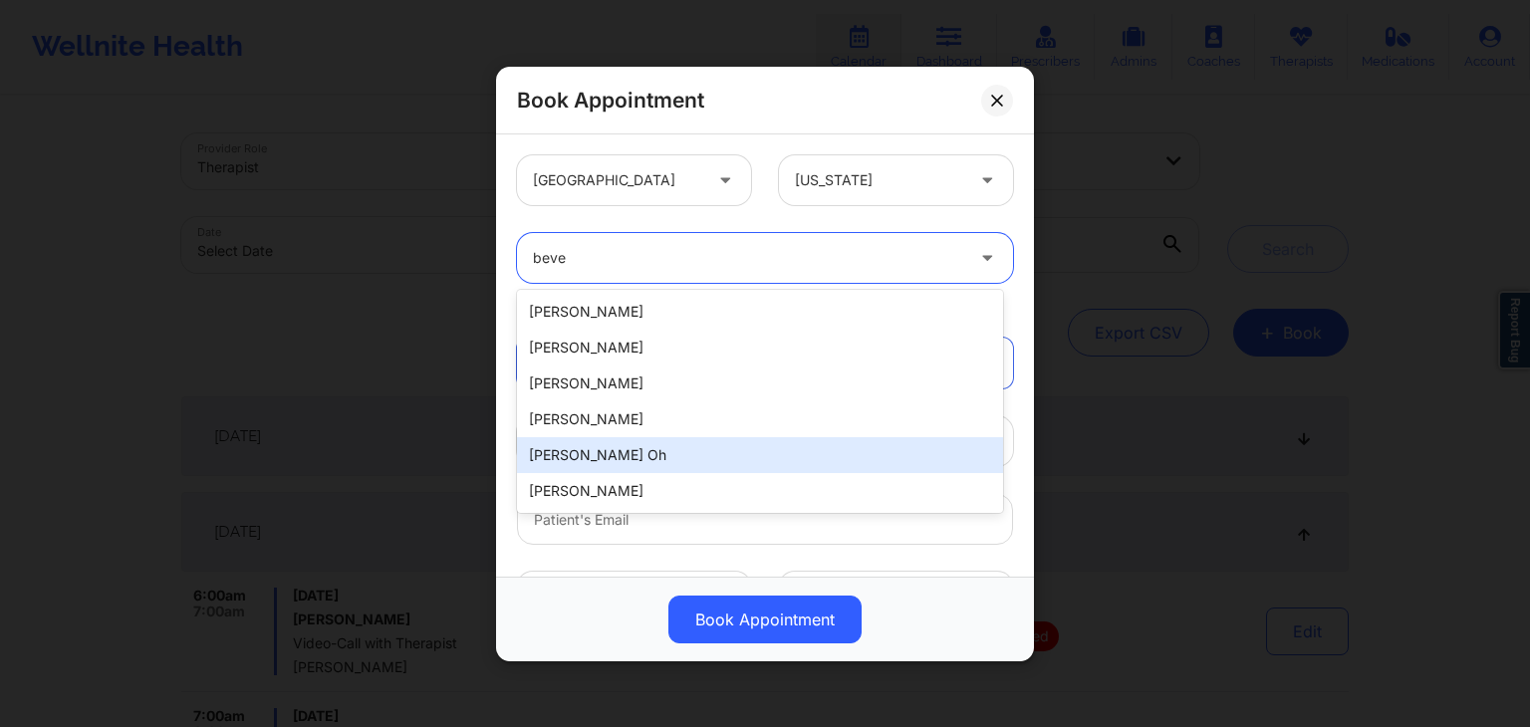
click at [631, 455] on div "[PERSON_NAME] Oh" at bounding box center [760, 455] width 486 height 36
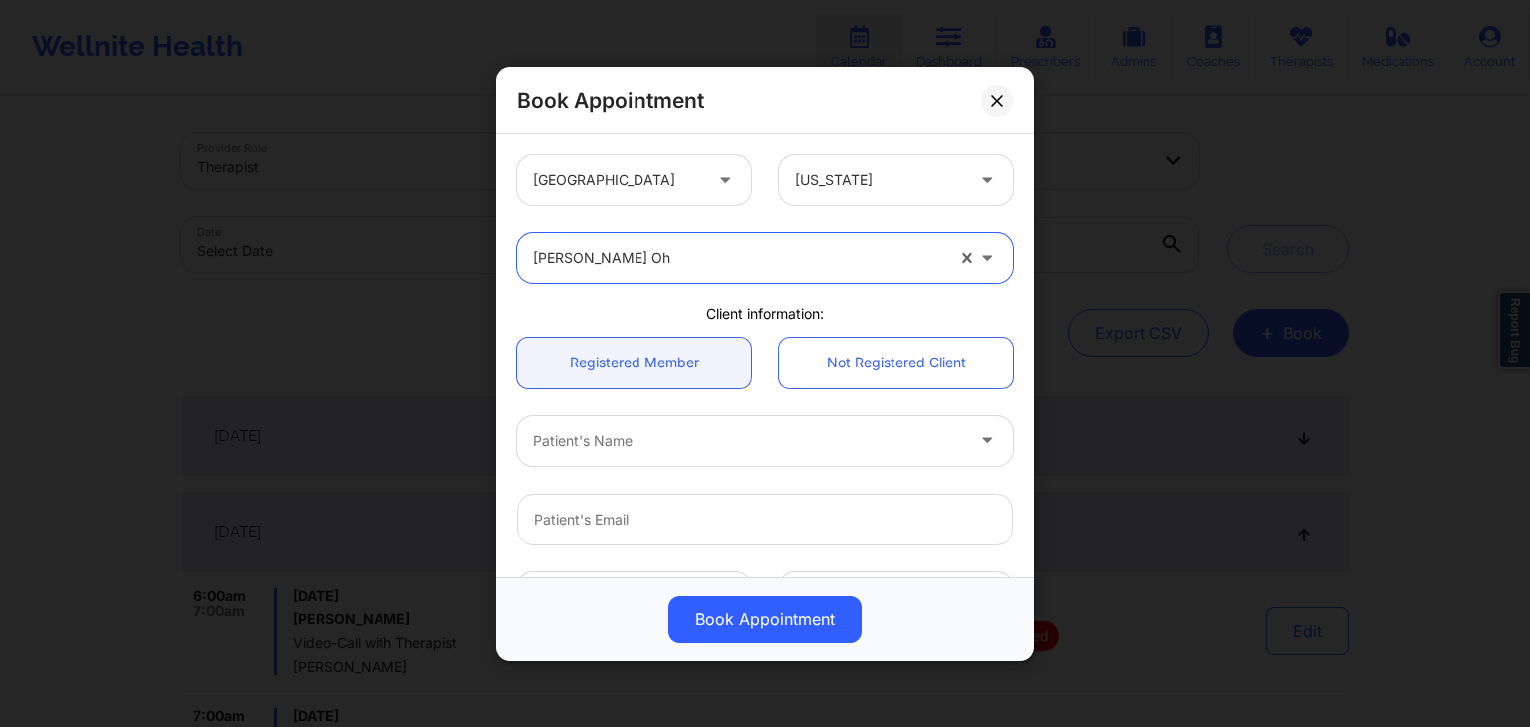
click at [899, 439] on div at bounding box center [748, 440] width 430 height 24
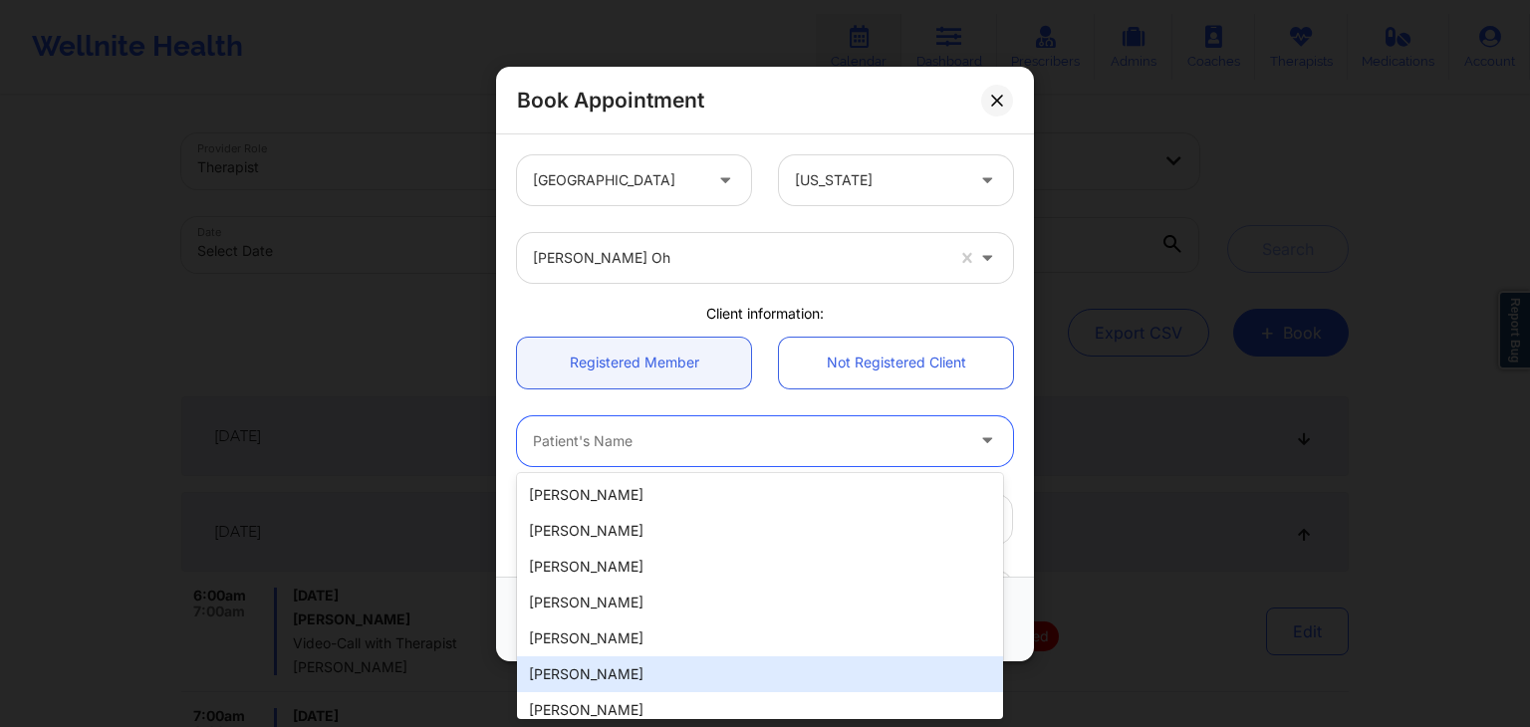
click at [649, 681] on div "[PERSON_NAME]" at bounding box center [760, 674] width 486 height 36
type input "[EMAIL_ADDRESS][DOMAIN_NAME]"
type input "[PHONE_NUMBER]"
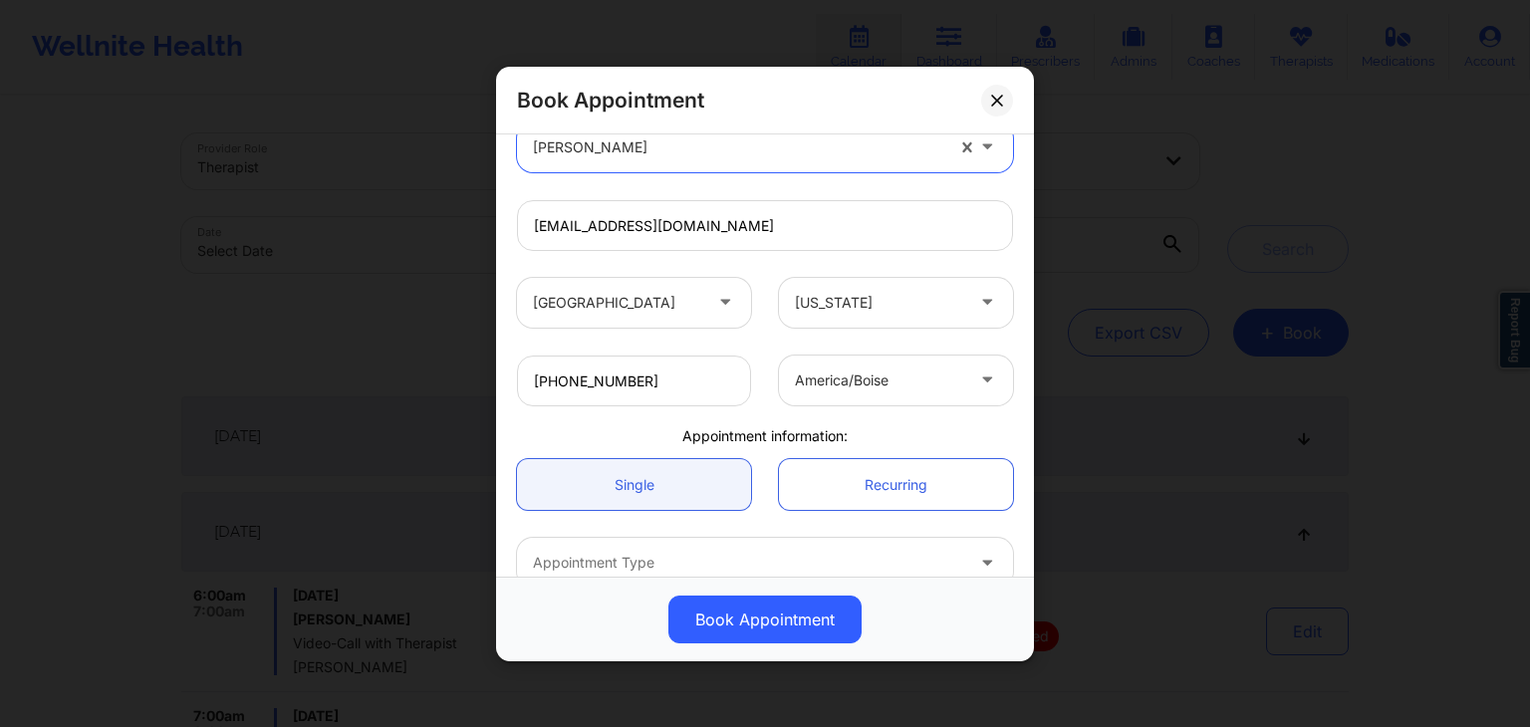
scroll to position [403, 0]
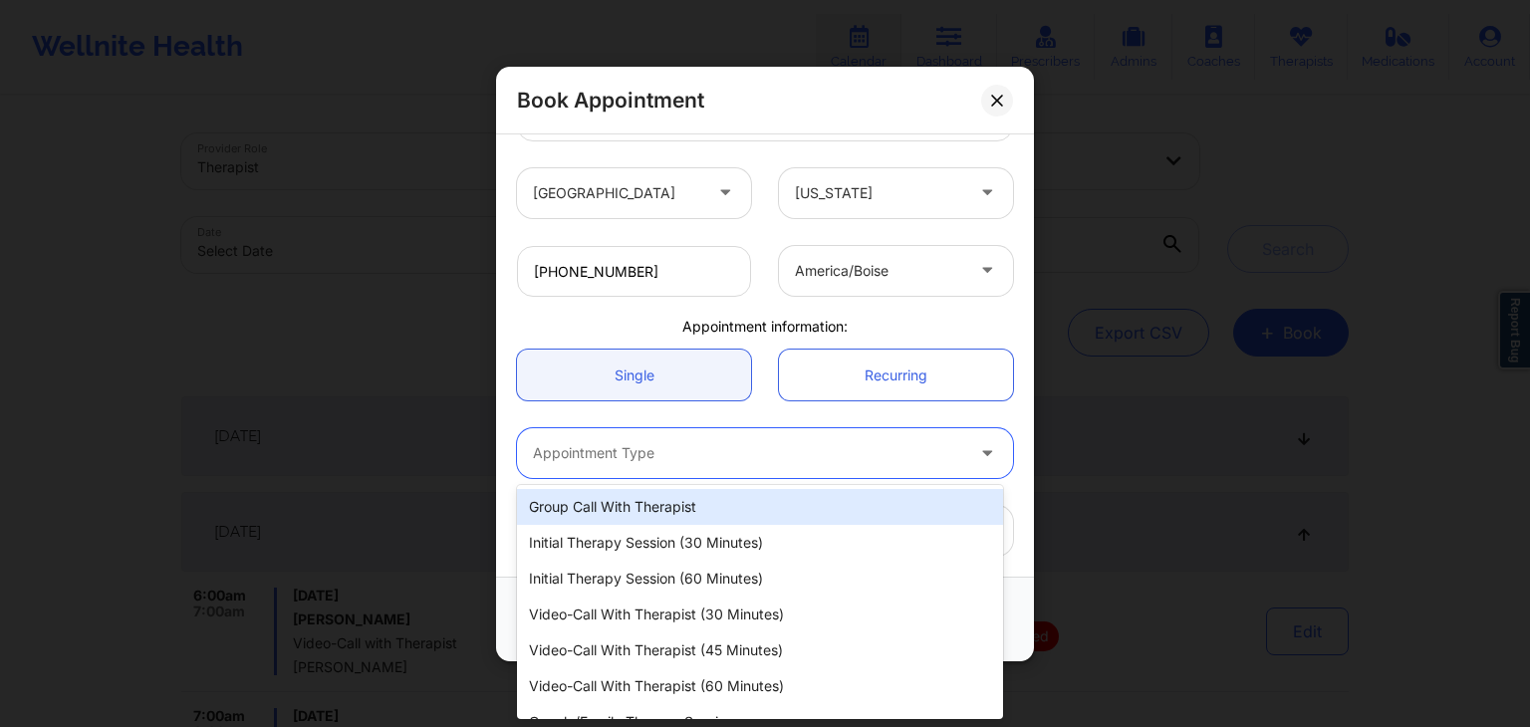
click at [592, 466] on div "Appointment Type" at bounding box center [741, 453] width 448 height 50
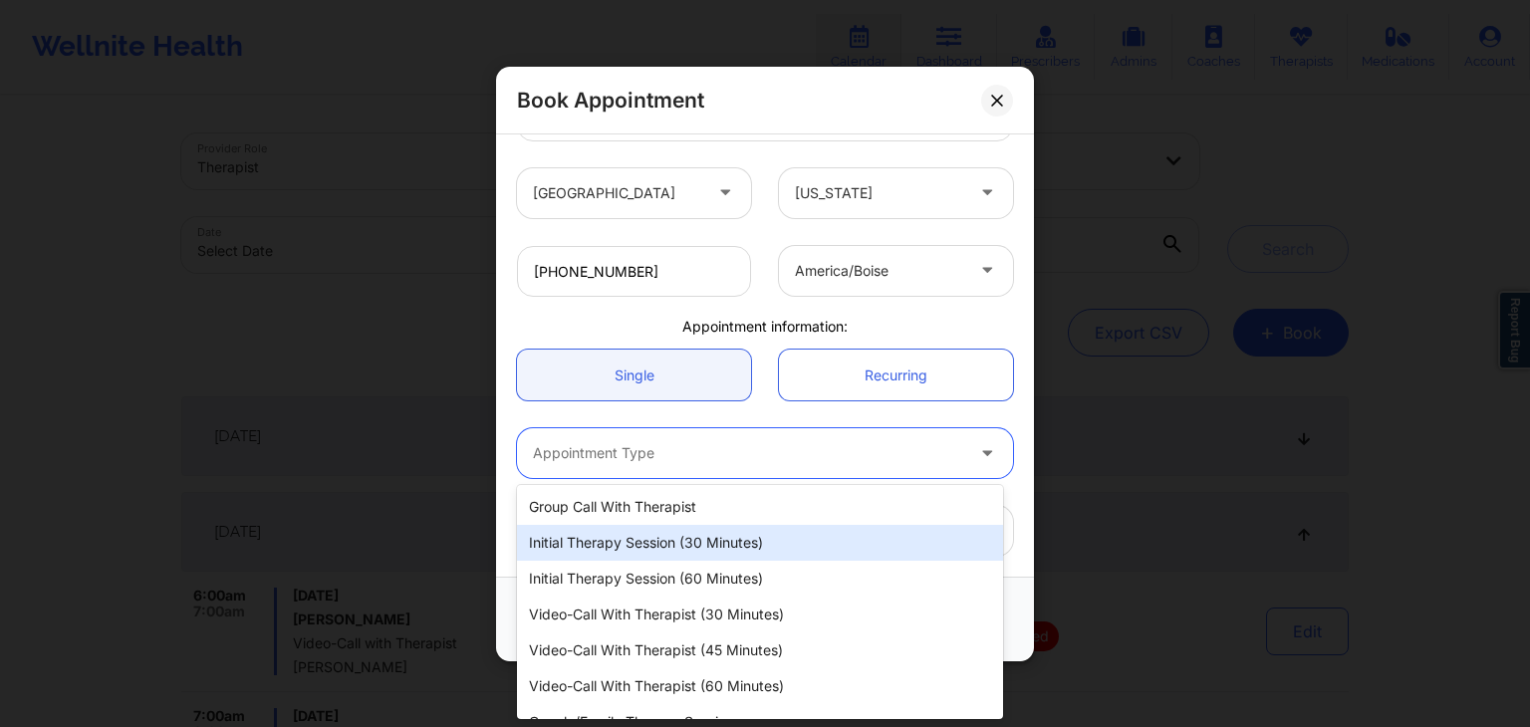
click at [598, 545] on div "Initial Therapy Session (30 minutes)" at bounding box center [760, 543] width 486 height 36
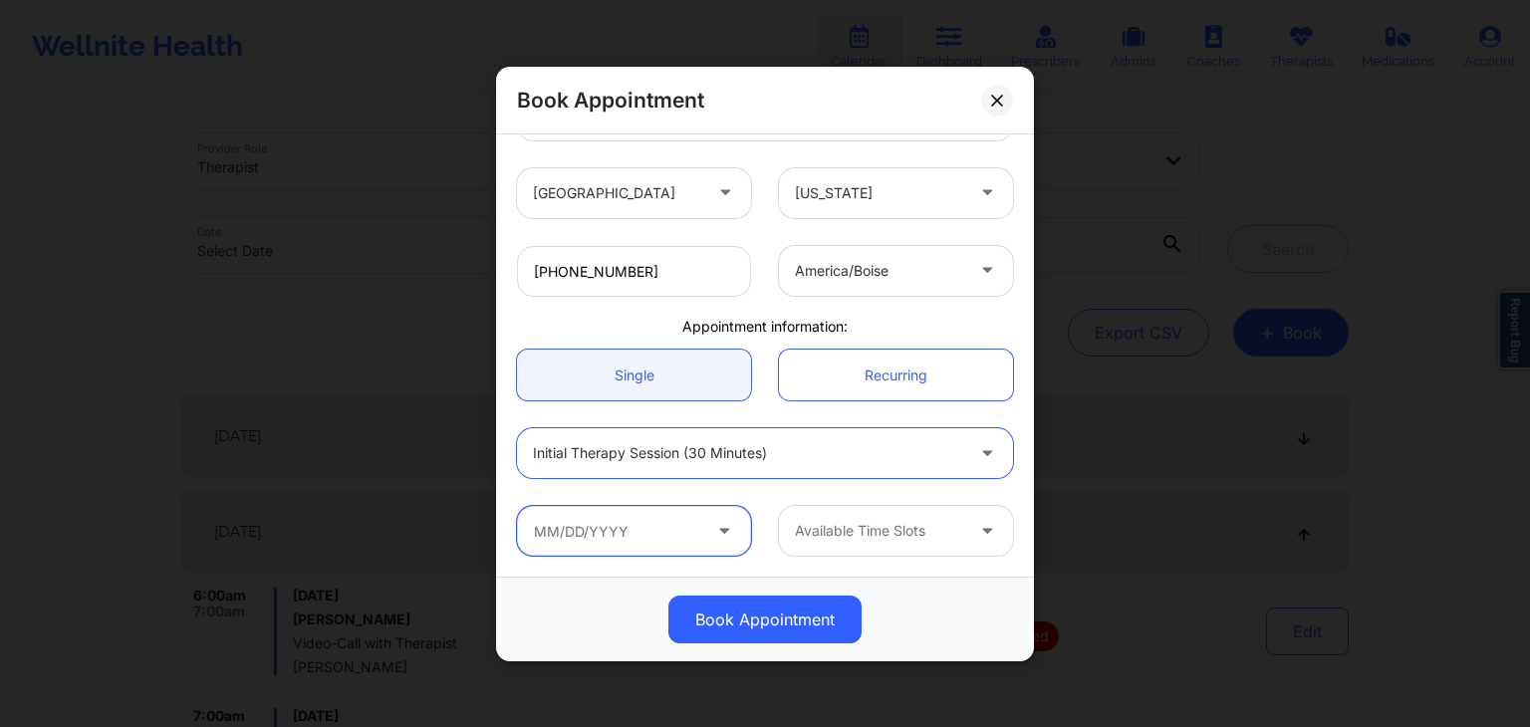
click at [594, 540] on input "text" at bounding box center [634, 531] width 234 height 50
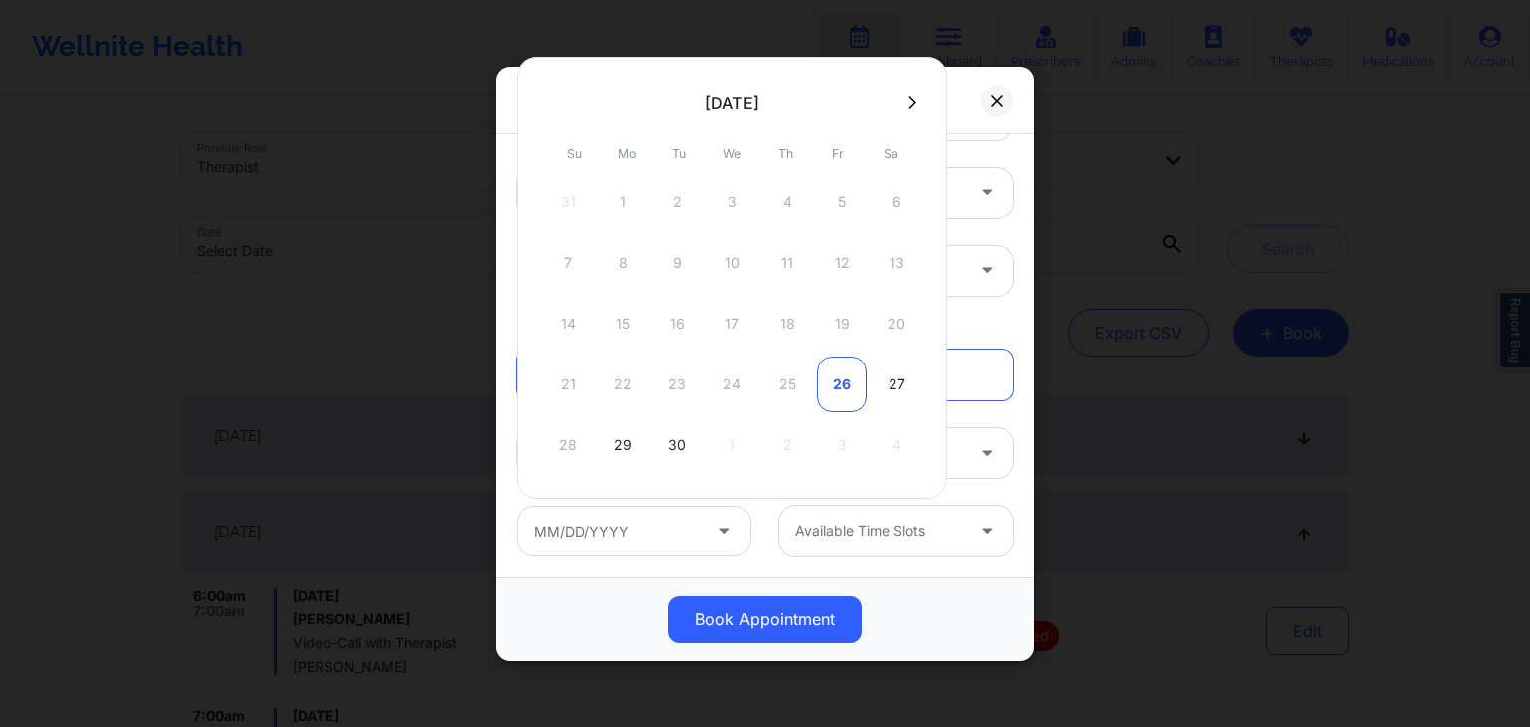
click at [843, 379] on div "26" at bounding box center [842, 385] width 50 height 56
type input "[DATE]"
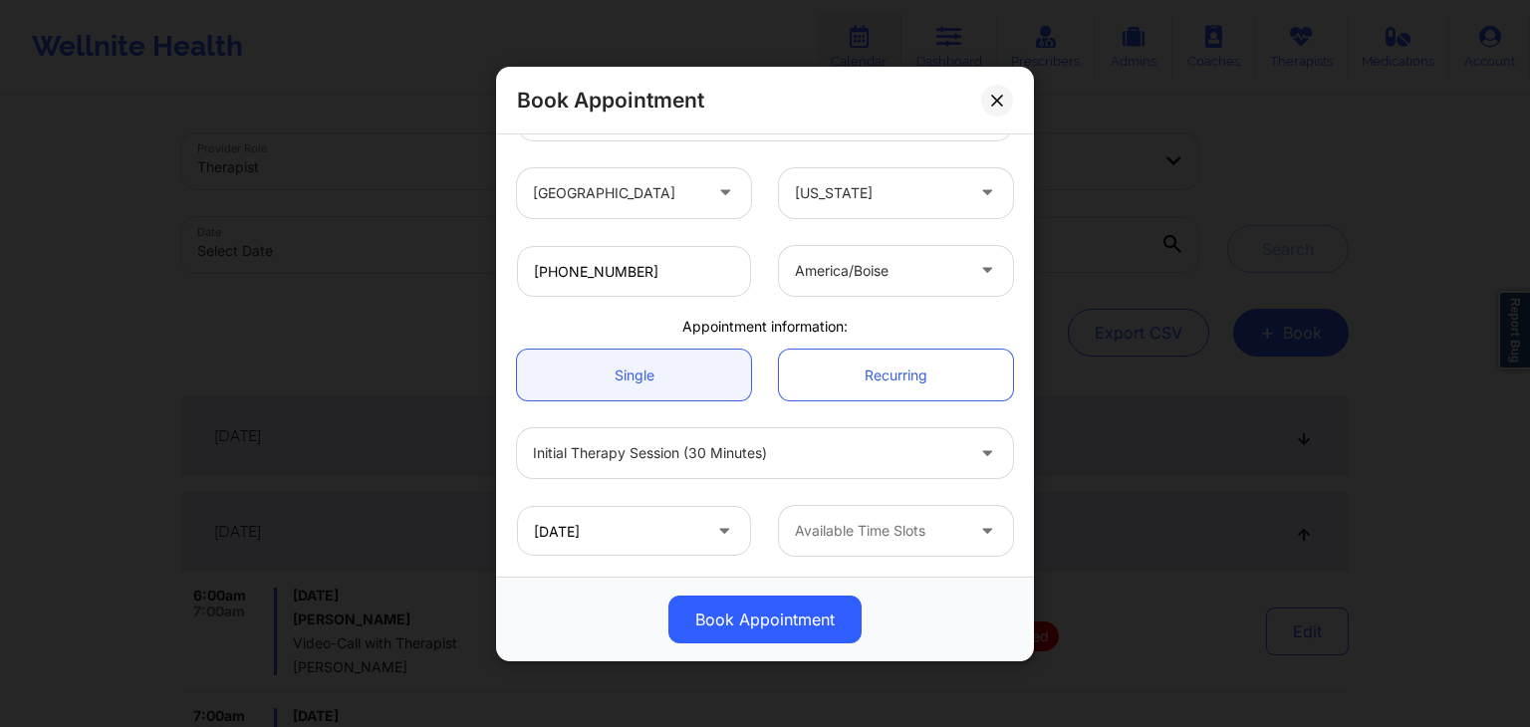
click at [870, 529] on div at bounding box center [879, 531] width 168 height 24
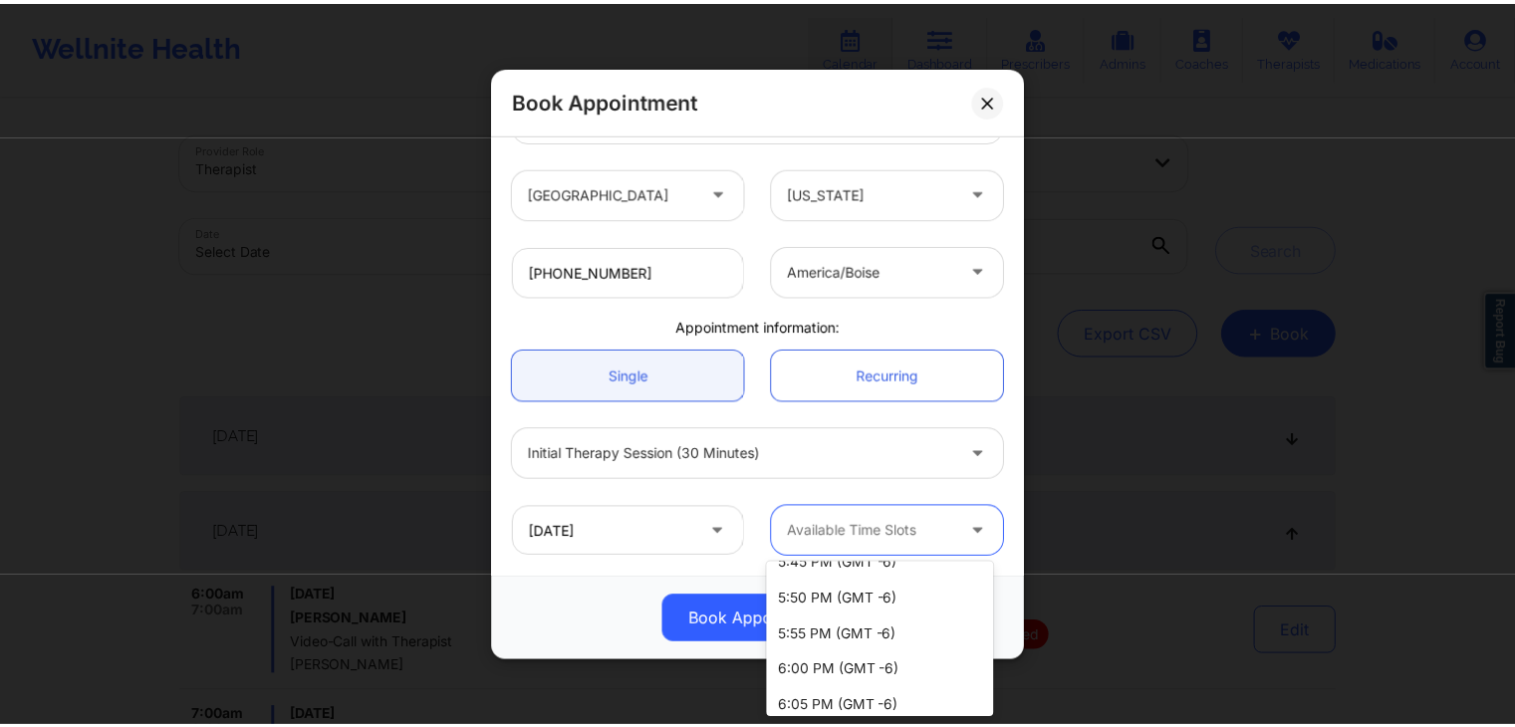
scroll to position [1294, 0]
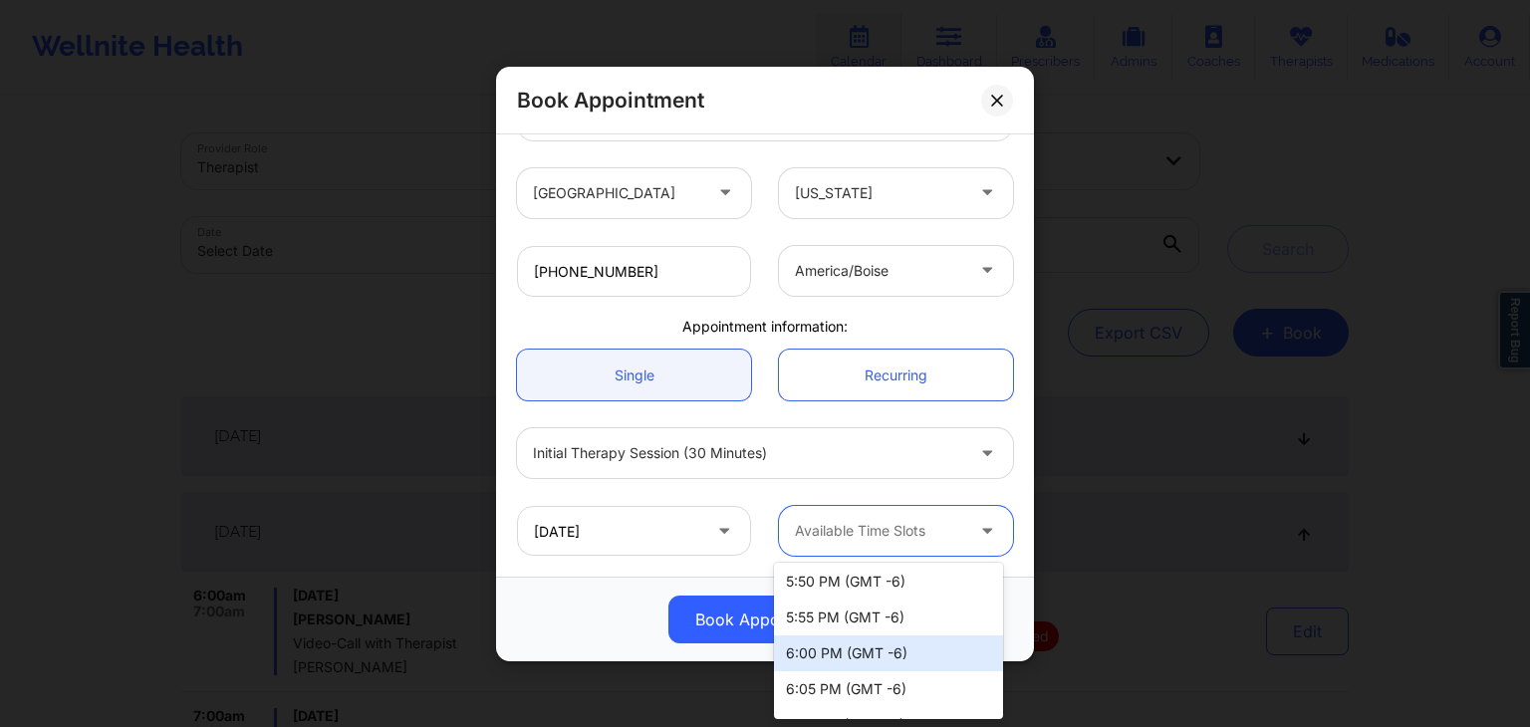
click at [956, 657] on div "6:00 PM (GMT -6)" at bounding box center [888, 653] width 229 height 36
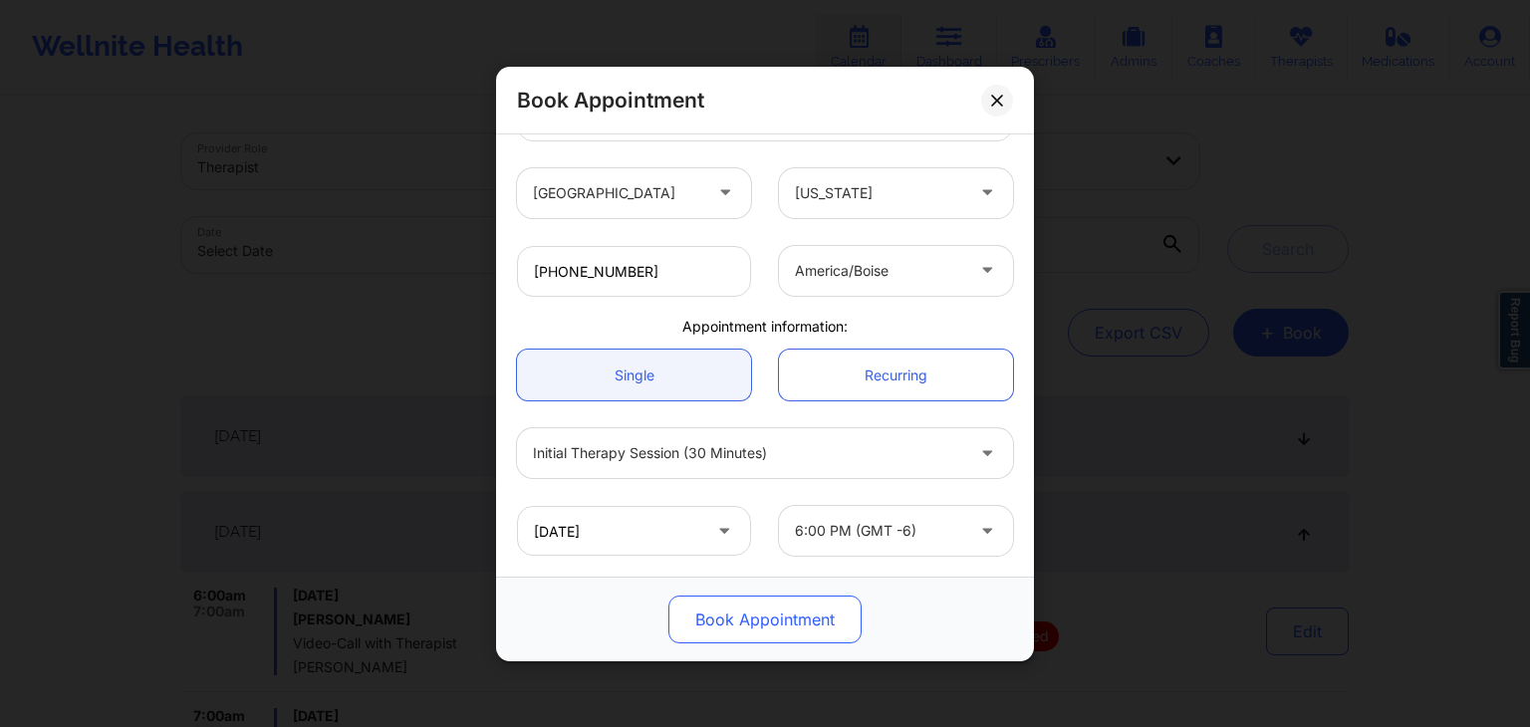
click at [797, 622] on button "Book Appointment" at bounding box center [764, 620] width 193 height 48
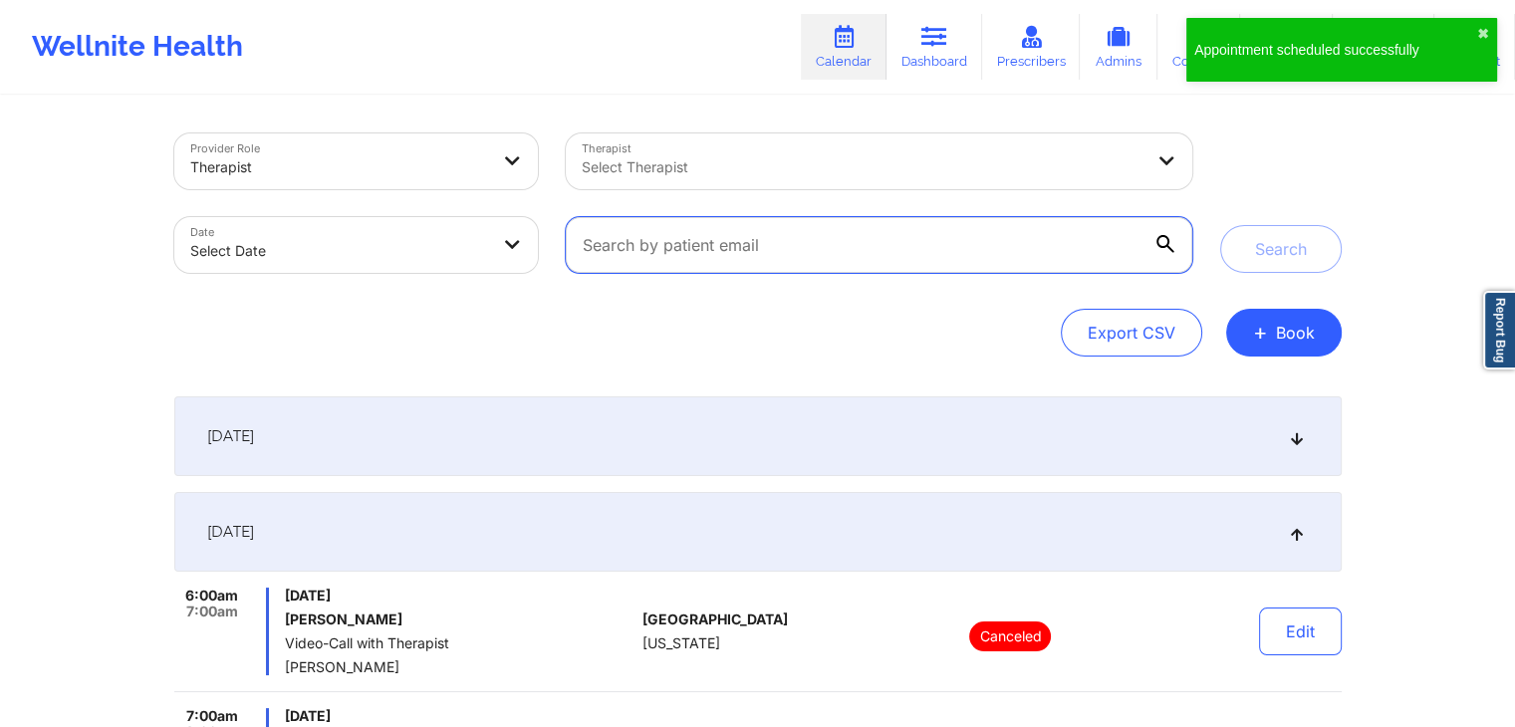
click at [761, 265] on input "text" at bounding box center [878, 245] width 625 height 56
paste input "[EMAIL_ADDRESS][DOMAIN_NAME]"
type input "[EMAIL_ADDRESS][DOMAIN_NAME]"
click at [1220, 225] on button "Search" at bounding box center [1281, 249] width 122 height 48
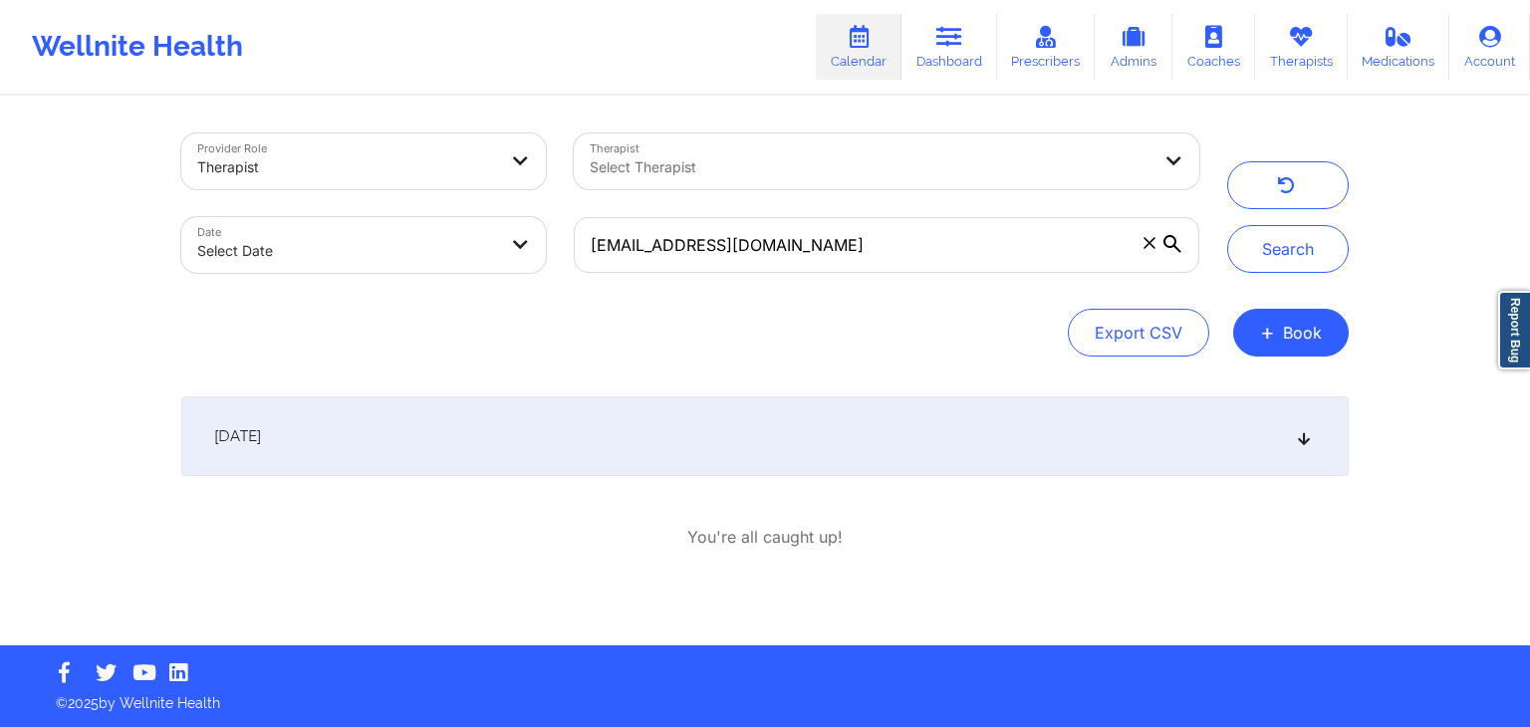
click at [826, 479] on div "[DATE] 4:00pm 4:30pm [DATE] [PERSON_NAME] Initial Therapy Session [PERSON_NAME]…" at bounding box center [764, 472] width 1167 height 152
click at [1007, 456] on div "[DATE]" at bounding box center [764, 436] width 1167 height 80
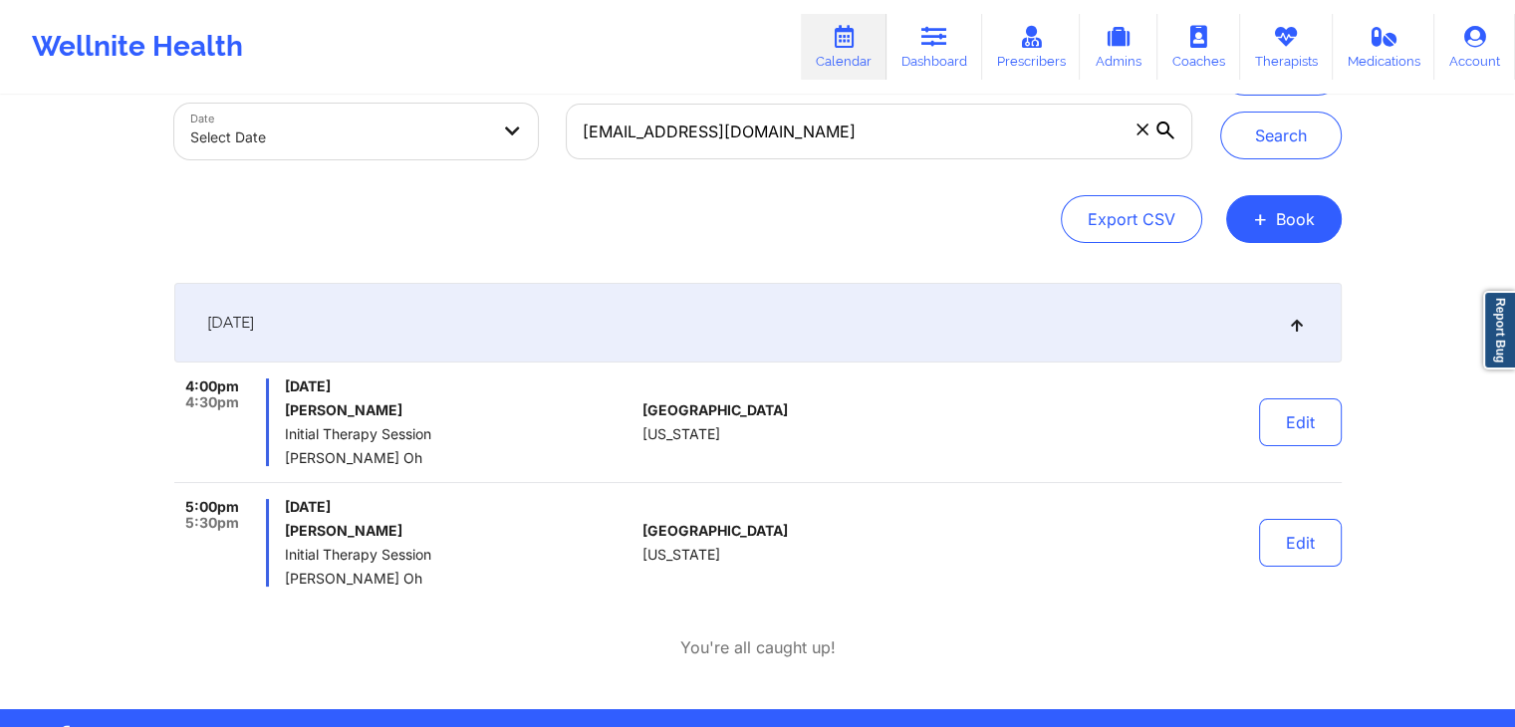
scroll to position [120, 0]
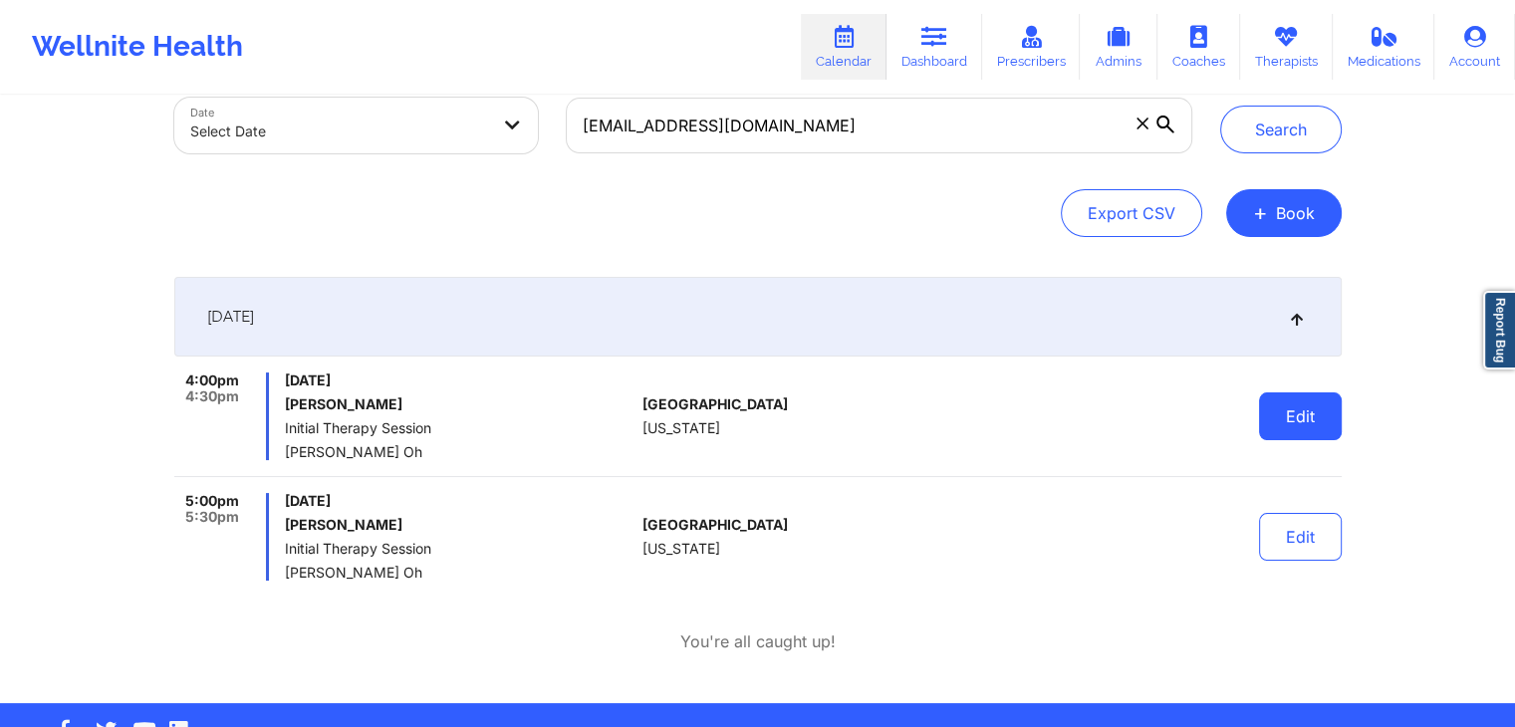
click at [1309, 427] on button "Edit" at bounding box center [1300, 416] width 83 height 48
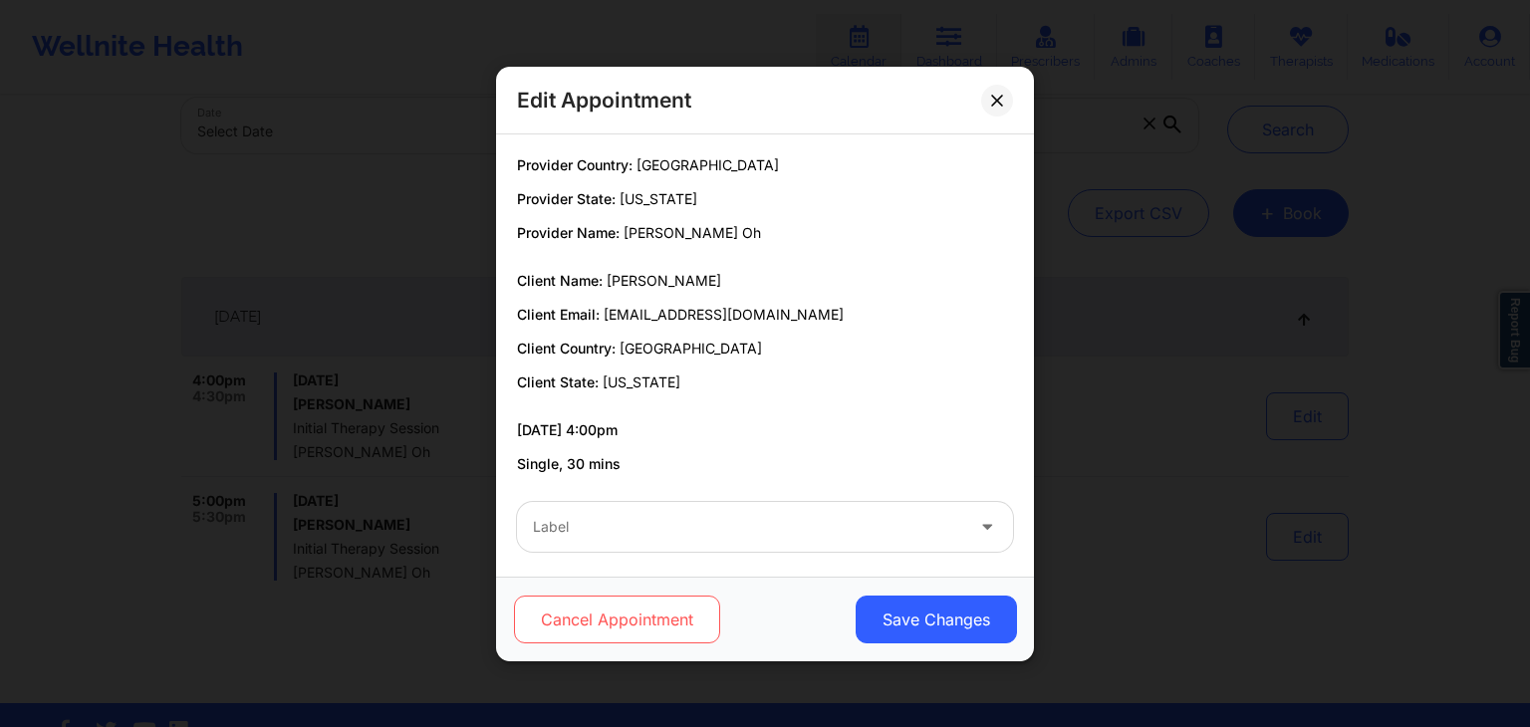
click at [671, 618] on button "Cancel Appointment" at bounding box center [617, 620] width 206 height 48
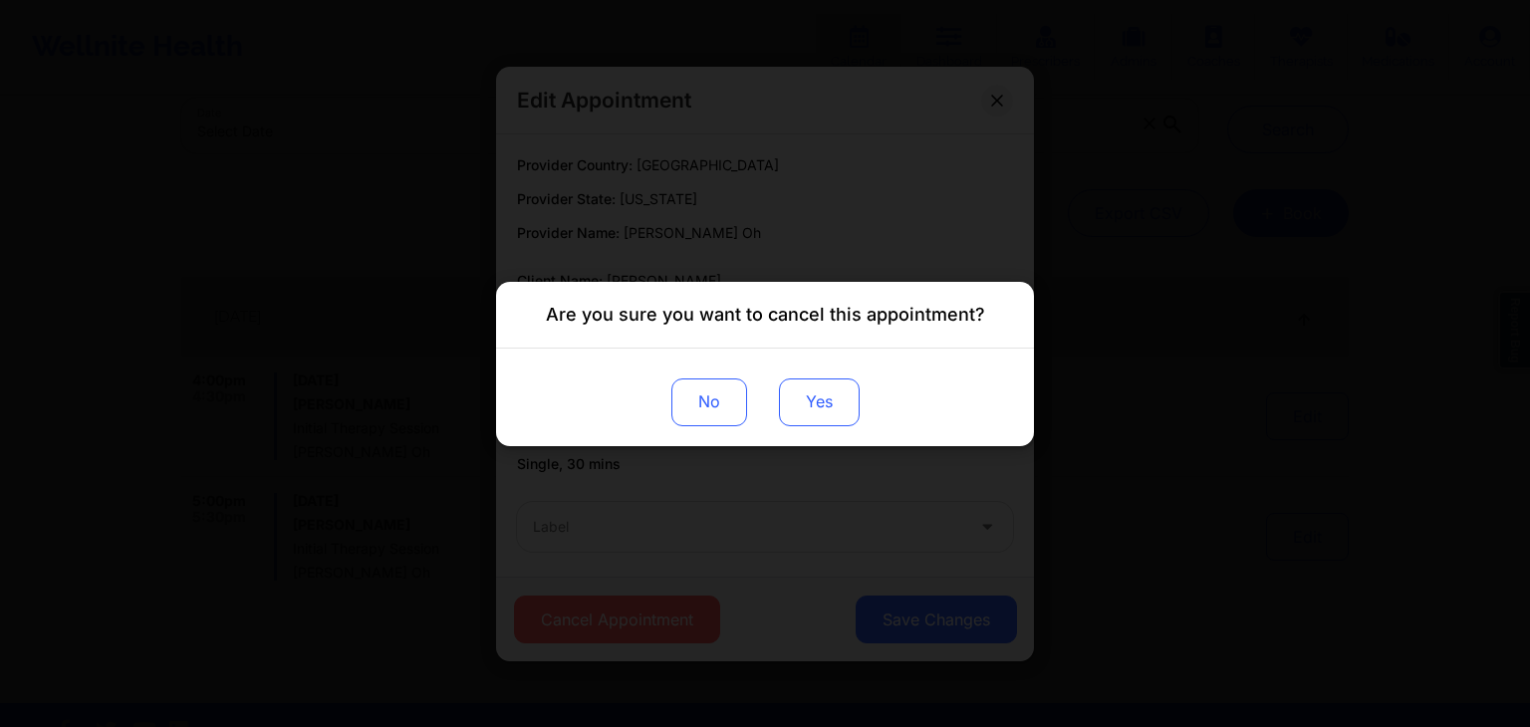
click at [817, 391] on button "Yes" at bounding box center [819, 401] width 81 height 48
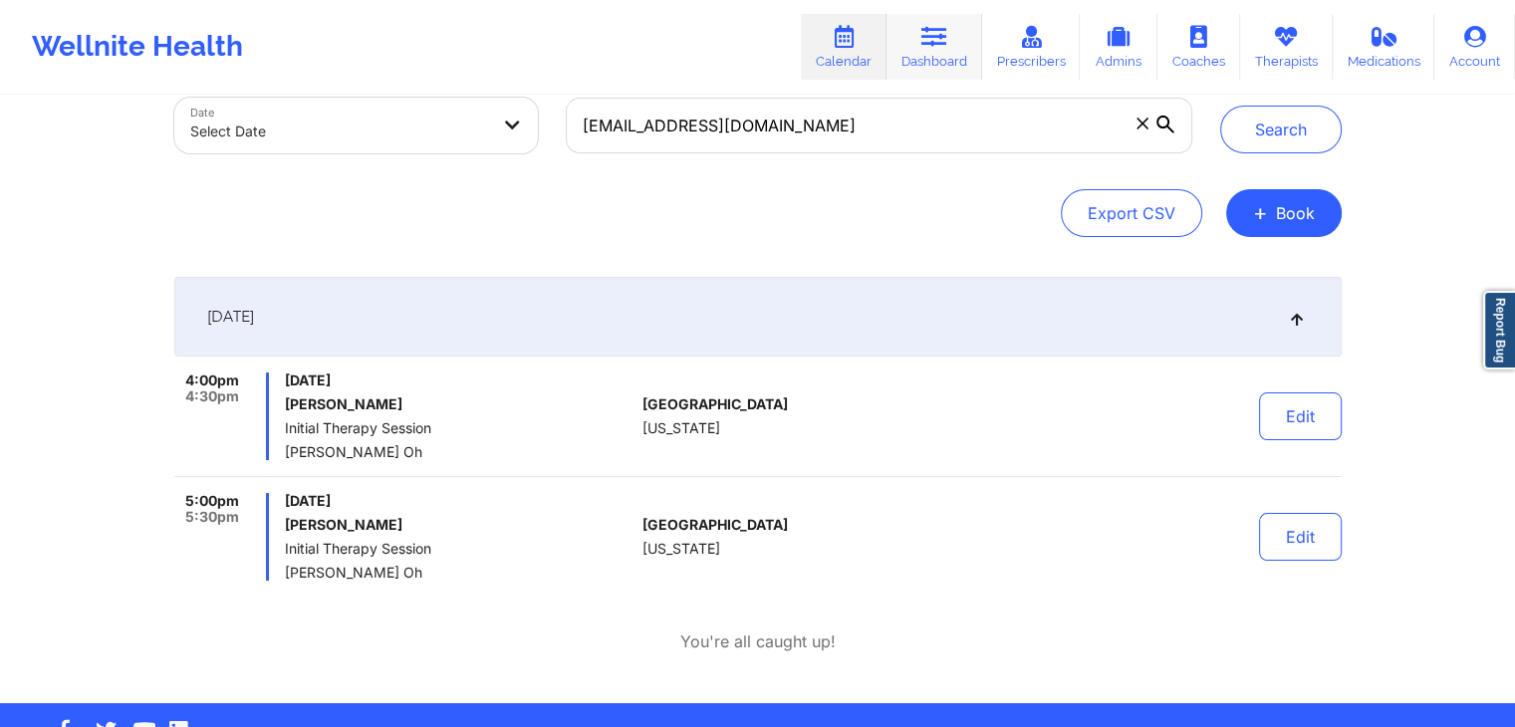
click at [944, 58] on link "Dashboard" at bounding box center [934, 47] width 96 height 66
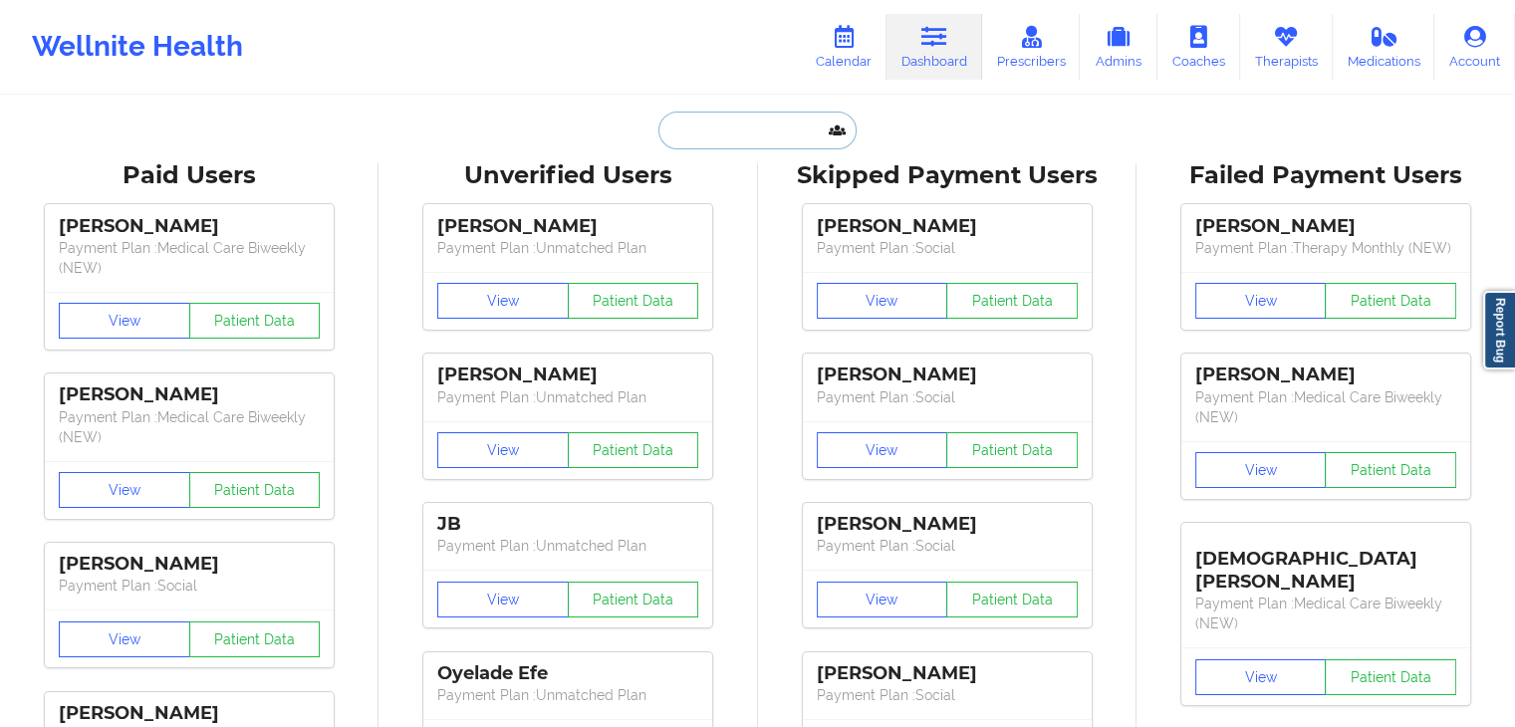
click at [747, 122] on input "text" at bounding box center [756, 131] width 197 height 38
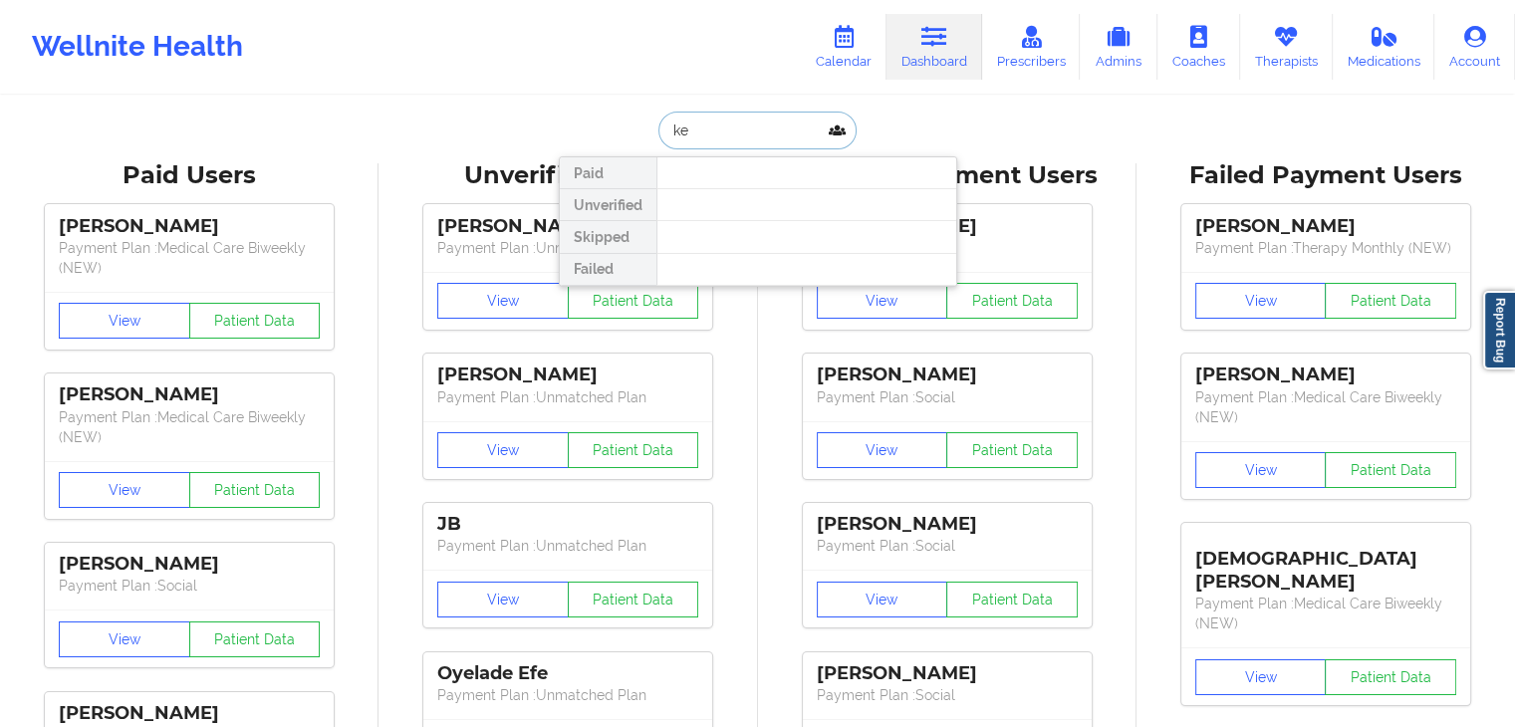
type input "k"
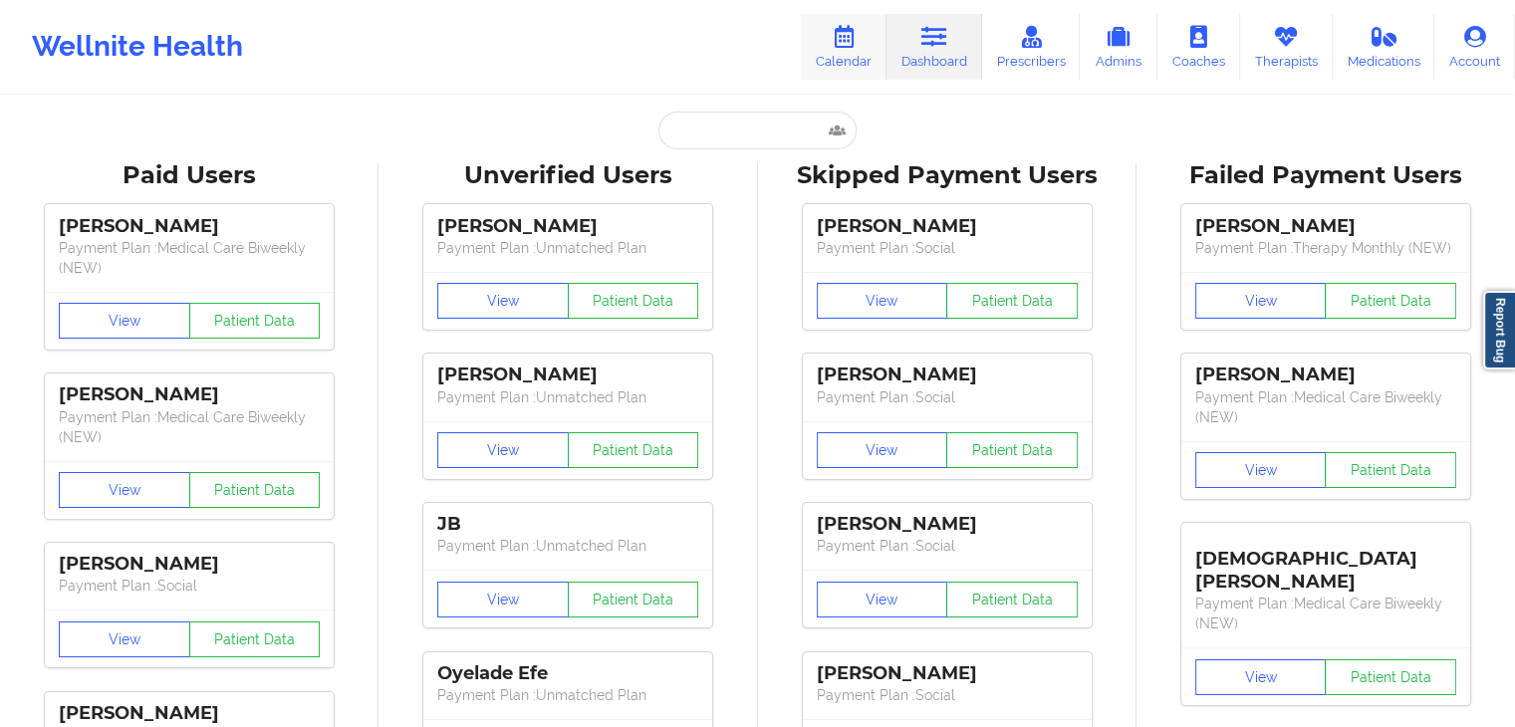
click at [840, 57] on link "Calendar" at bounding box center [844, 47] width 86 height 66
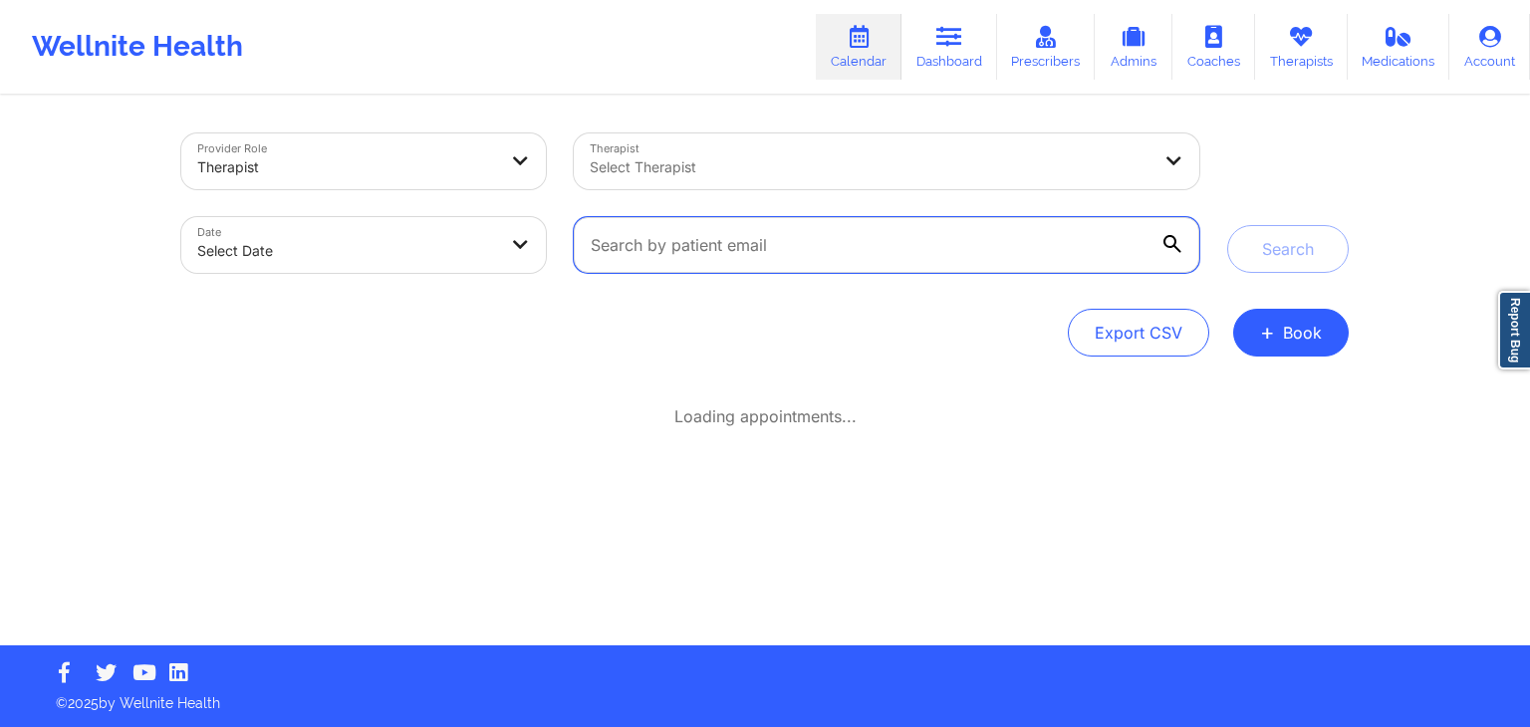
click at [678, 229] on input "text" at bounding box center [886, 245] width 625 height 56
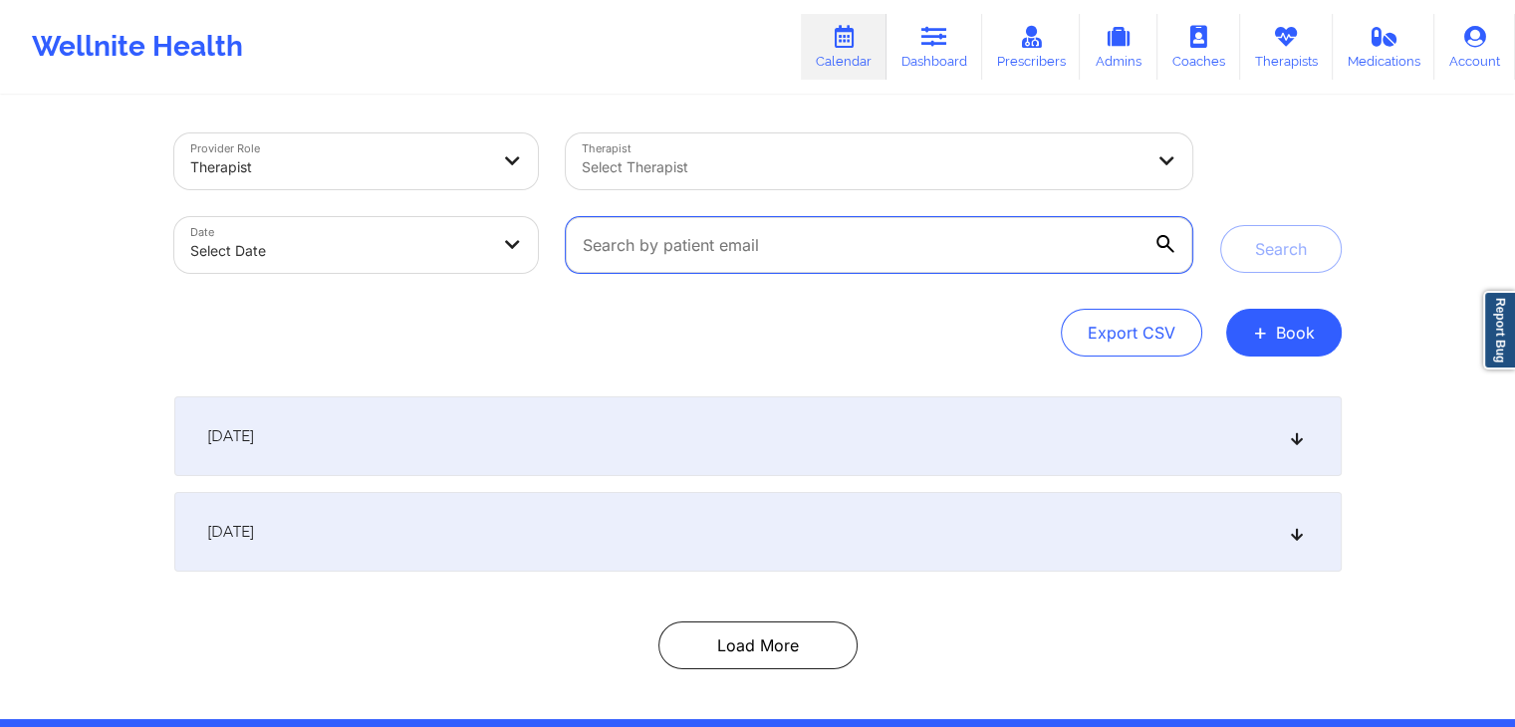
paste input "[EMAIL_ADDRESS][DOMAIN_NAME]"
type input "[EMAIL_ADDRESS][DOMAIN_NAME]"
click at [1220, 225] on button "Search" at bounding box center [1281, 249] width 122 height 48
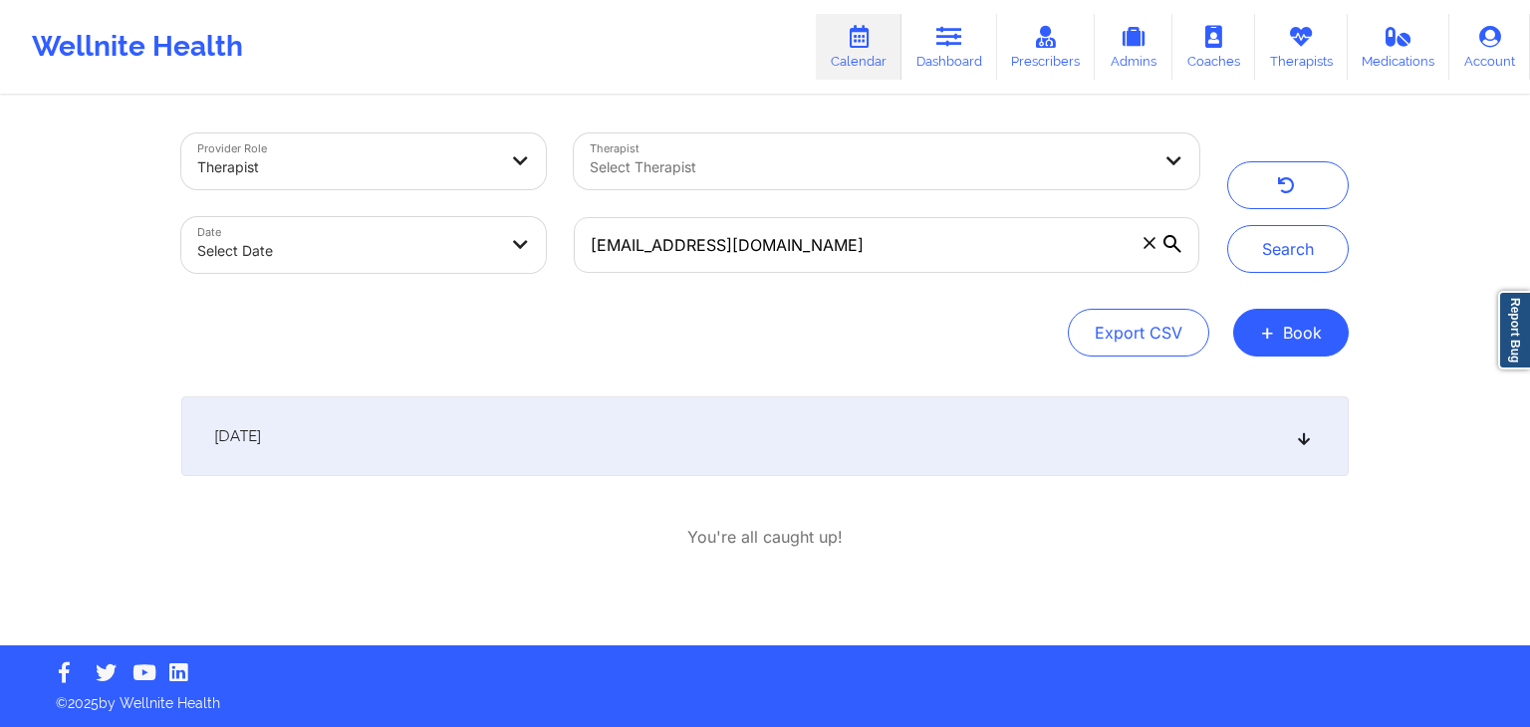
click at [1001, 438] on div "[DATE]" at bounding box center [764, 436] width 1167 height 80
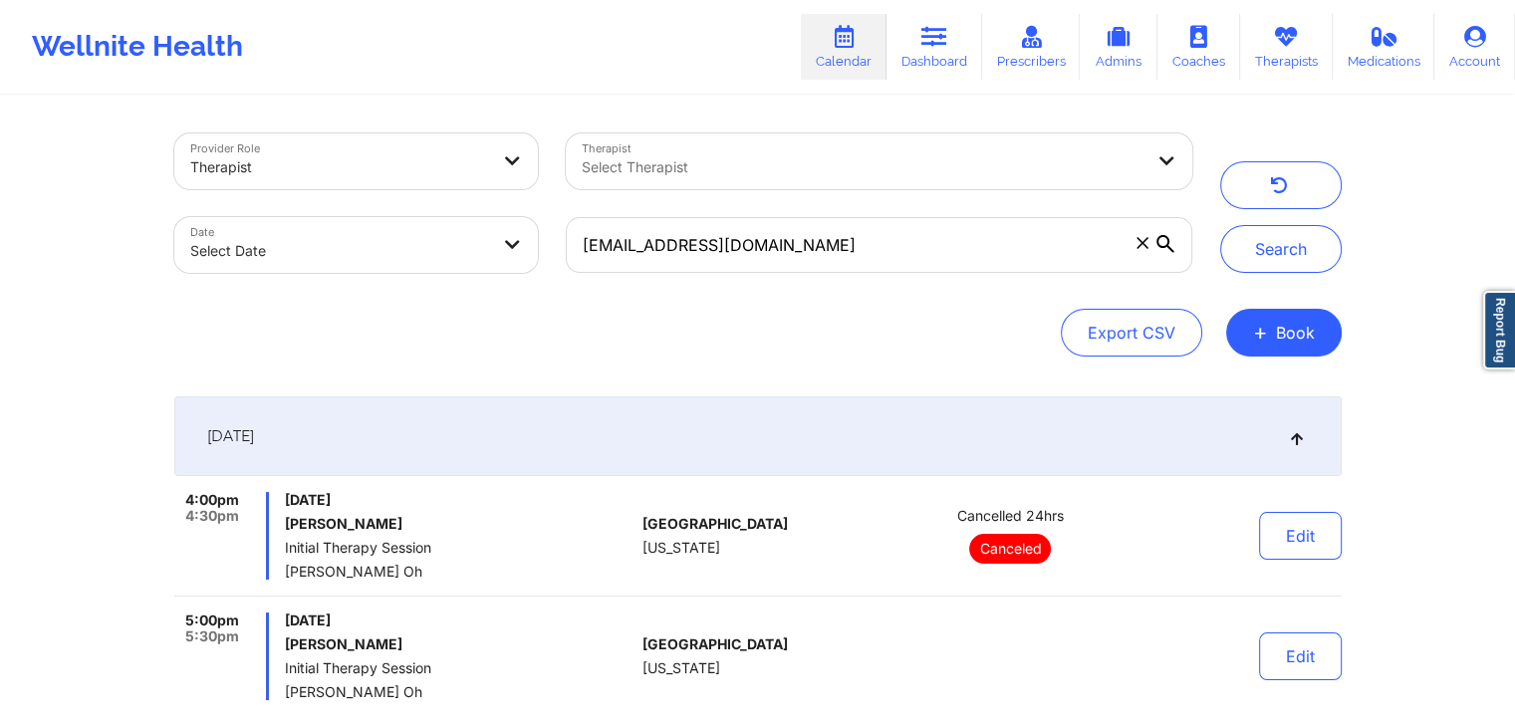
scroll to position [176, 0]
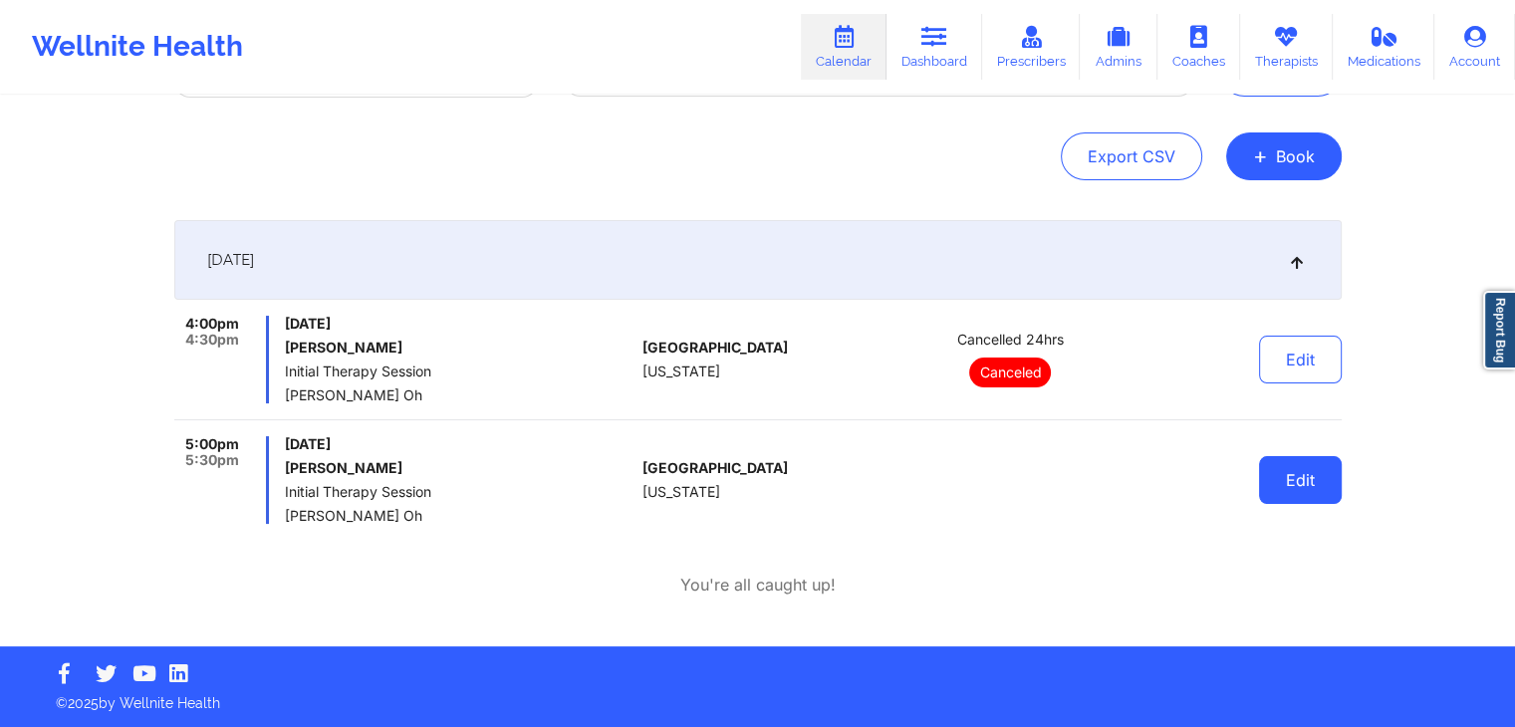
click at [1319, 497] on button "Edit" at bounding box center [1300, 480] width 83 height 48
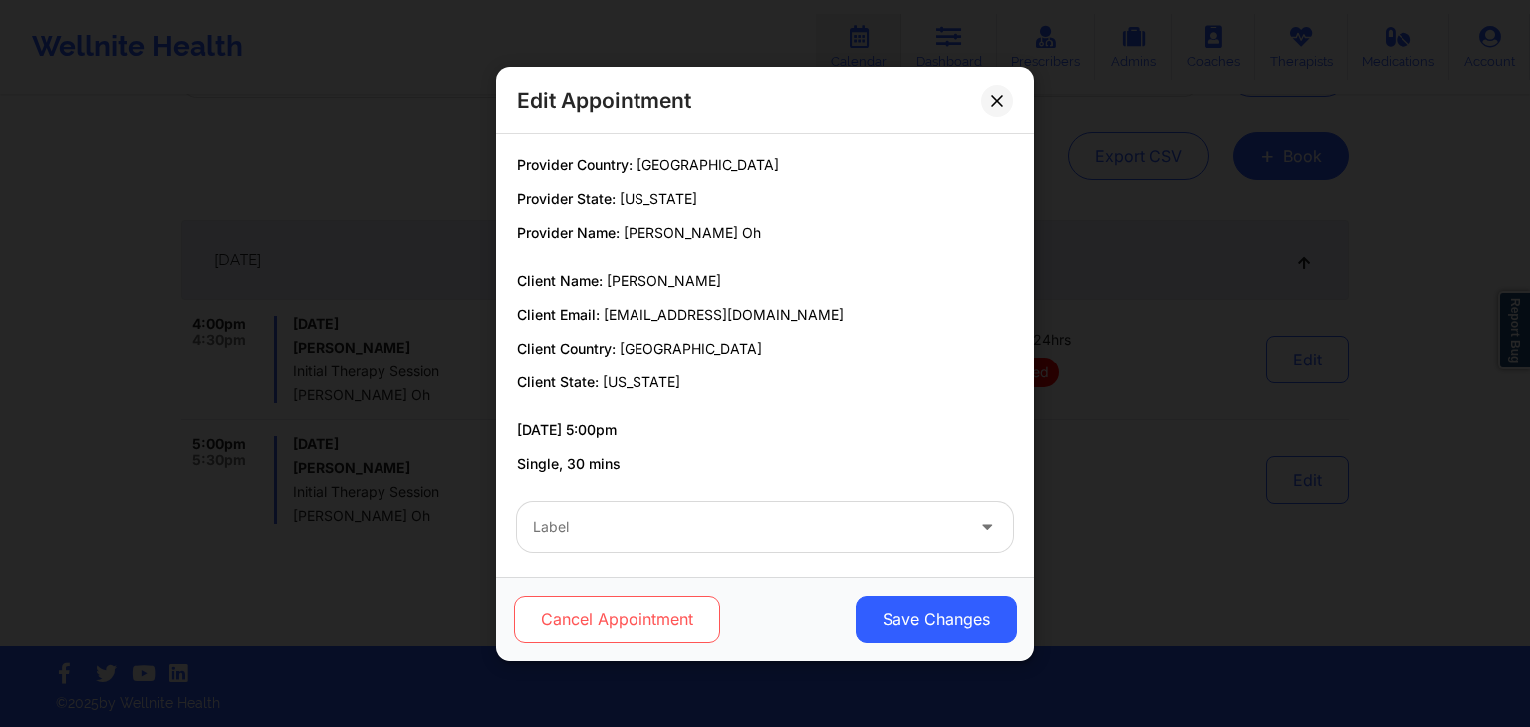
click at [621, 618] on button "Cancel Appointment" at bounding box center [617, 620] width 206 height 48
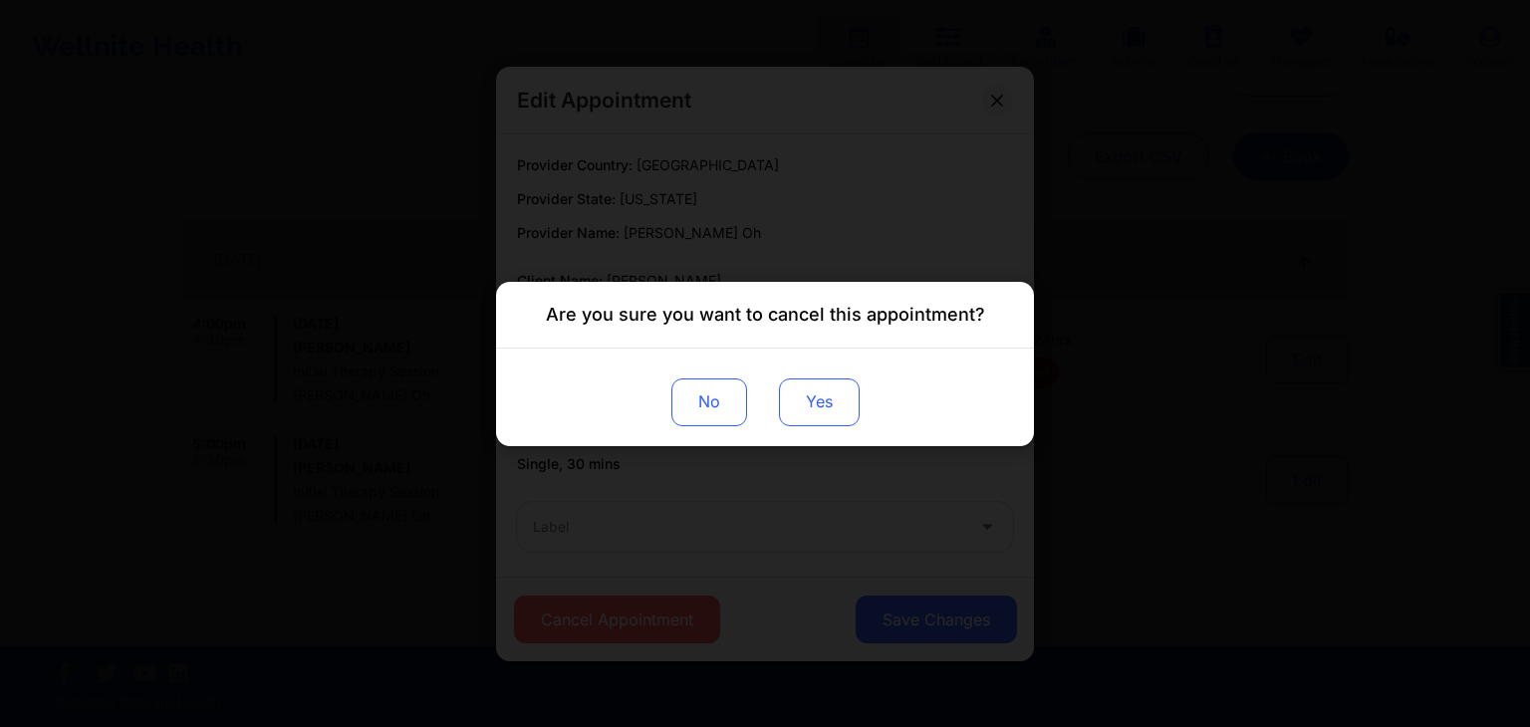
click at [811, 406] on button "Yes" at bounding box center [819, 401] width 81 height 48
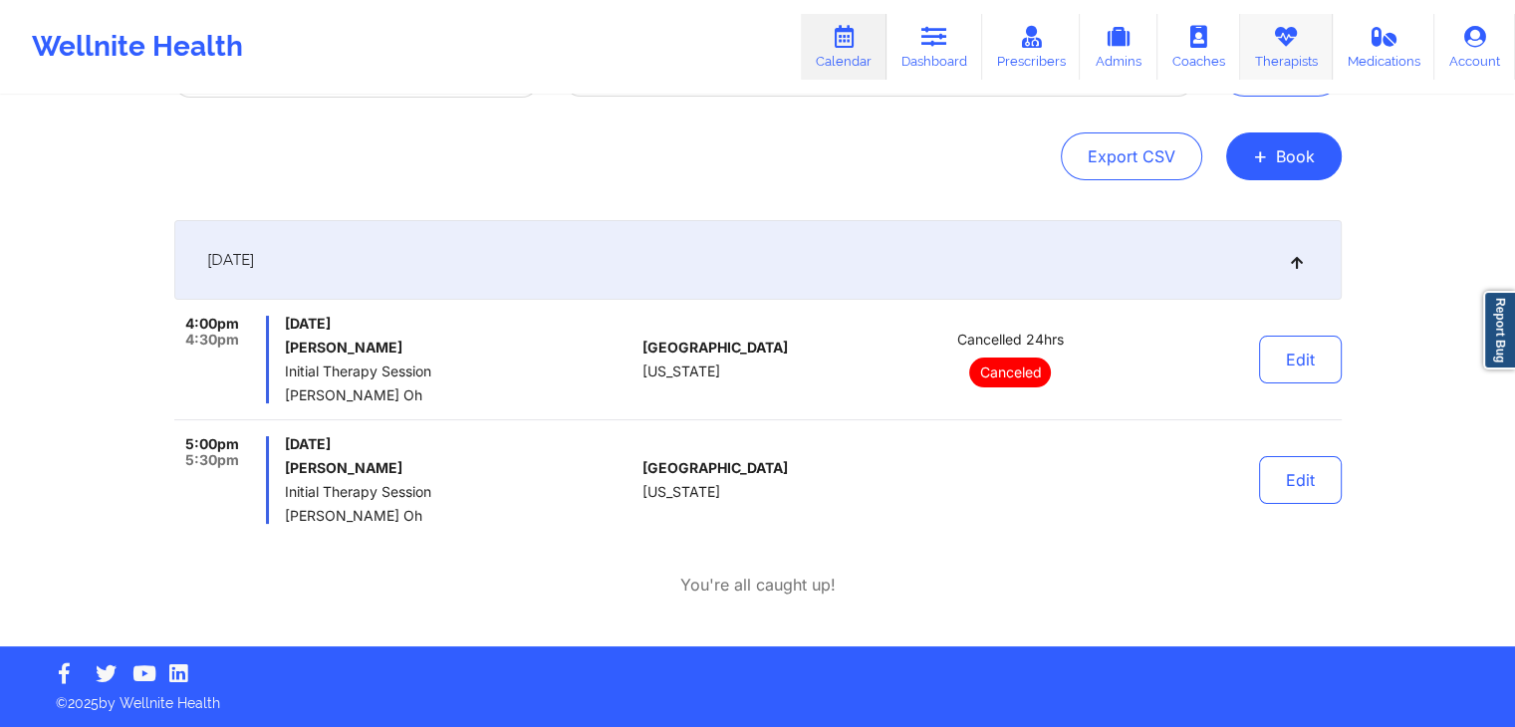
drag, startPoint x: 1311, startPoint y: 53, endPoint x: 1299, endPoint y: 52, distance: 12.0
click at [1311, 53] on link "Therapists" at bounding box center [1286, 47] width 93 height 66
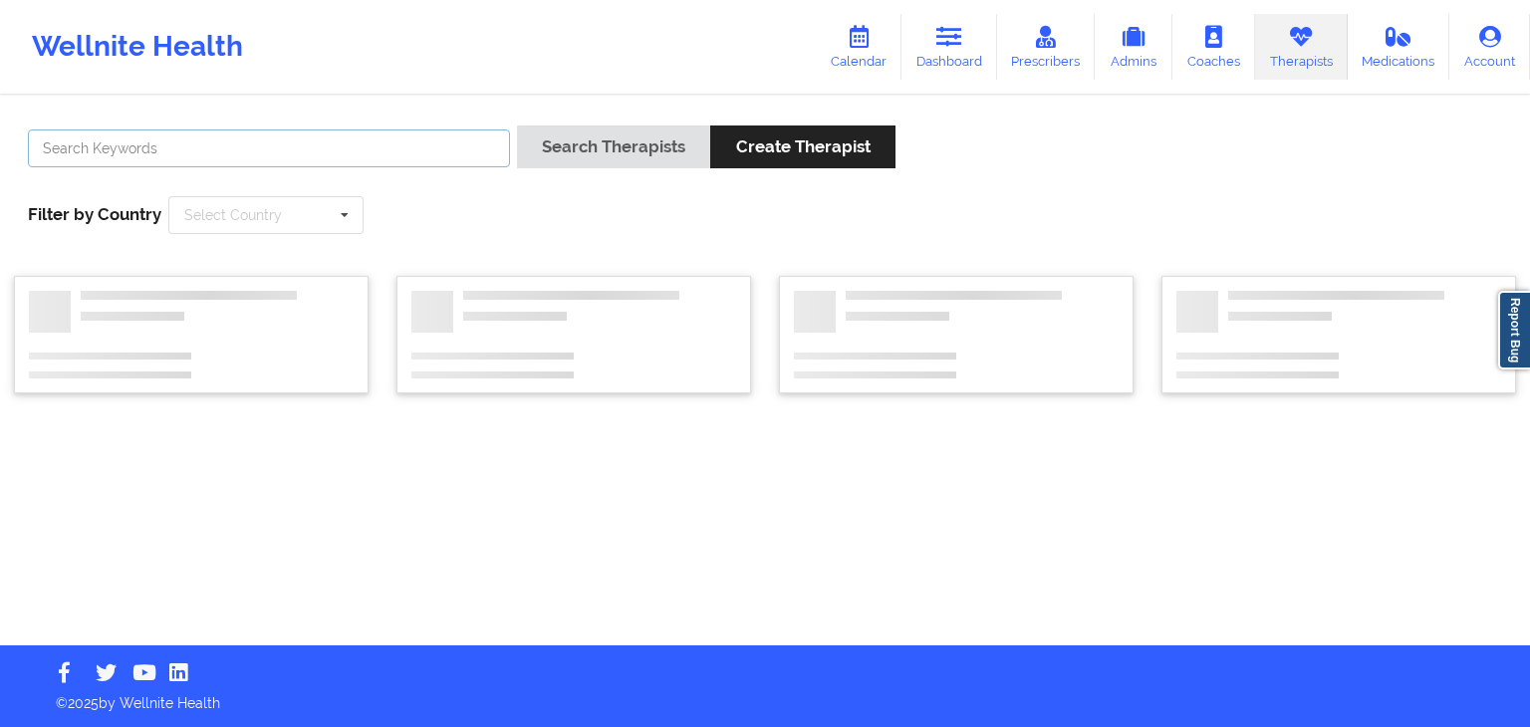
click at [417, 136] on input "text" at bounding box center [269, 148] width 482 height 38
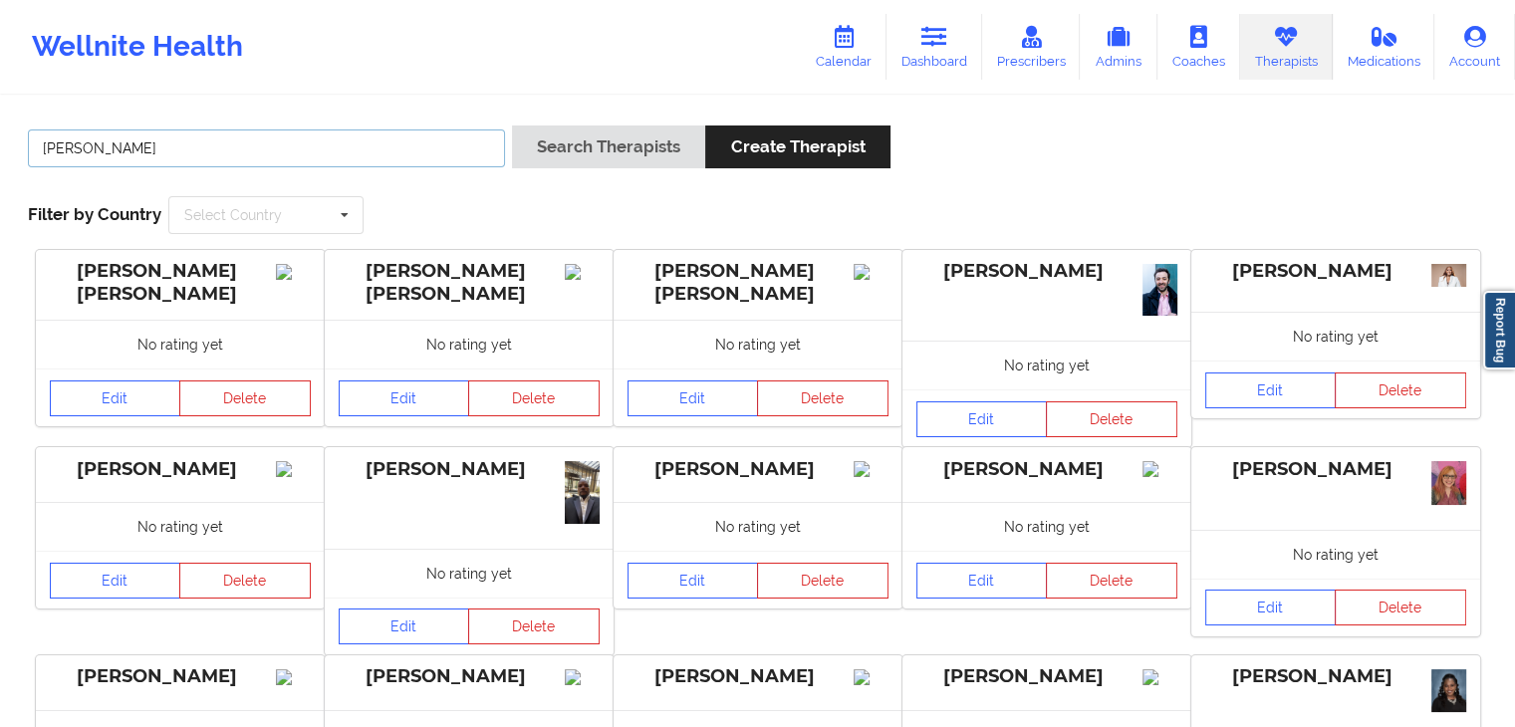
type input "[PERSON_NAME]"
click at [512, 125] on button "Search Therapists" at bounding box center [608, 146] width 193 height 43
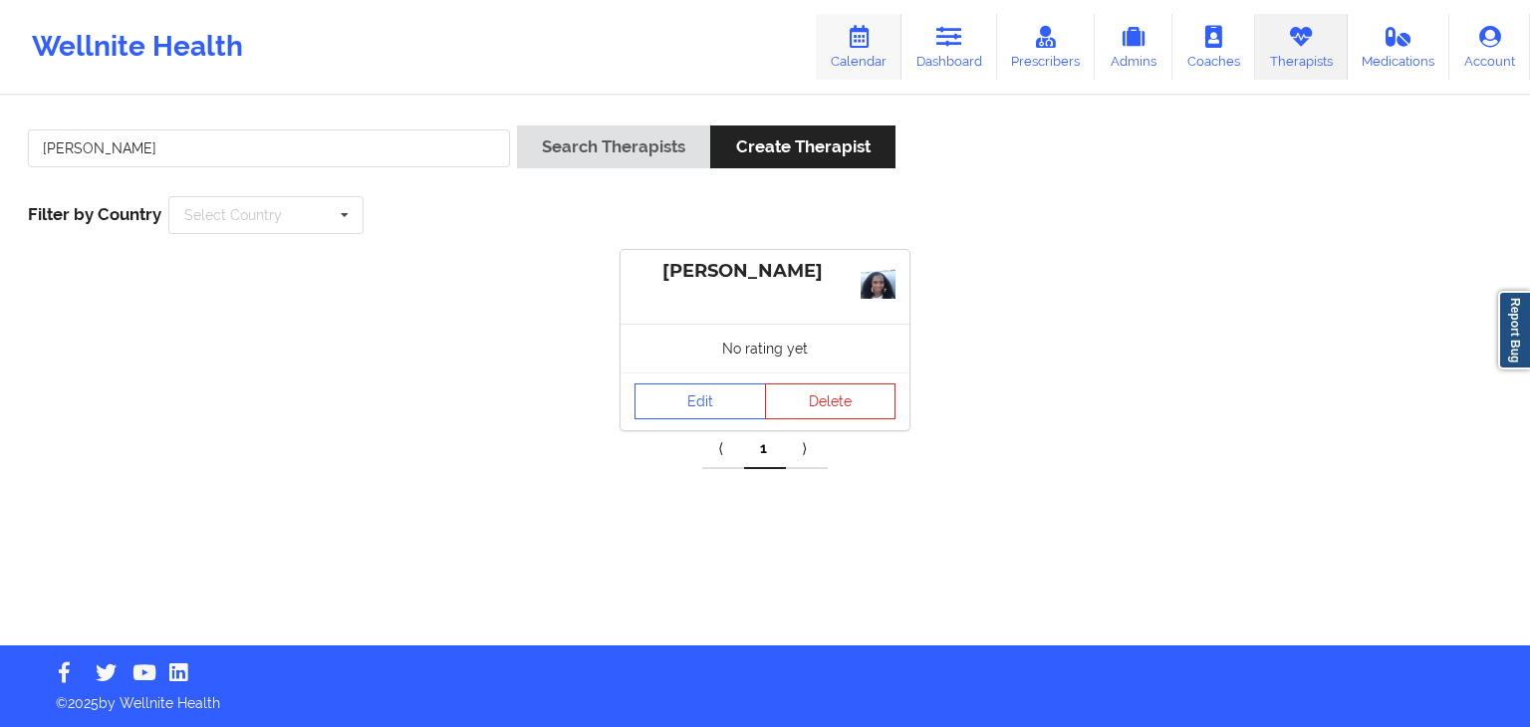
click at [888, 33] on link "Calendar" at bounding box center [859, 47] width 86 height 66
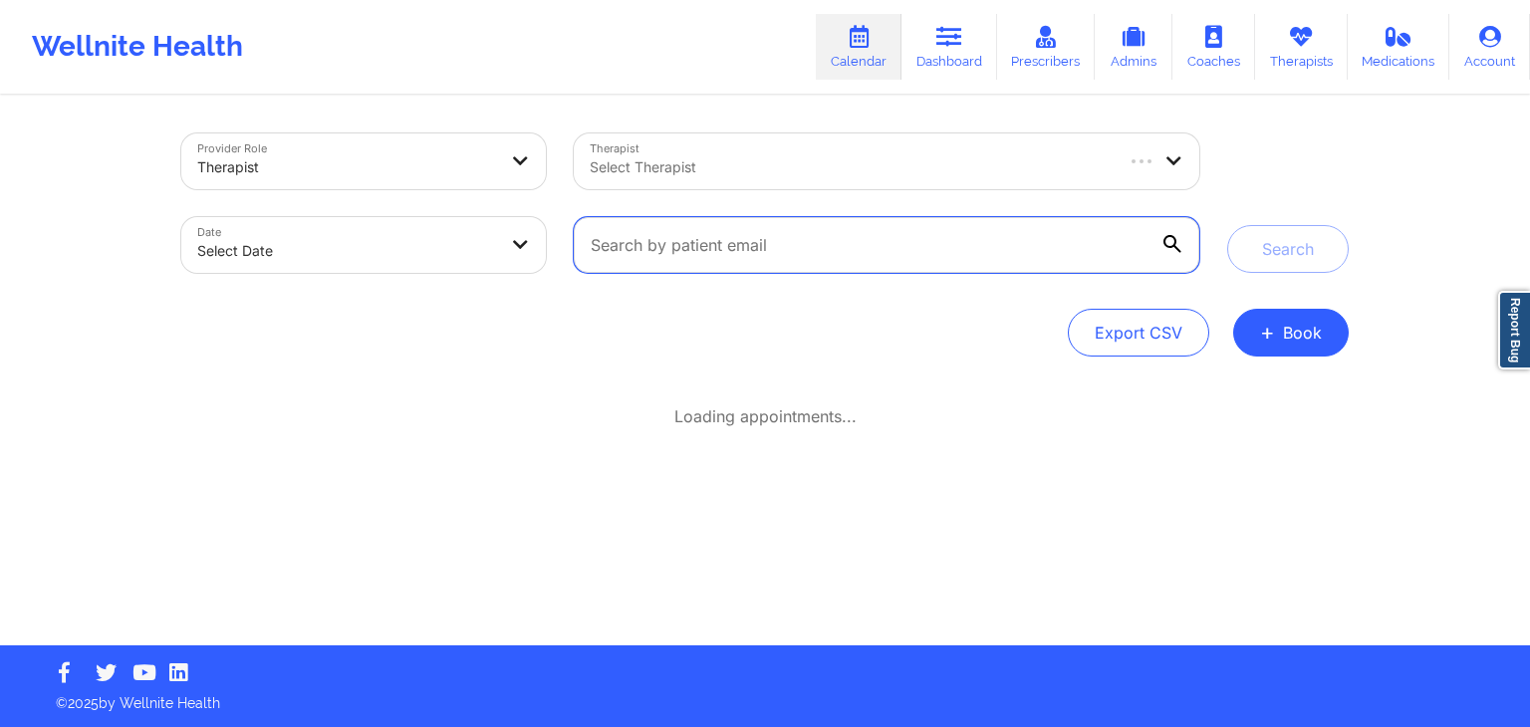
click at [764, 232] on input "text" at bounding box center [886, 245] width 625 height 56
paste input "[EMAIL_ADDRESS][DOMAIN_NAME]"
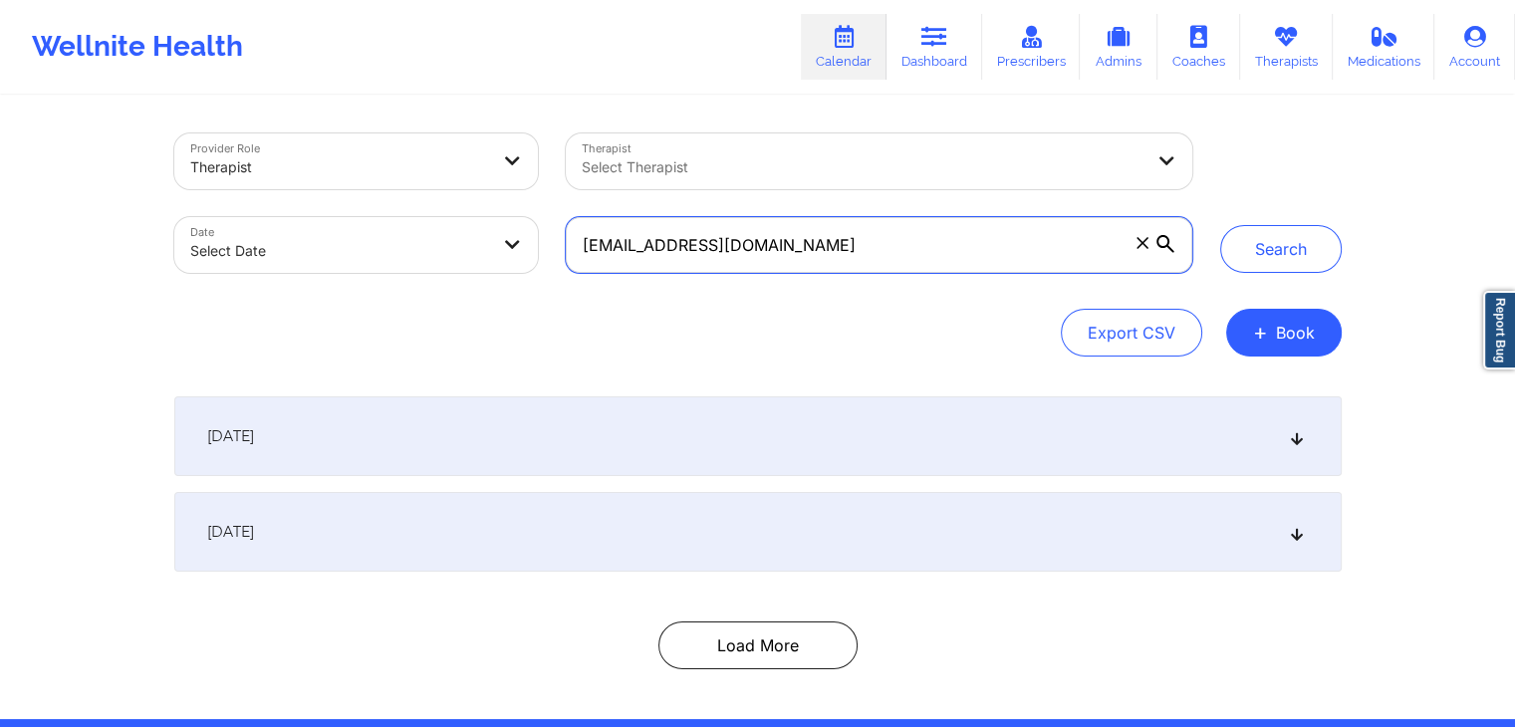
type input "[EMAIL_ADDRESS][DOMAIN_NAME]"
click at [1220, 225] on button "Search" at bounding box center [1281, 249] width 122 height 48
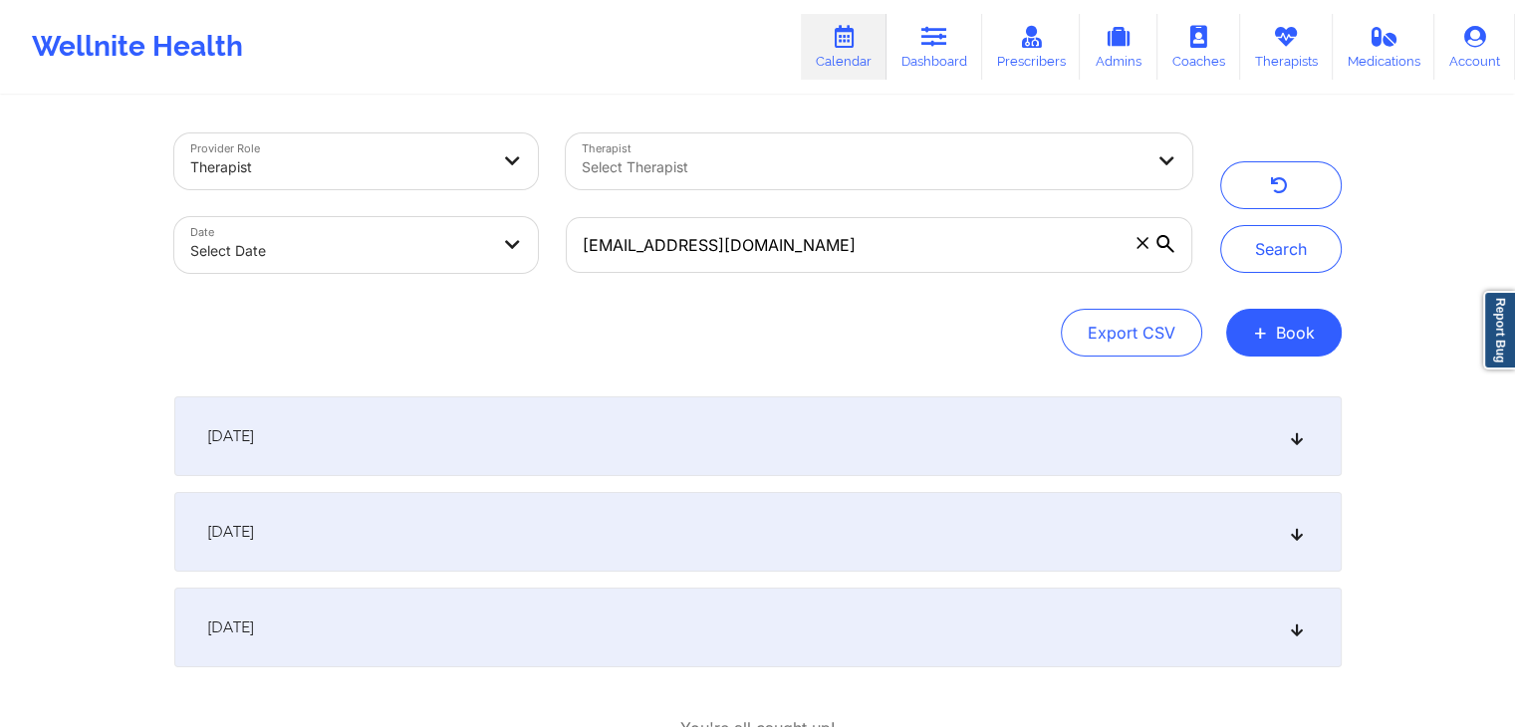
click at [797, 407] on div "[DATE]" at bounding box center [757, 436] width 1167 height 80
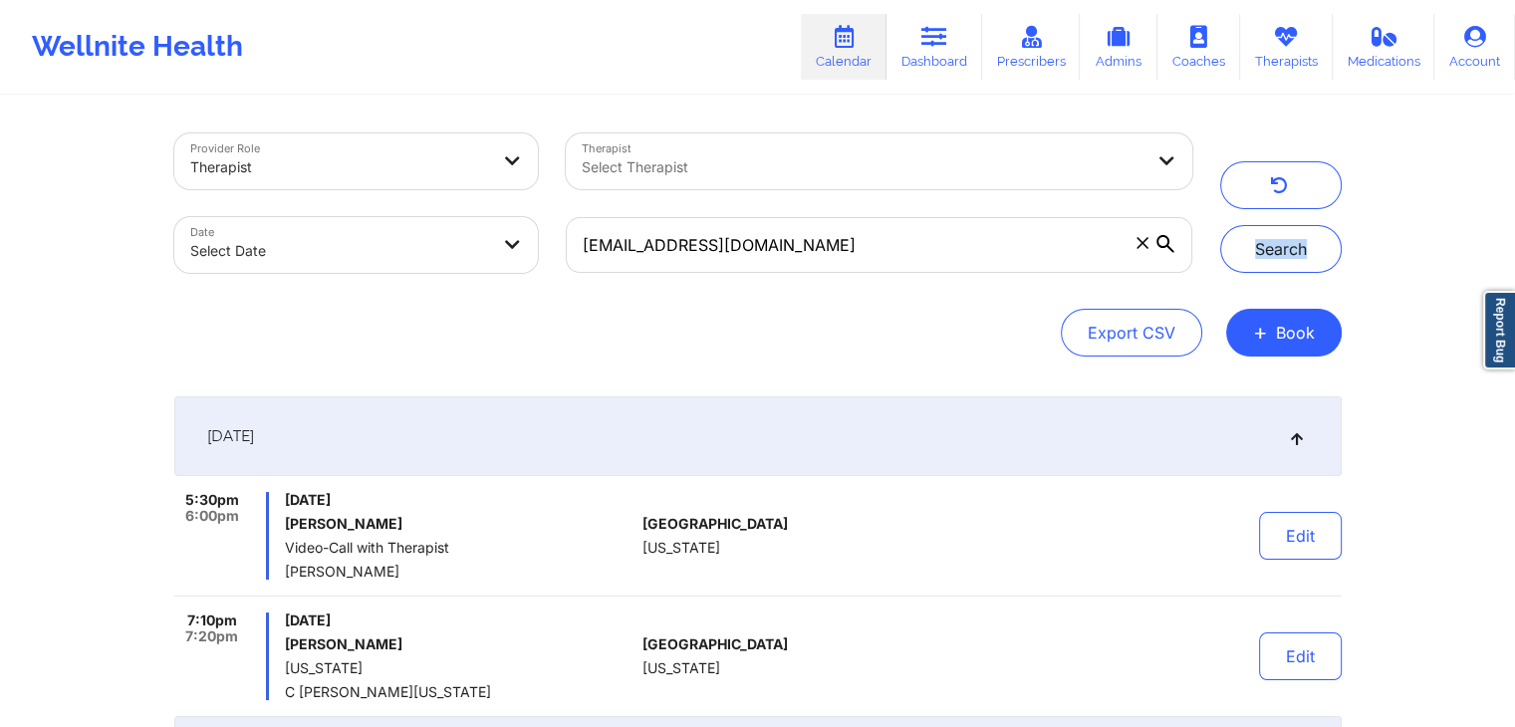
drag, startPoint x: 1502, startPoint y: 185, endPoint x: 1529, endPoint y: 265, distance: 84.1
click at [1515, 265] on html "Wellnite Health Calendar Dashboard Prescribers Admins Coaches Therapists Medica…" at bounding box center [757, 363] width 1515 height 727
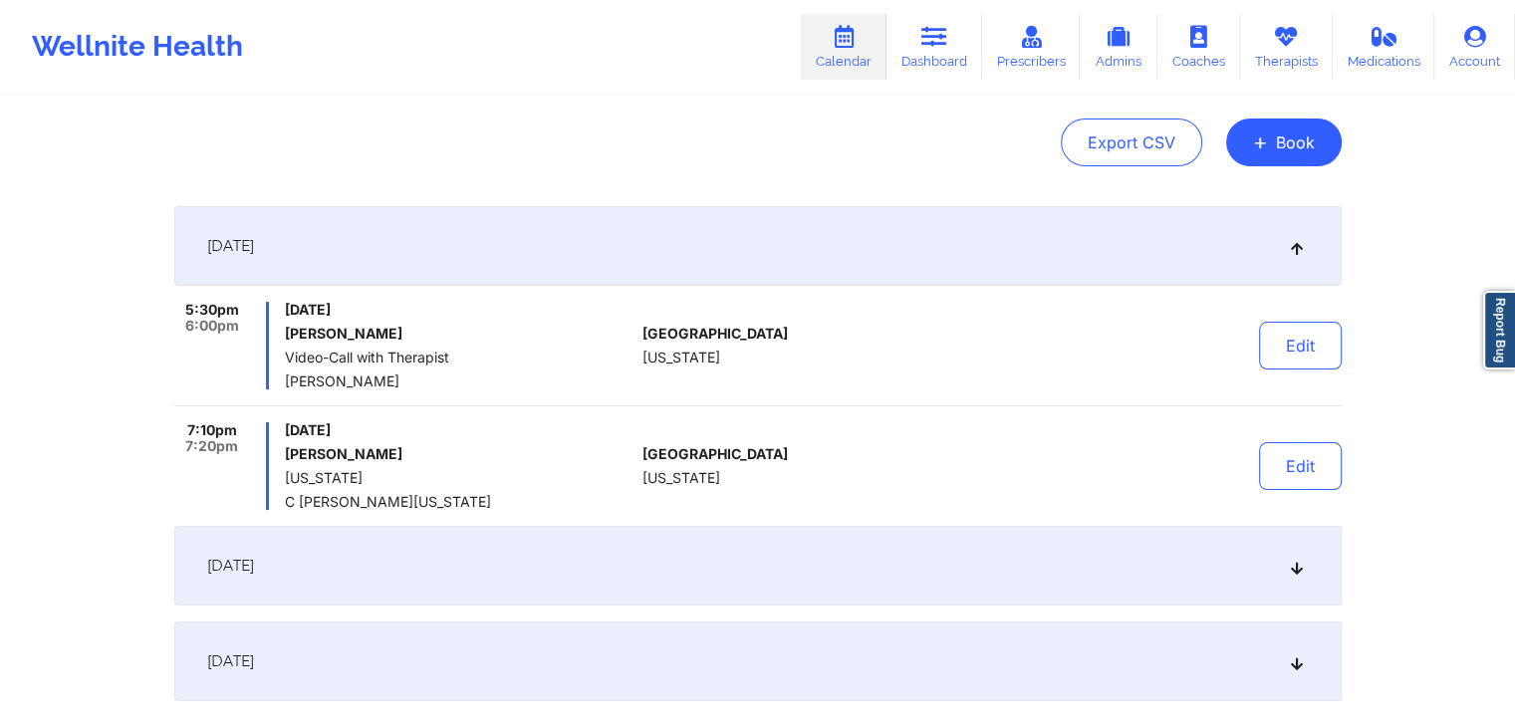
scroll to position [215, 0]
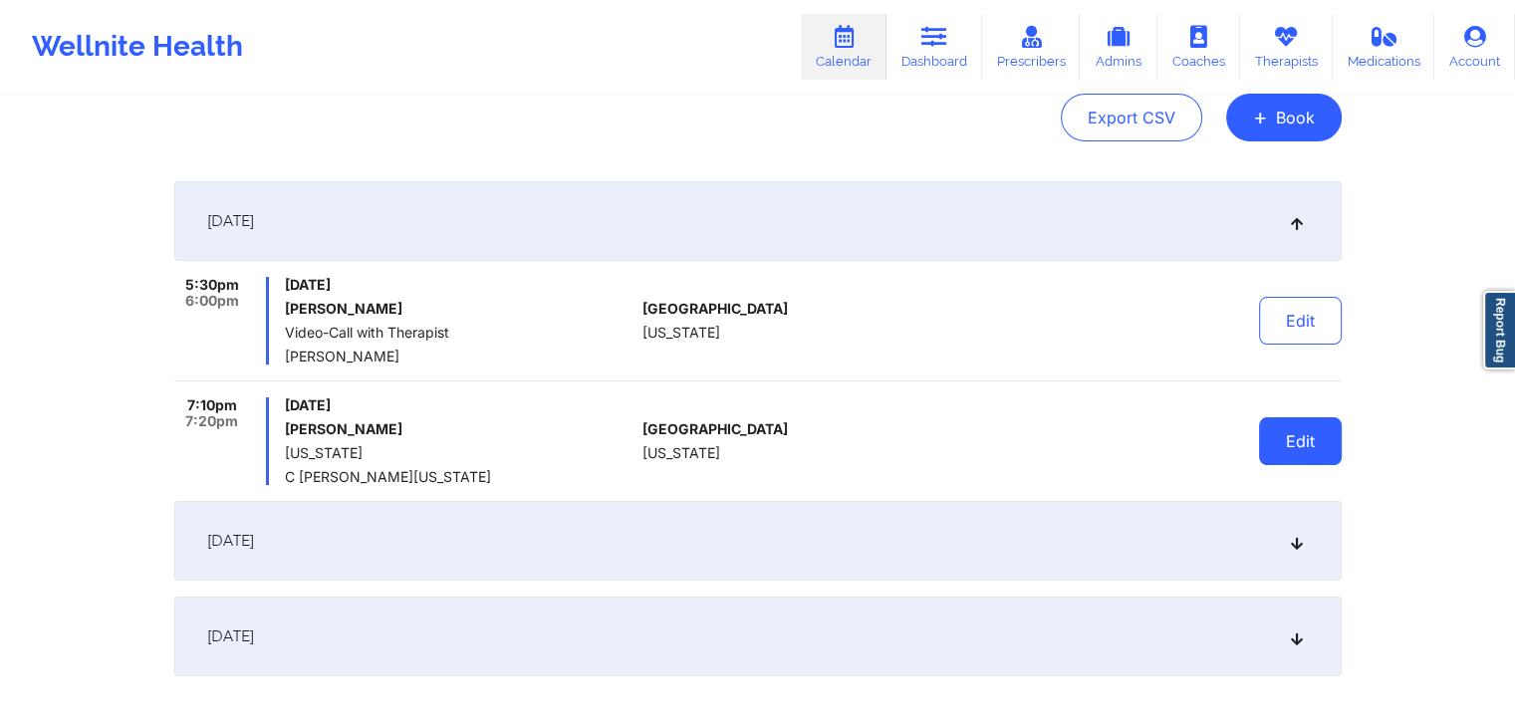
click at [1282, 431] on button "Edit" at bounding box center [1300, 441] width 83 height 48
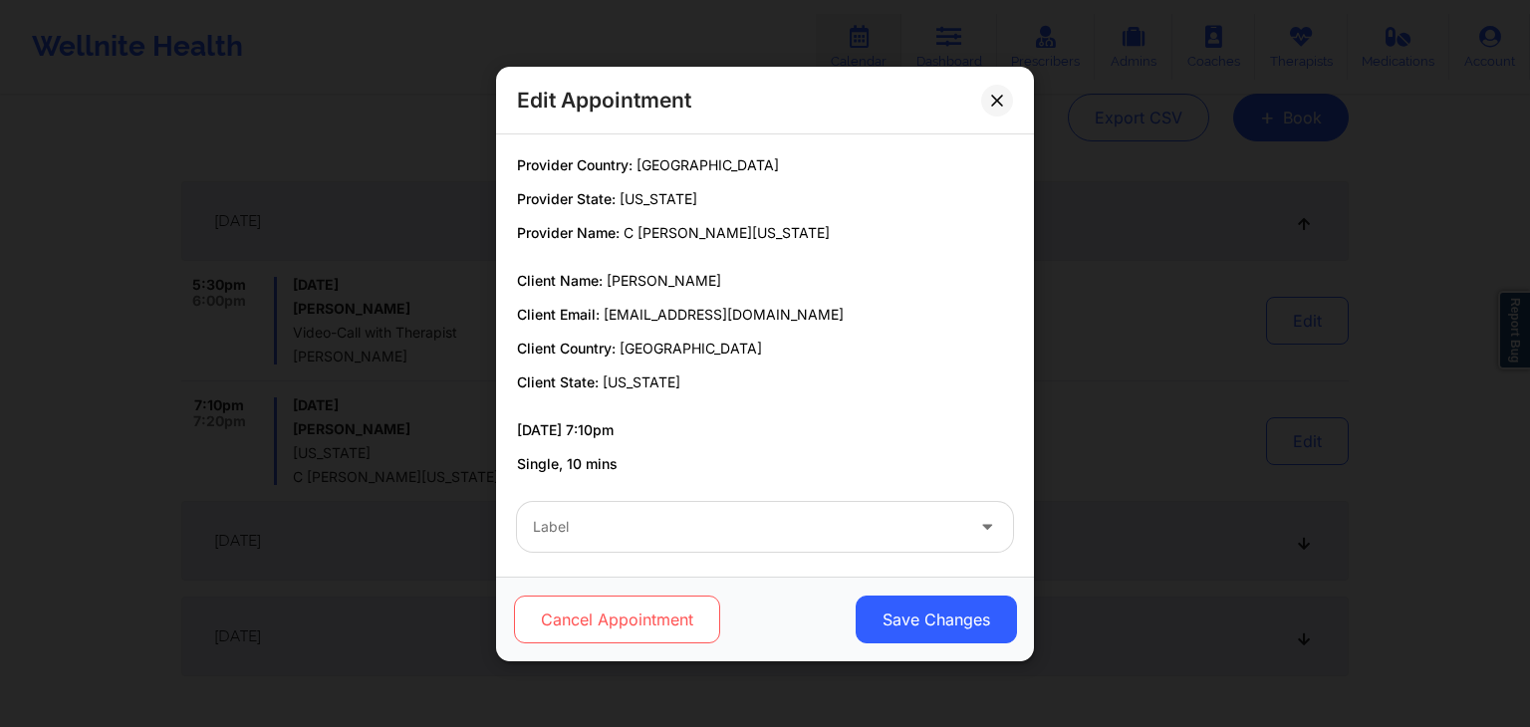
click at [655, 602] on button "Cancel Appointment" at bounding box center [617, 620] width 206 height 48
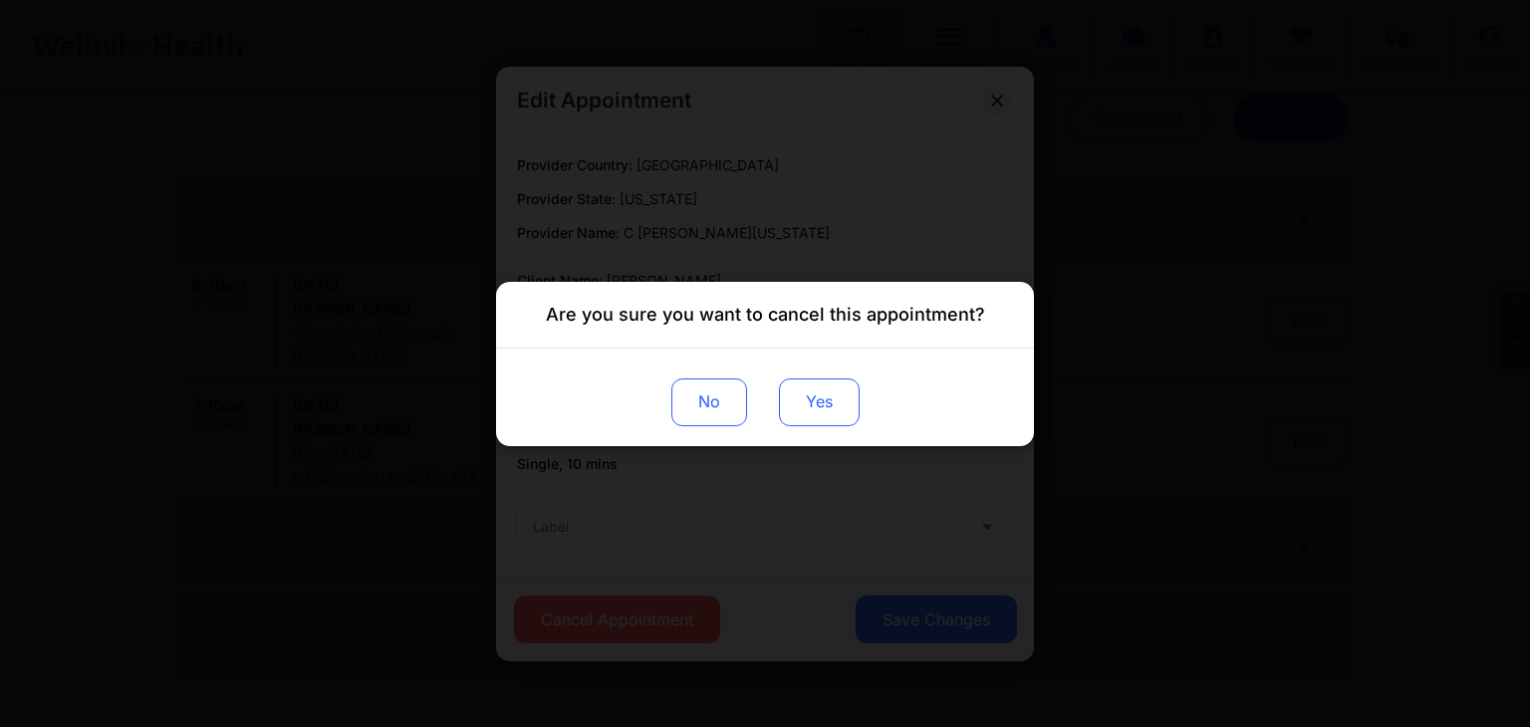
click at [816, 404] on button "Yes" at bounding box center [819, 401] width 81 height 48
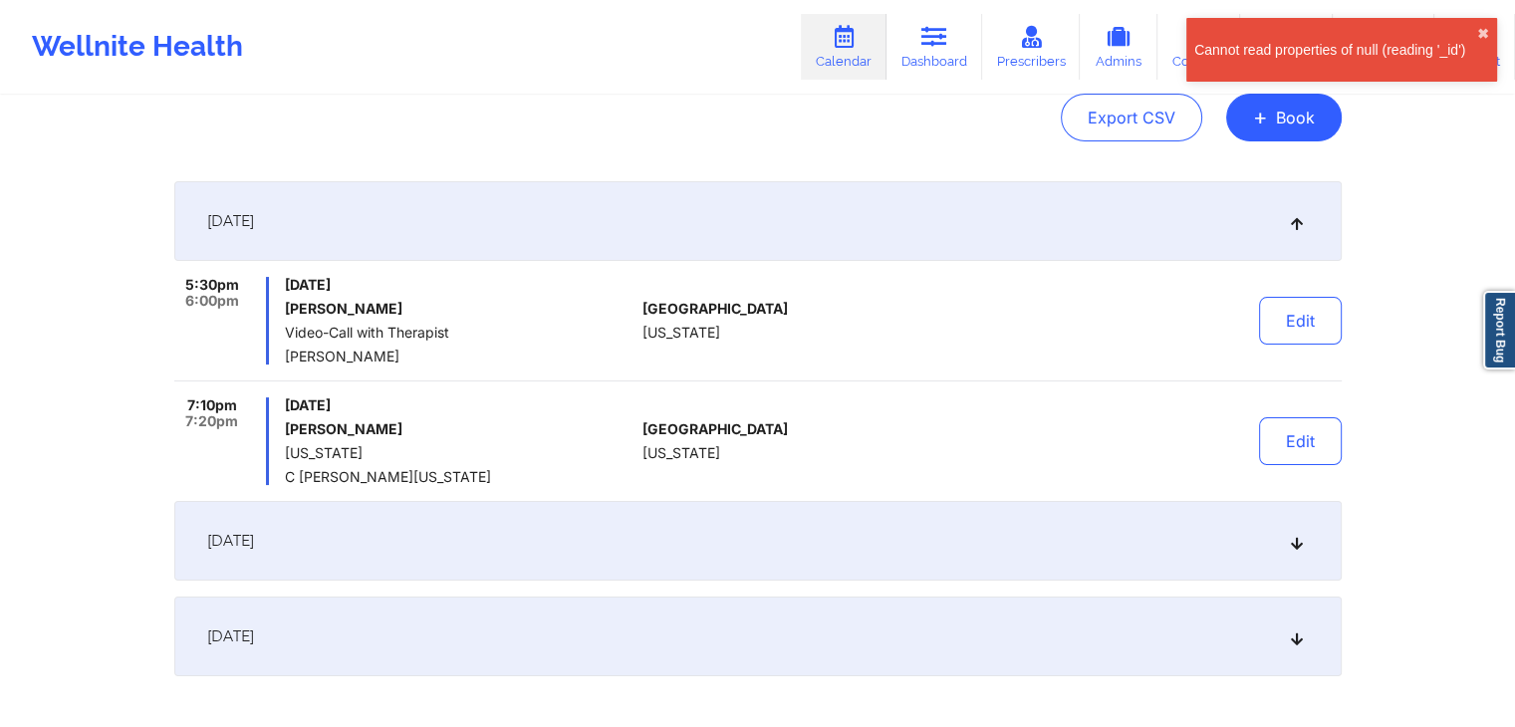
click at [1306, 552] on div "[DATE]" at bounding box center [757, 541] width 1167 height 80
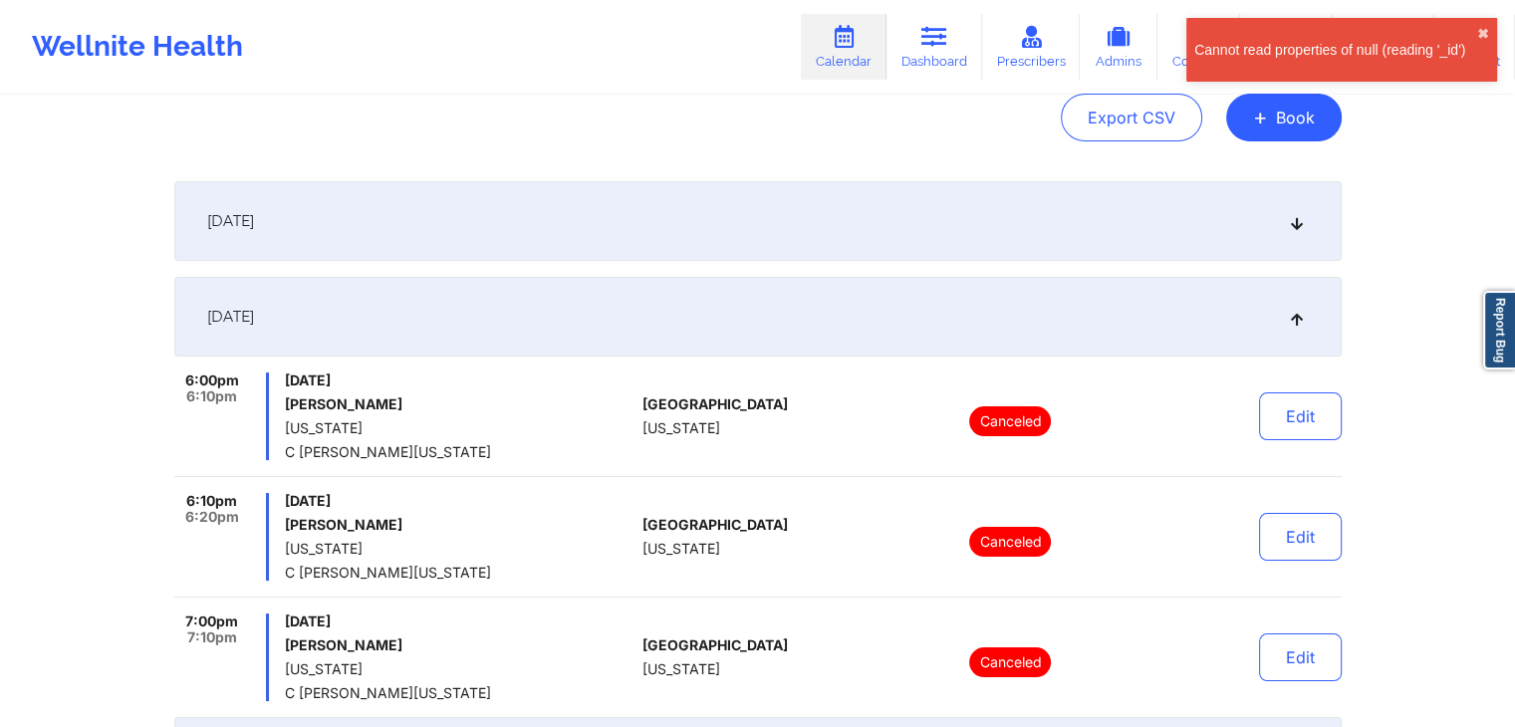
scroll to position [488, 0]
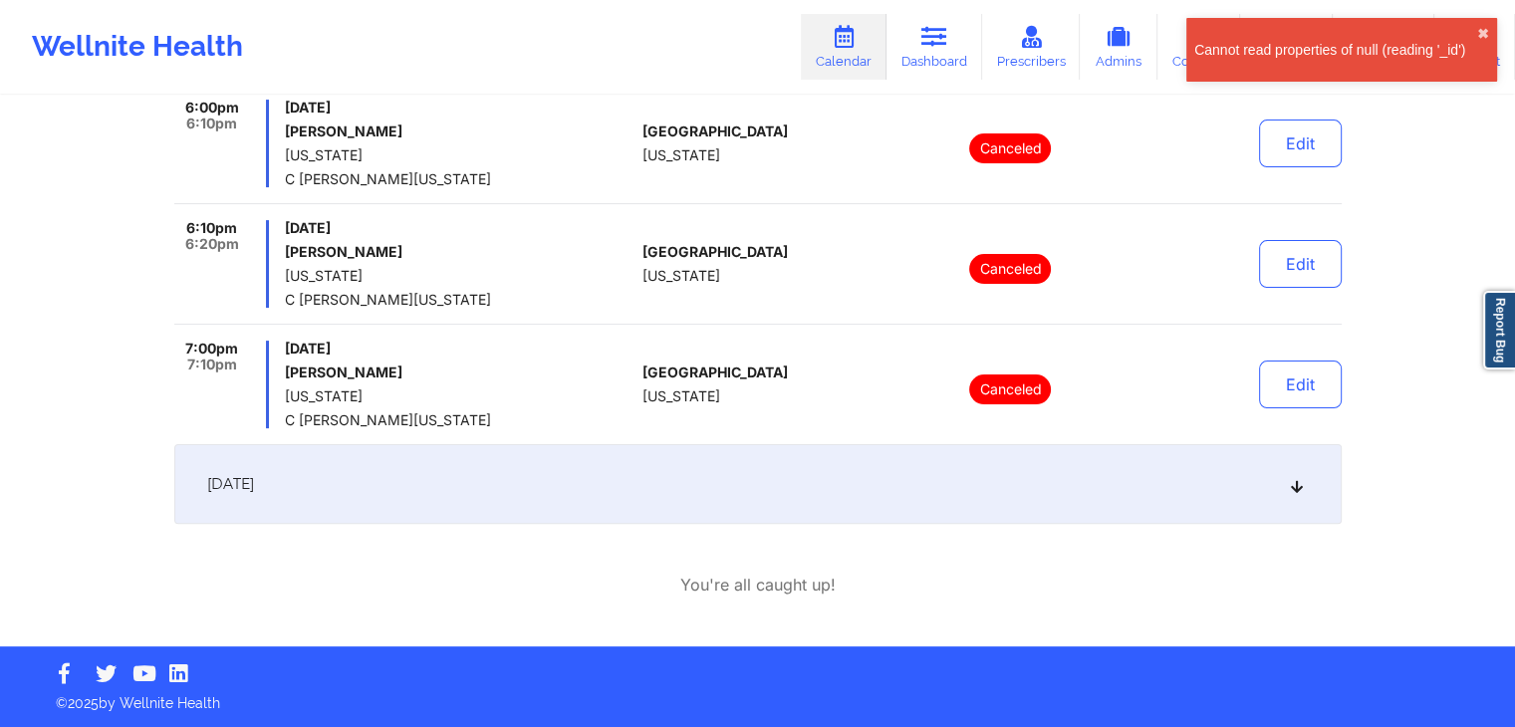
click at [1077, 489] on div "[DATE]" at bounding box center [757, 484] width 1167 height 80
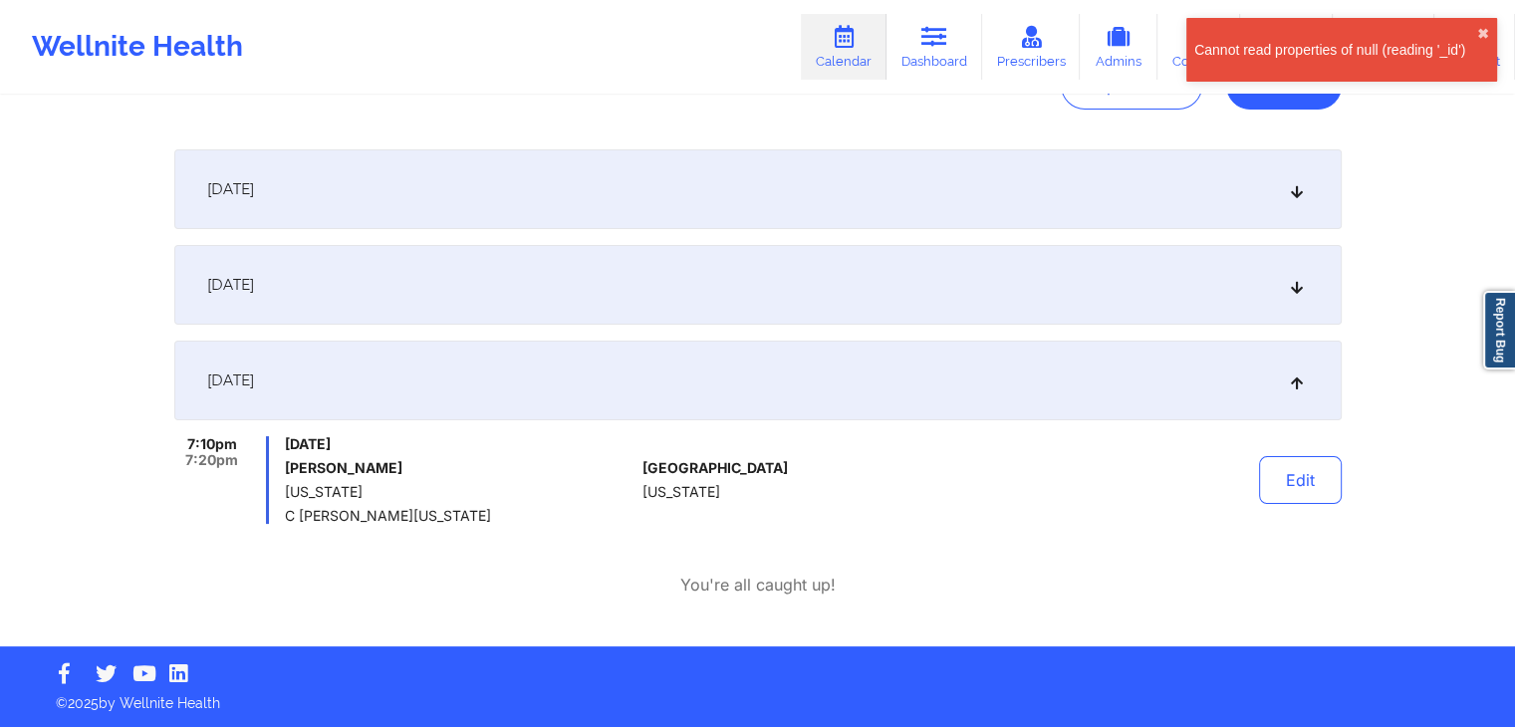
scroll to position [247, 0]
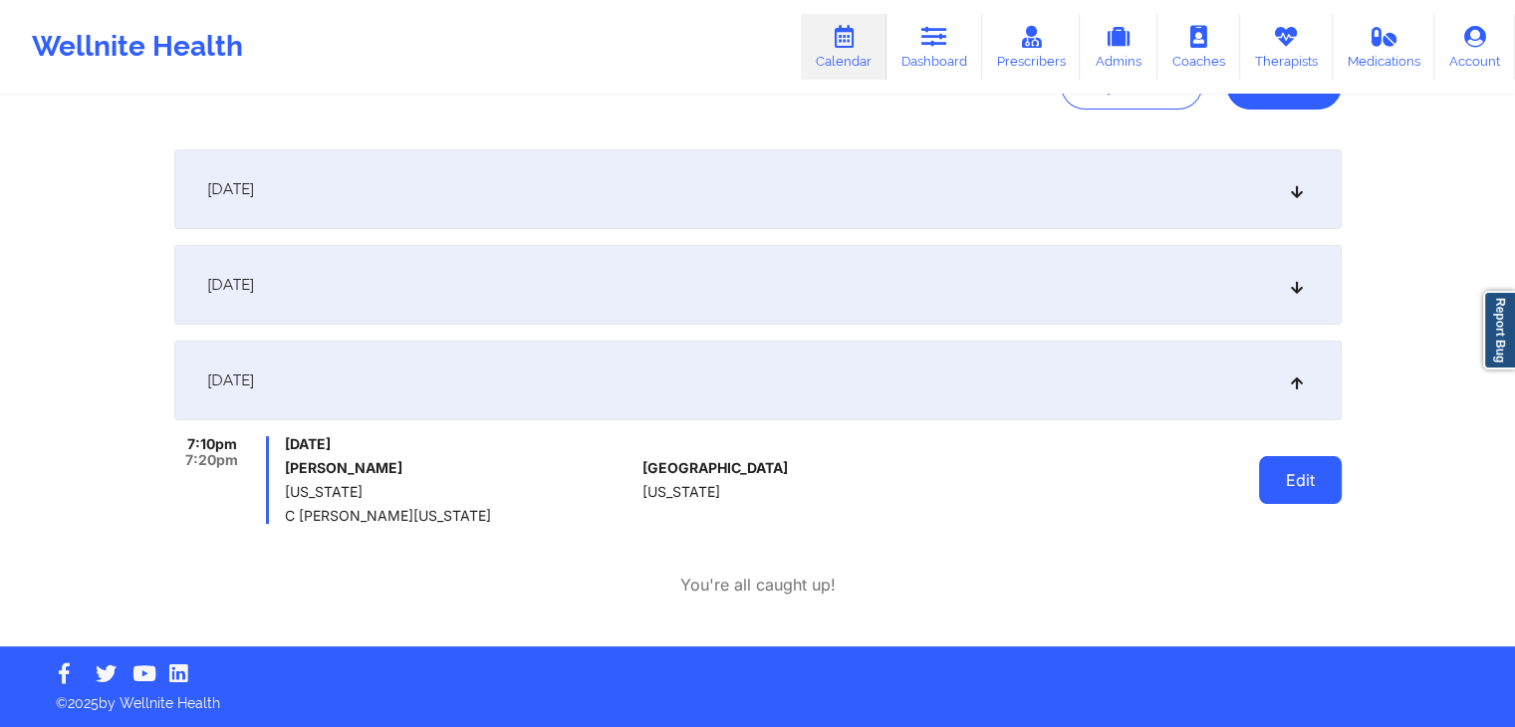
click at [1288, 491] on button "Edit" at bounding box center [1300, 480] width 83 height 48
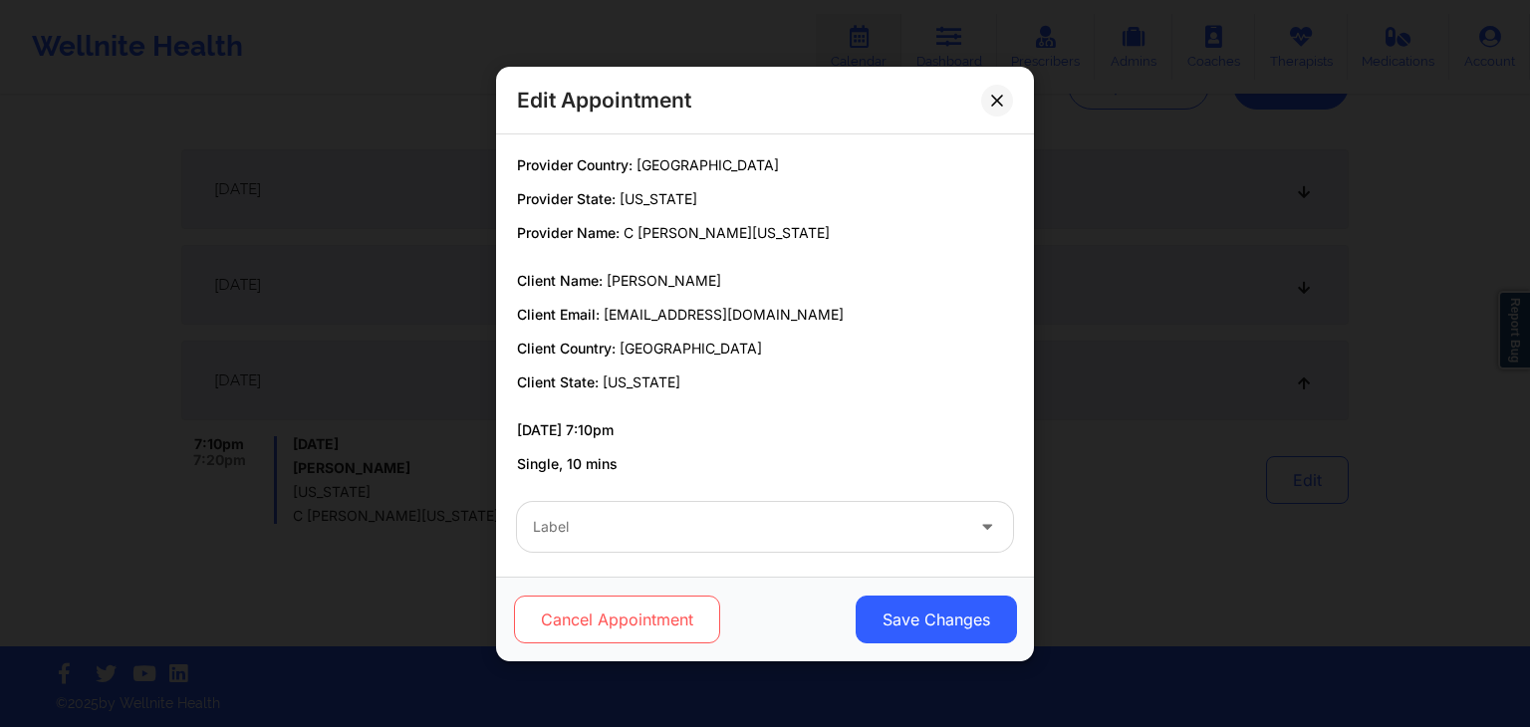
click at [661, 617] on button "Cancel Appointment" at bounding box center [617, 620] width 206 height 48
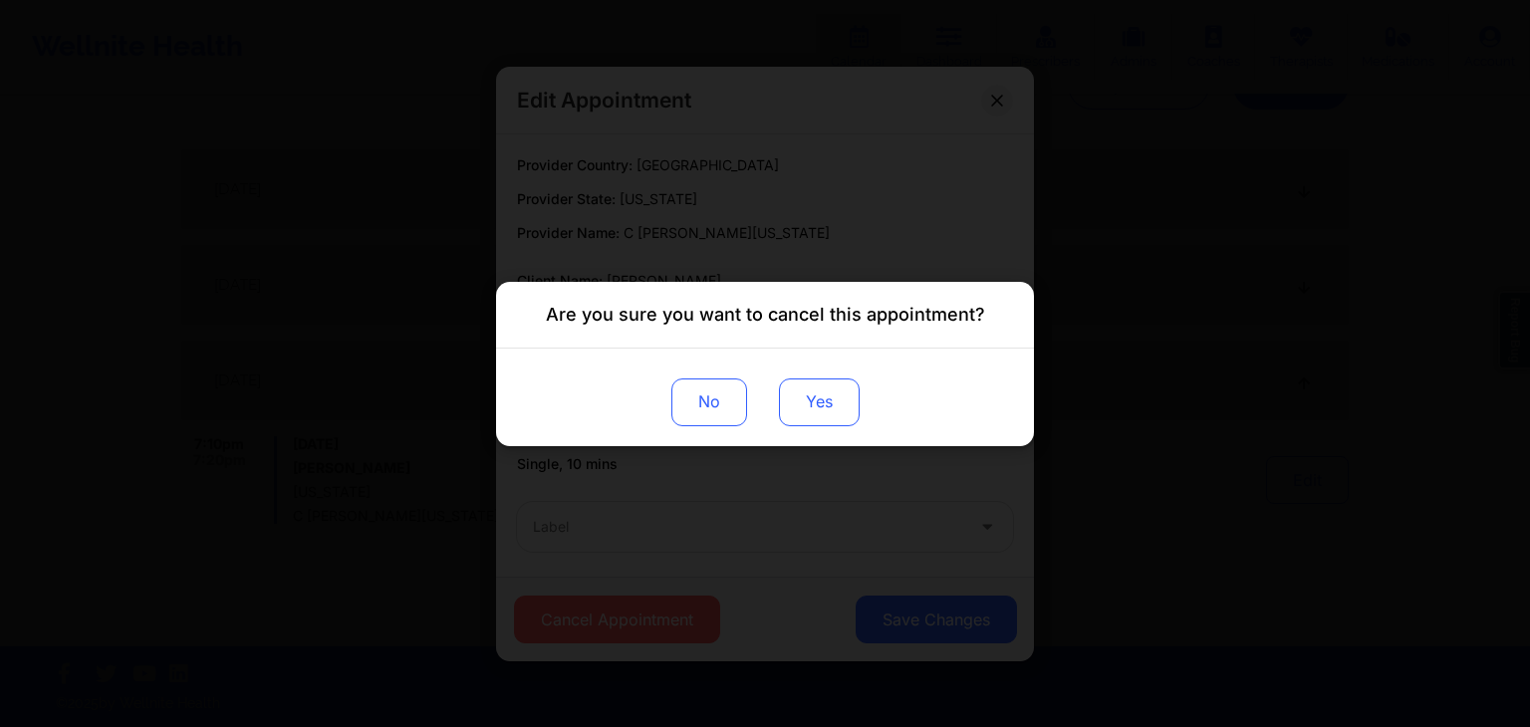
click at [824, 396] on button "Yes" at bounding box center [819, 401] width 81 height 48
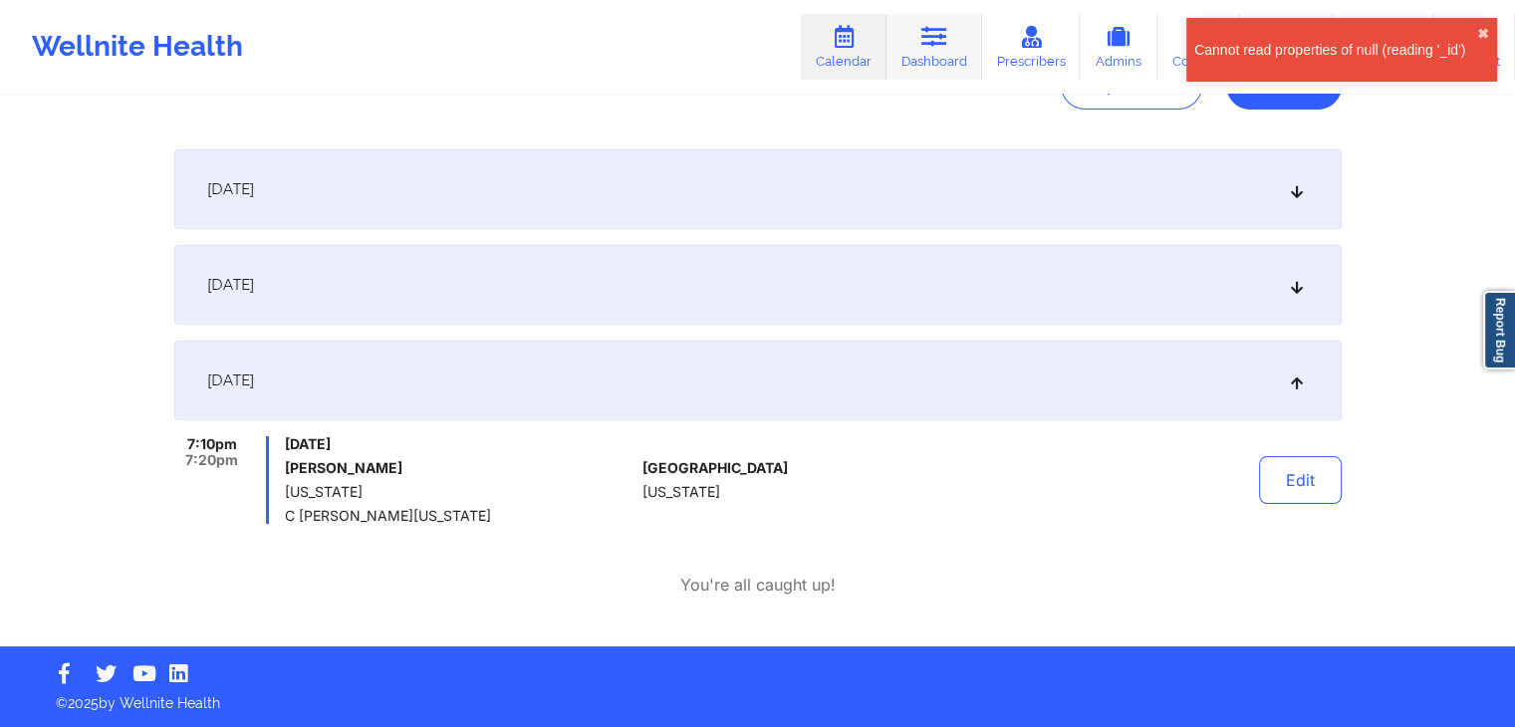
click at [936, 33] on icon at bounding box center [934, 37] width 26 height 22
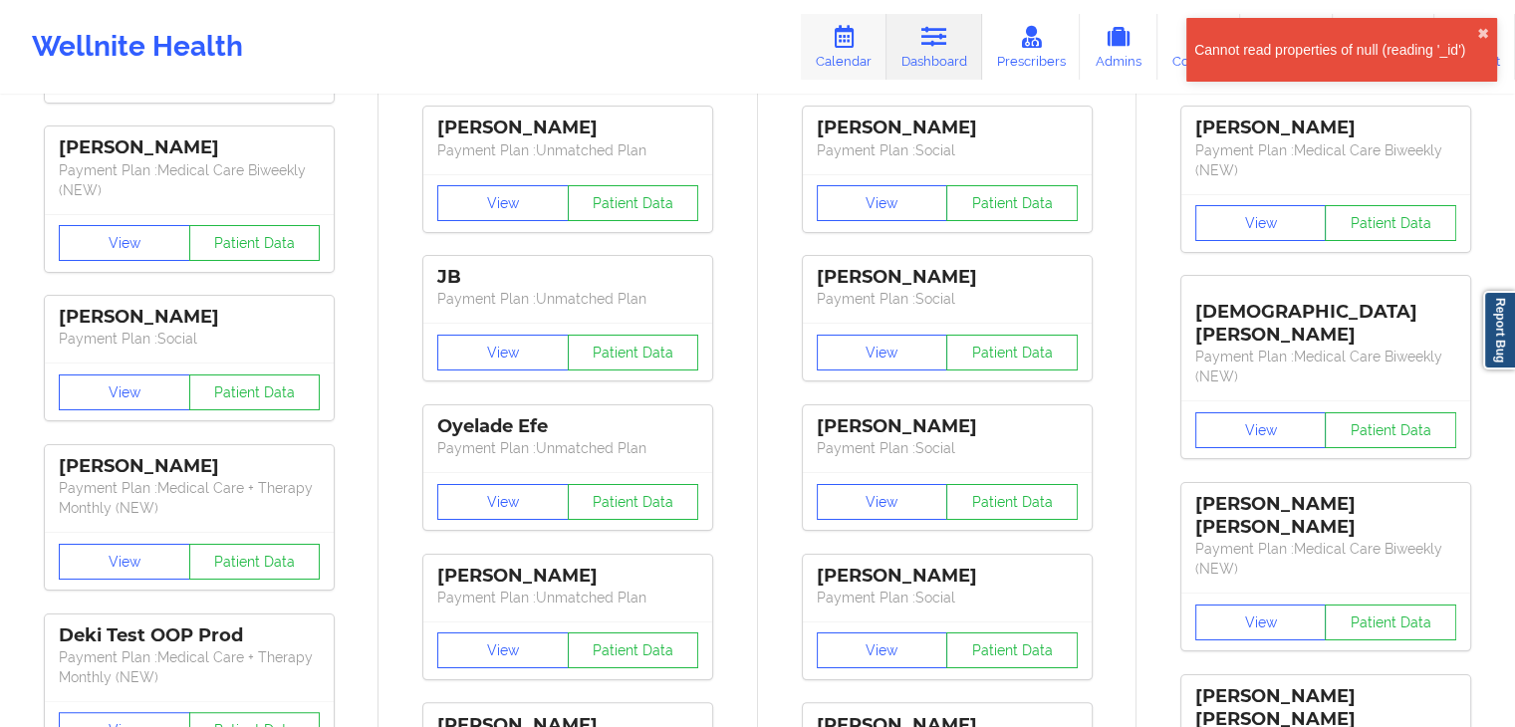
click at [849, 45] on icon at bounding box center [844, 37] width 26 height 22
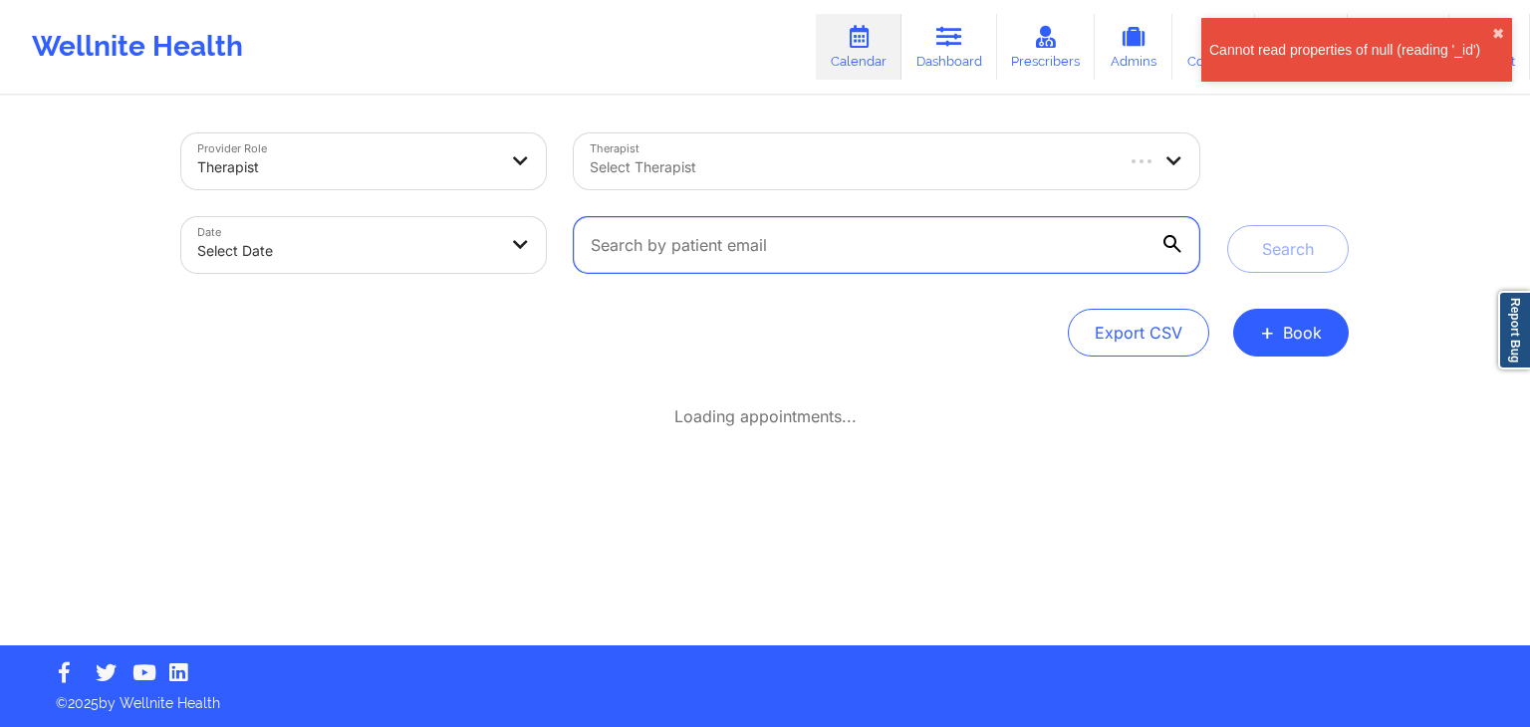
click at [700, 238] on input "text" at bounding box center [886, 245] width 625 height 56
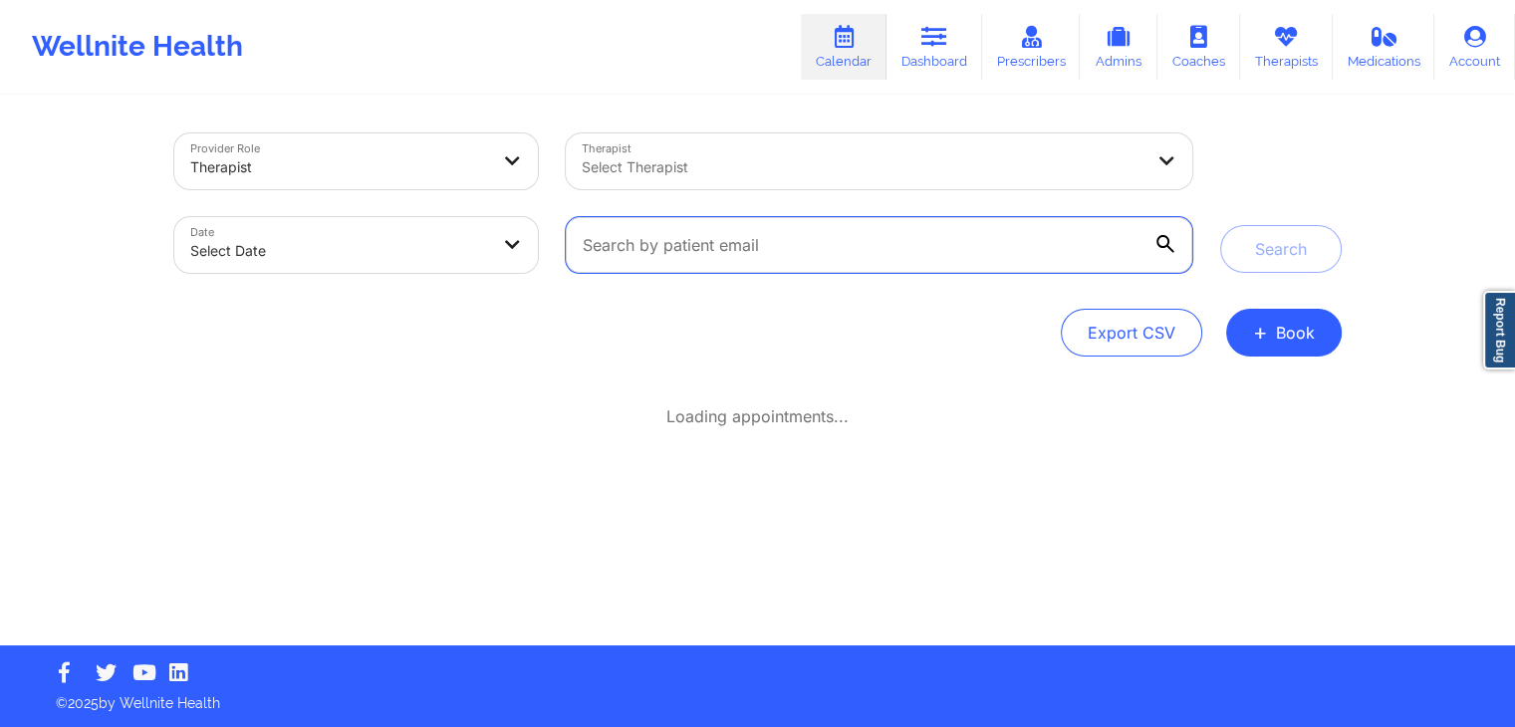
paste input "[EMAIL_ADDRESS][DOMAIN_NAME]"
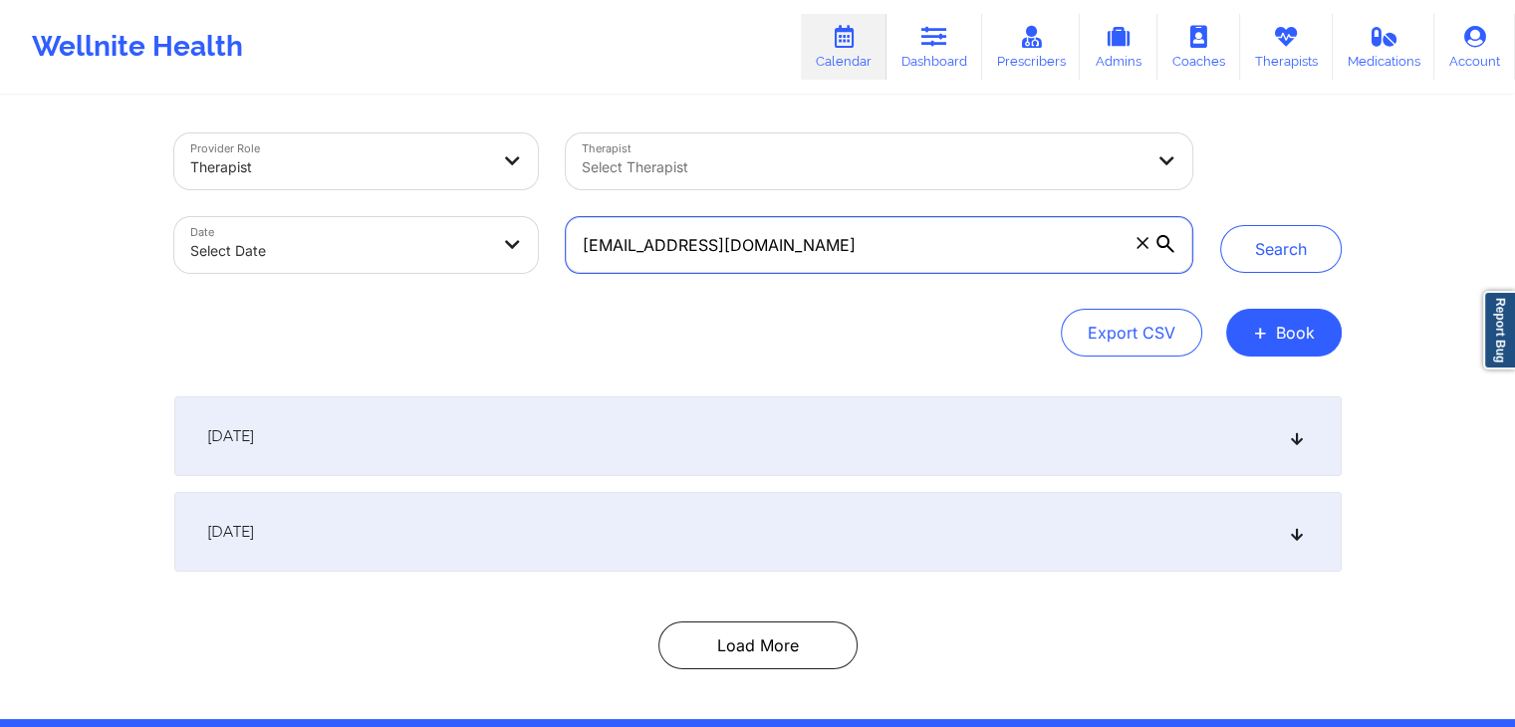
type input "[EMAIL_ADDRESS][DOMAIN_NAME]"
click at [1220, 225] on button "Search" at bounding box center [1281, 249] width 122 height 48
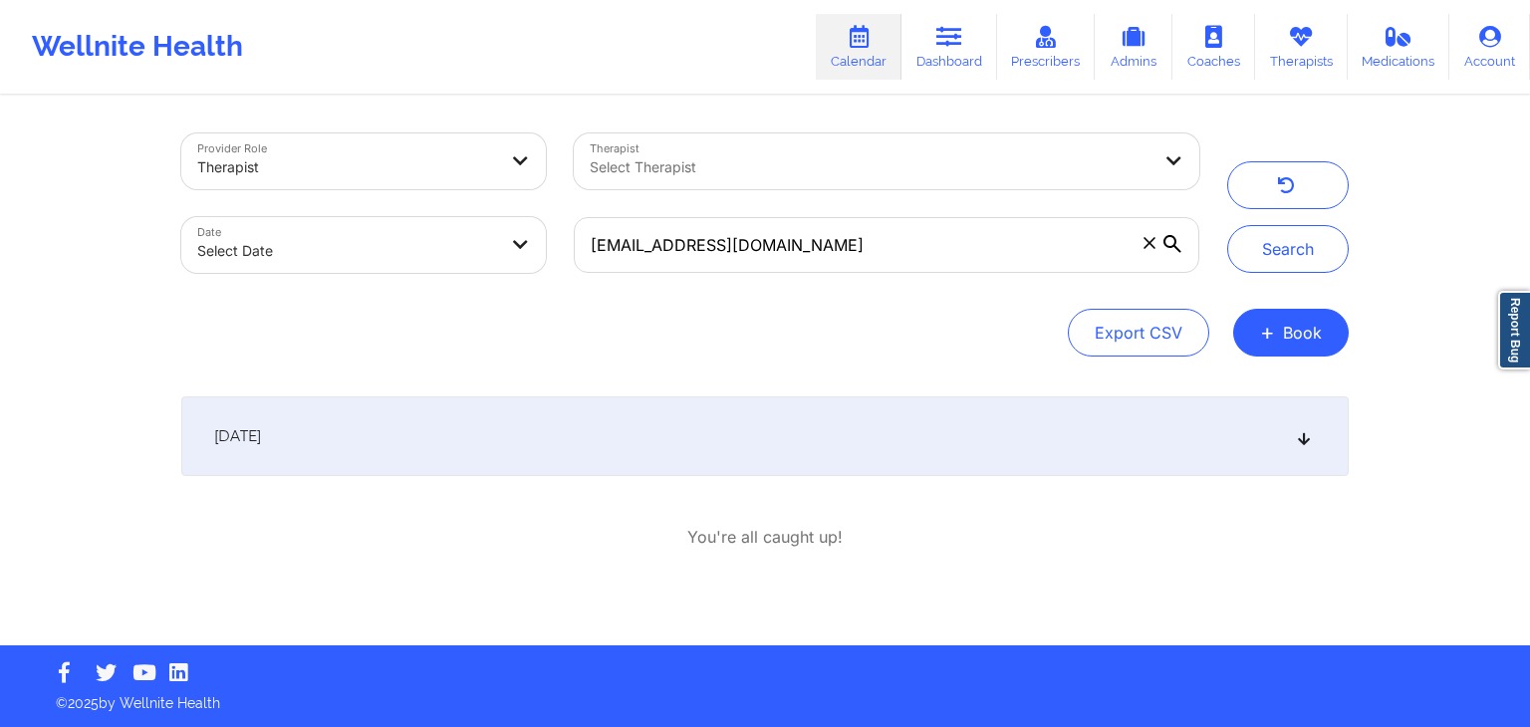
click at [874, 435] on div "[DATE]" at bounding box center [764, 436] width 1167 height 80
